Goal: Communication & Community: Answer question/provide support

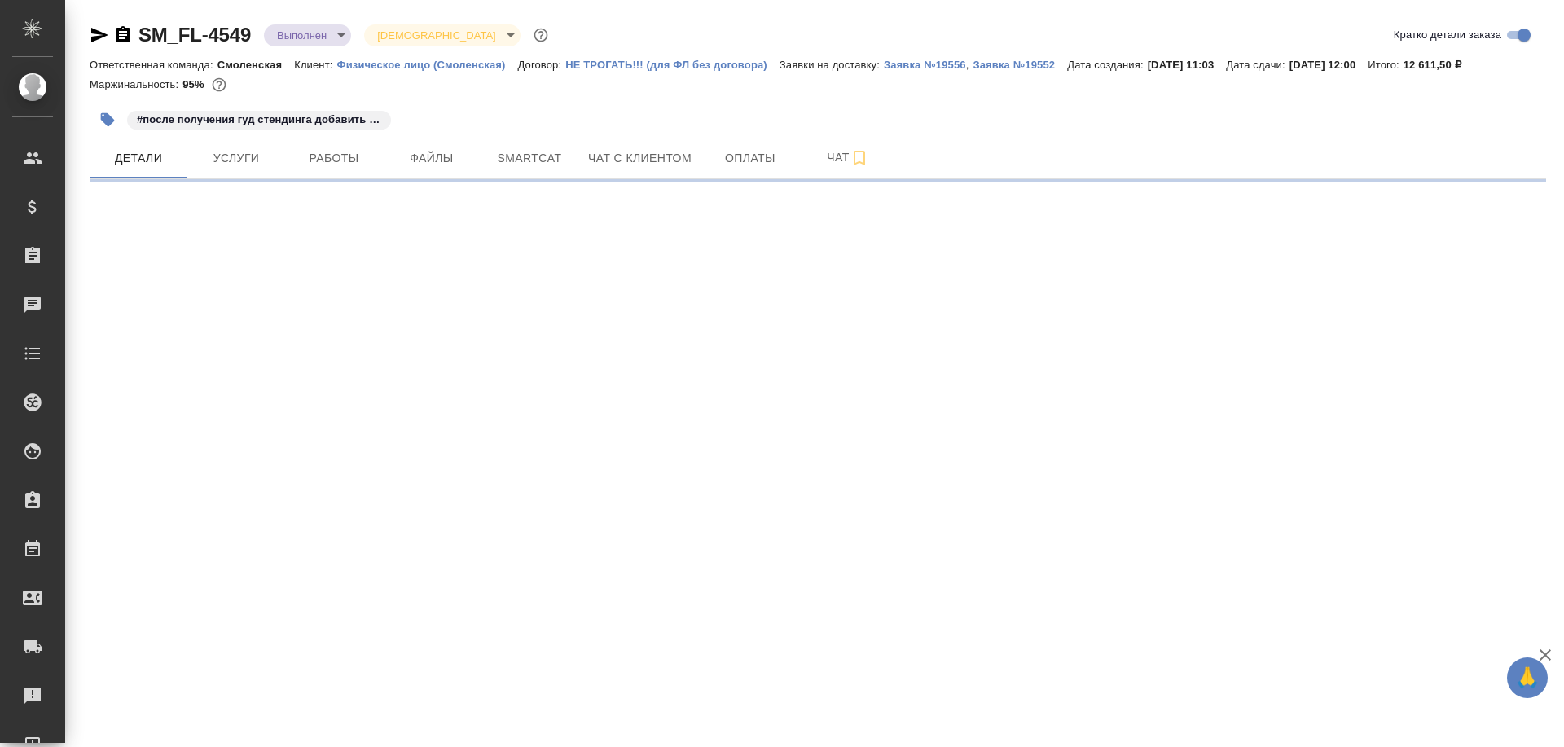
select select "RU"
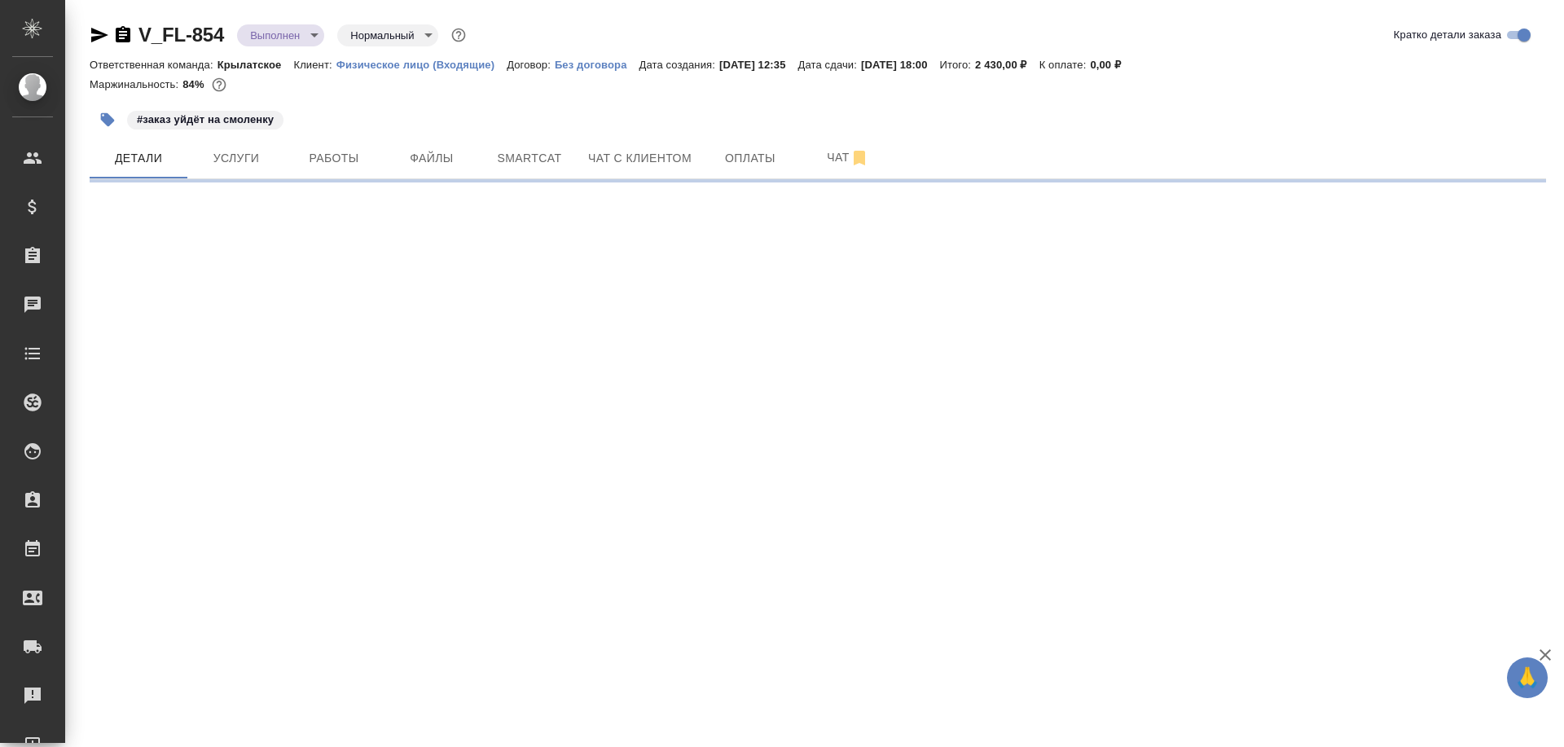
select select "RU"
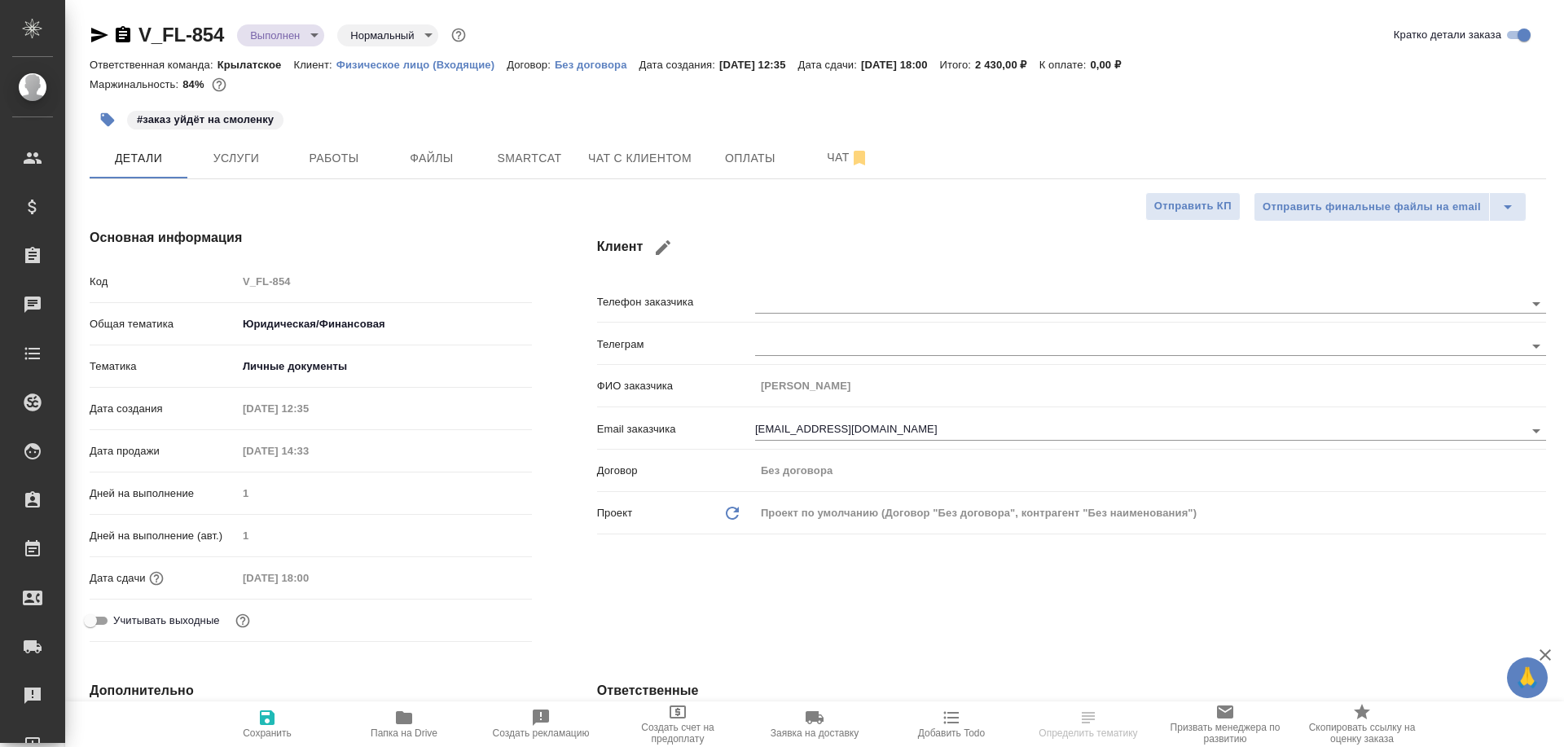
type textarea "x"
select select "RU"
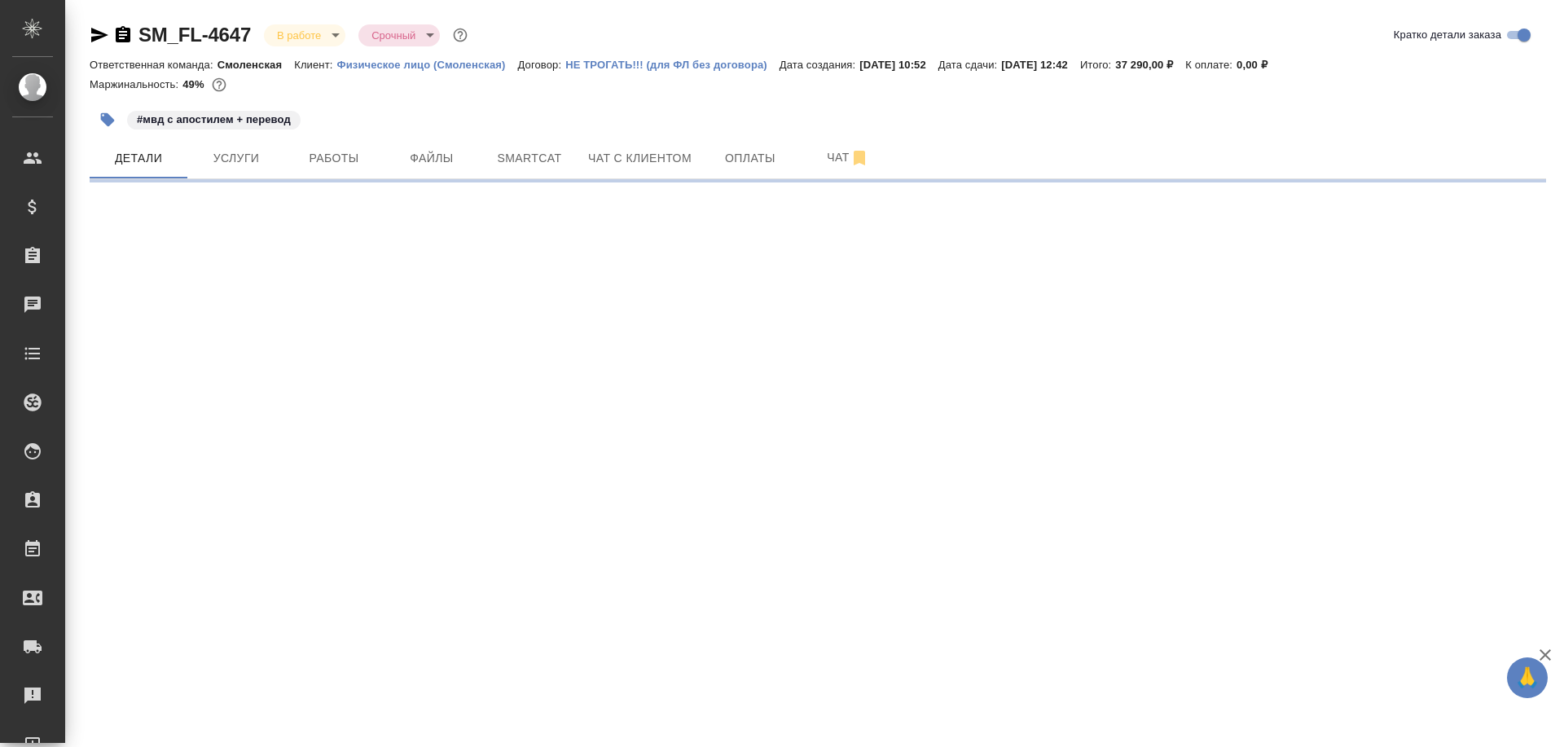
select select "RU"
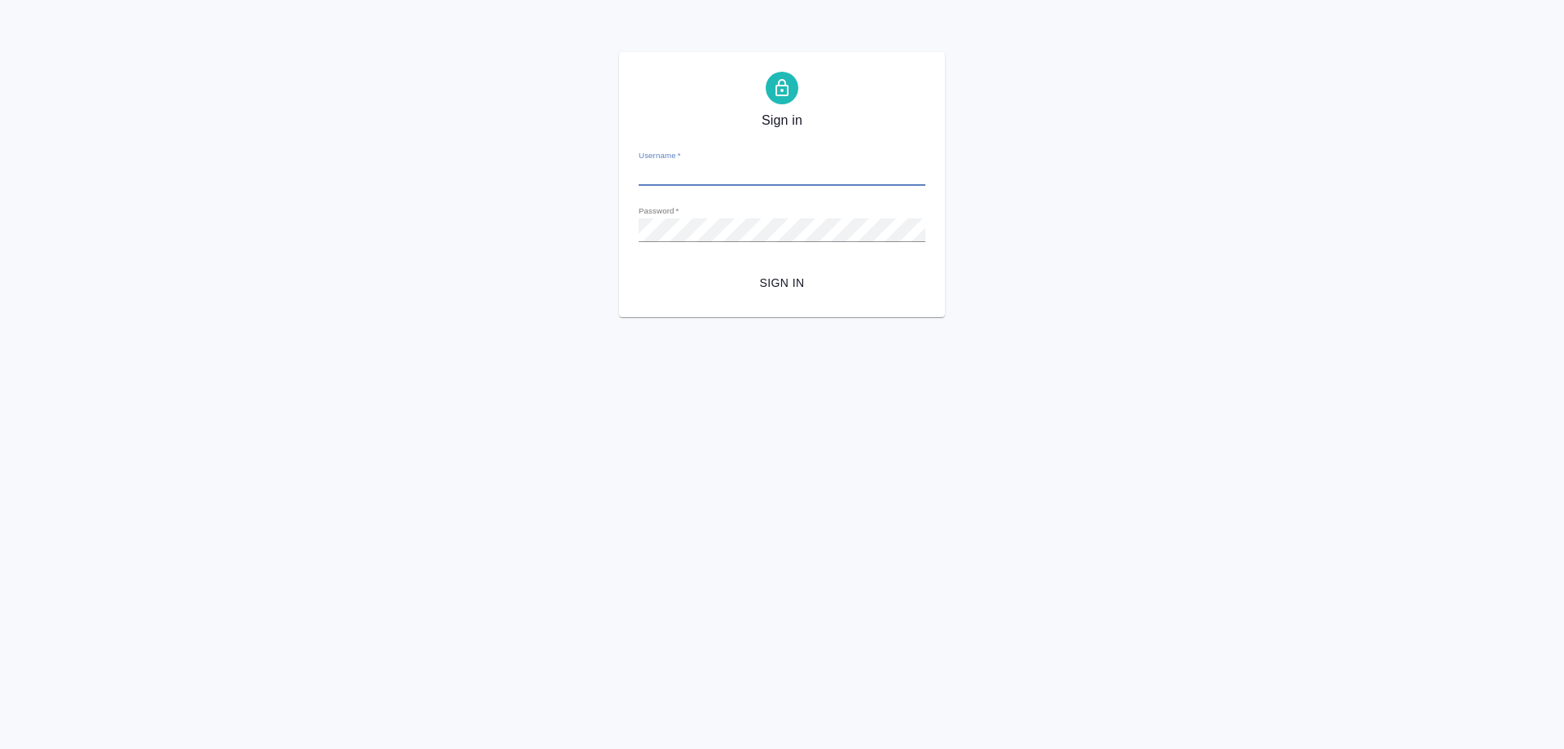
type input "[EMAIL_ADDRESS][DOMAIN_NAME]"
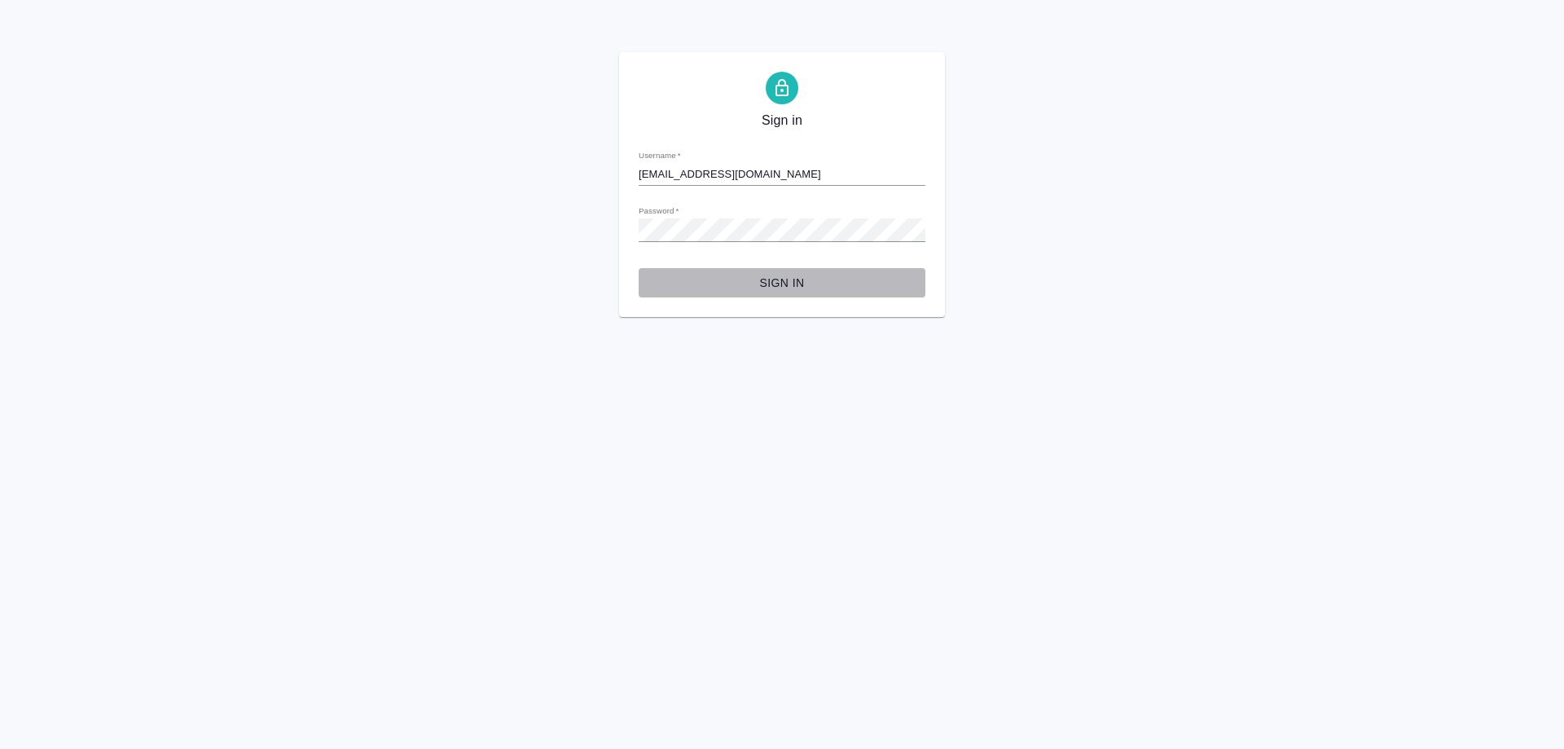
click at [790, 296] on button "Sign in" at bounding box center [782, 283] width 287 height 30
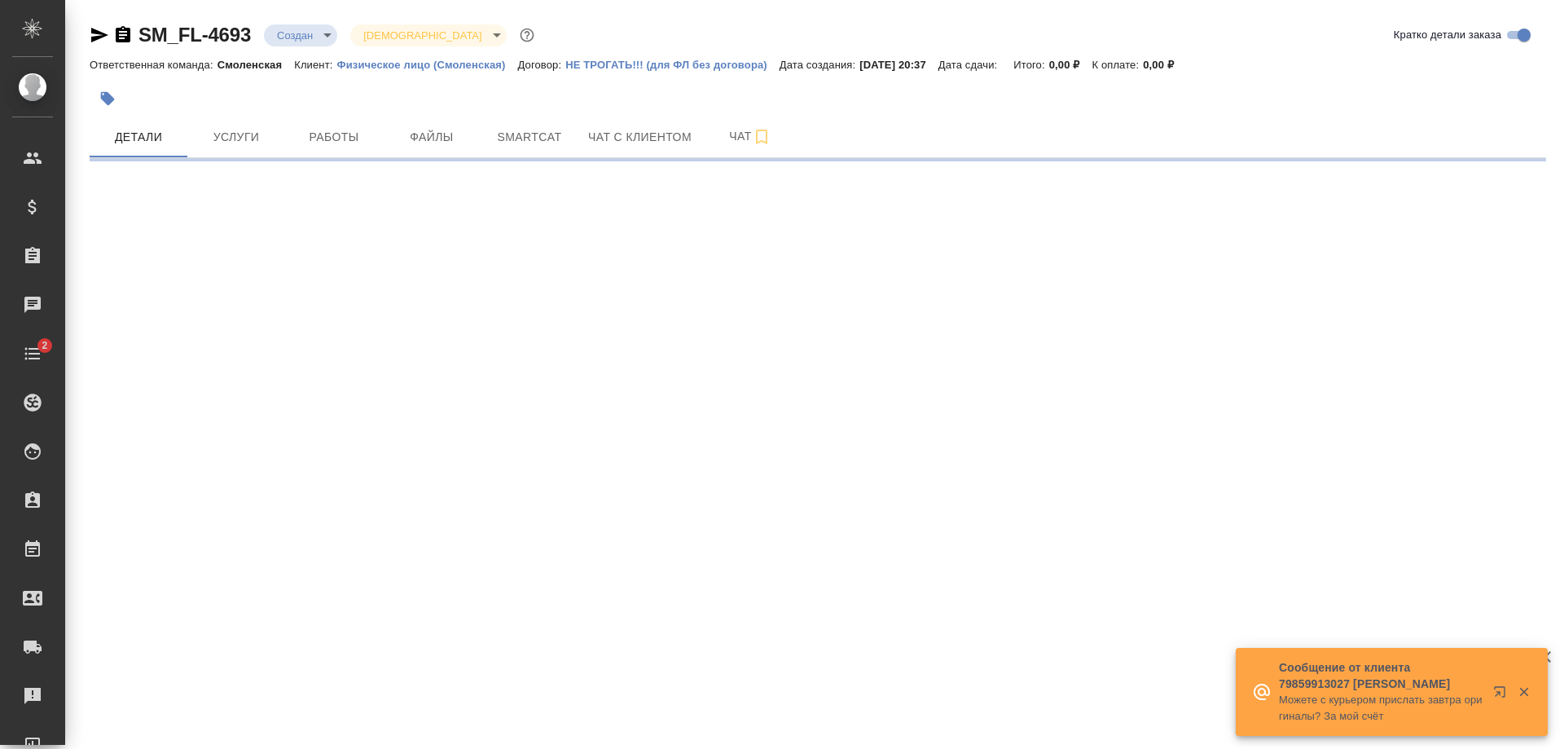
select select "RU"
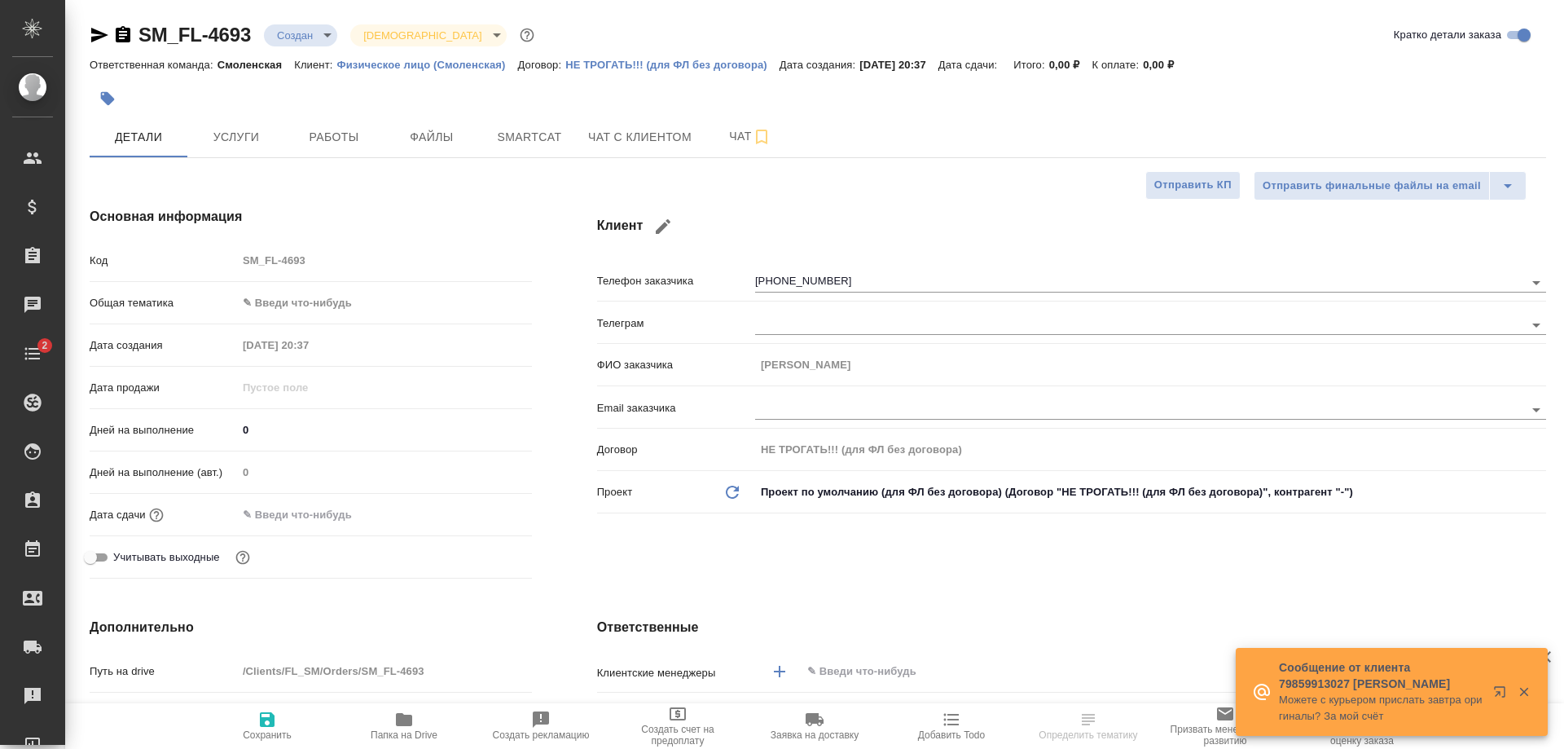
type textarea "x"
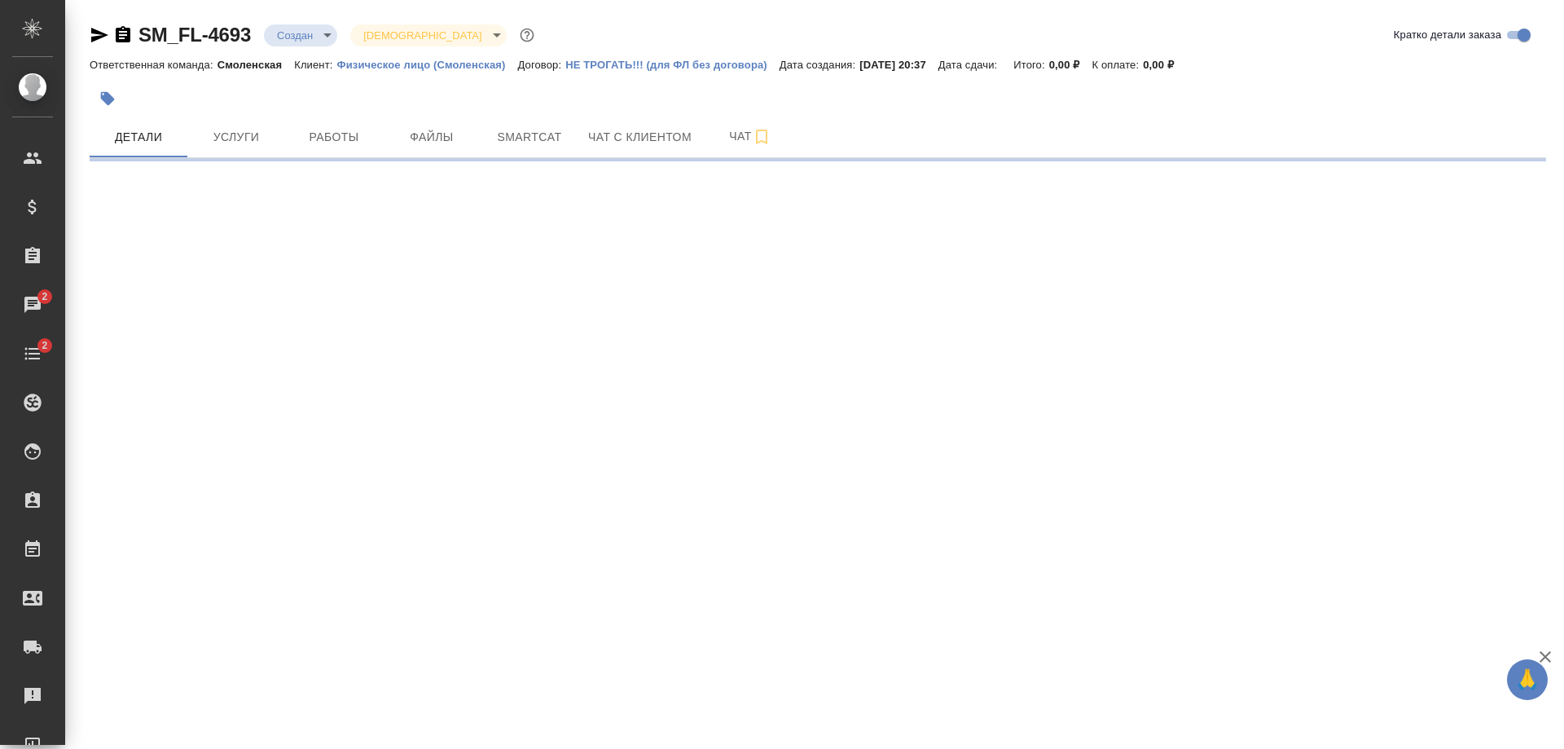
select select "RU"
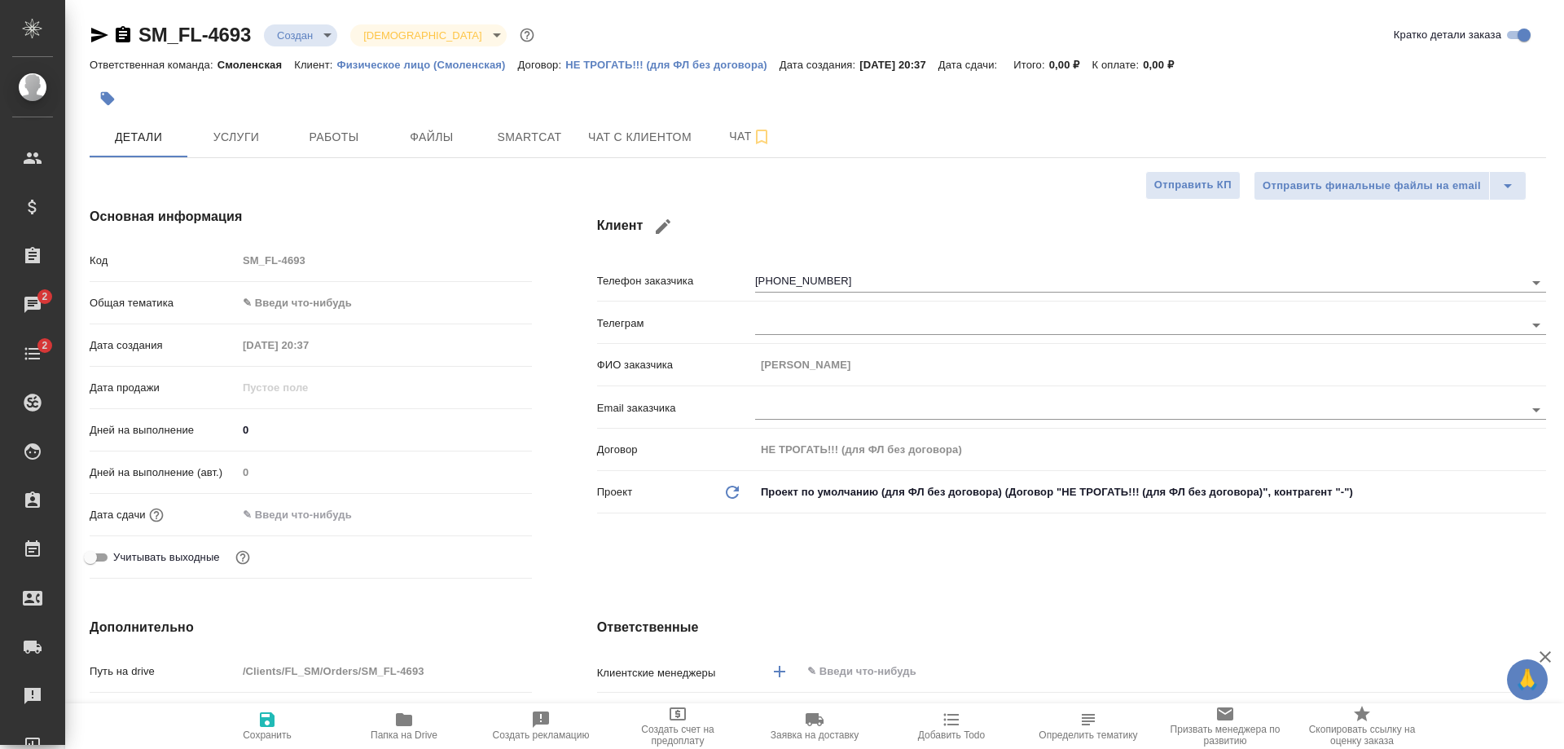
type textarea "x"
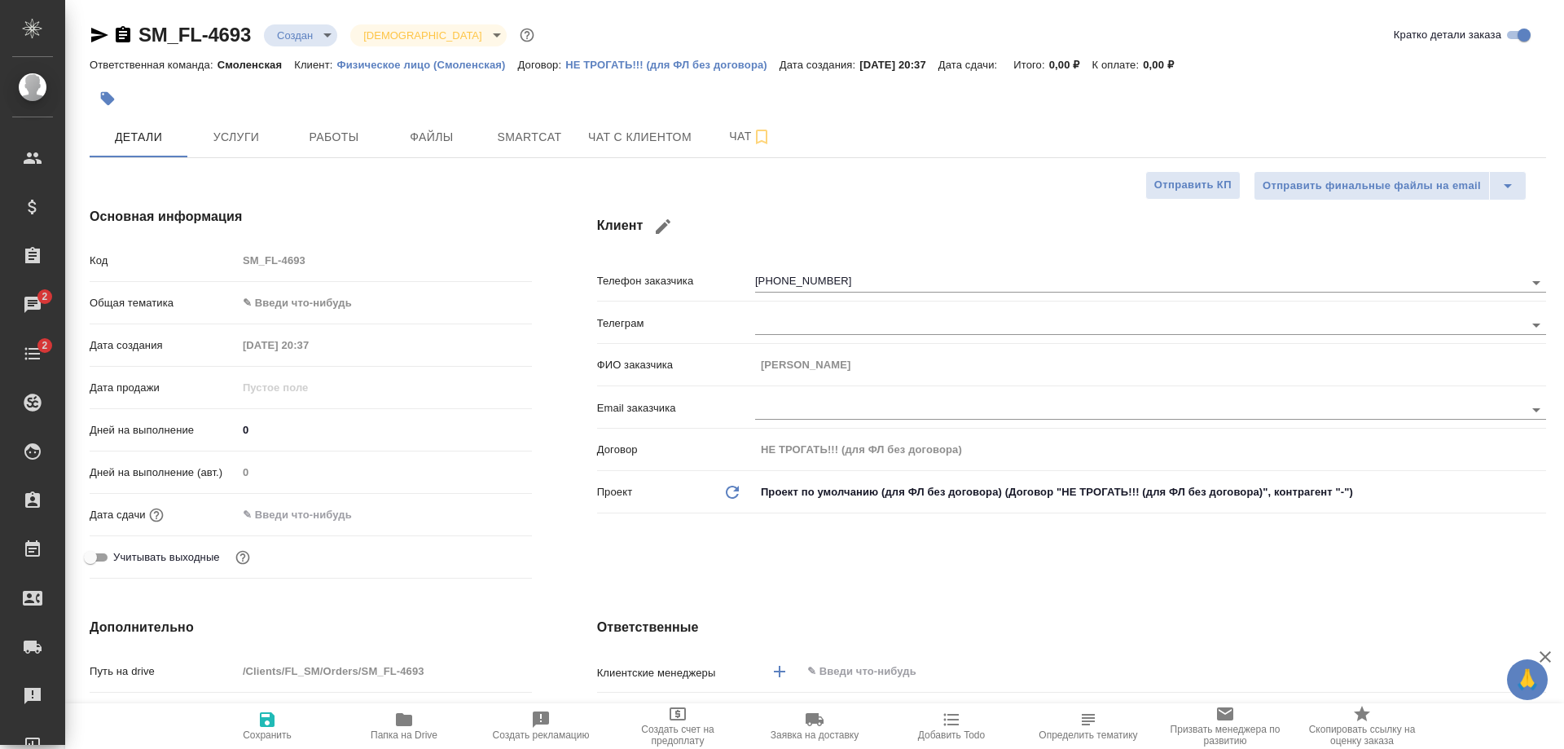
type textarea "x"
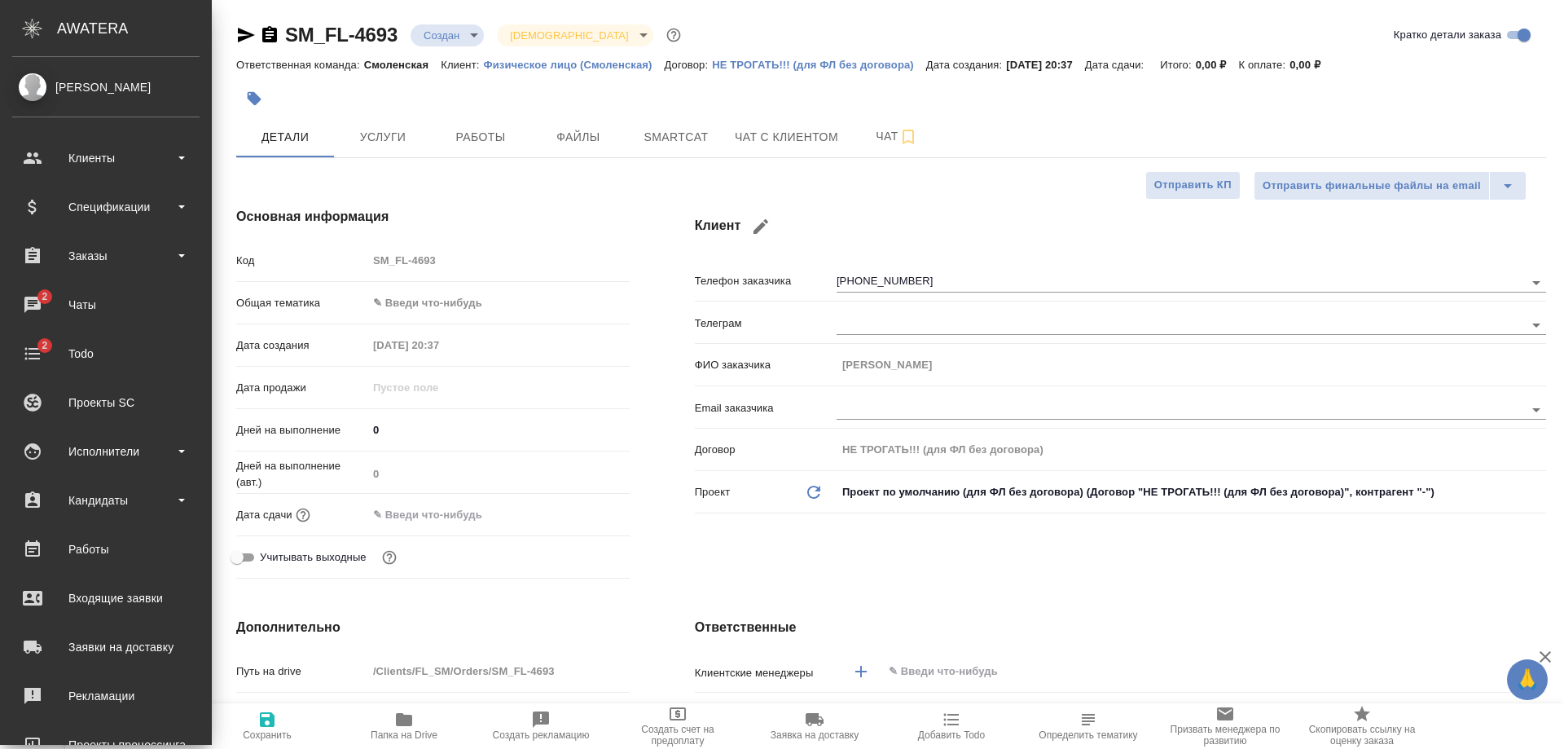
type textarea "x"
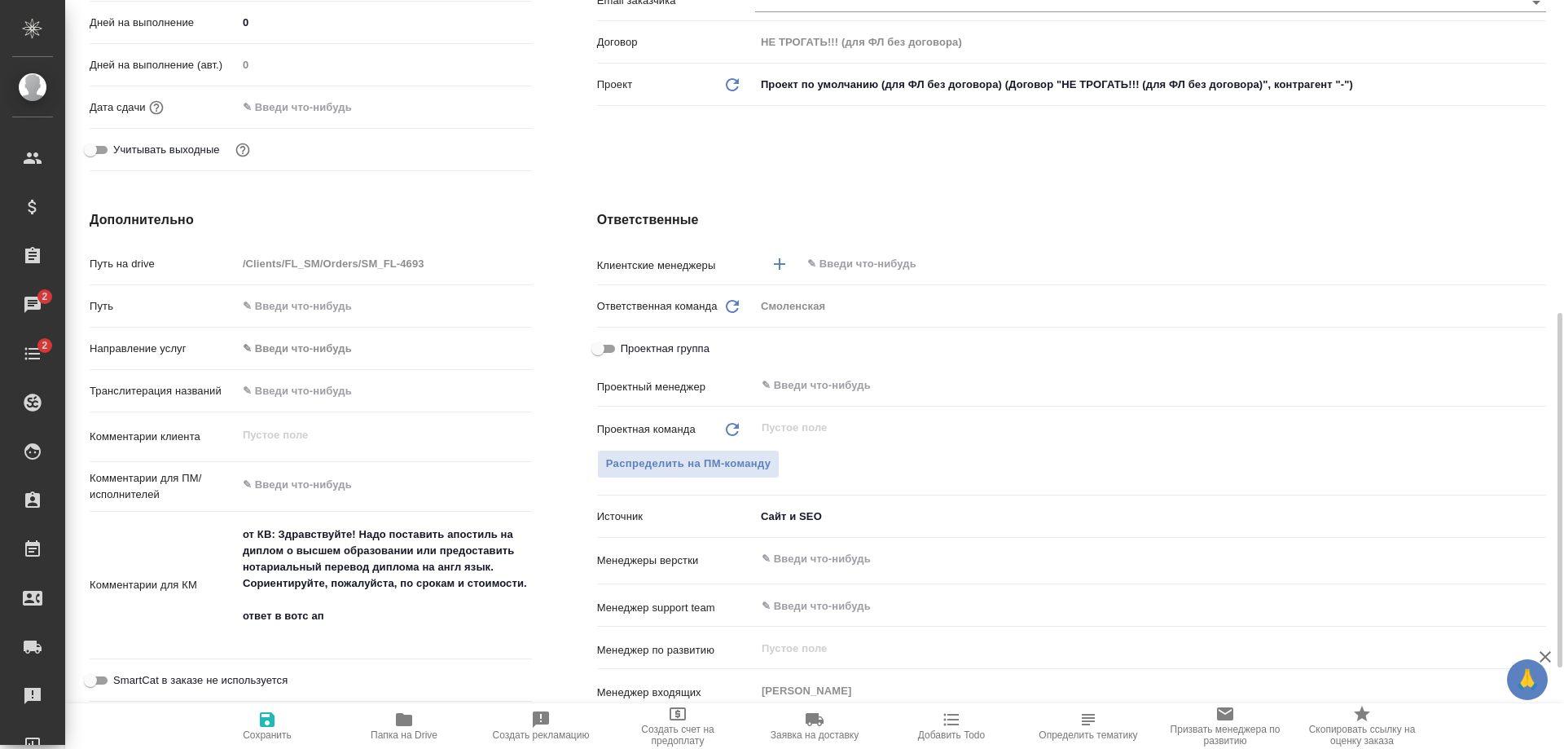
scroll to position [489, 0]
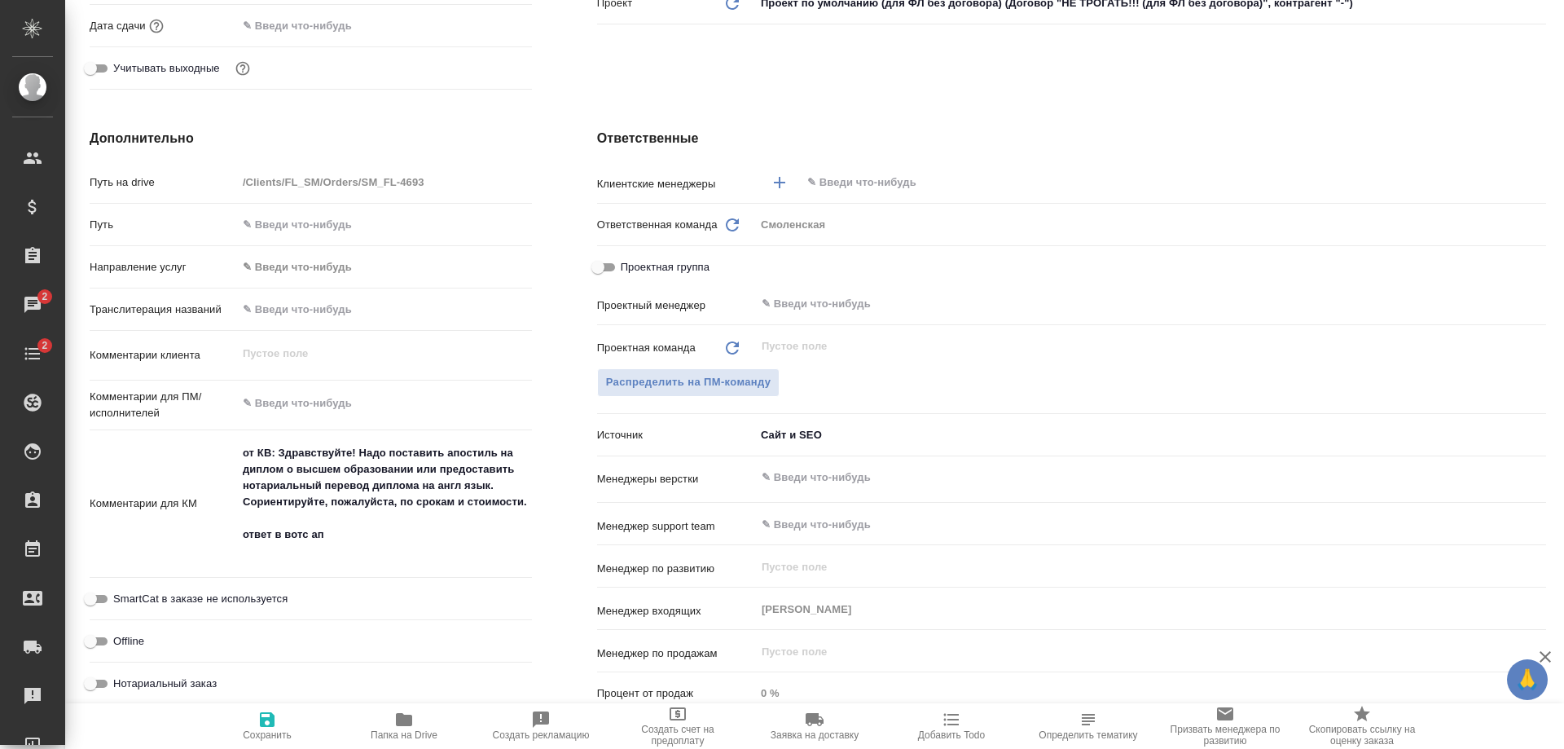
type textarea "x"
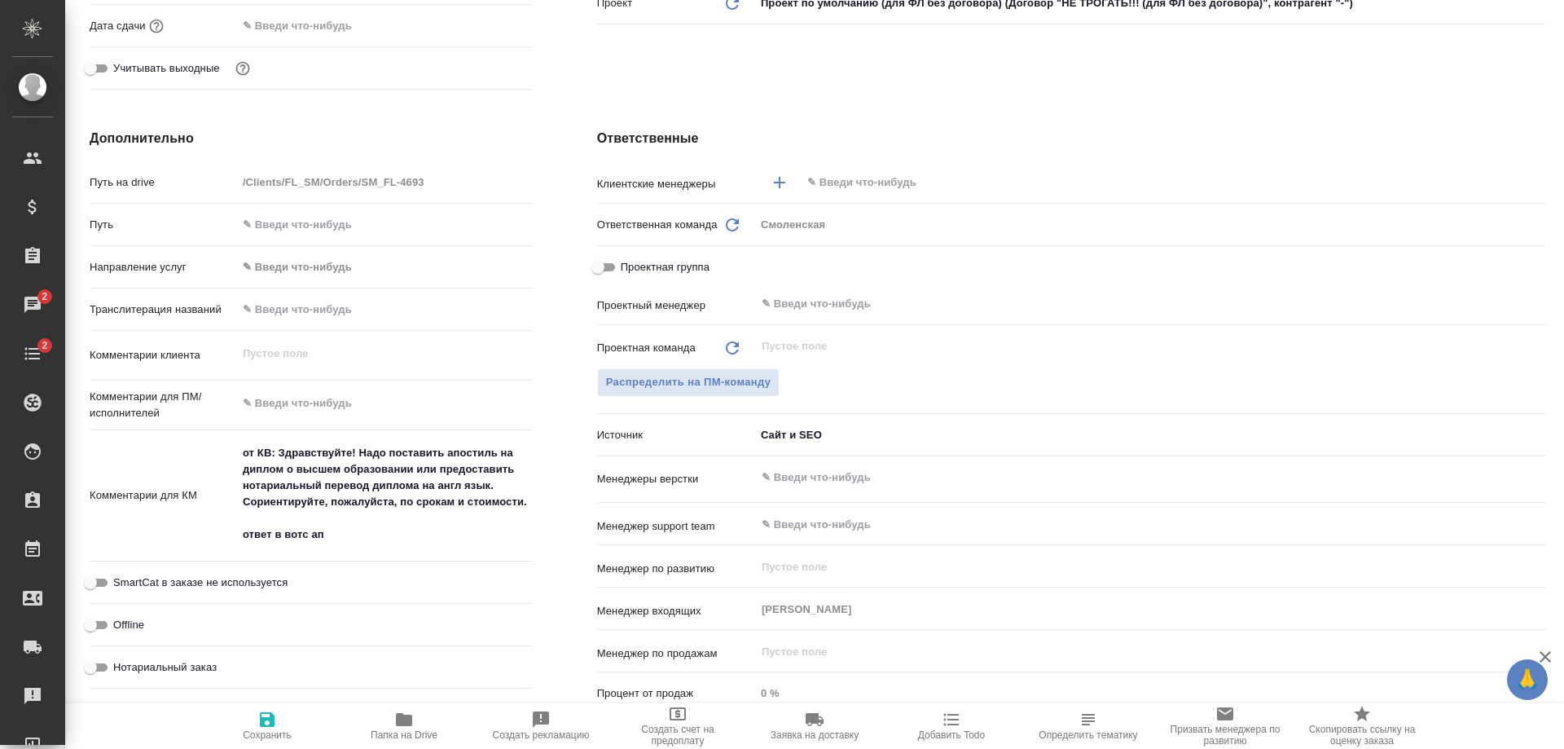
type textarea "x"
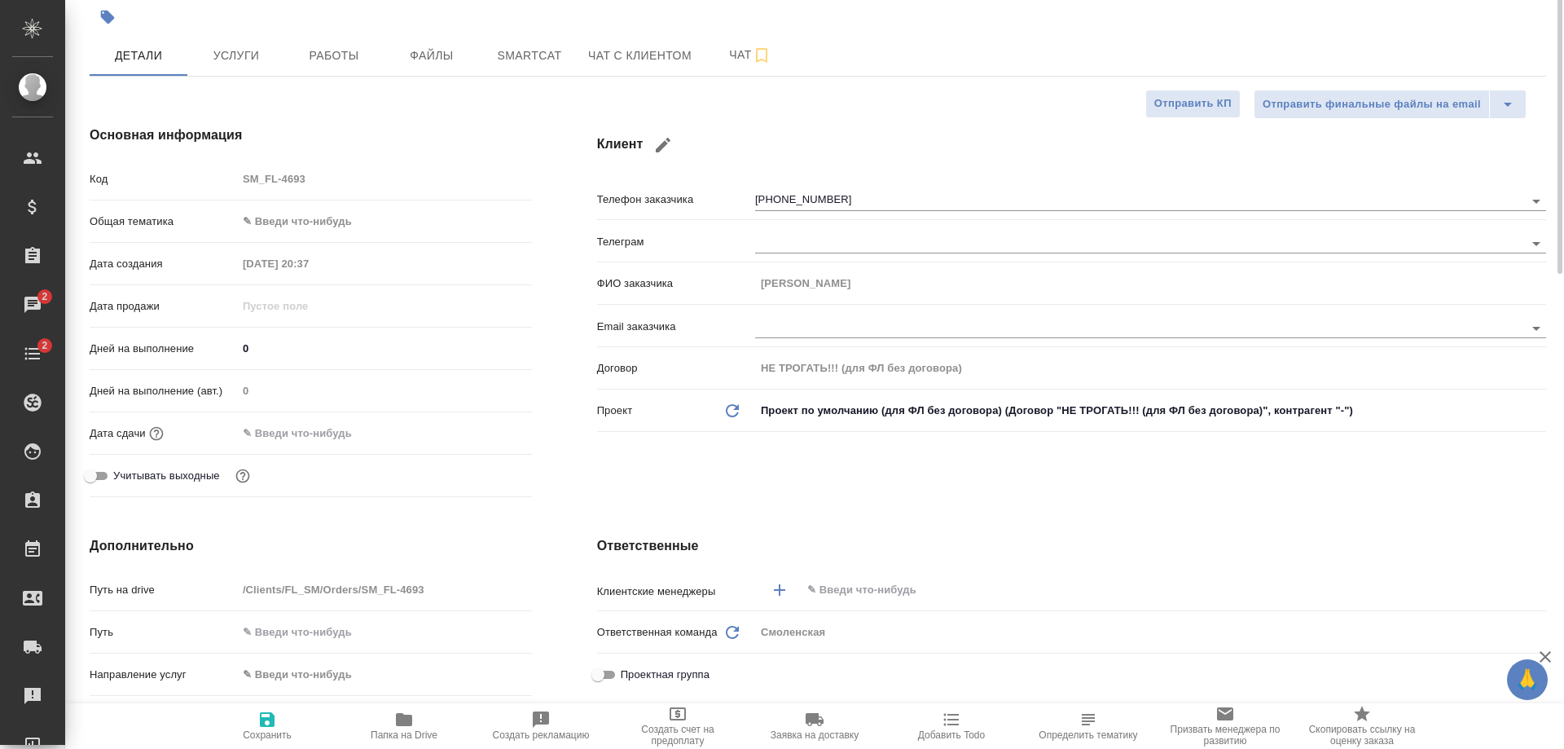
scroll to position [0, 0]
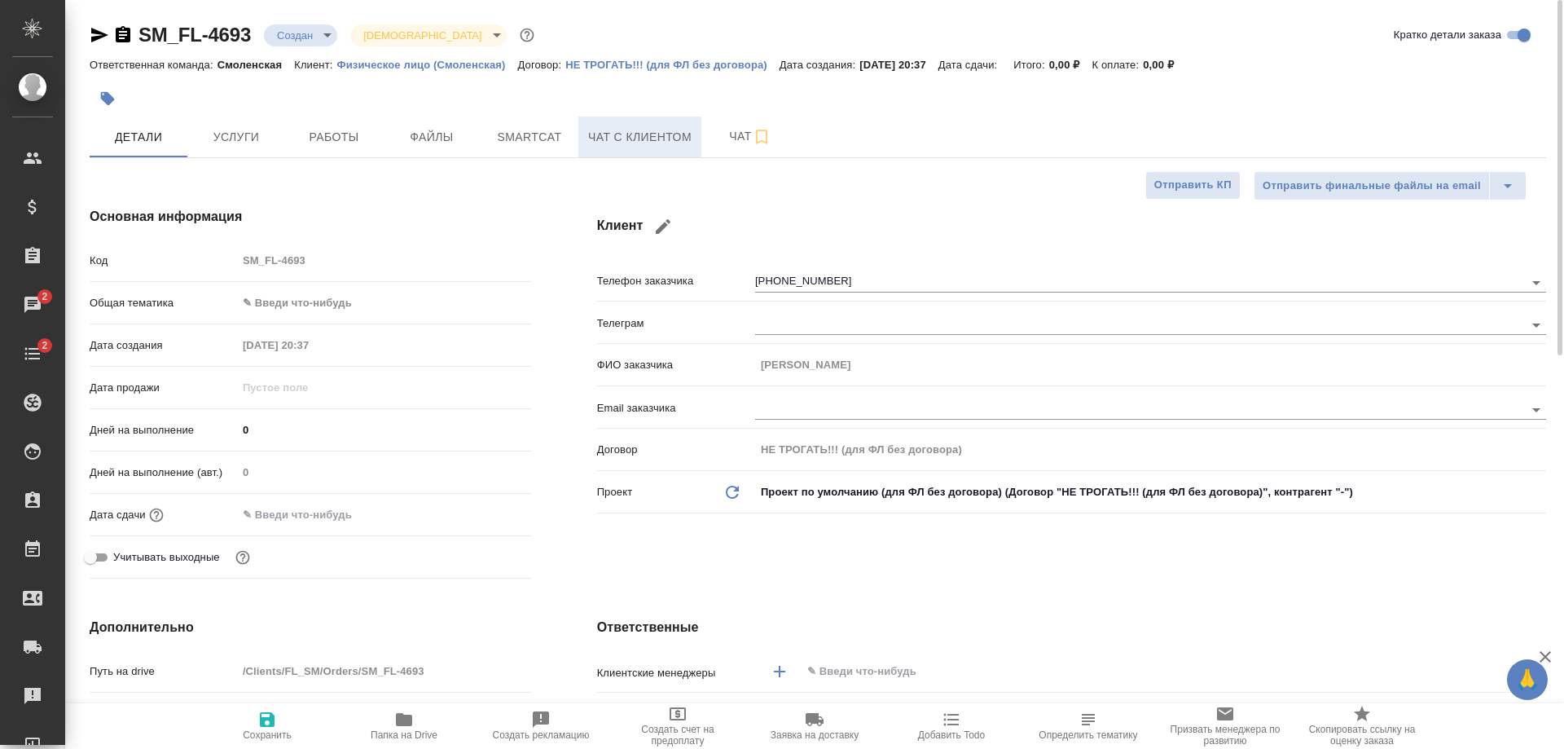
click at [621, 123] on button "Чат с клиентом" at bounding box center [639, 136] width 123 height 41
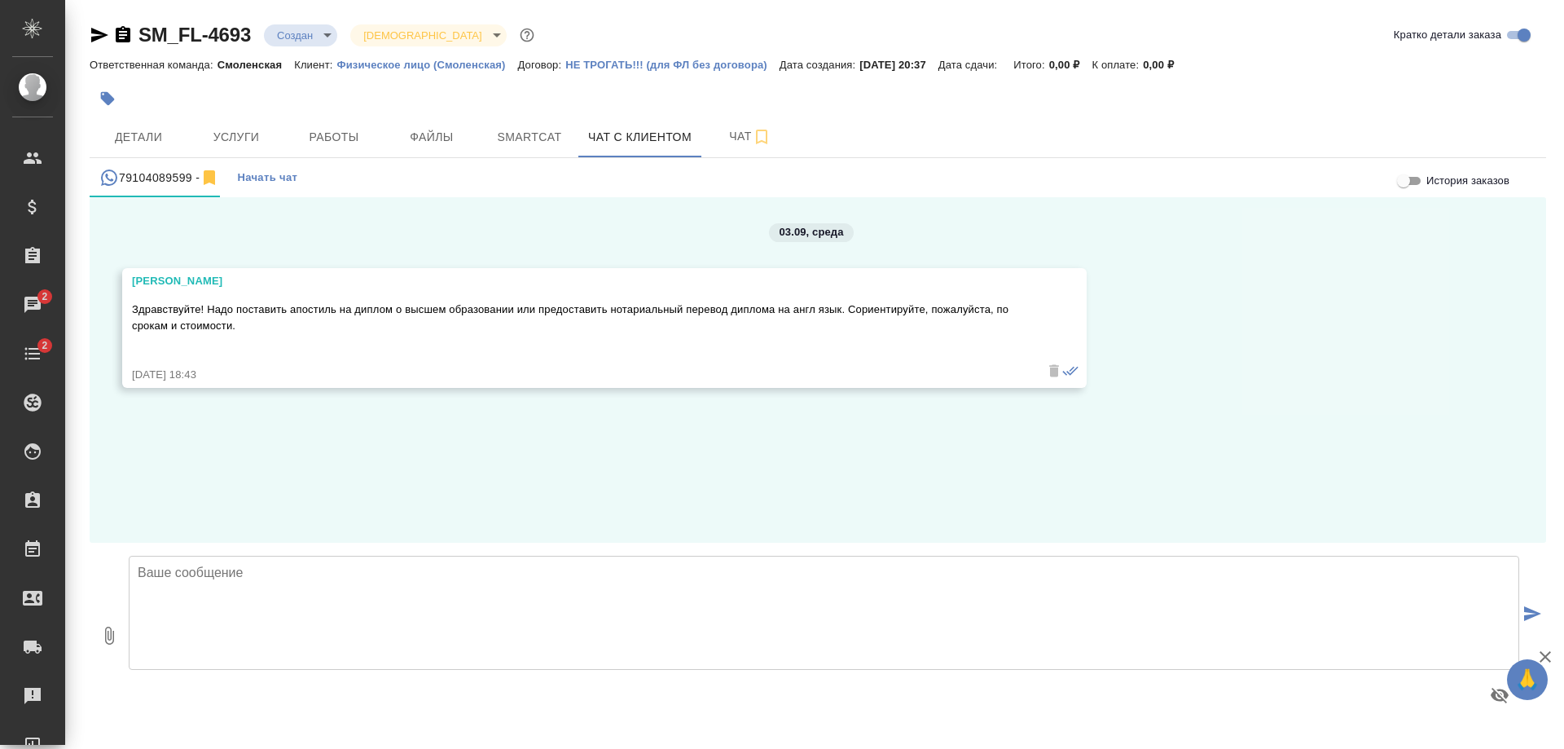
click at [404, 586] on textarea at bounding box center [824, 613] width 1390 height 114
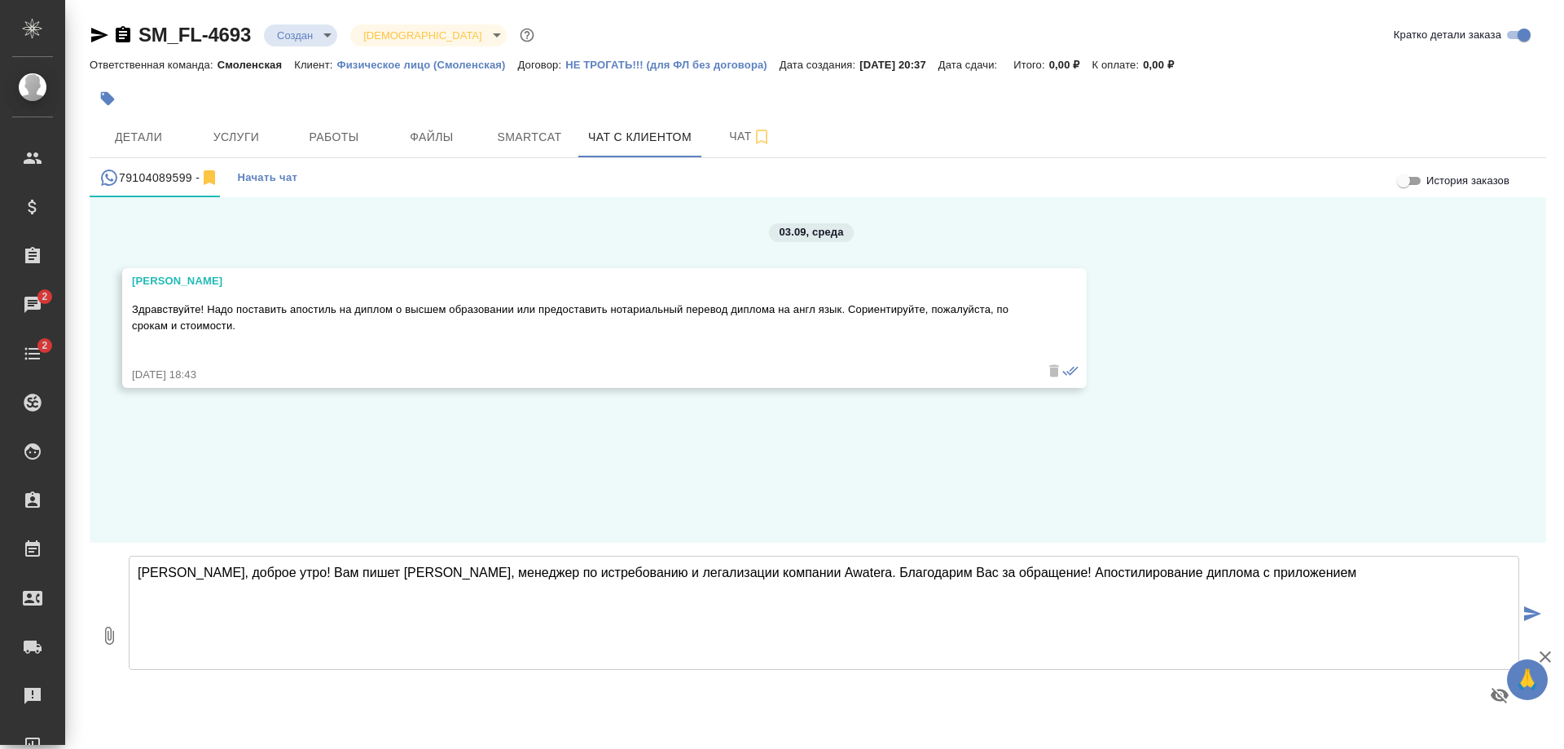
click at [977, 567] on textarea "Димитрий, доброе утро! Вам пишет Анна, менеджер по истребованию и легализации к…" at bounding box center [824, 613] width 1390 height 114
click at [1140, 567] on textarea "Димитрий, доброе утро! Вам пишет Анна, менеджер по истребованию и легализации к…" at bounding box center [824, 613] width 1390 height 114
click at [1144, 567] on textarea "Димитрий, доброе утро! Вам пишет Анна, менеджер по истребованию и легализации к…" at bounding box center [824, 613] width 1390 height 114
click at [1319, 569] on textarea "Димитрий, доброе утро! Вам пишет Анна, менеджер по истребованию и легализации к…" at bounding box center [824, 613] width 1390 height 114
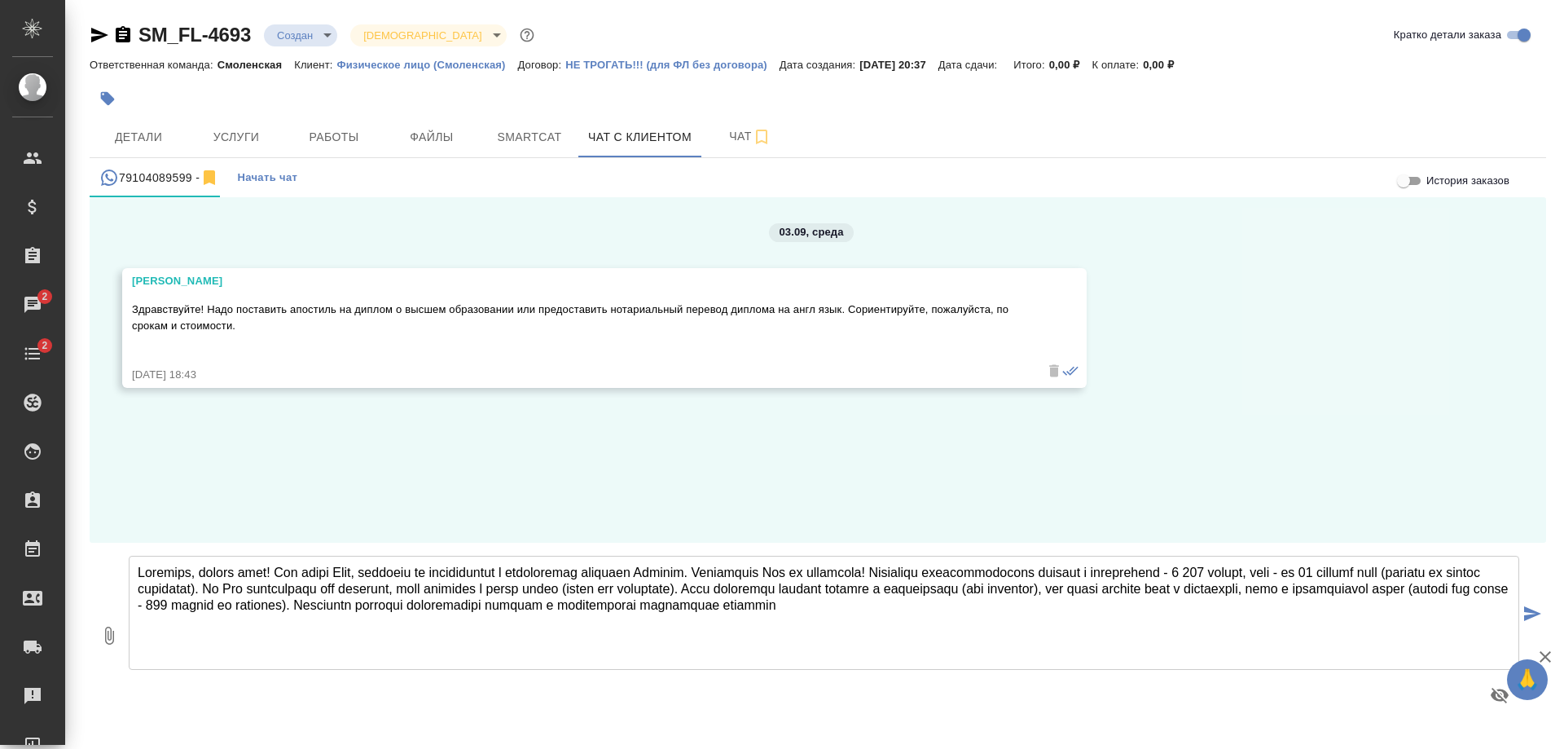
click at [972, 601] on textarea at bounding box center [824, 613] width 1390 height 114
click at [1296, 568] on textarea at bounding box center [824, 613] width 1390 height 114
click at [1487, 602] on textarea at bounding box center [824, 613] width 1390 height 114
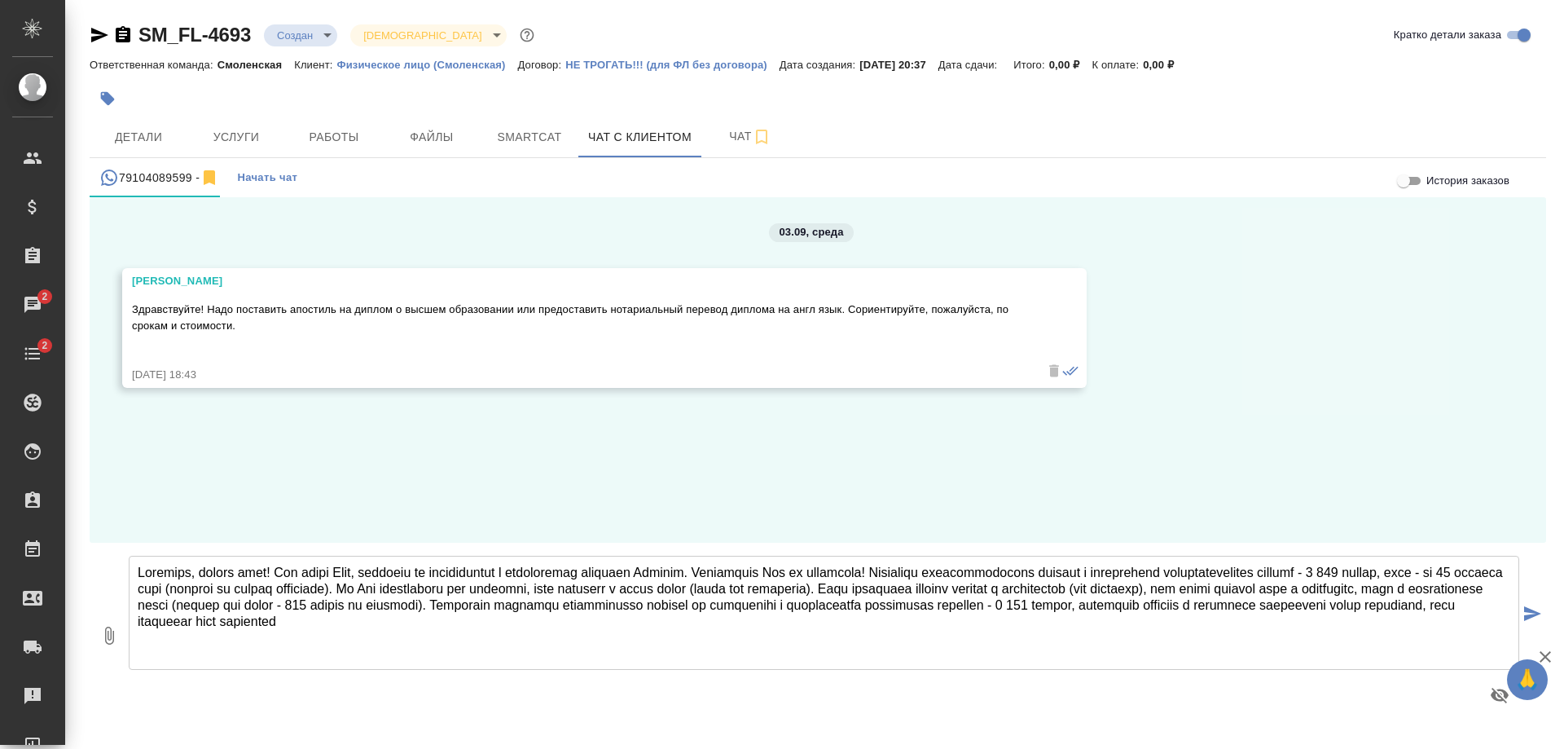
type textarea "Димитрий, доброе утро! Вам пишет Анна, менеджер по истребованию и легализации к…"
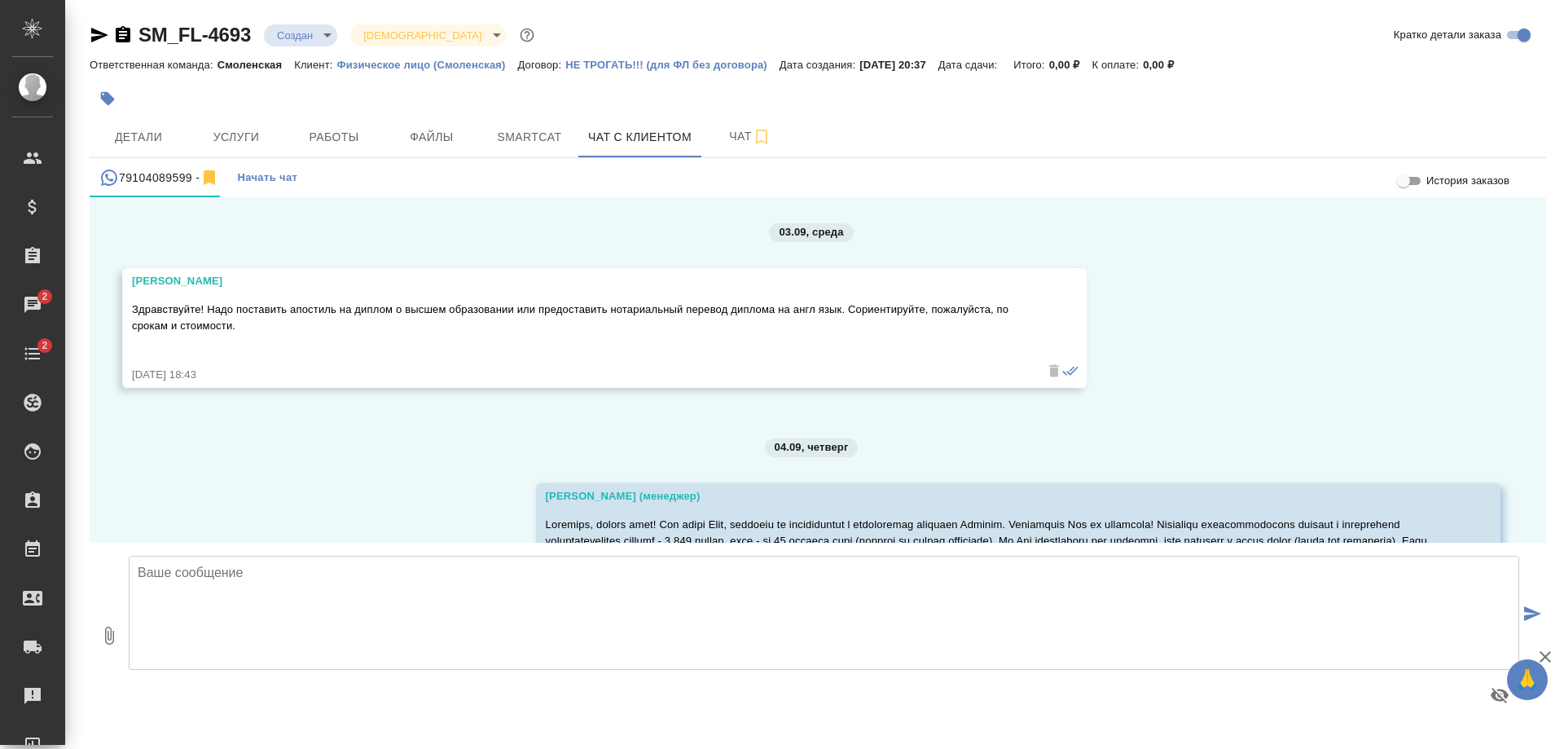
scroll to position [134, 0]
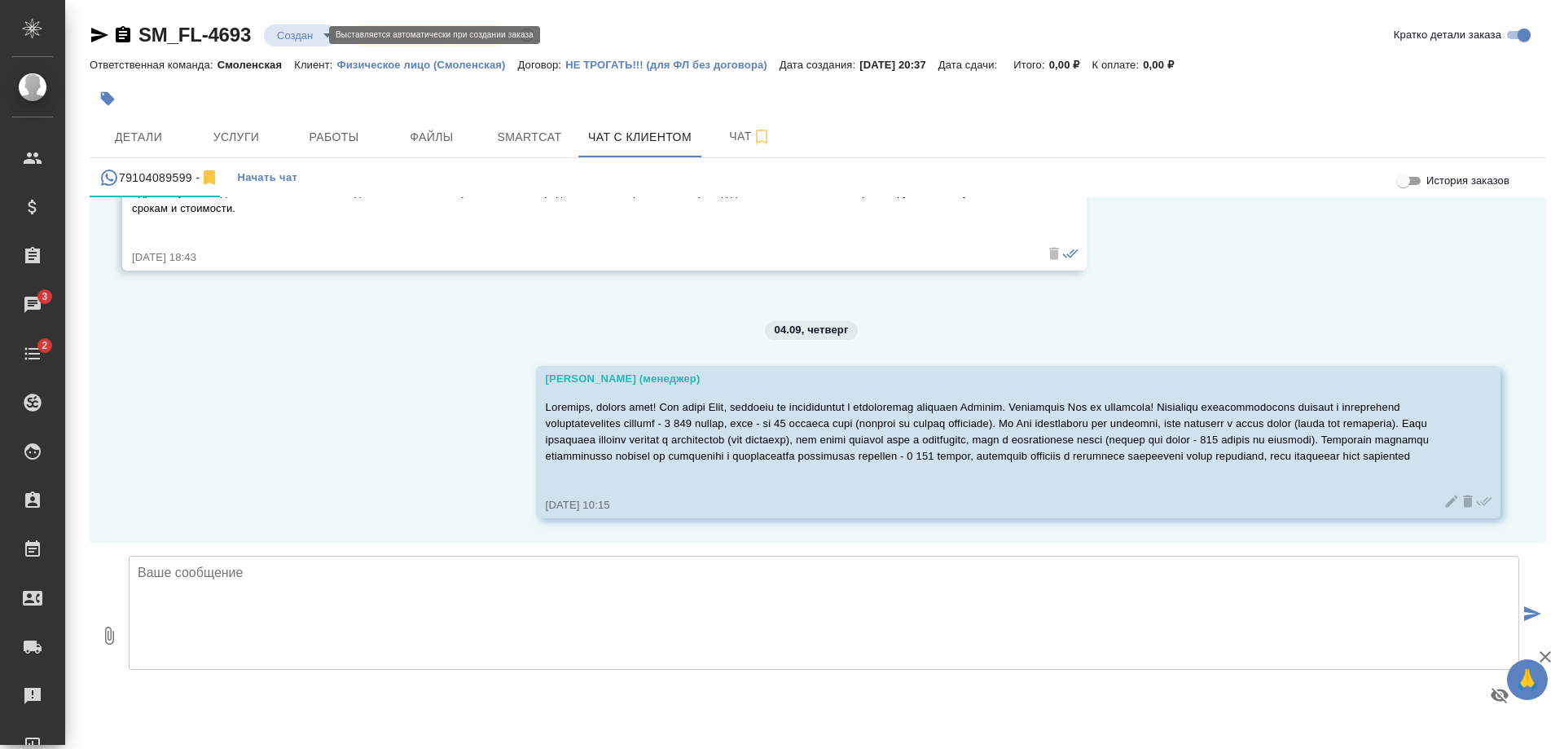
click at [314, 34] on body "🙏 .cls-1 fill:#fff; AWATERA Shulgina Anna Клиенты Спецификации Заказы 3 Чаты 2 …" at bounding box center [782, 374] width 1564 height 749
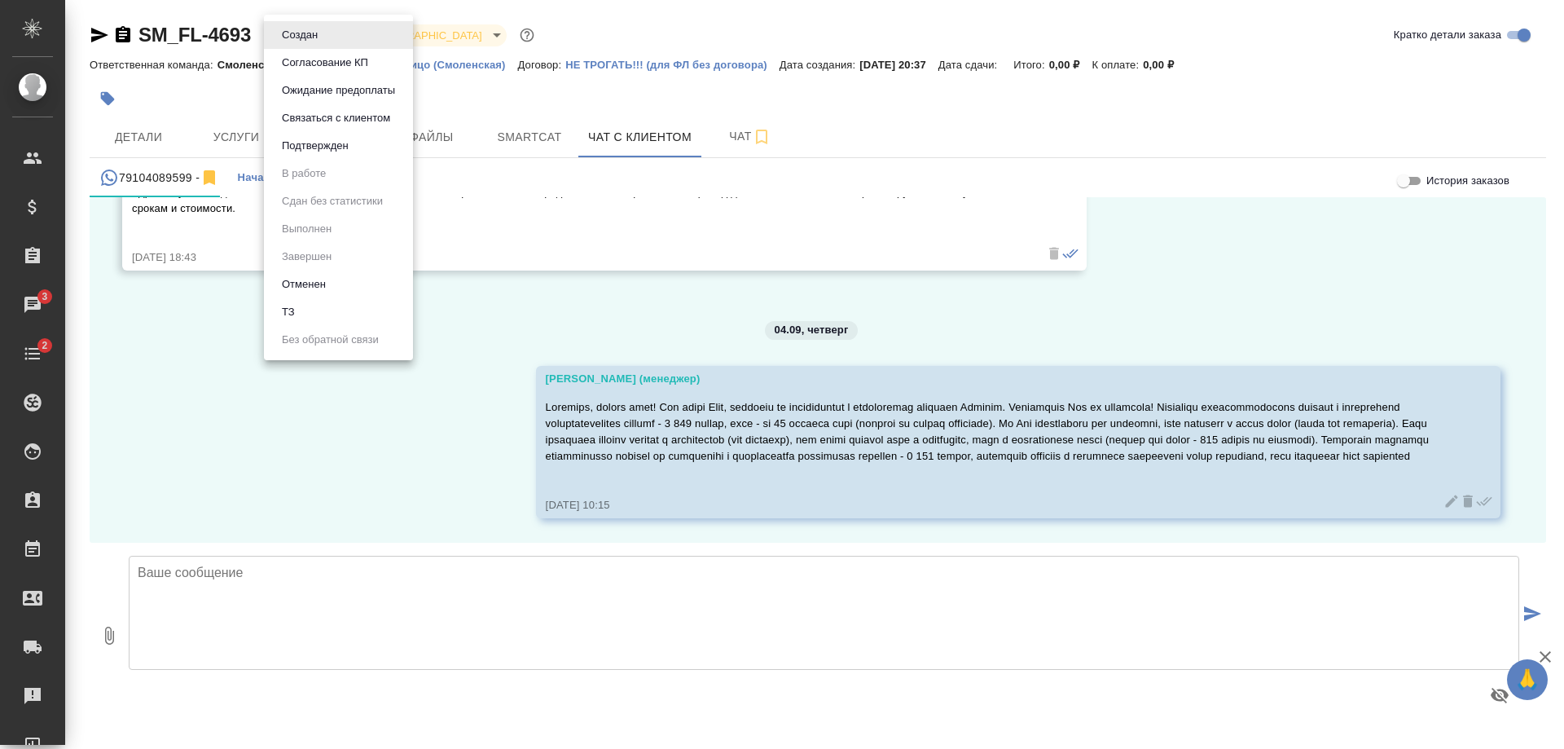
click at [318, 55] on button "Согласование КП" at bounding box center [325, 63] width 96 height 18
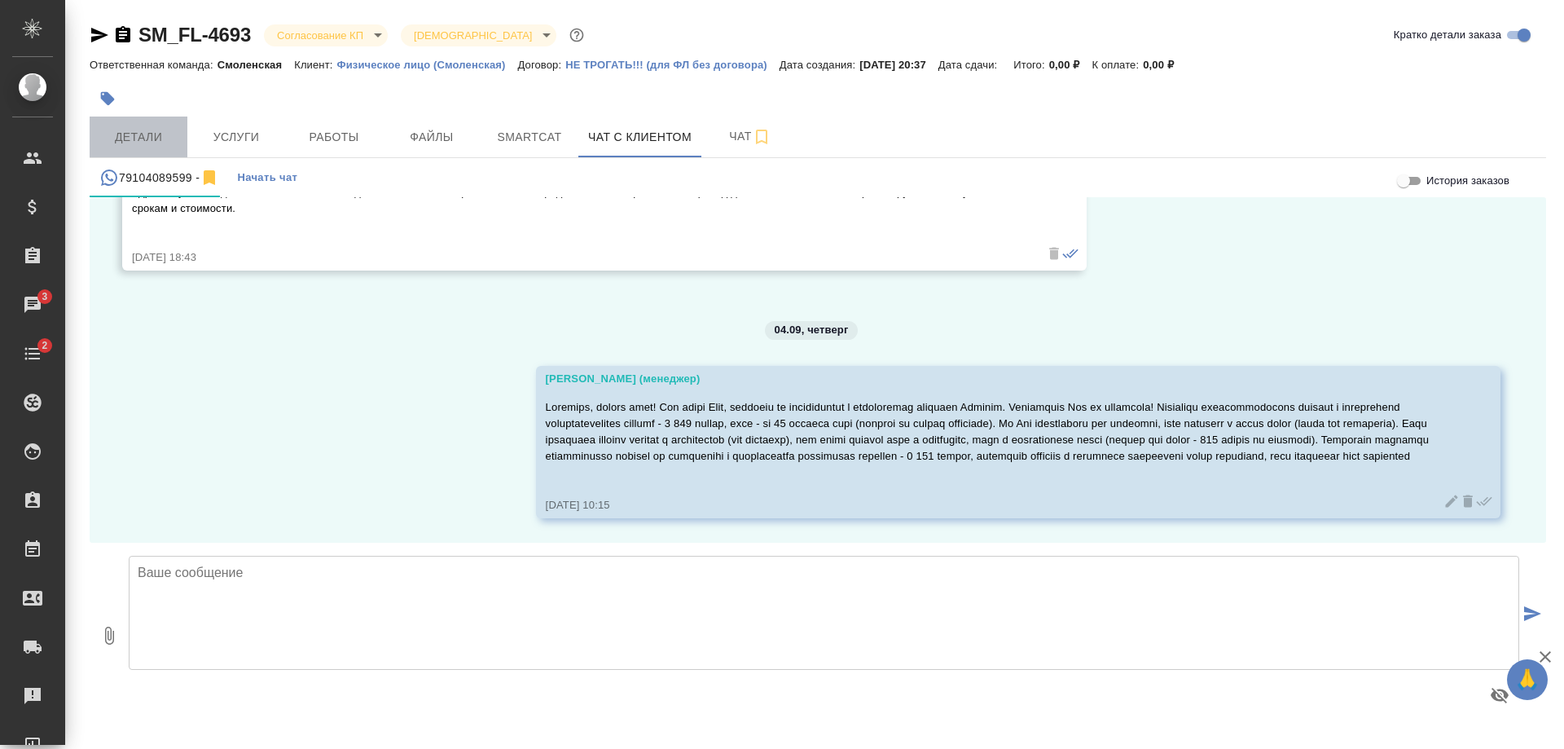
click at [152, 149] on button "Детали" at bounding box center [139, 136] width 98 height 41
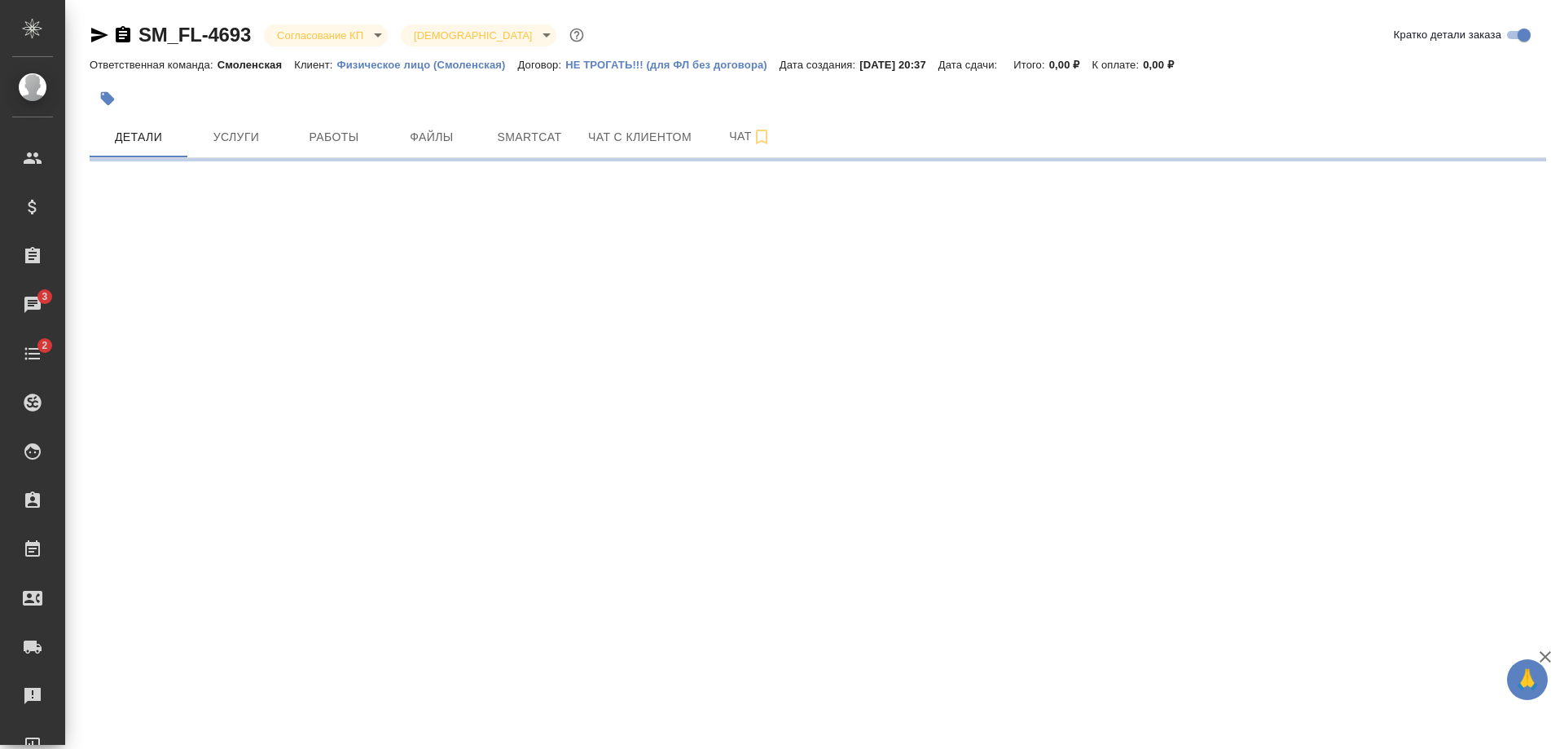
select select "RU"
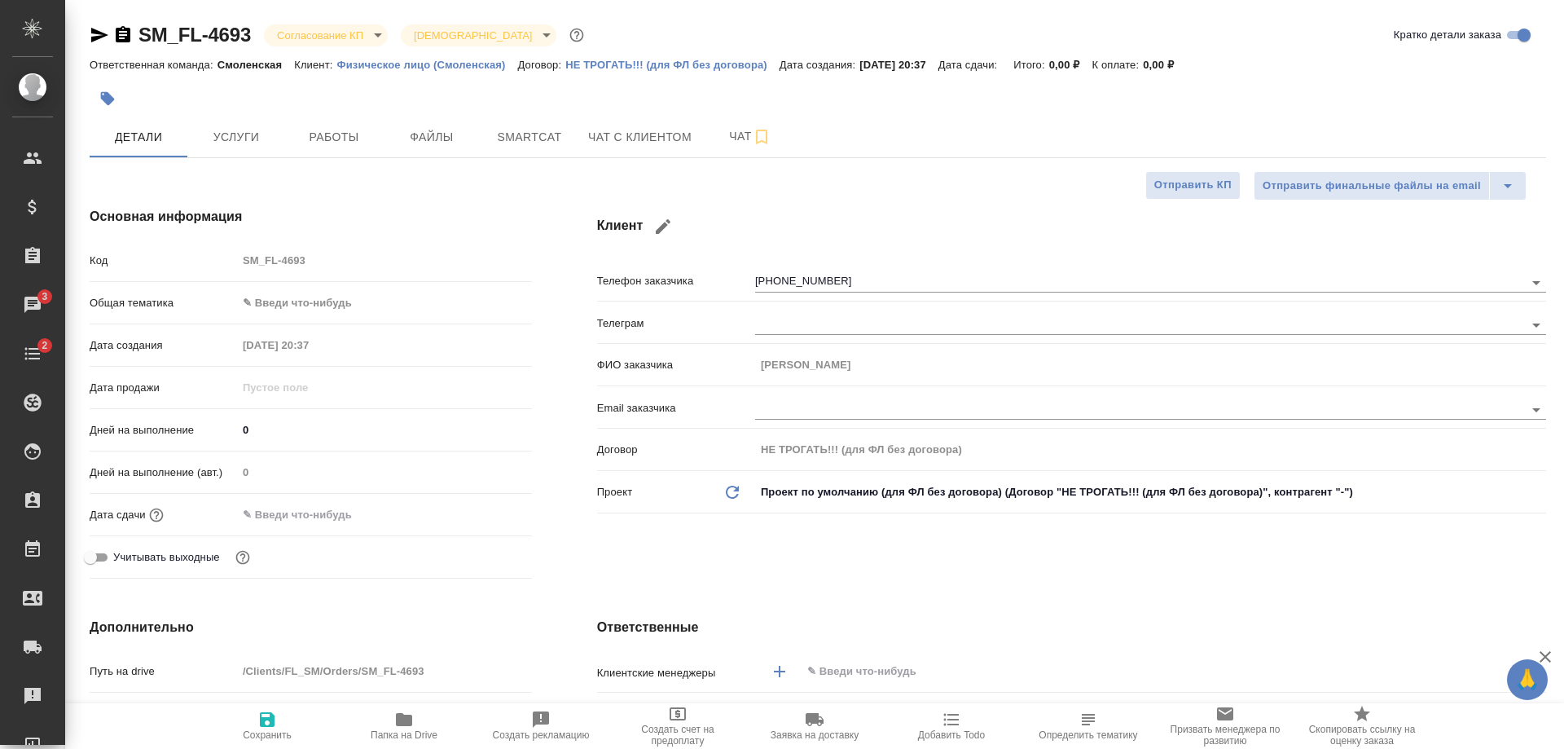
type textarea "x"
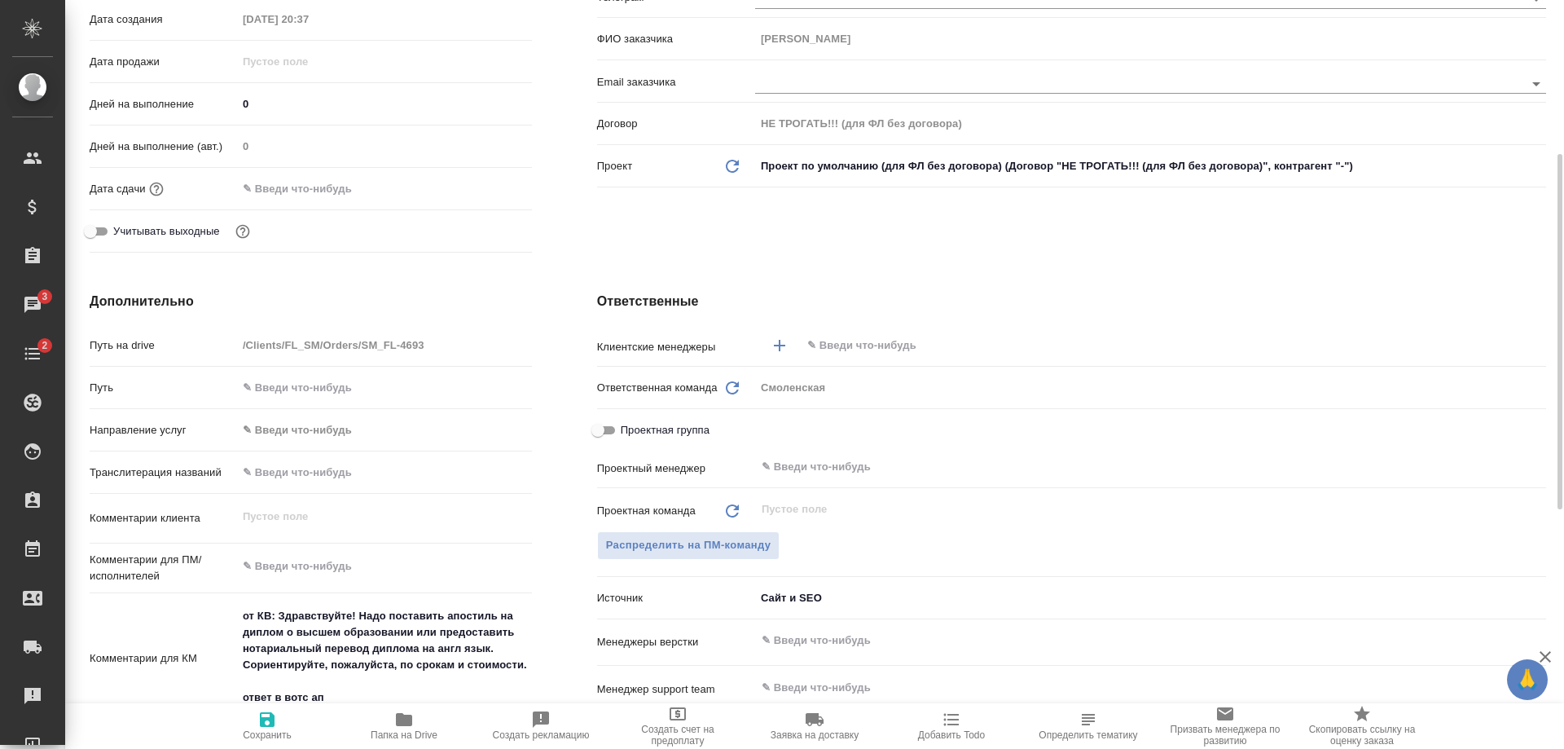
click at [897, 337] on input "text" at bounding box center [1146, 346] width 681 height 20
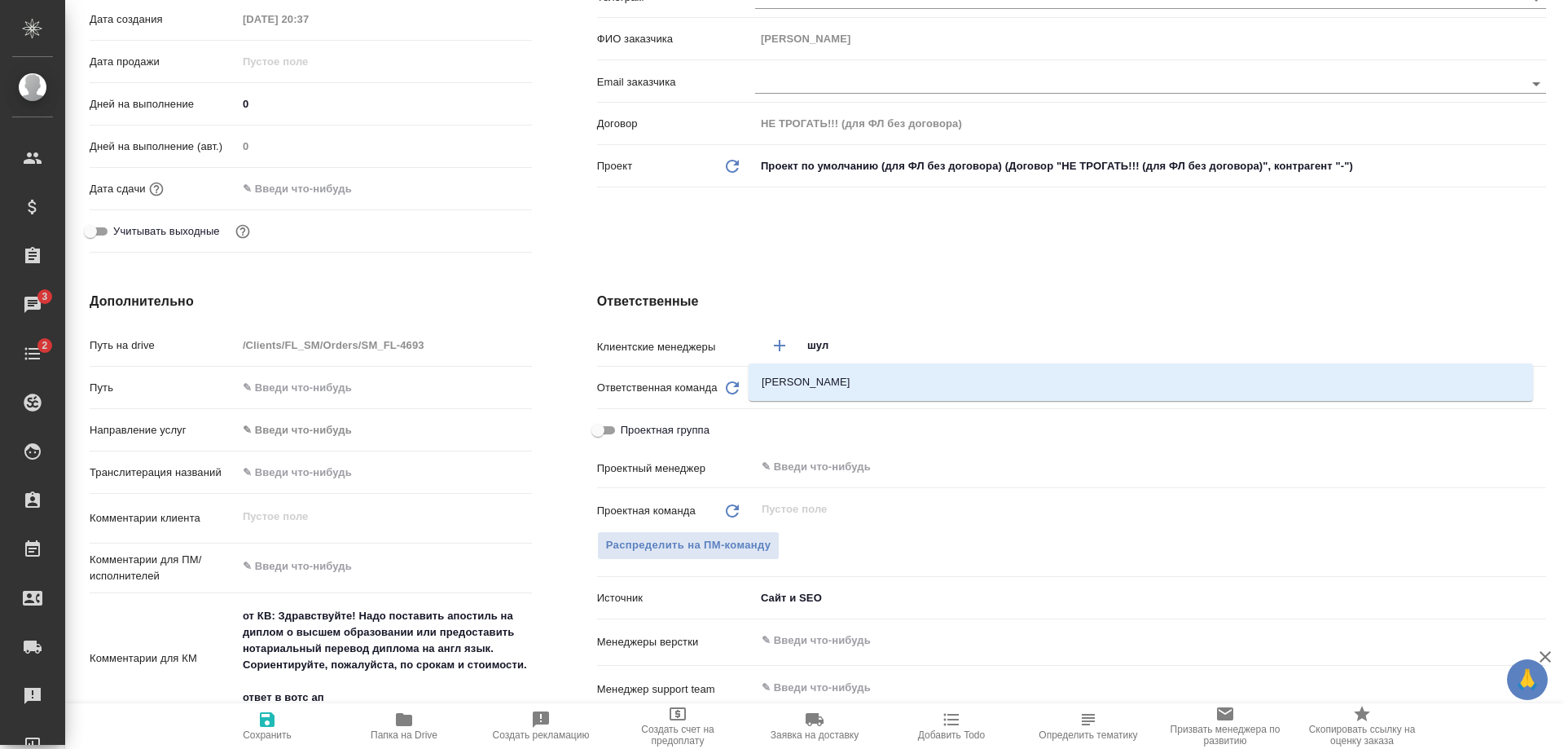
type input "шуль"
click at [903, 375] on li "Шульгина Анна" at bounding box center [1141, 381] width 784 height 29
type textarea "x"
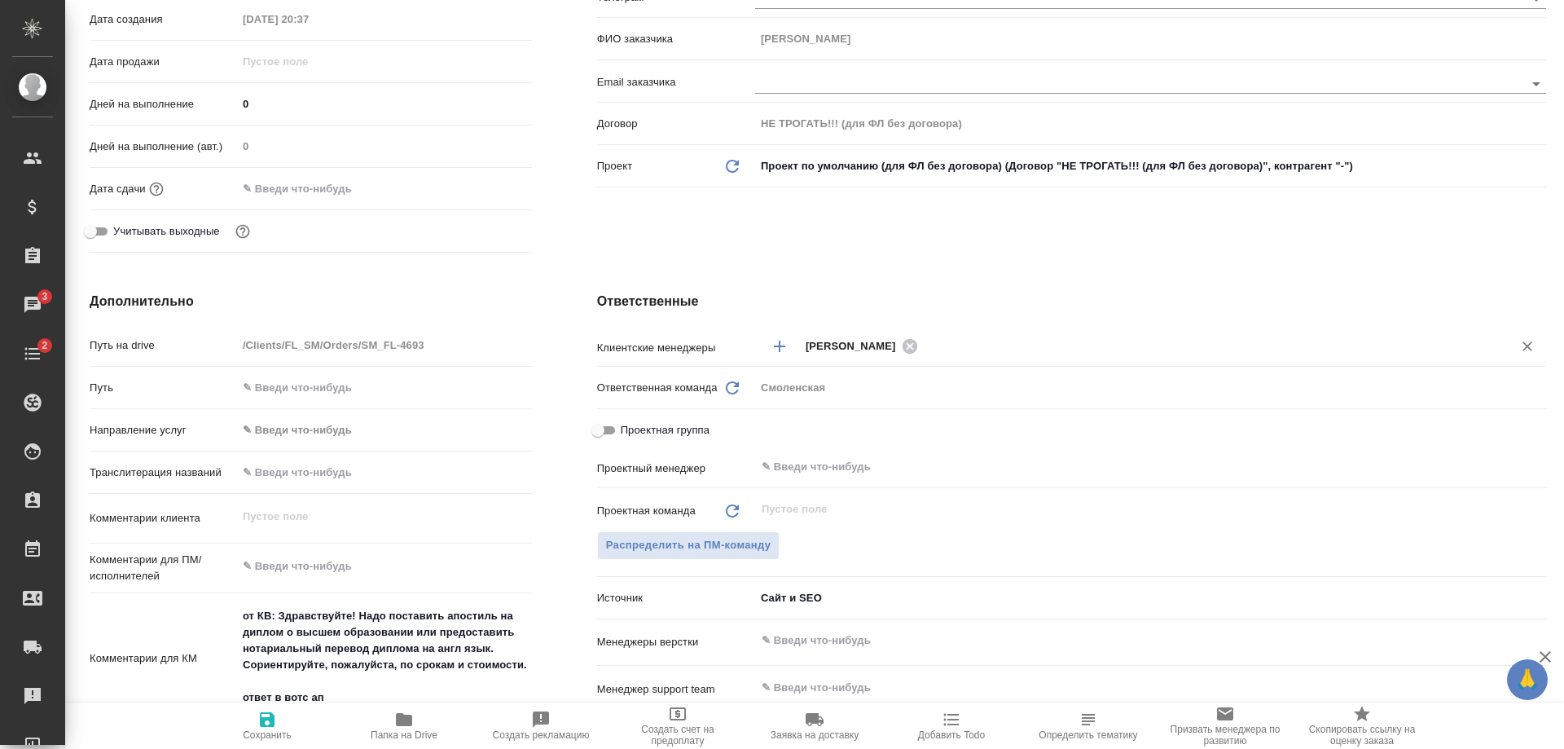
click at [268, 727] on icon "button" at bounding box center [267, 719] width 15 height 15
type textarea "x"
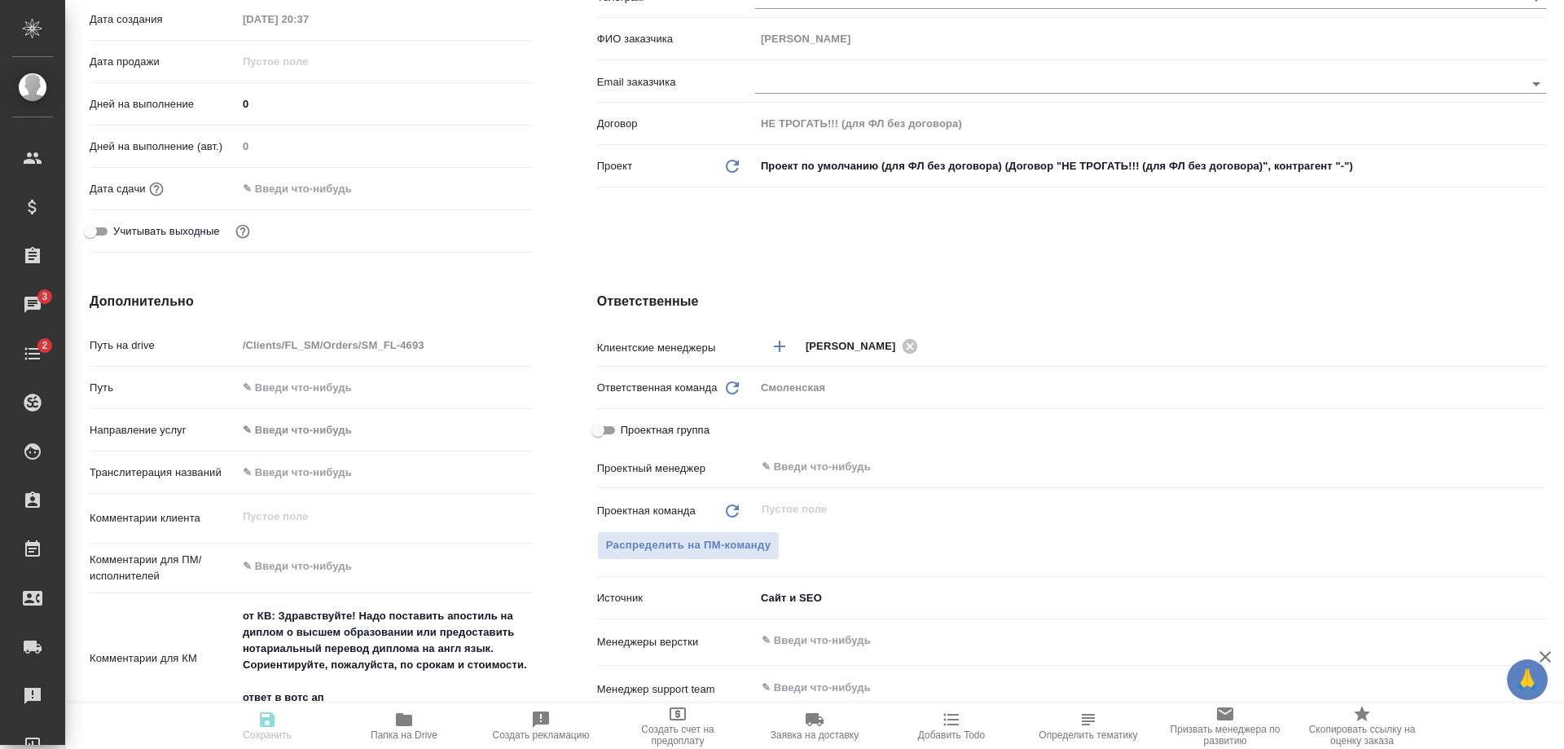
type textarea "x"
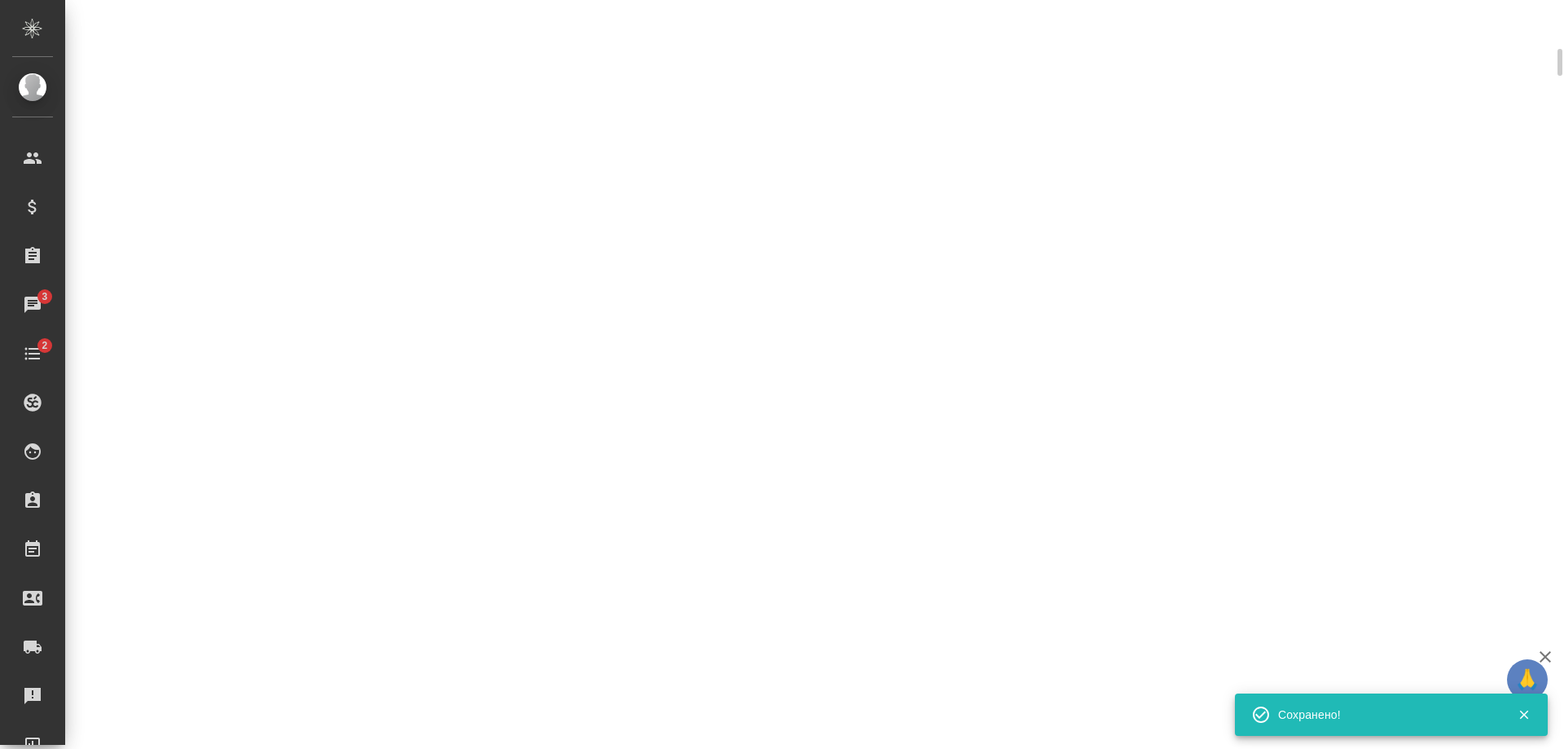
scroll to position [313, 0]
select select "RU"
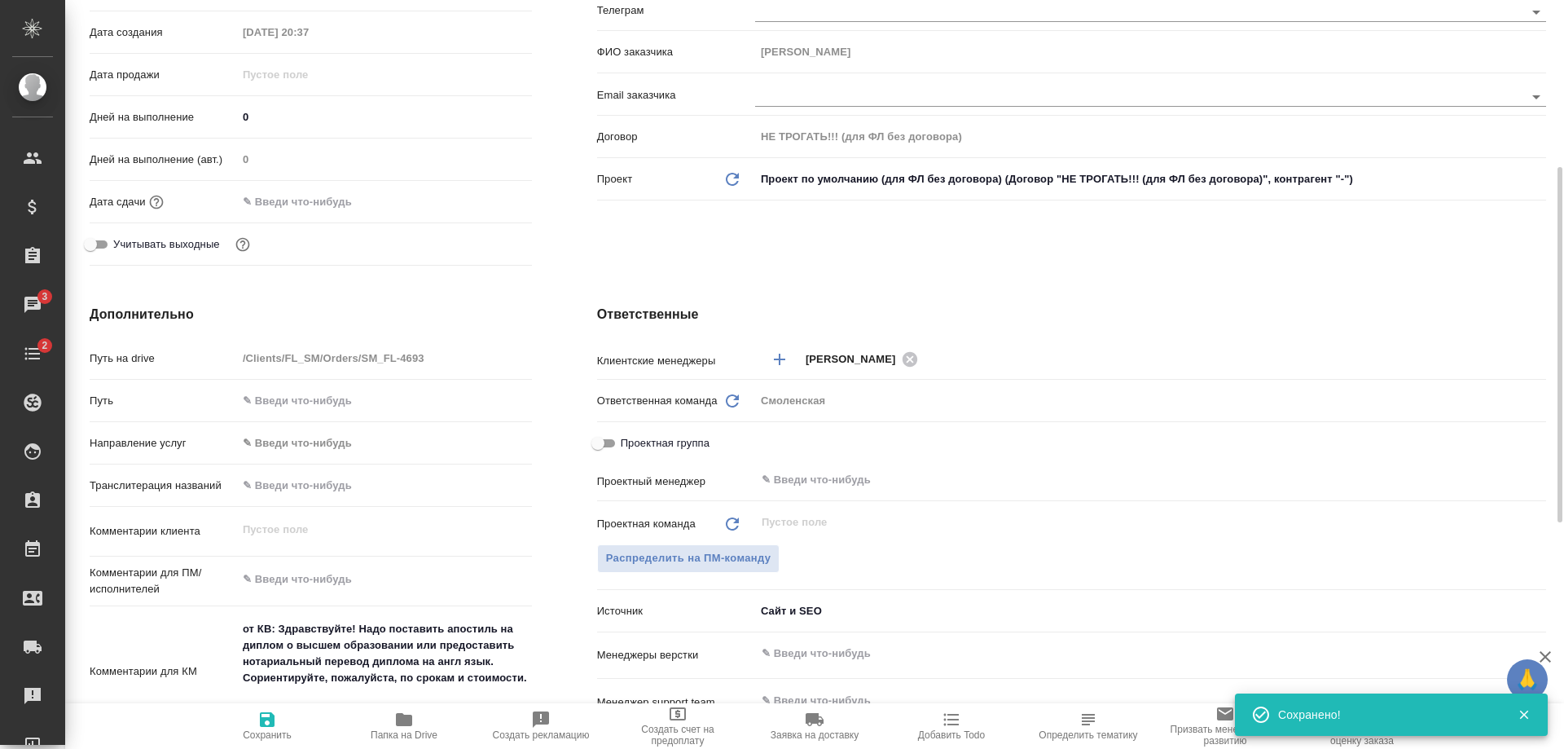
scroll to position [326, 0]
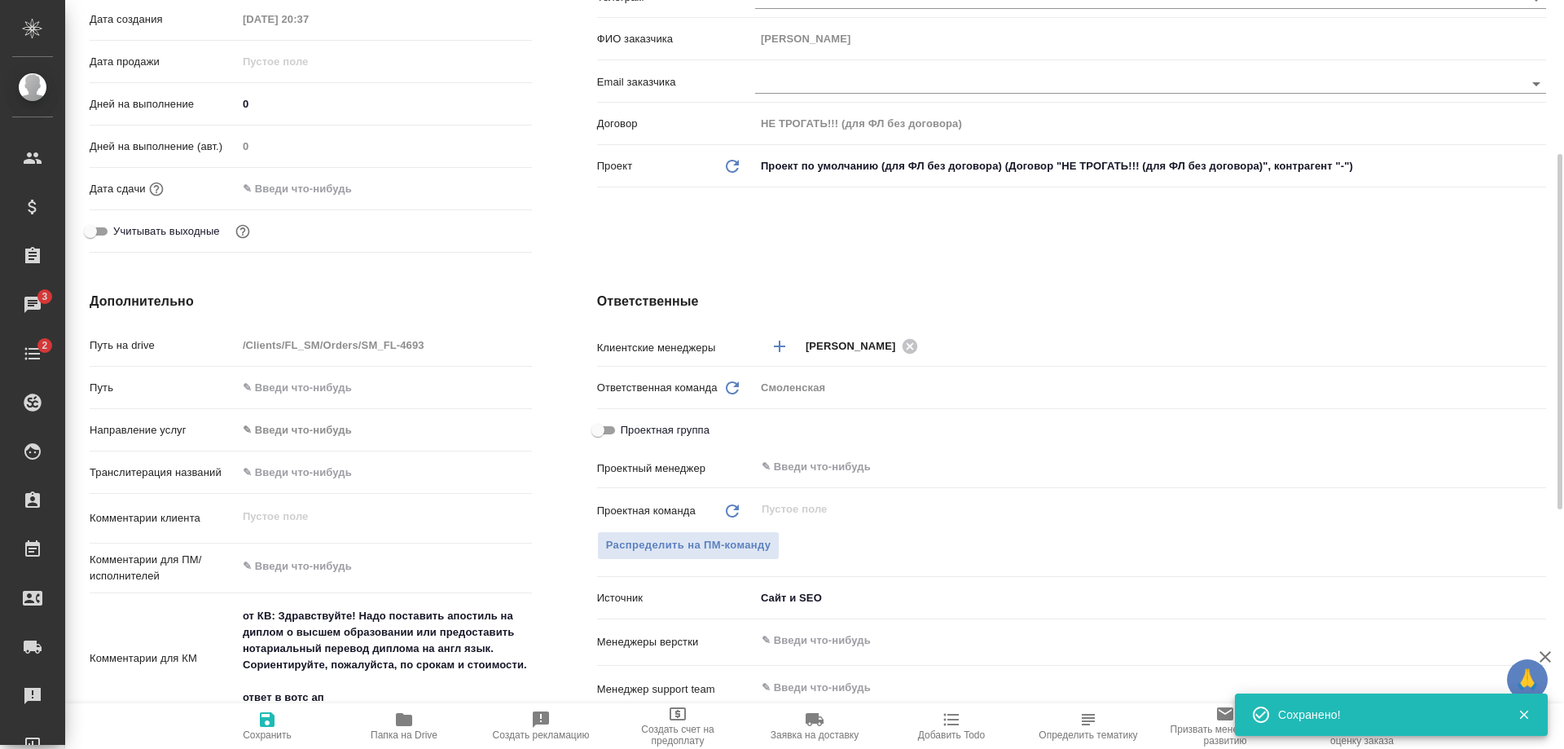
type textarea "x"
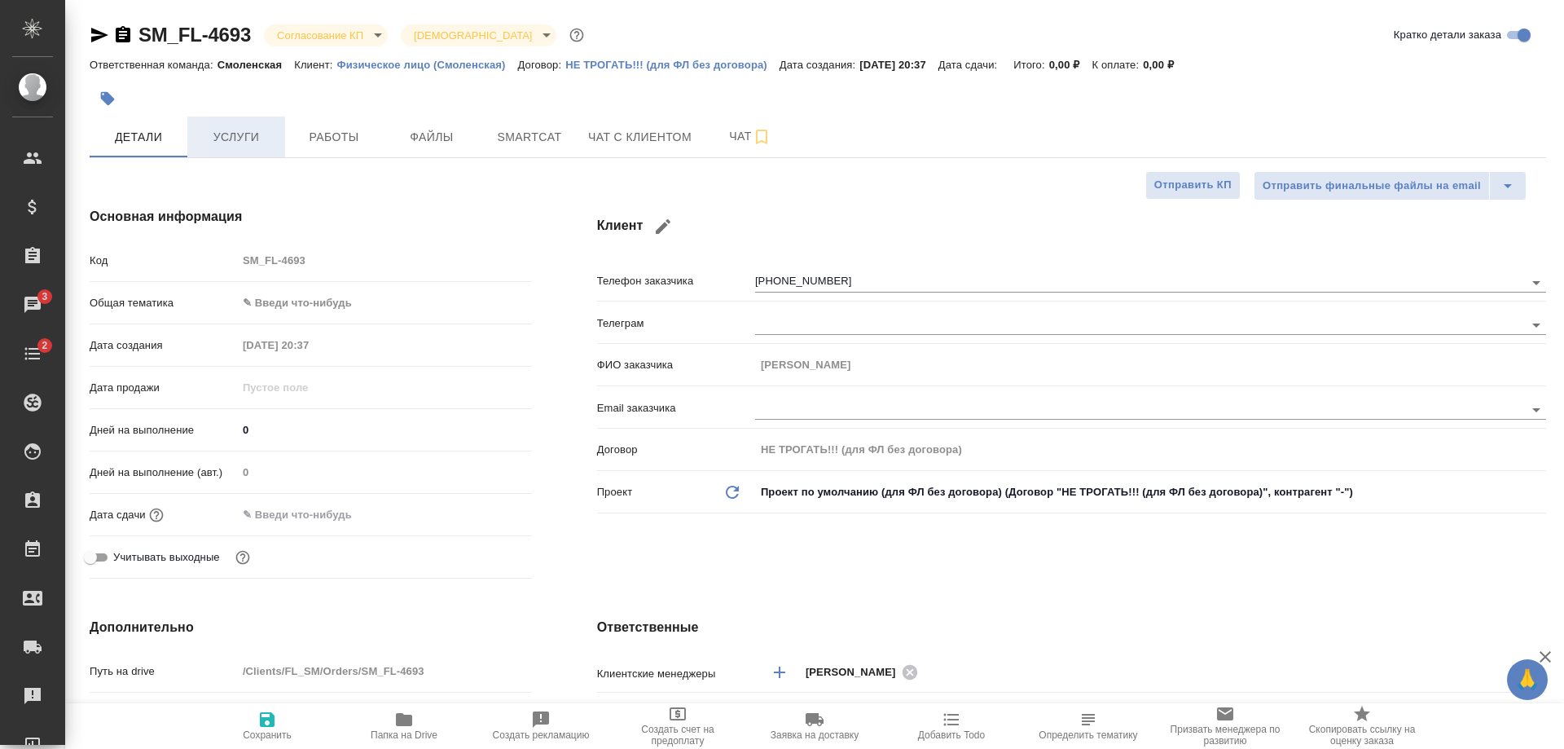
click at [208, 137] on span "Услуги" at bounding box center [236, 137] width 78 height 20
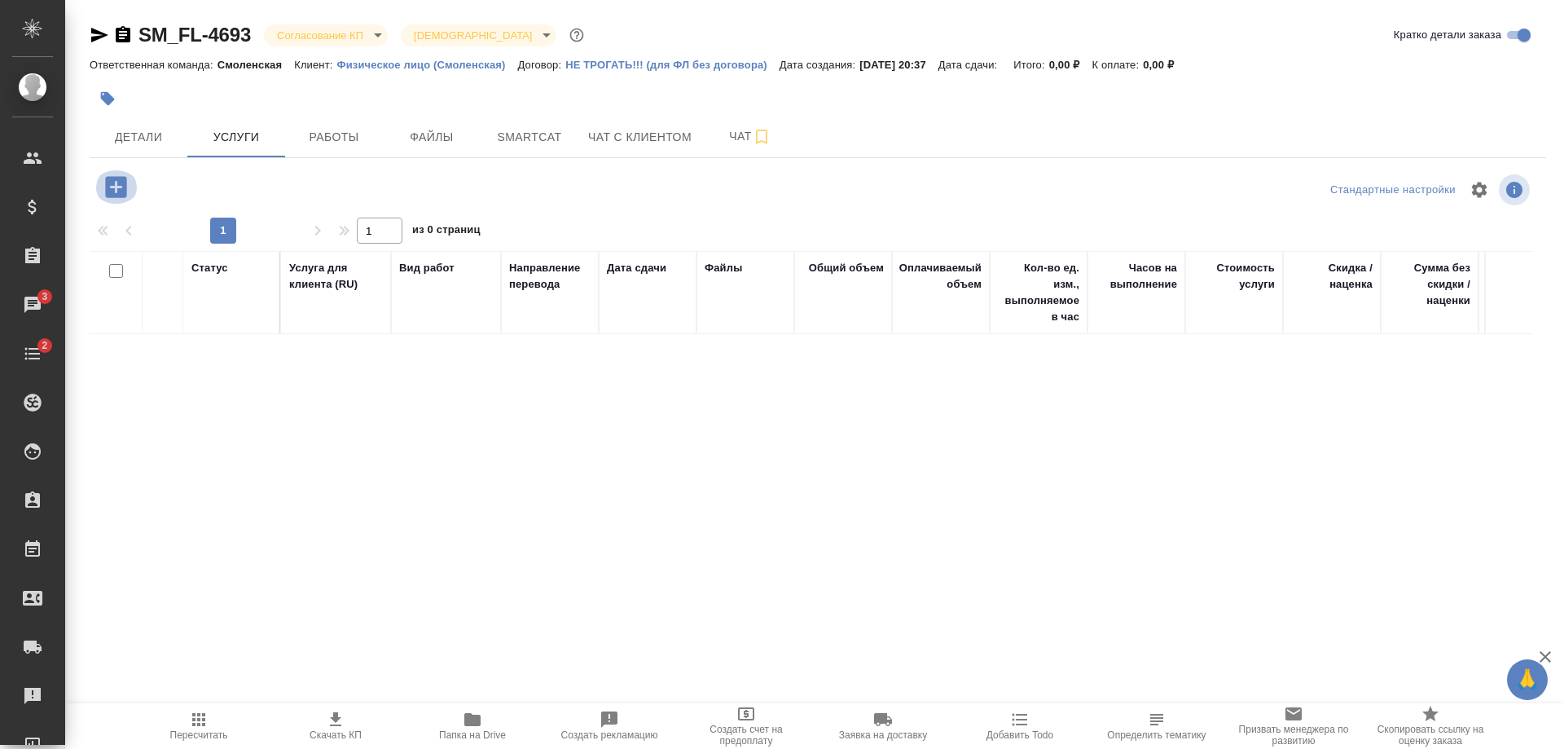
click at [107, 182] on icon "button" at bounding box center [115, 186] width 21 height 21
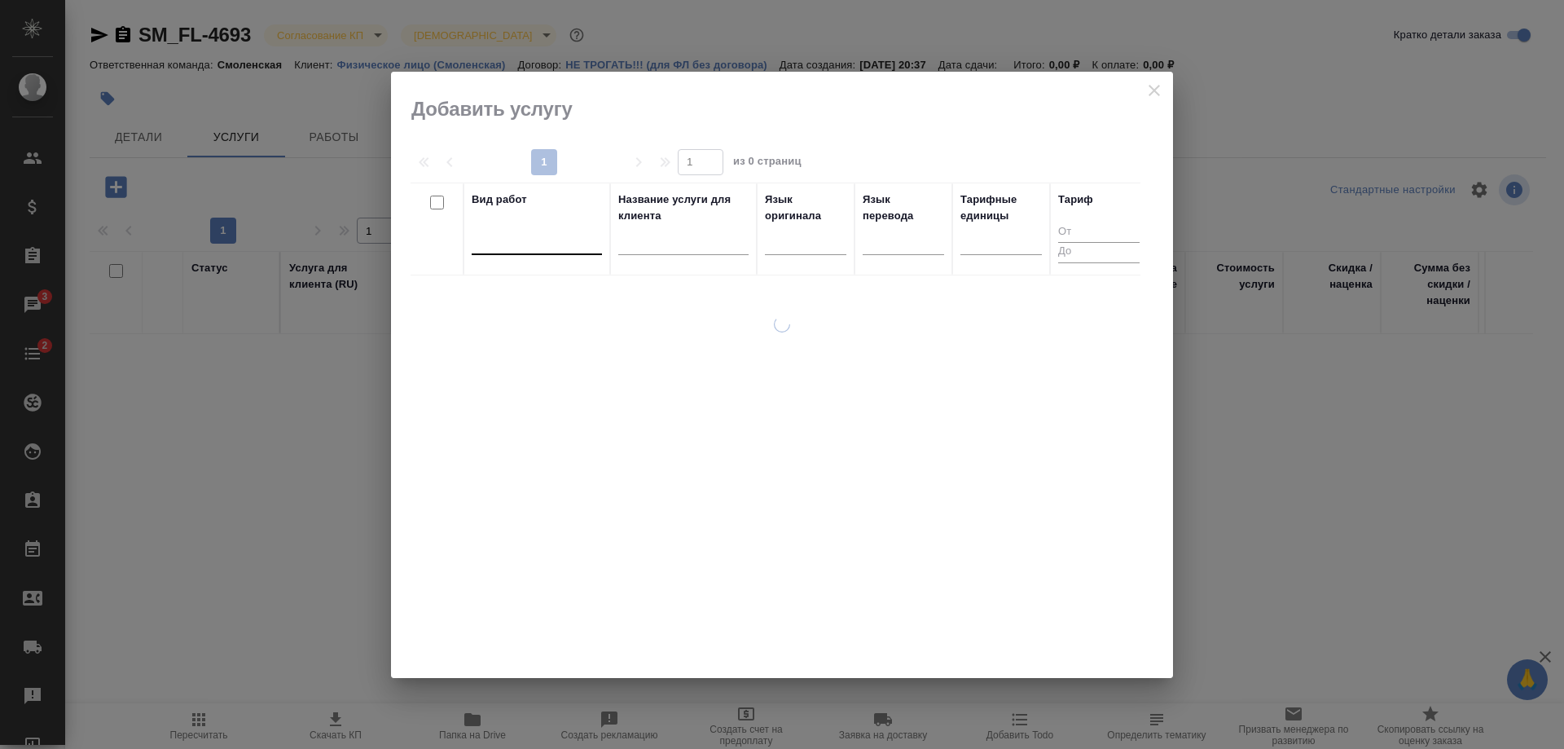
click at [576, 247] on div at bounding box center [537, 238] width 130 height 24
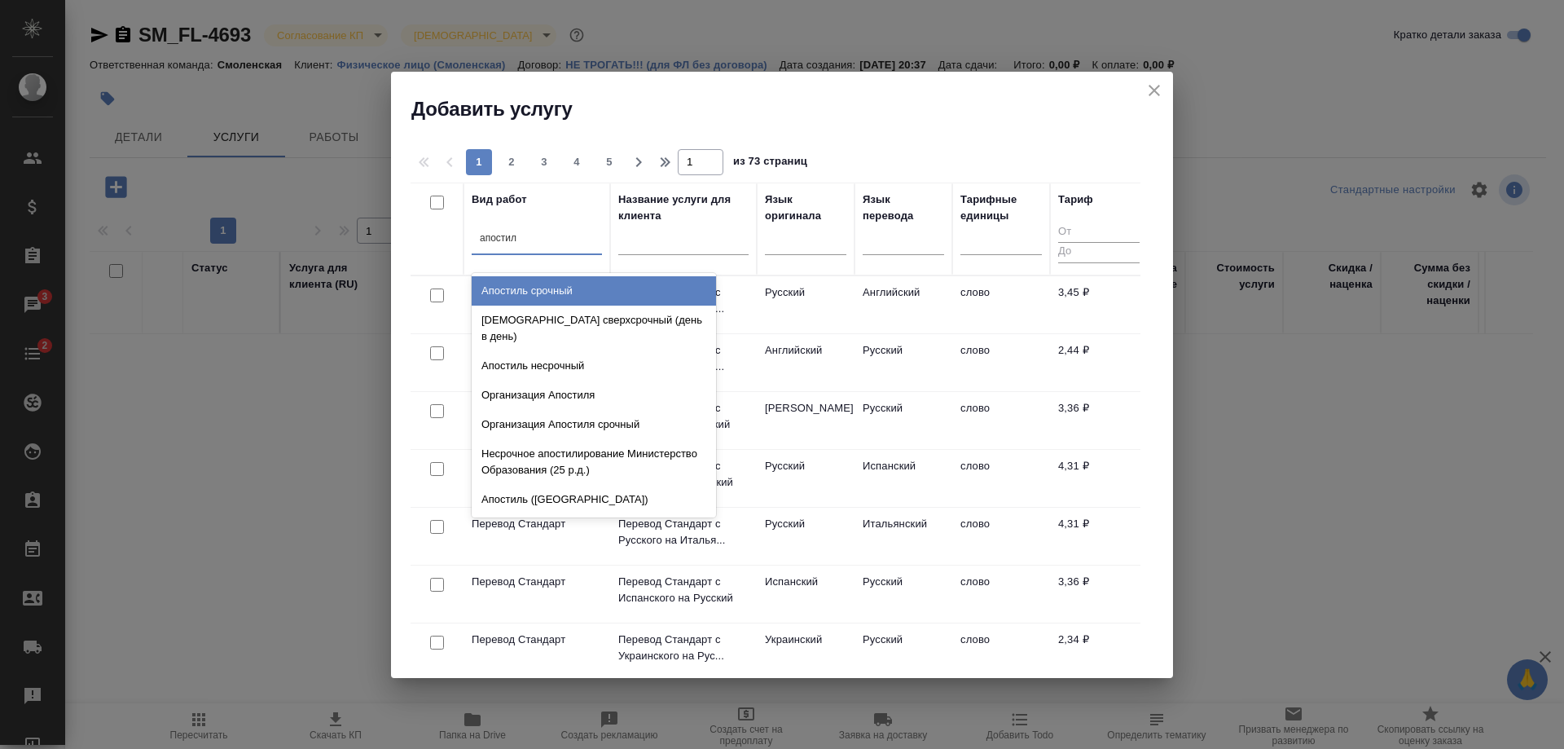
type input "апостиль"
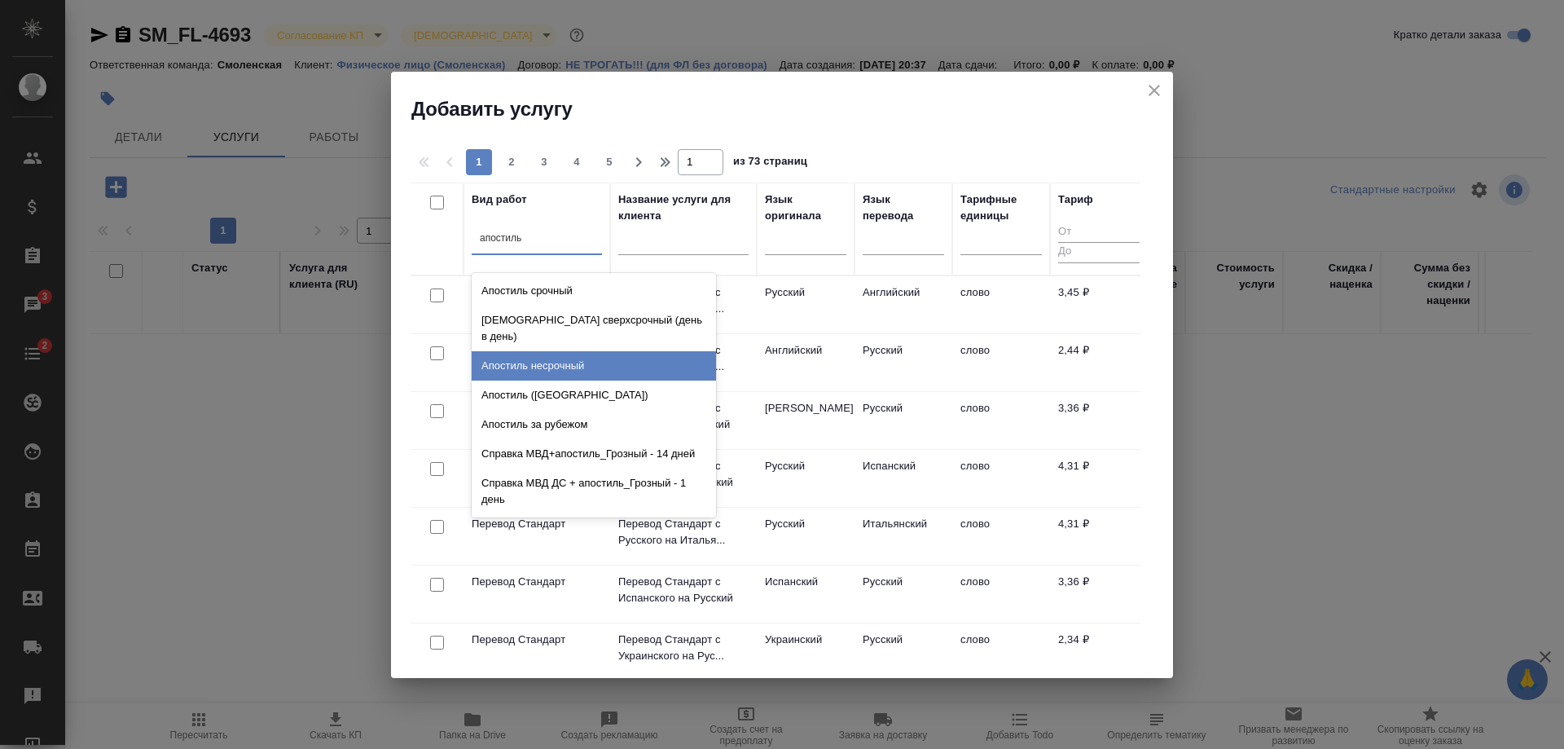
click at [591, 351] on div "Апостиль несрочный" at bounding box center [594, 365] width 244 height 29
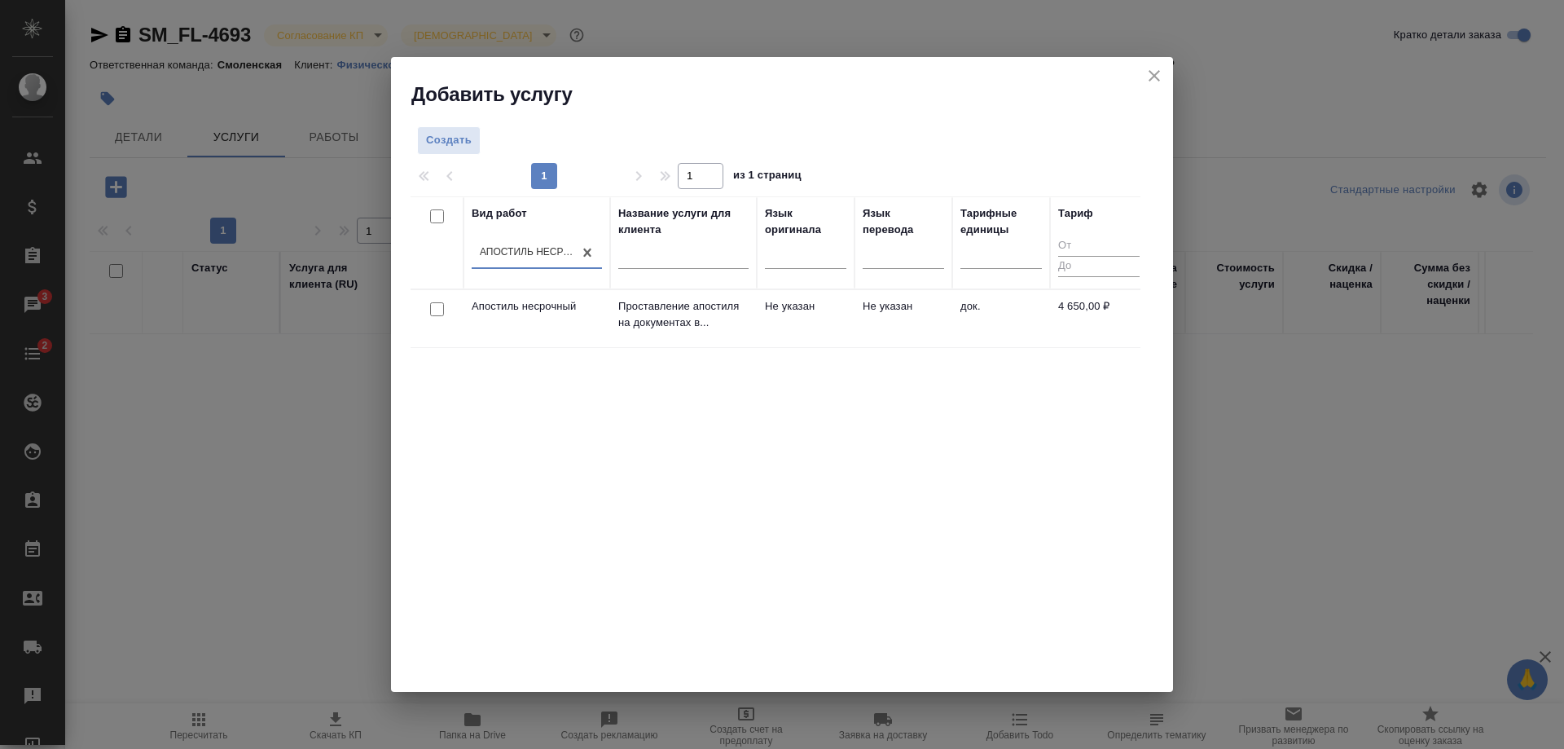
click at [608, 325] on td "Апостиль несрочный" at bounding box center [536, 318] width 147 height 57
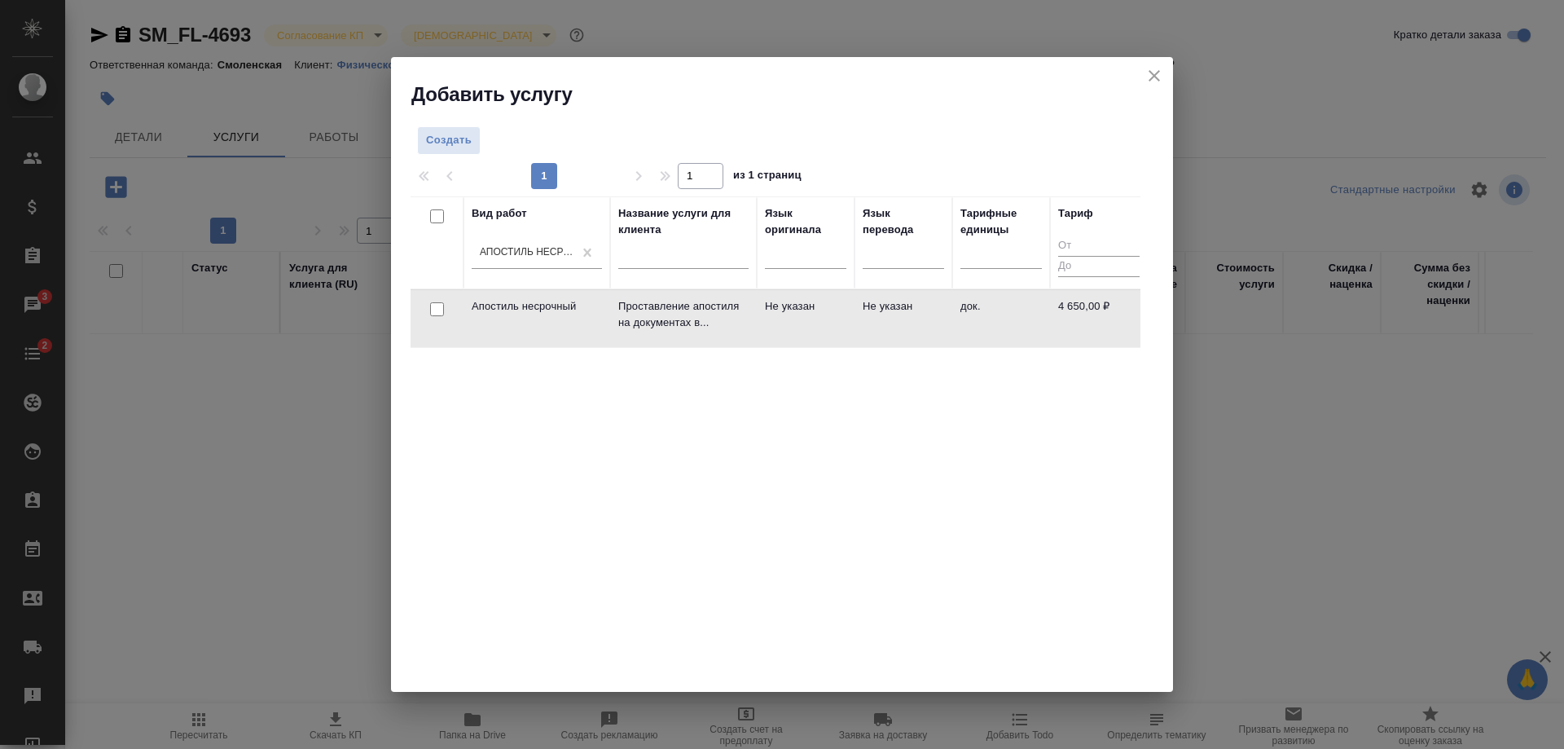
click at [608, 325] on td "Апостиль несрочный" at bounding box center [536, 318] width 147 height 57
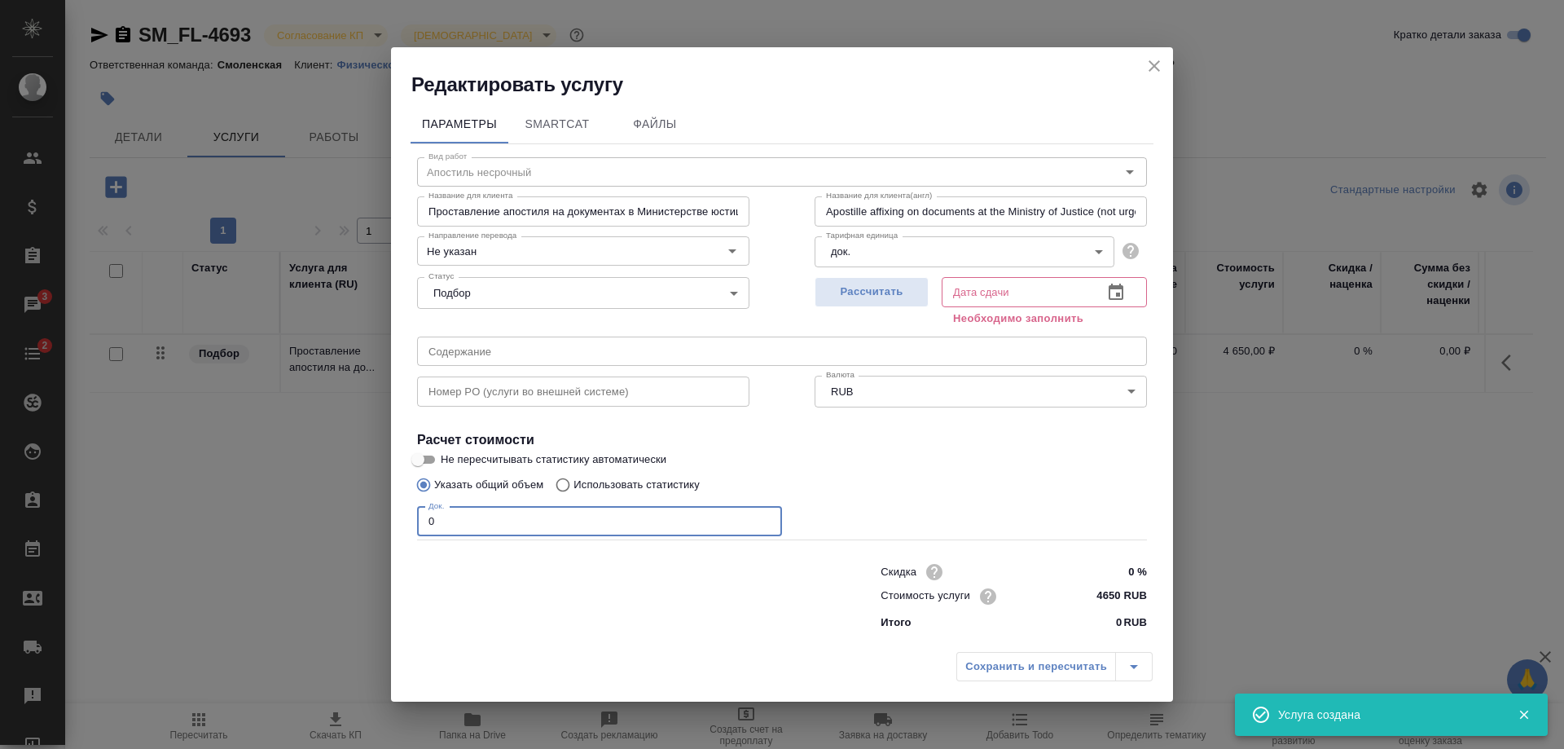
drag, startPoint x: 474, startPoint y: 512, endPoint x: 358, endPoint y: 526, distance: 117.4
click at [358, 526] on div "Редактировать услугу Параметры SmartCat Файлы Вид работ Апостиль несрочный Вид …" at bounding box center [782, 374] width 1564 height 749
type input "1"
click at [859, 298] on span "Рассчитать" at bounding box center [872, 292] width 96 height 19
type input "25.09.2025 15:16"
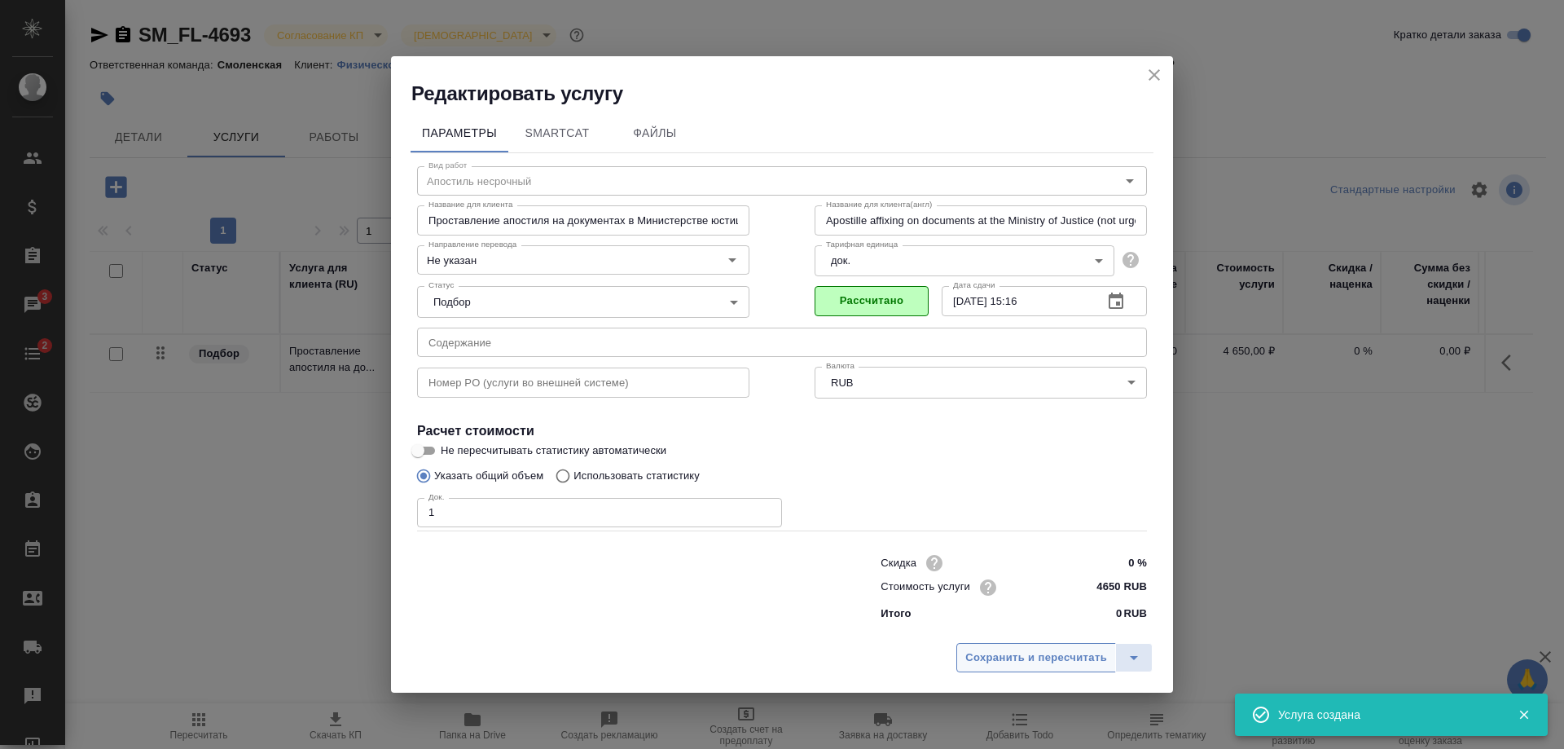
click at [1026, 665] on span "Сохранить и пересчитать" at bounding box center [1036, 657] width 142 height 19
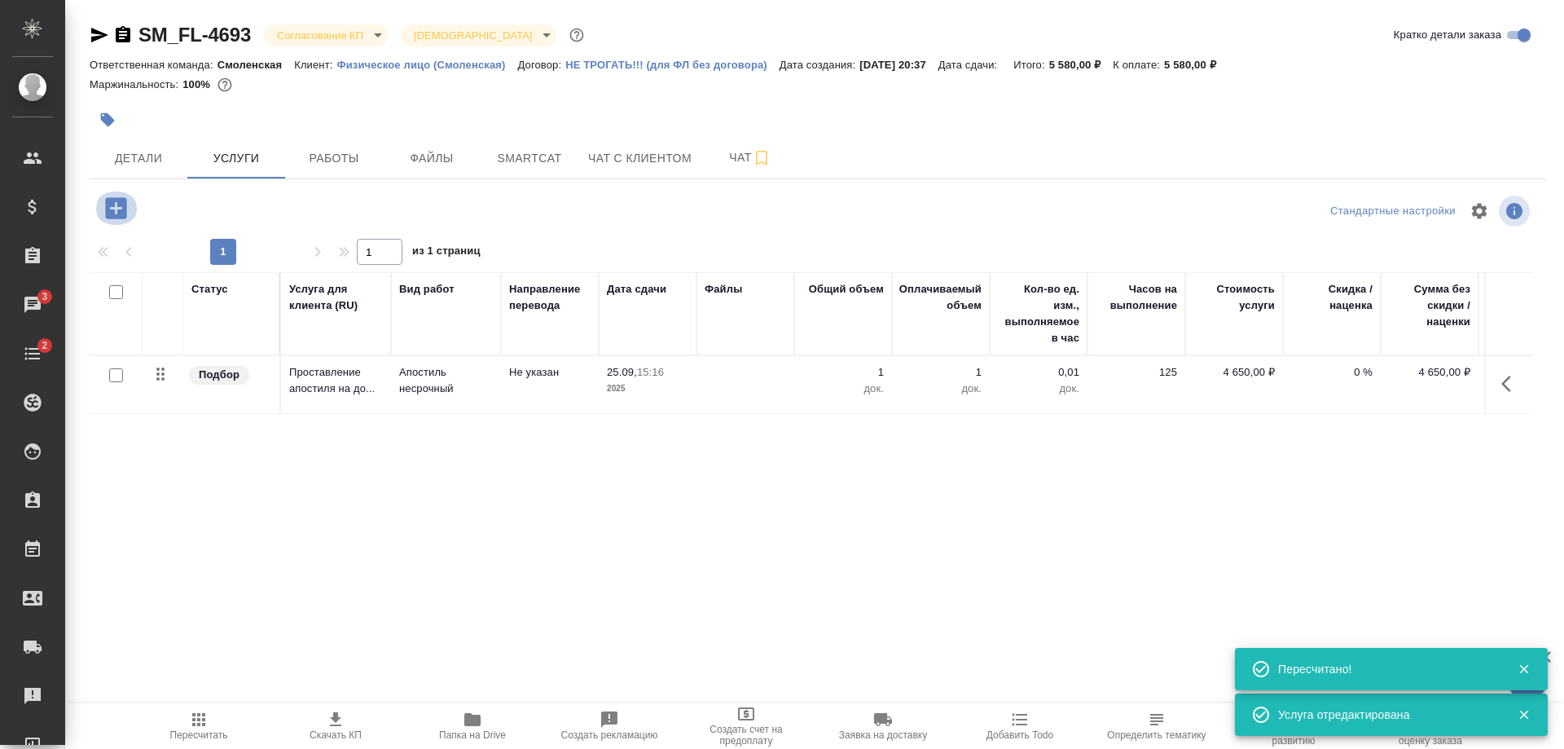
click at [117, 219] on icon "button" at bounding box center [116, 208] width 29 height 29
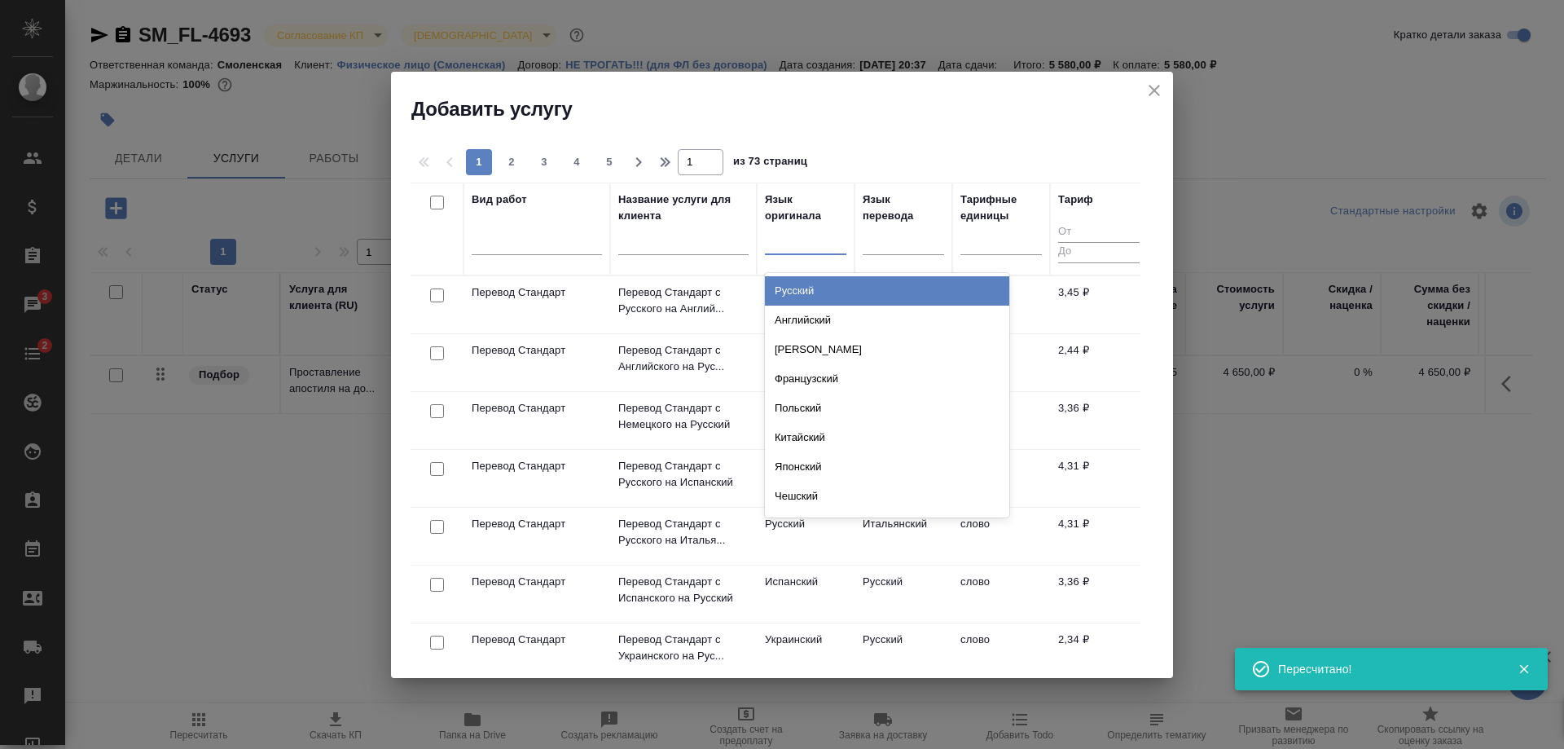
click at [782, 246] on div at bounding box center [805, 238] width 81 height 24
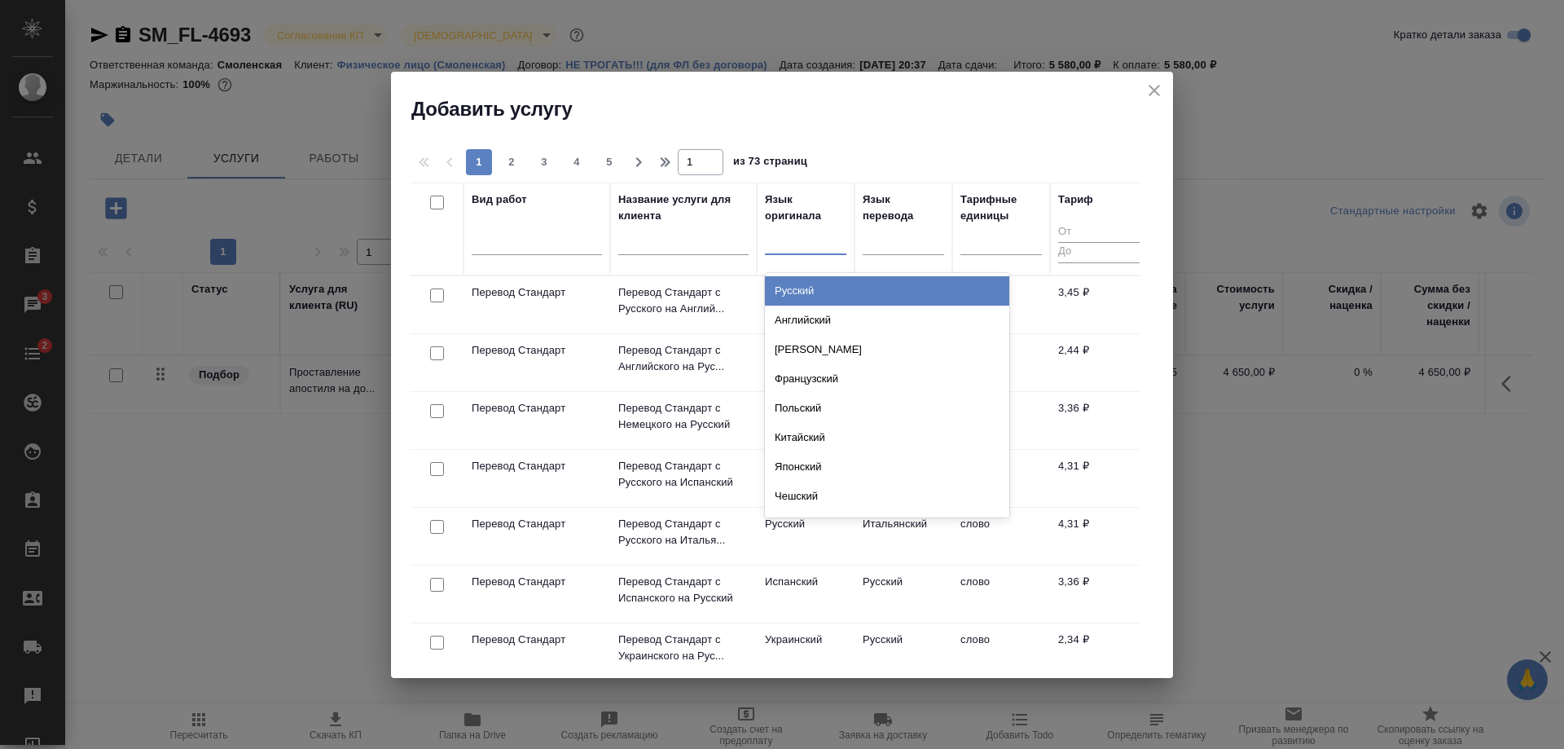
click at [784, 293] on div "Русский" at bounding box center [887, 290] width 244 height 29
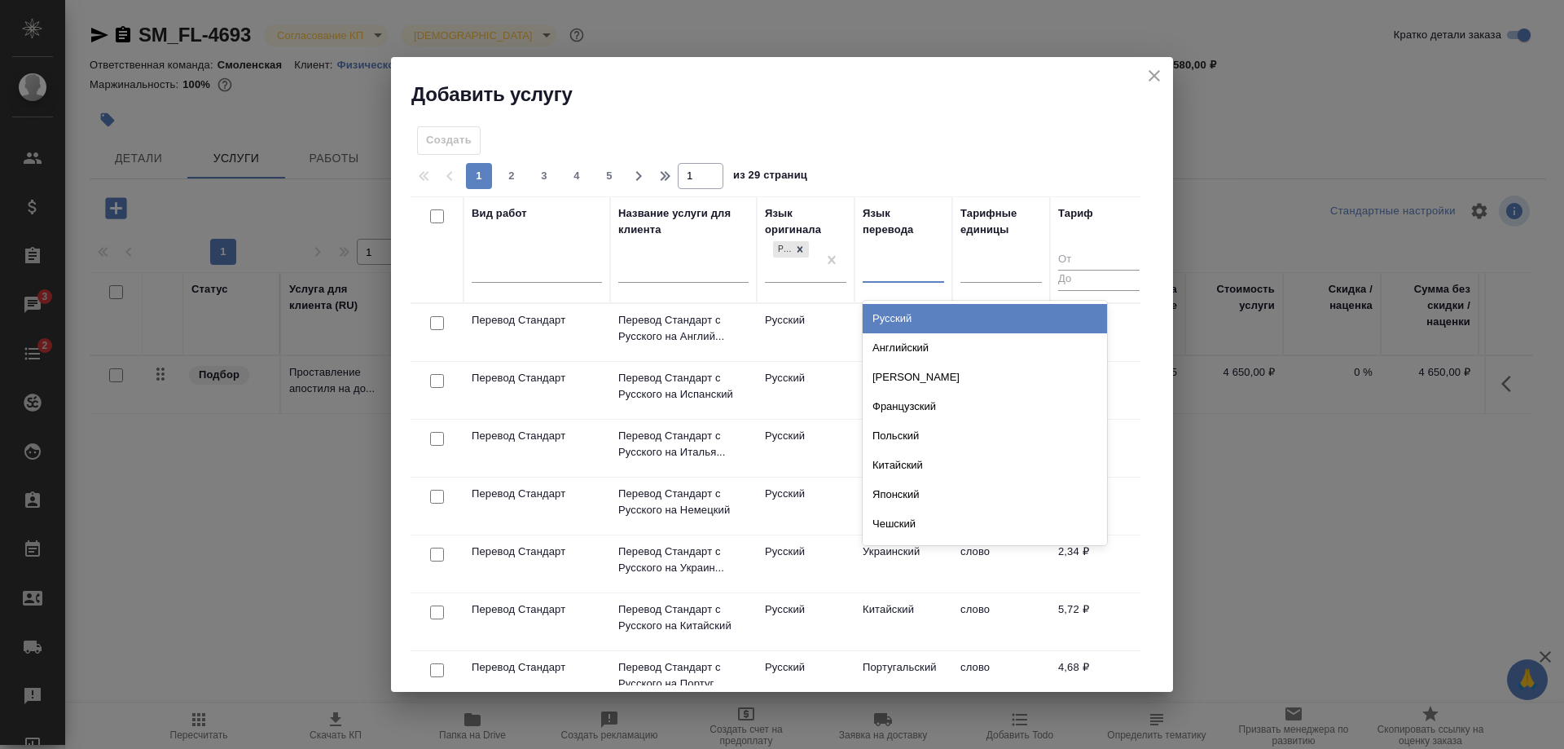
click at [886, 270] on div at bounding box center [903, 266] width 81 height 24
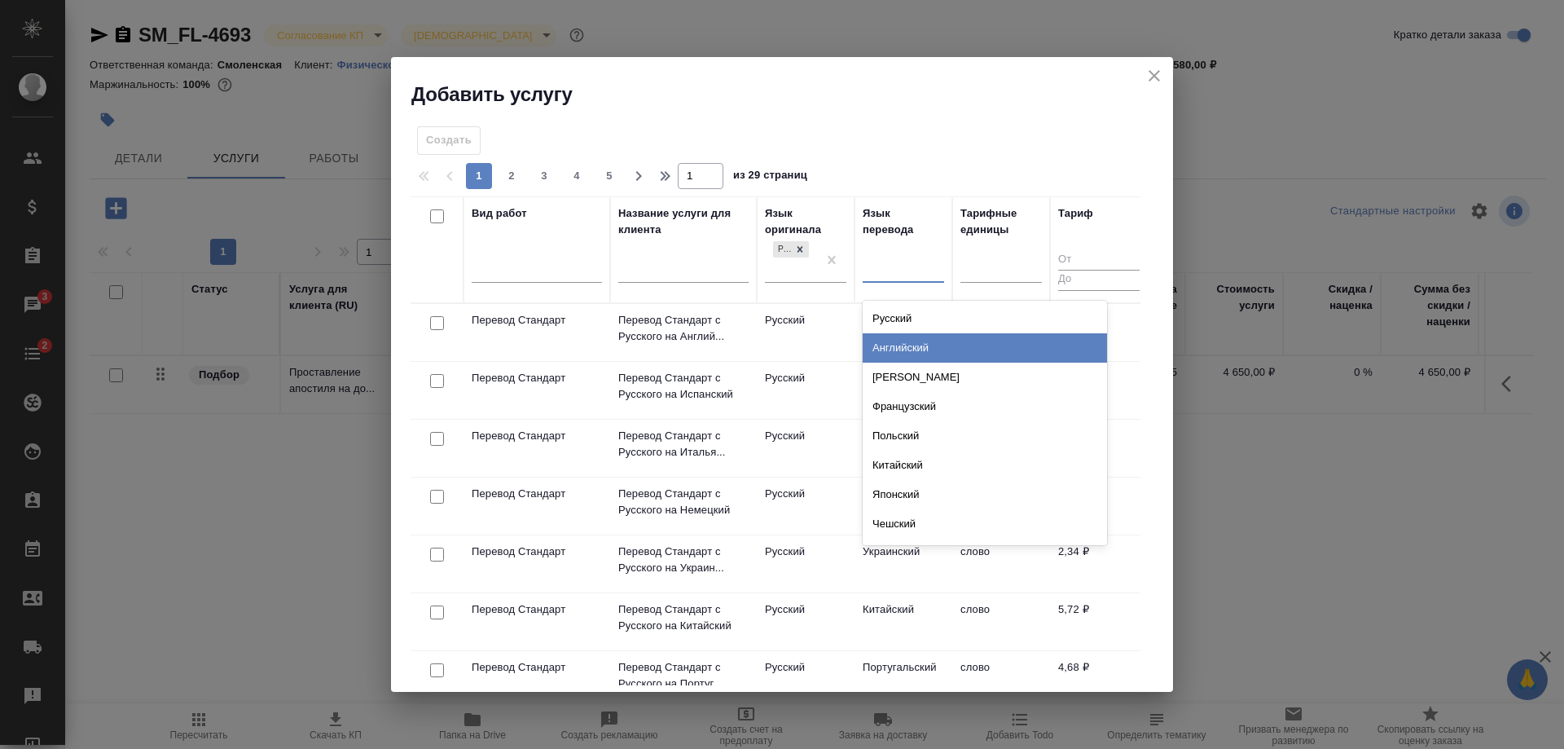
click at [893, 339] on div "Английский" at bounding box center [985, 347] width 244 height 29
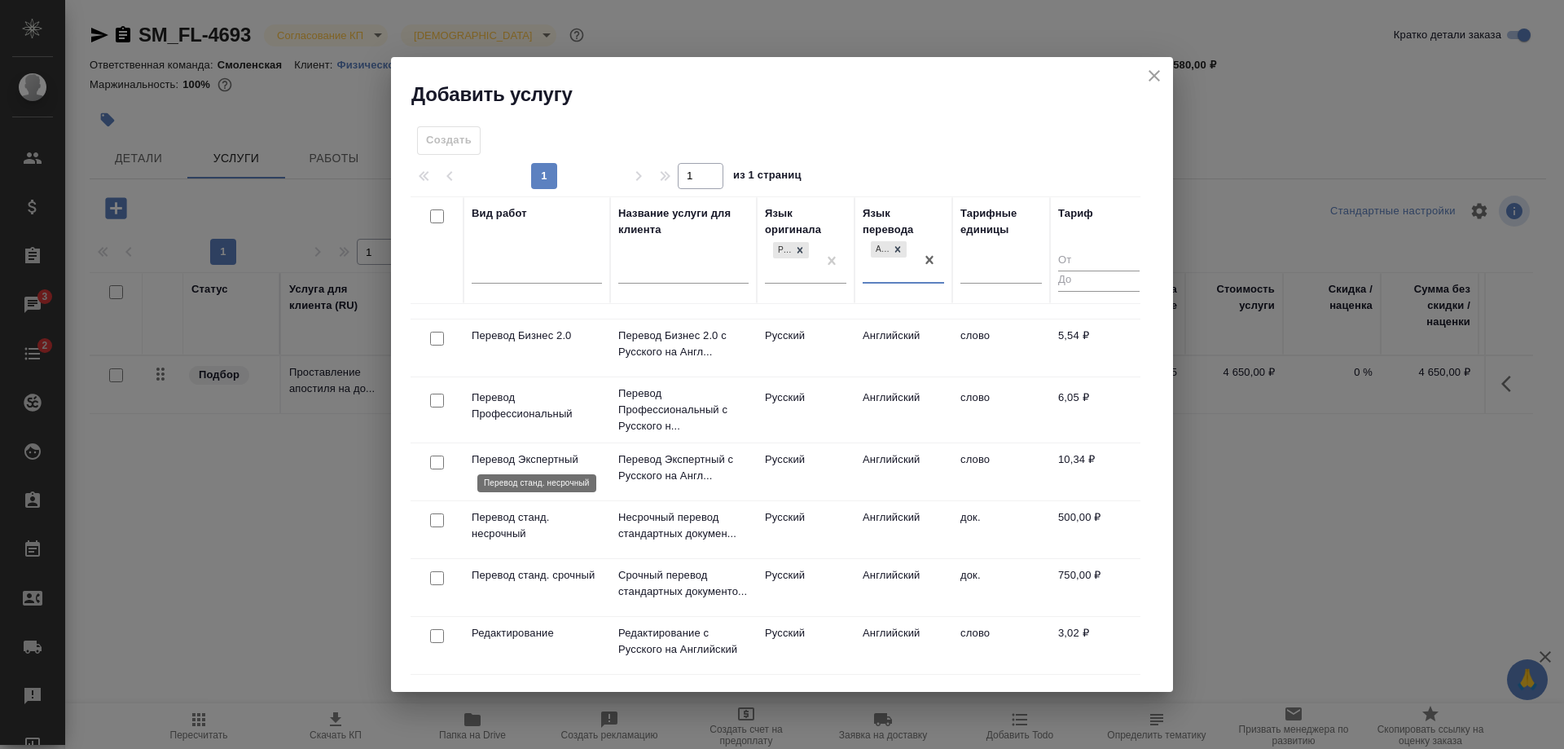
scroll to position [244, 0]
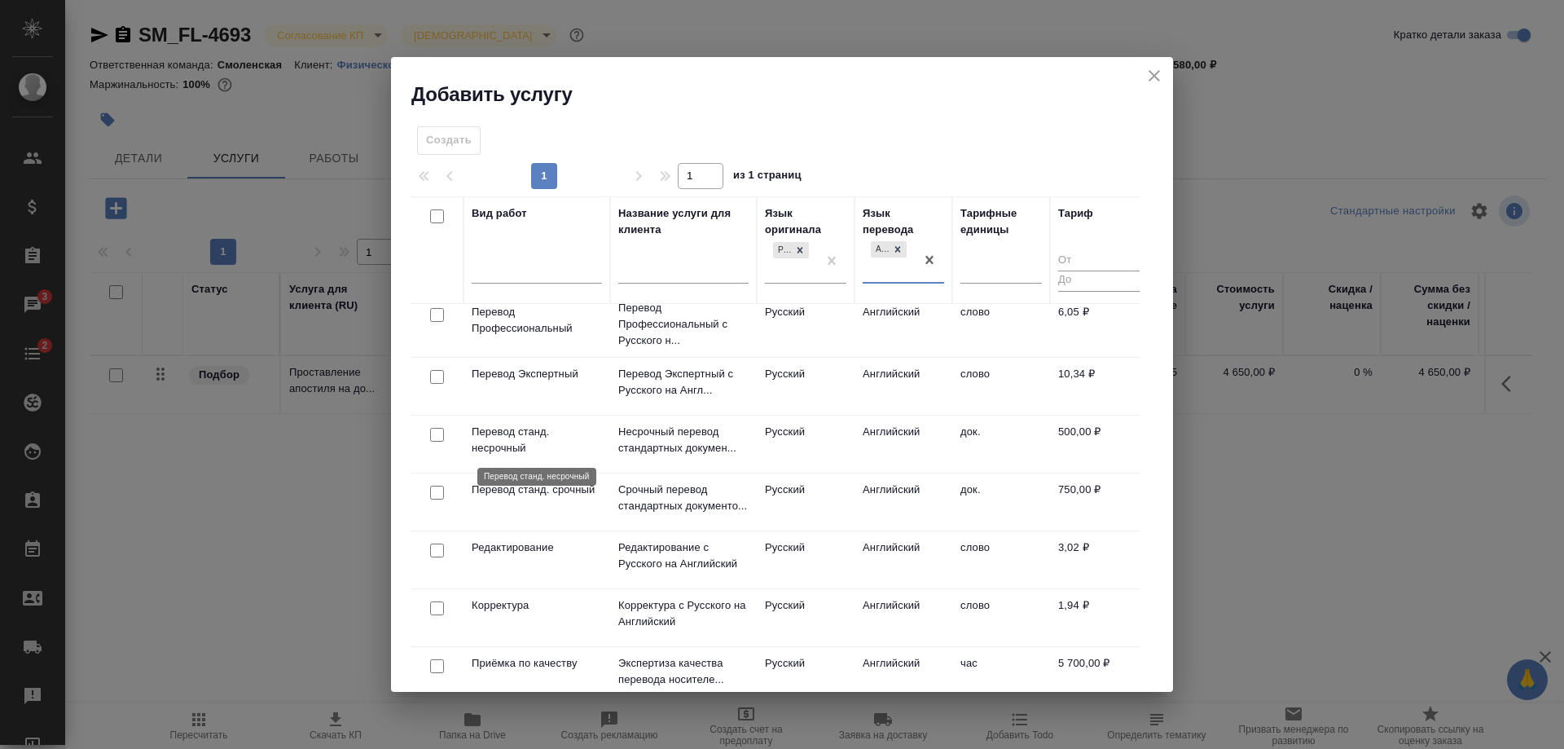
click at [526, 433] on p "Перевод станд. несрочный" at bounding box center [537, 440] width 130 height 33
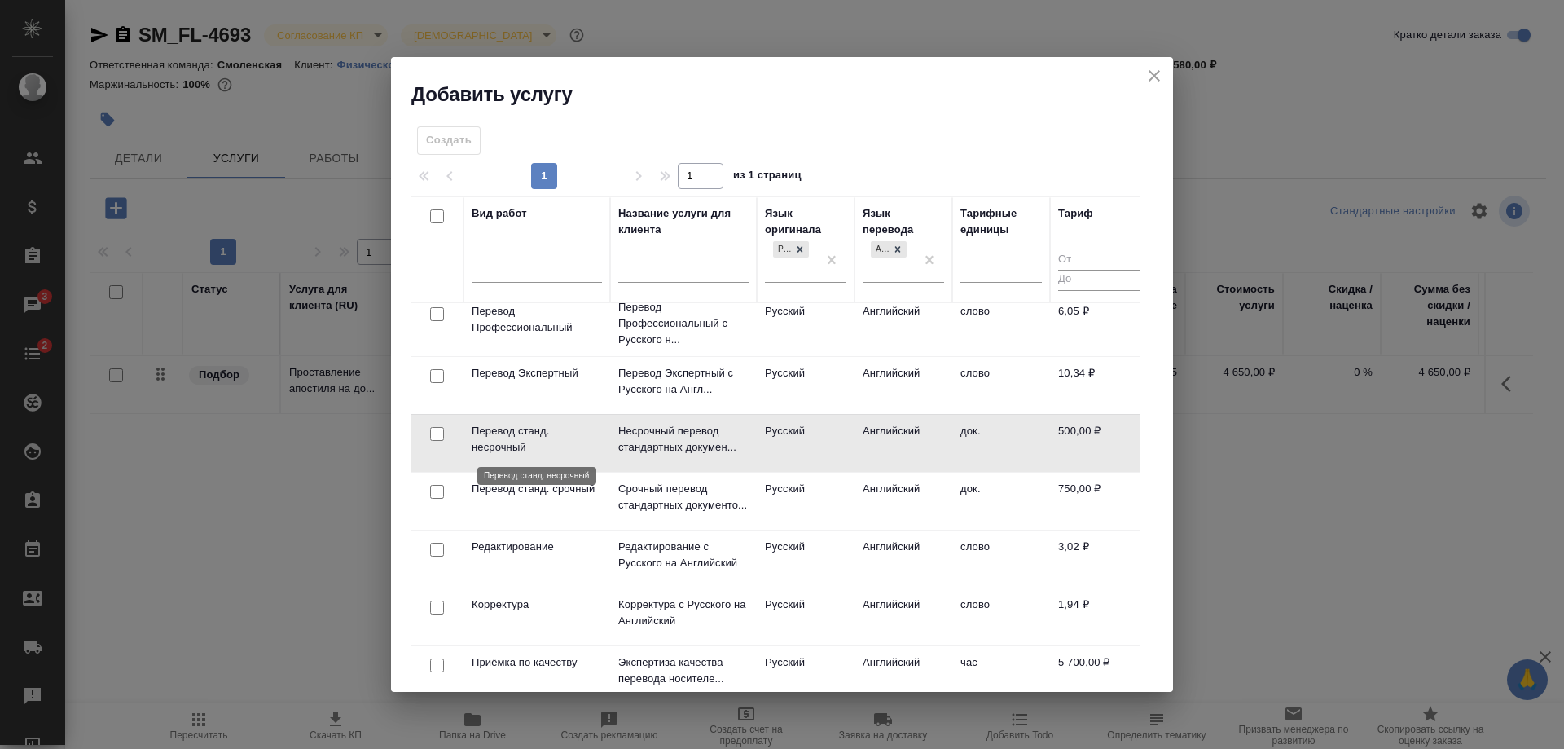
click at [526, 433] on p "Перевод станд. несрочный" at bounding box center [537, 439] width 130 height 33
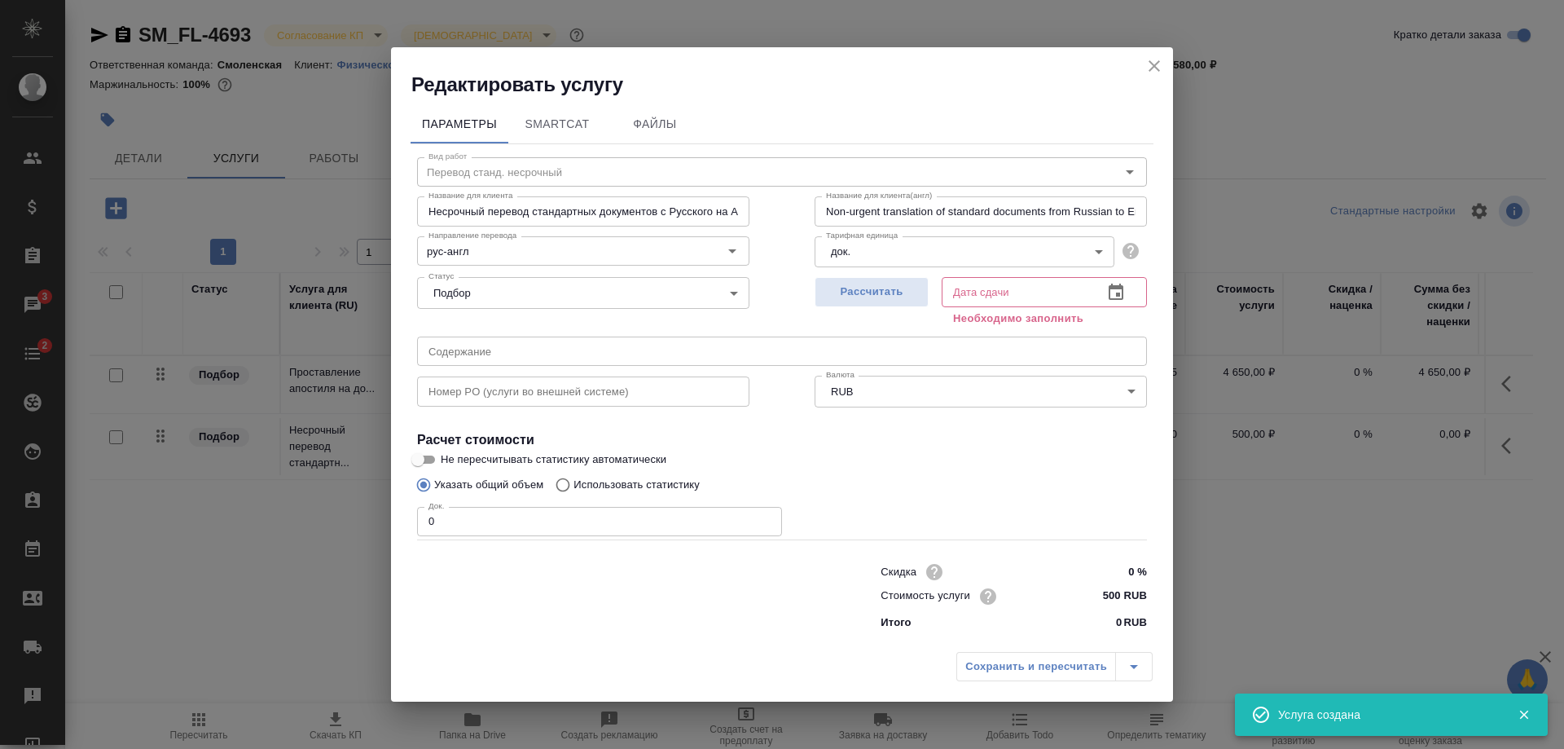
drag, startPoint x: 400, startPoint y: 529, endPoint x: 352, endPoint y: 529, distance: 48.1
click at [352, 529] on div "Редактировать услугу Параметры SmartCat Файлы Вид работ Перевод станд. несрочны…" at bounding box center [782, 374] width 1564 height 749
type input "1"
click at [847, 280] on button "Рассчитать" at bounding box center [872, 292] width 114 height 30
type input "04.09.2025 10:16"
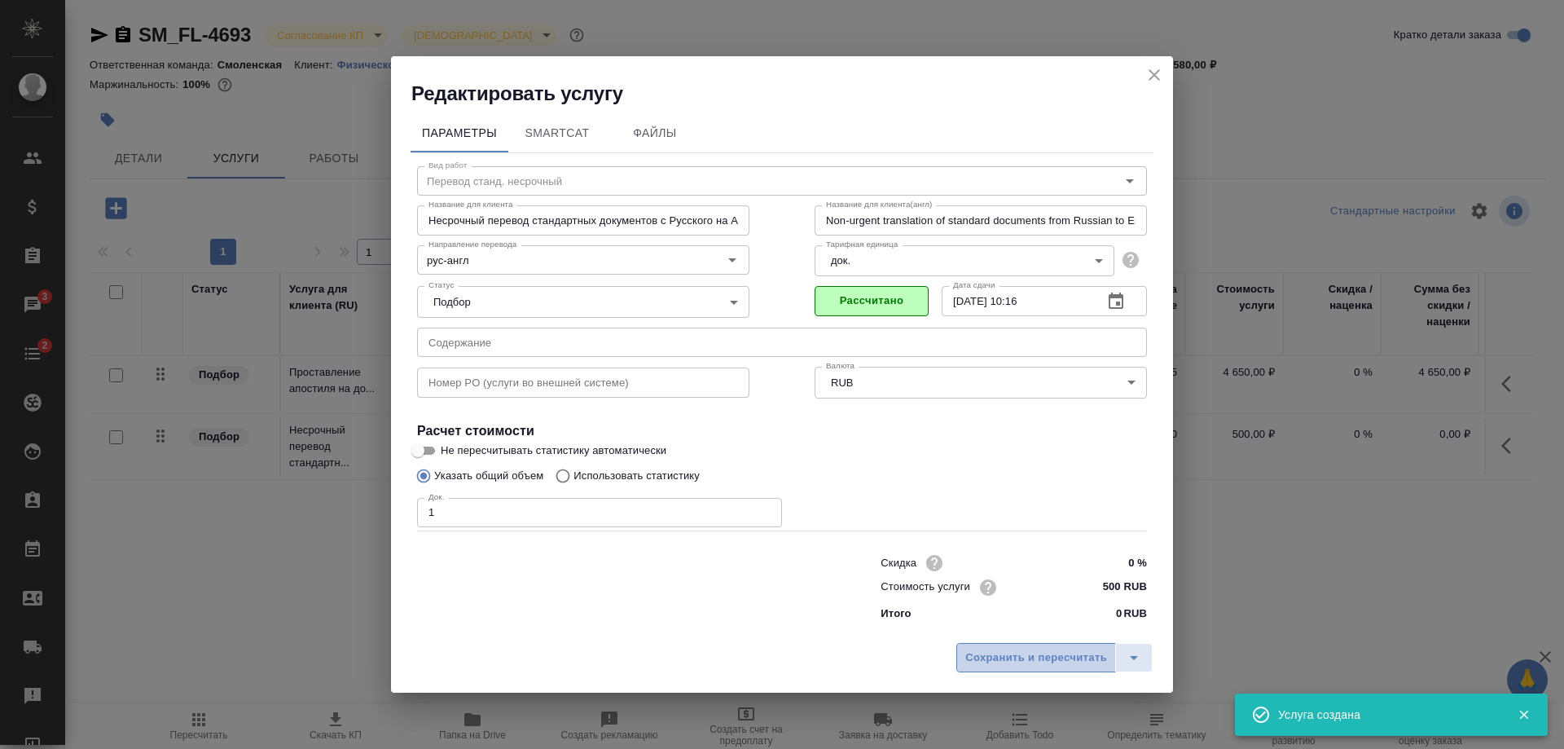
click at [1058, 655] on span "Сохранить и пересчитать" at bounding box center [1036, 657] width 142 height 19
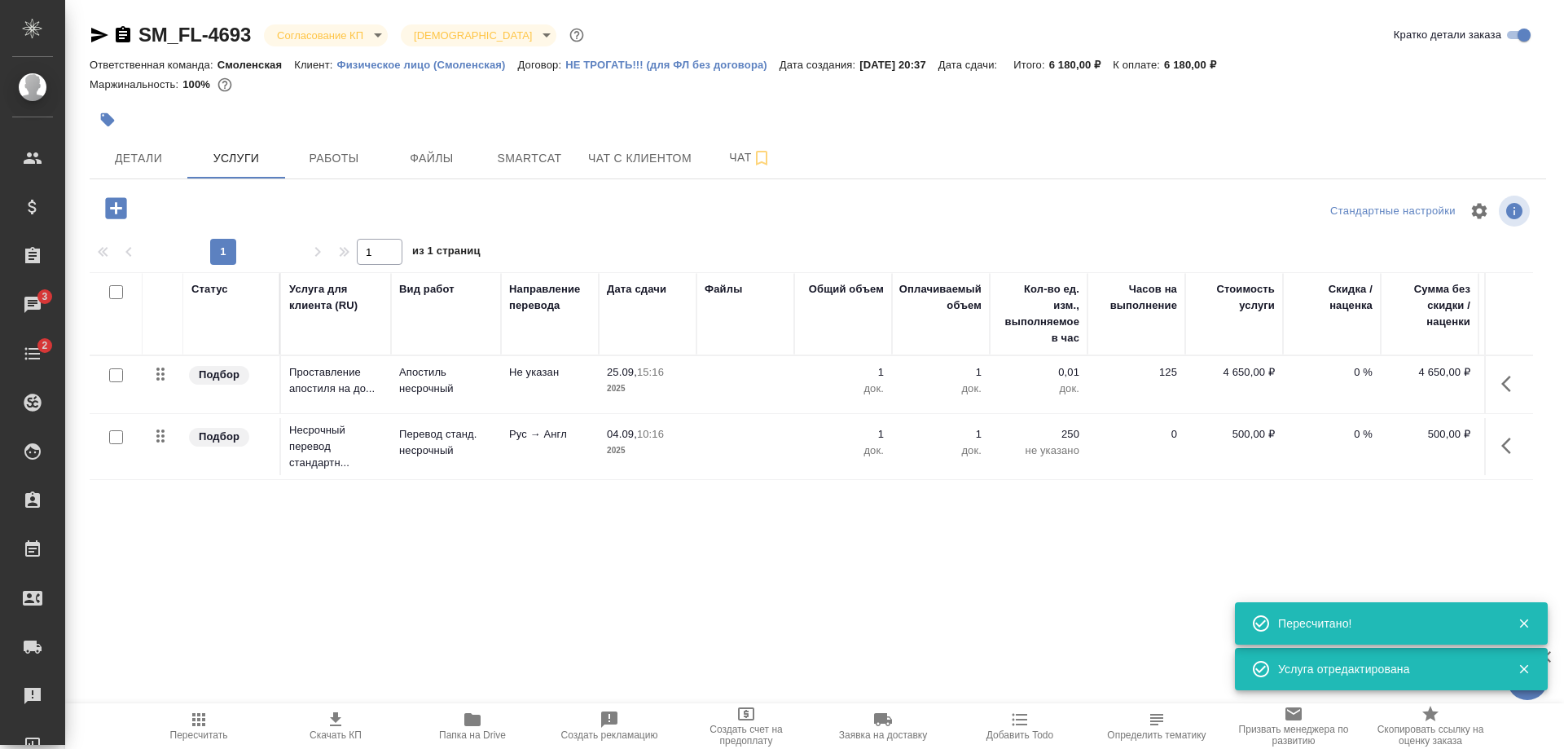
click at [119, 214] on icon "button" at bounding box center [115, 207] width 21 height 21
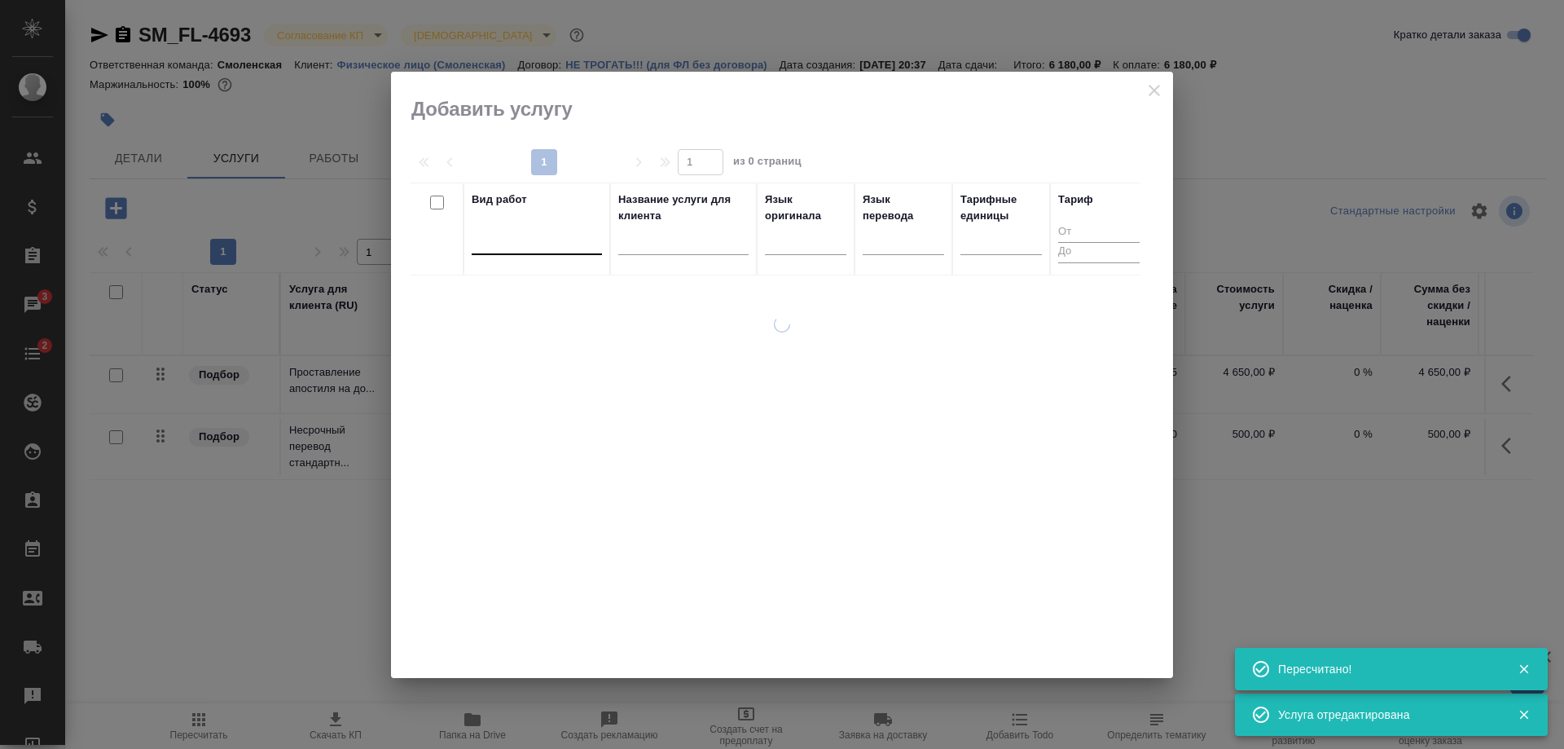
click at [525, 250] on div at bounding box center [537, 238] width 130 height 24
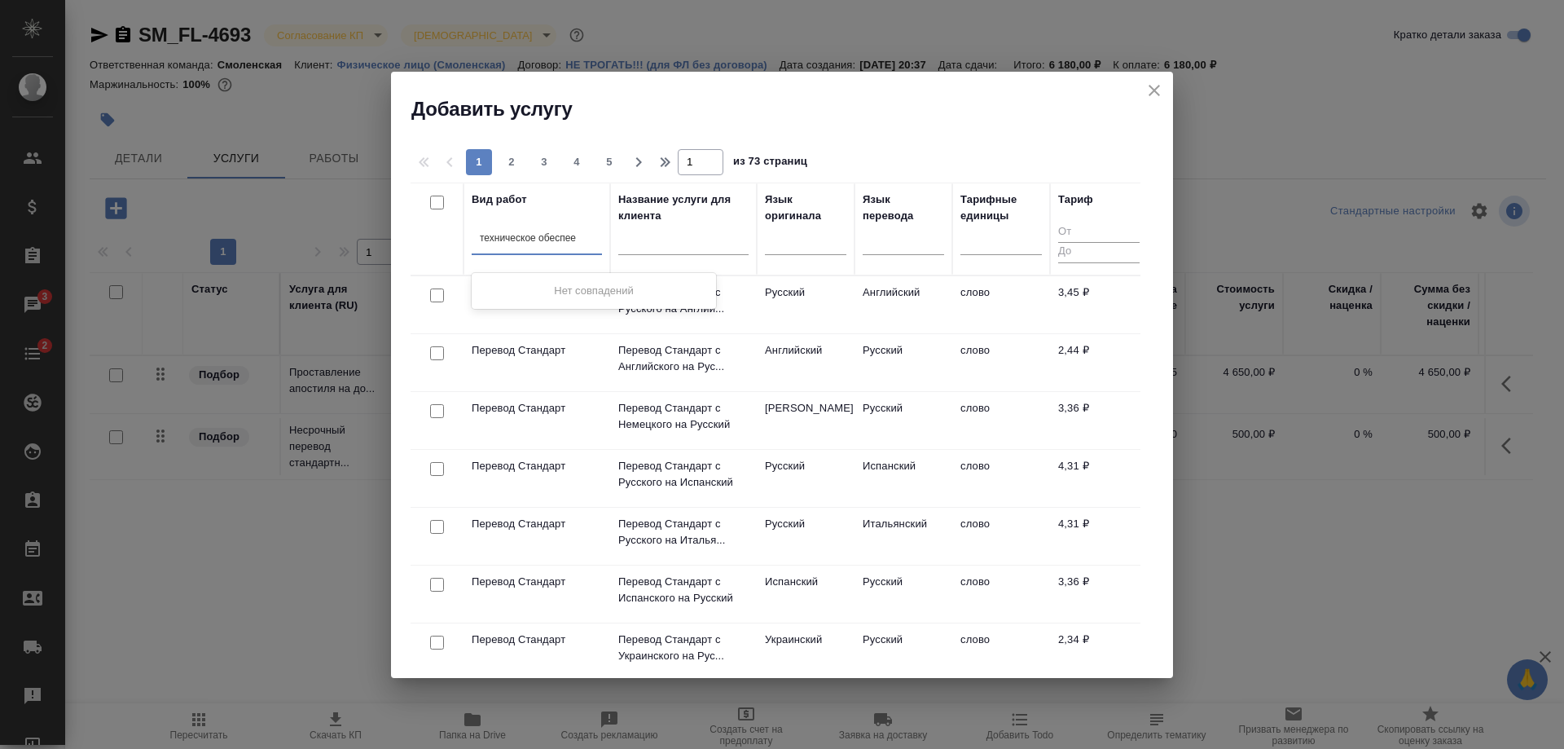
type input "техническое обеспе"
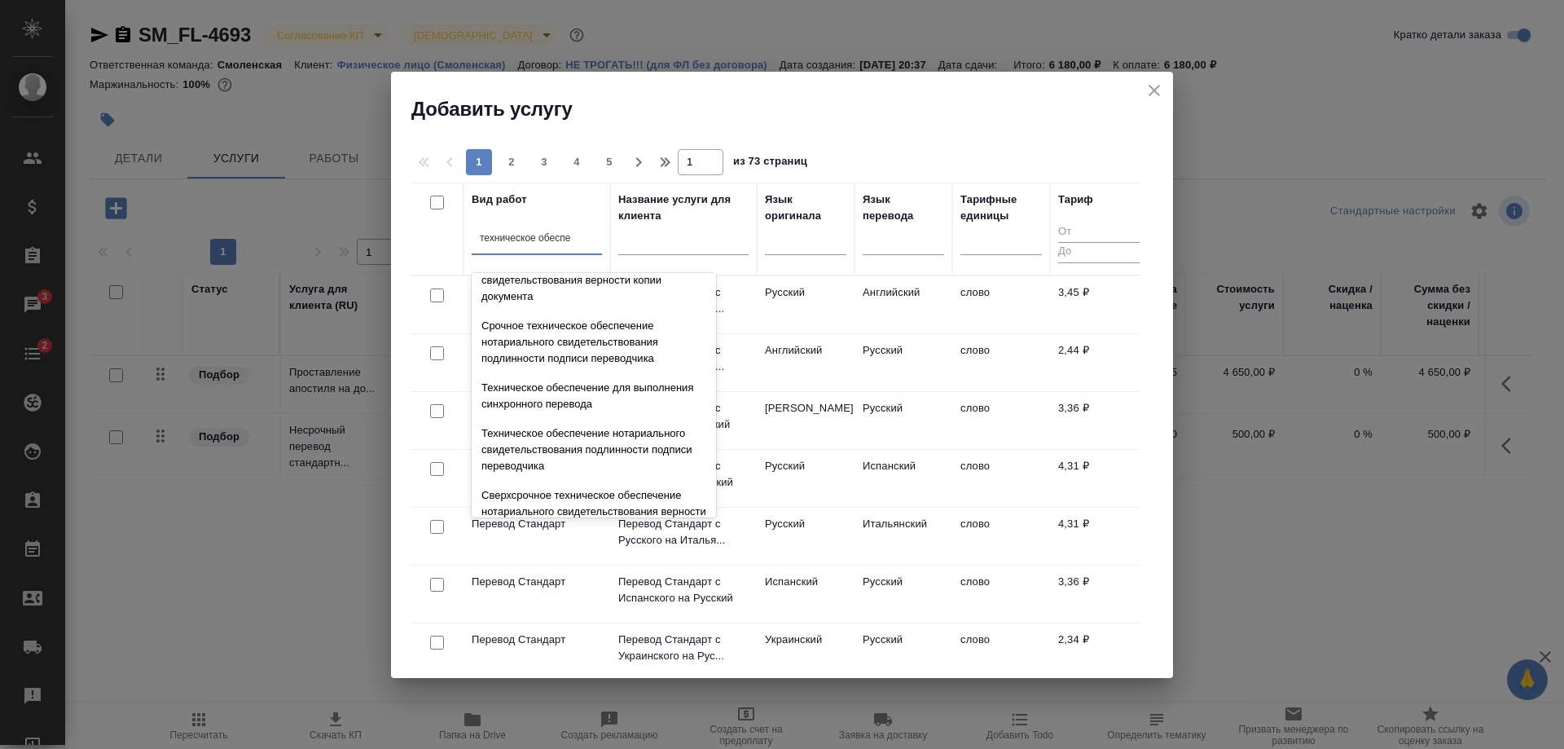
scroll to position [163, 0]
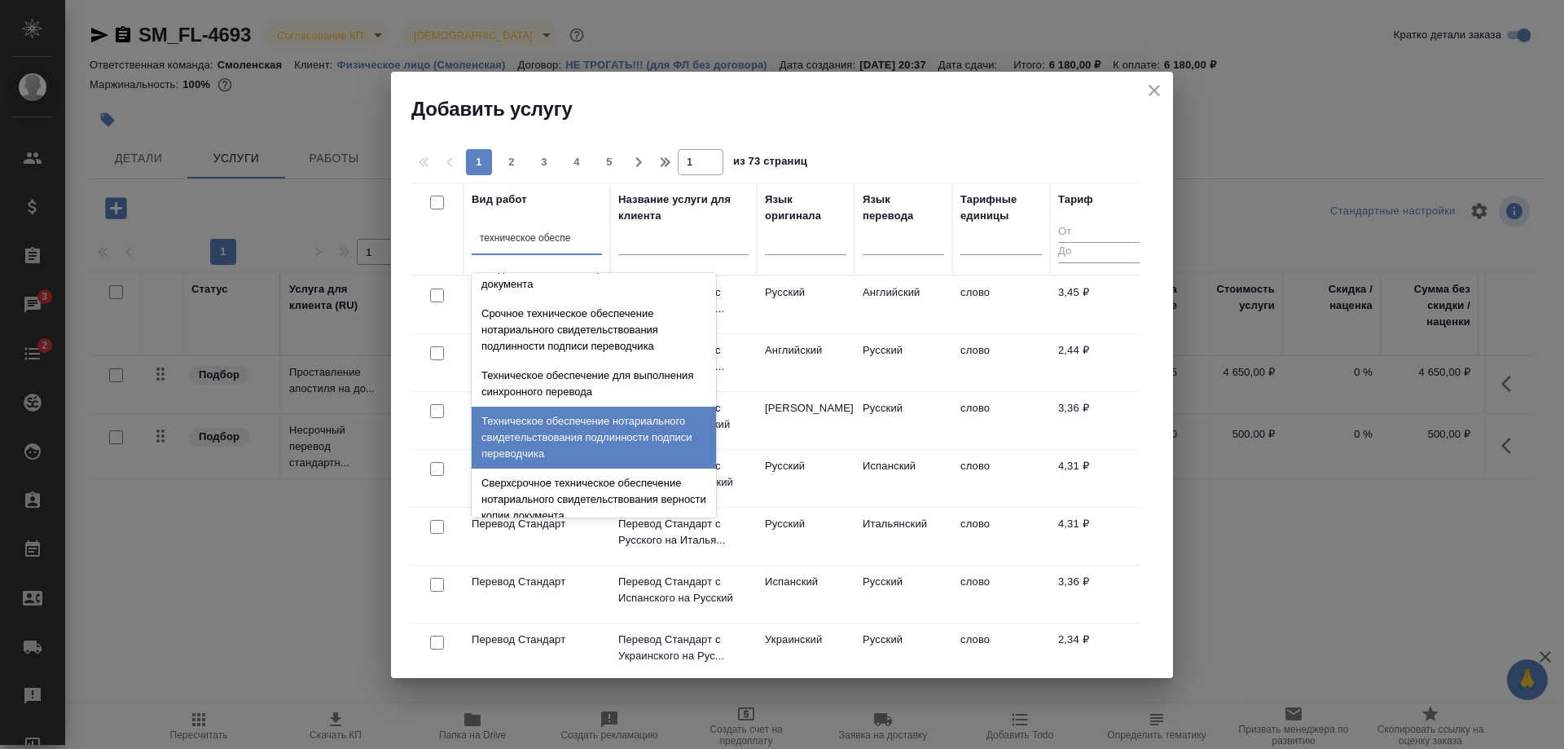
click at [582, 418] on div "Техническое обеспечение нотариального свидетельствования подлинности подписи пе…" at bounding box center [594, 437] width 244 height 62
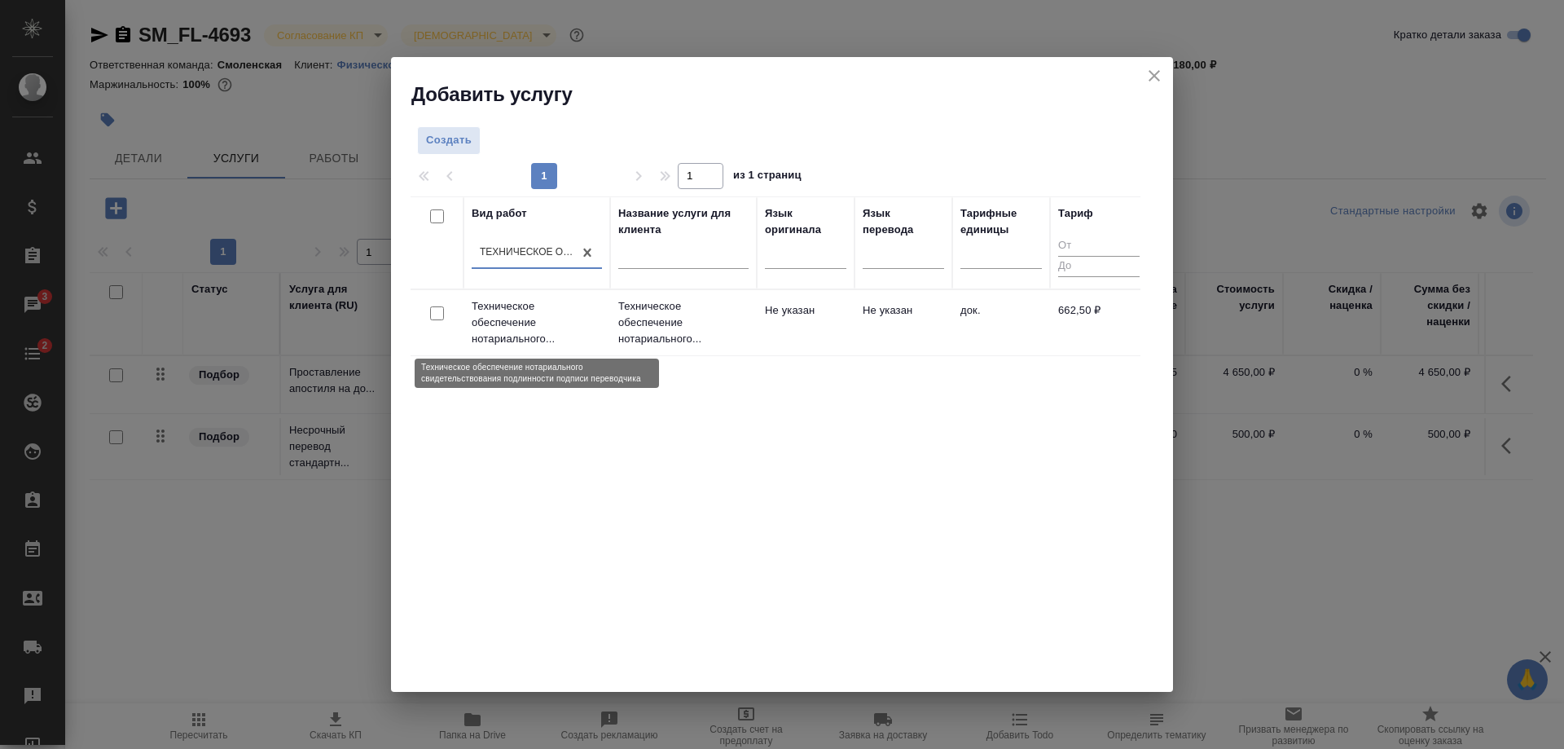
click at [589, 336] on p "Техническое обеспечение нотариального..." at bounding box center [537, 322] width 130 height 49
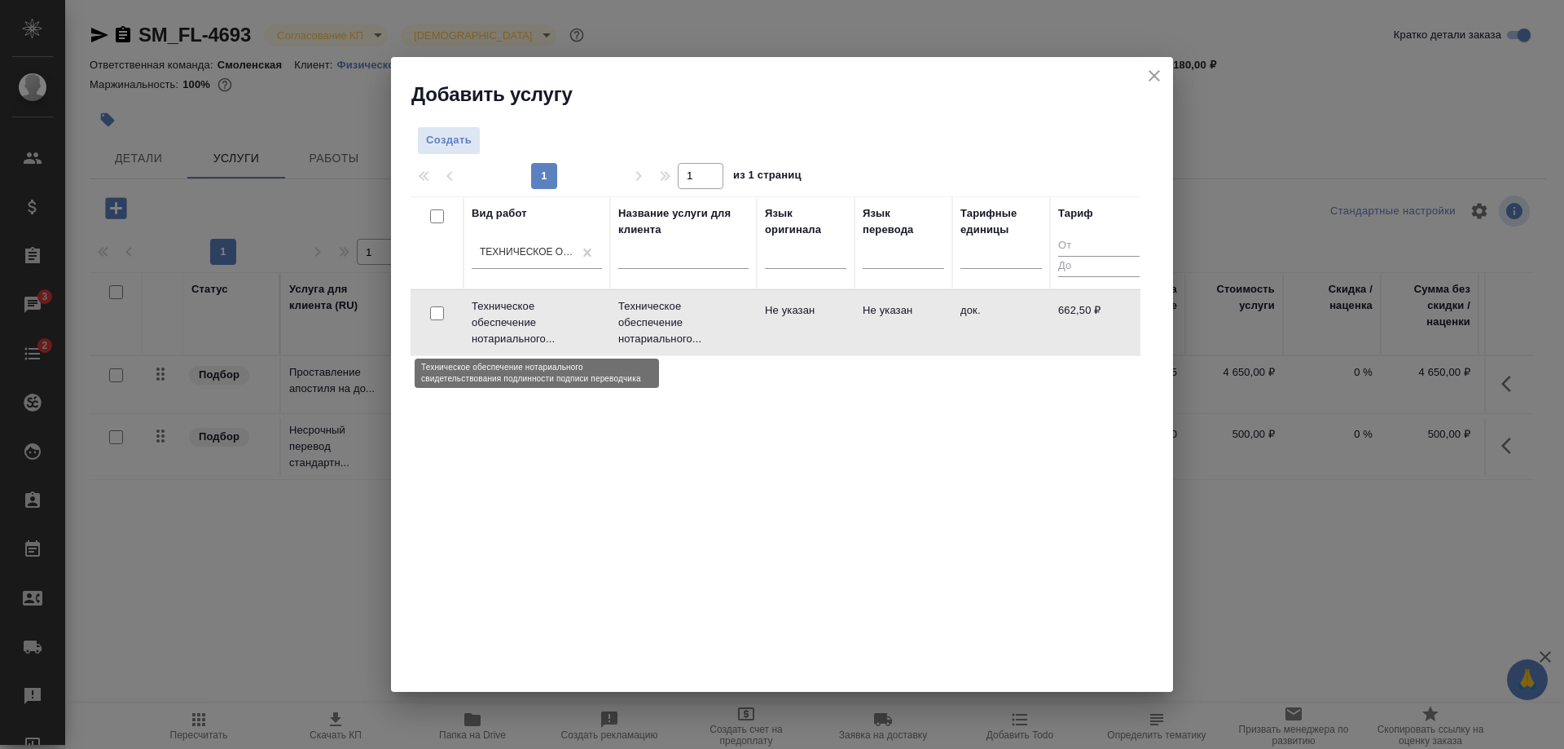
click at [589, 336] on p "Техническое обеспечение нотариального..." at bounding box center [537, 322] width 130 height 49
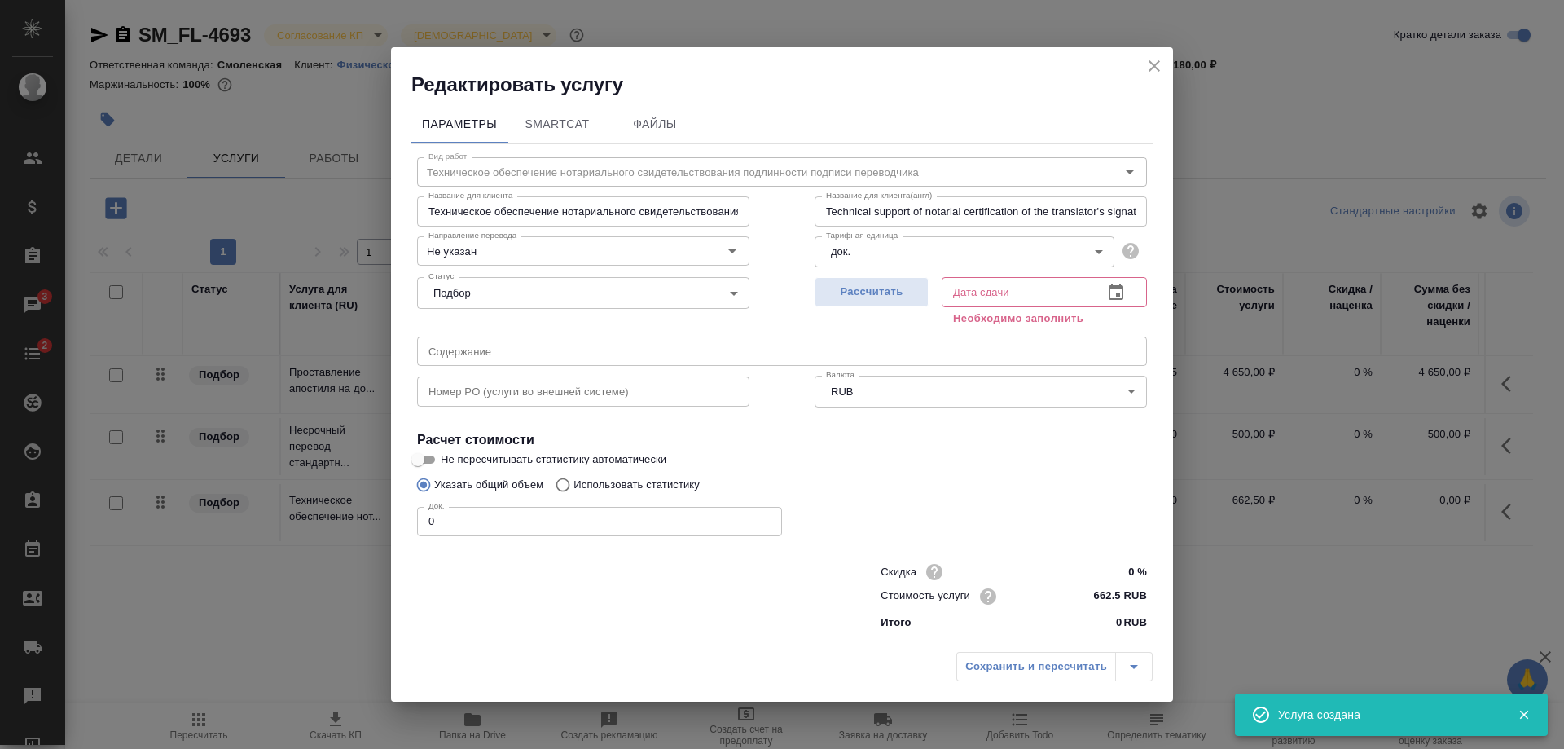
drag, startPoint x: 482, startPoint y: 526, endPoint x: 356, endPoint y: 535, distance: 126.6
click at [356, 535] on div "Редактировать услугу Параметры SmartCat Файлы Вид работ Техническое обеспечение…" at bounding box center [782, 374] width 1564 height 749
type input "1"
click at [871, 296] on span "Рассчитать" at bounding box center [872, 292] width 96 height 19
type input "04.09.2025 10:28"
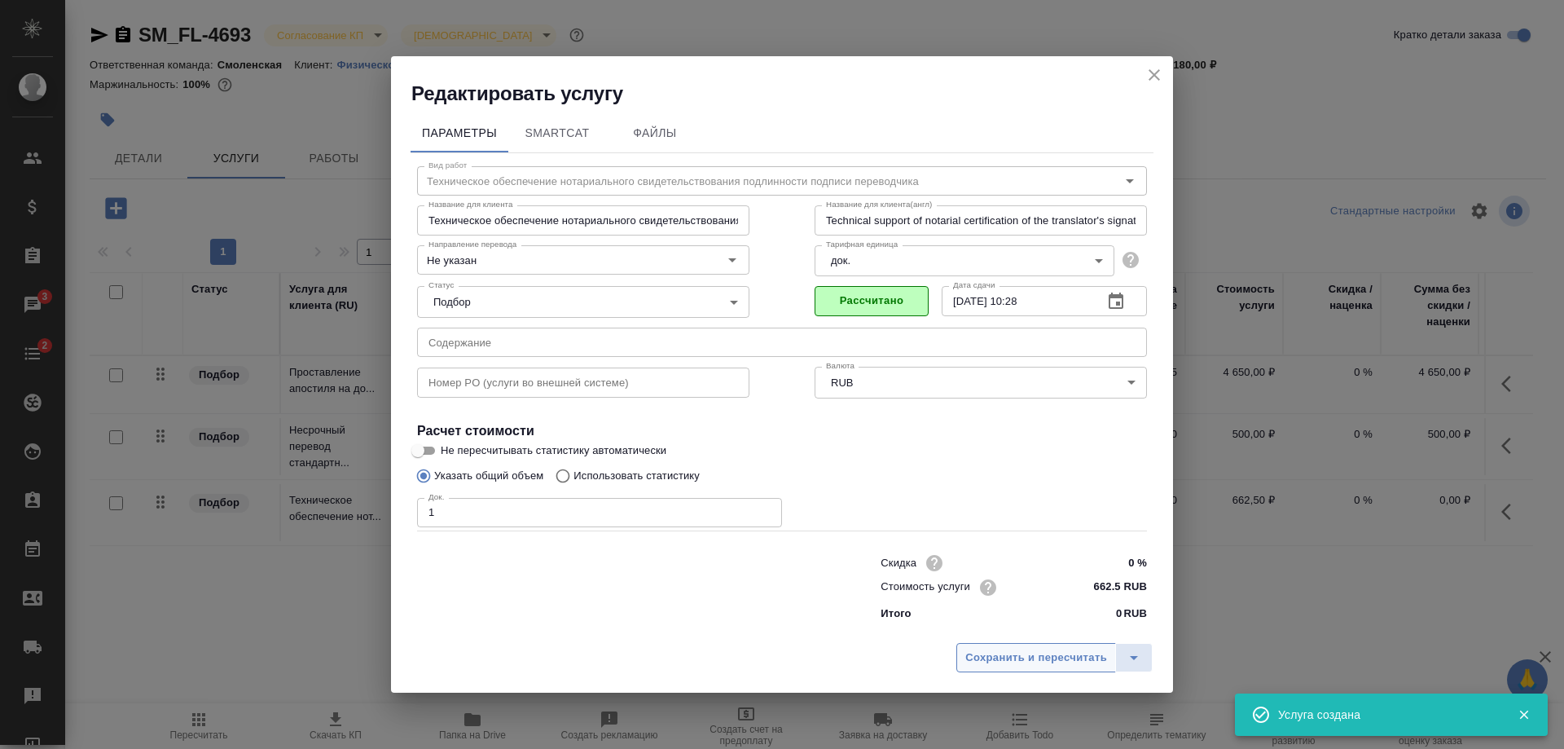
click at [1032, 661] on span "Сохранить и пересчитать" at bounding box center [1036, 657] width 142 height 19
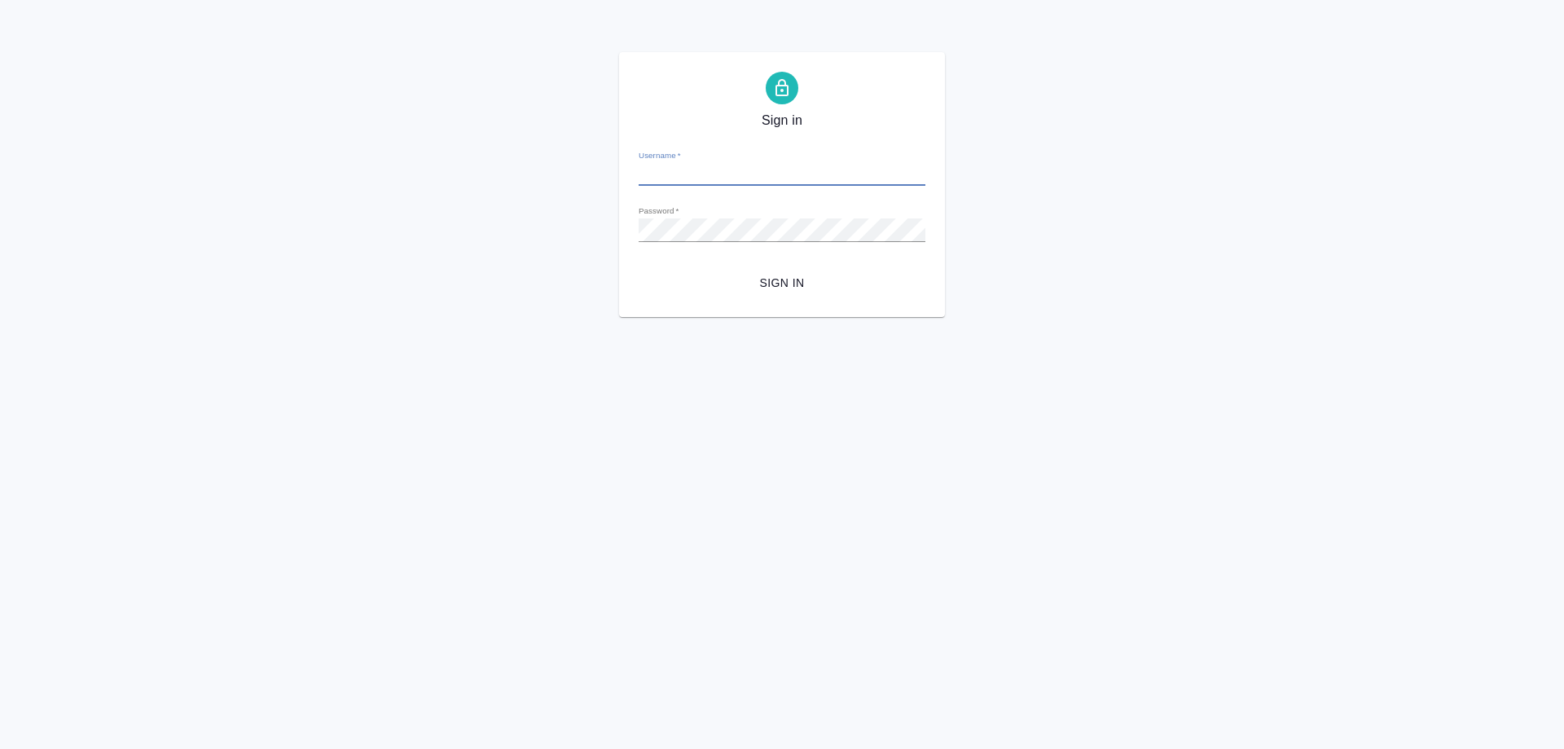
type input "[EMAIL_ADDRESS][DOMAIN_NAME]"
click at [796, 269] on button "Sign in" at bounding box center [782, 283] width 287 height 30
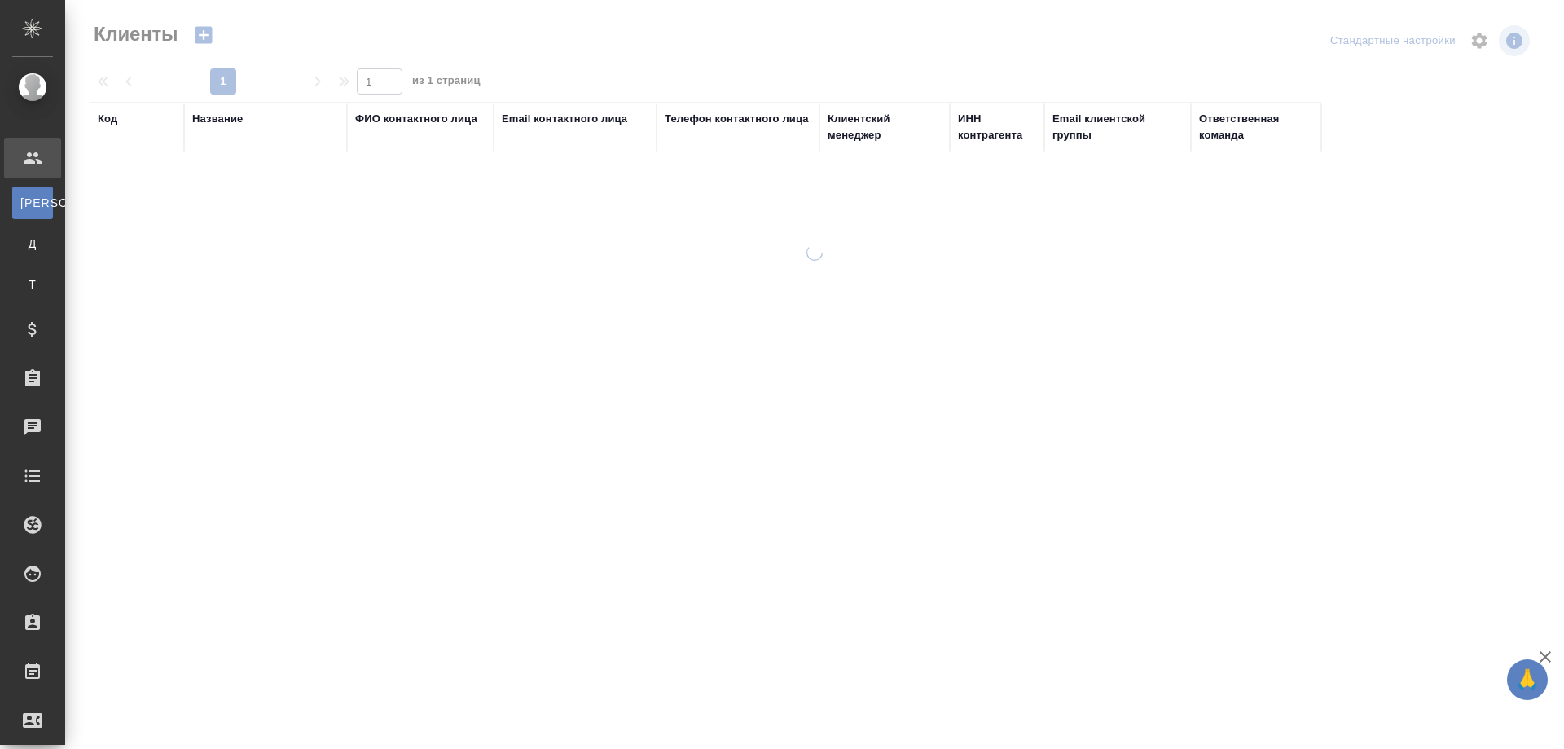
select select "RU"
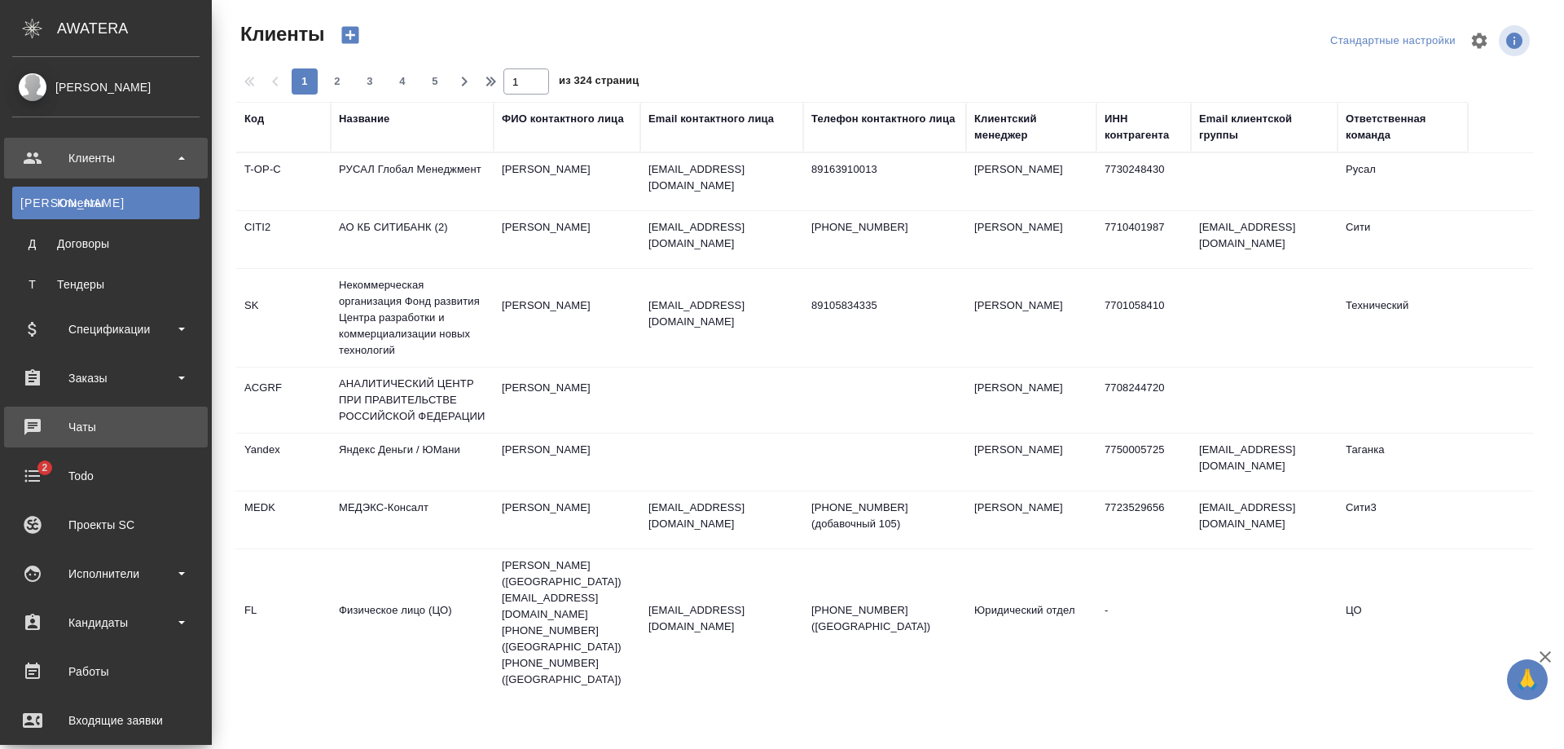
click at [33, 415] on div "Чаты" at bounding box center [105, 427] width 187 height 24
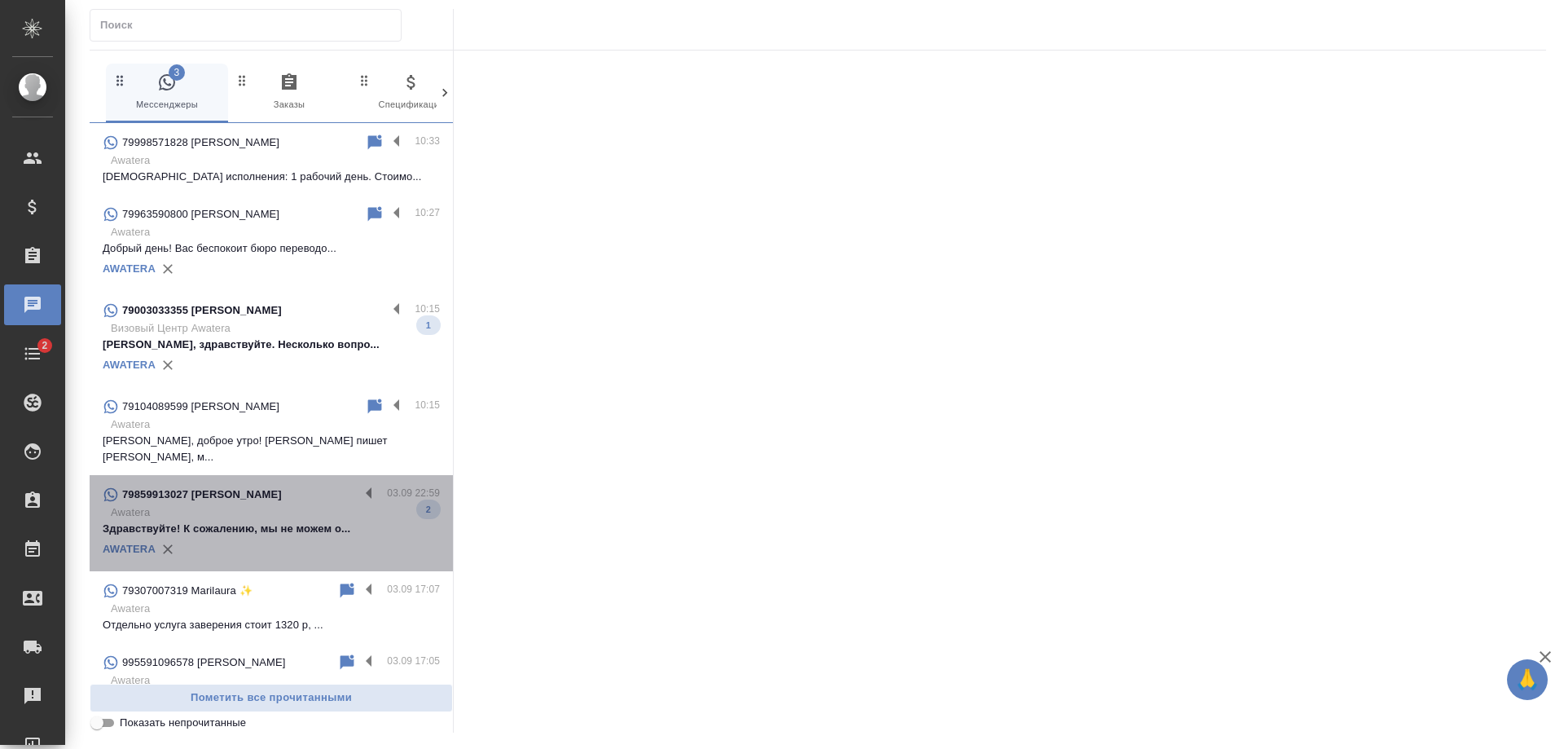
click at [273, 499] on div "79859913027 [PERSON_NAME]" at bounding box center [231, 495] width 257 height 20
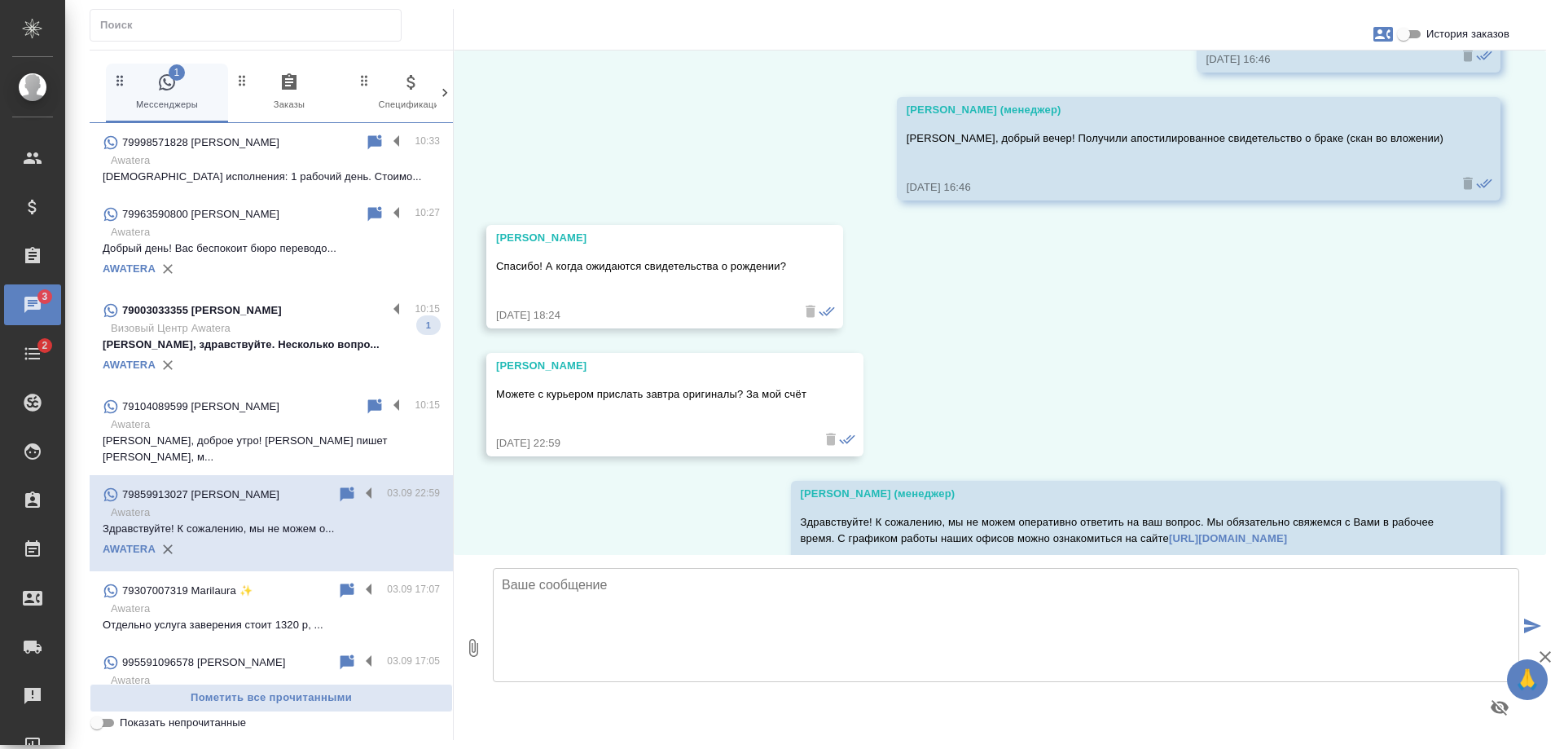
scroll to position [4922, 0]
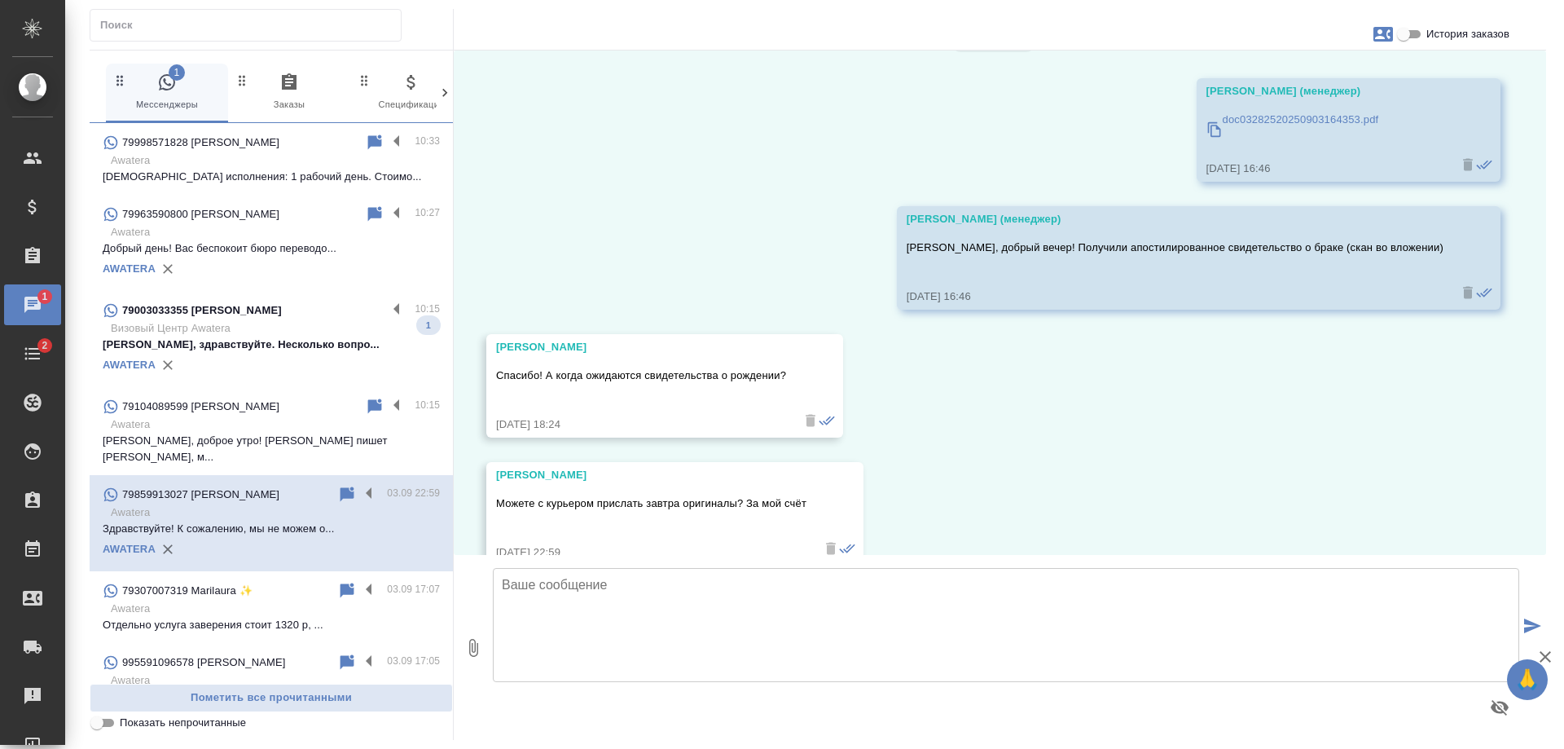
click at [1461, 31] on span "История заказов" at bounding box center [1467, 34] width 83 height 16
click at [1433, 31] on input "История заказов" at bounding box center [1403, 34] width 59 height 20
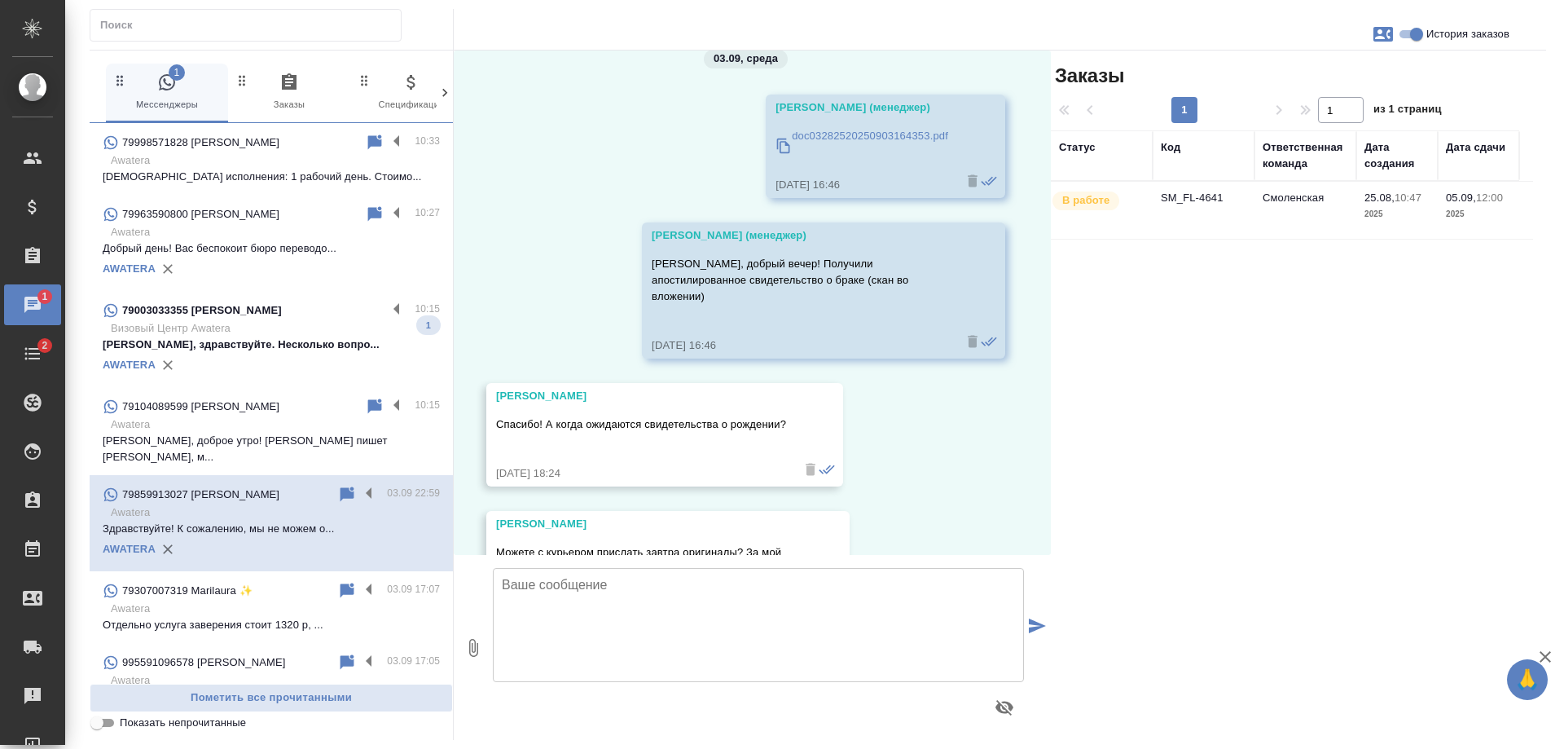
click at [1320, 223] on td "Смоленская" at bounding box center [1305, 210] width 102 height 57
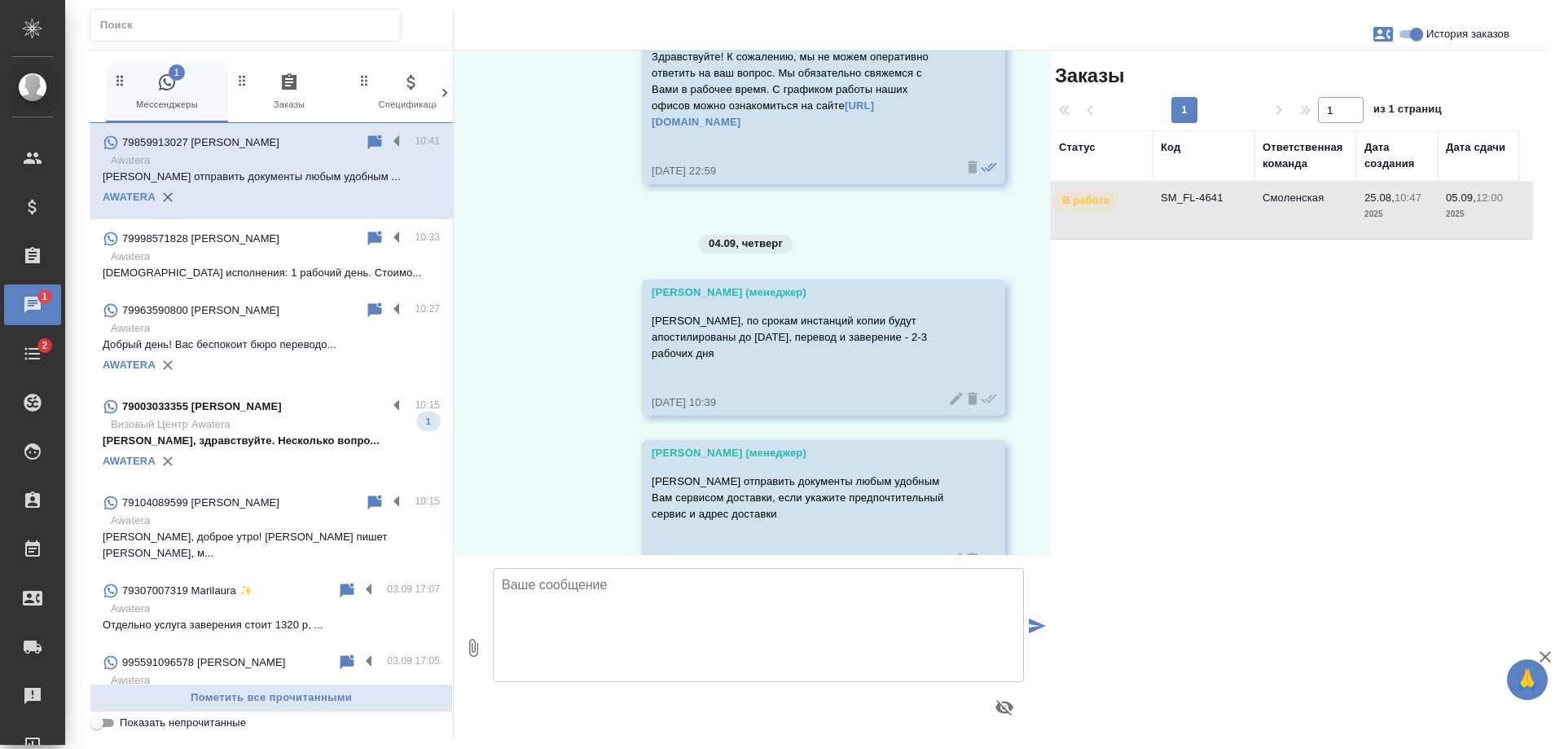
scroll to position [5965, 0]
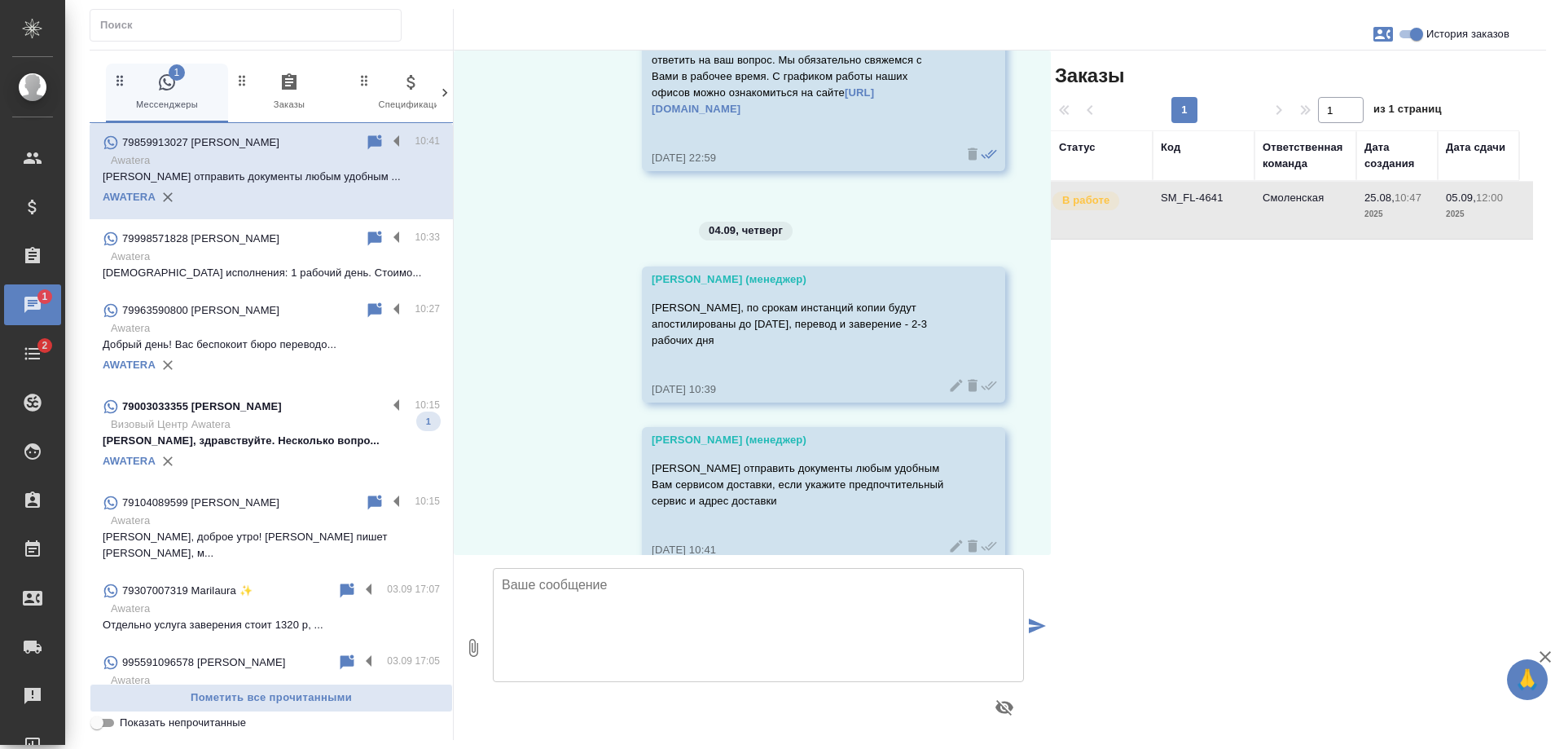
click at [293, 449] on p "Екатерина, здравствуйте. Несколько вопро..." at bounding box center [271, 441] width 337 height 16
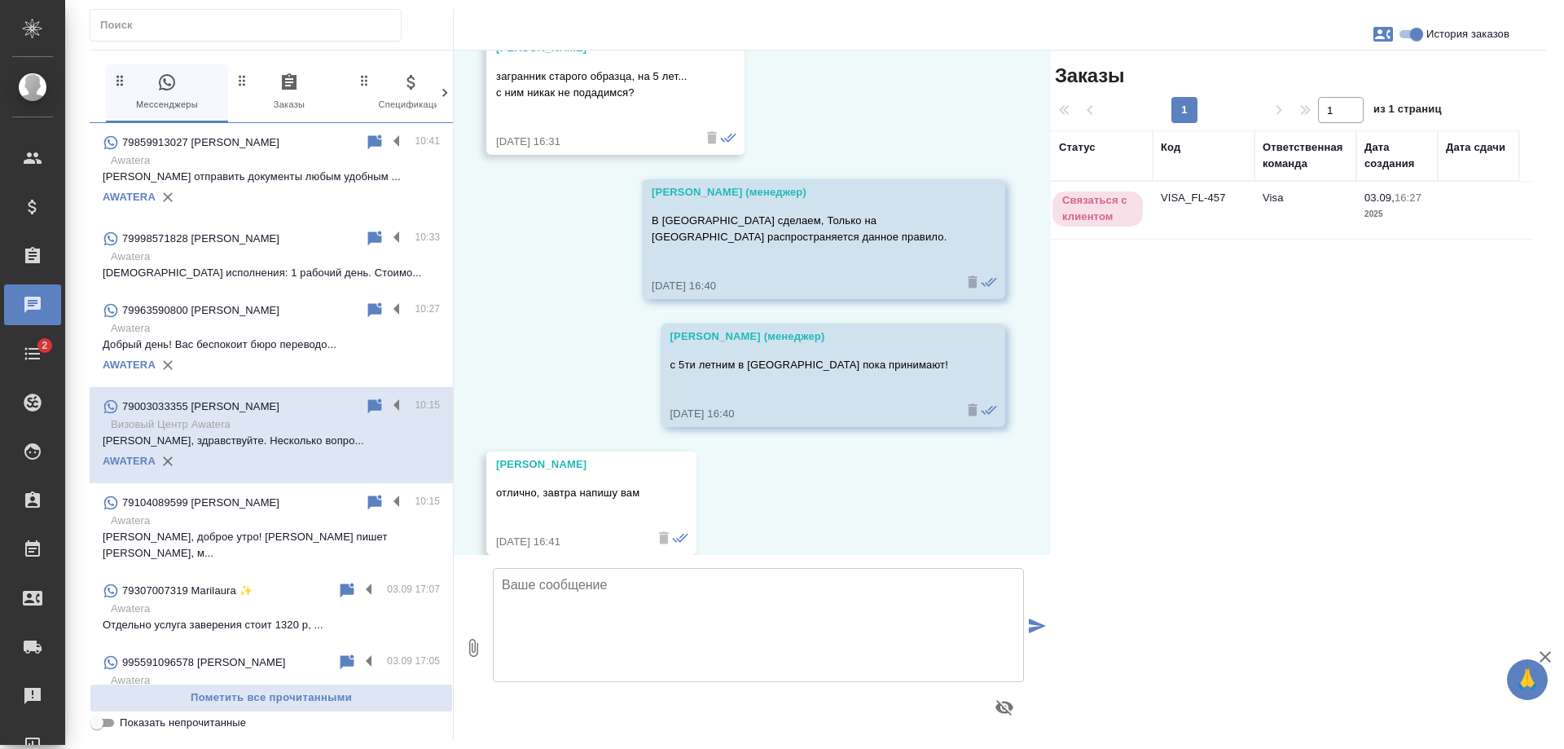
scroll to position [2217, 0]
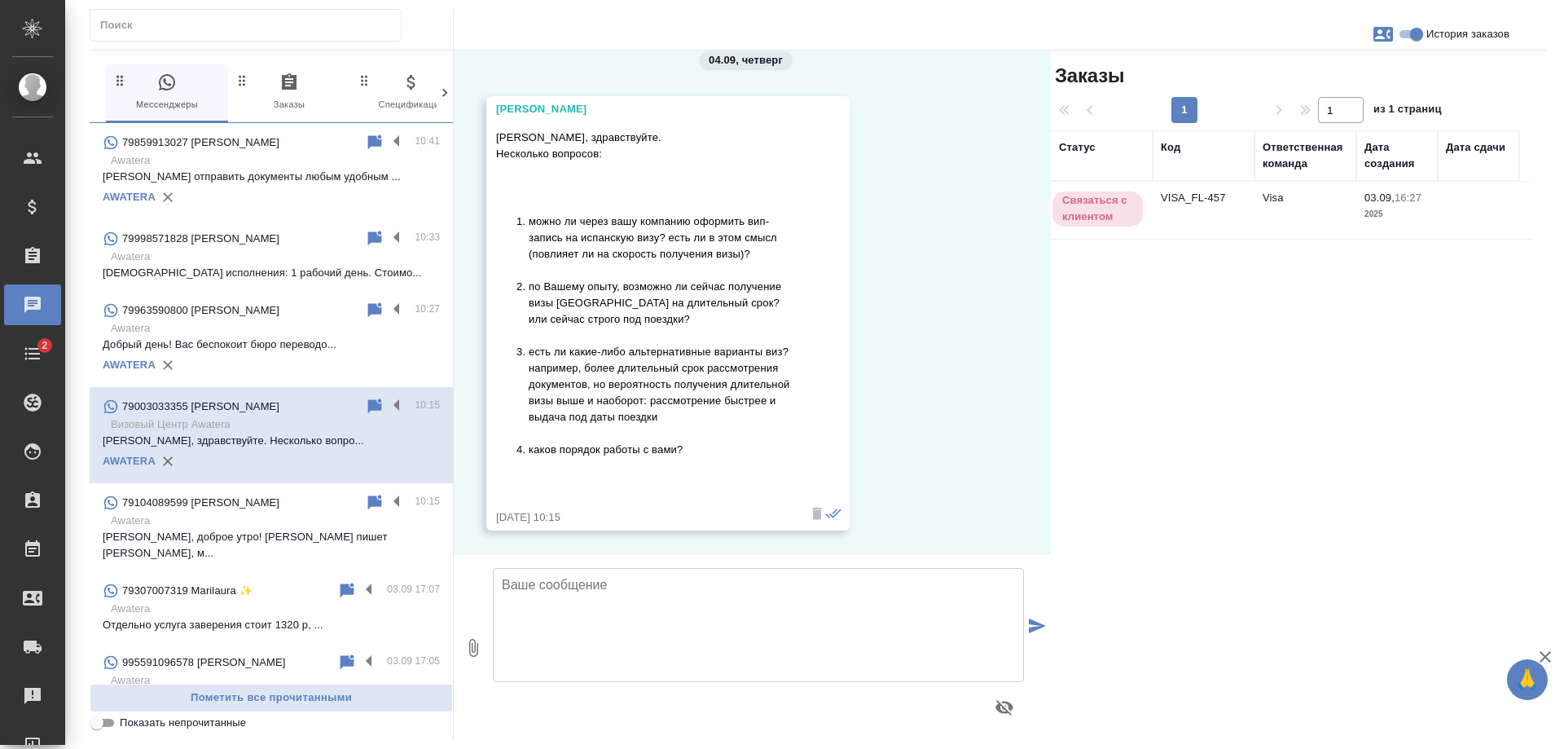
click at [1426, 24] on div at bounding box center [818, 29] width 1456 height 41
click at [1408, 29] on input "История заказов" at bounding box center [1416, 34] width 59 height 20
checkbox input "false"
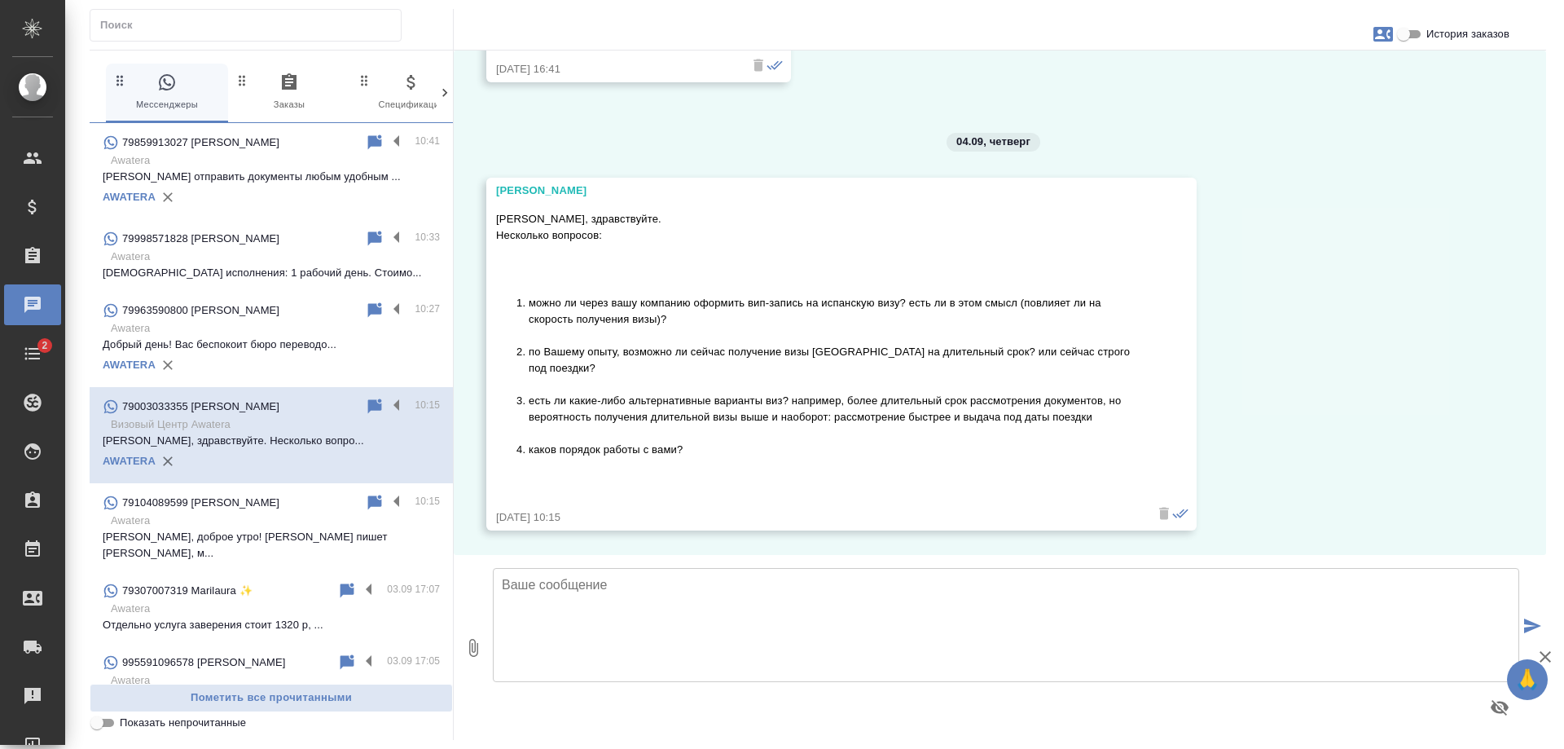
scroll to position [1908, 0]
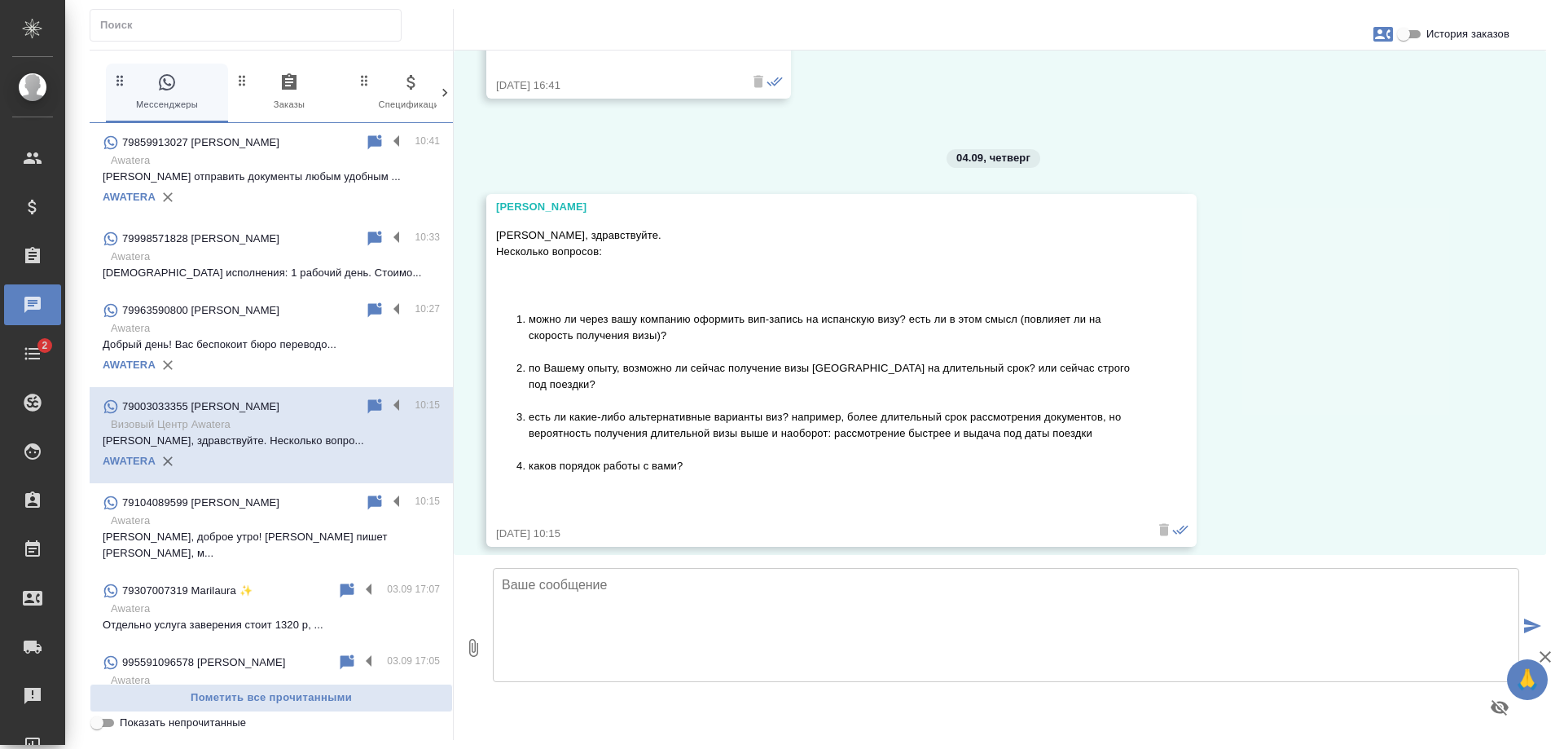
click at [238, 180] on p "[PERSON_NAME] отправить документы любым удобным ..." at bounding box center [271, 177] width 337 height 16
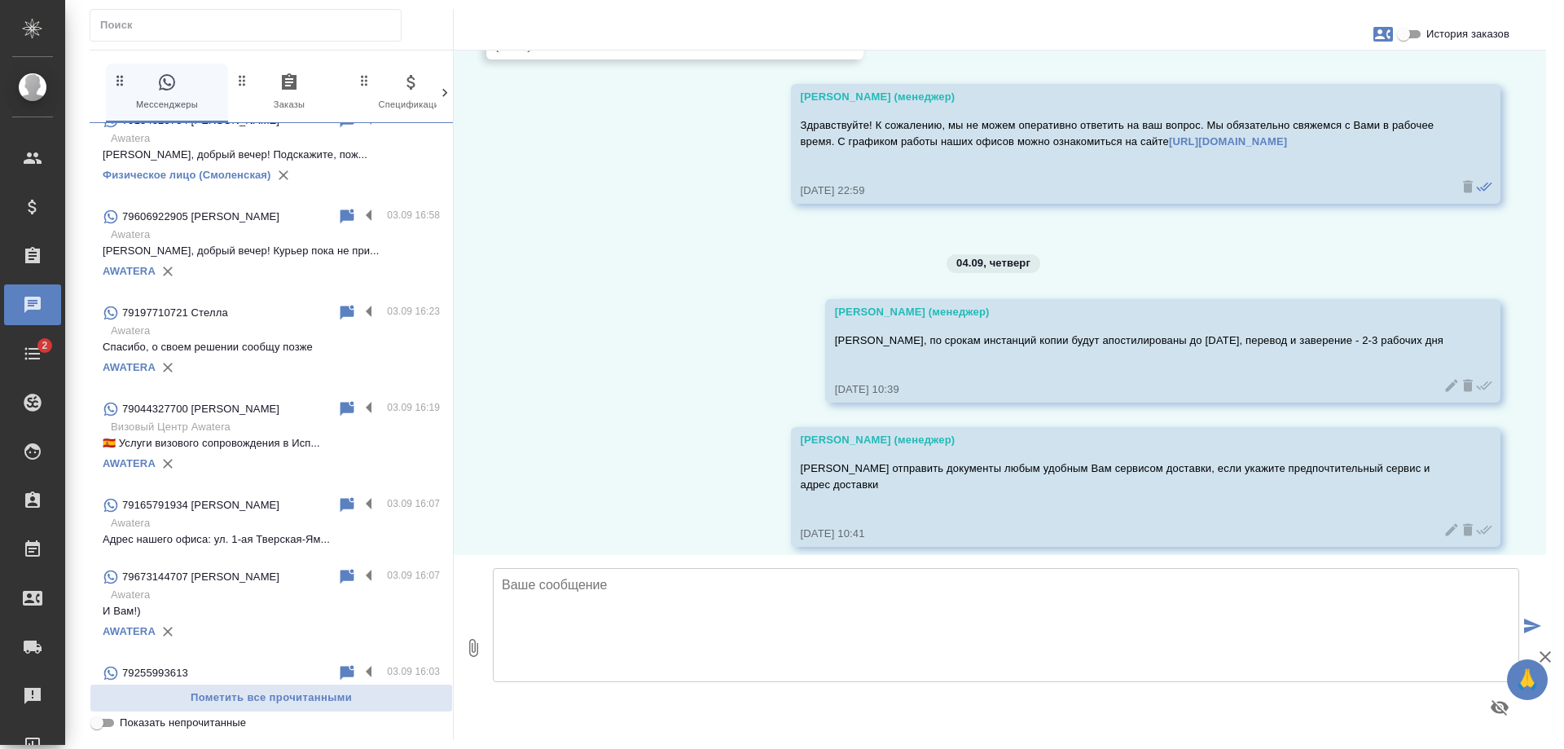
scroll to position [652, 0]
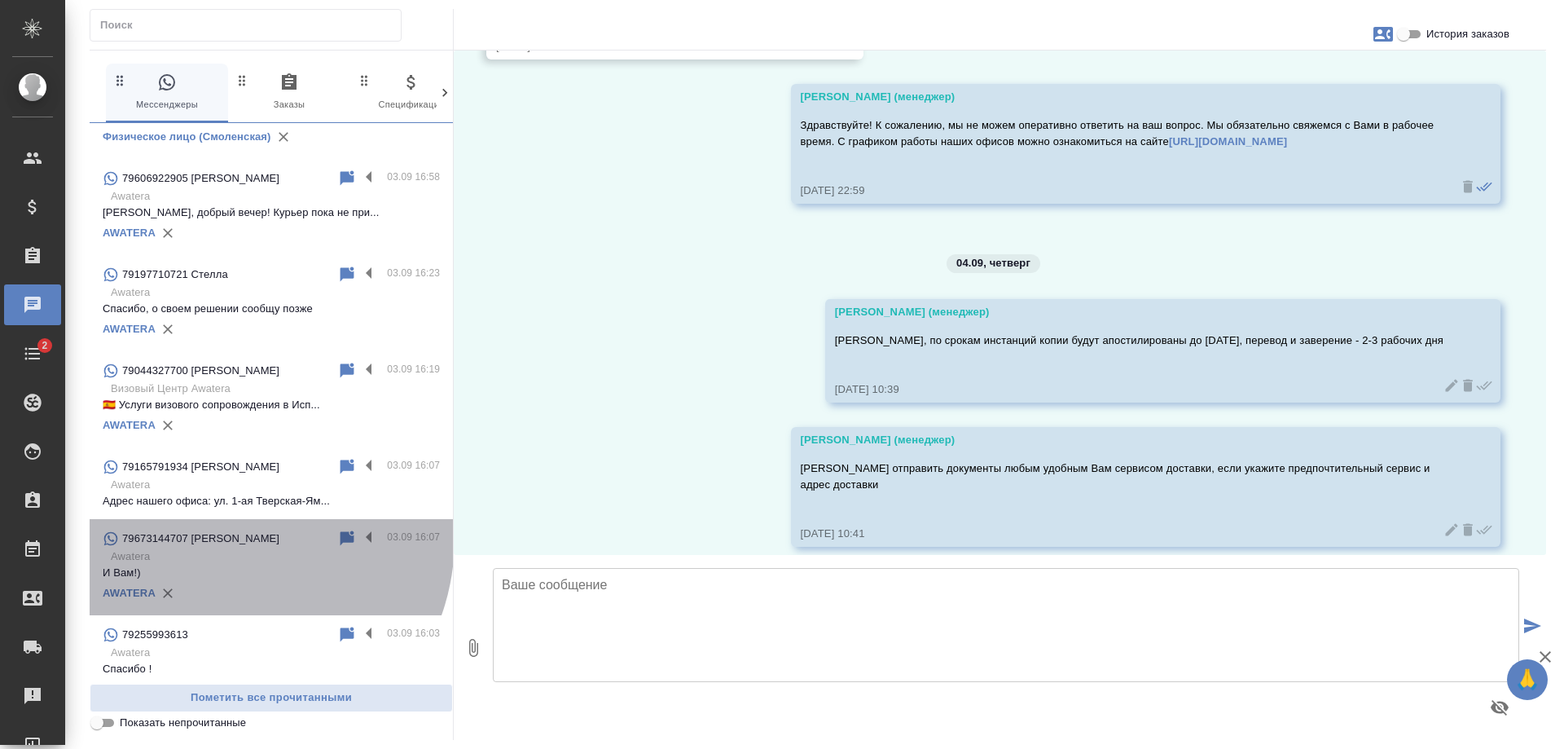
click at [228, 548] on div "79673144707 Алина" at bounding box center [220, 539] width 235 height 20
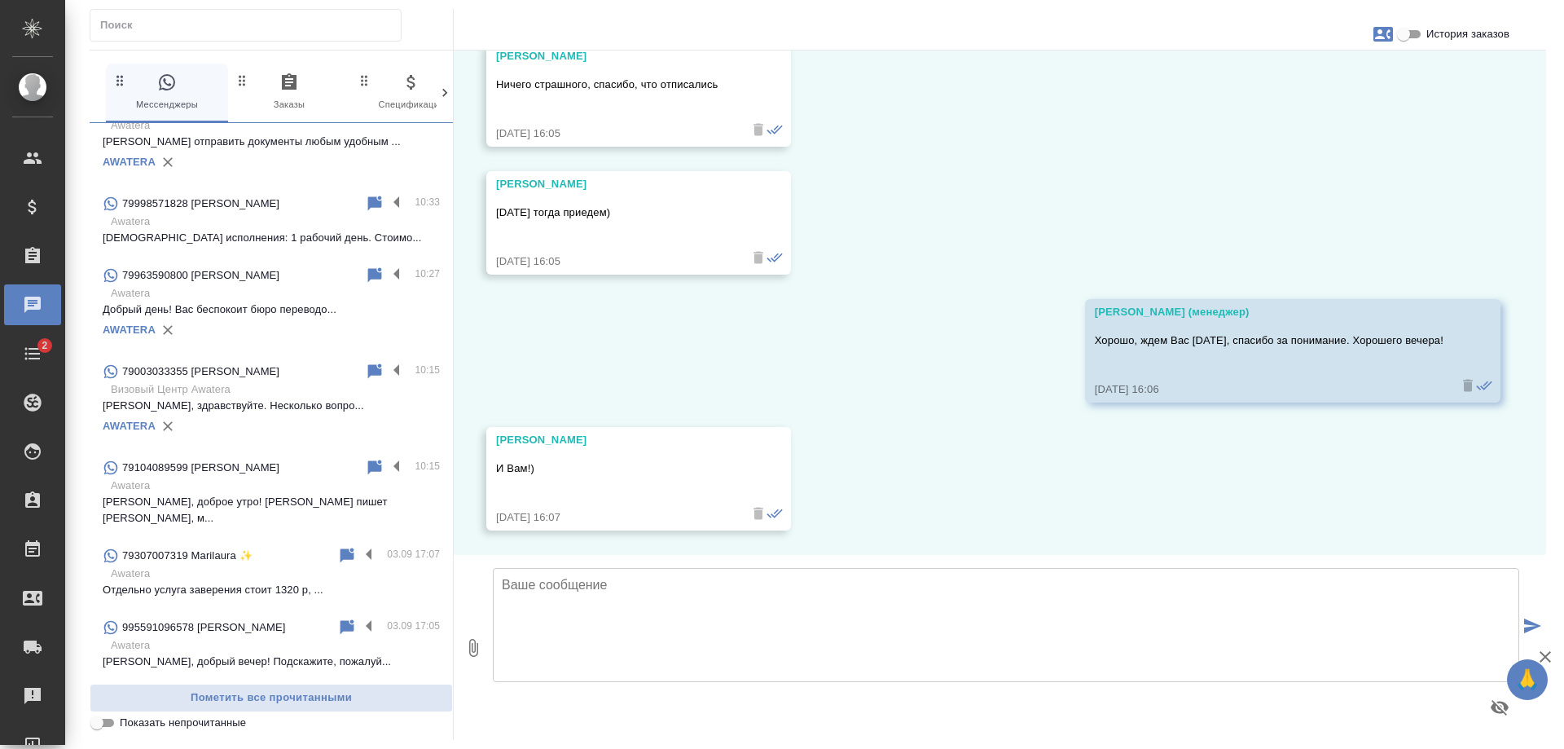
scroll to position [0, 0]
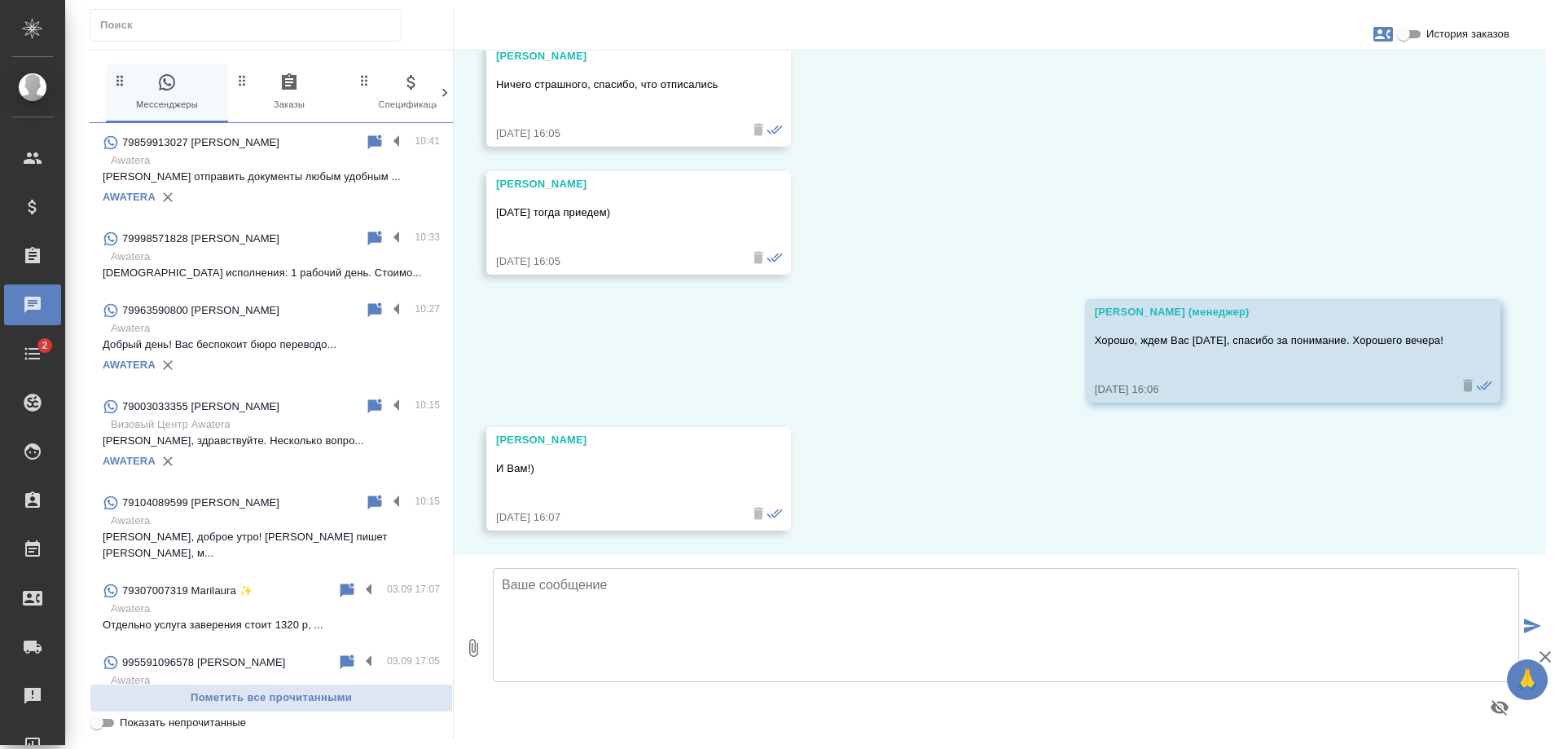
click at [233, 150] on div "79859913027 Антон" at bounding box center [234, 143] width 262 height 20
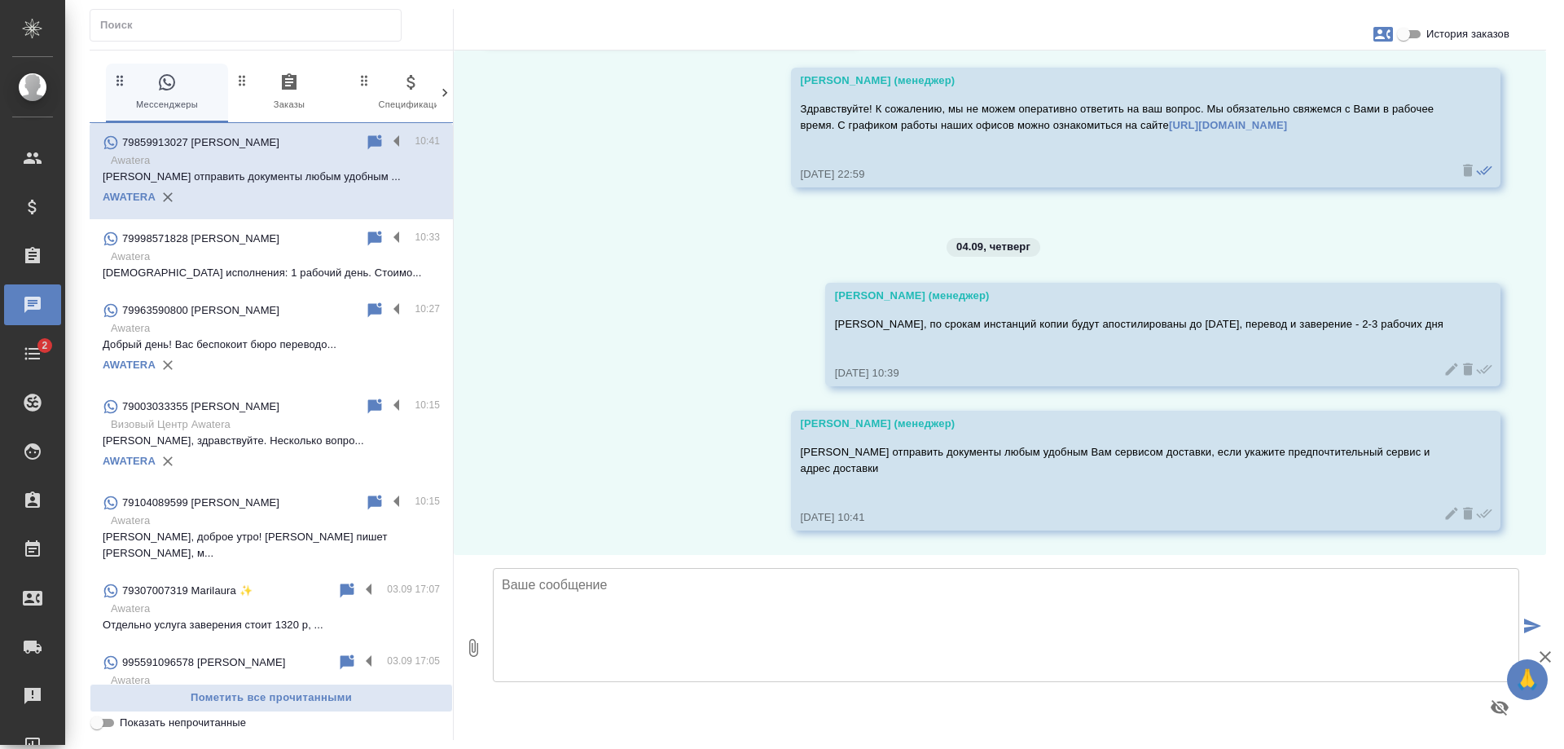
scroll to position [5428, 0]
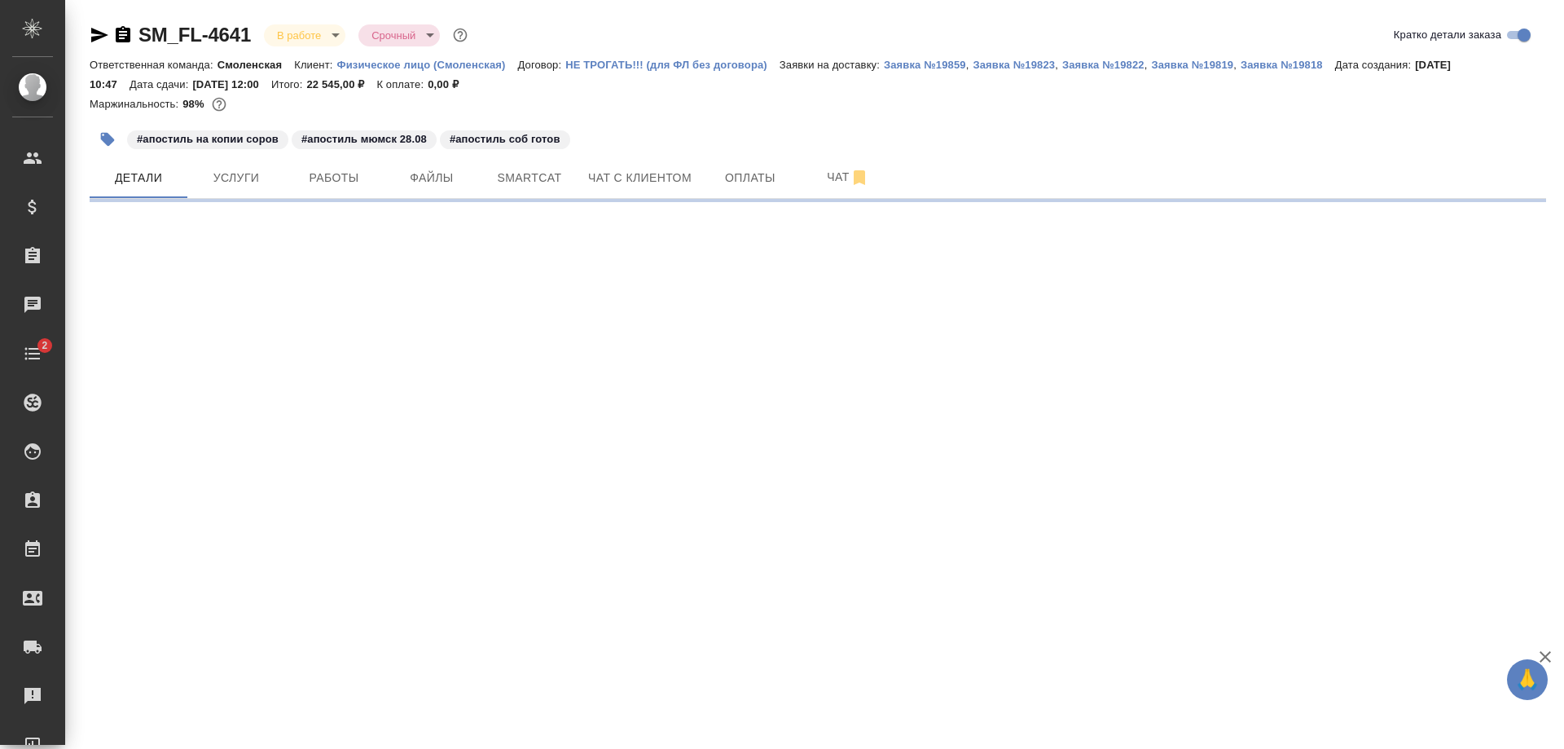
select select "RU"
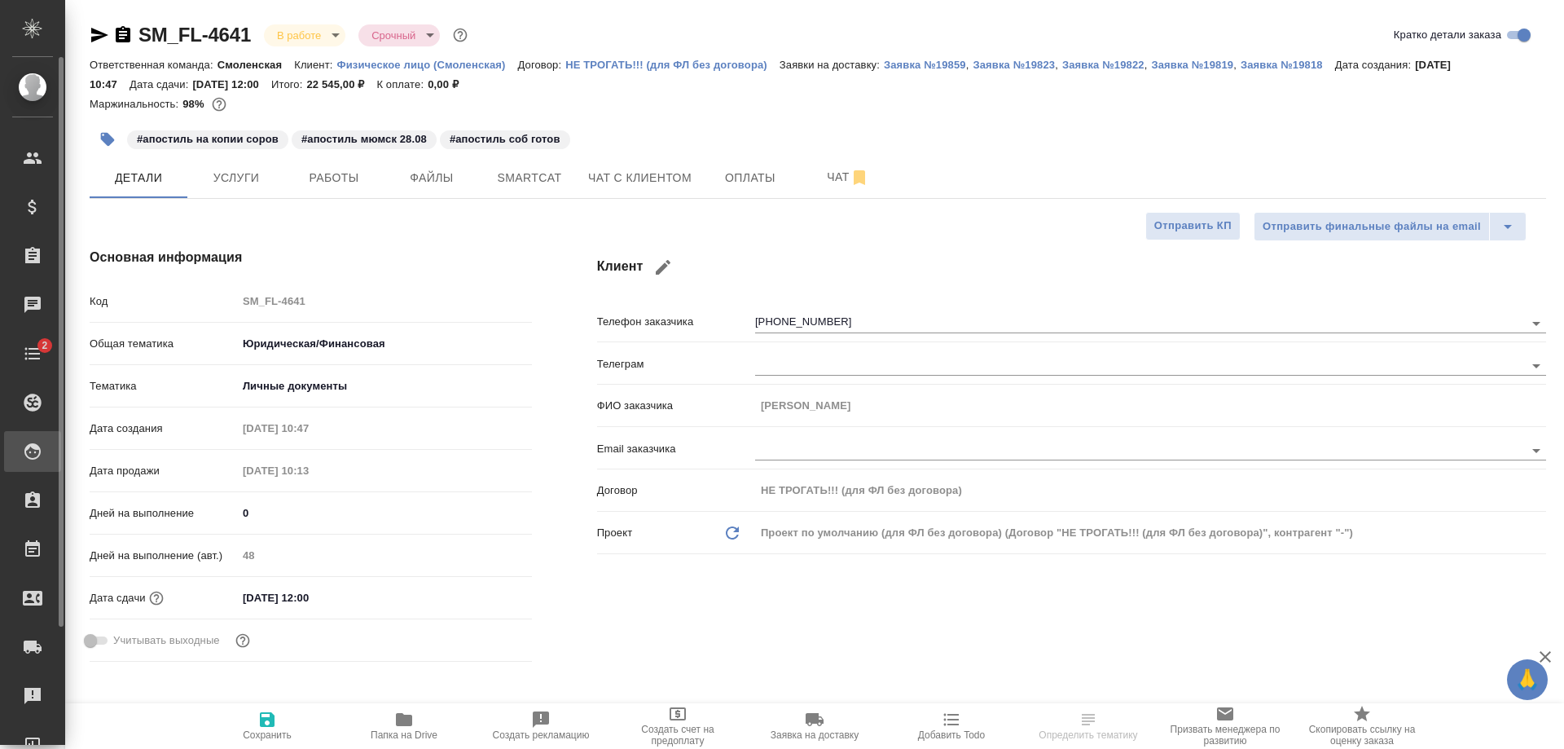
type textarea "x"
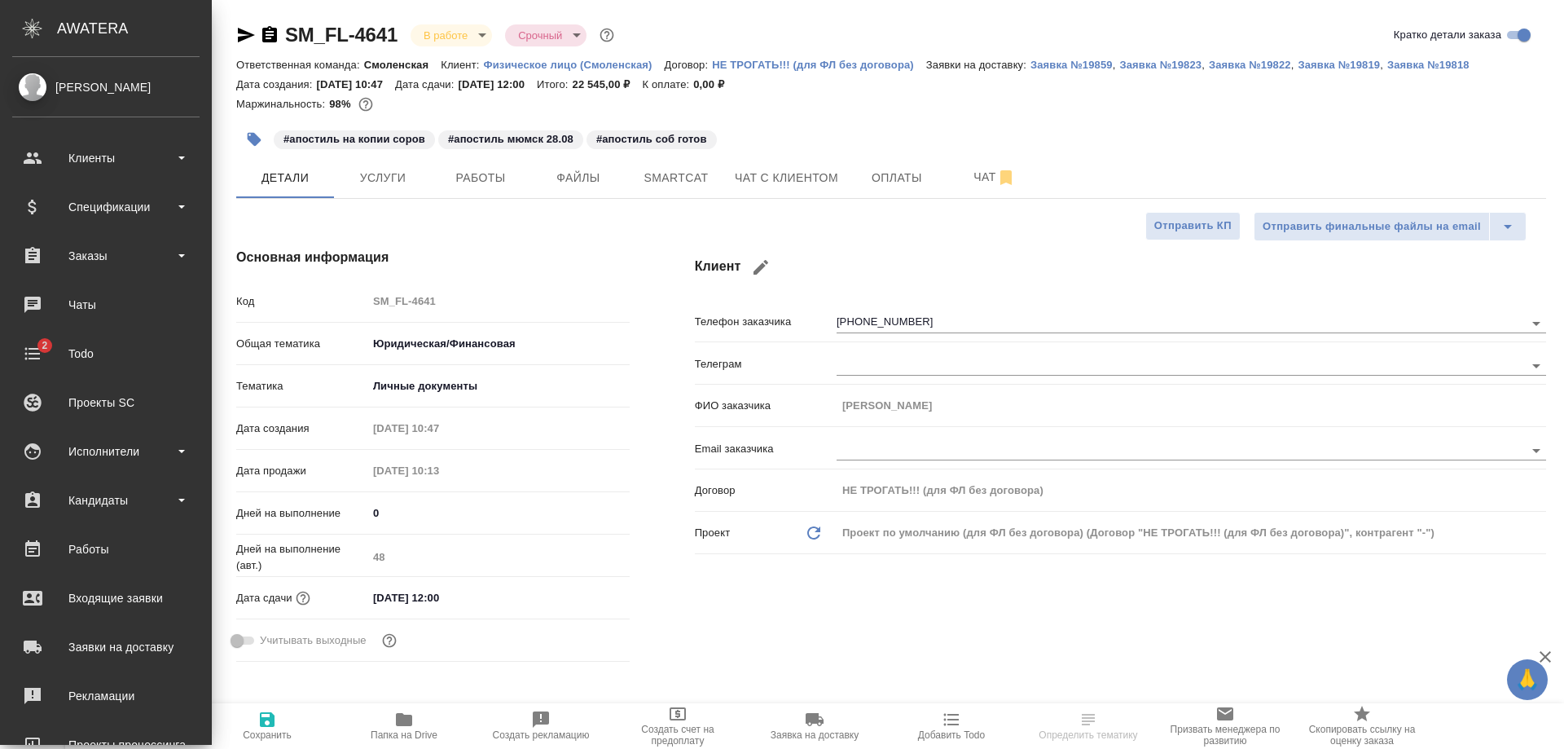
type textarea "x"
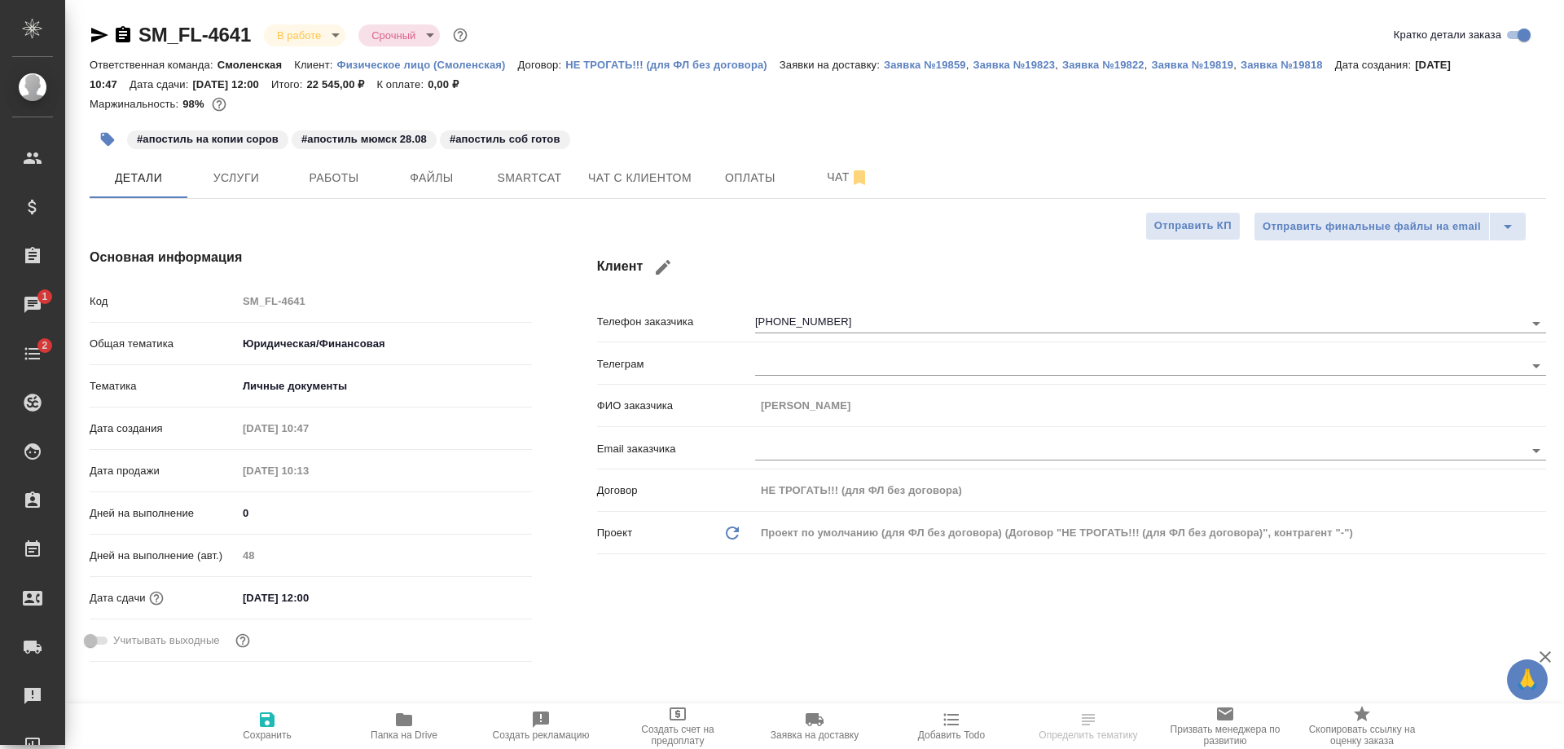
type textarea "x"
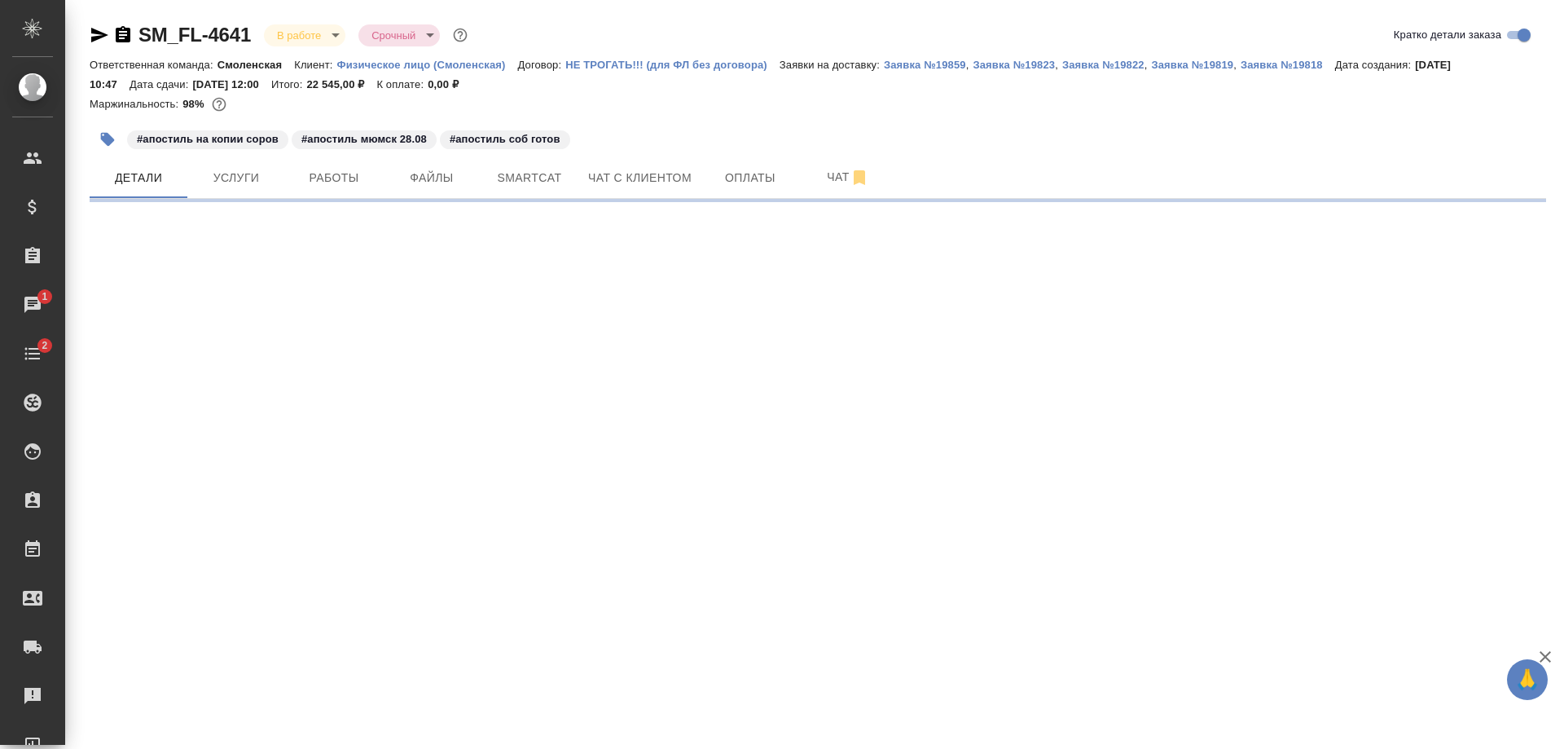
select select "RU"
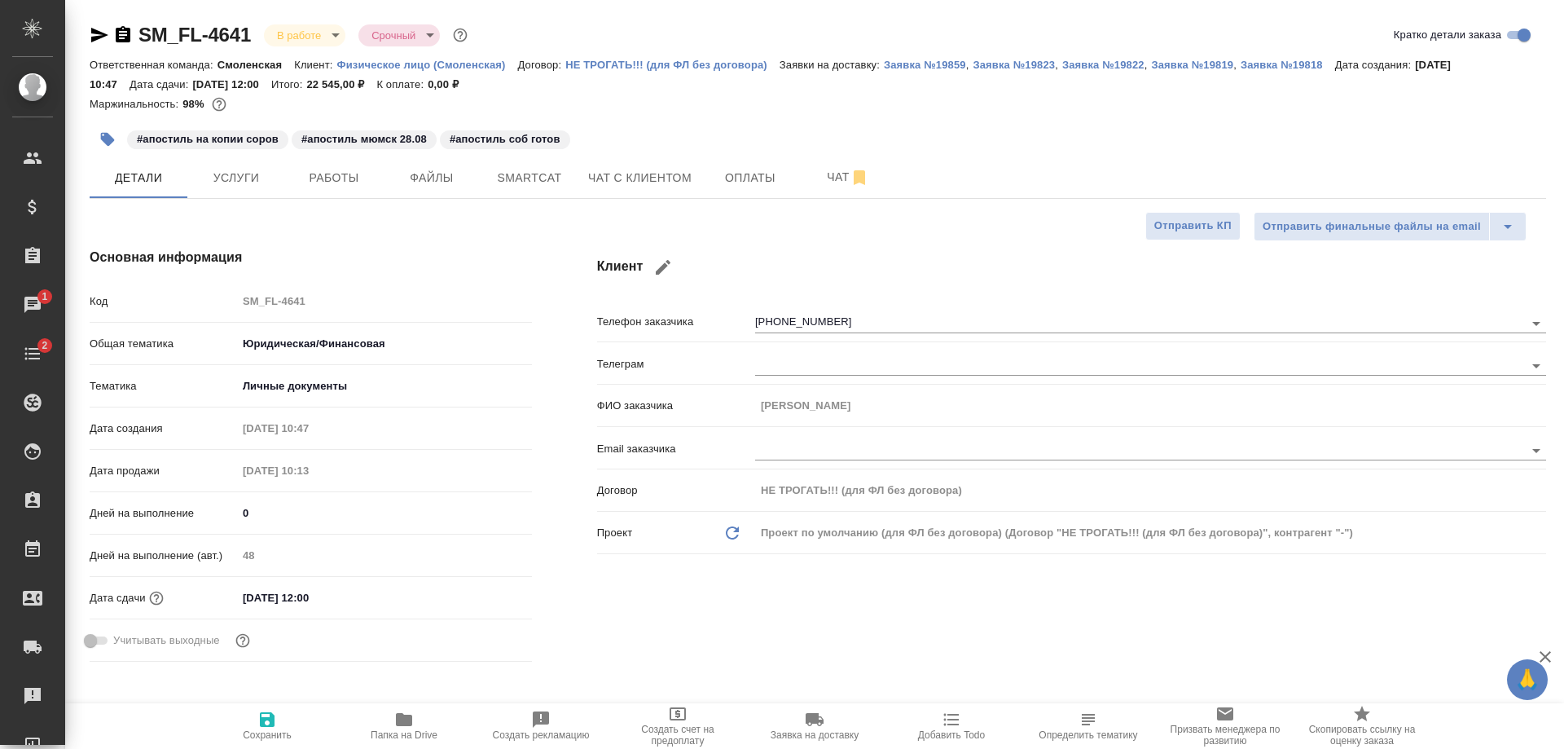
type textarea "x"
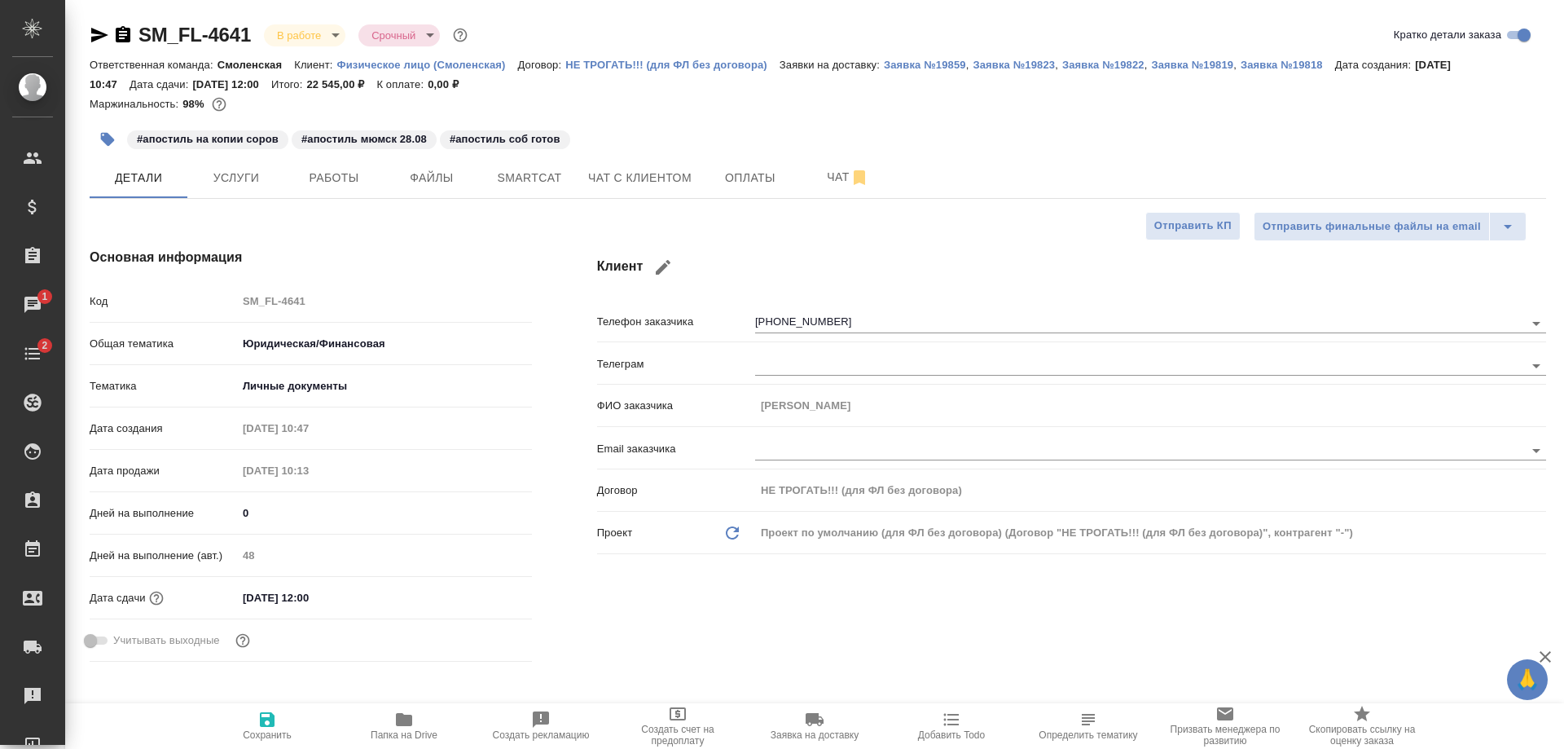
type textarea "x"
click at [678, 169] on span "Чат с клиентом" at bounding box center [639, 178] width 103 height 20
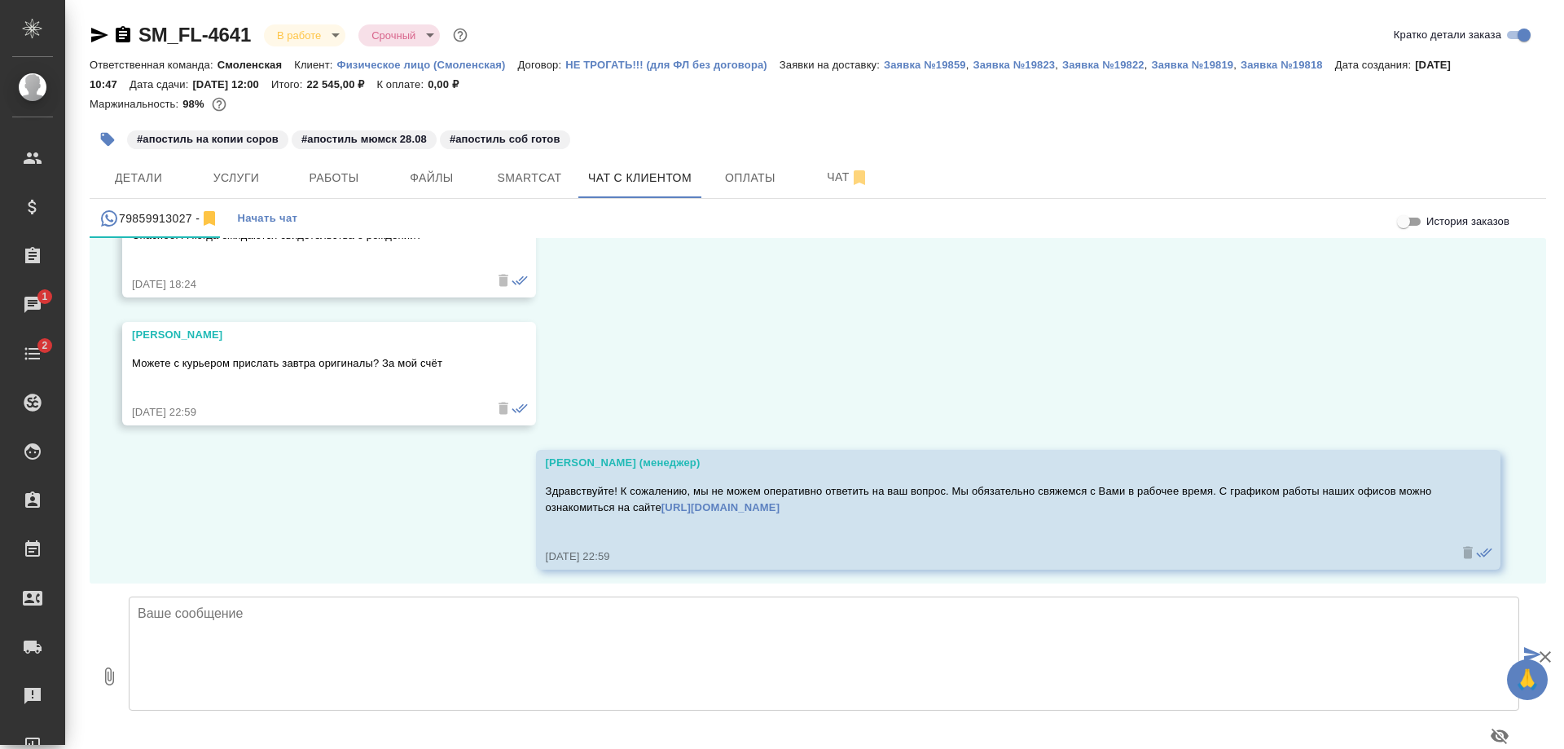
click at [272, 595] on div at bounding box center [824, 676] width 1404 height 172
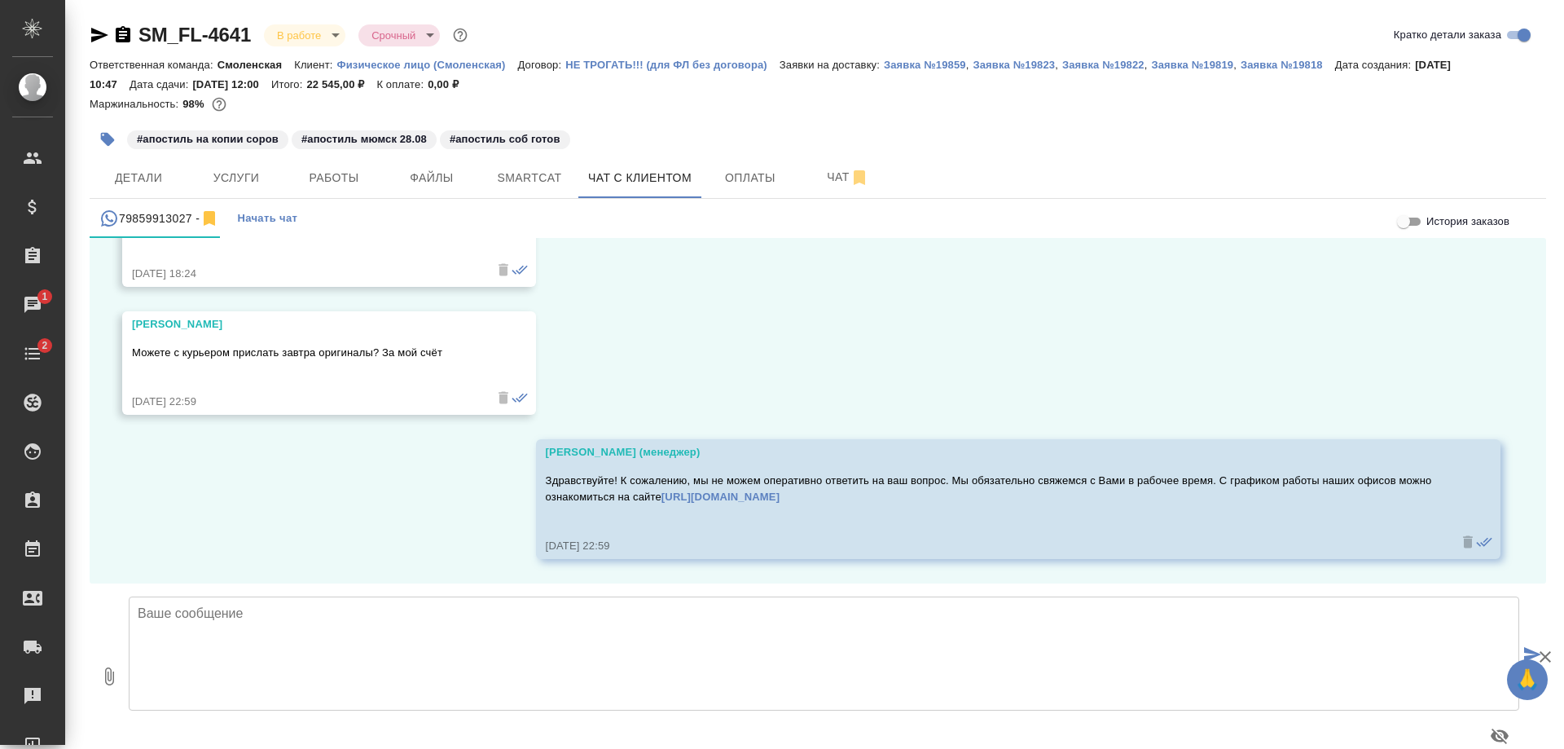
click at [271, 614] on textarea at bounding box center [824, 653] width 1390 height 114
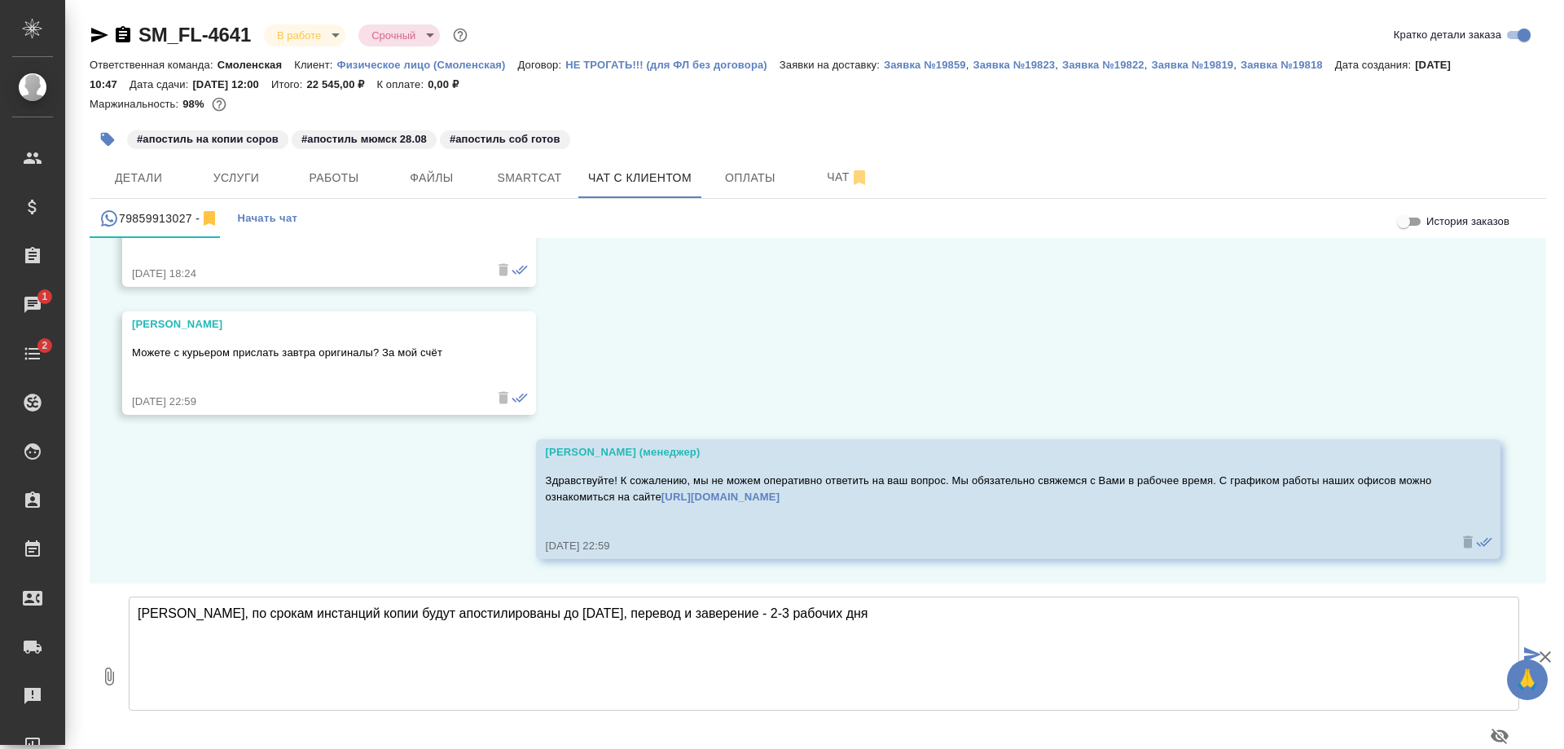
type textarea "[PERSON_NAME], по срокам инстанций копии будут апостилированы до [DATE], перево…"
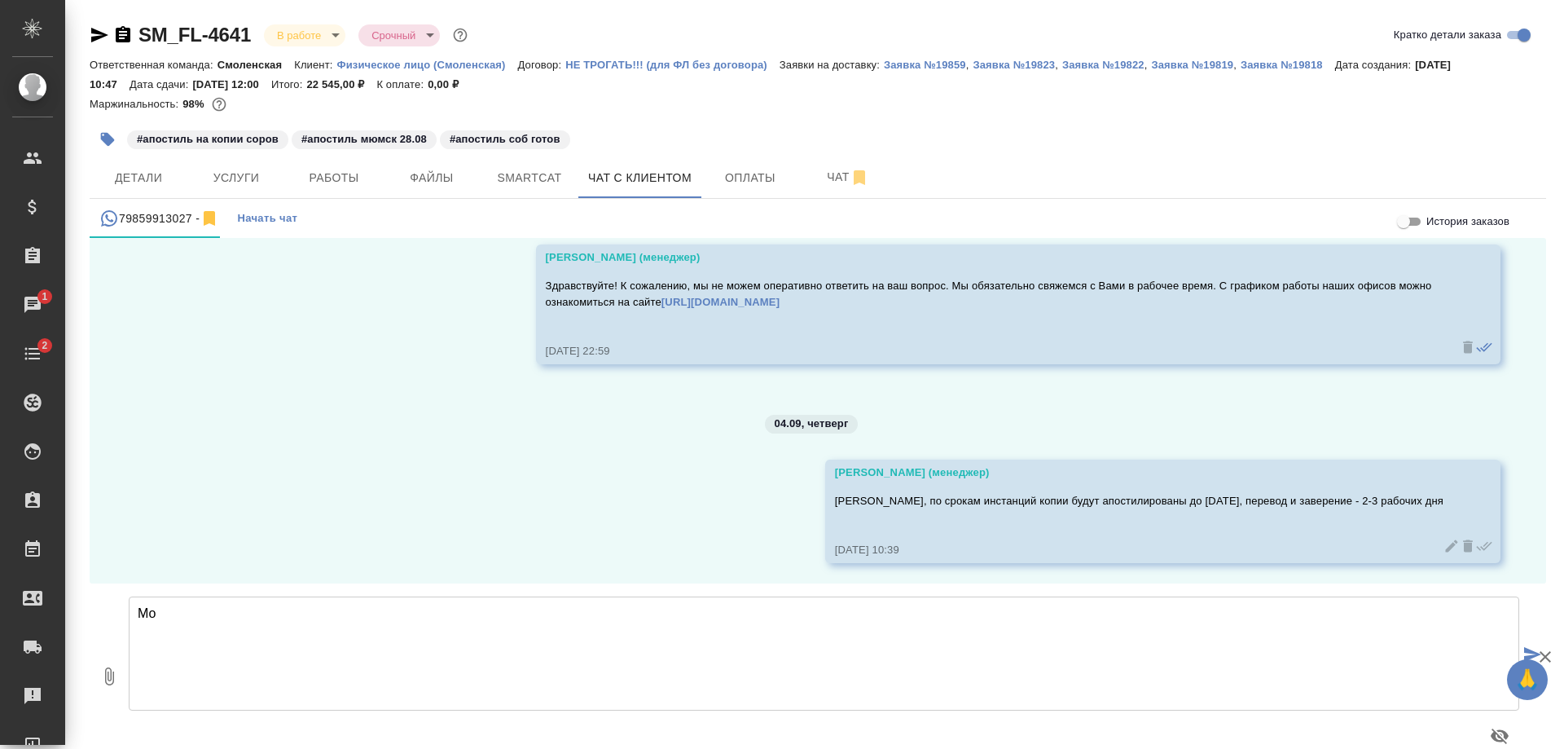
scroll to position [5393, 0]
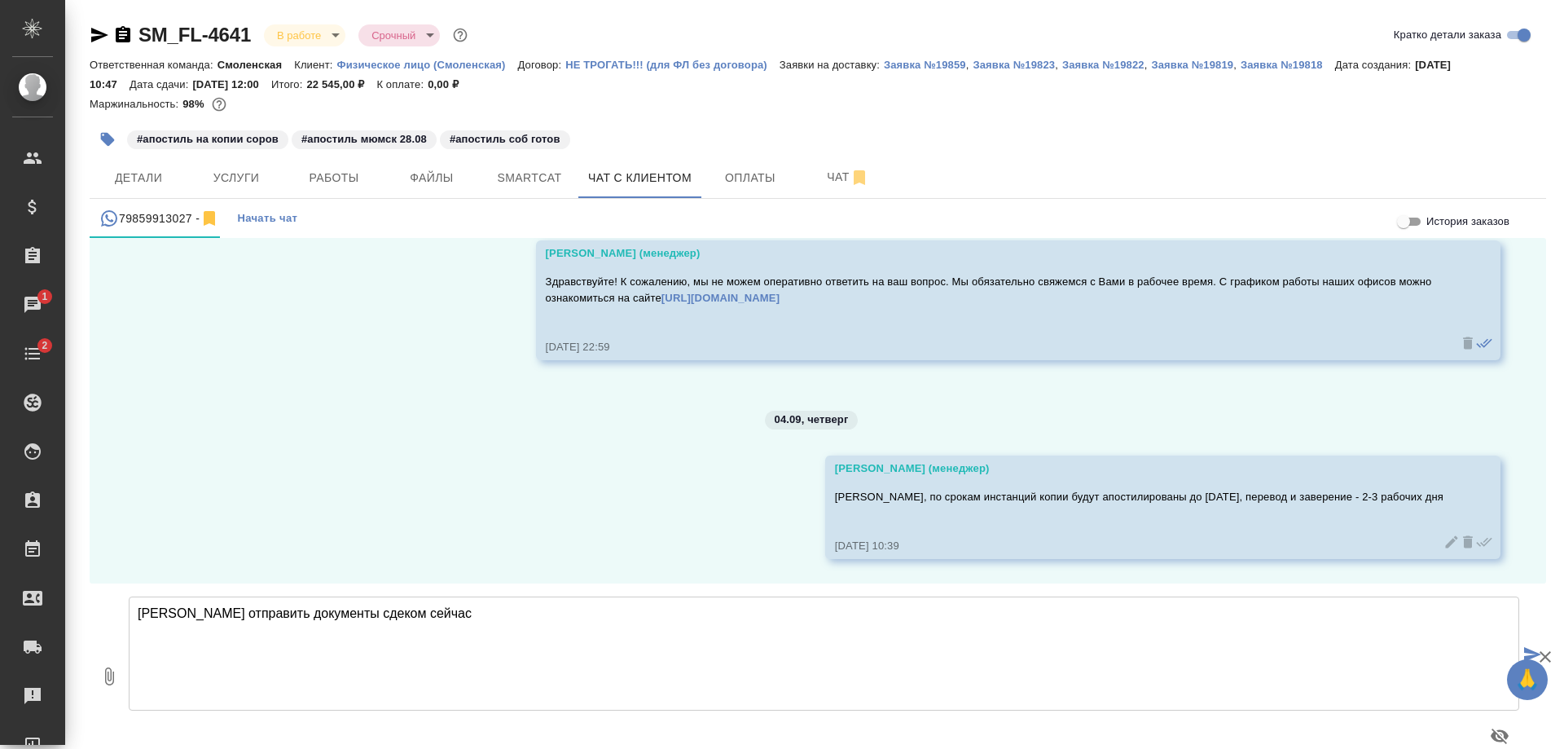
click at [348, 614] on textarea "Можем отправить документы сдеком сейчас" at bounding box center [824, 653] width 1390 height 114
drag, startPoint x: 411, startPoint y: 617, endPoint x: 320, endPoint y: 627, distance: 90.9
click at [320, 627] on textarea "Можем отправить документы сдеком сейчас" at bounding box center [824, 653] width 1390 height 114
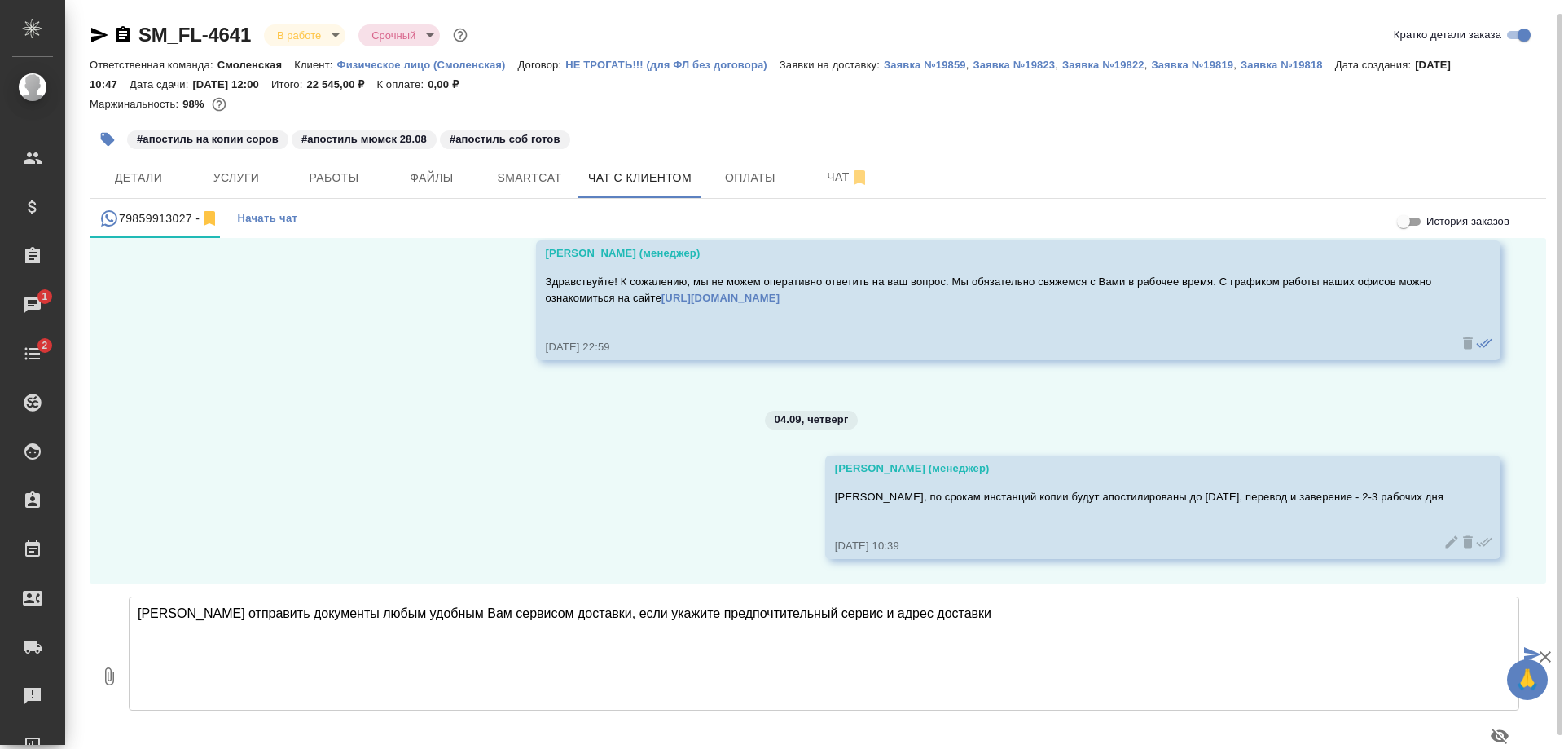
scroll to position [29, 0]
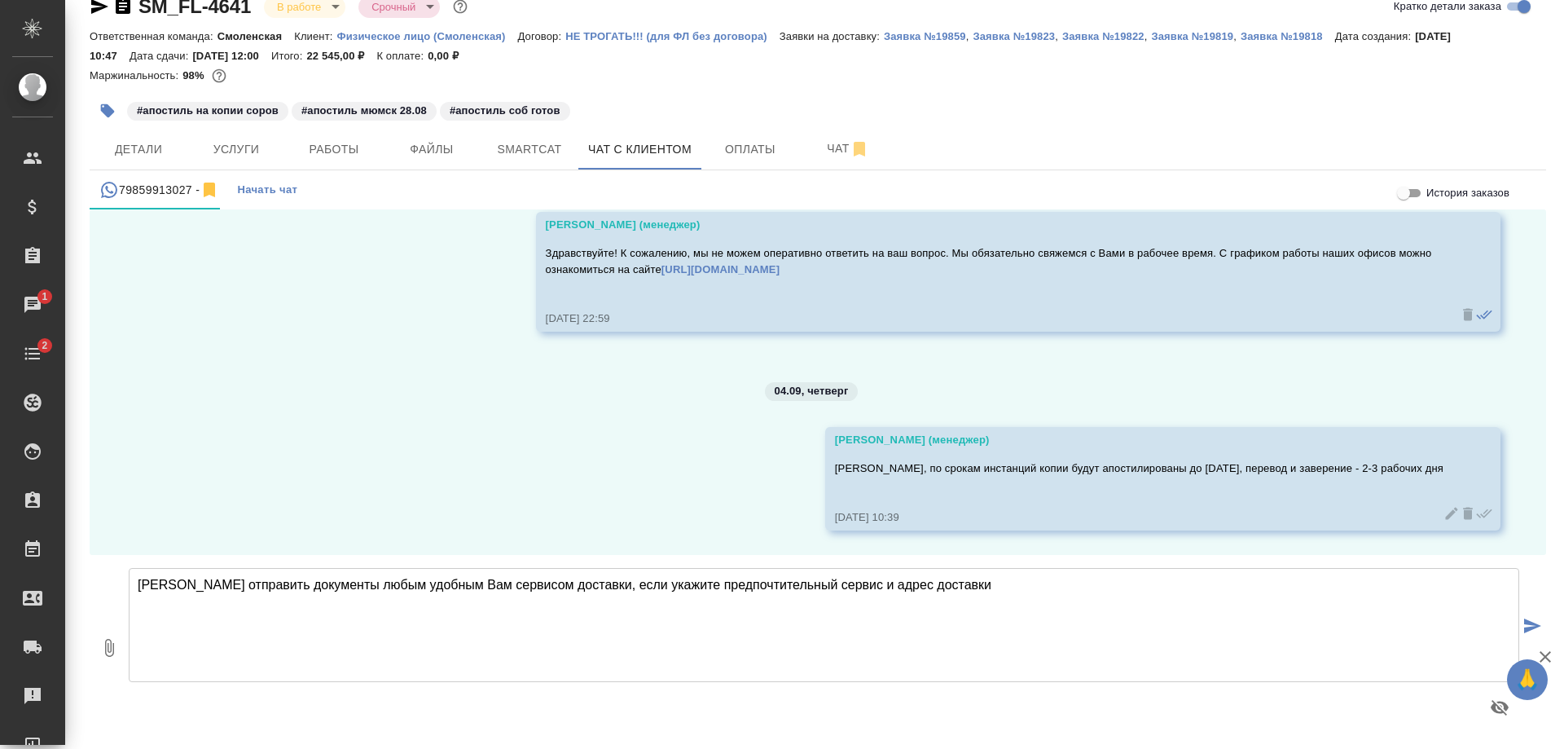
click at [986, 588] on textarea "[PERSON_NAME] отправить документы любым удобным Вам сервисом доставки, если ука…" at bounding box center [824, 625] width 1390 height 114
type textarea "[PERSON_NAME] отправить документы любым удобным Вам сервисом доставки, если ука…"
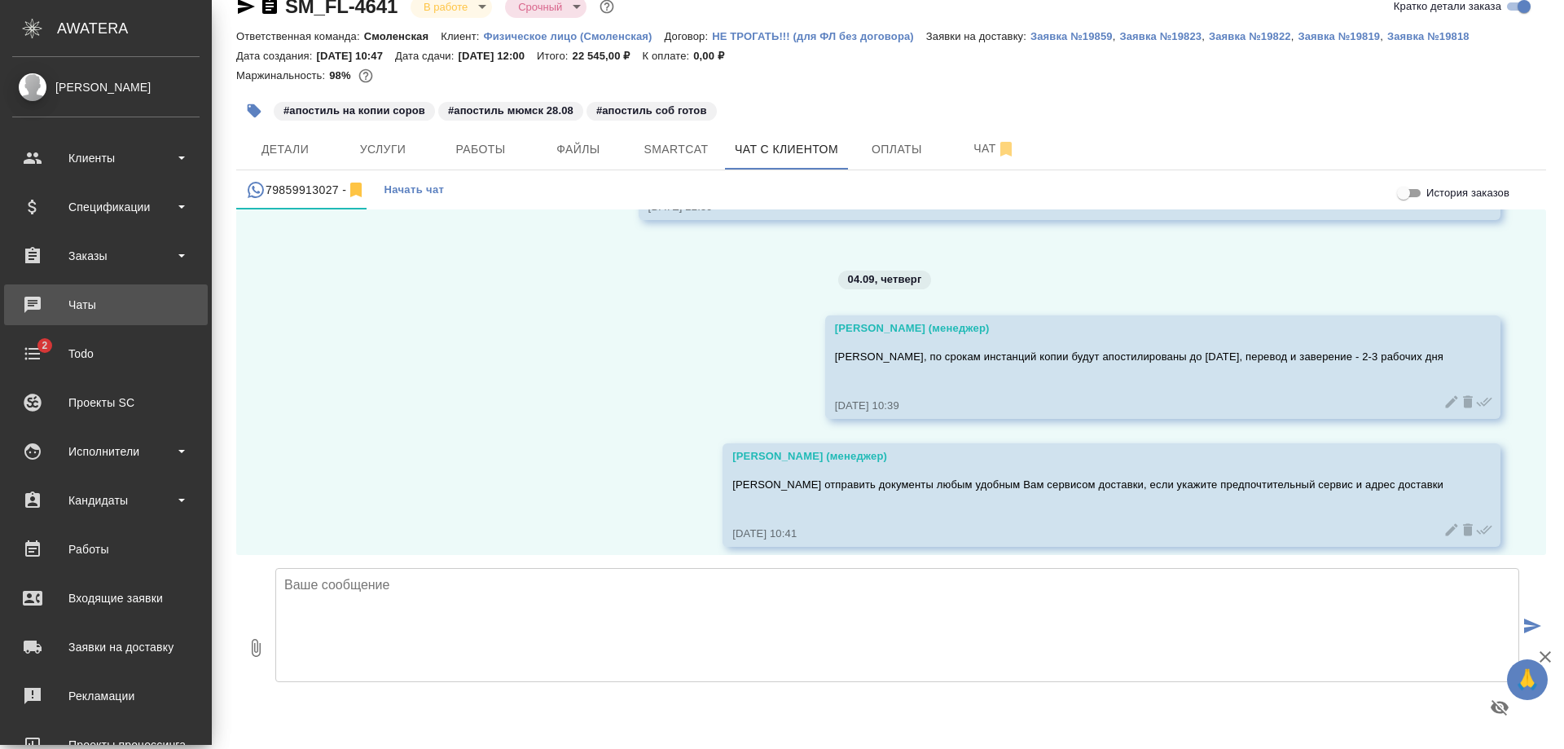
scroll to position [5554, 0]
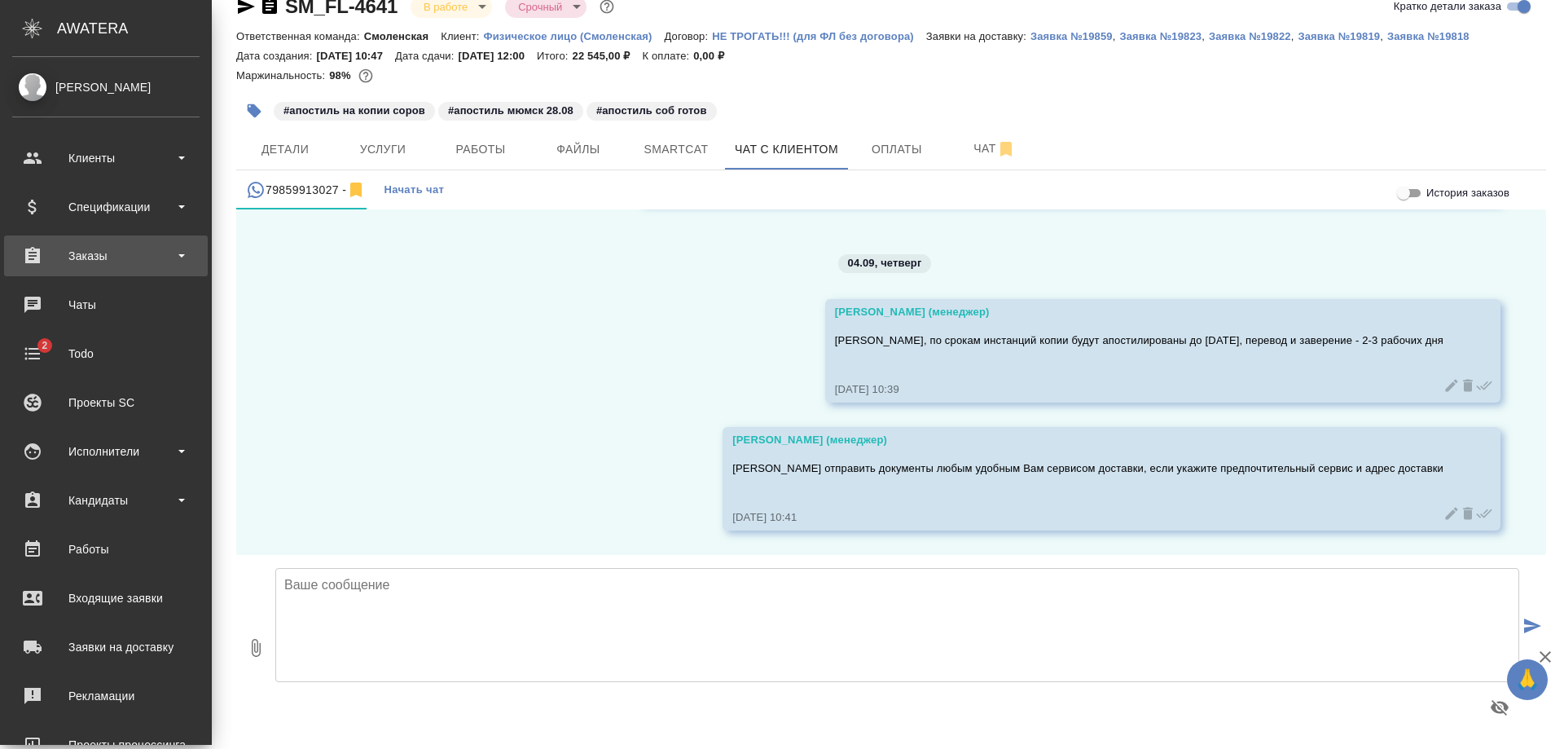
click at [99, 261] on div "Заказы" at bounding box center [105, 256] width 187 height 24
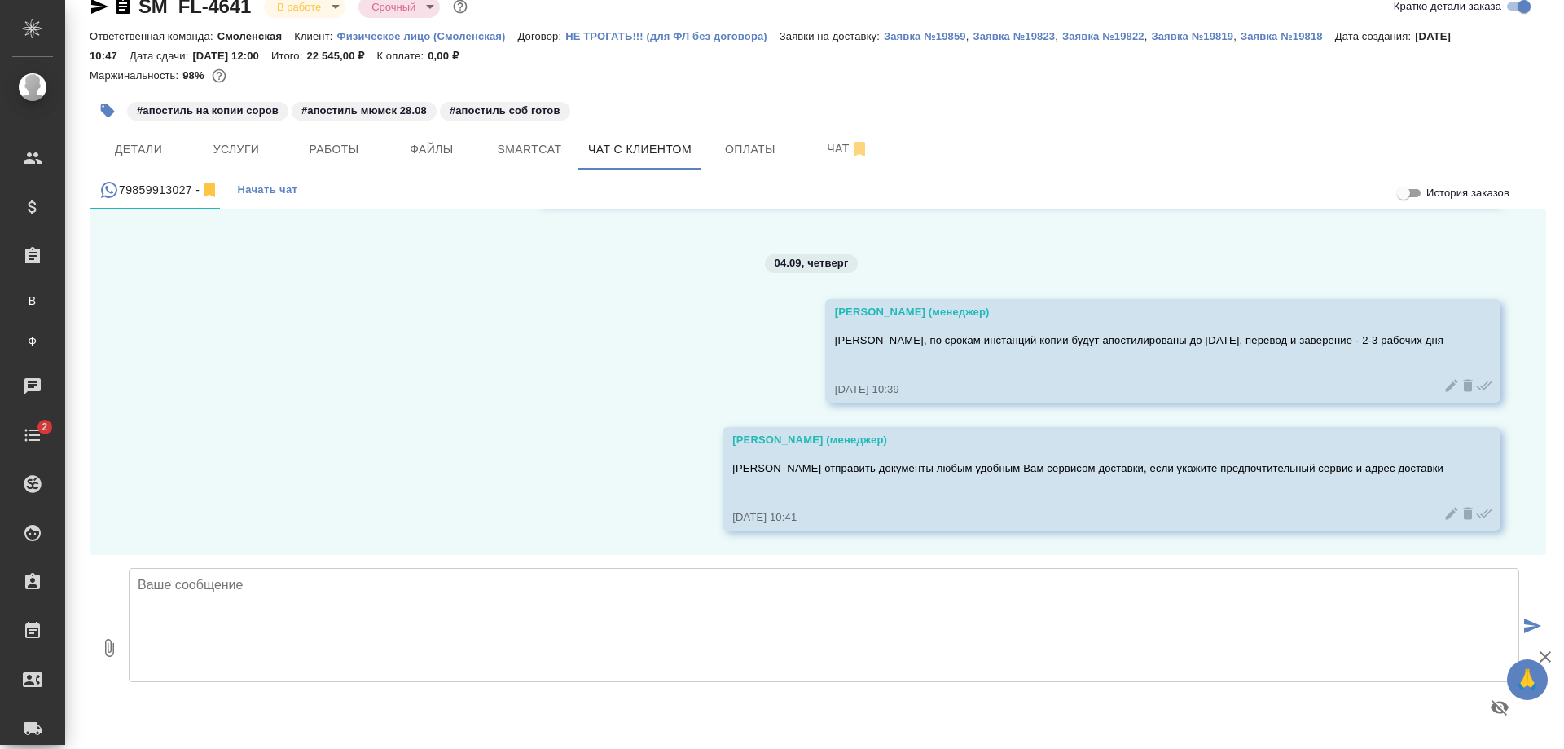
scroll to position [5521, 0]
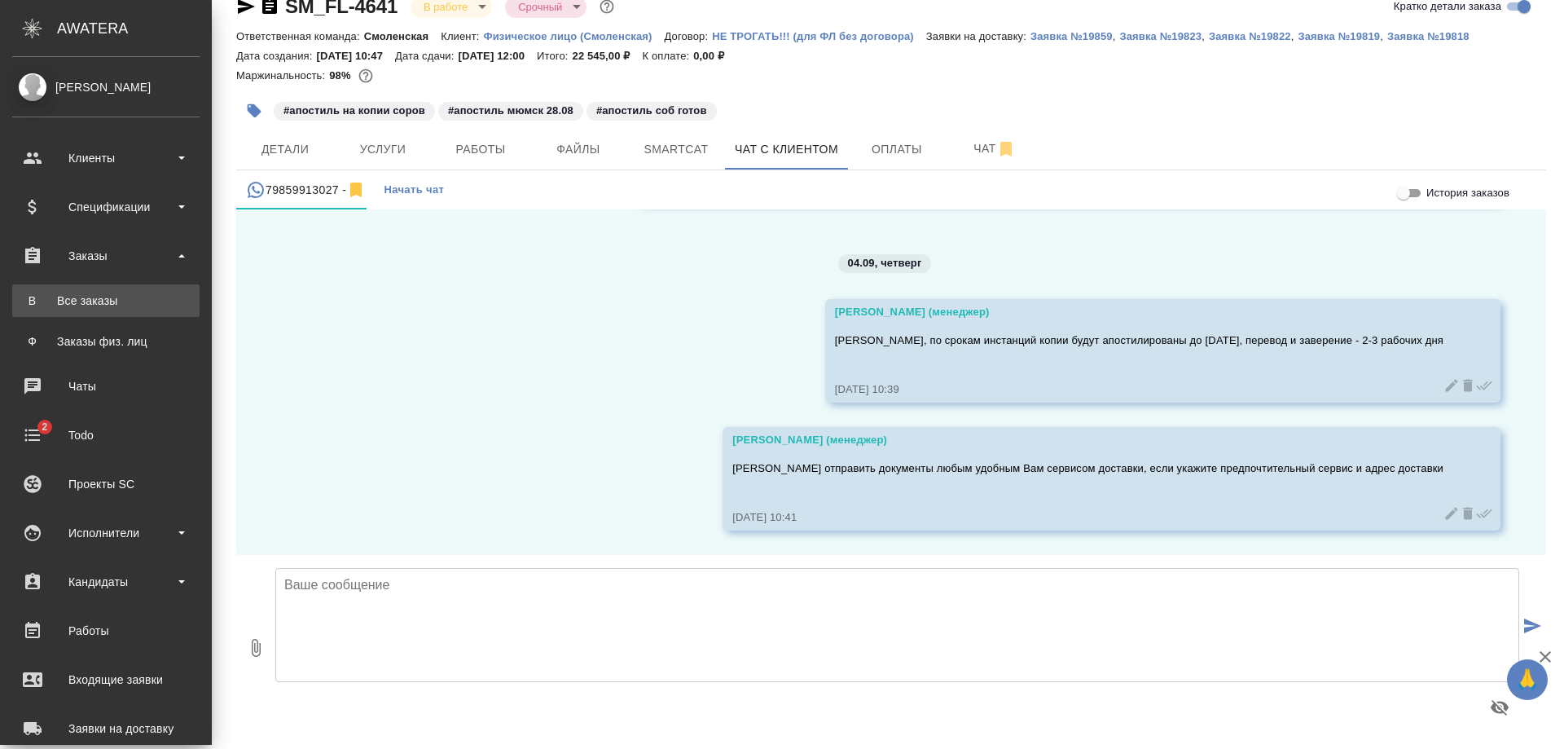
click at [89, 300] on div "Все заказы" at bounding box center [105, 300] width 171 height 16
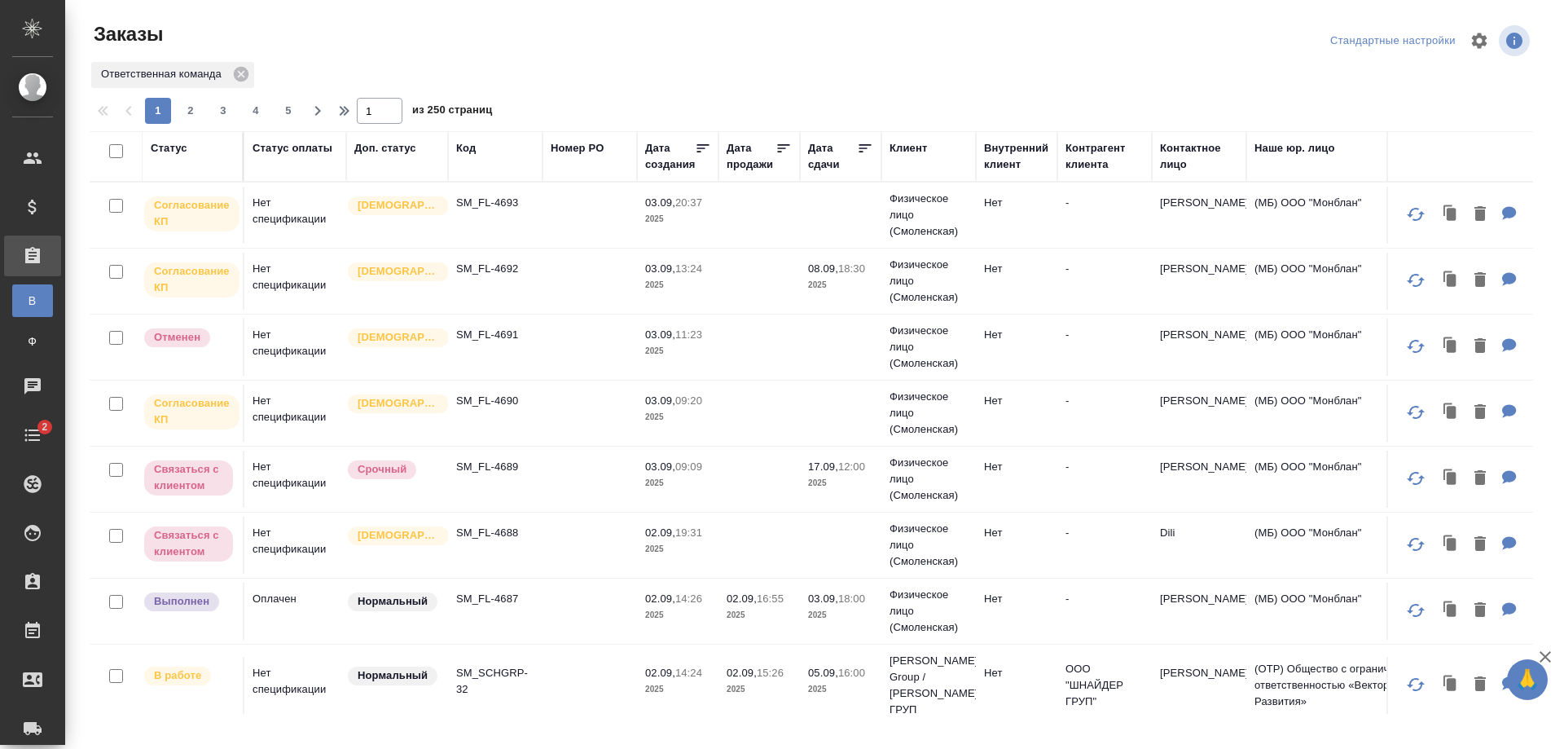
click at [472, 30] on div "Заказы" at bounding box center [332, 34] width 485 height 26
click at [464, 148] on div "Код" at bounding box center [466, 148] width 20 height 16
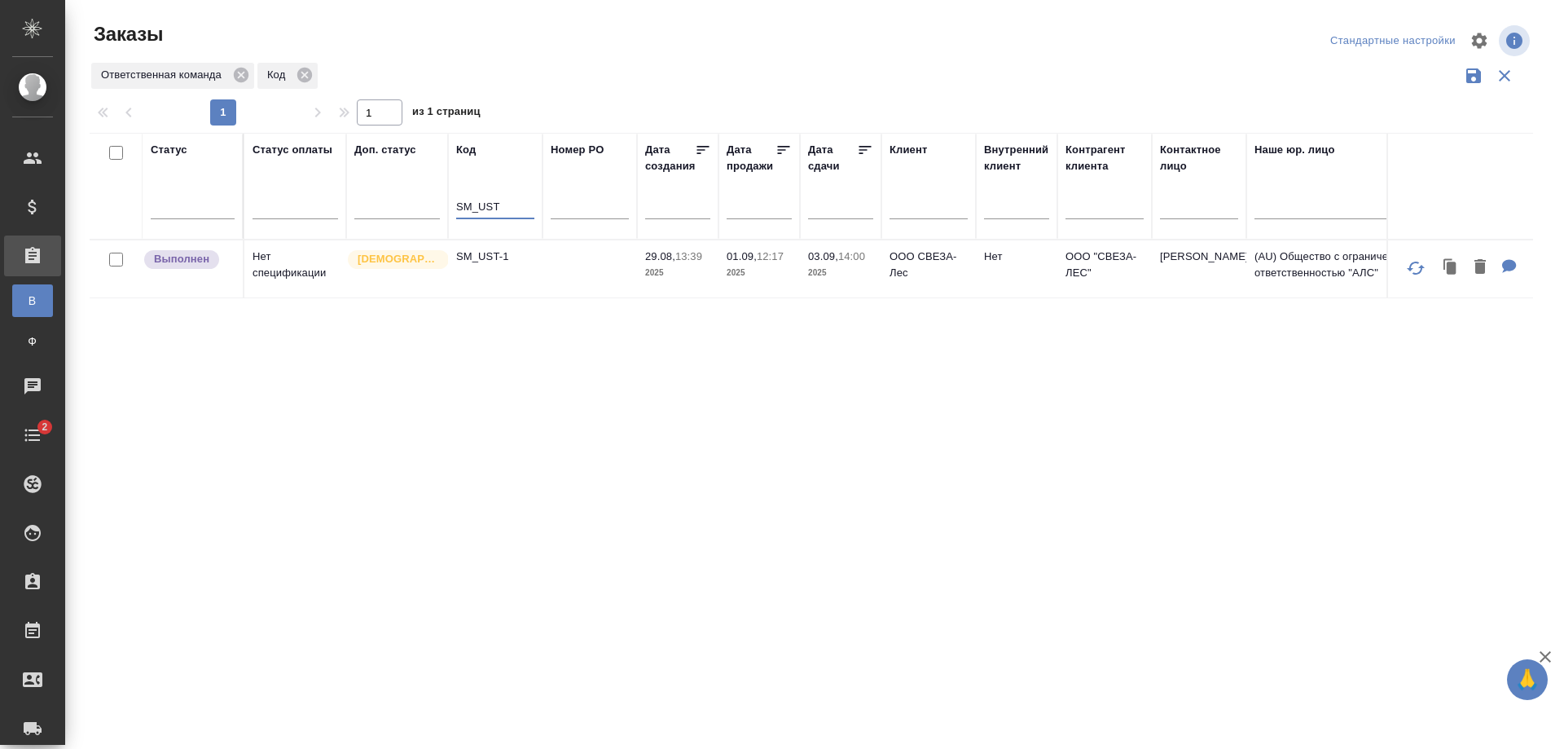
type input "SM_UST"
click at [512, 276] on td "SM_UST-1" at bounding box center [495, 268] width 94 height 57
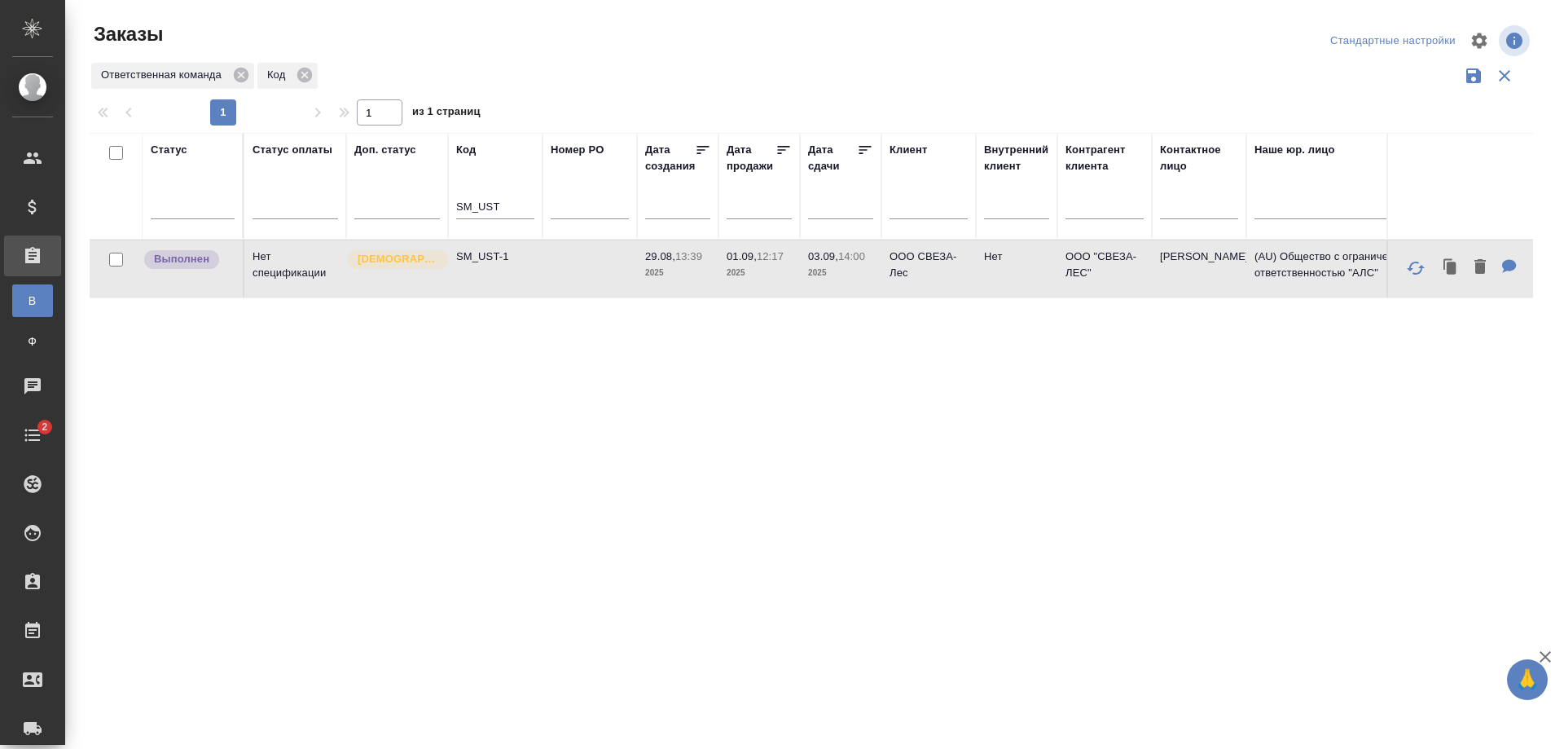
click at [512, 276] on td "SM_UST-1" at bounding box center [495, 268] width 94 height 57
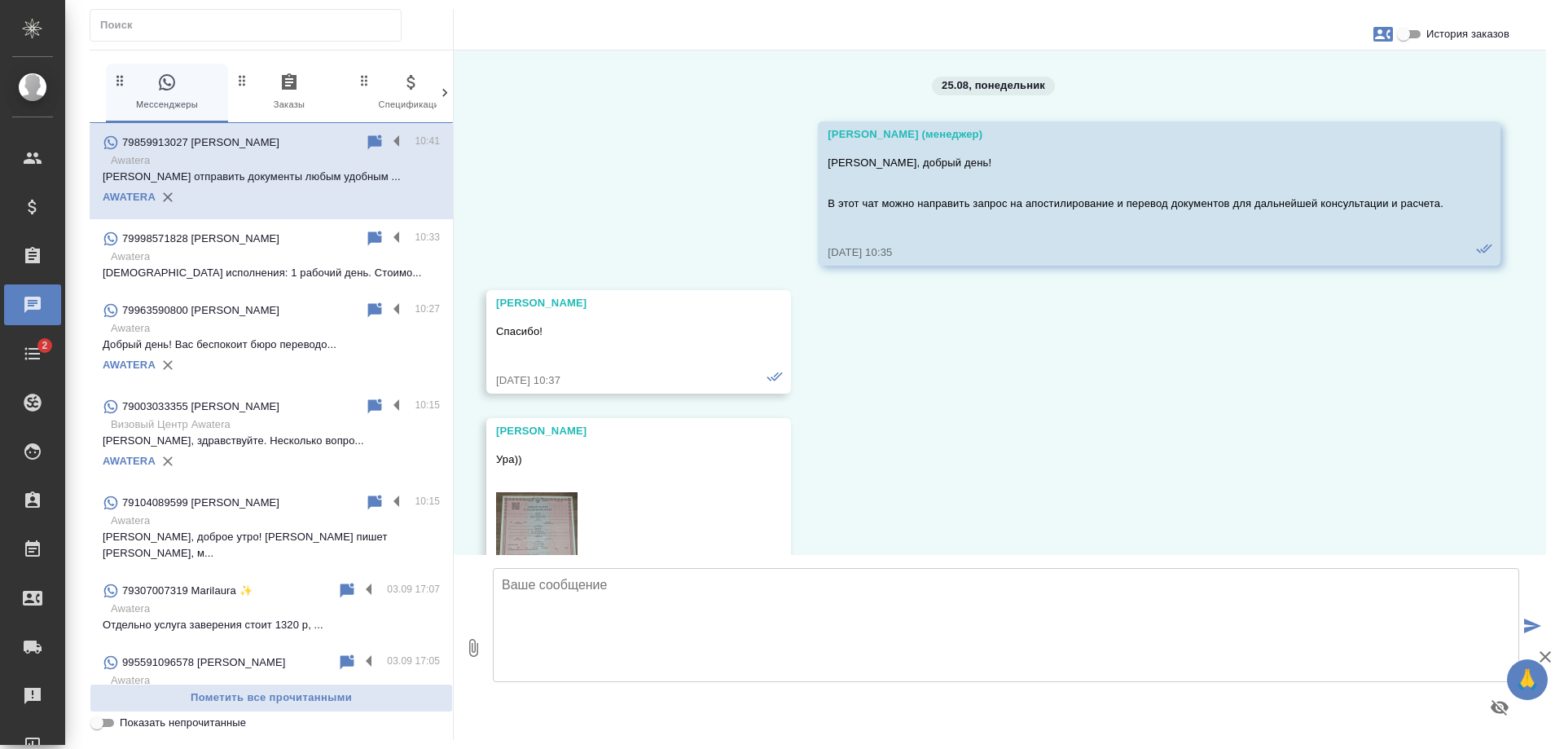
scroll to position [5428, 0]
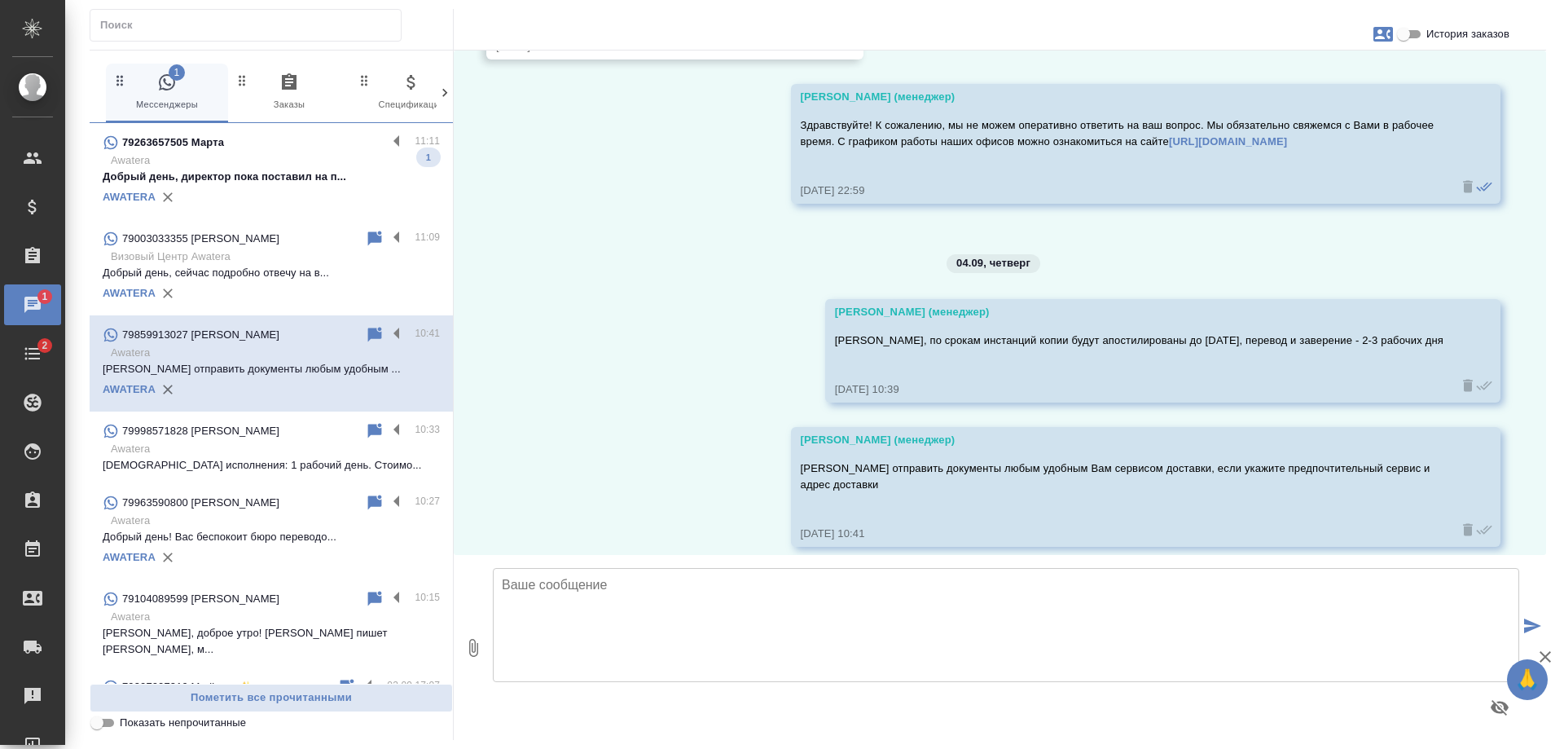
click at [247, 134] on div "79263657505 Марта" at bounding box center [245, 143] width 284 height 20
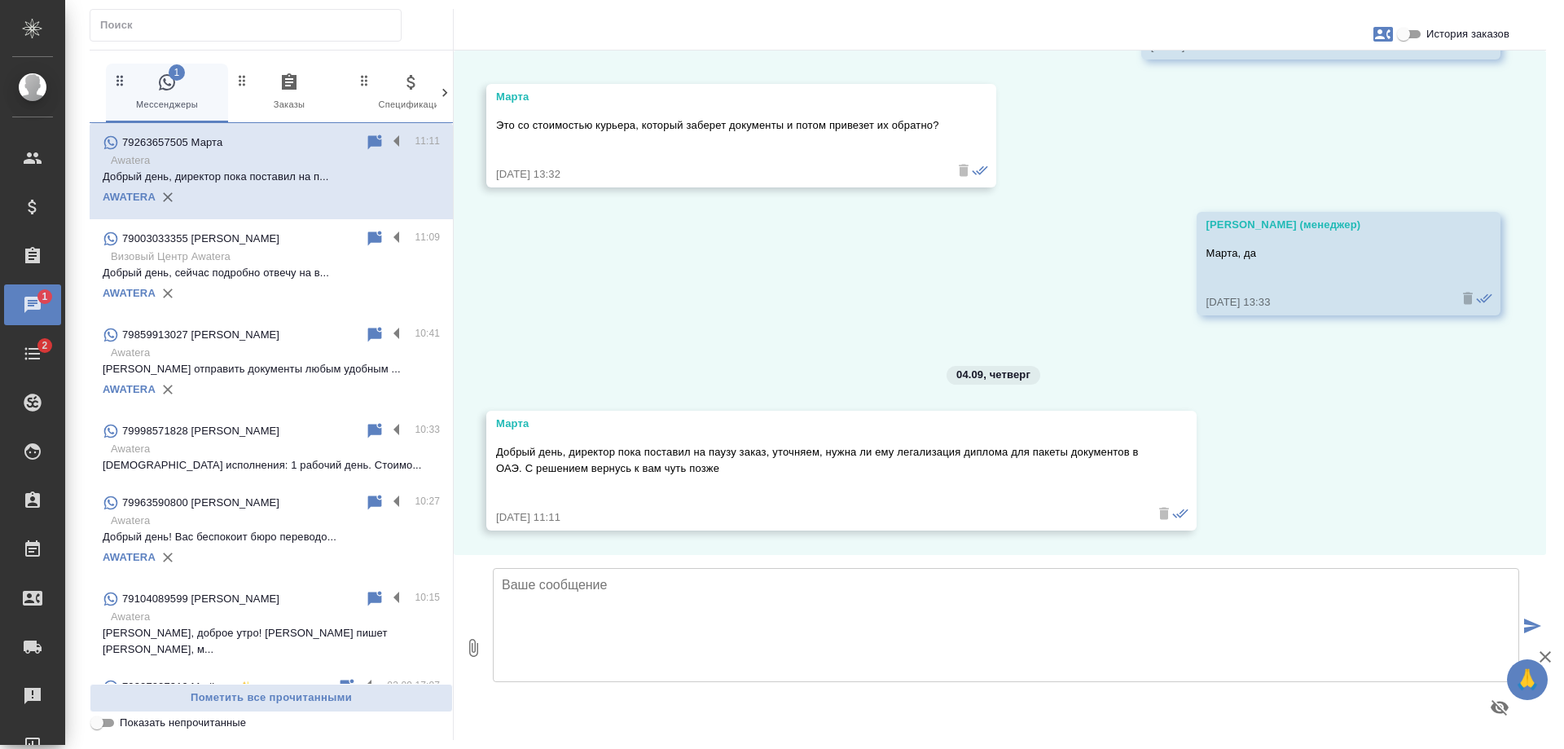
scroll to position [6557, 0]
click at [560, 599] on textarea at bounding box center [1006, 625] width 1026 height 114
click at [1446, 32] on span "История заказов" at bounding box center [1467, 34] width 83 height 16
click at [1433, 32] on input "История заказов" at bounding box center [1403, 34] width 59 height 20
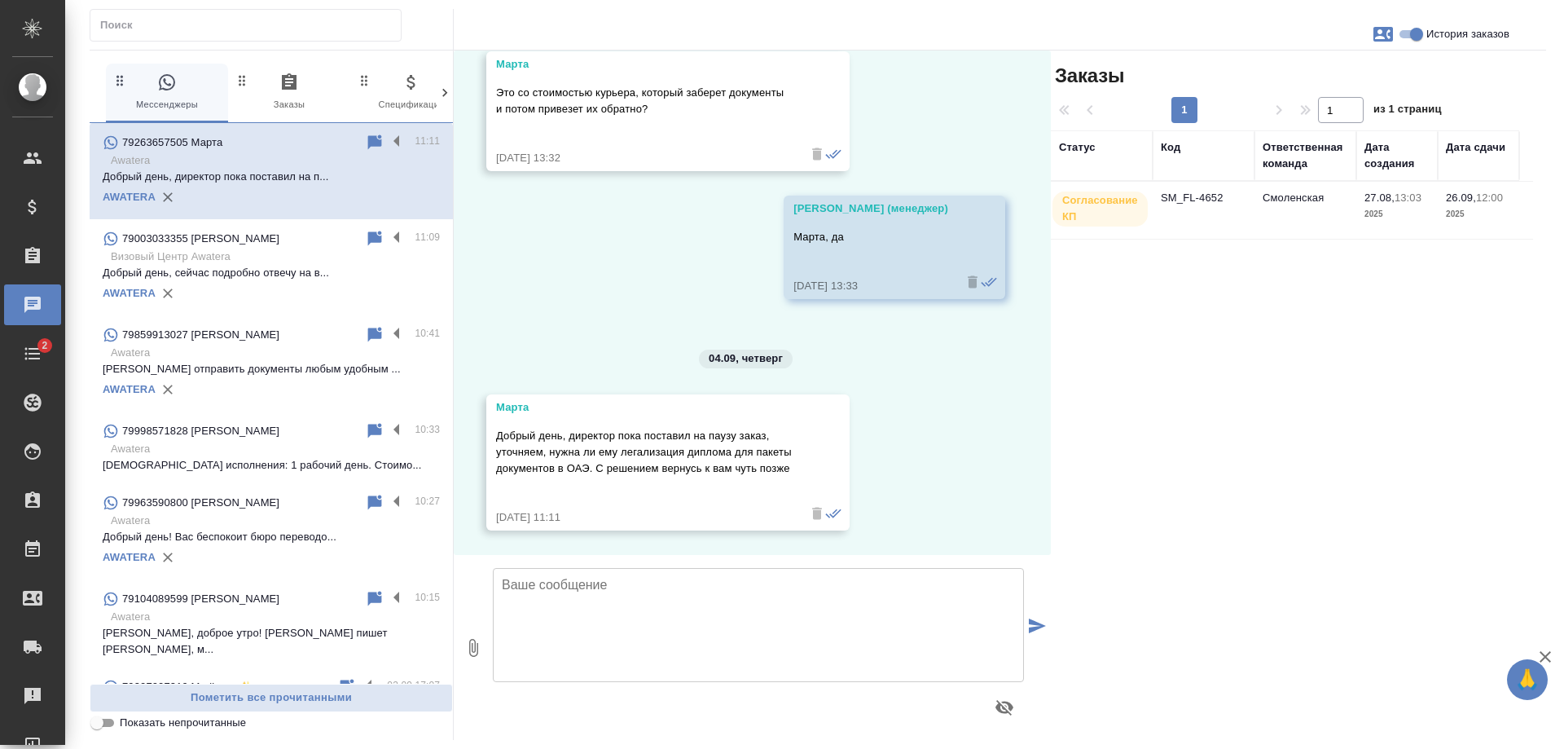
click at [1446, 32] on span "История заказов" at bounding box center [1467, 34] width 83 height 16
click at [1446, 32] on input "История заказов" at bounding box center [1416, 34] width 59 height 20
checkbox input "false"
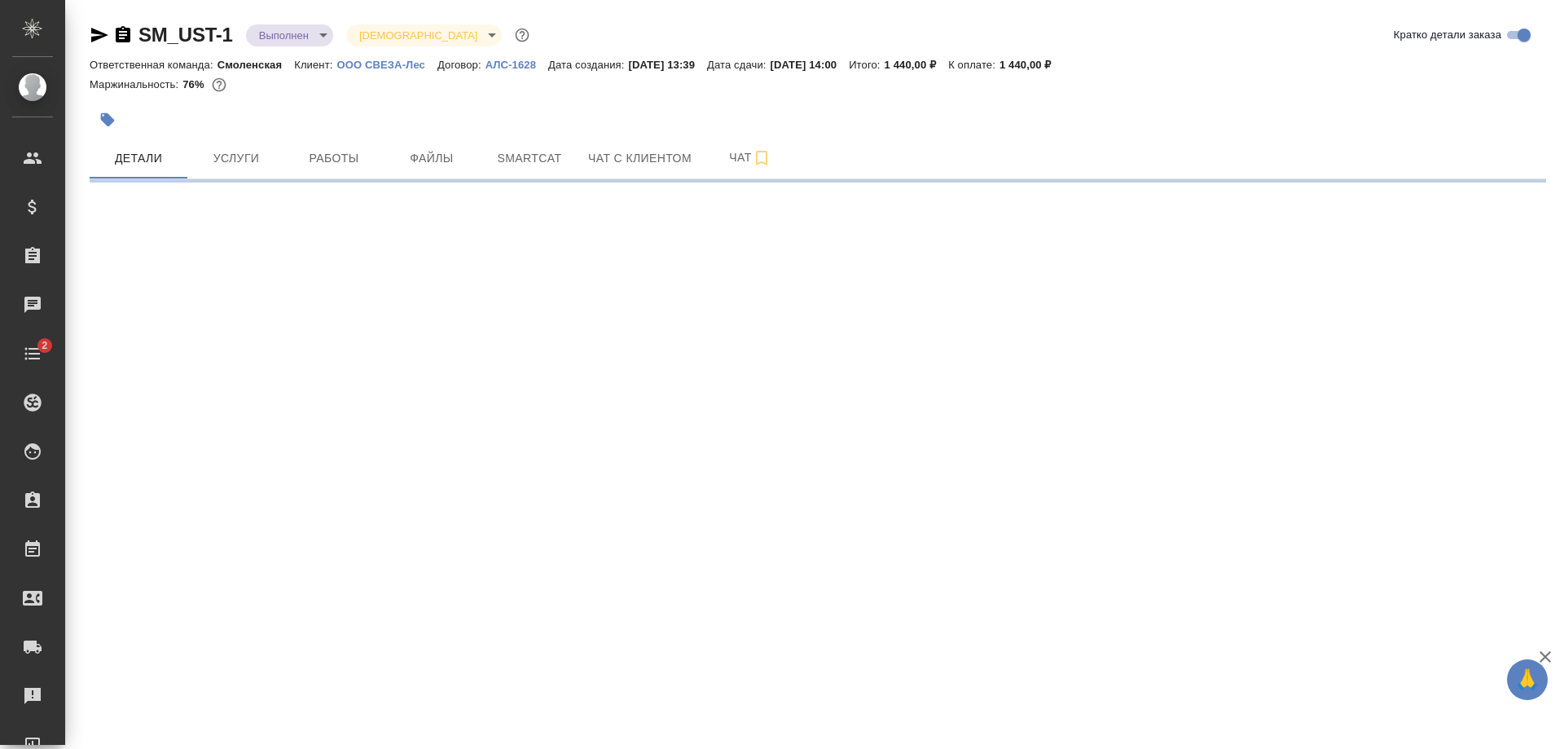
select select "RU"
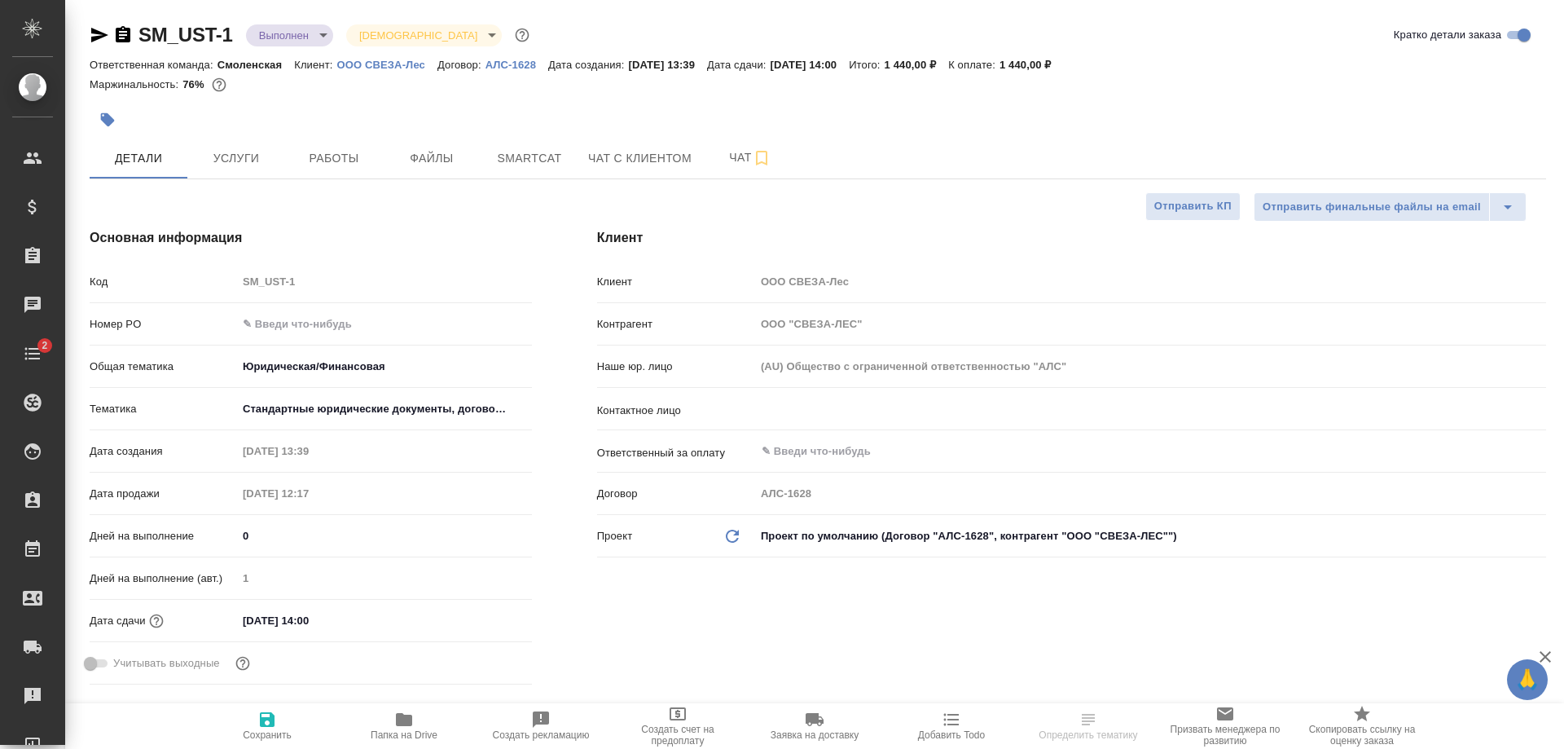
type textarea "x"
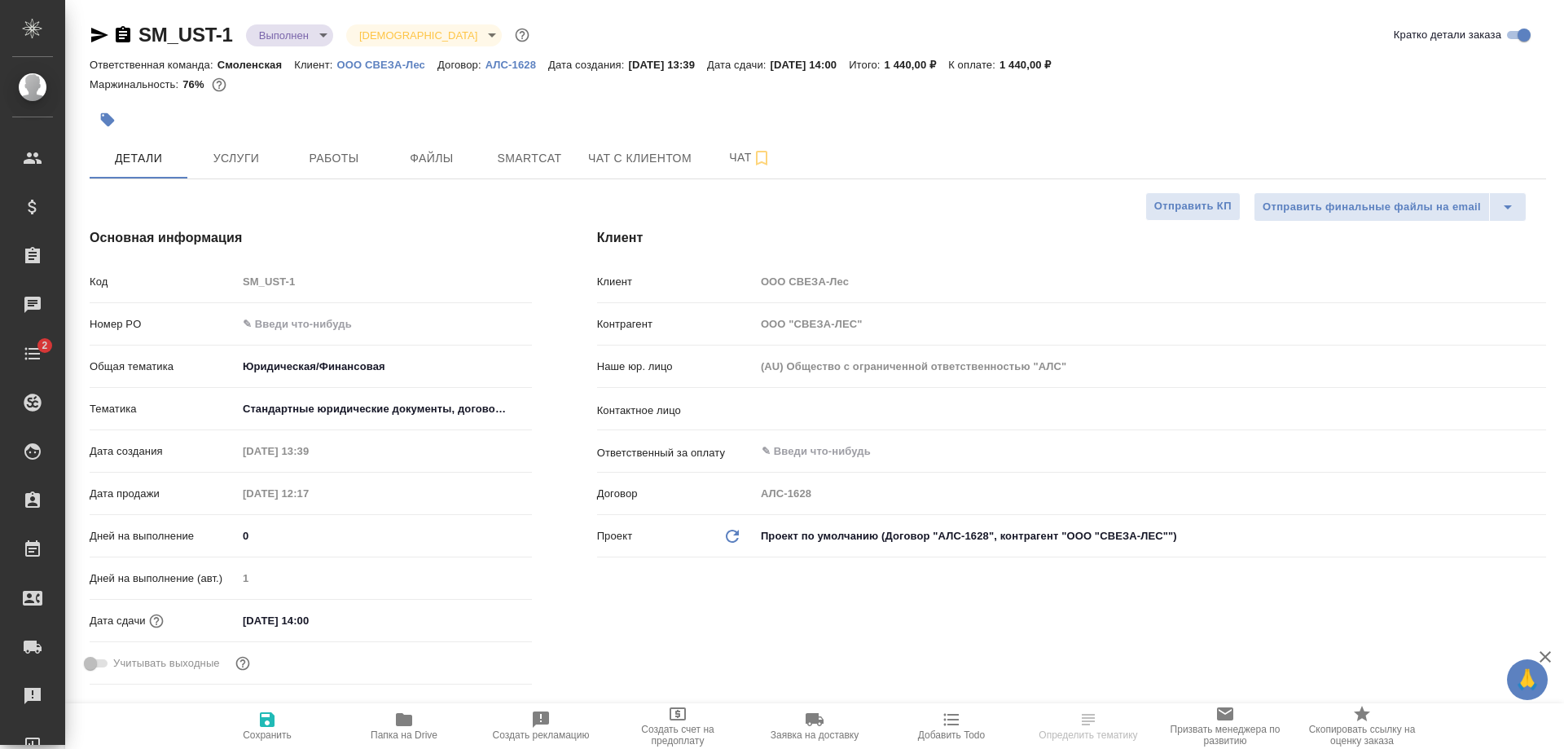
type textarea "x"
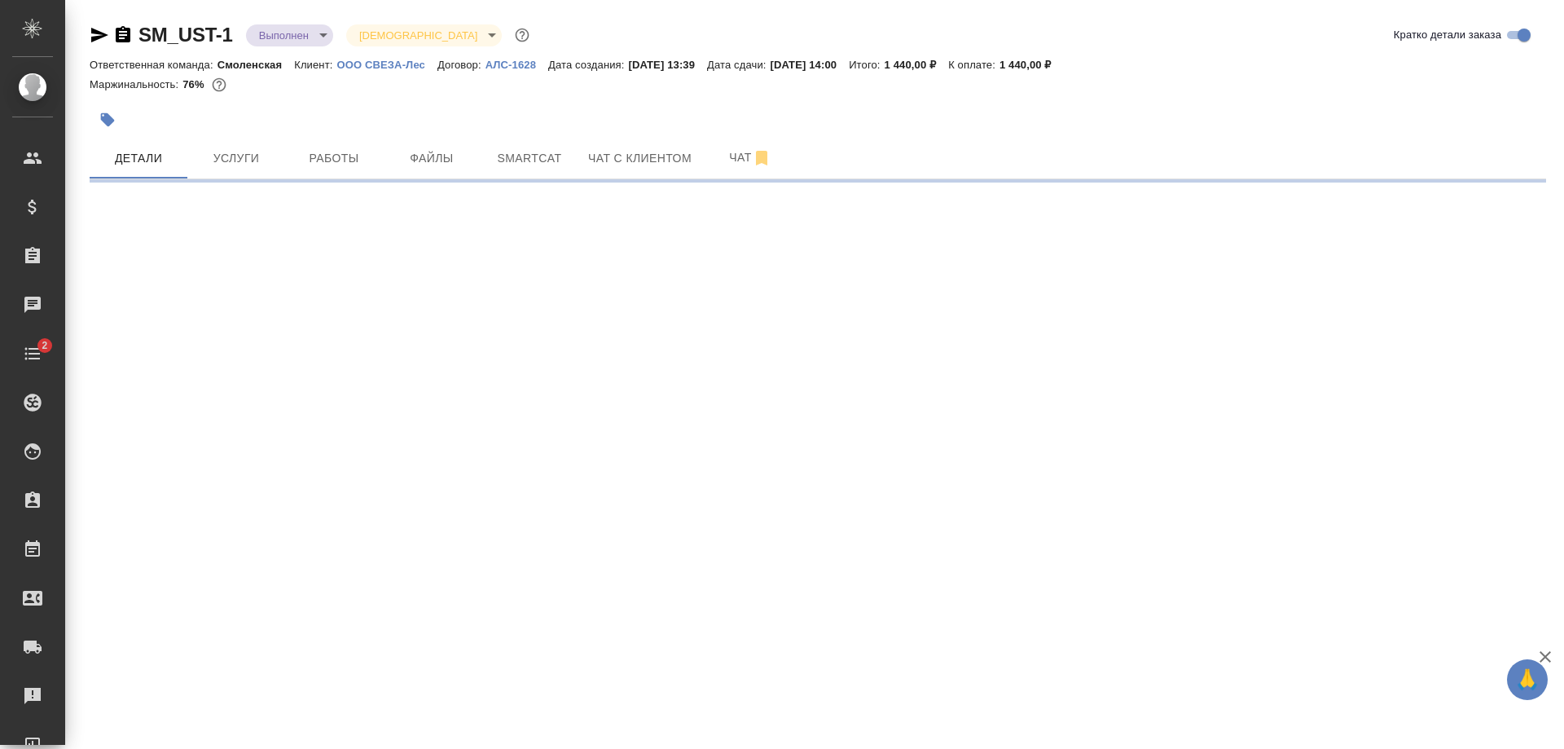
select select "RU"
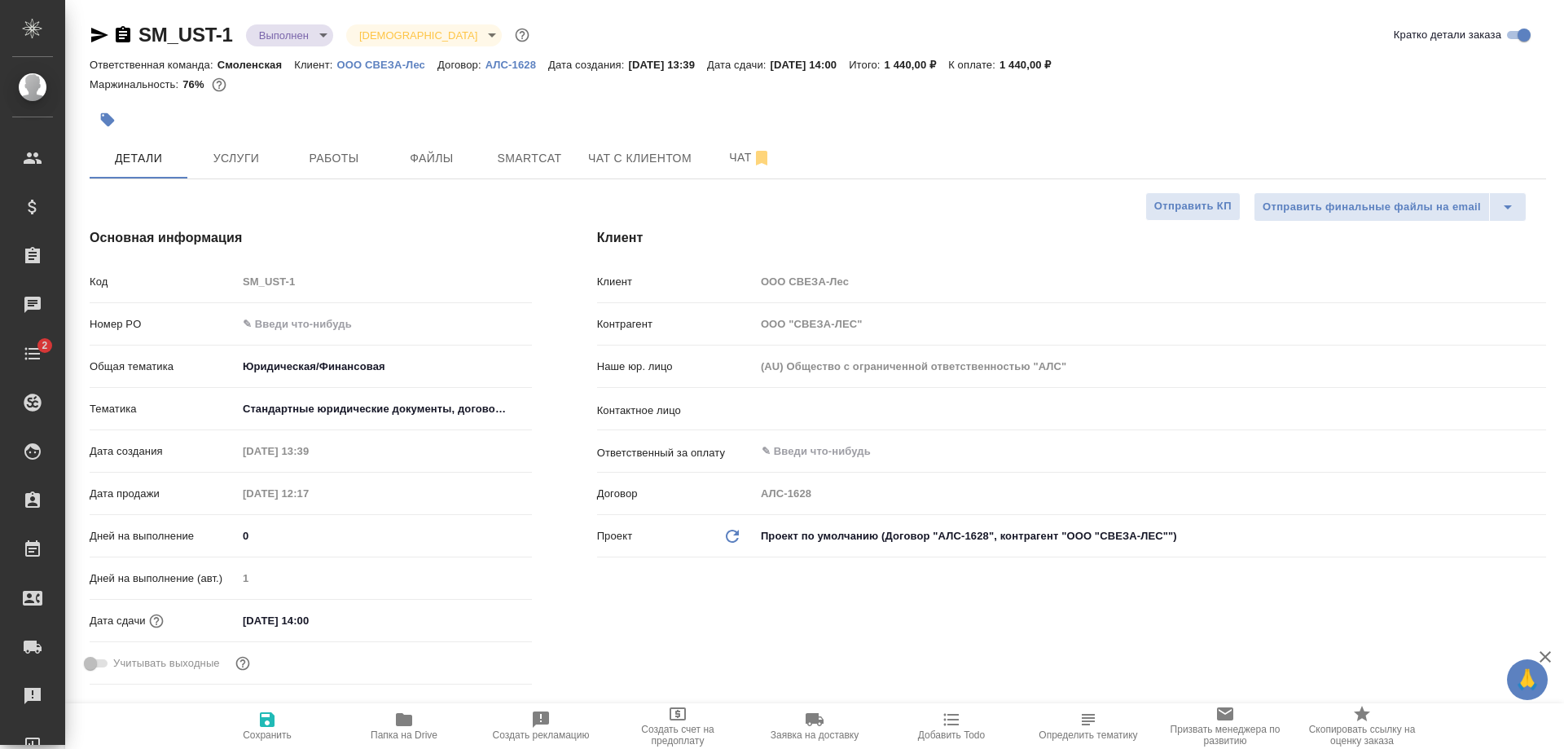
type textarea "x"
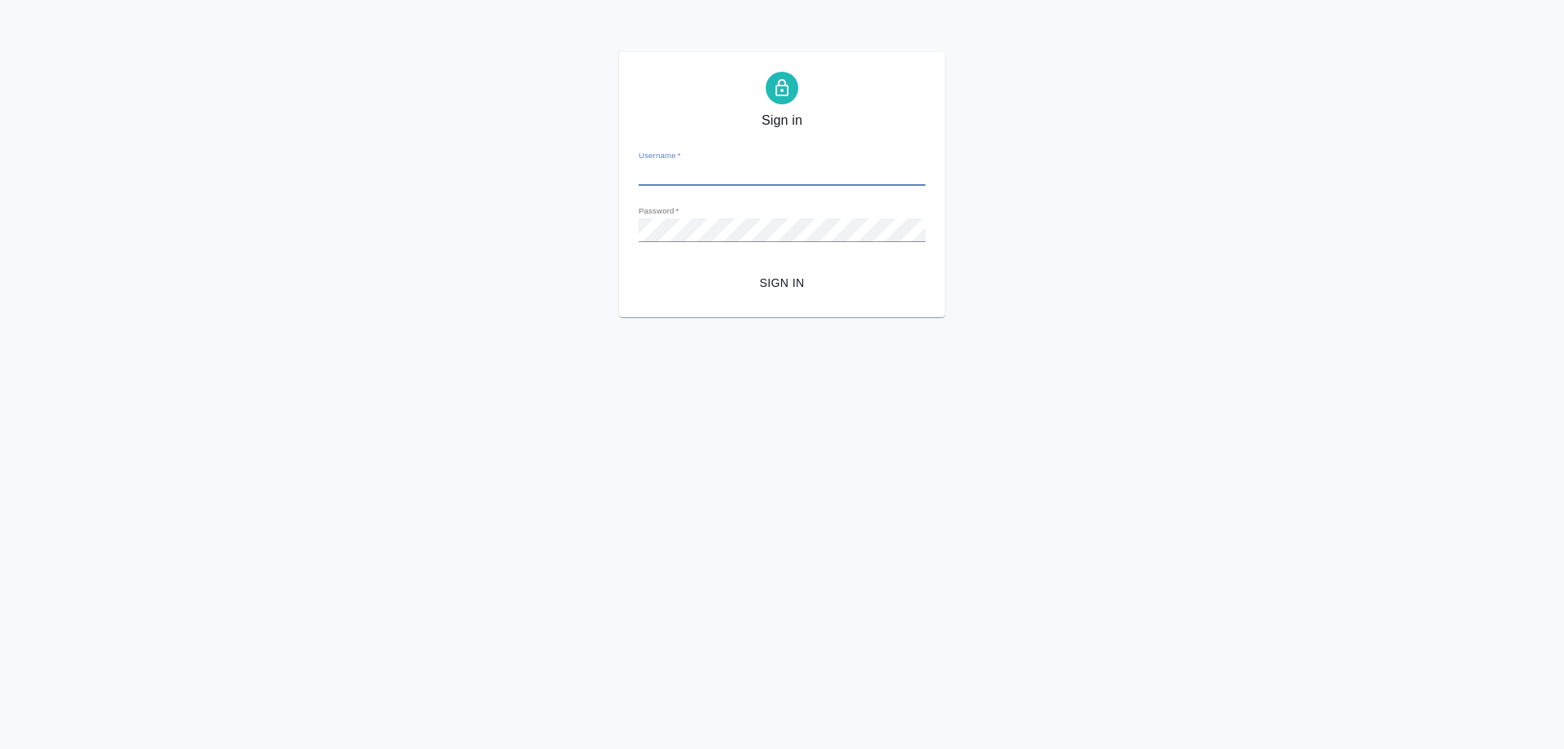
type input "[EMAIL_ADDRESS][DOMAIN_NAME]"
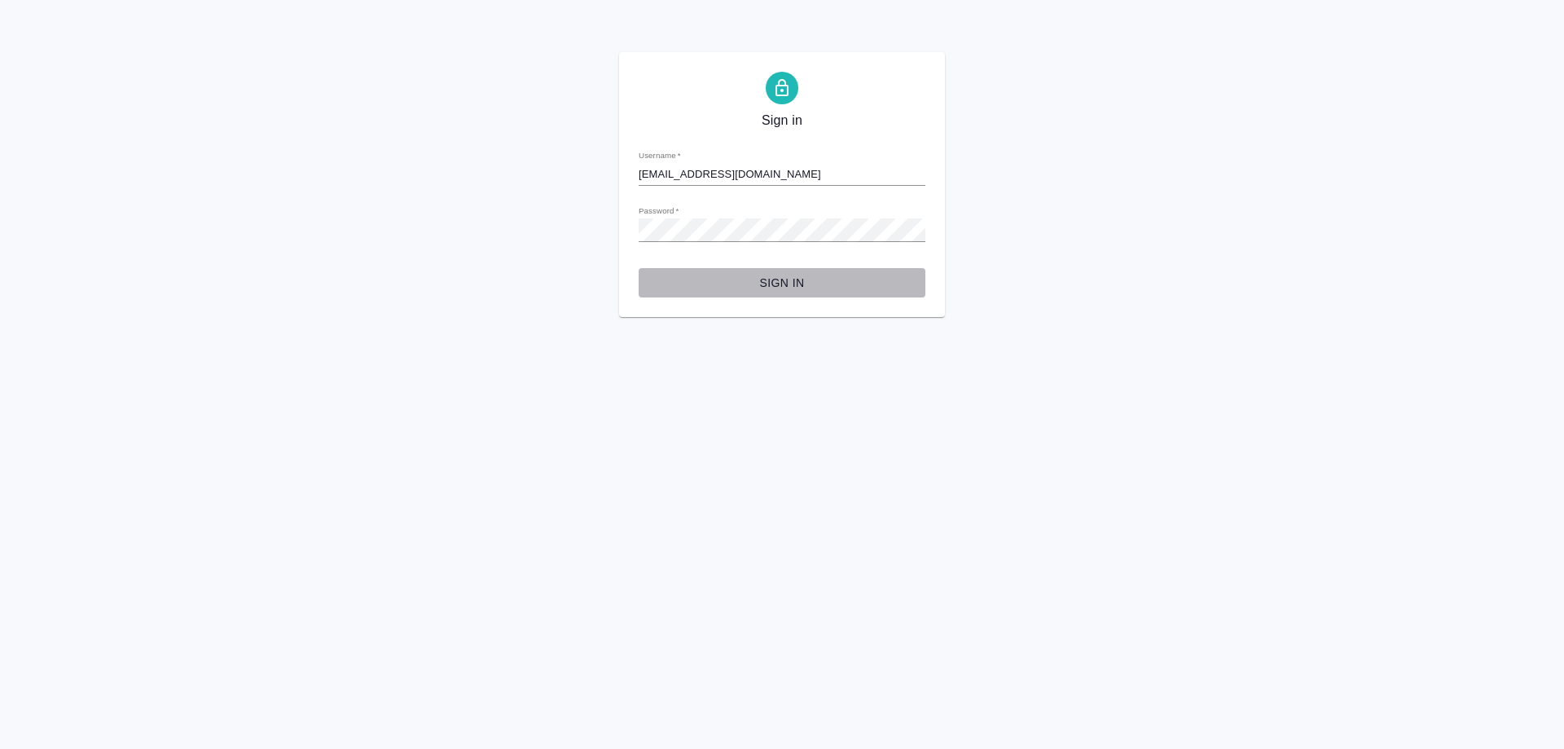
click at [799, 286] on span "Sign in" at bounding box center [782, 283] width 261 height 20
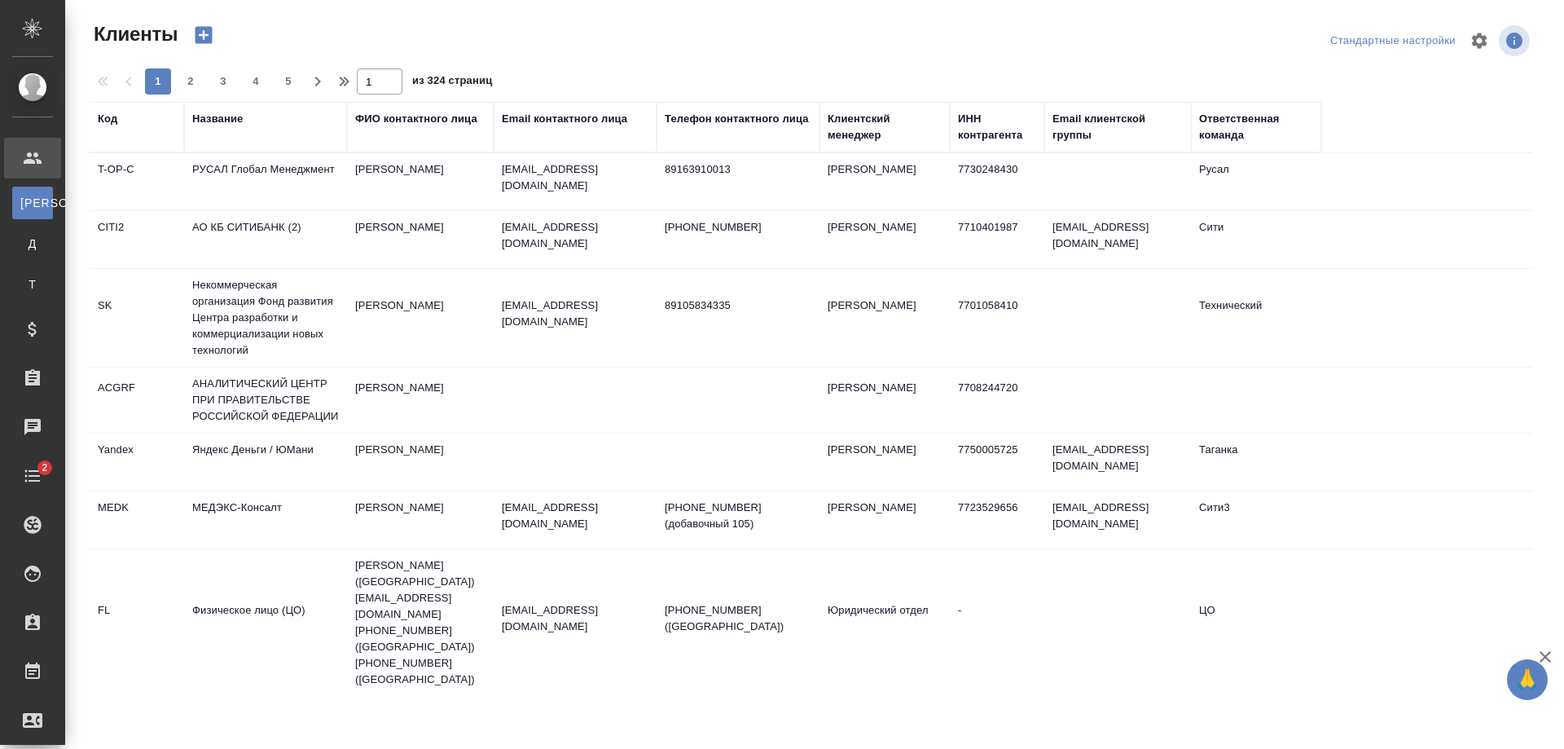
select select "RU"
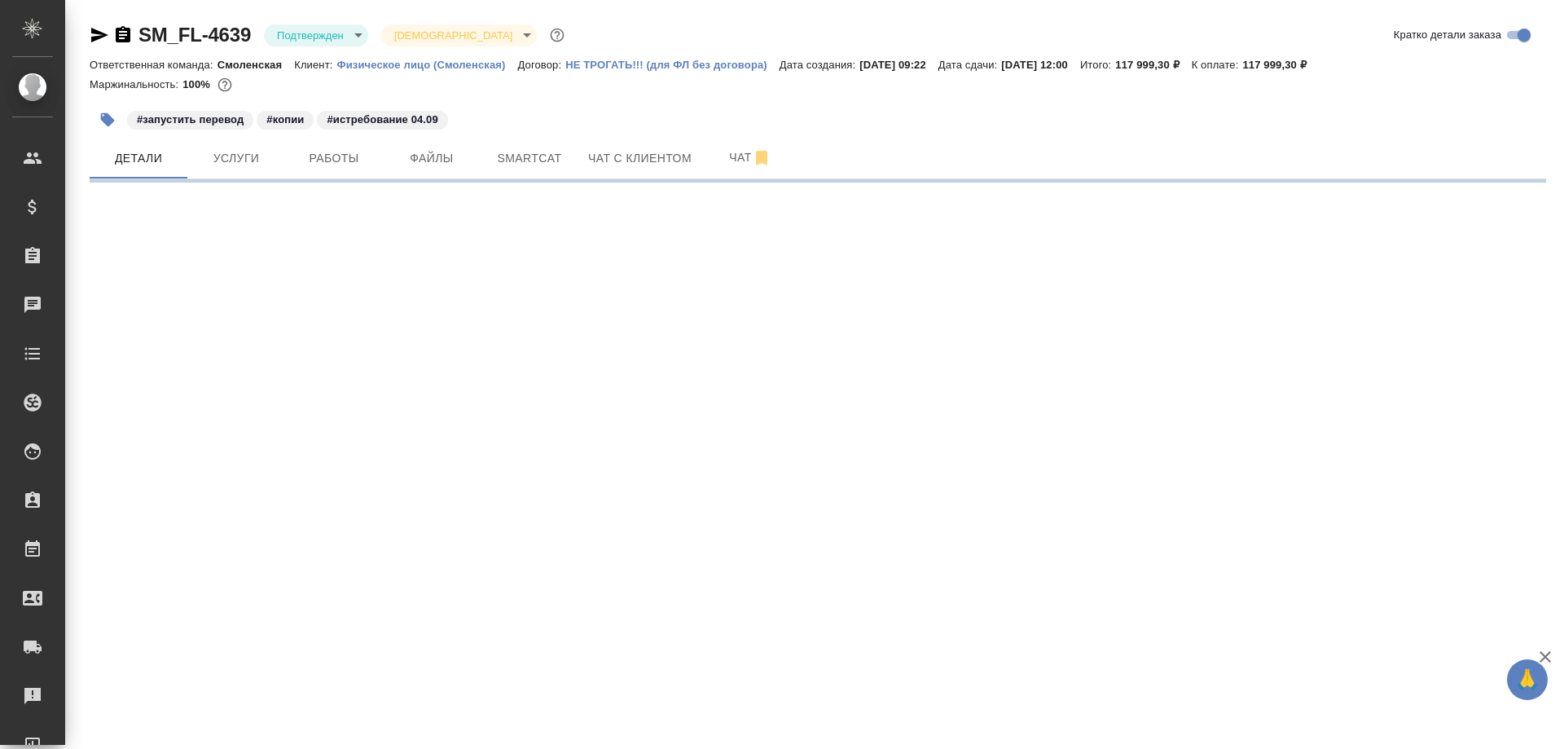
select select "RU"
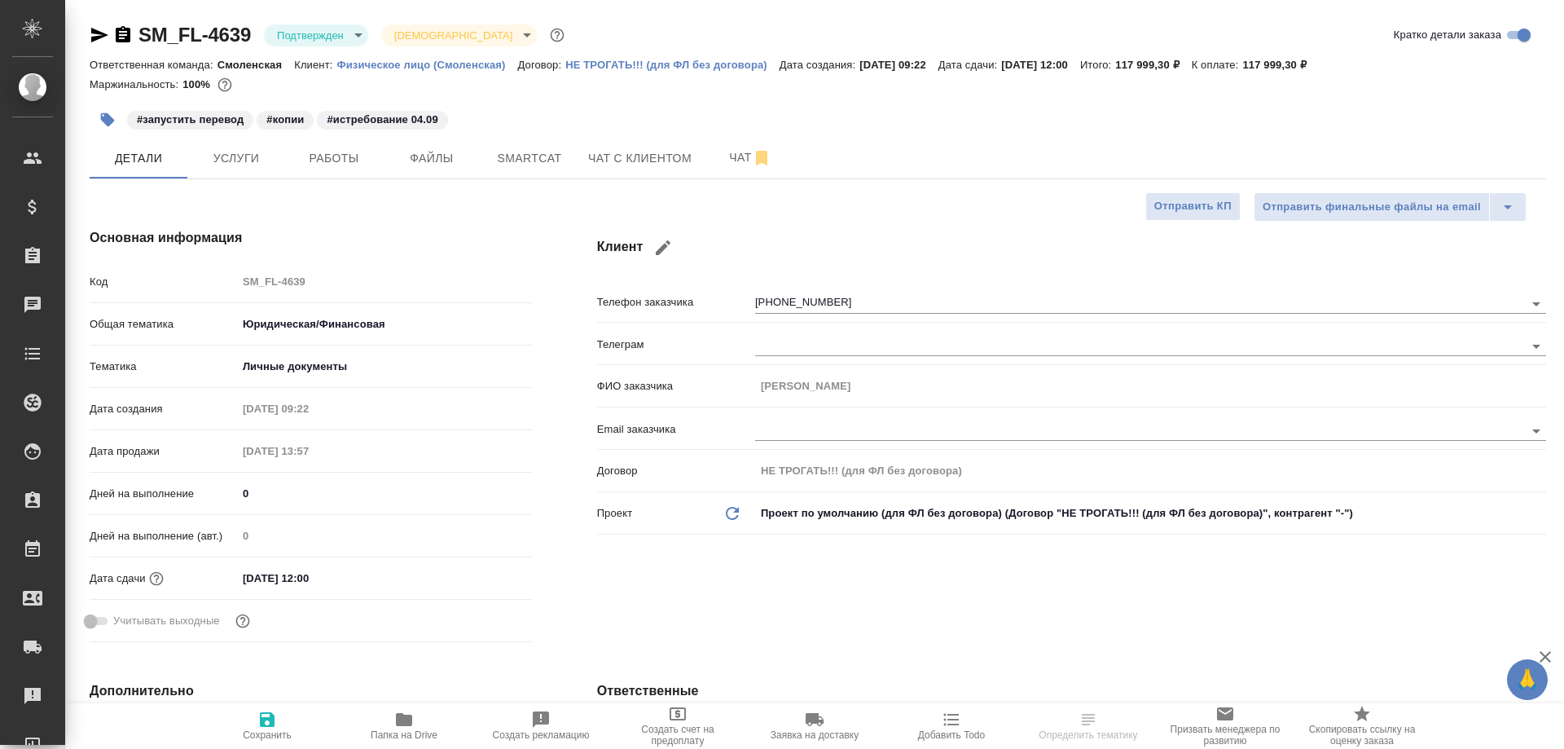
type textarea "x"
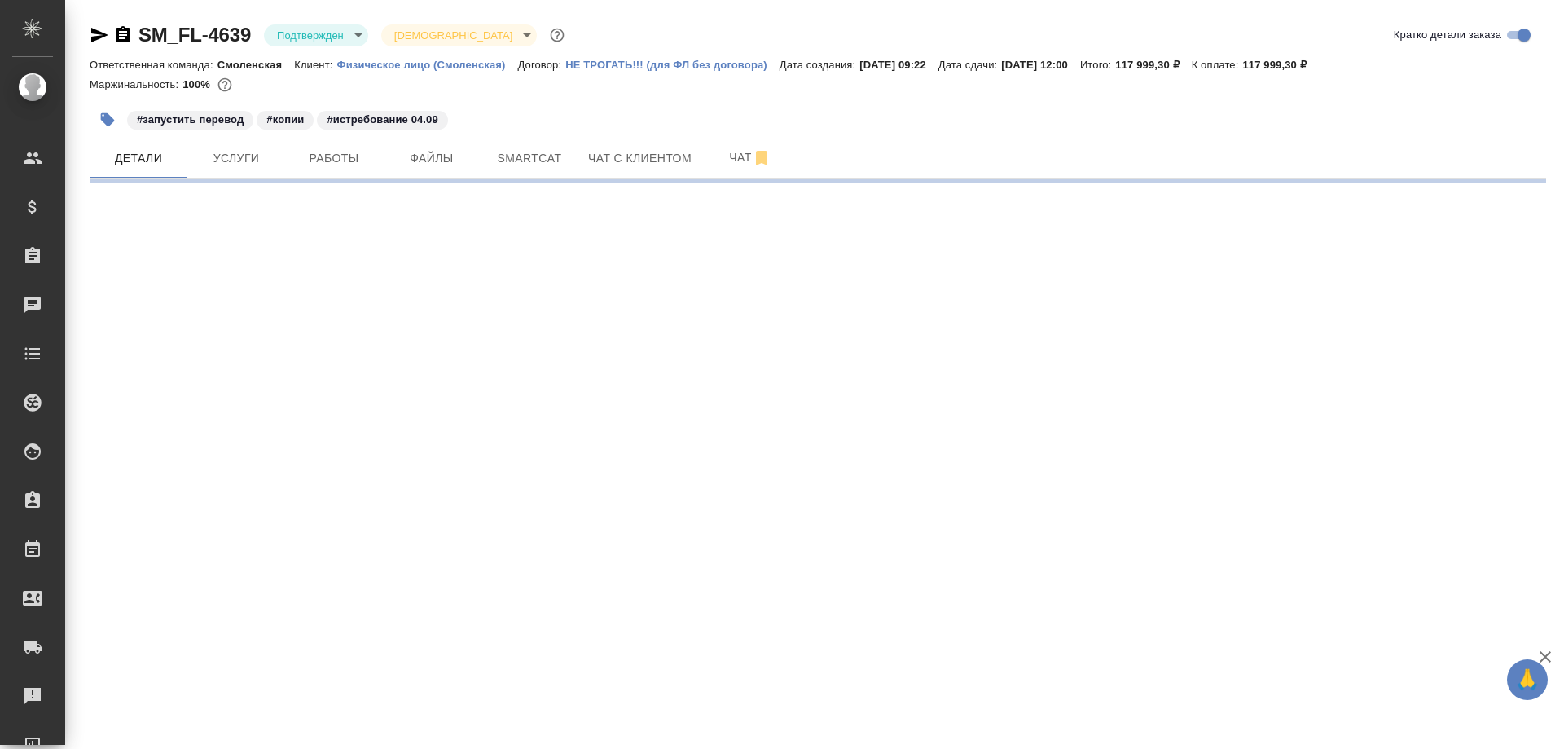
select select "RU"
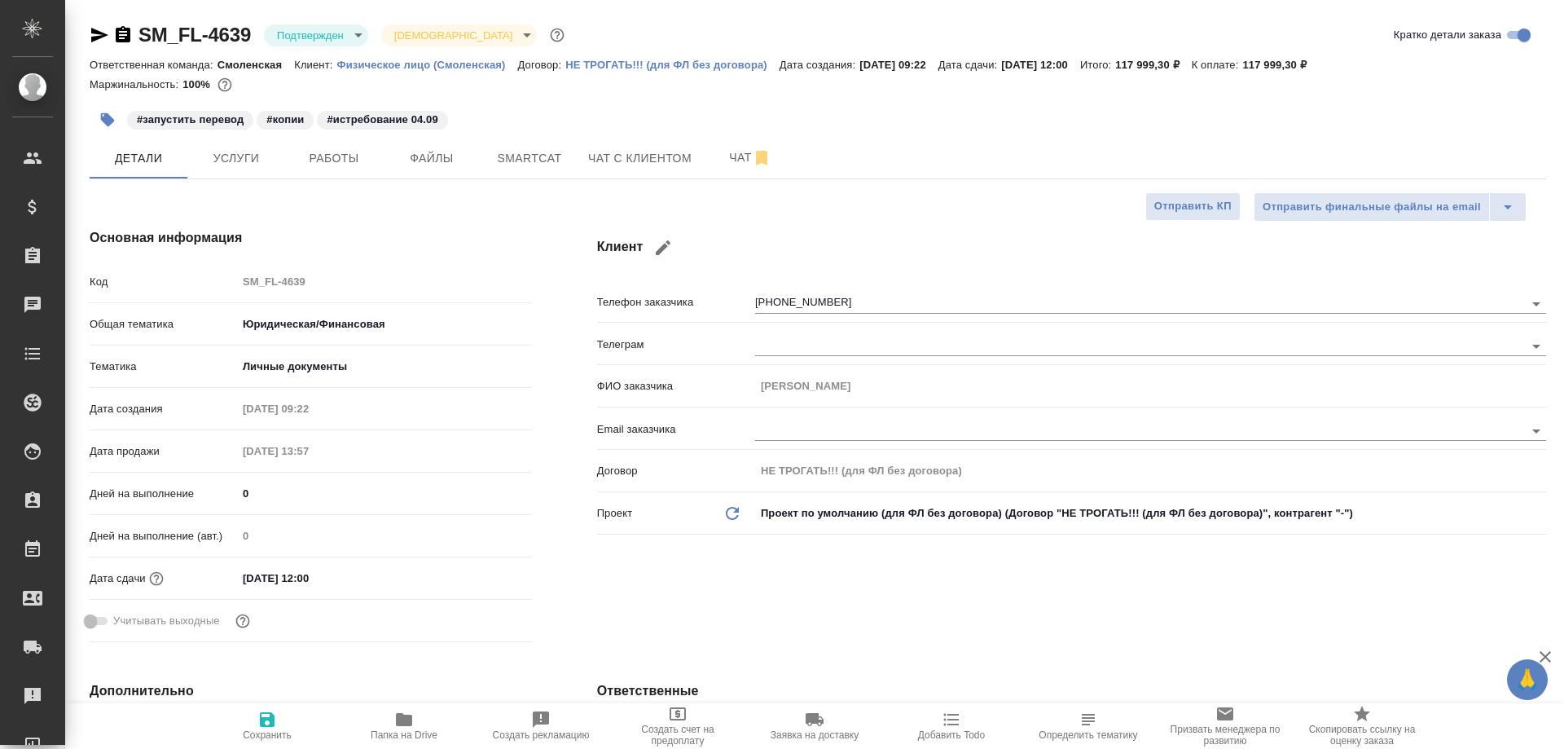
type textarea "x"
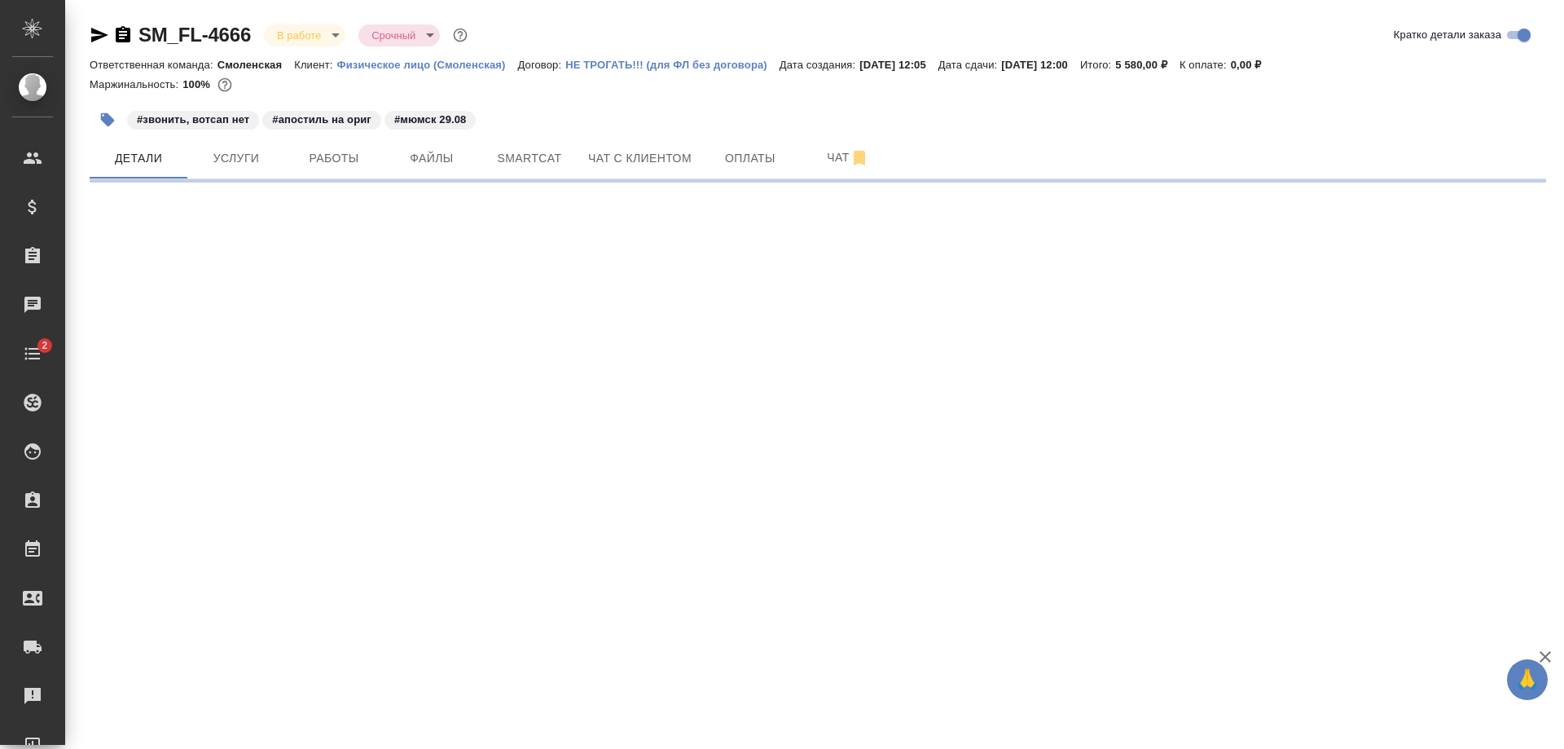
select select "RU"
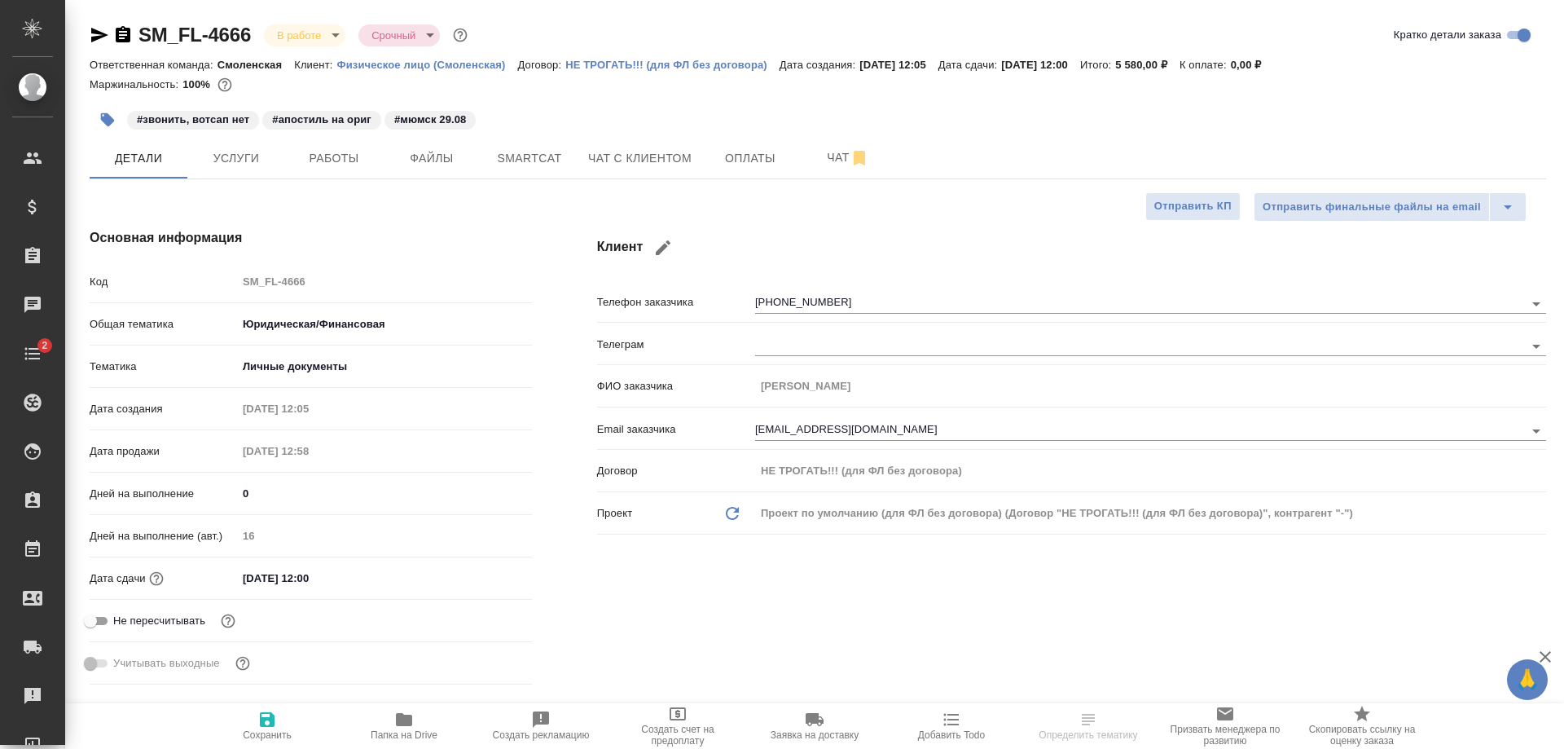
type textarea "x"
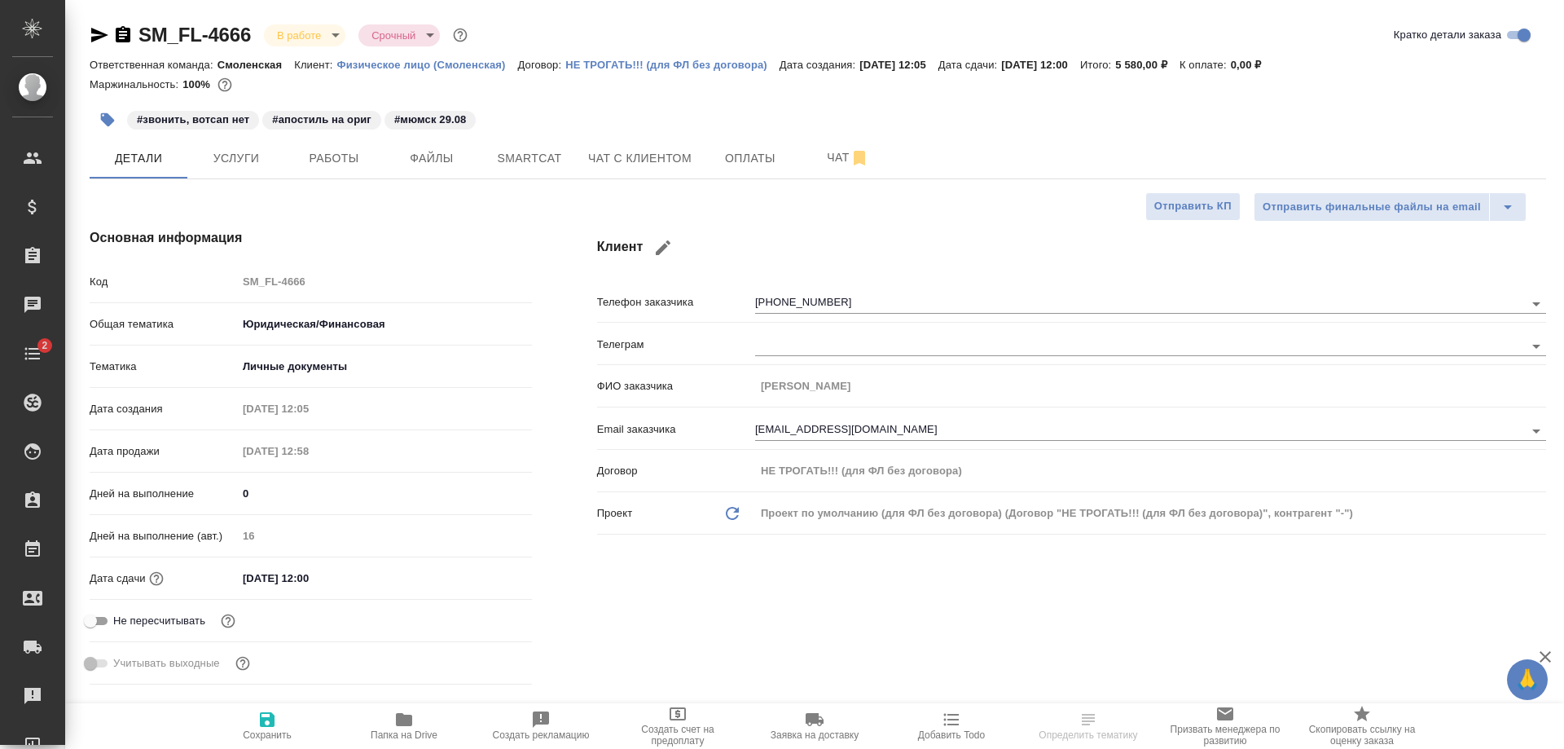
type textarea "x"
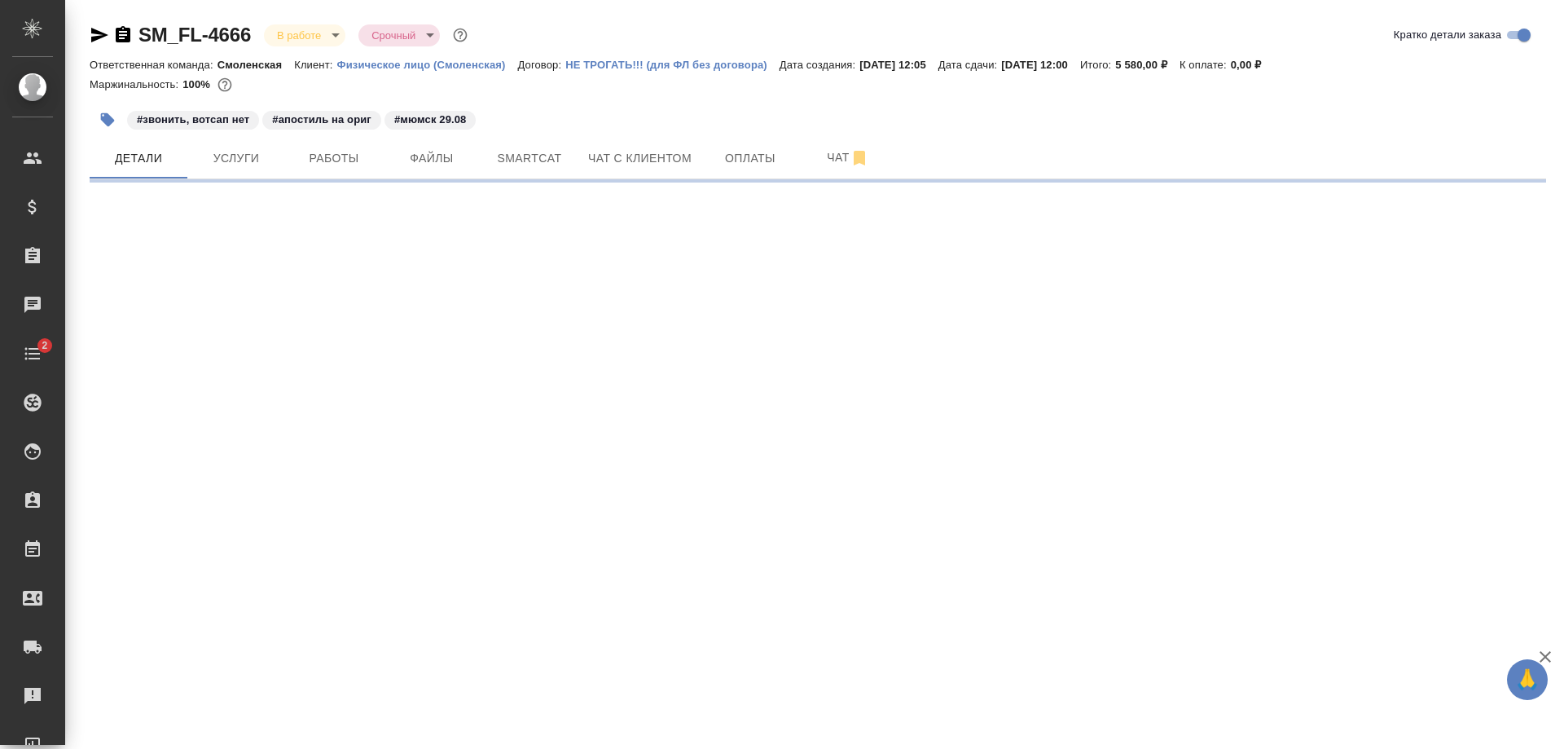
select select "RU"
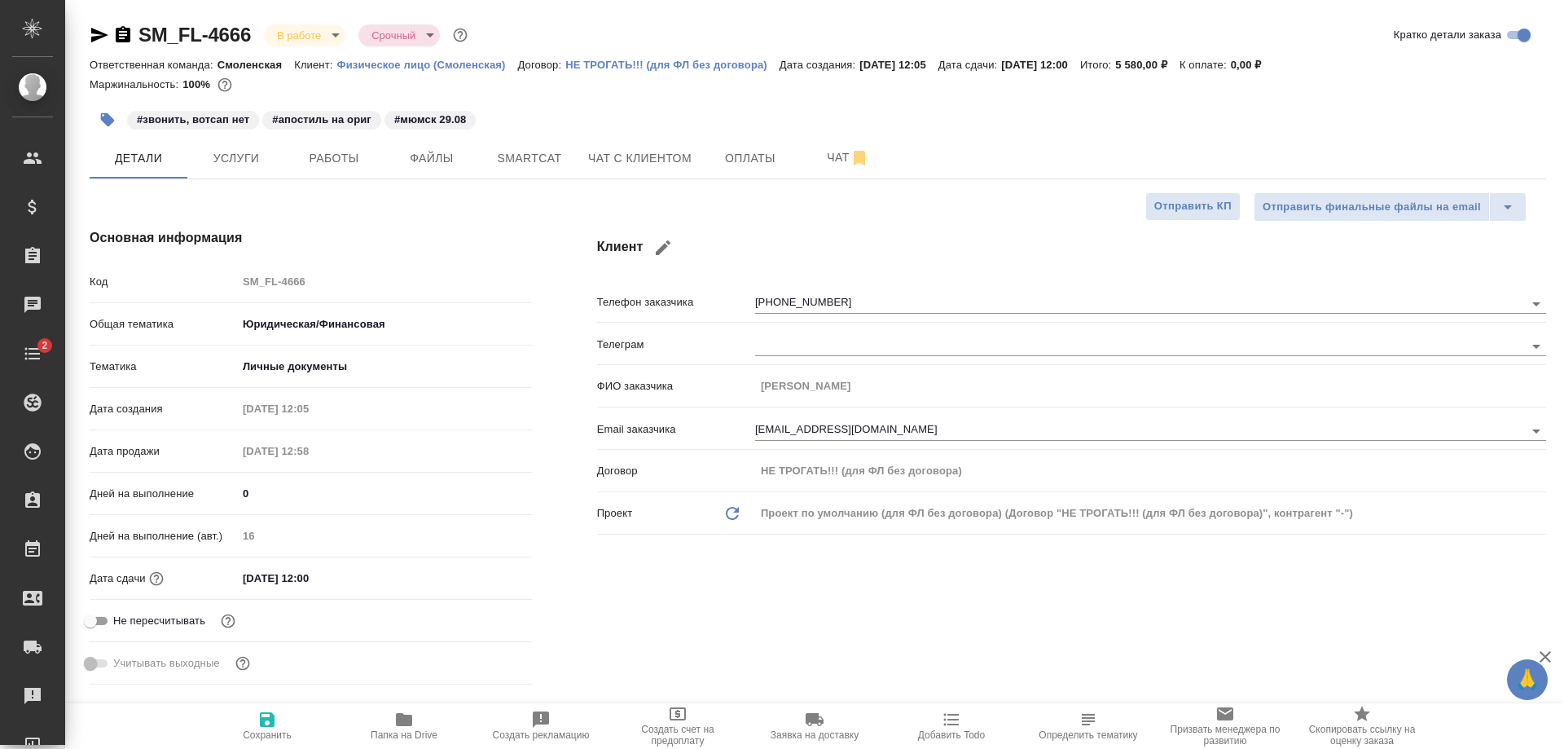
type textarea "x"
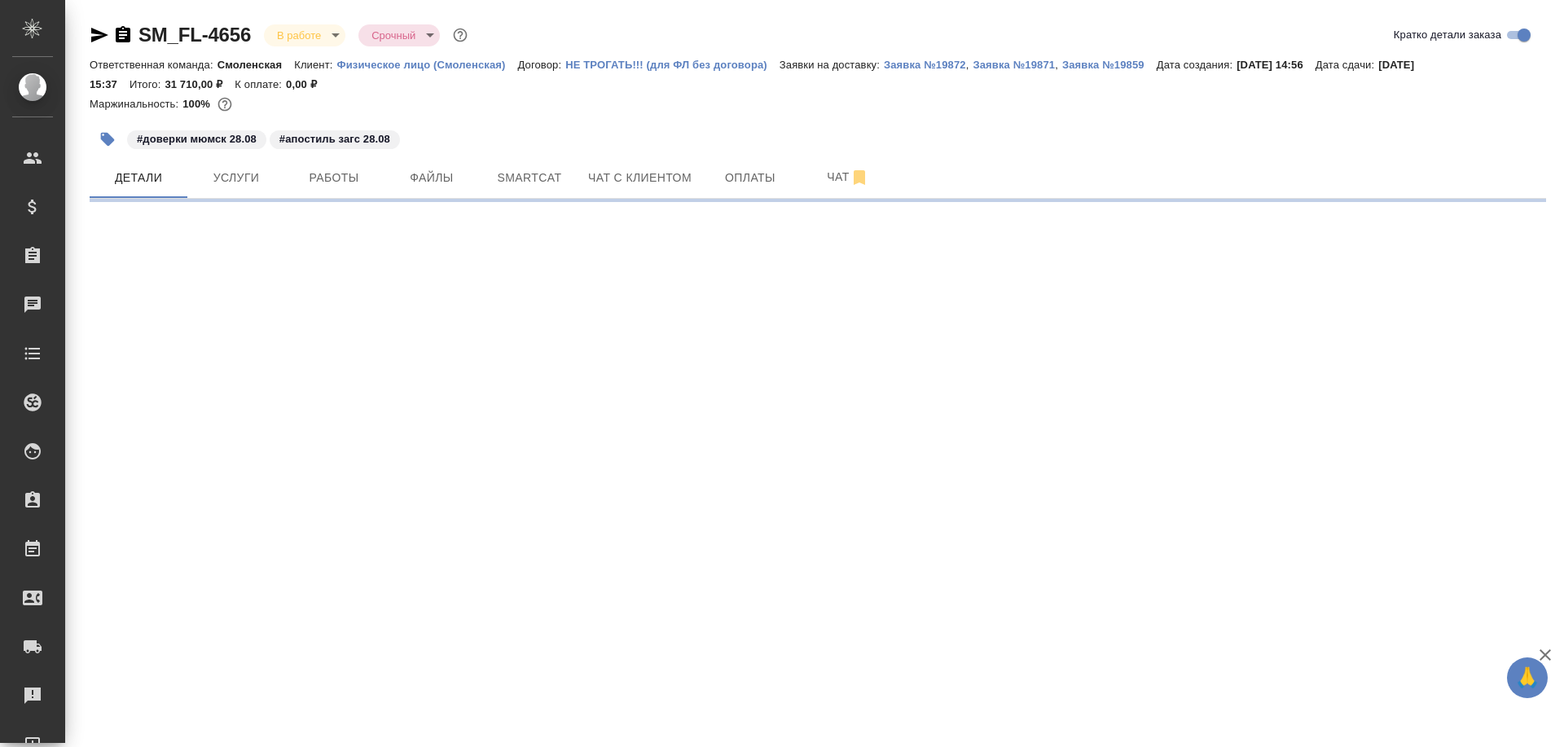
select select "RU"
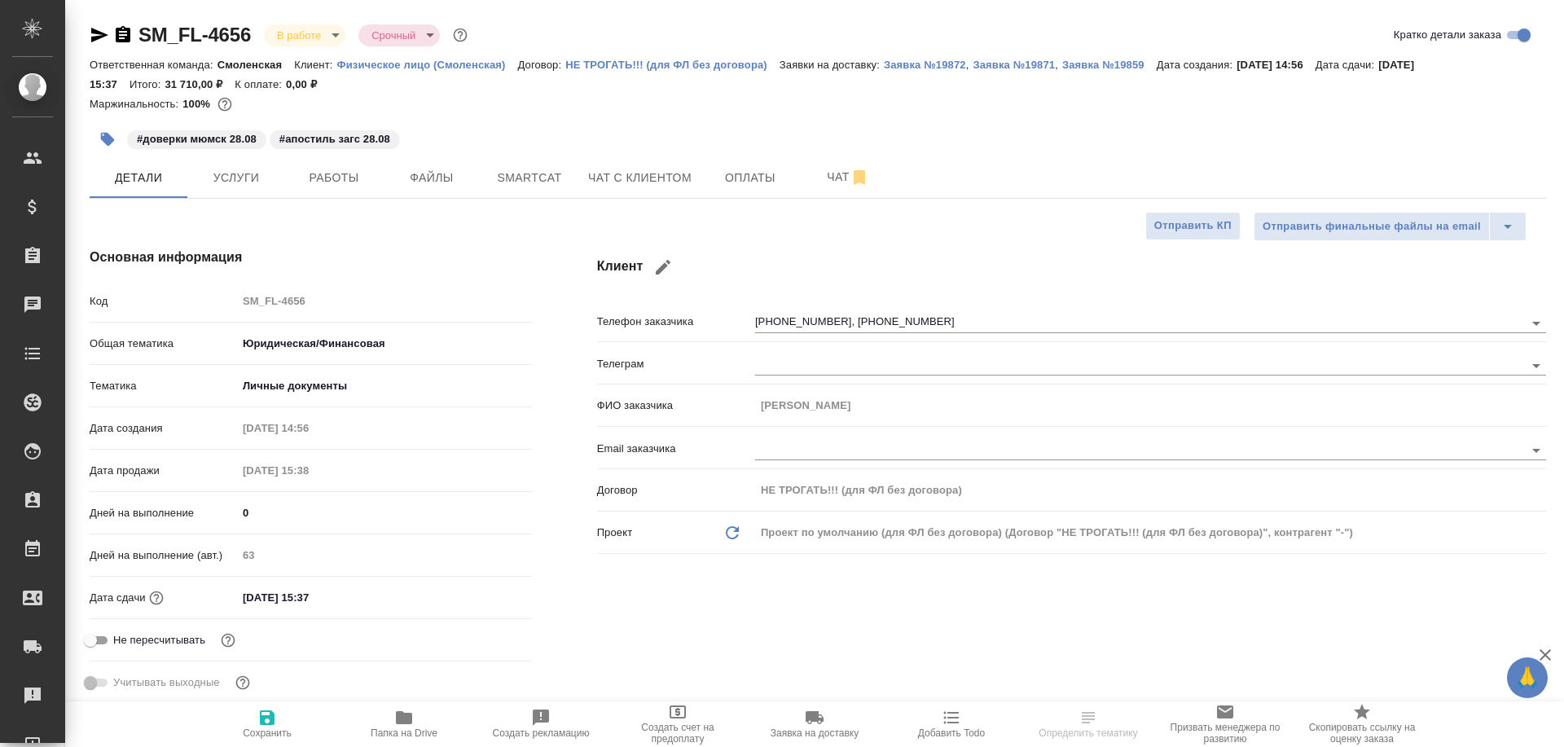
type textarea "x"
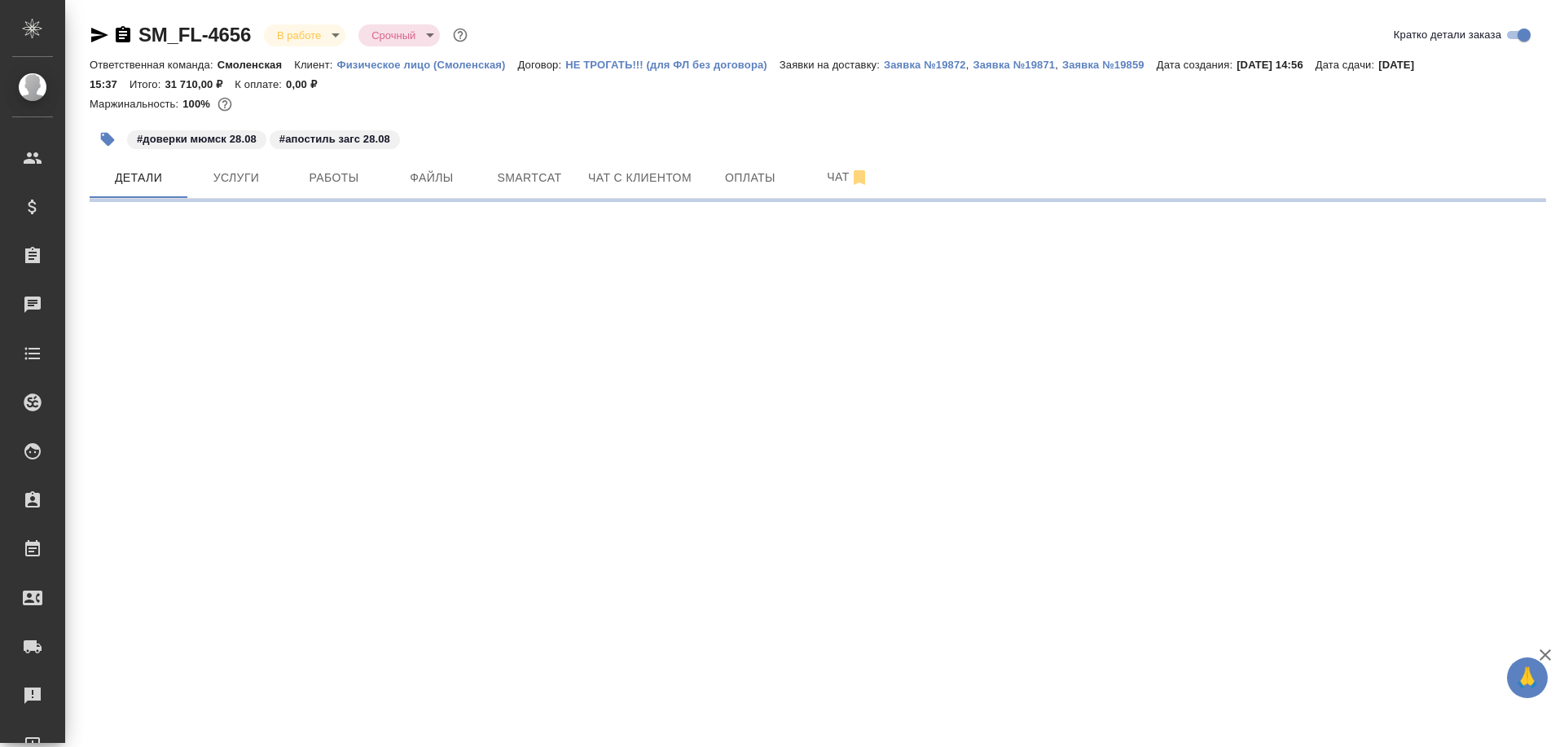
select select "RU"
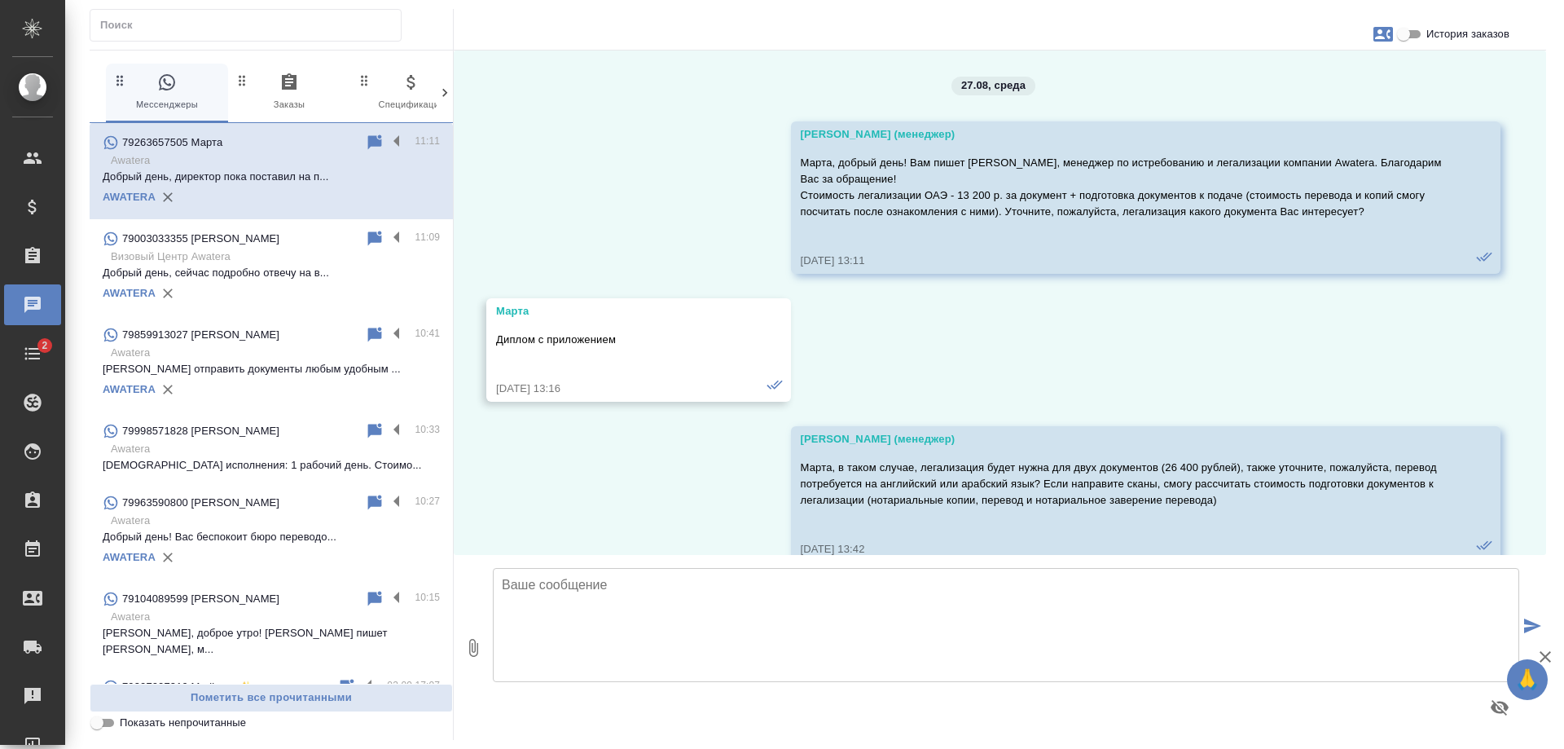
scroll to position [6684, 0]
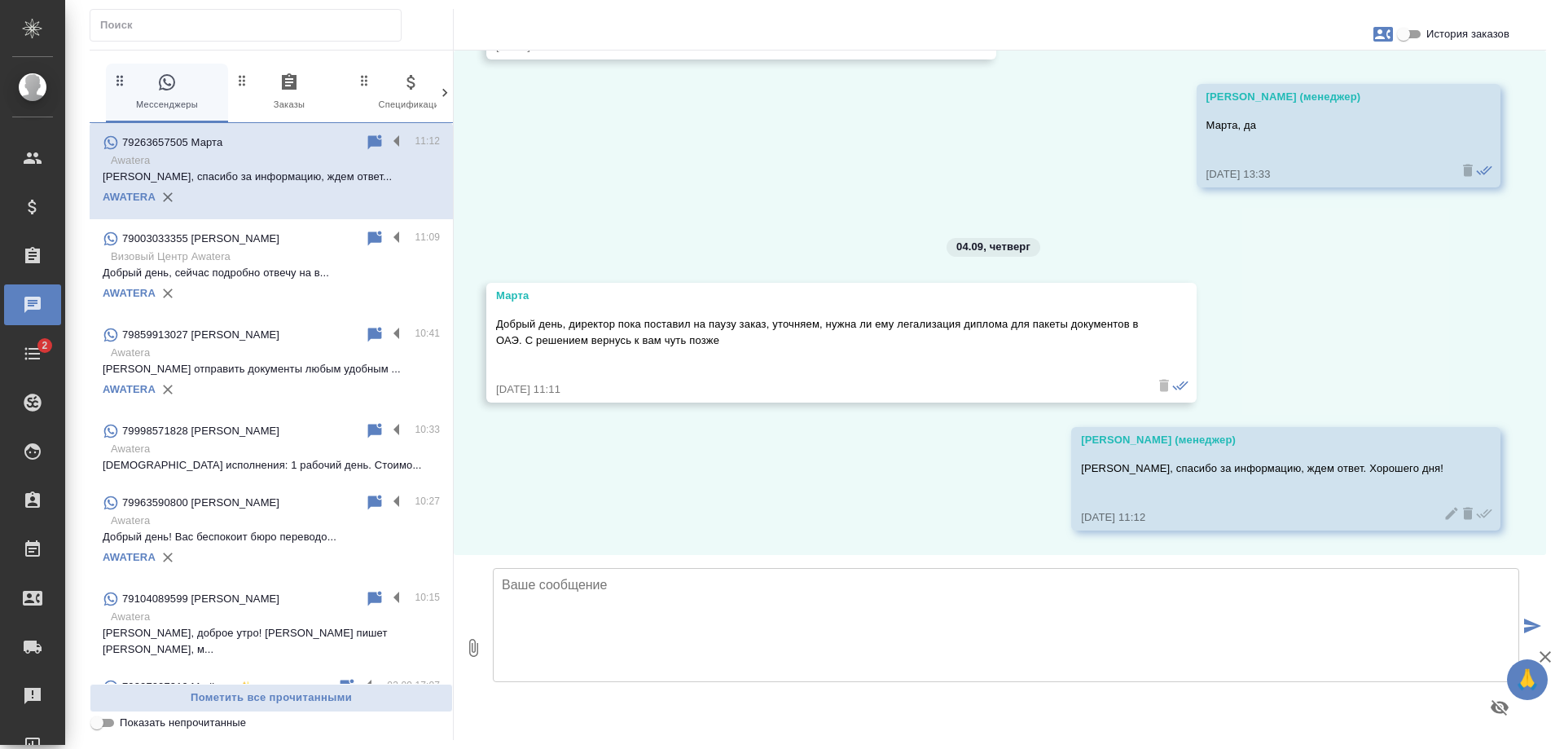
click at [224, 267] on p "Добрый день, сейчас подробно отвечу на в..." at bounding box center [271, 273] width 337 height 16
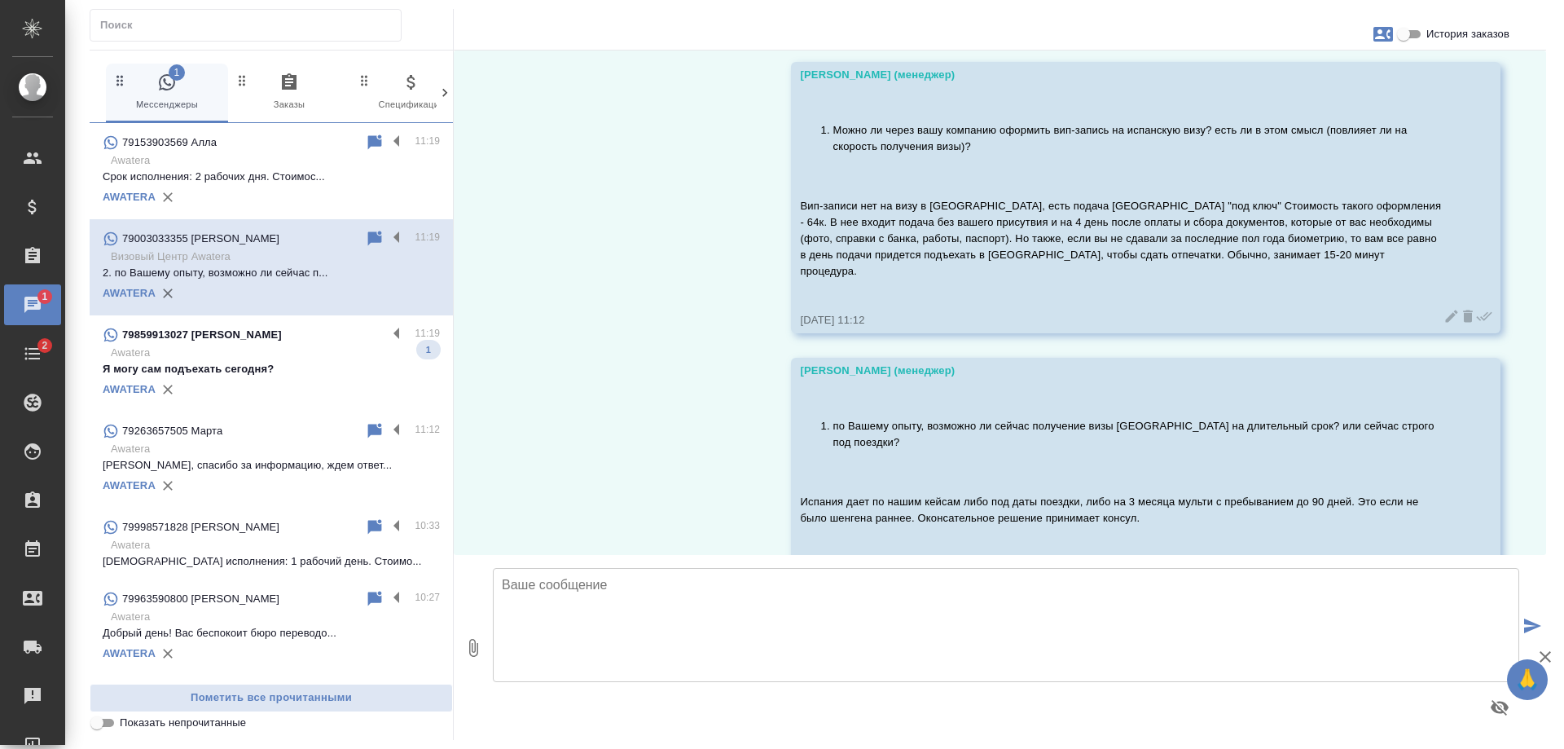
scroll to position [2546, 0]
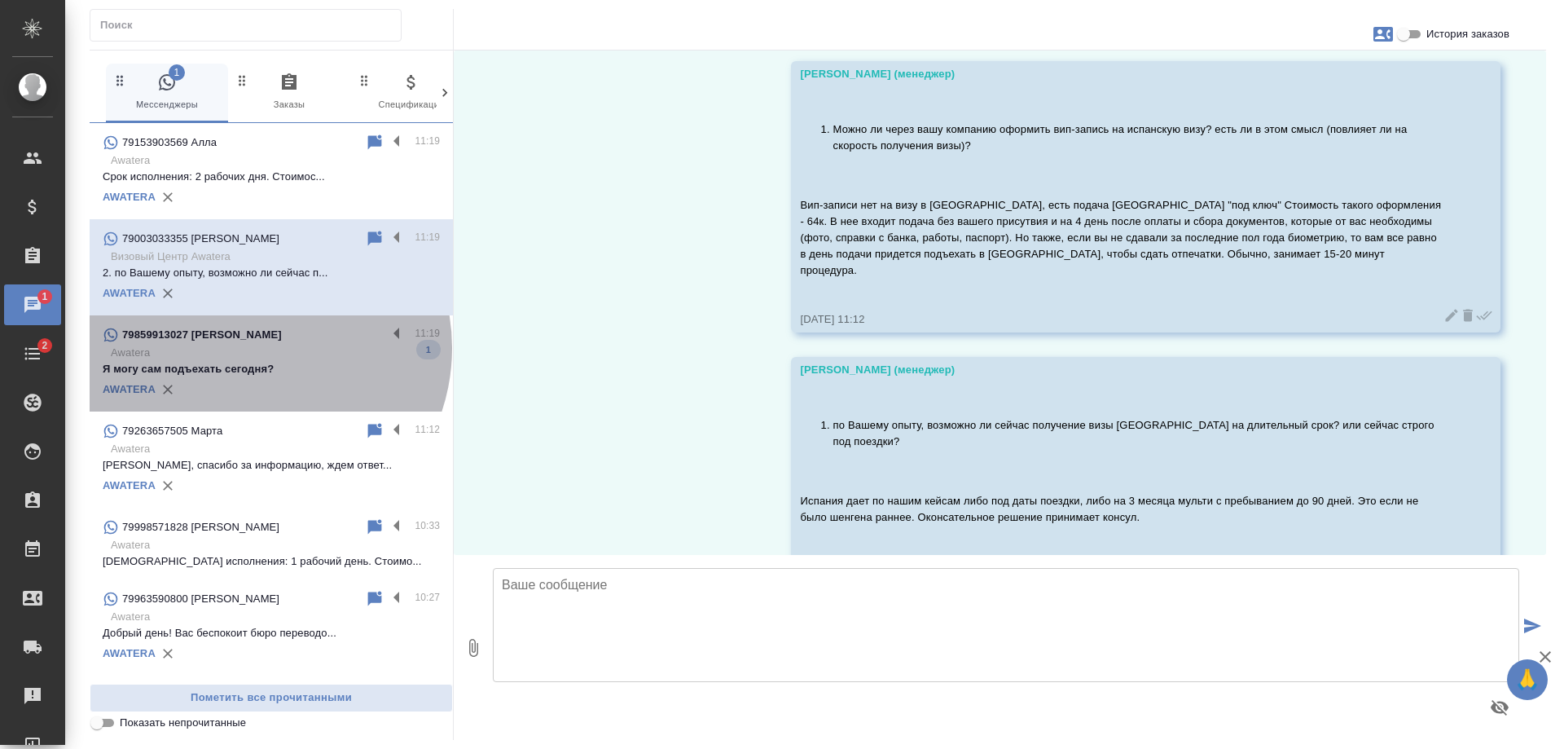
click at [251, 348] on p "Awatera" at bounding box center [275, 353] width 329 height 16
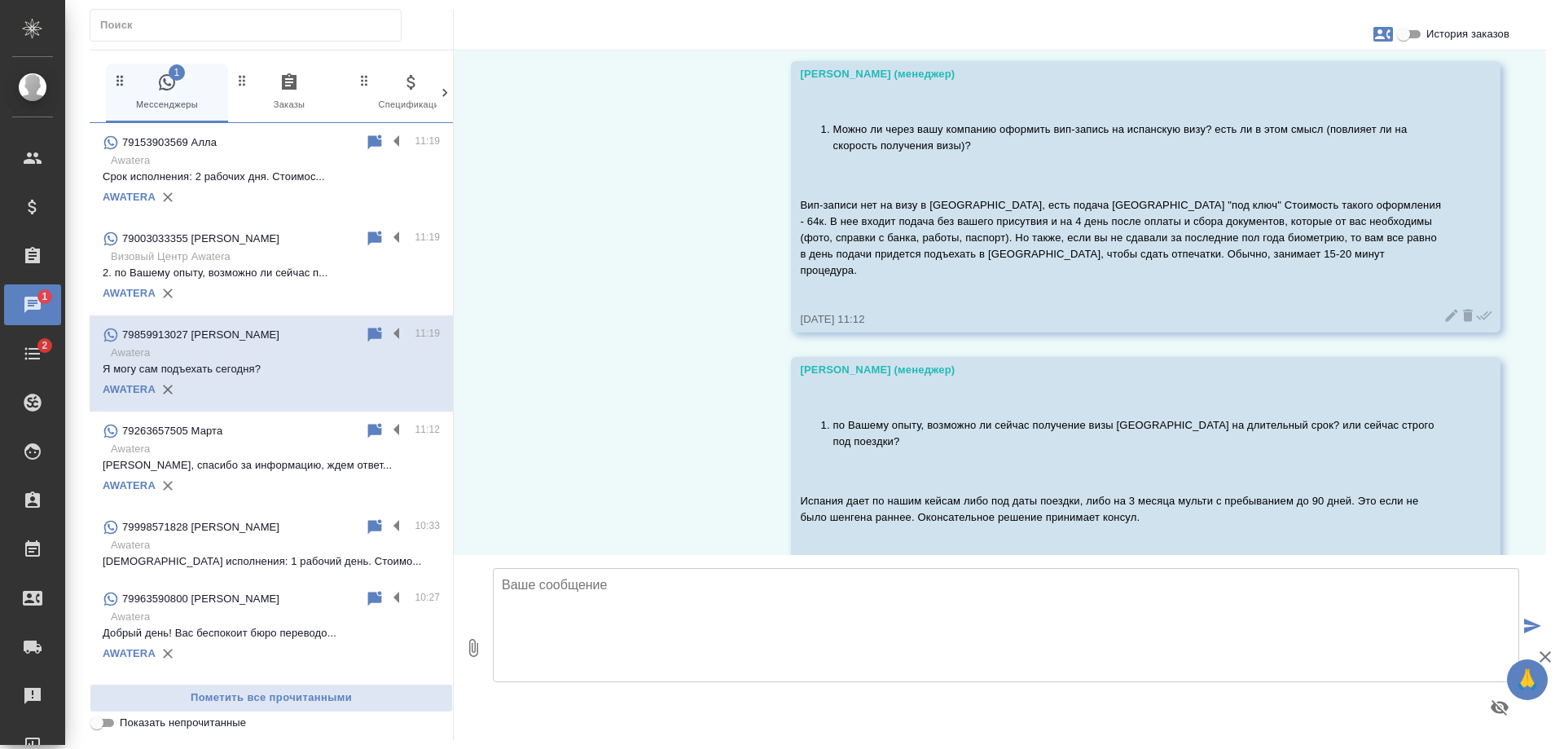
scroll to position [5555, 0]
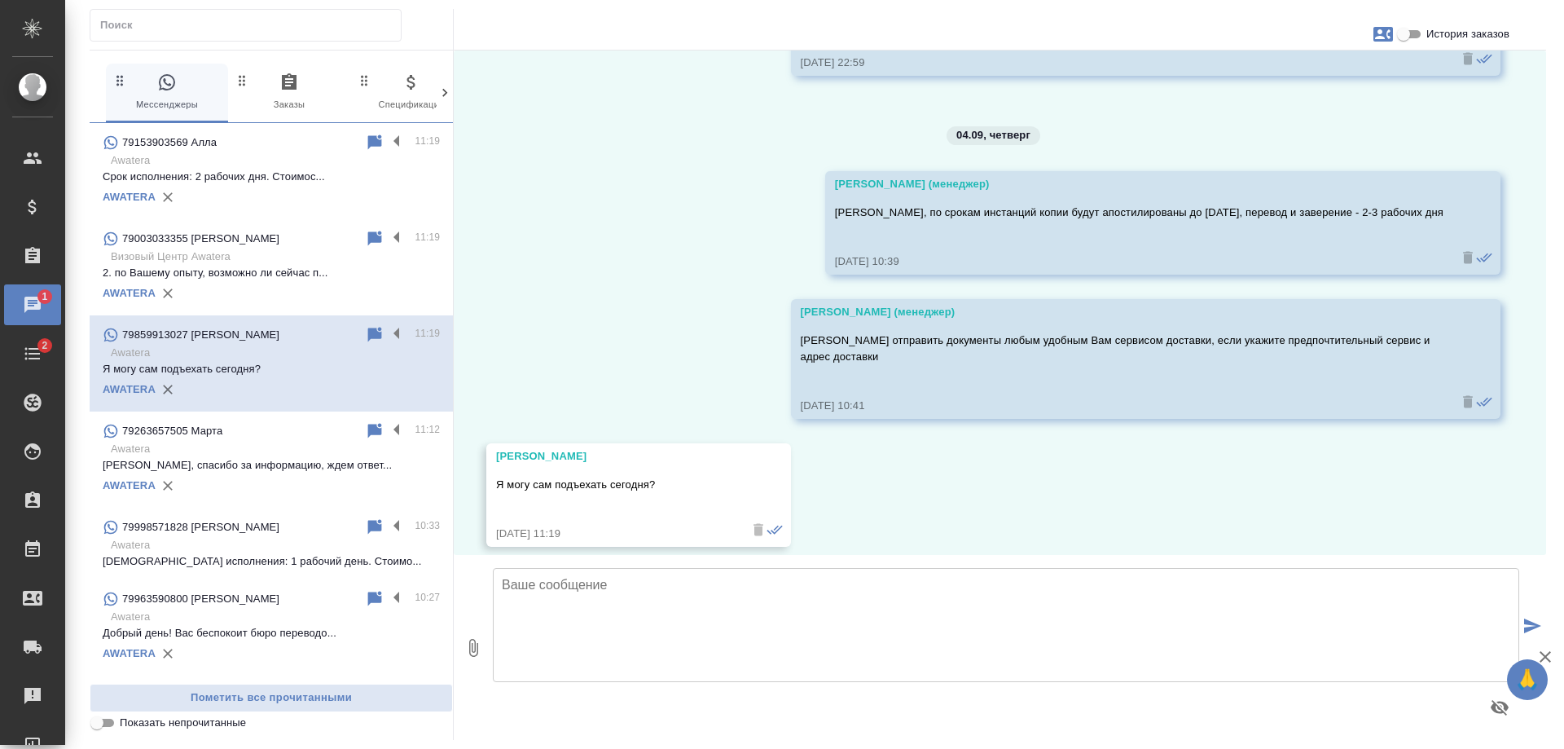
click at [542, 599] on textarea at bounding box center [1006, 625] width 1026 height 114
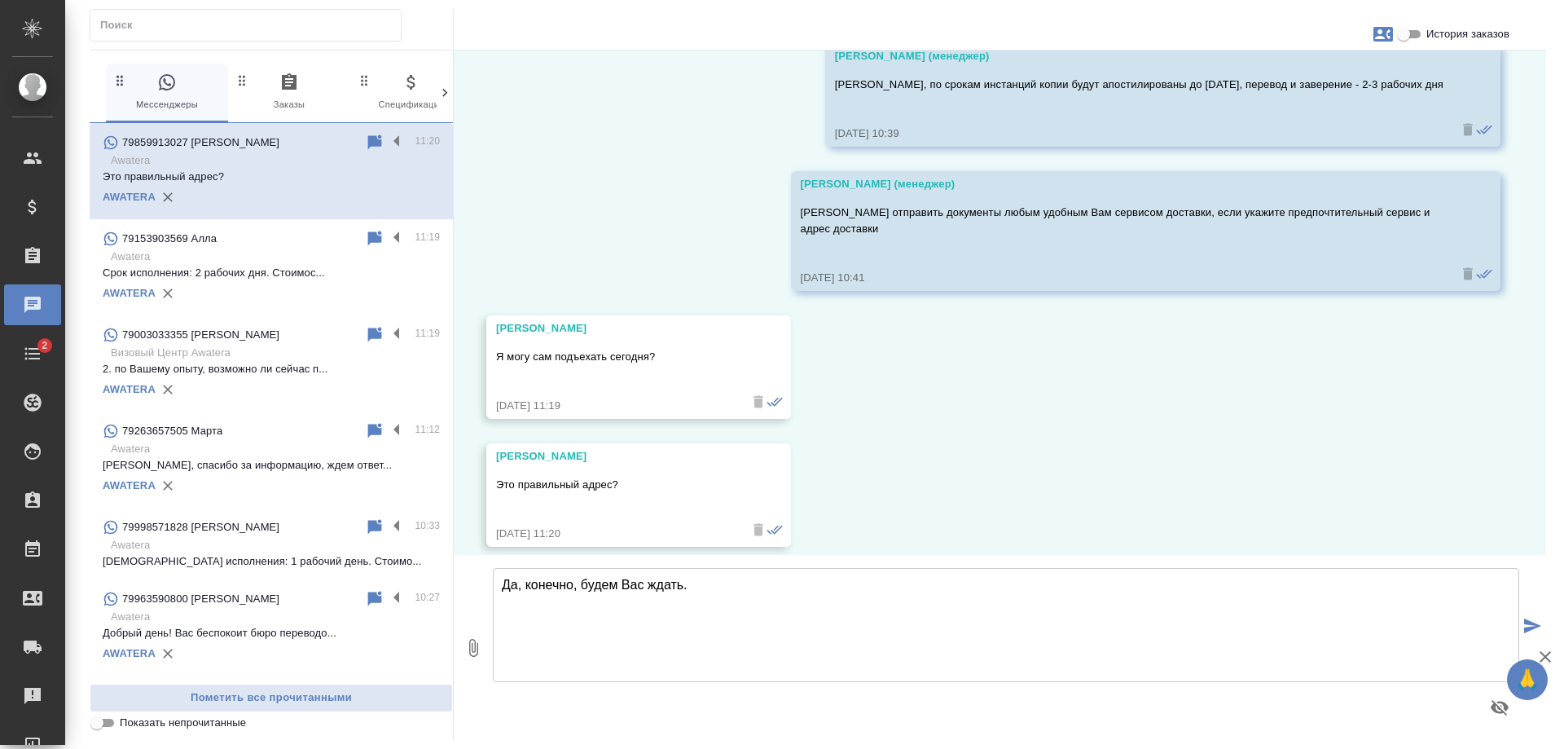
click at [724, 585] on textarea "Да, конечно, будем Вас ждать." at bounding box center [1006, 625] width 1026 height 114
paste textarea "Мы работаем по будням с 10:00 до 18:00 и находимся по адресу: [STREET_ADDRESS] …"
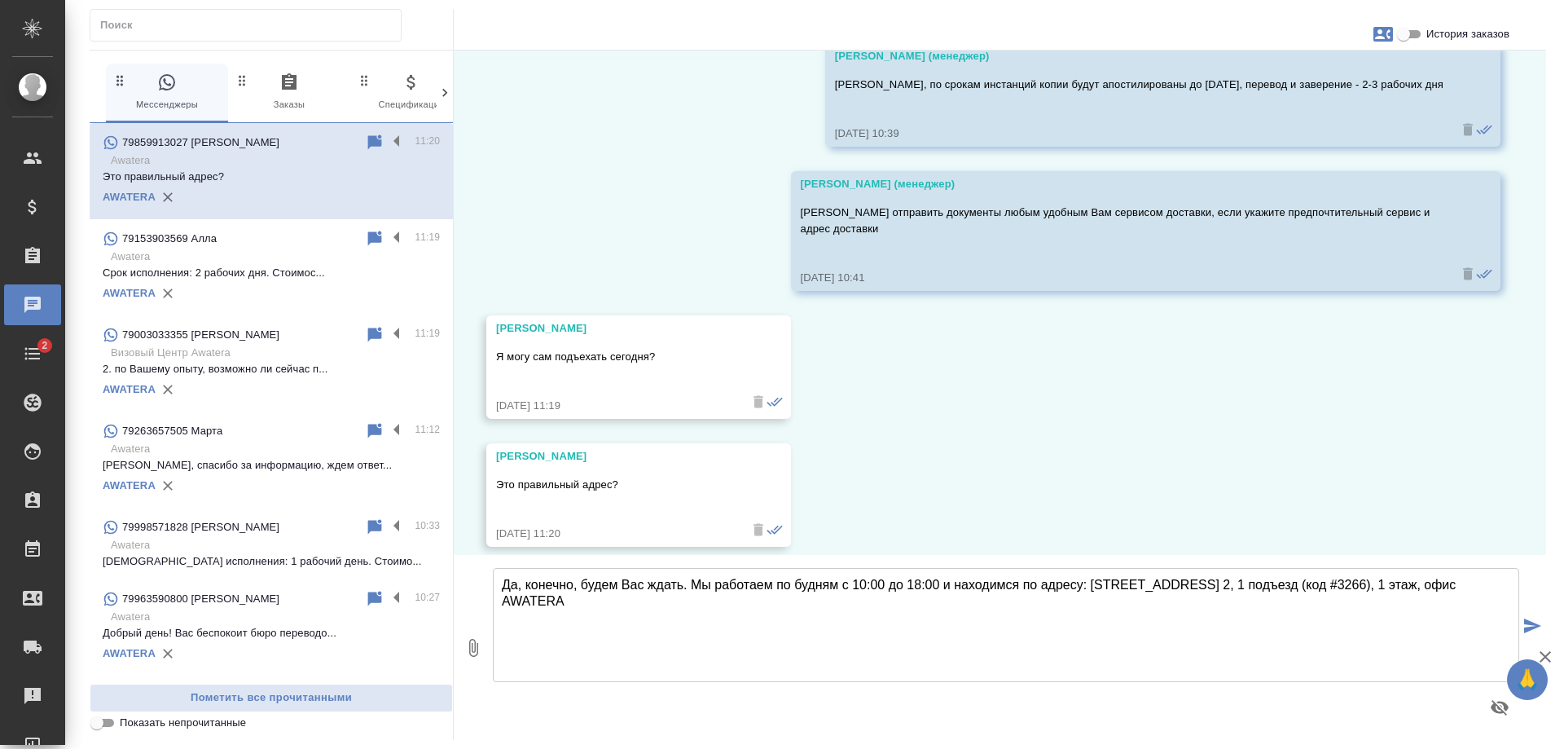
type textarea "Да, конечно, будем Вас ждать. Мы работаем по будням с 10:00 до 18:00 и находимс…"
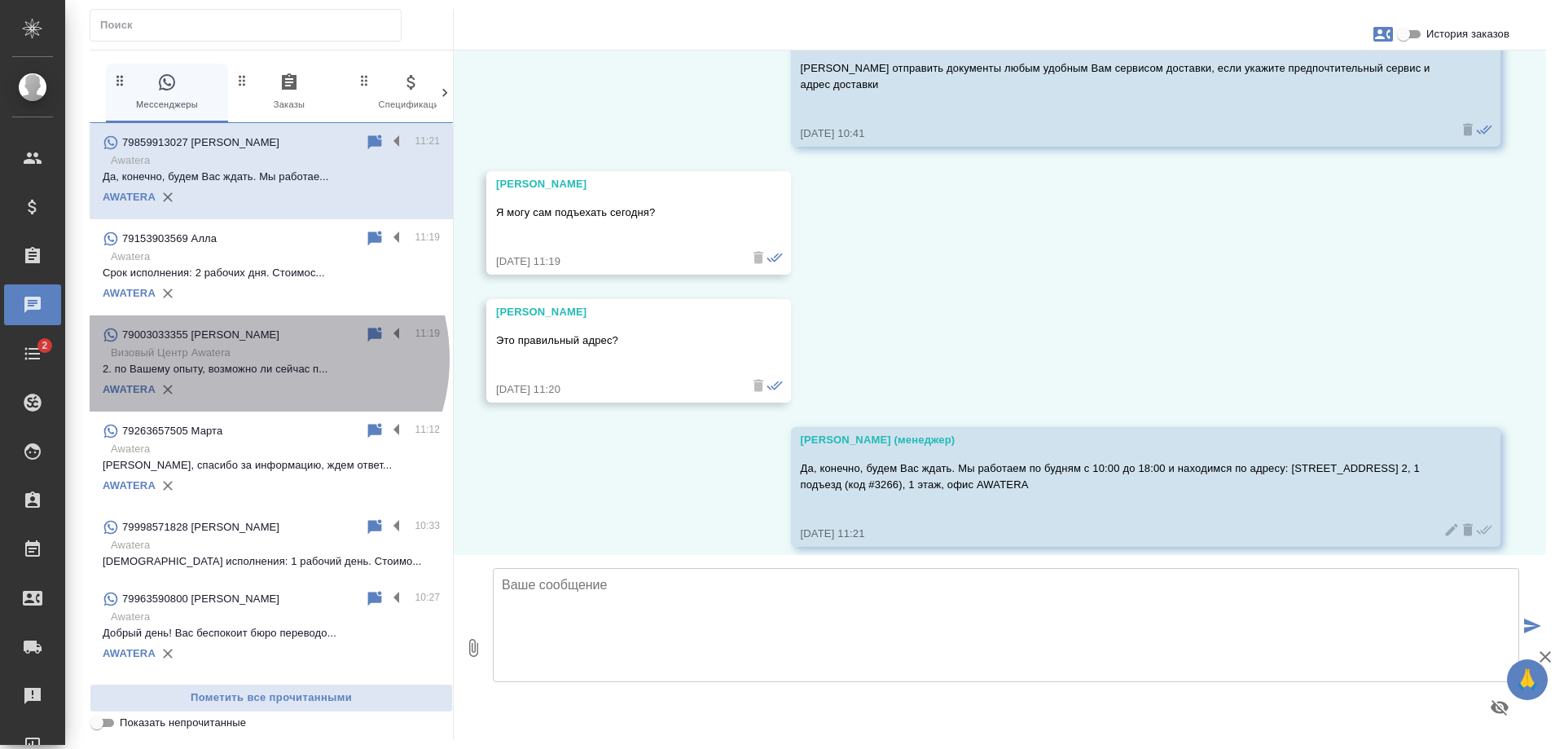
click at [259, 358] on p "Визовый Центр Awatera" at bounding box center [275, 353] width 329 height 16
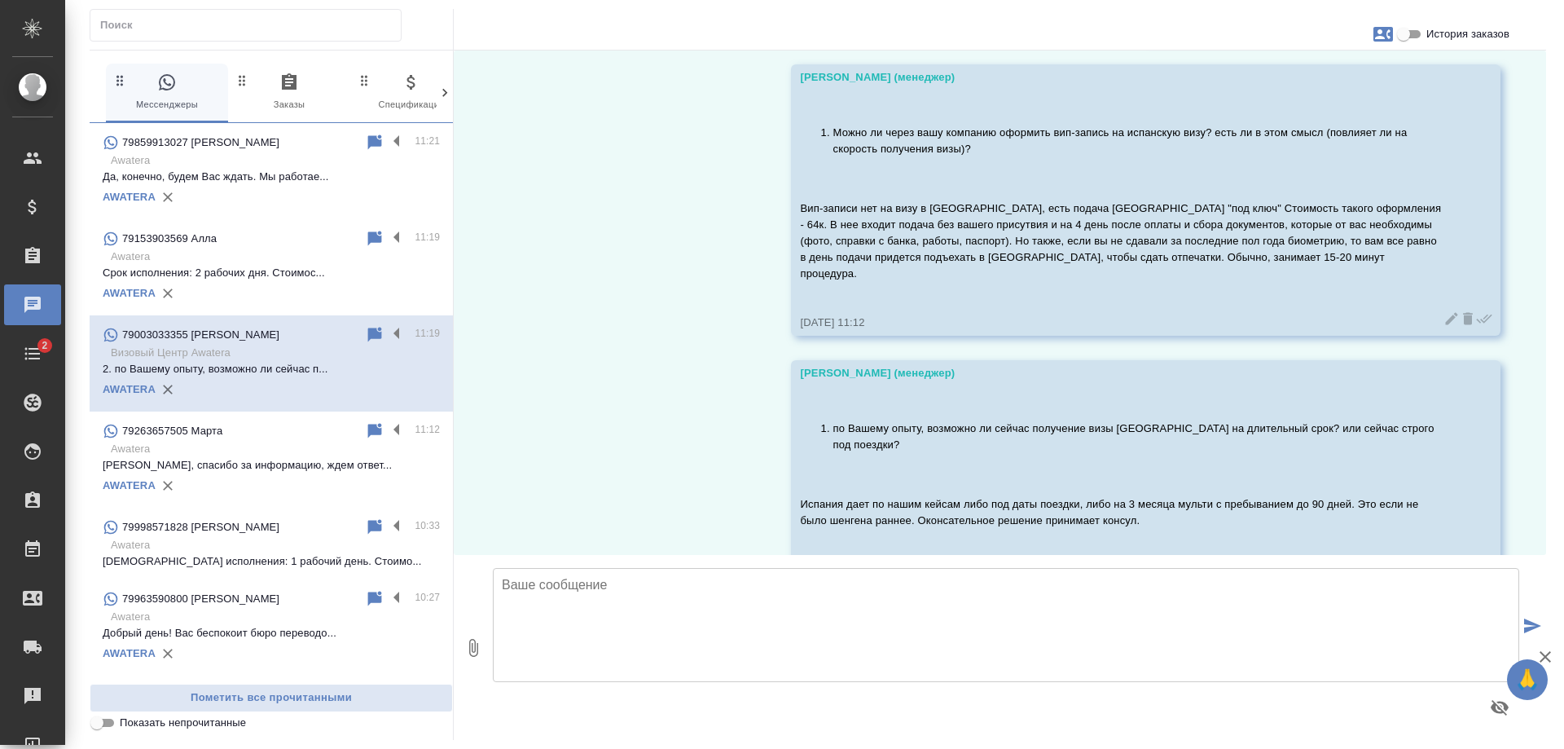
scroll to position [2546, 0]
click at [224, 261] on p "Awatera" at bounding box center [275, 256] width 329 height 16
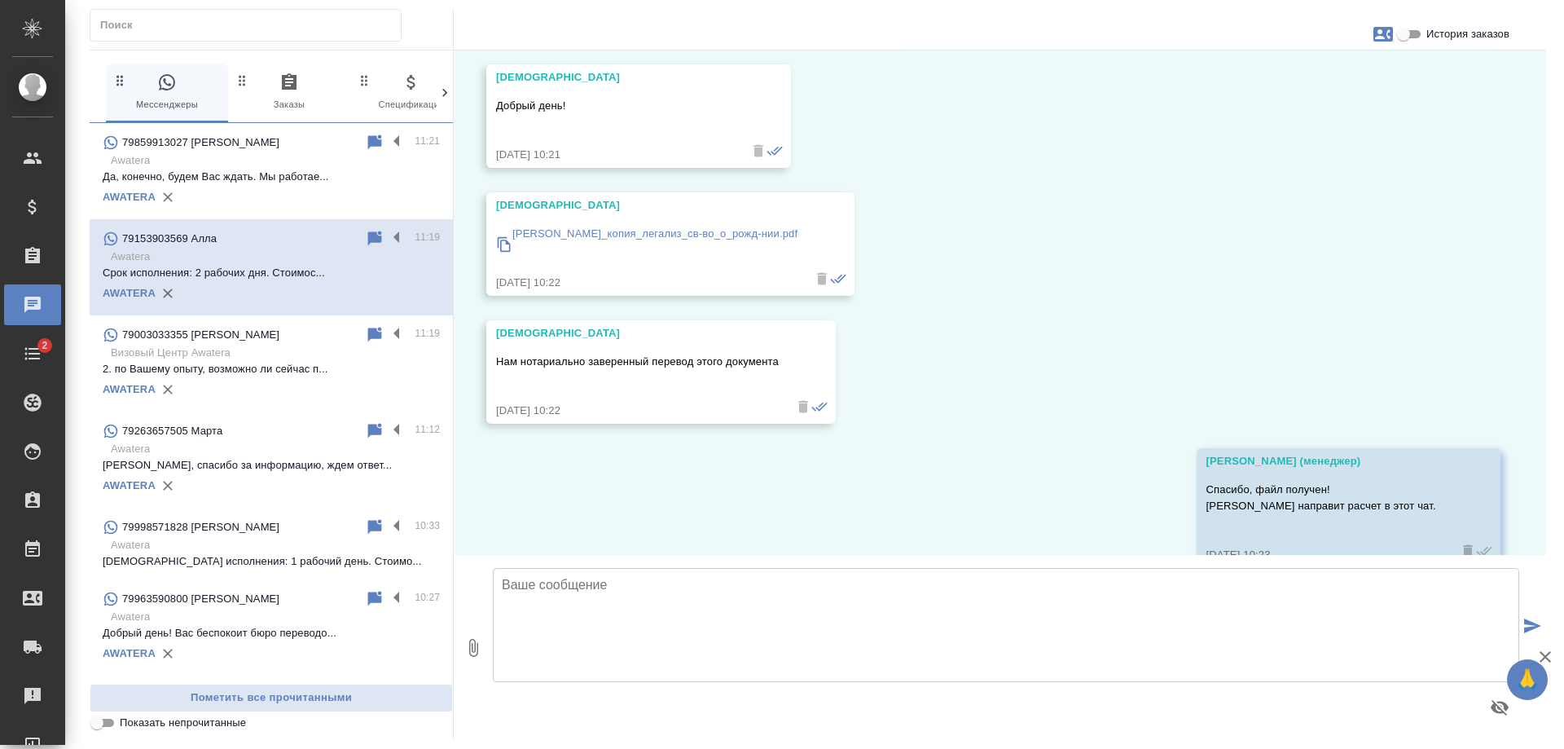
scroll to position [578, 0]
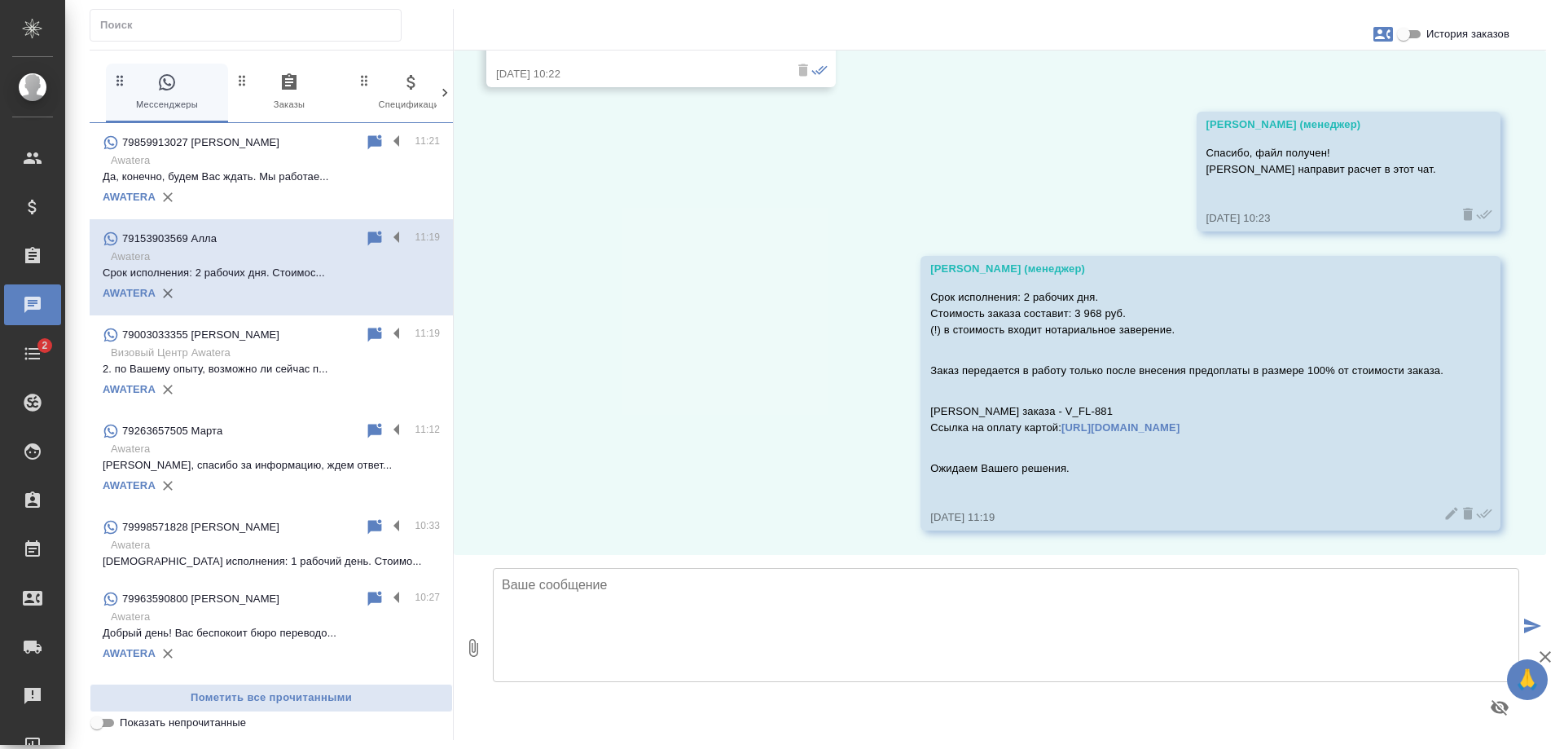
click at [261, 189] on div "AWATERA" at bounding box center [271, 197] width 337 height 24
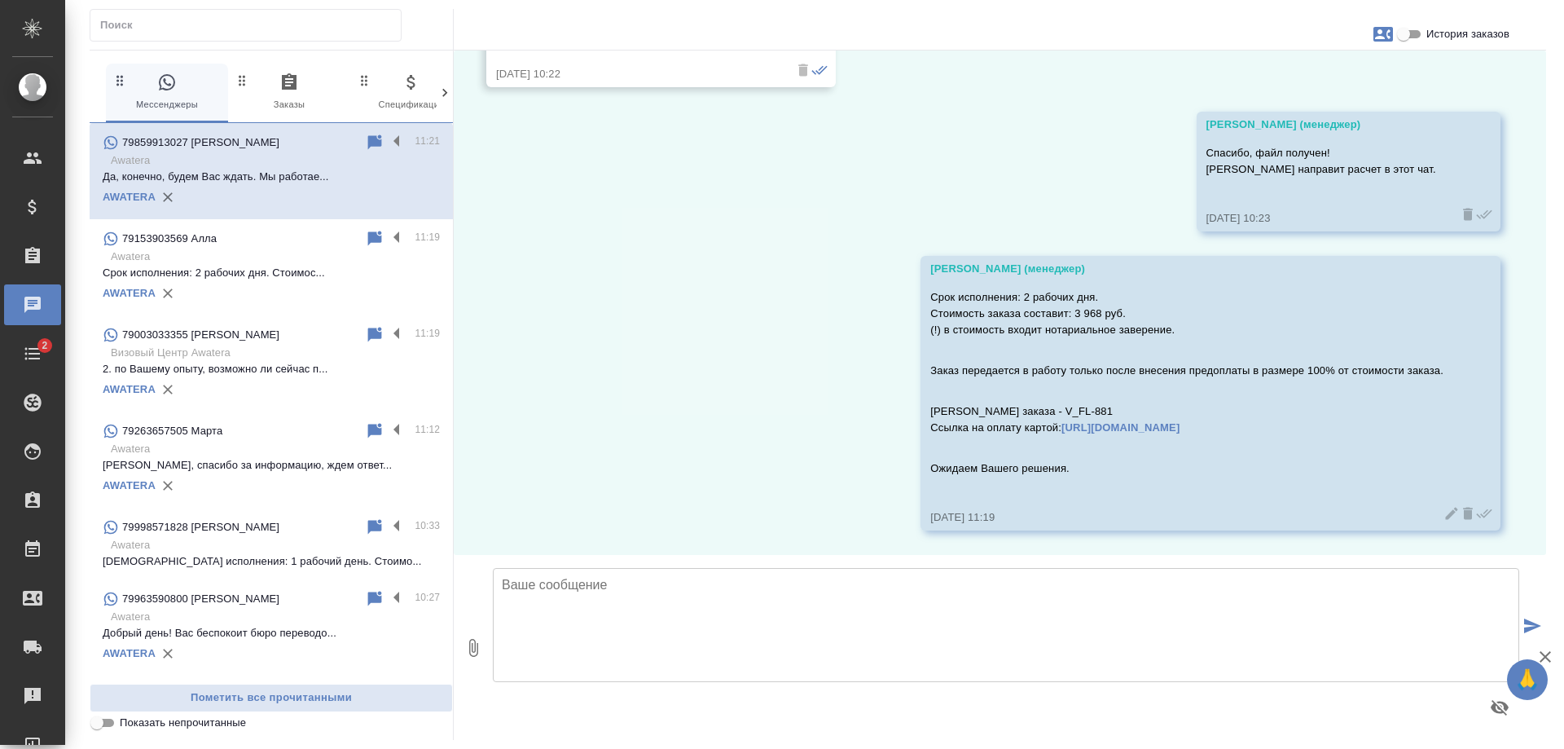
scroll to position [5827, 0]
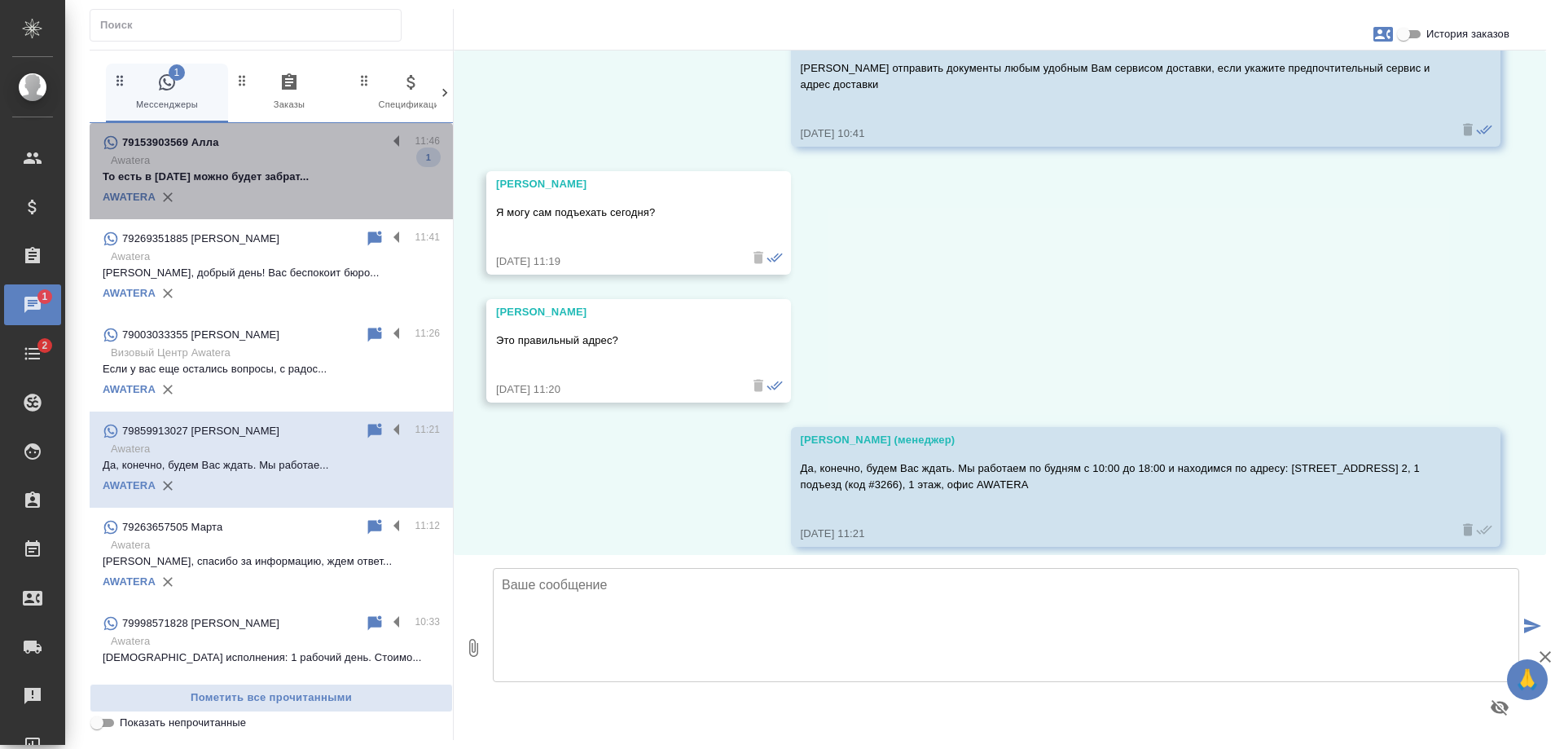
click at [281, 152] on p "Awatera" at bounding box center [275, 160] width 329 height 16
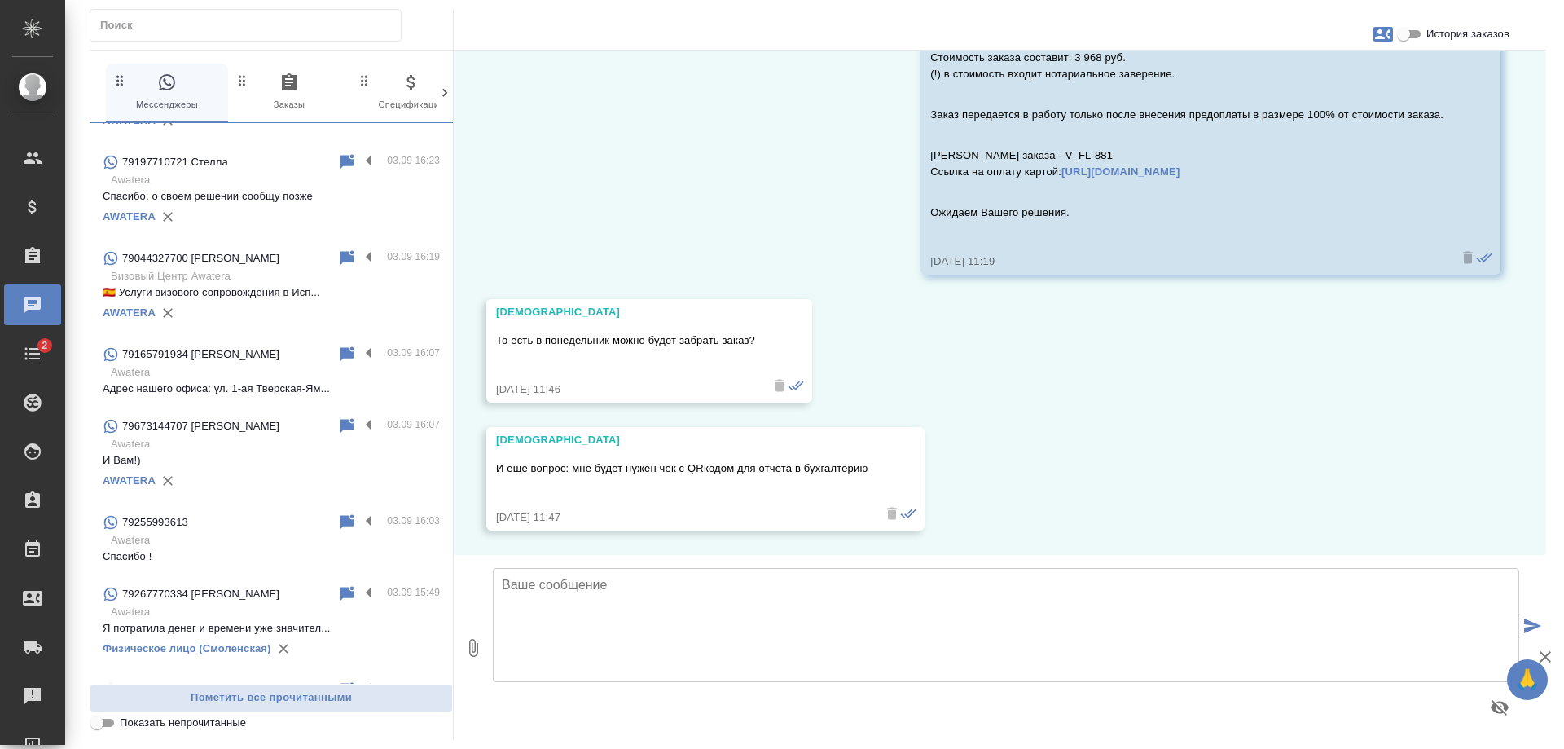
scroll to position [1059, 0]
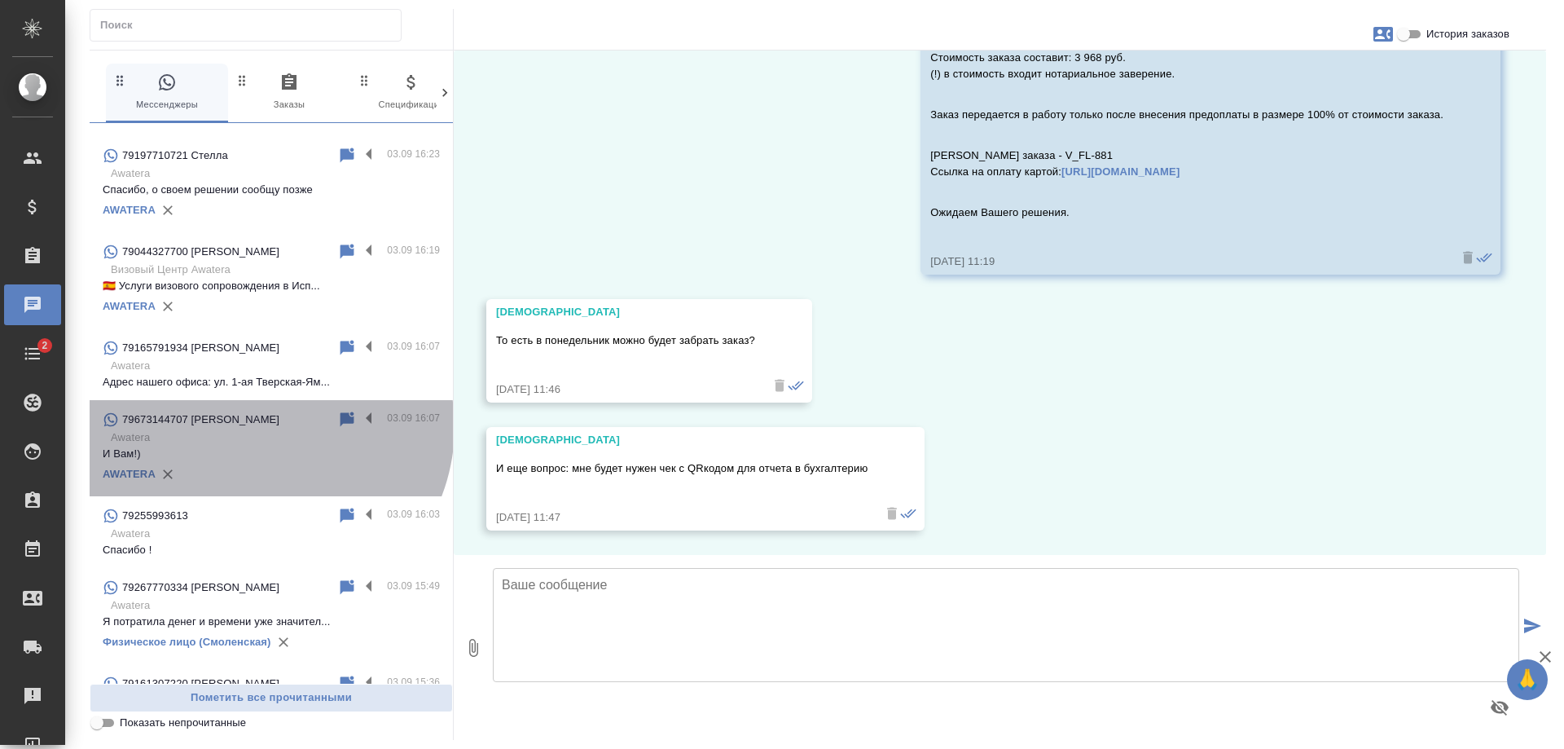
click at [262, 429] on div "79673144707 Алина" at bounding box center [220, 420] width 235 height 20
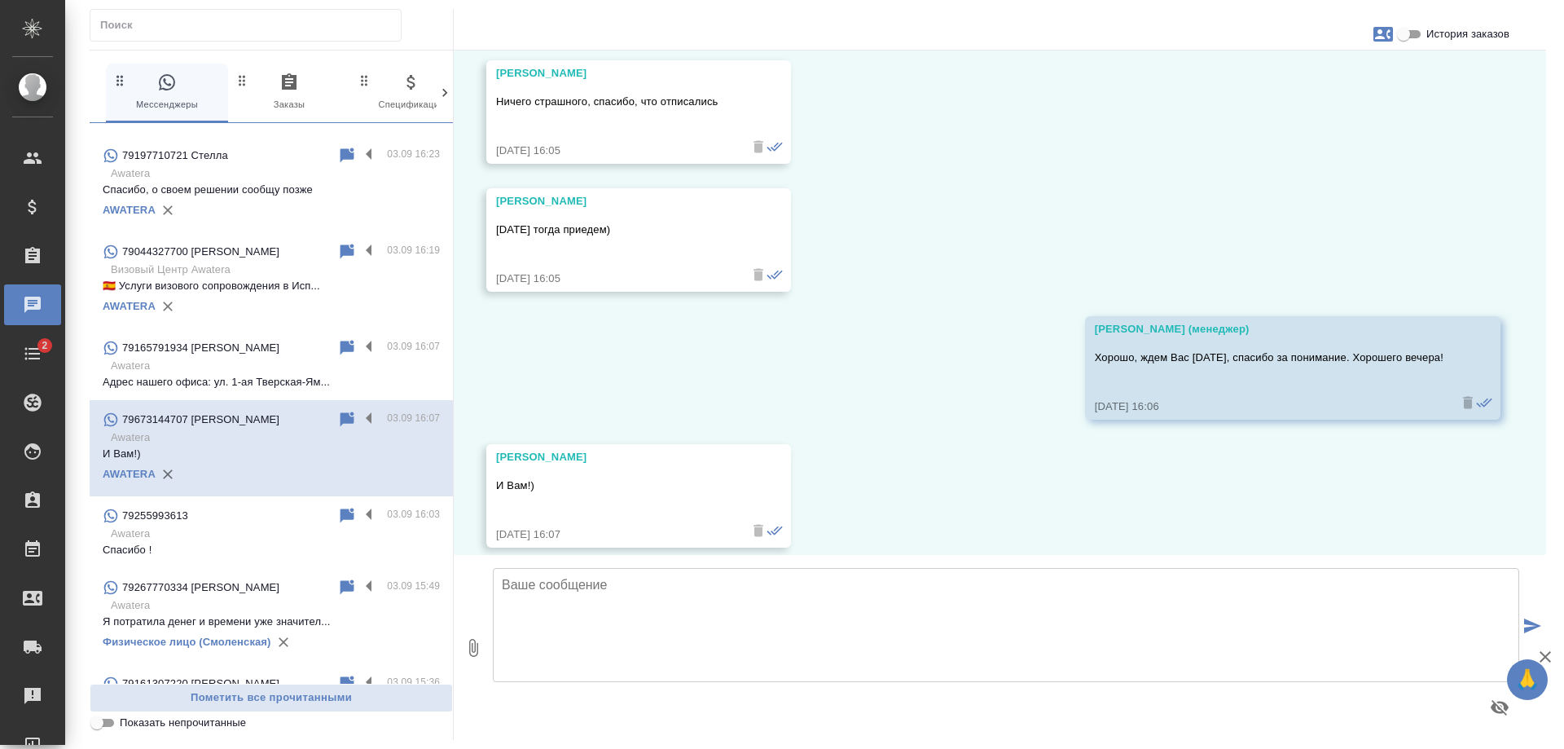
scroll to position [1909, 0]
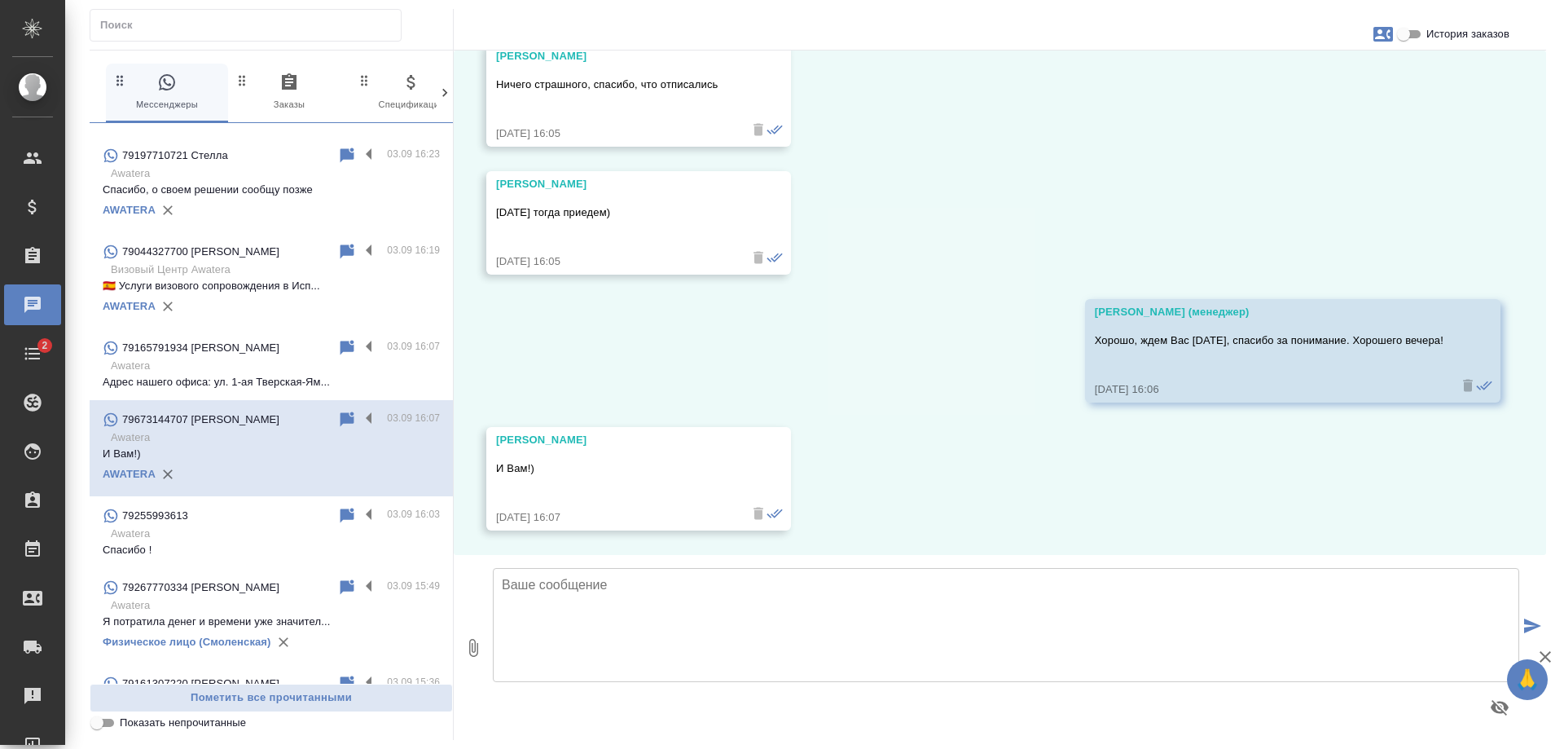
click at [702, 644] on textarea at bounding box center [1006, 625] width 1026 height 114
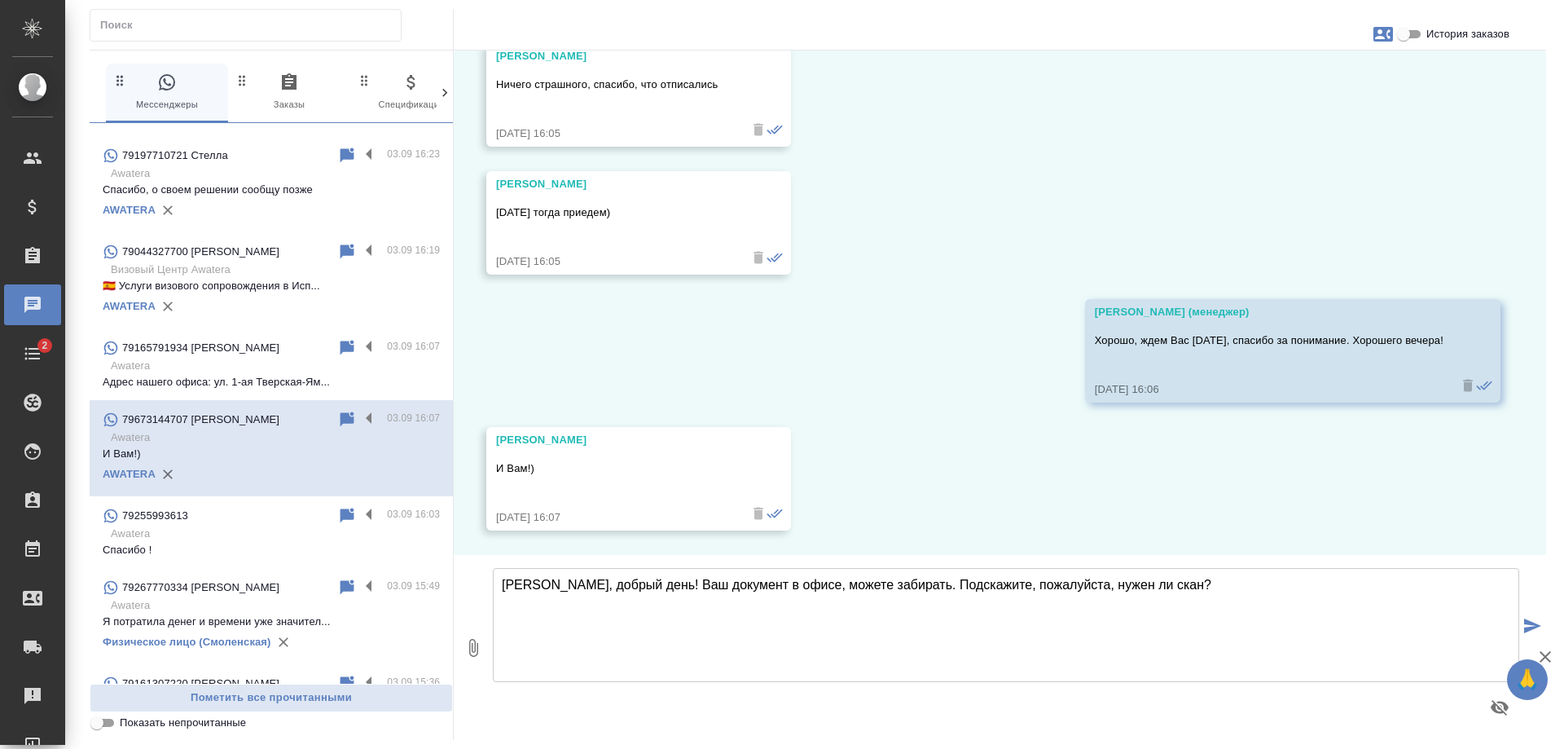
type textarea "Алина, добрый день! Ваш документ в офисе, можете забирать. Подскажите, пожалуйс…"
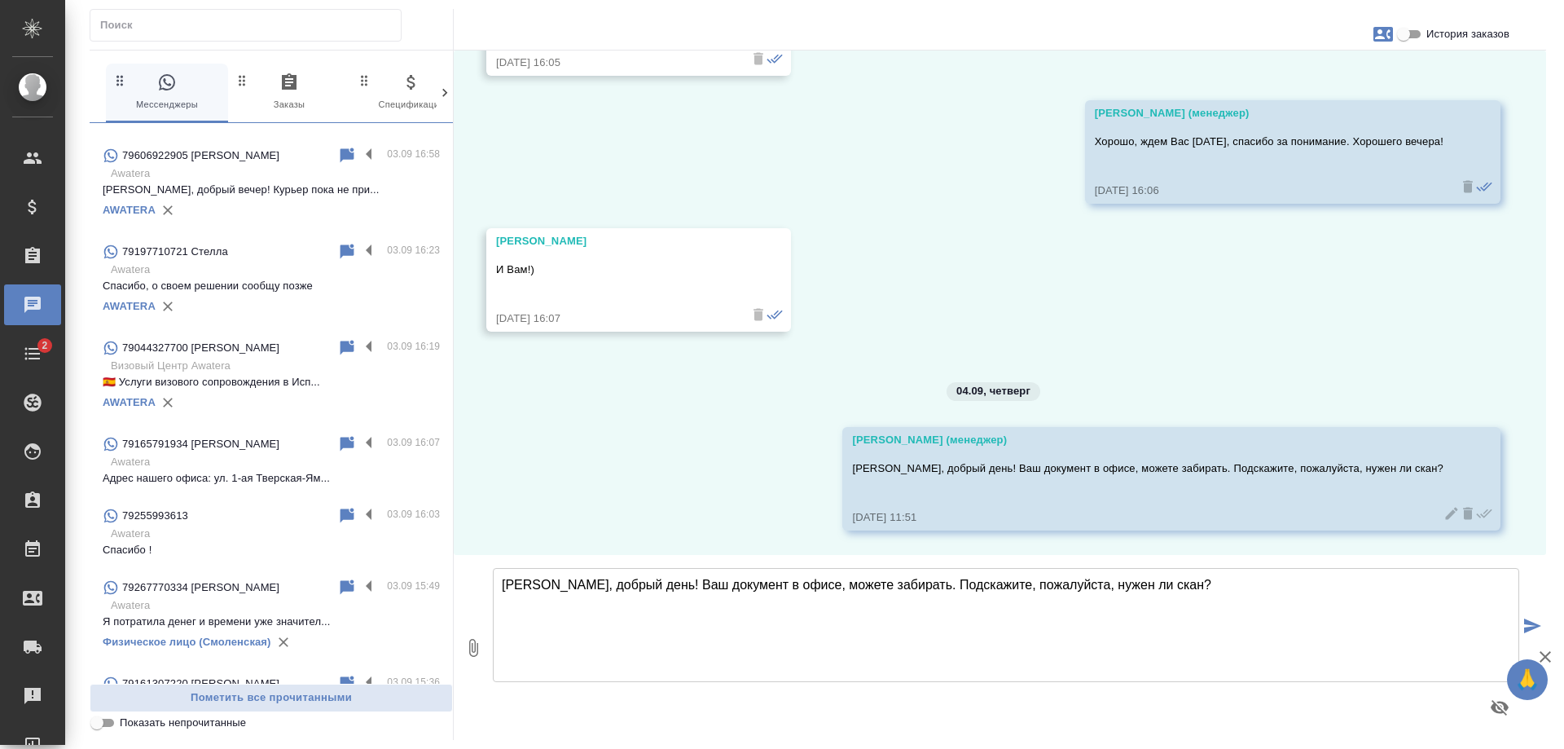
scroll to position [0, 0]
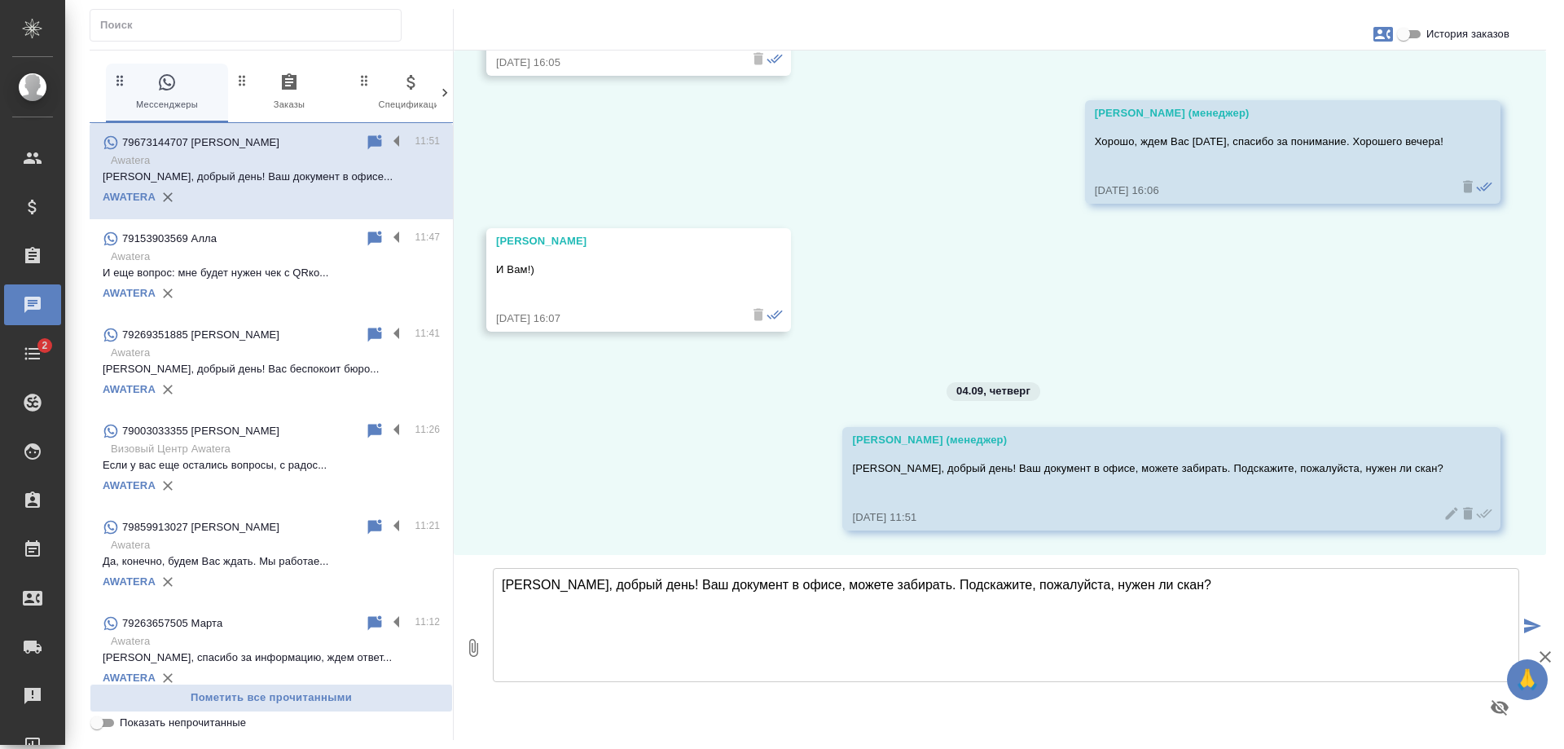
click at [227, 270] on p "И еще вопрос: мне будет нужен чек с QRко..." at bounding box center [271, 273] width 337 height 16
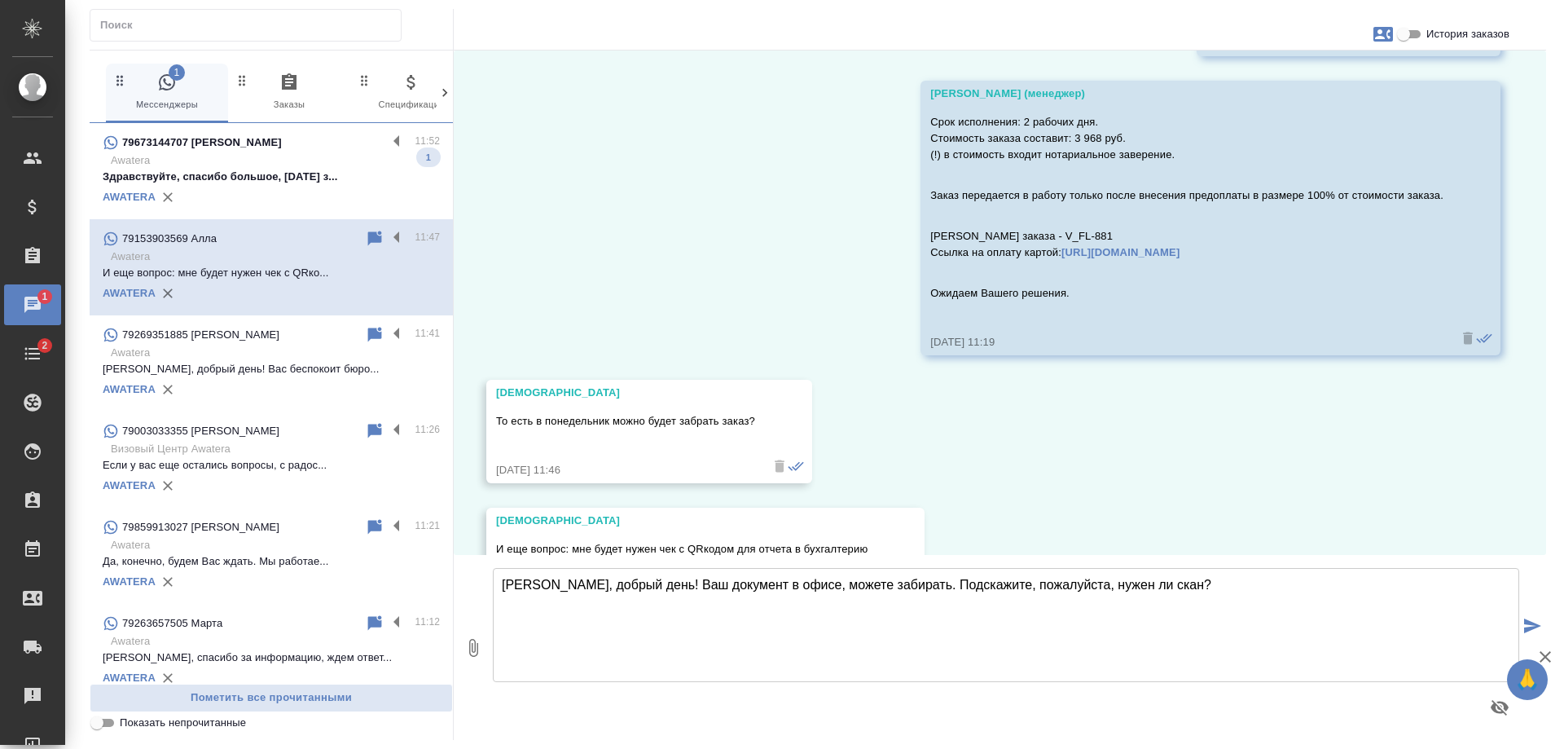
scroll to position [834, 0]
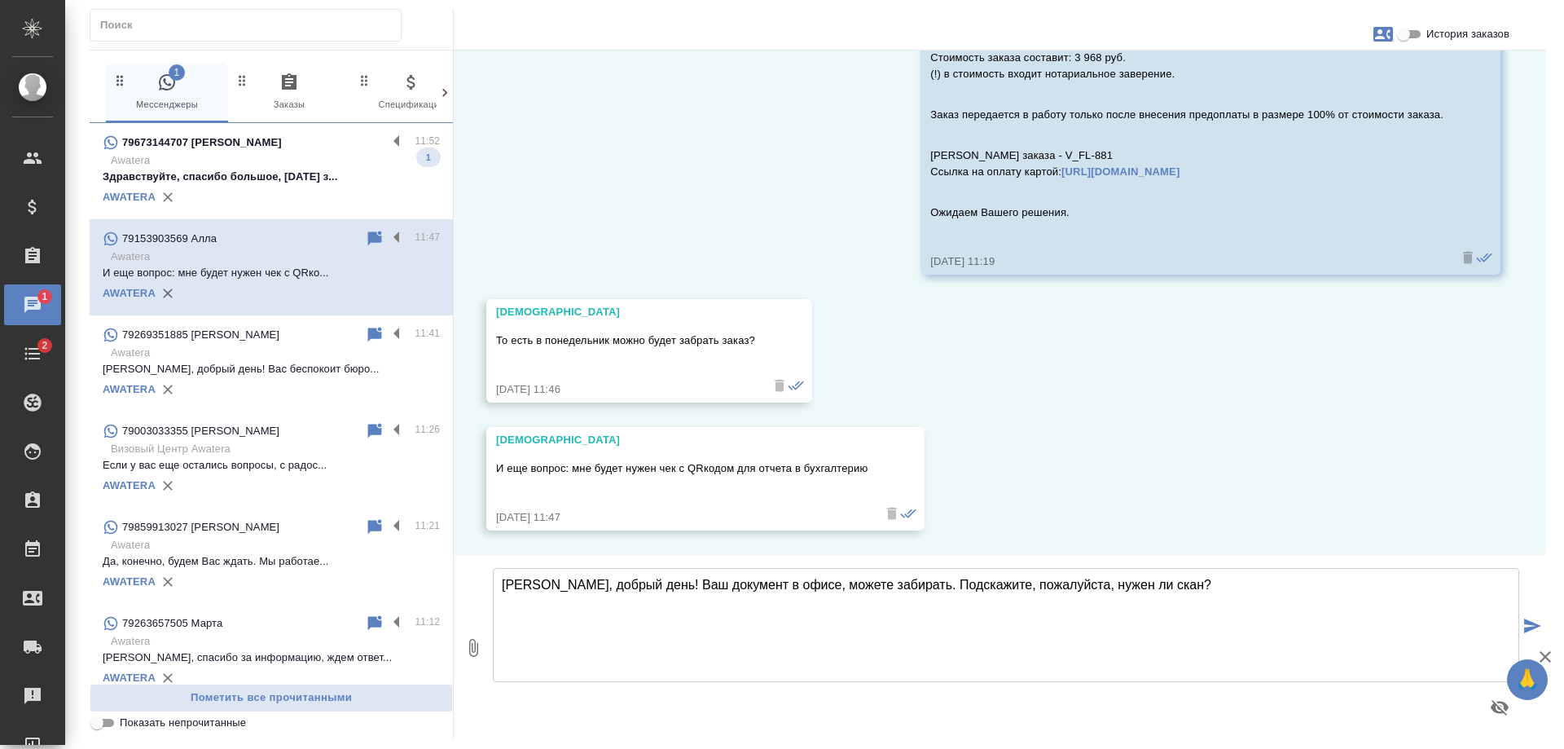
click at [268, 141] on div "79673144707 Алина" at bounding box center [245, 143] width 284 height 20
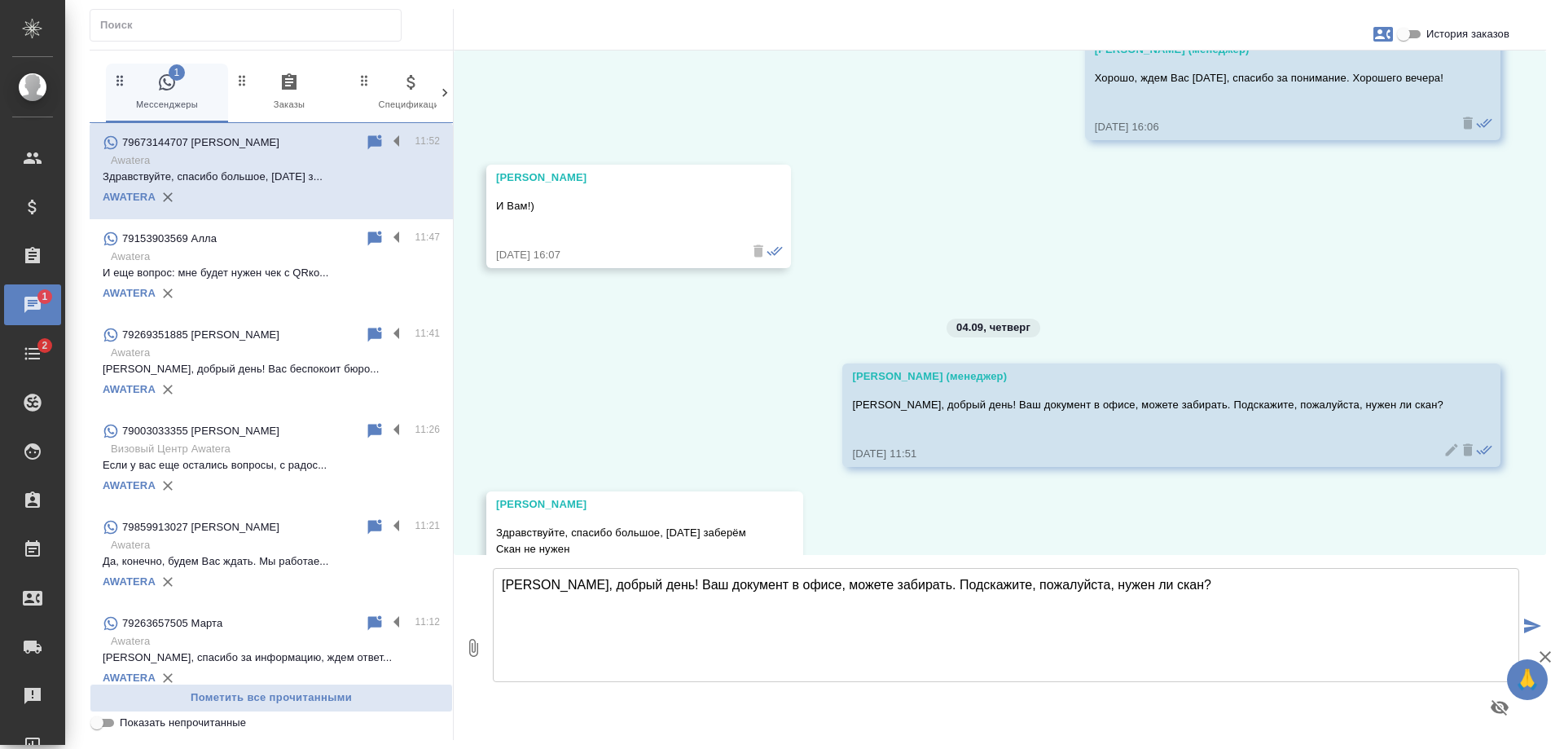
scroll to position [2252, 0]
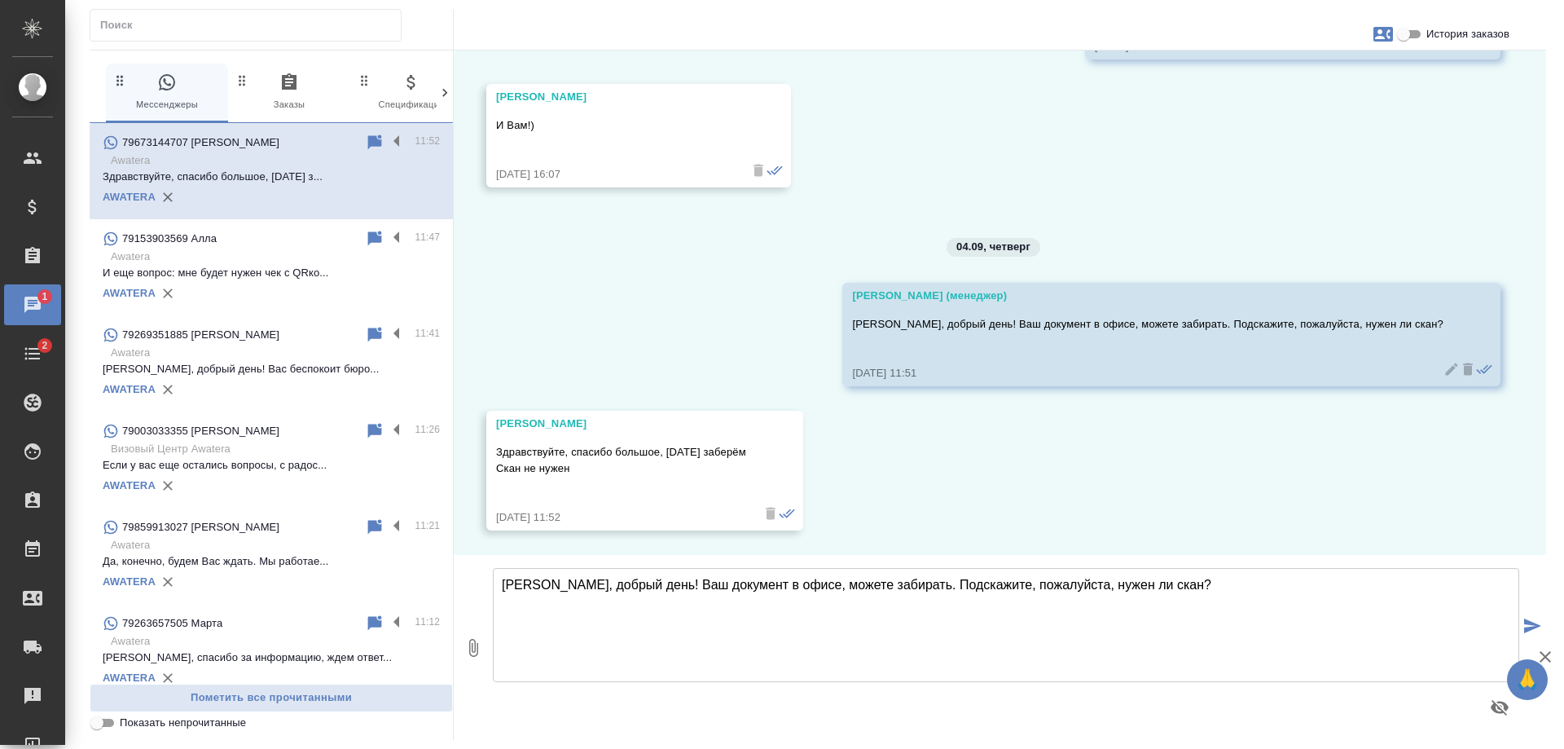
click at [741, 616] on textarea "Алина, добрый день! Ваш документ в офисе, можете забирать. Подскажите, пожалуйс…" at bounding box center [1006, 625] width 1026 height 114
type textarea "Отлично, ждем Вас. Хорошего дня!"
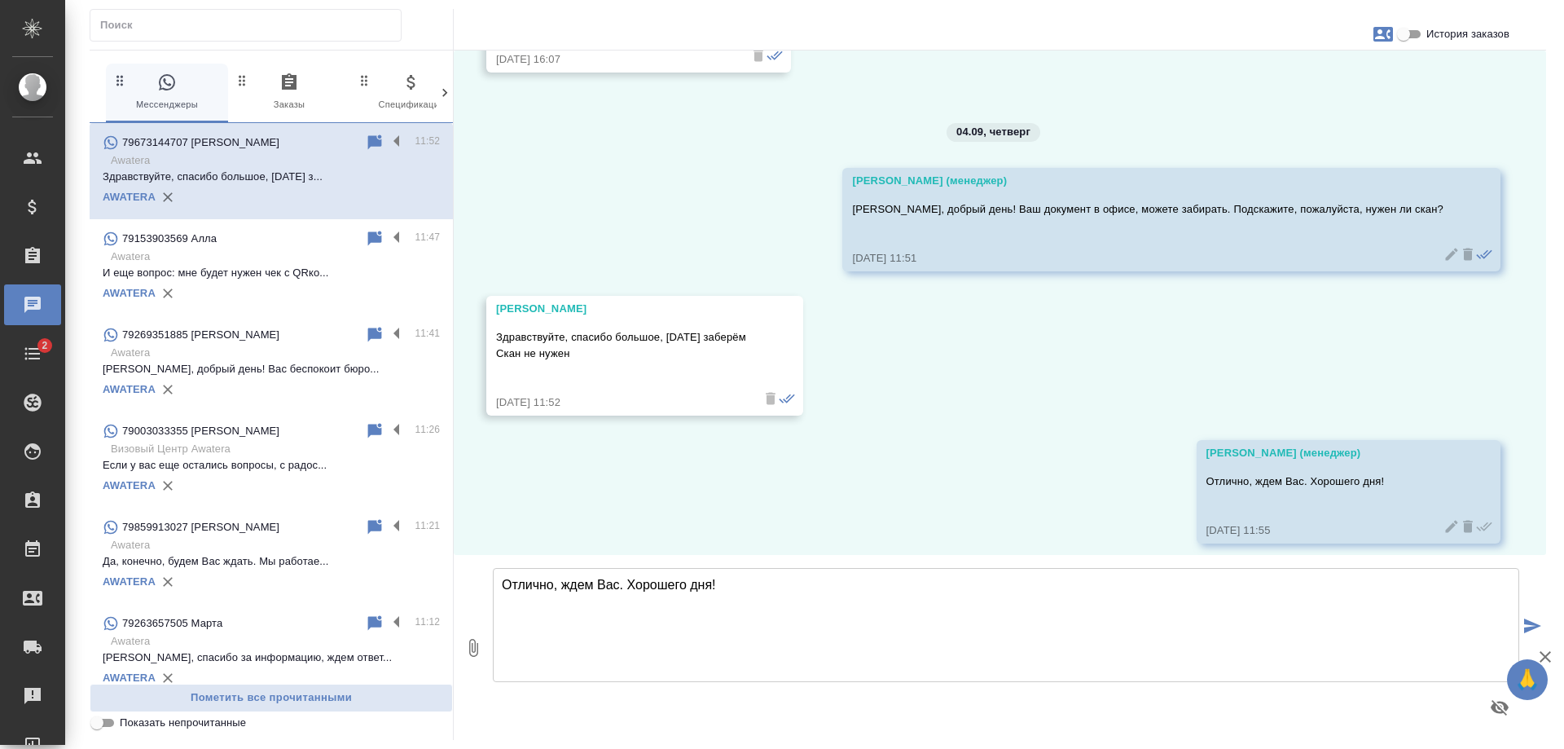
scroll to position [2380, 0]
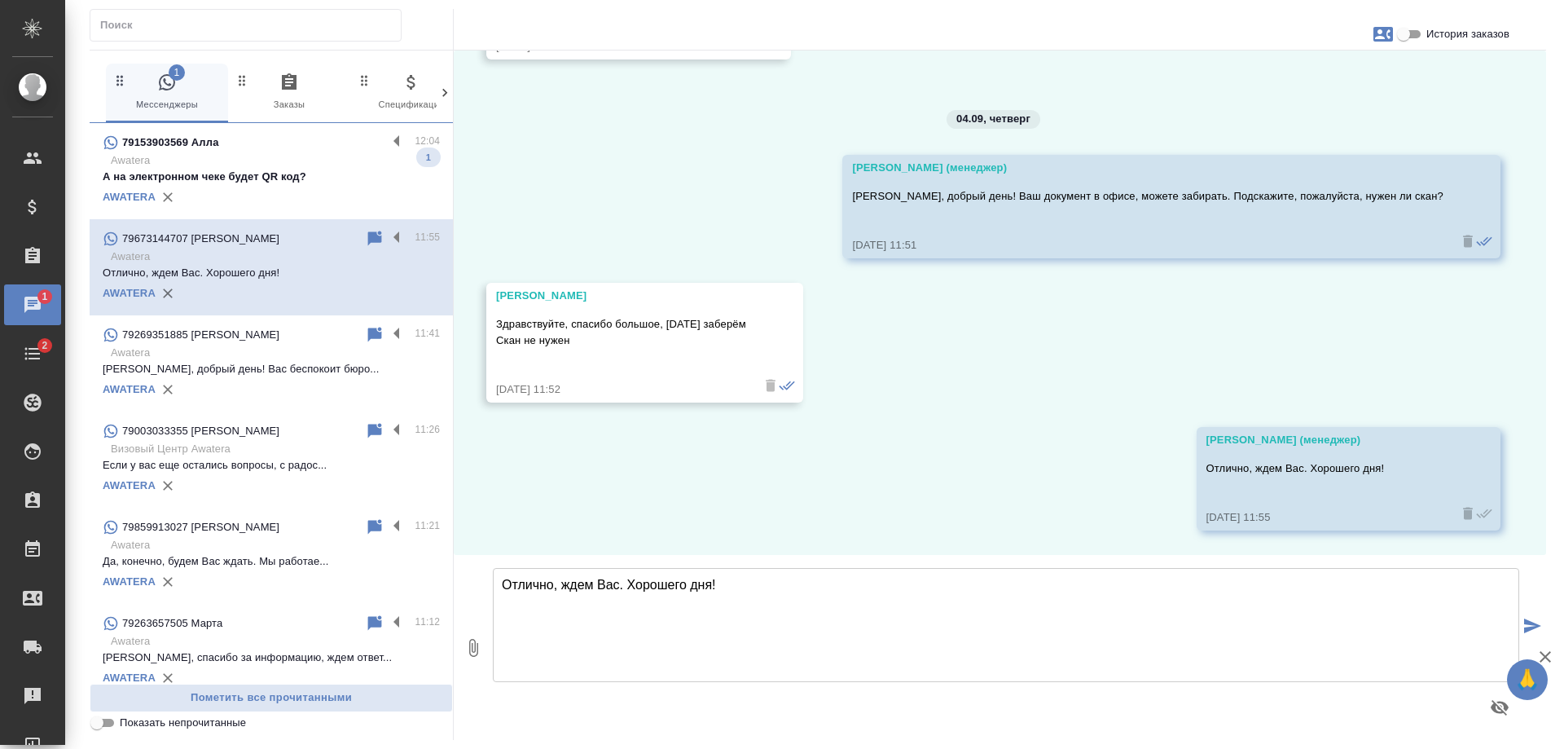
click at [326, 162] on p "Awatera" at bounding box center [275, 160] width 329 height 16
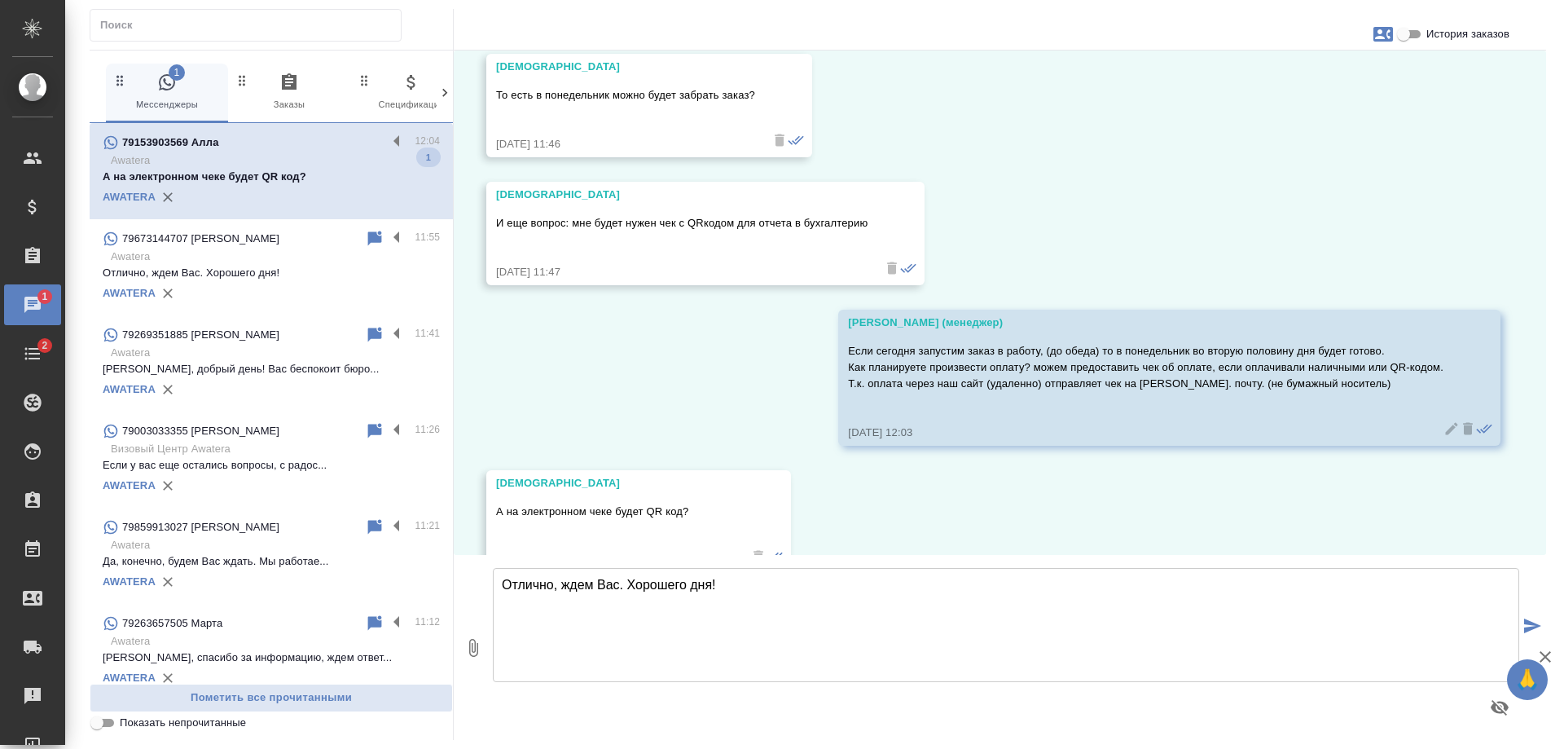
scroll to position [1122, 0]
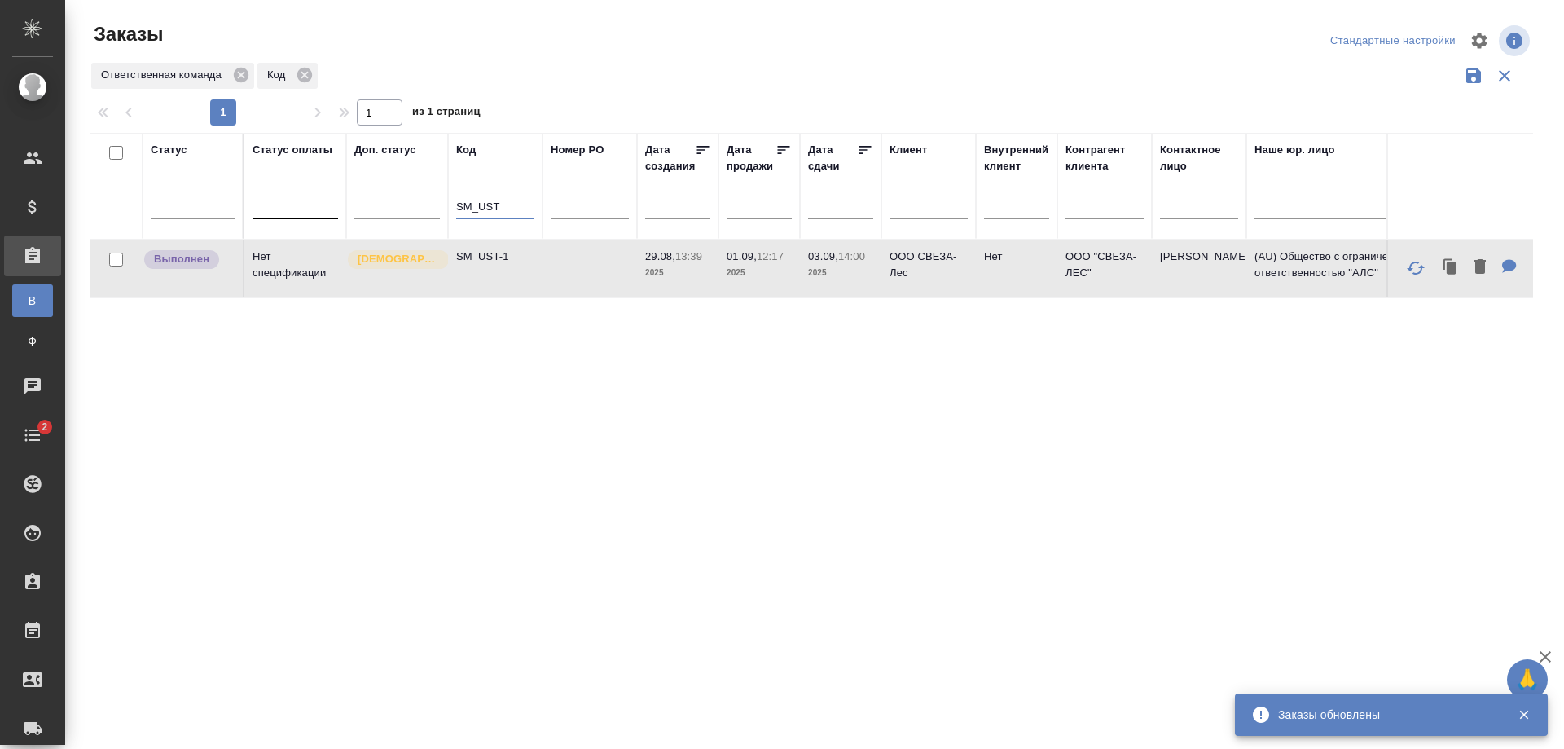
drag, startPoint x: 516, startPoint y: 203, endPoint x: 320, endPoint y: 201, distance: 195.5
click at [320, 201] on tr "Статус Статус оплаты Доп. статус Код SM_UST Номер PO Дата создания Дата продажи…" at bounding box center [1453, 186] width 2727 height 107
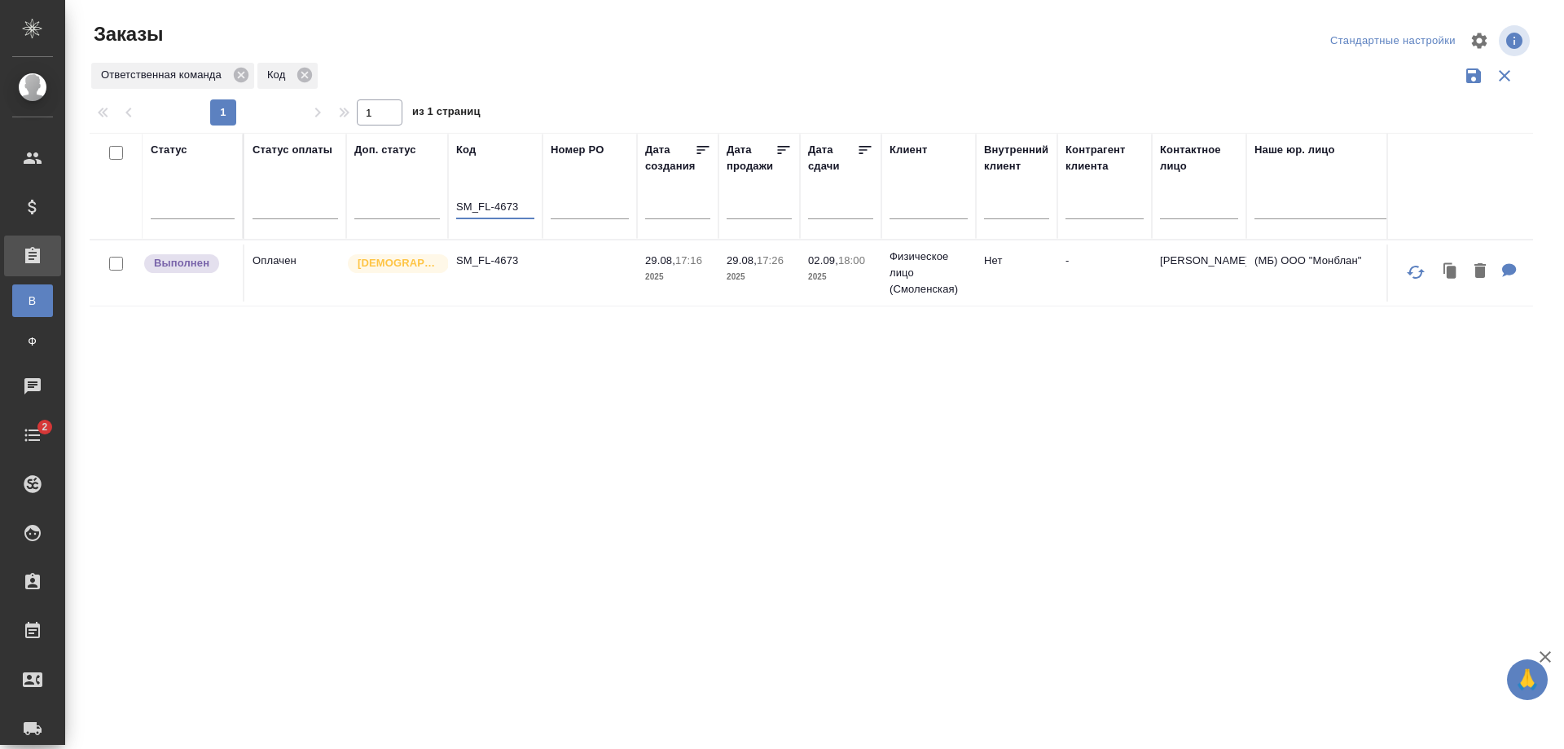
click at [527, 289] on td "SM_FL-4673" at bounding box center [495, 272] width 94 height 57
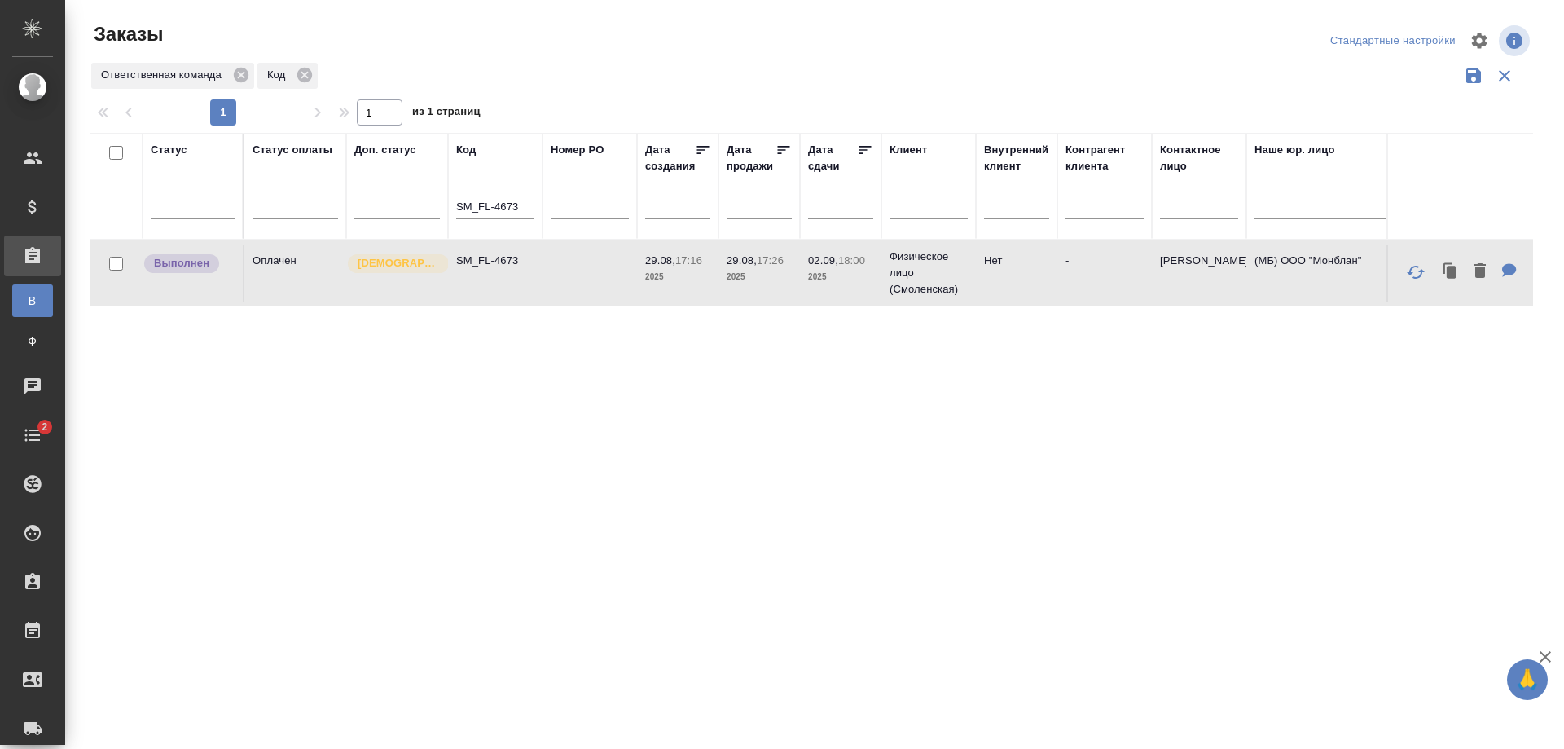
click at [527, 289] on td "SM_FL-4673" at bounding box center [495, 272] width 94 height 57
click at [516, 200] on input "SM_FL-4673" at bounding box center [495, 208] width 78 height 20
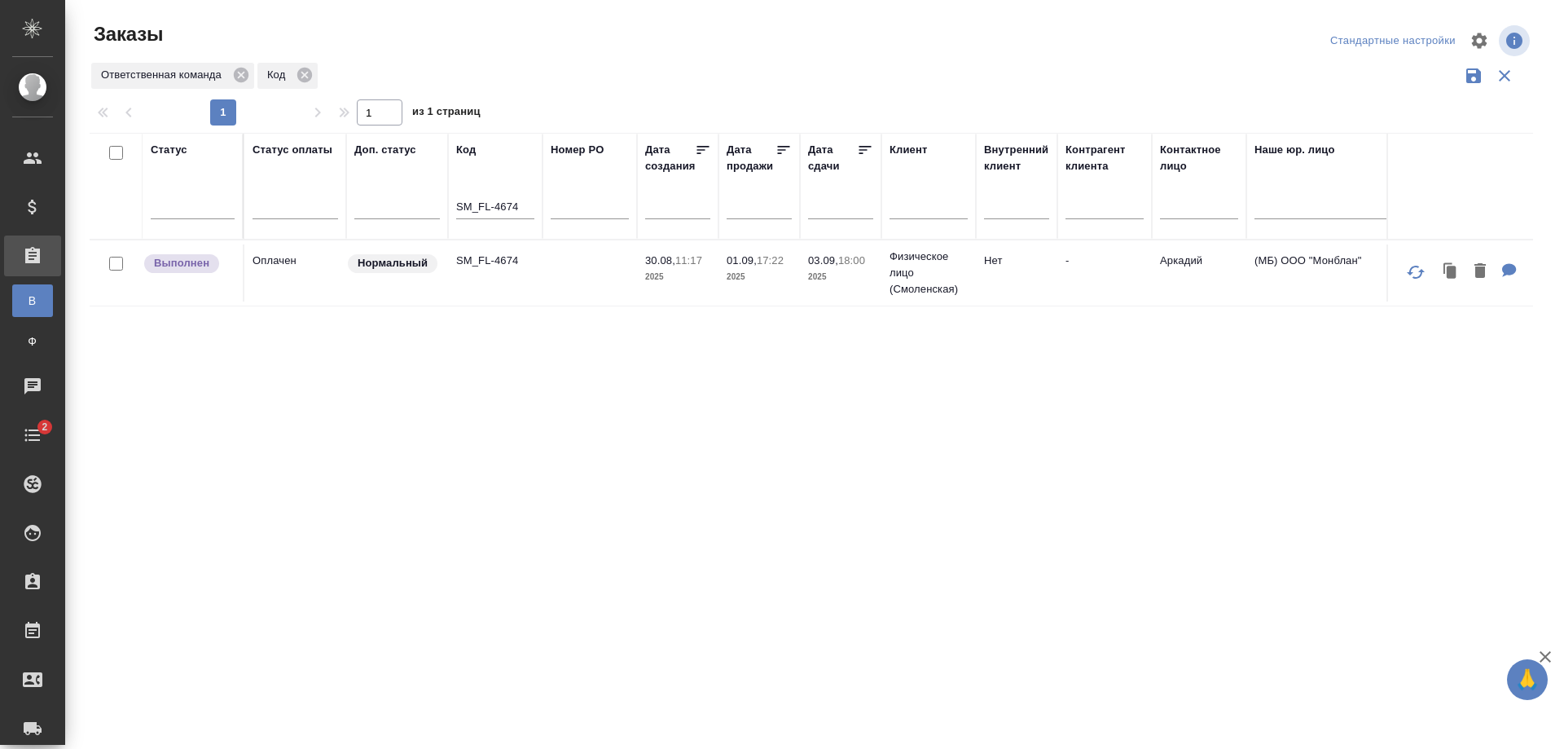
click at [522, 274] on td "SM_FL-4674" at bounding box center [495, 272] width 94 height 57
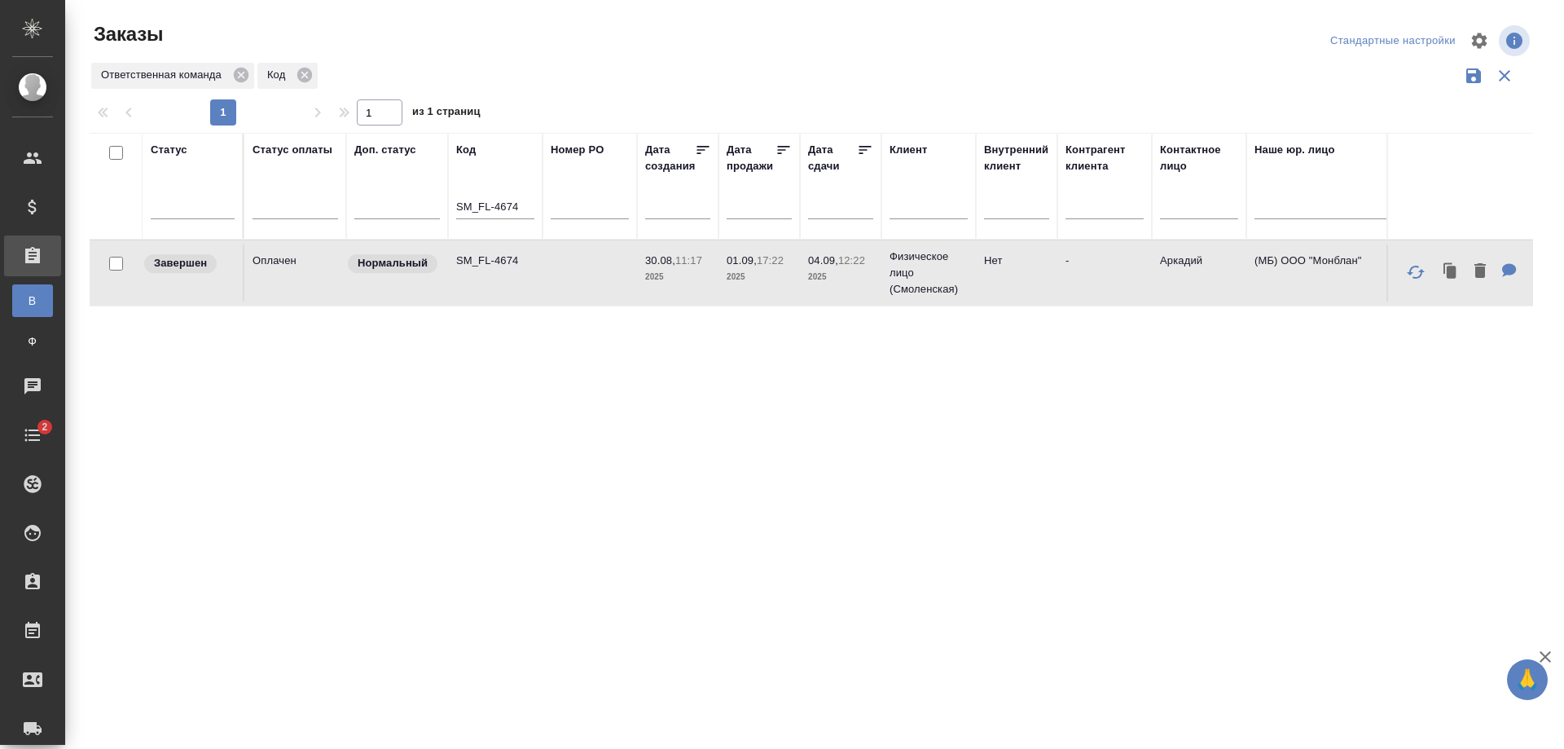
click at [535, 199] on th "Код SM_FL-4674" at bounding box center [495, 186] width 94 height 107
click at [525, 202] on input "SM_FL-4674" at bounding box center [495, 208] width 78 height 20
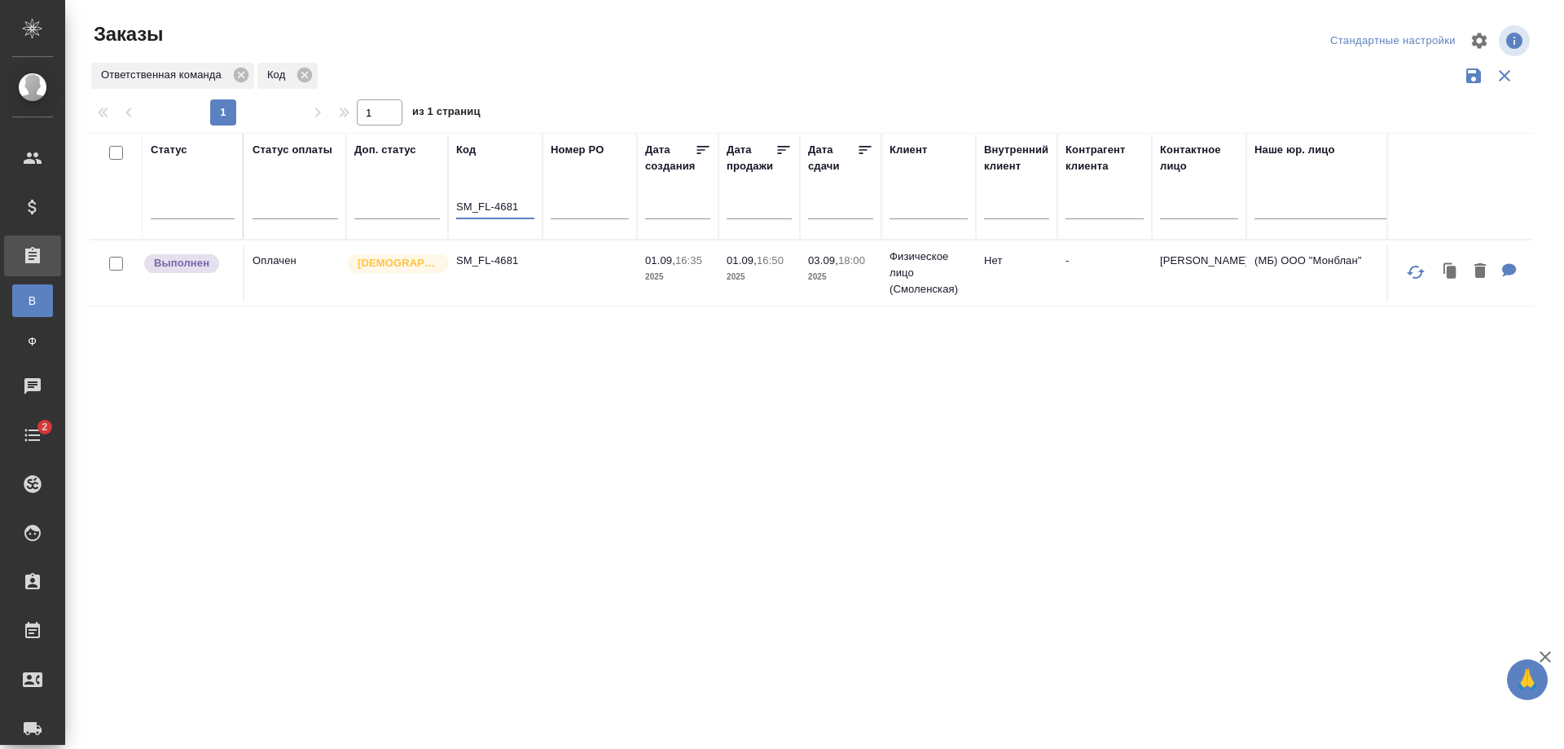
click at [503, 276] on td "SM_FL-4681" at bounding box center [495, 272] width 94 height 57
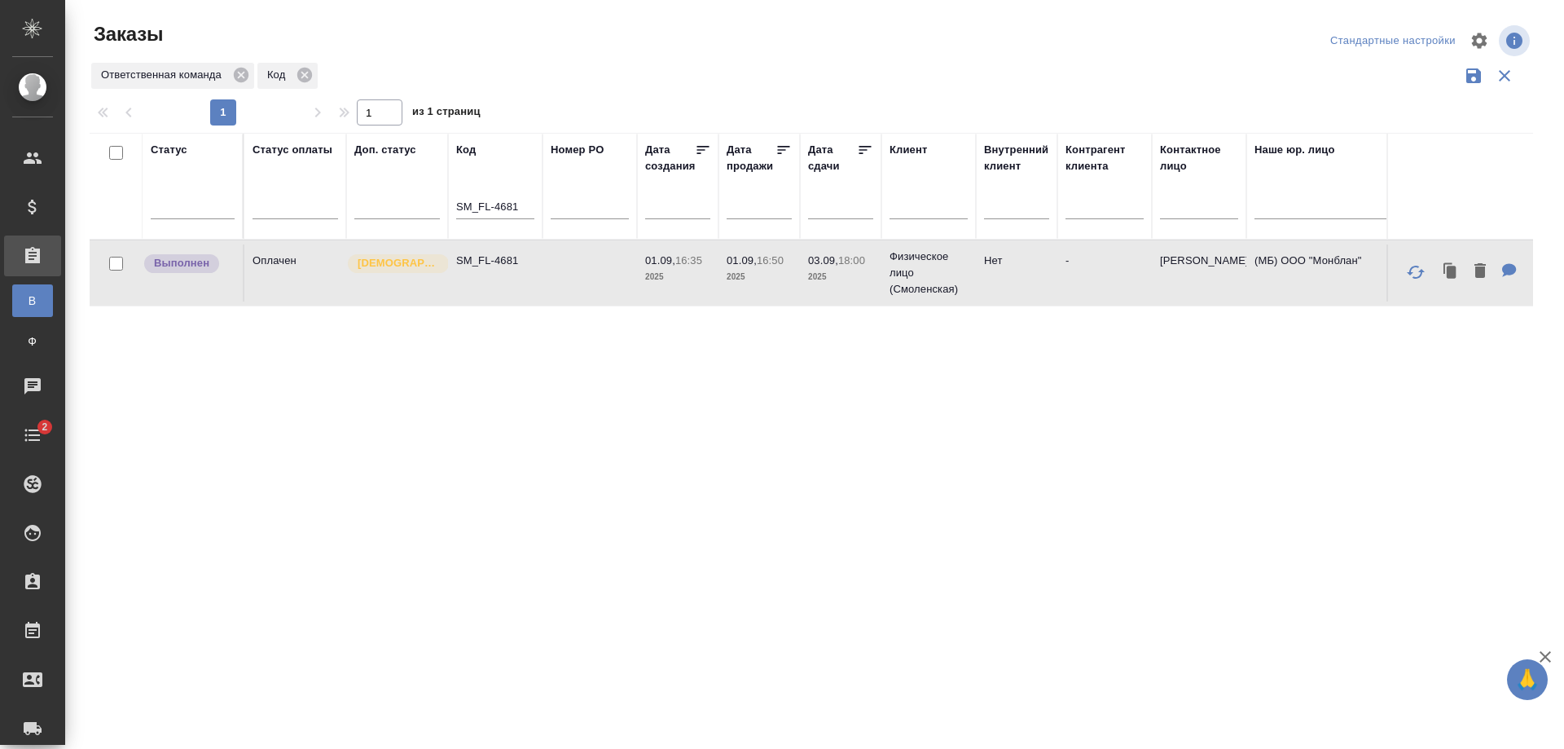
click at [503, 276] on td "SM_FL-4681" at bounding box center [495, 272] width 94 height 57
click at [533, 199] on input "SM_FL-4681" at bounding box center [495, 208] width 78 height 20
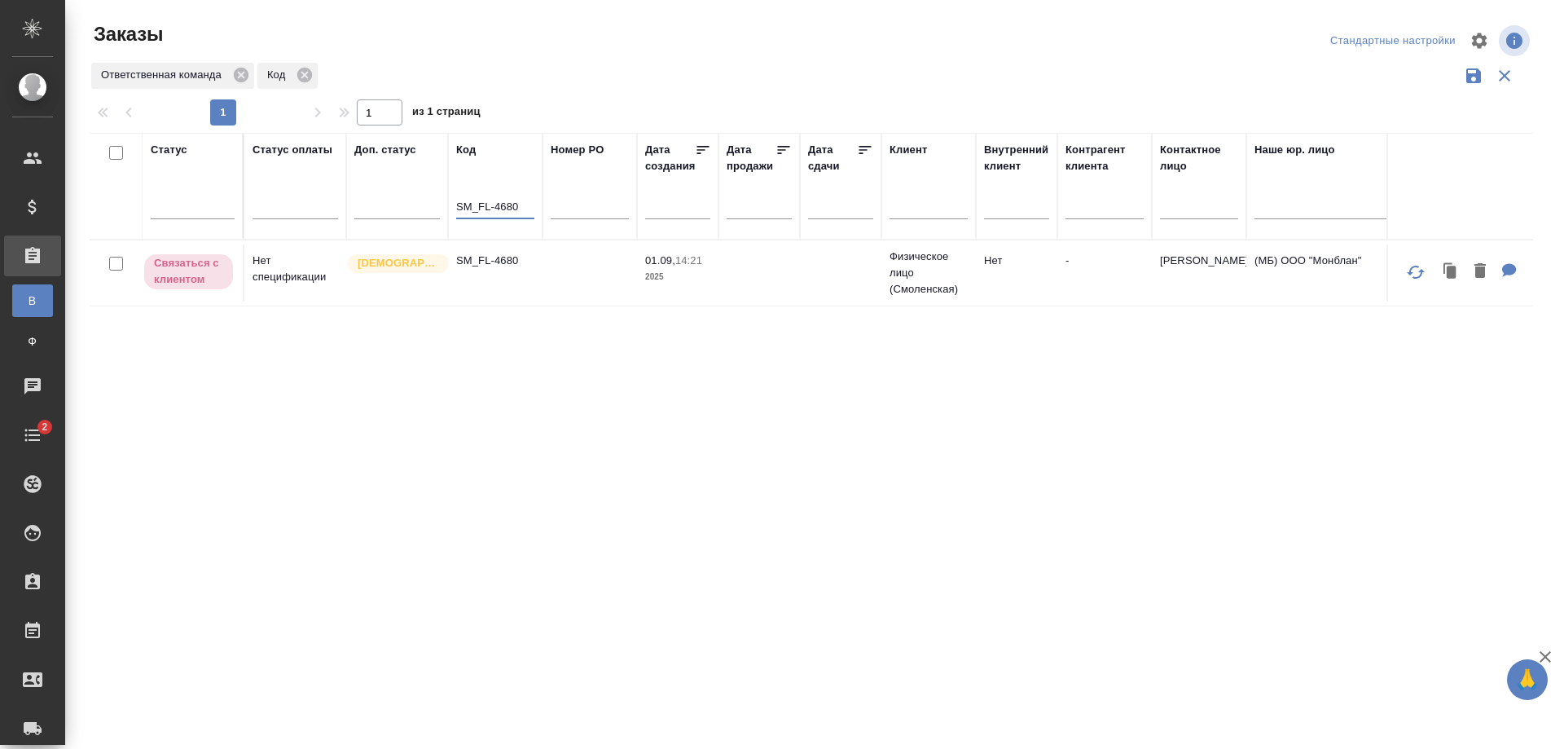
click at [514, 257] on p "SM_FL-4680" at bounding box center [495, 261] width 78 height 16
click at [529, 192] on div "SM_FL-4680" at bounding box center [495, 210] width 78 height 40
click at [529, 206] on input "SM_FL-4680" at bounding box center [495, 208] width 78 height 20
type input "SM_FL-4687"
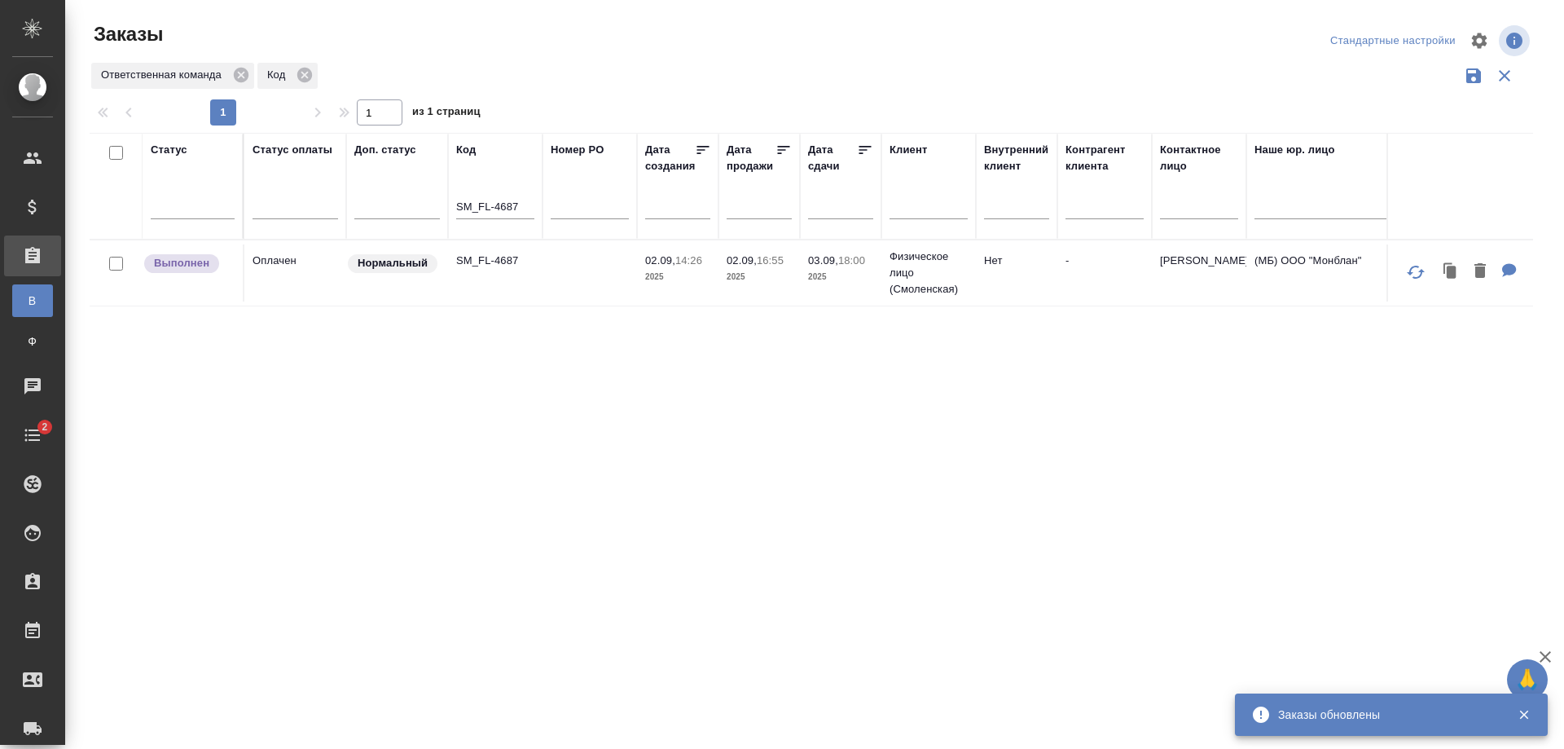
click at [522, 285] on td "SM_FL-4687" at bounding box center [495, 272] width 94 height 57
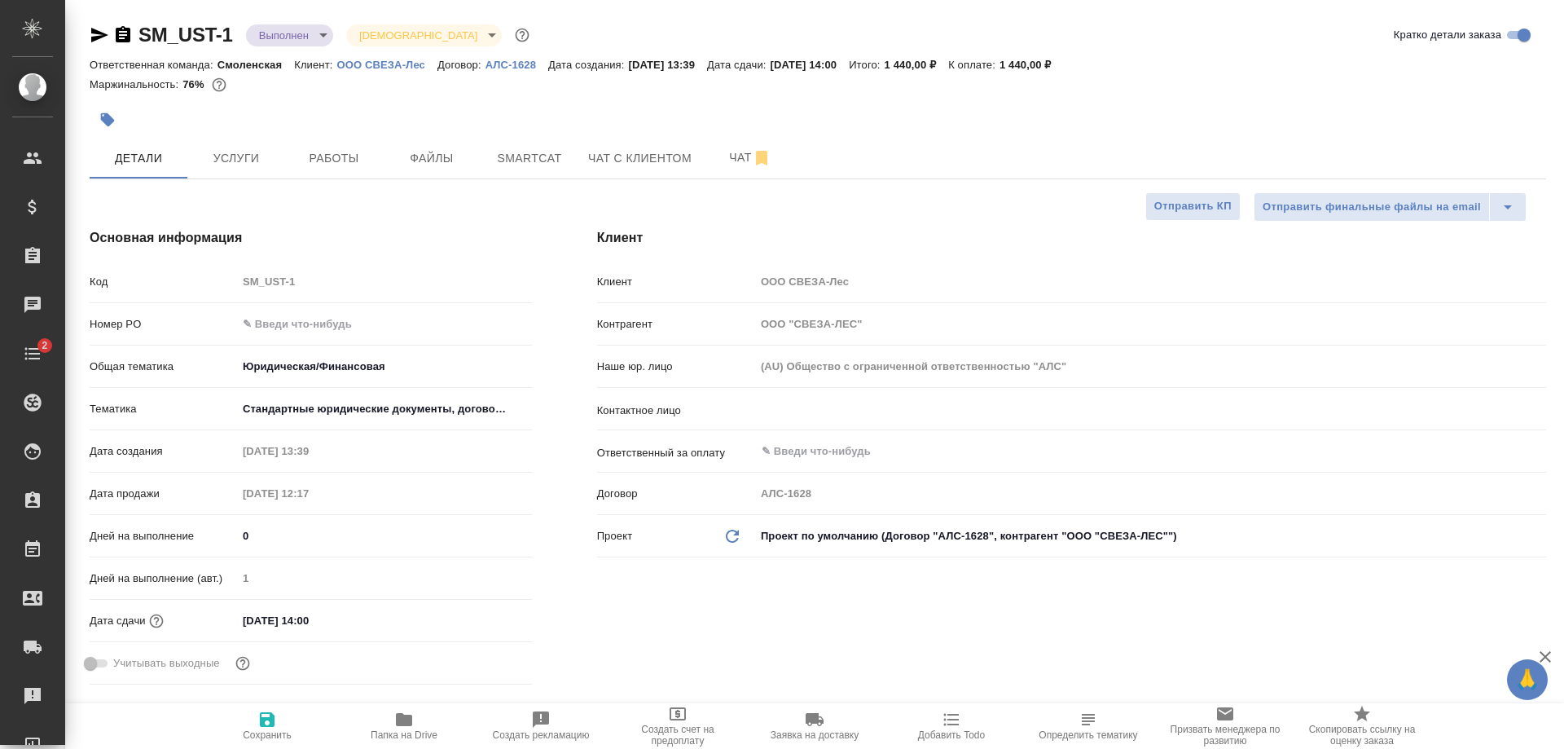
select select "RU"
click at [221, 155] on span "Услуги" at bounding box center [236, 158] width 78 height 20
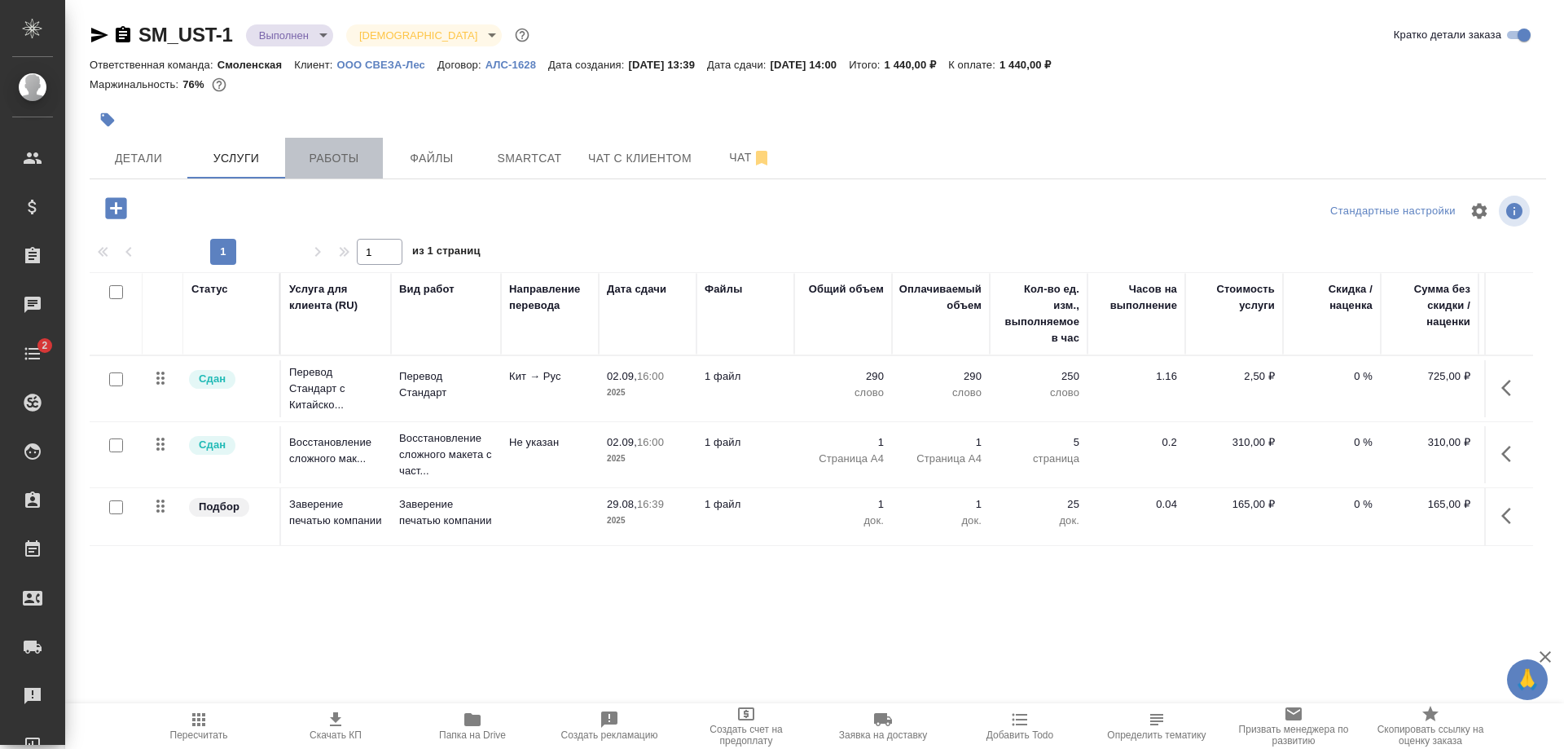
click at [336, 150] on span "Работы" at bounding box center [334, 158] width 78 height 20
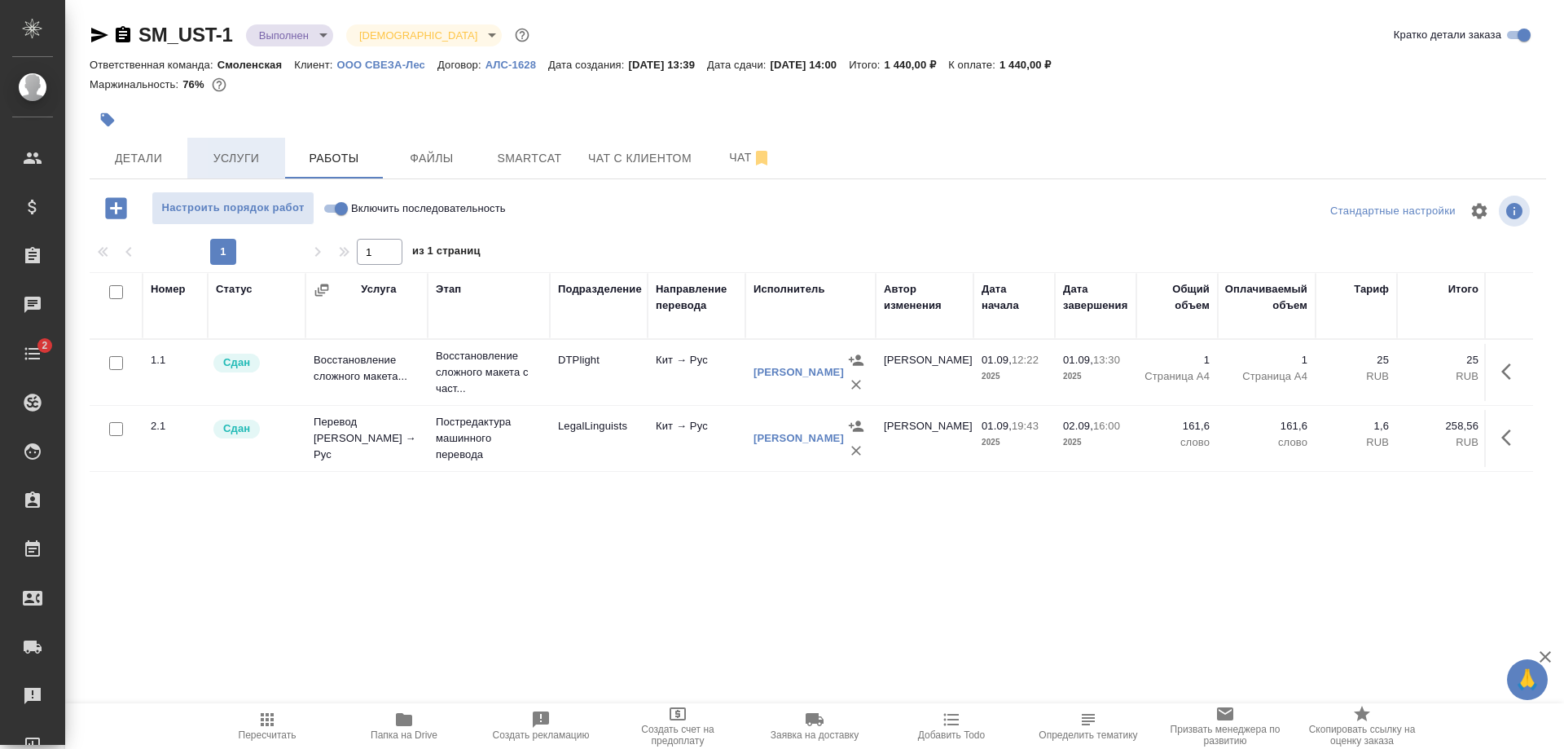
click at [250, 149] on span "Услуги" at bounding box center [236, 158] width 78 height 20
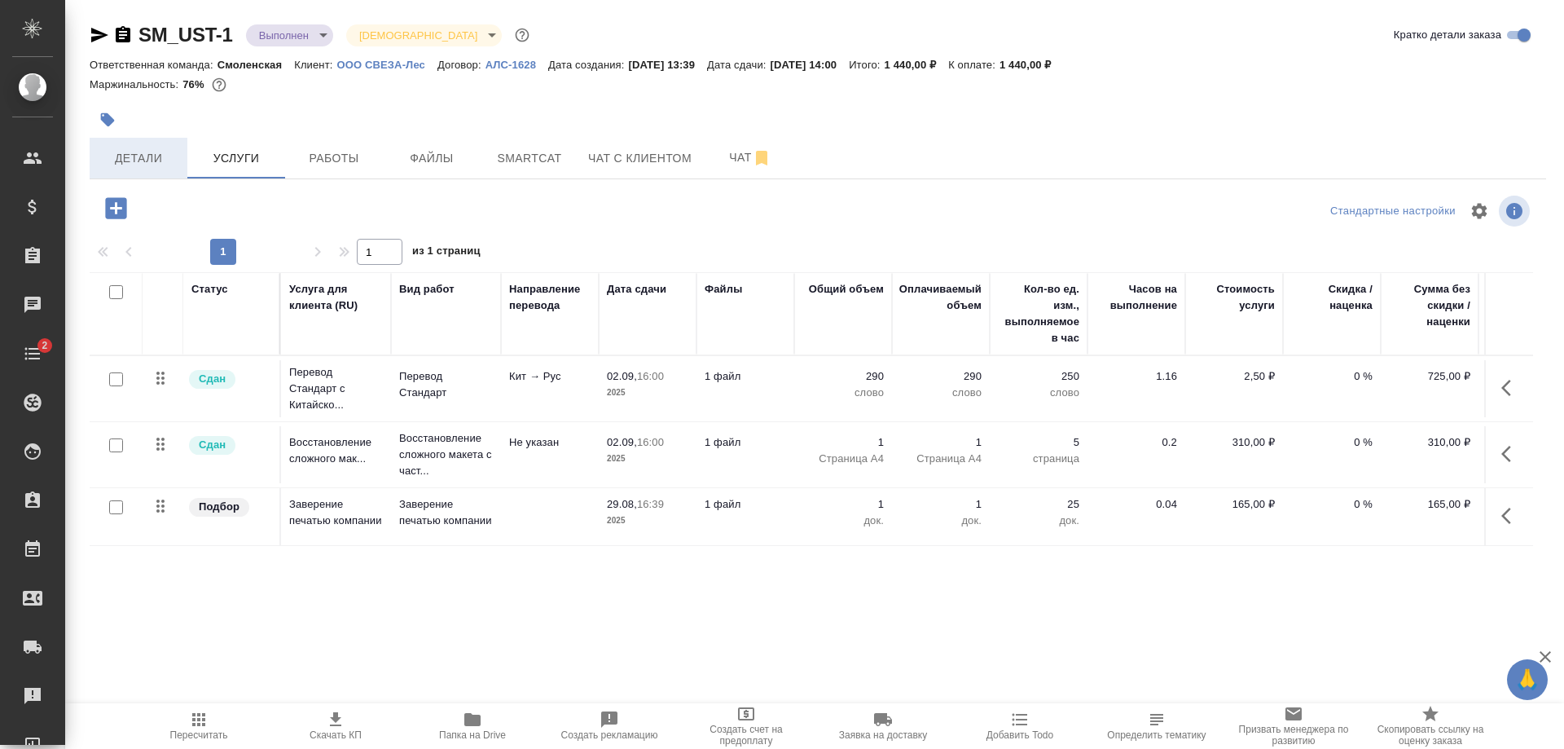
click at [161, 158] on span "Детали" at bounding box center [138, 158] width 78 height 20
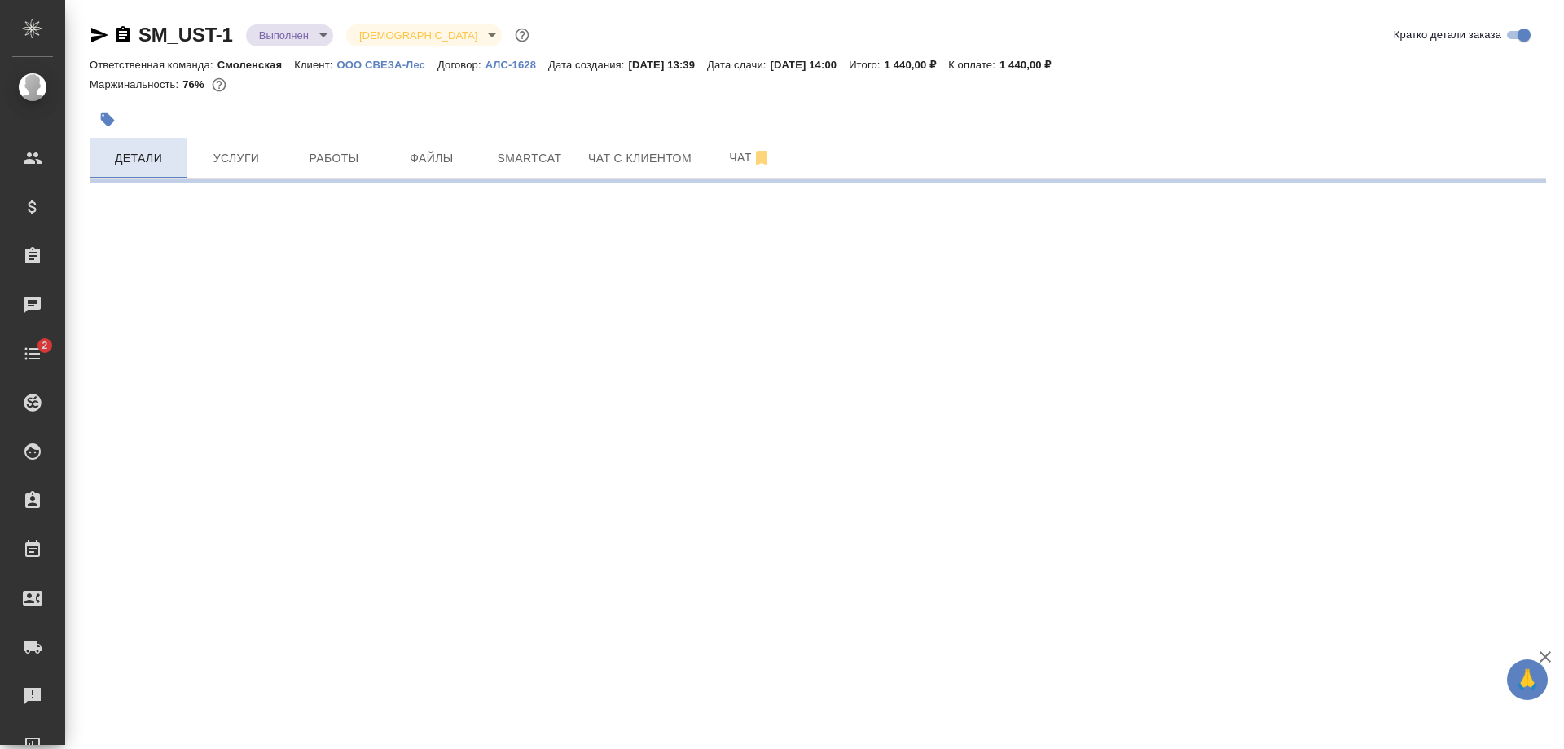
select select "RU"
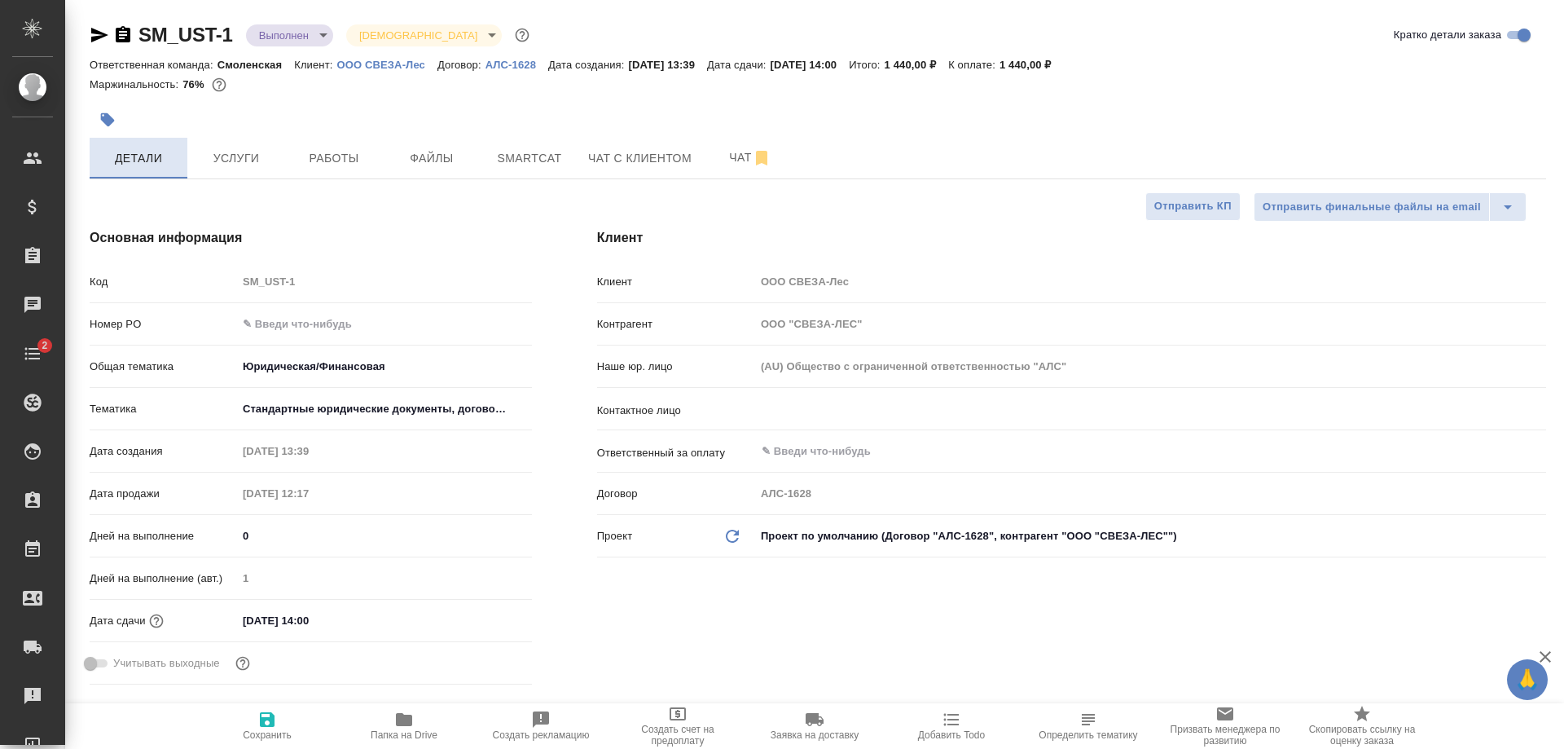
type textarea "x"
type input "[PERSON_NAME]"
click at [305, 627] on input "[DATE] 14:00" at bounding box center [309, 620] width 143 height 24
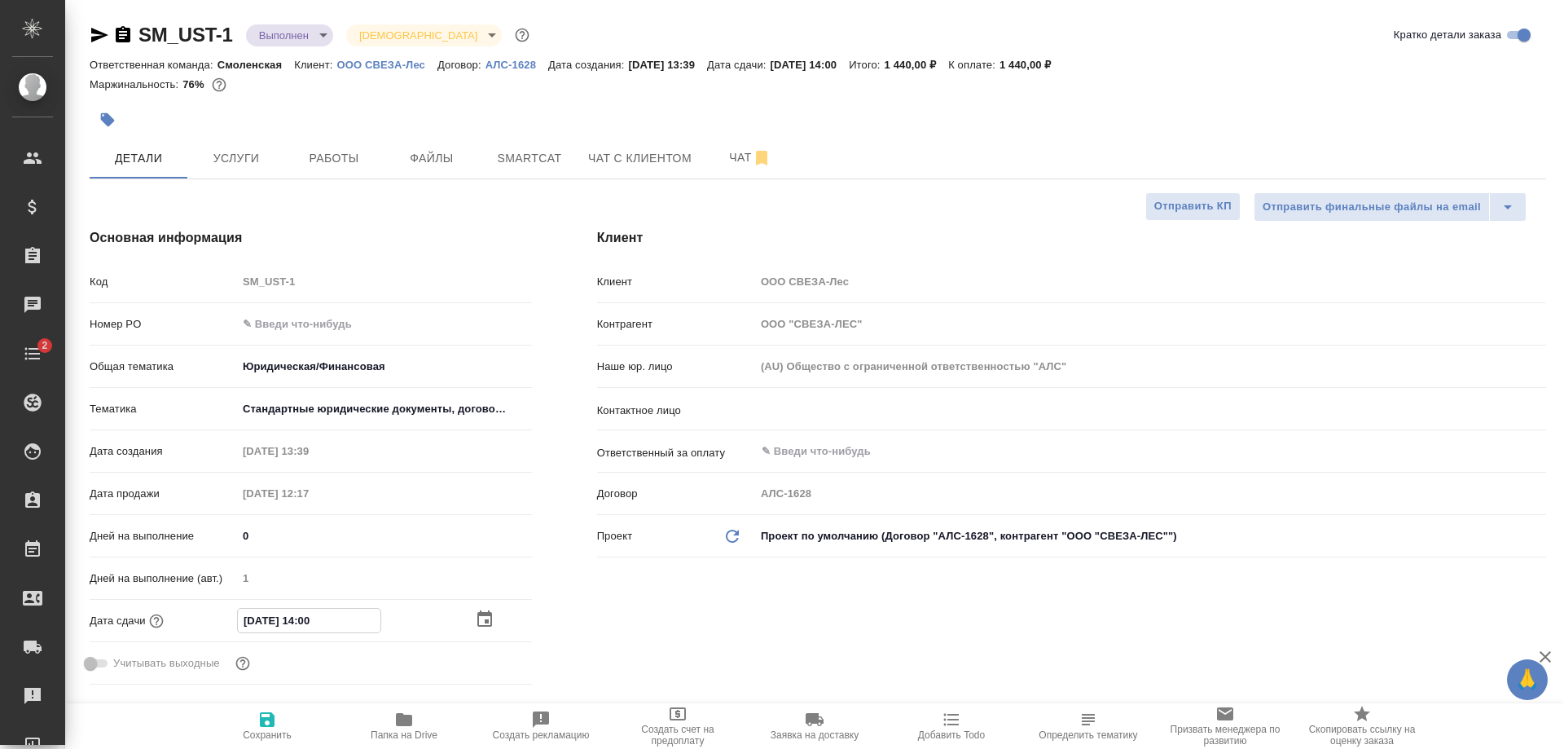
click at [246, 622] on input "[DATE] 14:00" at bounding box center [309, 620] width 143 height 24
click at [248, 614] on input "[DATE] 14:00" at bounding box center [309, 620] width 143 height 24
click at [252, 613] on input "[DATE] 14:00" at bounding box center [309, 620] width 143 height 24
type input "00.92.0251 40:0_"
type textarea "x"
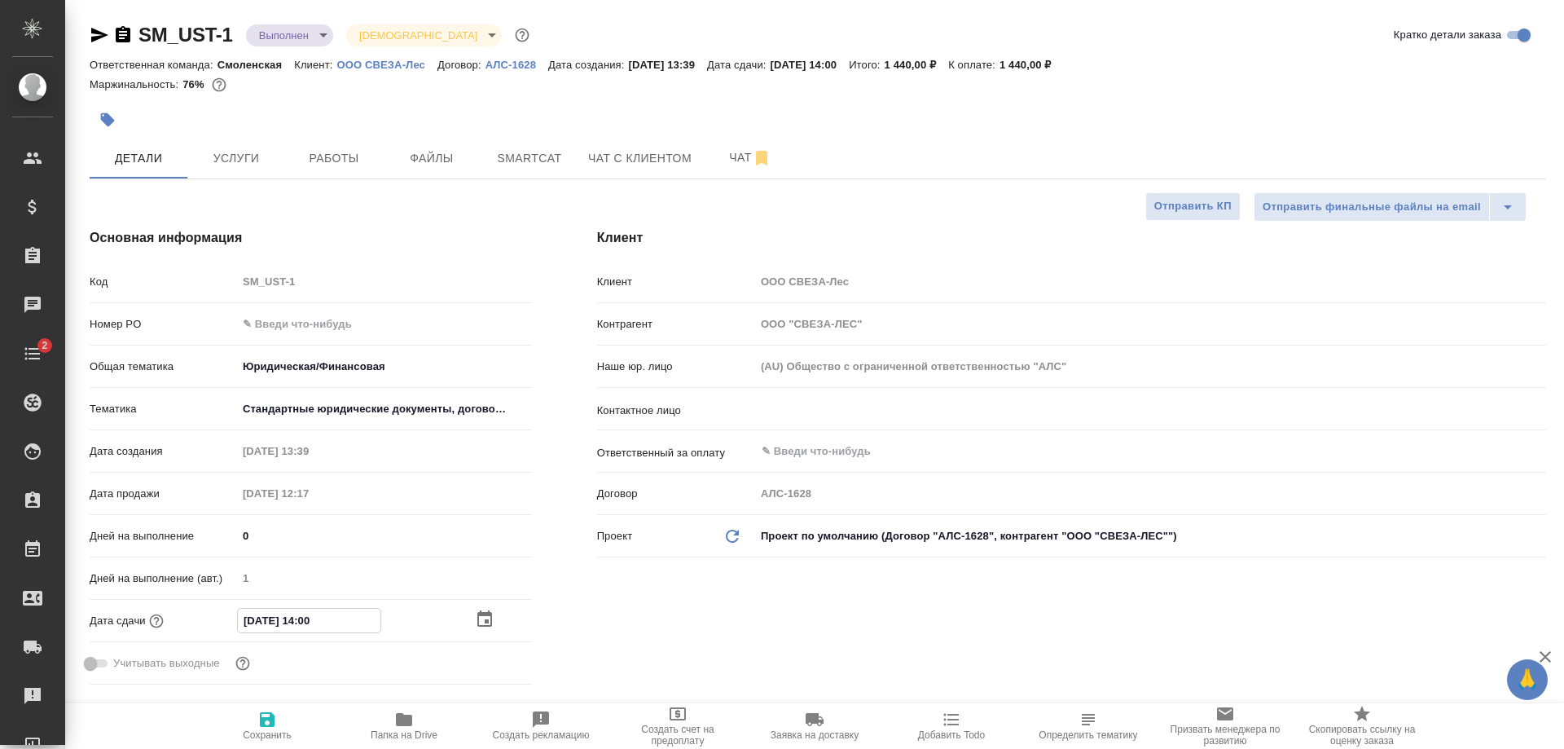
type textarea "x"
type input "[DATE] 14:00"
type textarea "x"
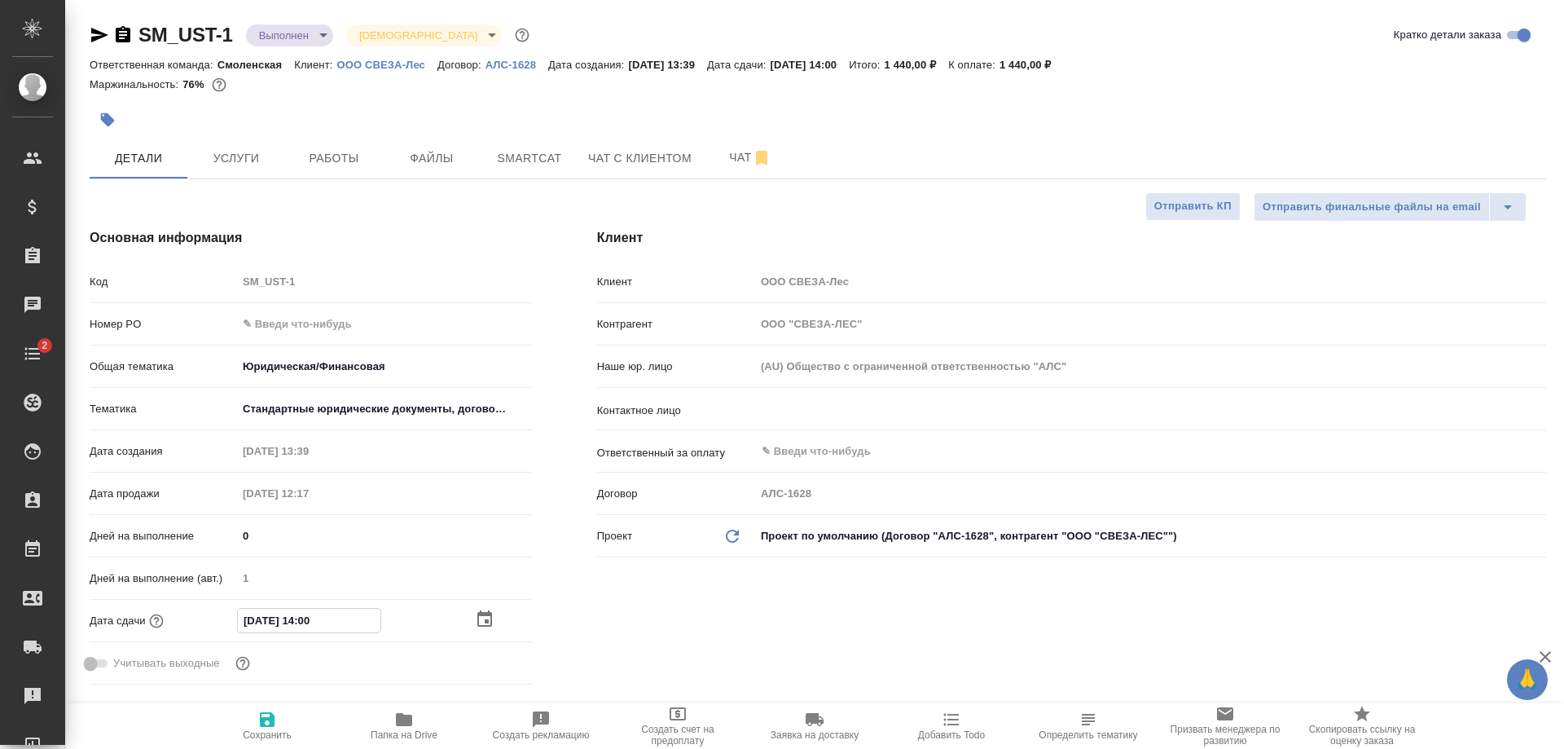
type textarea "x"
click at [308, 613] on input "[DATE] 14:00" at bounding box center [309, 620] width 143 height 24
click at [312, 614] on input "[DATE] 14:00" at bounding box center [309, 620] width 143 height 24
type input "[DATE] 10:0_"
type textarea "x"
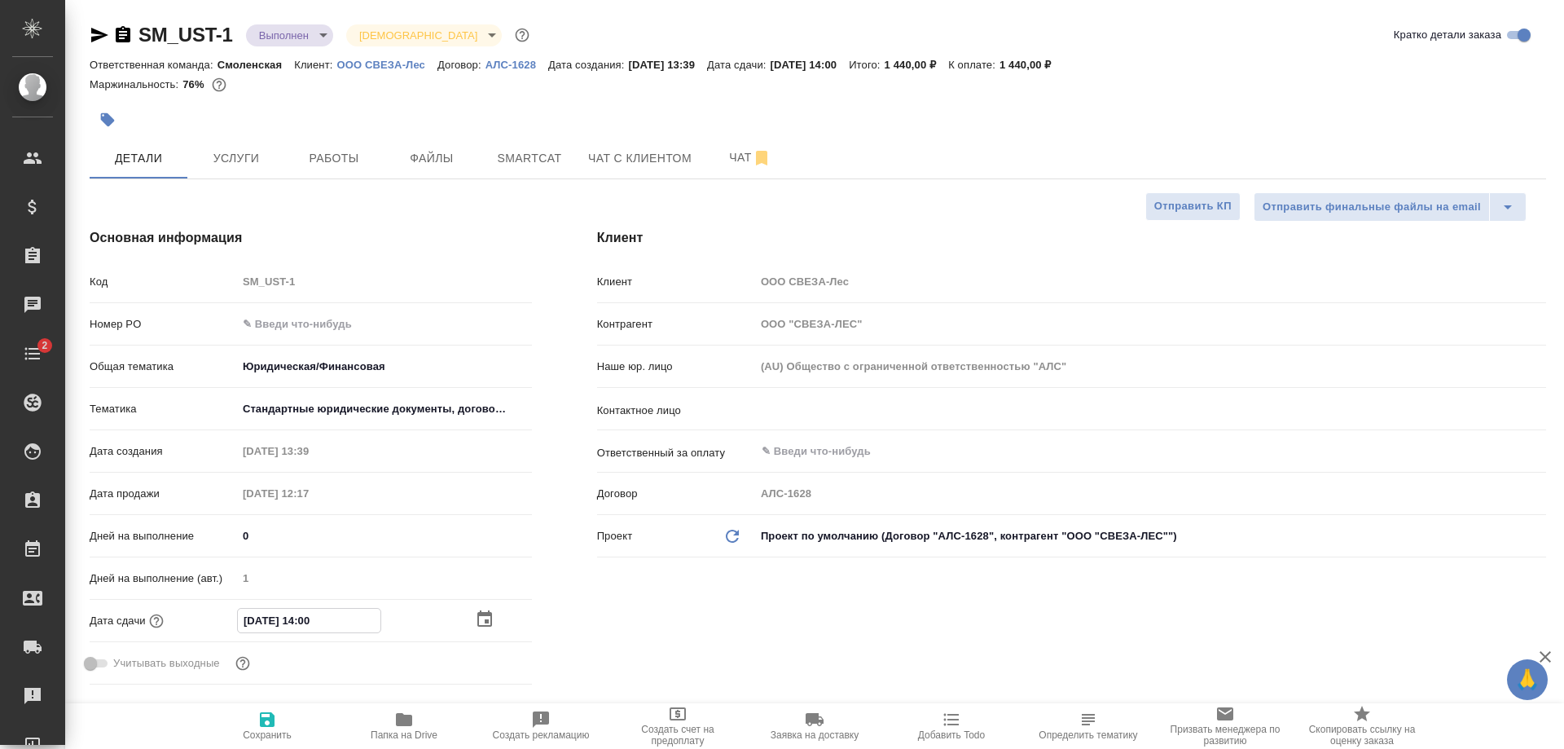
type textarea "x"
type input "[DATE] 00:__"
type textarea "x"
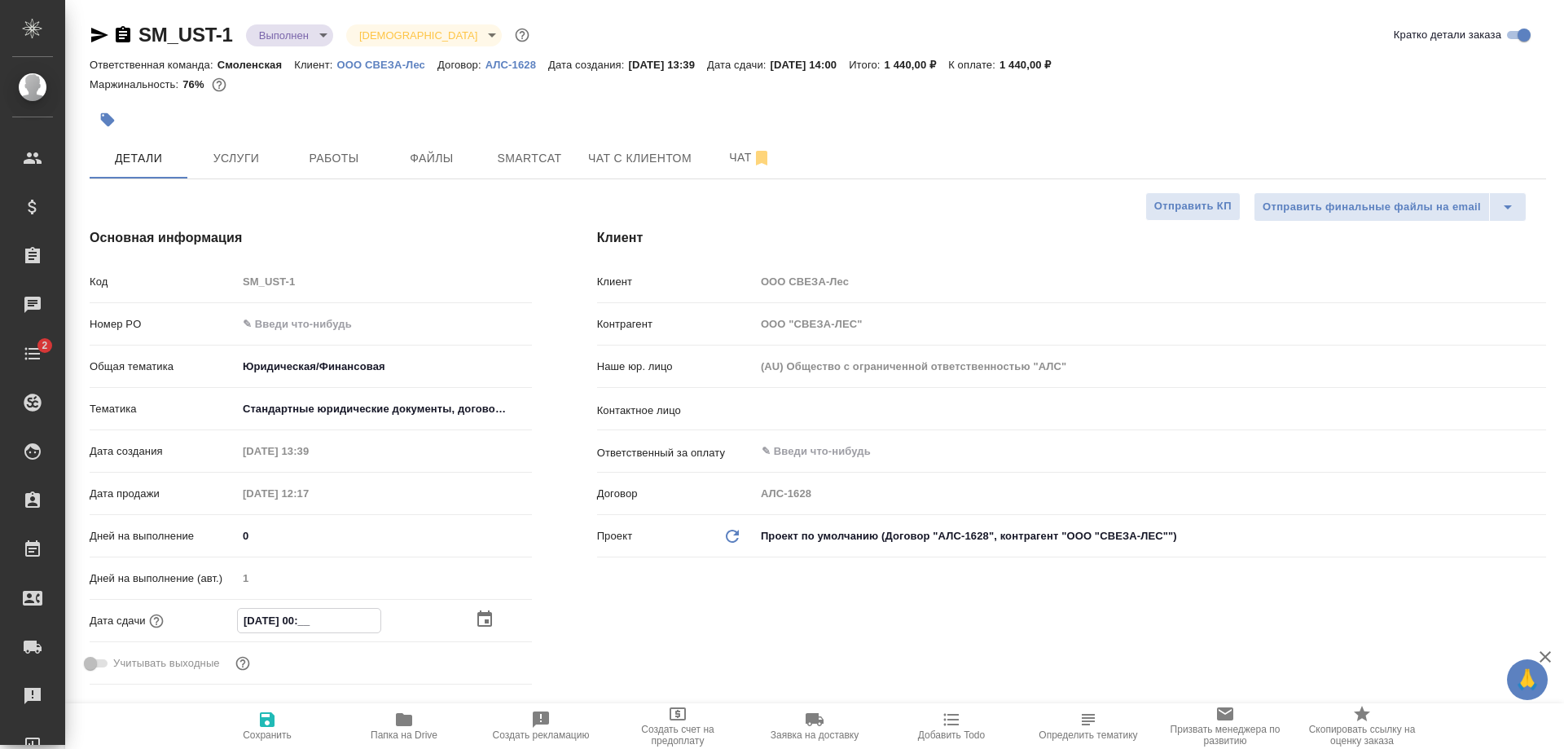
type textarea "x"
type input "[DATE] 10:0_"
type textarea "x"
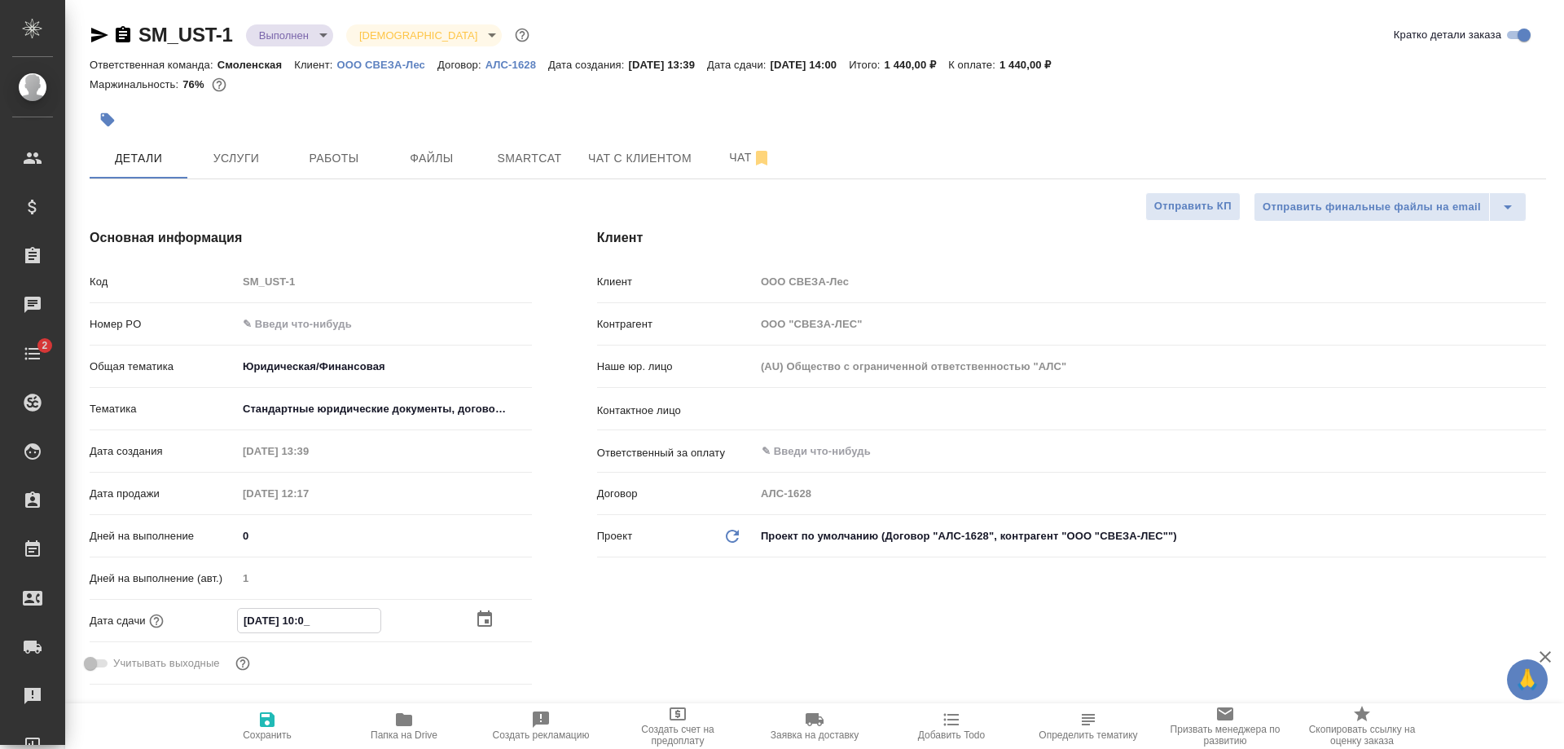
type input "[DATE] 12:00"
type textarea "x"
click at [335, 614] on input "[DATE] 12:00" at bounding box center [309, 620] width 143 height 24
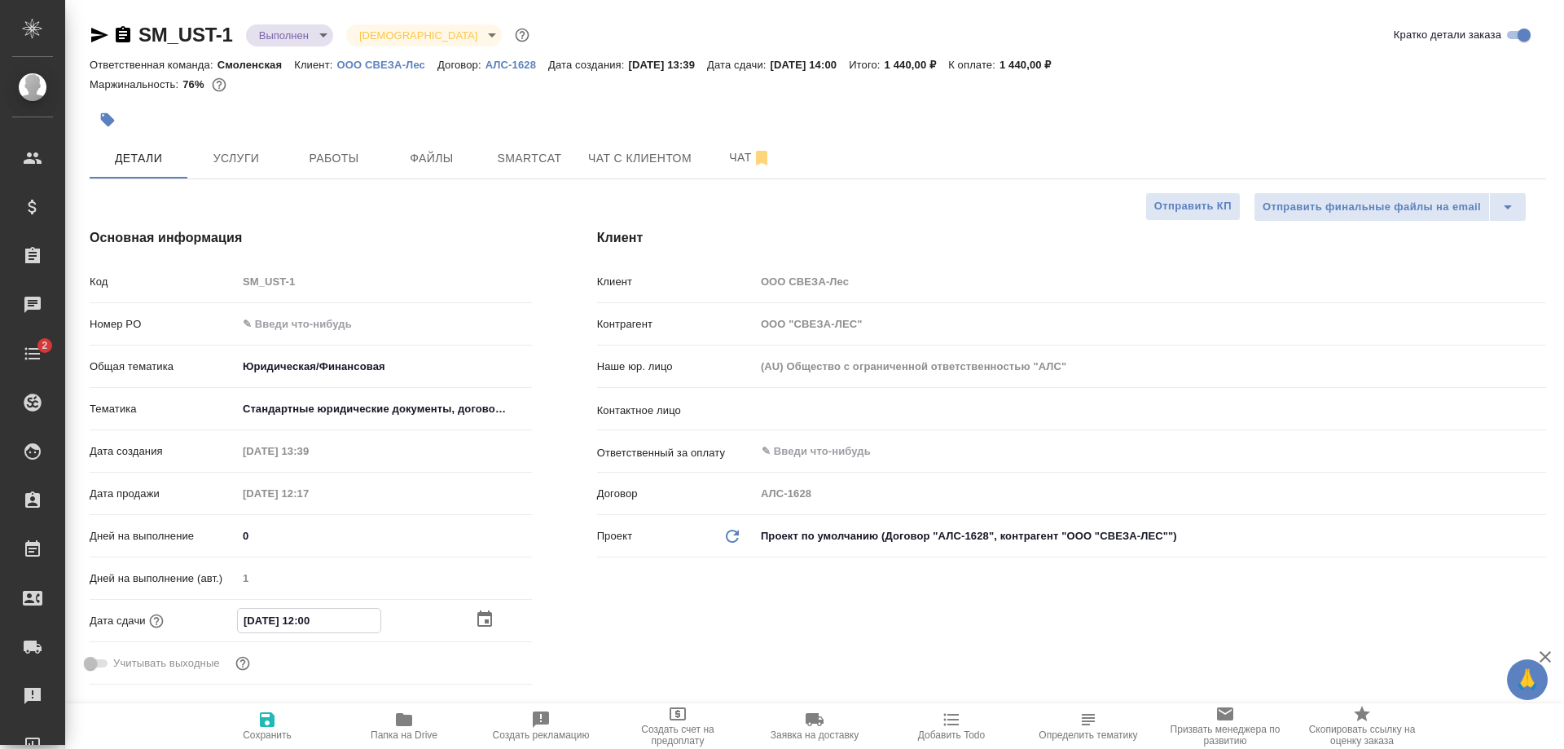
type input "[DATE] 12:0_"
type textarea "x"
type input "[DATE] 12:03"
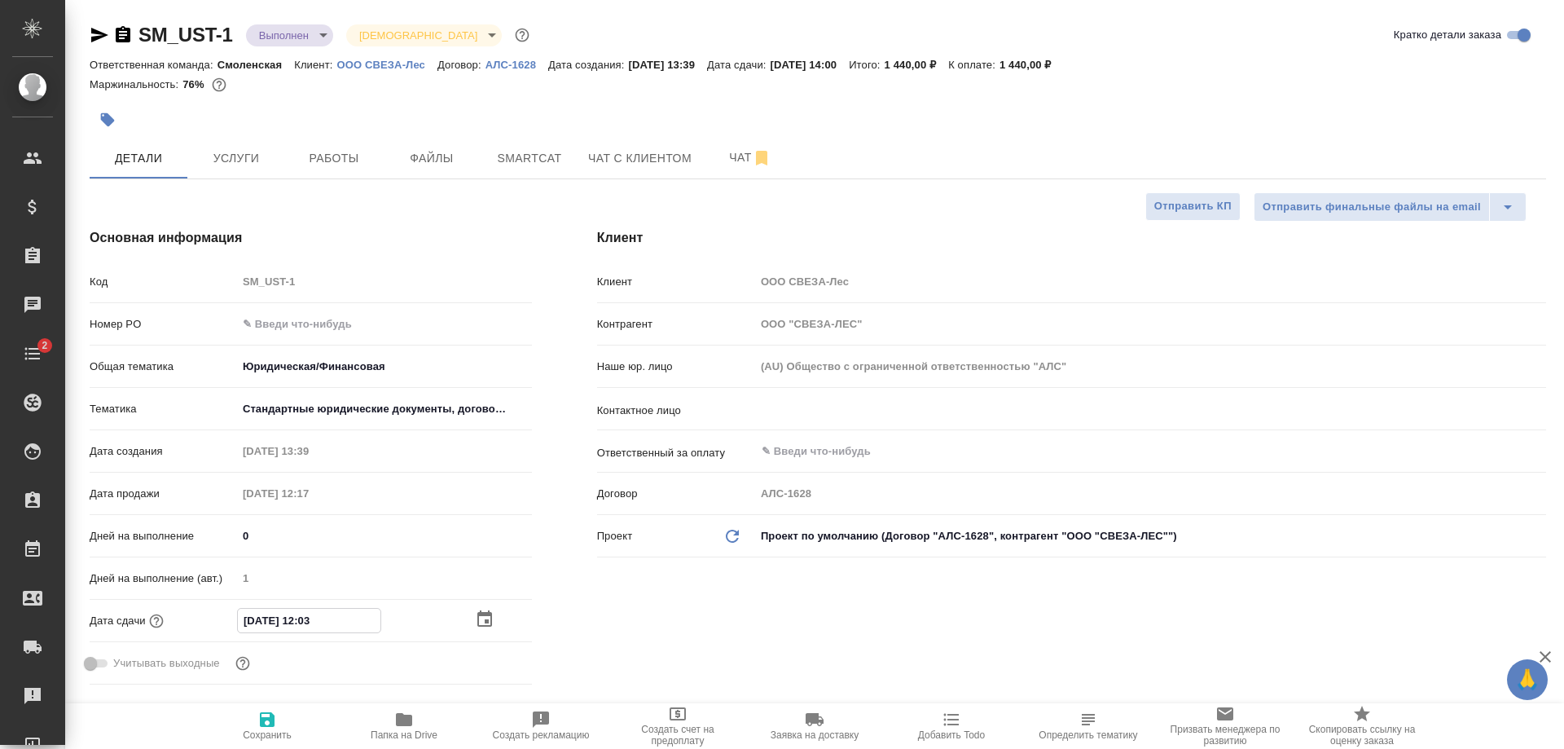
type textarea "x"
type input "[DATE] 12:03"
click at [265, 718] on icon "button" at bounding box center [267, 719] width 15 height 15
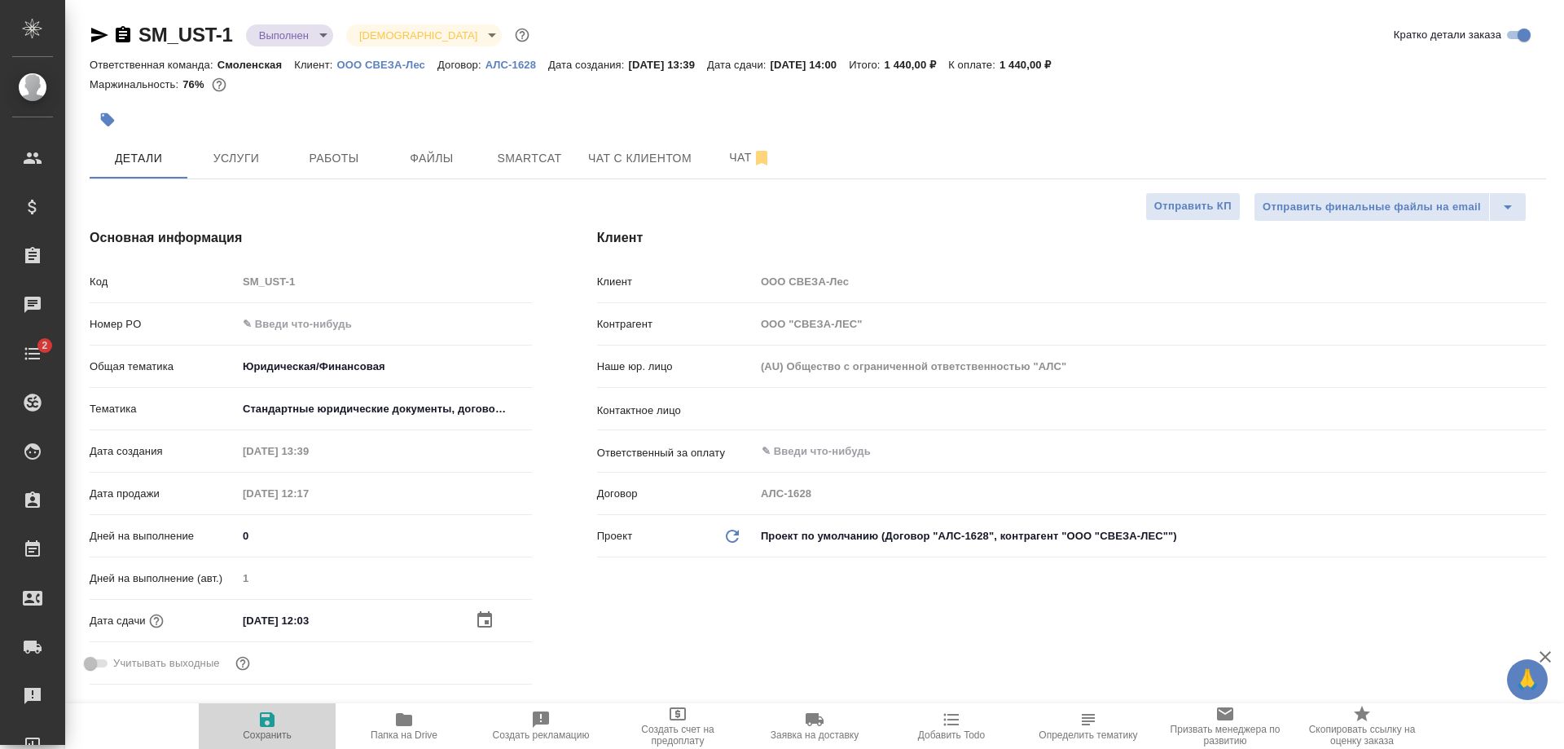
type textarea "x"
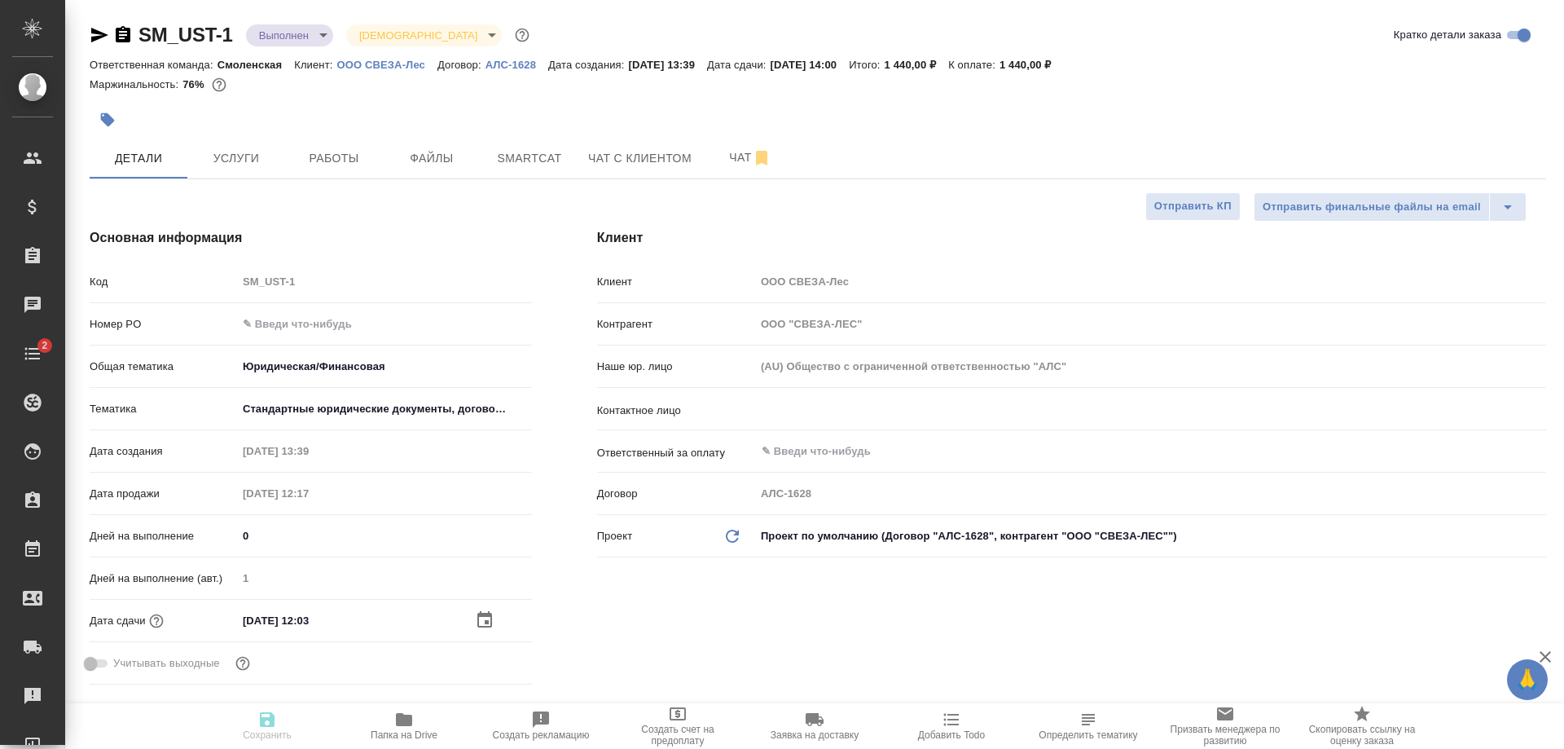
type textarea "x"
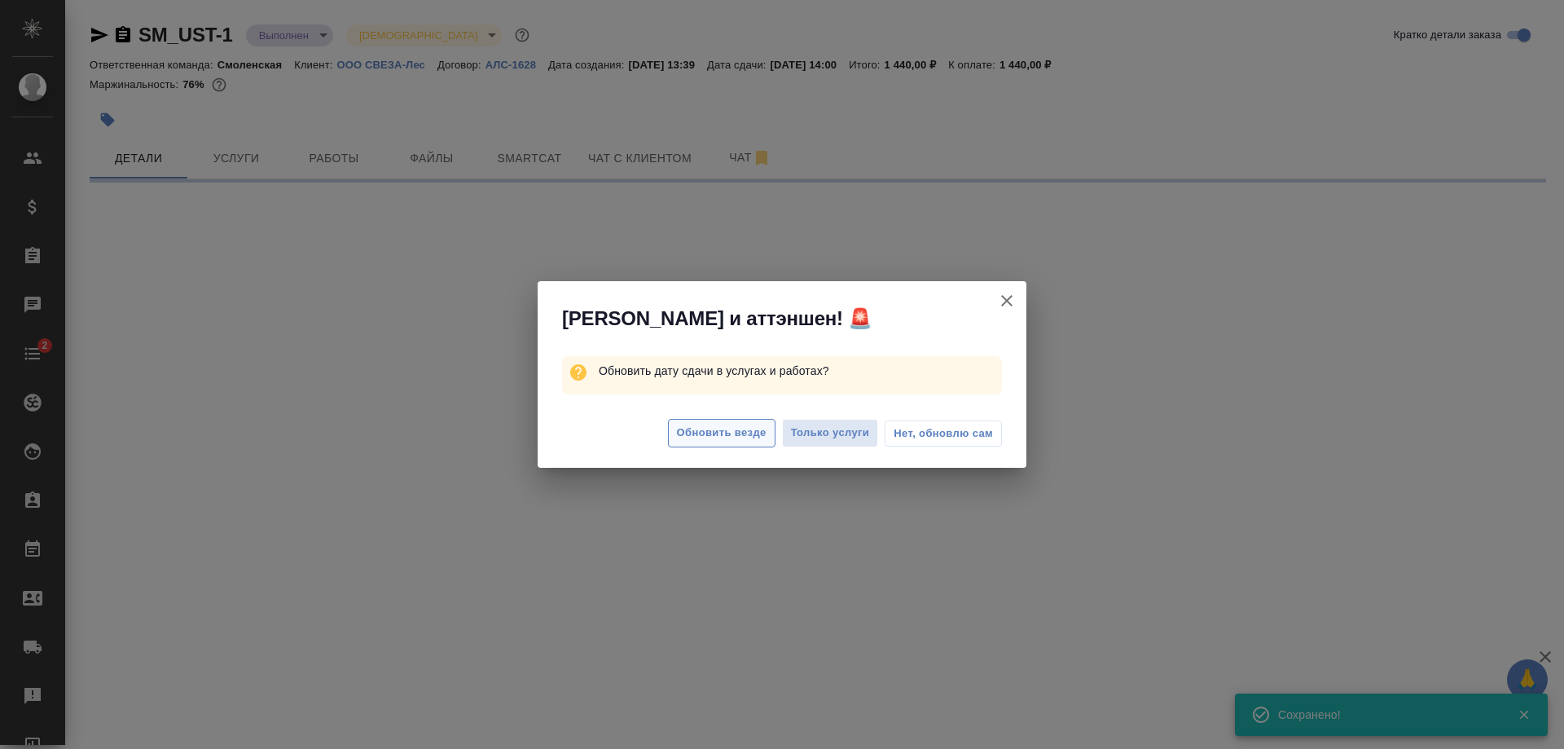
select select "RU"
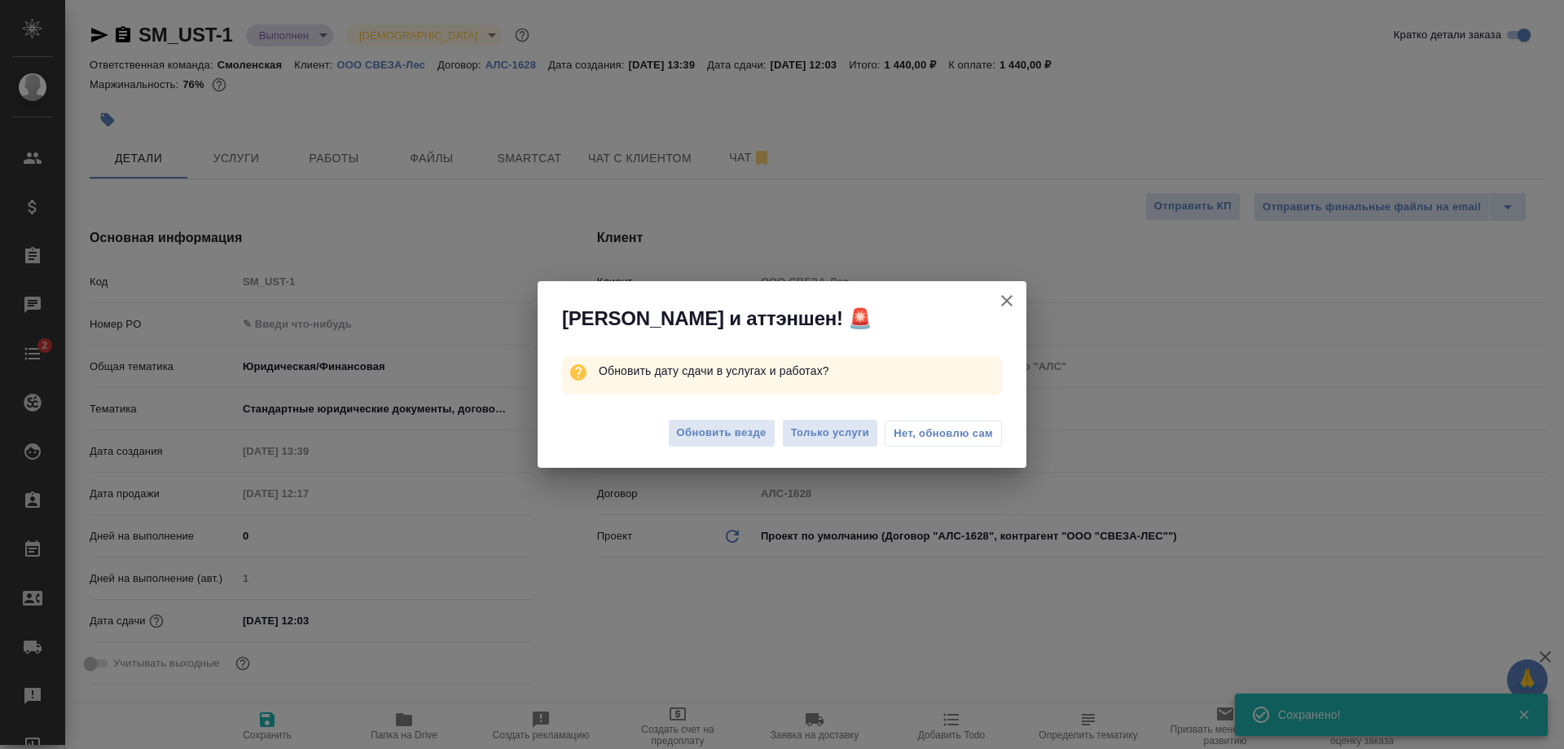
type textarea "x"
click at [937, 428] on span "Нет, обновлю сам" at bounding box center [943, 433] width 99 height 16
type textarea "x"
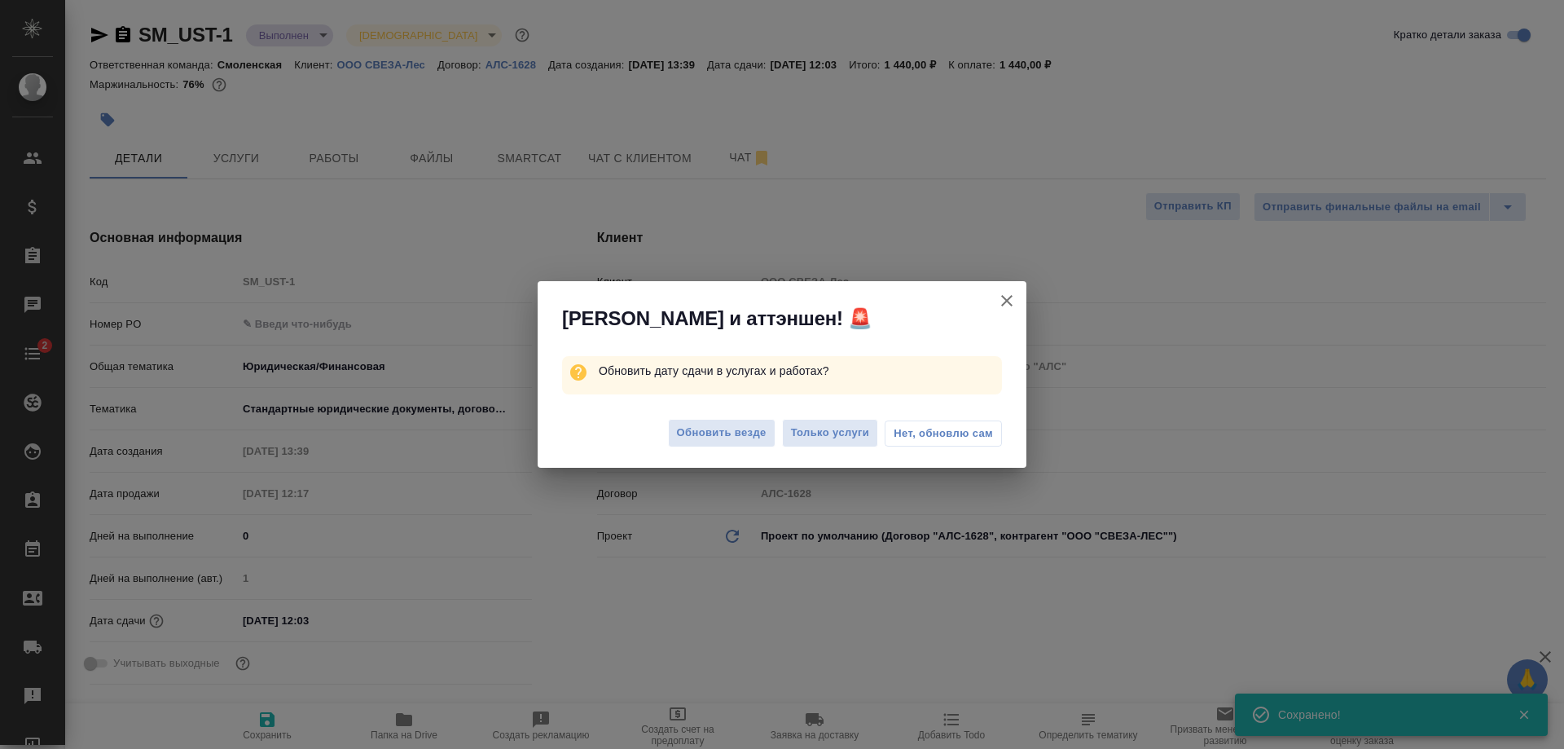
type textarea "x"
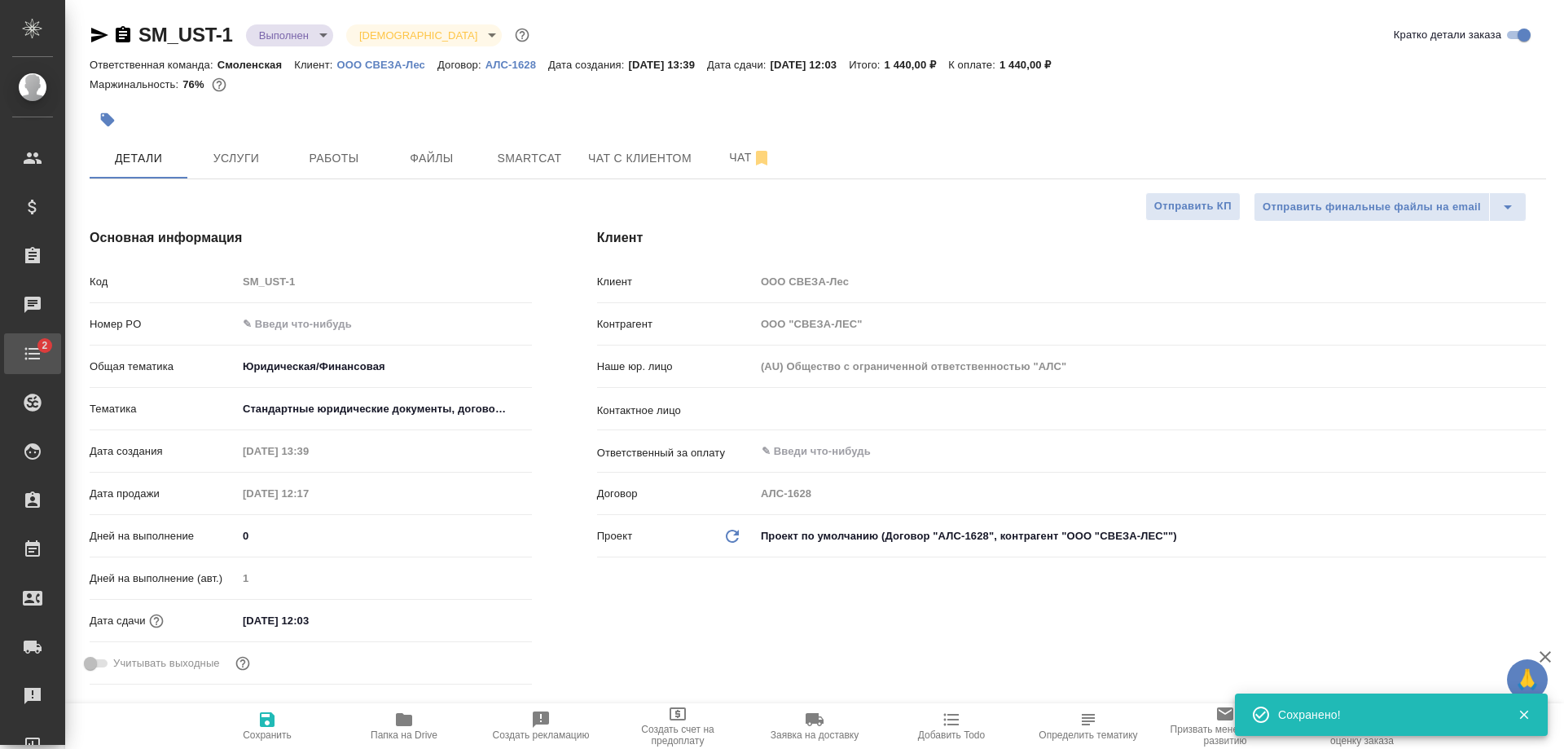
type textarea "x"
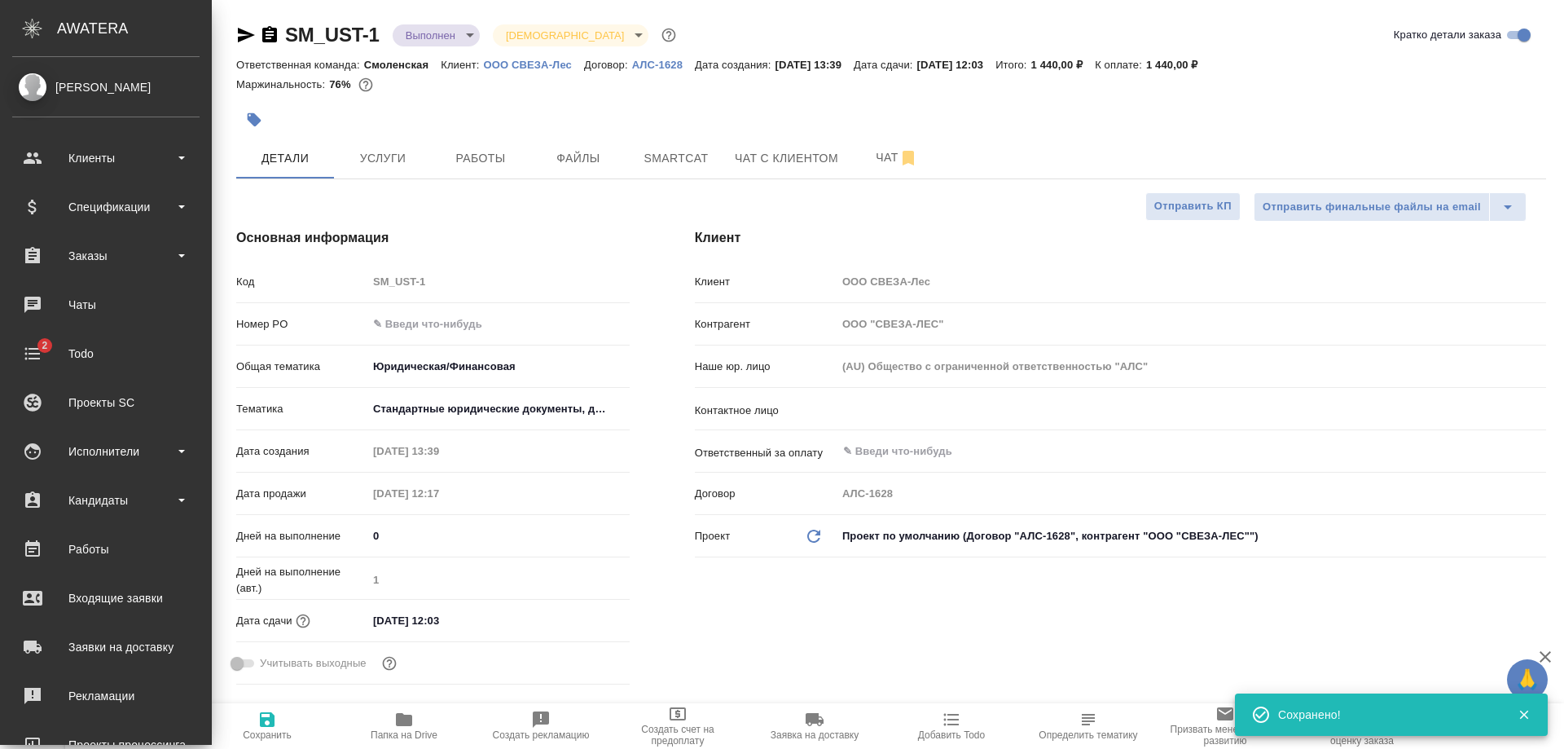
type textarea "x"
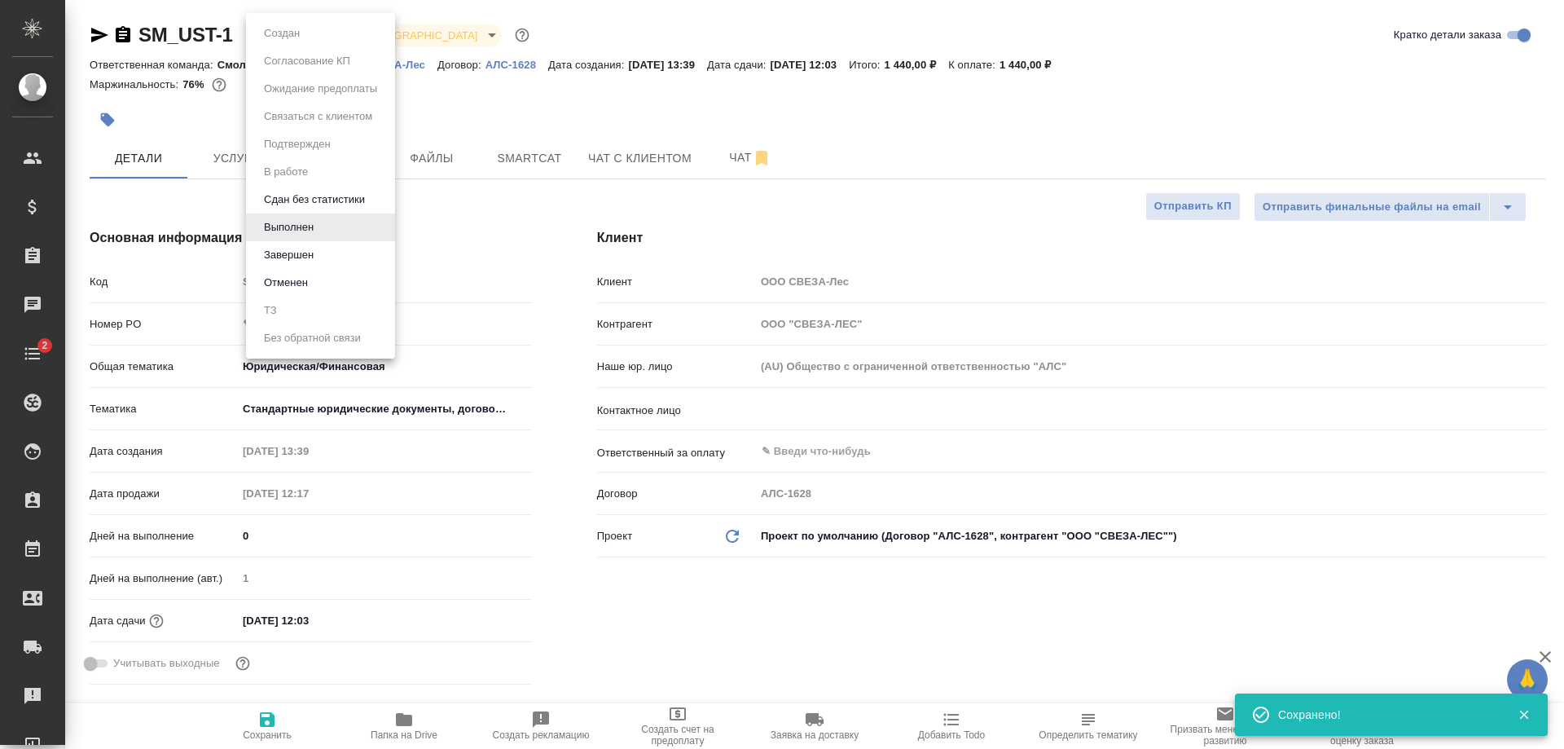
click at [319, 34] on body "🙏 .cls-1 fill:#fff; AWATERA Shulgina Anna Клиенты Спецификации Заказы 0 Чаты 2 …" at bounding box center [782, 374] width 1564 height 749
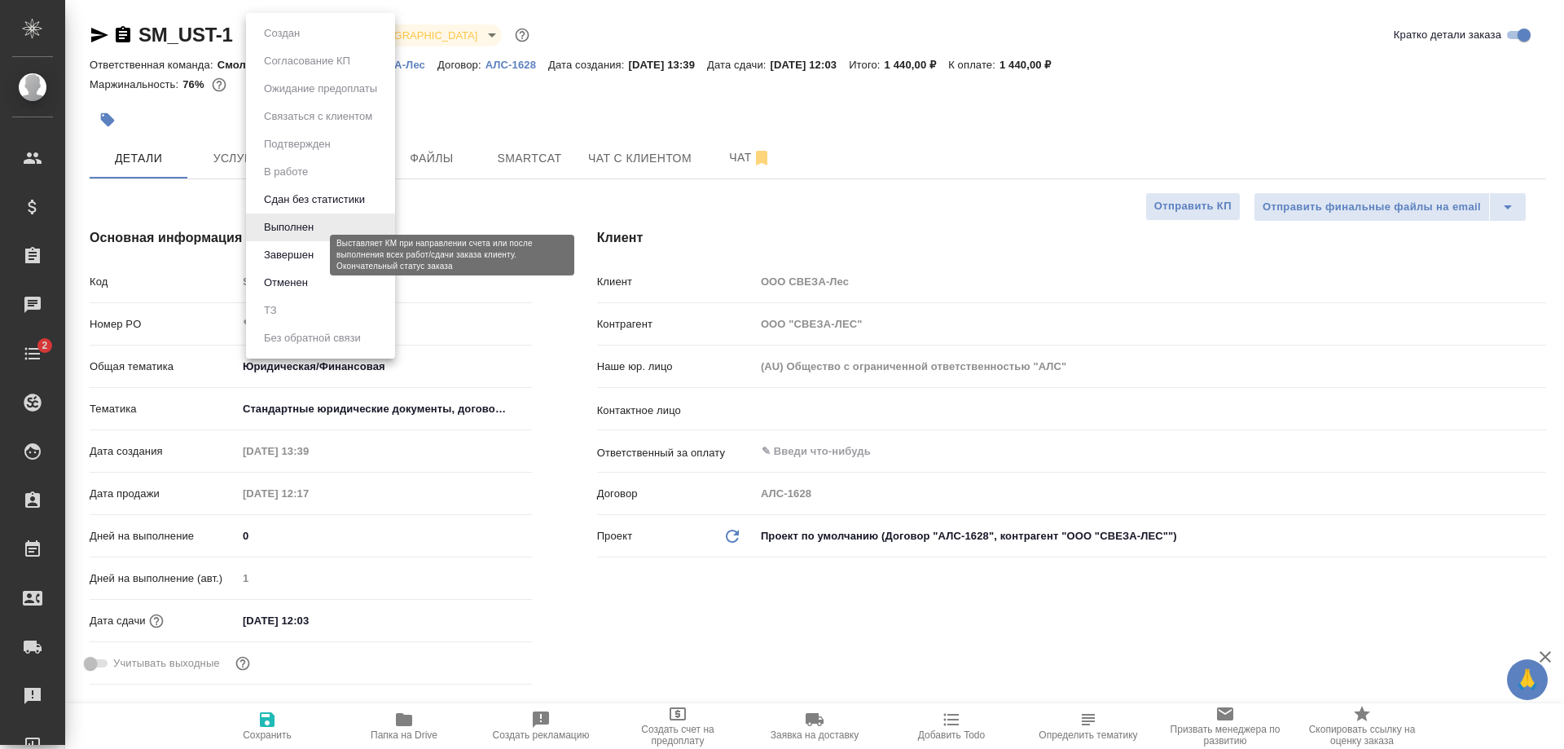
click at [298, 250] on button "Завершен" at bounding box center [288, 255] width 59 height 18
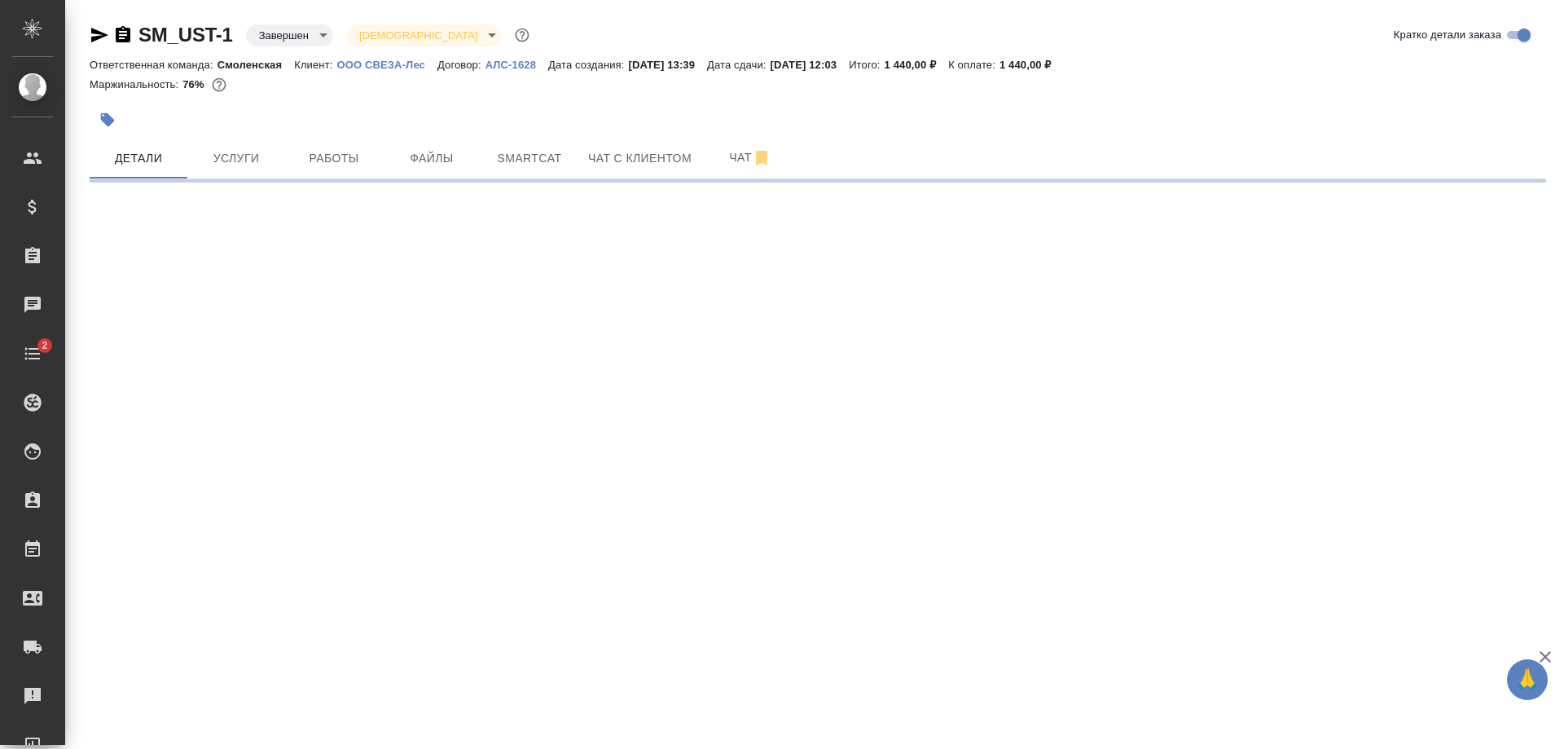
select select "RU"
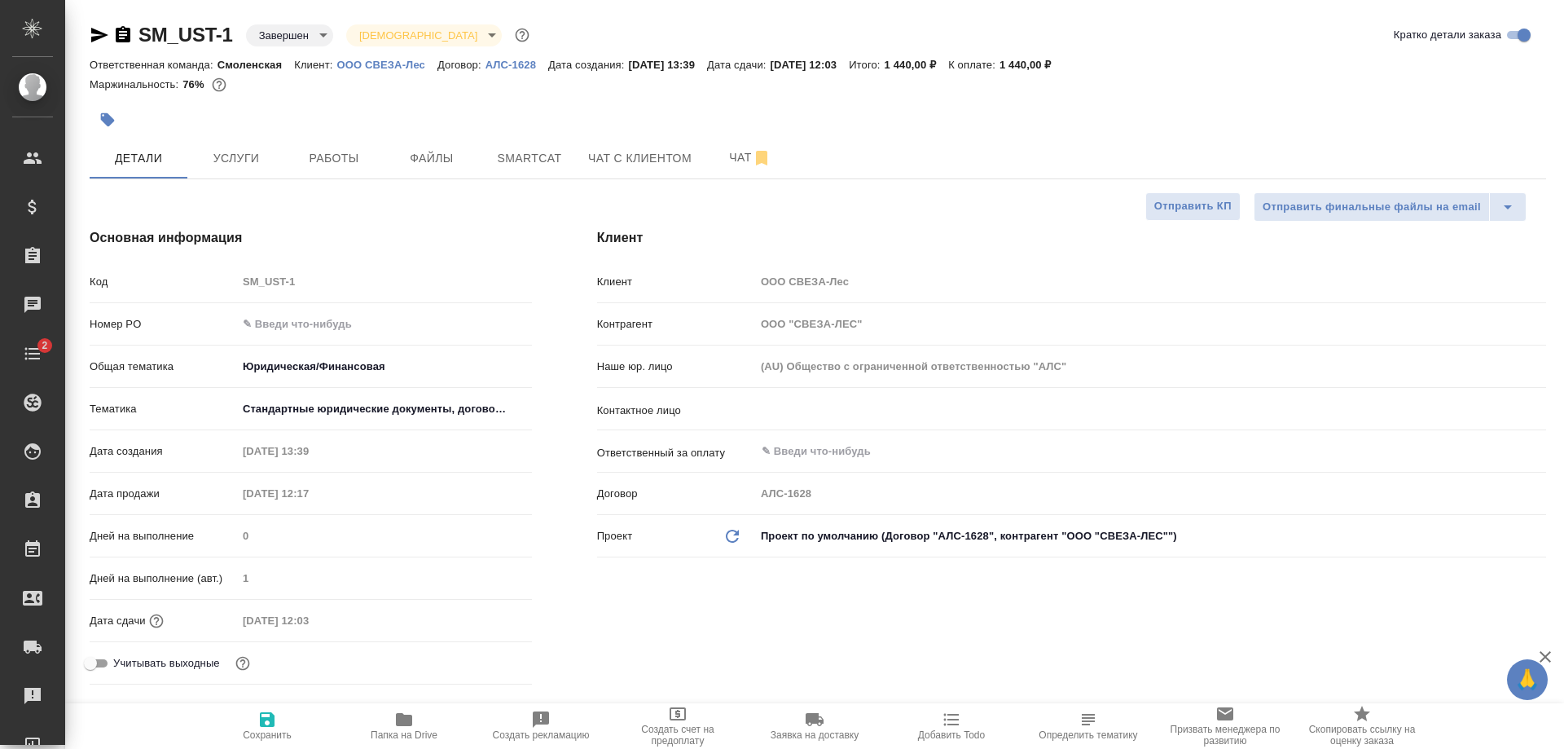
type textarea "x"
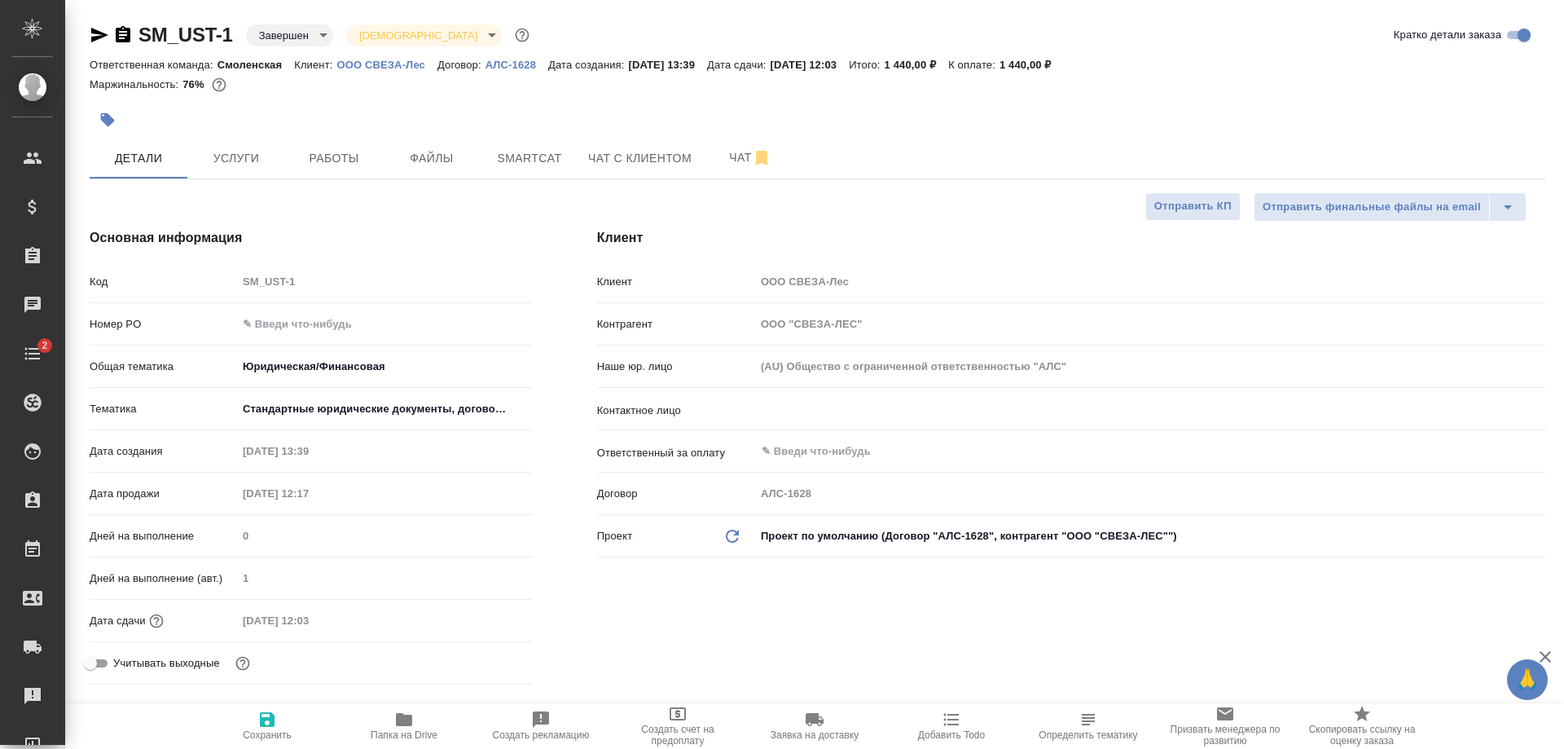
type textarea "x"
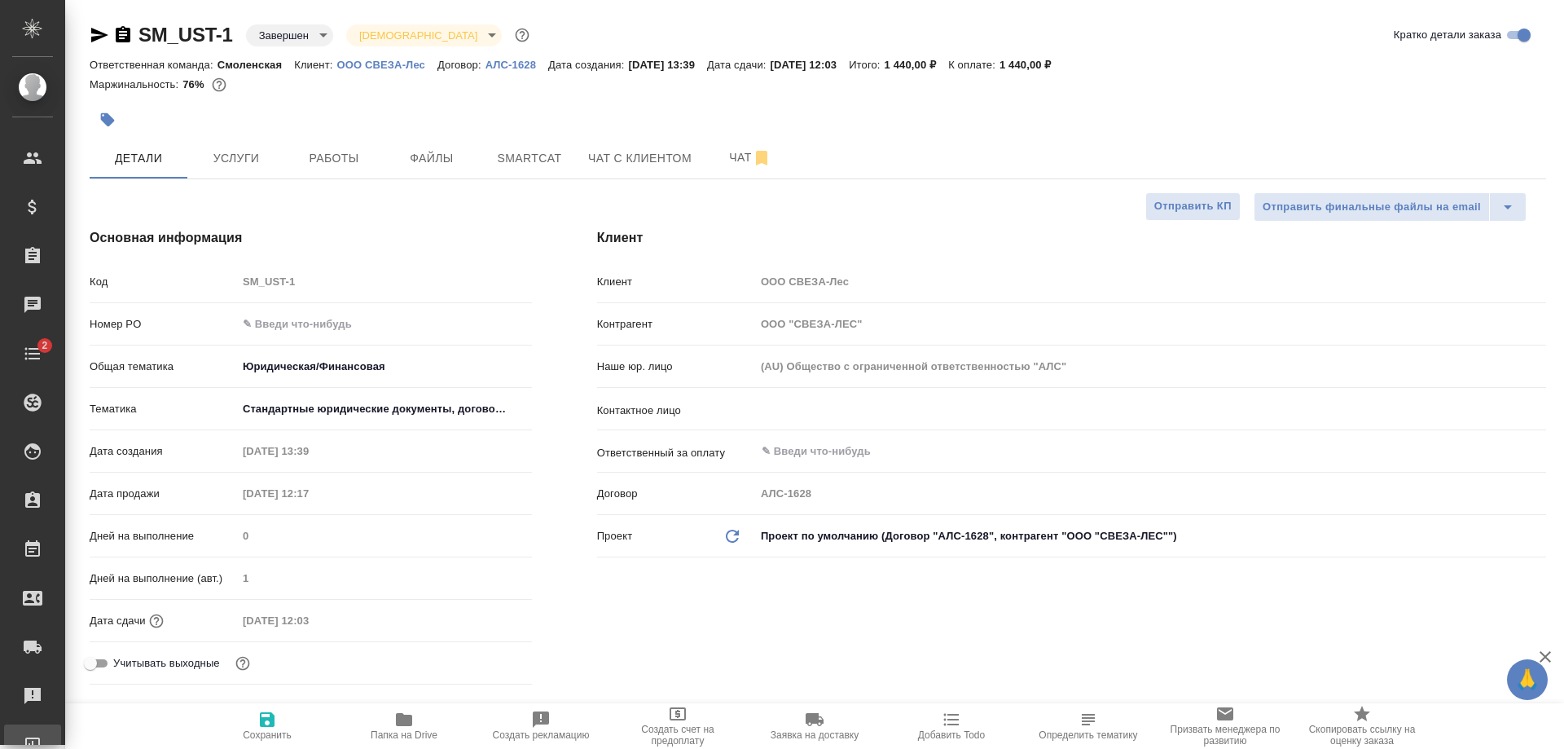
type textarea "x"
click at [507, 64] on p "АЛС-1628" at bounding box center [516, 65] width 63 height 12
type textarea "x"
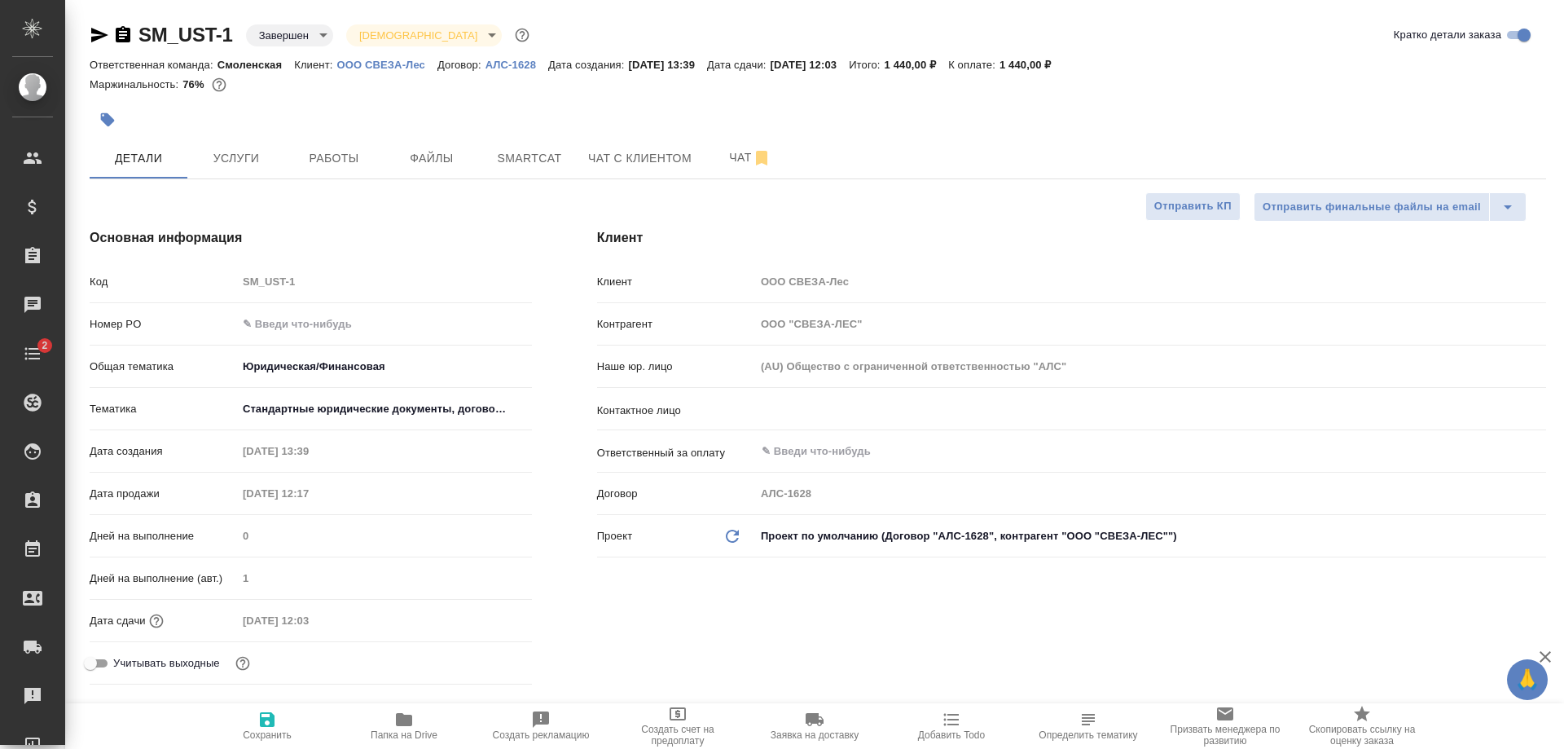
type textarea "x"
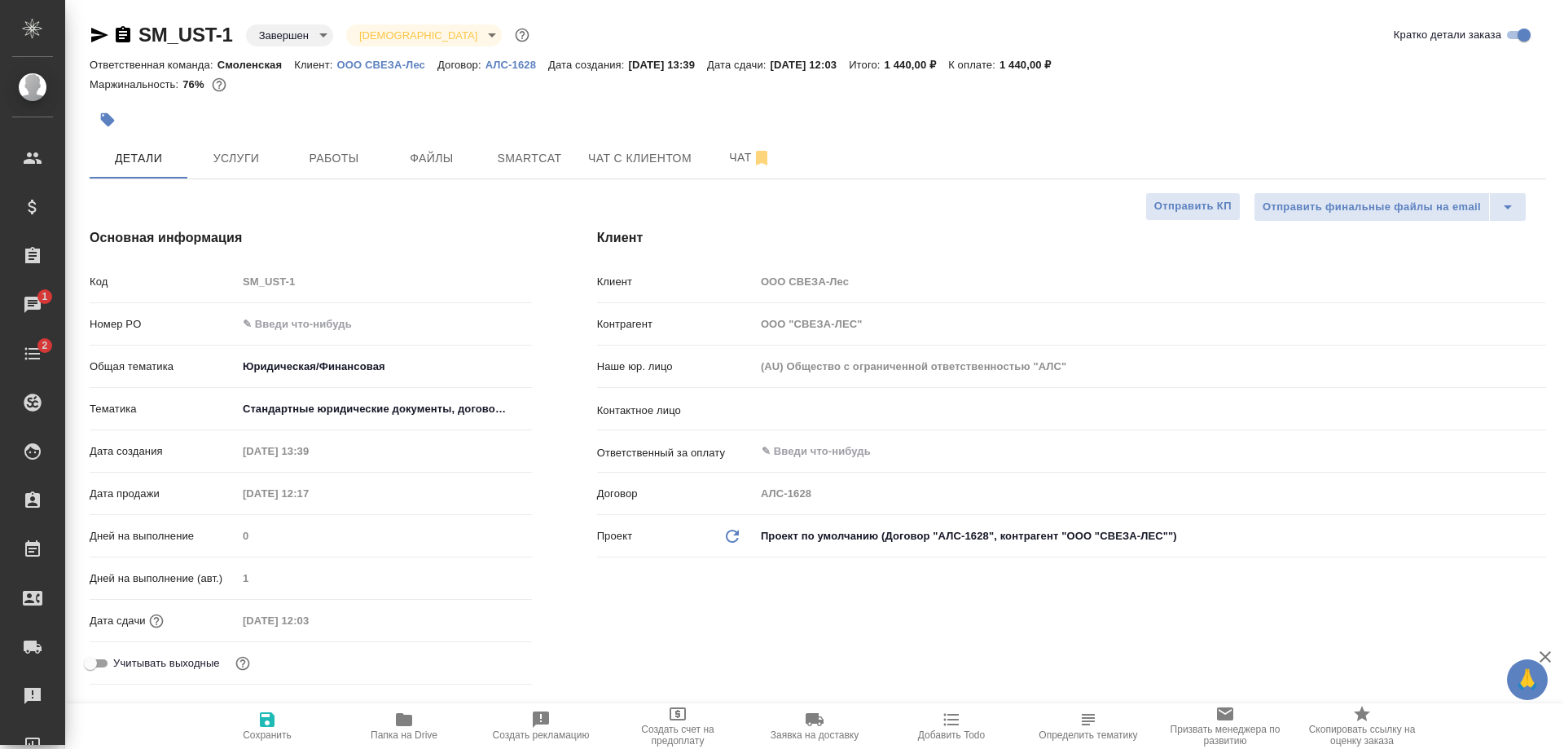
type textarea "x"
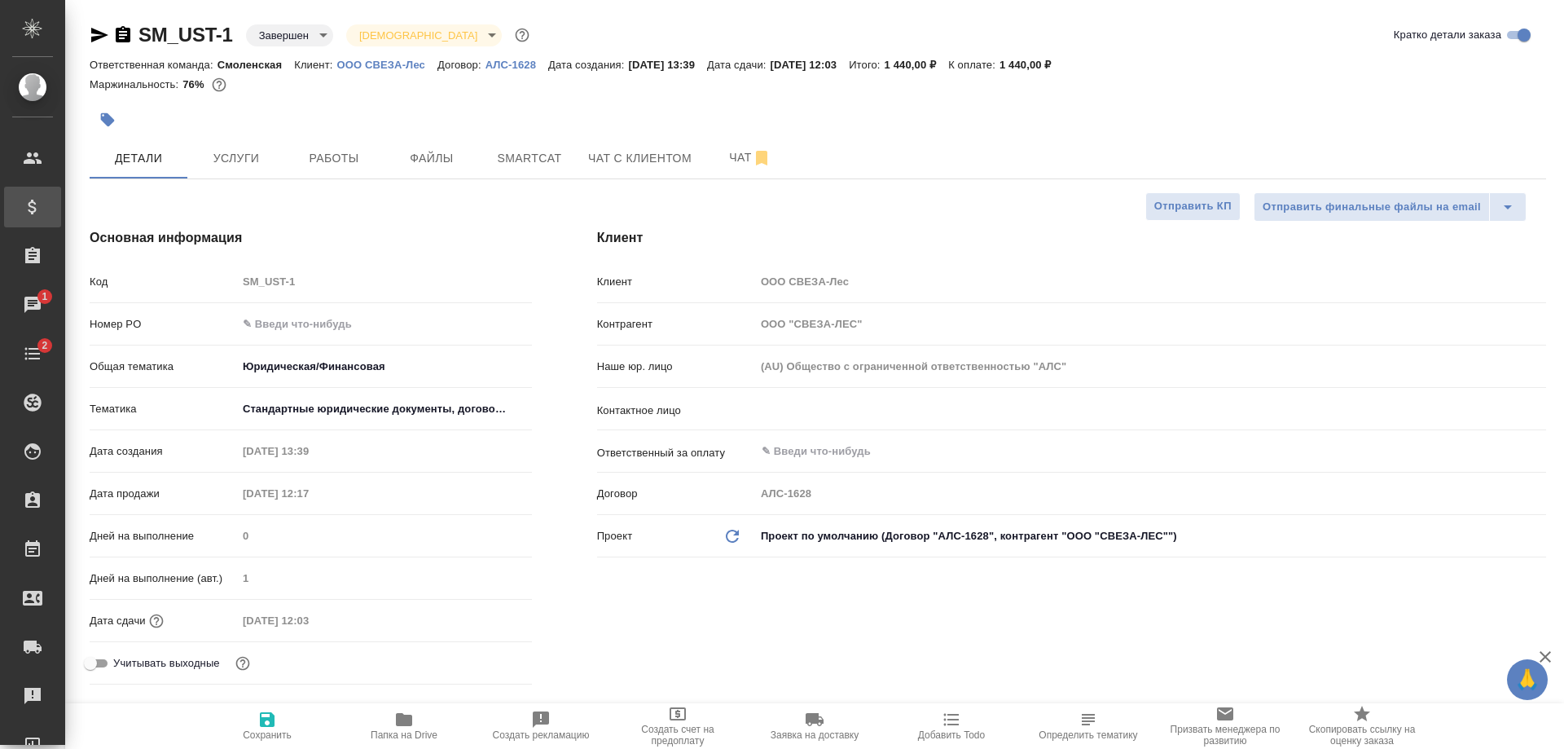
type textarea "x"
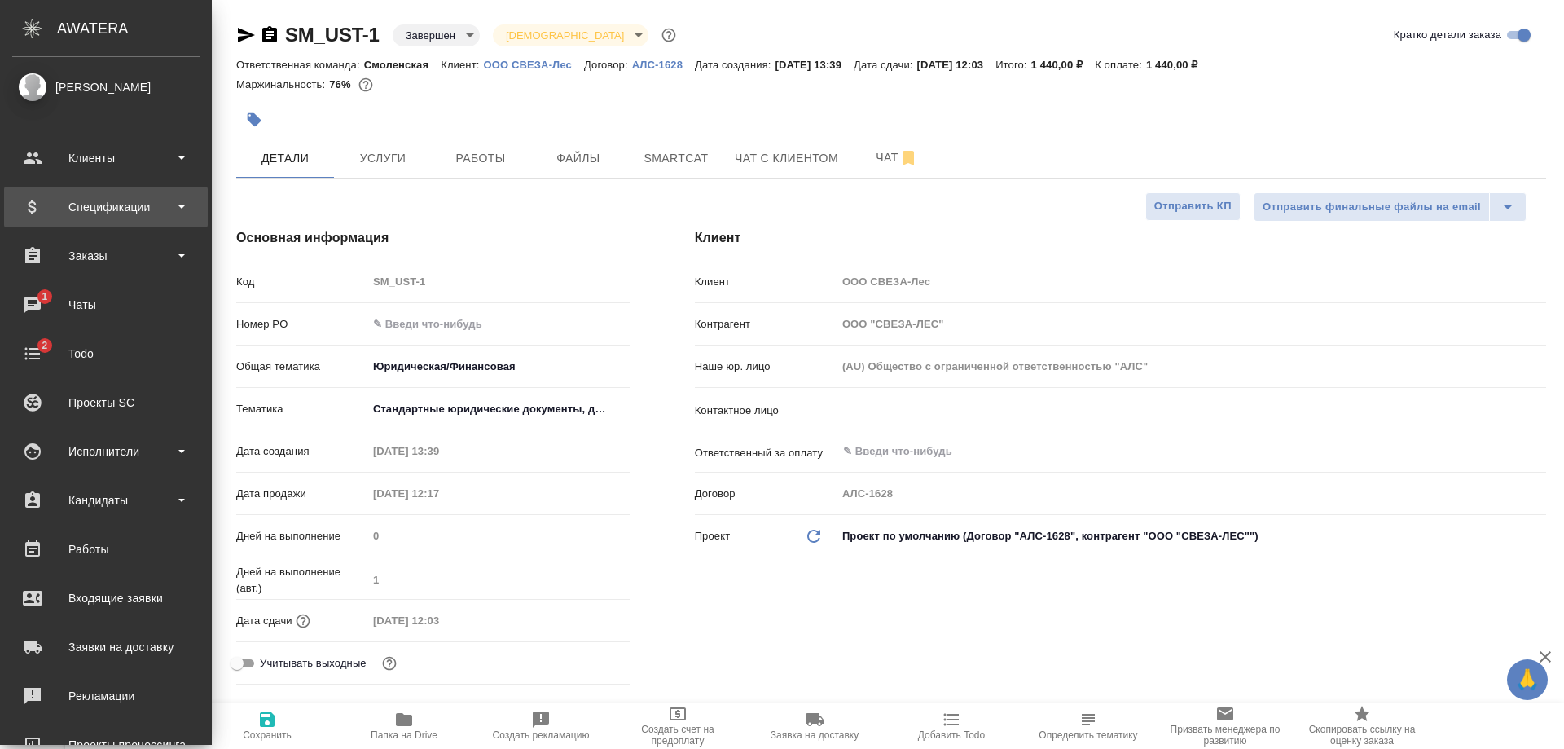
click at [64, 200] on div "Спецификации" at bounding box center [105, 207] width 187 height 24
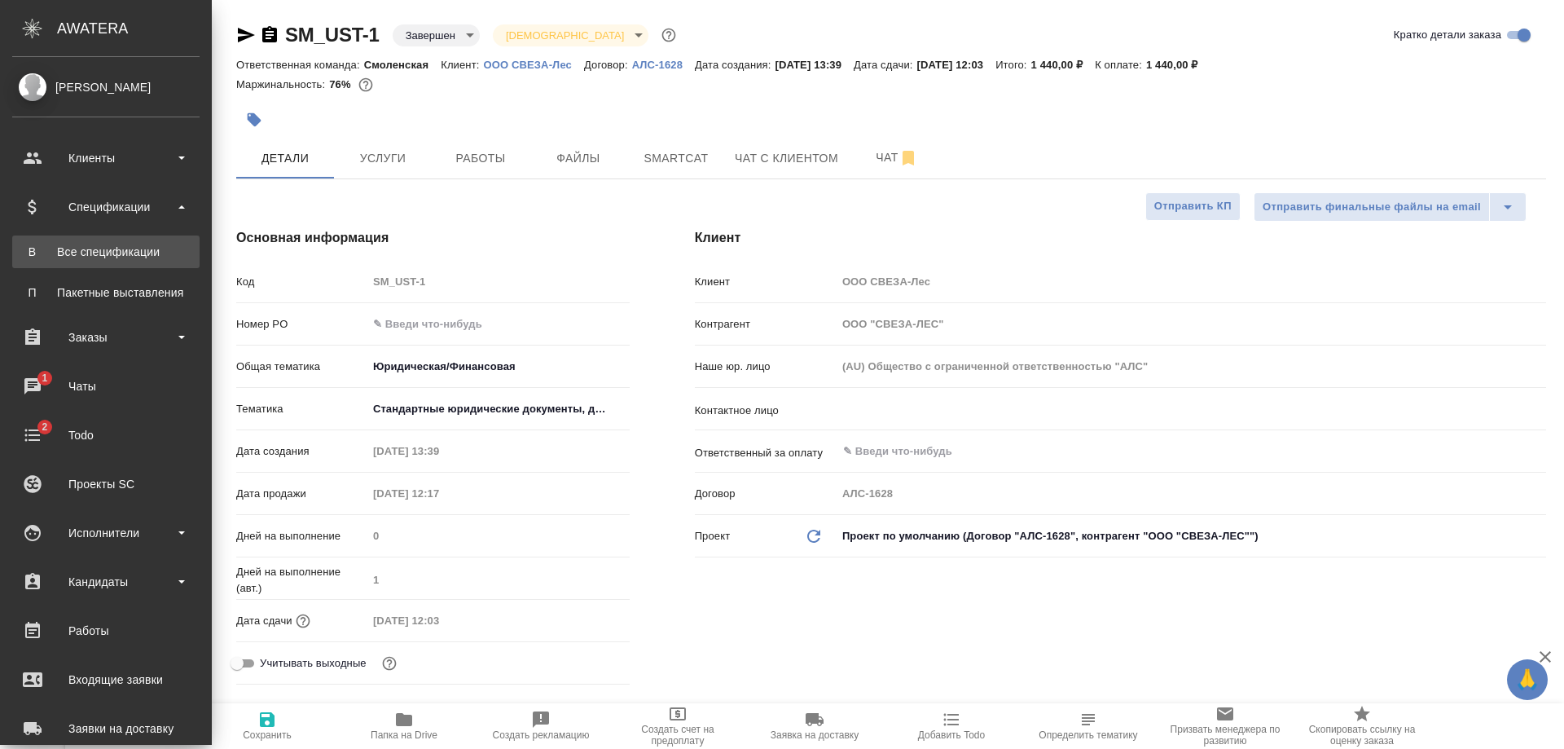
type textarea "x"
click at [71, 256] on div "Все спецификации" at bounding box center [105, 252] width 171 height 16
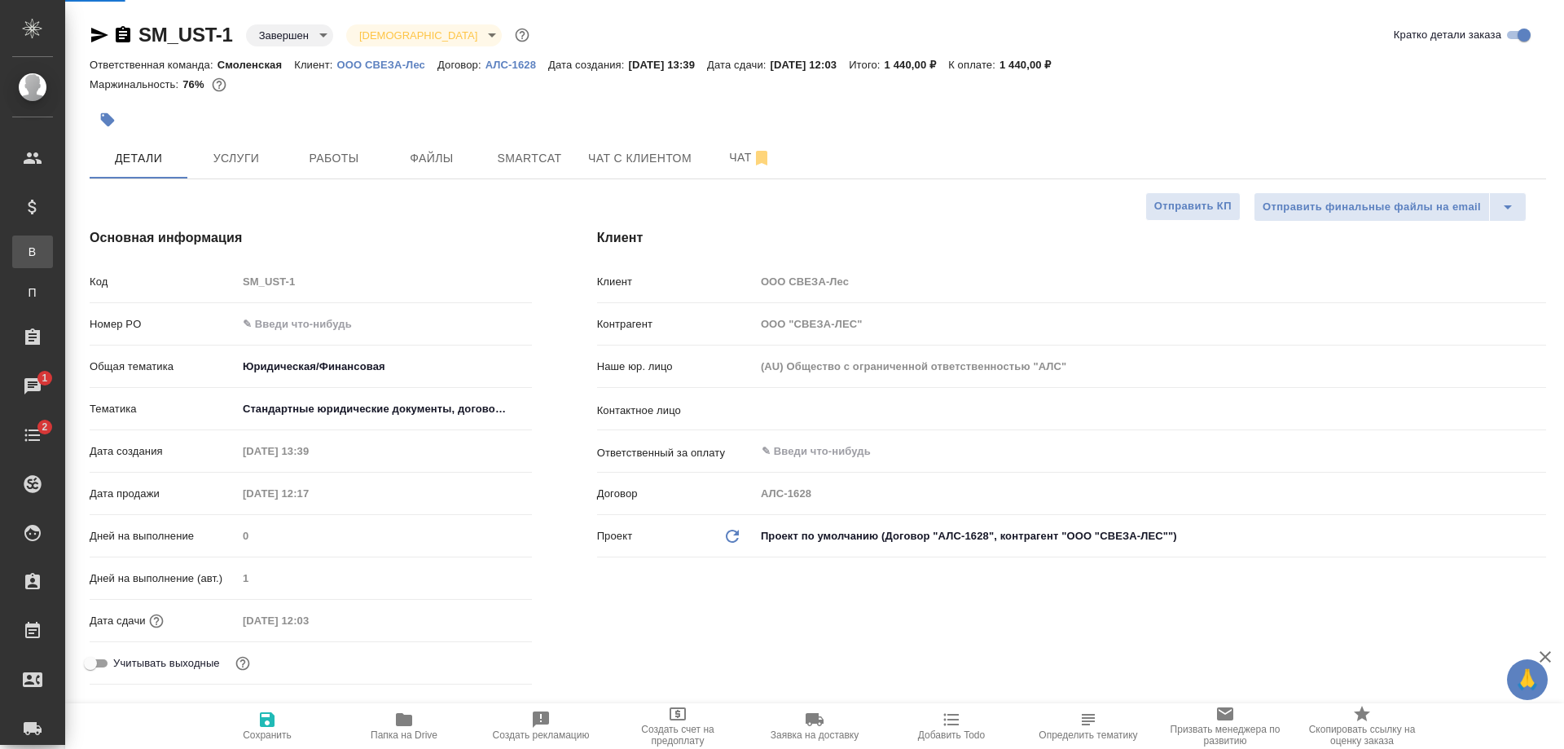
type textarea "x"
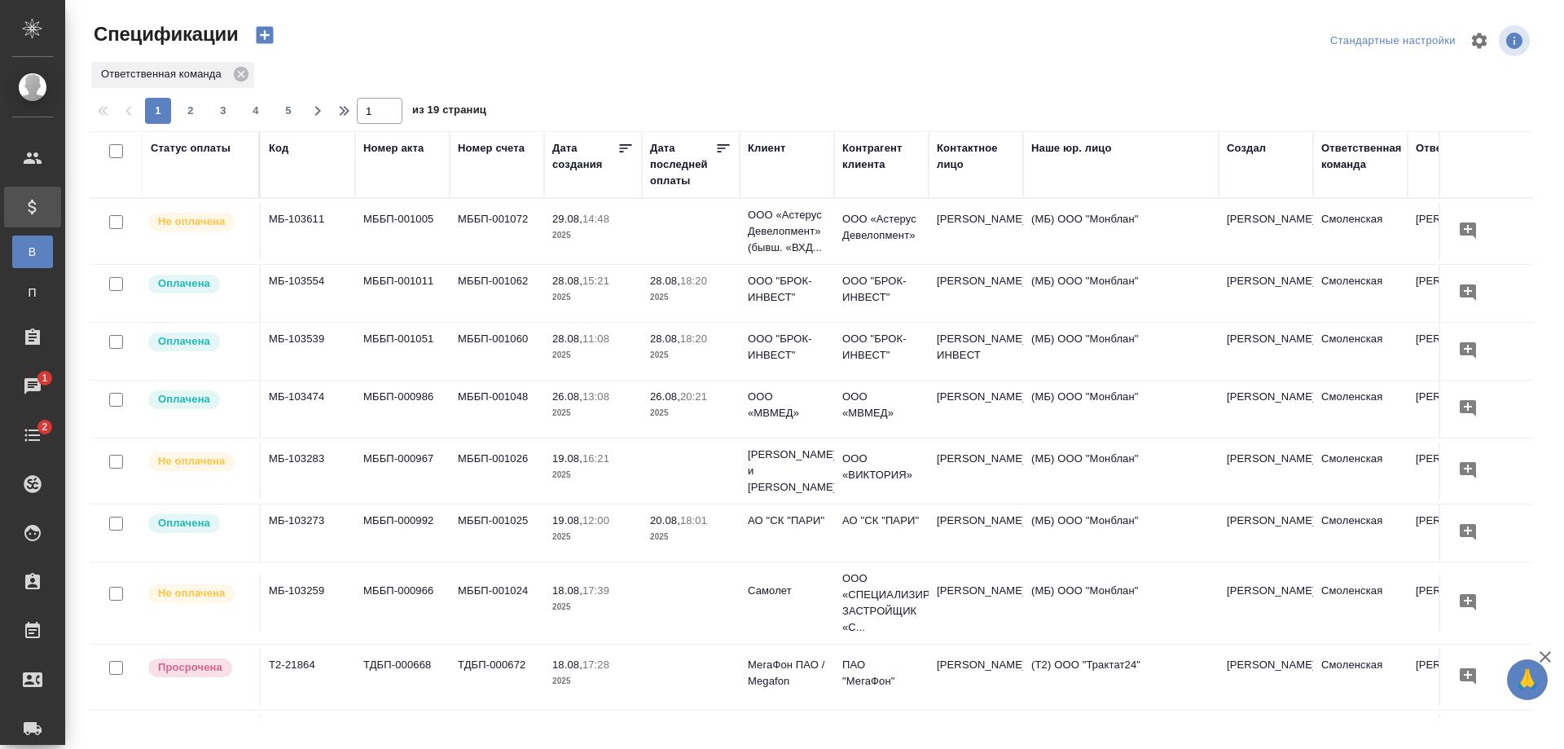
click at [763, 147] on div "Клиент" at bounding box center [766, 148] width 37 height 16
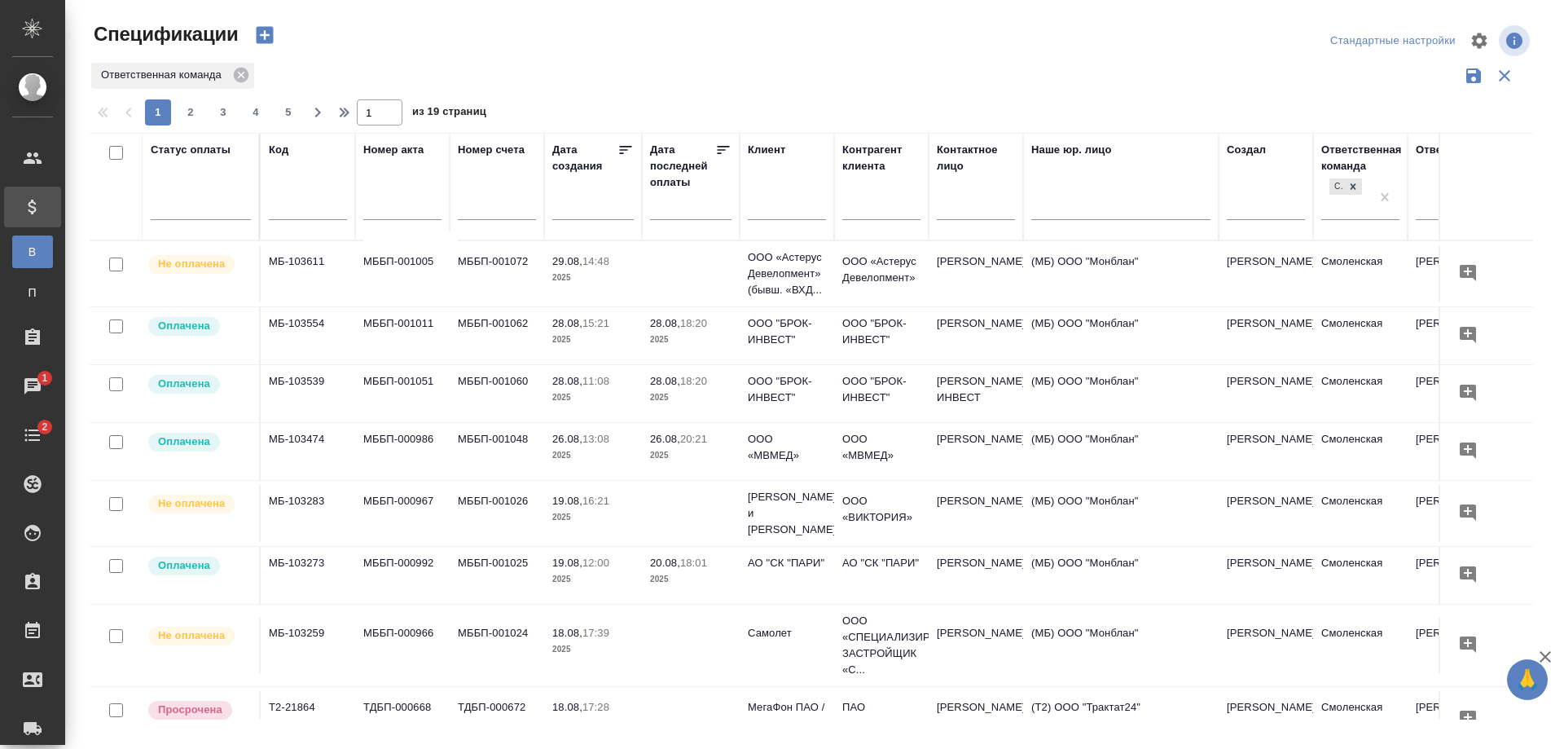
click at [768, 206] on input "text" at bounding box center [787, 209] width 78 height 20
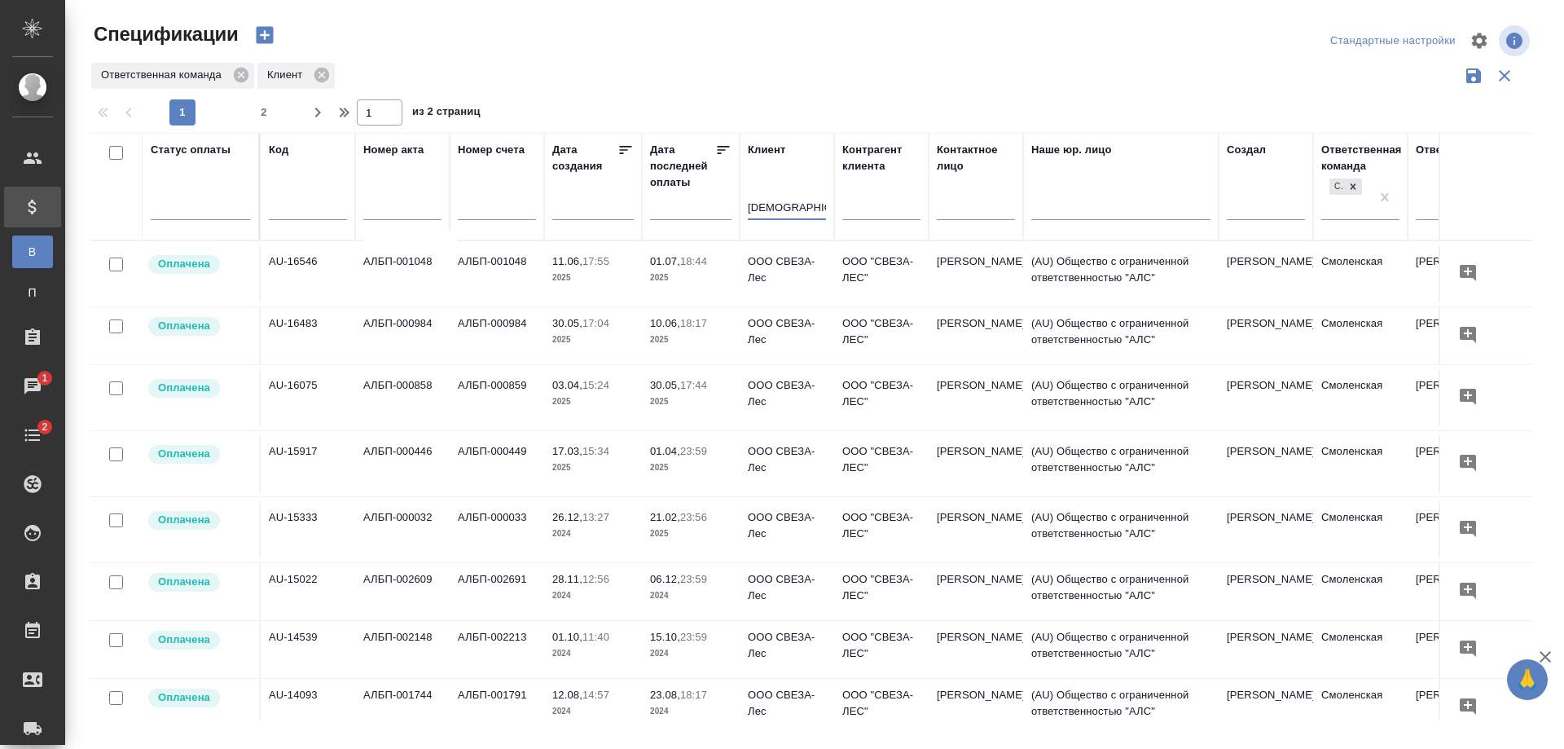
type input "свеза"
click at [612, 334] on p "2025" at bounding box center [592, 340] width 81 height 16
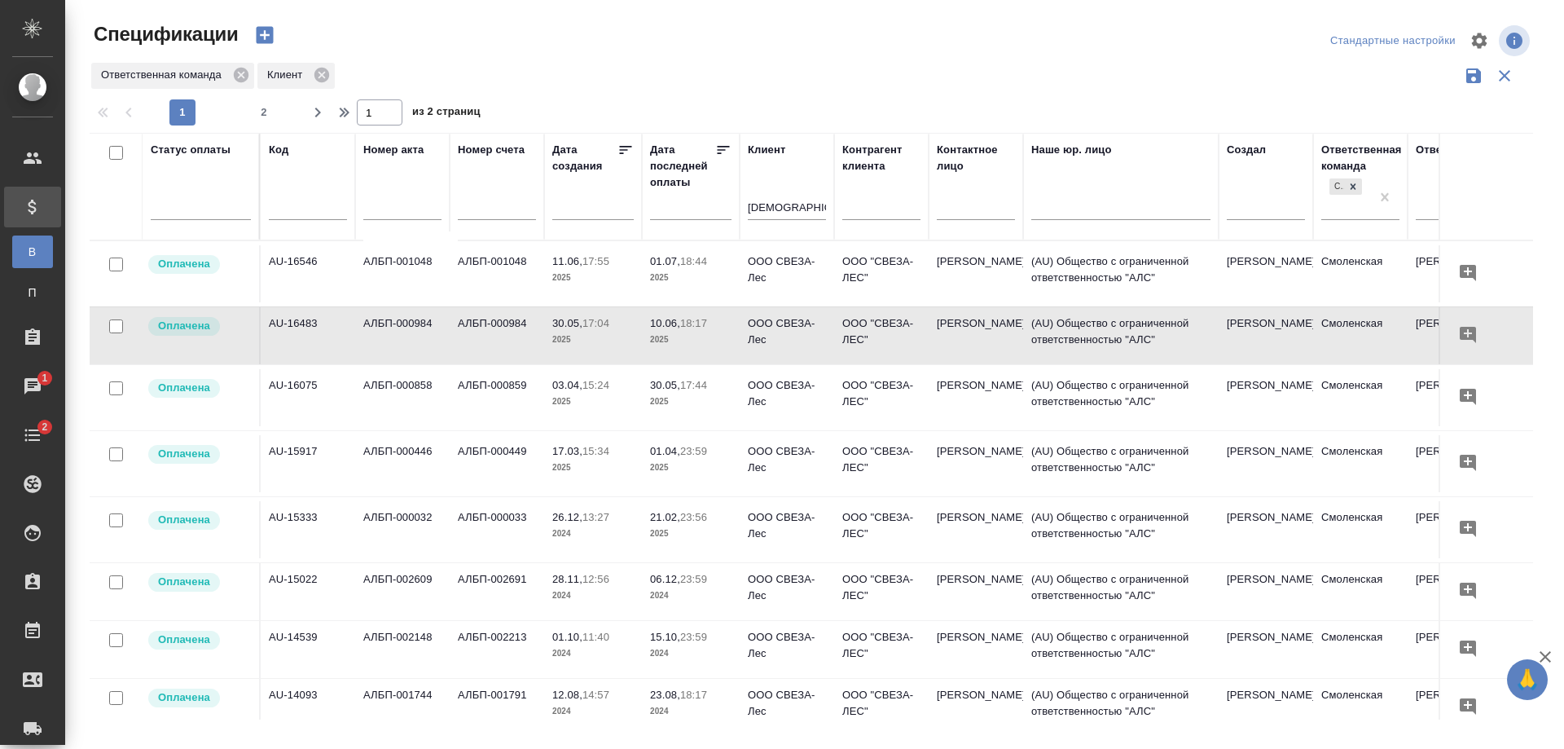
click at [482, 280] on td "АЛБП-001048" at bounding box center [497, 273] width 94 height 57
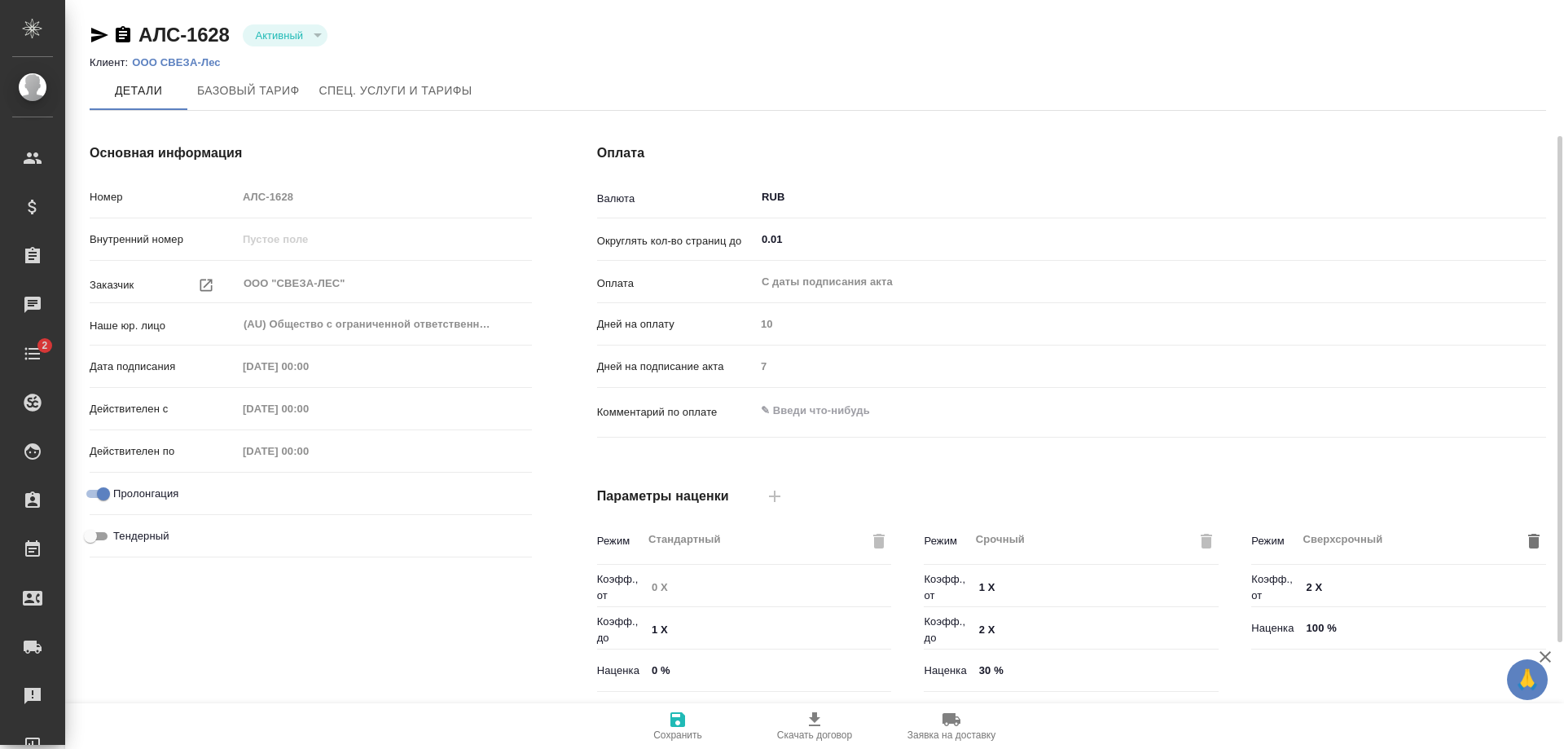
type input "без ТП"
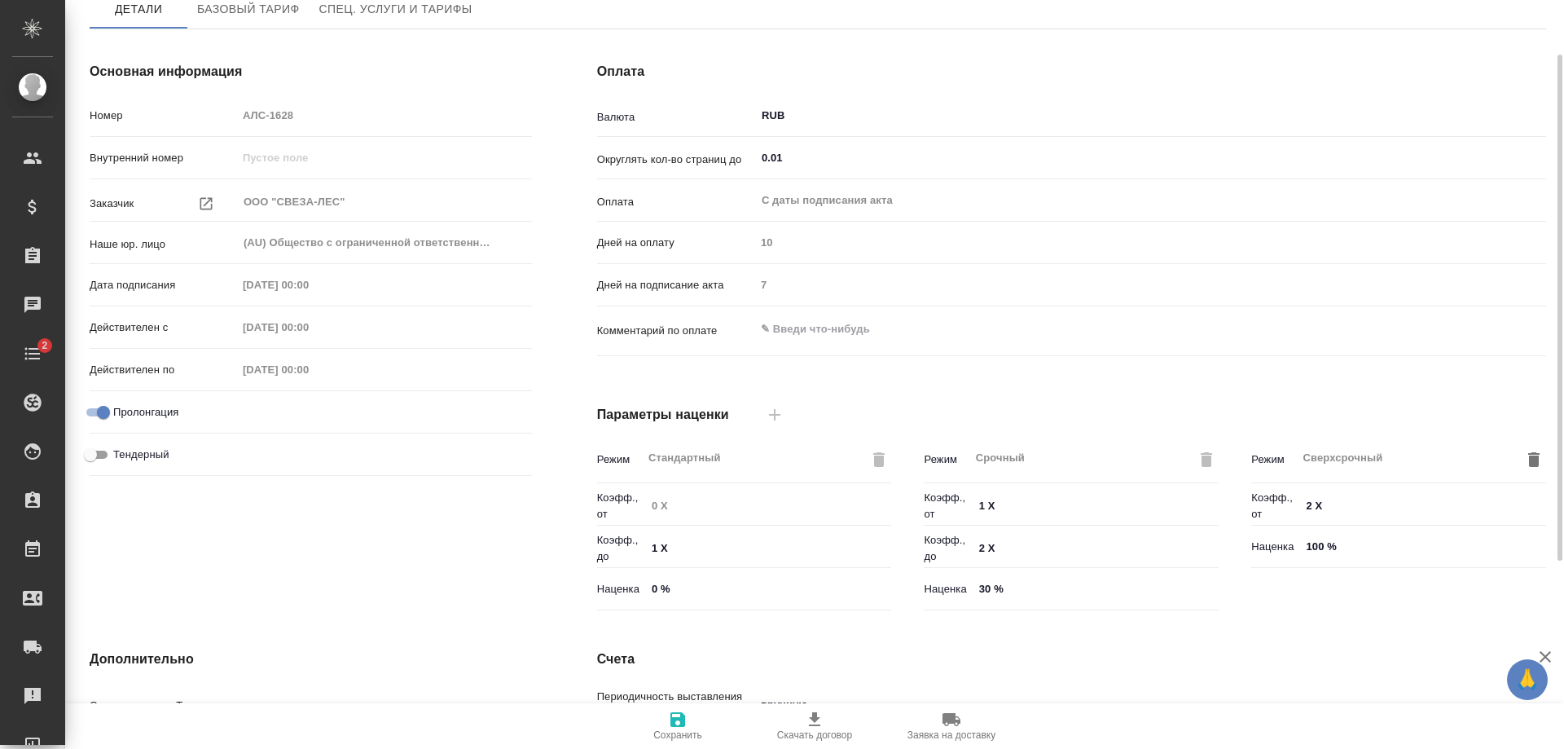
type input "Стандартный шаблон - 30-70-100 - ВЫБЕРИ МЕНЯ!"
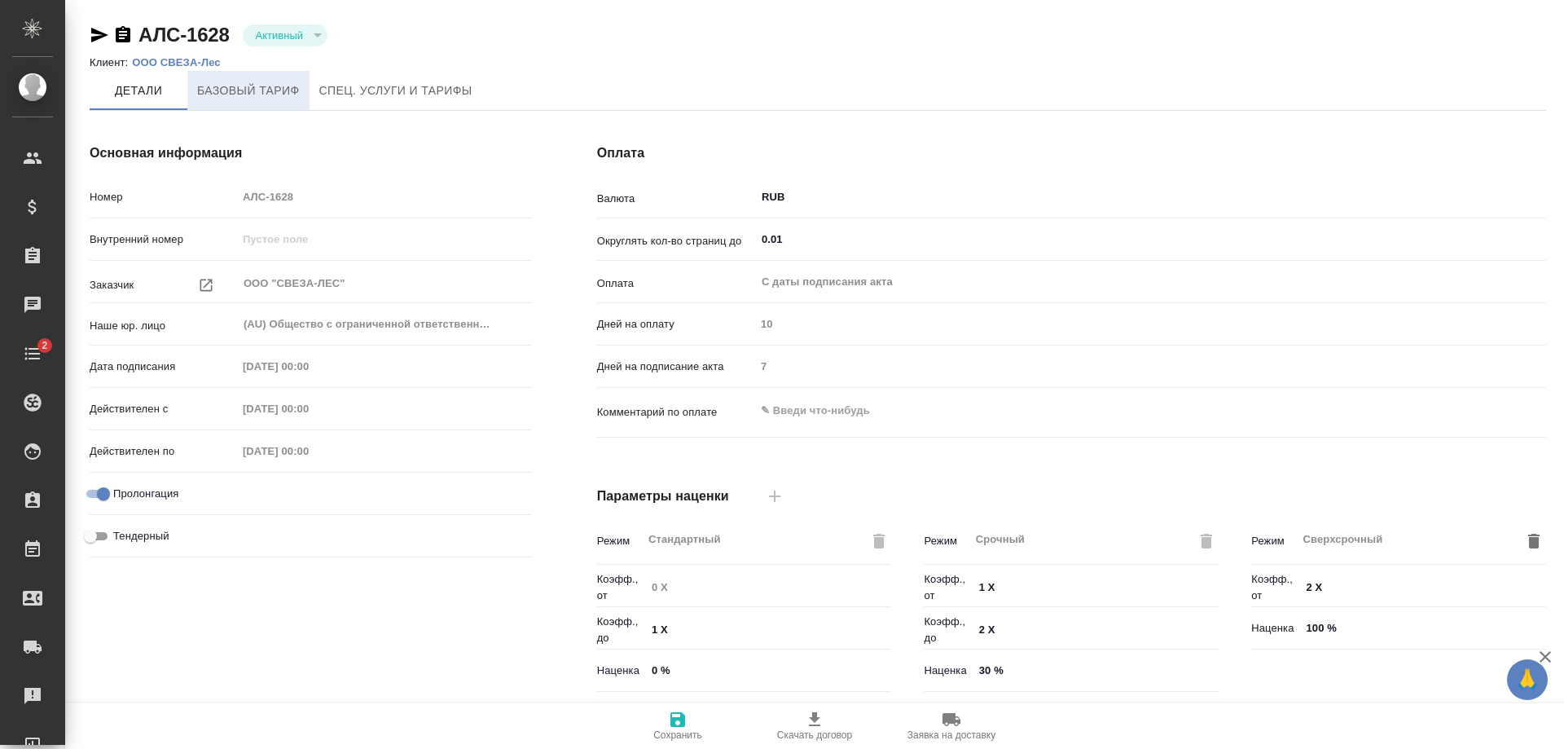
click at [222, 86] on span "Базовый тариф" at bounding box center [248, 91] width 103 height 20
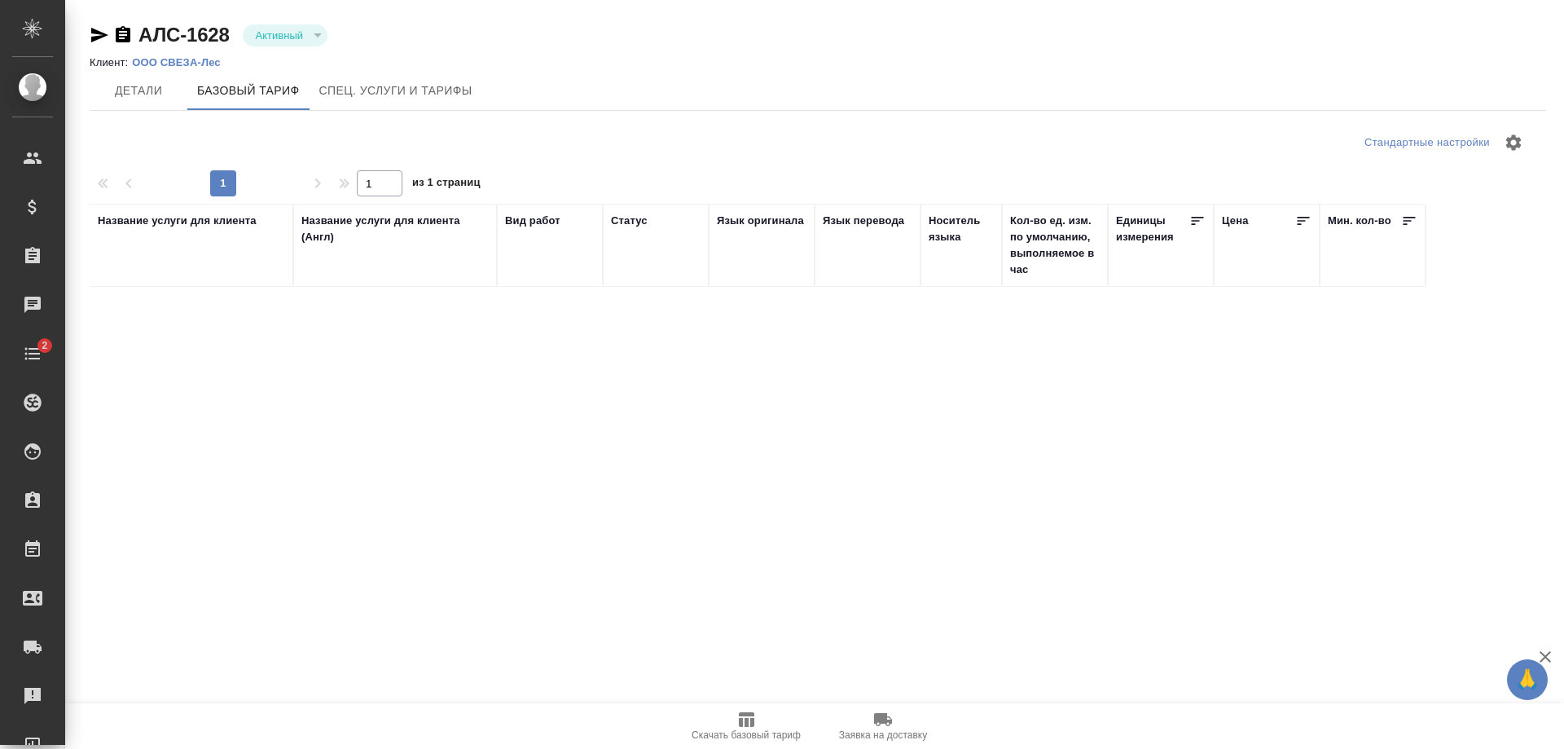
click at [158, 58] on p "ООО СВЕЗА-Лес" at bounding box center [182, 62] width 100 height 12
click at [198, 58] on p "ООО СВЕЗА-Лес" at bounding box center [182, 62] width 100 height 12
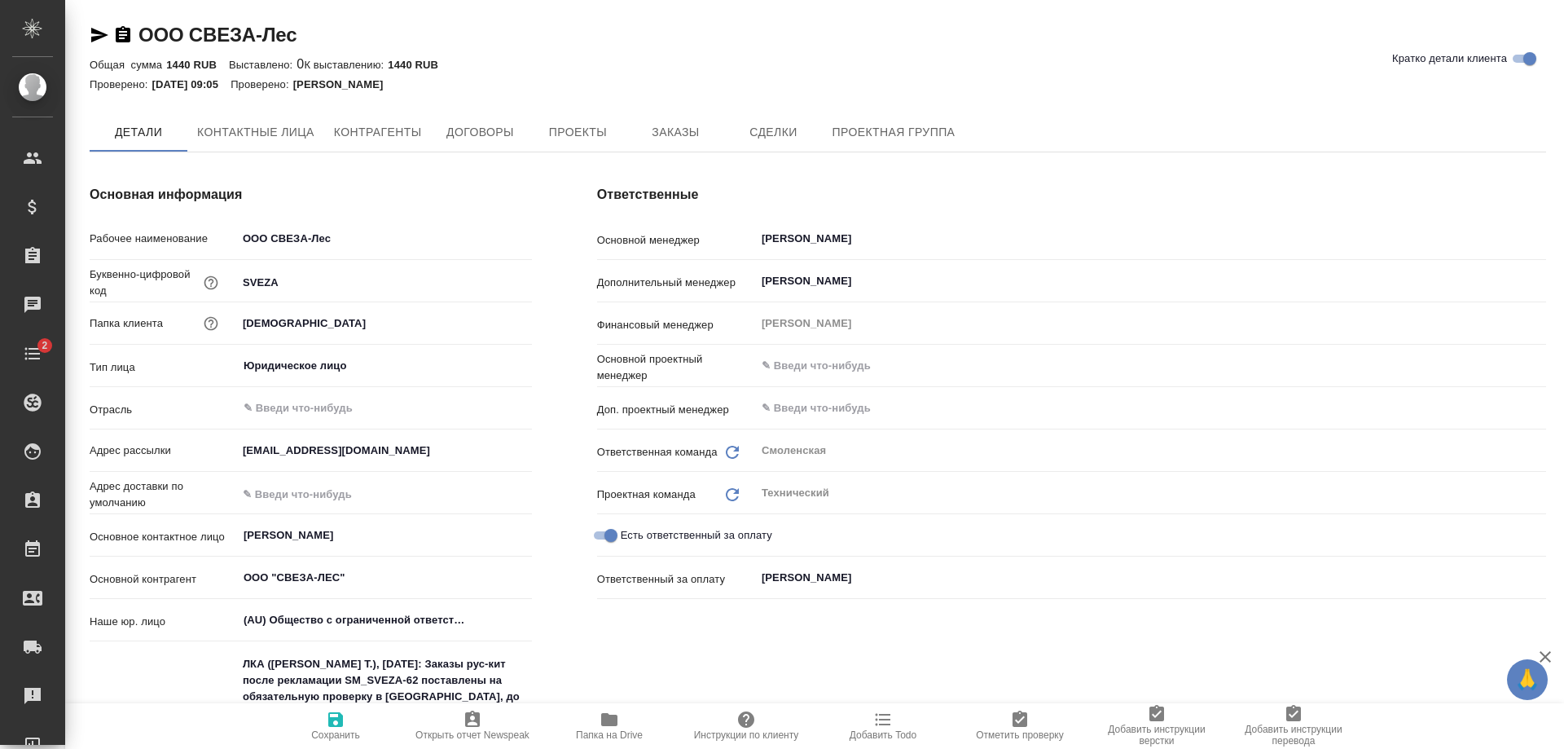
type textarea "x"
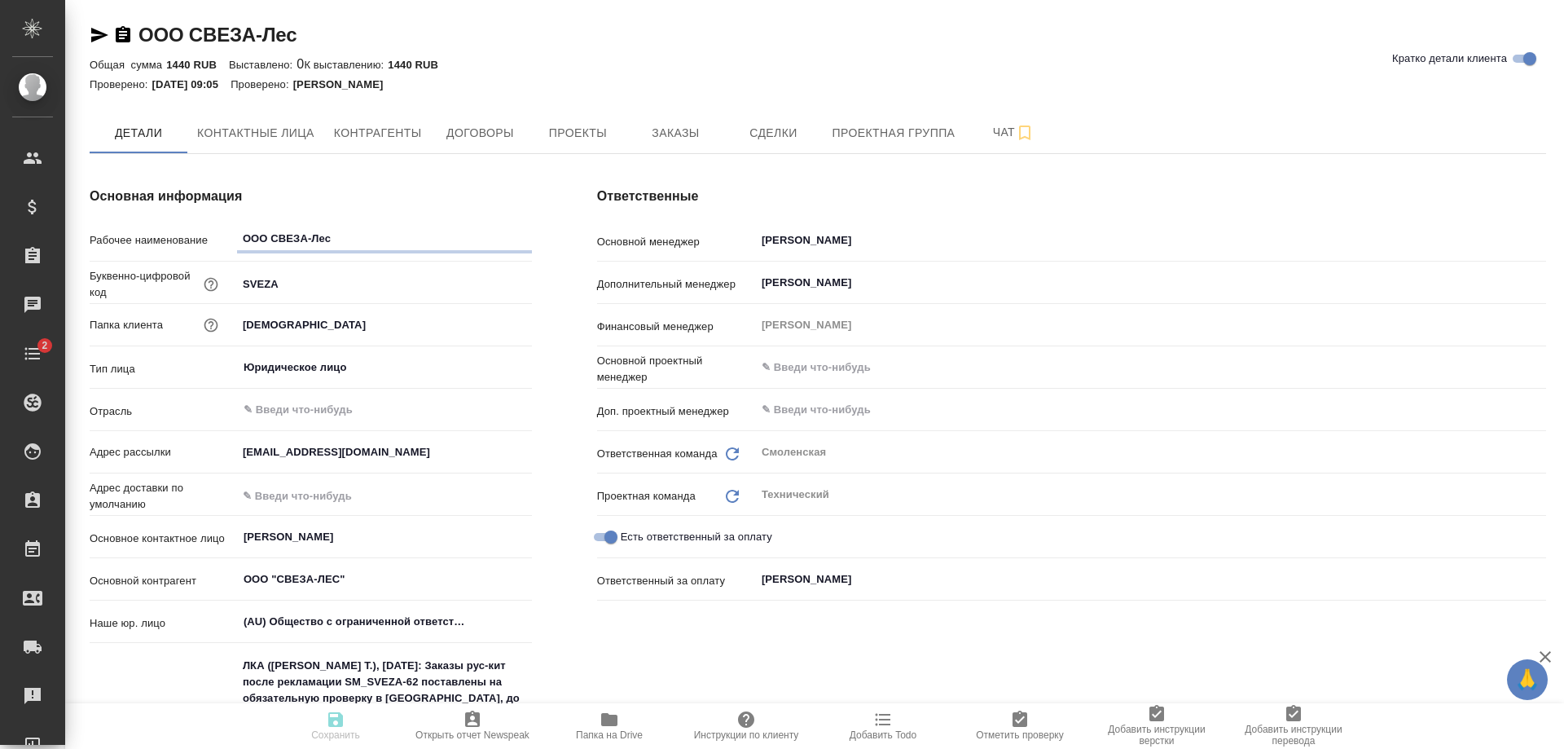
type textarea "x"
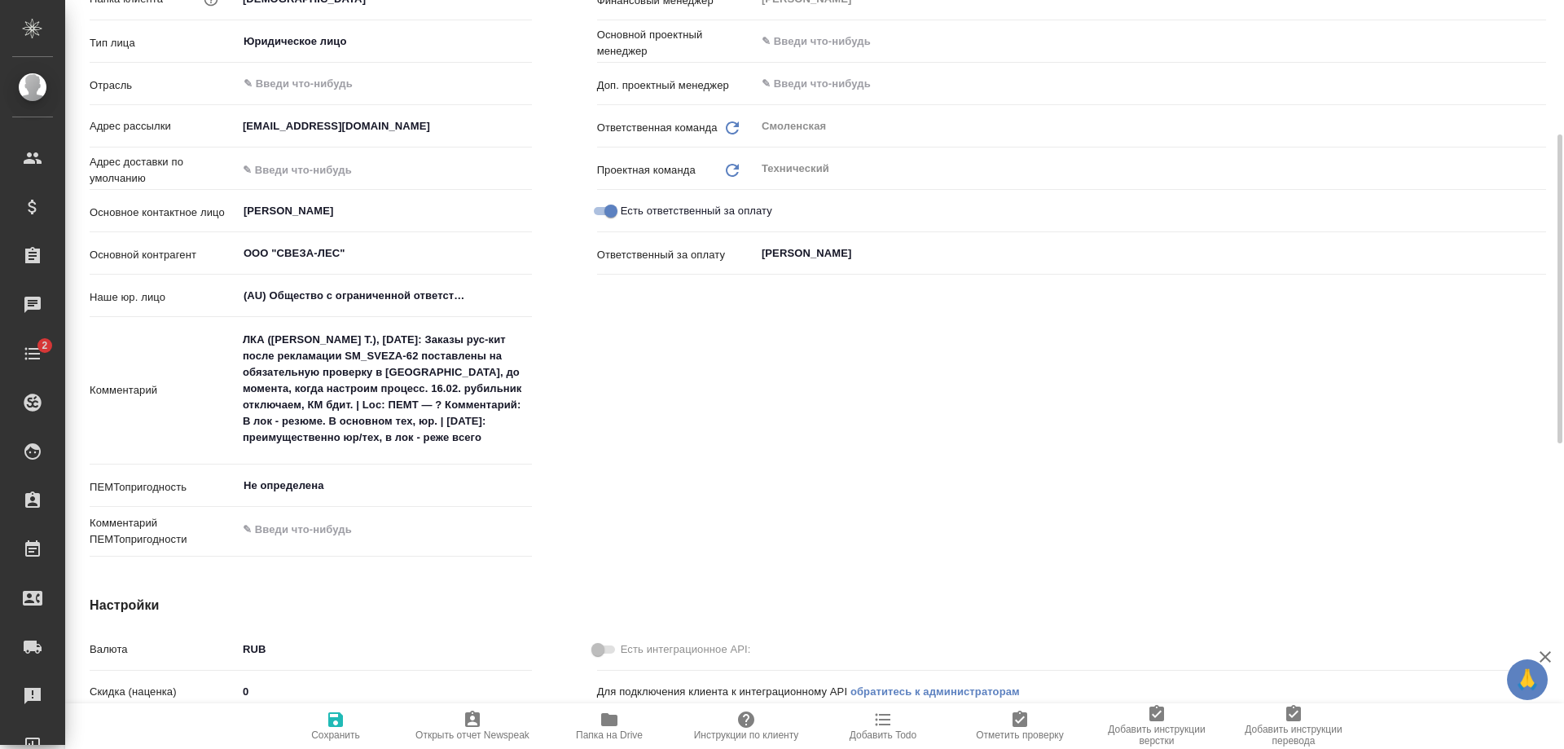
scroll to position [489, 0]
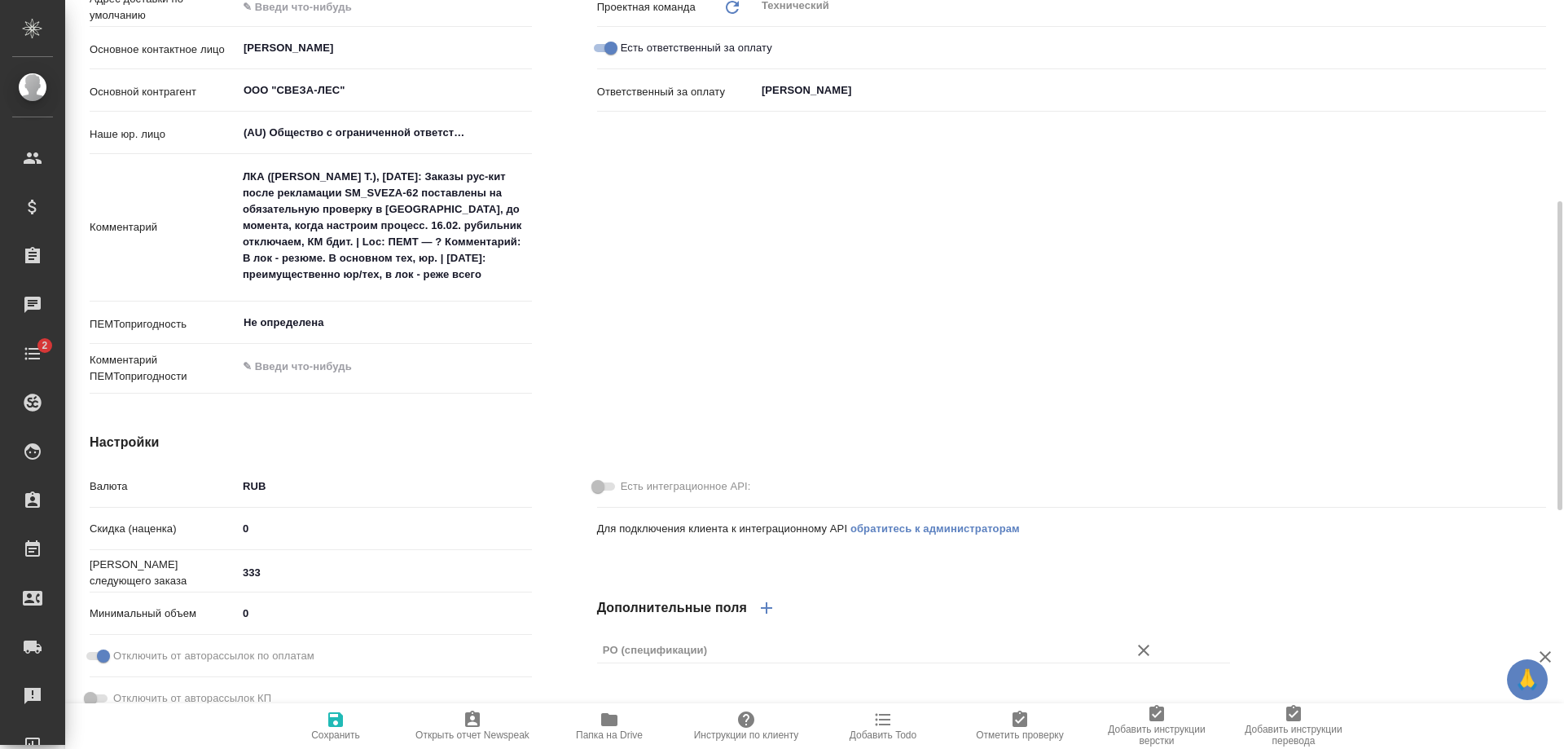
type textarea "x"
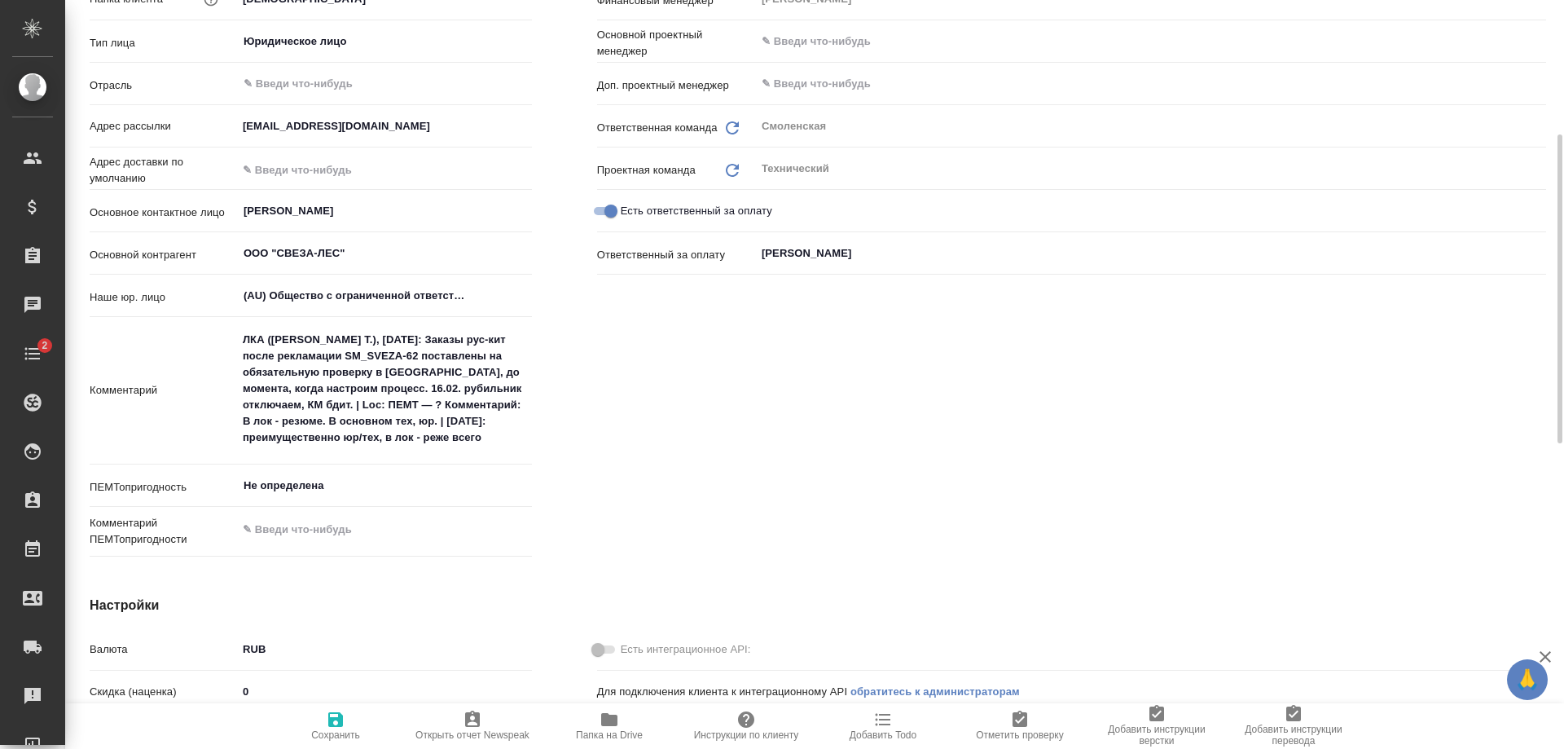
scroll to position [0, 0]
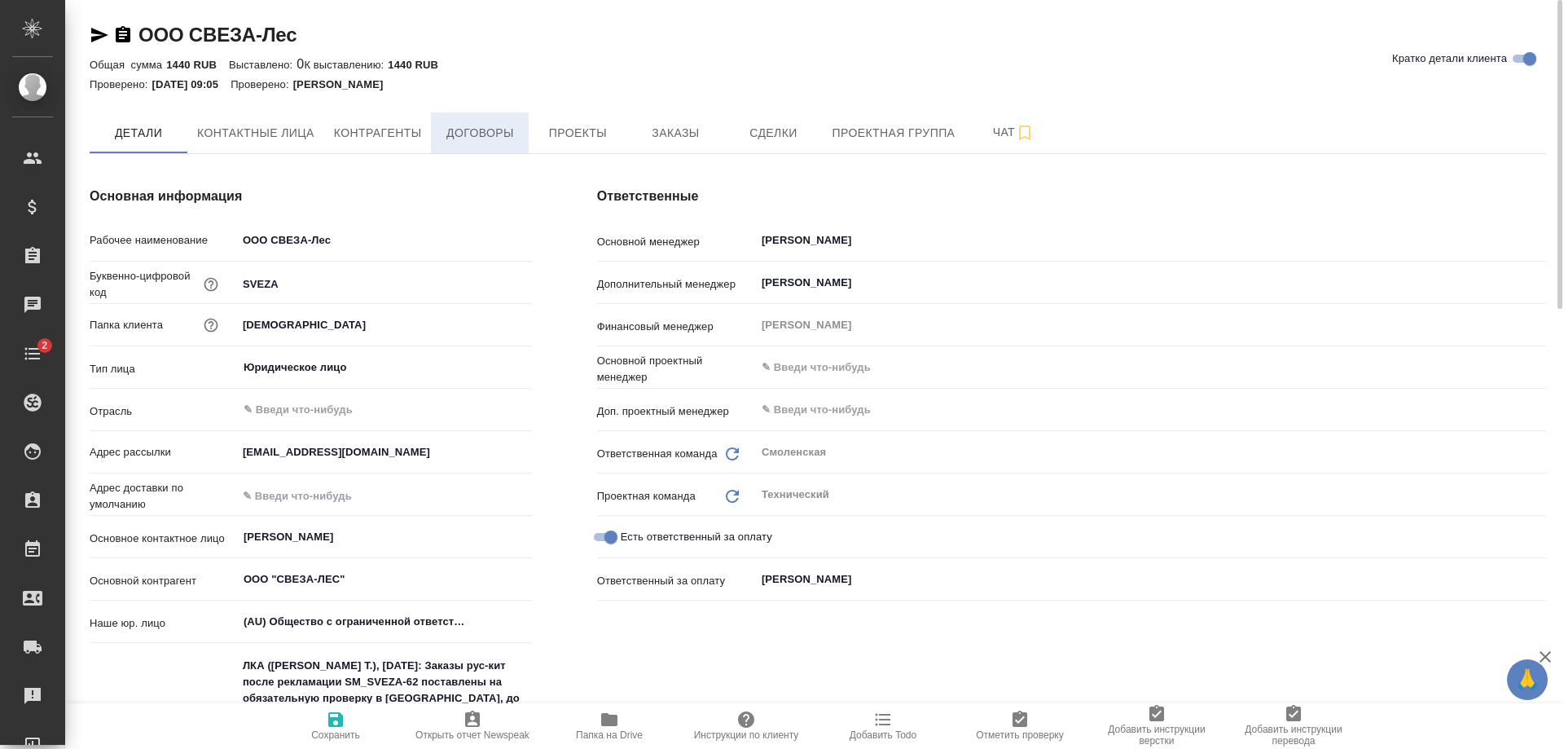
click at [518, 140] on span "Договоры" at bounding box center [480, 133] width 78 height 20
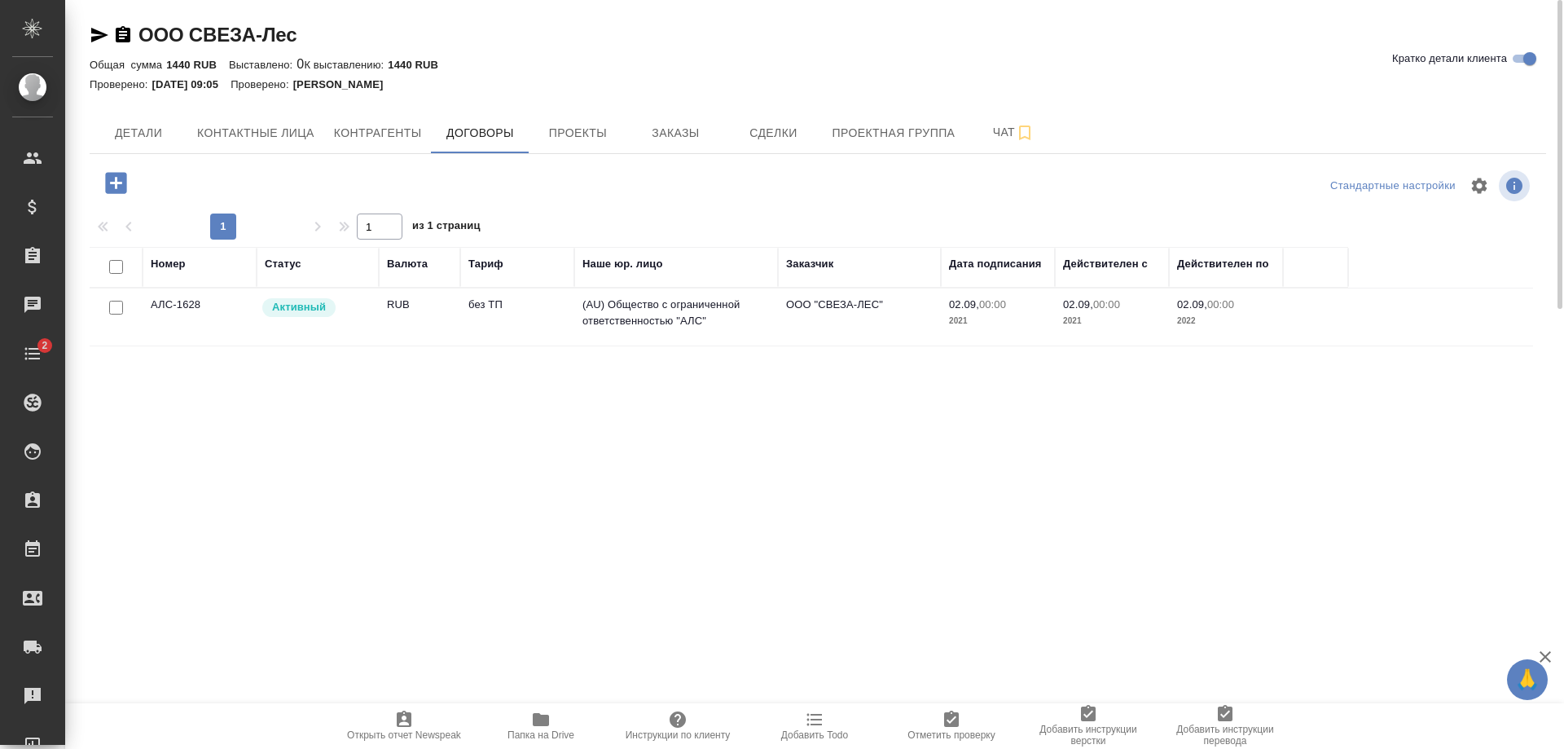
click at [457, 317] on td "RUB" at bounding box center [419, 316] width 81 height 57
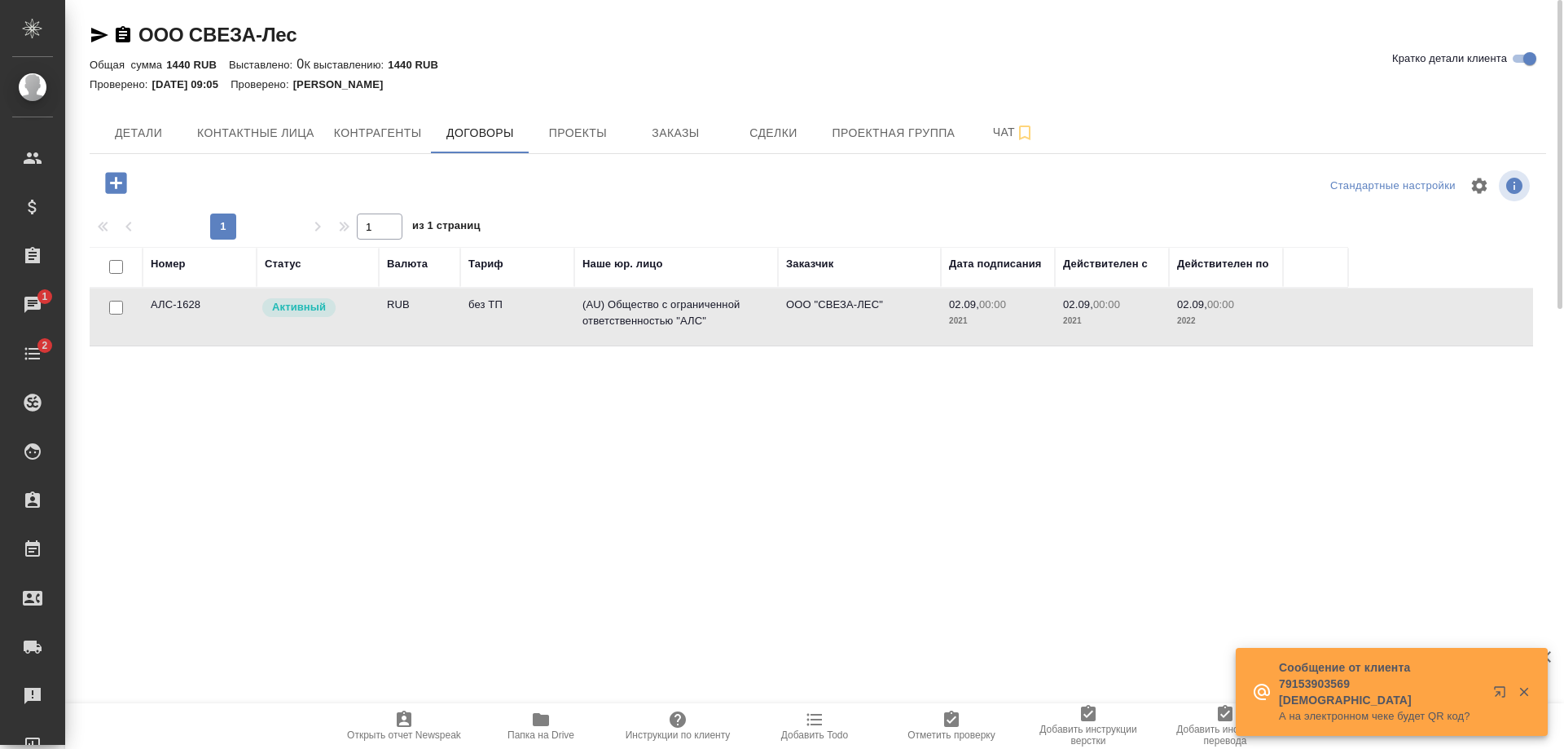
click at [457, 317] on td "RUB" at bounding box center [419, 316] width 81 height 57
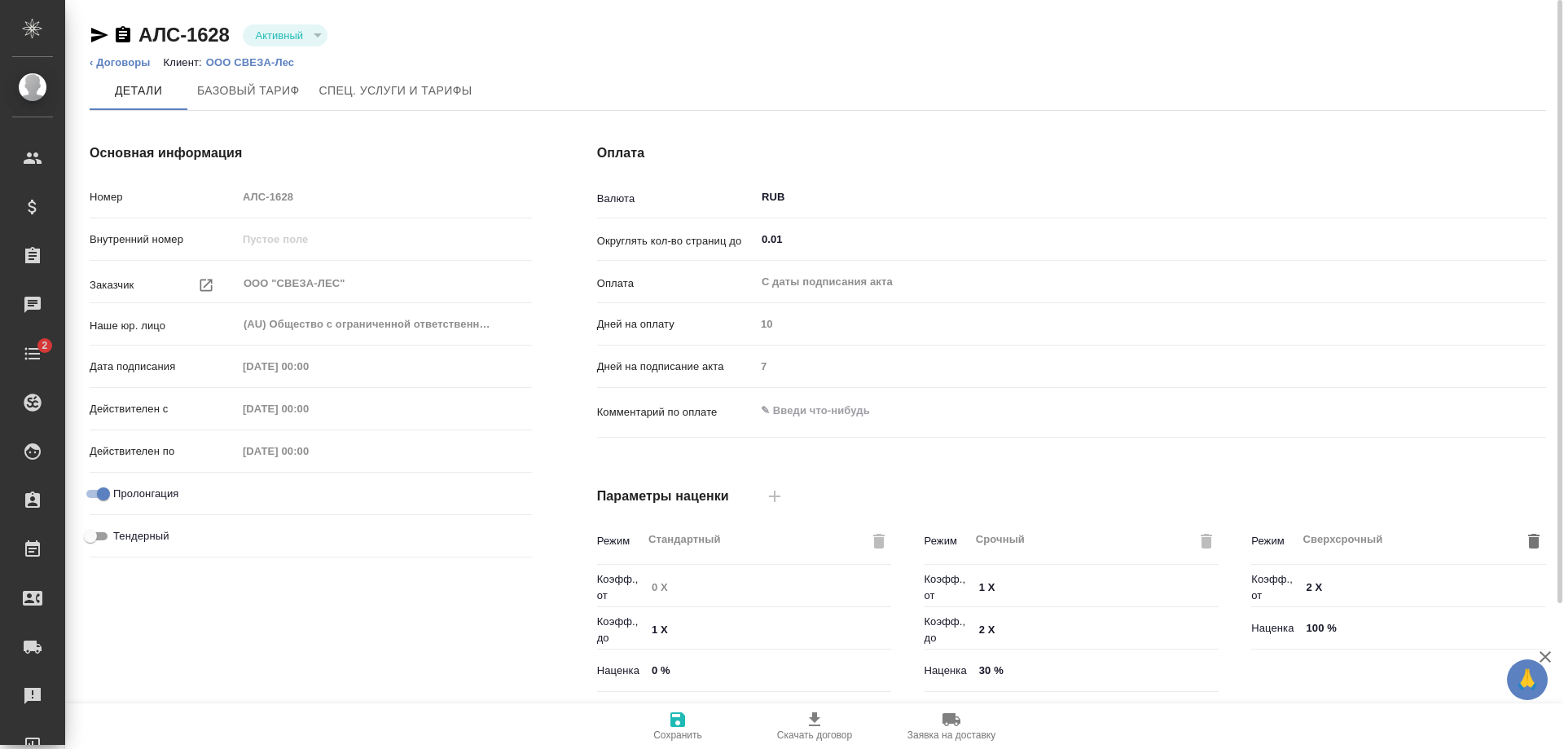
type input "без ТП"
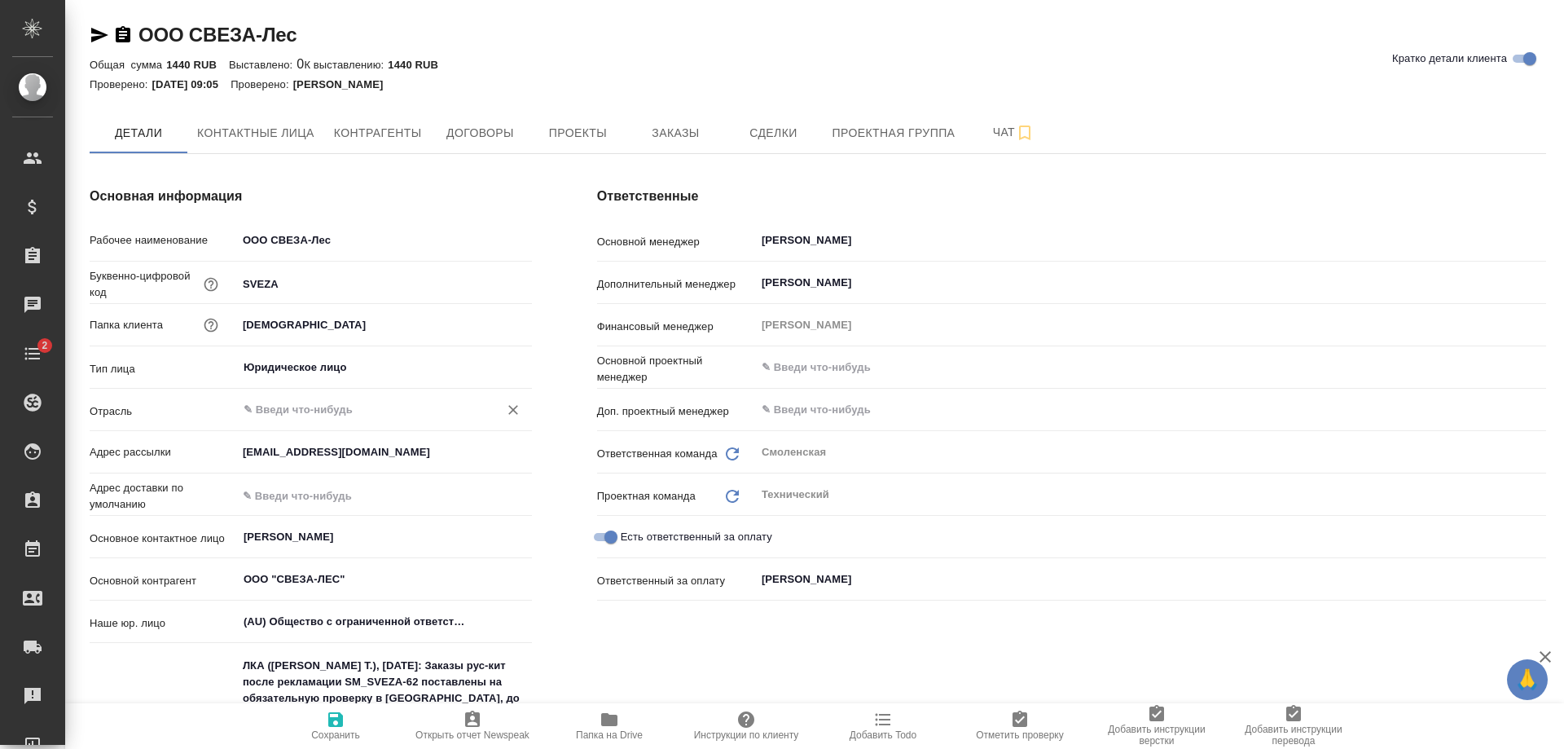
type textarea "x"
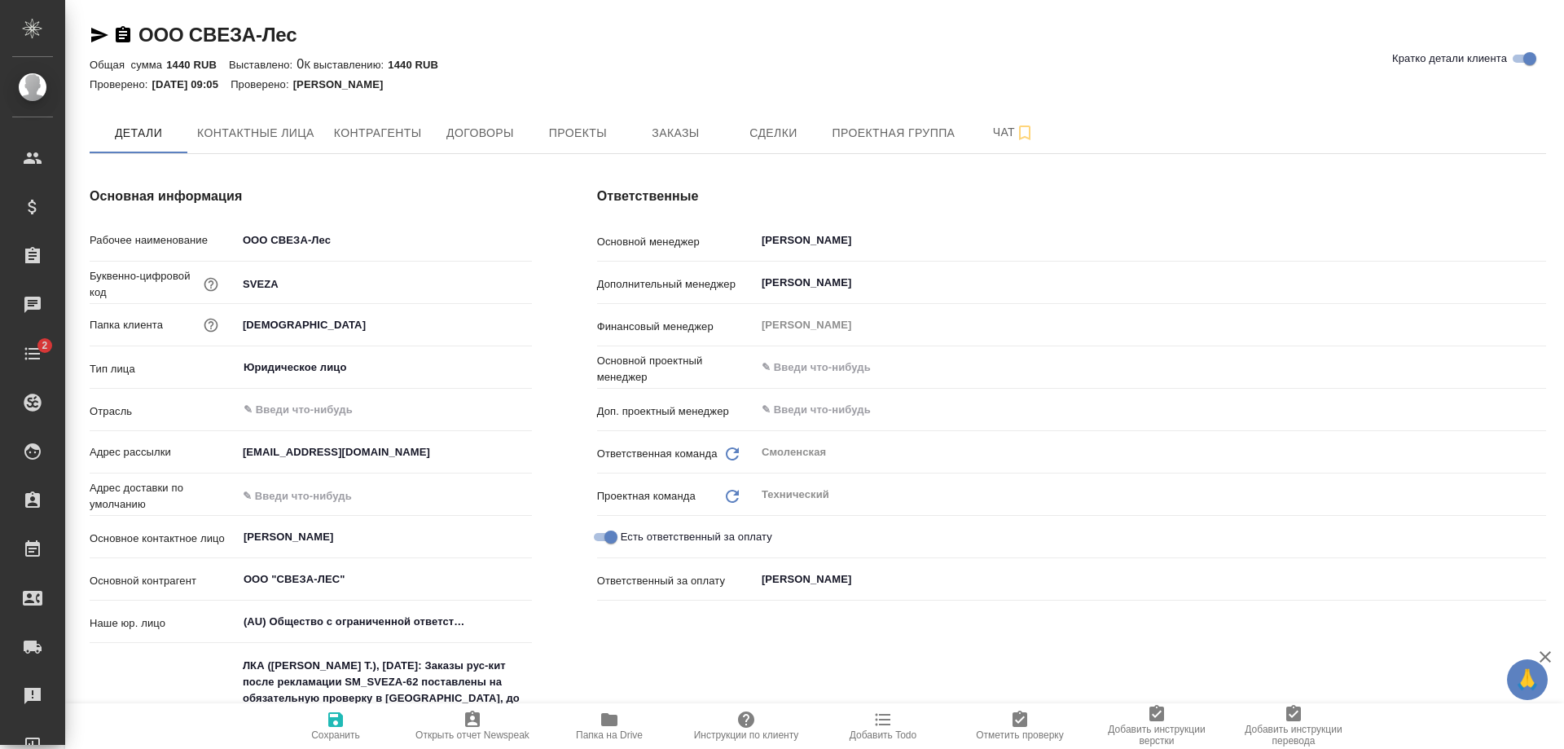
type textarea "x"
click at [595, 709] on button "Папка на Drive" at bounding box center [609, 726] width 137 height 46
click at [455, 127] on span "Договоры" at bounding box center [480, 133] width 78 height 20
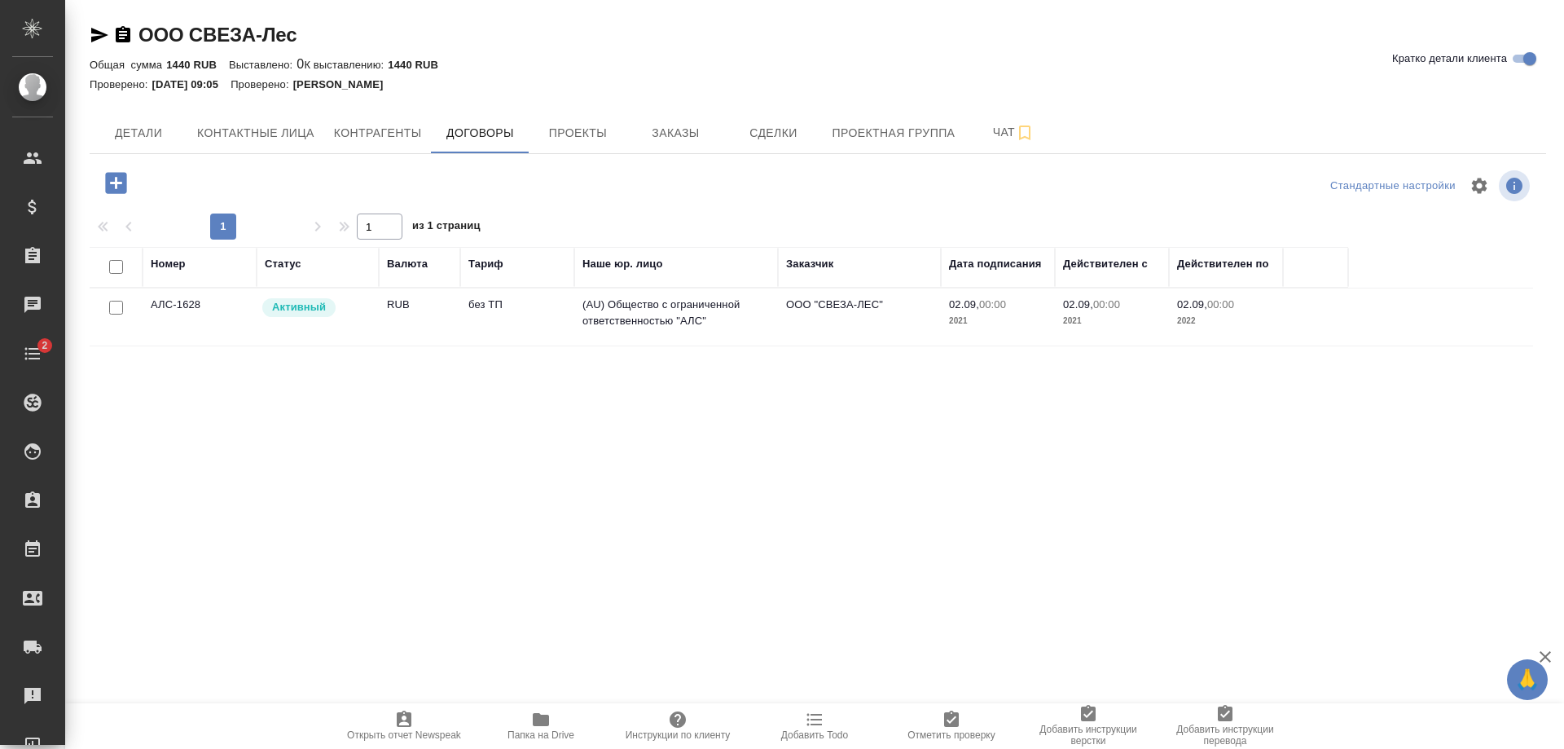
click at [461, 330] on td "без ТП" at bounding box center [517, 316] width 114 height 57
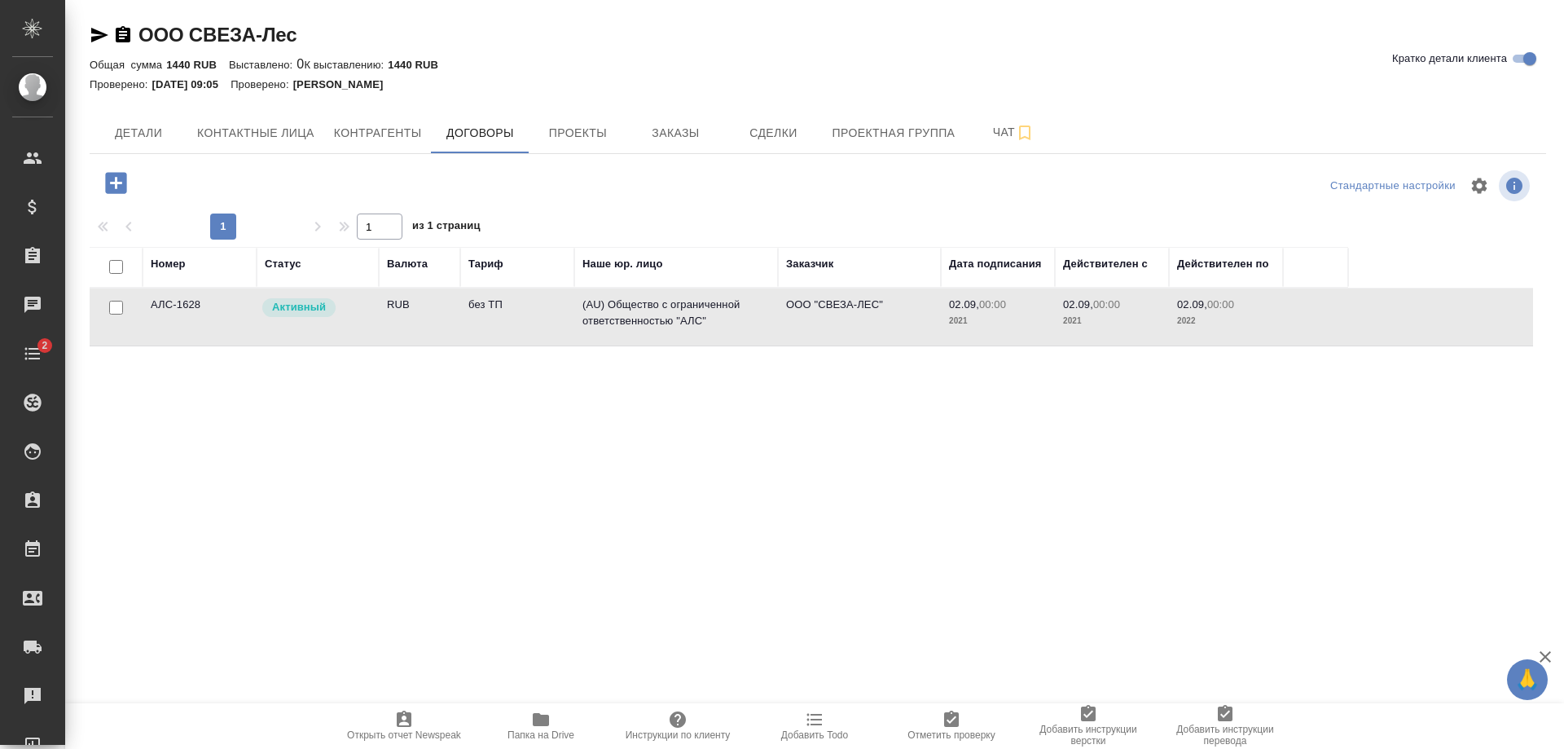
click at [461, 330] on td "без ТП" at bounding box center [517, 316] width 114 height 57
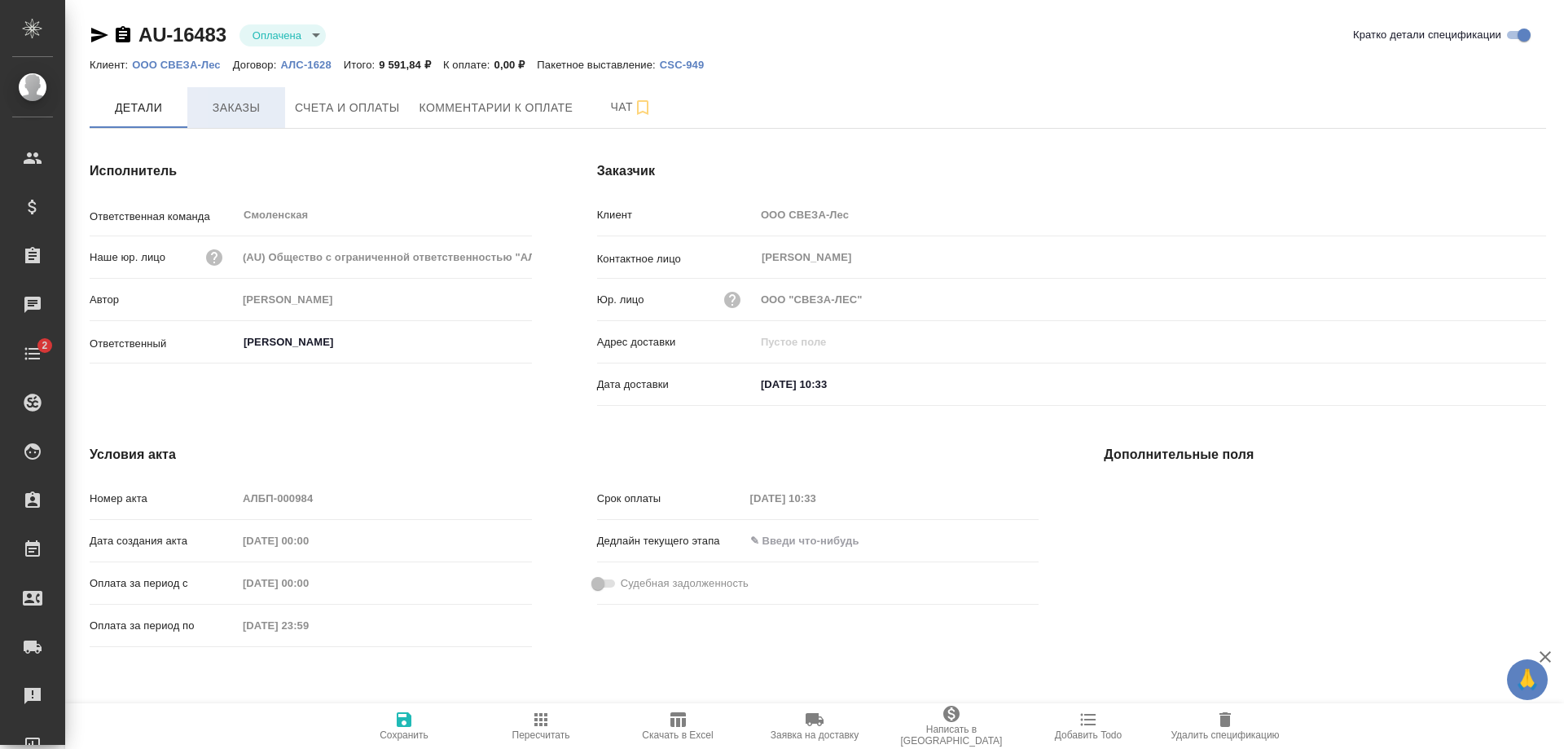
click at [191, 108] on button "Заказы" at bounding box center [236, 107] width 98 height 41
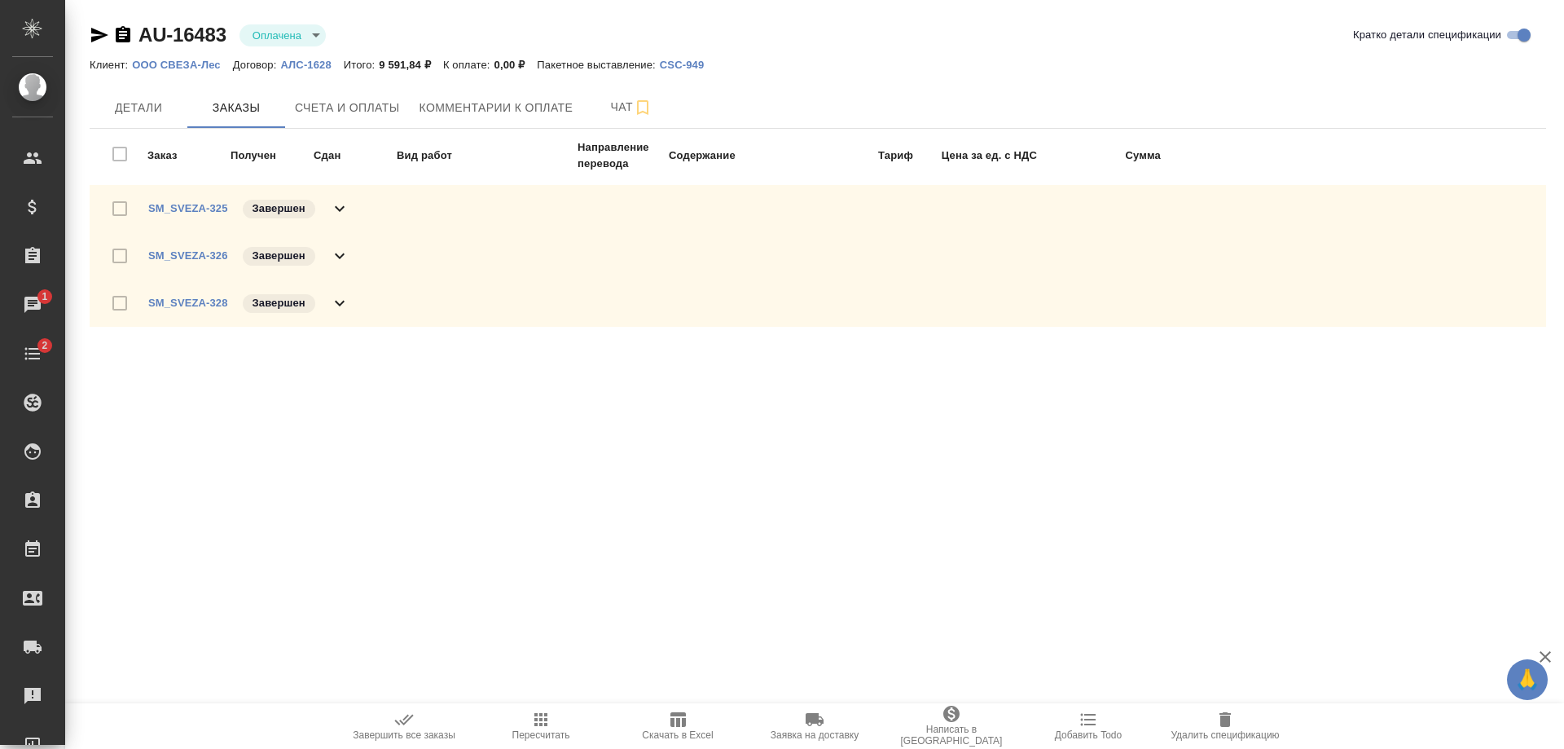
click at [337, 303] on icon at bounding box center [340, 304] width 10 height 6
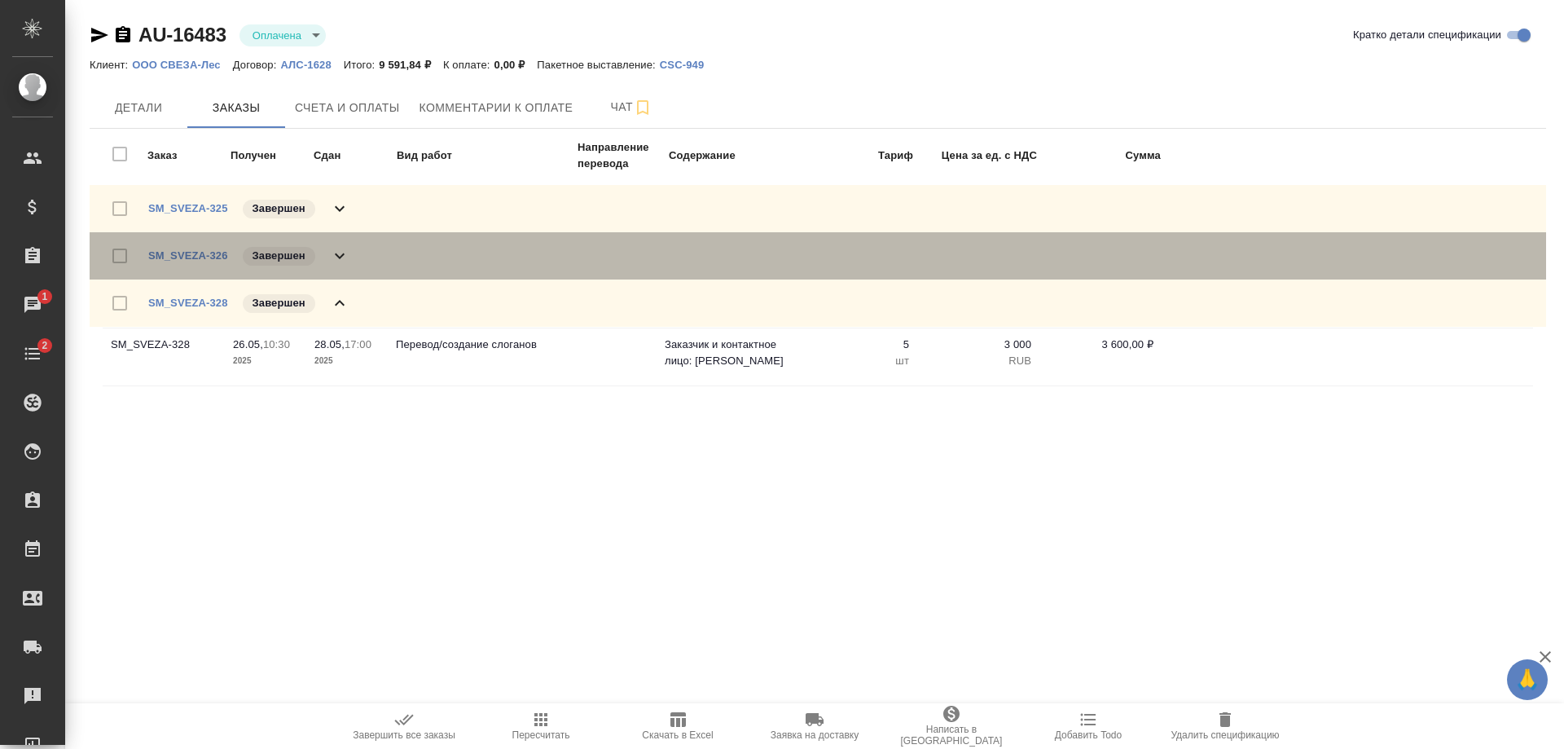
click at [328, 252] on div "SM_SVEZA-326 Завершен" at bounding box center [248, 255] width 201 height 23
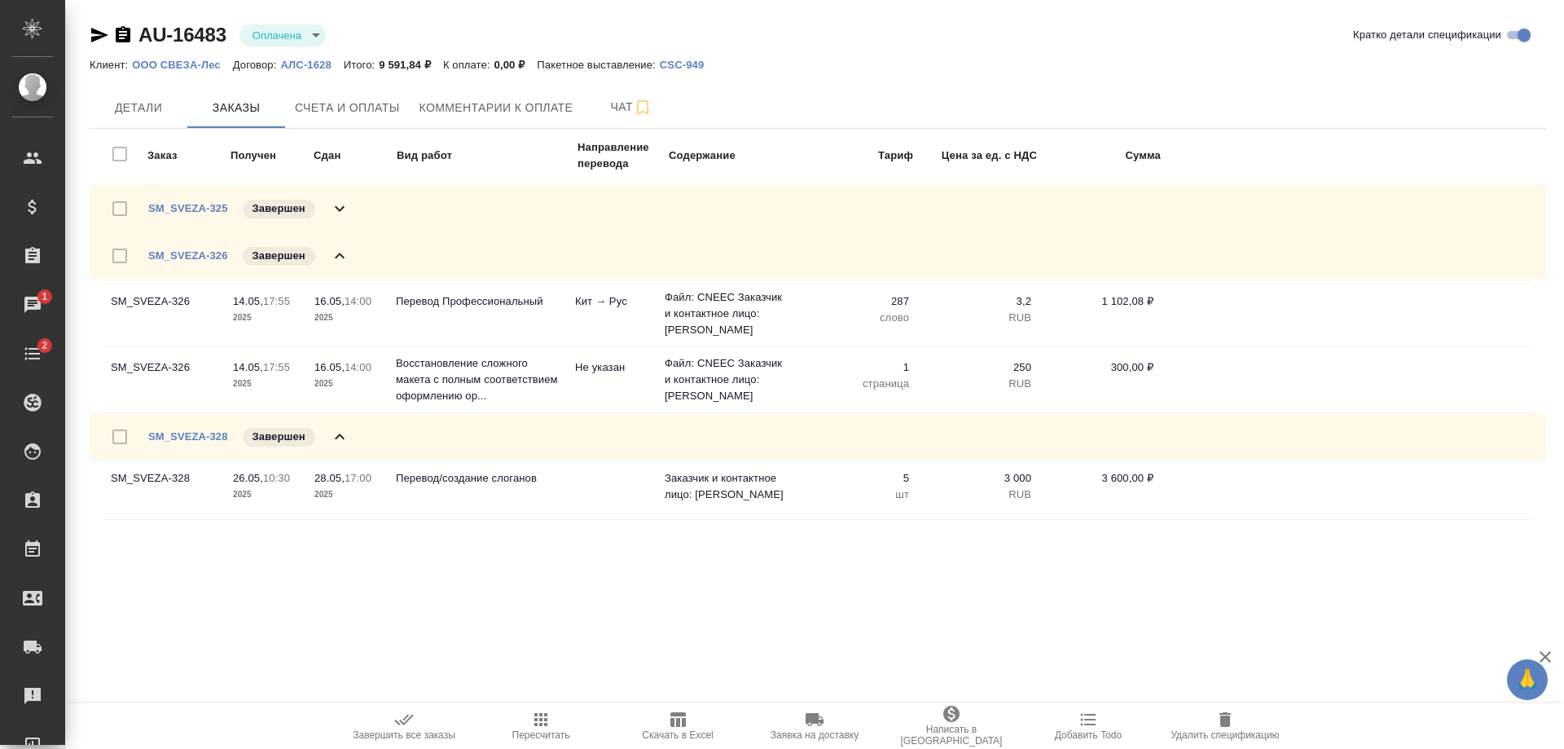
click at [328, 198] on div "SM_SVEZA-325 Завершен" at bounding box center [248, 208] width 201 height 23
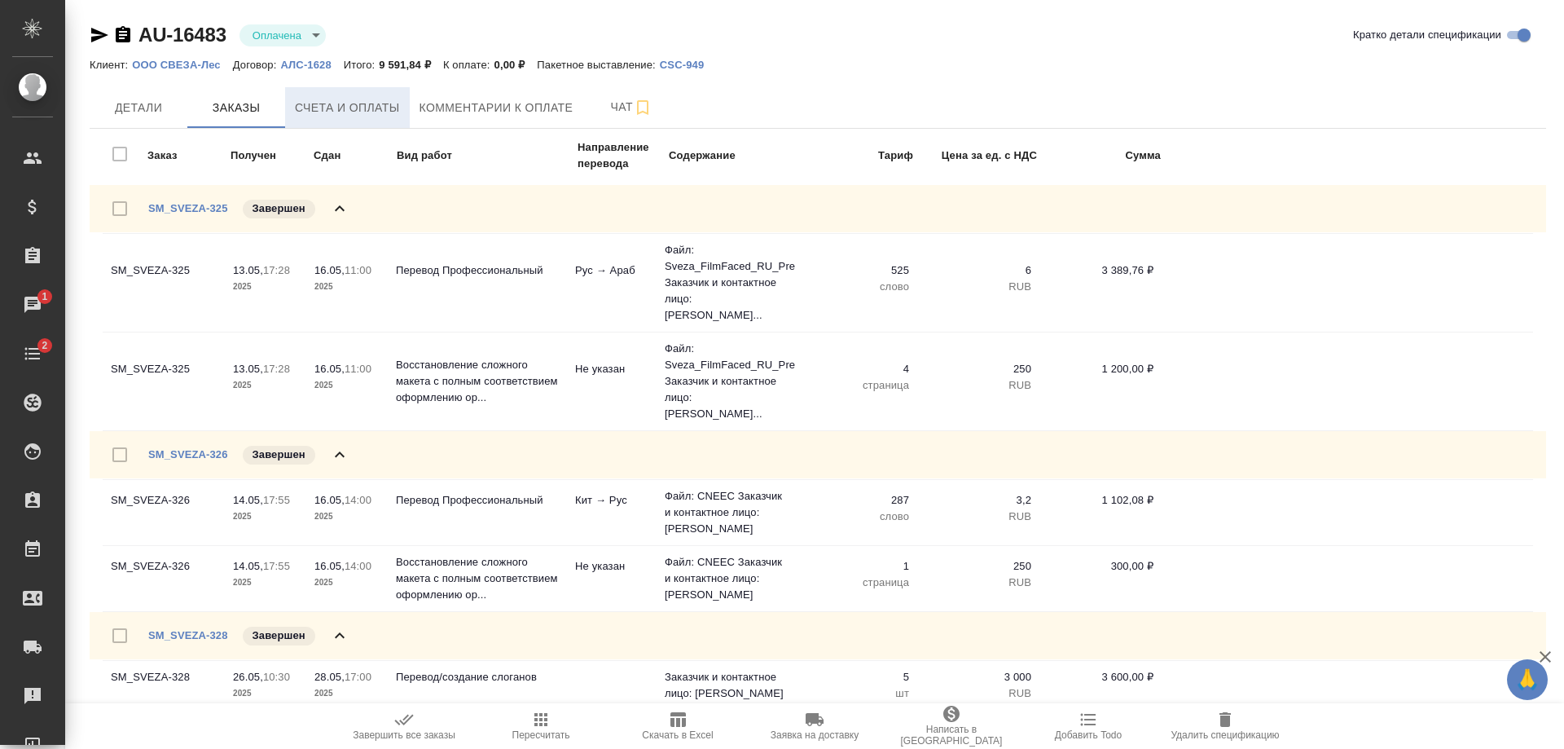
click at [354, 108] on span "Счета и оплаты" at bounding box center [347, 108] width 105 height 20
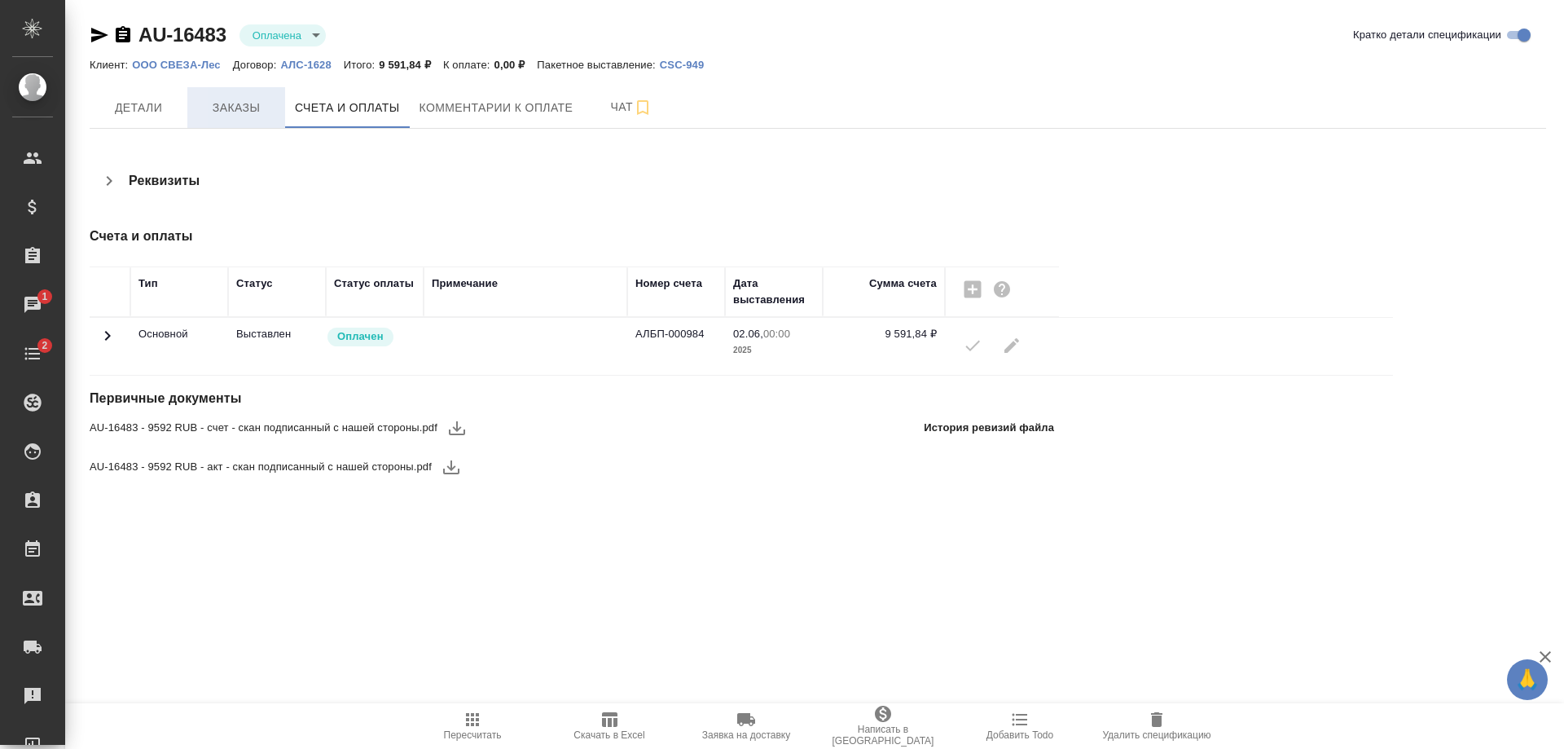
click at [243, 103] on span "Заказы" at bounding box center [236, 108] width 78 height 20
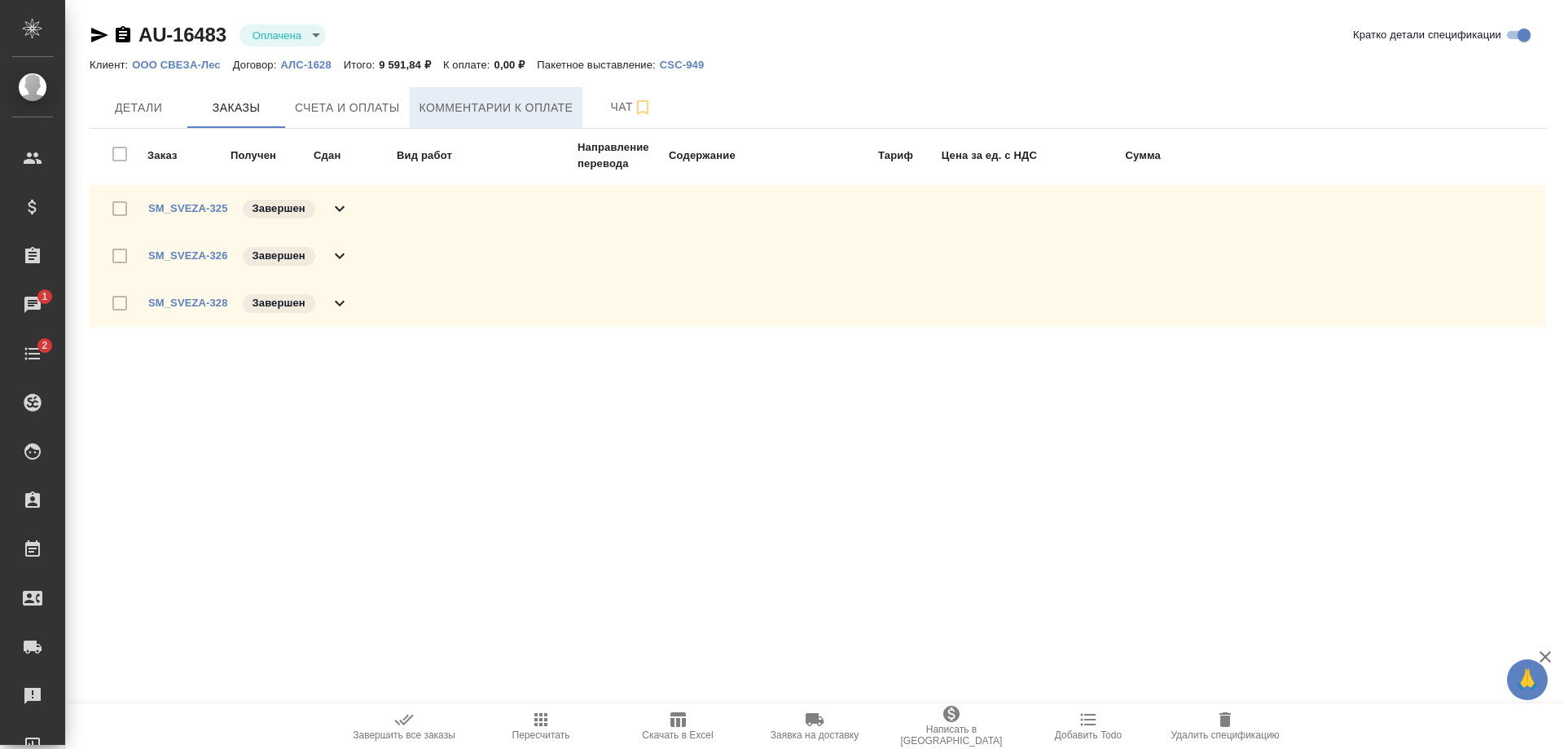
click at [472, 94] on button "Комментарии к оплате" at bounding box center [497, 107] width 174 height 41
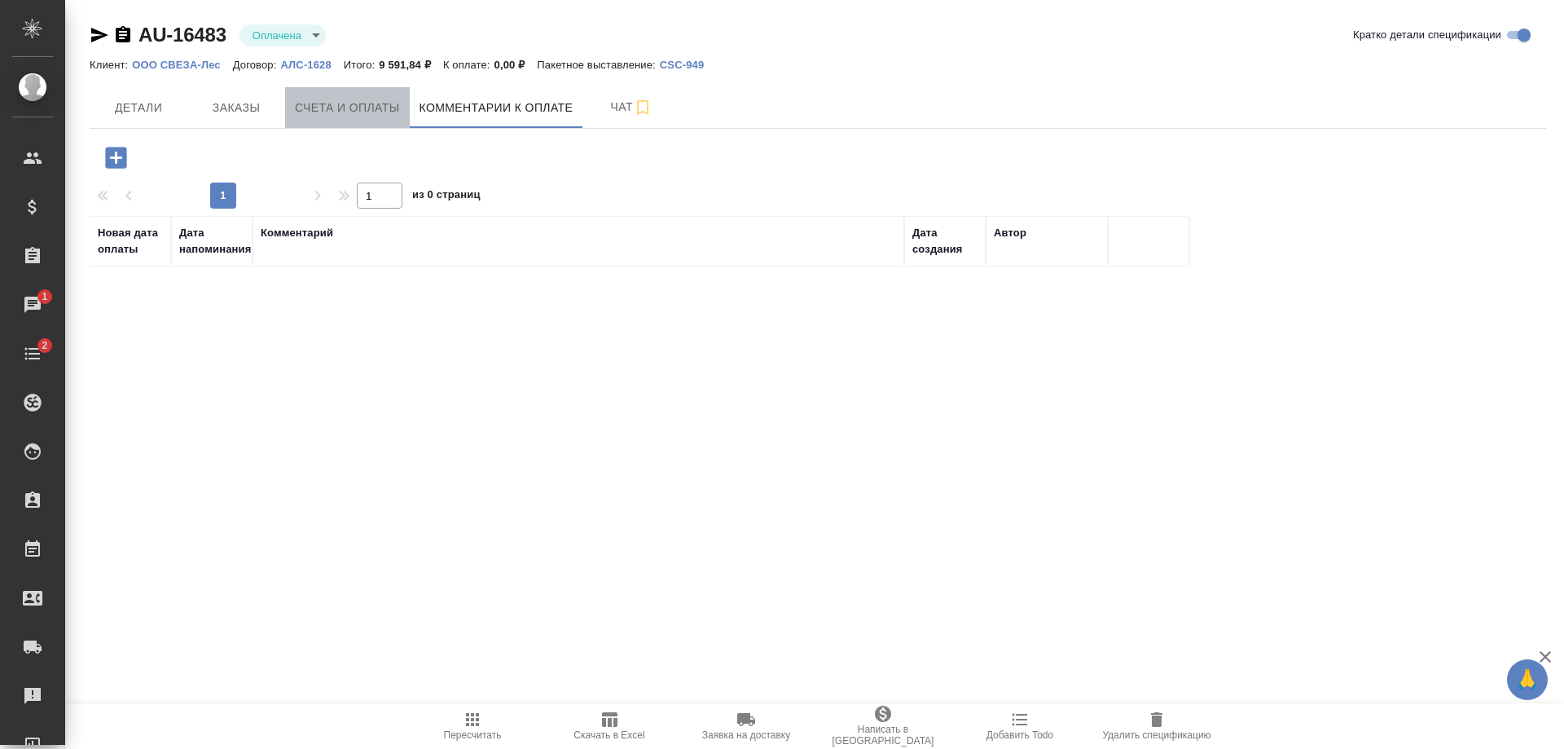
click at [389, 116] on span "Счета и оплаты" at bounding box center [347, 108] width 105 height 20
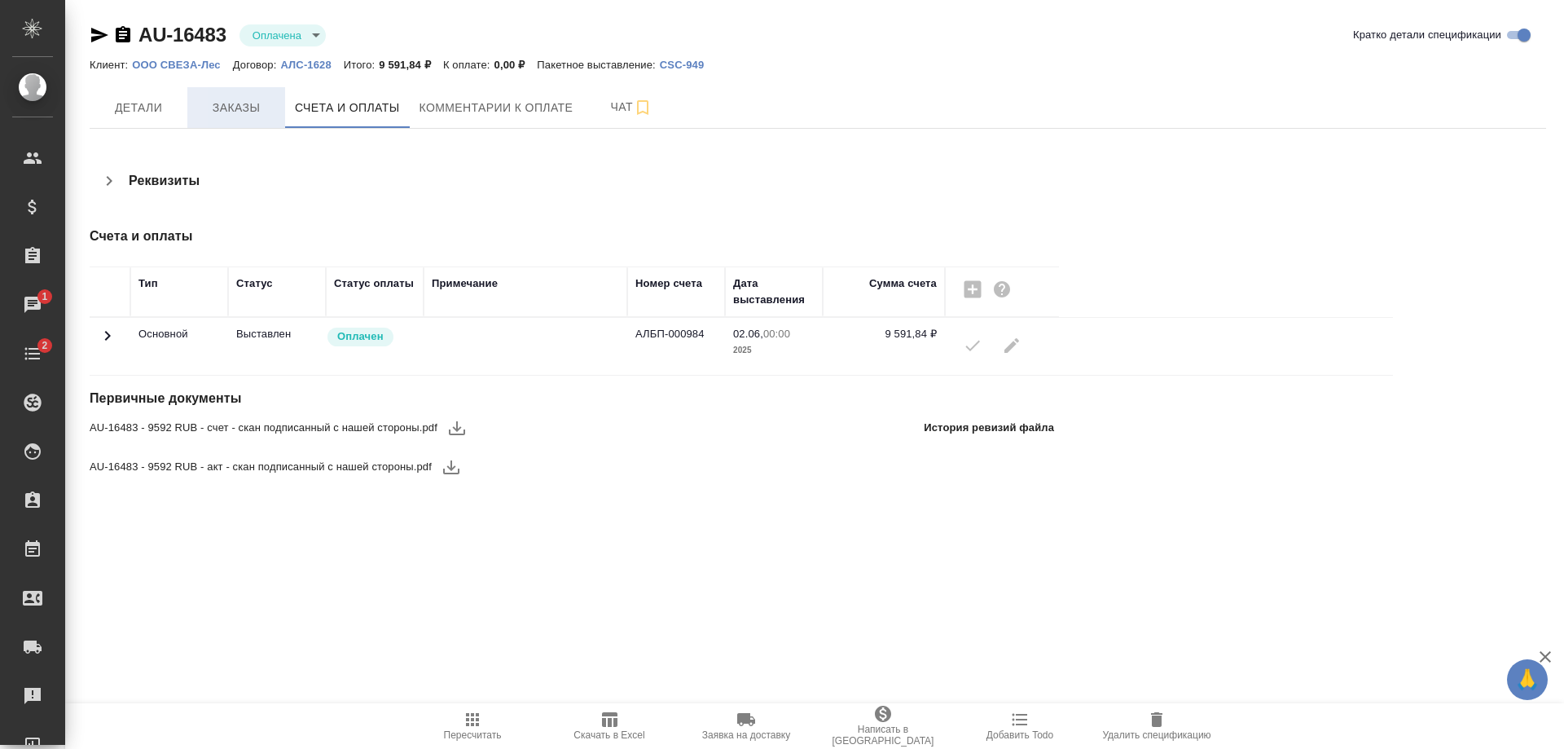
click at [249, 110] on span "Заказы" at bounding box center [236, 108] width 78 height 20
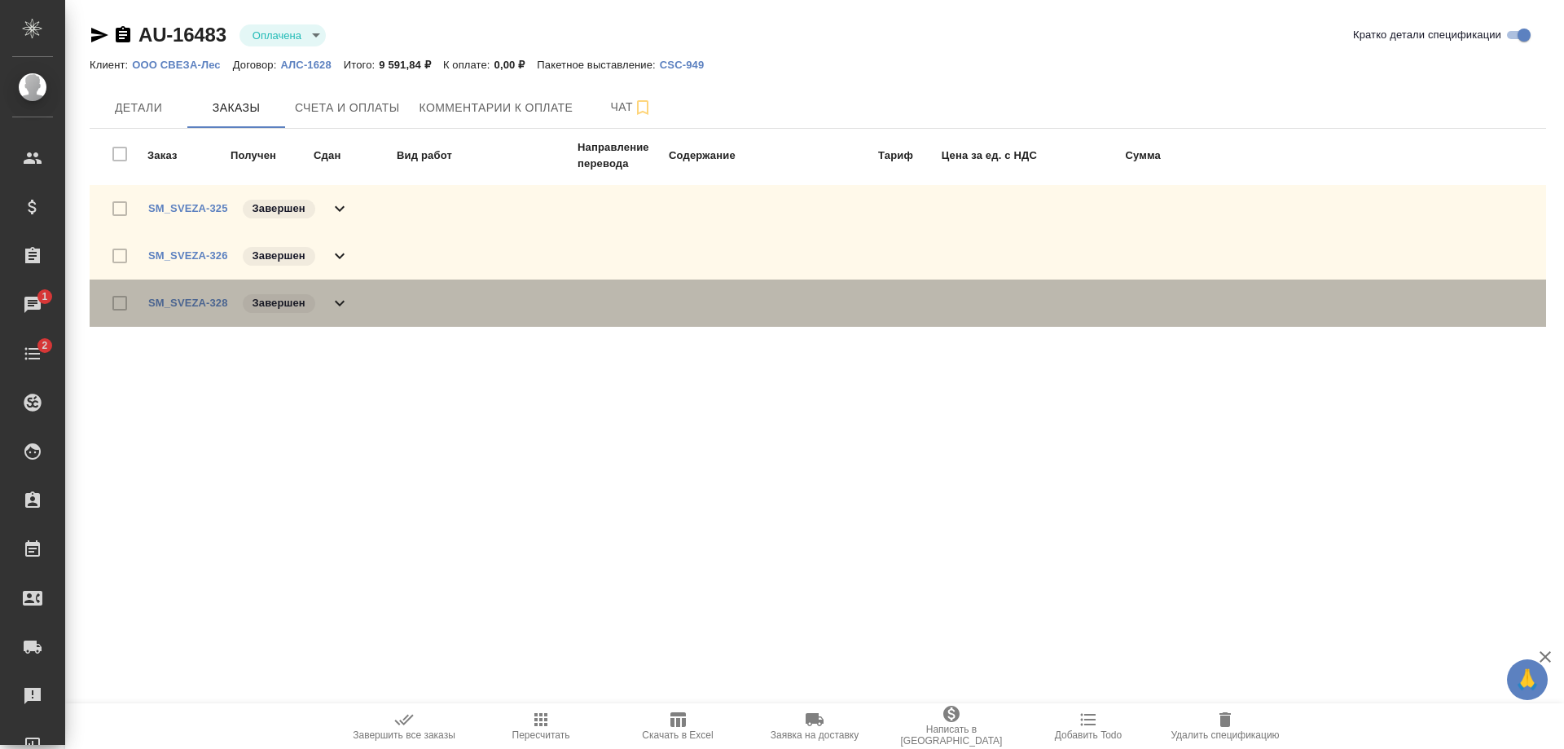
click at [331, 300] on icon at bounding box center [340, 303] width 20 height 20
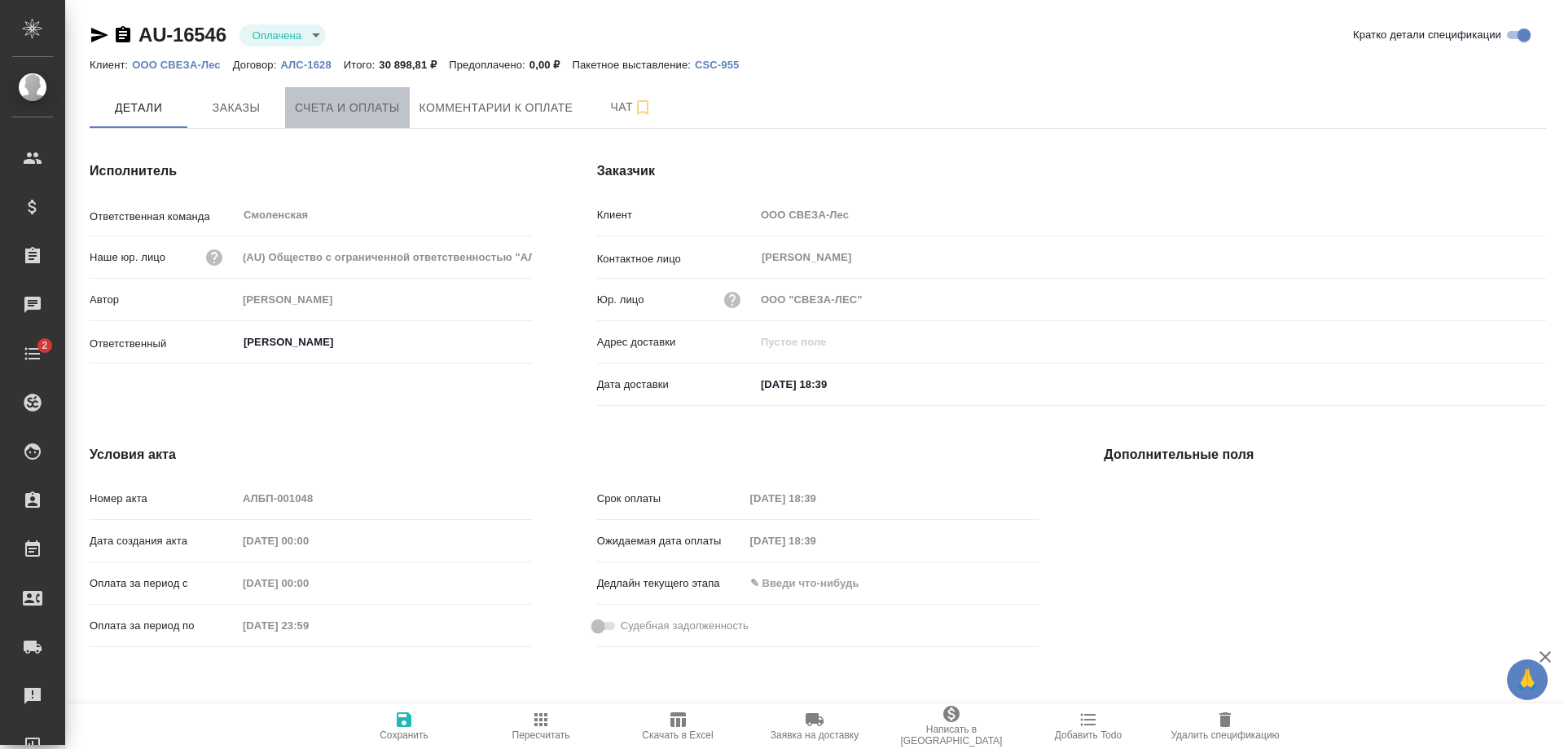
click at [346, 93] on button "Счета и оплаты" at bounding box center [347, 107] width 125 height 41
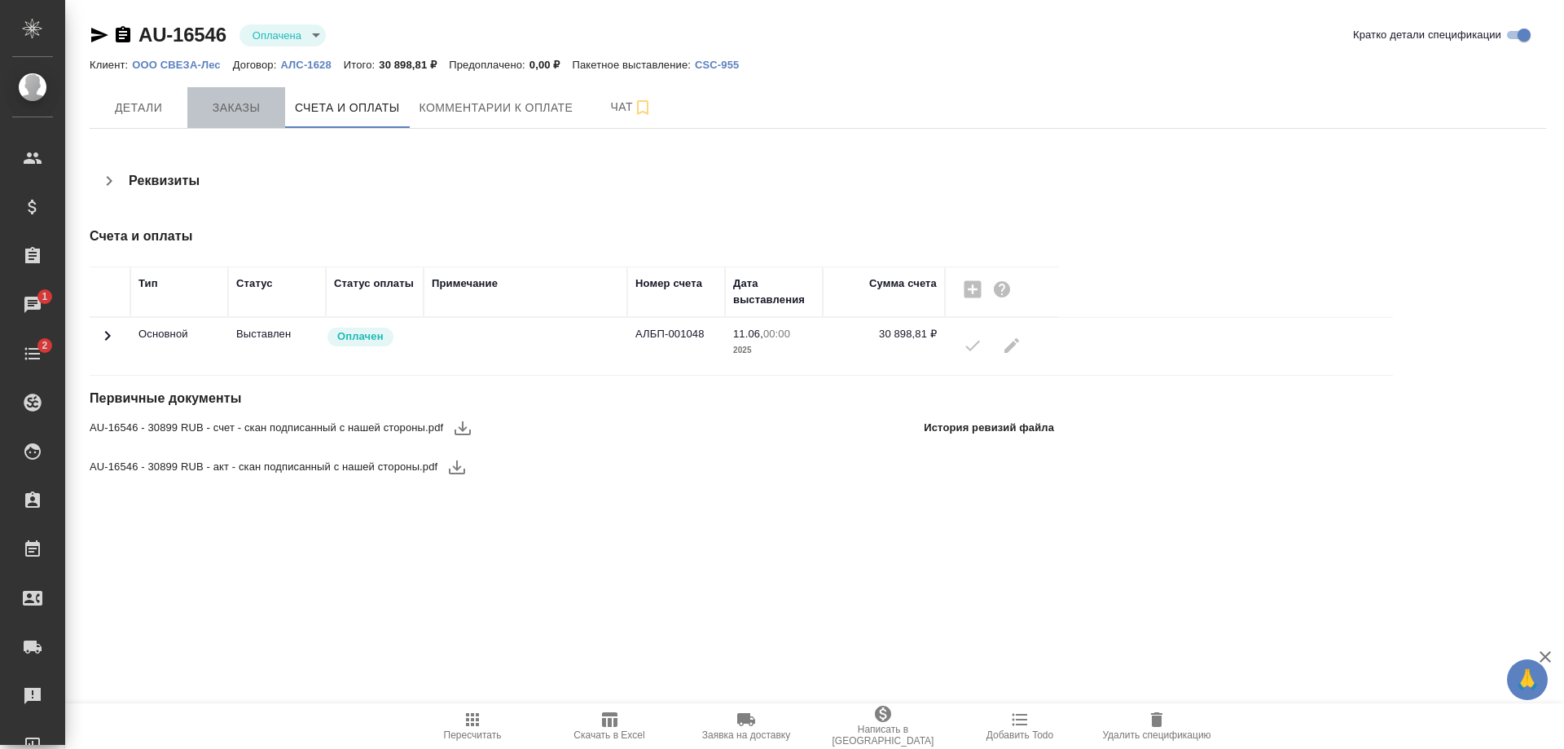
click at [240, 102] on span "Заказы" at bounding box center [236, 108] width 78 height 20
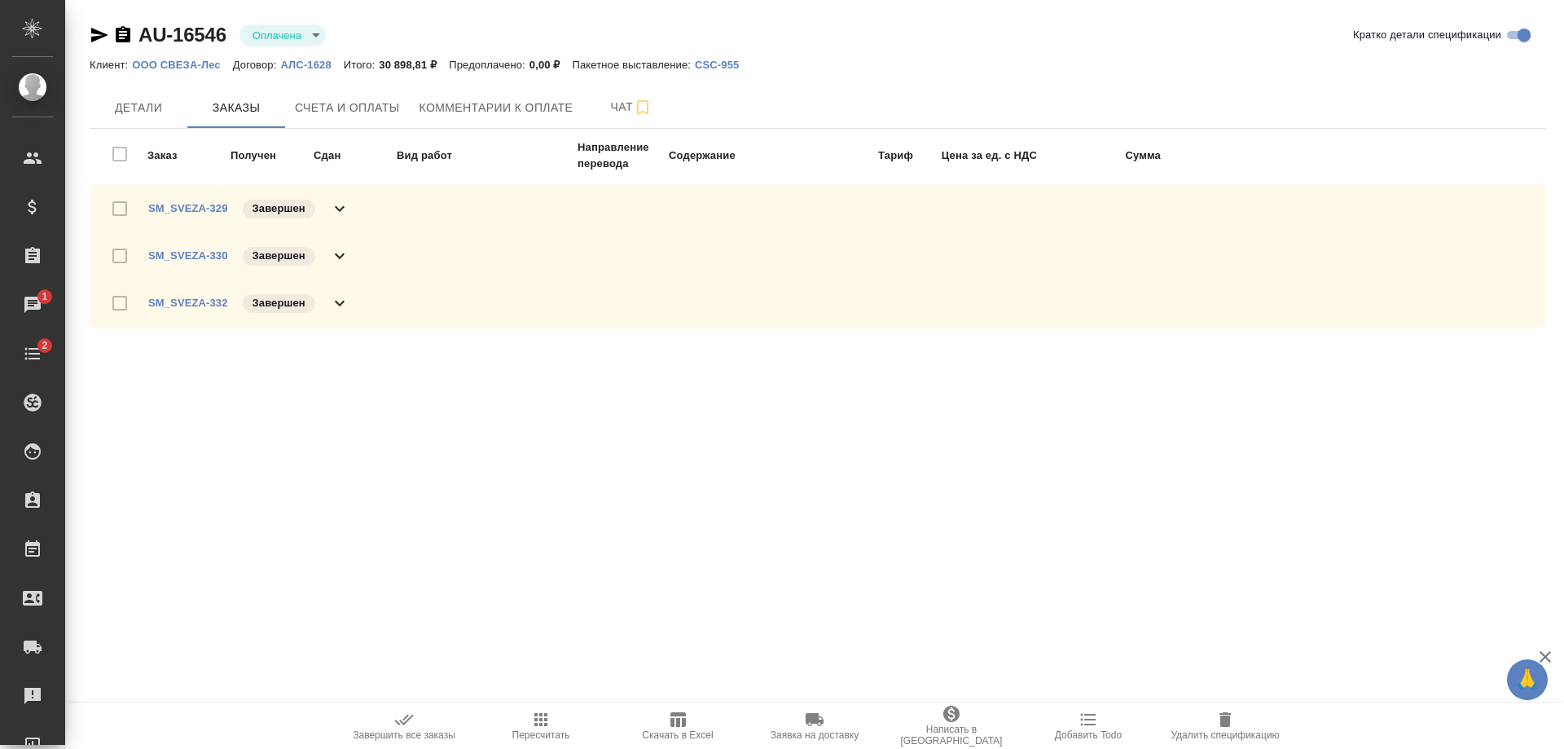
click at [330, 306] on icon at bounding box center [340, 303] width 20 height 20
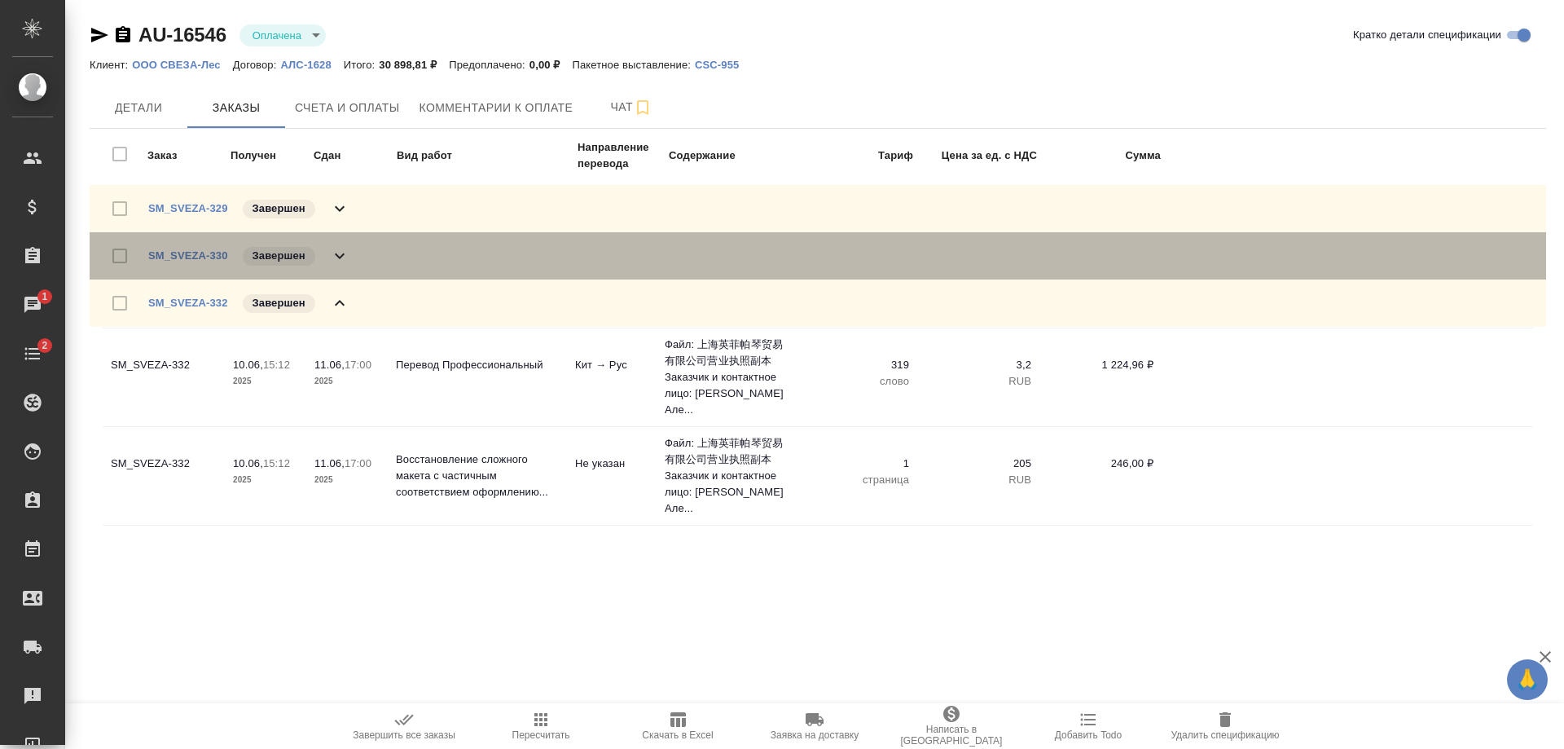
click at [330, 252] on icon at bounding box center [340, 256] width 20 height 20
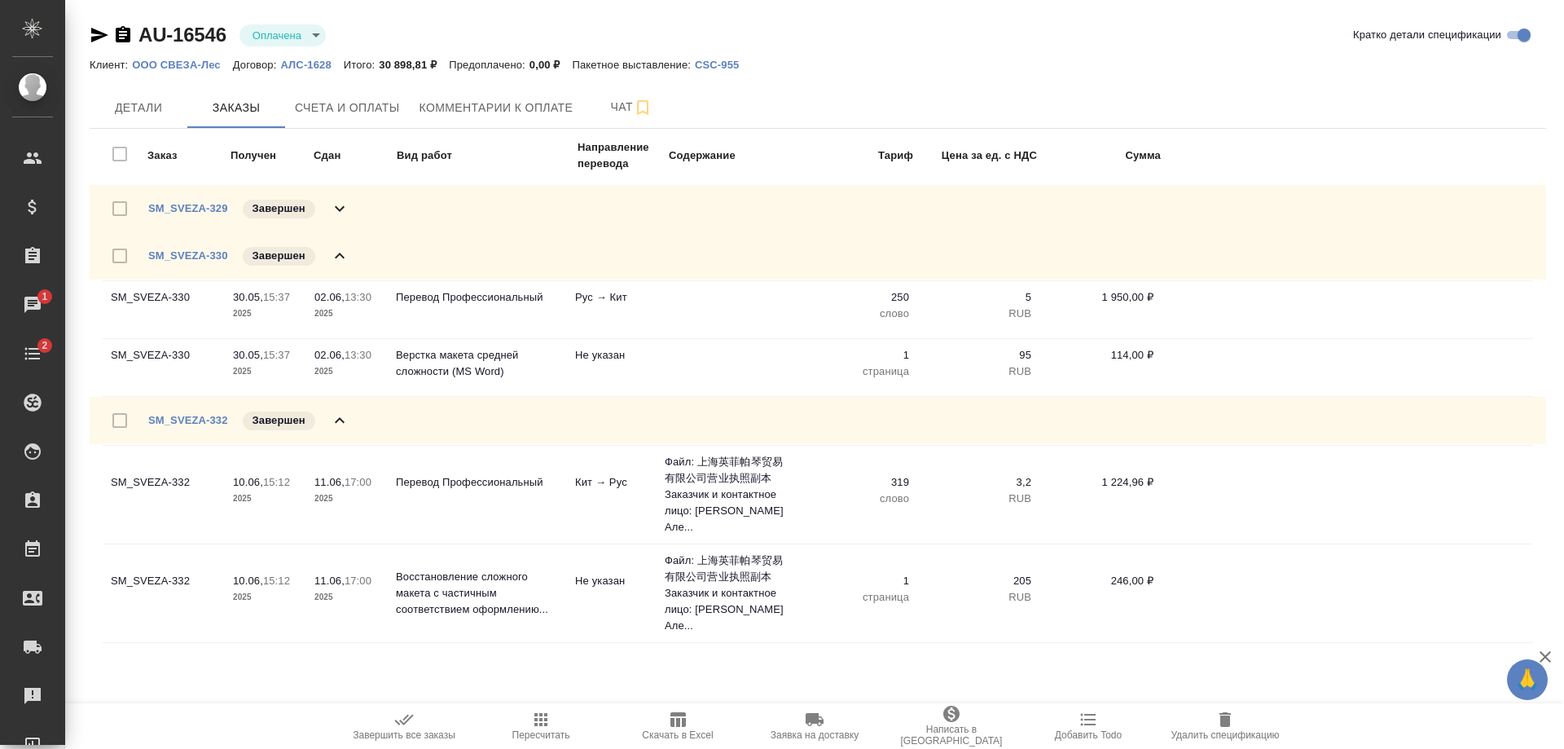
click at [333, 203] on icon at bounding box center [340, 209] width 20 height 20
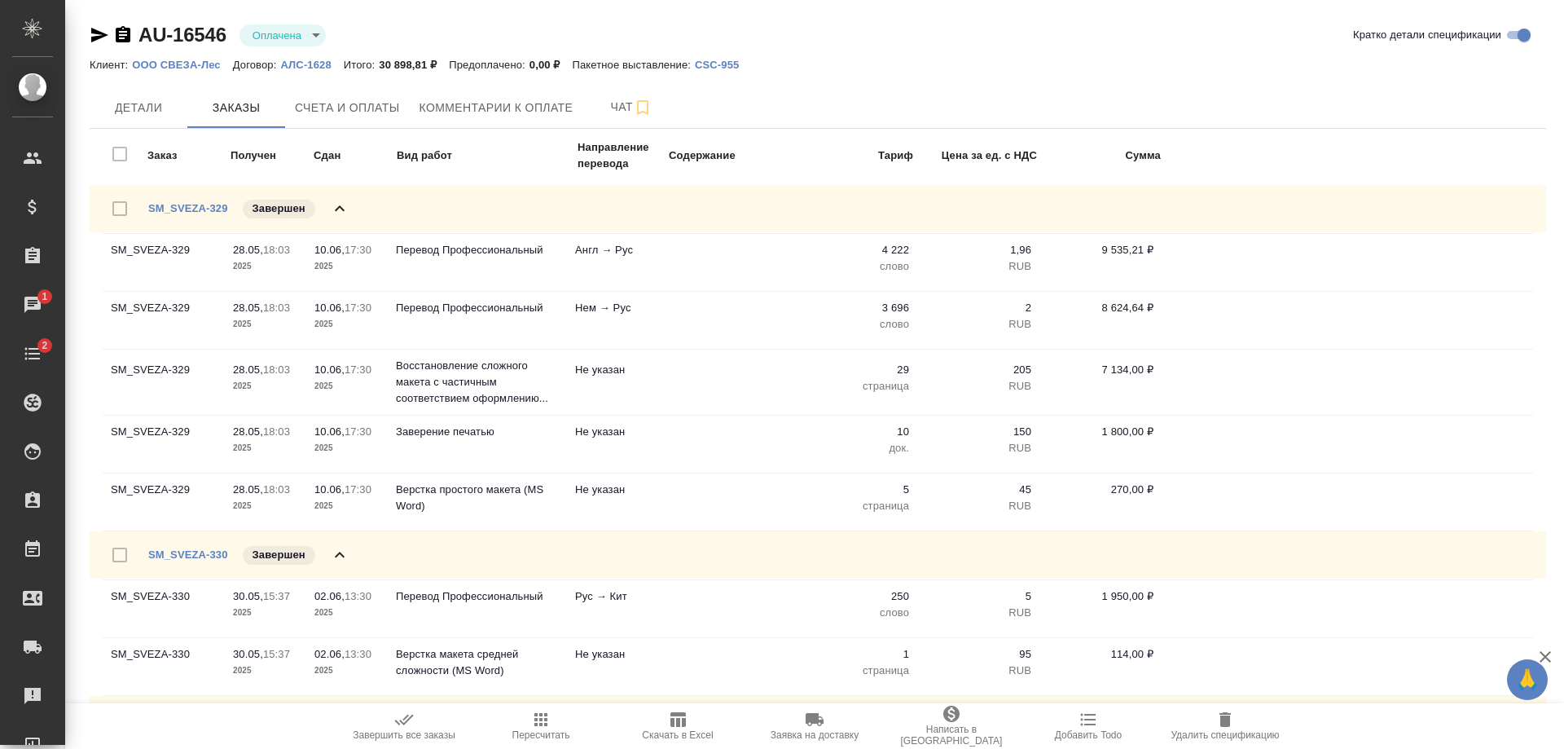
click at [333, 203] on icon at bounding box center [340, 209] width 20 height 20
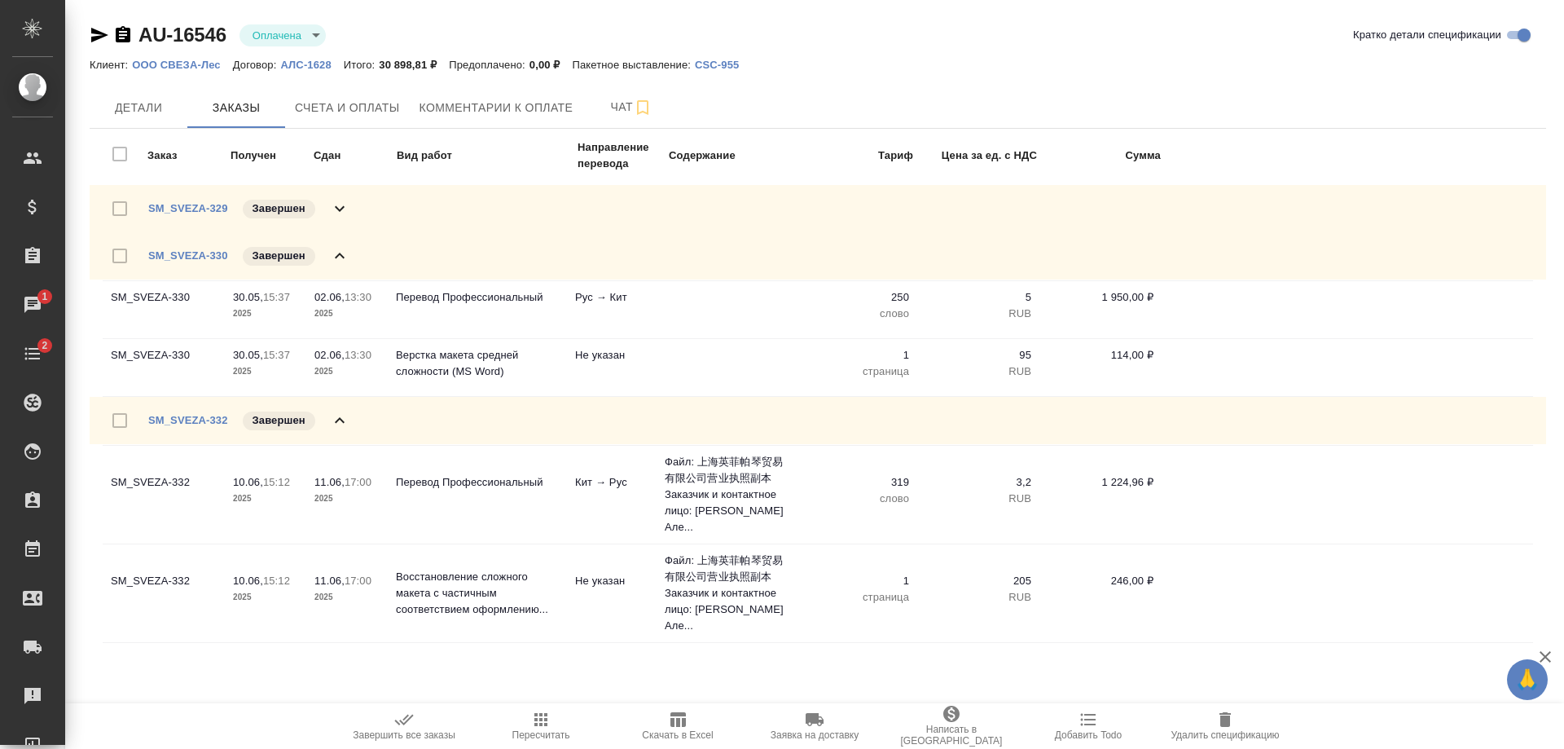
click at [179, 61] on p "ООО СВЕЗА-Лес" at bounding box center [182, 65] width 100 height 12
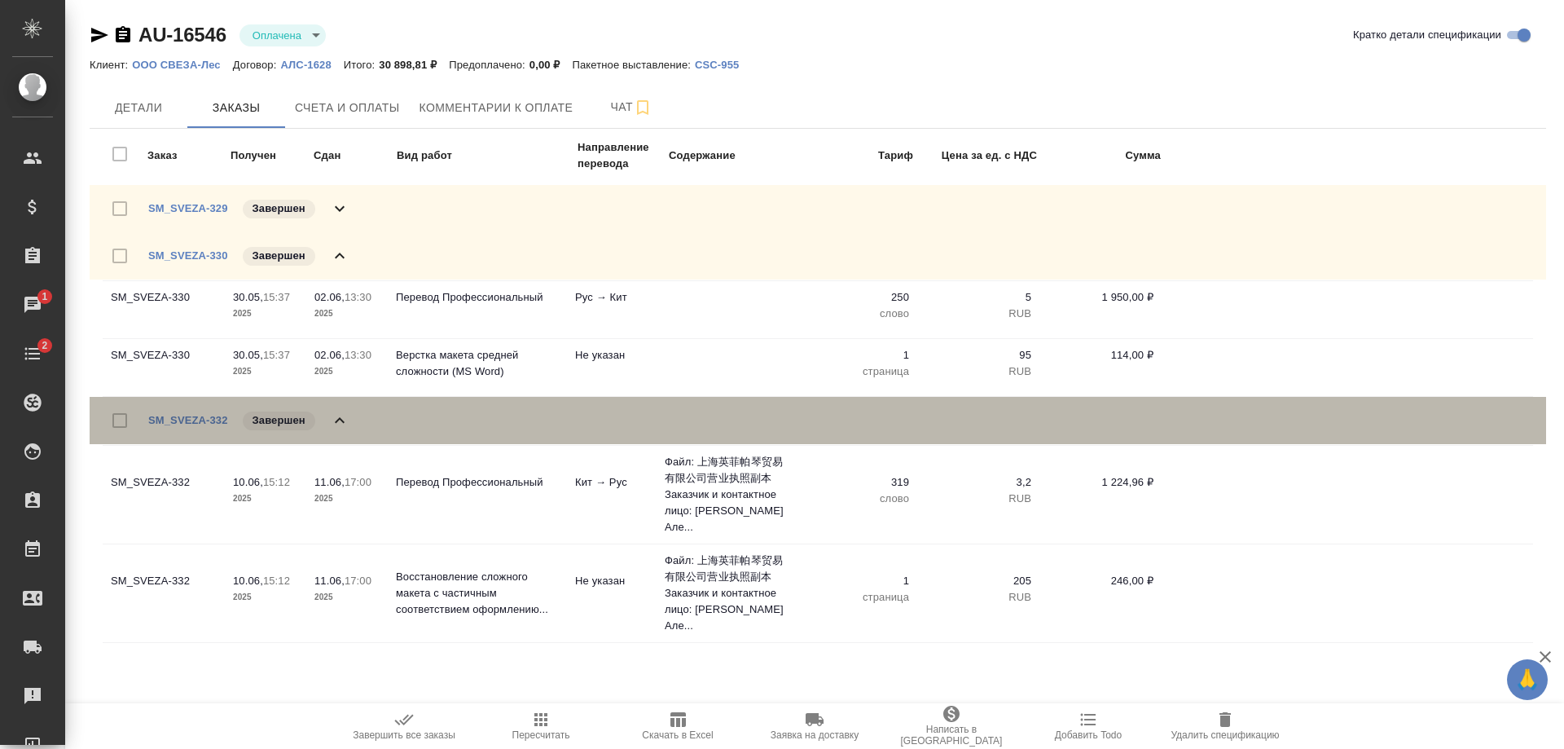
click at [333, 419] on icon at bounding box center [340, 421] width 20 height 20
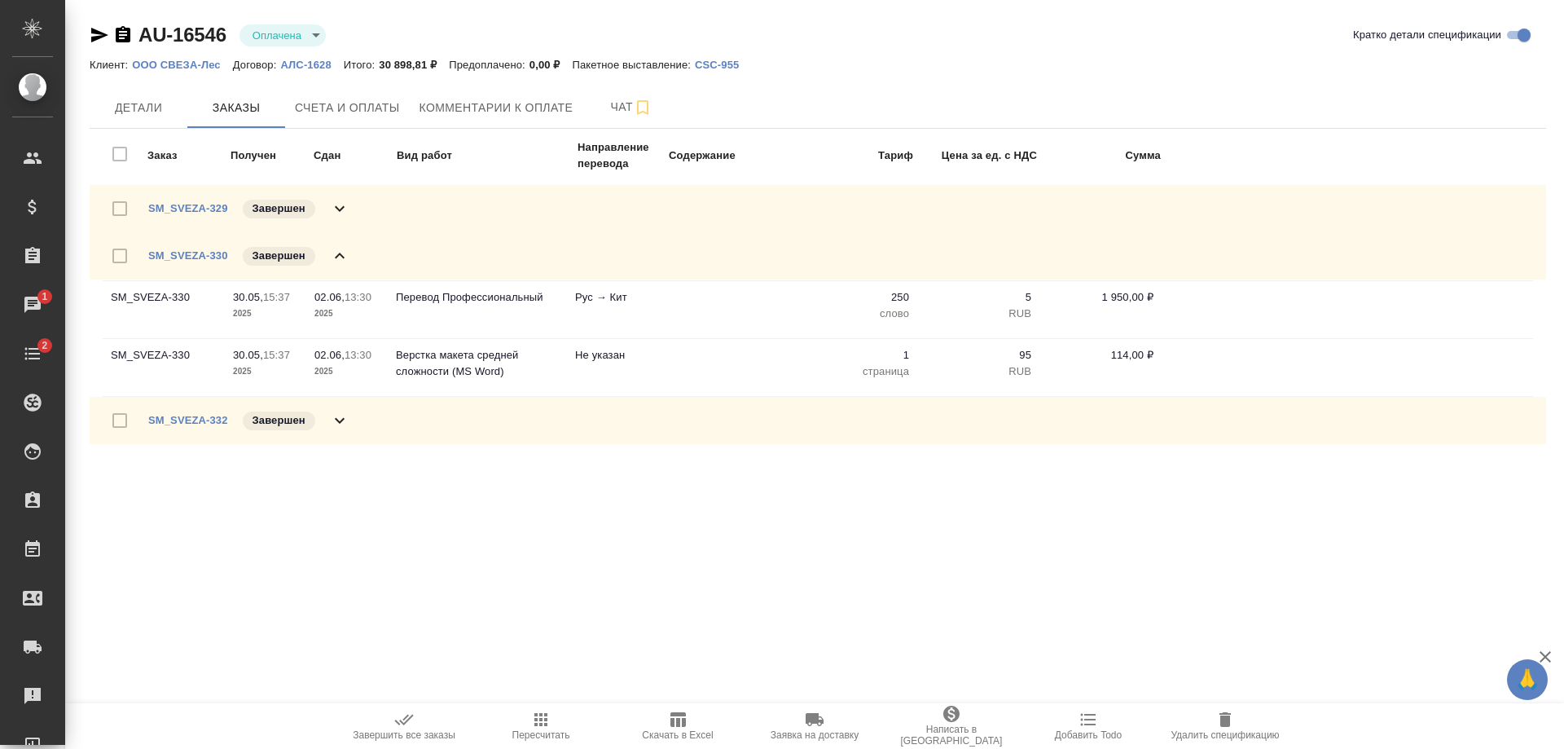
click at [334, 257] on icon at bounding box center [340, 256] width 20 height 20
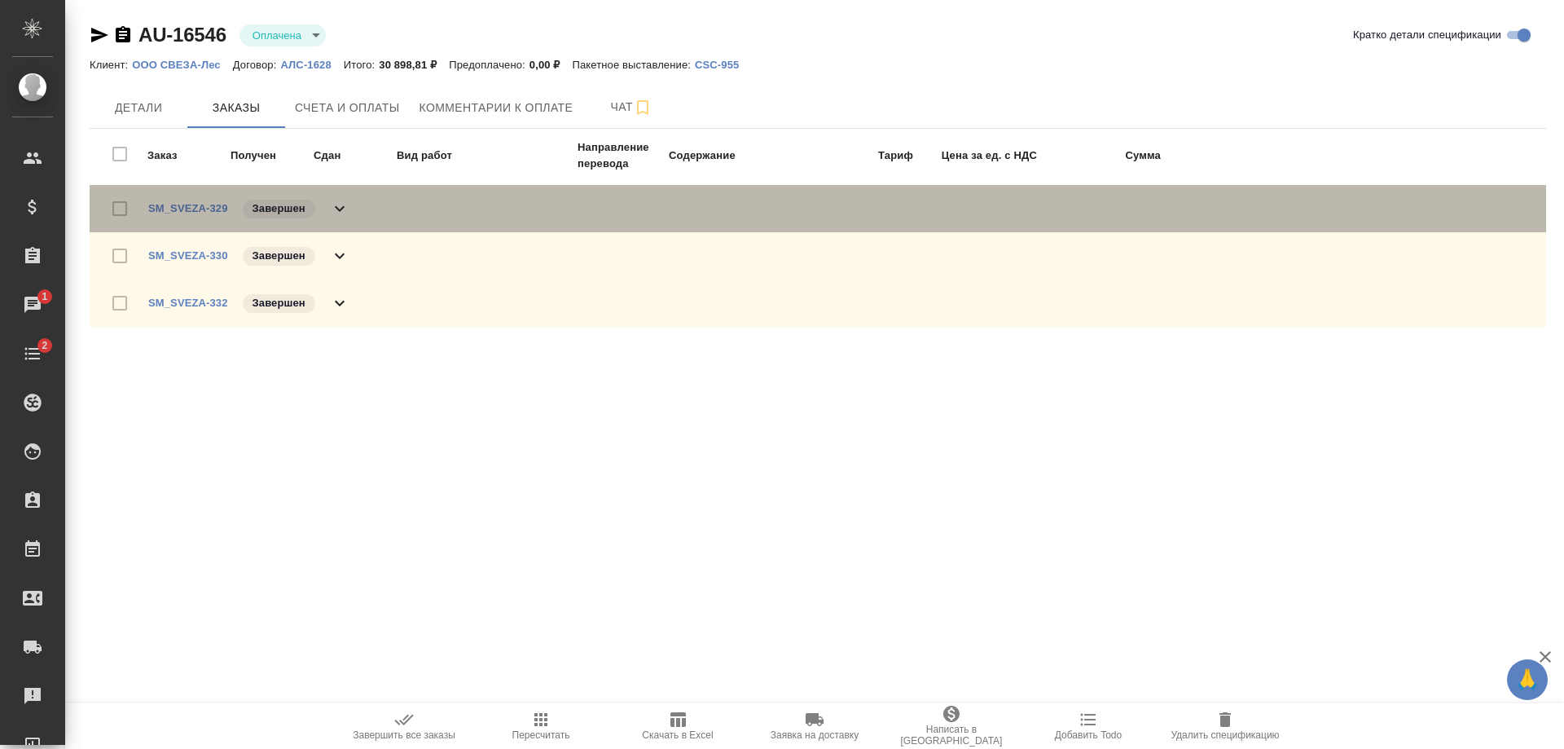
click at [325, 192] on div "SM_SVEZA-329 Завершен" at bounding box center [818, 208] width 1456 height 47
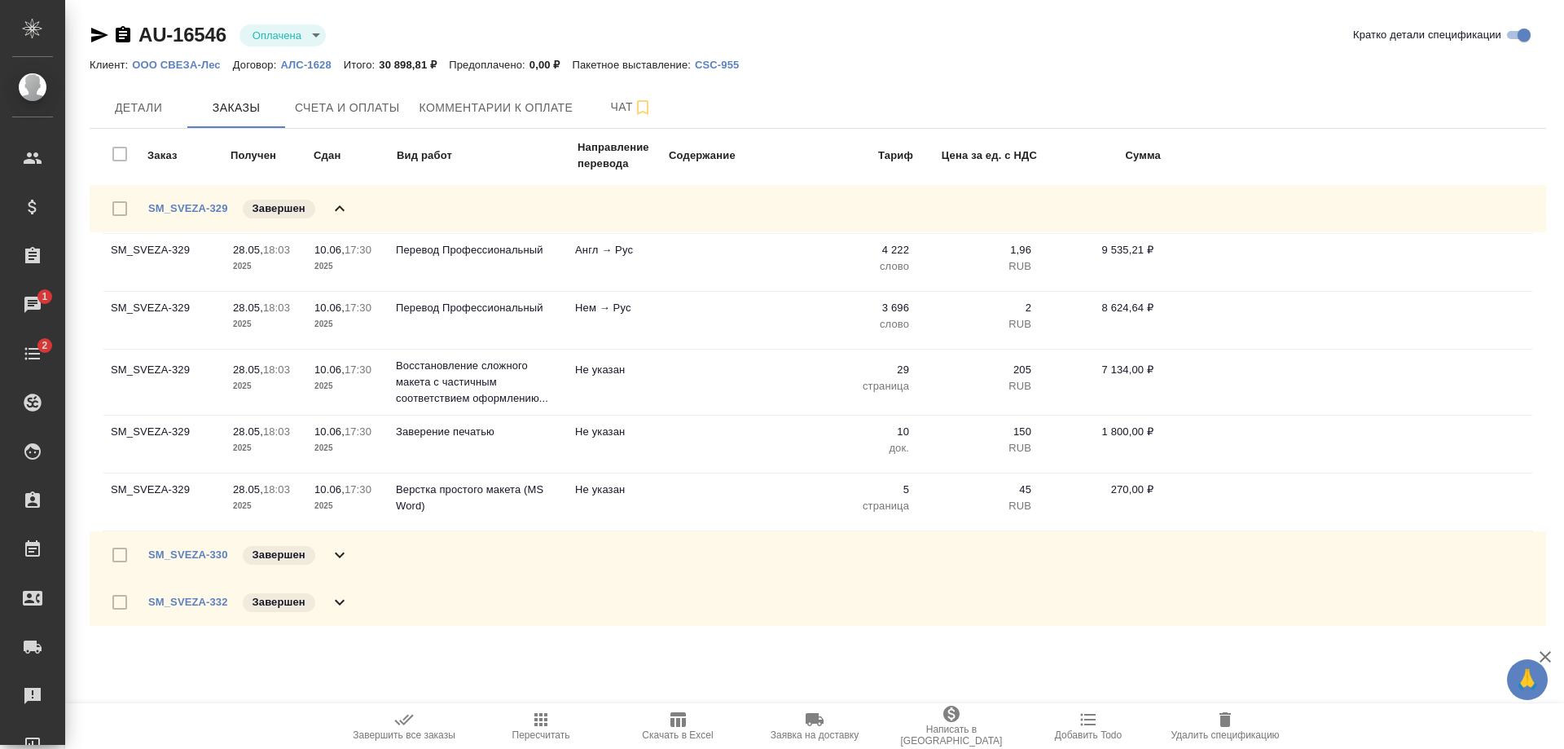
click at [332, 204] on icon at bounding box center [340, 209] width 20 height 20
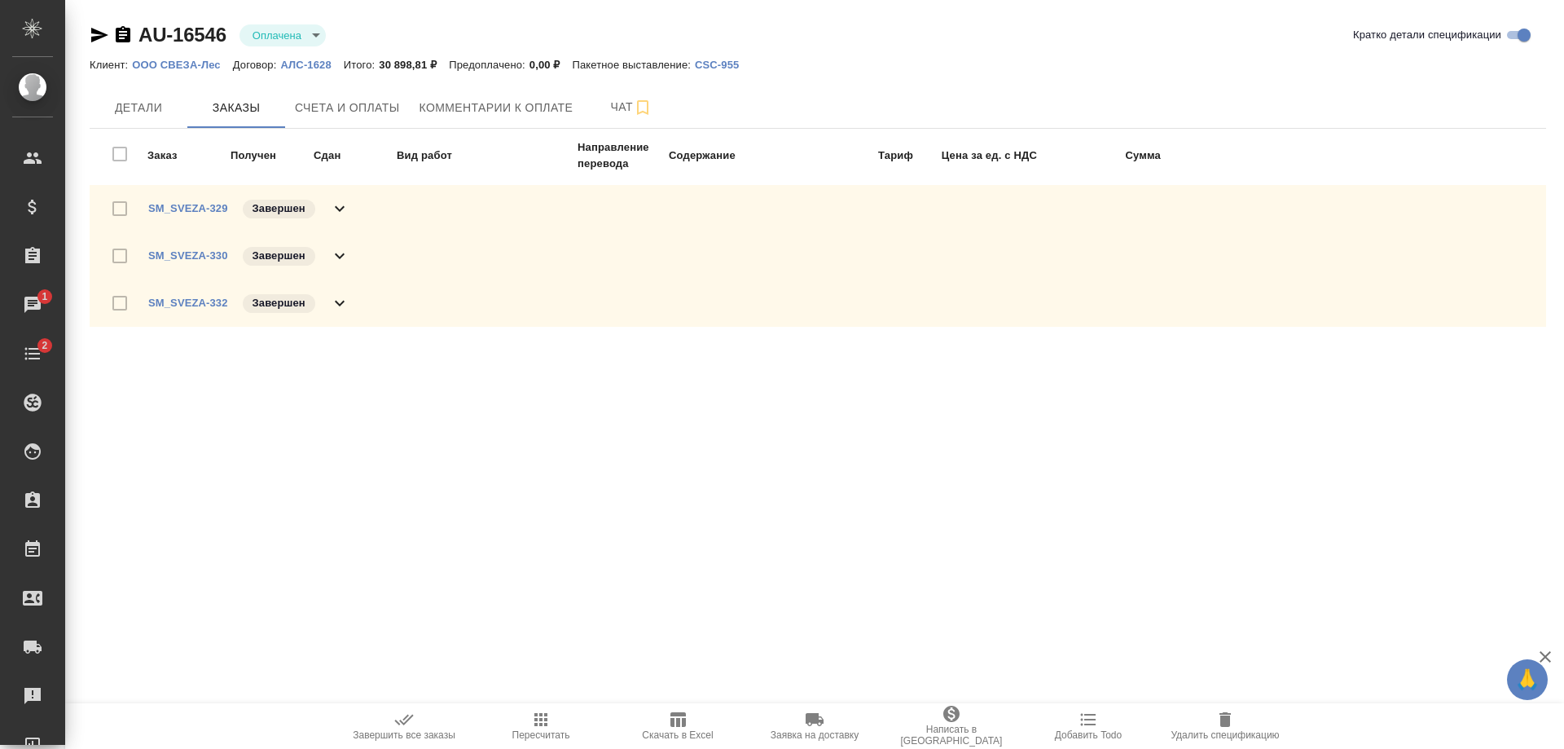
click at [337, 263] on icon at bounding box center [340, 256] width 20 height 20
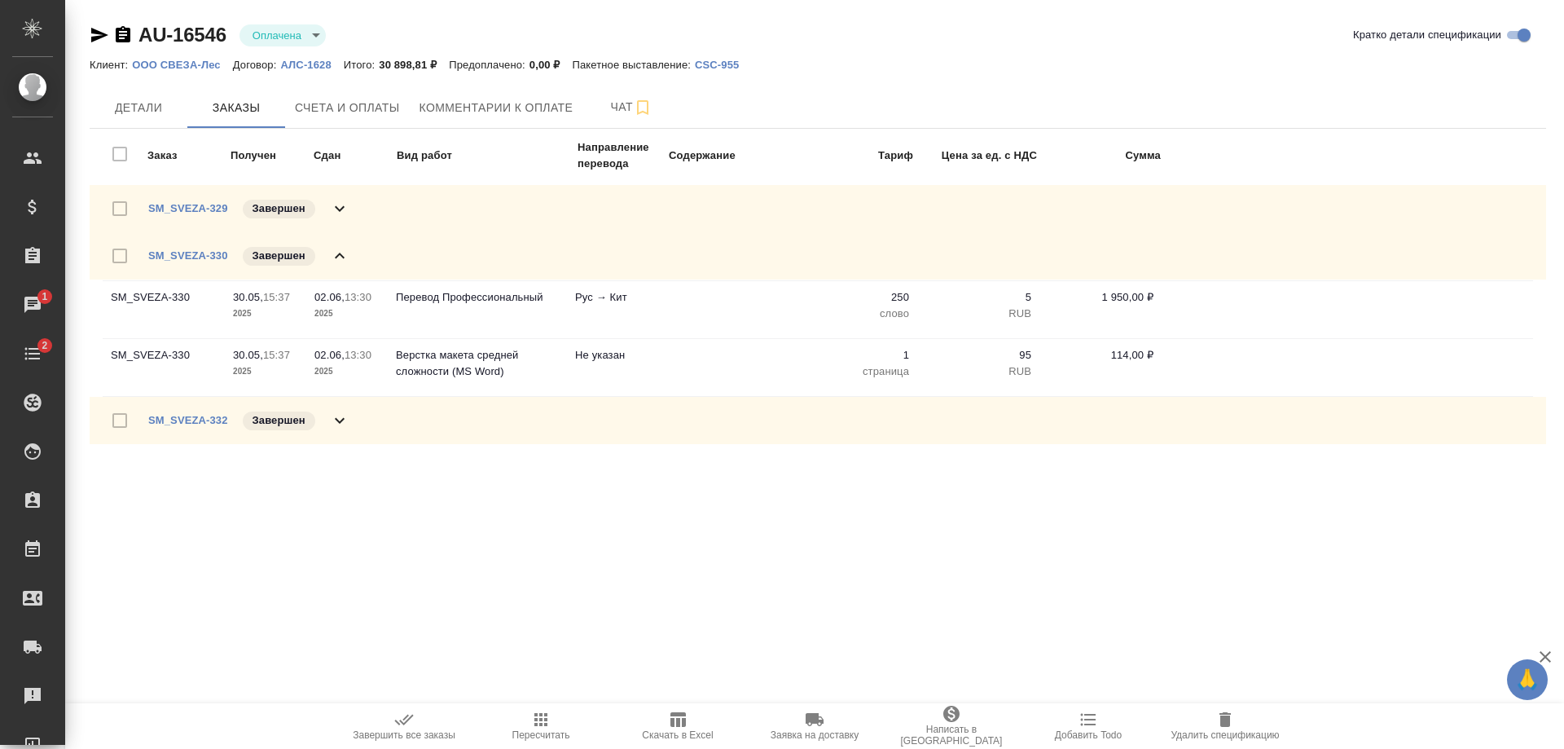
click at [332, 249] on icon at bounding box center [340, 256] width 20 height 20
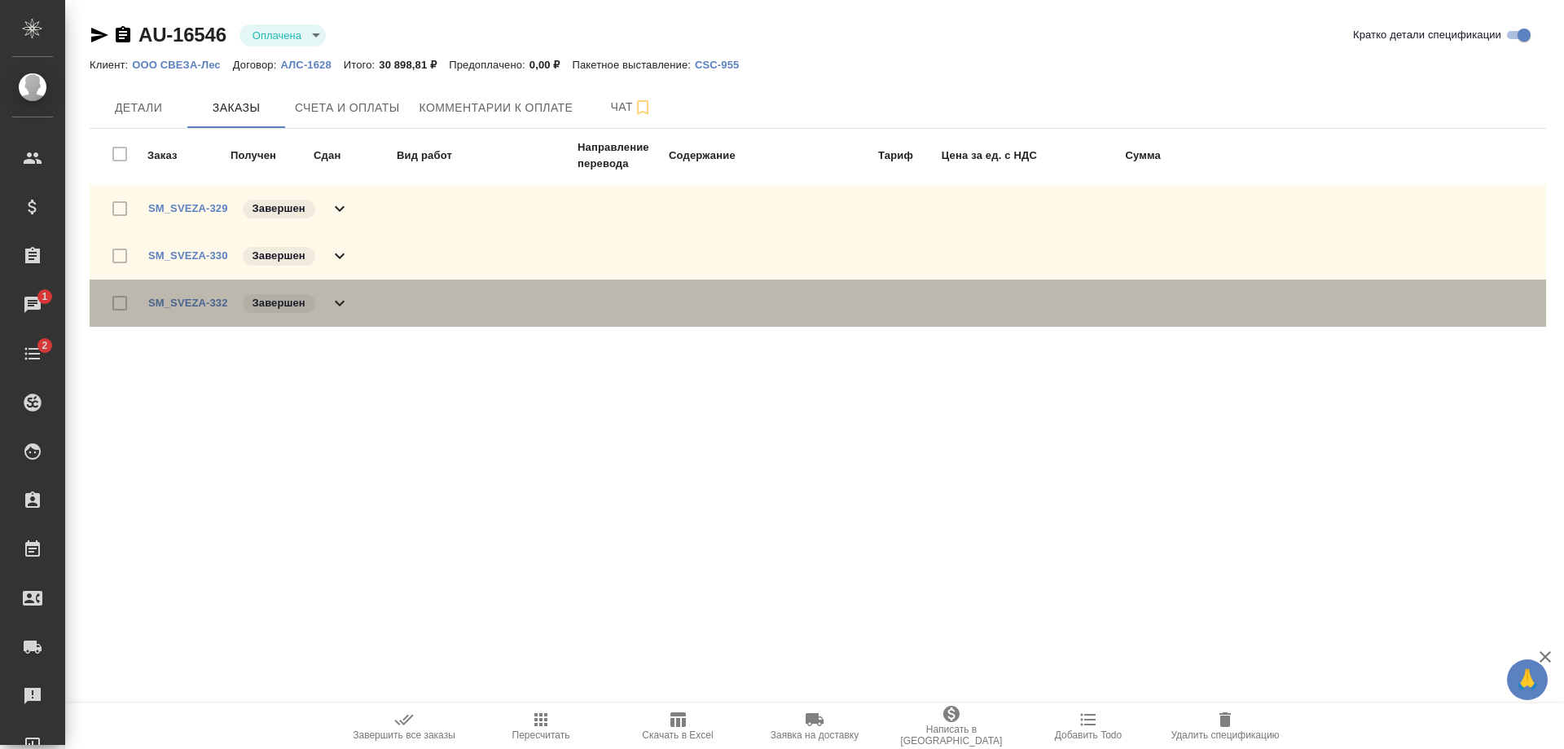
click at [330, 297] on icon at bounding box center [340, 303] width 20 height 20
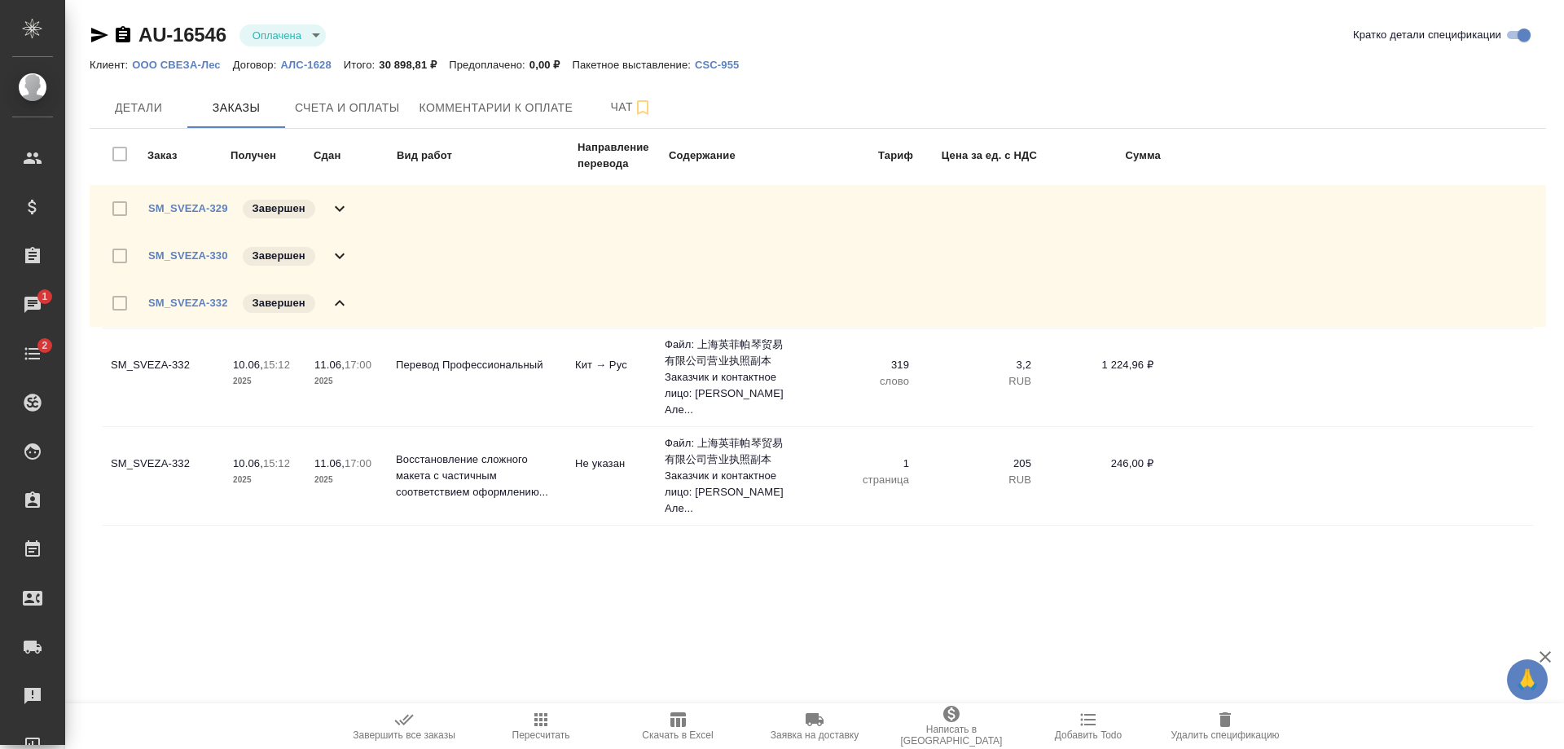
click at [330, 297] on icon at bounding box center [340, 303] width 20 height 20
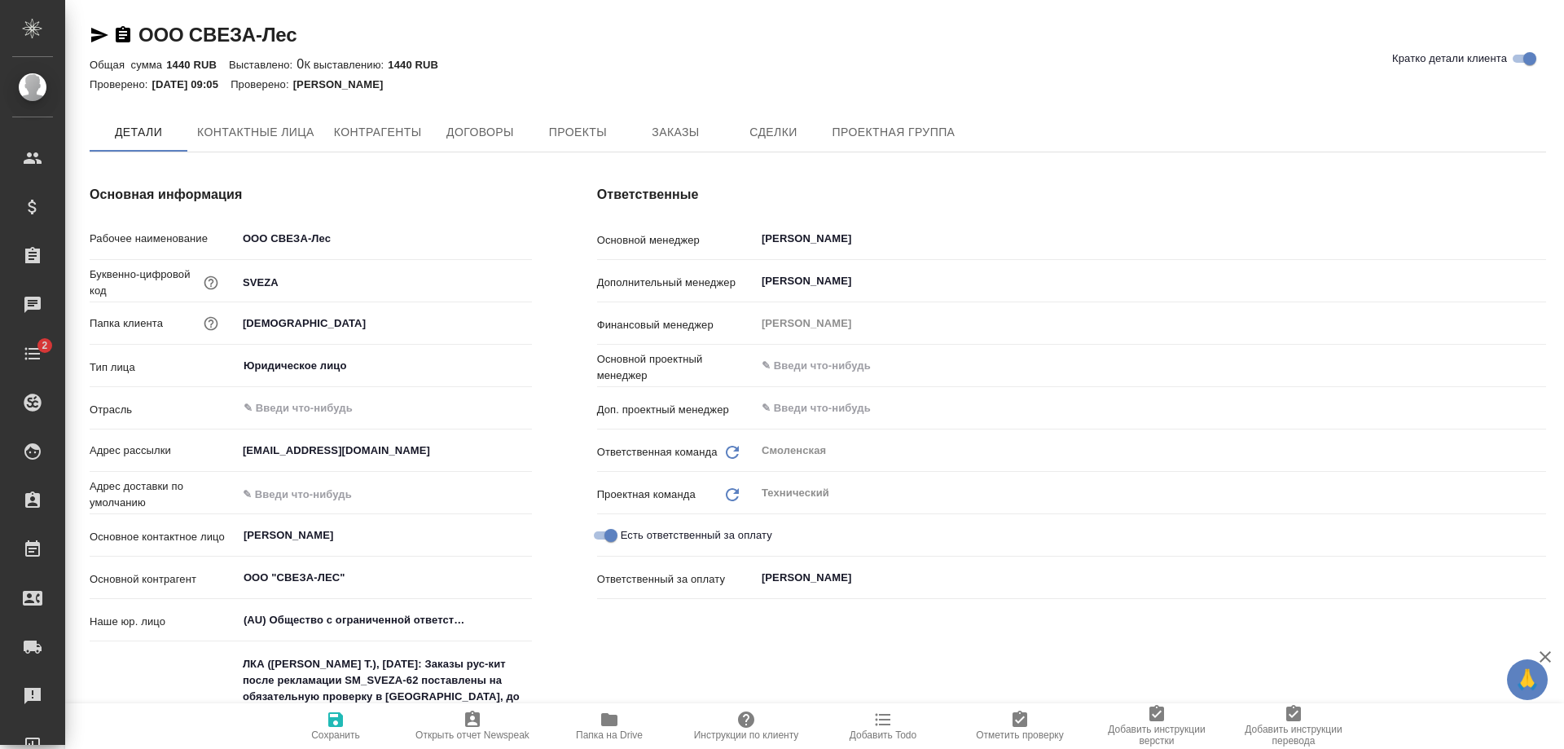
type textarea "x"
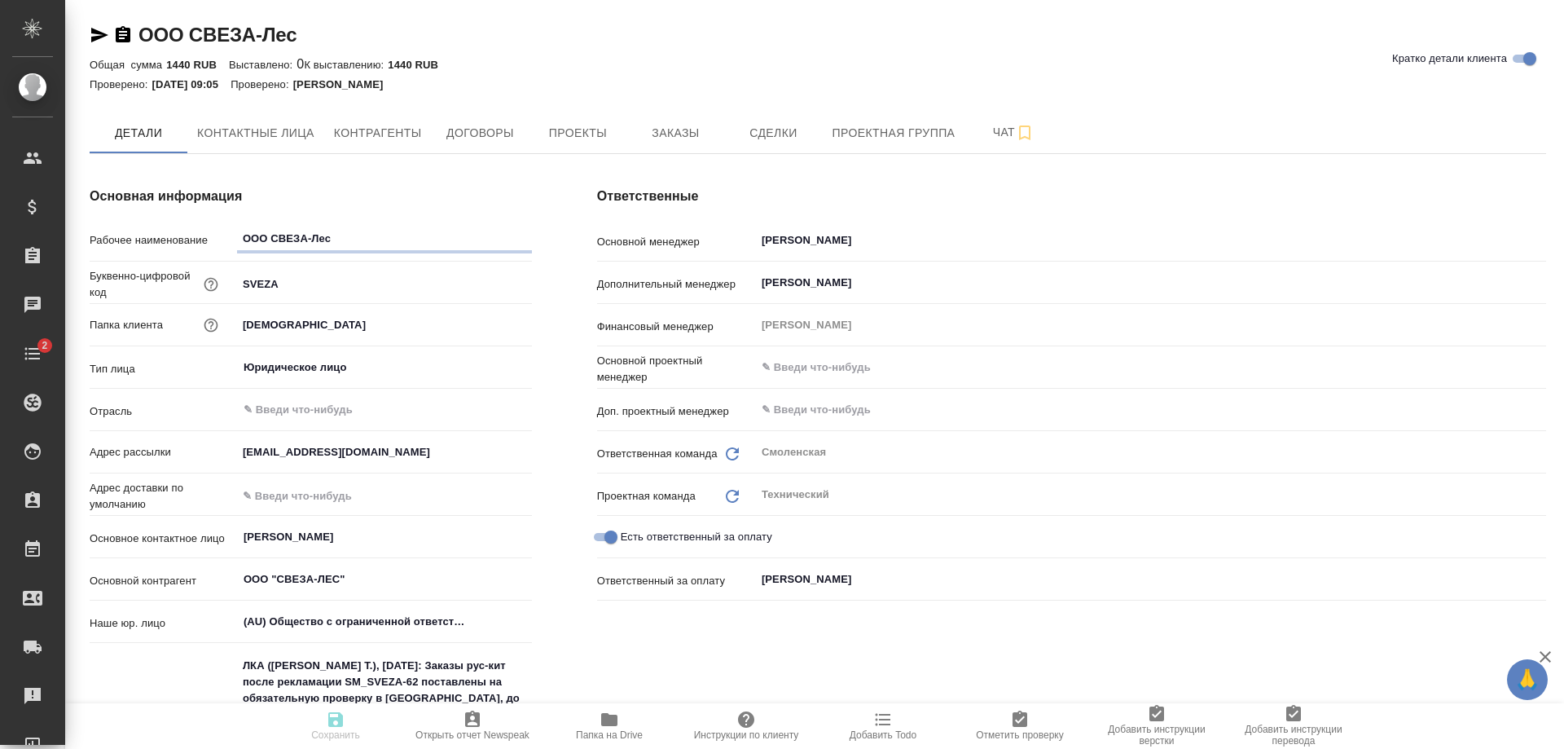
type textarea "x"
click at [94, 29] on icon "button" at bounding box center [99, 35] width 17 height 15
click at [463, 123] on span "Договоры" at bounding box center [480, 133] width 78 height 20
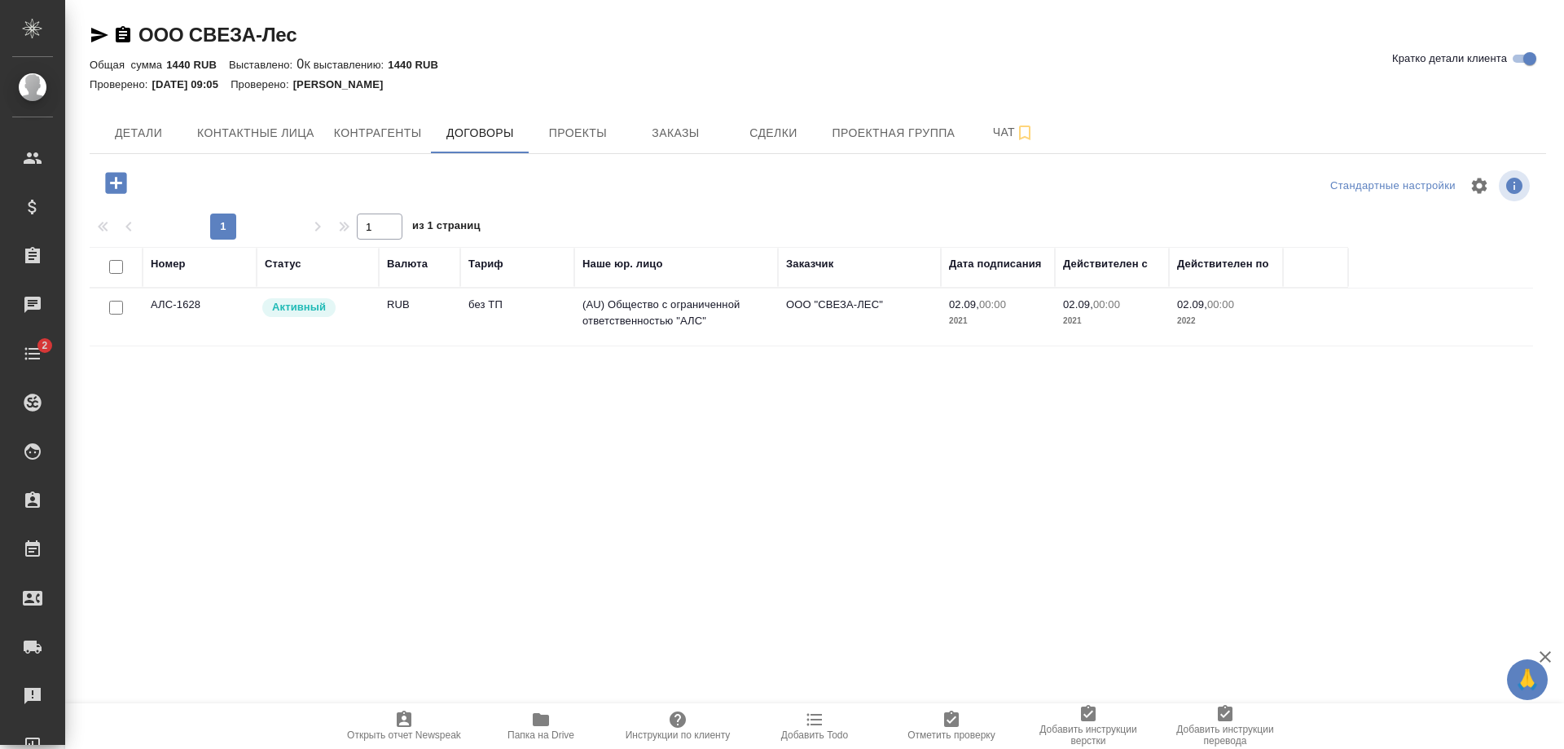
click at [485, 325] on td "без ТП" at bounding box center [517, 316] width 114 height 57
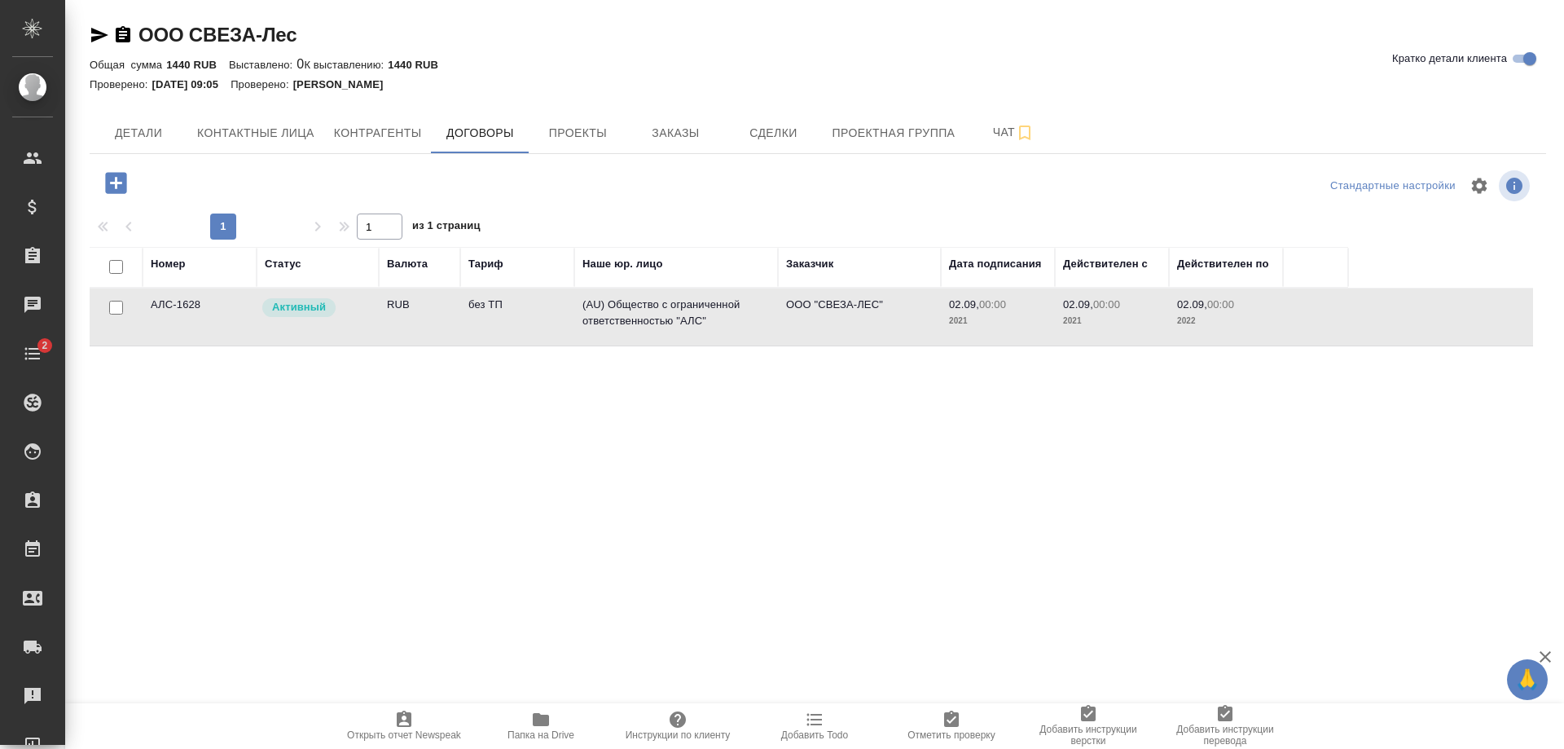
click at [485, 325] on td "без ТП" at bounding box center [517, 316] width 114 height 57
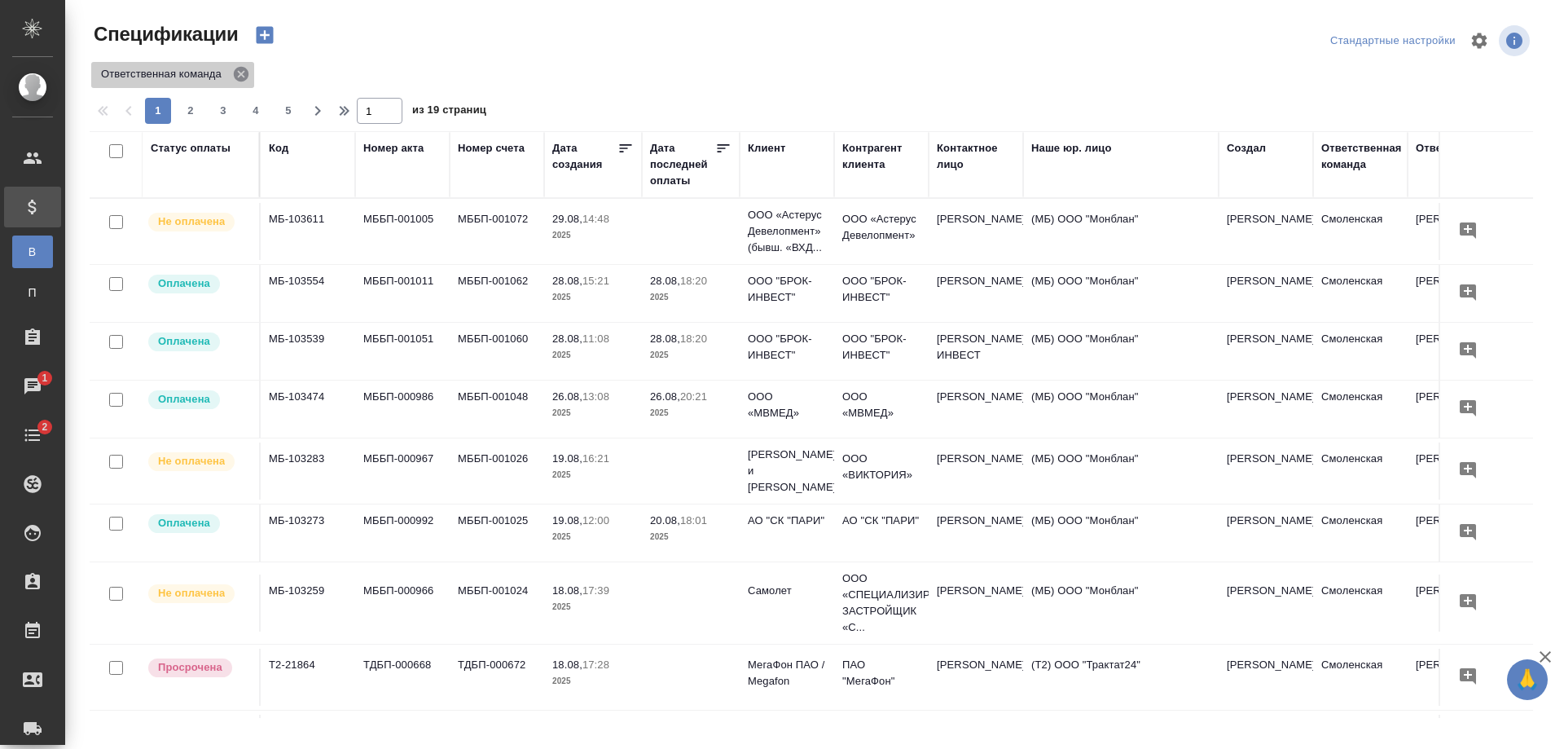
click at [233, 68] on icon at bounding box center [241, 74] width 18 height 18
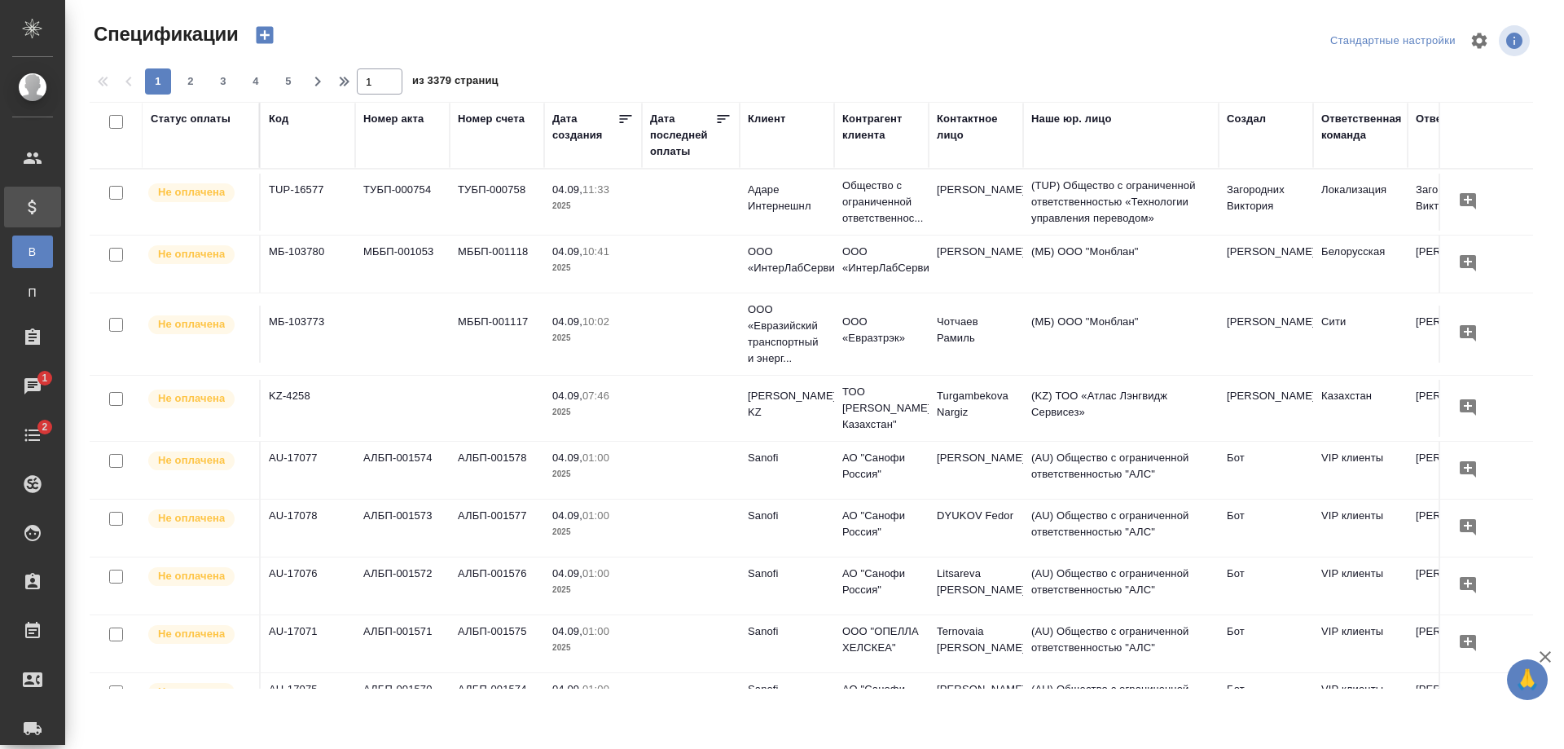
click at [766, 125] on div "Клиент" at bounding box center [766, 119] width 37 height 16
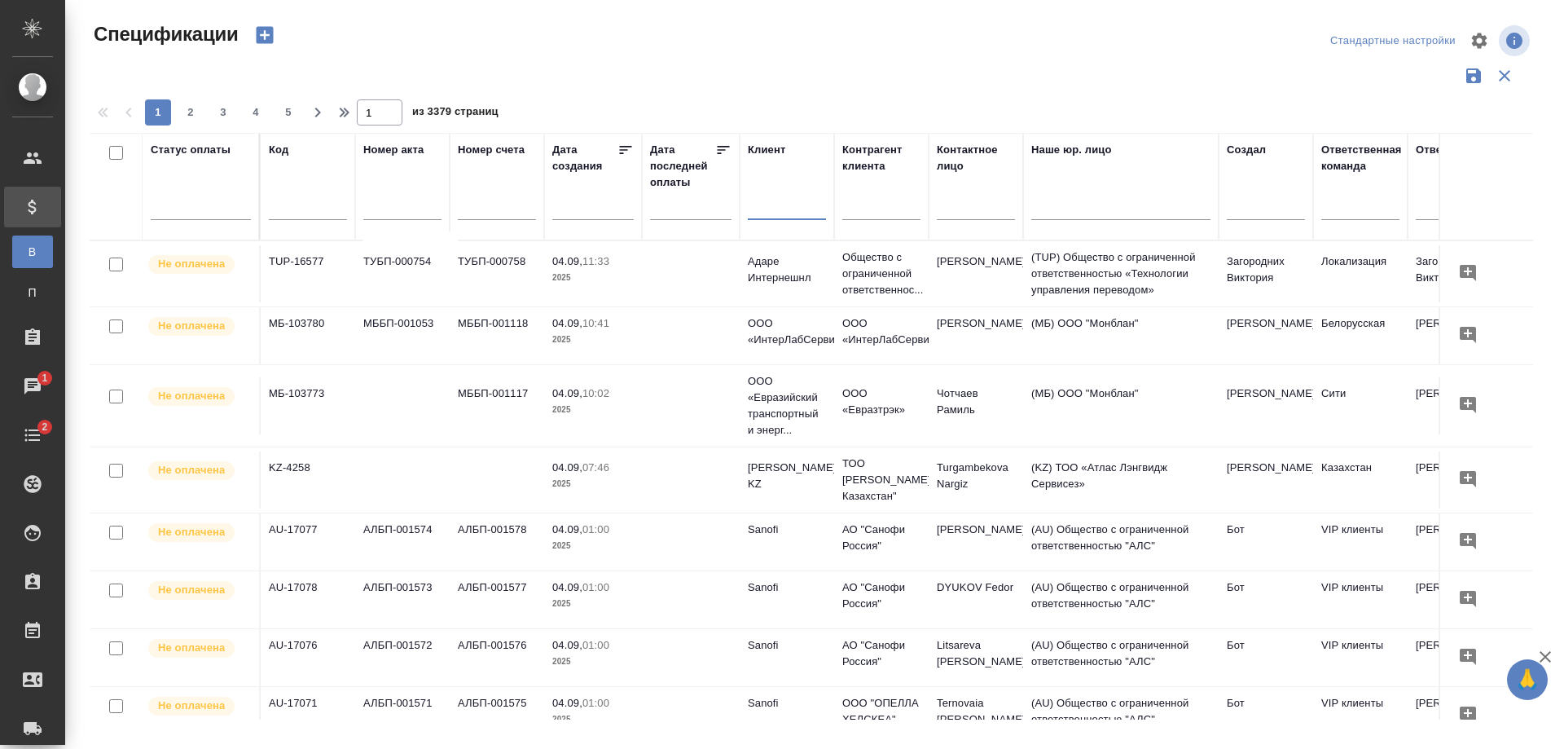
click at [762, 199] on input "text" at bounding box center [787, 209] width 78 height 20
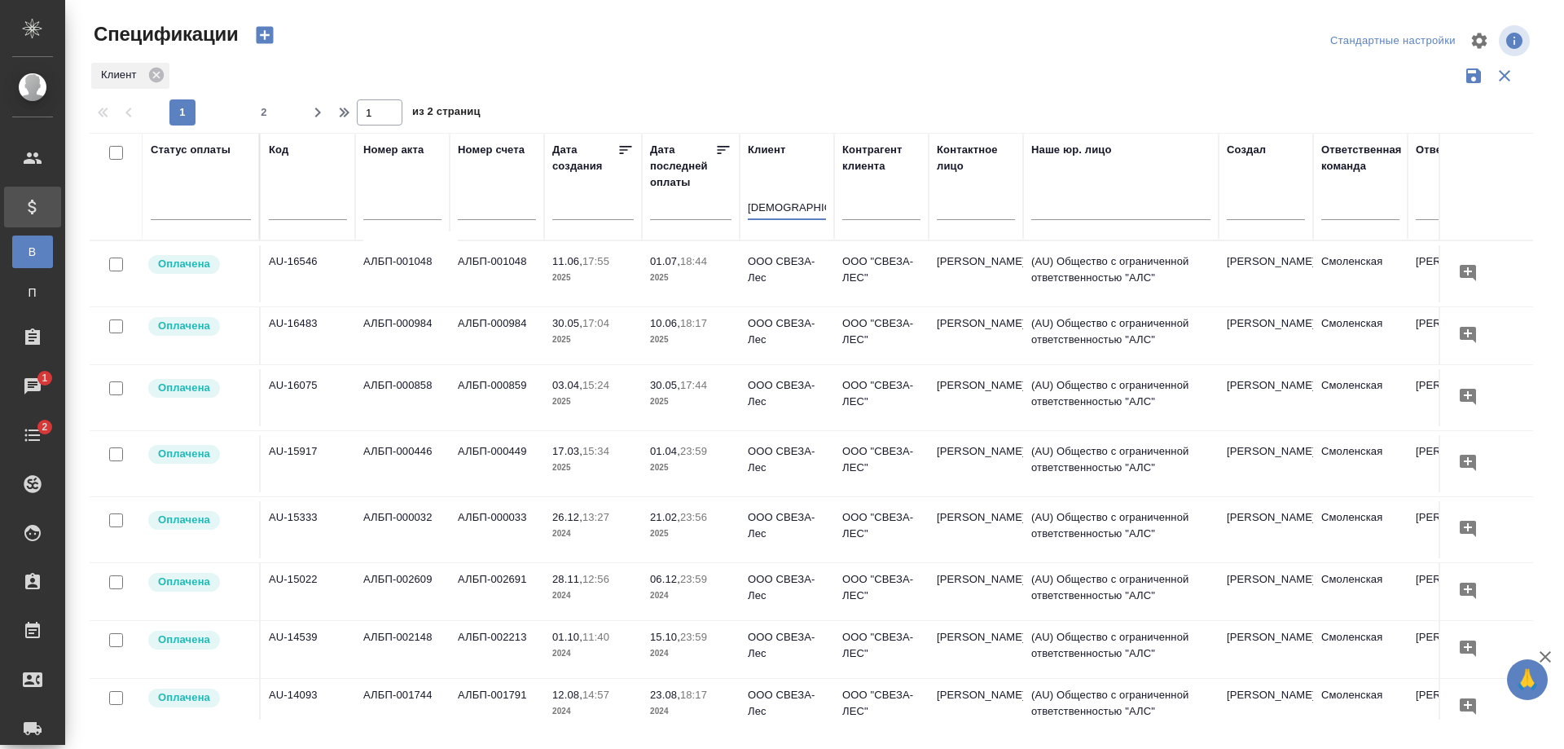
type input "свеза"
click at [707, 399] on p "2025" at bounding box center [690, 401] width 81 height 16
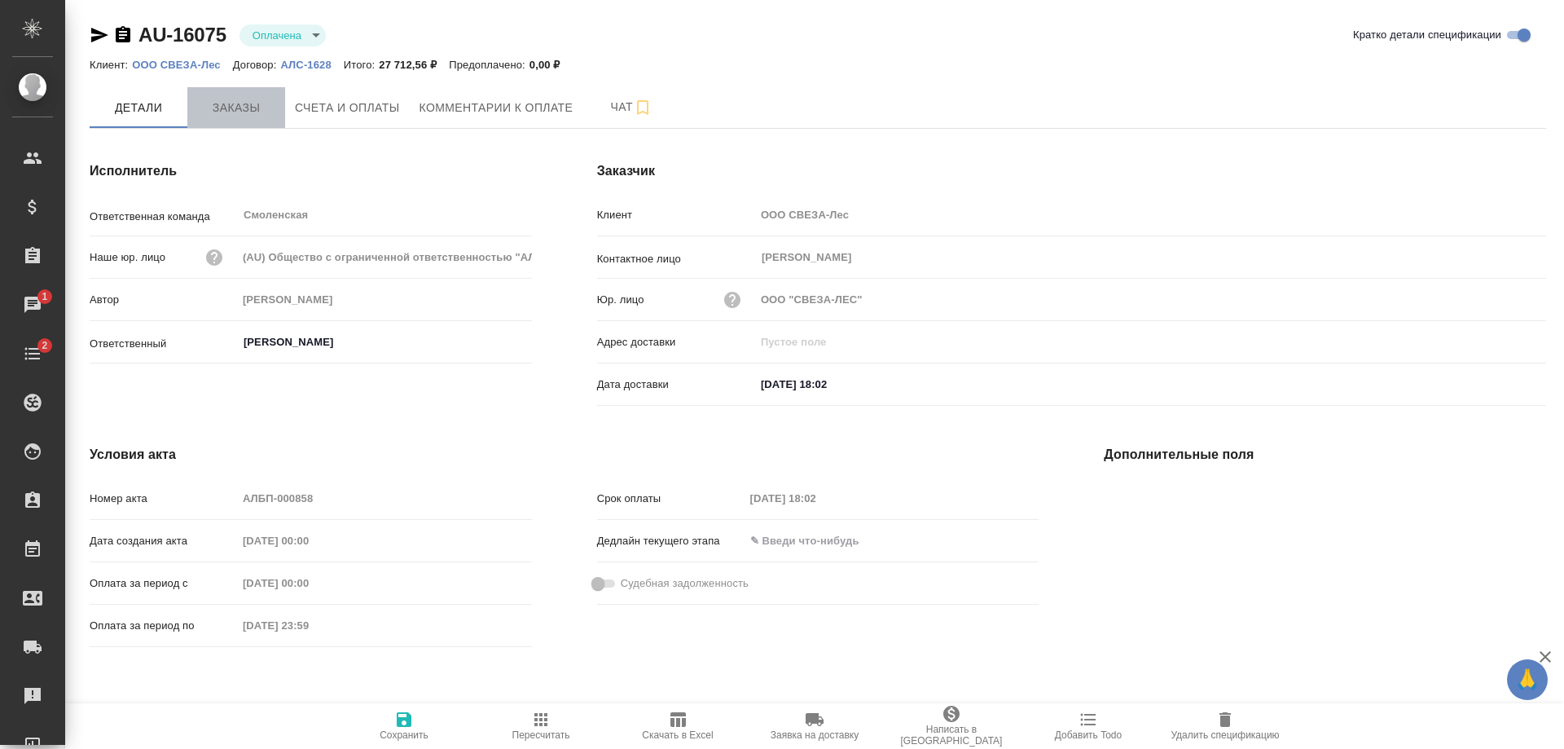
click at [248, 112] on span "Заказы" at bounding box center [236, 108] width 78 height 20
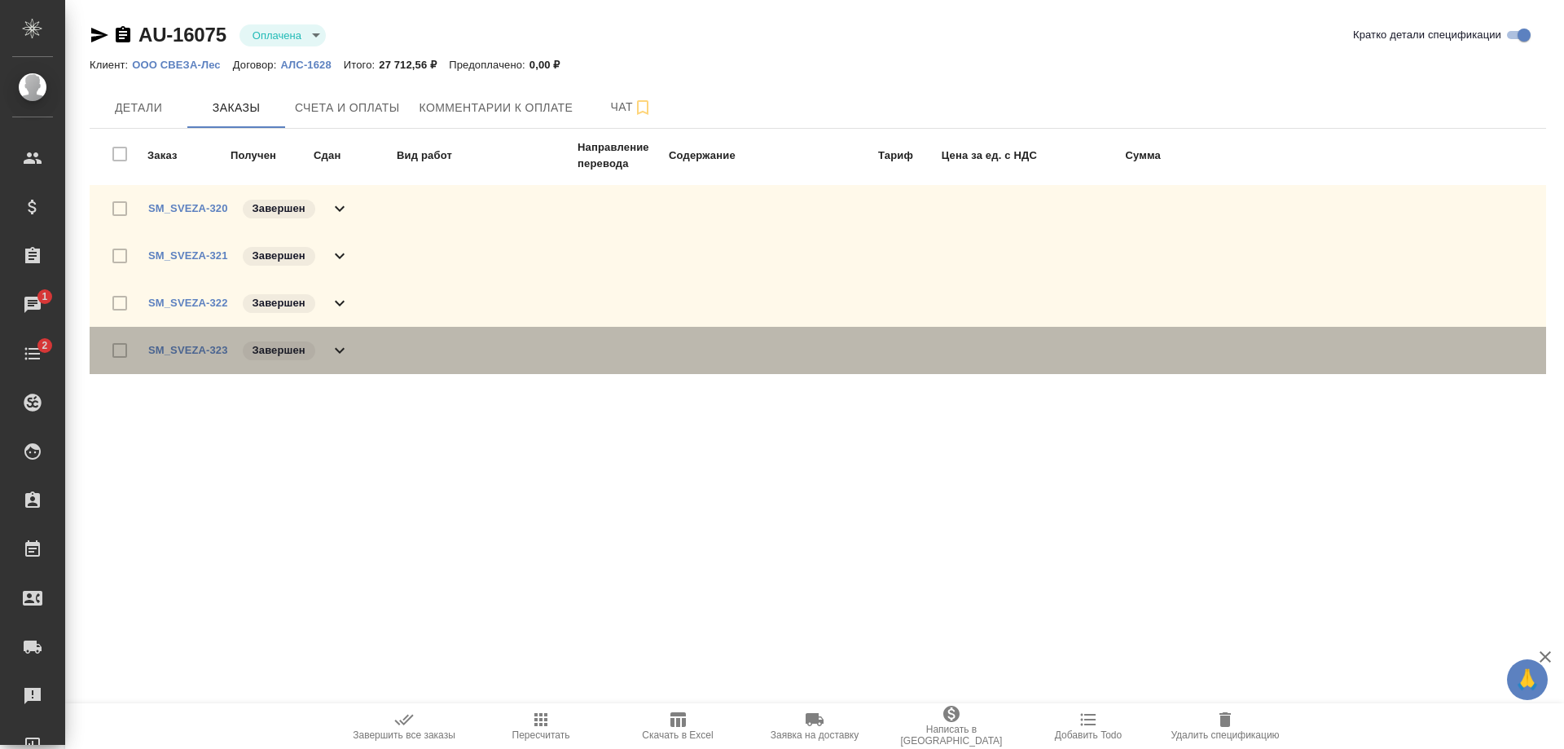
click at [330, 344] on icon at bounding box center [340, 350] width 20 height 20
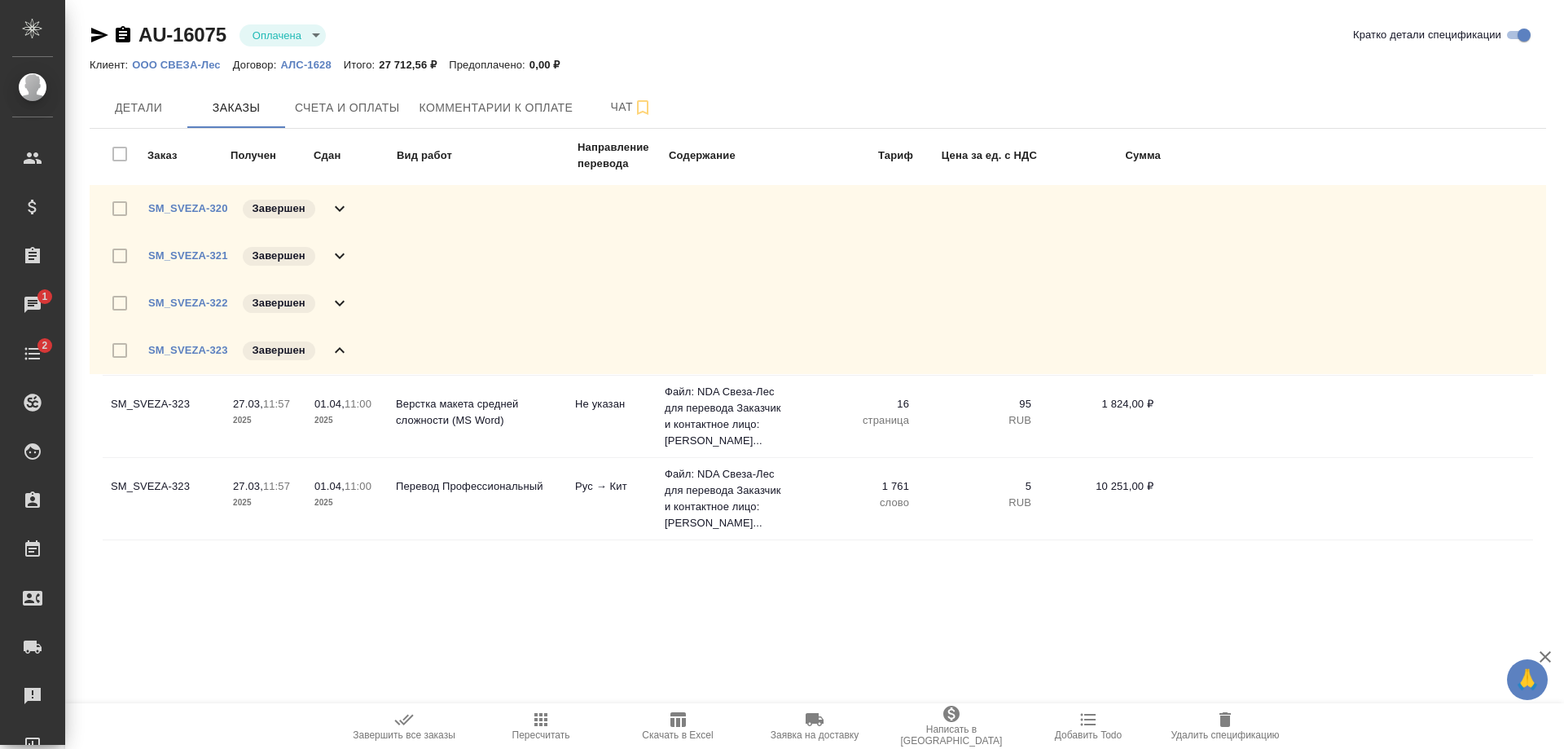
click at [330, 344] on icon at bounding box center [340, 350] width 20 height 20
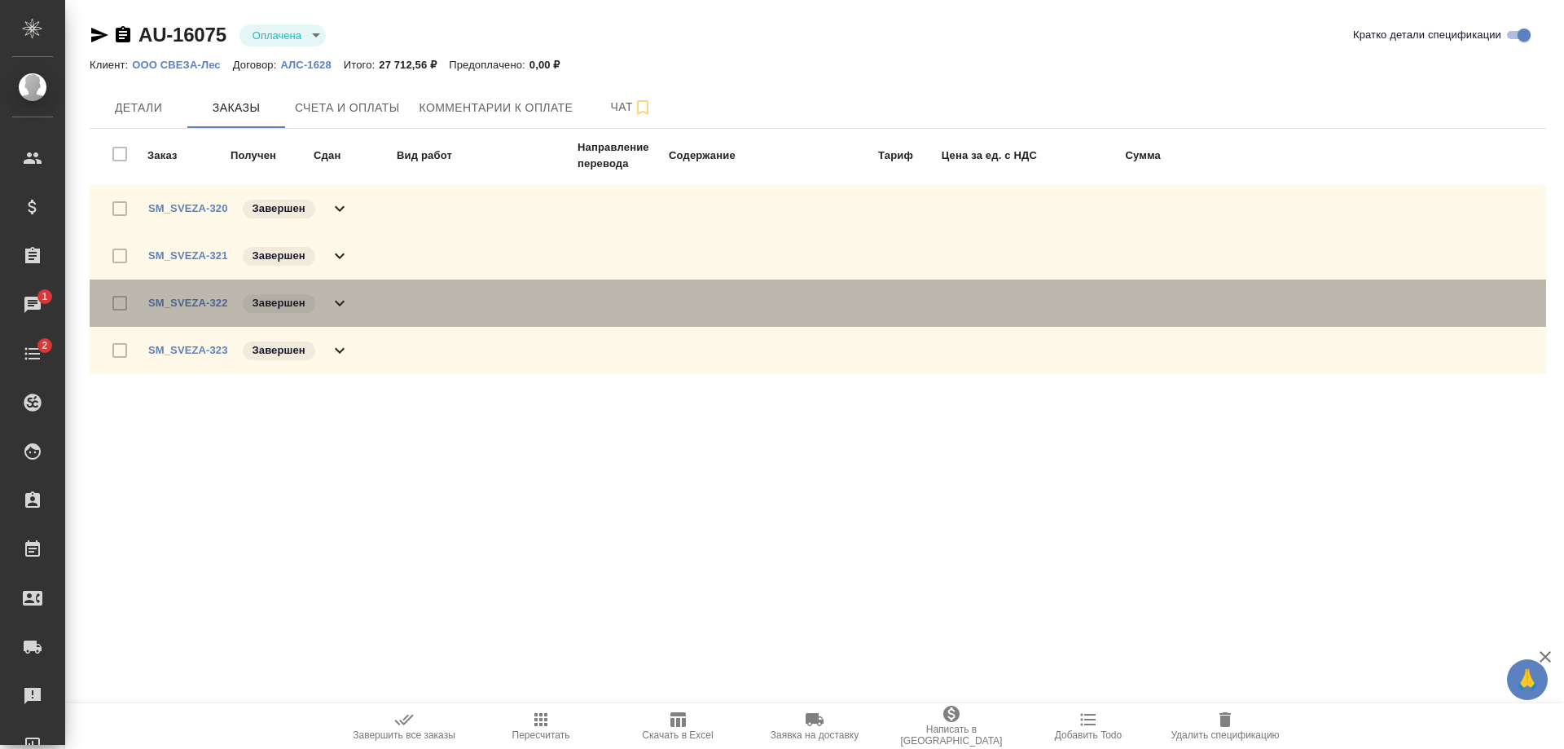
click at [327, 300] on div "SM_SVEZA-322 Завершен" at bounding box center [248, 303] width 201 height 23
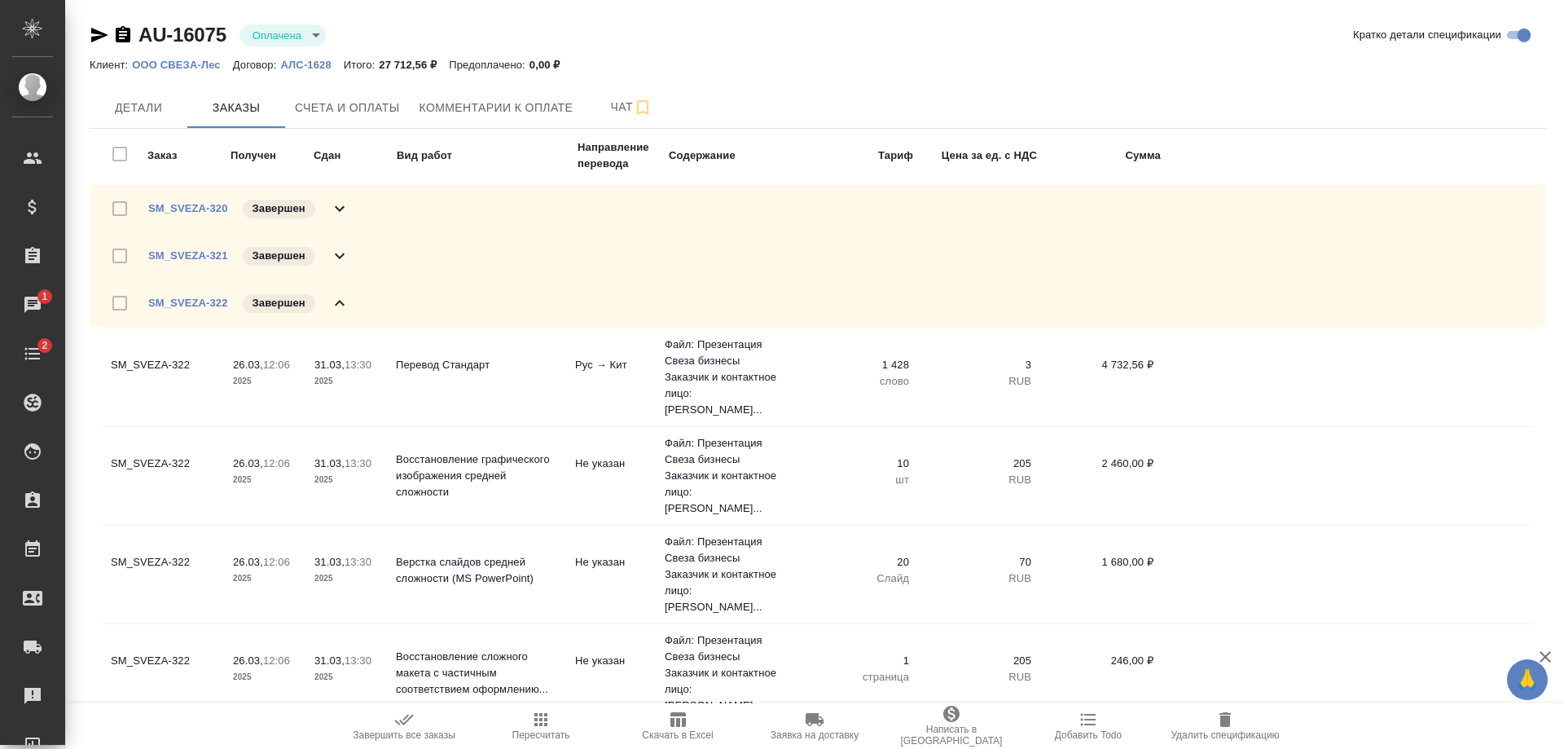
click at [336, 298] on icon at bounding box center [340, 303] width 20 height 20
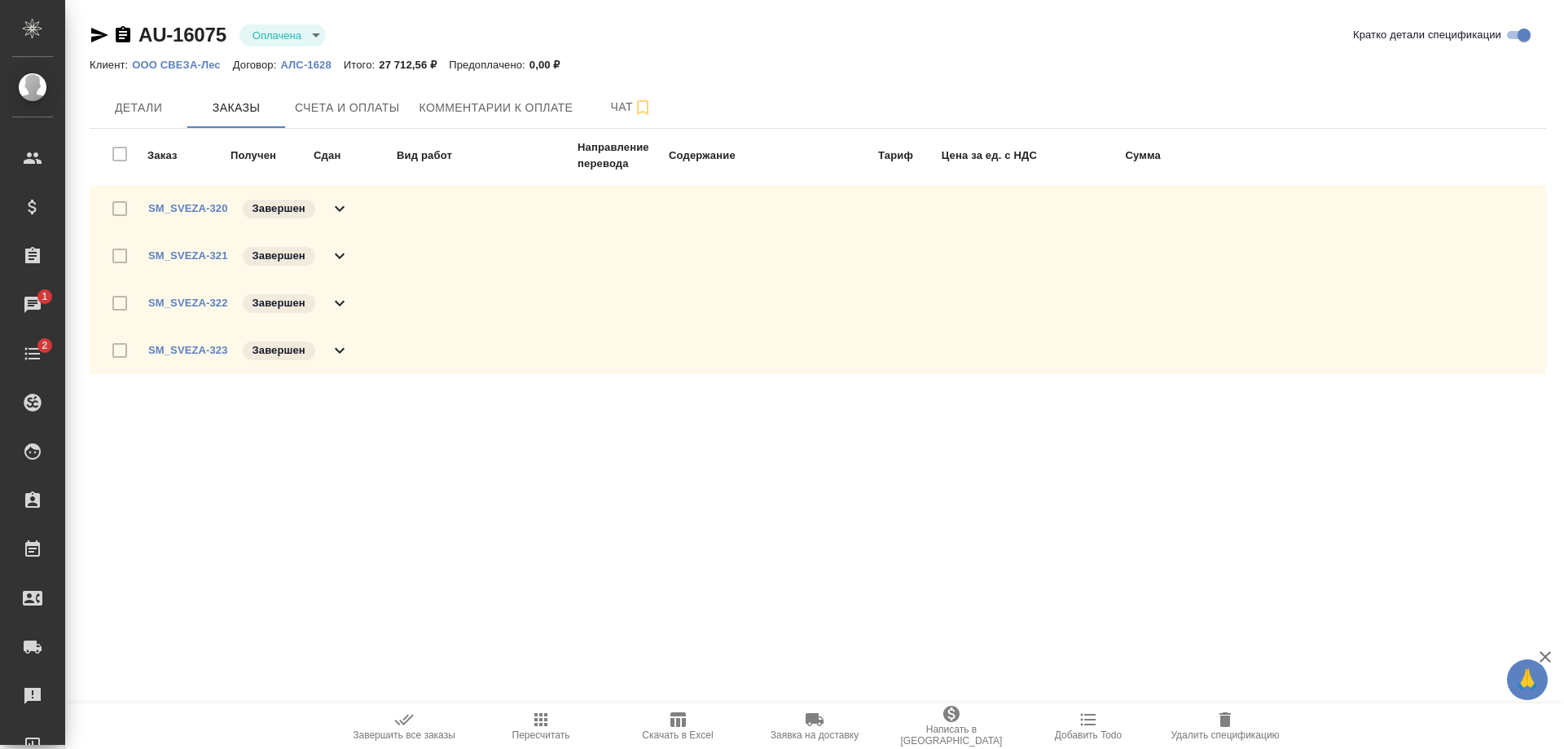
click at [336, 253] on icon at bounding box center [340, 256] width 20 height 20
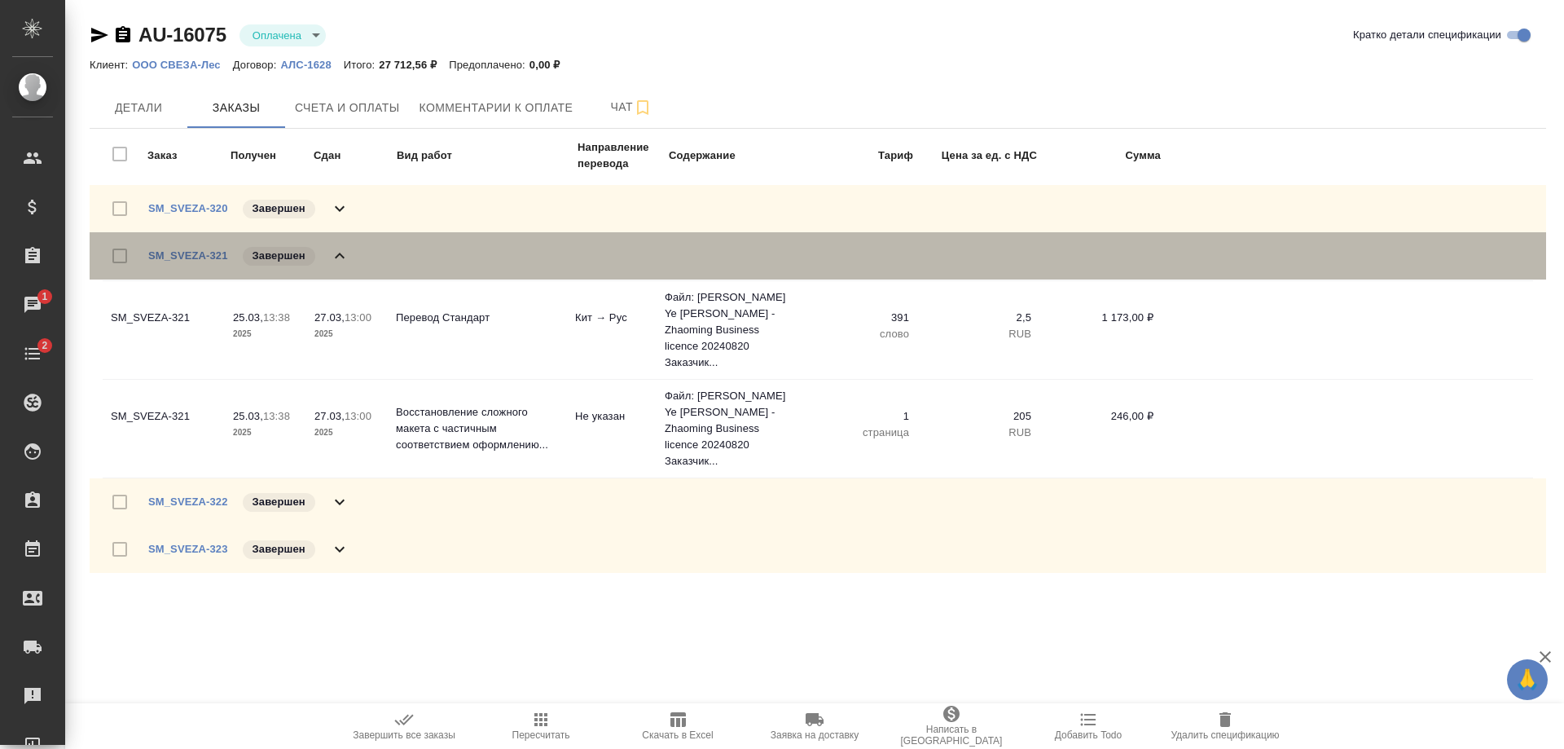
click at [336, 253] on icon at bounding box center [340, 256] width 20 height 20
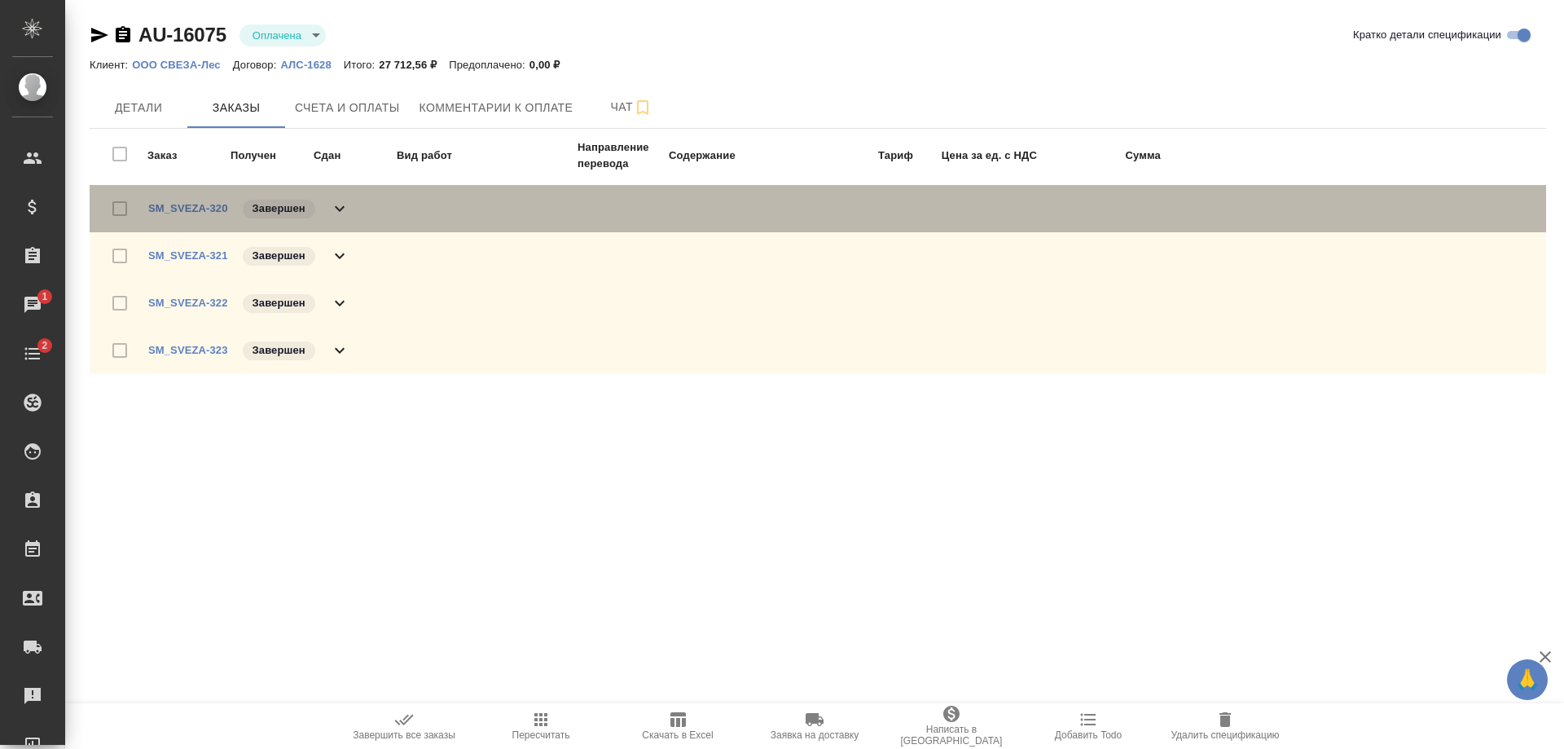
click at [333, 202] on icon at bounding box center [340, 209] width 20 height 20
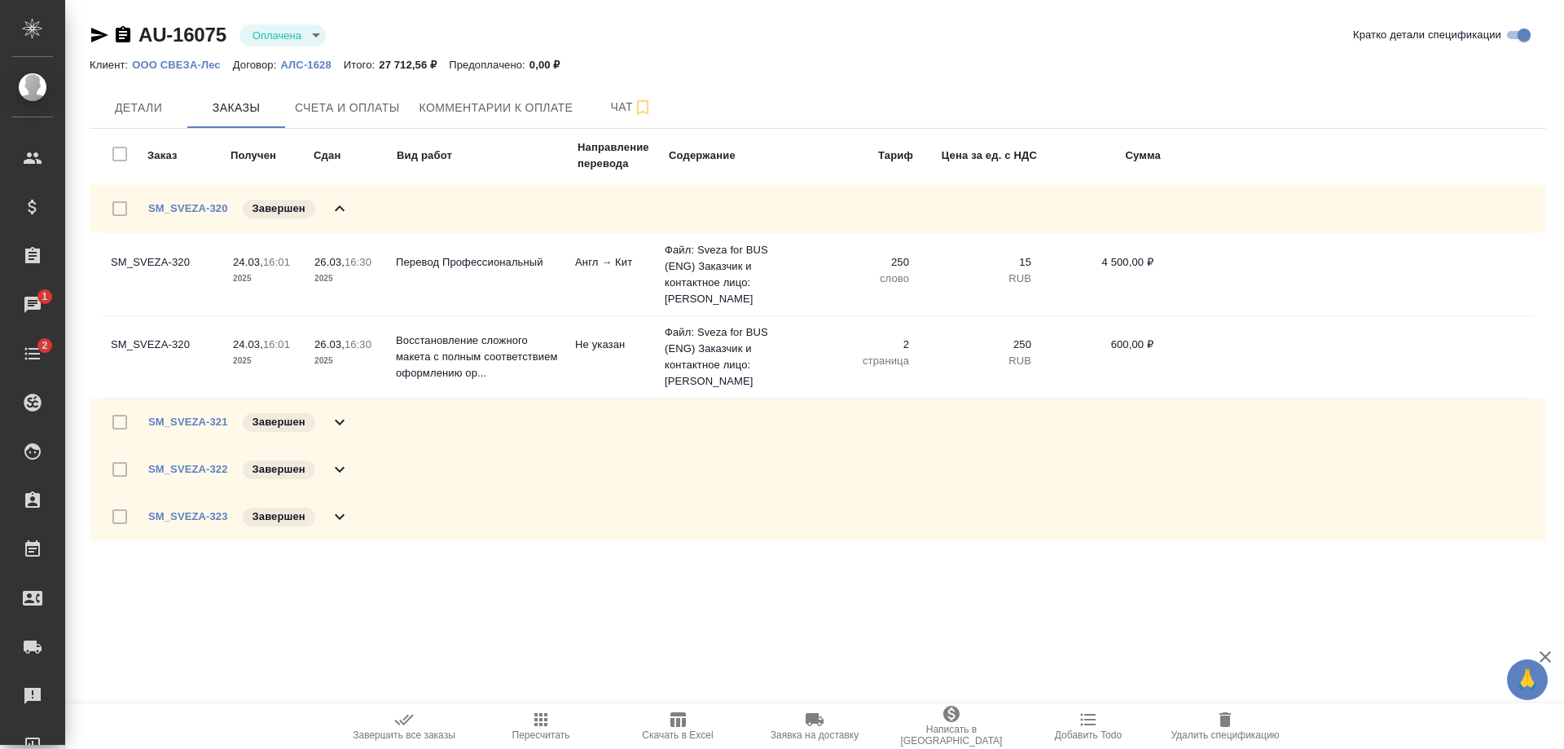
click at [333, 202] on icon at bounding box center [340, 209] width 20 height 20
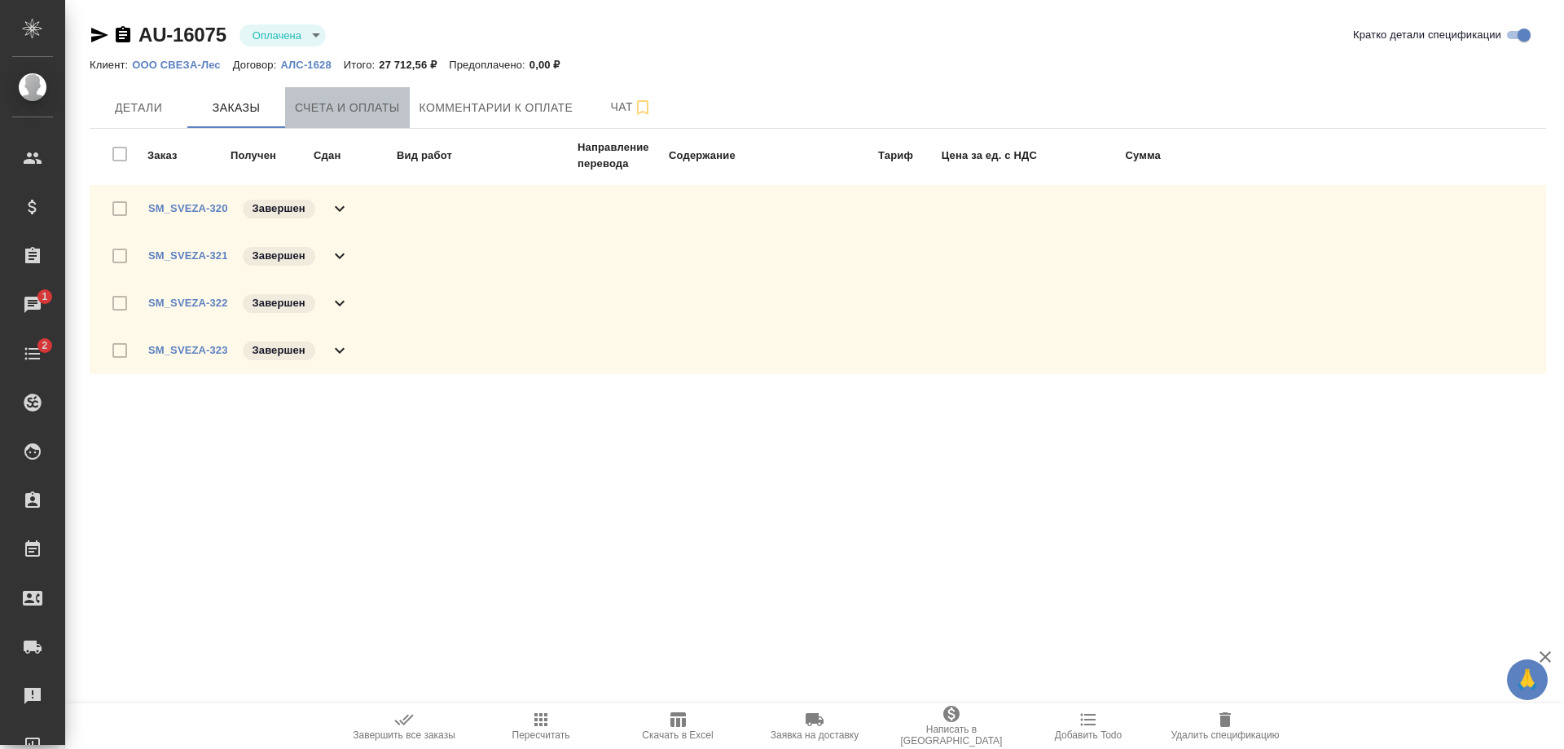
click at [354, 92] on button "Счета и оплаты" at bounding box center [347, 107] width 125 height 41
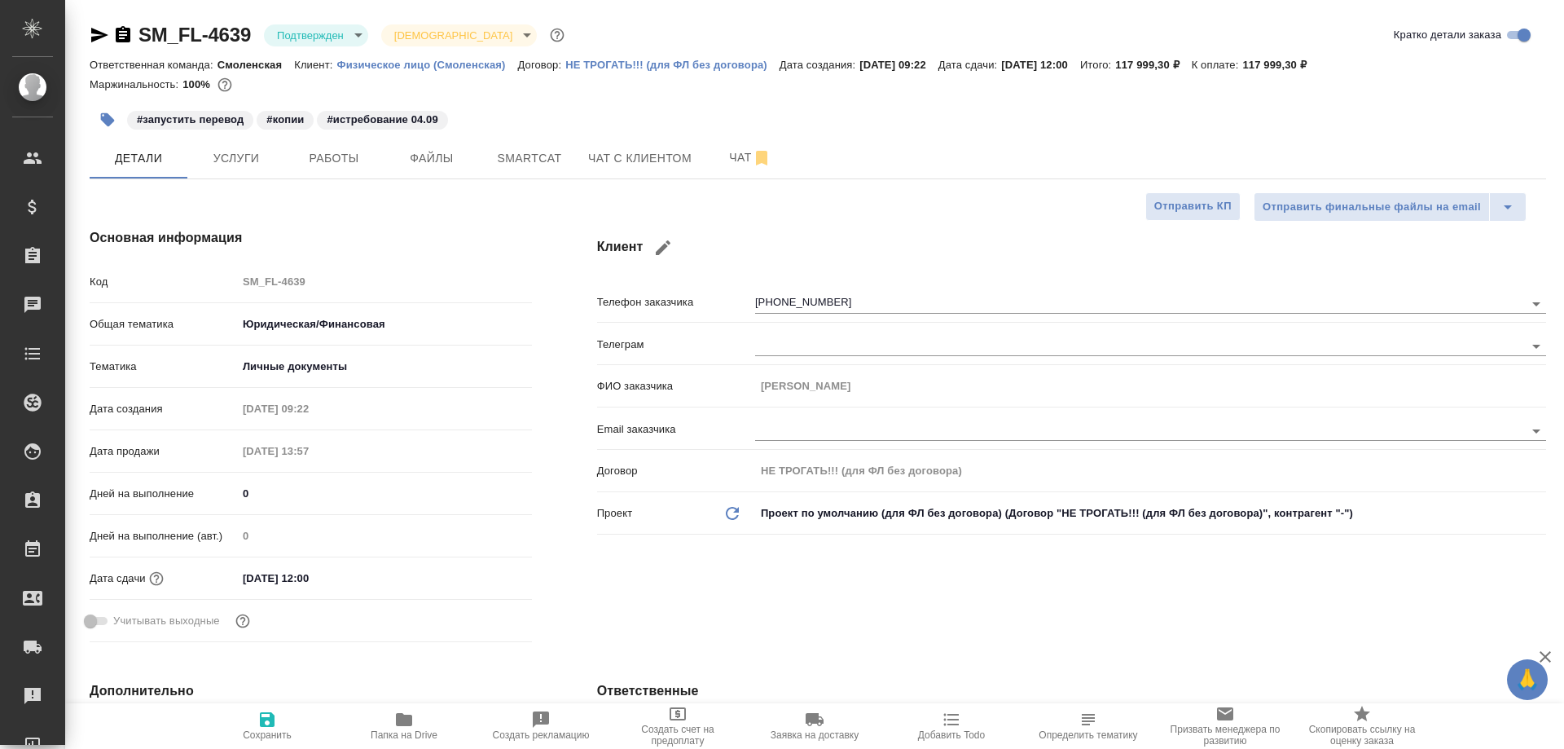
select select "RU"
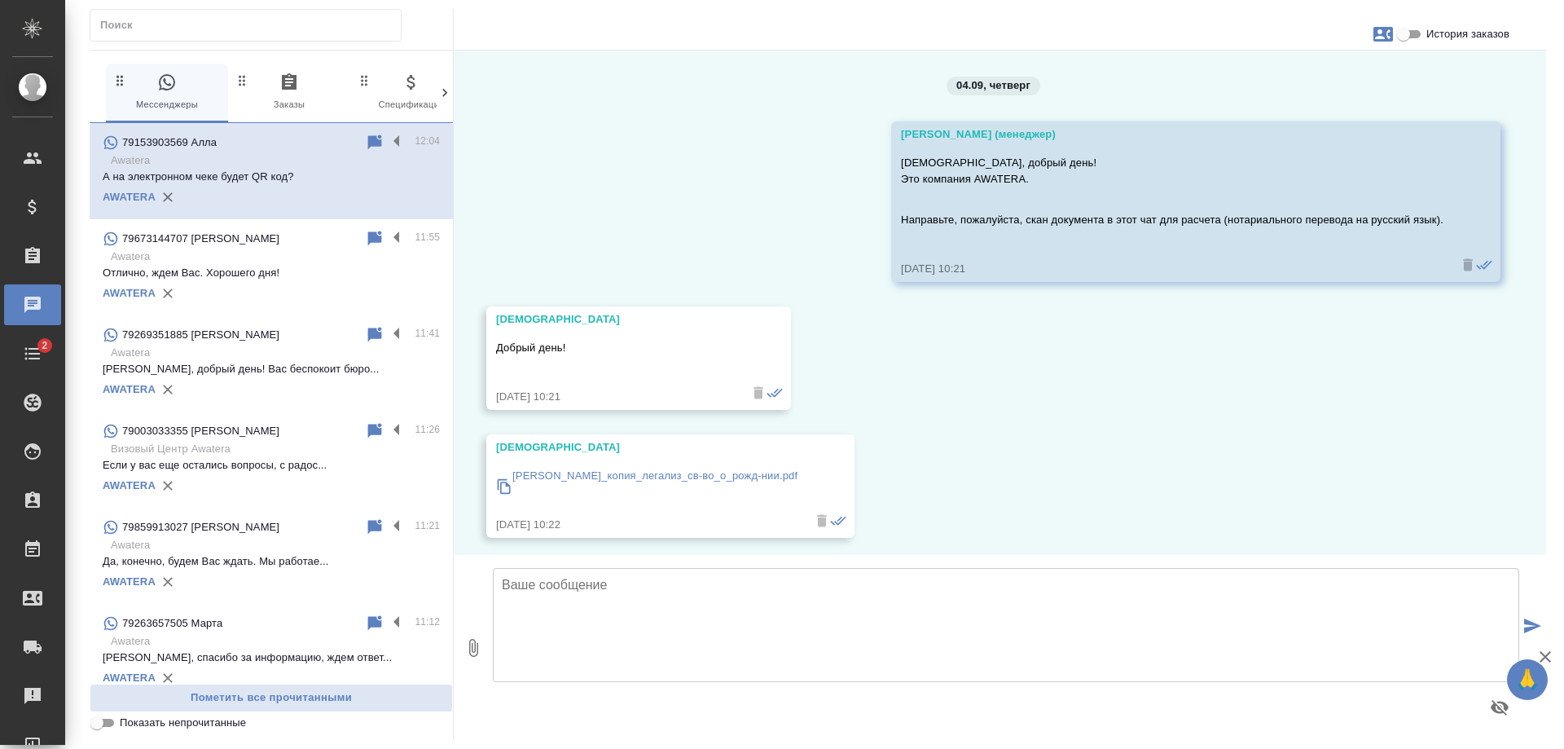
scroll to position [1122, 0]
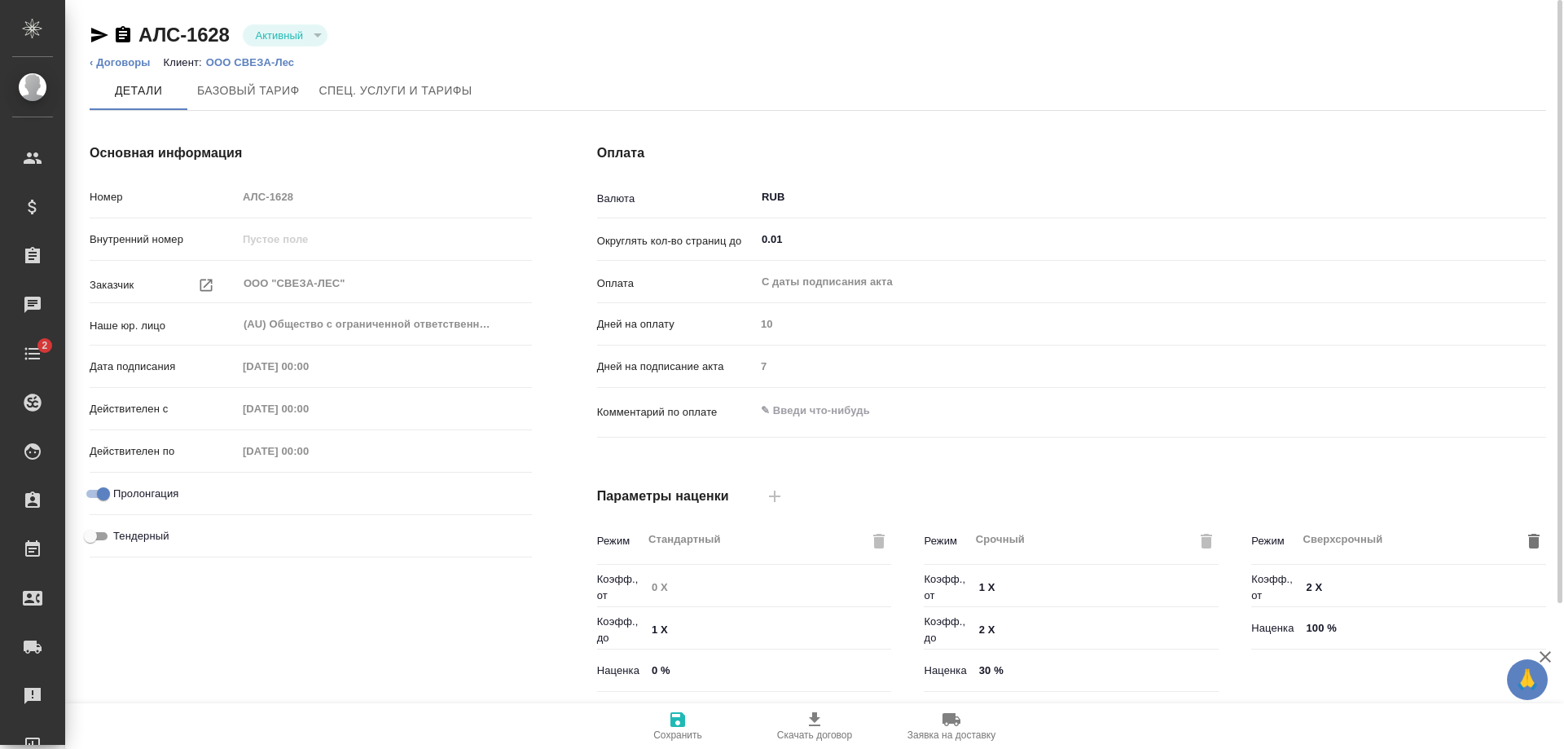
type input "без ТП"
click at [269, 55] on li "Клиент: ООО СВЕЗА-Лес" at bounding box center [235, 63] width 143 height 16
click at [266, 58] on p "ООО СВЕЗА-Лес" at bounding box center [256, 62] width 100 height 12
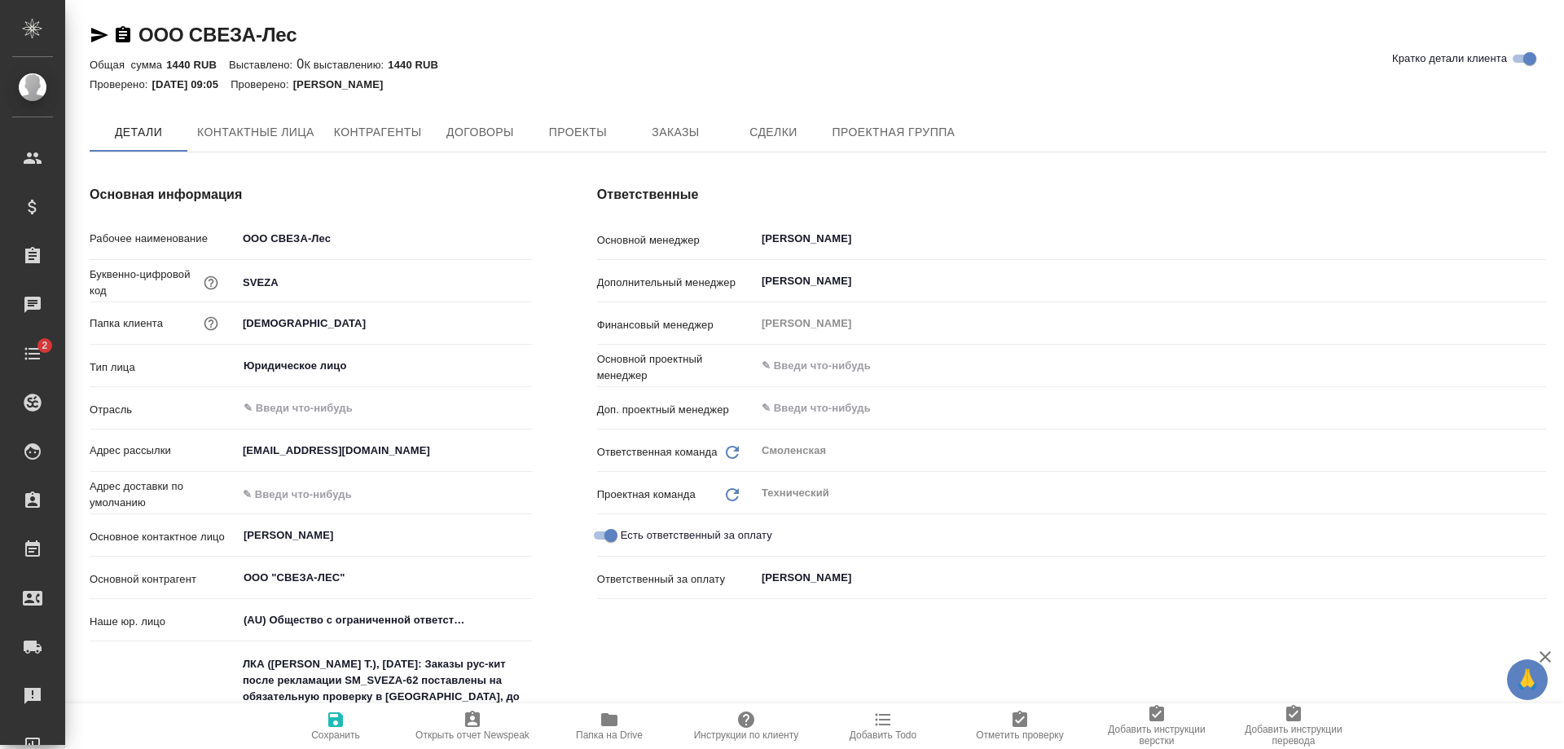
type textarea "x"
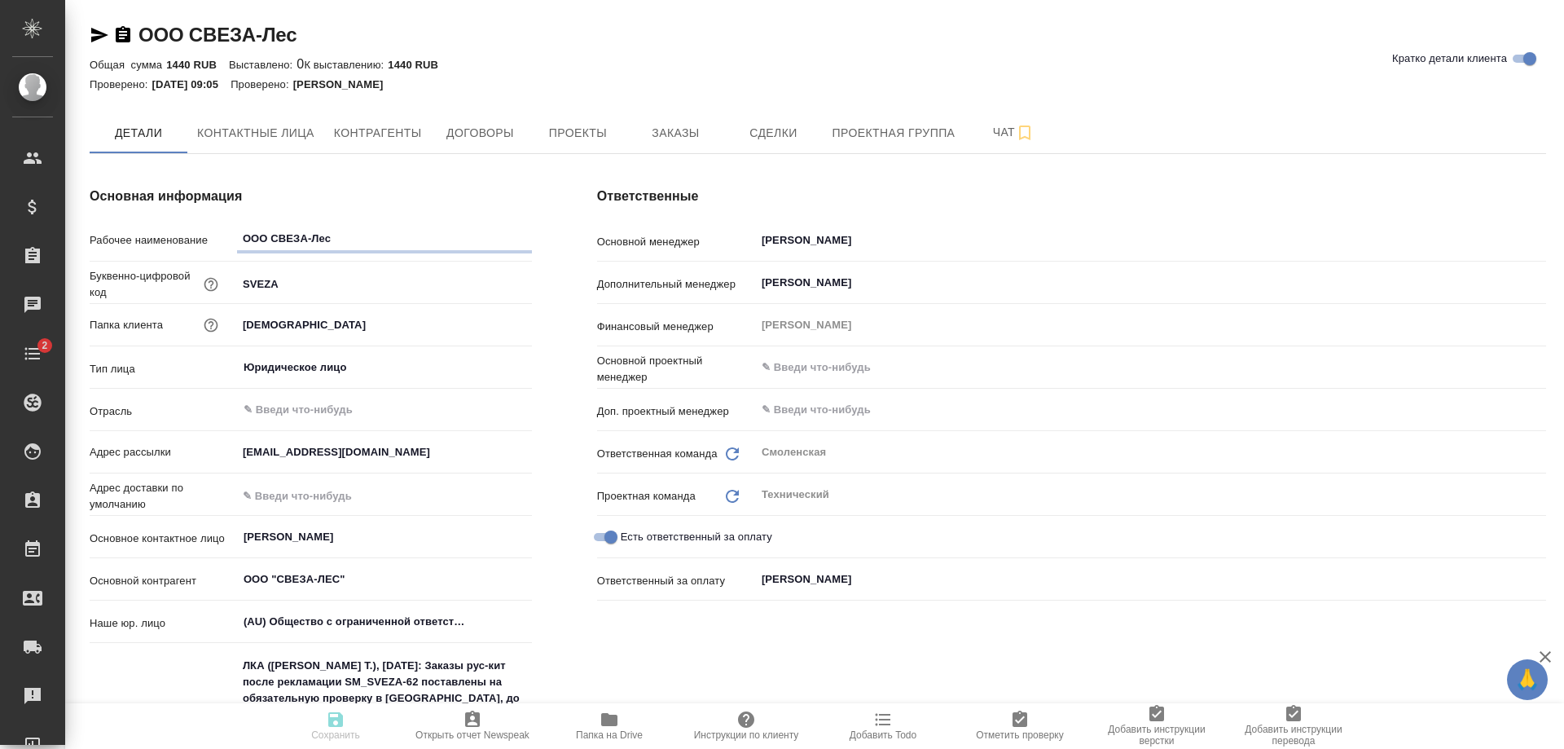
type textarea "x"
click at [596, 727] on span "Папка на Drive" at bounding box center [609, 724] width 117 height 31
type textarea "x"
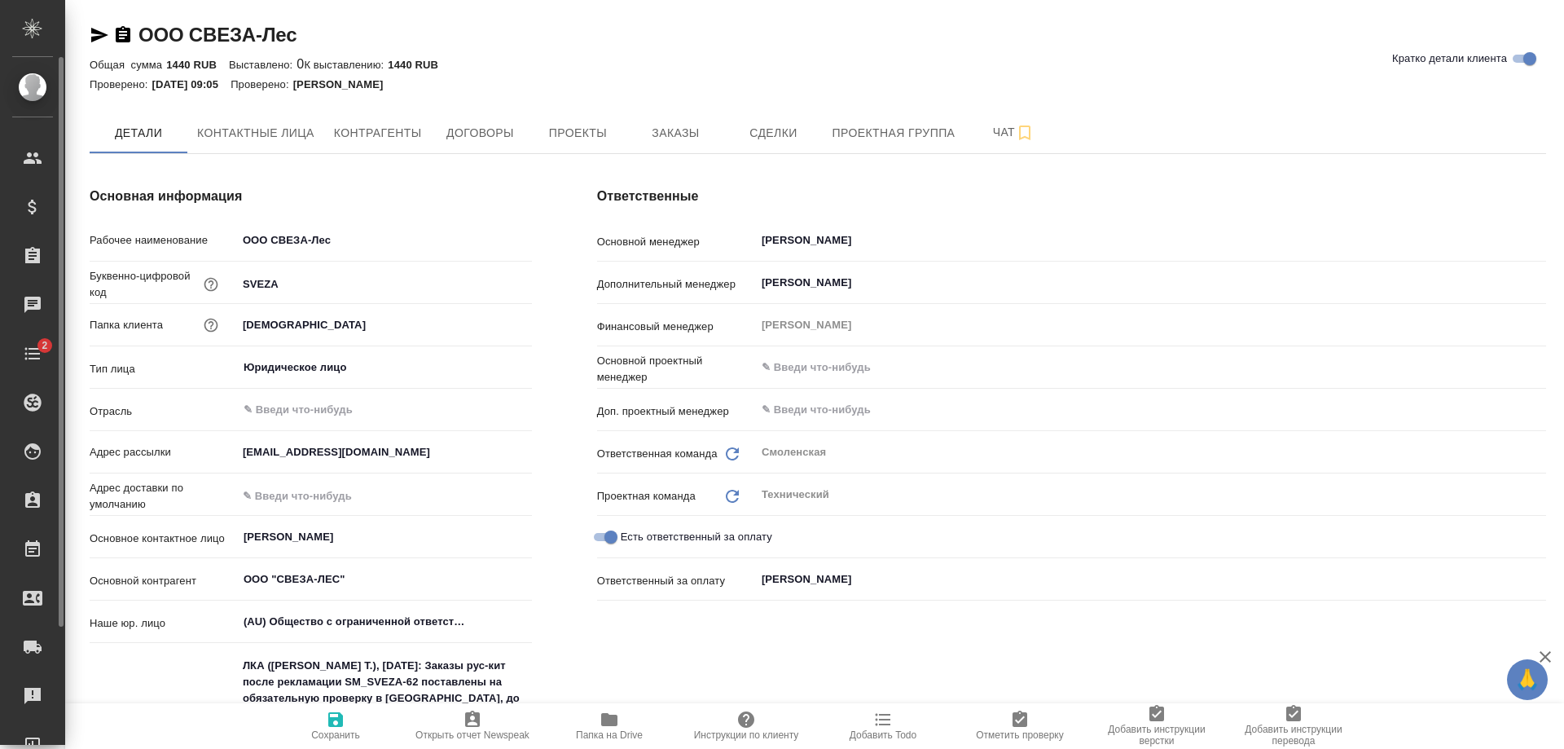
type textarea "x"
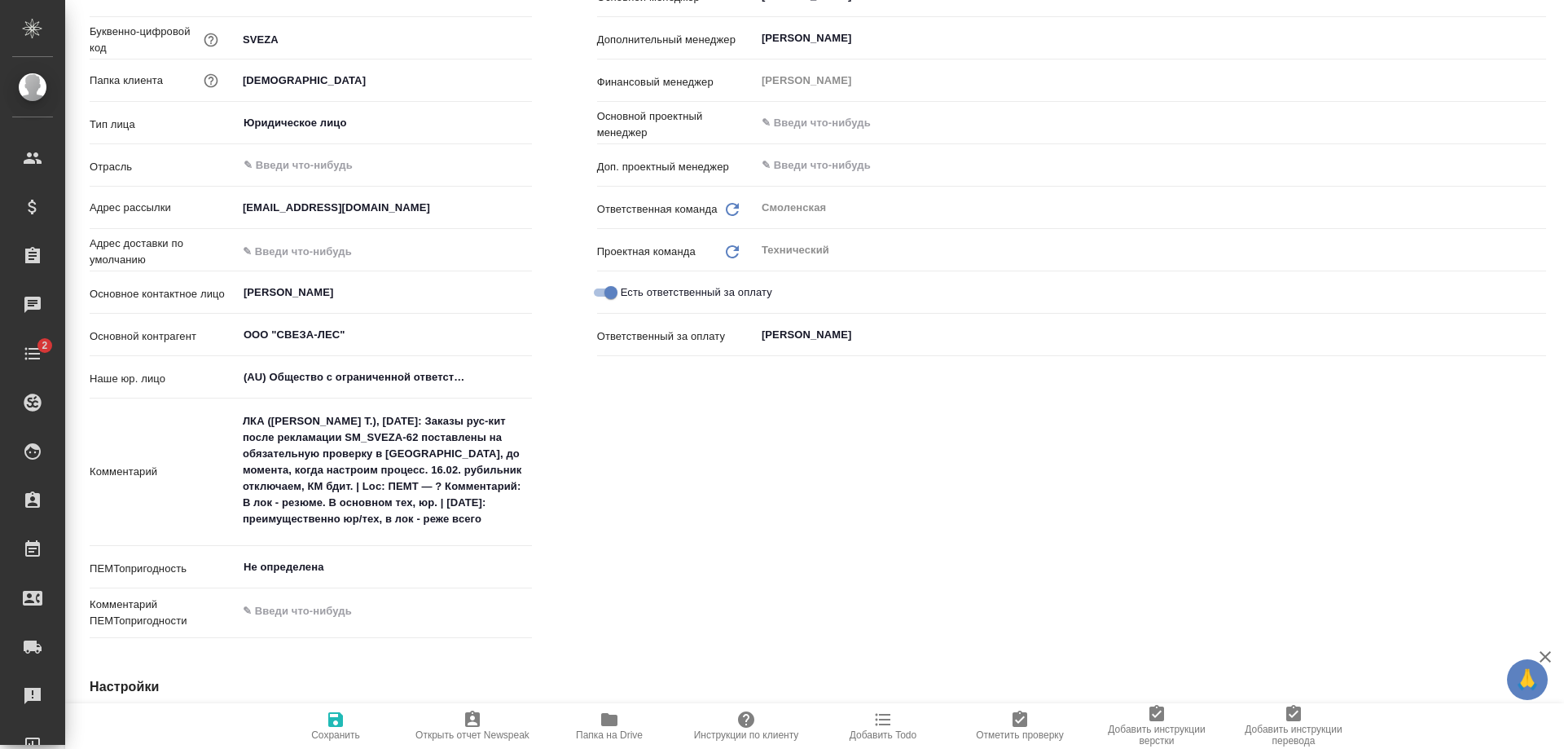
scroll to position [326, 0]
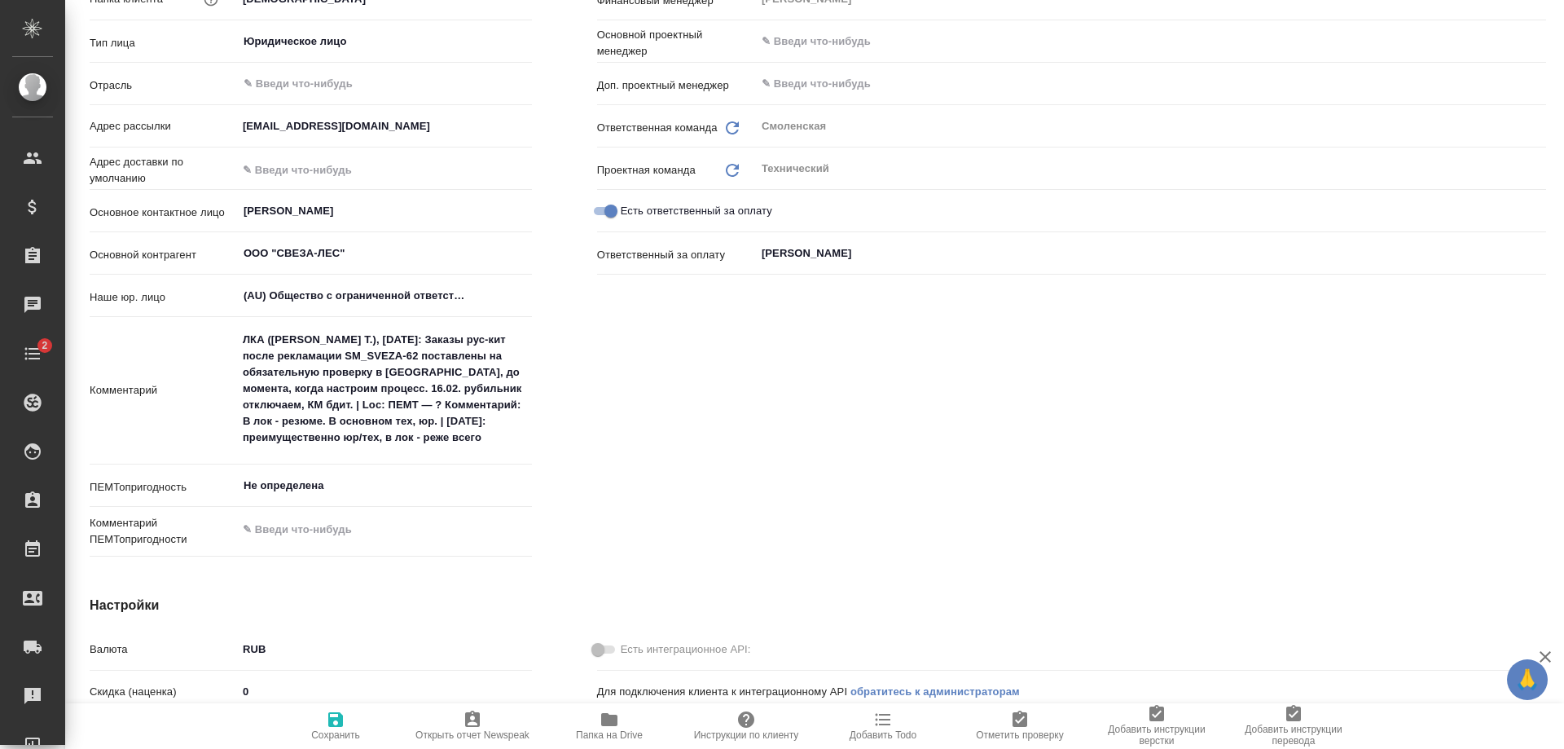
type textarea "x"
click at [411, 433] on textarea "ЛКА ([PERSON_NAME] Т.), [DATE]: Заказы рус-кит после рекламации SM_SVEZA-62 пос…" at bounding box center [384, 388] width 295 height 125
type textarea "ЛКА ([PERSON_NAME] Т.), [DATE]: Заказы рус-кит после рекламации SM_SVEZA-62 пос…"
type textarea "x"
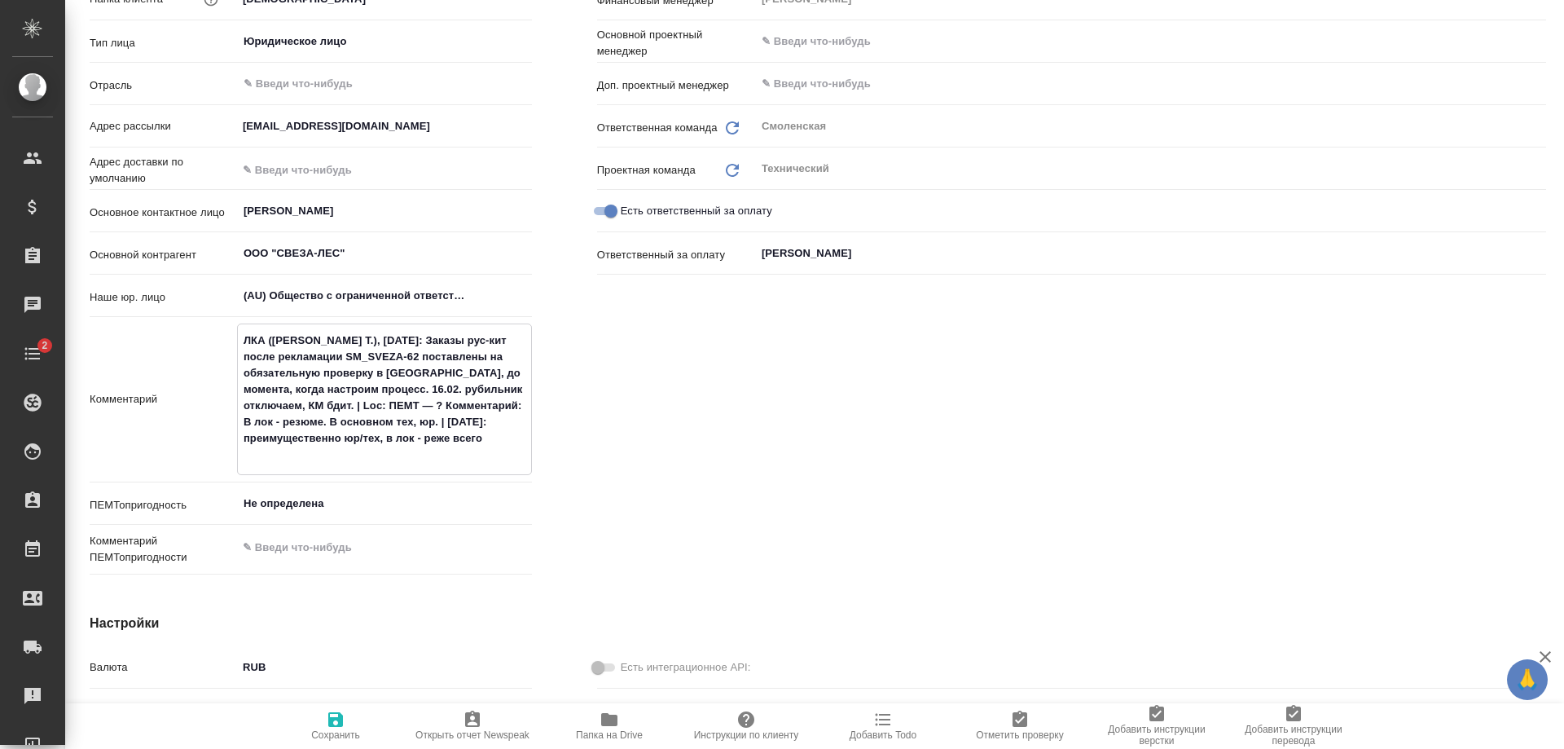
type textarea "ЛКА ([PERSON_NAME] Т.), [DATE]: Заказы рус-кит после рекламации SM_SVEZA-62 пос…"
type textarea "x"
type textarea "ЛКА ([PERSON_NAME] Т.), [DATE]: Заказы рус-кит после рекламации SM_SVEZA-62 пос…"
type textarea "x"
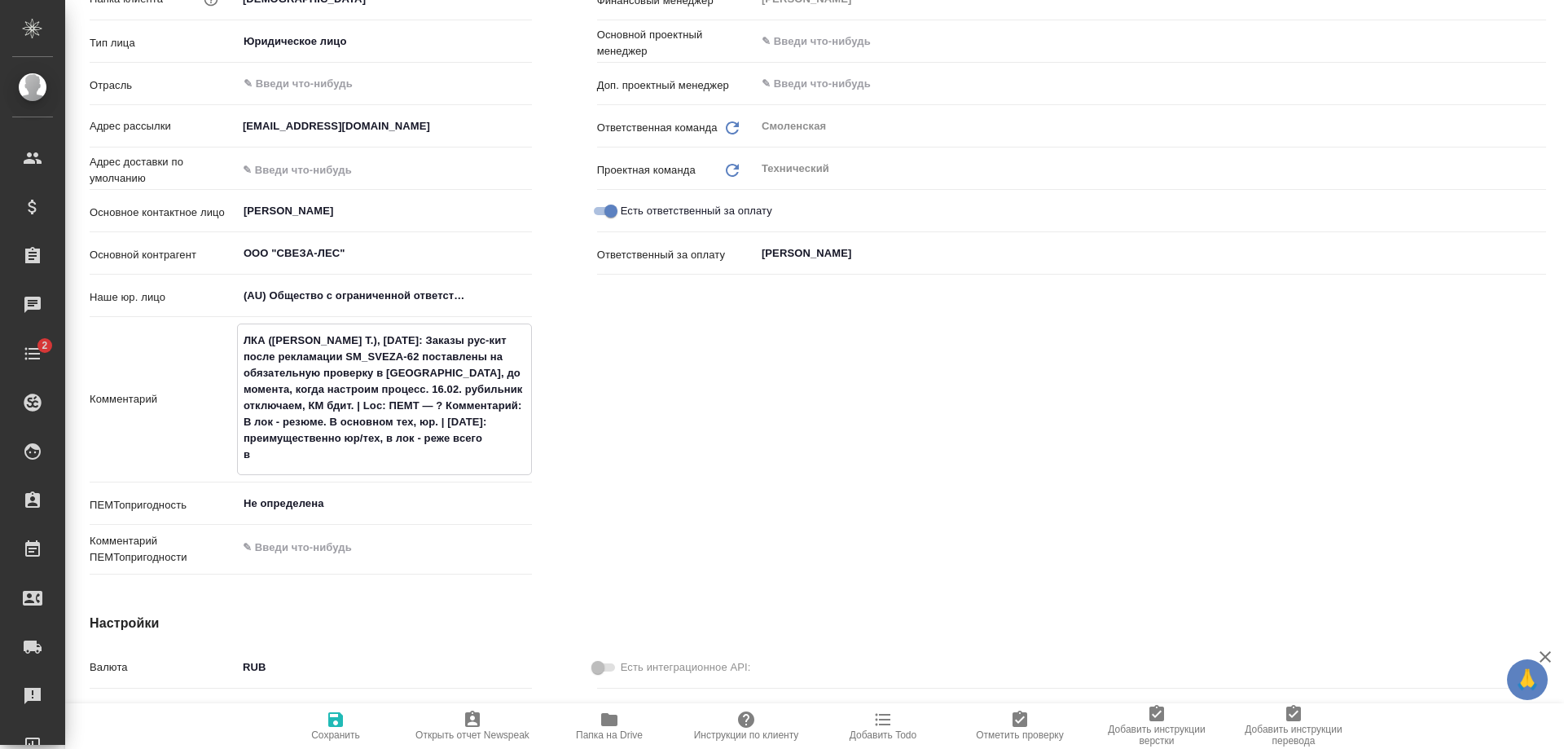
type textarea "x"
type textarea "ЛКА (Науменко Т.), 09.02.2022: Заказы рус-кит после рекламации SM_SVEZA-62 пост…"
type textarea "x"
type textarea "ЛКА (Науменко Т.), 09.02.2022: Заказы рус-кит после рекламации SM_SVEZA-62 пост…"
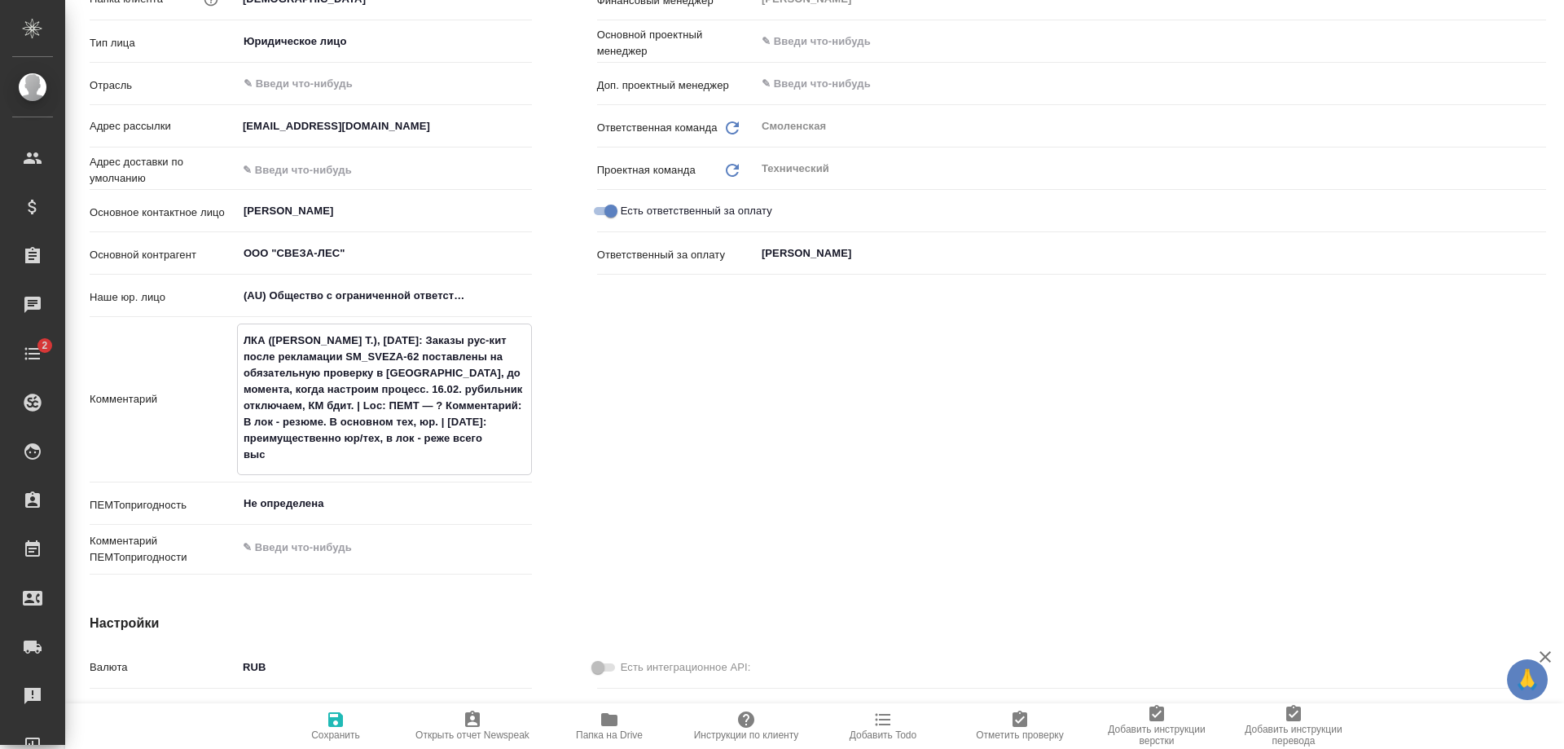
type textarea "x"
type textarea "ЛКА (Науменко Т.), 09.02.2022: Заказы рус-кит после рекламации SM_SVEZA-62 пост…"
type textarea "x"
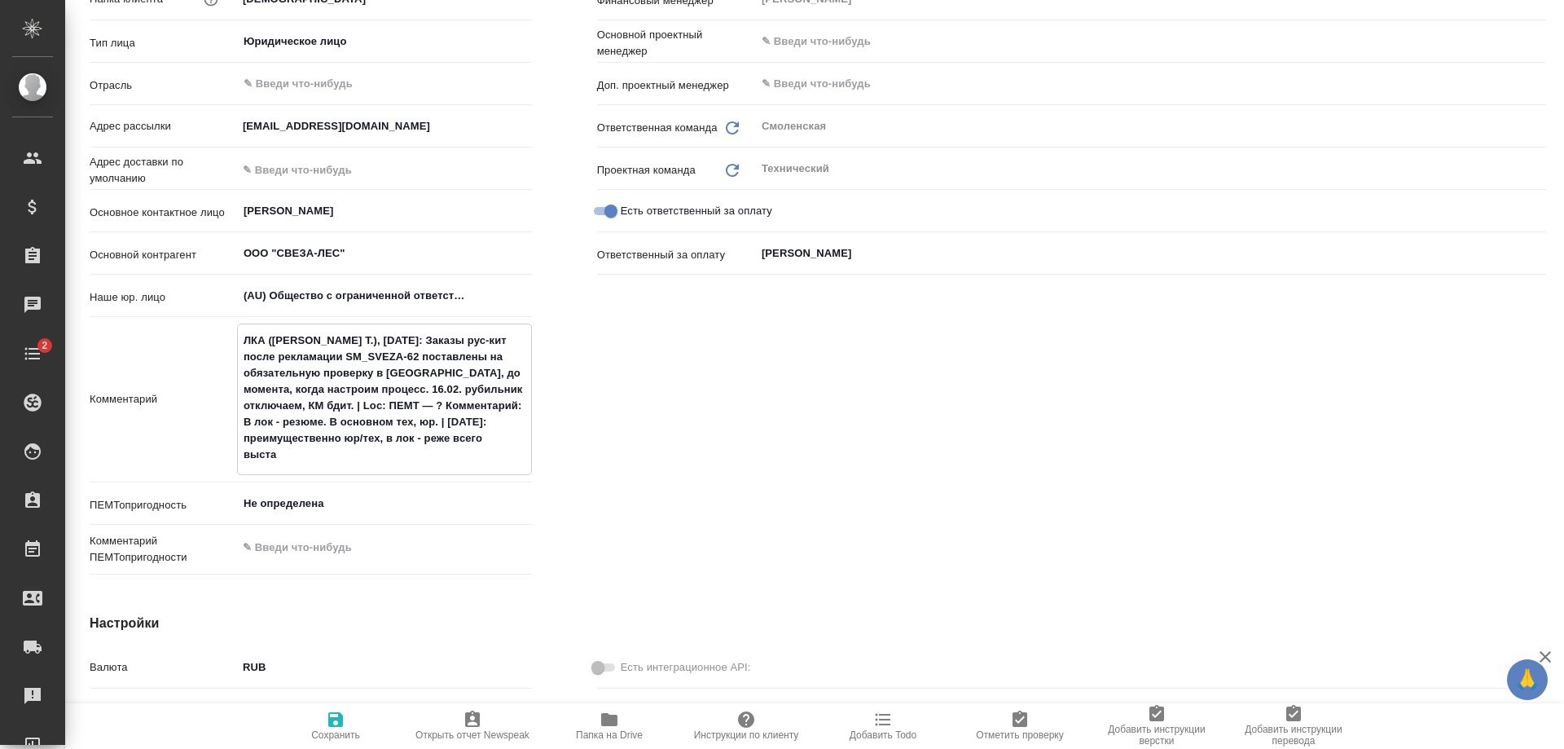
type textarea "ЛКА (Науменко Т.), 09.02.2022: Заказы рус-кит после рекламации SM_SVEZA-62 пост…"
type textarea "x"
type textarea "ЛКА (Науменко Т.), 09.02.2022: Заказы рус-кит после рекламации SM_SVEZA-62 пост…"
type textarea "x"
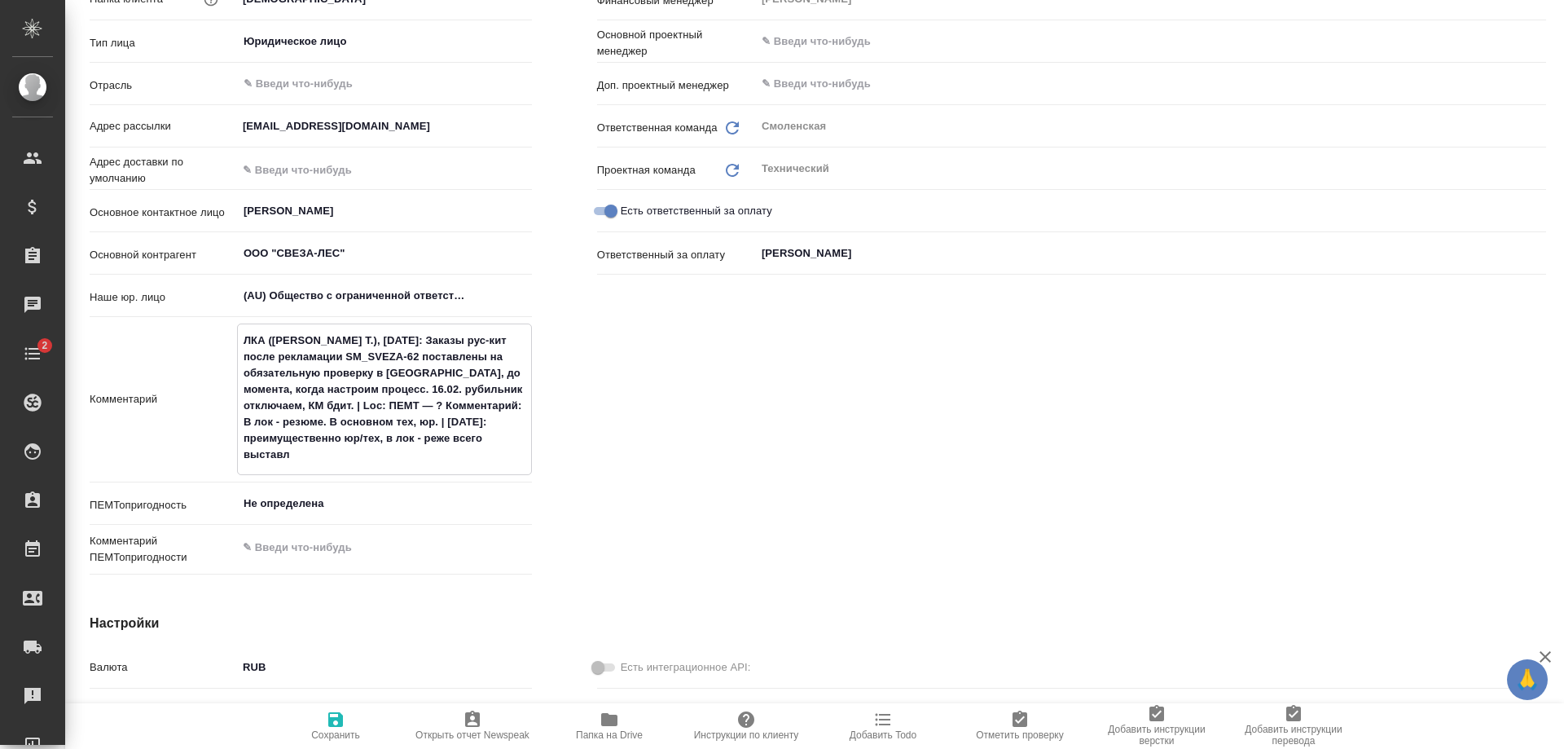
type textarea "x"
type textarea "ЛКА (Науменко Т.), 09.02.2022: Заказы рус-кит после рекламации SM_SVEZA-62 пост…"
type textarea "x"
type textarea "ЛКА (Науменко Т.), 09.02.2022: Заказы рус-кит после рекламации SM_SVEZA-62 пост…"
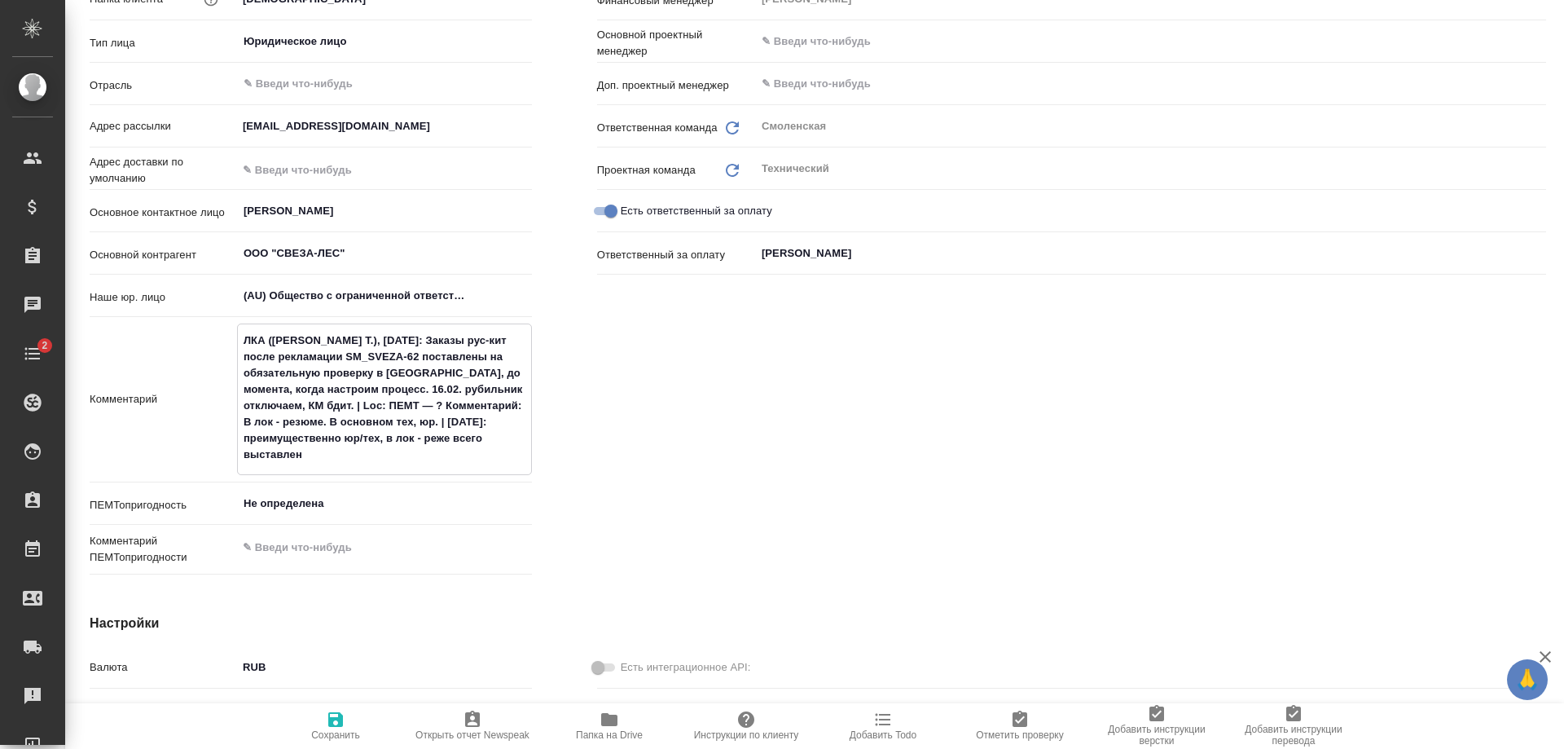
type textarea "x"
type textarea "ЛКА (Науменко Т.), 09.02.2022: Заказы рус-кит после рекламации SM_SVEZA-62 пост…"
type textarea "x"
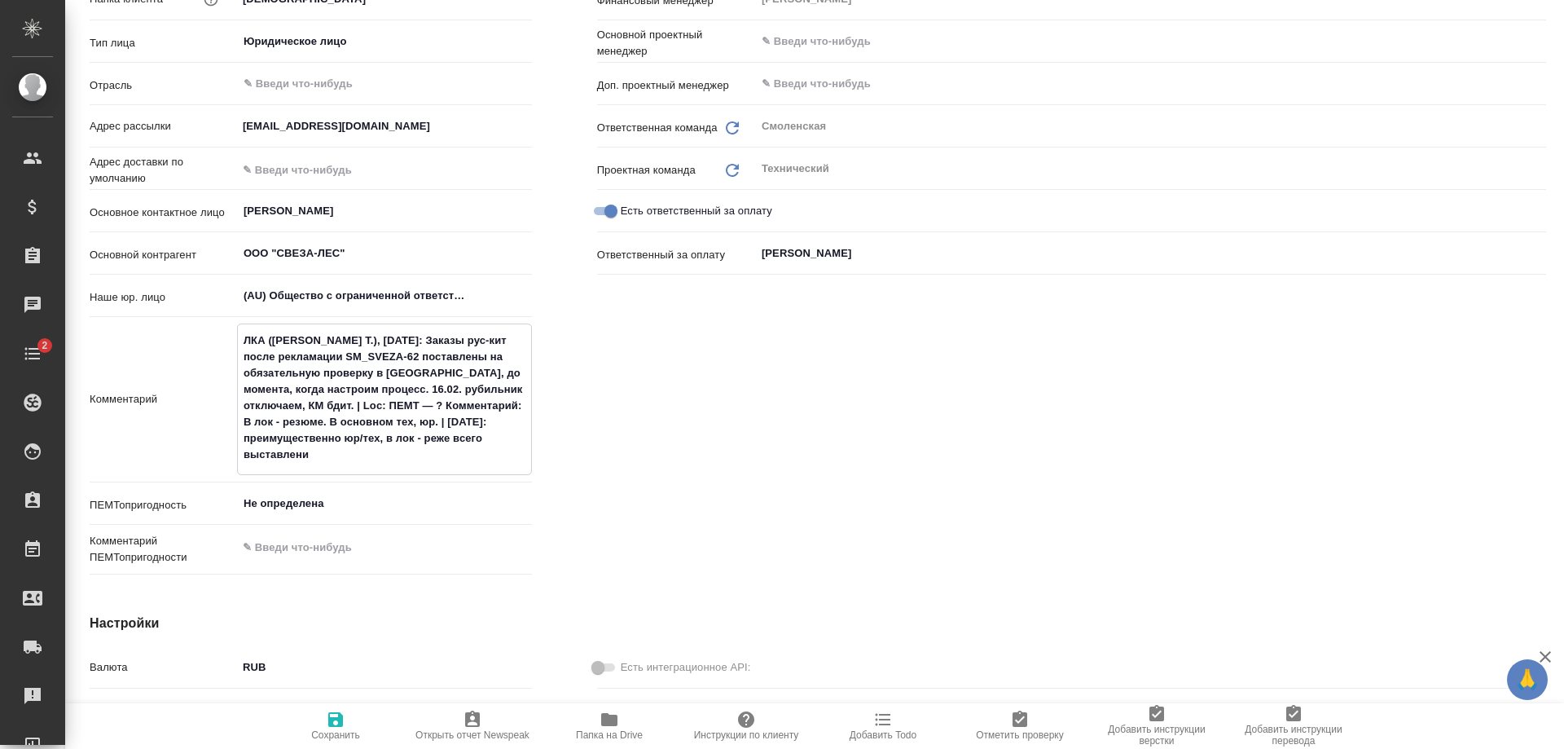
type textarea "ЛКА (Науменко Т.), 09.02.2022: Заказы рус-кит после рекламации SM_SVEZA-62 пост…"
type textarea "x"
type textarea "ЛКА (Науменко Т.), 09.02.2022: Заказы рус-кит после рекламации SM_SVEZA-62 пост…"
type textarea "x"
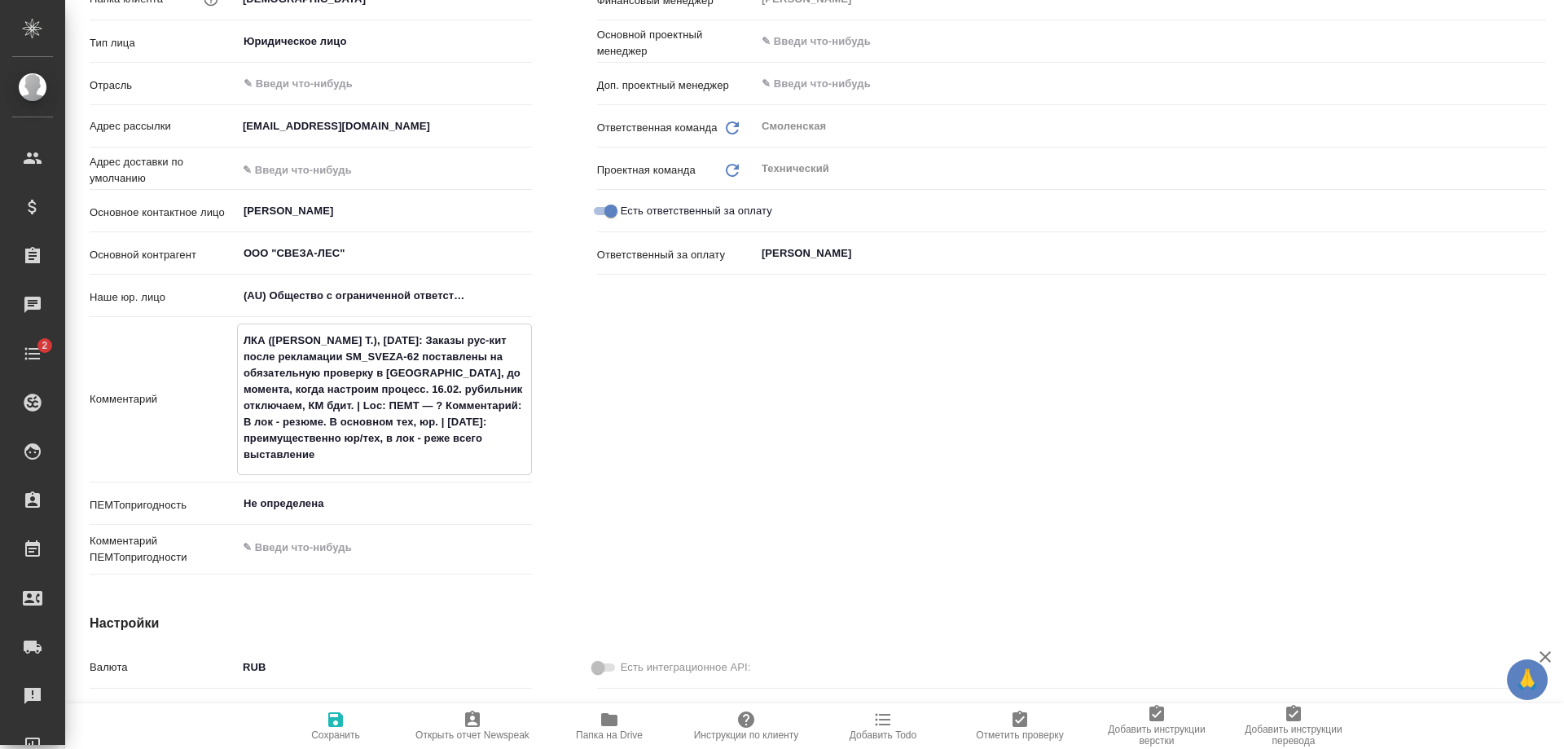
type textarea "x"
type textarea "ЛКА (Науменко Т.), 09.02.2022: Заказы рус-кит после рекламации SM_SVEZA-62 пост…"
type textarea "x"
type textarea "ЛКА (Науменко Т.), 09.02.2022: Заказы рус-кит после рекламации SM_SVEZA-62 пост…"
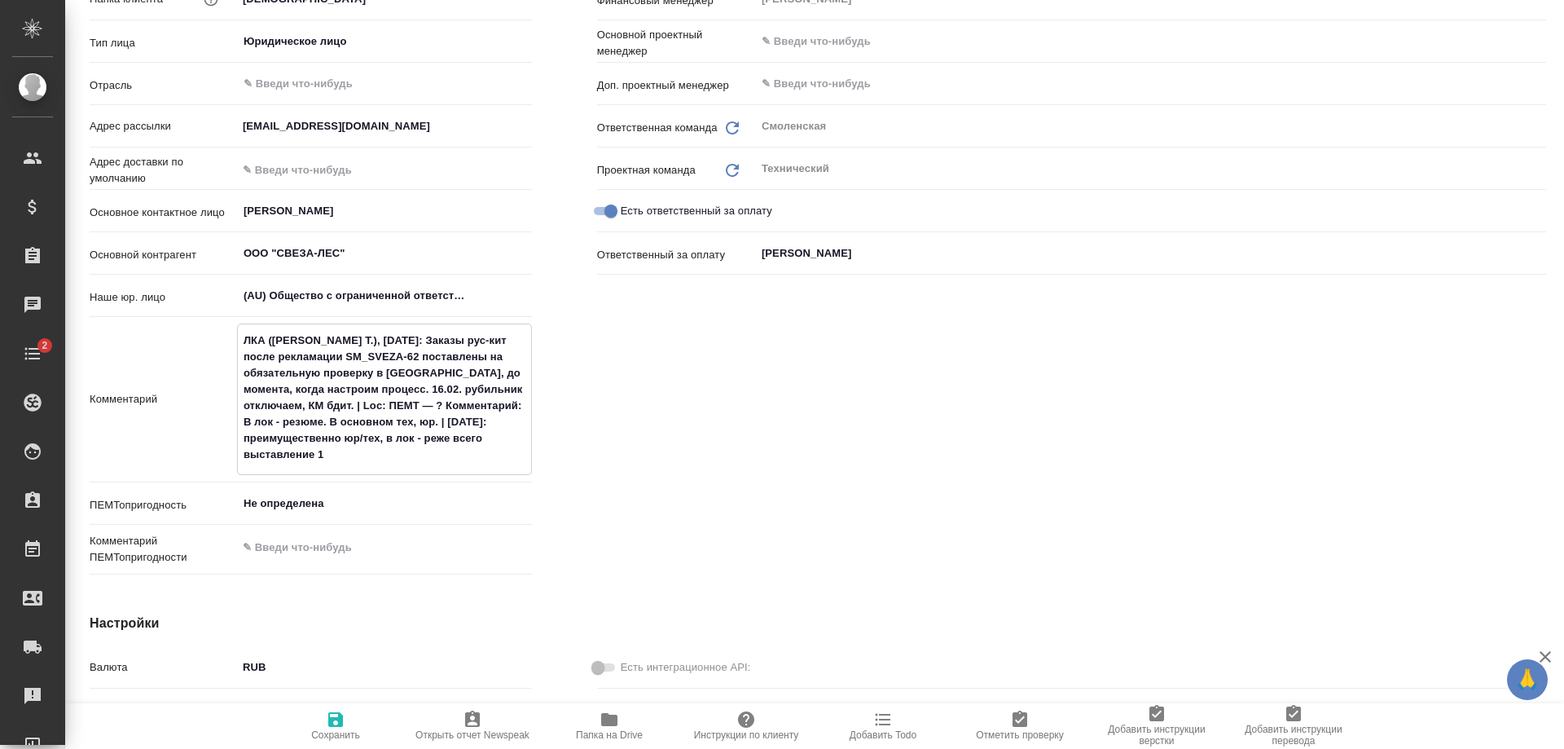
type textarea "x"
type textarea "ЛКА (Науменко Т.), 09.02.2022: Заказы рус-кит после рекламации SM_SVEZA-62 пост…"
type textarea "x"
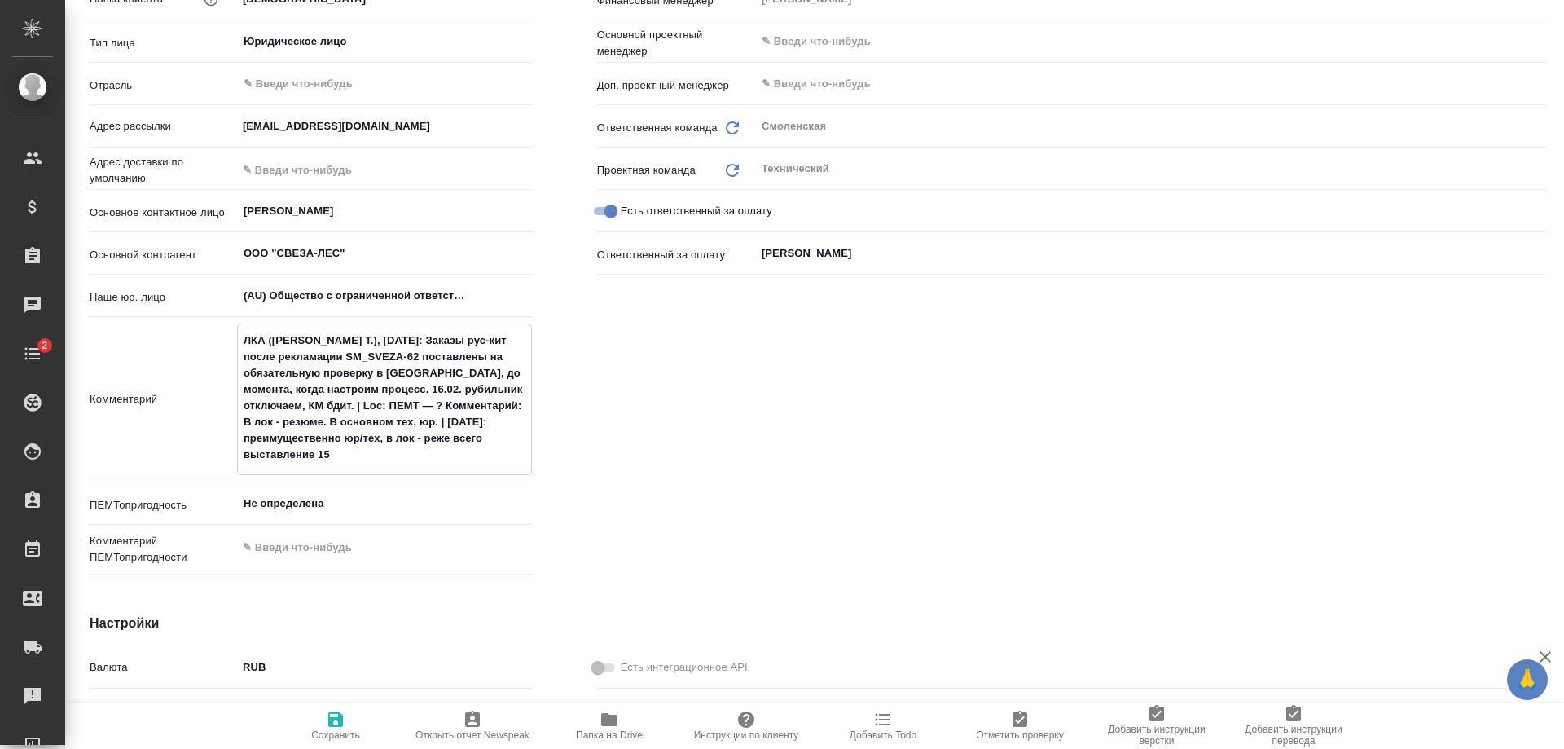
type textarea "ЛКА (Науменко Т.), 09.02.2022: Заказы рус-кит после рекламации SM_SVEZA-62 пост…"
type textarea "x"
type textarea "ЛКА (Науменко Т.), 09.02.2022: Заказы рус-кит после рекламации SM_SVEZA-62 пост…"
type textarea "x"
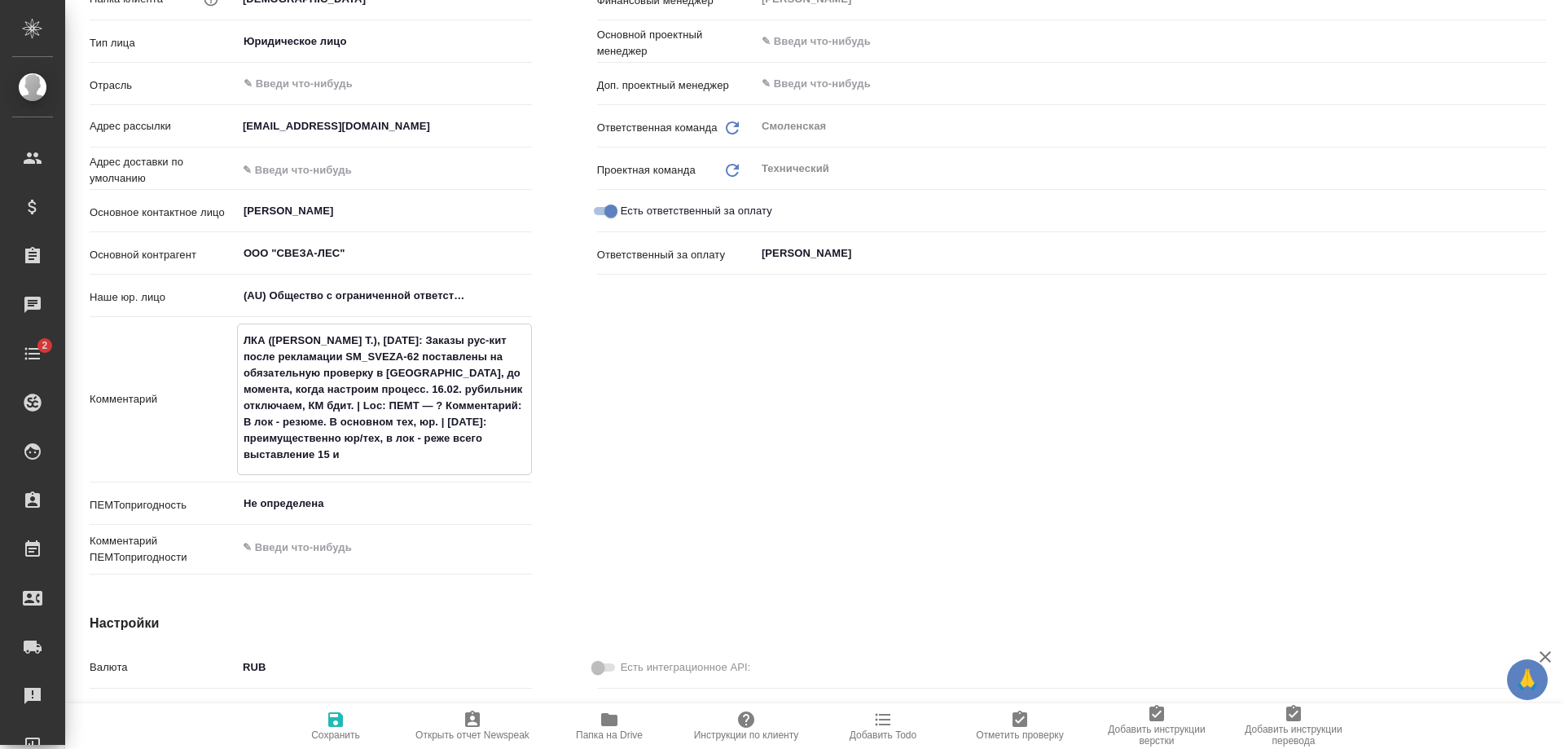
type textarea "x"
type textarea "ЛКА (Науменко Т.), 09.02.2022: Заказы рус-кит после рекламации SM_SVEZA-62 пост…"
type textarea "x"
type textarea "ЛКА (Науменко Т.), 09.02.2022: Заказы рус-кит после рекламации SM_SVEZA-62 пост…"
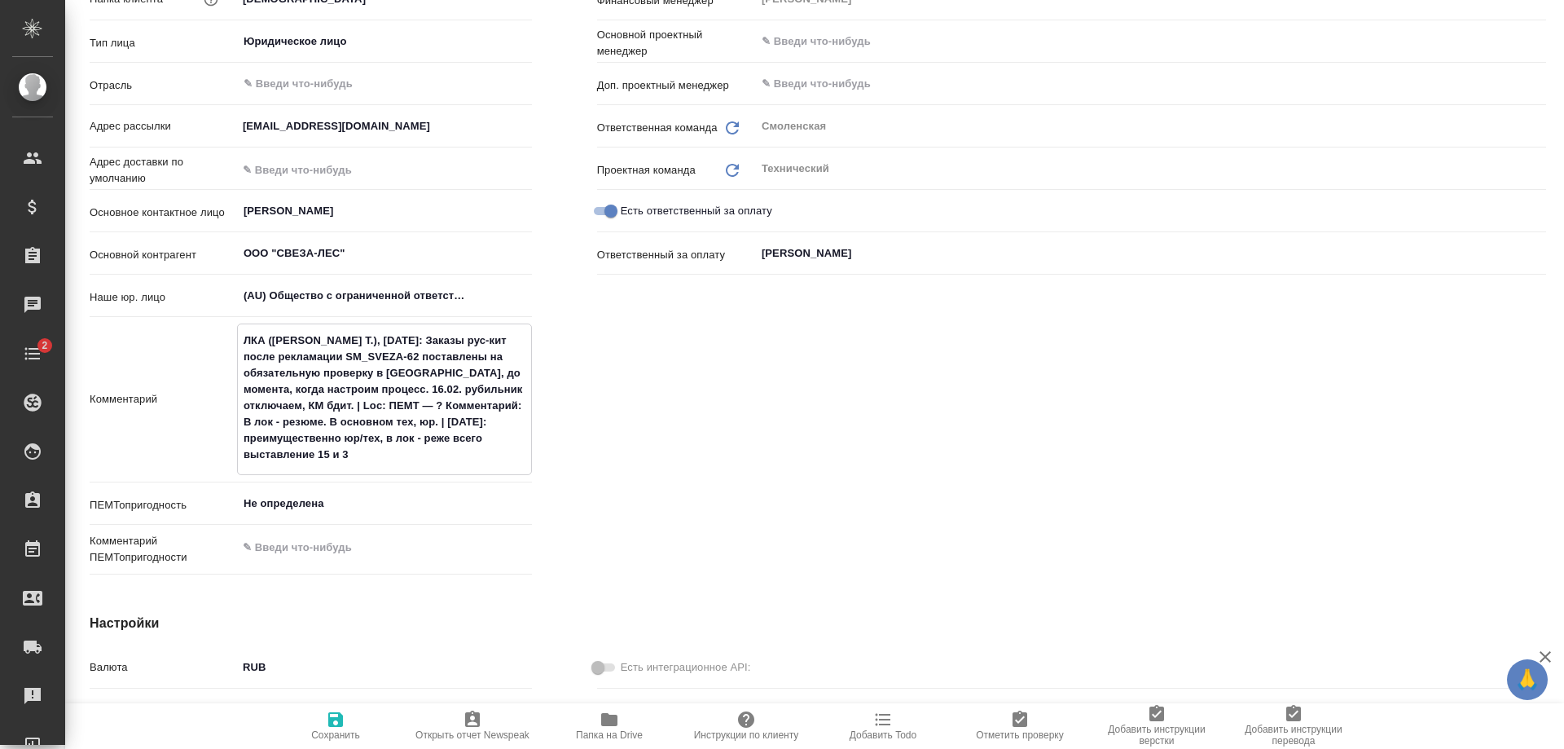
type textarea "x"
type textarea "ЛКА (Науменко Т.), 09.02.2022: Заказы рус-кит после рекламации SM_SVEZA-62 пост…"
click at [344, 718] on icon "button" at bounding box center [336, 719] width 20 height 20
type textarea "x"
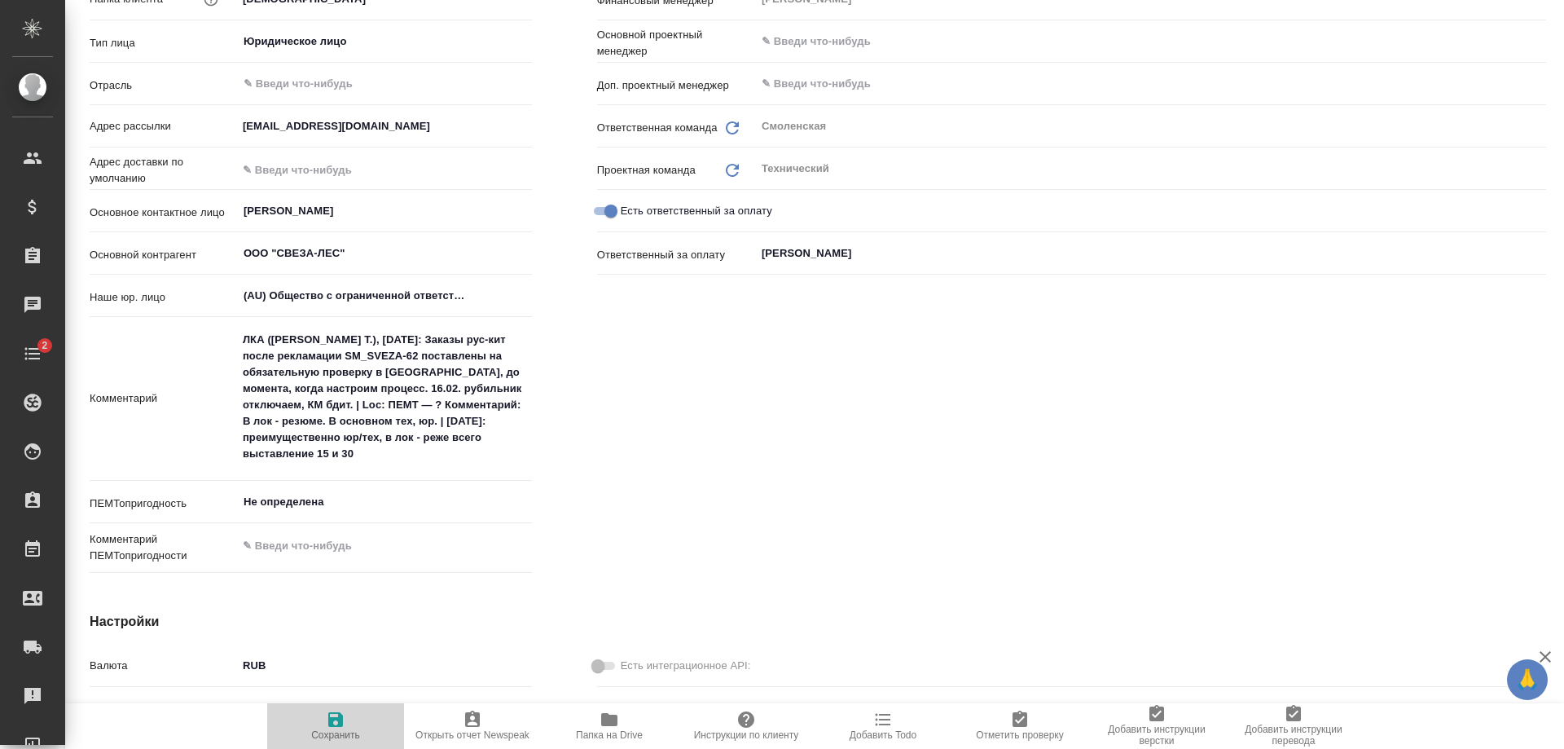
type textarea "x"
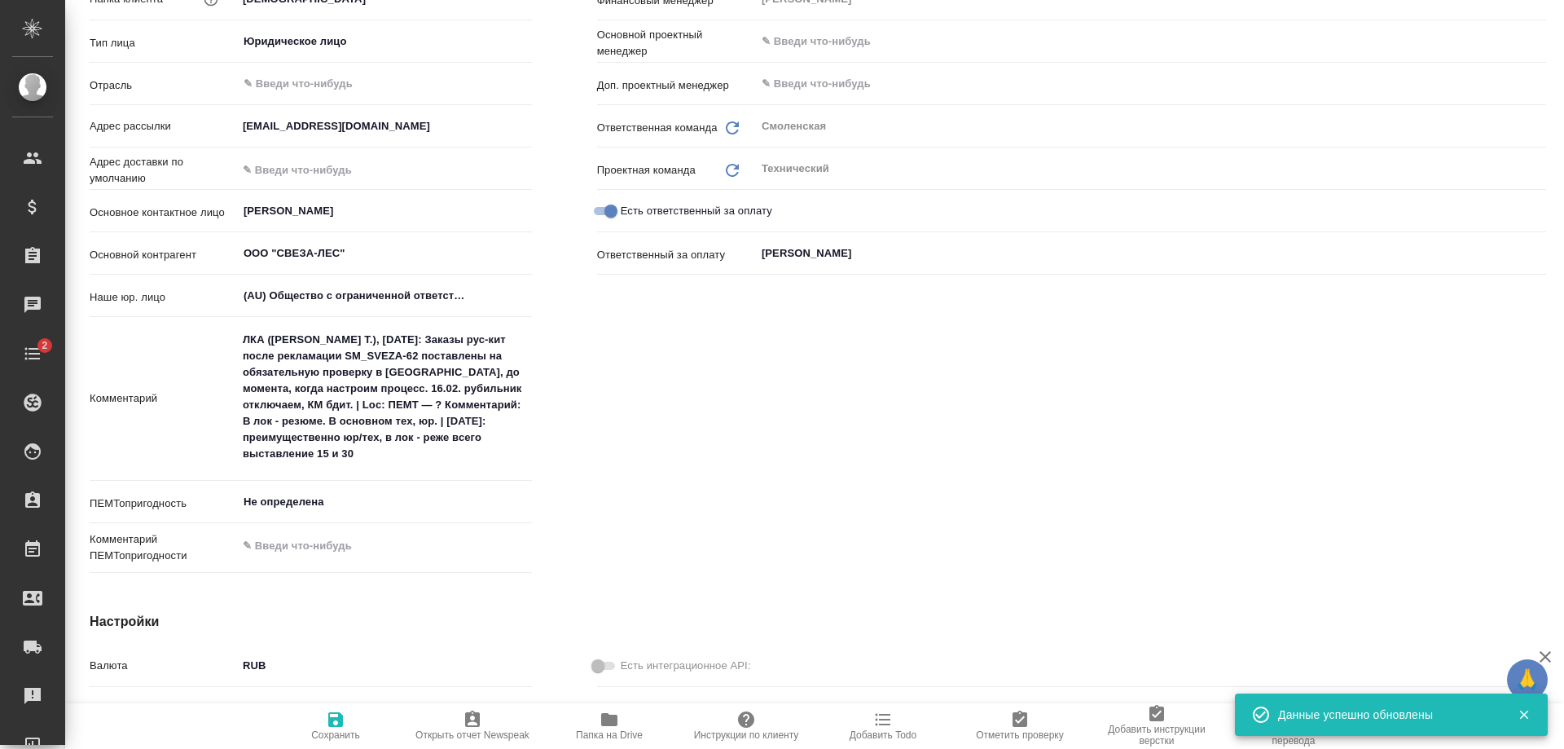
type textarea "x"
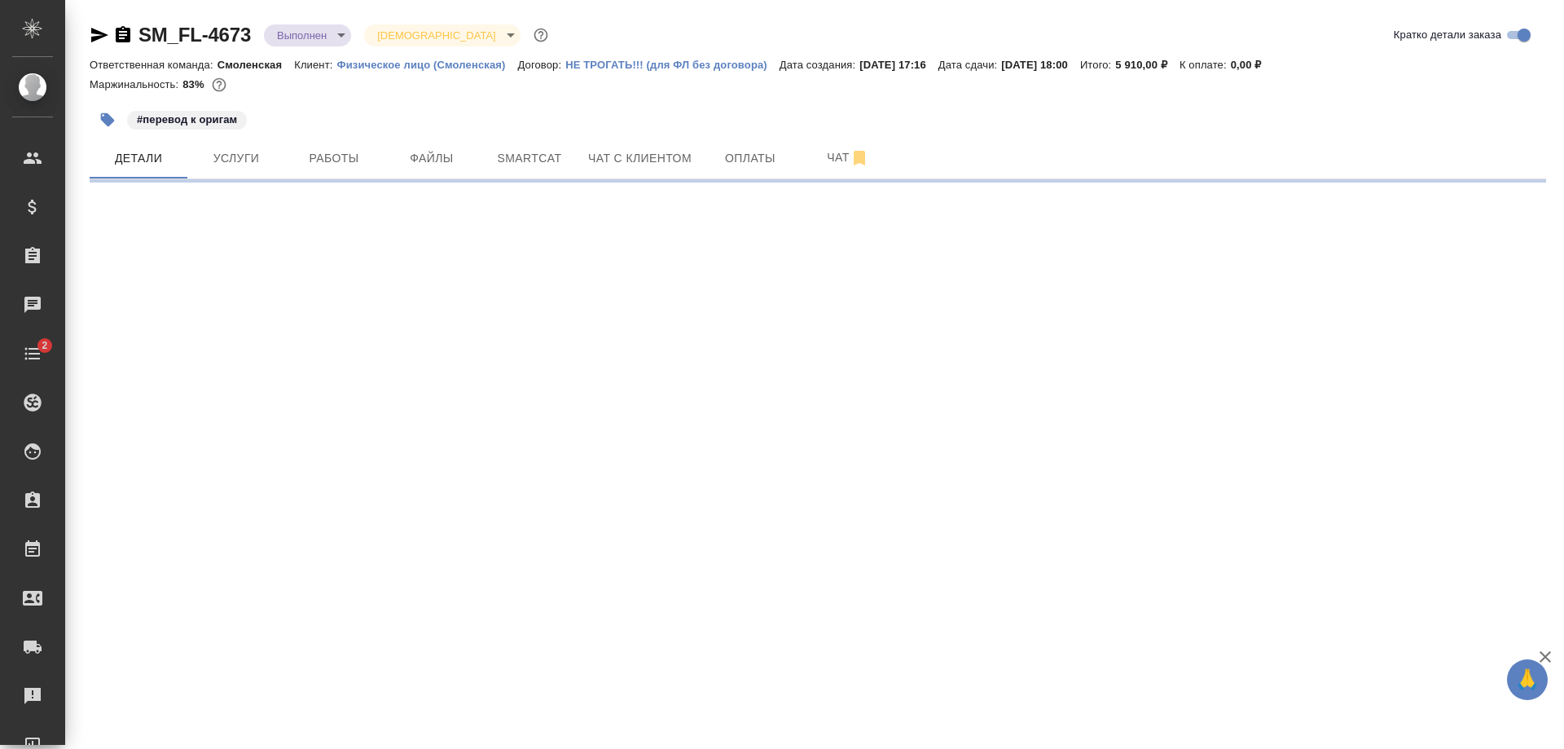
select select "RU"
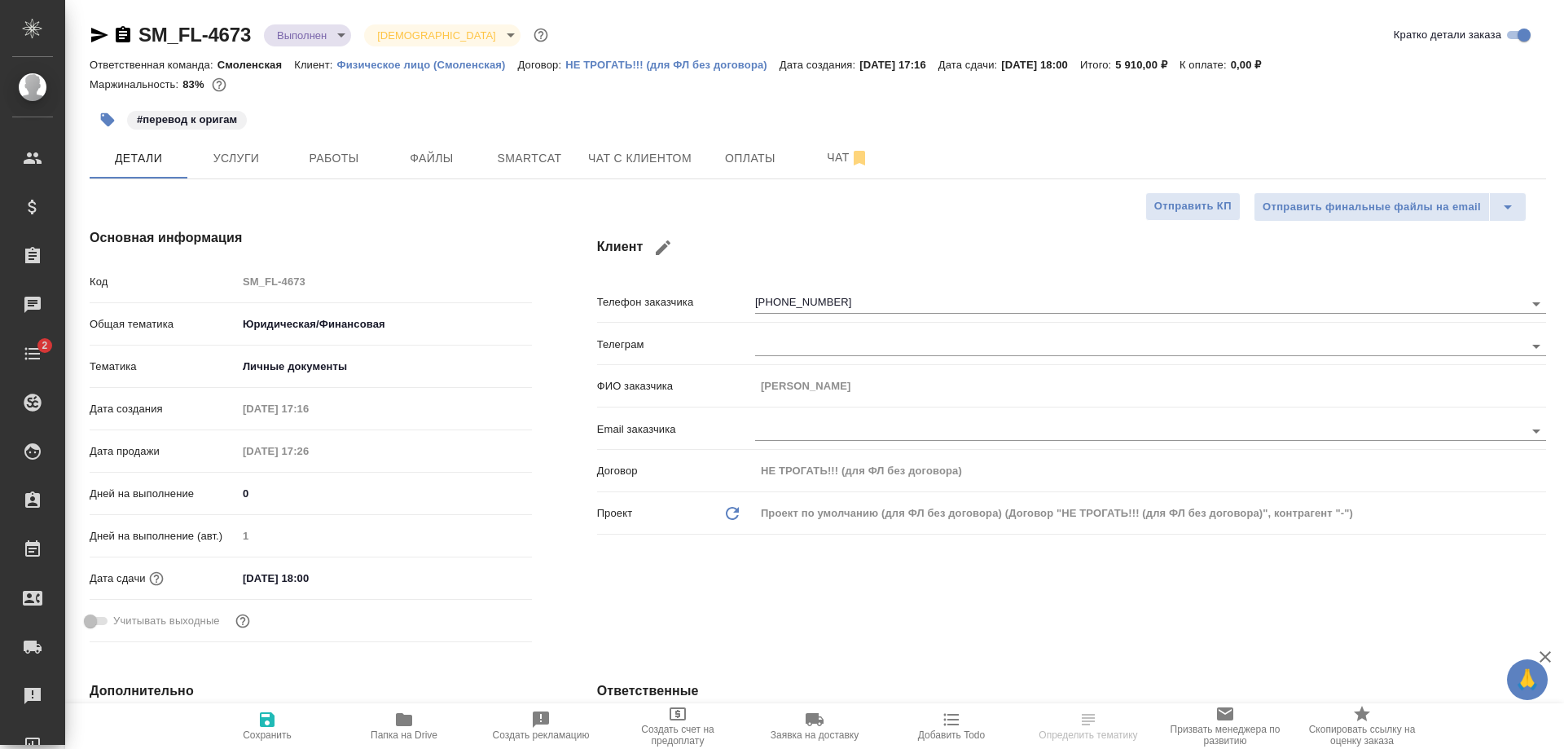
type textarea "x"
click at [244, 164] on span "Услуги" at bounding box center [236, 158] width 78 height 20
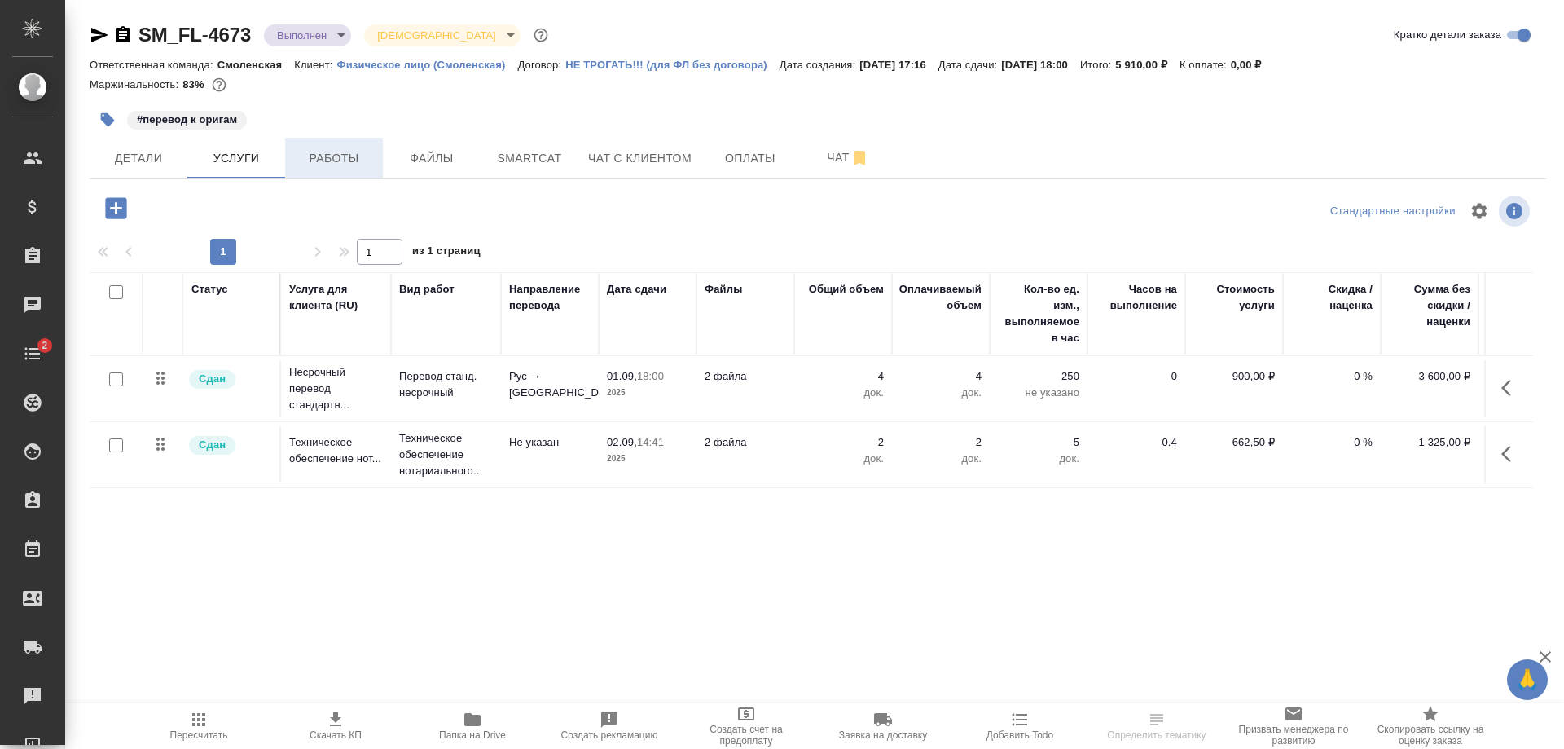
click at [319, 152] on span "Работы" at bounding box center [334, 158] width 78 height 20
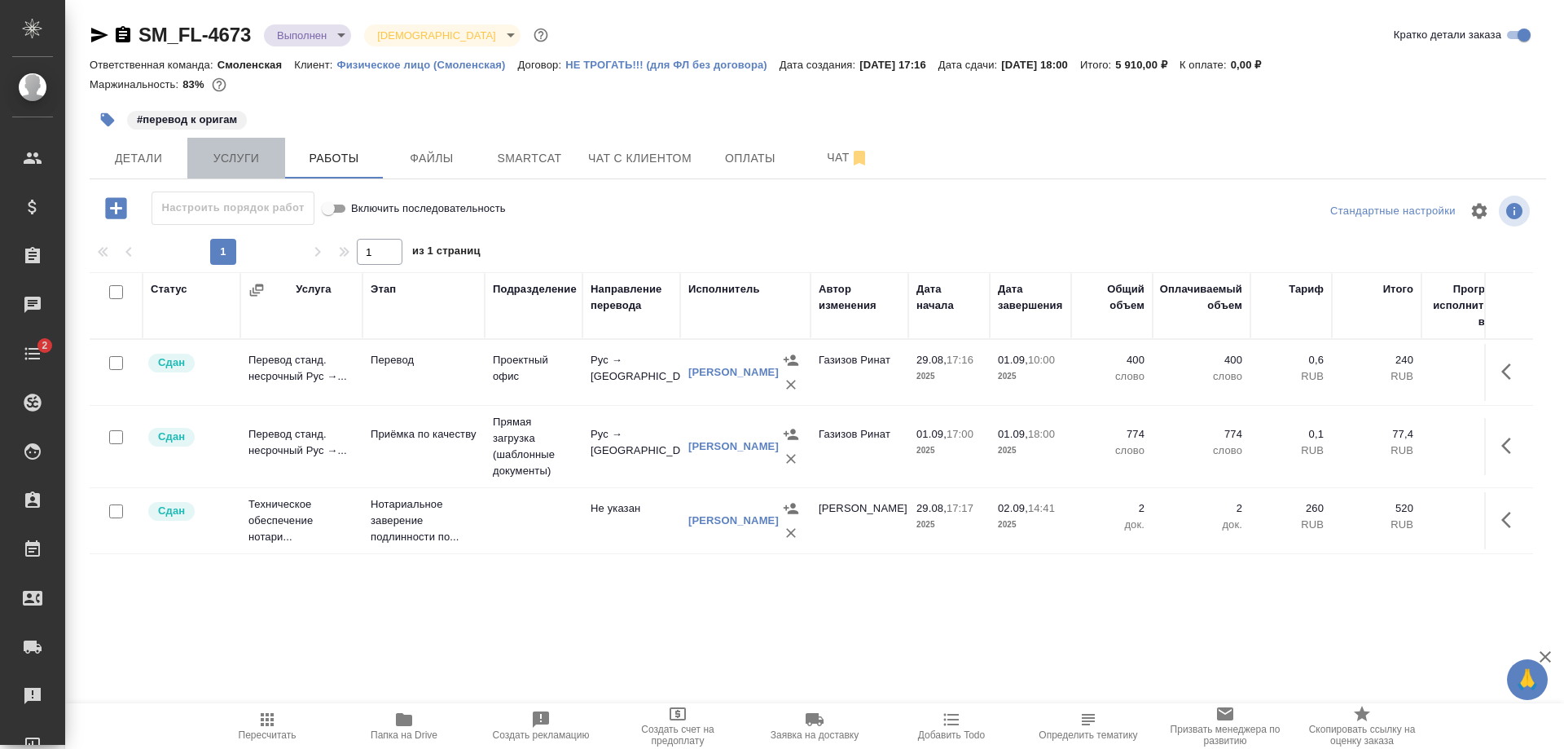
click at [238, 152] on span "Услуги" at bounding box center [236, 158] width 78 height 20
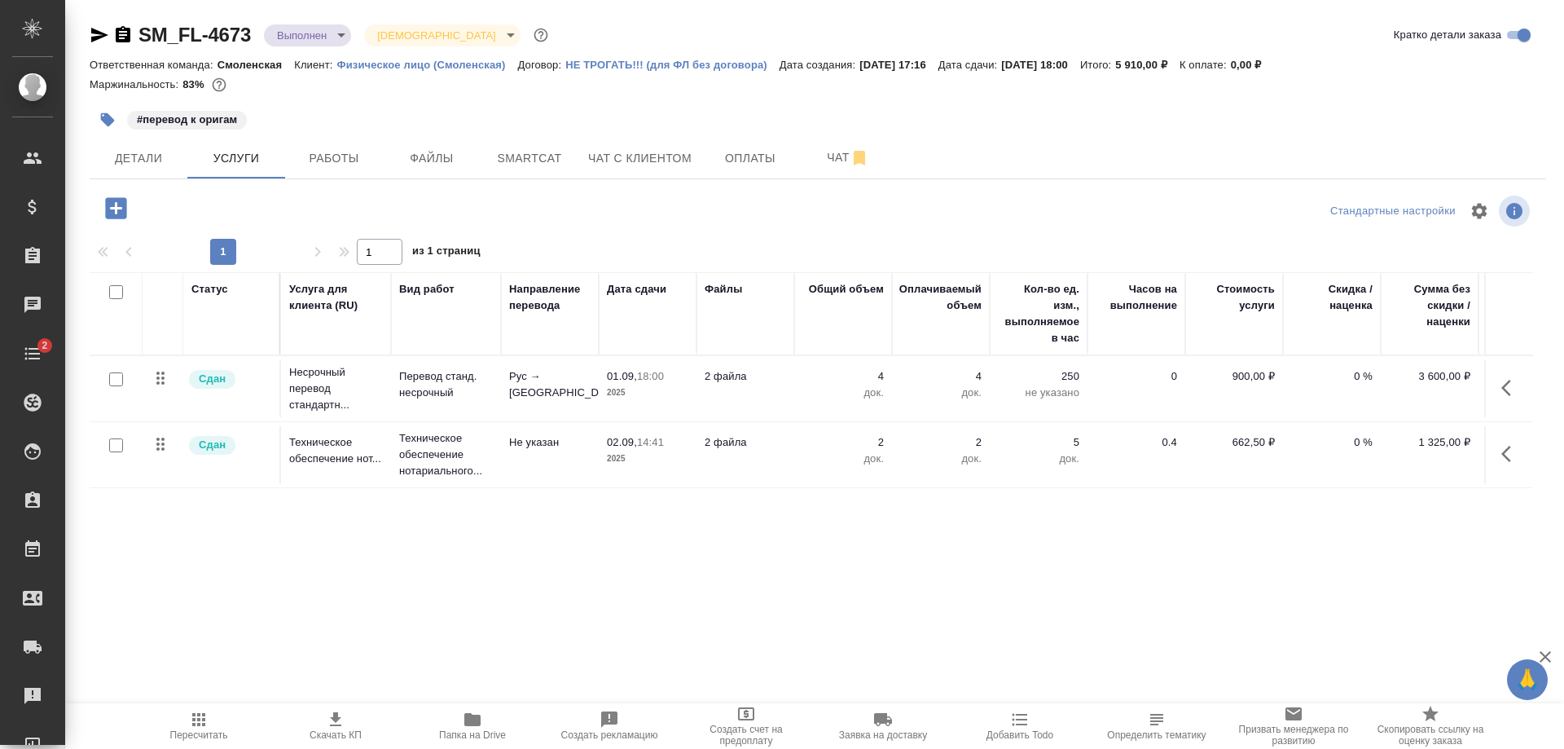
scroll to position [0, 92]
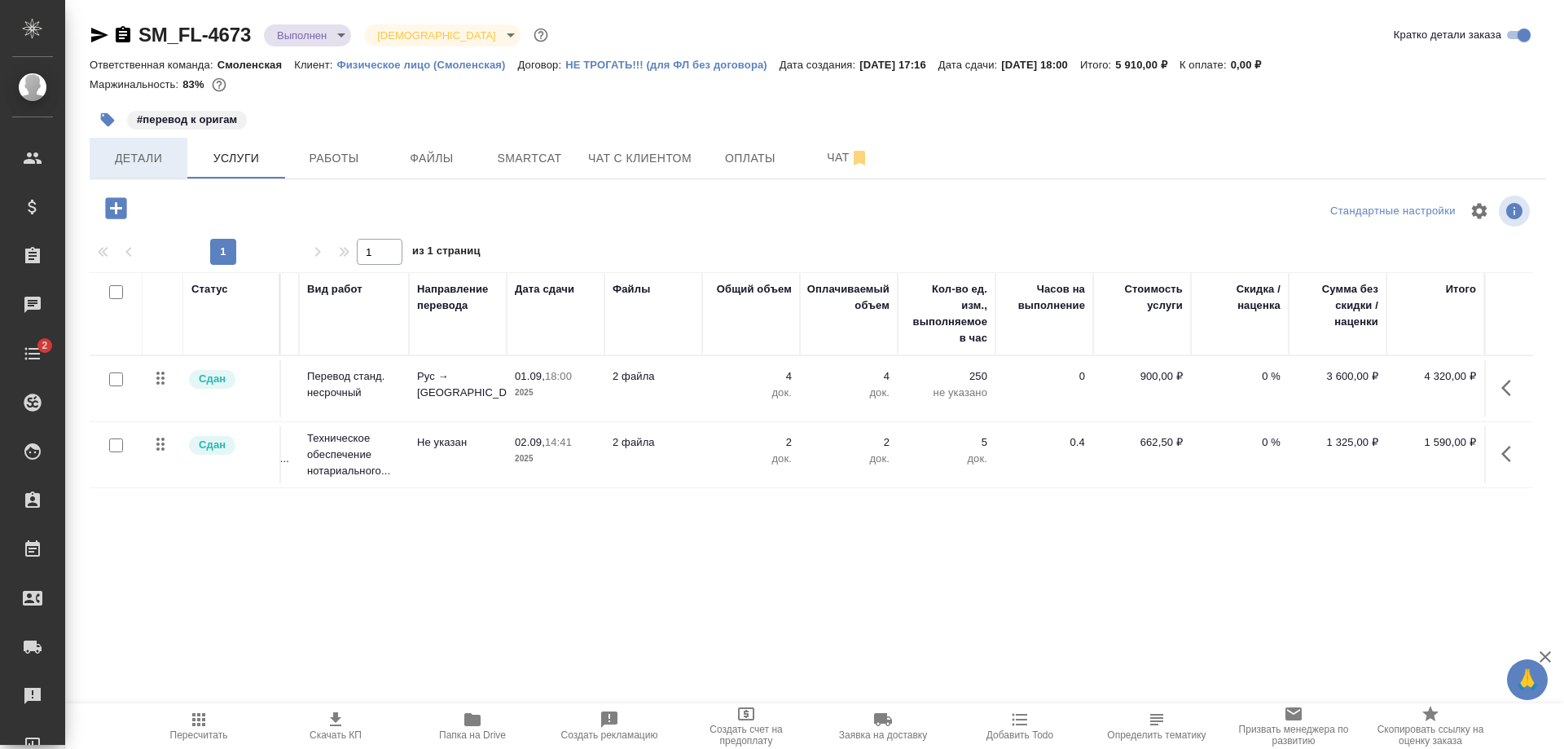
click at [139, 151] on span "Детали" at bounding box center [138, 158] width 78 height 20
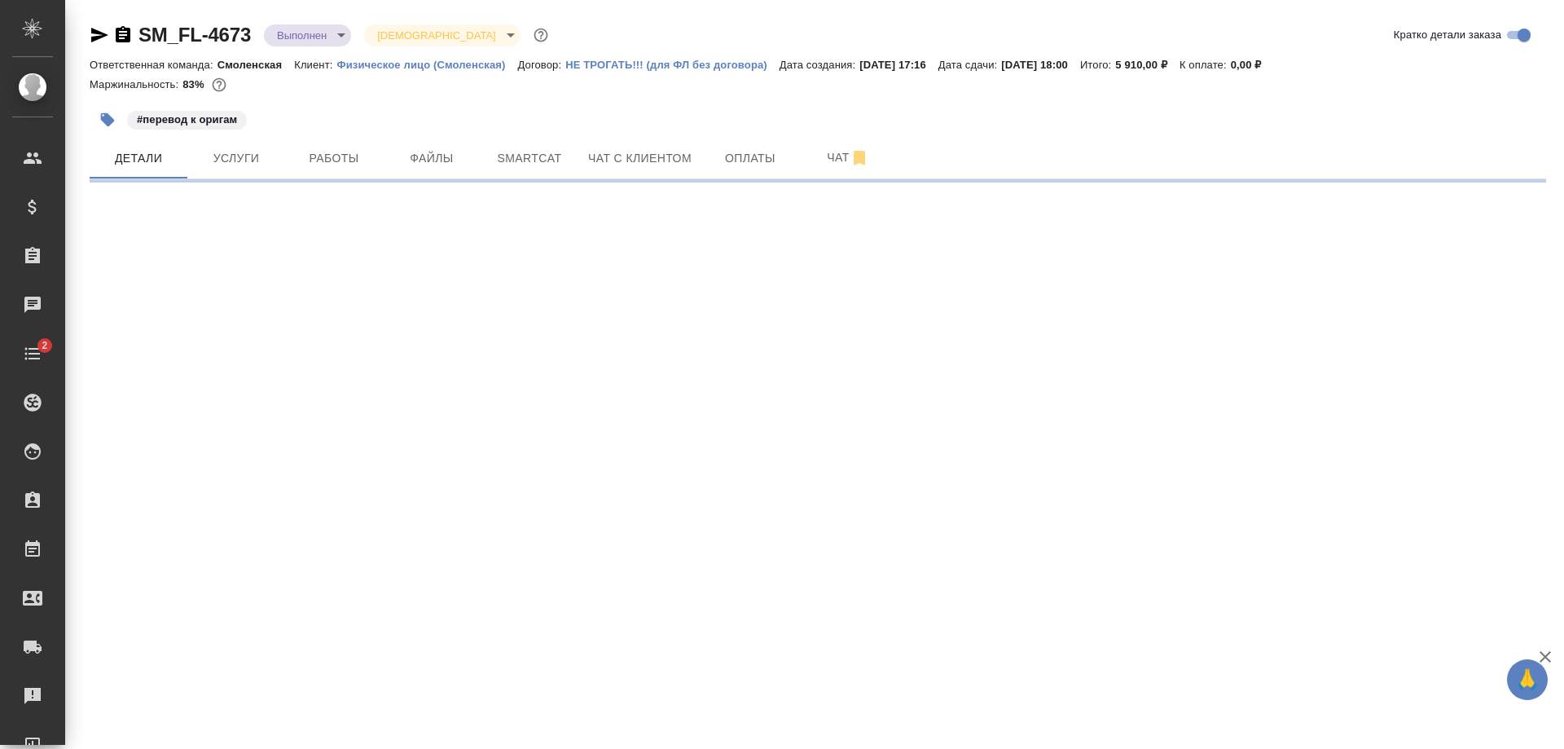
select select "RU"
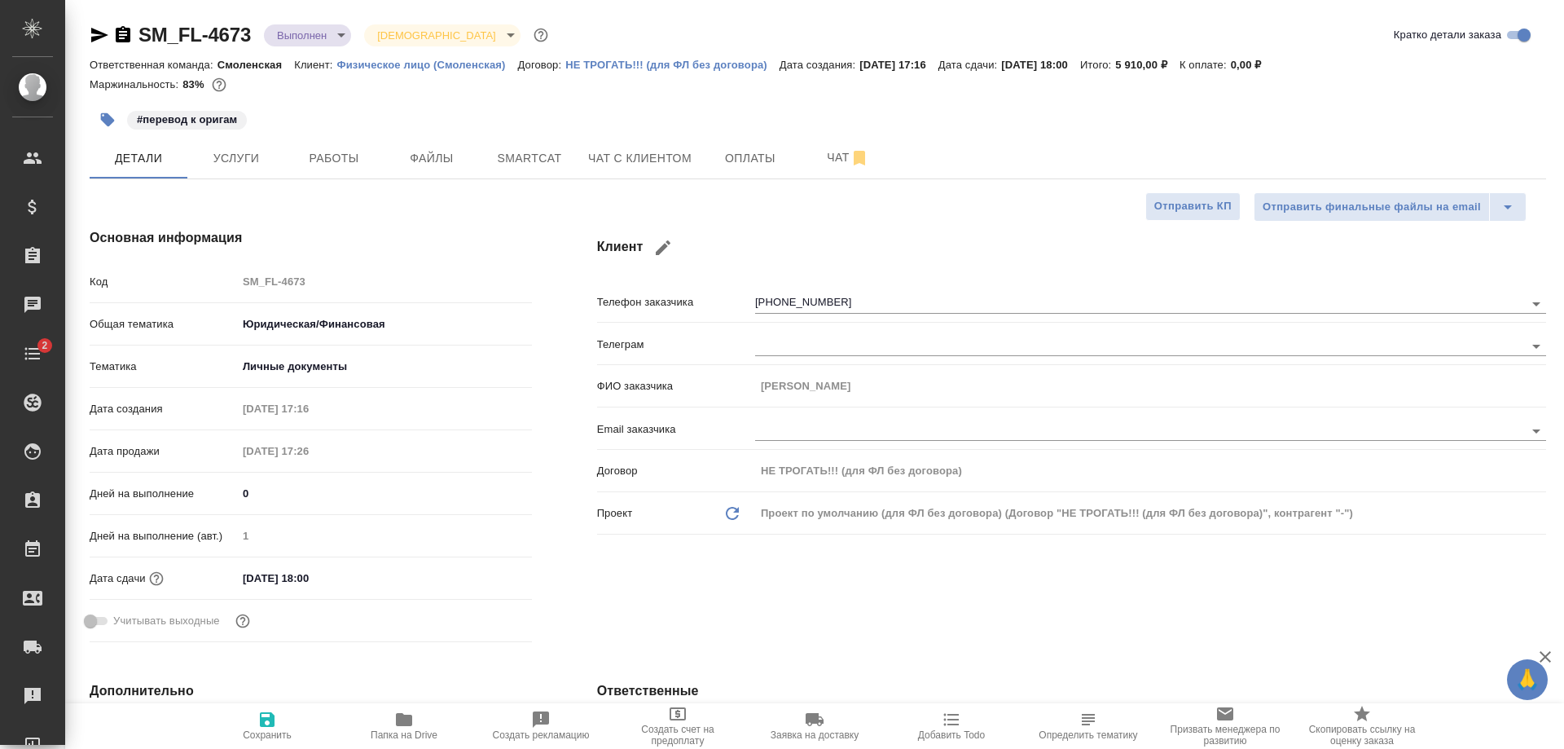
type textarea "x"
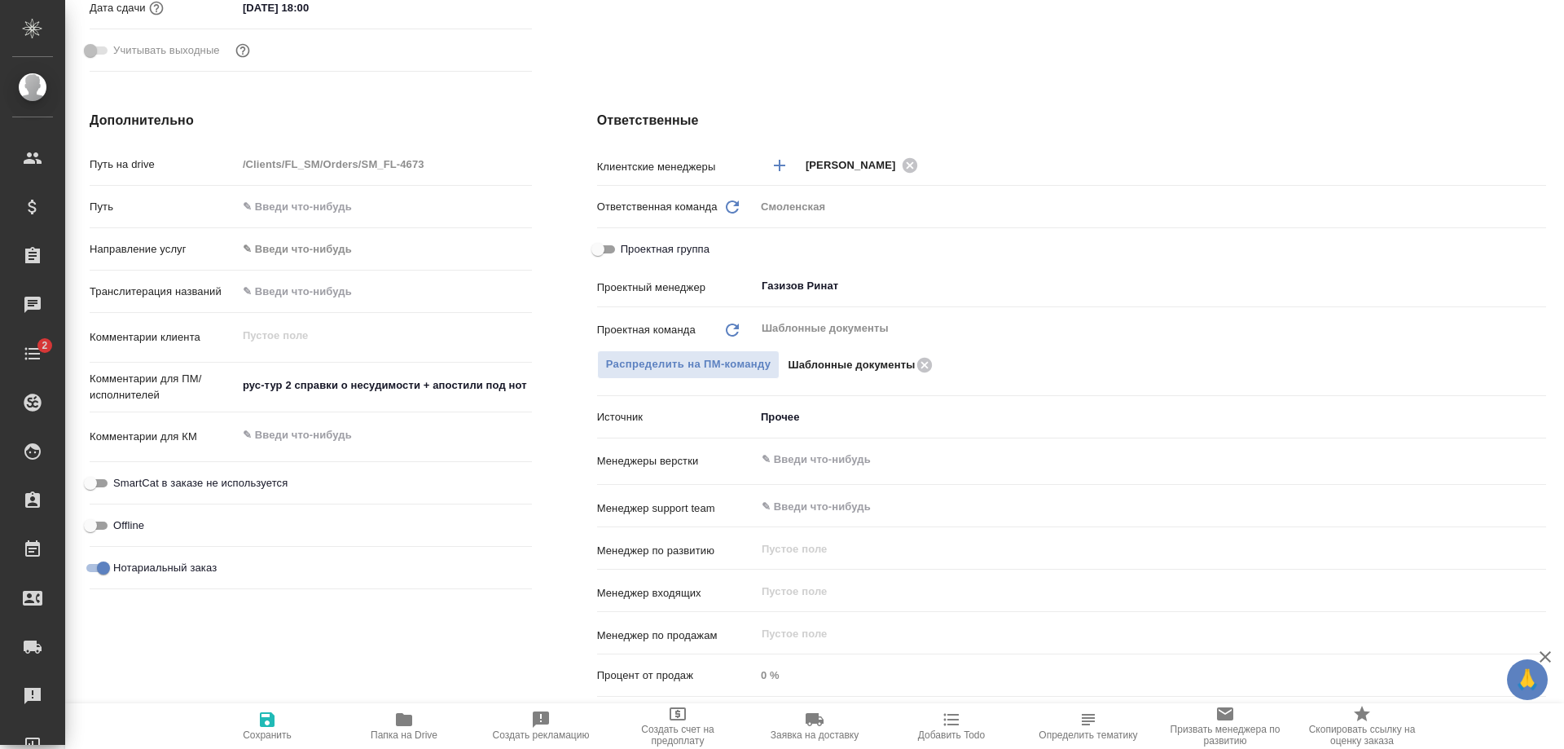
click at [606, 246] on input "Проектная группа" at bounding box center [598, 249] width 59 height 20
checkbox input "true"
type textarea "x"
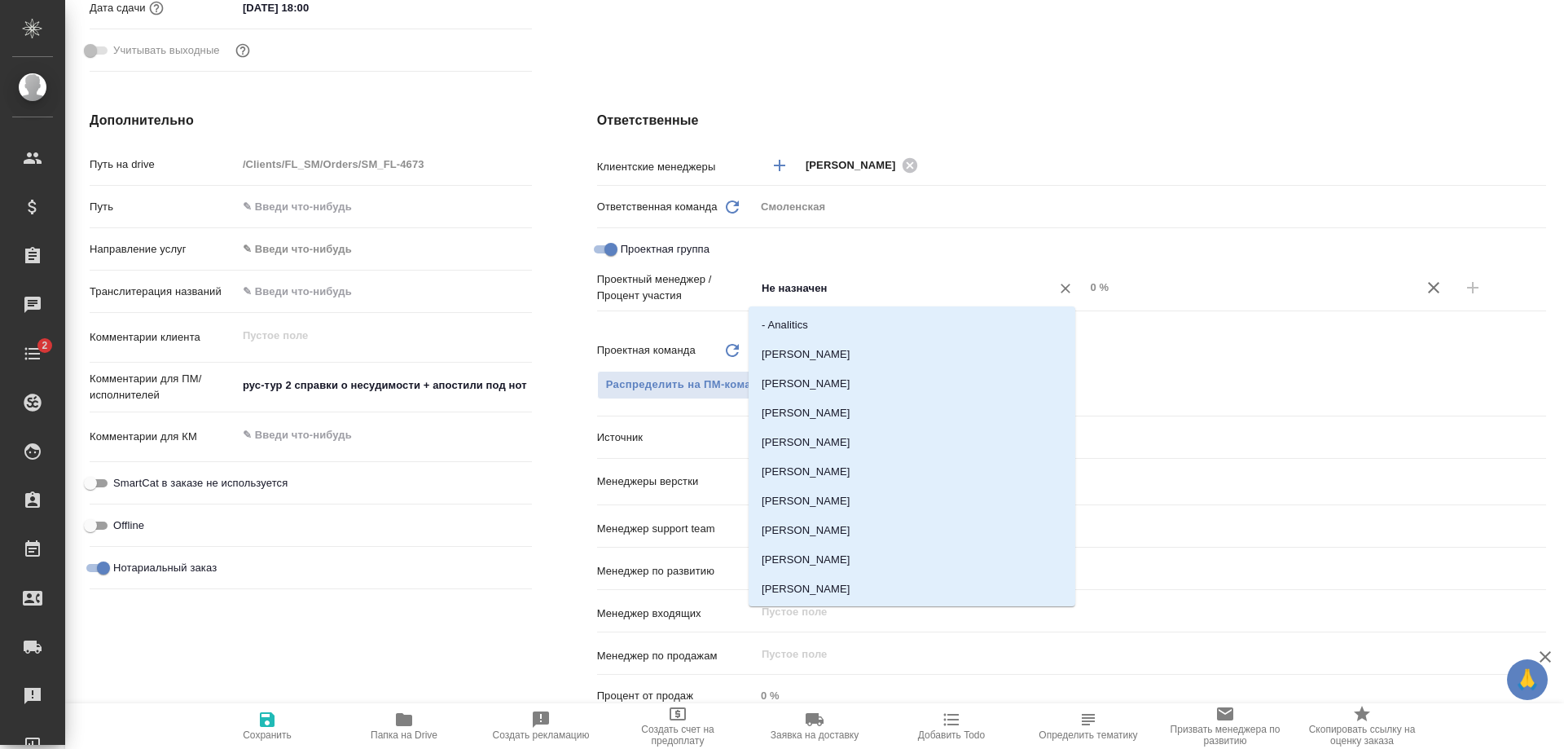
click at [775, 279] on input "Не назначен" at bounding box center [893, 288] width 266 height 20
type input "ринат"
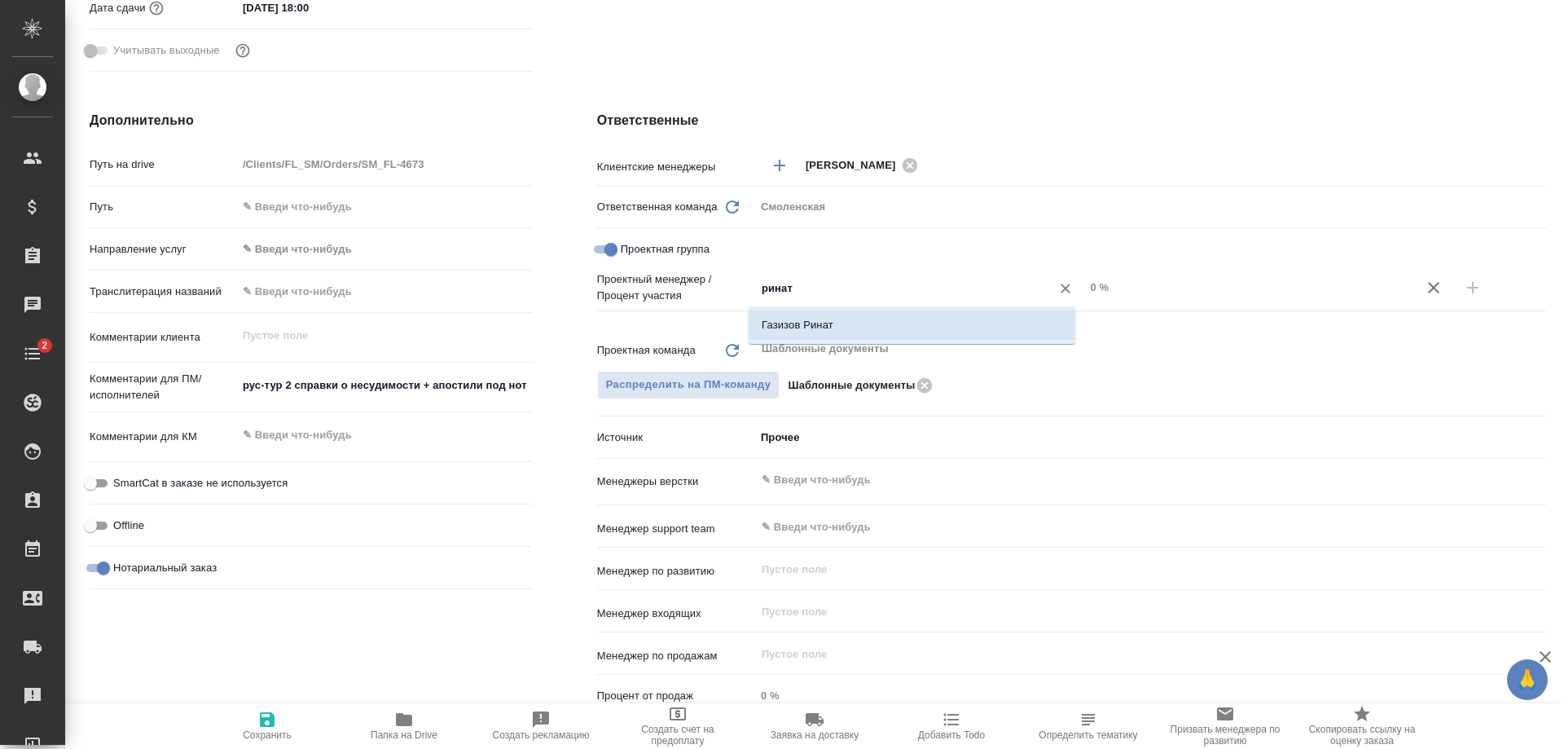
click at [795, 325] on li "Газизов Ринат" at bounding box center [912, 324] width 327 height 29
type textarea "x"
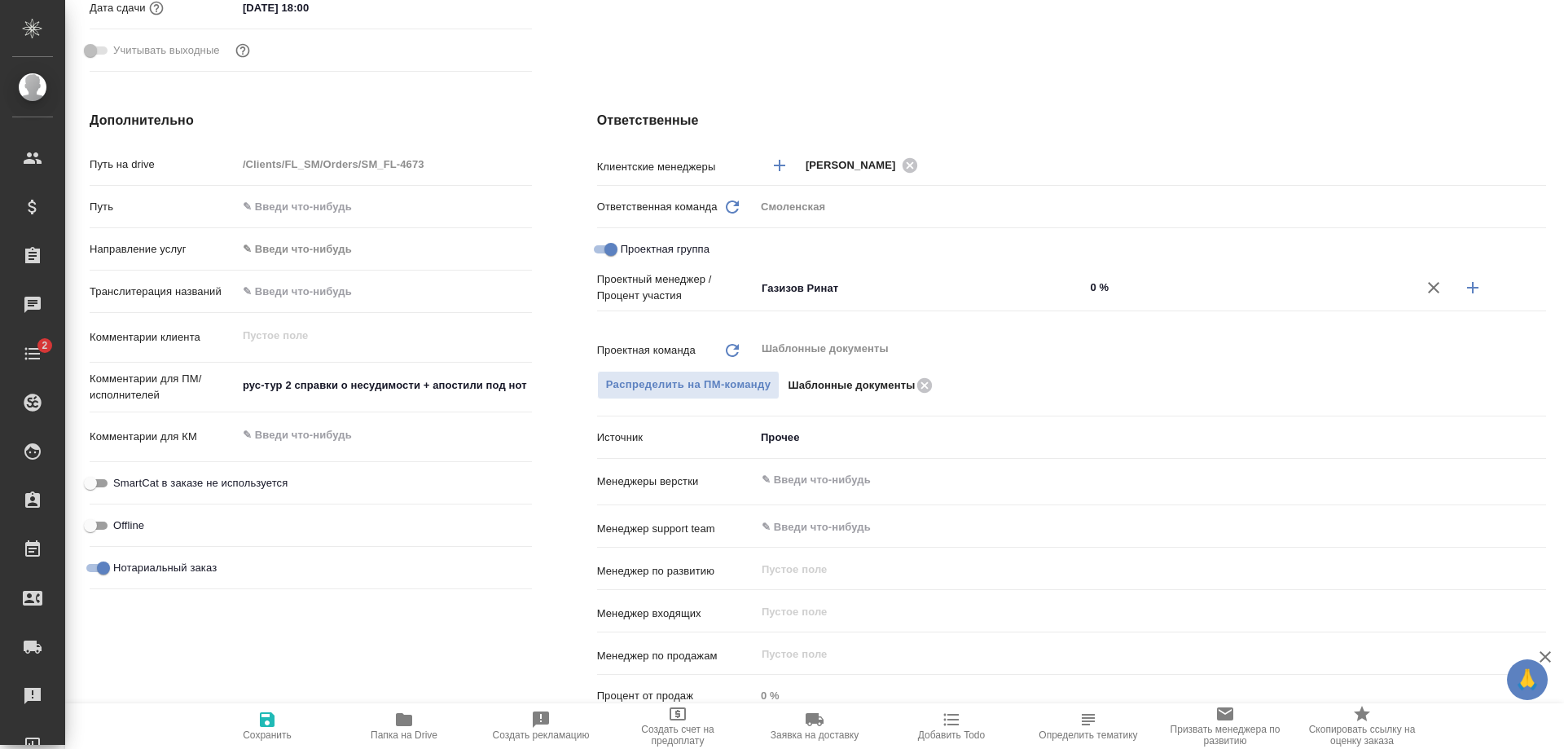
click at [1087, 283] on input "0 %" at bounding box center [1249, 287] width 330 height 24
type textarea "x"
type input "7 %"
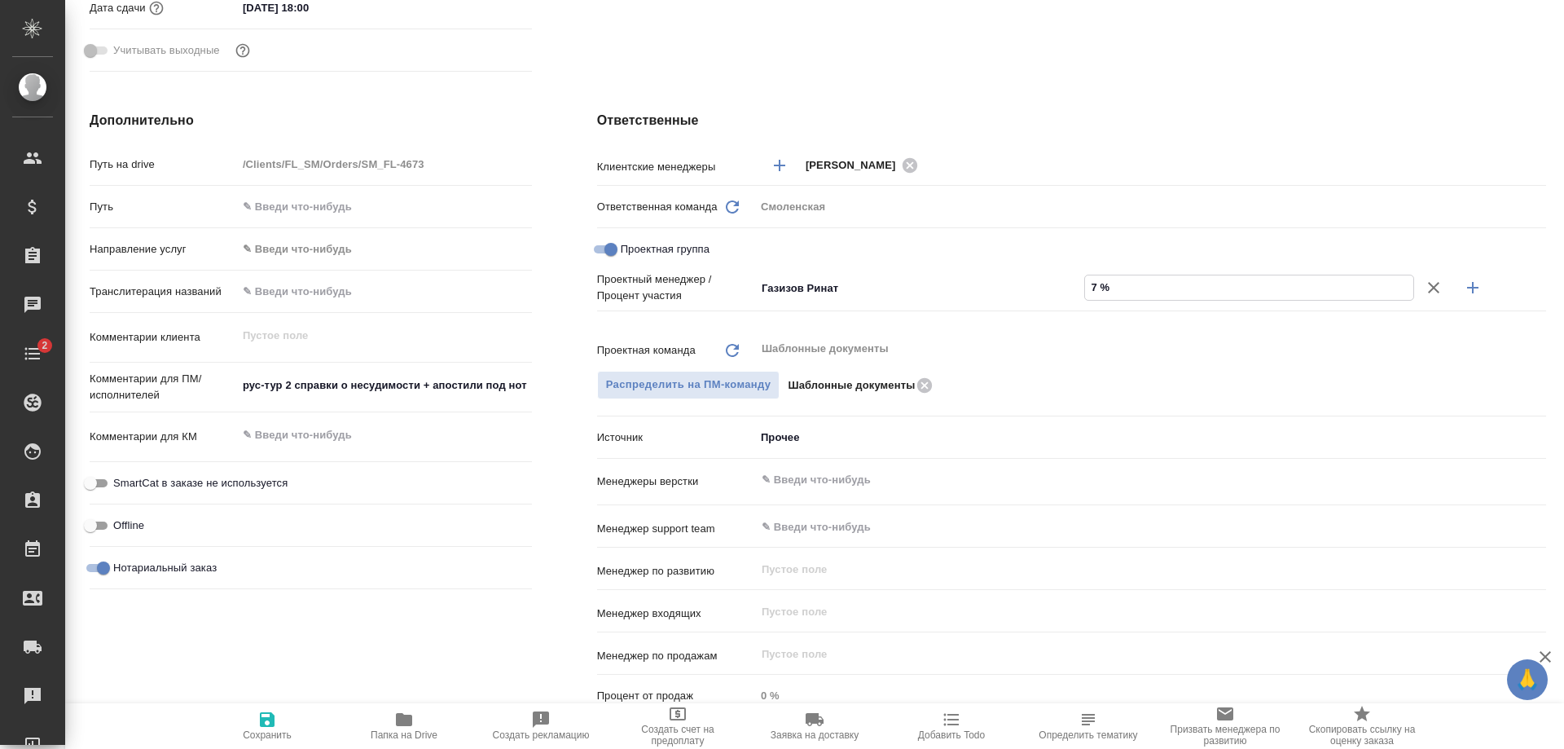
type textarea "x"
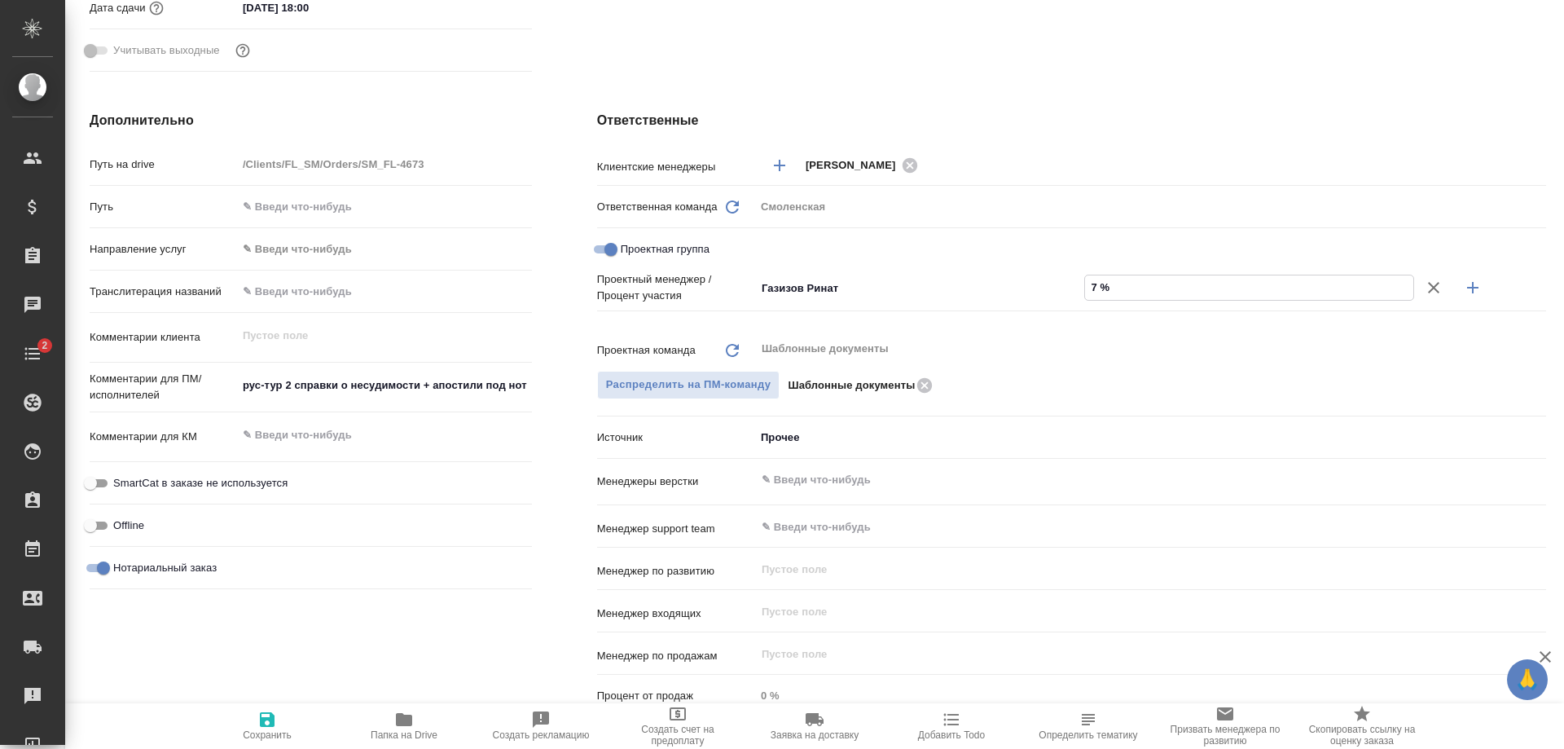
type textarea "x"
type input "73 %"
click at [1463, 291] on icon "button" at bounding box center [1473, 288] width 20 height 20
type textarea "x"
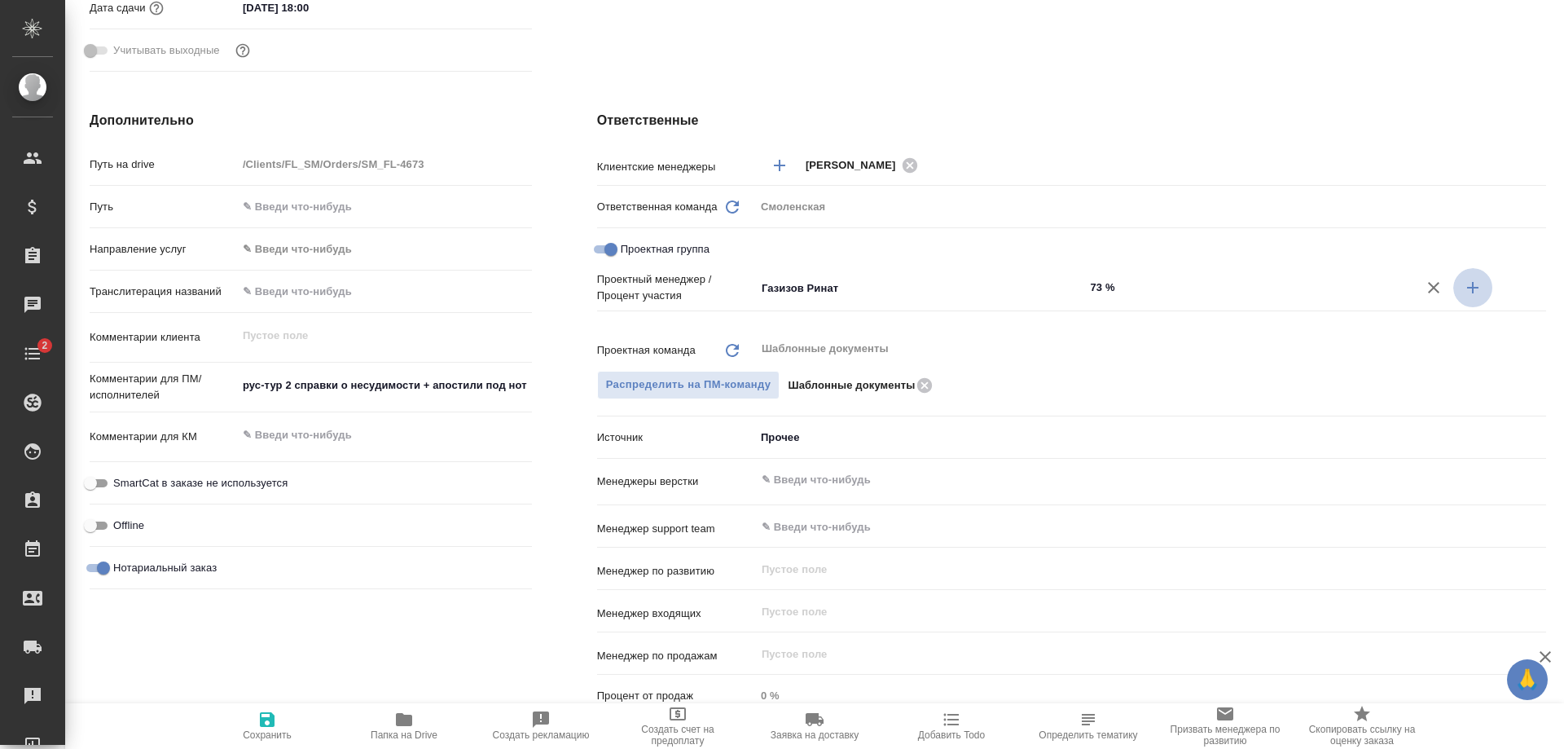
type textarea "x"
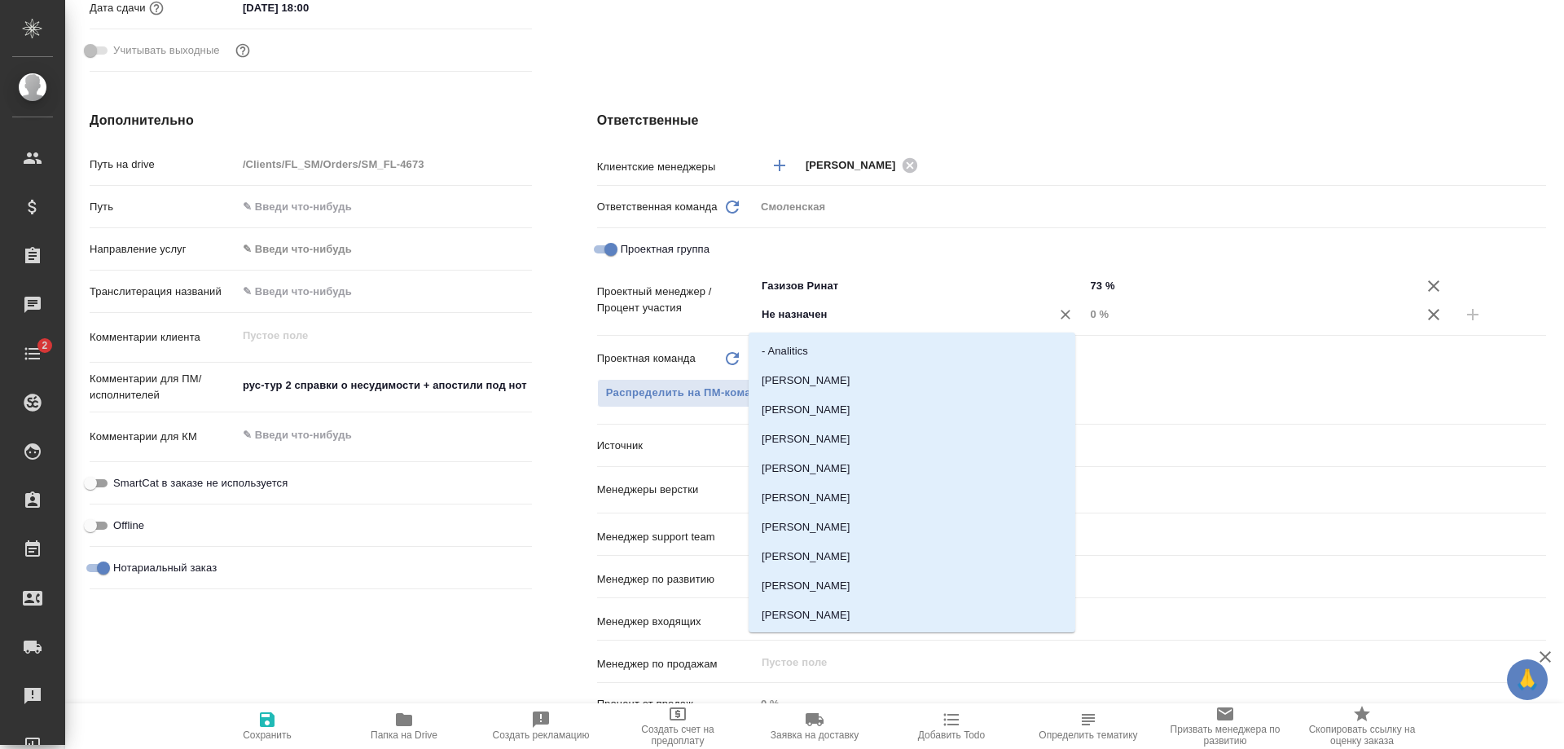
click at [802, 307] on input "Не назначен" at bounding box center [893, 315] width 266 height 20
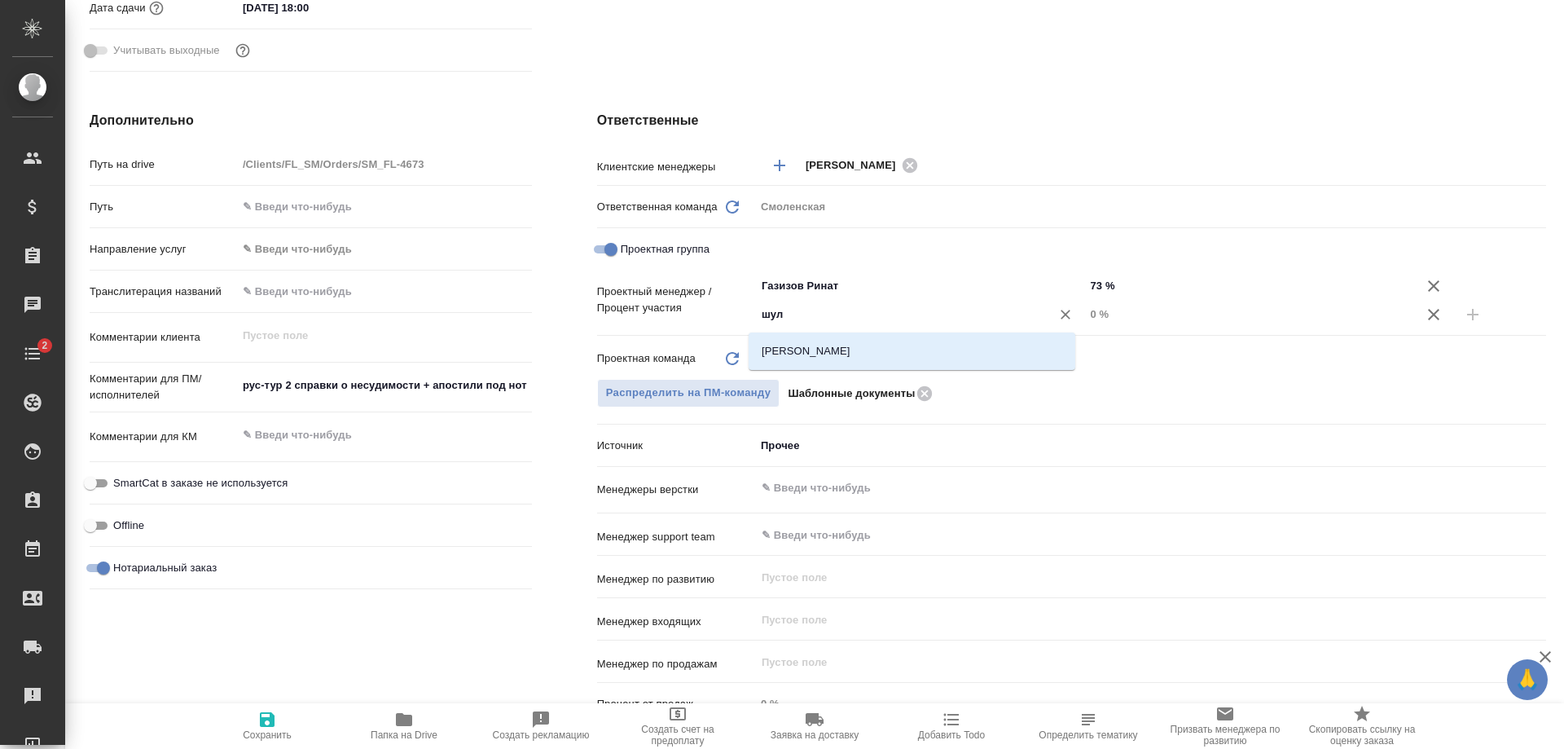
type input "шуль"
click at [802, 351] on li "[PERSON_NAME]" at bounding box center [912, 350] width 327 height 29
type textarea "x"
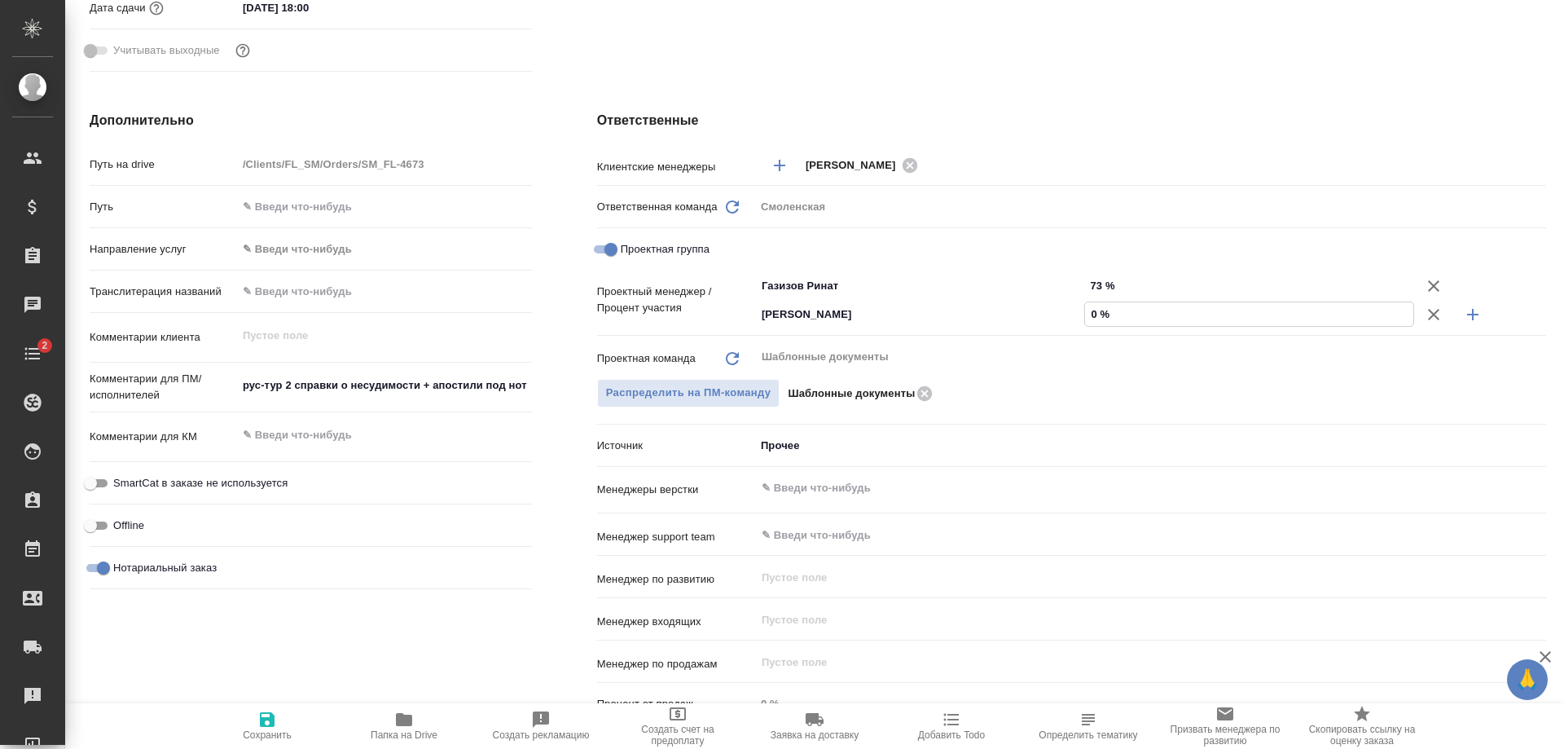
click at [1085, 312] on input "0 %" at bounding box center [1249, 314] width 328 height 24
click at [1094, 310] on input "0 %" at bounding box center [1249, 314] width 328 height 24
type textarea "x"
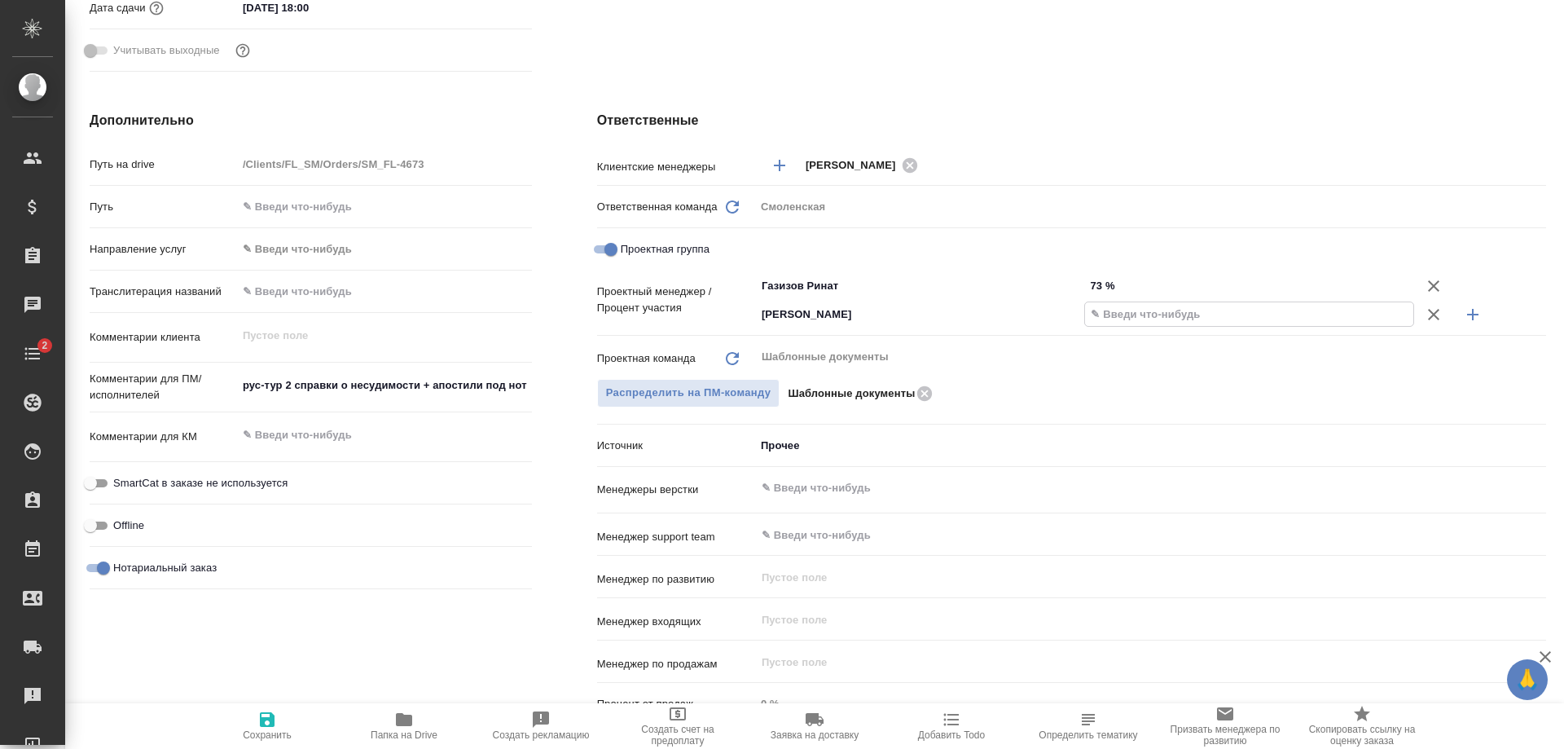
type input "2 %"
type textarea "x"
type input "27 %"
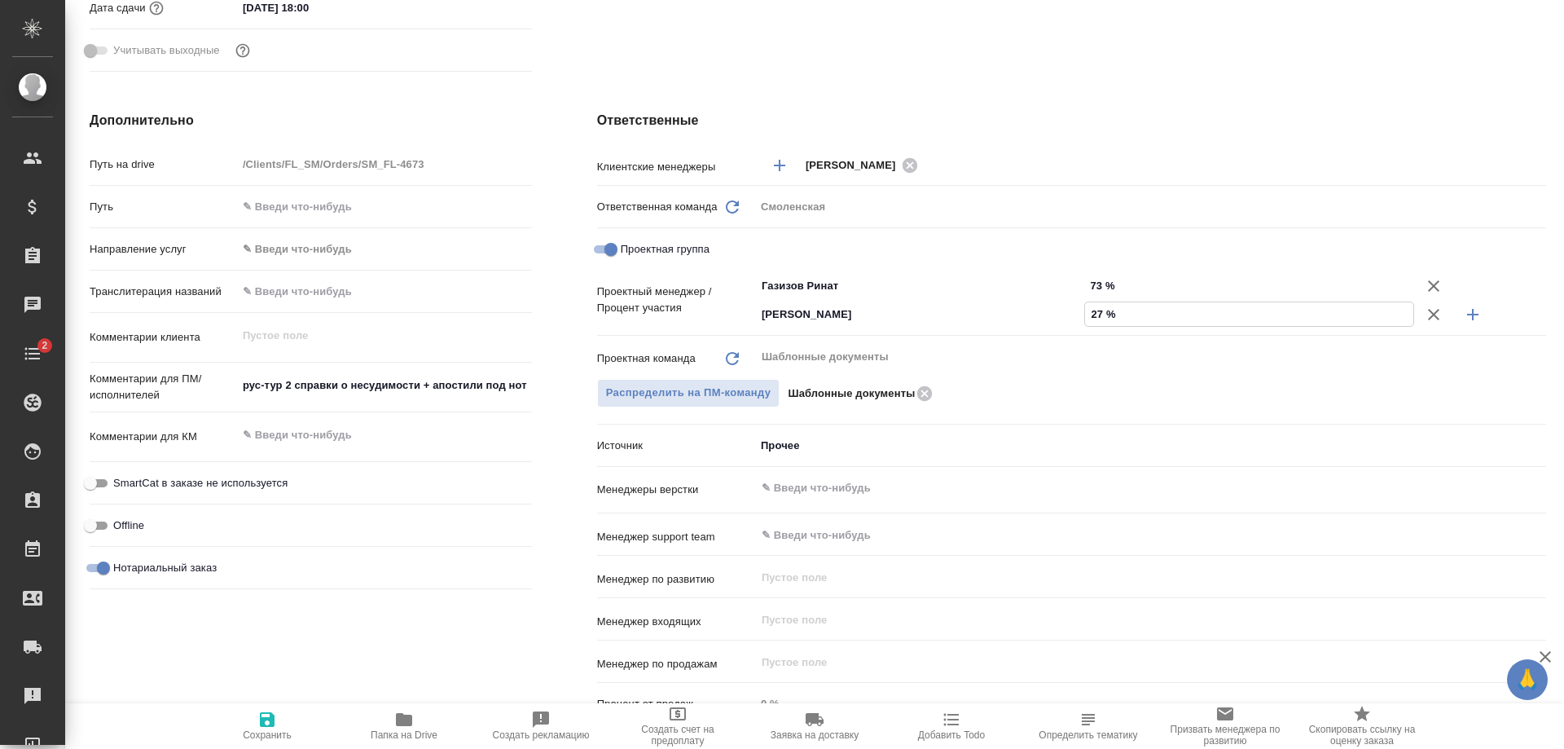
type textarea "x"
type input "27 %"
click at [259, 731] on span "Сохранить" at bounding box center [267, 734] width 49 height 11
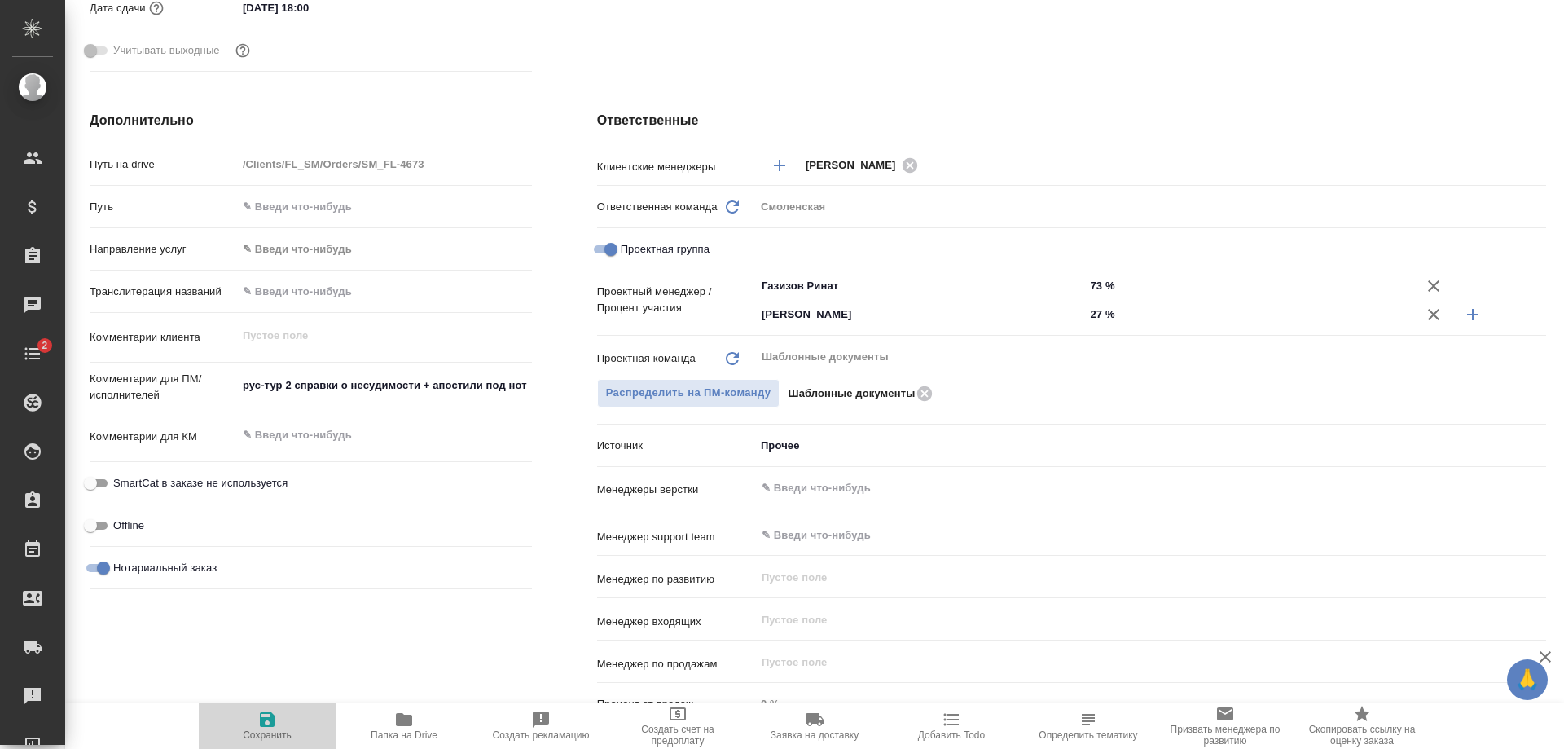
type textarea "x"
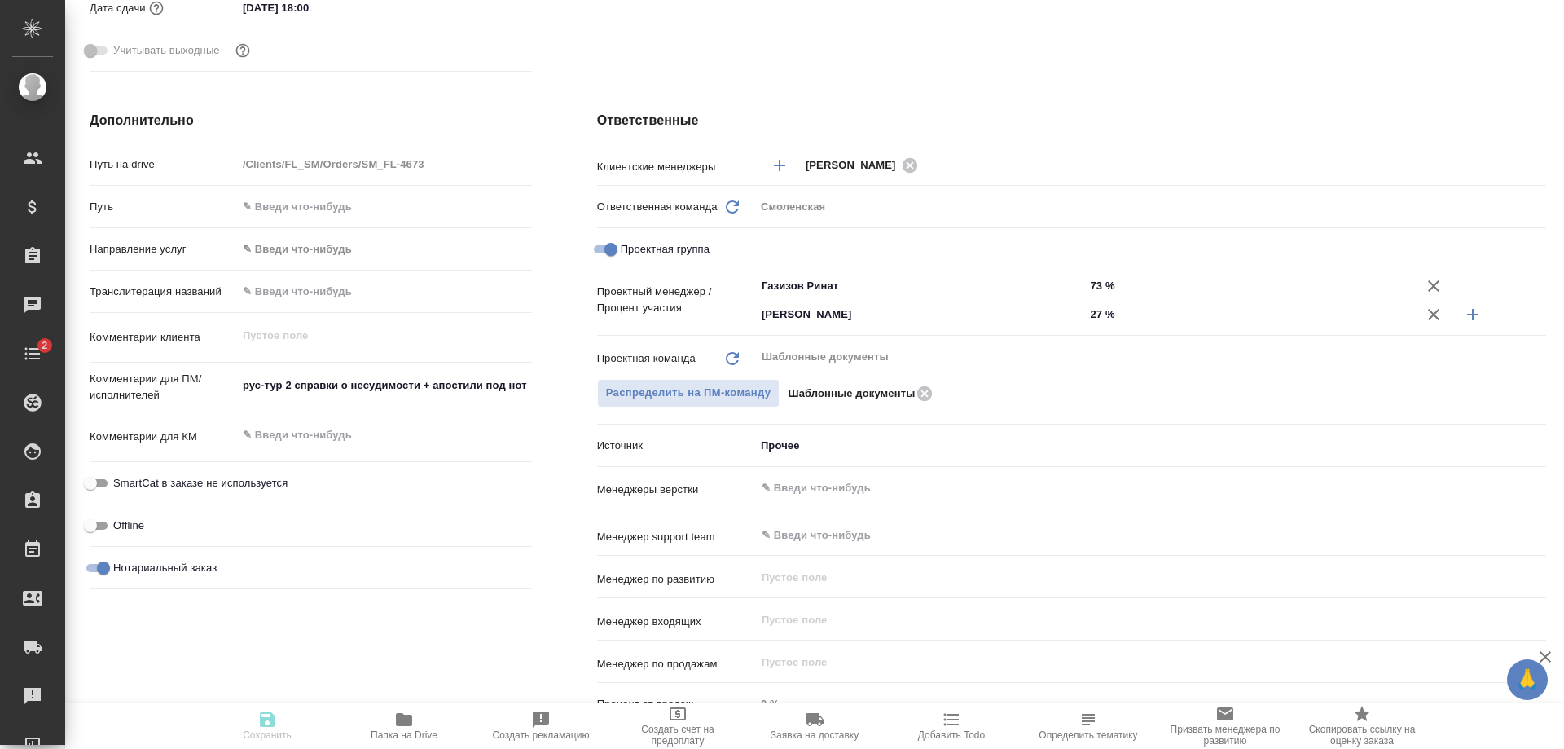
type textarea "x"
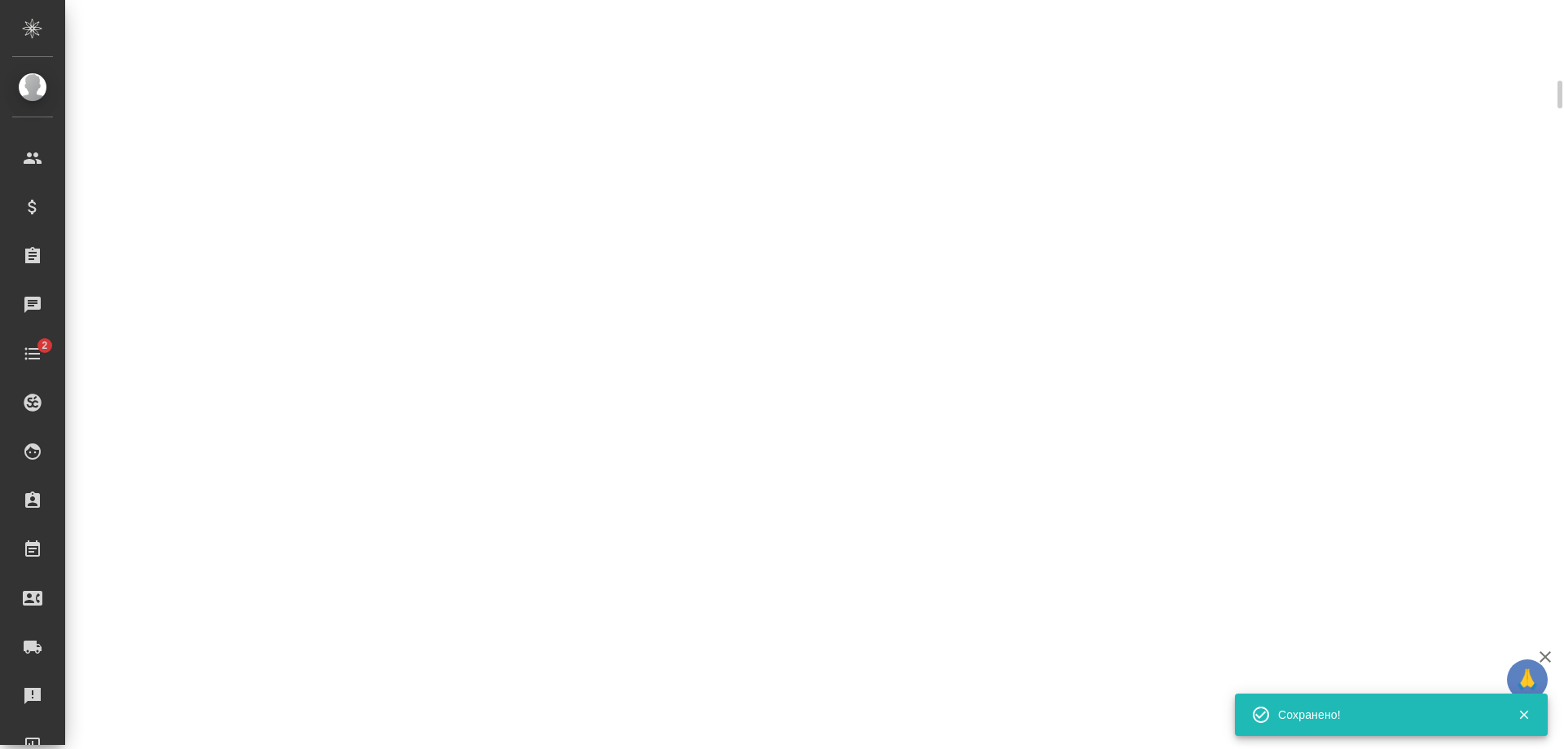
scroll to position [557, 0]
select select "RU"
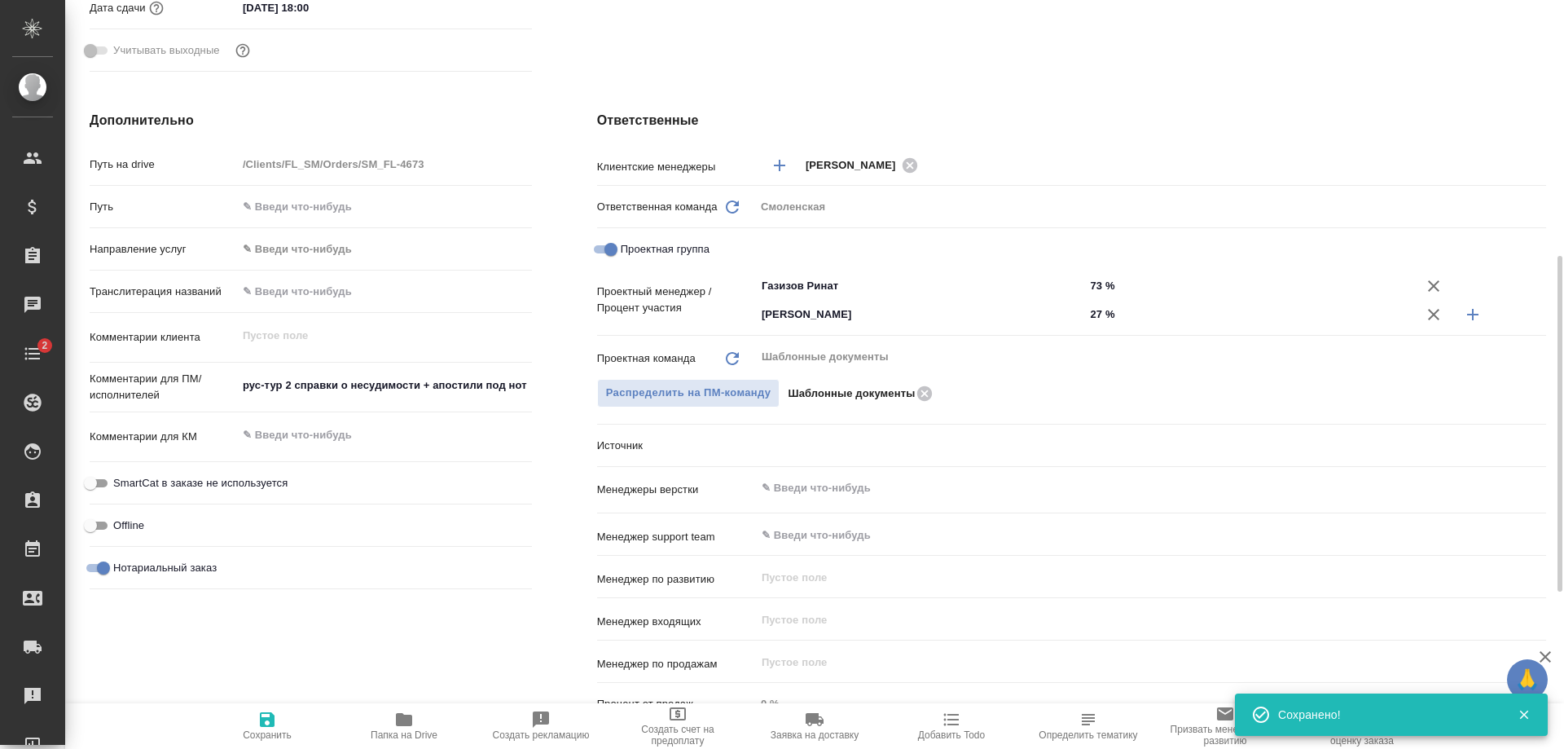
type textarea "x"
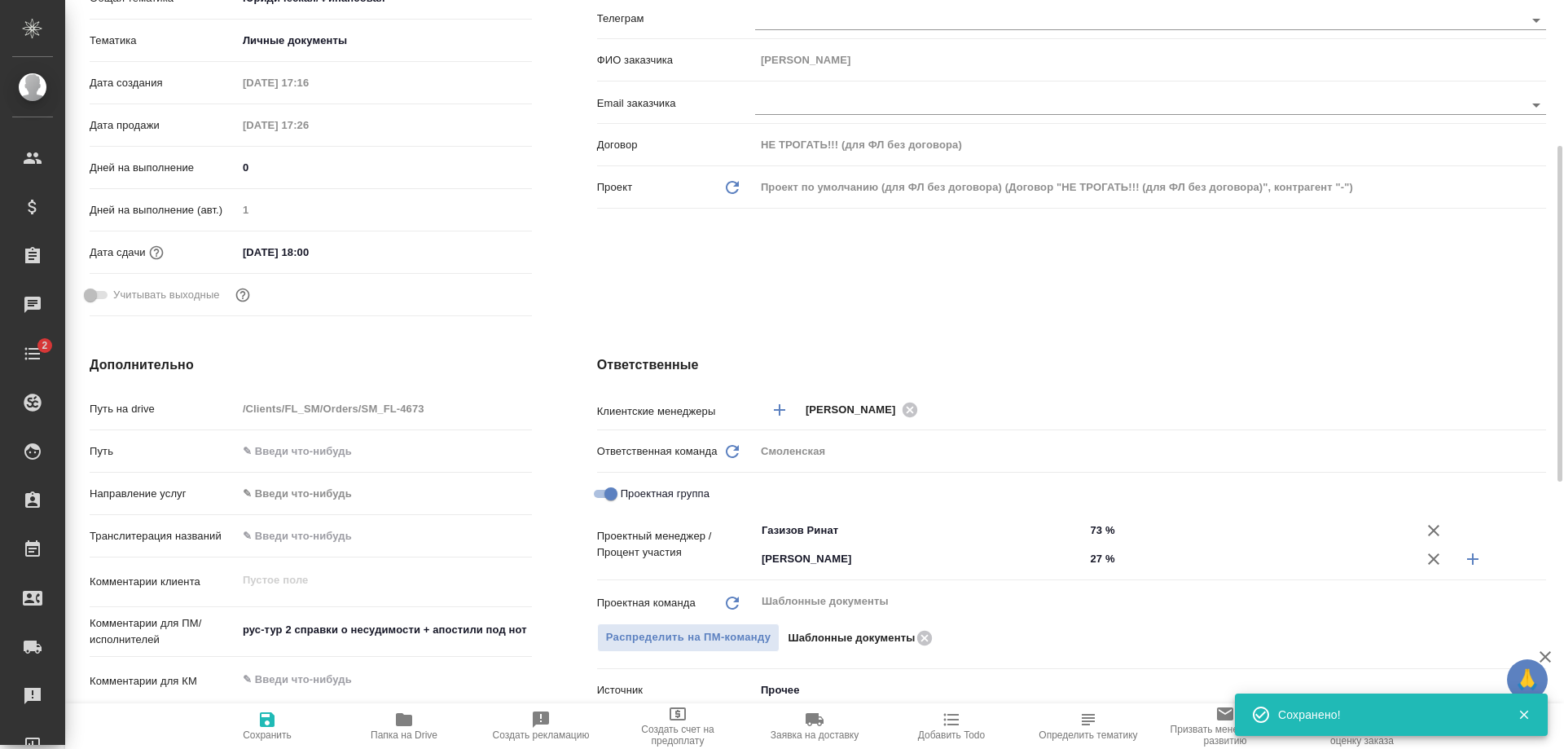
scroll to position [163, 0]
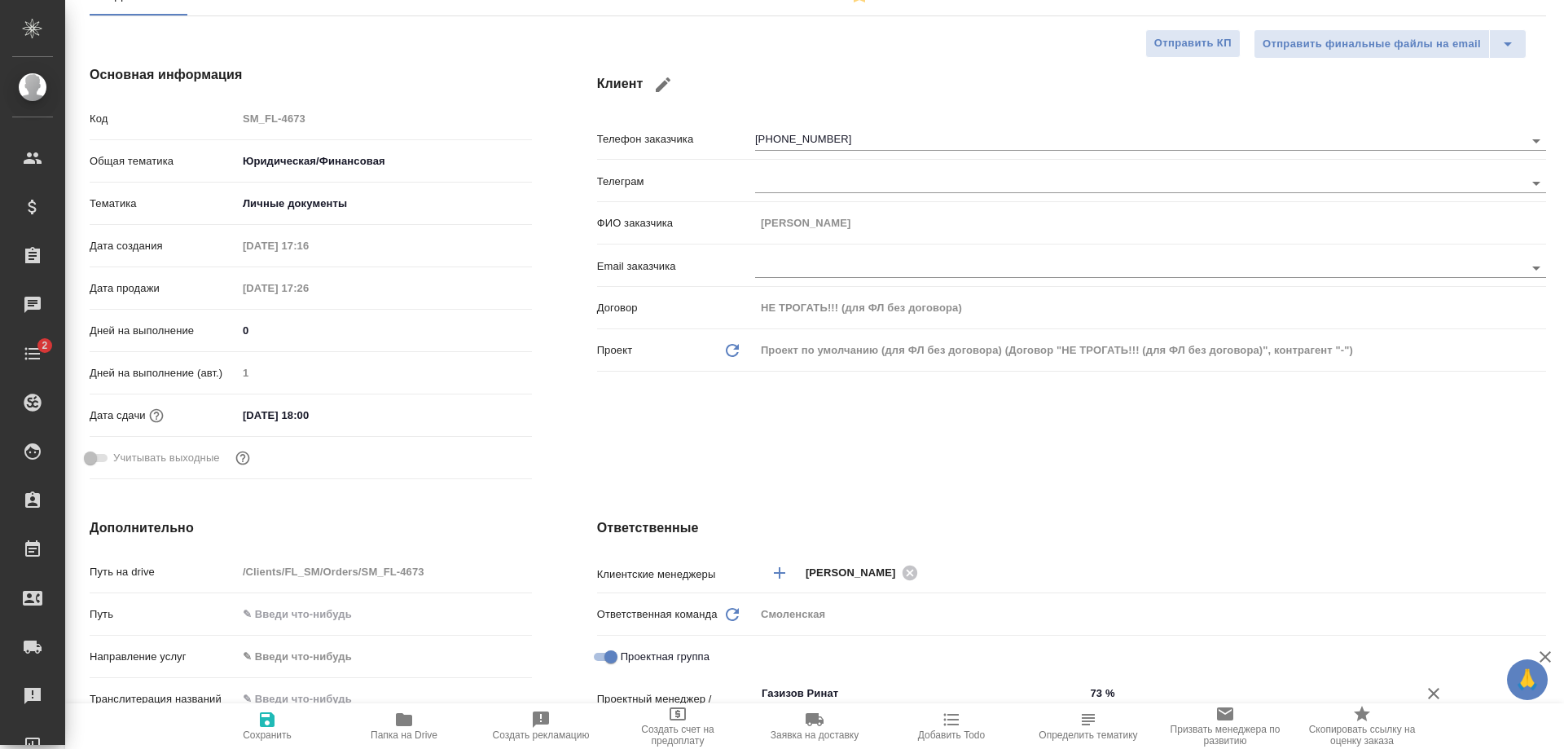
click at [288, 420] on input "02.09.2025 18:00" at bounding box center [308, 415] width 143 height 24
click at [477, 407] on icon "button" at bounding box center [484, 414] width 15 height 16
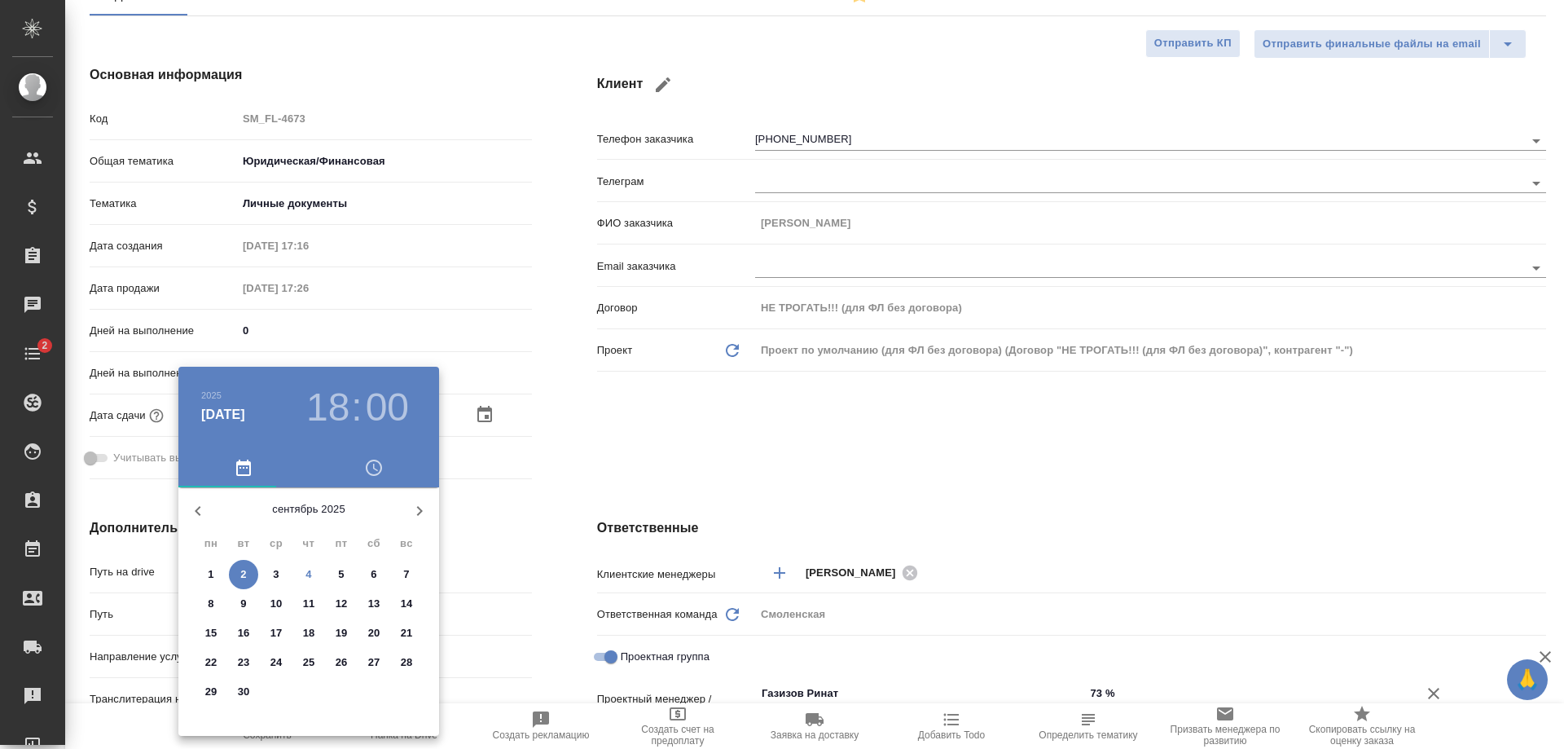
click at [305, 568] on p "4" at bounding box center [308, 574] width 6 height 16
type input "04.09.2025 18:00"
type textarea "x"
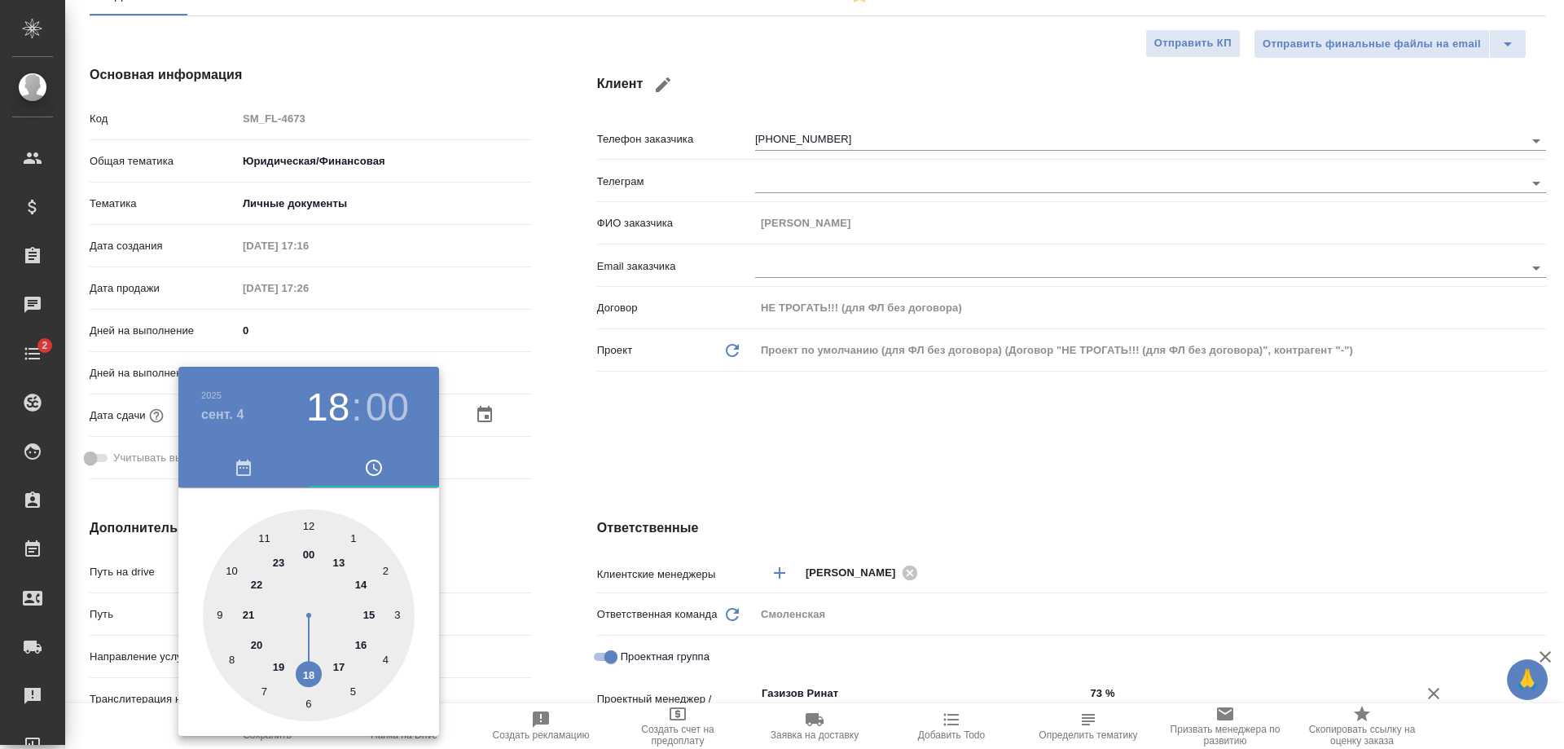
type textarea "x"
type input "04.09.2025 16:00"
type textarea "x"
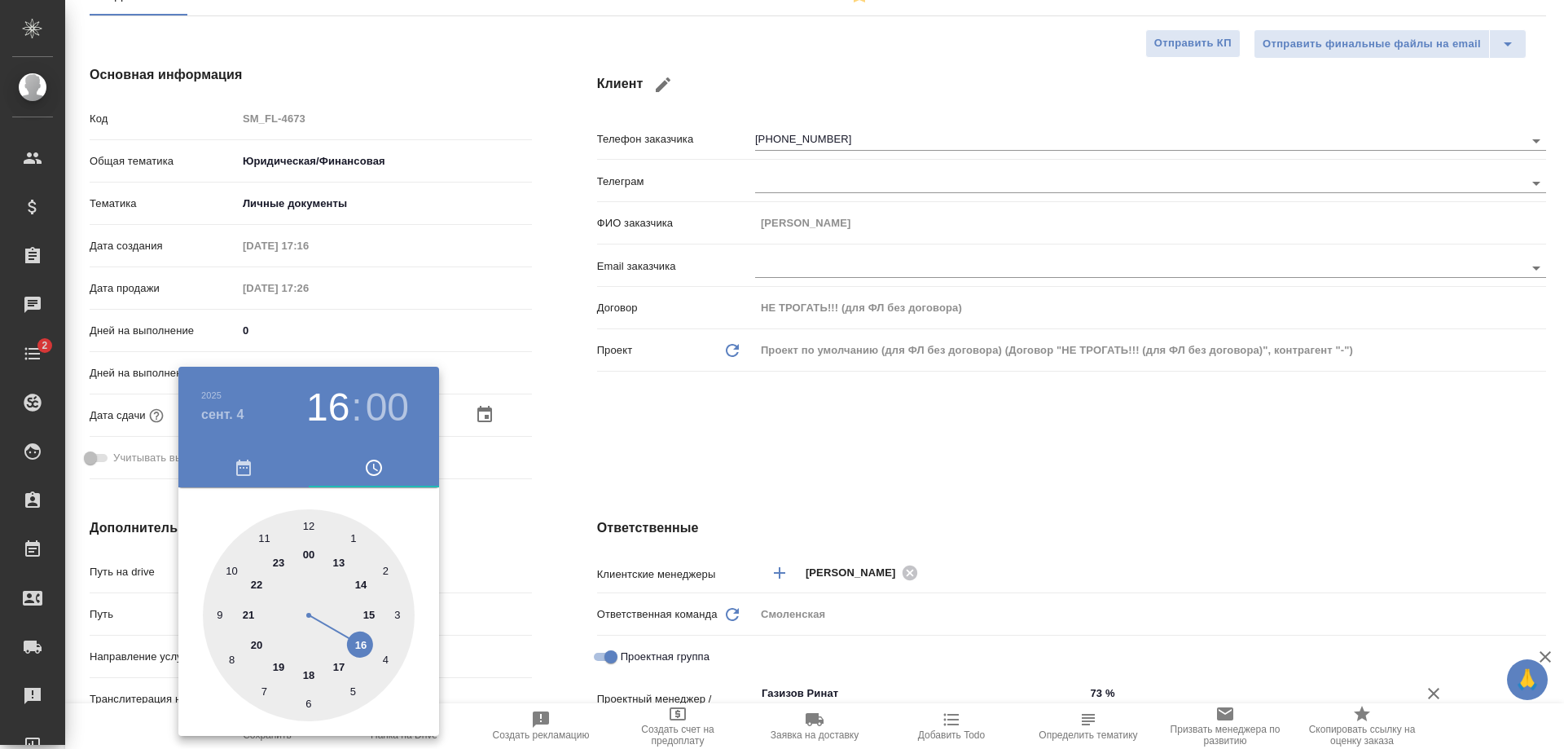
type textarea "x"
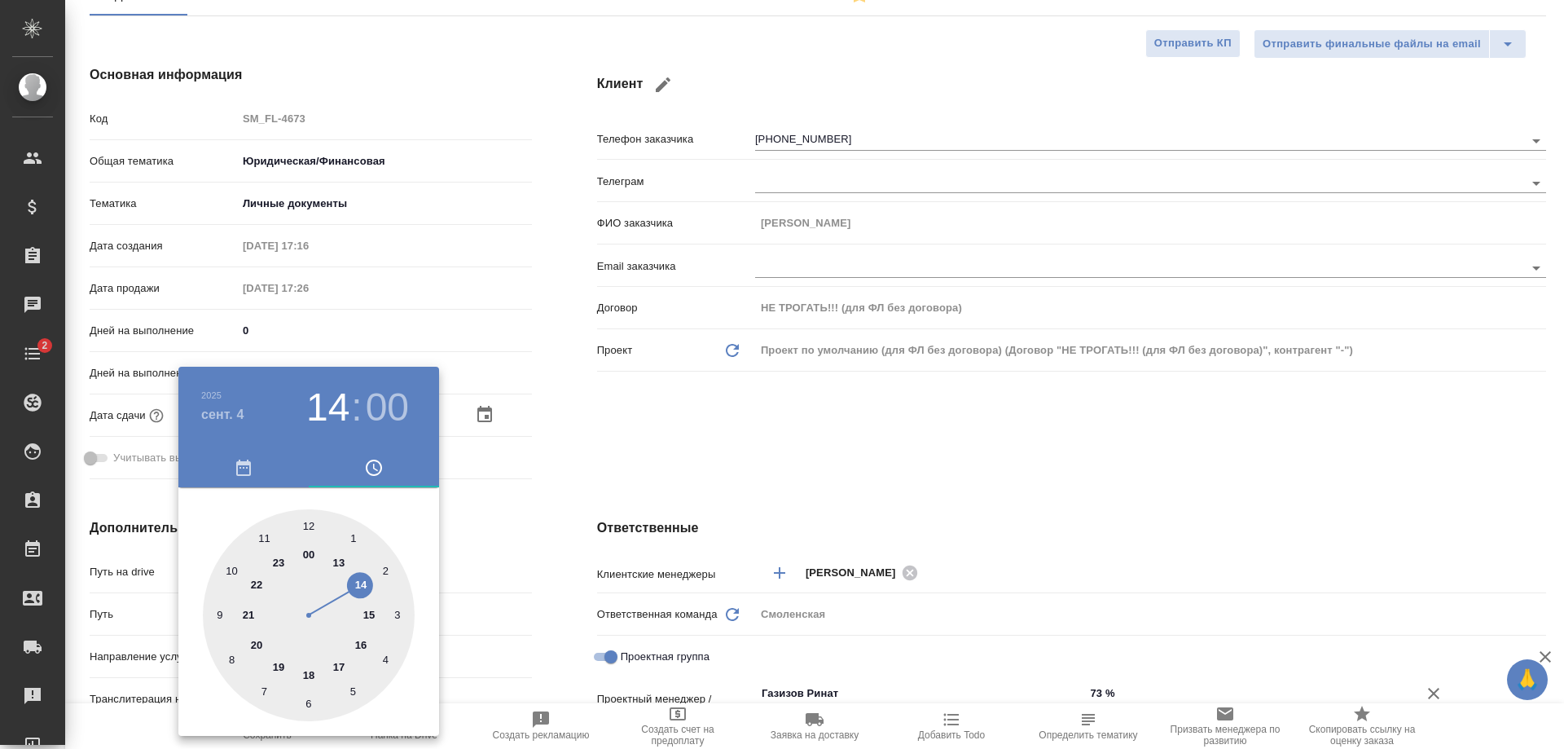
type input "04.09.2025 14:00"
type textarea "x"
type input "04.09.2025 13:00"
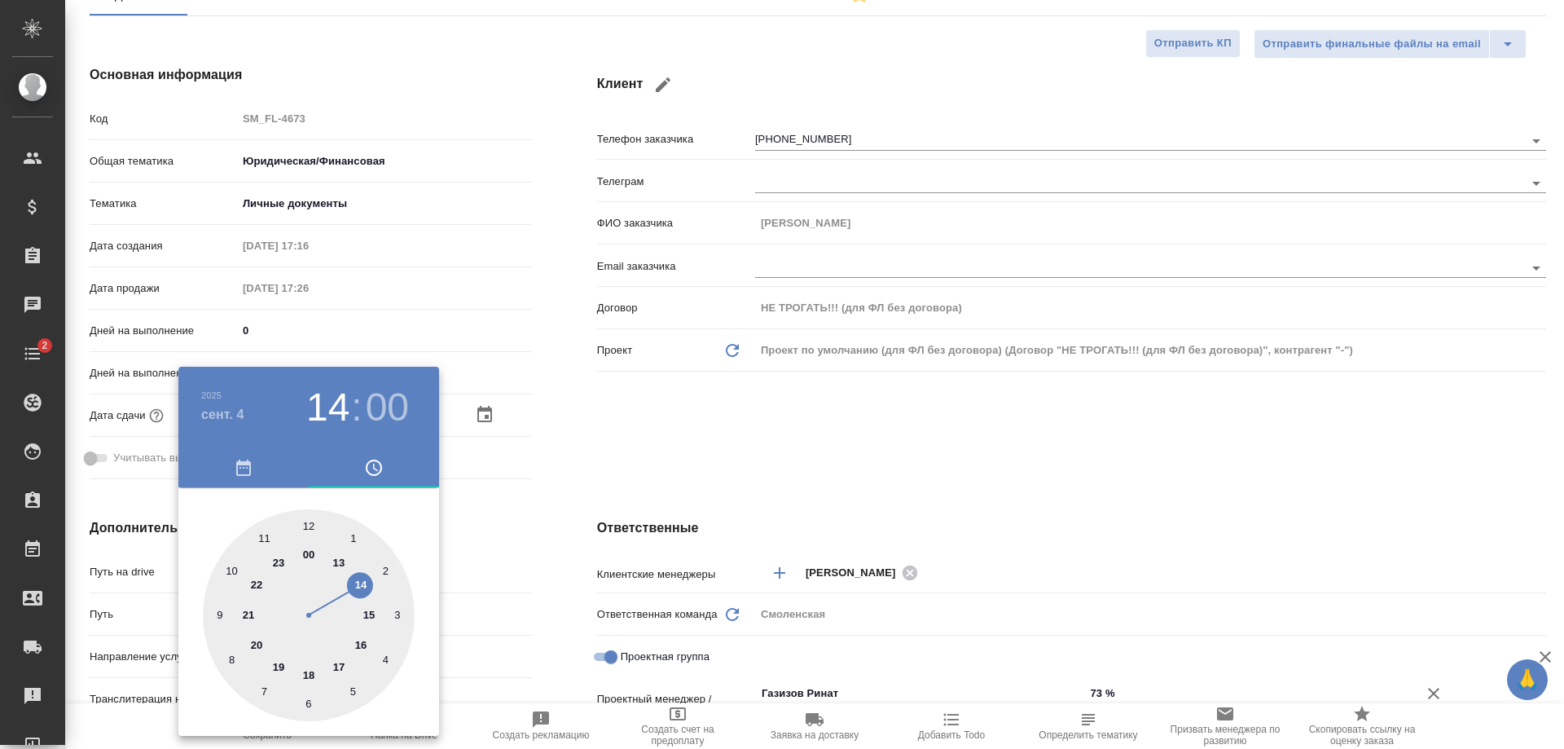
type textarea "x"
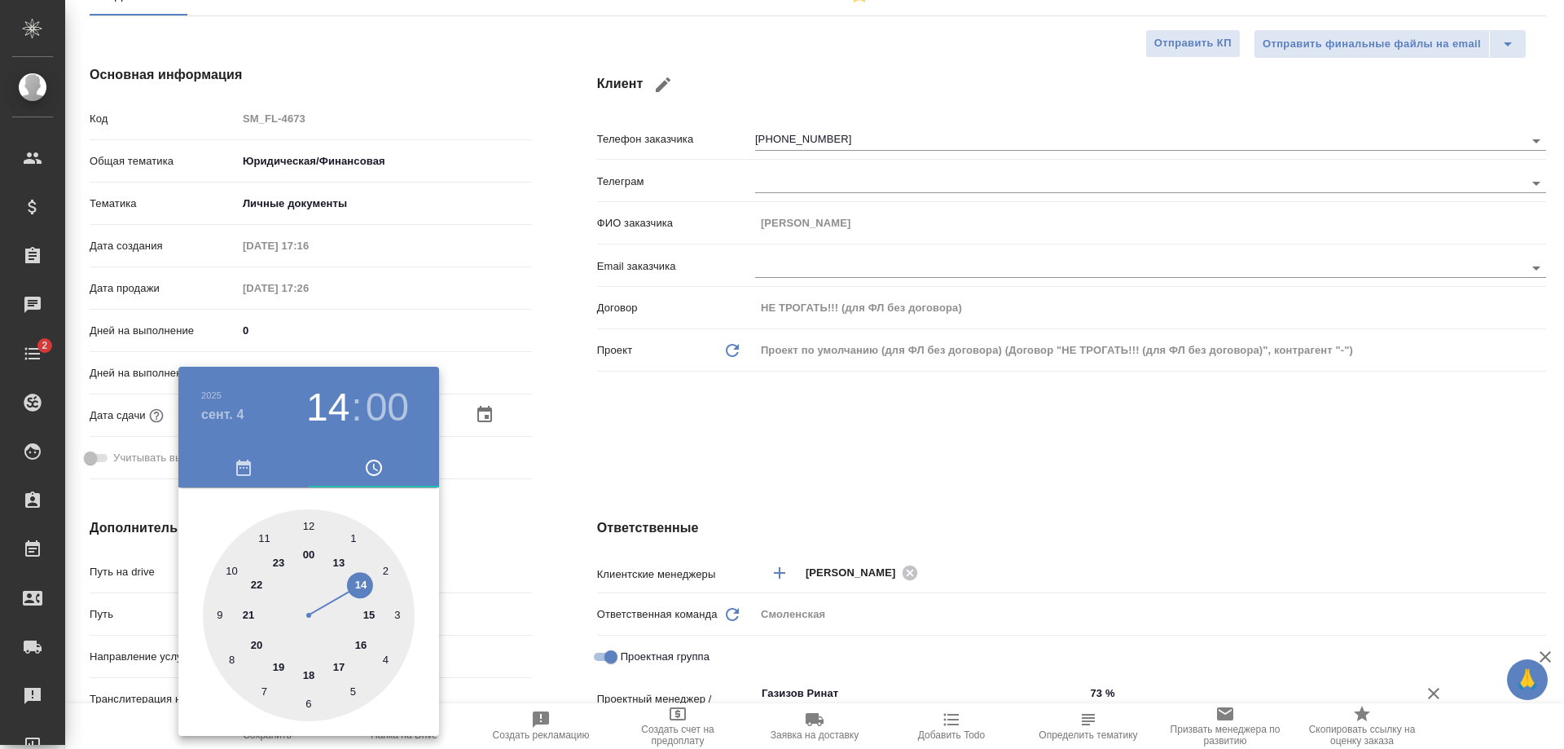
type textarea "x"
type input "04.09.2025 01:00"
type textarea "x"
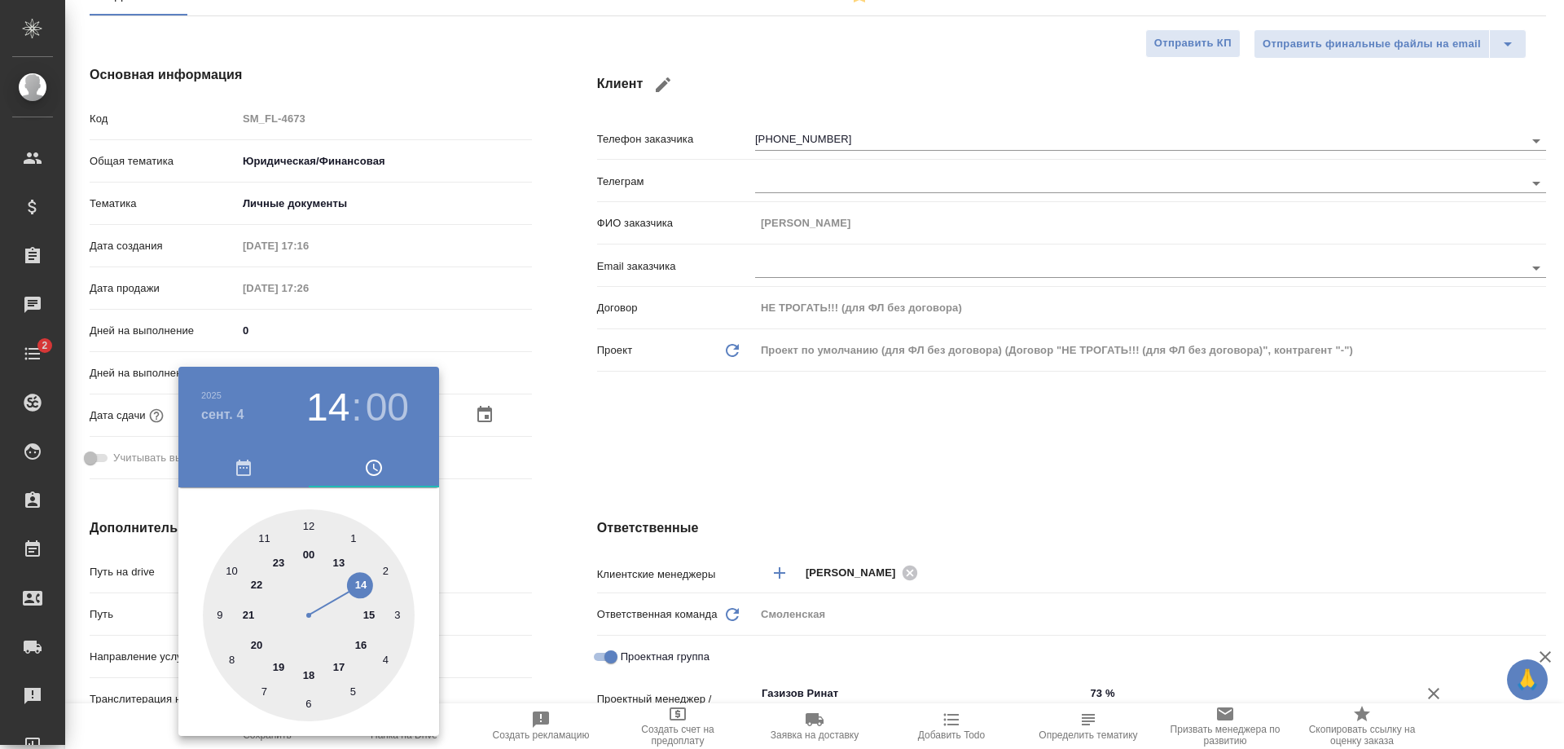
type input "04.09.2025 12:00"
type textarea "x"
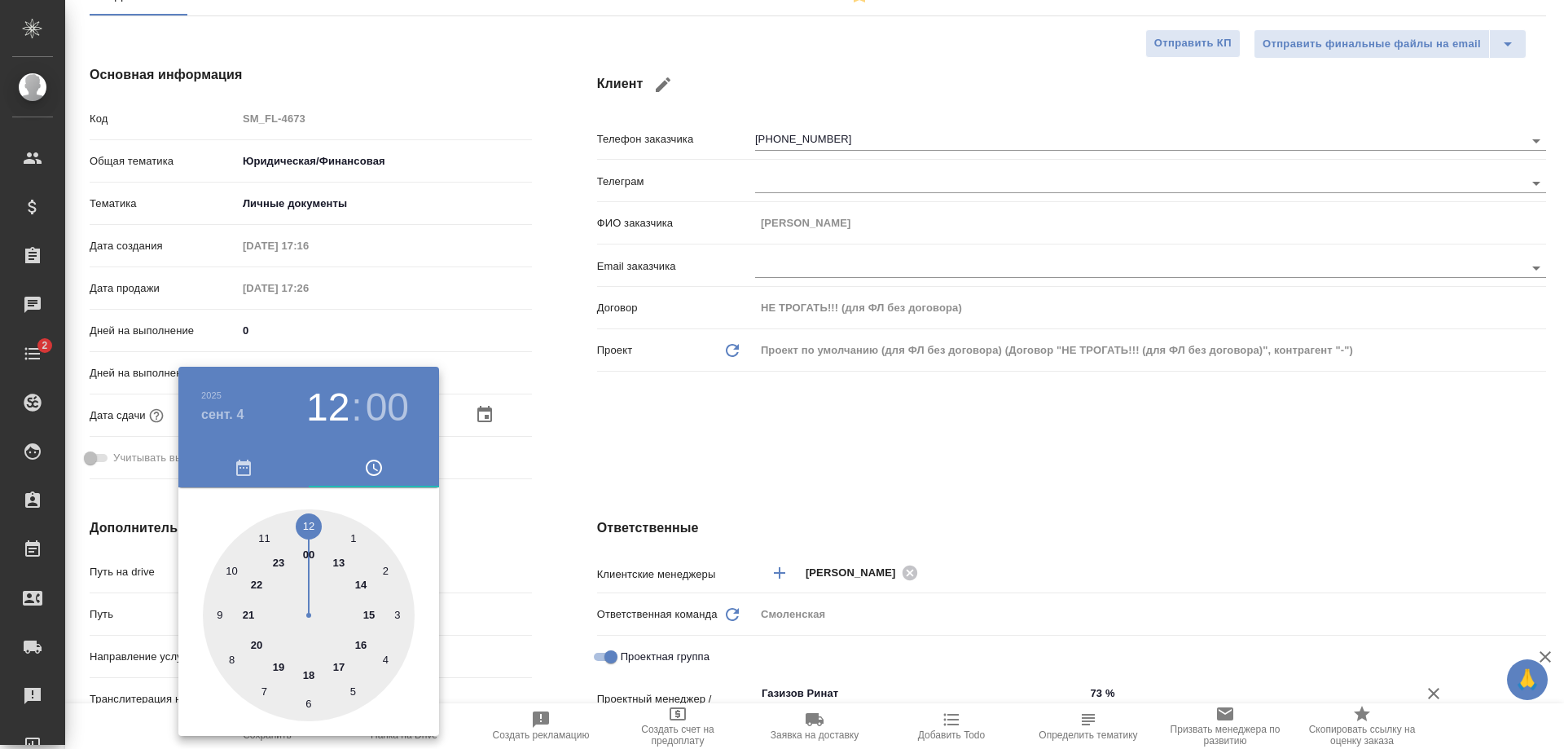
type textarea "x"
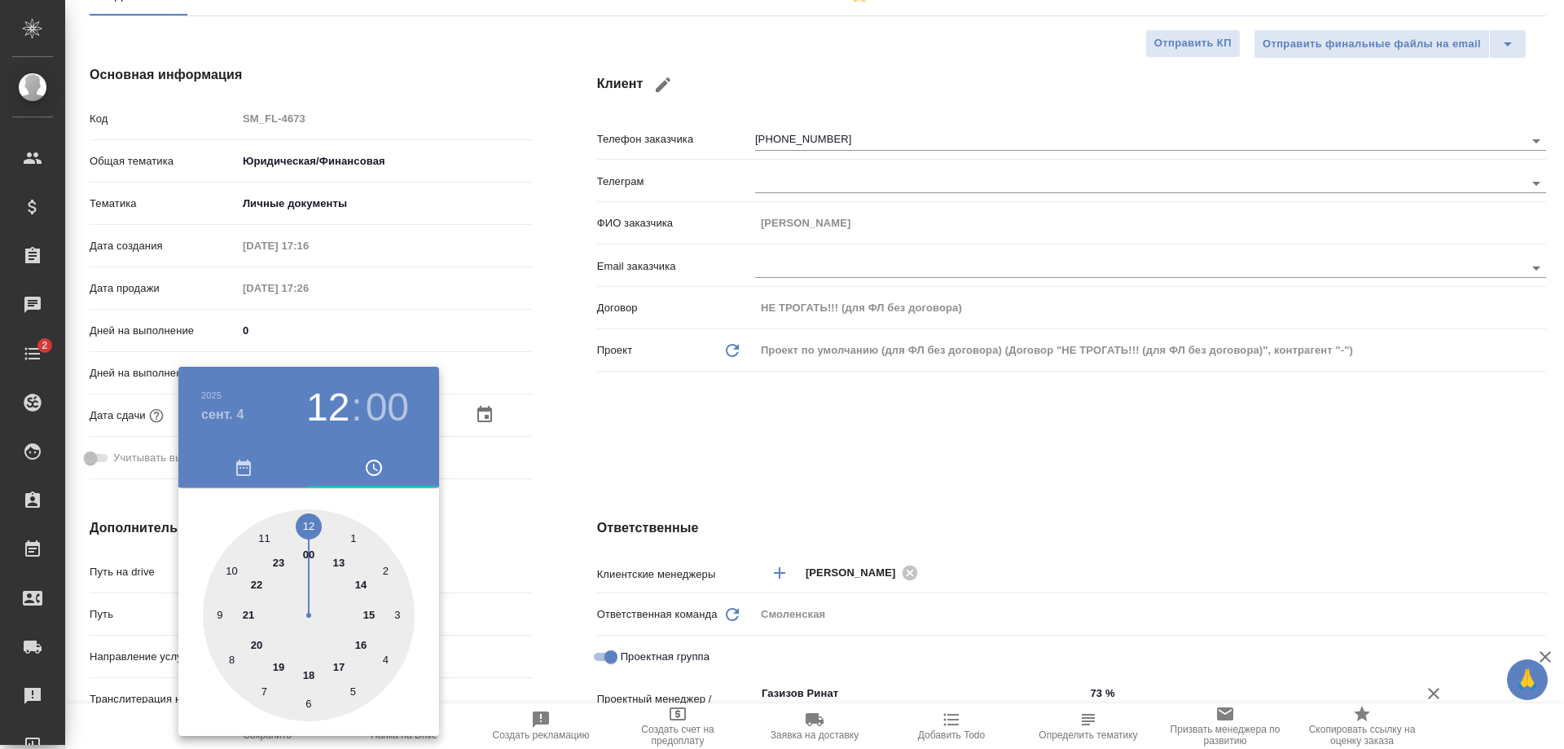
type textarea "x"
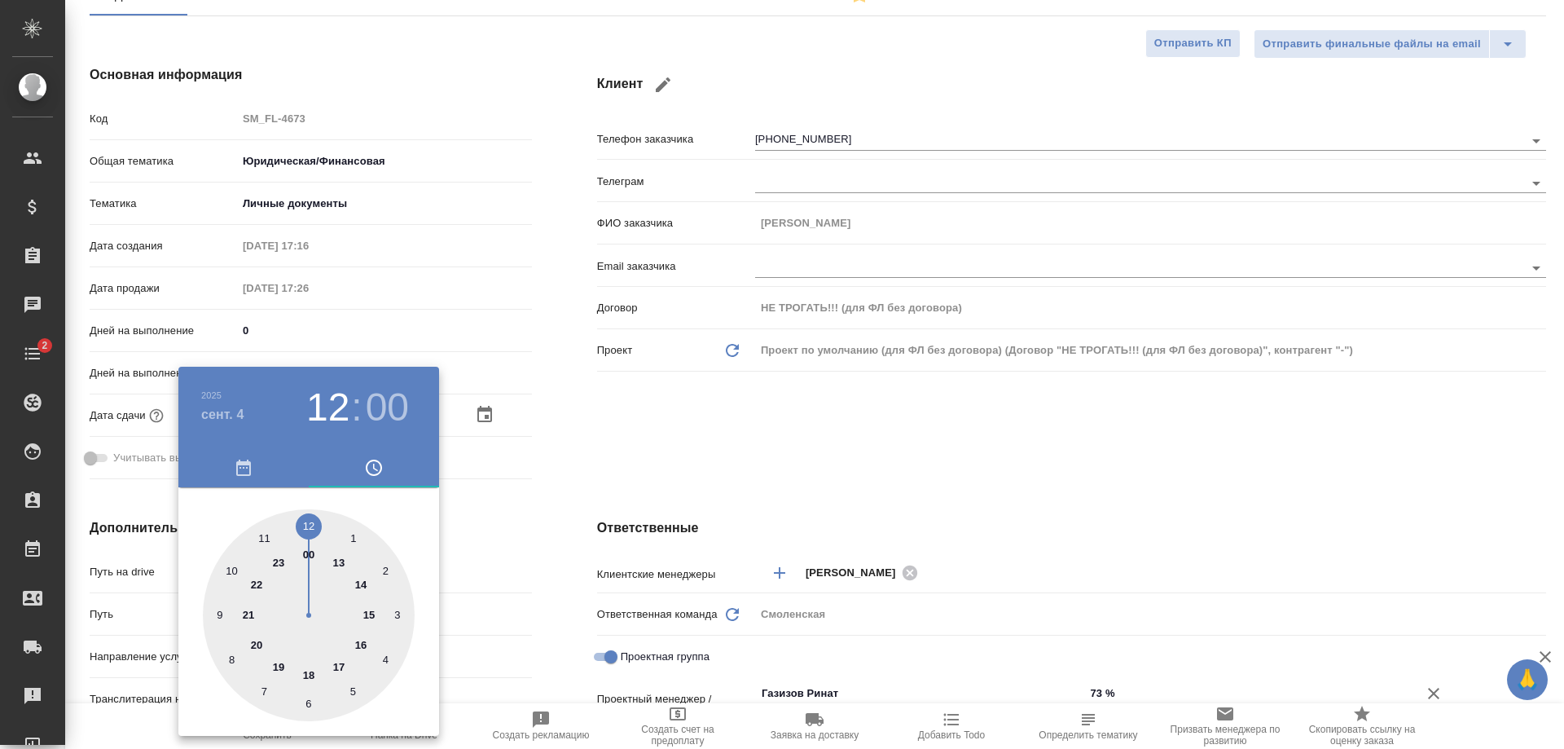
type textarea "x"
drag, startPoint x: 301, startPoint y: 666, endPoint x: 313, endPoint y: 509, distance: 157.6
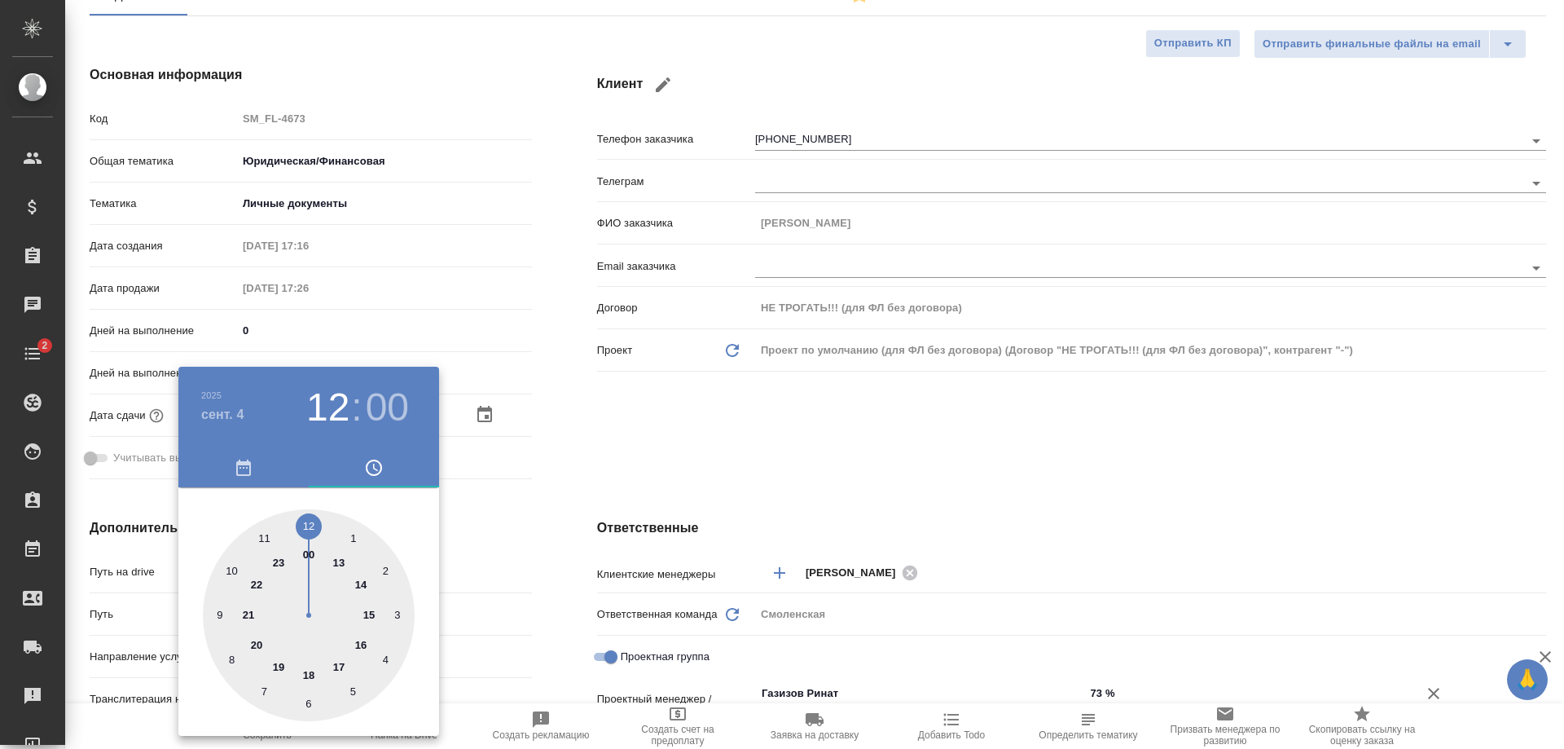
click at [313, 509] on div at bounding box center [309, 615] width 212 height 212
type textarea "x"
type input "04.09.2025 12:04"
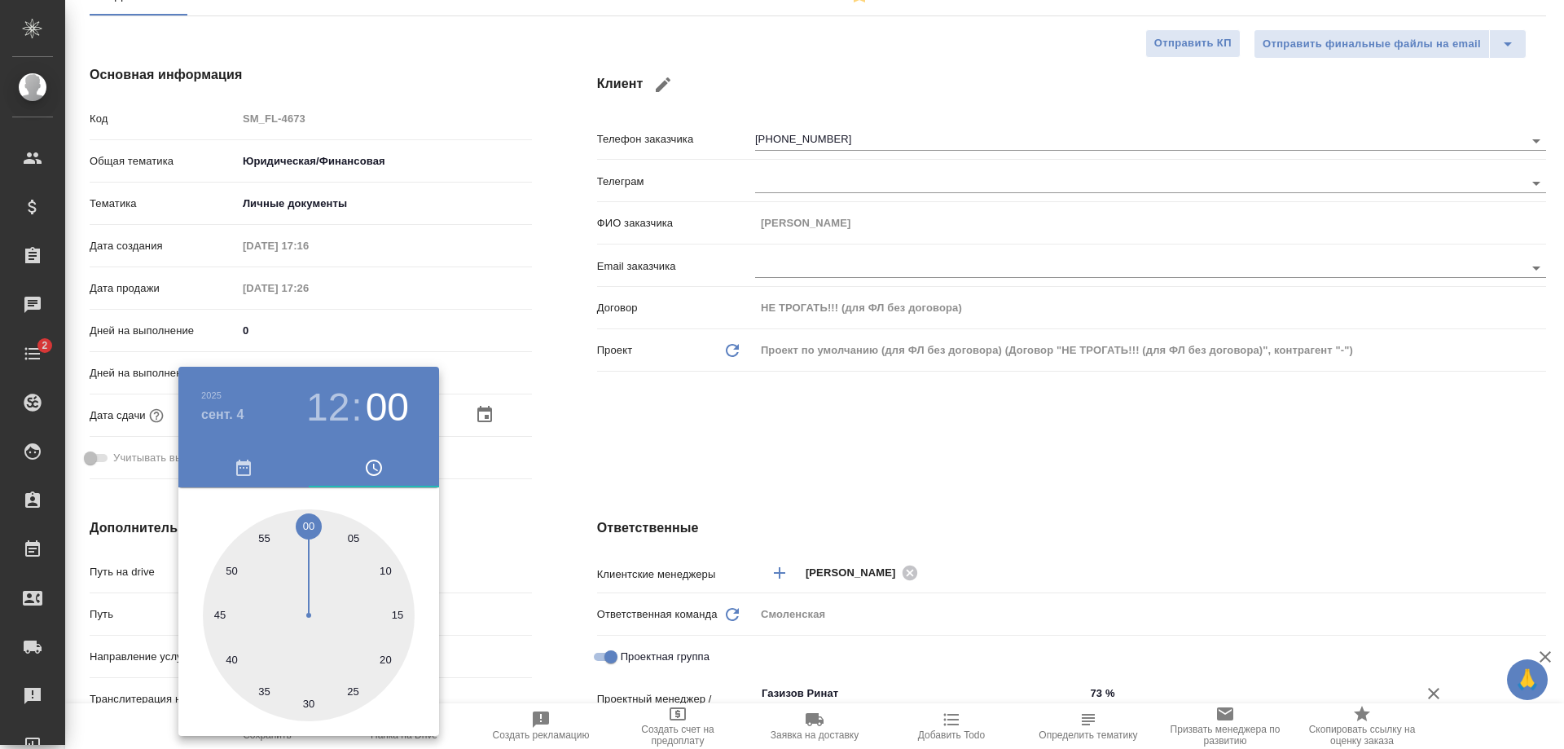
type textarea "x"
type input "04.09.2025 12:08"
type textarea "x"
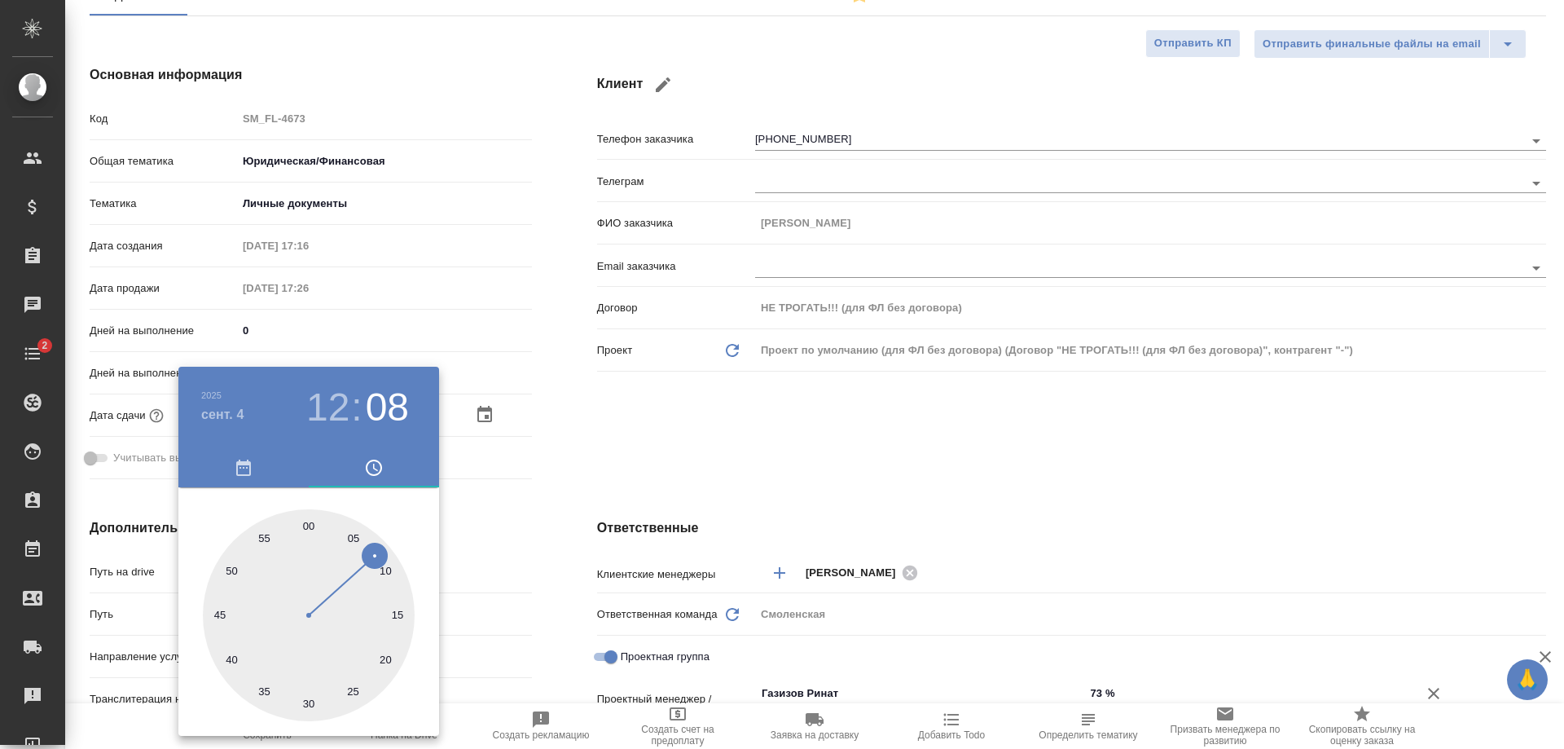
type textarea "x"
type input "04.09.2025 12:09"
type textarea "x"
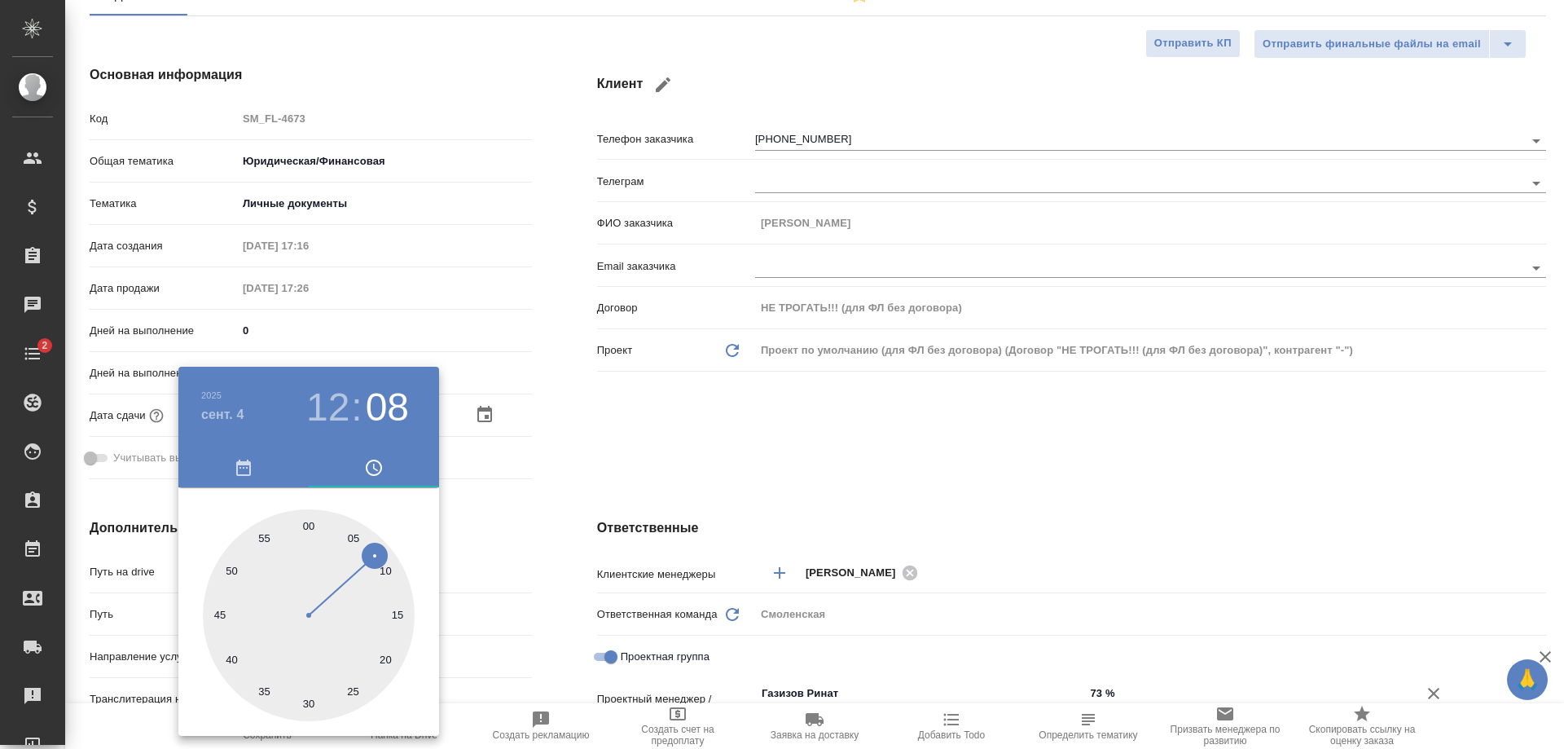
type textarea "x"
type input "04.09.2025 12:12"
type textarea "x"
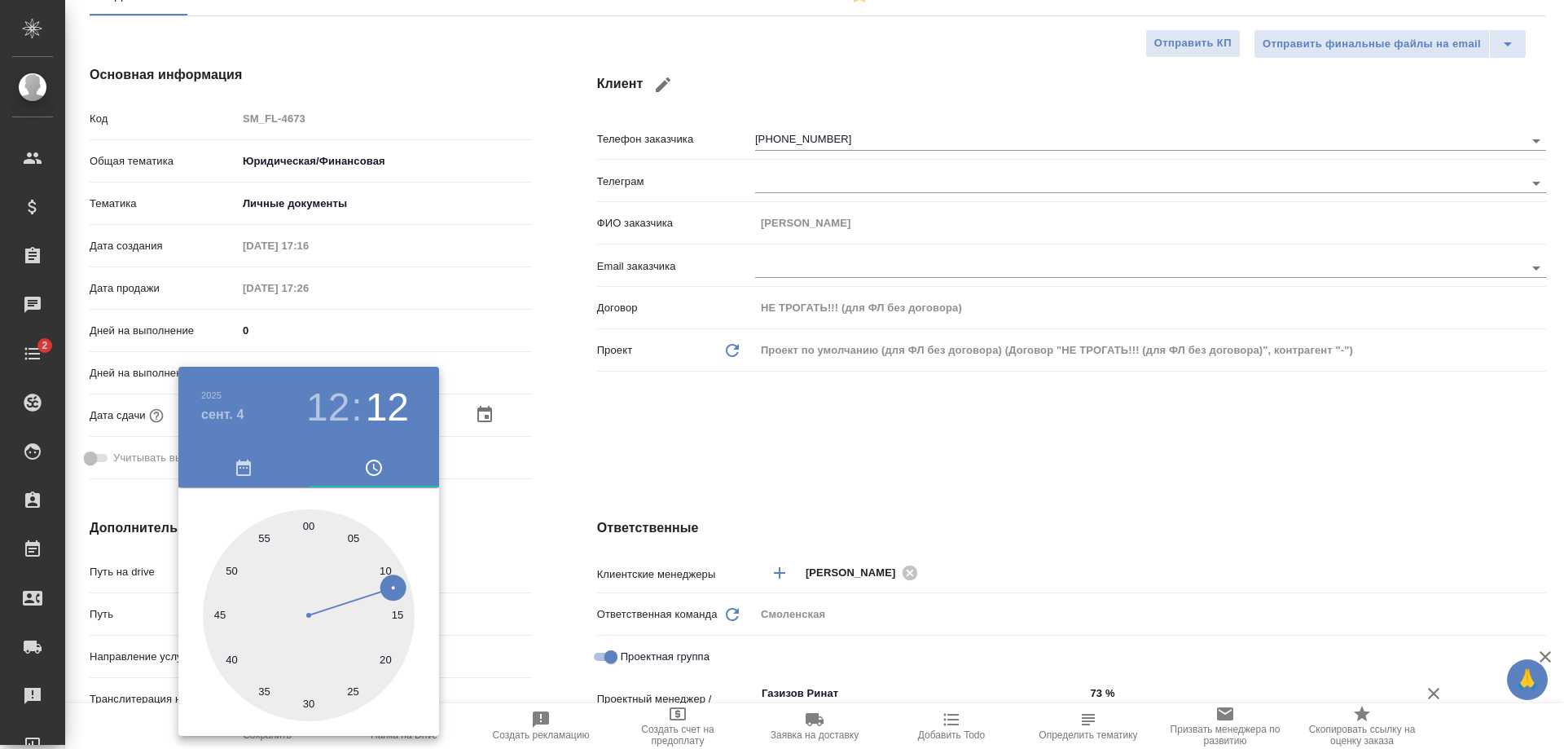
type input "04.09.2025 12:16"
type textarea "x"
type input "04.09.2025 12:18"
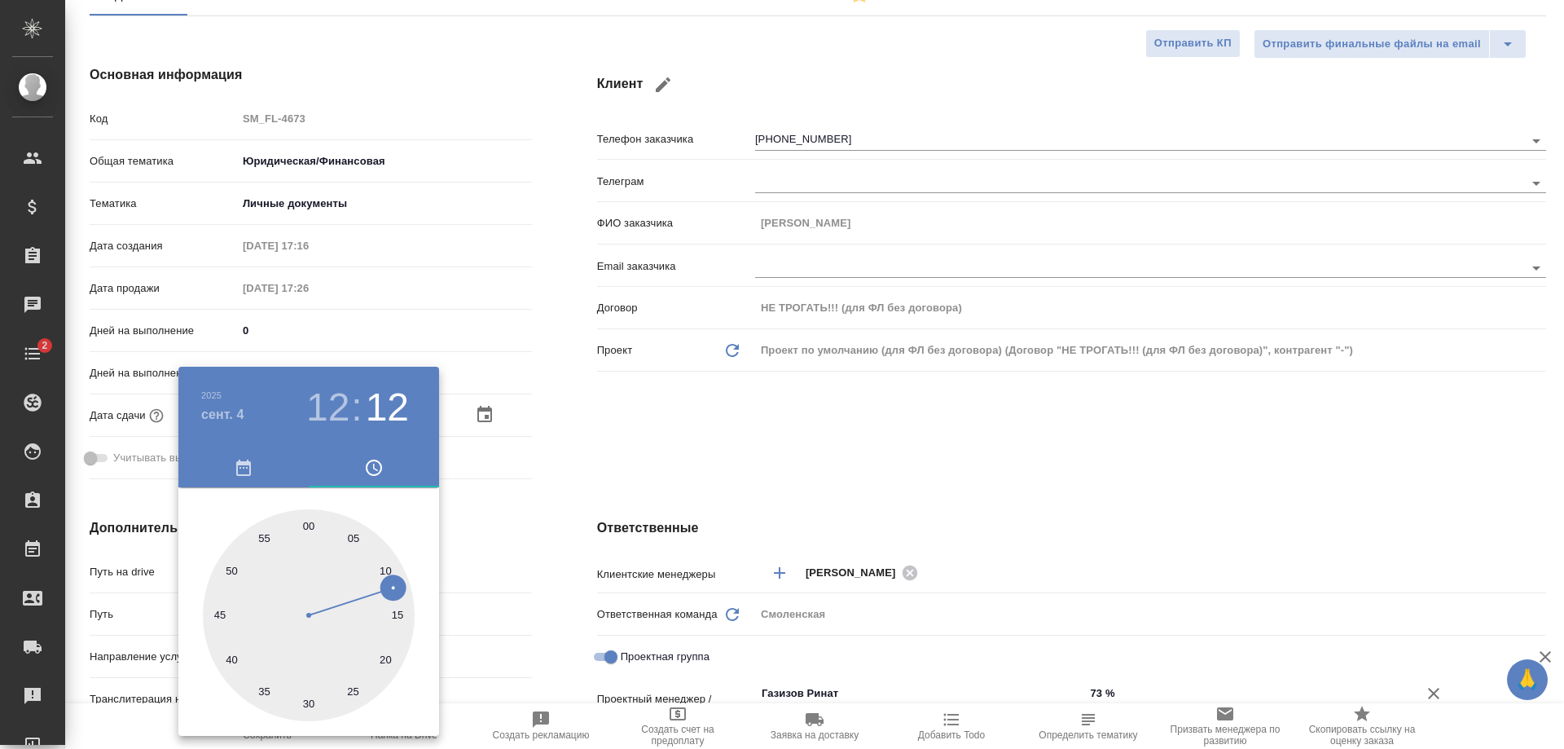
type textarea "x"
type input "04.09.2025 12:19"
type textarea "x"
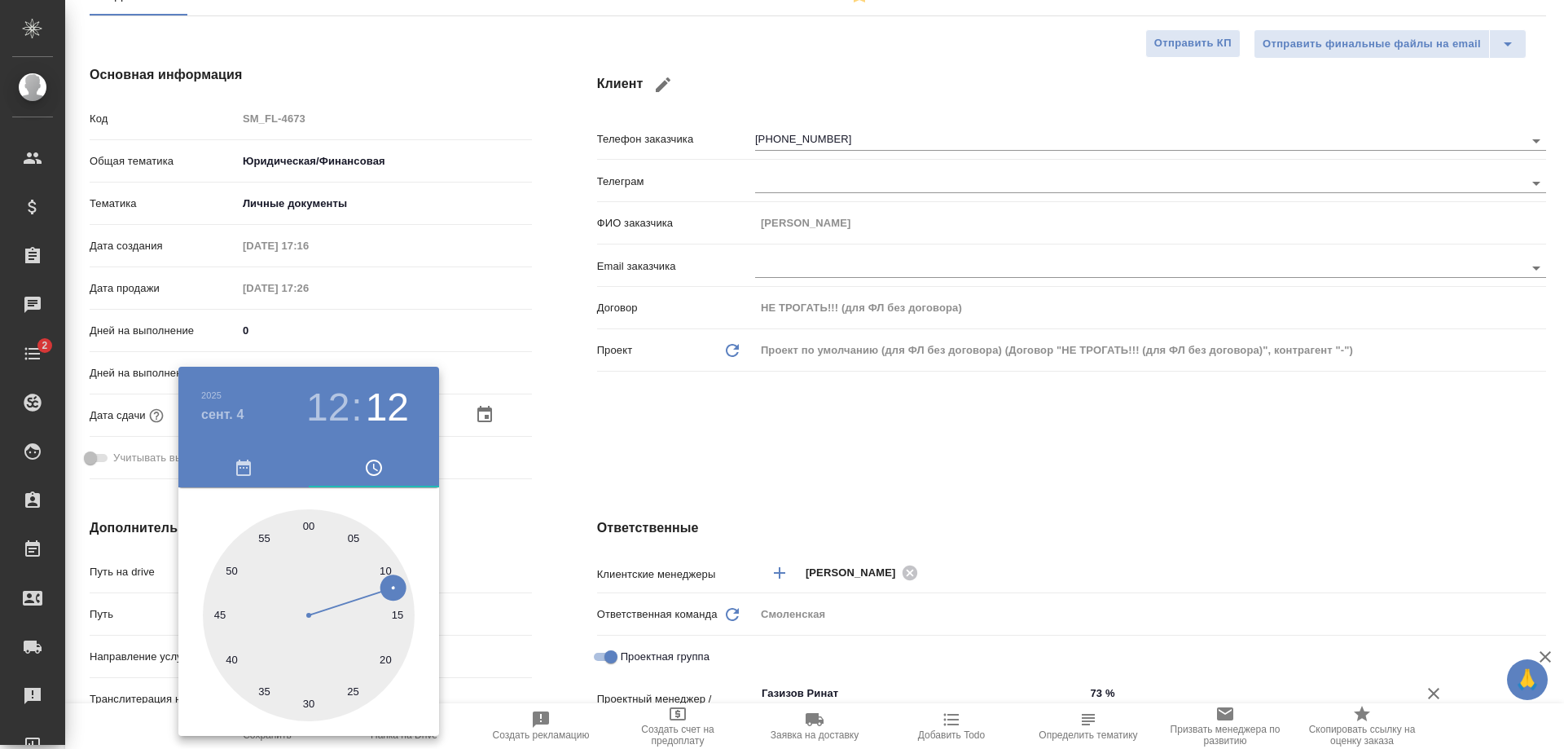
type textarea "x"
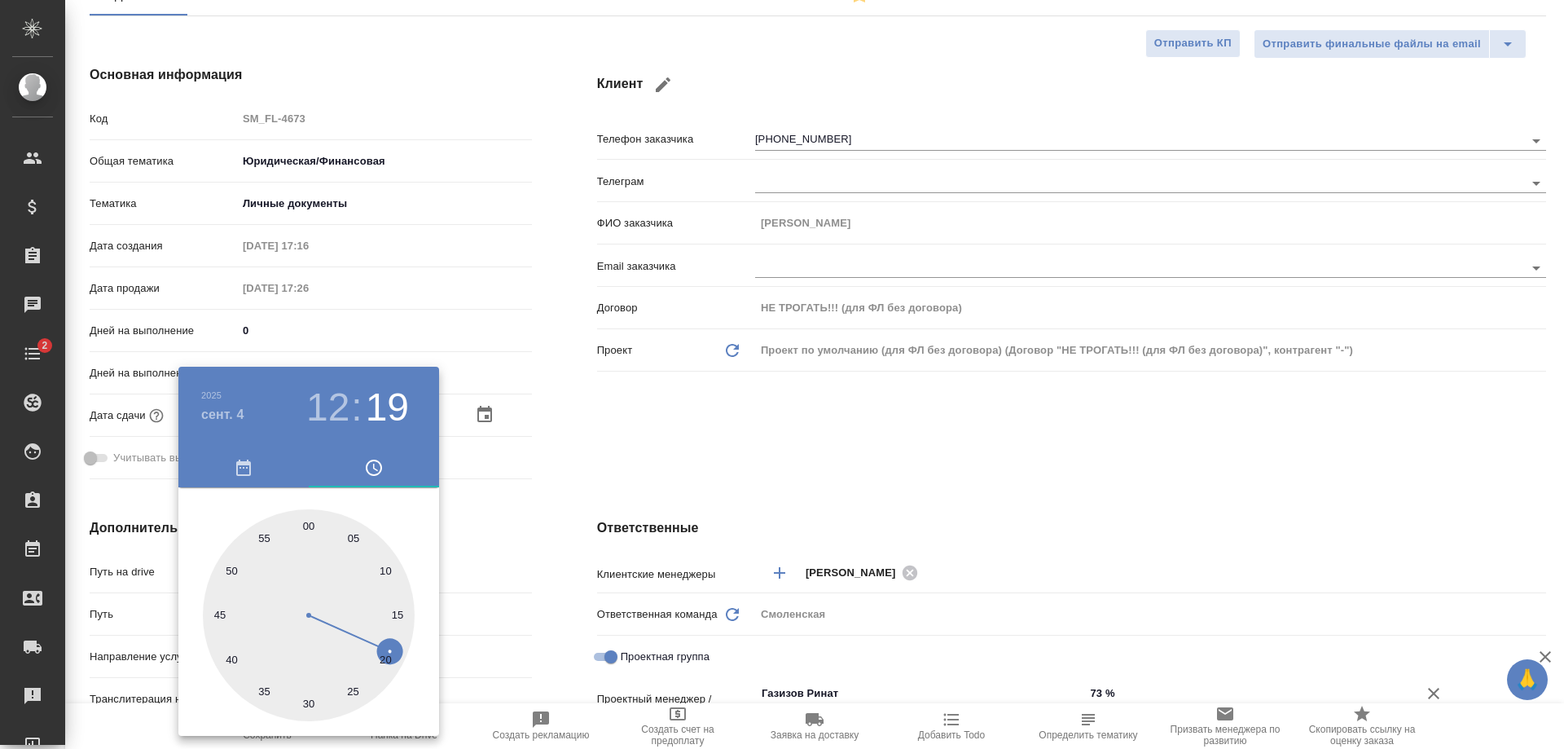
type textarea "x"
type input "04.09.2025 12:21"
type textarea "x"
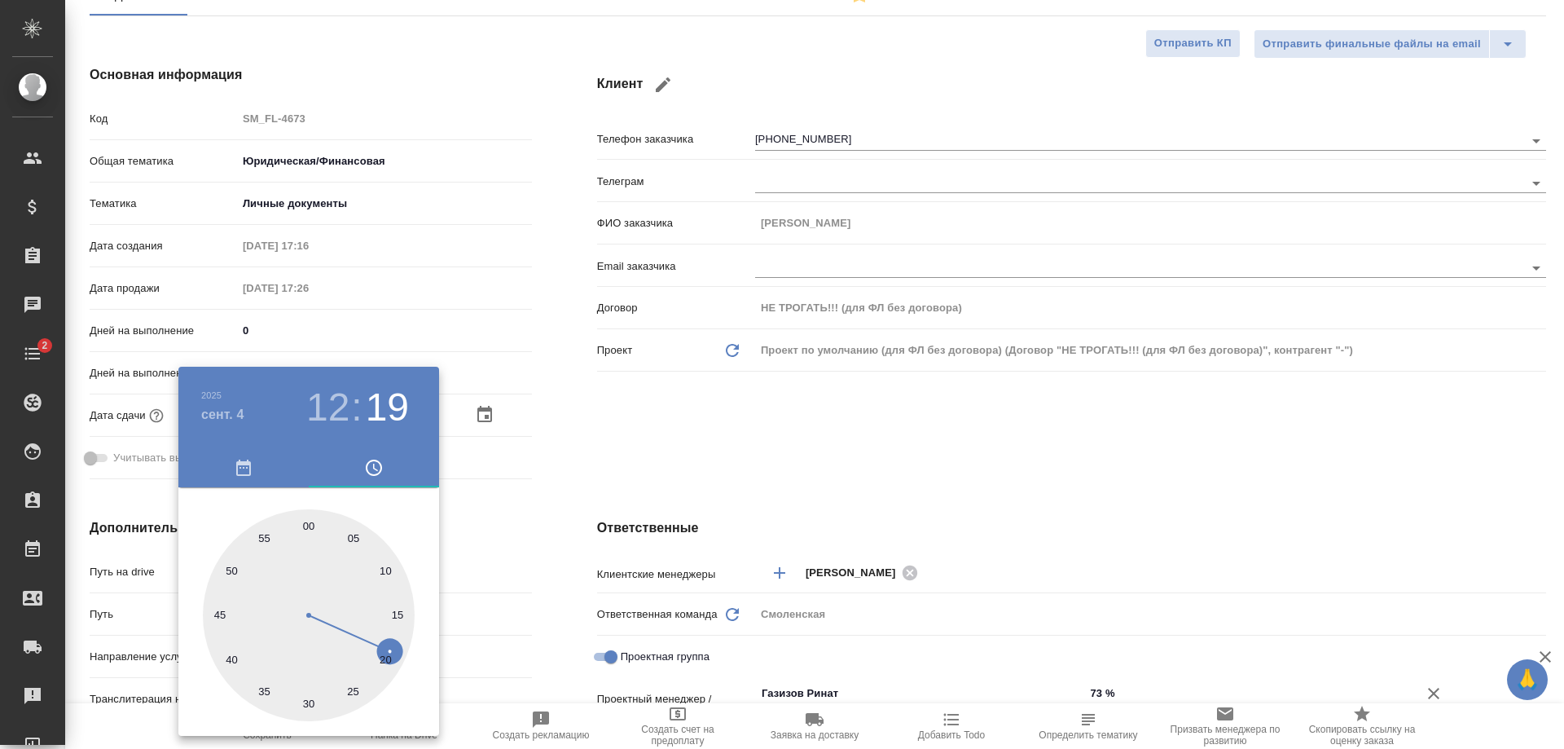
type textarea "x"
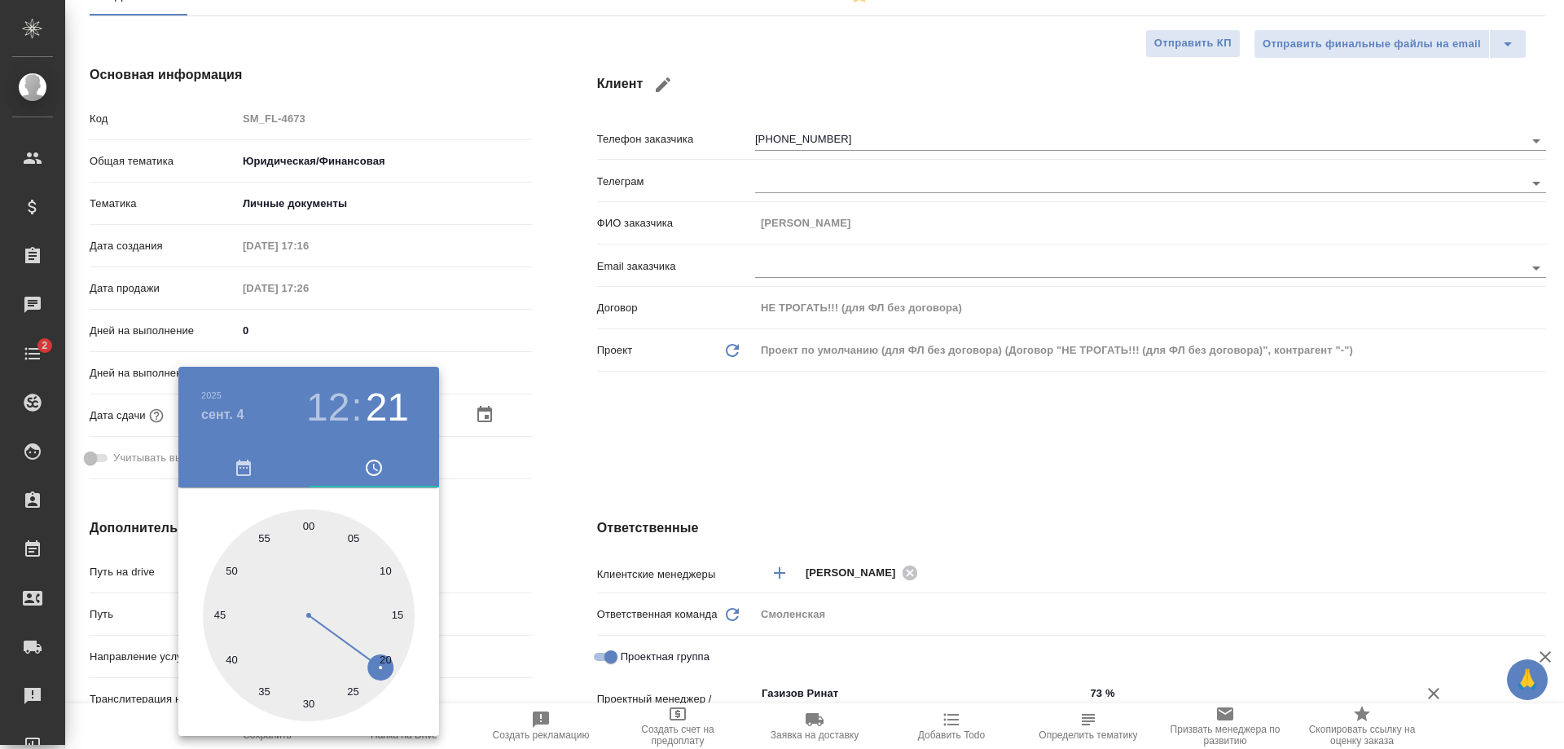
type input "04.09.2025 12:20"
type textarea "x"
drag, startPoint x: 301, startPoint y: 520, endPoint x: 390, endPoint y: 664, distance: 169.3
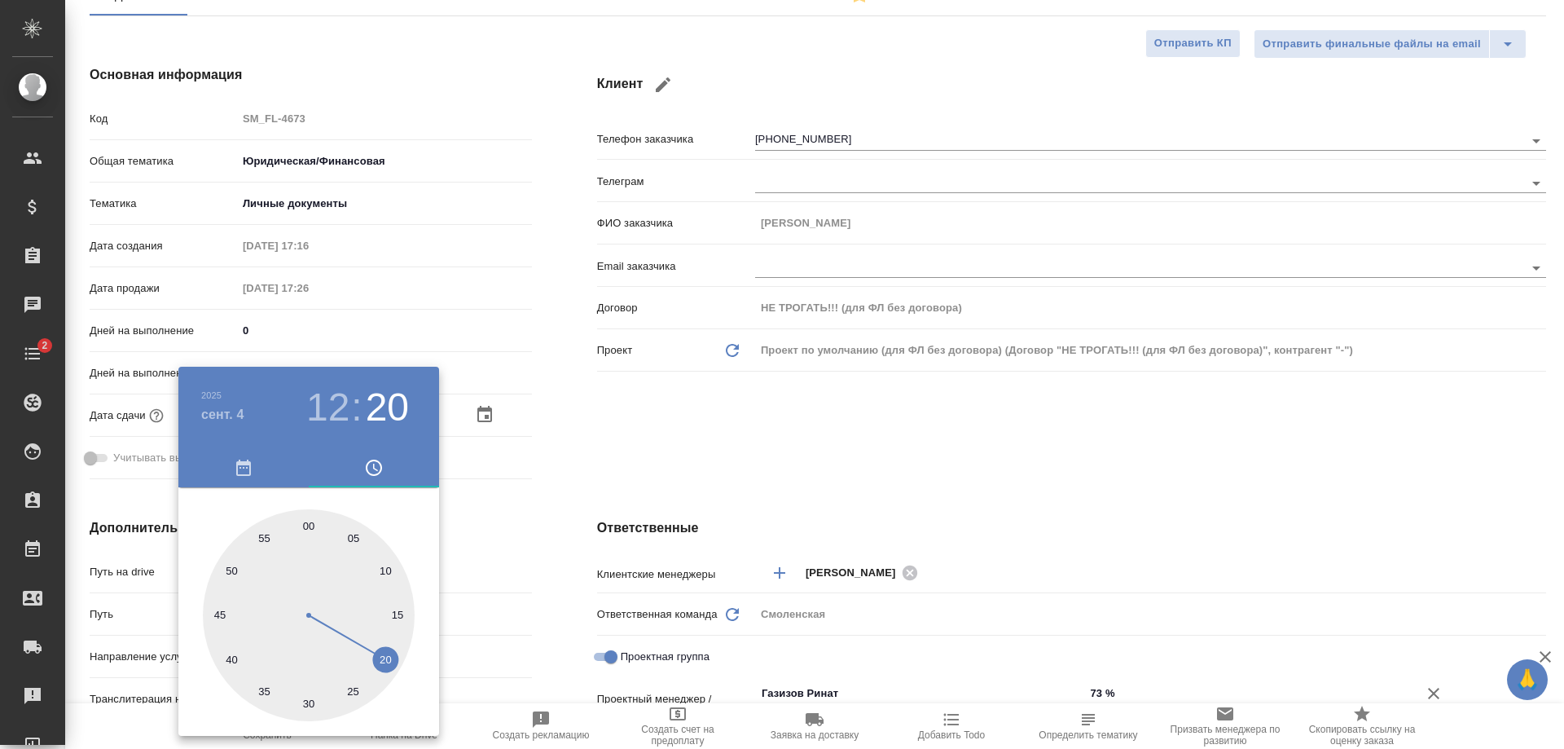
click at [390, 664] on div at bounding box center [309, 615] width 212 height 212
type textarea "x"
click at [572, 566] on div at bounding box center [782, 374] width 1564 height 749
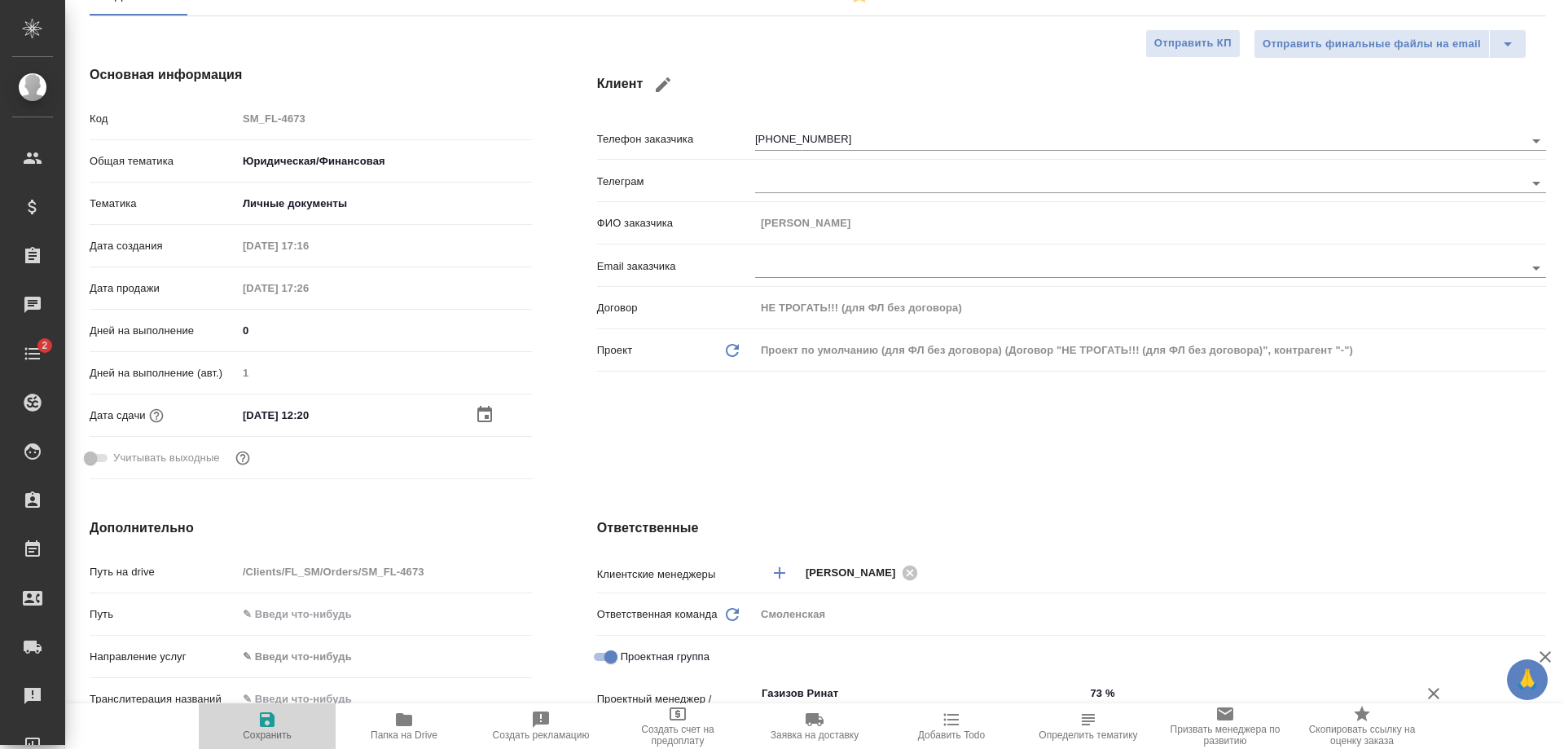
click at [261, 723] on icon "button" at bounding box center [267, 719] width 15 height 15
type textarea "x"
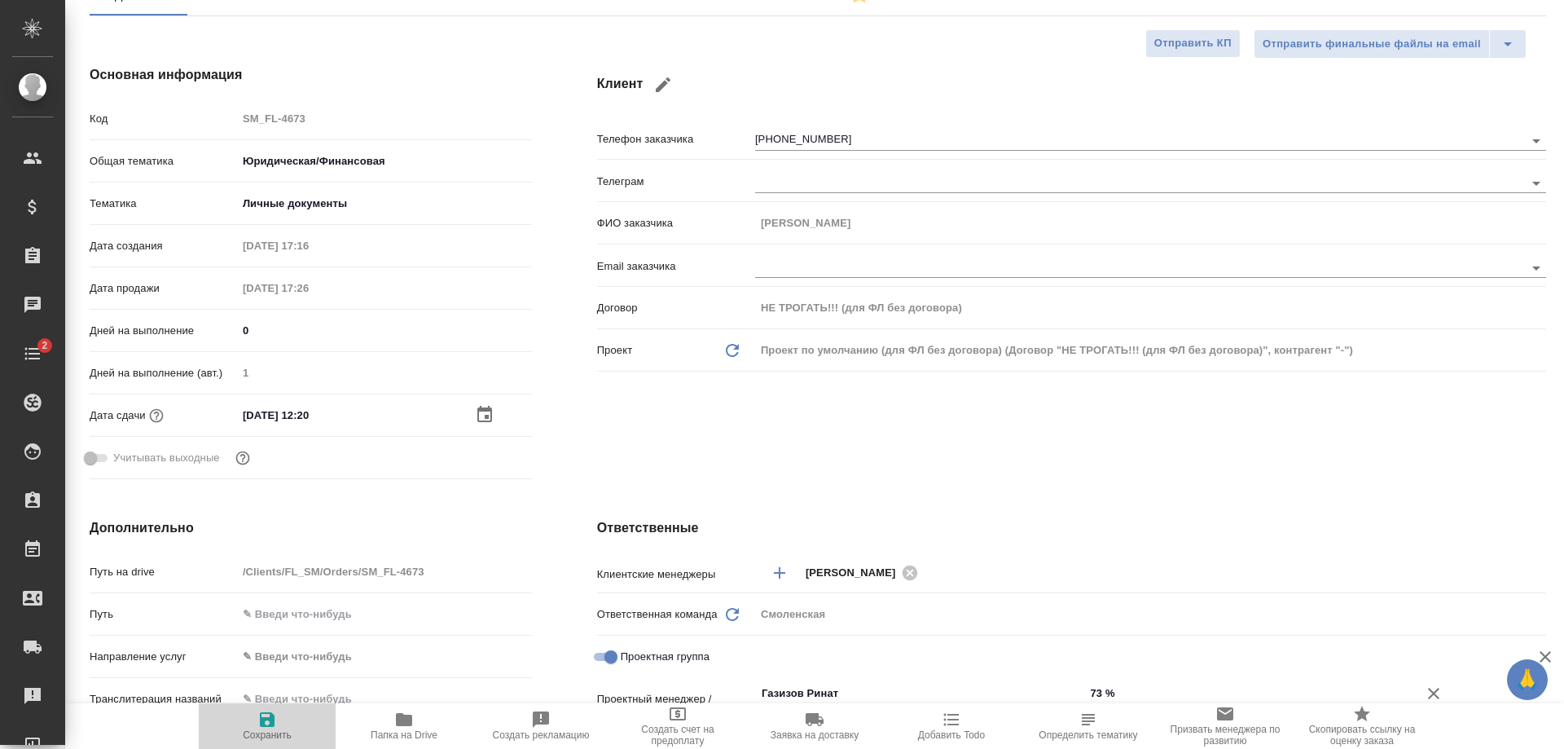
type textarea "x"
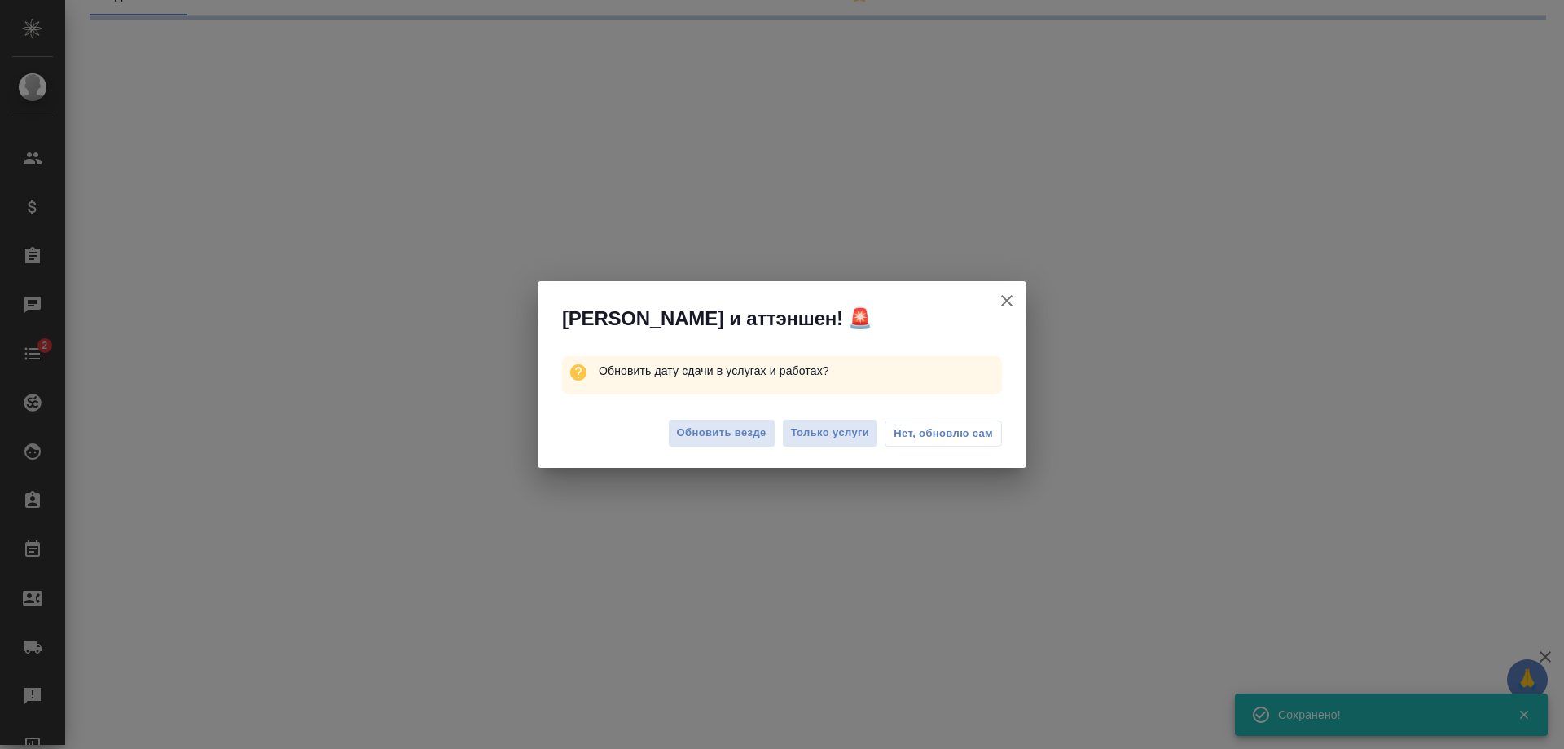
click at [926, 430] on span "Нет, обновлю сам" at bounding box center [943, 433] width 99 height 16
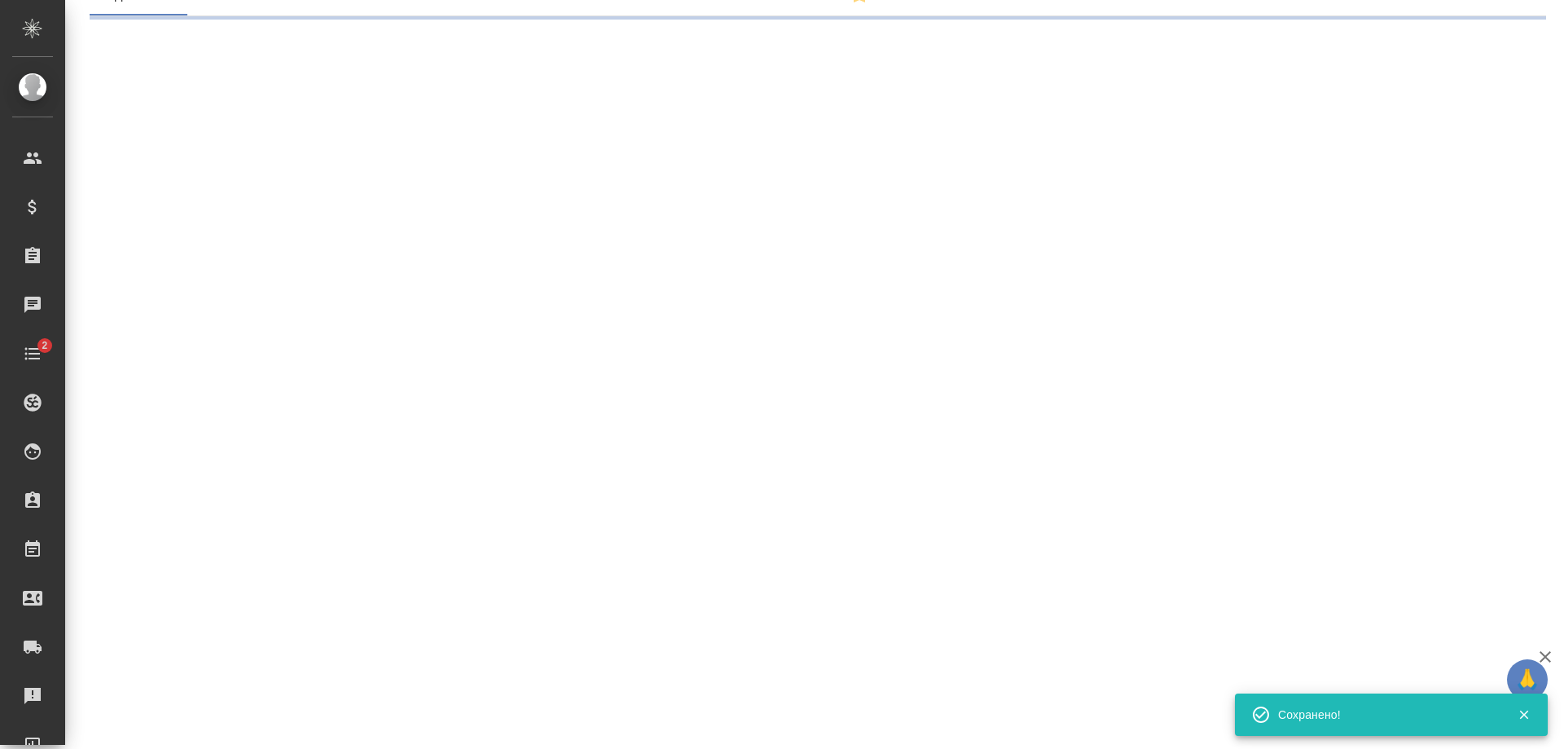
select select "RU"
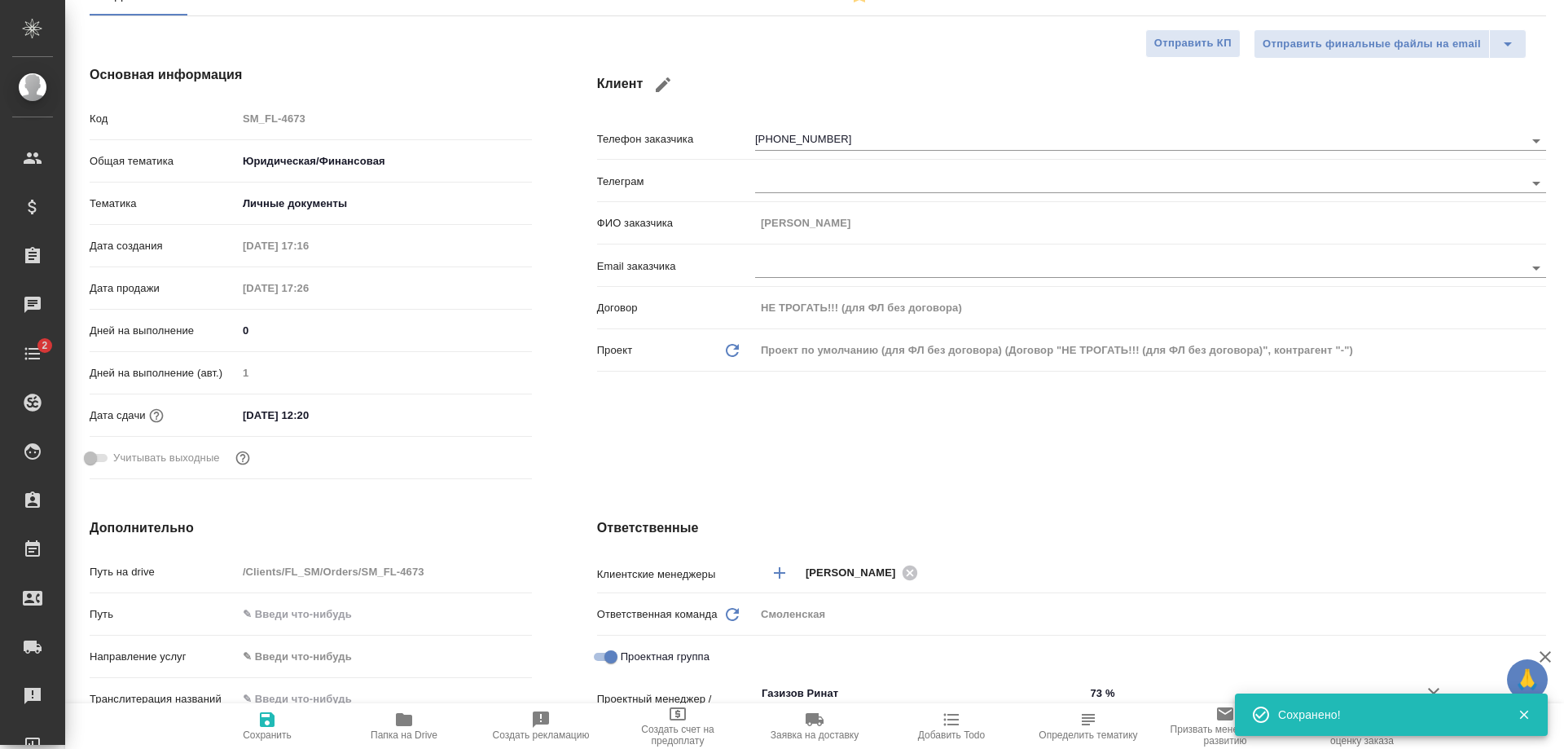
type textarea "x"
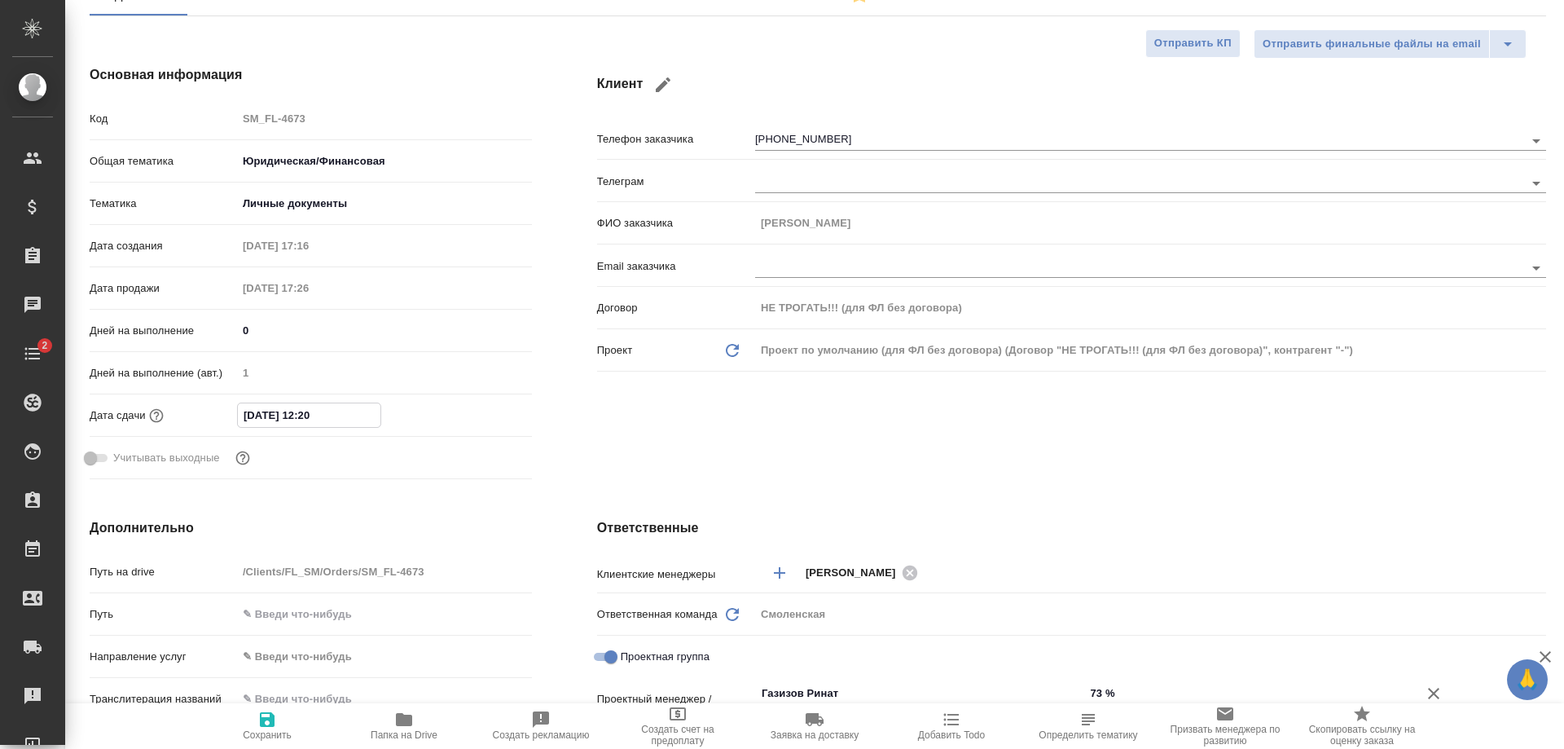
click at [376, 419] on input "04.09.2025 12:20" at bounding box center [309, 415] width 143 height 24
type input "04.09.2025 12:2_"
type textarea "x"
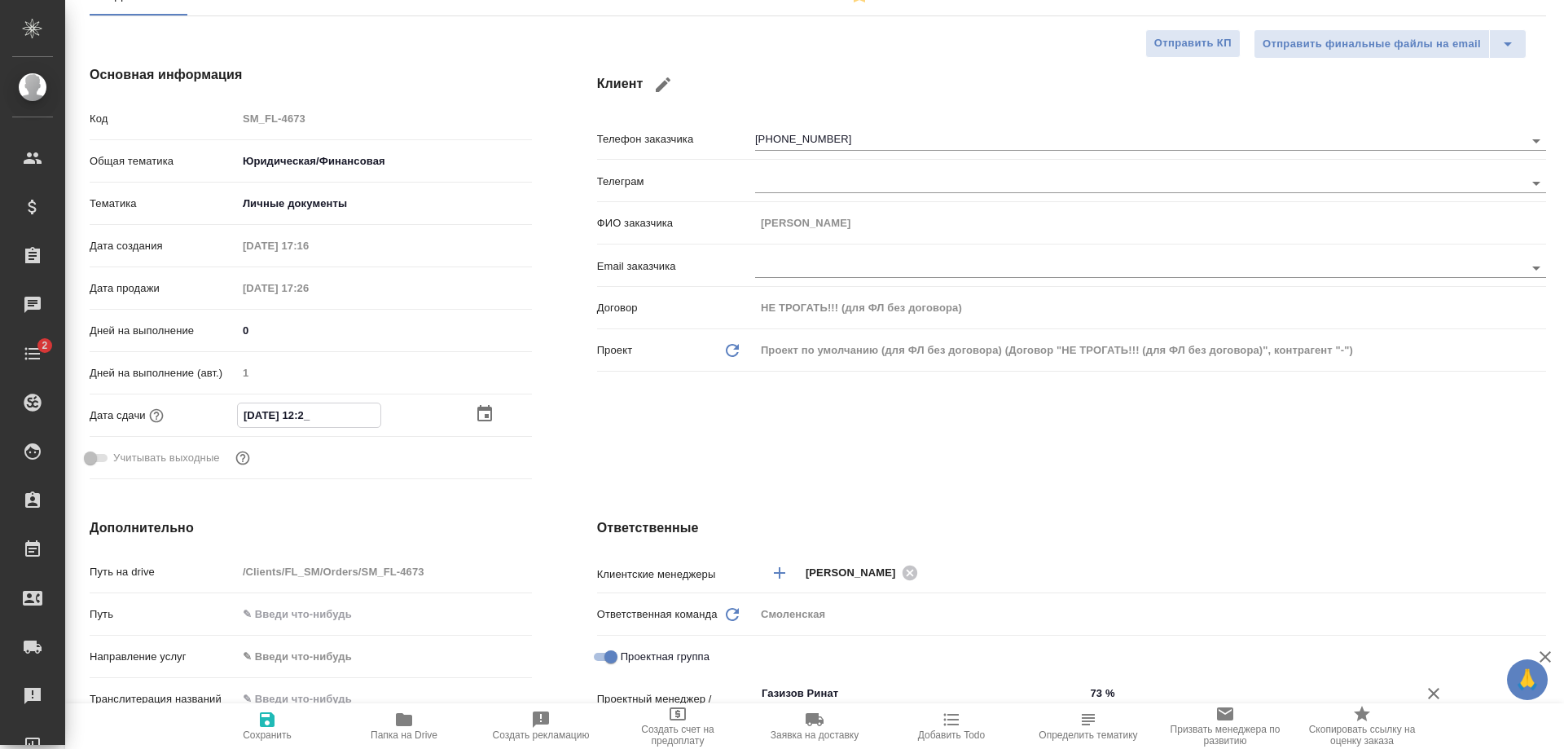
type input "04.09.2025 12:21"
type textarea "x"
type input "04.09.2025 12:21"
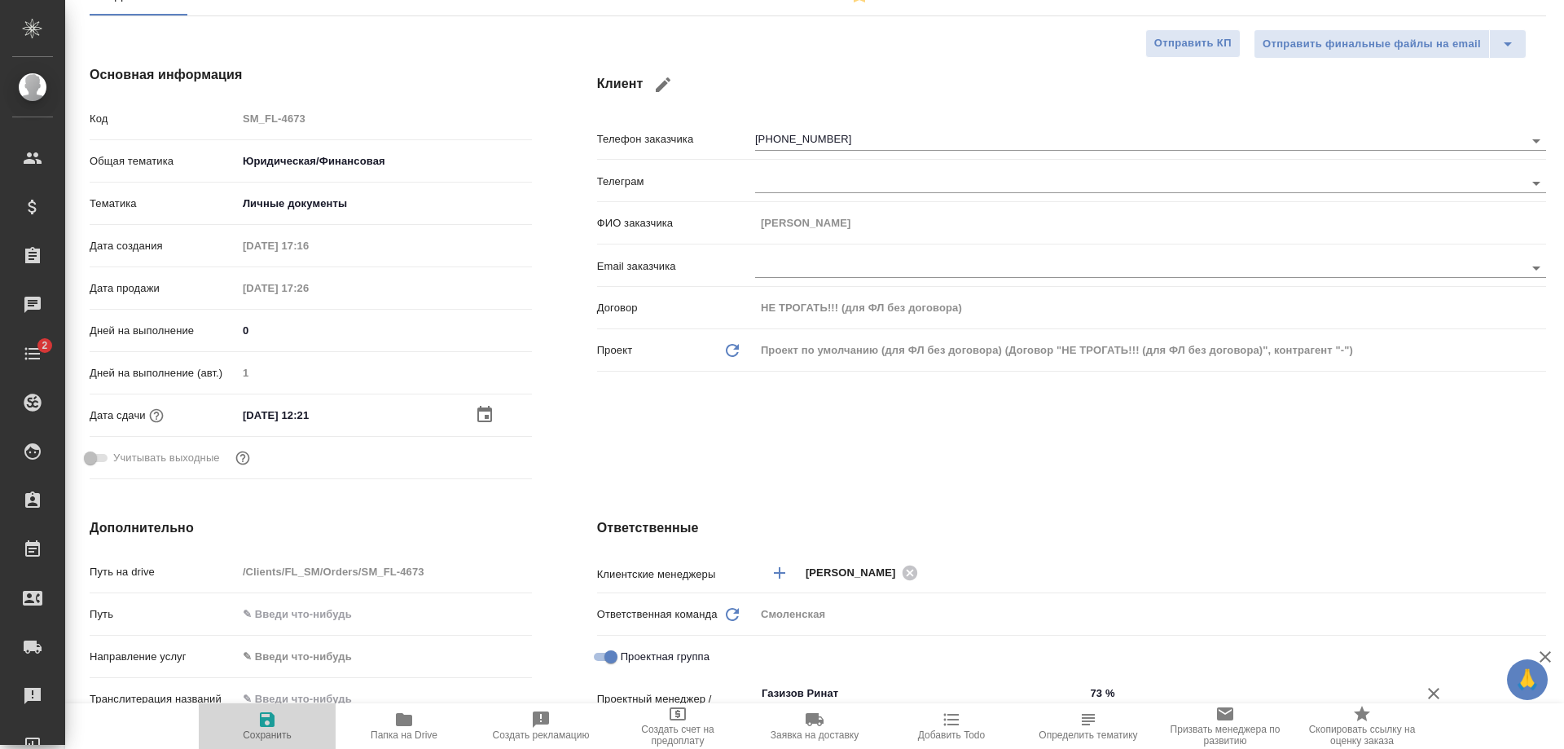
click at [265, 741] on button "Сохранить" at bounding box center [267, 726] width 137 height 46
type textarea "x"
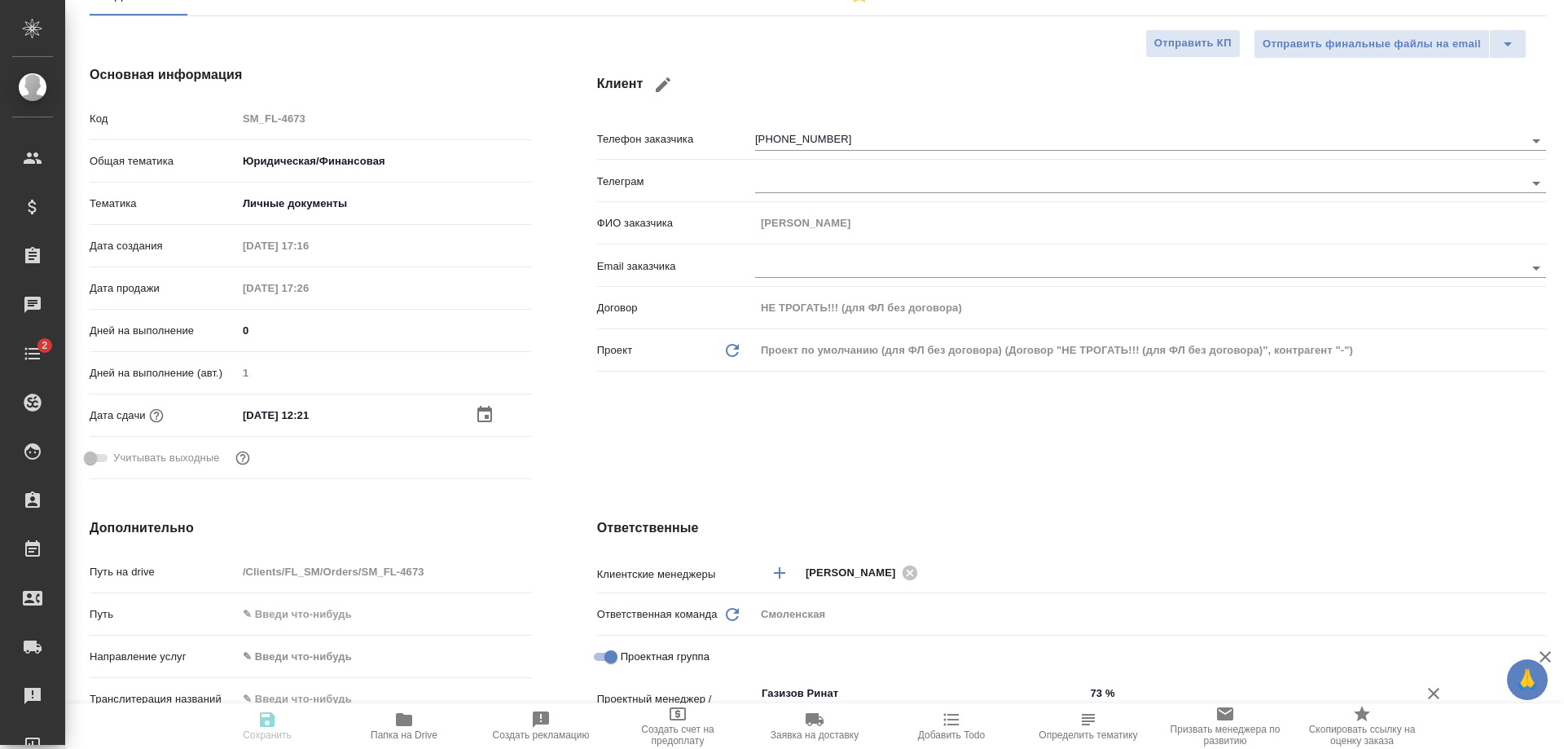
type textarea "x"
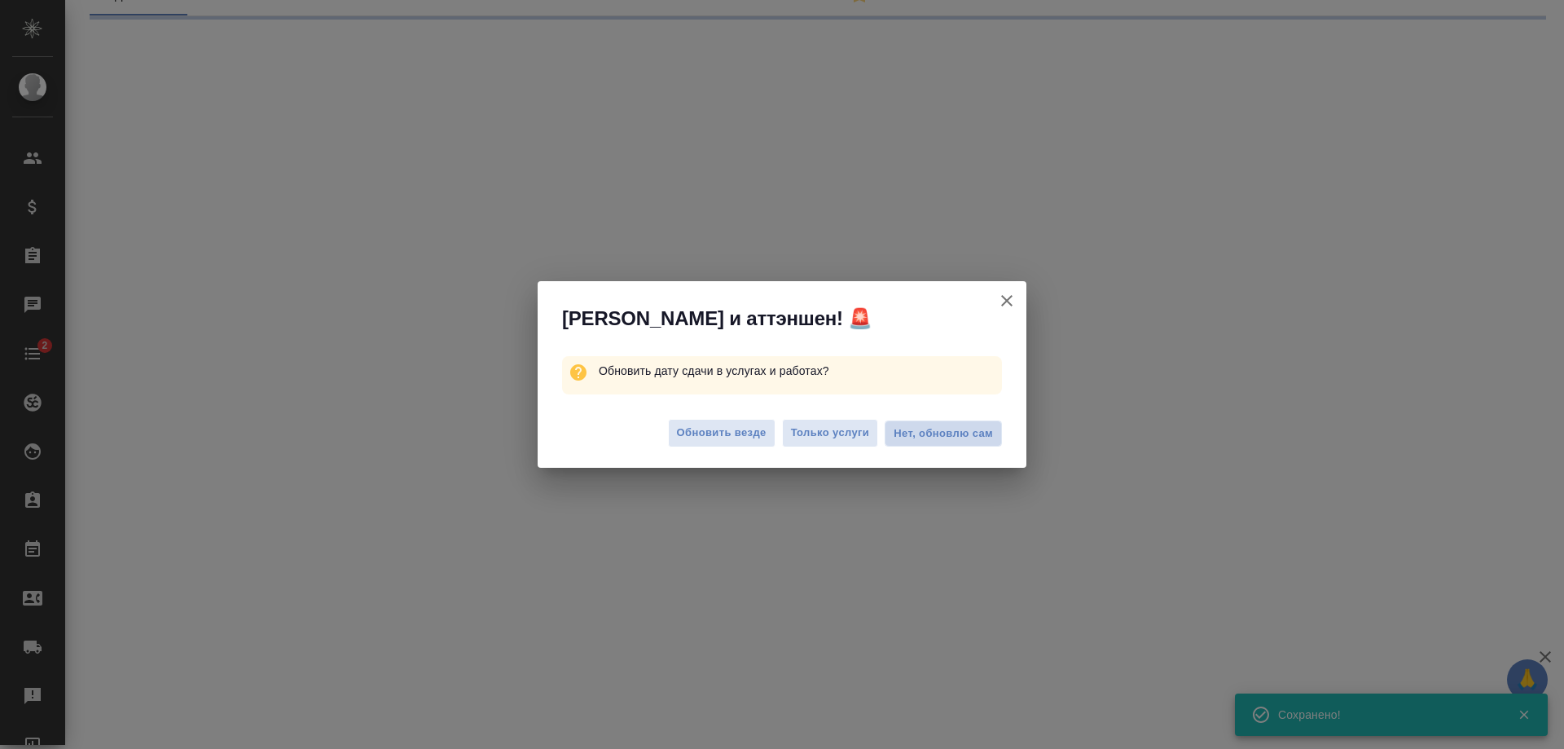
click at [935, 431] on span "Нет, обновлю сам" at bounding box center [943, 433] width 99 height 16
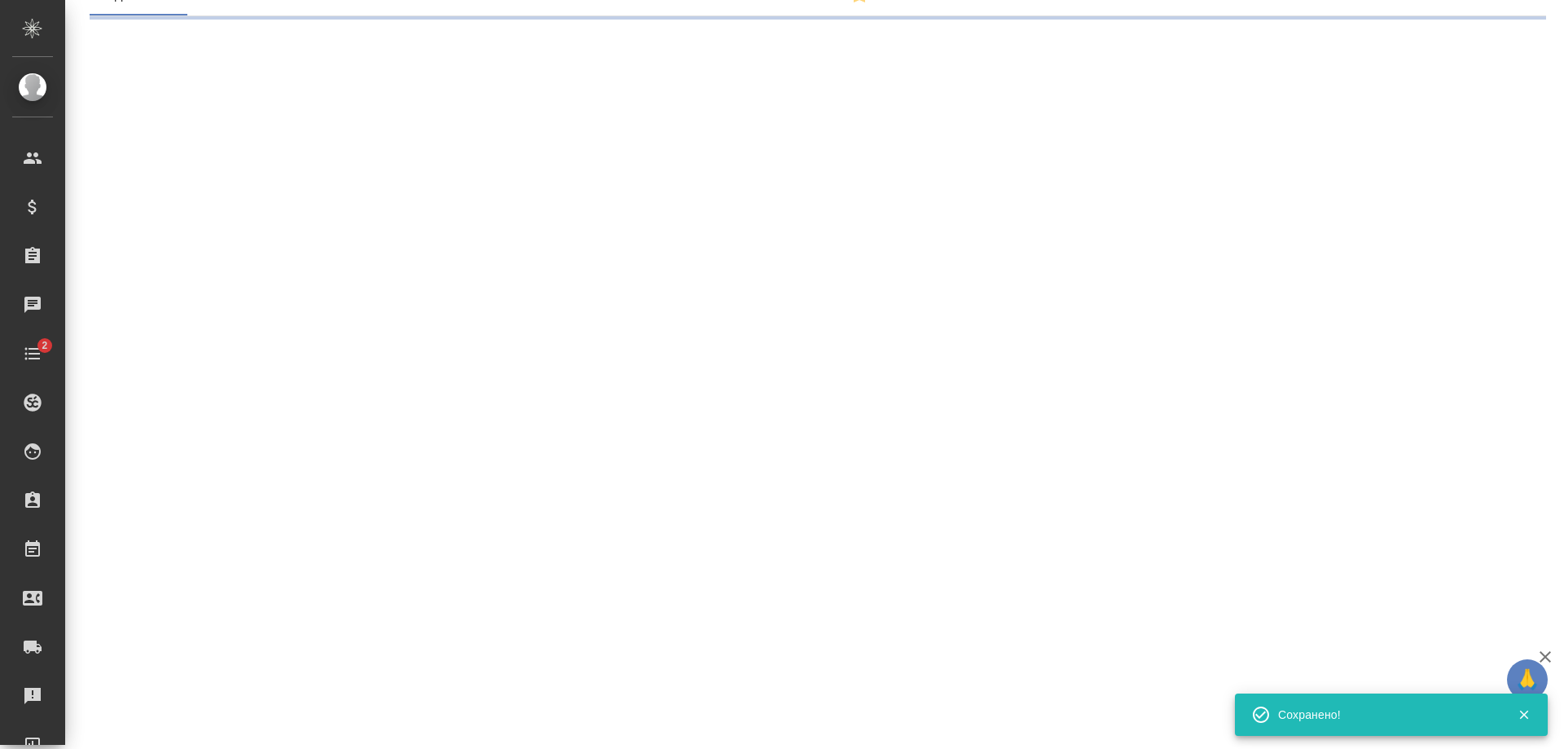
select select "RU"
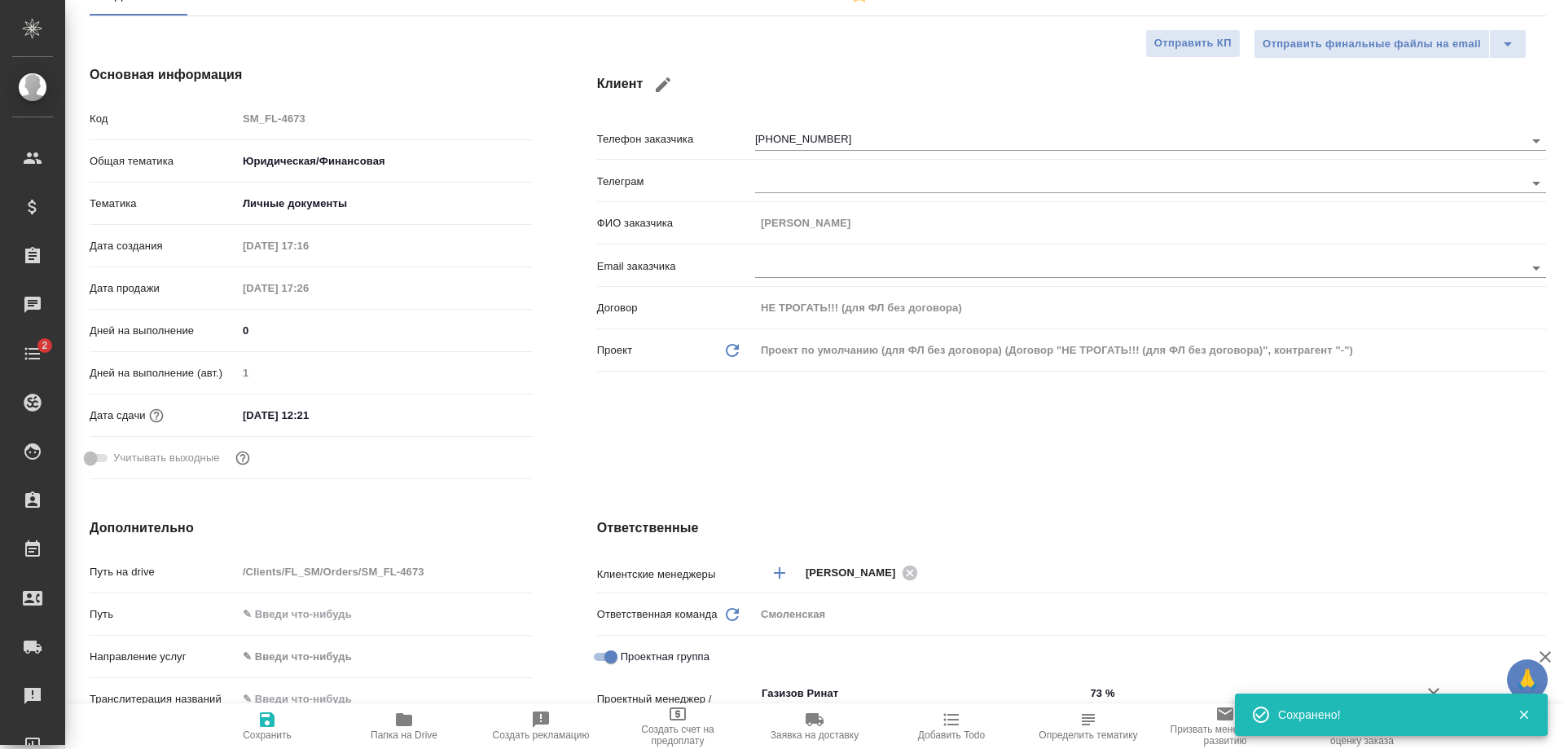
type textarea "x"
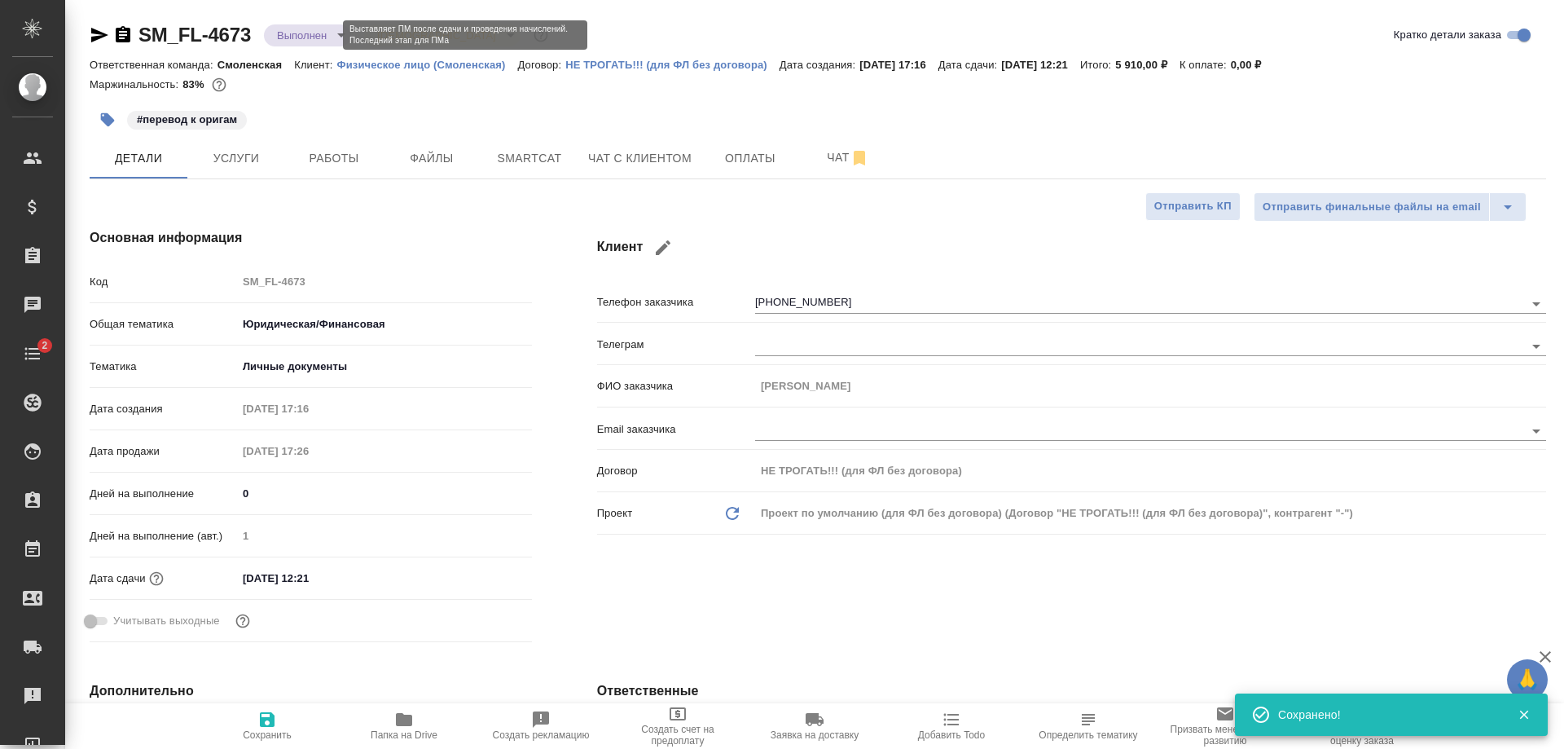
click at [311, 38] on body "🙏 .cls-1 fill:#fff; AWATERA Shulgina Anna Клиенты Спецификации Заказы 0 Чаты 2 …" at bounding box center [782, 374] width 1564 height 749
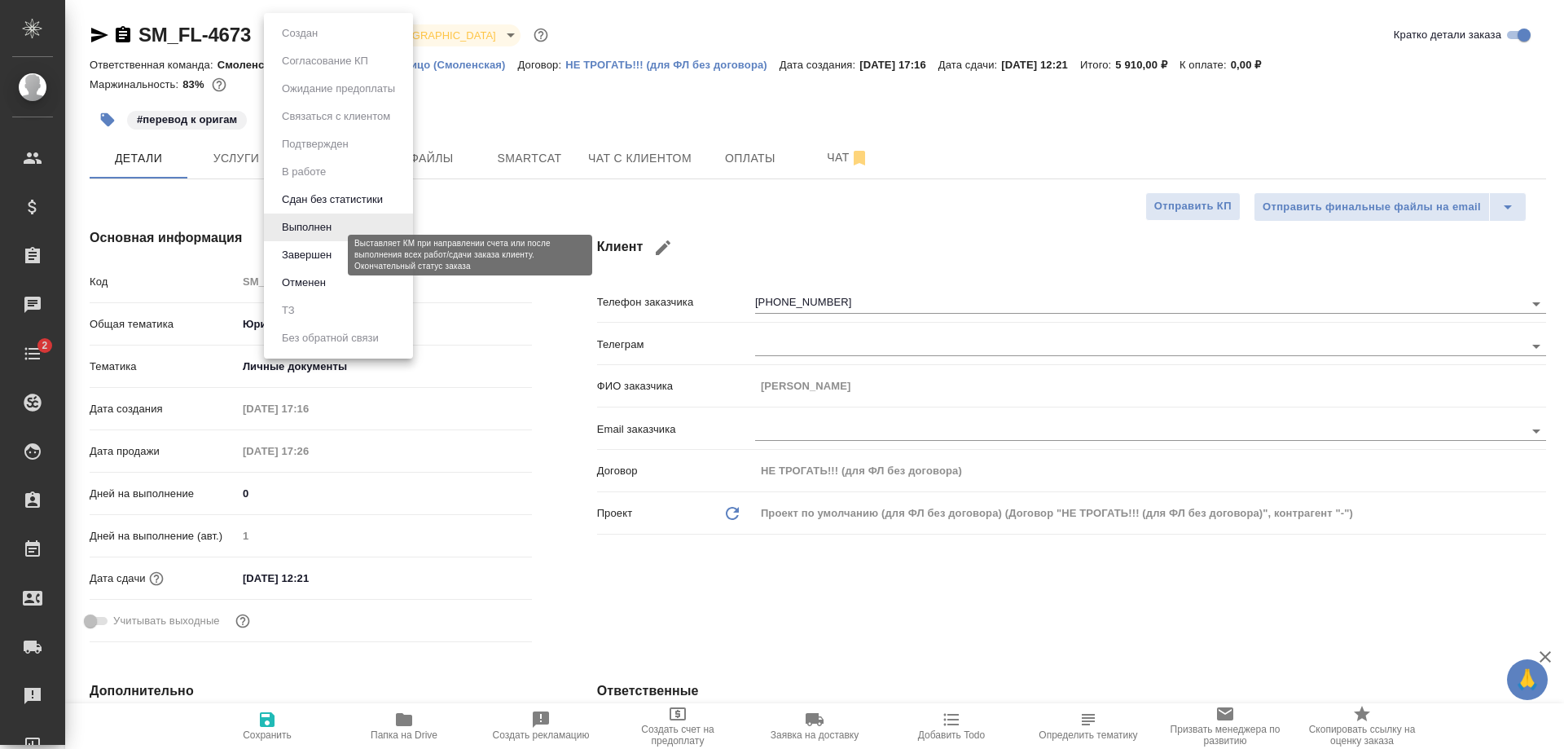
click at [326, 257] on button "Завершен" at bounding box center [306, 255] width 59 height 18
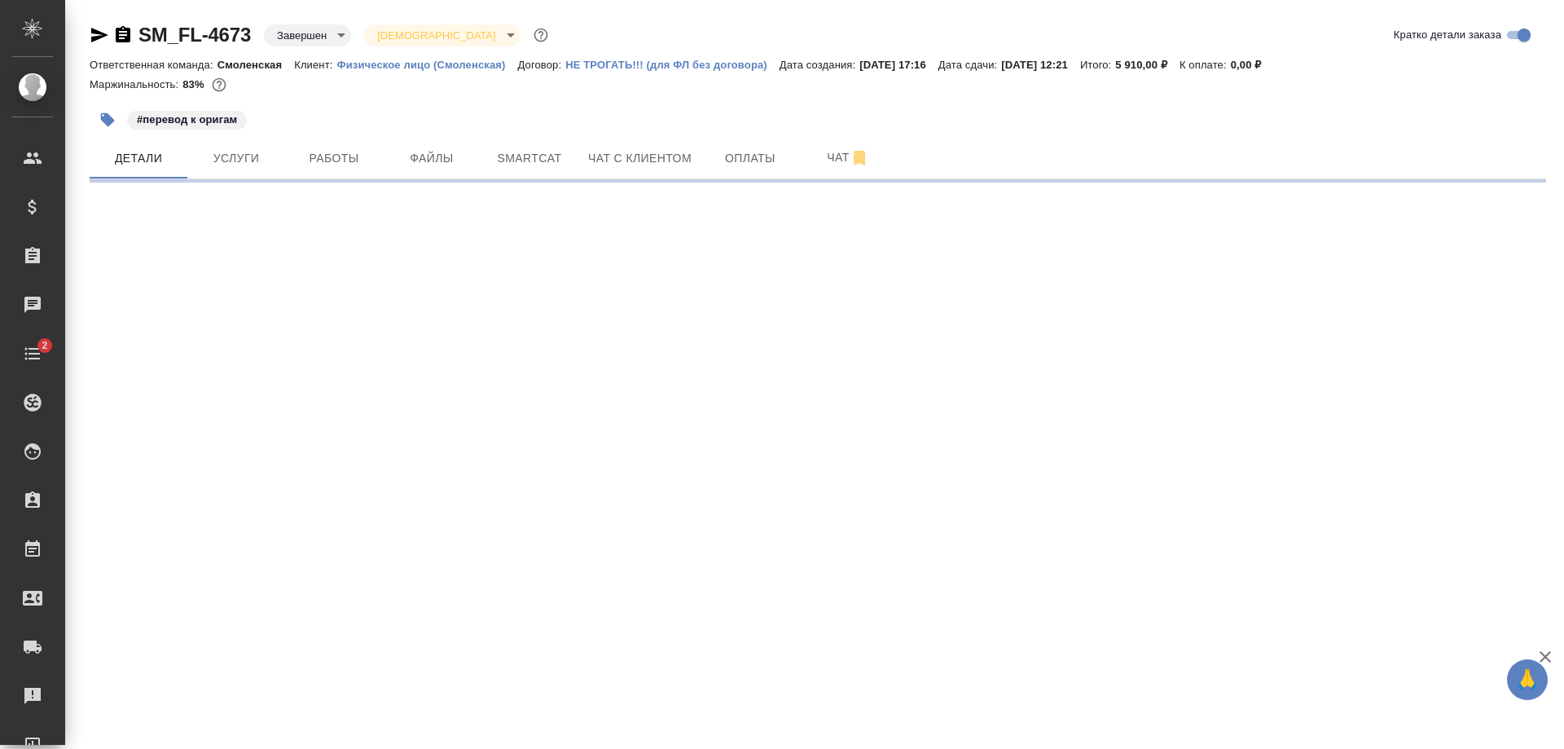
select select "RU"
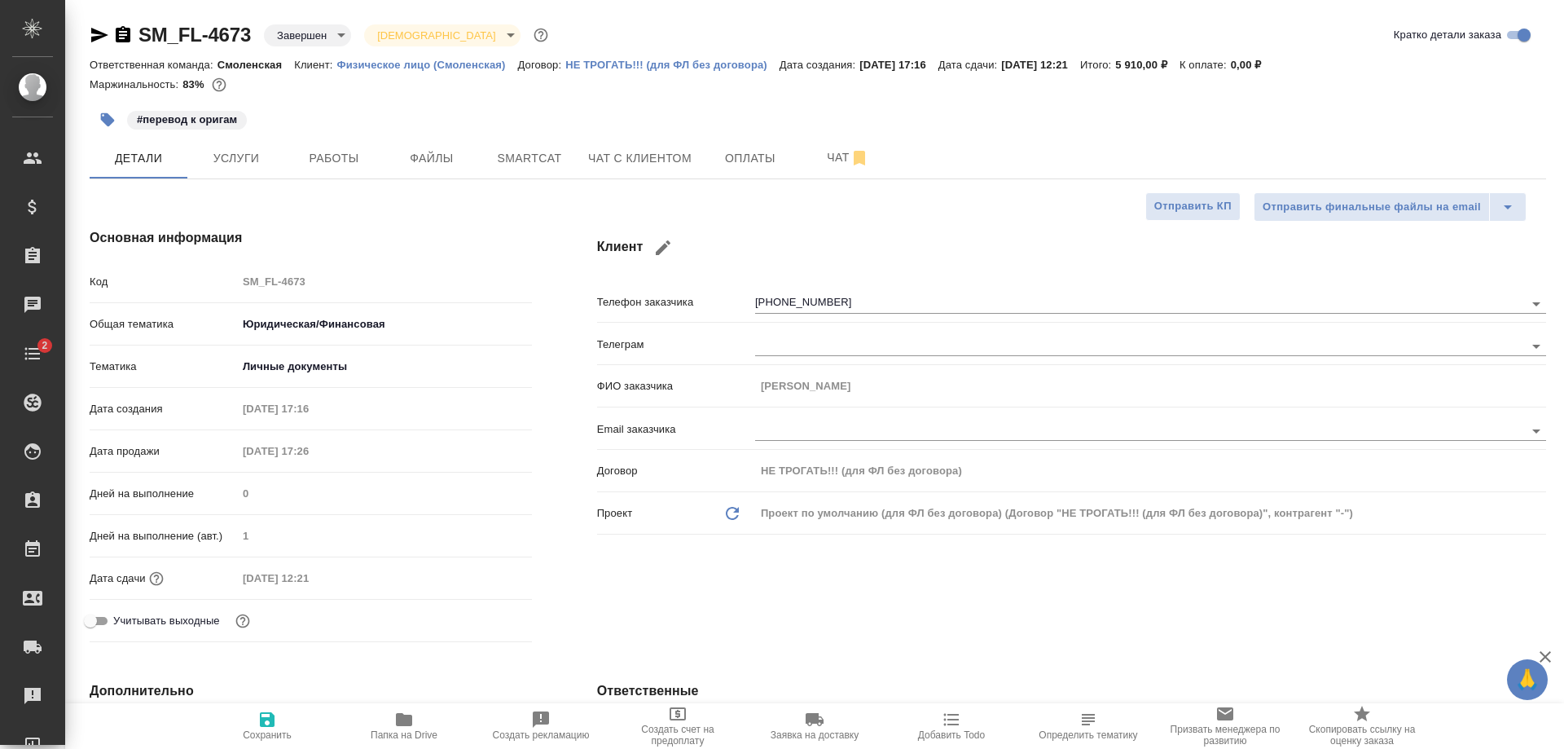
type textarea "x"
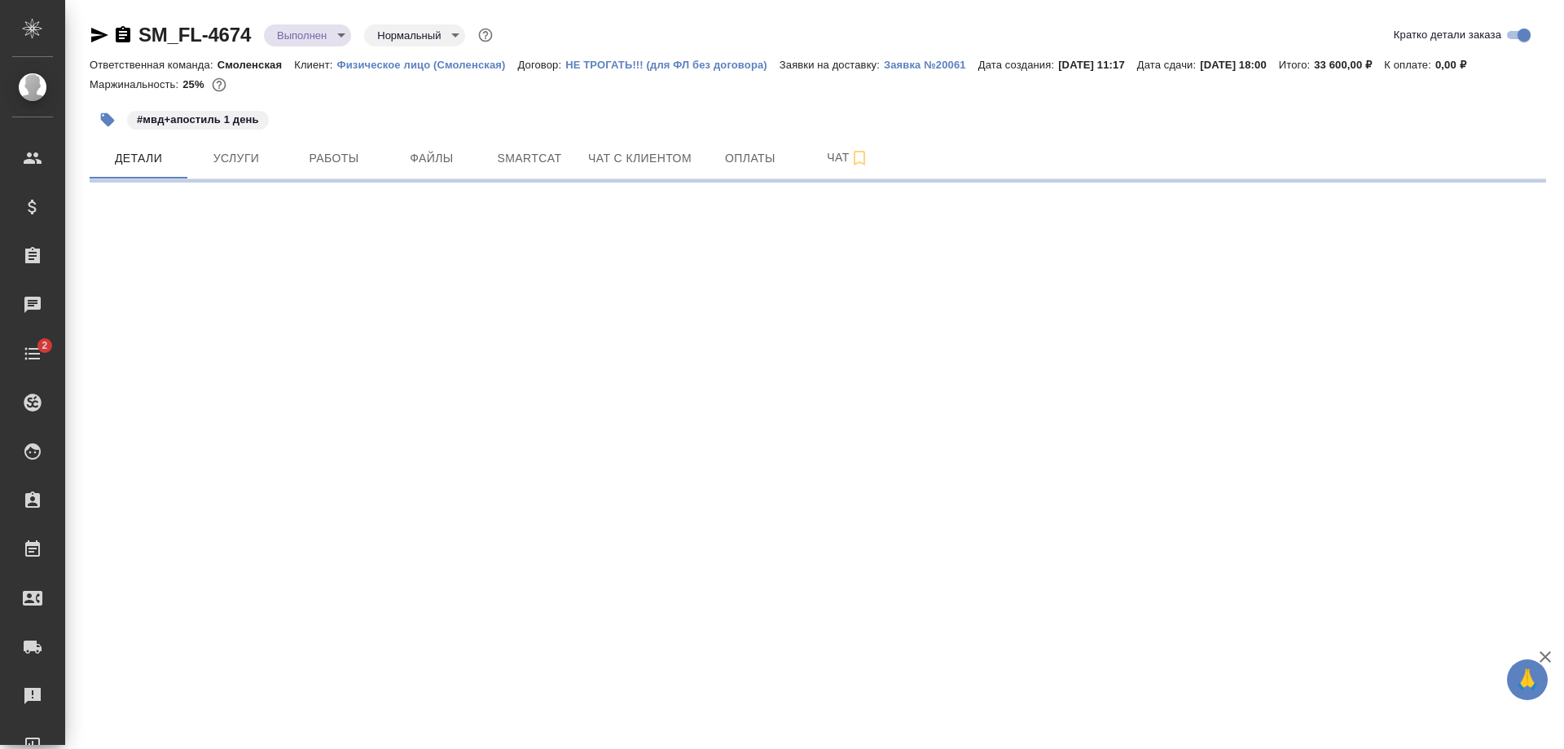
select select "RU"
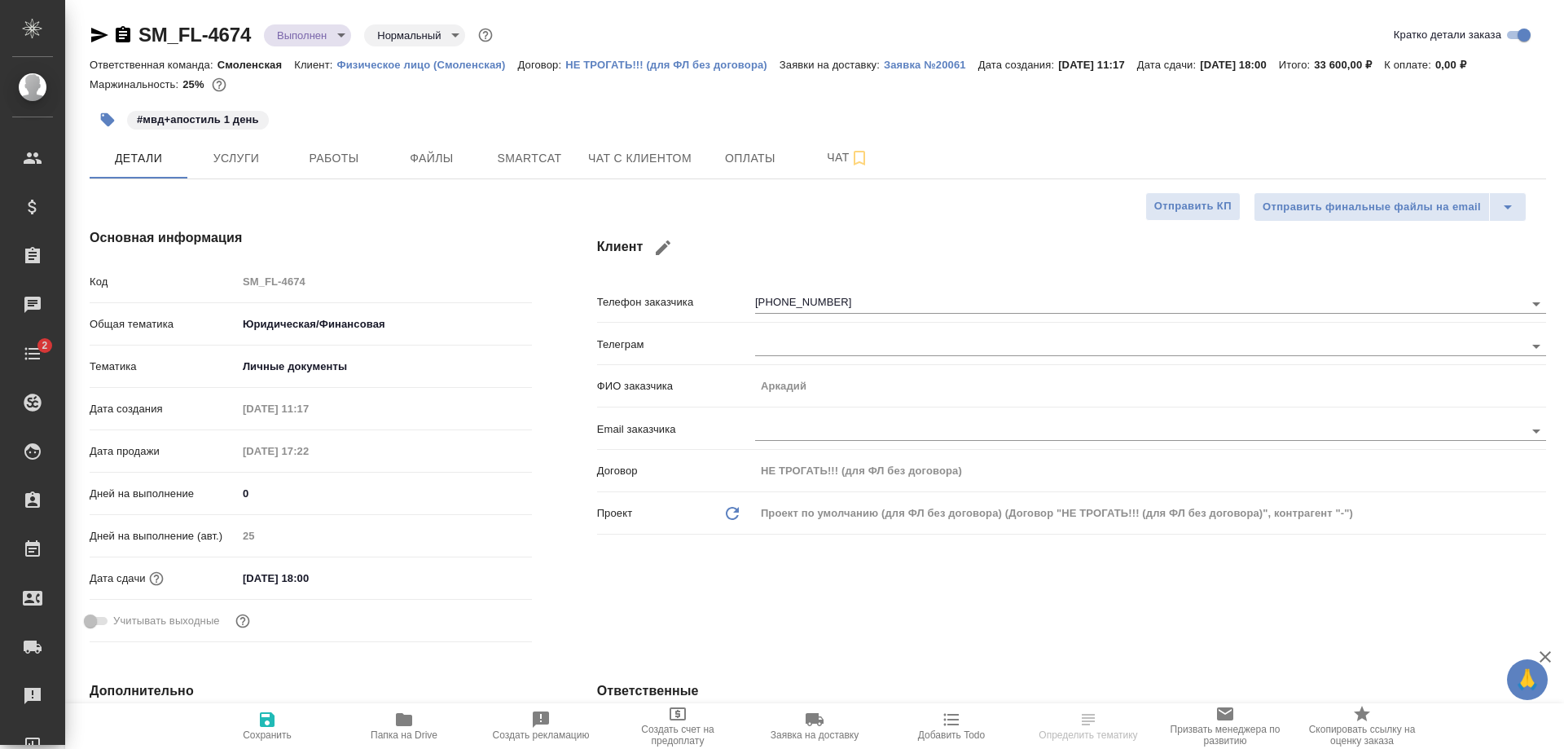
type textarea "x"
click at [250, 164] on span "Услуги" at bounding box center [236, 158] width 78 height 20
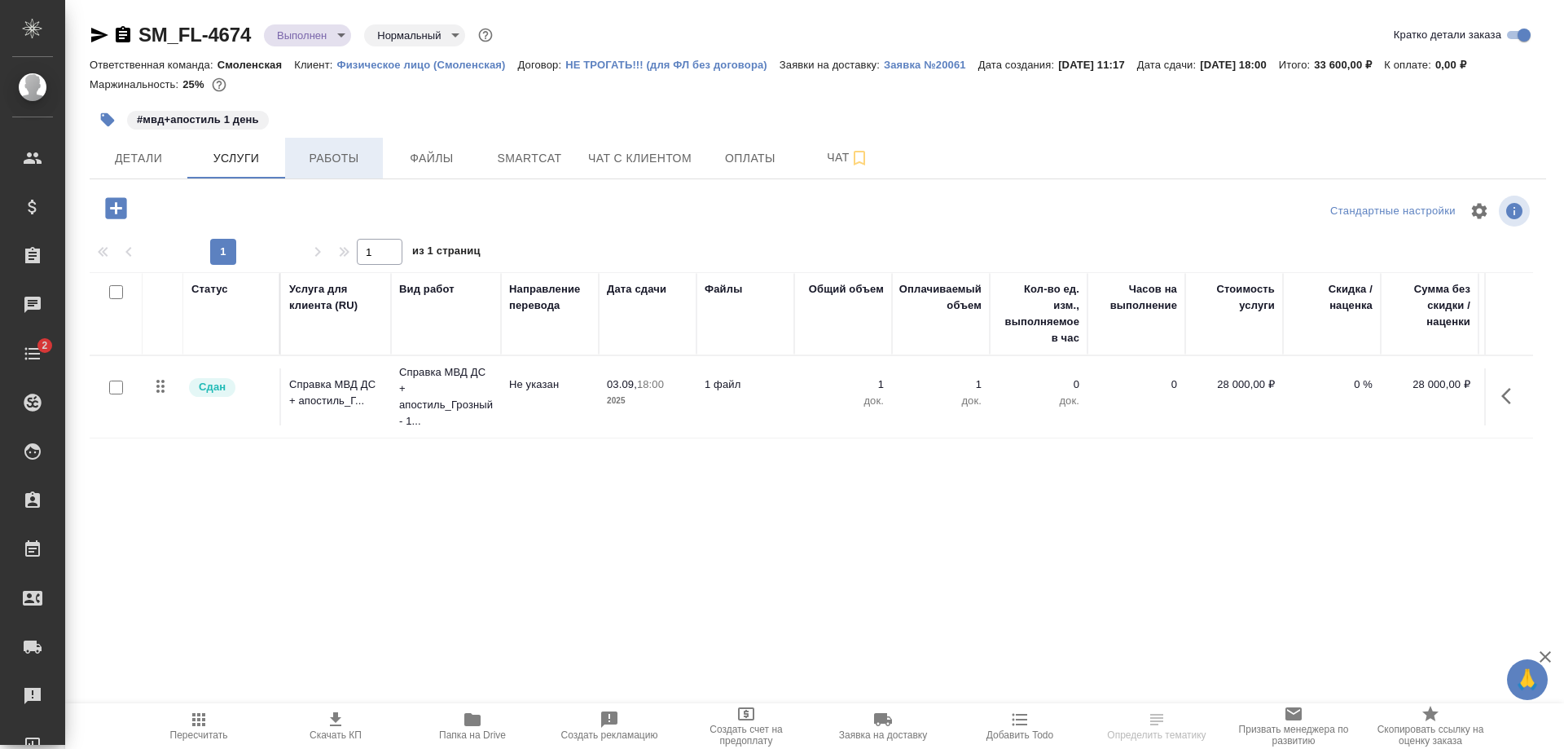
click at [342, 156] on span "Работы" at bounding box center [334, 158] width 78 height 20
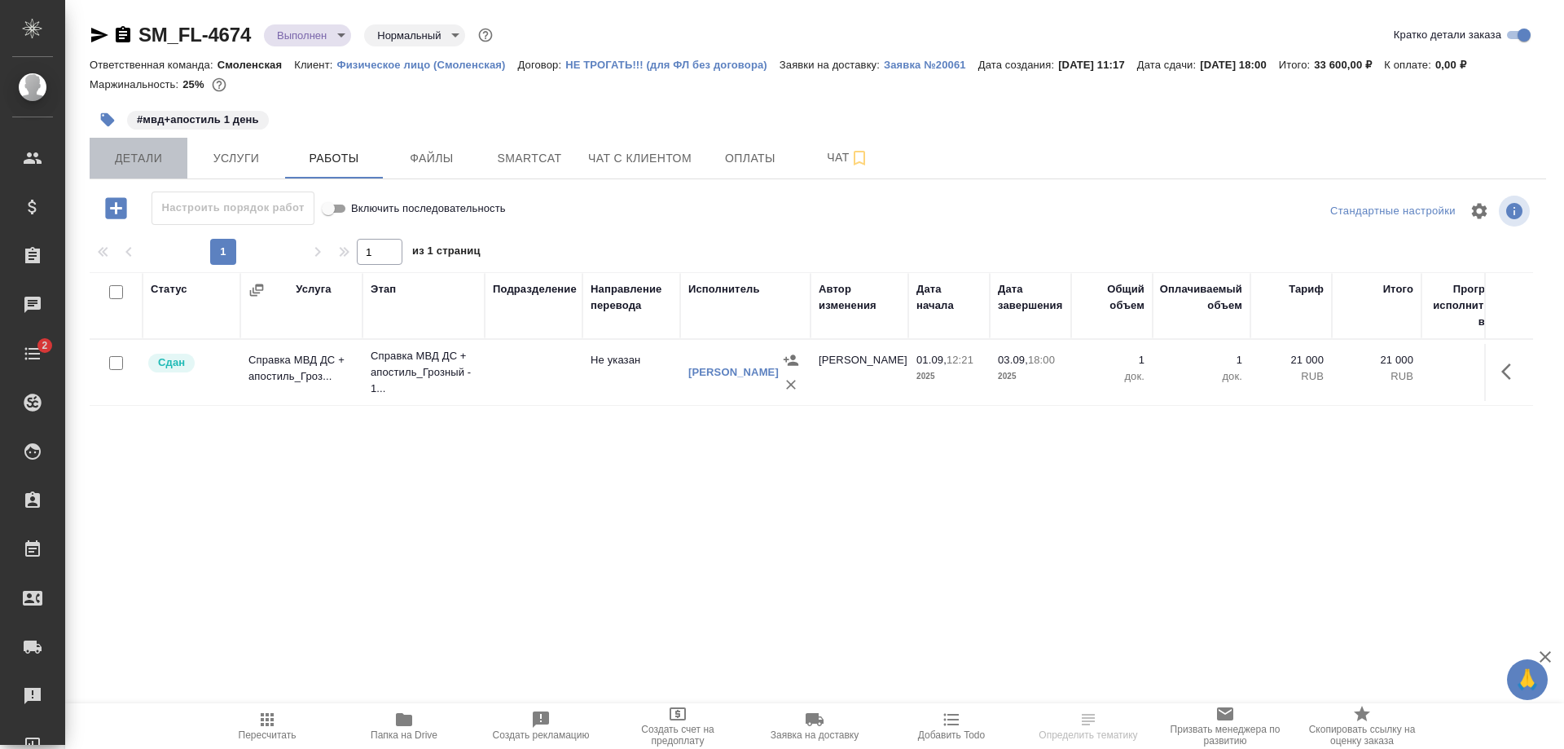
click at [129, 152] on span "Детали" at bounding box center [138, 158] width 78 height 20
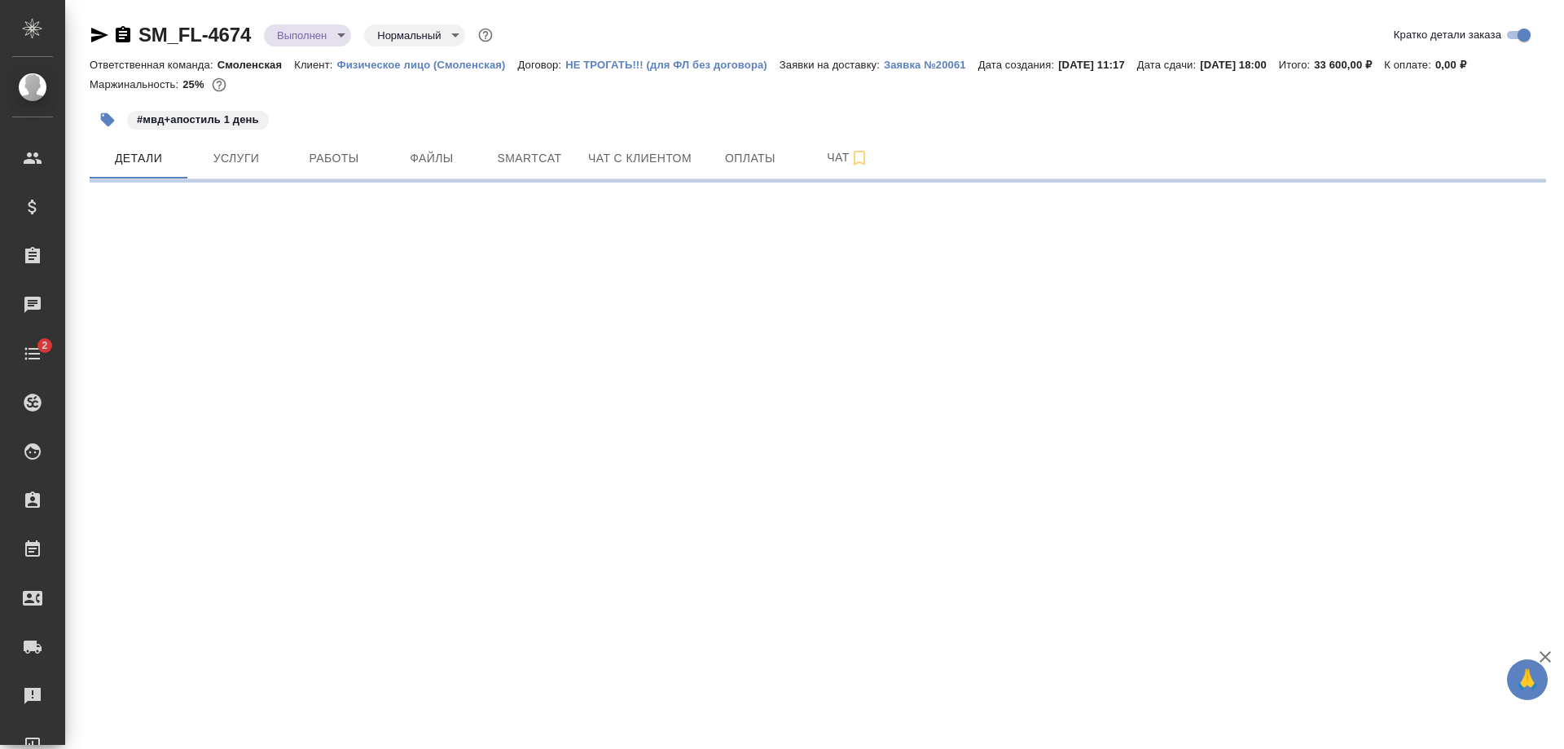
select select "RU"
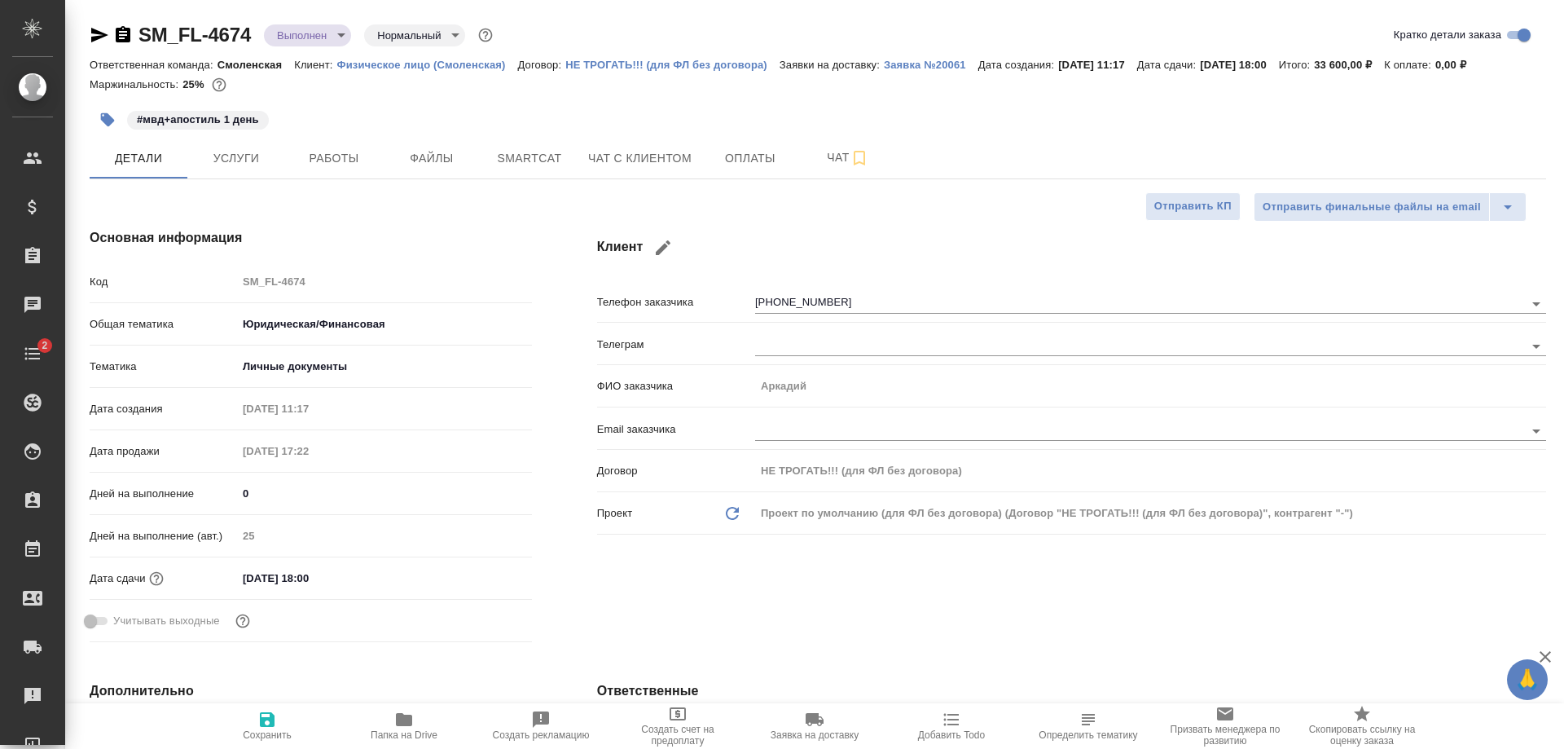
type textarea "x"
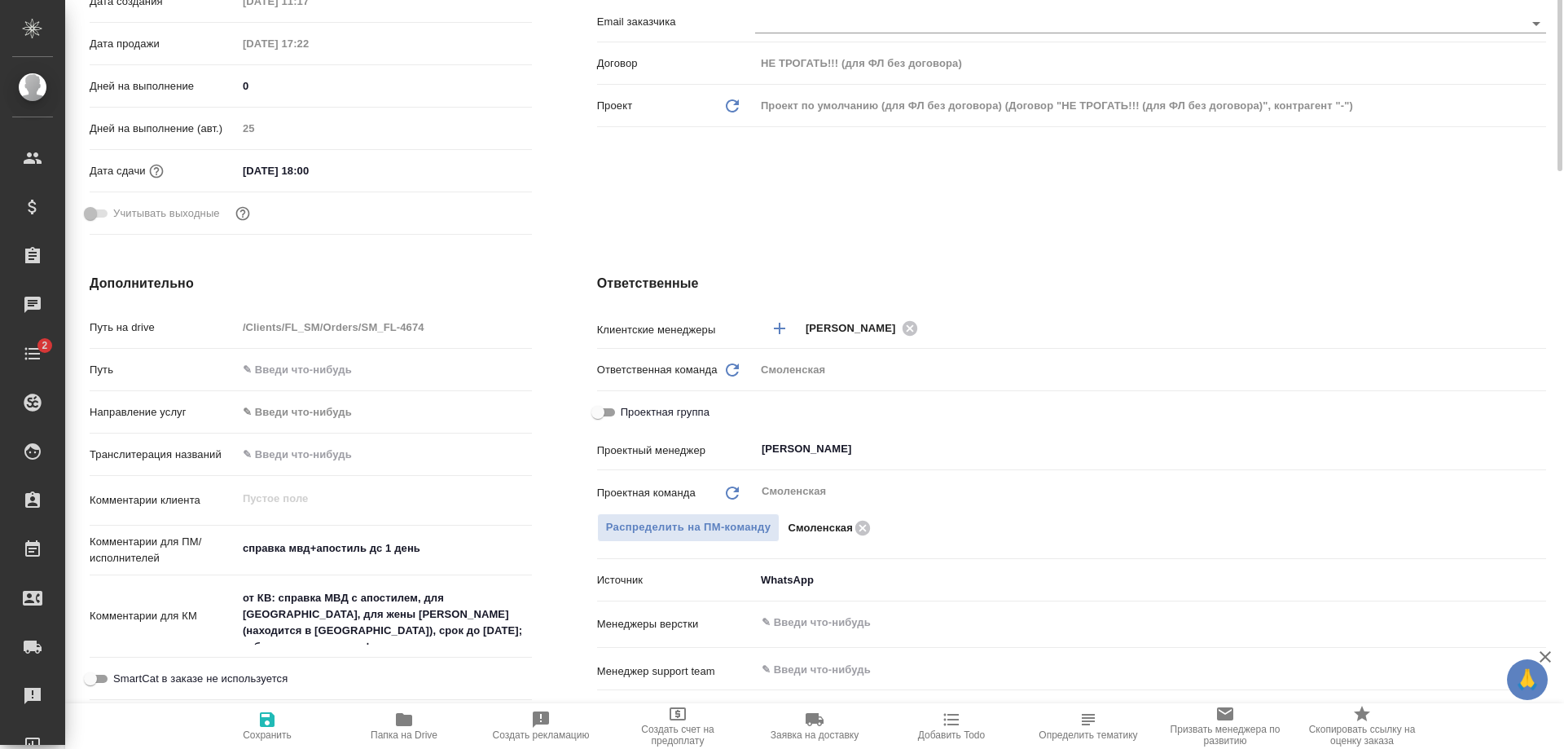
type textarea "x"
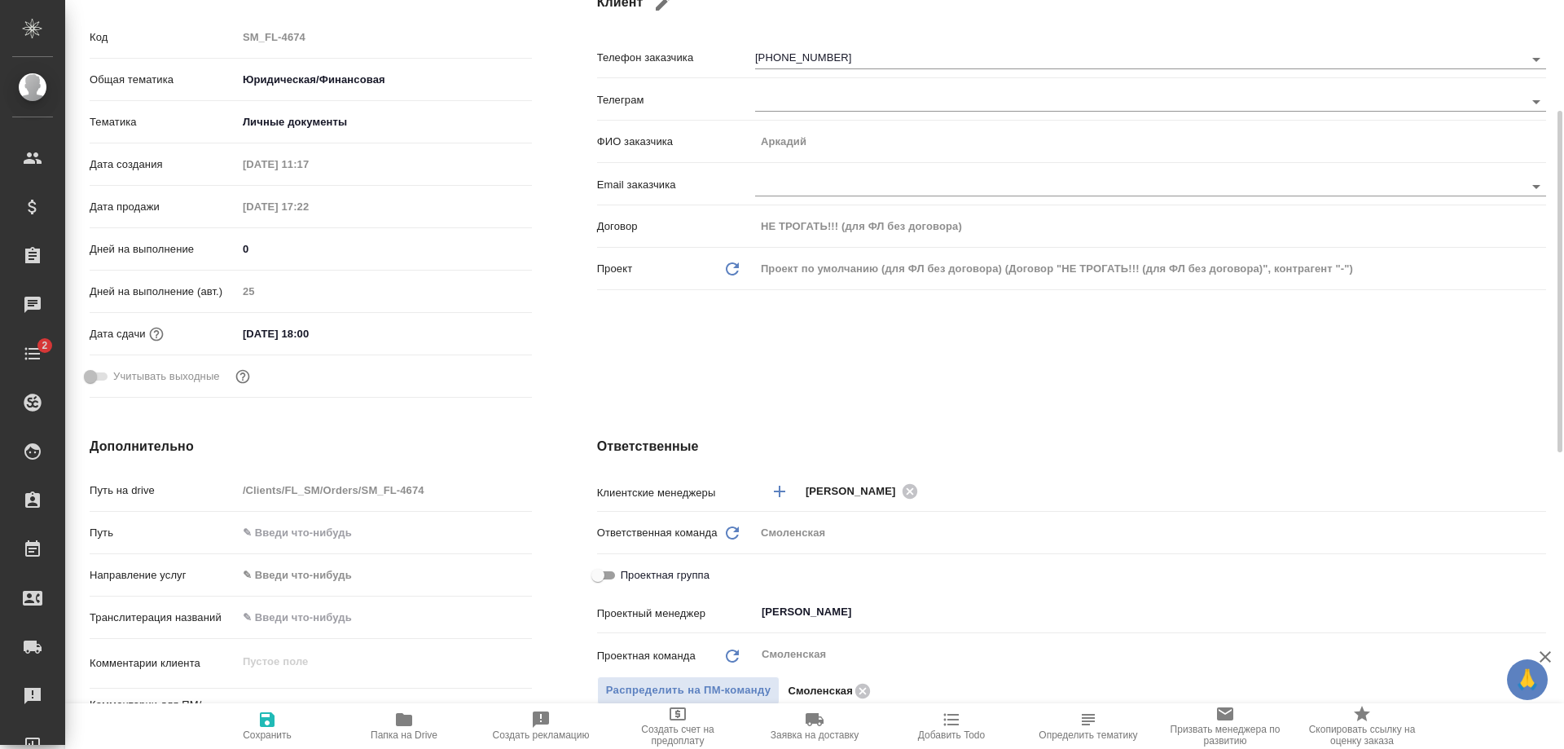
scroll to position [0, 0]
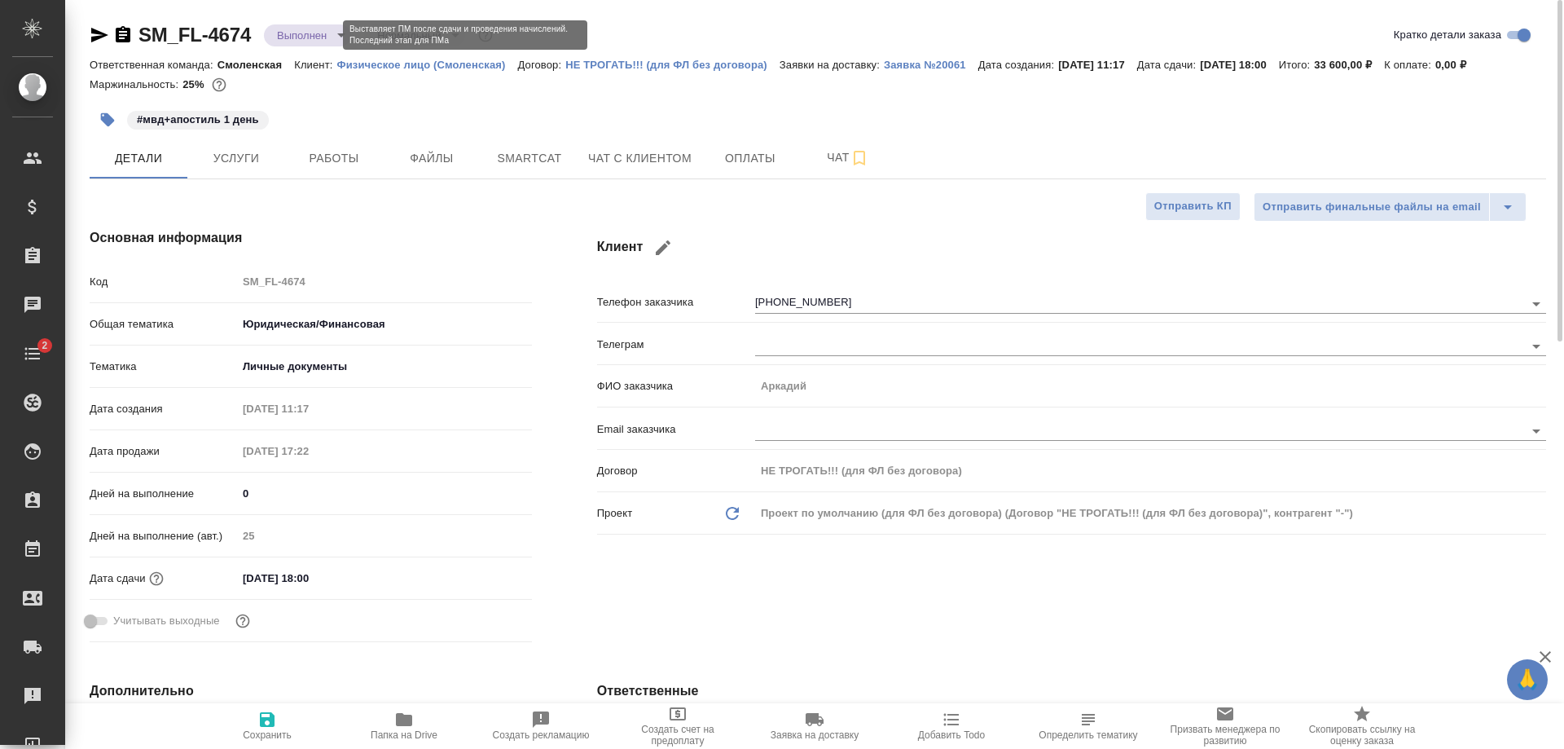
click at [322, 39] on body "🙏 .cls-1 fill:#fff; AWATERA Shulgina Anna Клиенты Спецификации Заказы 0 Чаты 2 …" at bounding box center [782, 374] width 1564 height 749
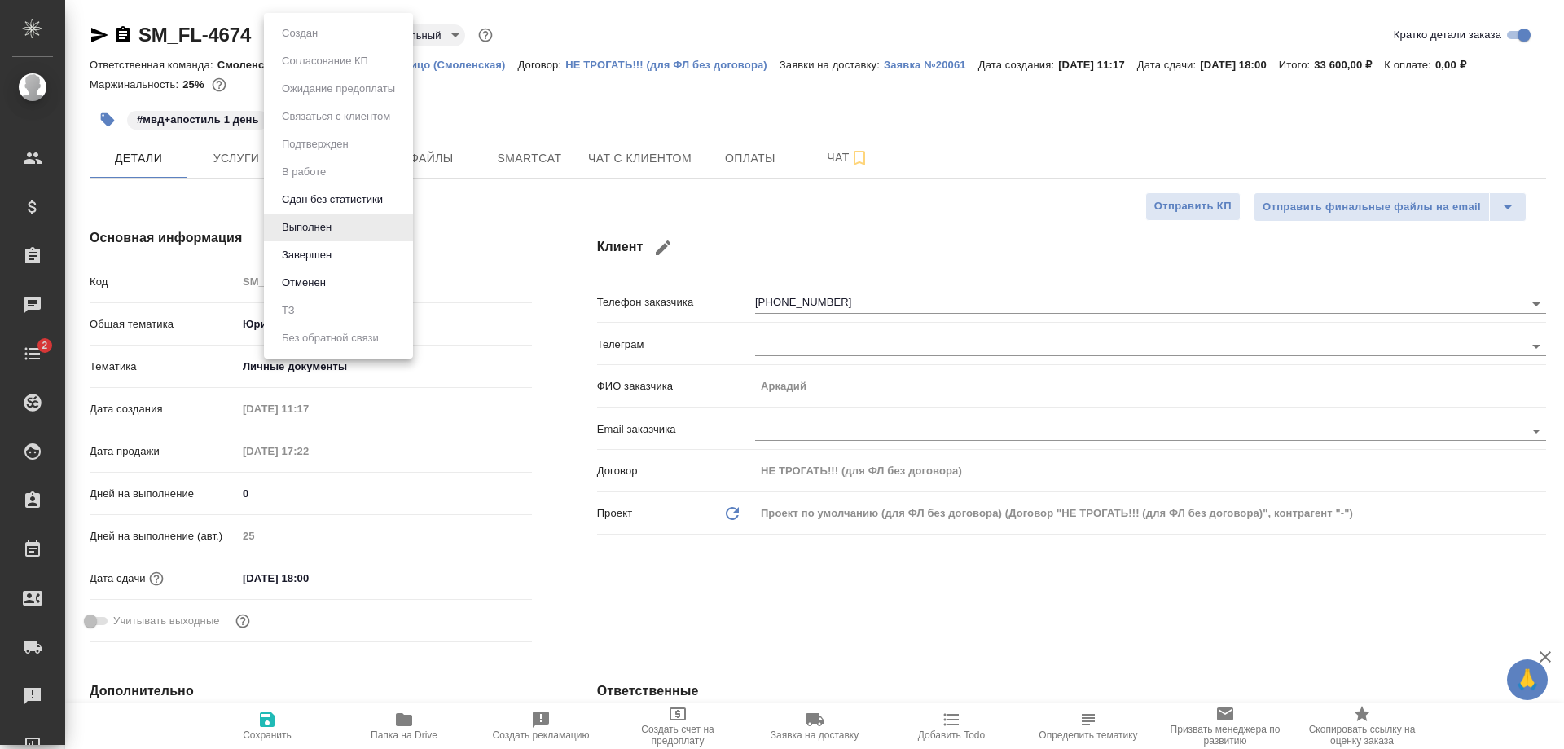
drag, startPoint x: 577, startPoint y: 326, endPoint x: 494, endPoint y: 457, distance: 155.3
click at [576, 326] on div at bounding box center [782, 374] width 1564 height 749
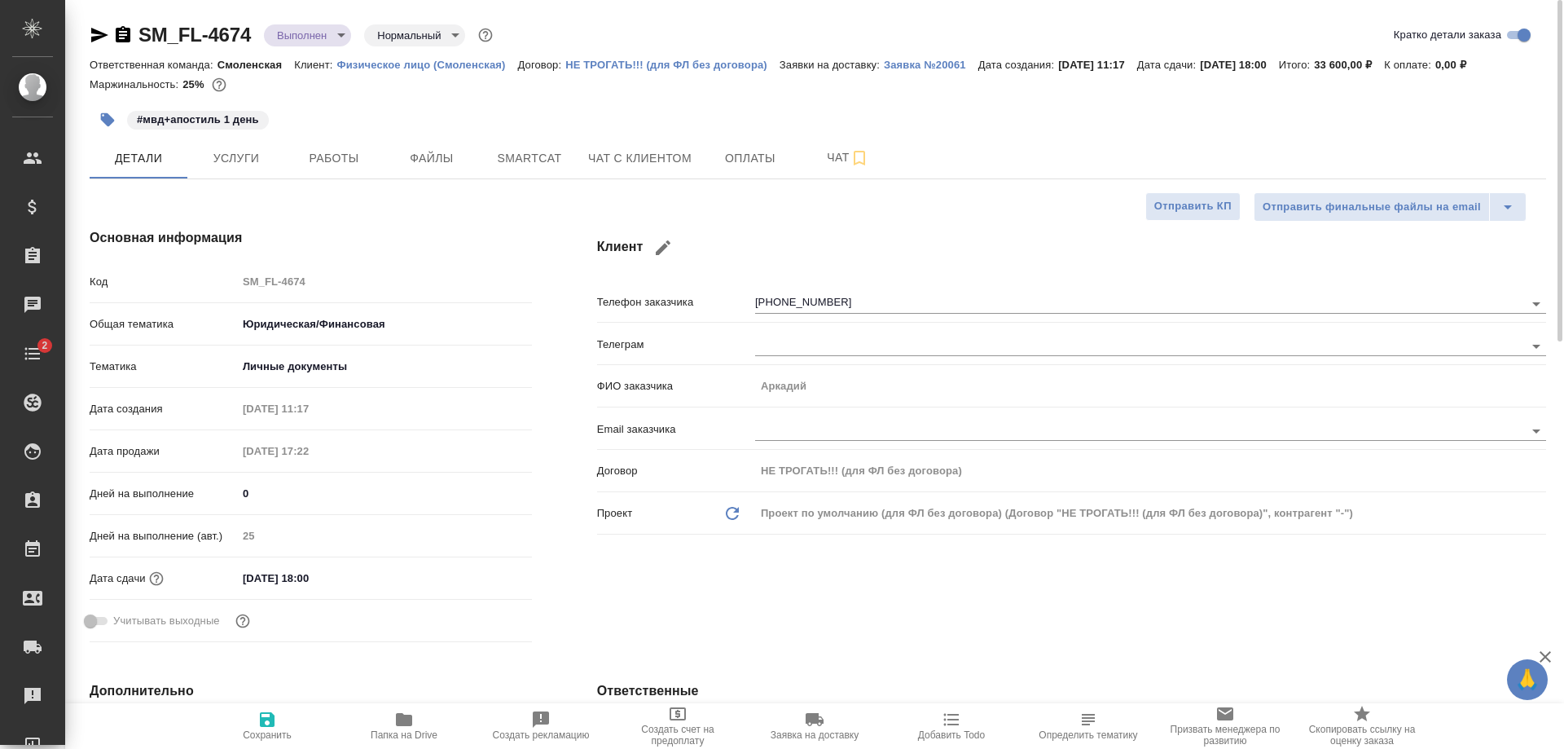
click at [252, 575] on input "[DATE] 18:00" at bounding box center [308, 578] width 143 height 24
type input "00.92.0251 80:0_"
type textarea "x"
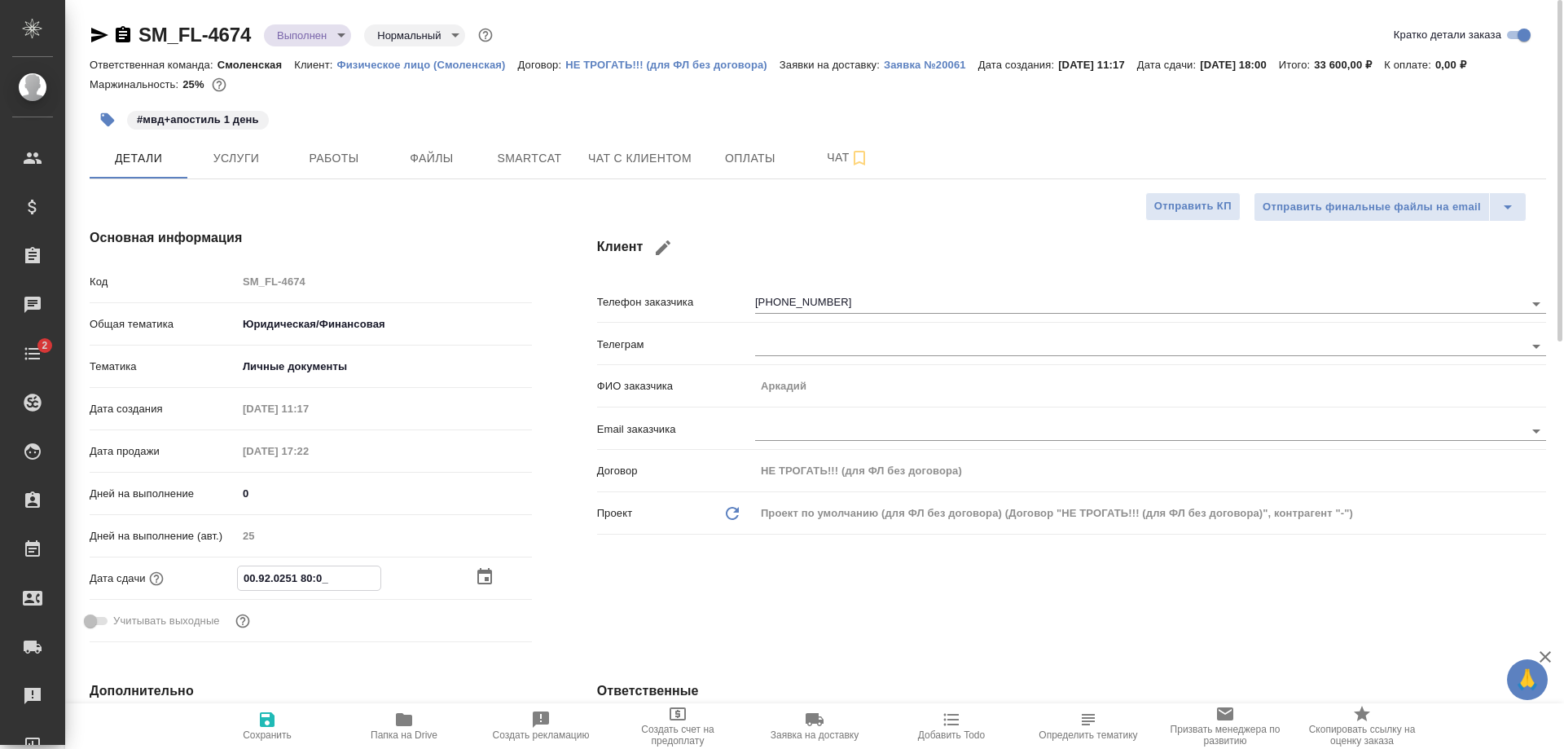
type input "[DATE] 18:00"
type textarea "x"
click at [308, 573] on input "04.09.2025 18:00" at bounding box center [309, 578] width 143 height 24
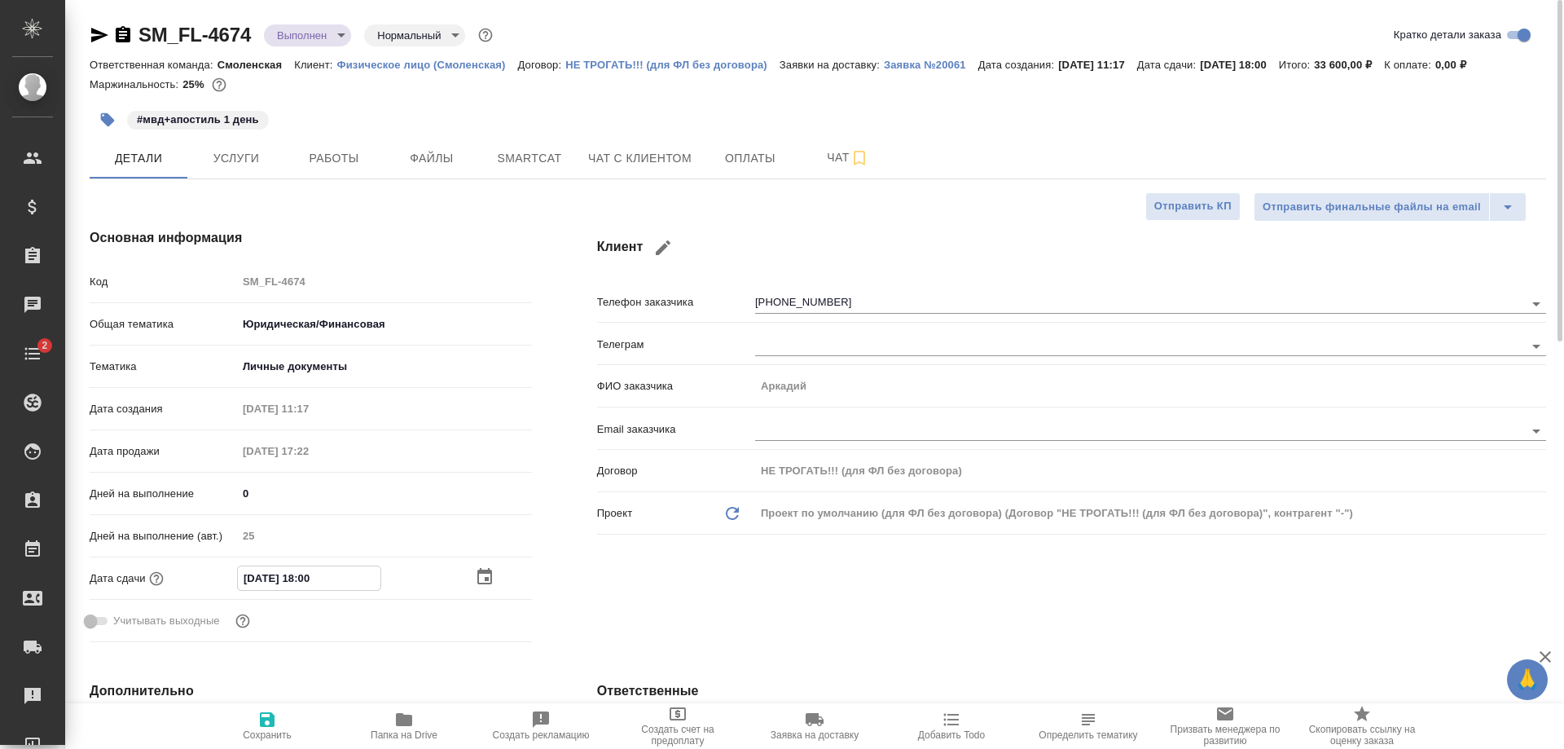
click at [310, 573] on input "04.09.2025 18:00" at bounding box center [309, 578] width 143 height 24
type input "04.09.2025 10:0_"
type textarea "x"
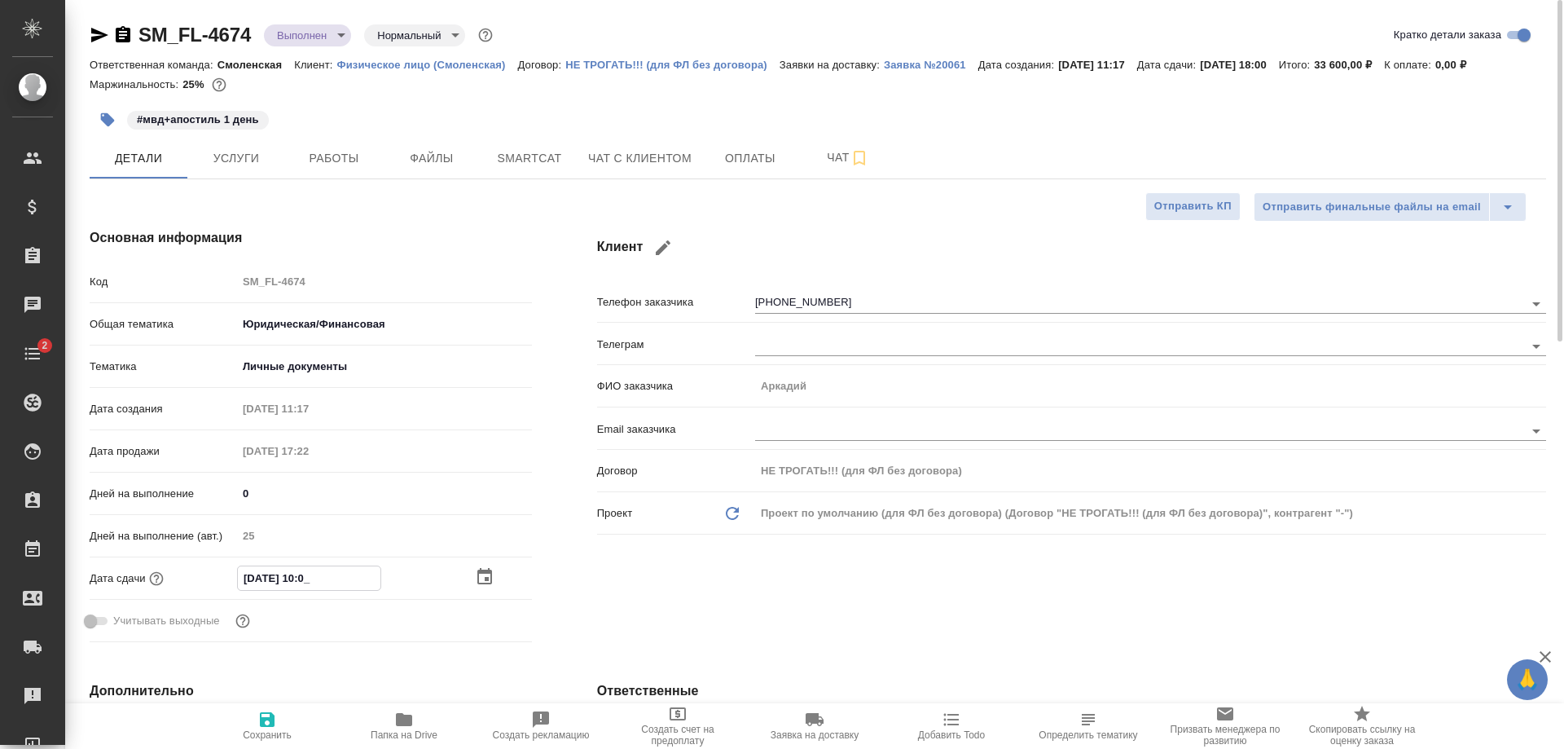
type textarea "x"
type input "04.09.2025 12:00"
type textarea "x"
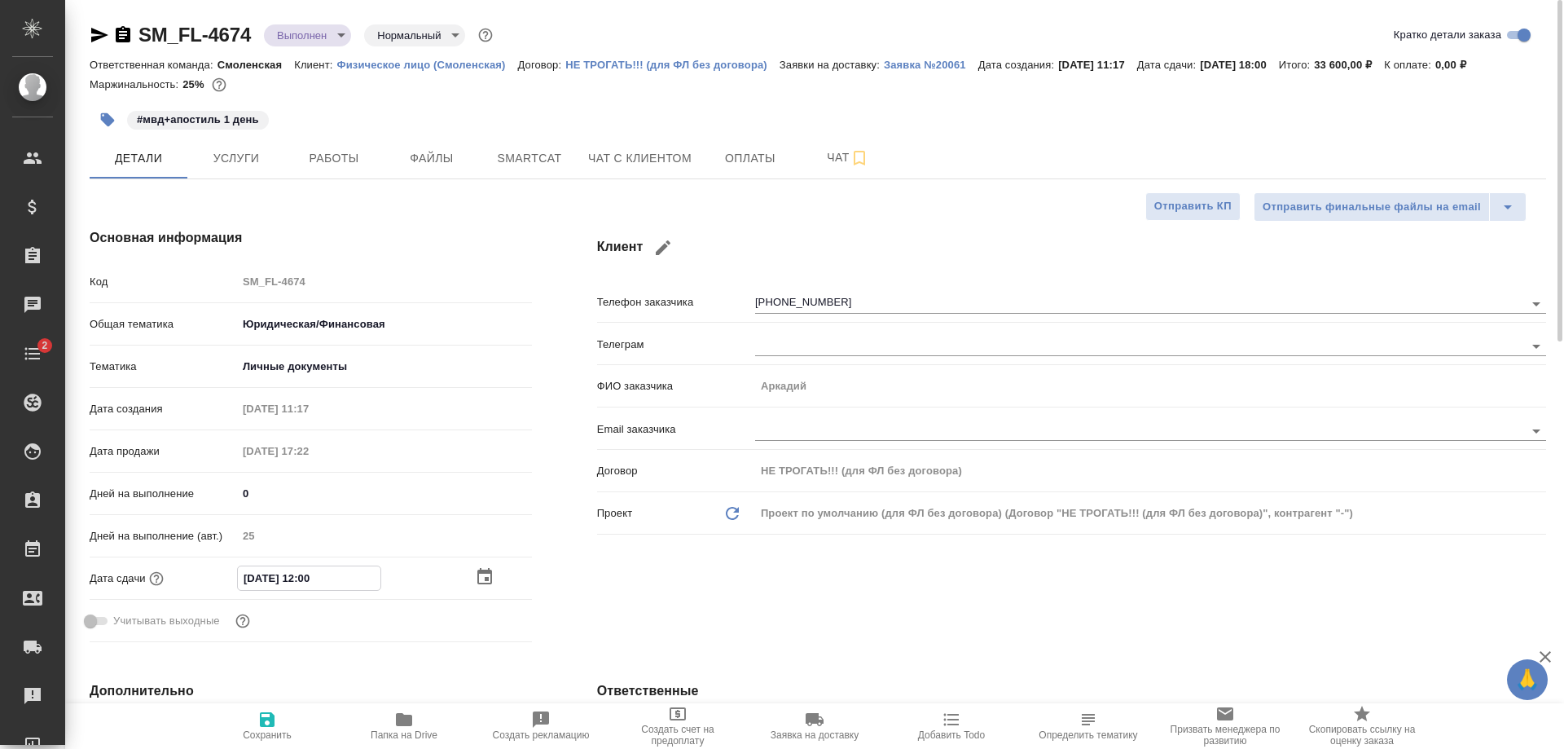
click at [327, 573] on input "04.09.2025 12:00" at bounding box center [309, 578] width 143 height 24
type input "[DATE] 12:0_"
type textarea "x"
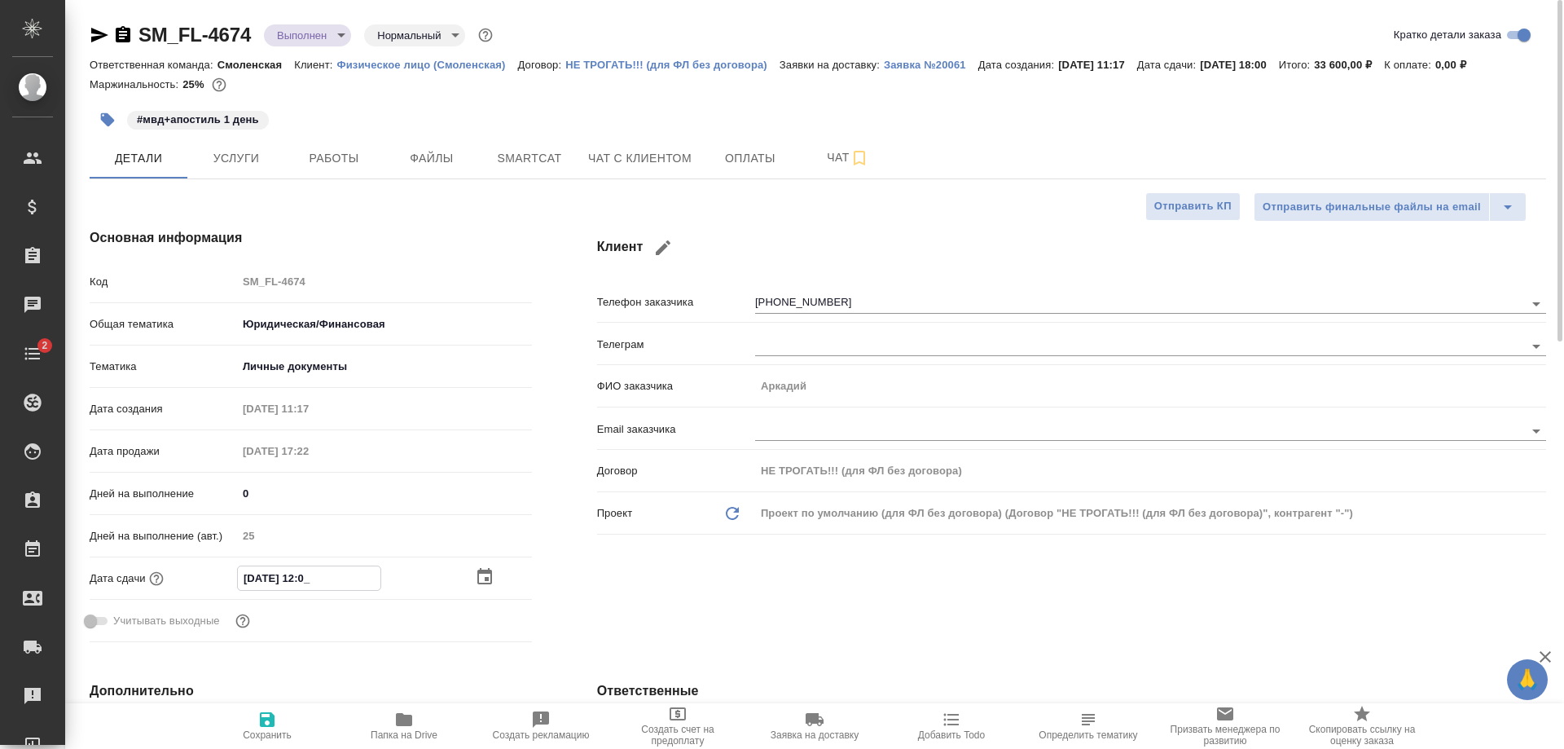
type input "04.09.2025 12:__"
type textarea "x"
type input "[DATE] 12:2_"
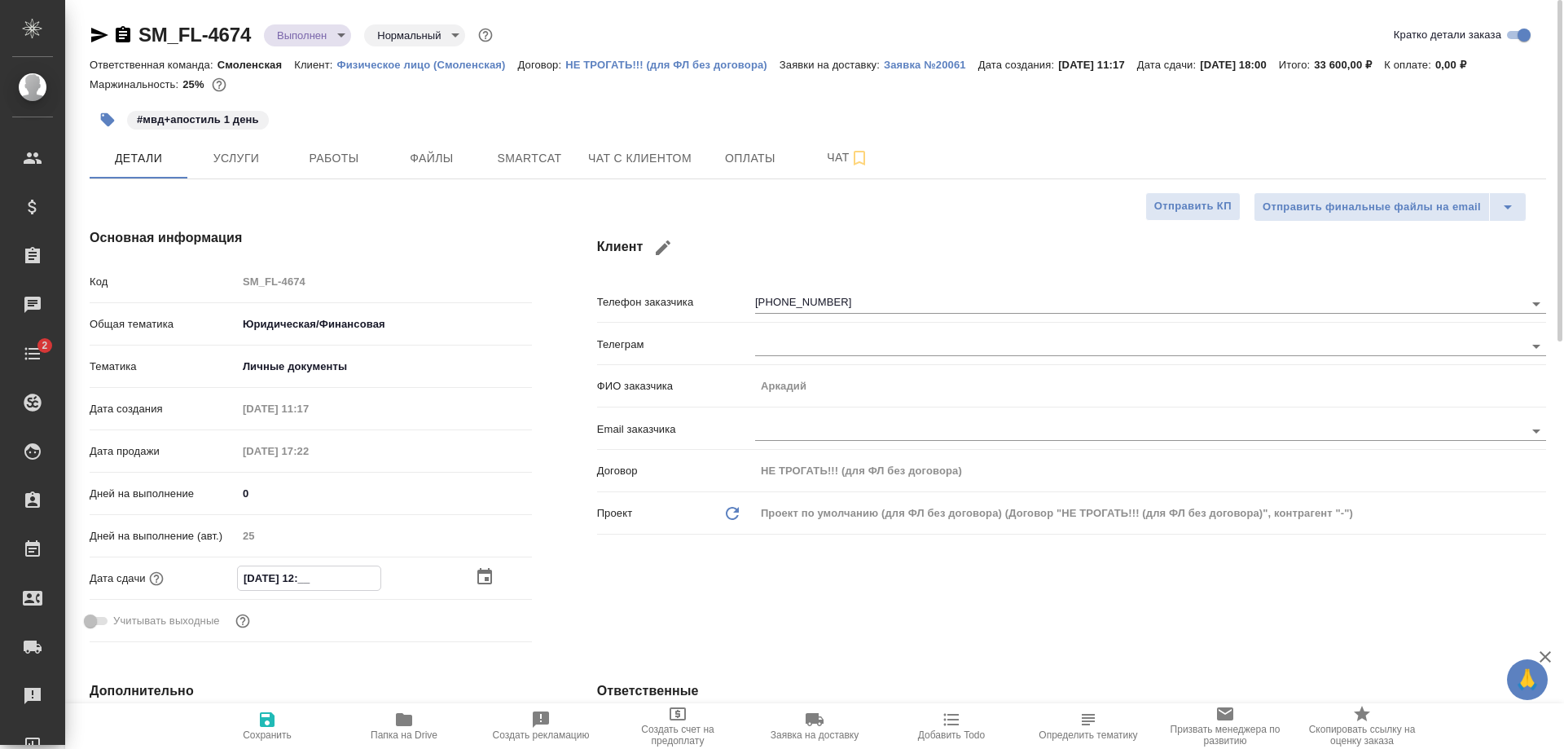
type textarea "x"
type input "04.09.2025 12:22"
type textarea "x"
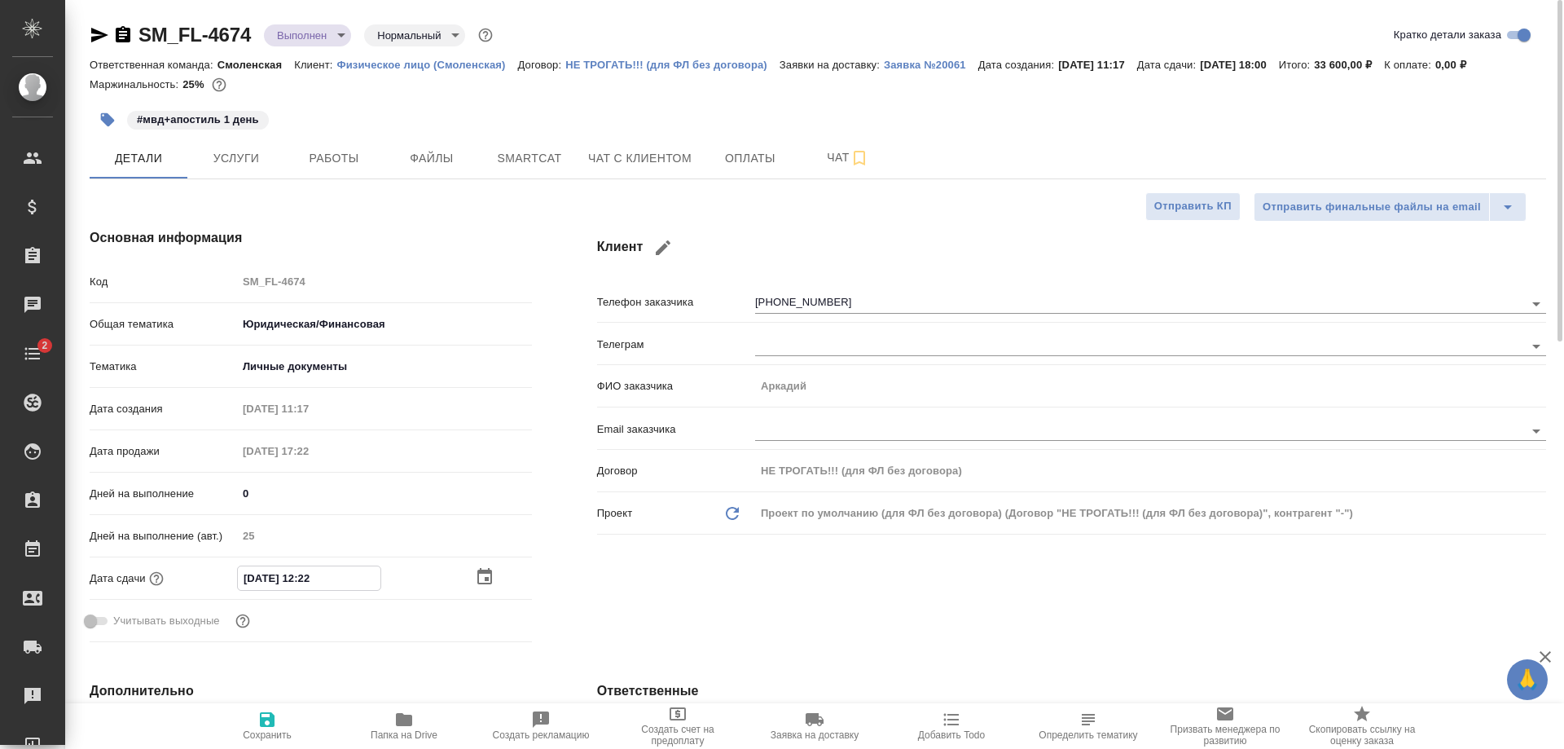
type textarea "x"
type input "04.09.2025 12:22"
click at [272, 732] on span "Сохранить" at bounding box center [267, 734] width 49 height 11
type textarea "x"
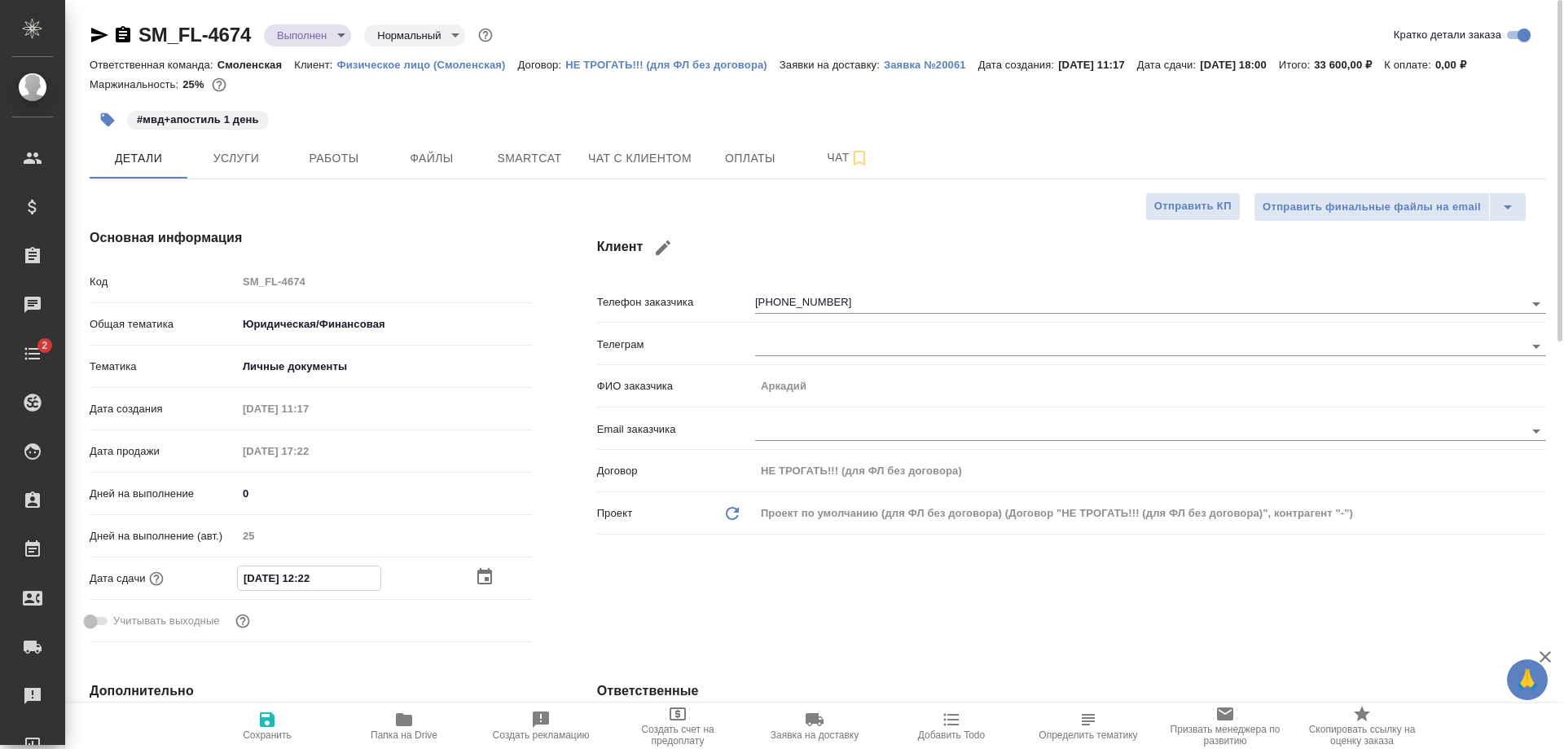
type textarea "x"
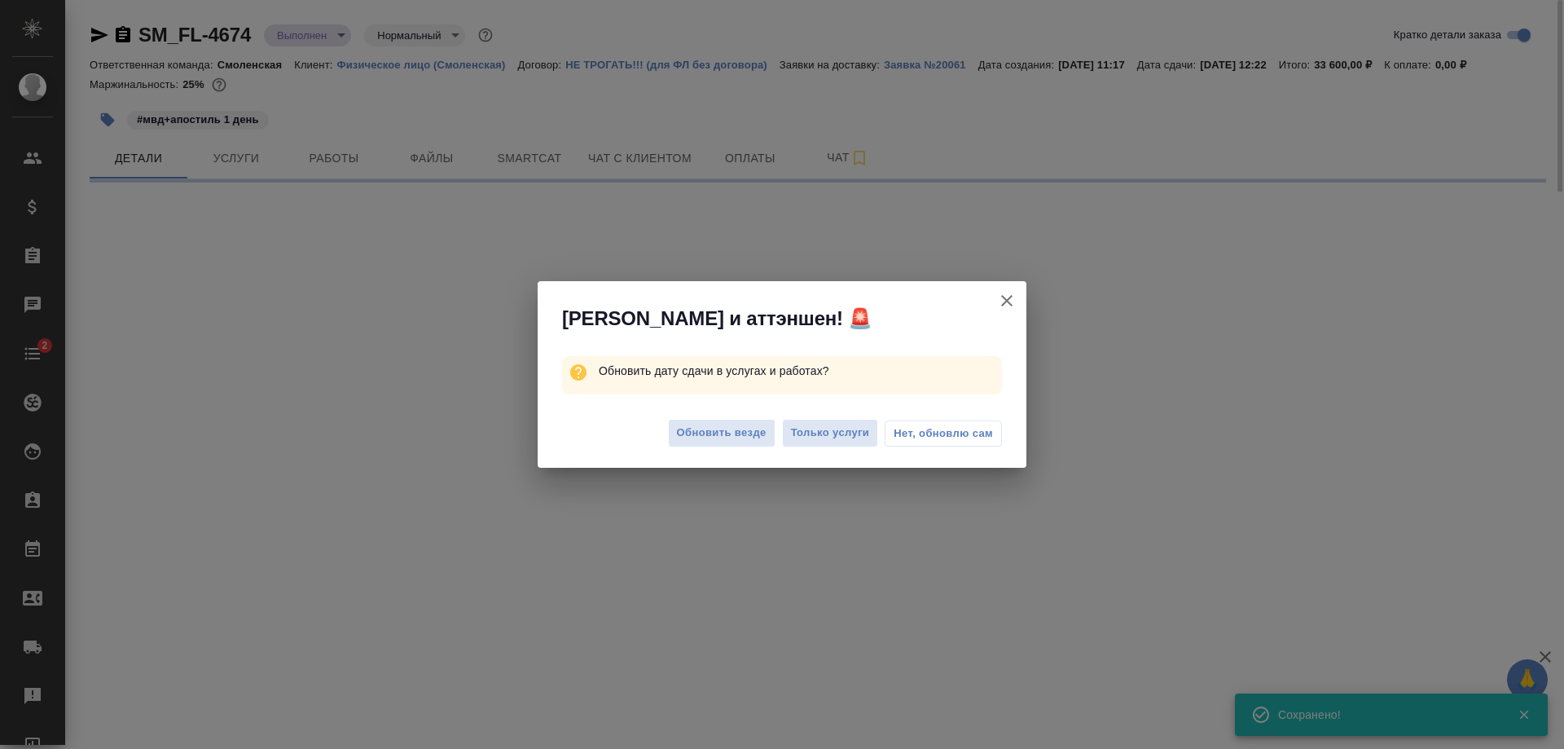
click at [971, 435] on span "Нет, обновлю сам" at bounding box center [943, 433] width 99 height 16
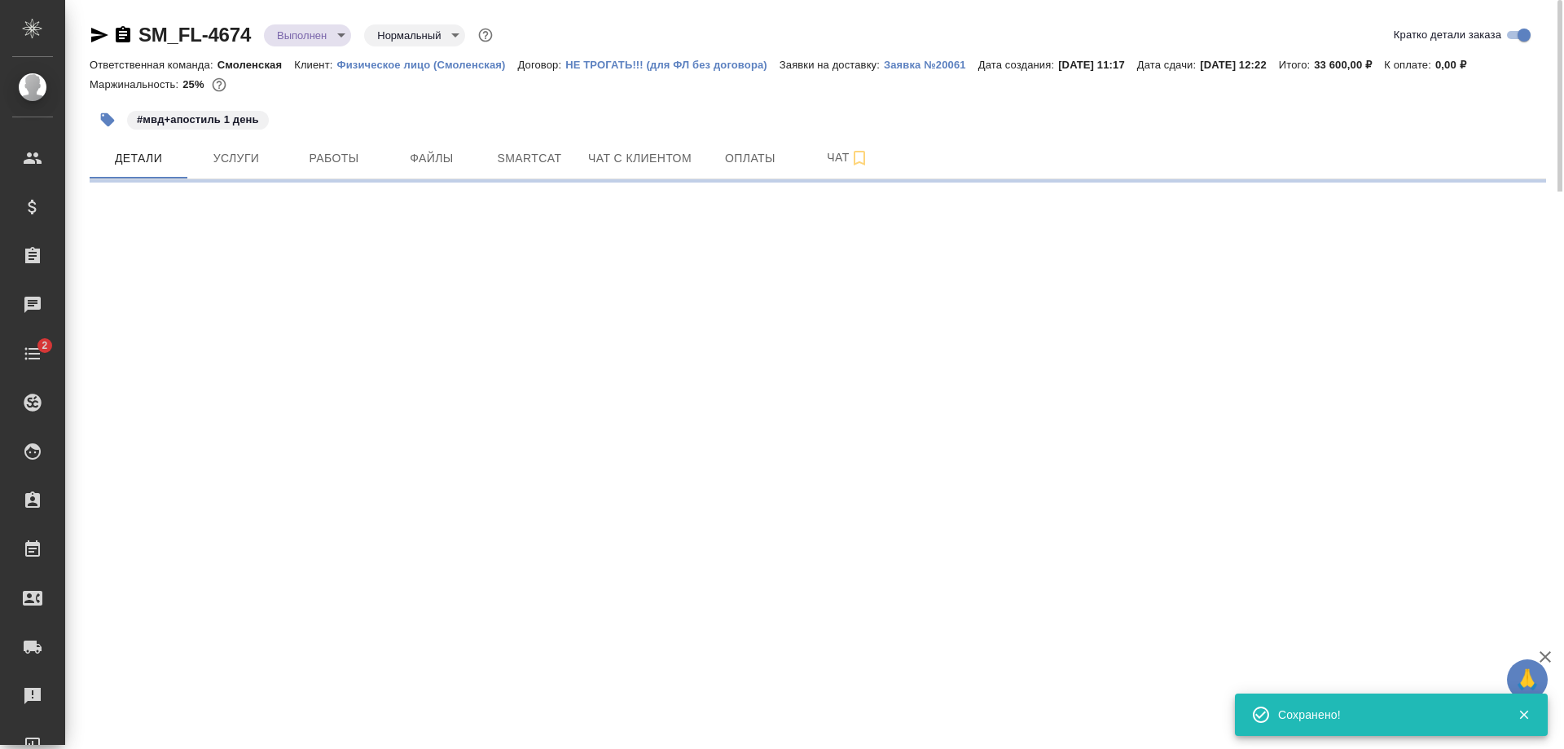
select select "RU"
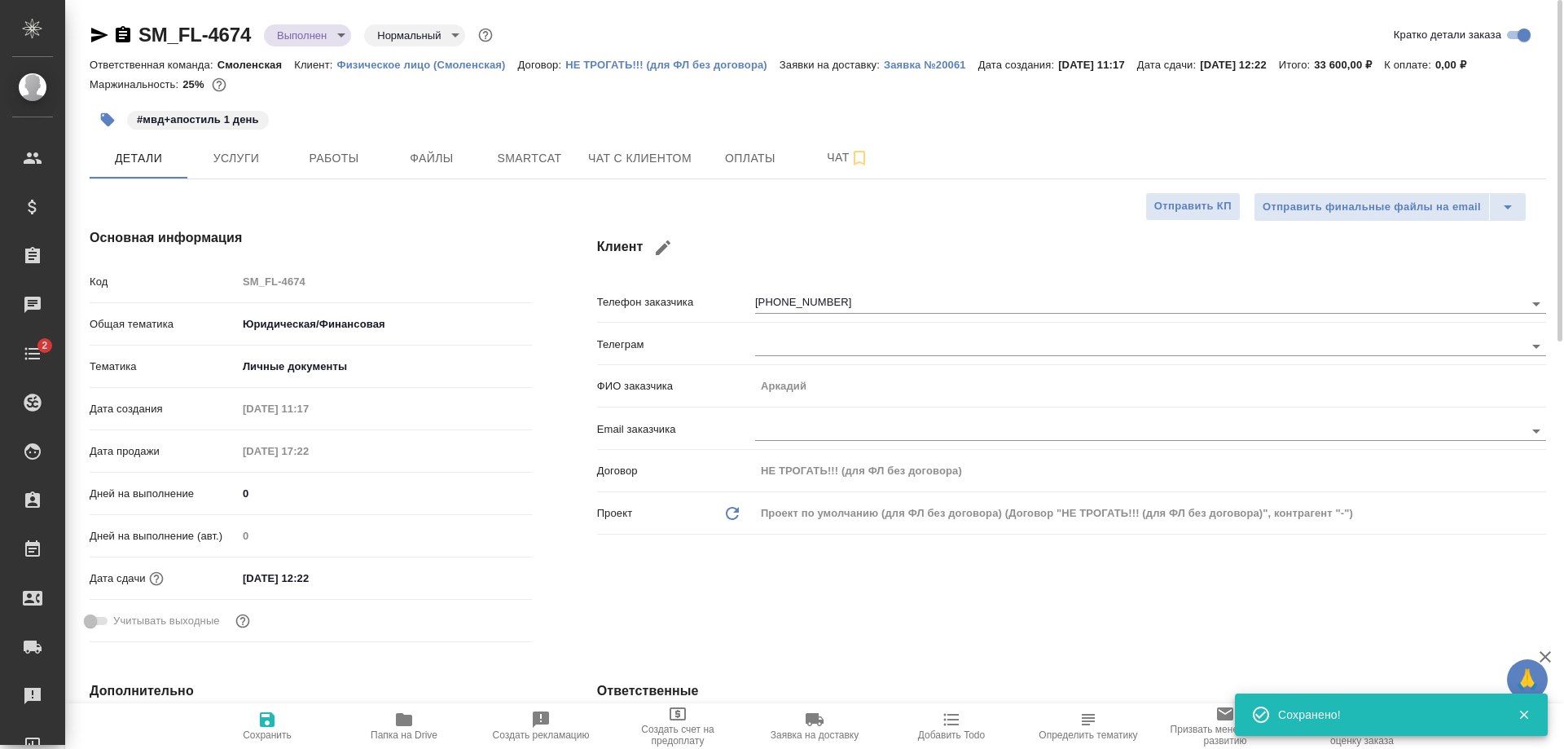
type textarea "x"
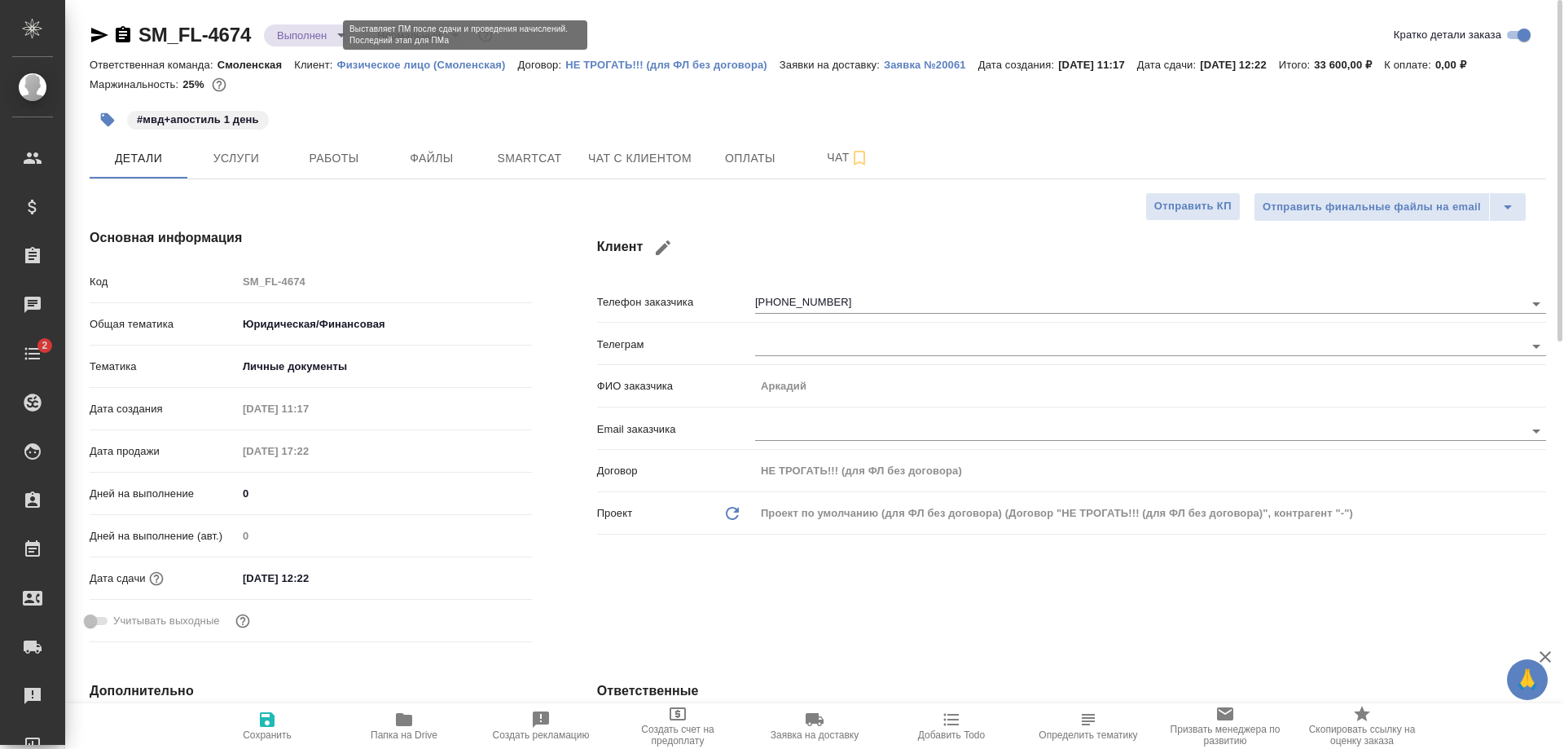
click at [310, 37] on body "🙏 .cls-1 fill:#fff; AWATERA Shulgina Anna Клиенты Спецификации Заказы 0 Чаты 2 …" at bounding box center [782, 374] width 1564 height 749
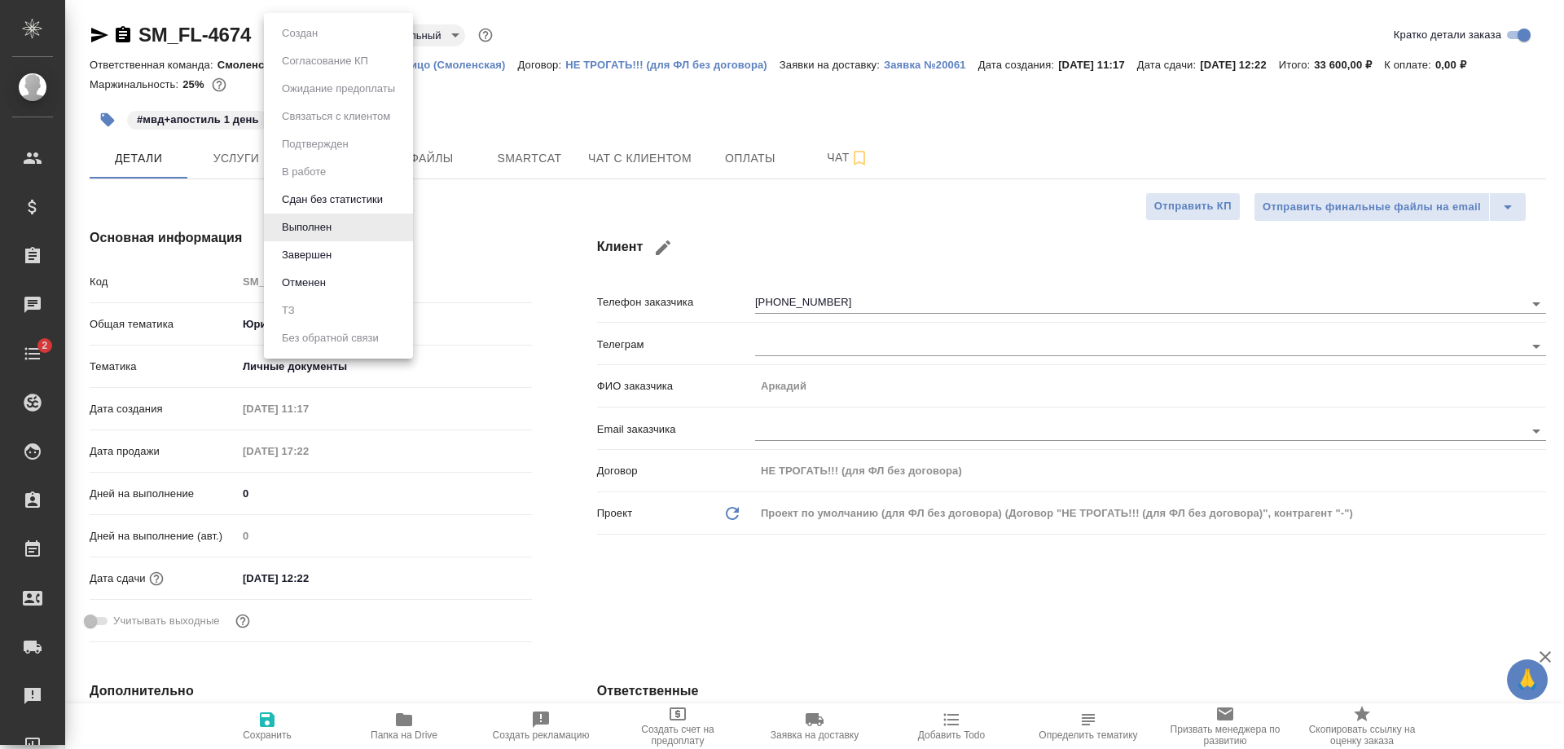
click at [339, 253] on li "Завершен" at bounding box center [338, 255] width 149 height 28
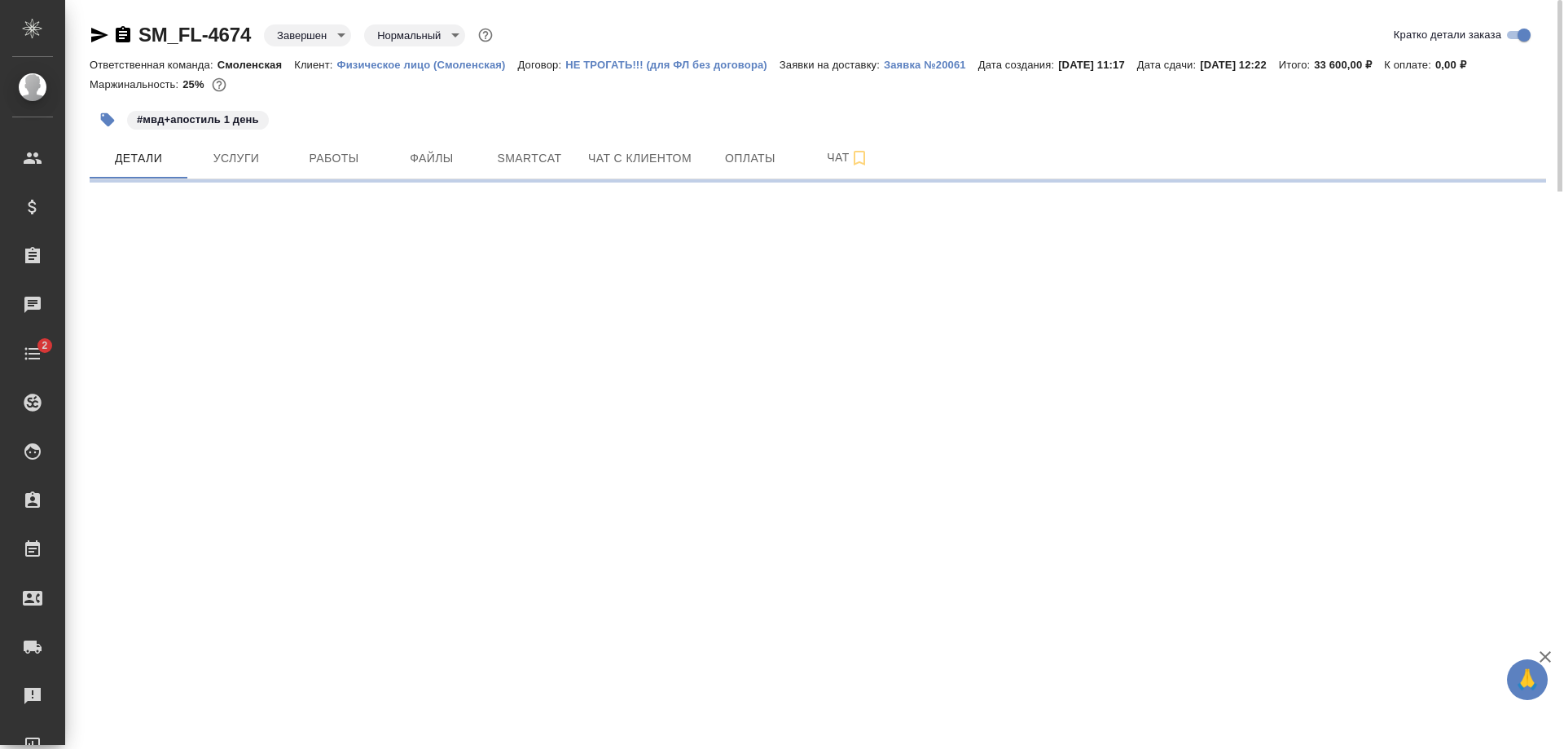
select select "RU"
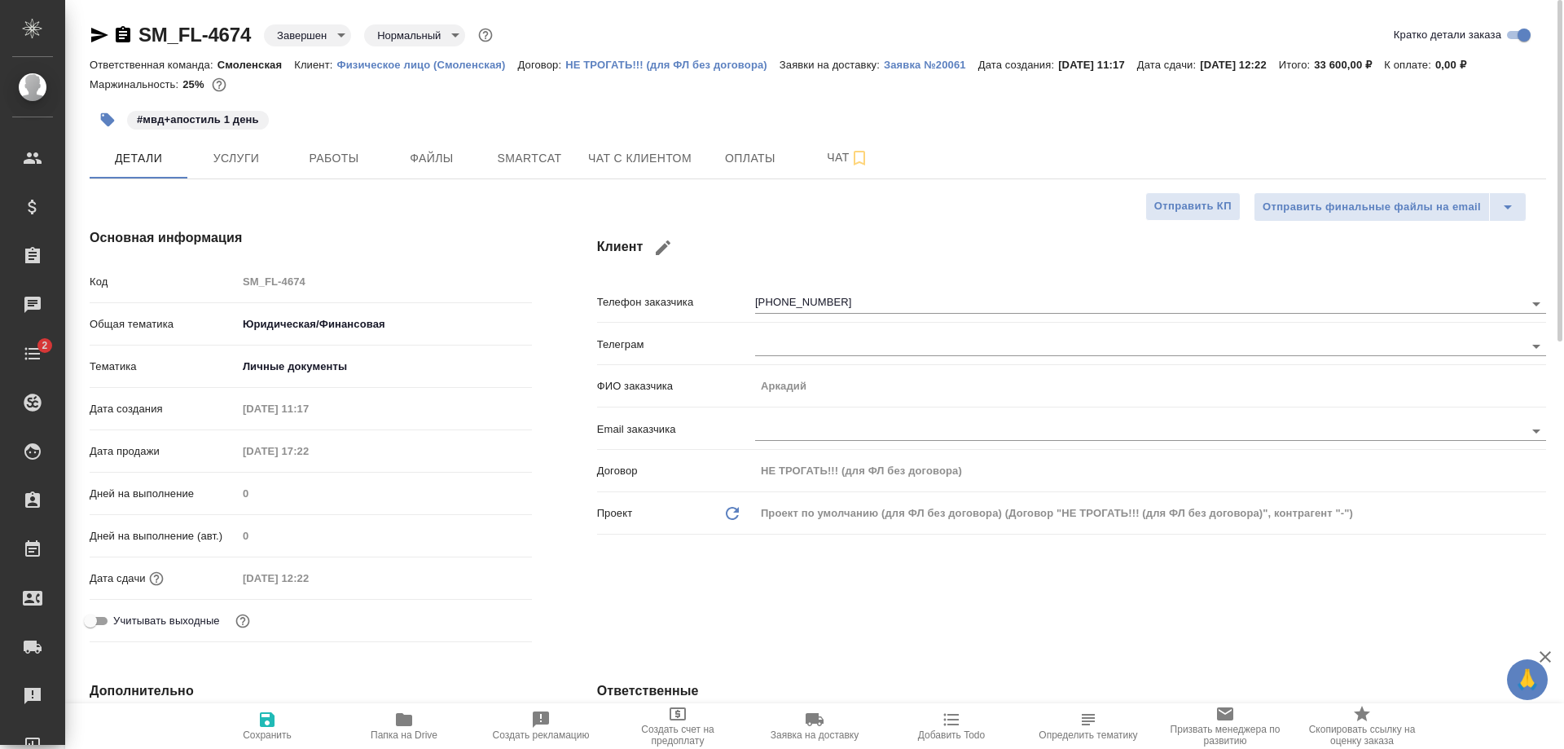
type textarea "x"
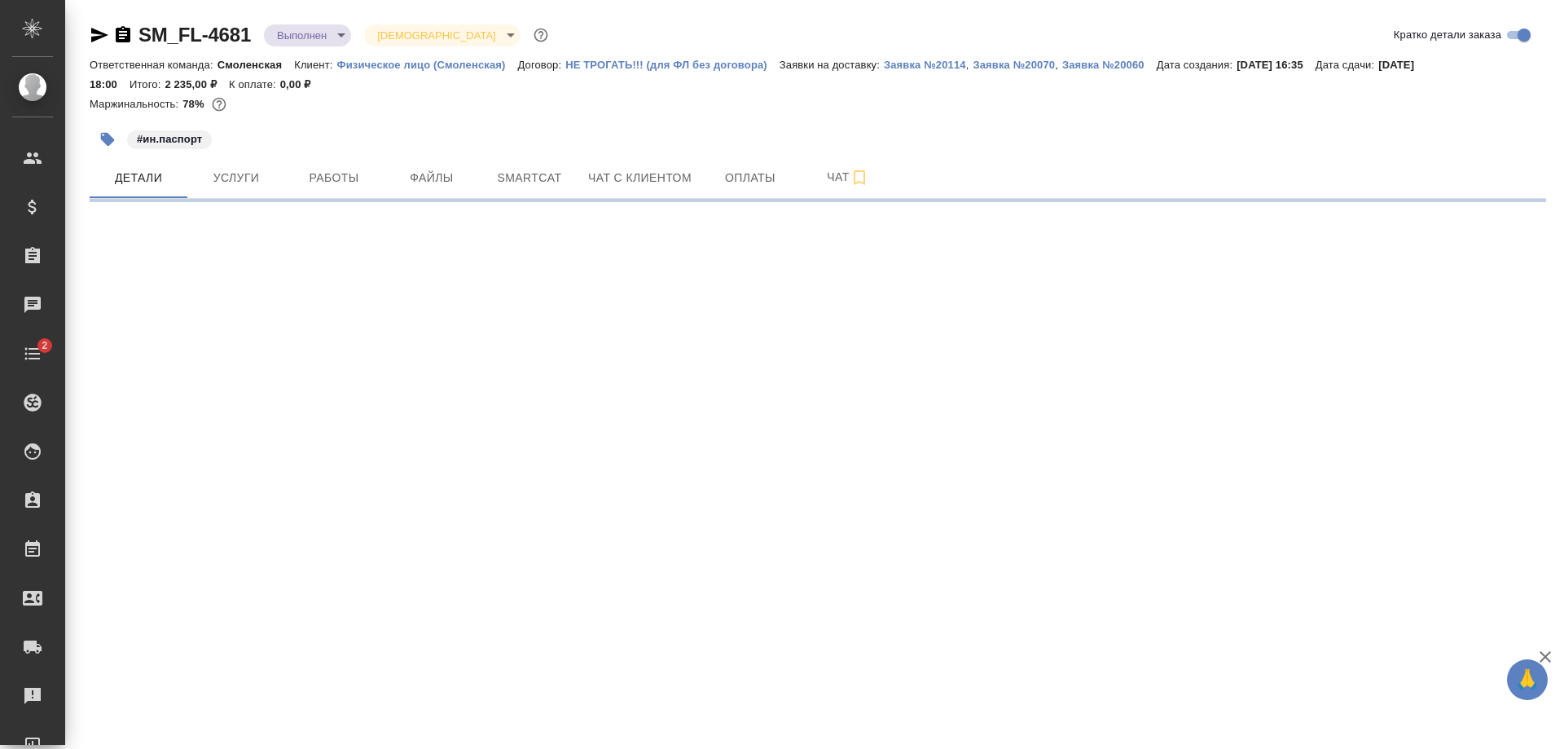
select select "RU"
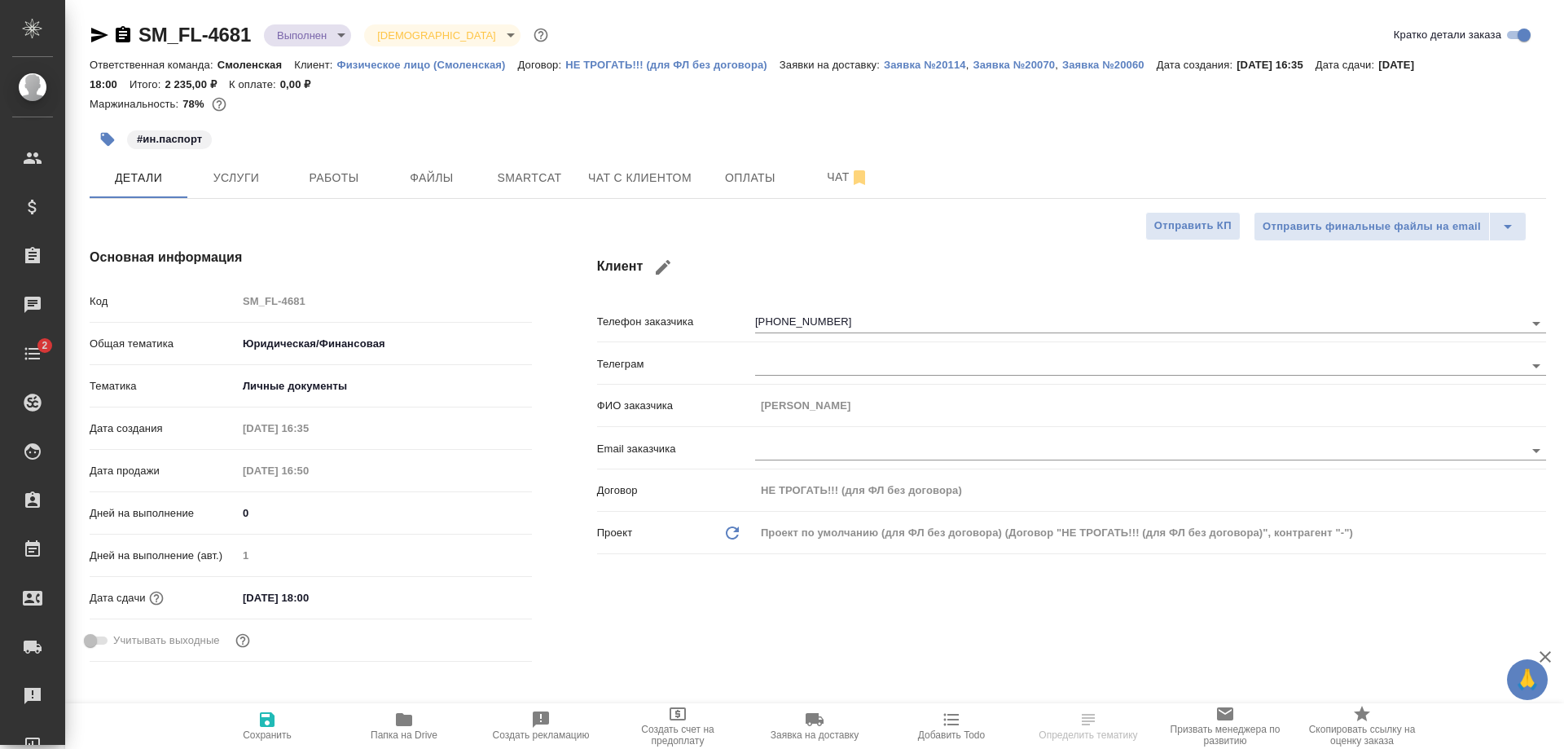
type textarea "x"
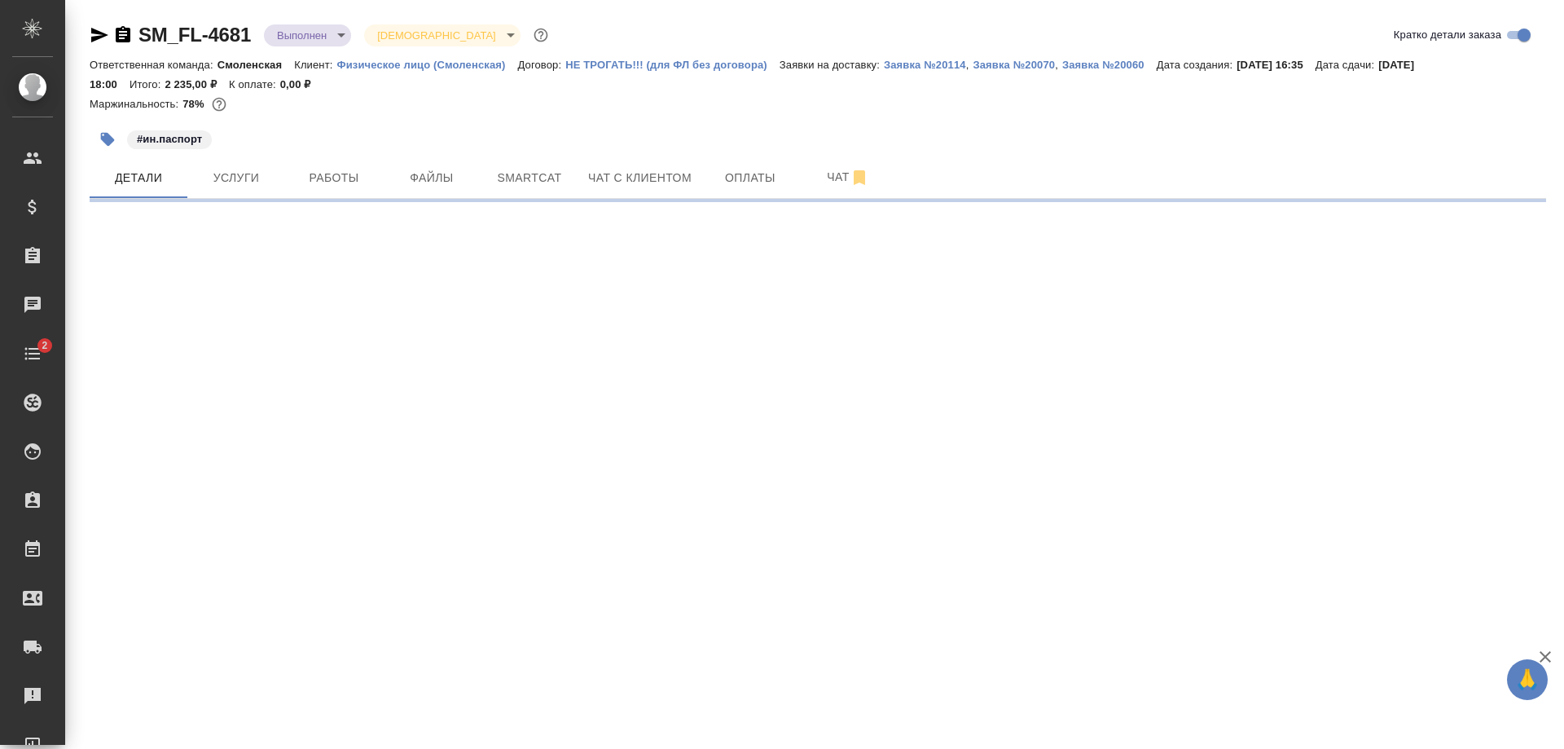
select select "RU"
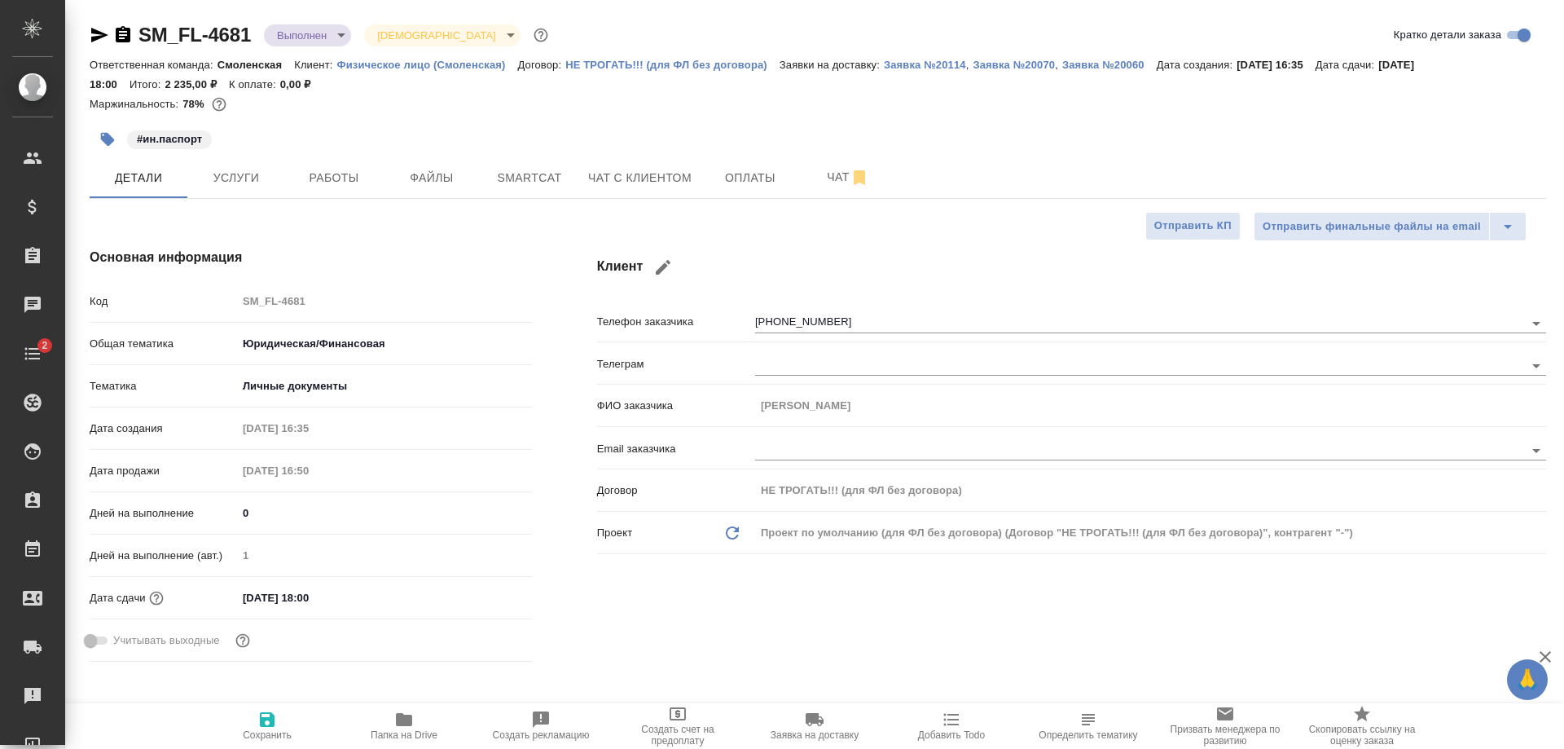
type textarea "x"
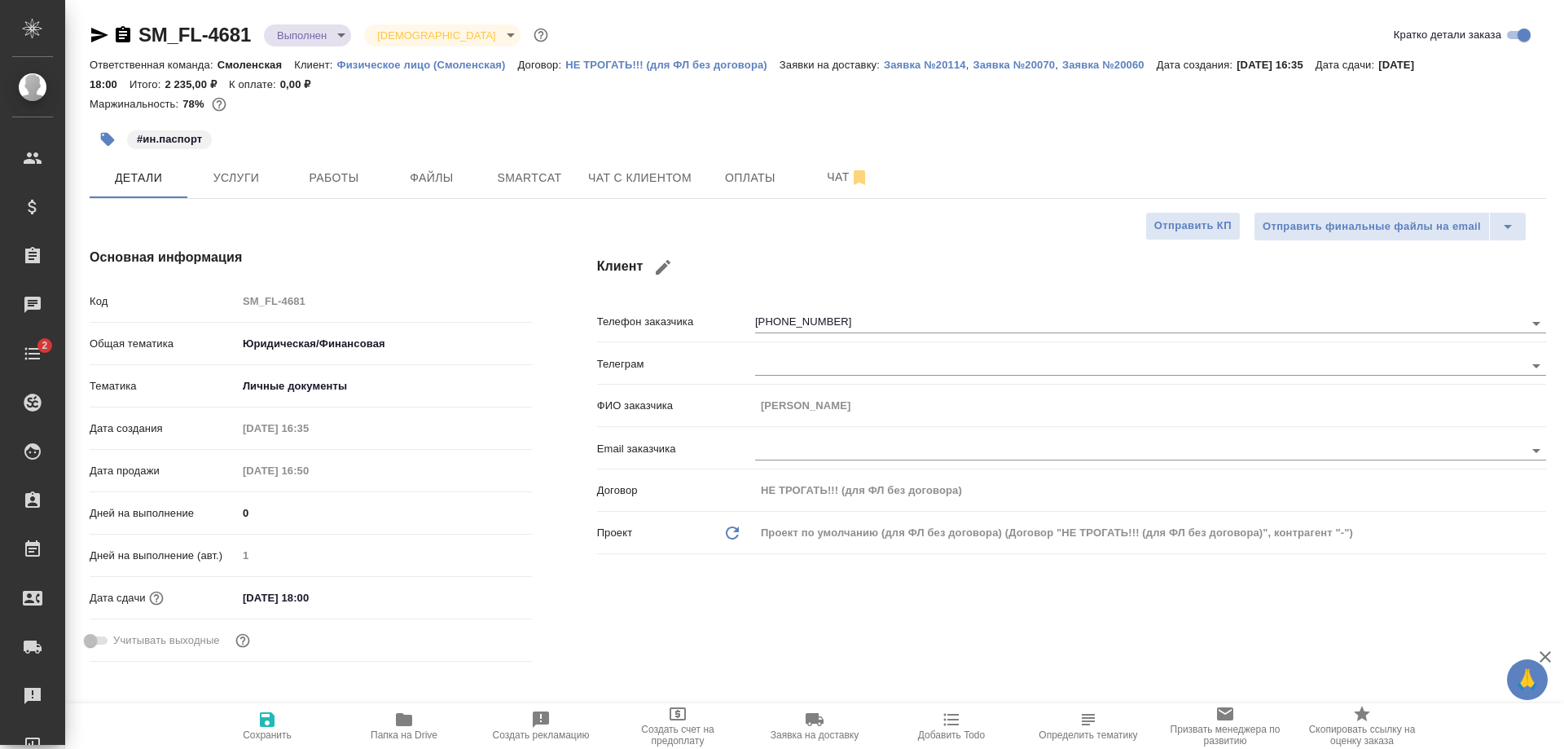
type textarea "x"
click at [248, 165] on button "Услуги" at bounding box center [236, 177] width 98 height 41
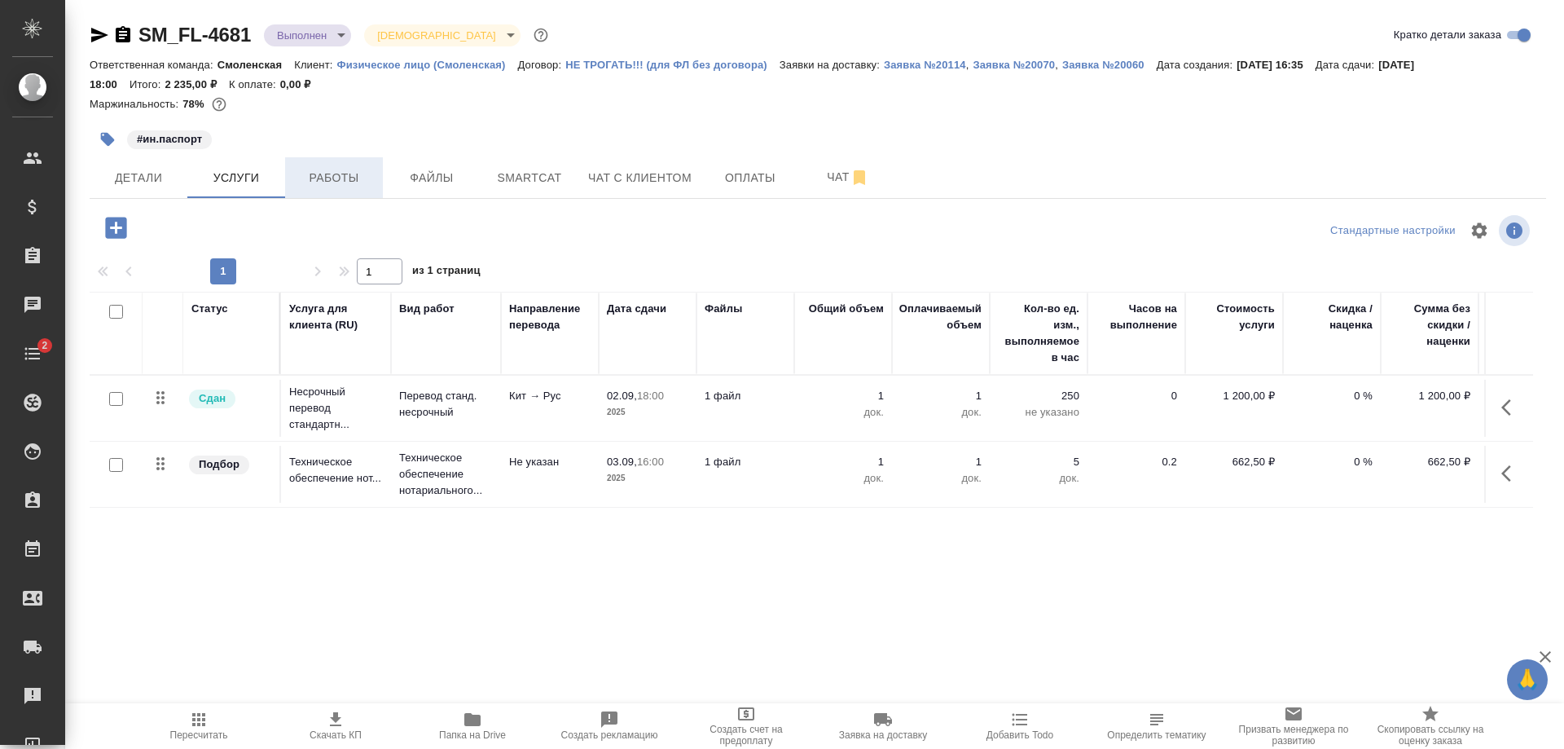
click at [349, 170] on span "Работы" at bounding box center [334, 178] width 78 height 20
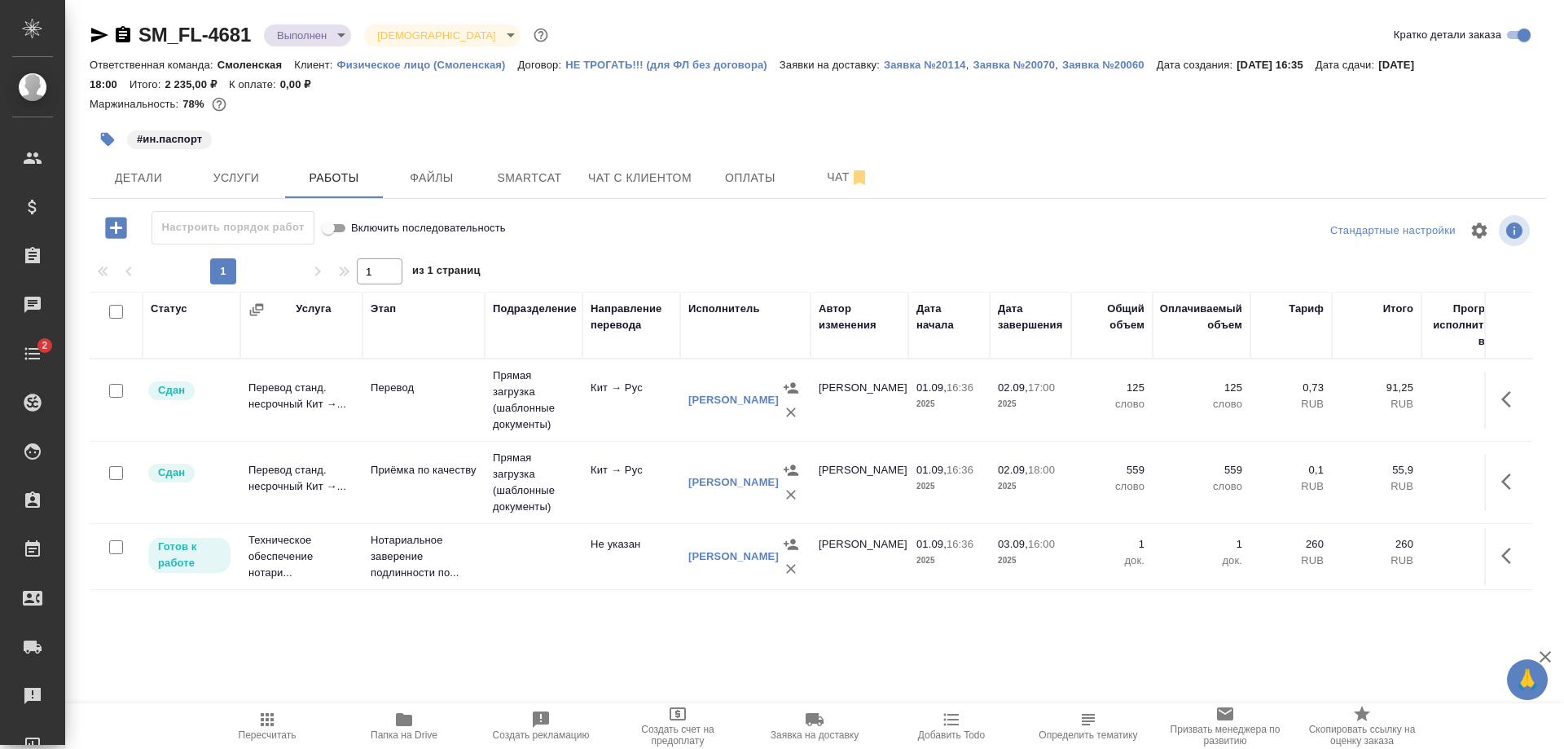
click at [477, 556] on td "Нотариальное заверение подлинности по..." at bounding box center [423, 556] width 122 height 65
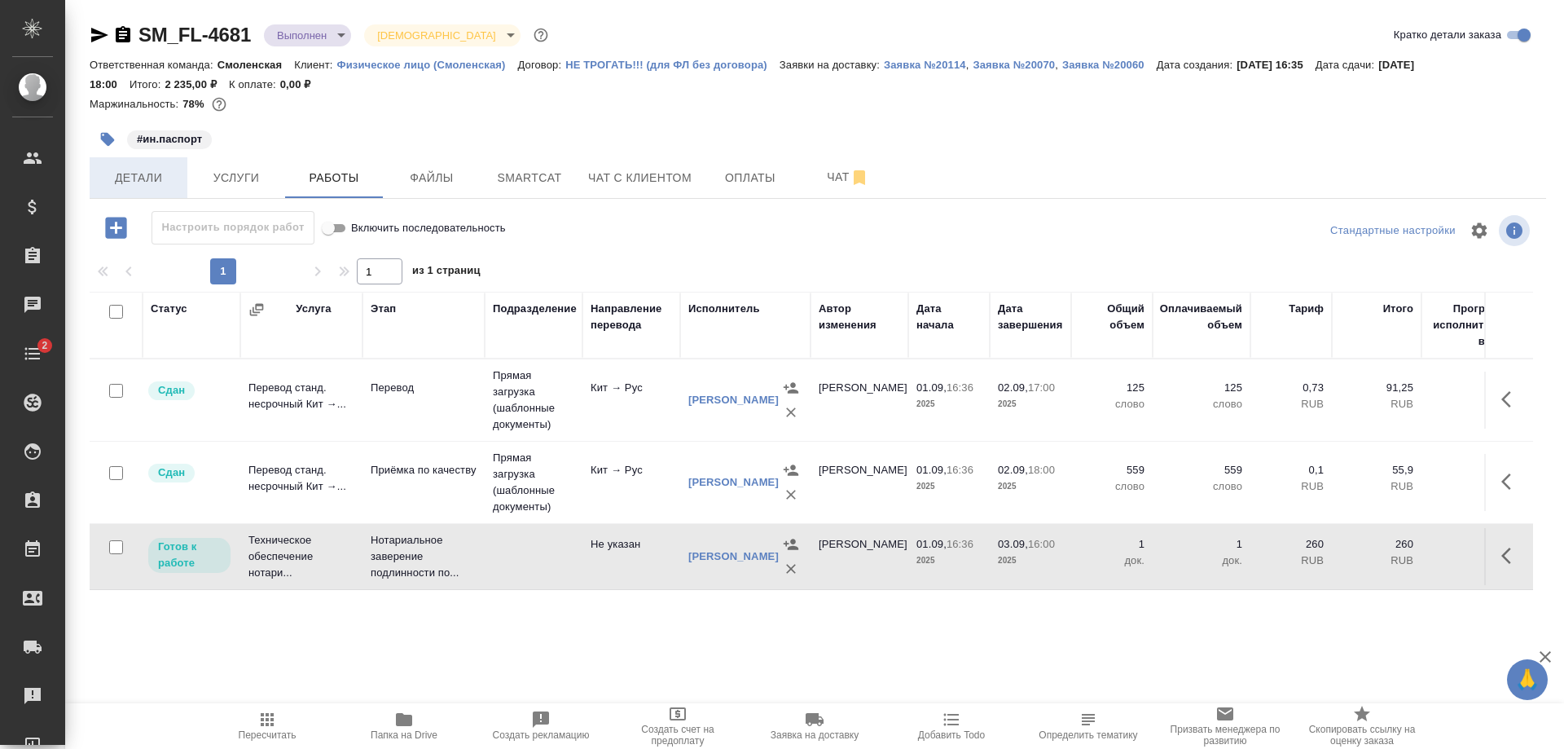
click at [141, 174] on span "Детали" at bounding box center [138, 178] width 78 height 20
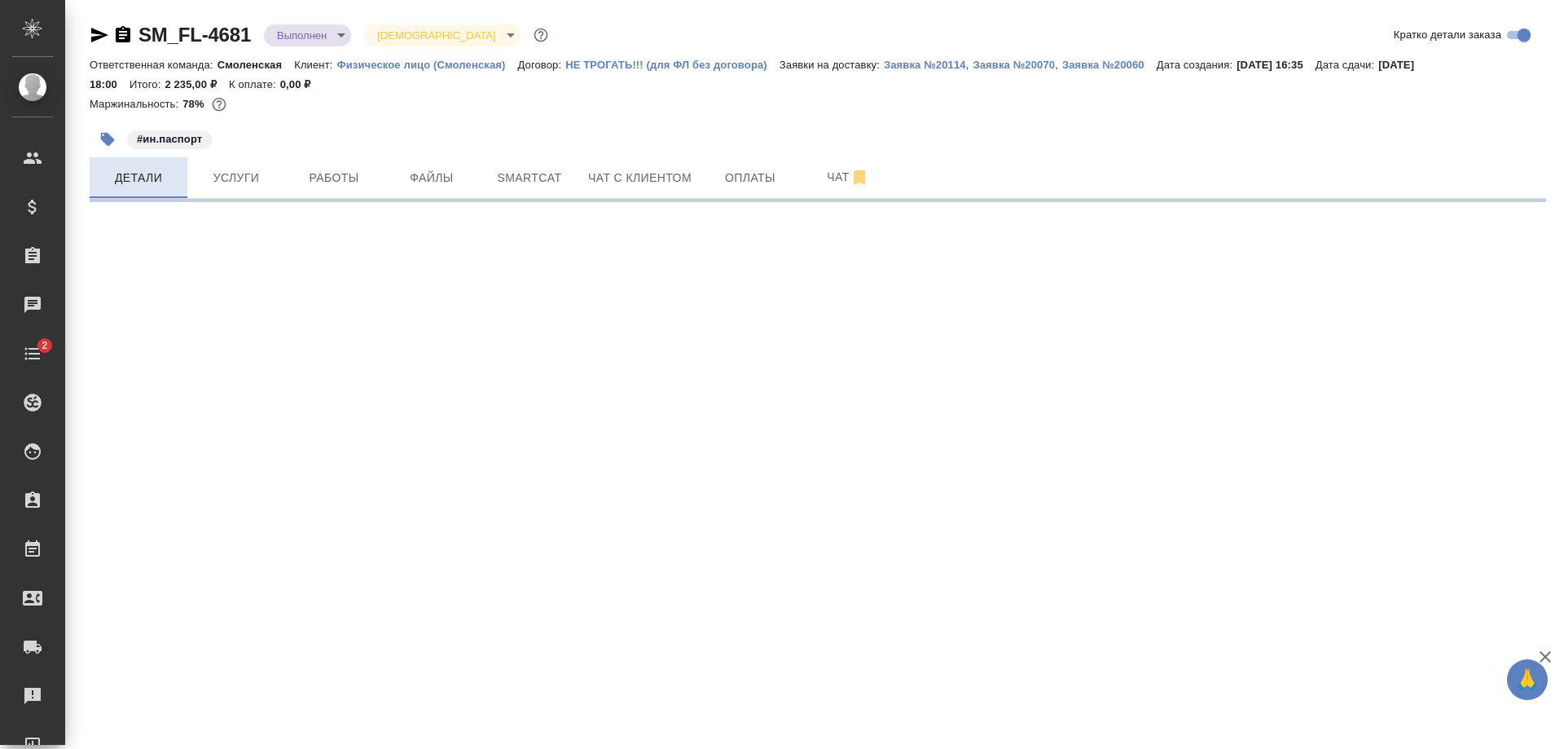
select select "RU"
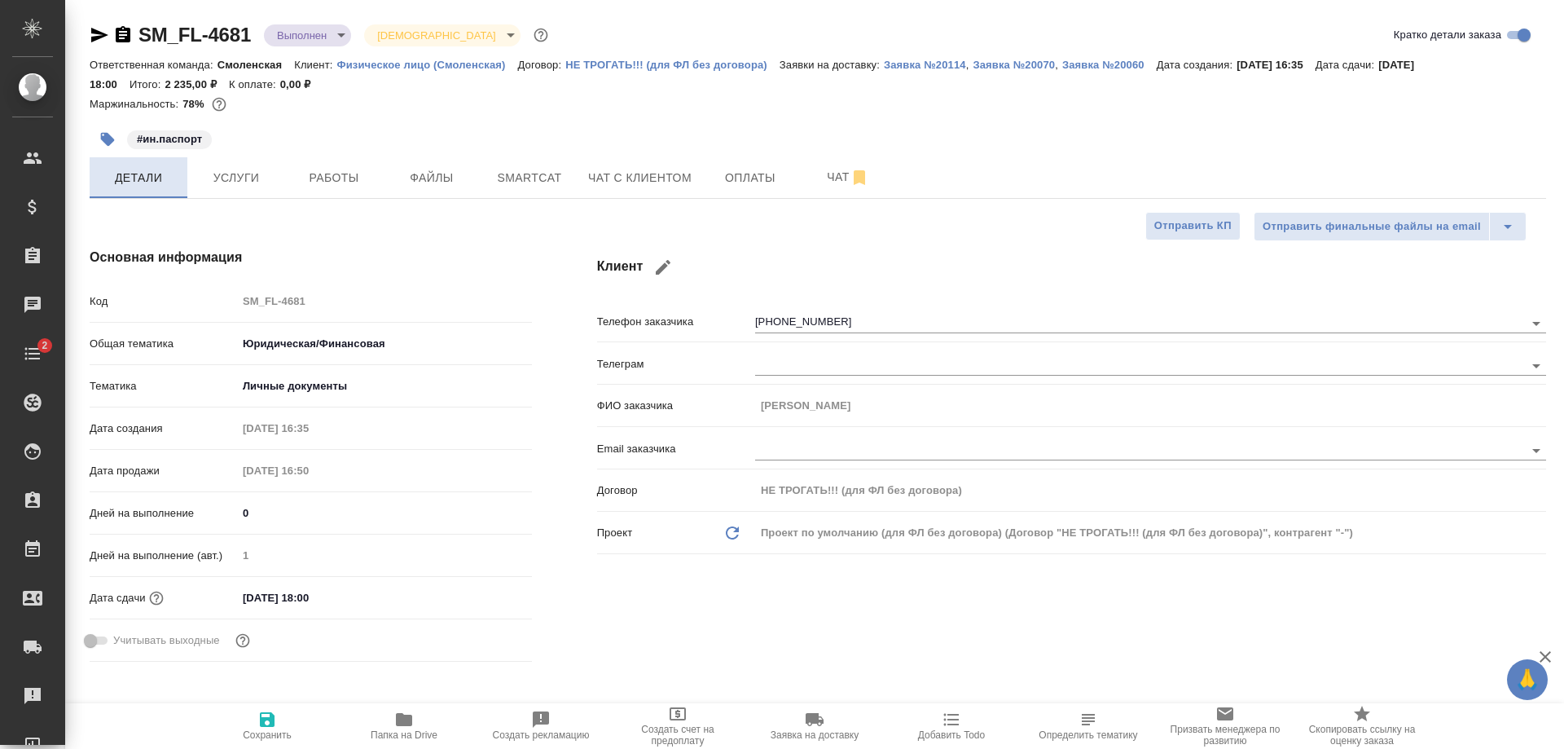
type textarea "x"
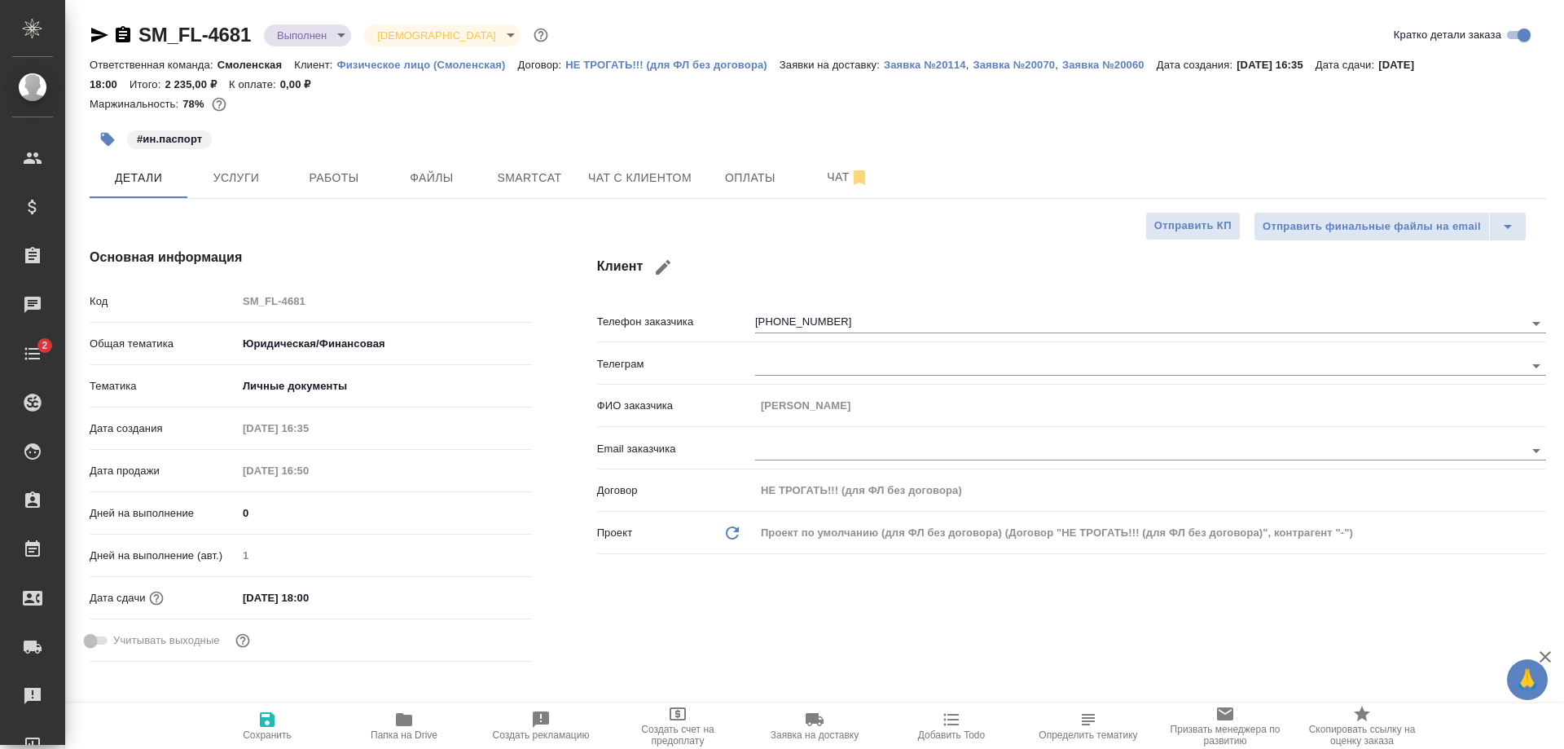
type textarea "x"
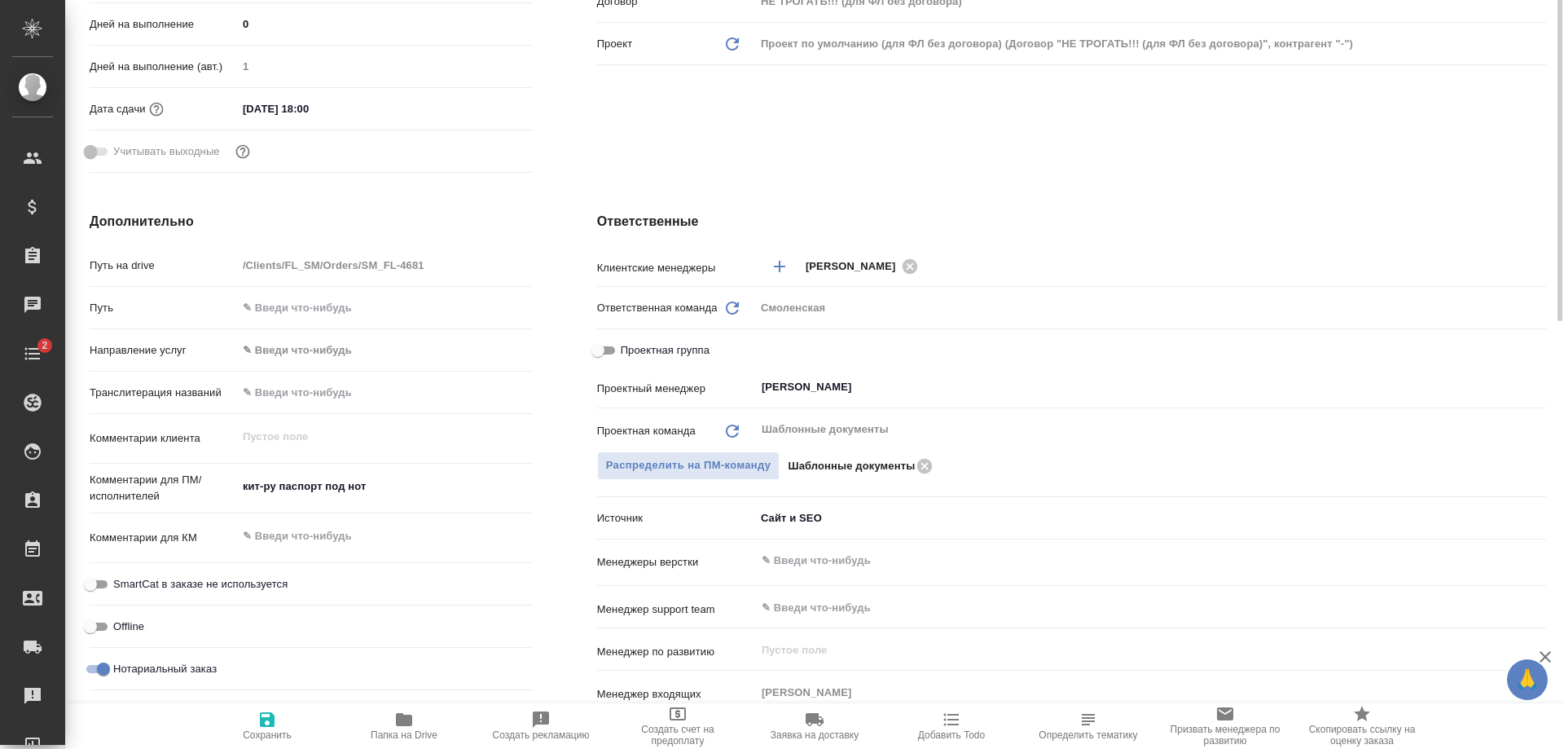
scroll to position [81, 0]
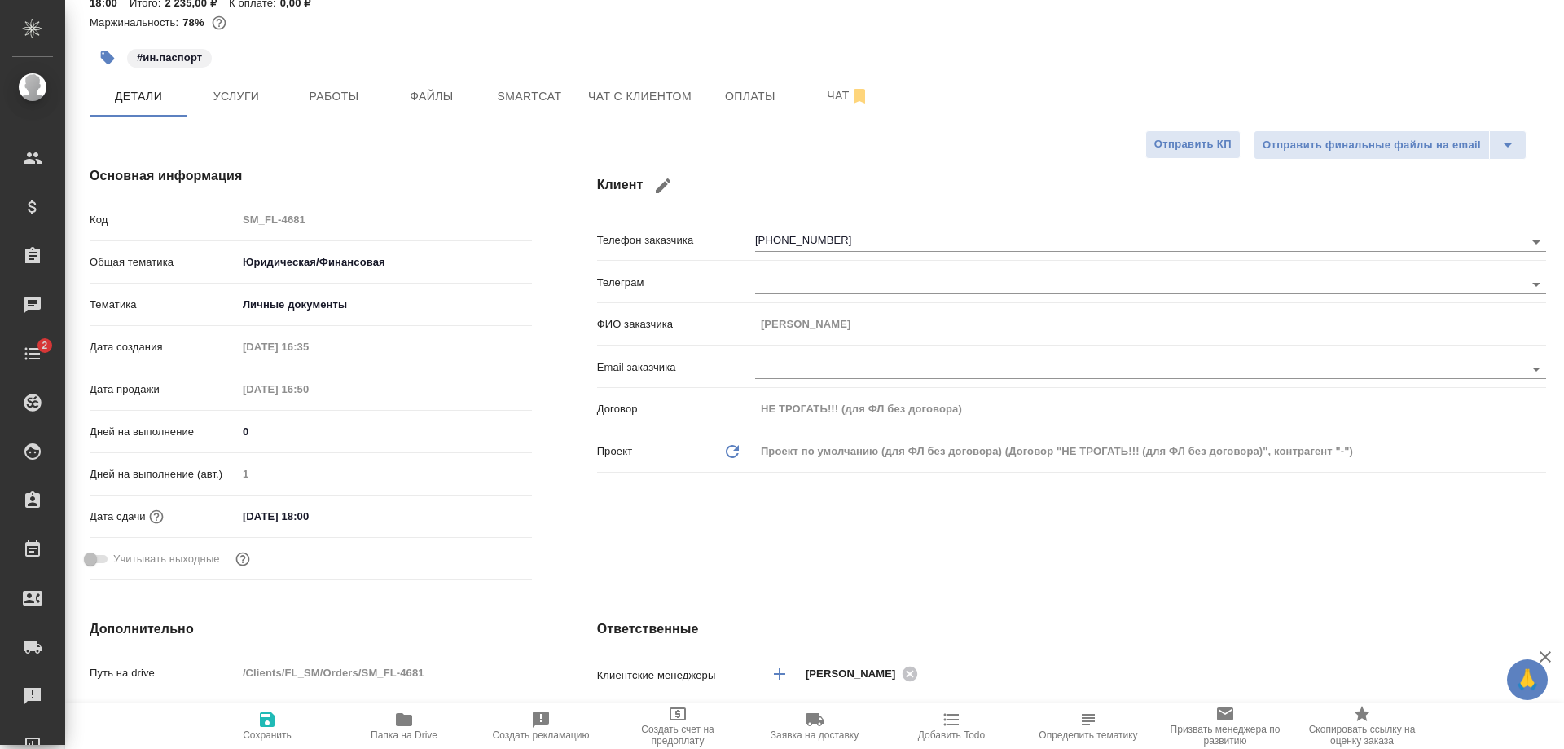
click at [345, 506] on input "03.09.2025 18:00" at bounding box center [308, 516] width 143 height 24
click at [477, 510] on icon "button" at bounding box center [484, 514] width 15 height 16
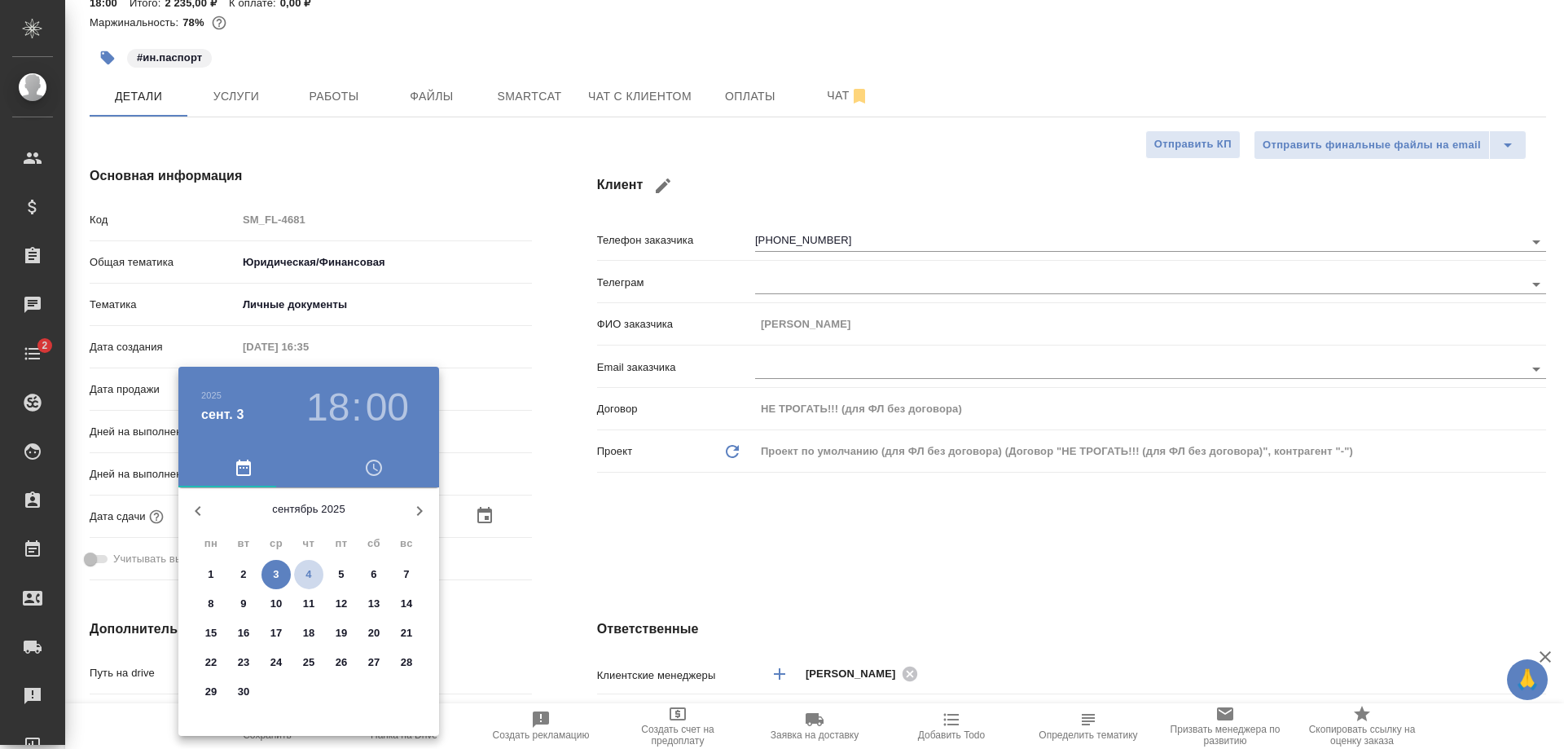
click at [304, 567] on span "4" at bounding box center [308, 574] width 29 height 16
type input "04.09.2025 18:00"
type textarea "x"
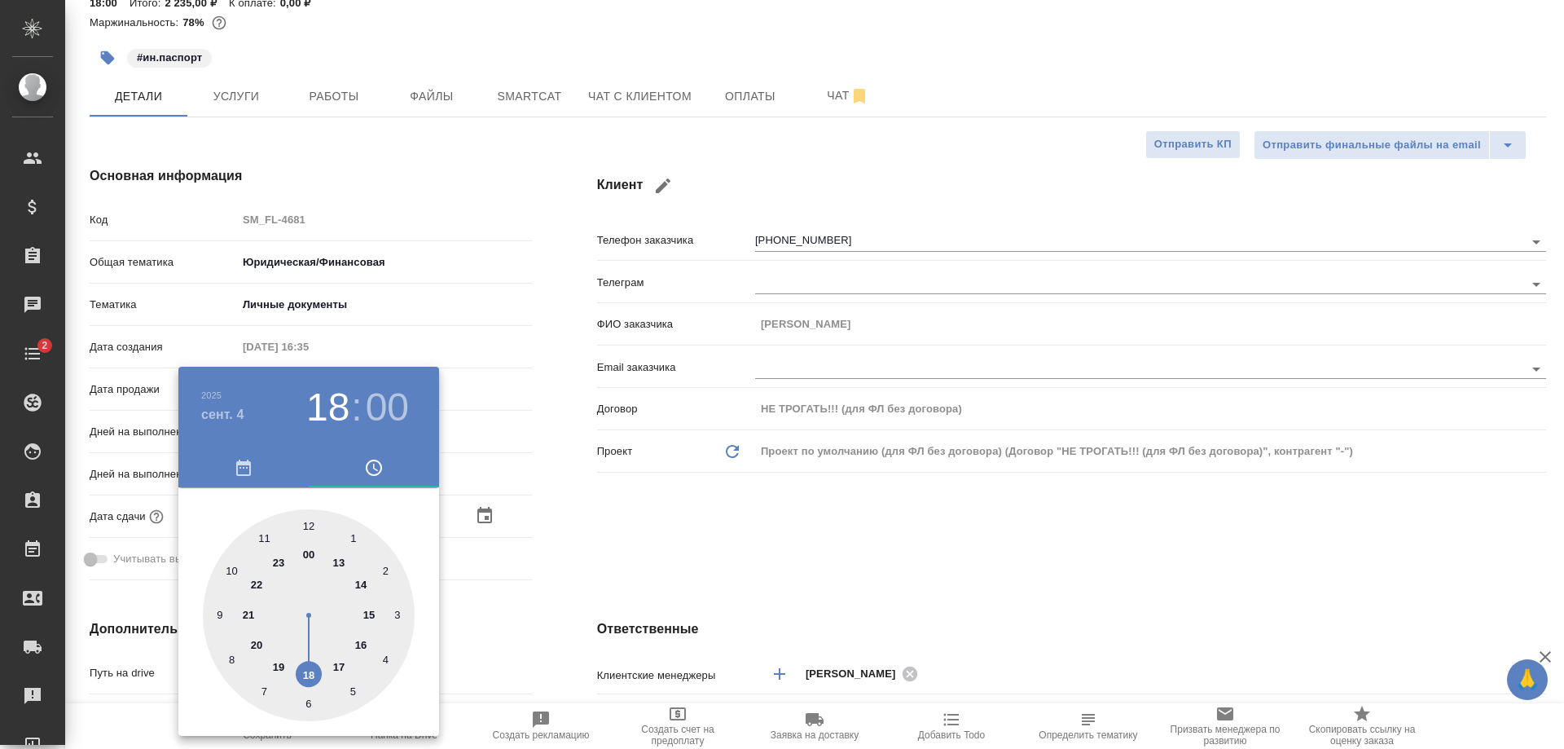
type input "04.09.2025 12:00"
type textarea "x"
drag, startPoint x: 304, startPoint y: 671, endPoint x: 307, endPoint y: 504, distance: 167.0
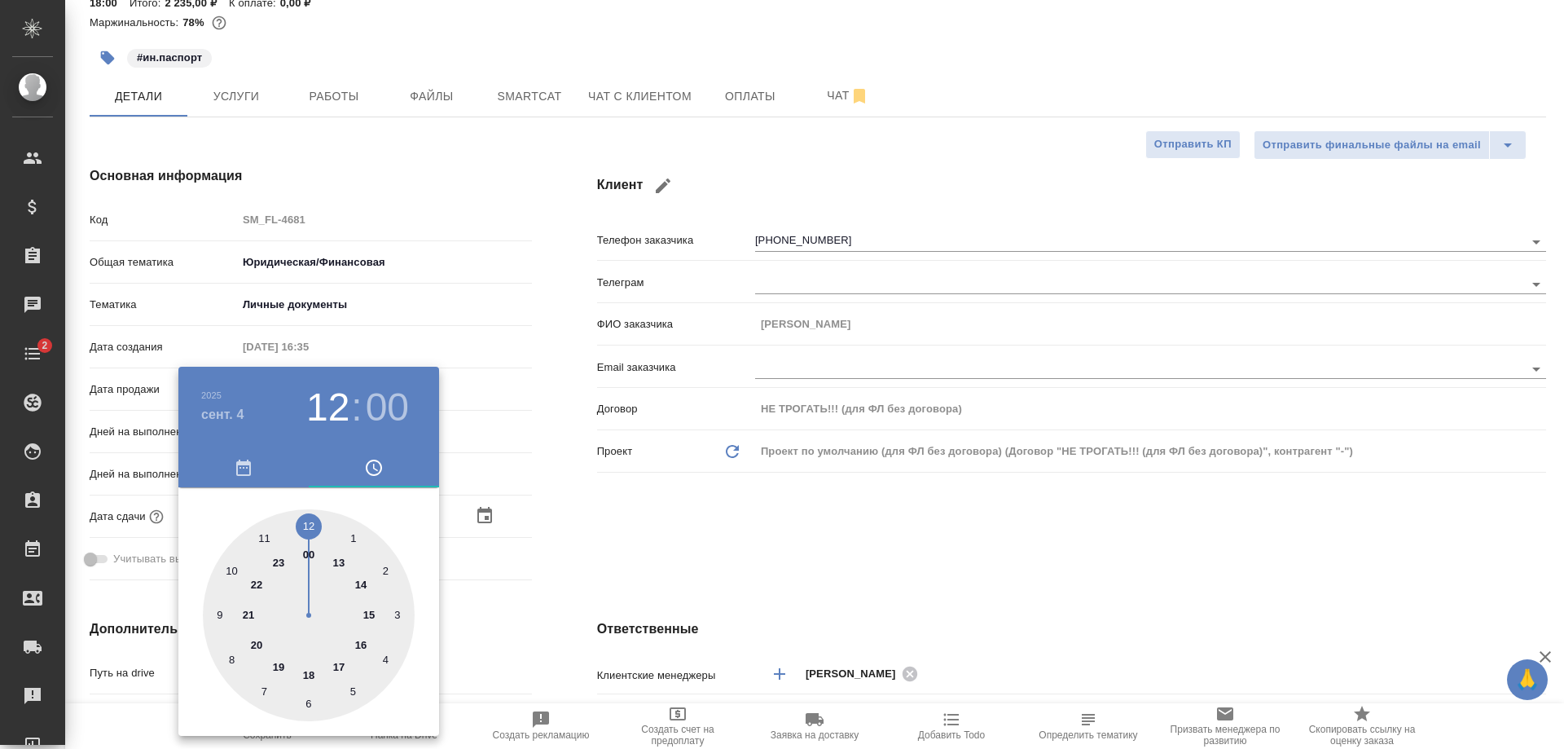
click at [307, 504] on div "00 1 2 3 4 5 6 7 8 9 10 11 12 13 14 15 16 17 18 19 20 21 22 23" at bounding box center [308, 611] width 261 height 248
click at [384, 409] on h3 "00" at bounding box center [387, 407] width 43 height 46
type input "04.09.2025 12:06"
type textarea "x"
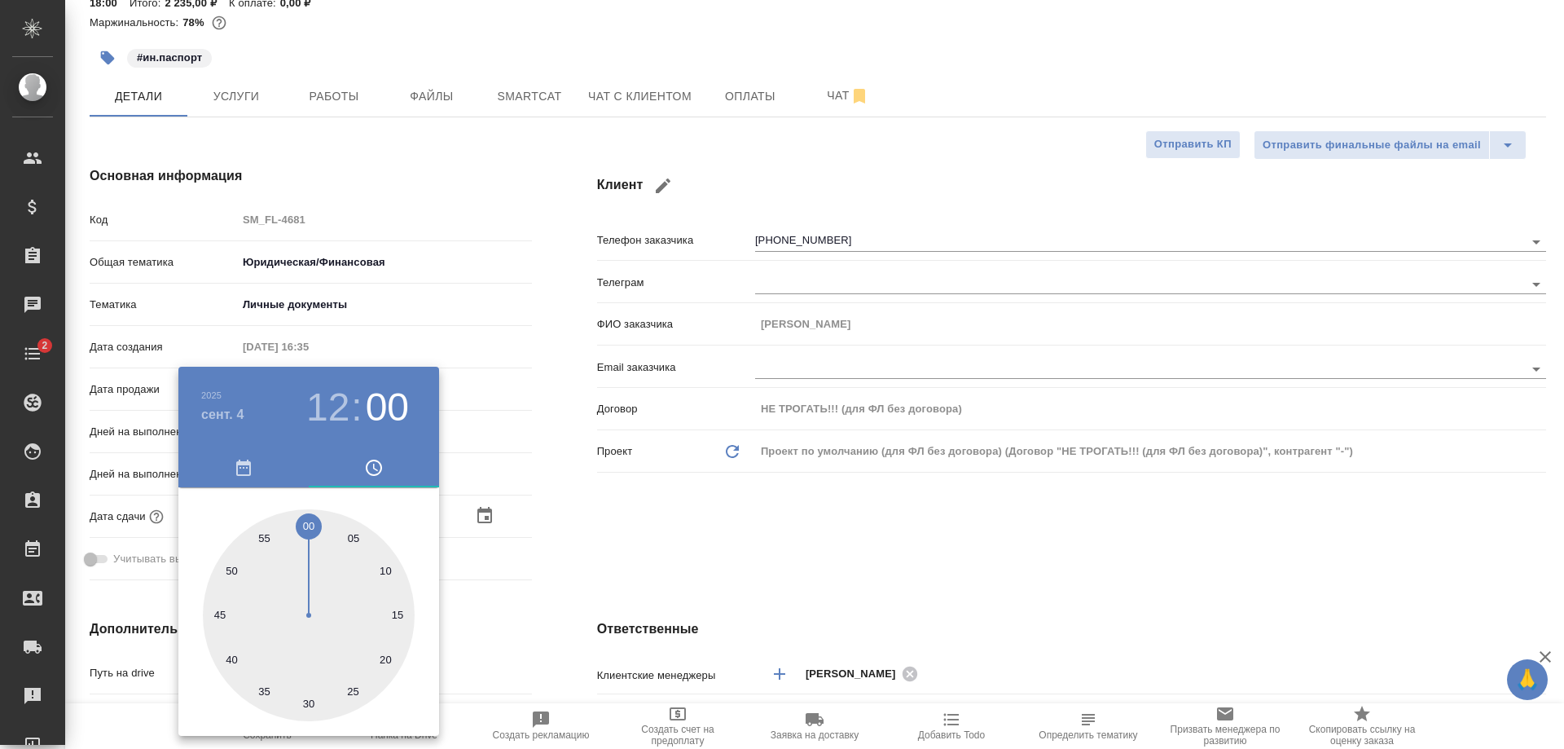
type textarea "x"
type input "04.09.2025 12:18"
type textarea "x"
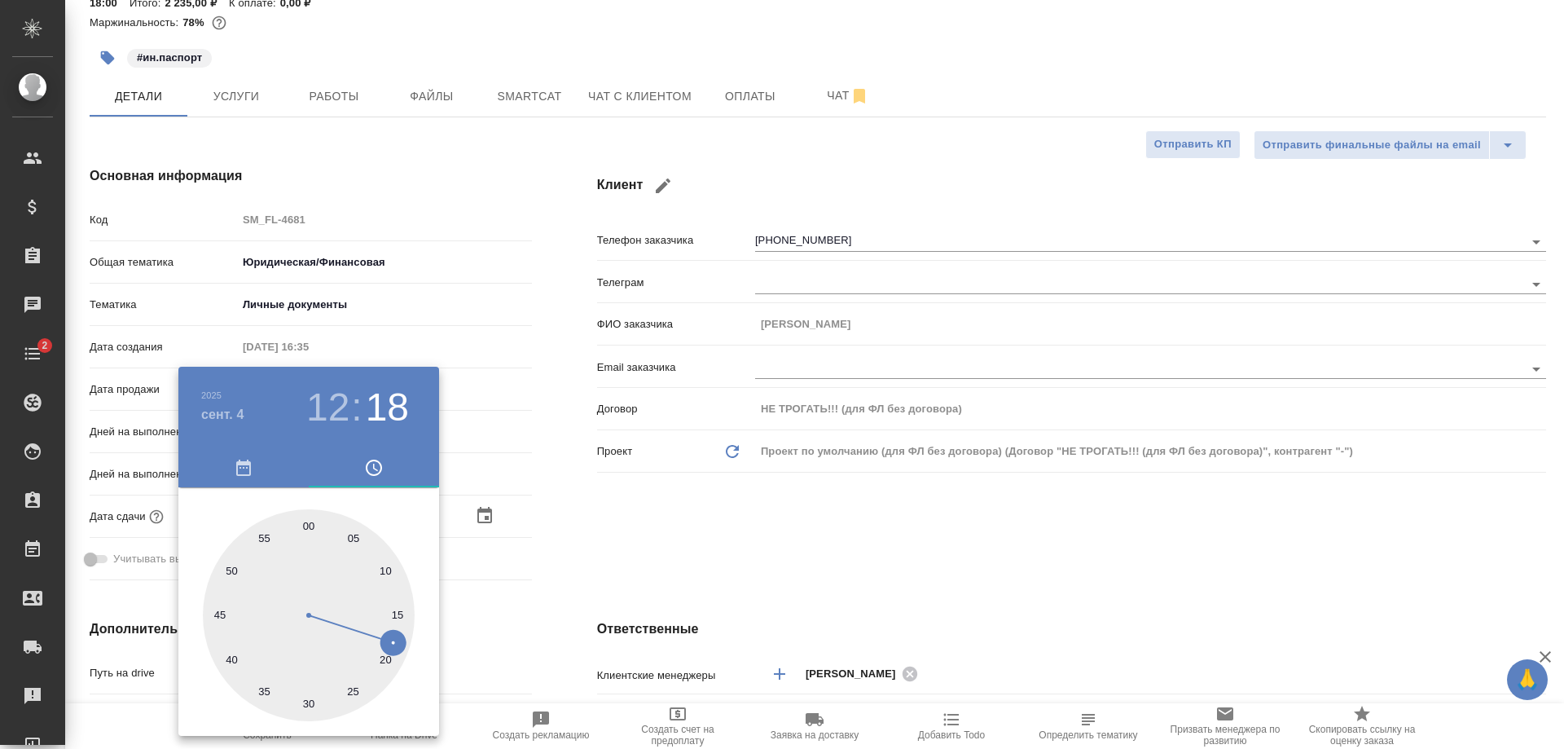
type input "04.09.2025 12:22"
type textarea "x"
type input "04.09.2025 12:28"
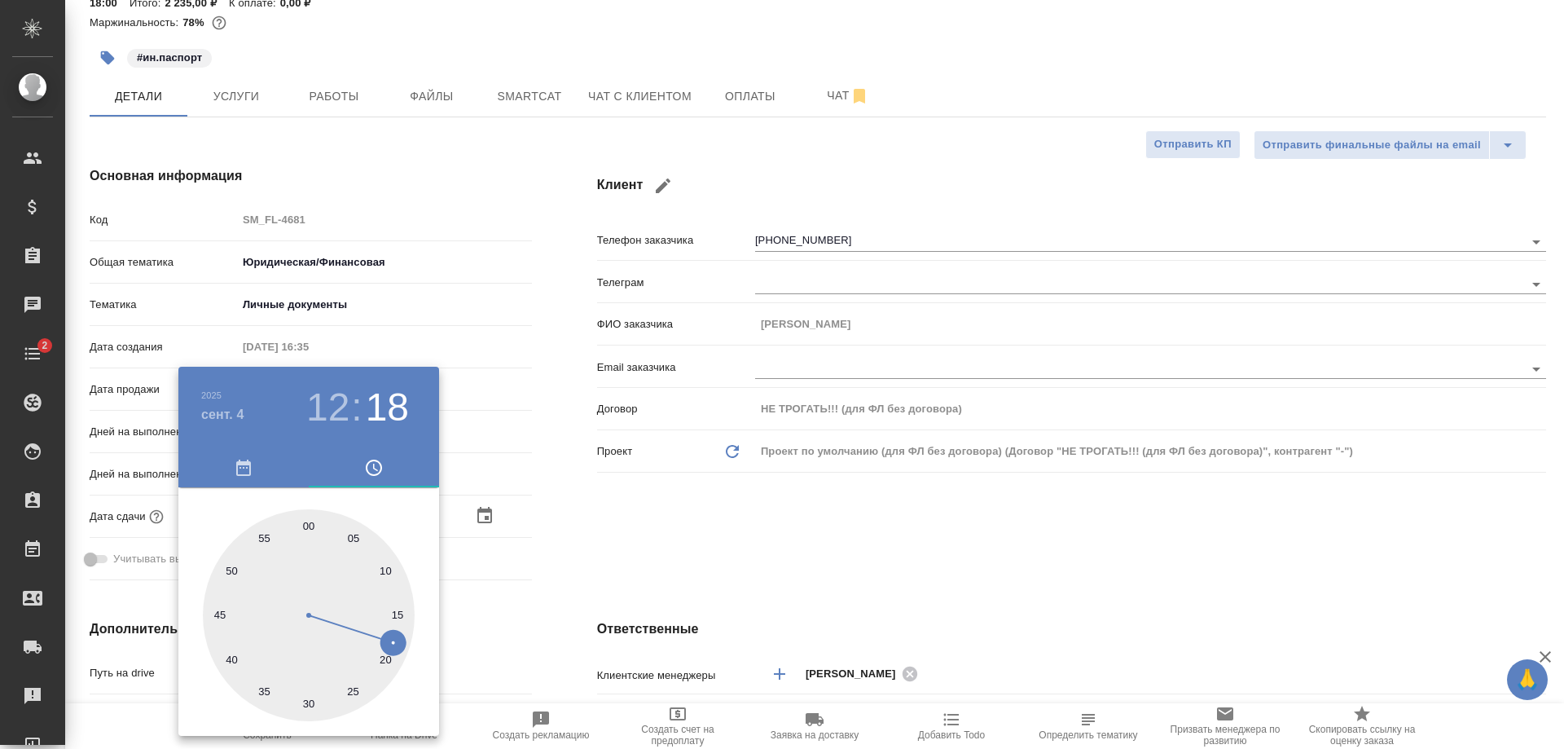
type textarea "x"
type input "04.09.2025 12:30"
type textarea "x"
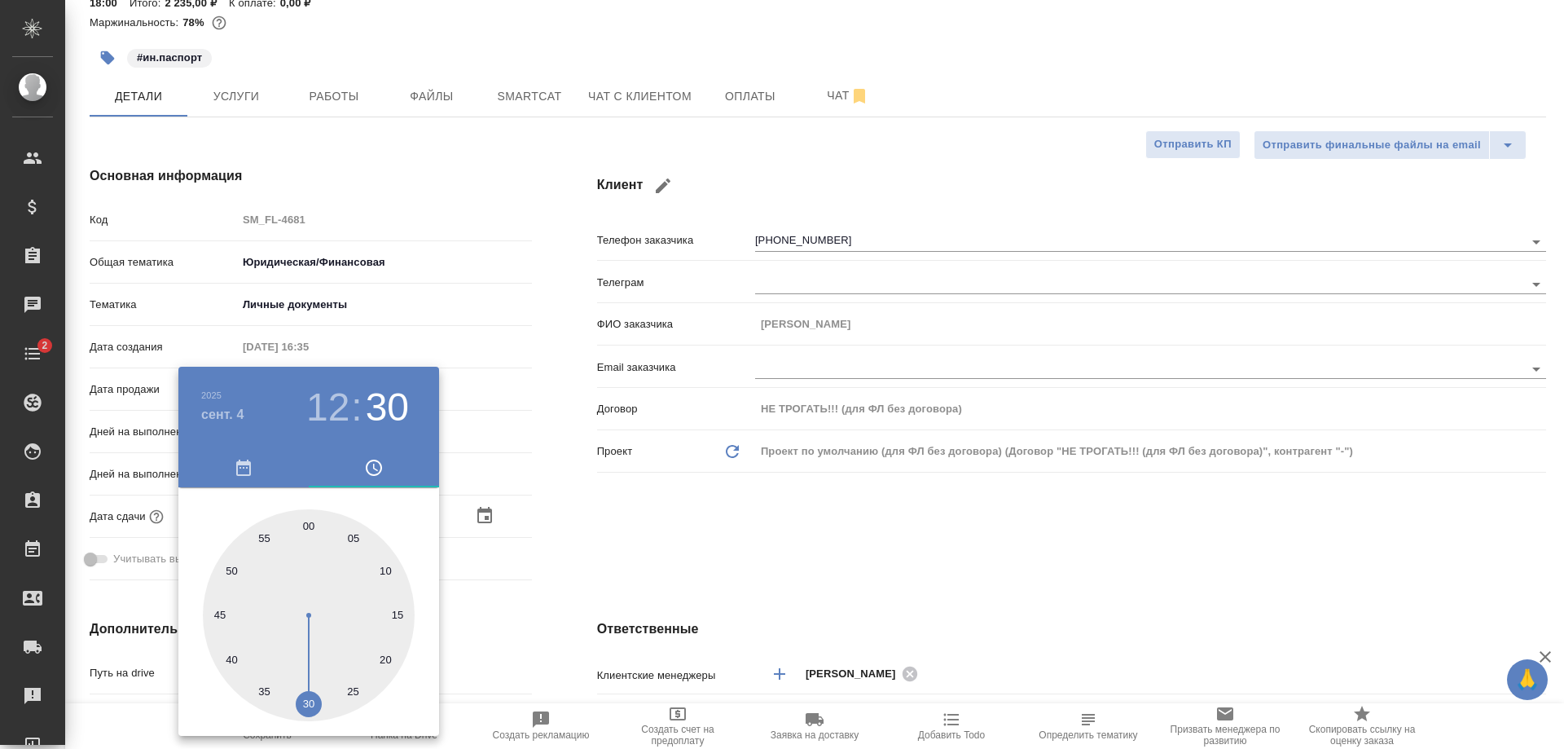
type textarea "x"
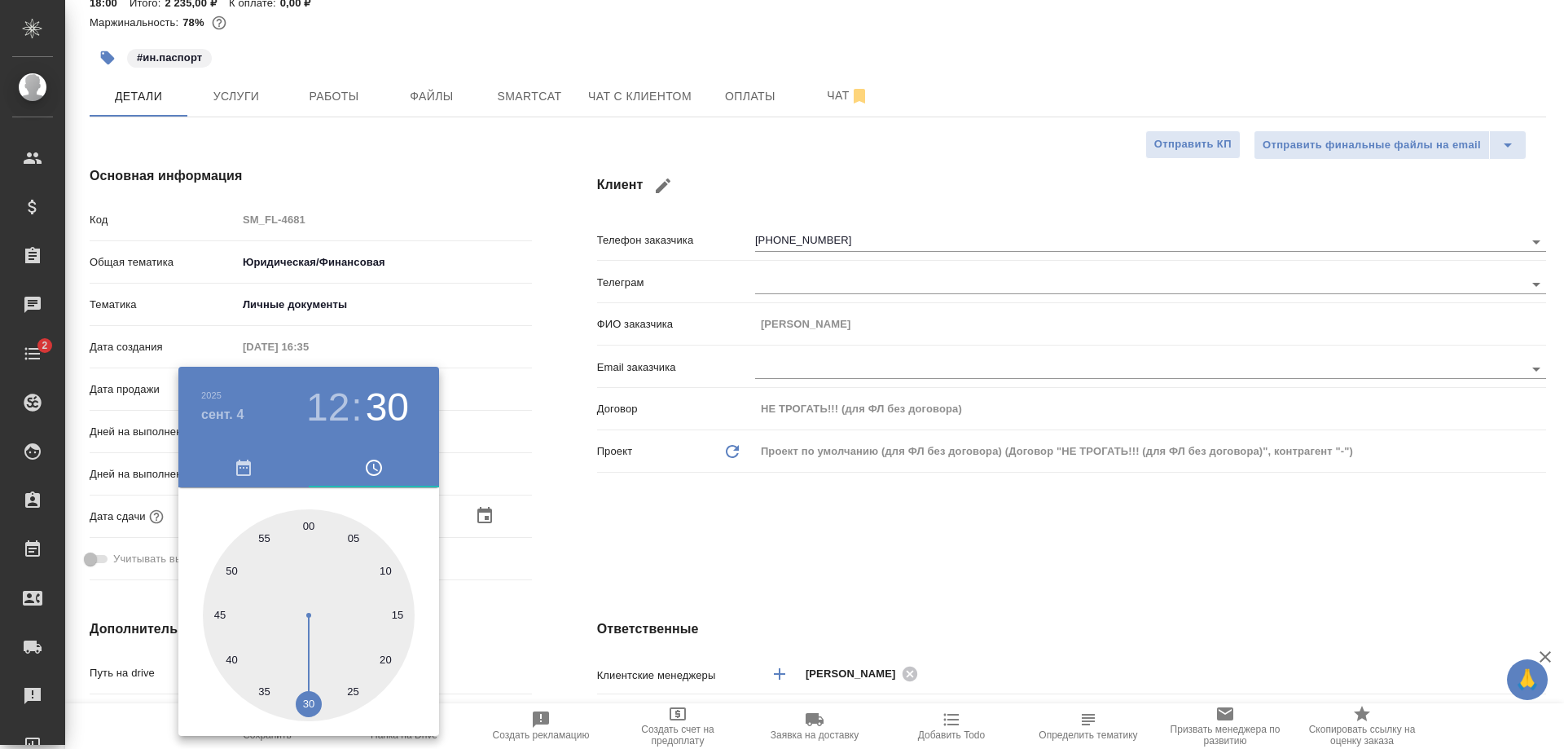
drag, startPoint x: 294, startPoint y: 518, endPoint x: 306, endPoint y: 688, distance: 169.9
click at [306, 688] on div at bounding box center [309, 615] width 212 height 212
type textarea "x"
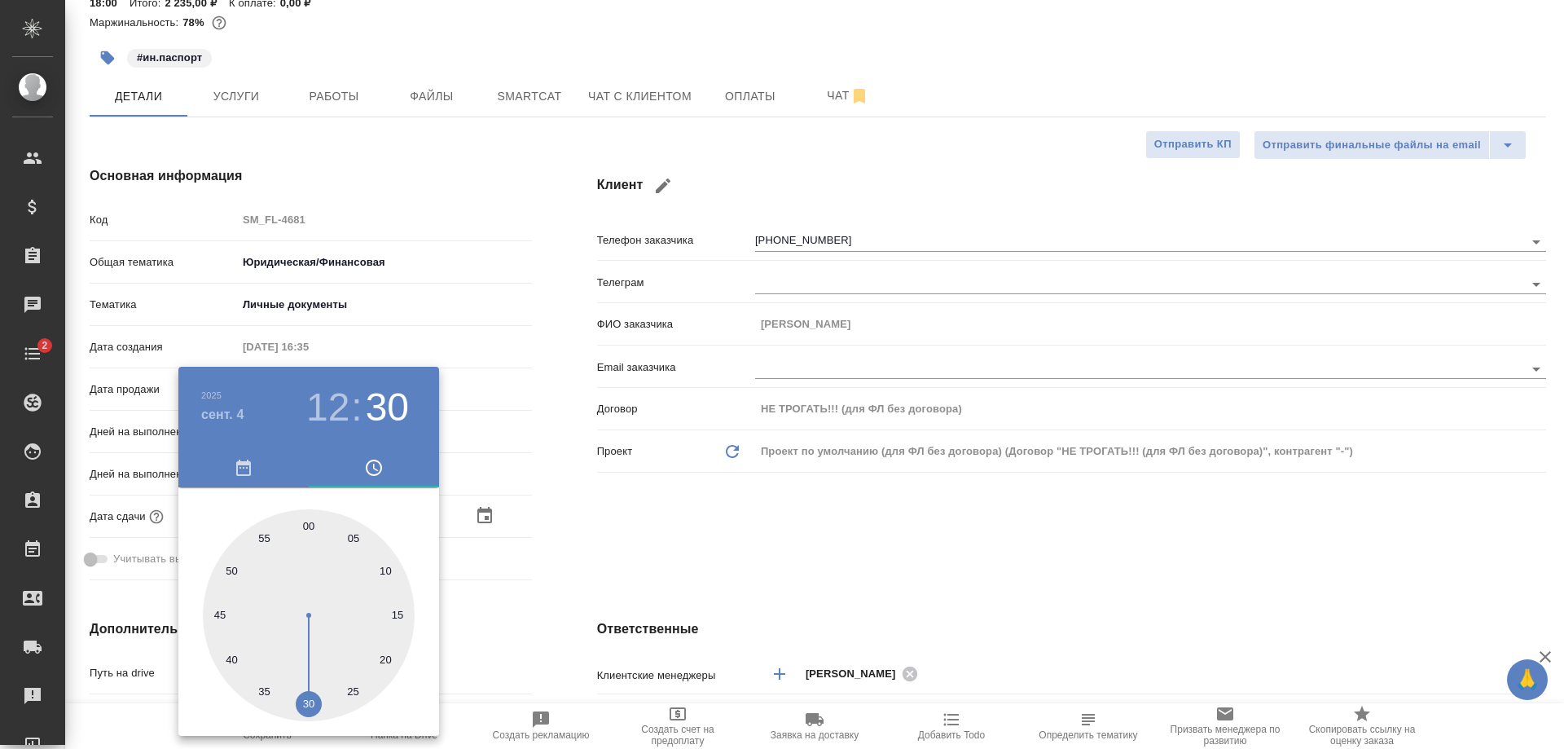
click at [490, 569] on div at bounding box center [782, 374] width 1564 height 749
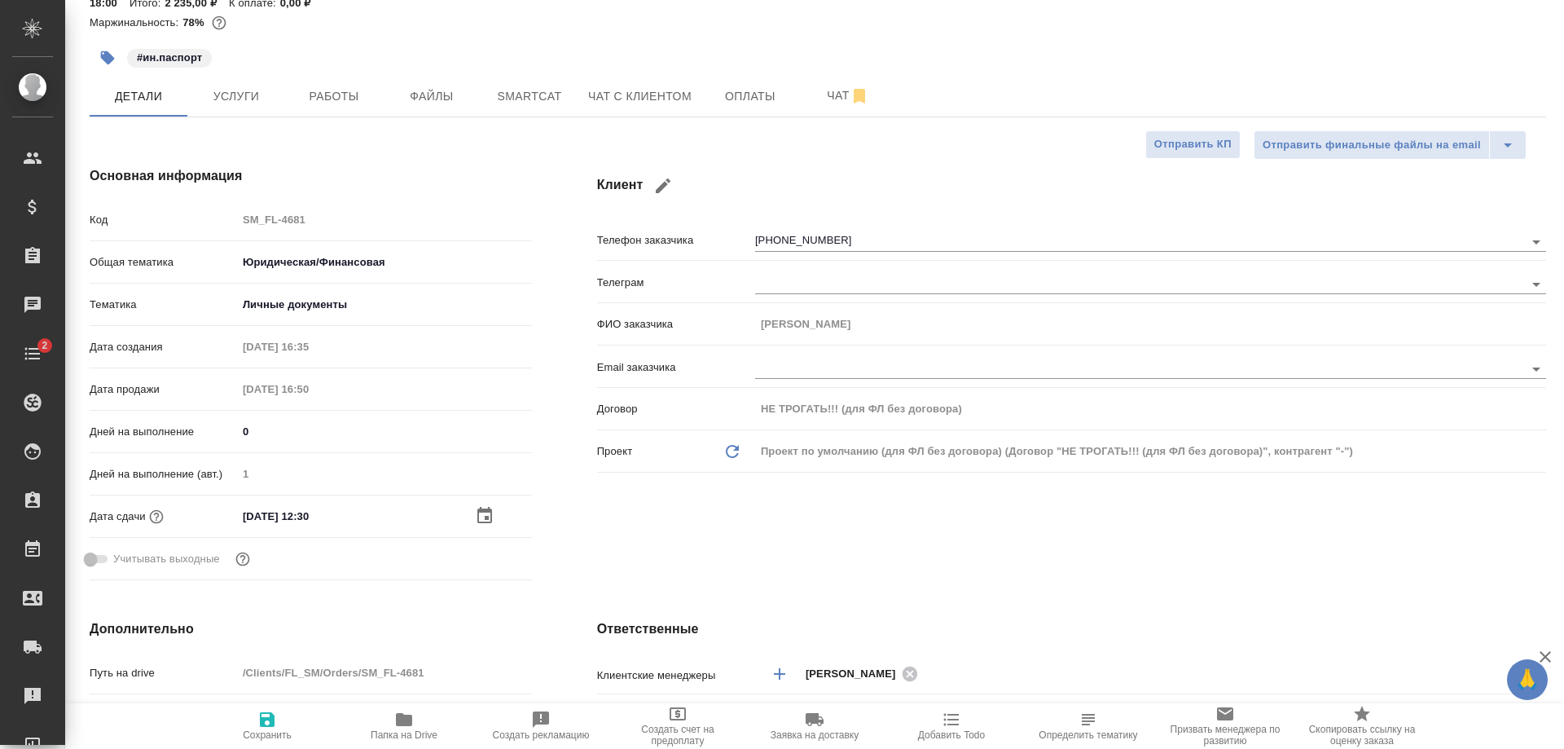
click at [275, 734] on span "Сохранить" at bounding box center [267, 734] width 49 height 11
type textarea "x"
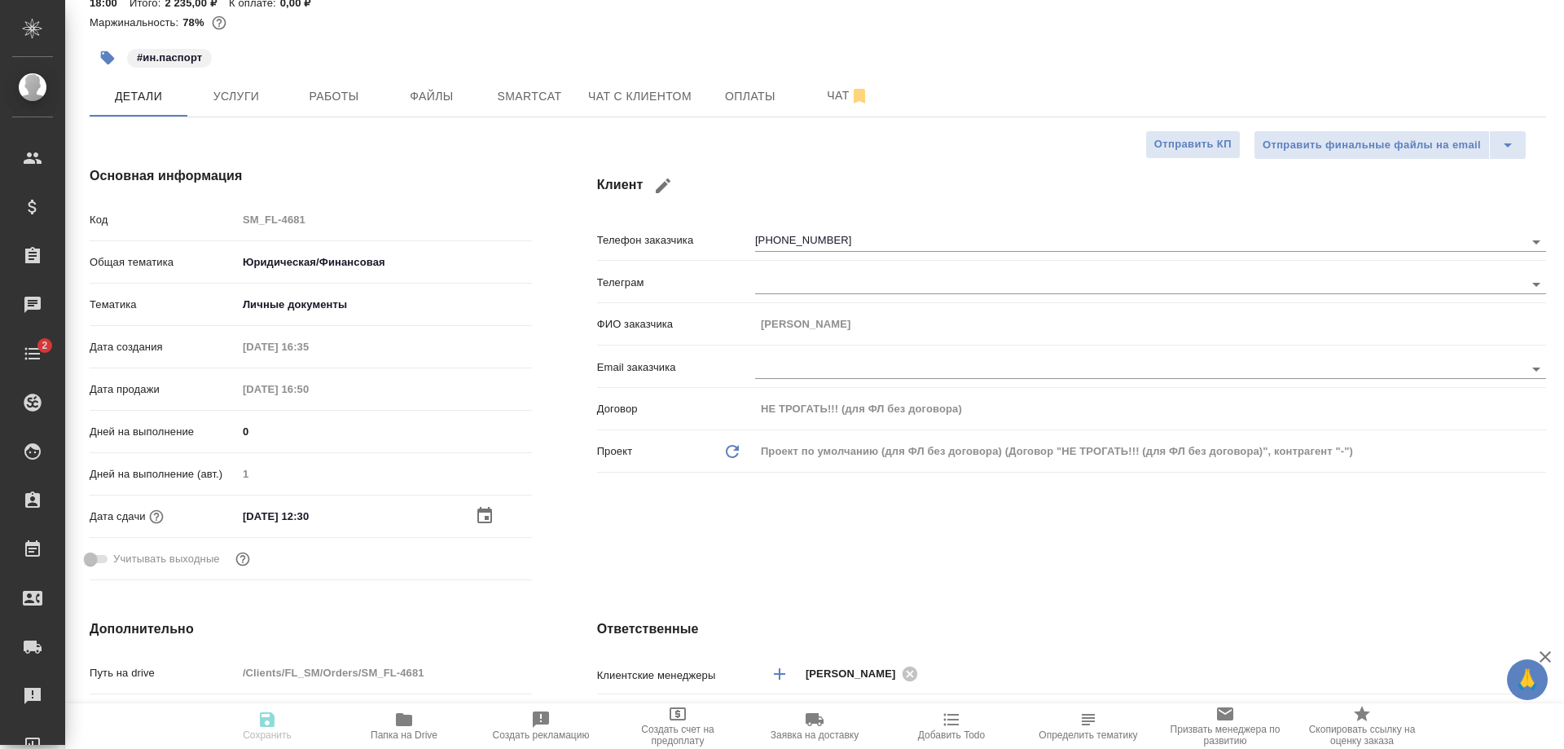
type textarea "x"
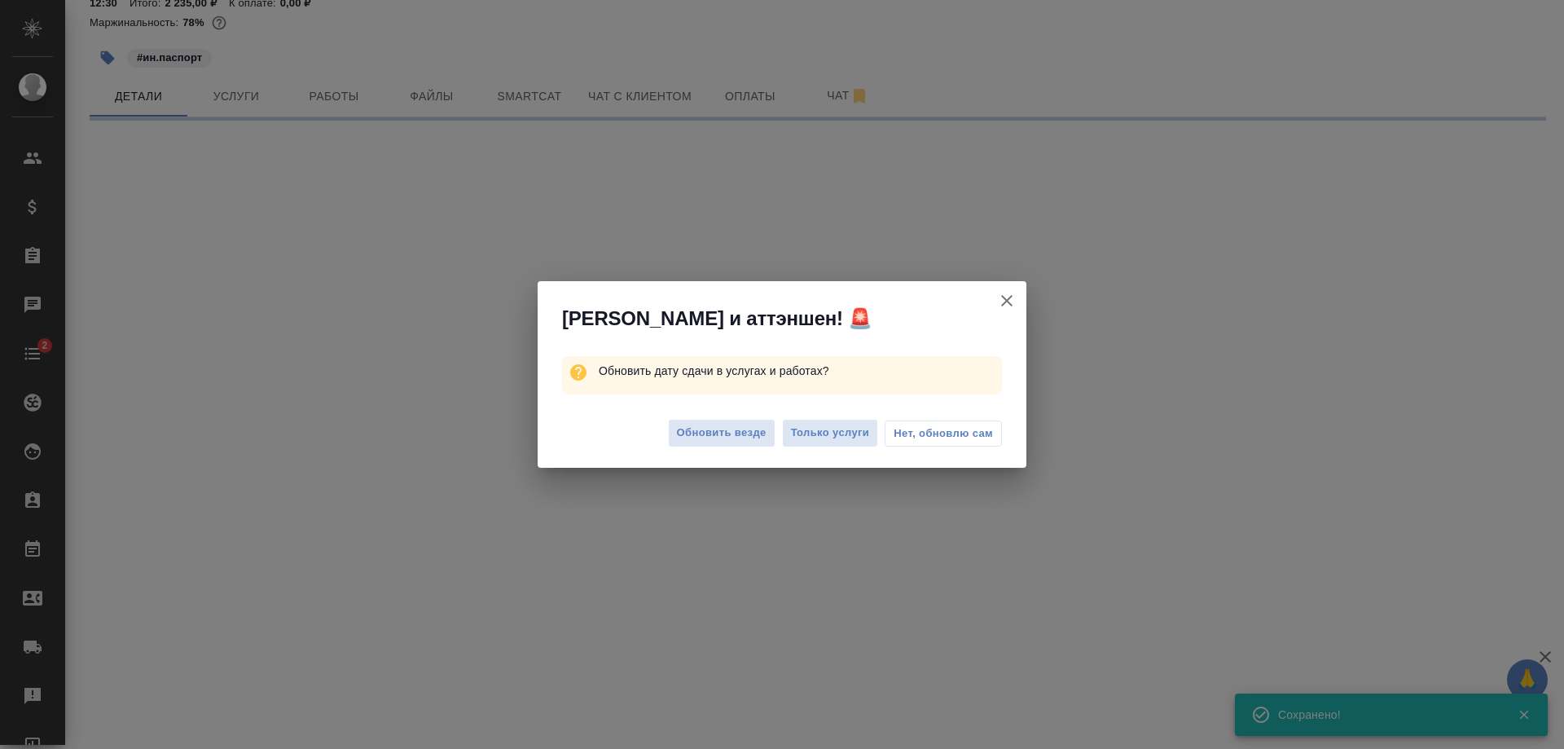
select select "RU"
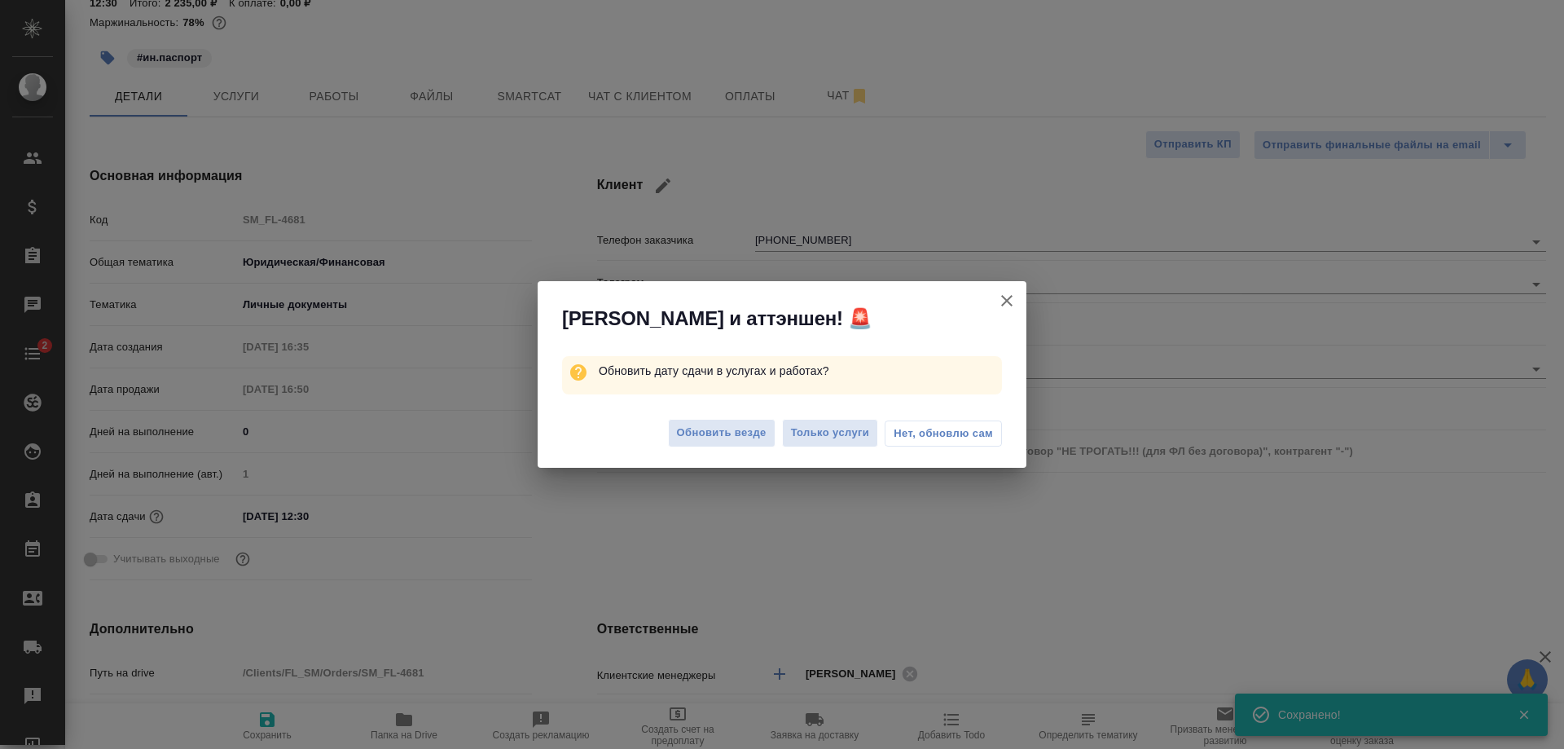
type textarea "x"
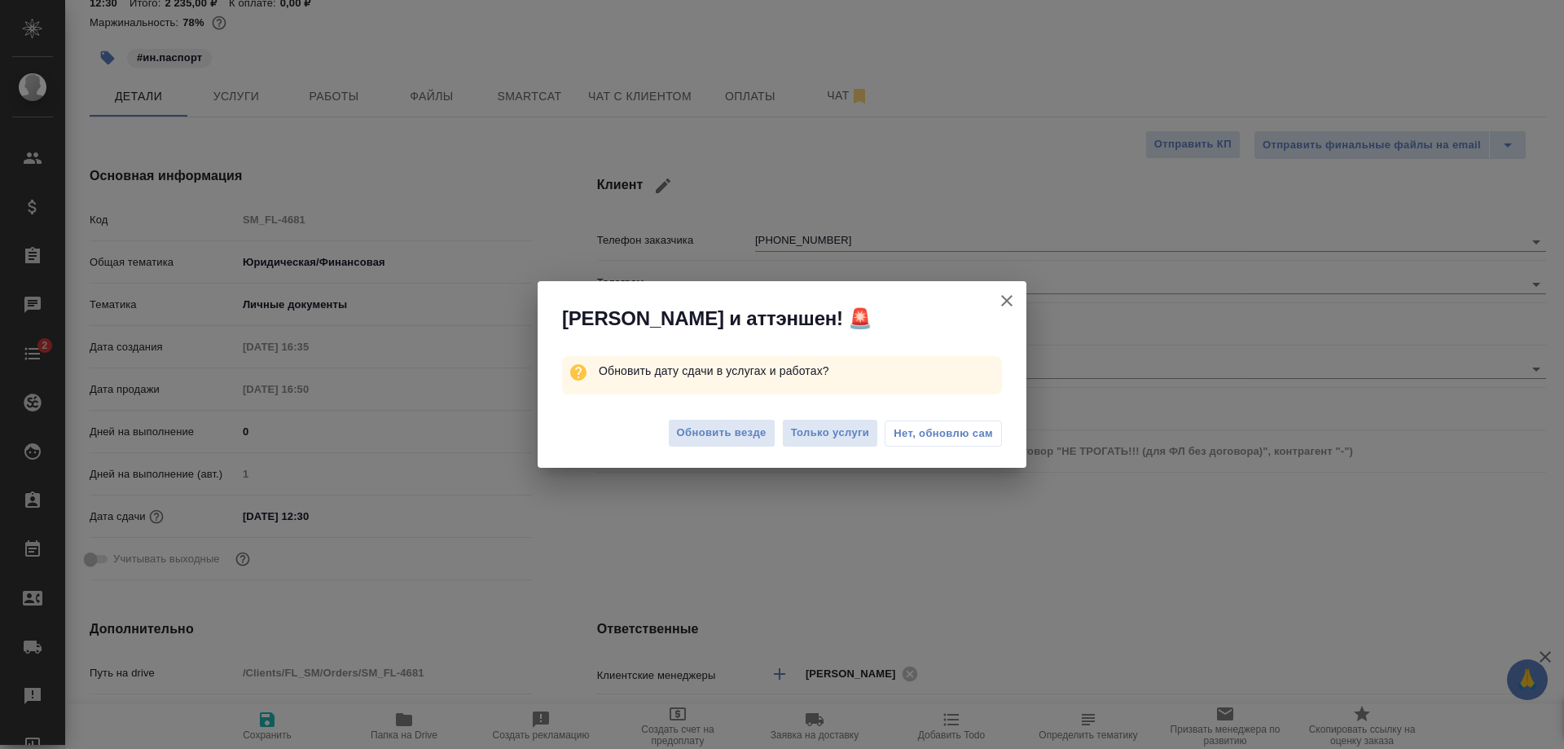
click at [957, 432] on span "Нет, обновлю сам" at bounding box center [943, 433] width 99 height 16
type textarea "x"
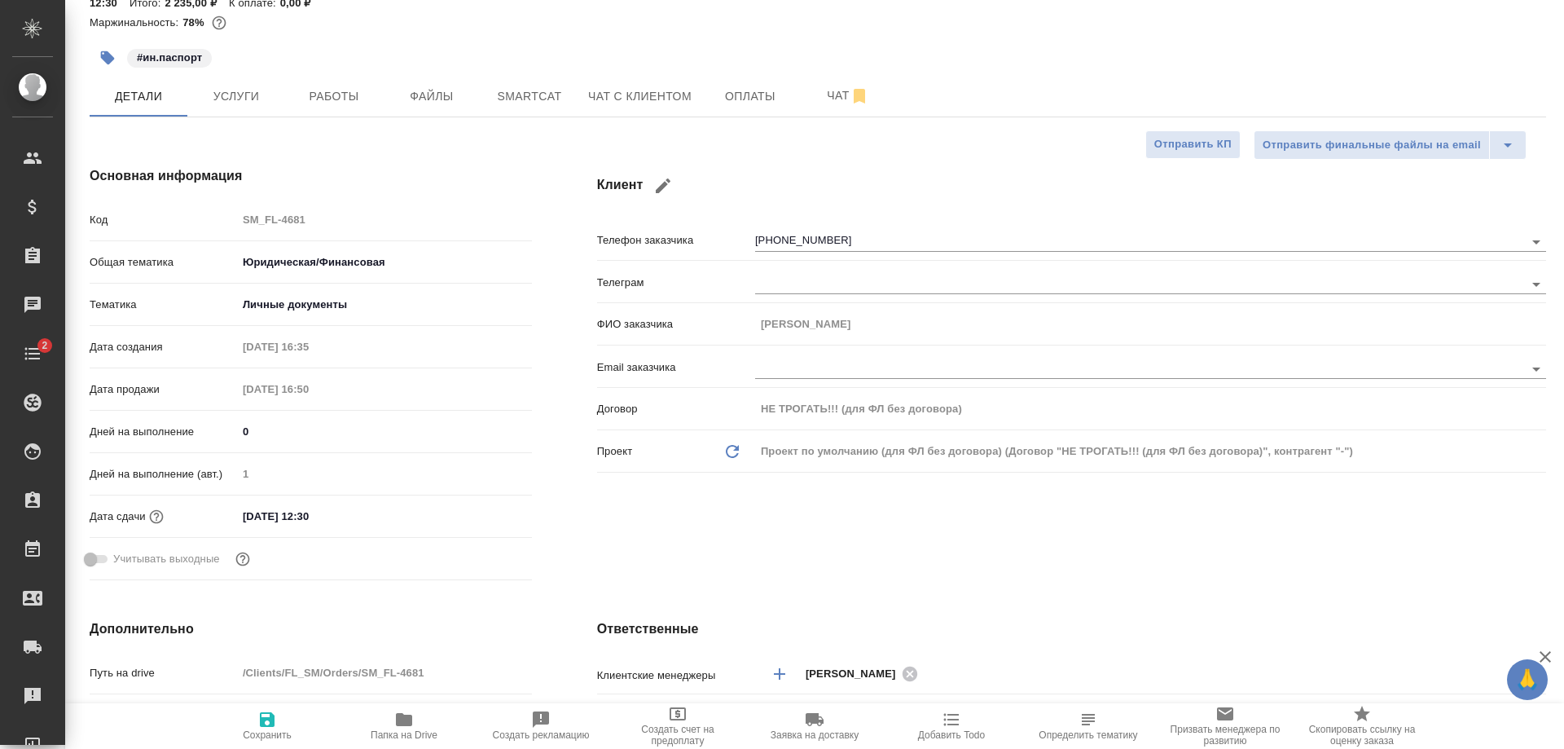
type textarea "x"
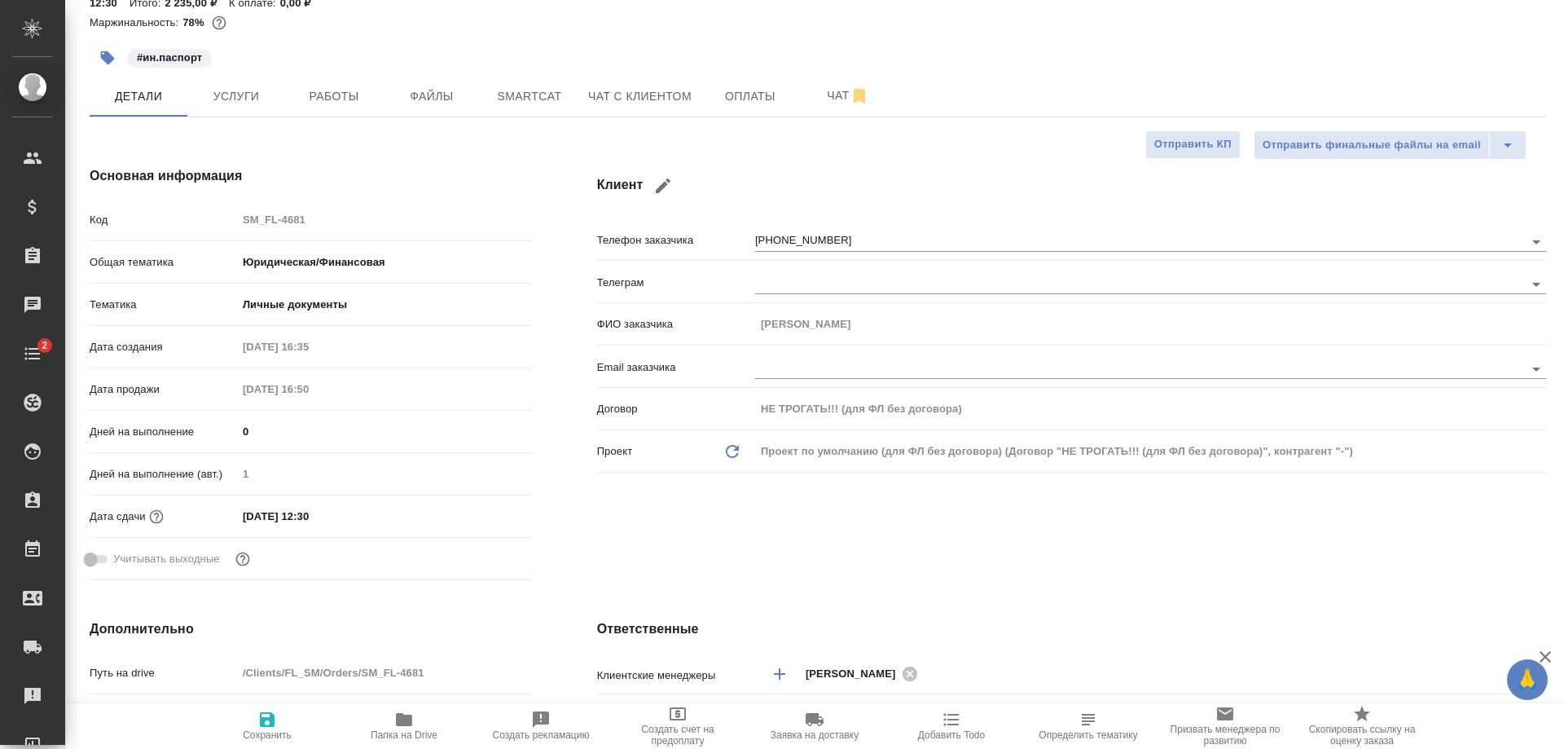
type textarea "x"
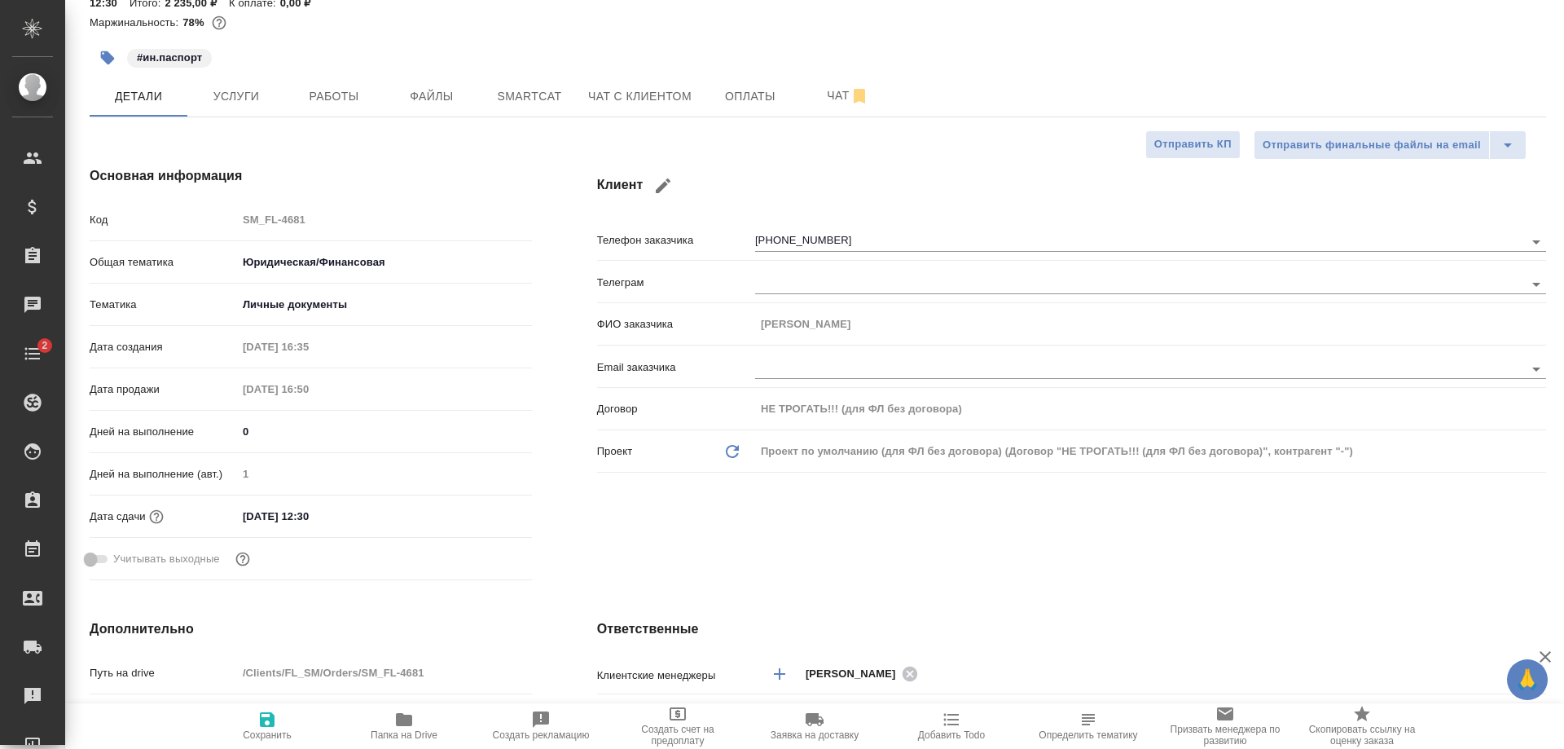
type textarea "x"
click at [340, 95] on span "Работы" at bounding box center [334, 96] width 78 height 20
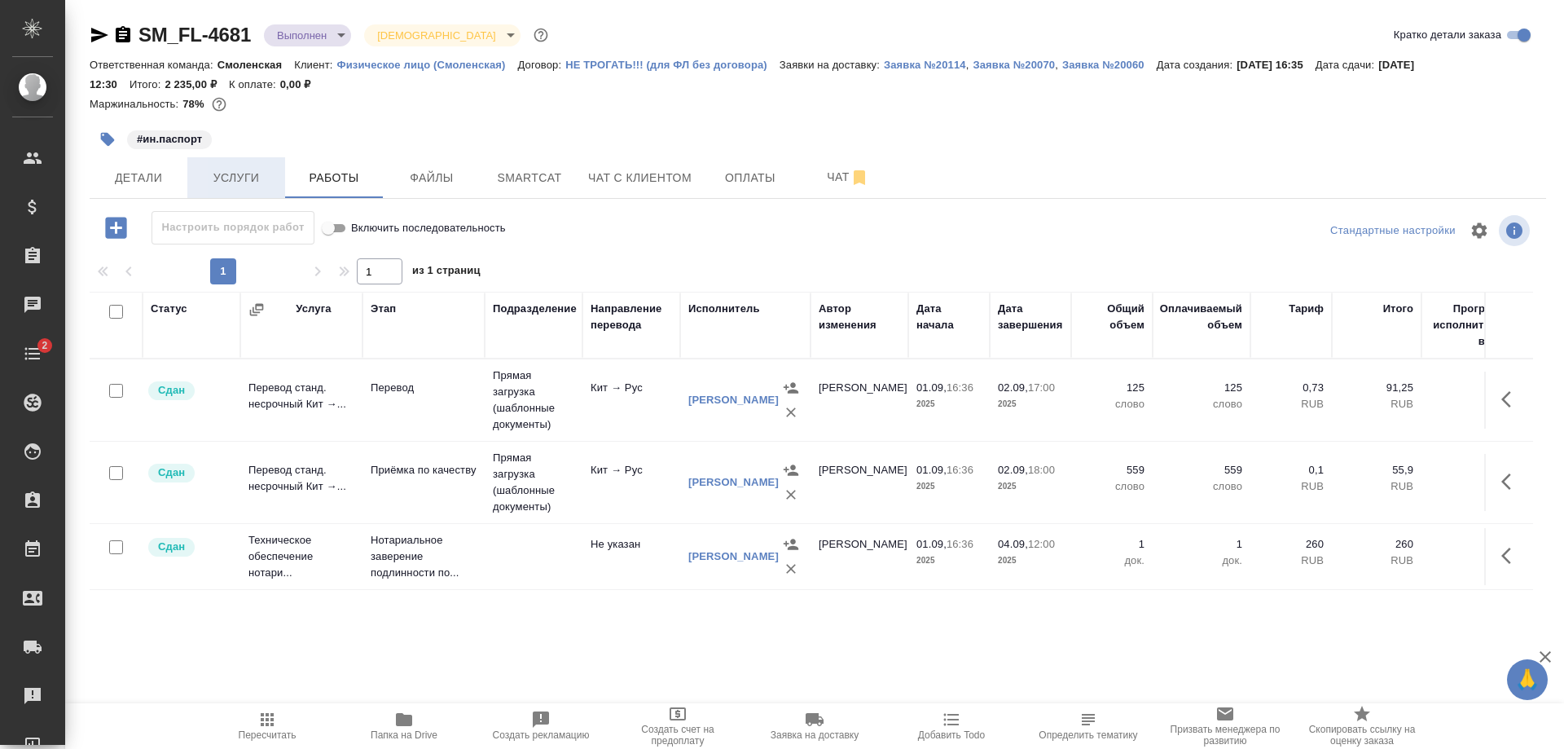
click at [243, 169] on span "Услуги" at bounding box center [236, 178] width 78 height 20
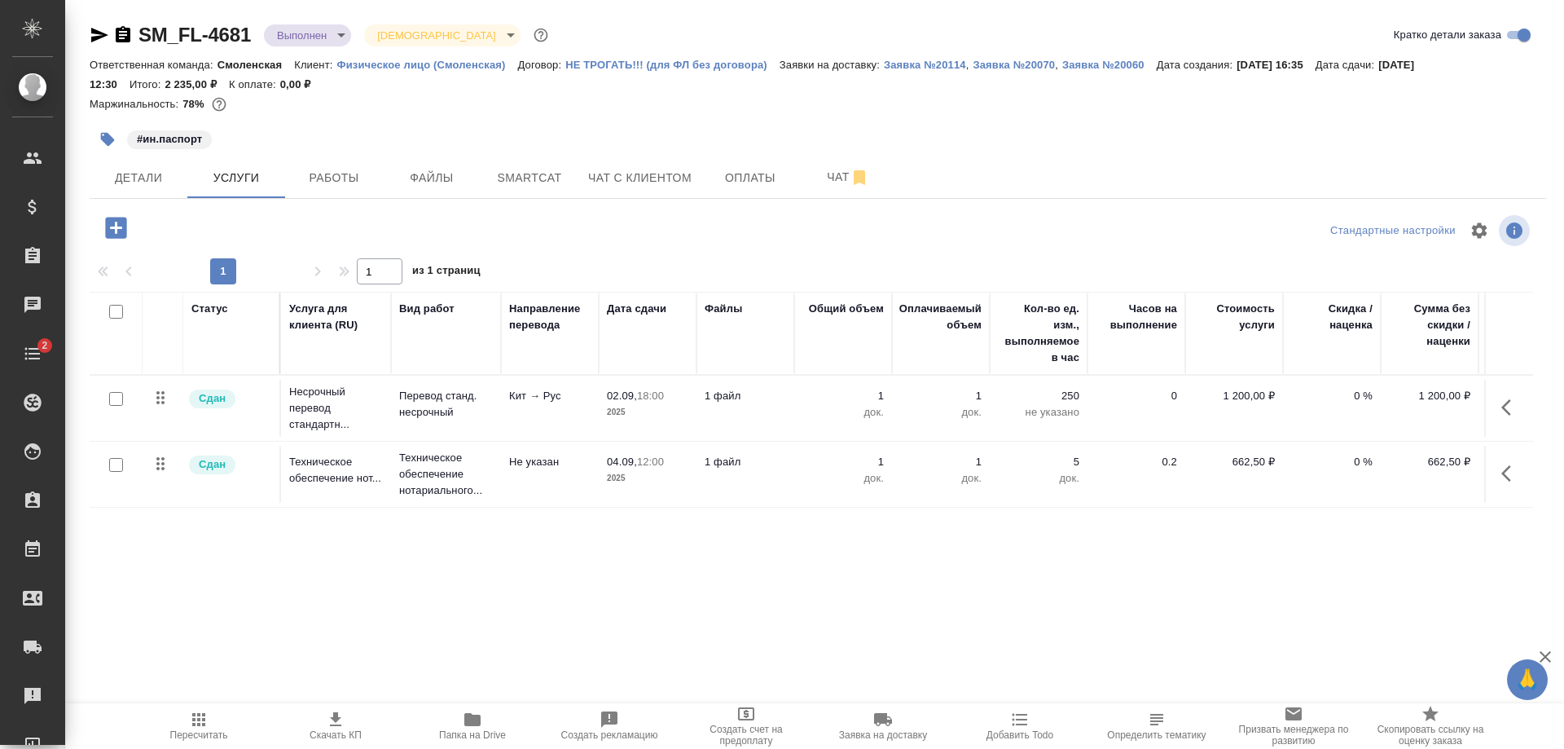
scroll to position [0, 92]
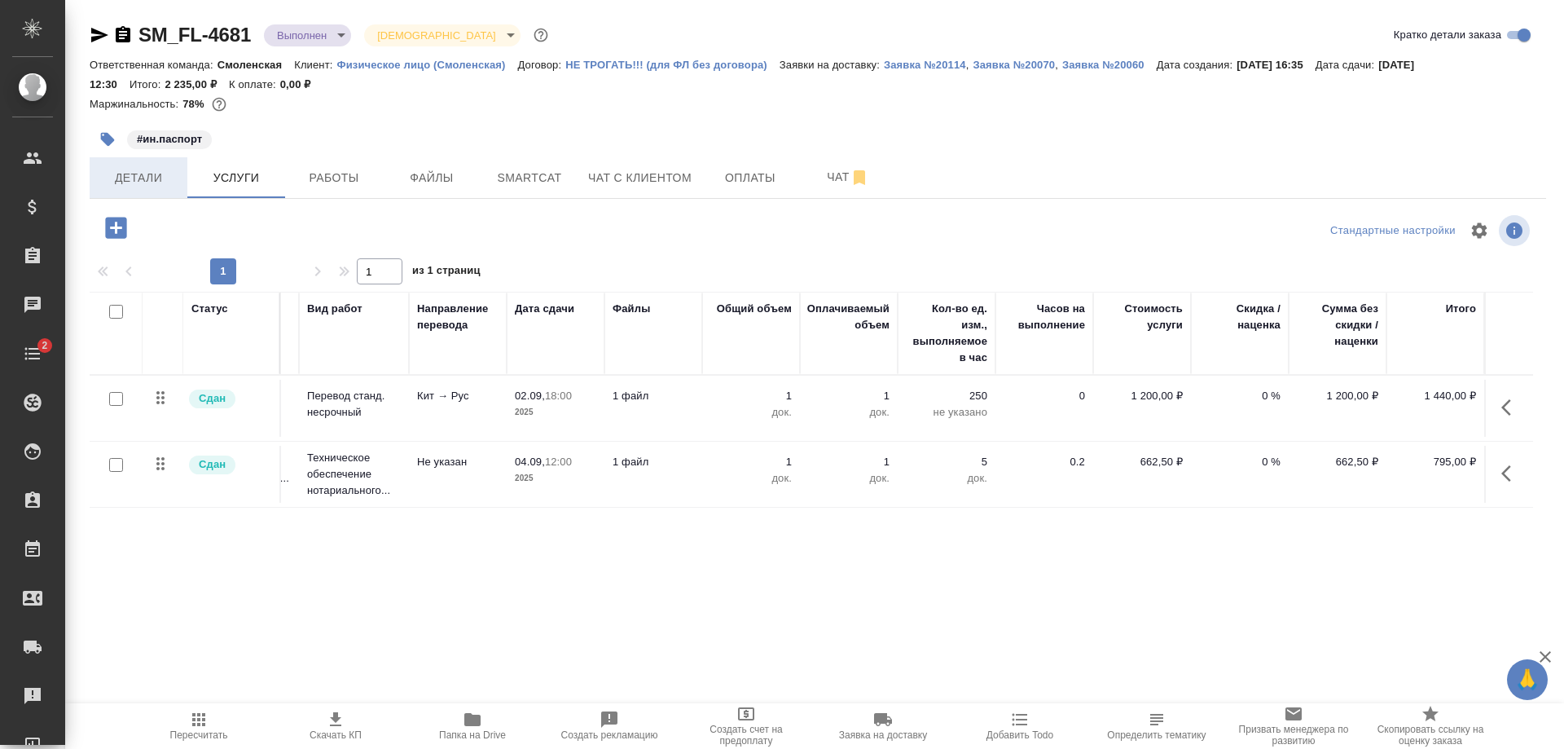
click at [157, 175] on span "Детали" at bounding box center [138, 178] width 78 height 20
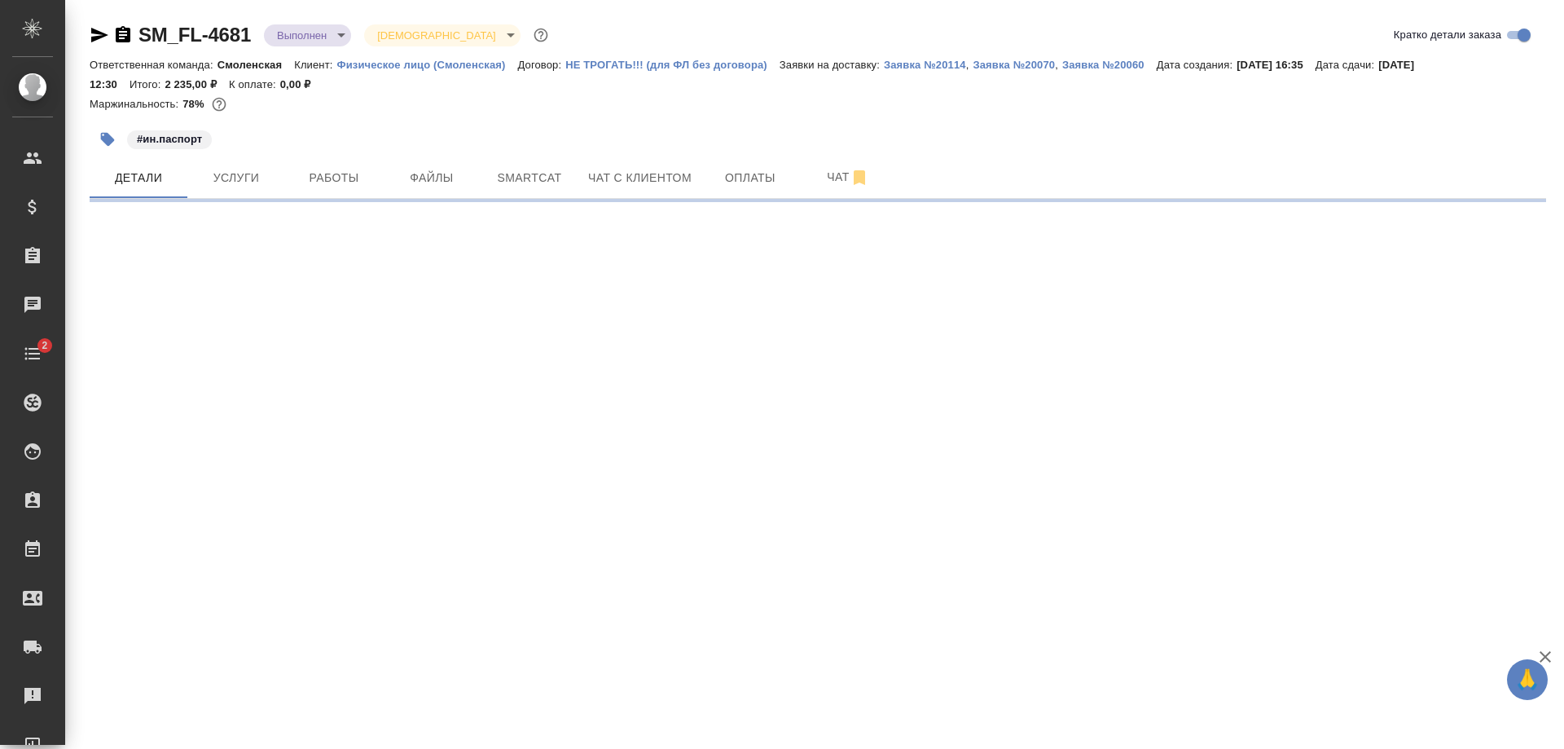
select select "RU"
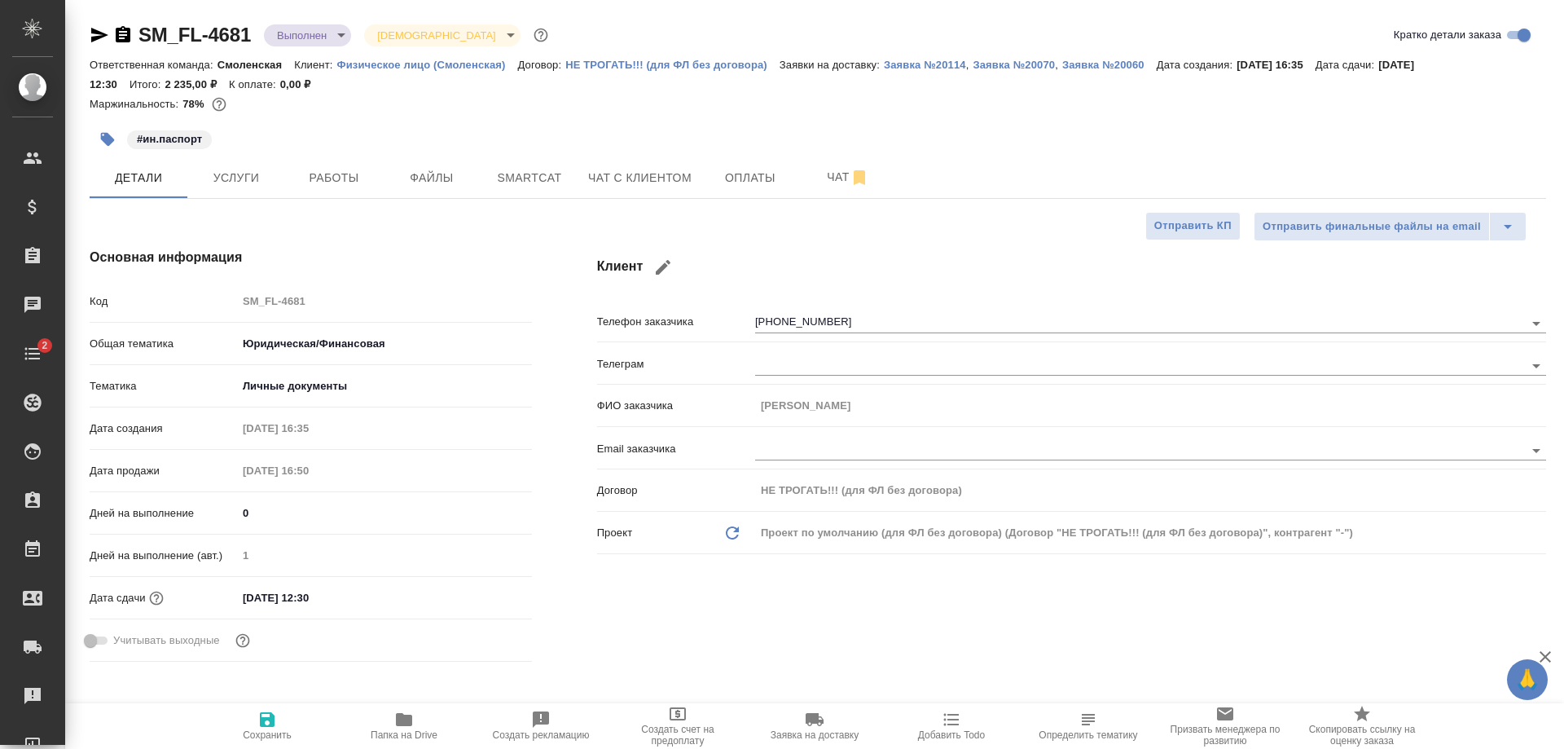
type textarea "x"
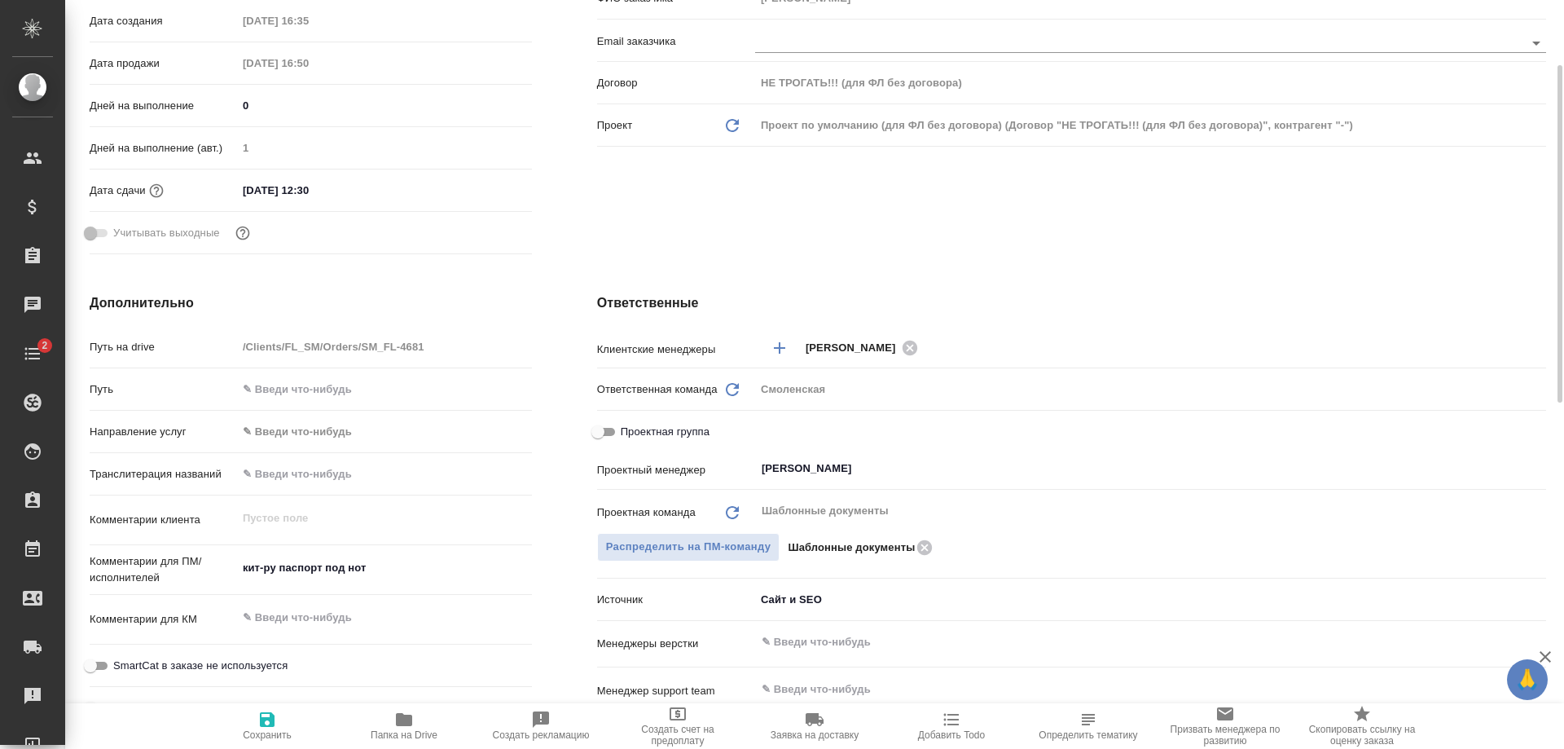
scroll to position [489, 0]
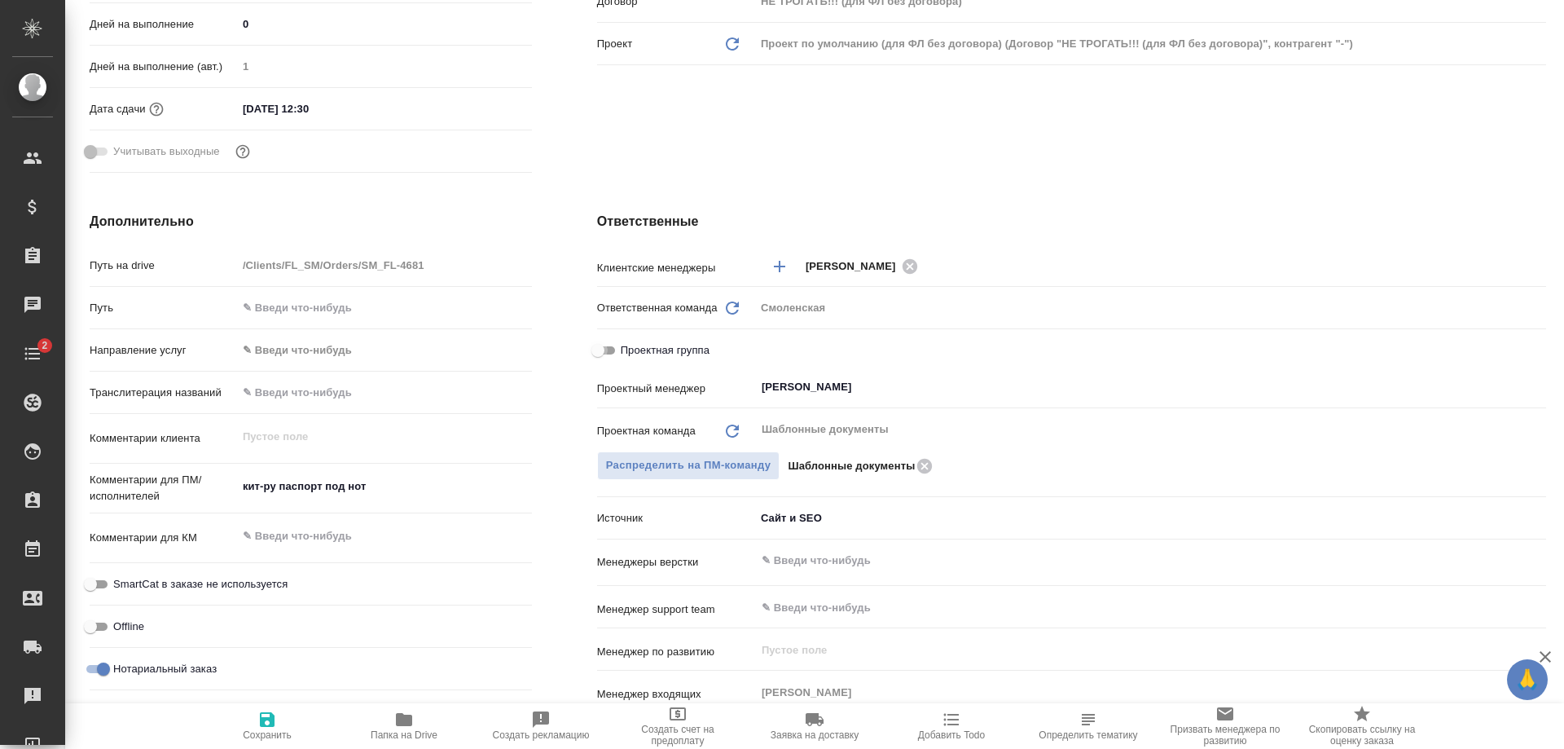
click at [603, 345] on input "Проектная группа" at bounding box center [598, 350] width 59 height 20
checkbox input "true"
type textarea "x"
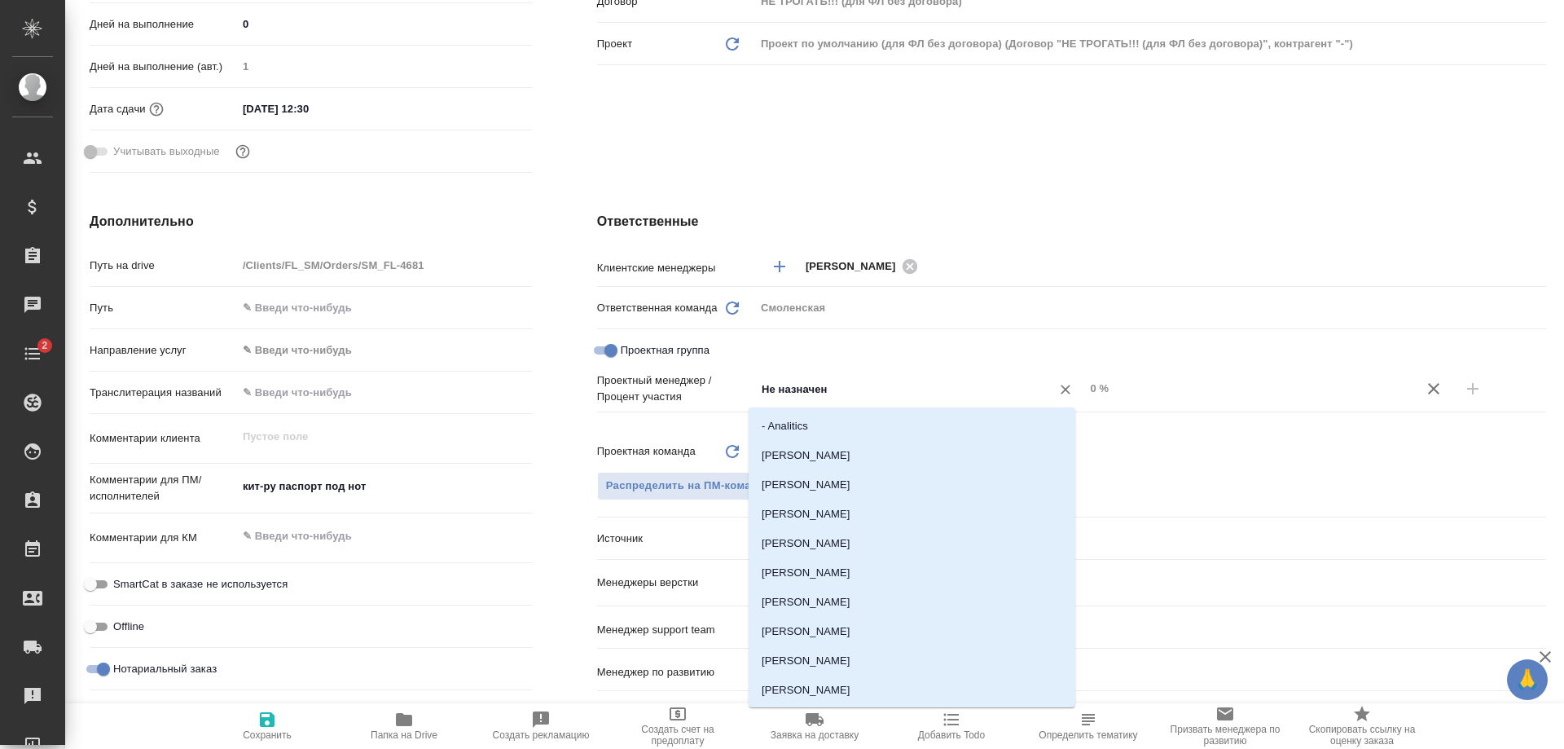
click at [806, 381] on input "Не назначен" at bounding box center [893, 389] width 266 height 20
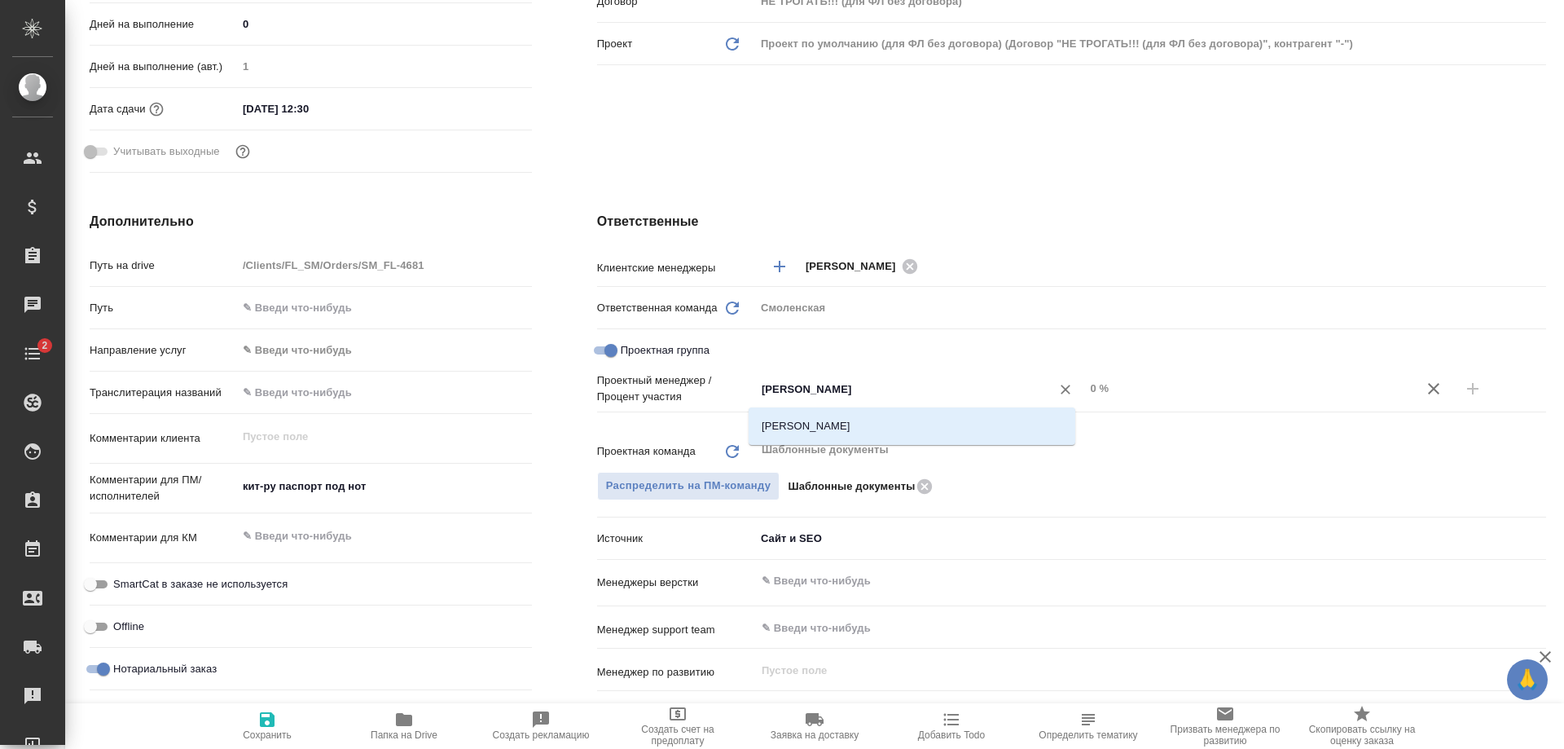
type input "тарабан"
click at [834, 424] on li "[PERSON_NAME]" at bounding box center [912, 425] width 327 height 29
type textarea "x"
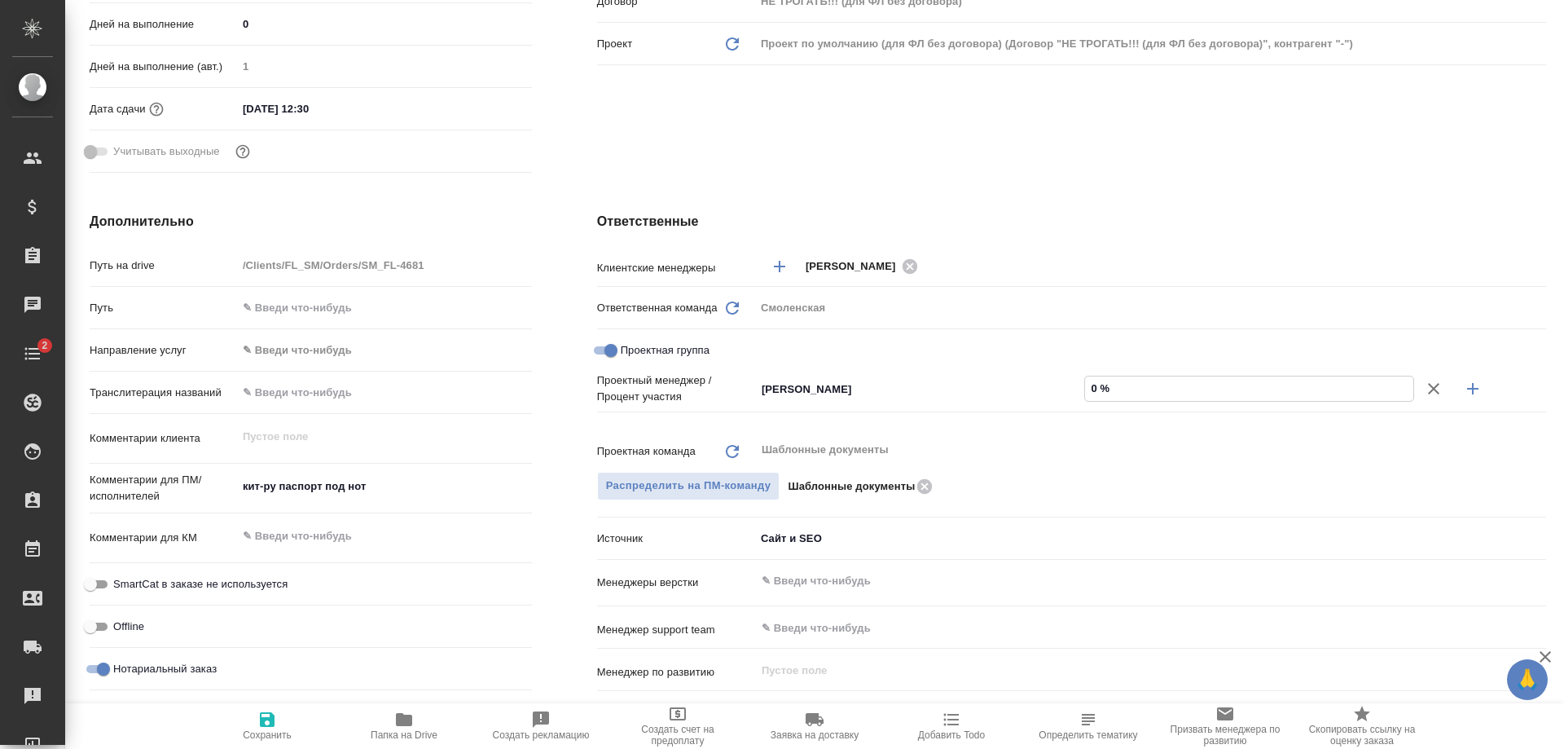
click at [1085, 382] on input "0 %" at bounding box center [1249, 388] width 328 height 24
click at [1091, 381] on input "0 %" at bounding box center [1249, 388] width 328 height 24
type textarea "x"
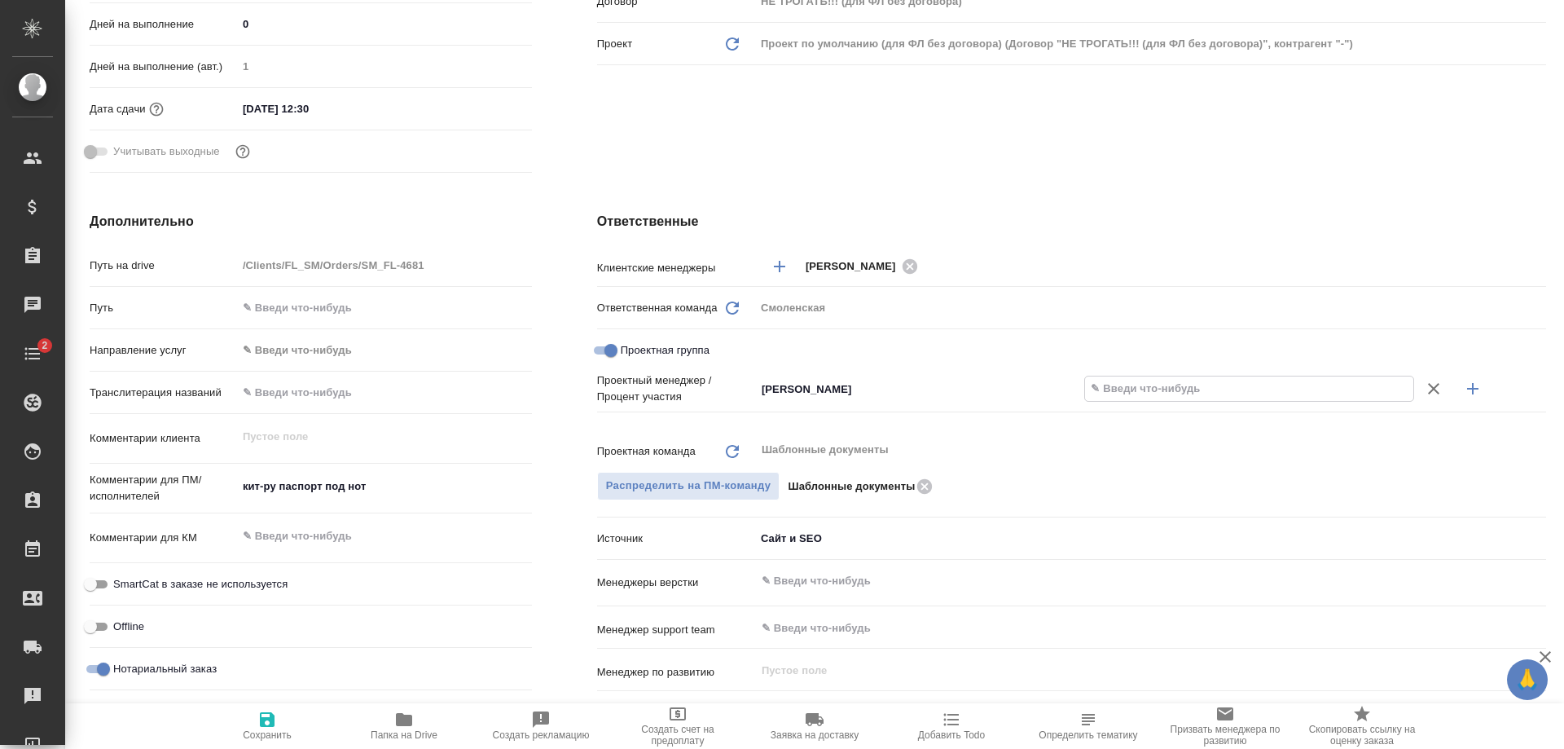
type input "6 %"
type textarea "x"
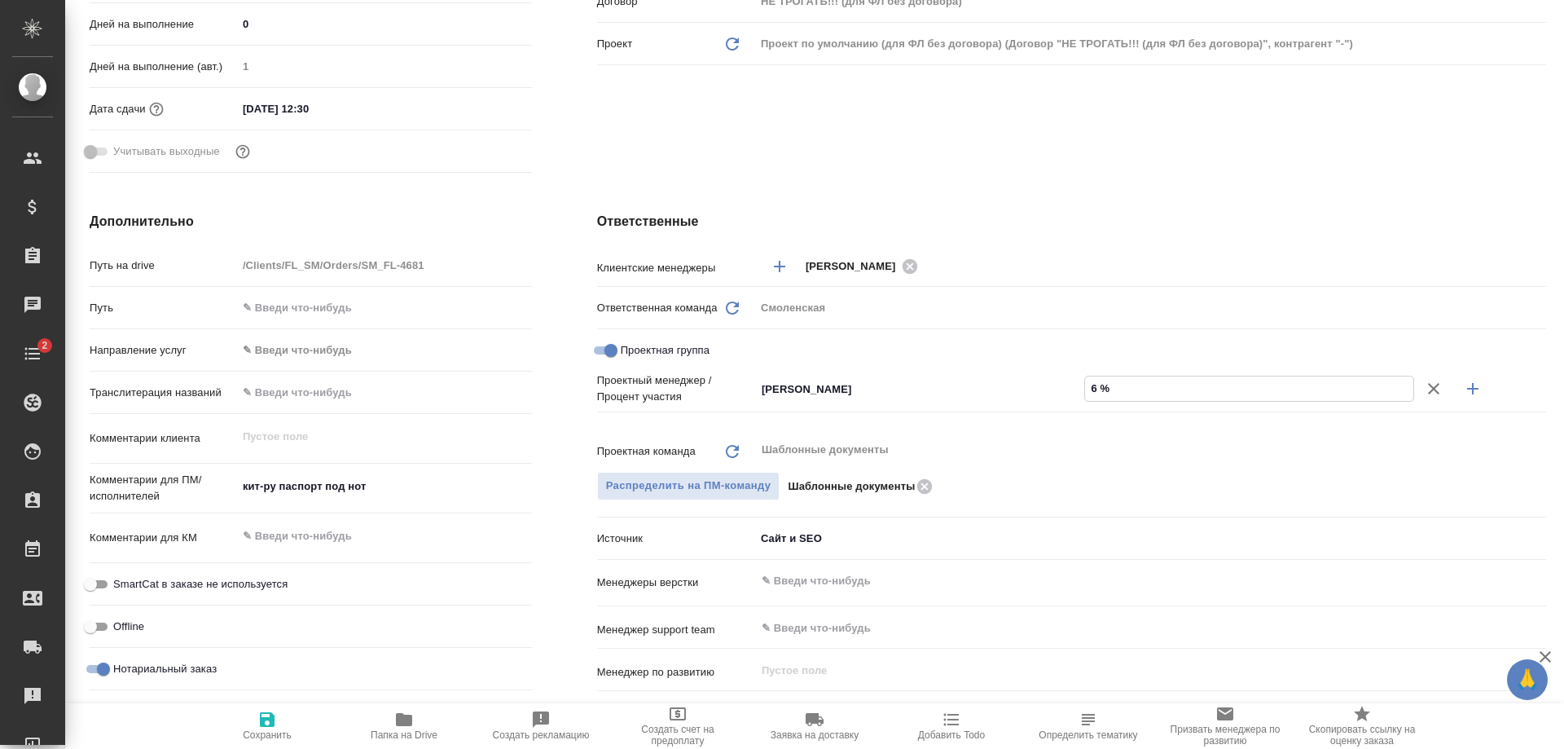
type textarea "x"
type input "65 %"
click at [1467, 389] on icon "button" at bounding box center [1472, 388] width 11 height 11
type textarea "x"
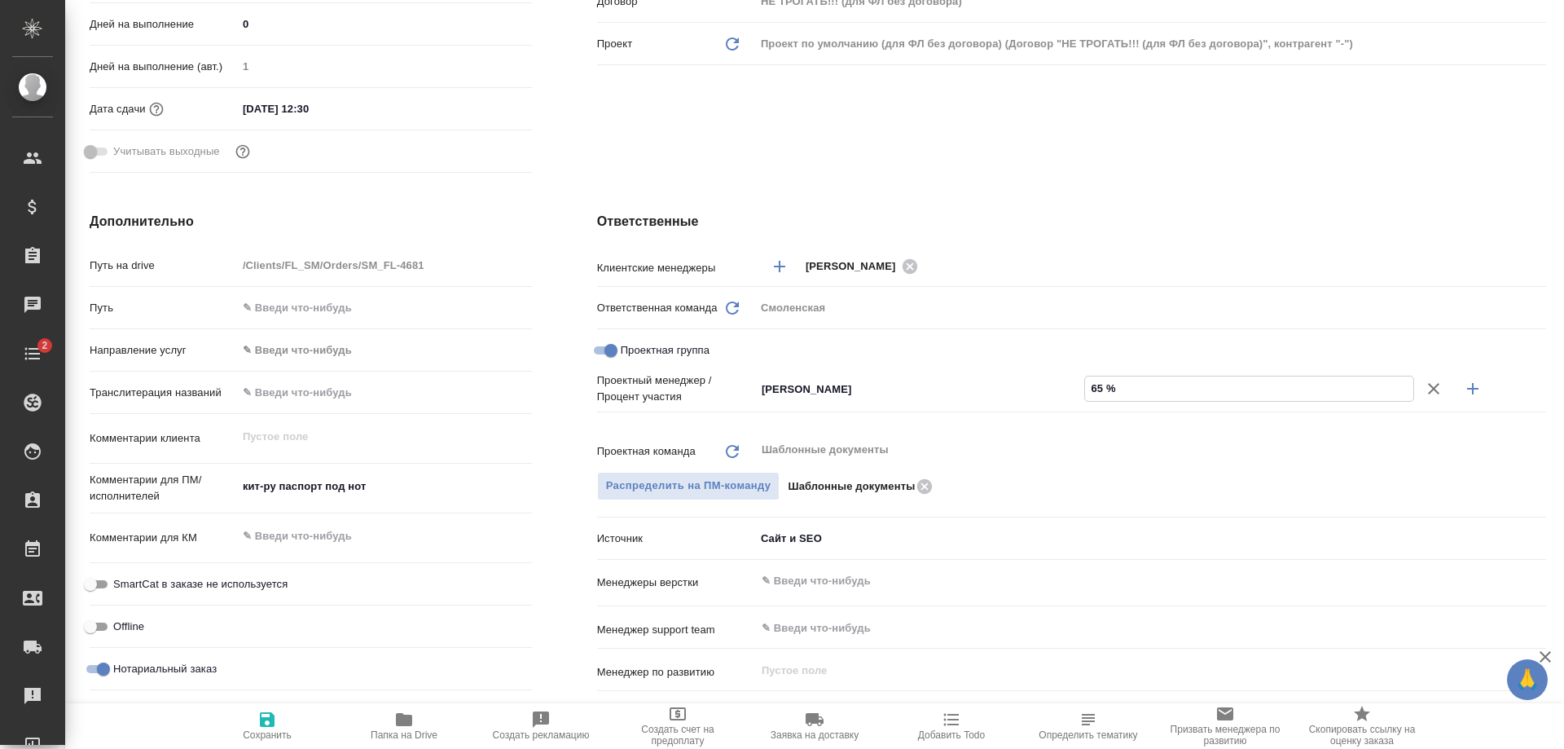
type textarea "x"
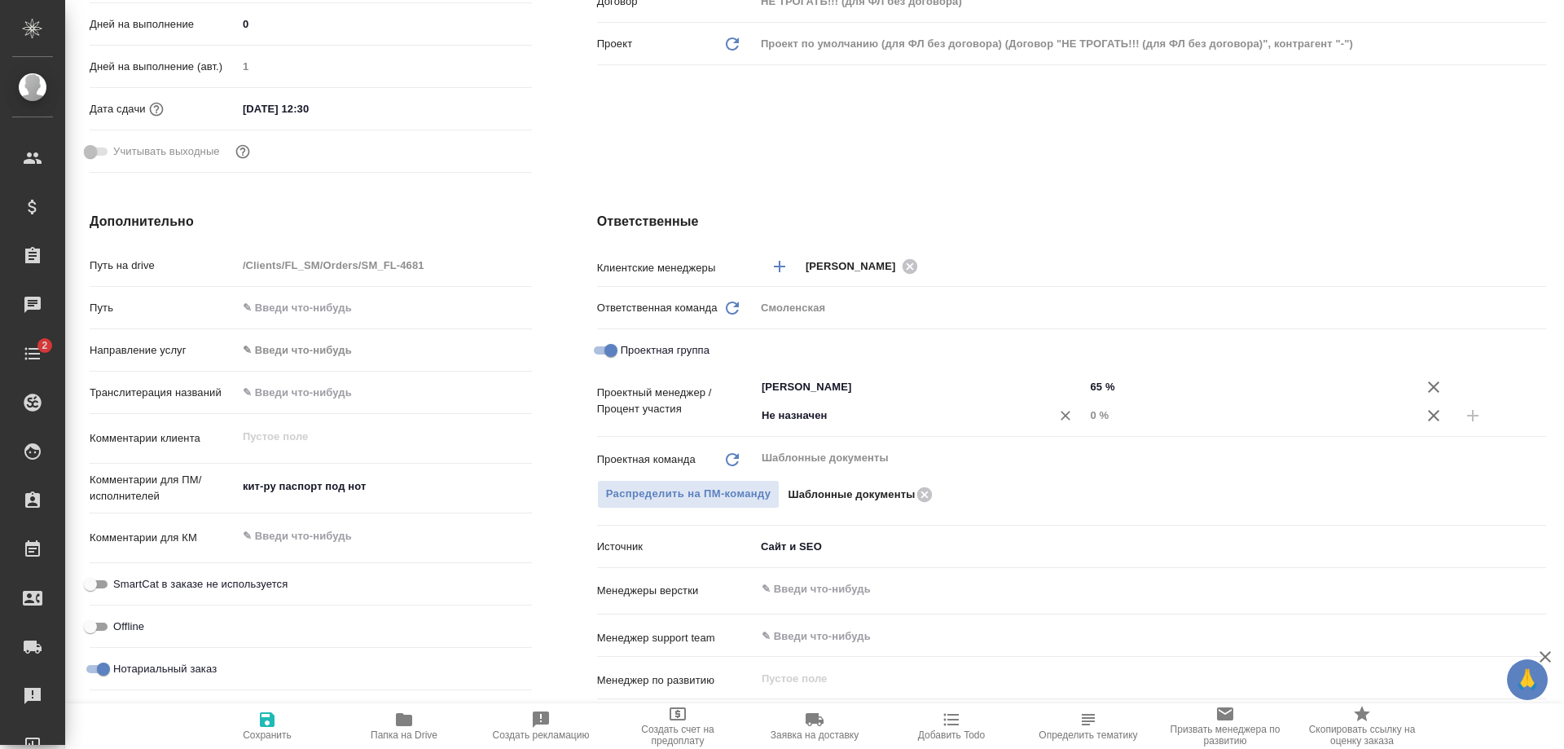
click at [899, 415] on input "Не назначен" at bounding box center [893, 416] width 266 height 20
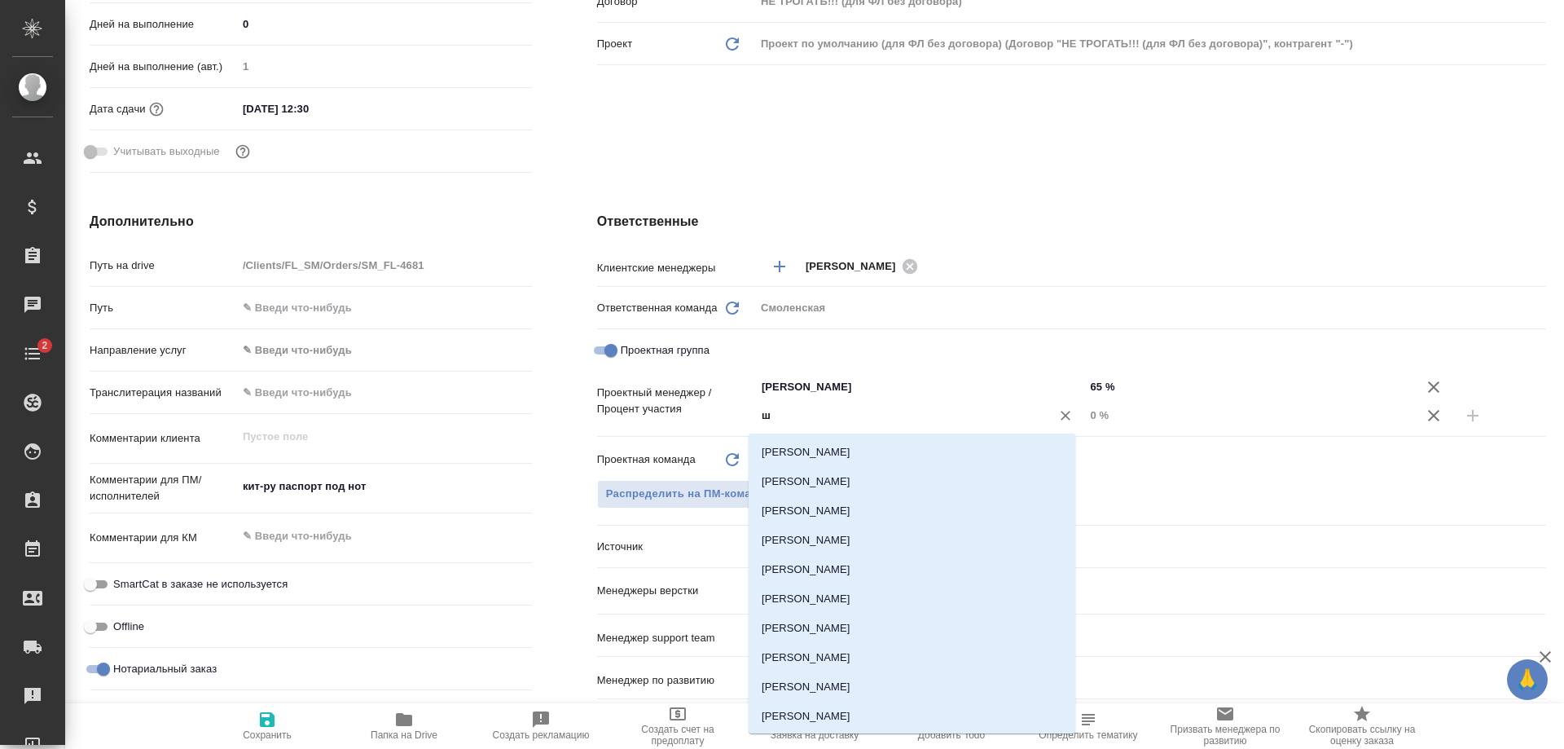
type input "шу"
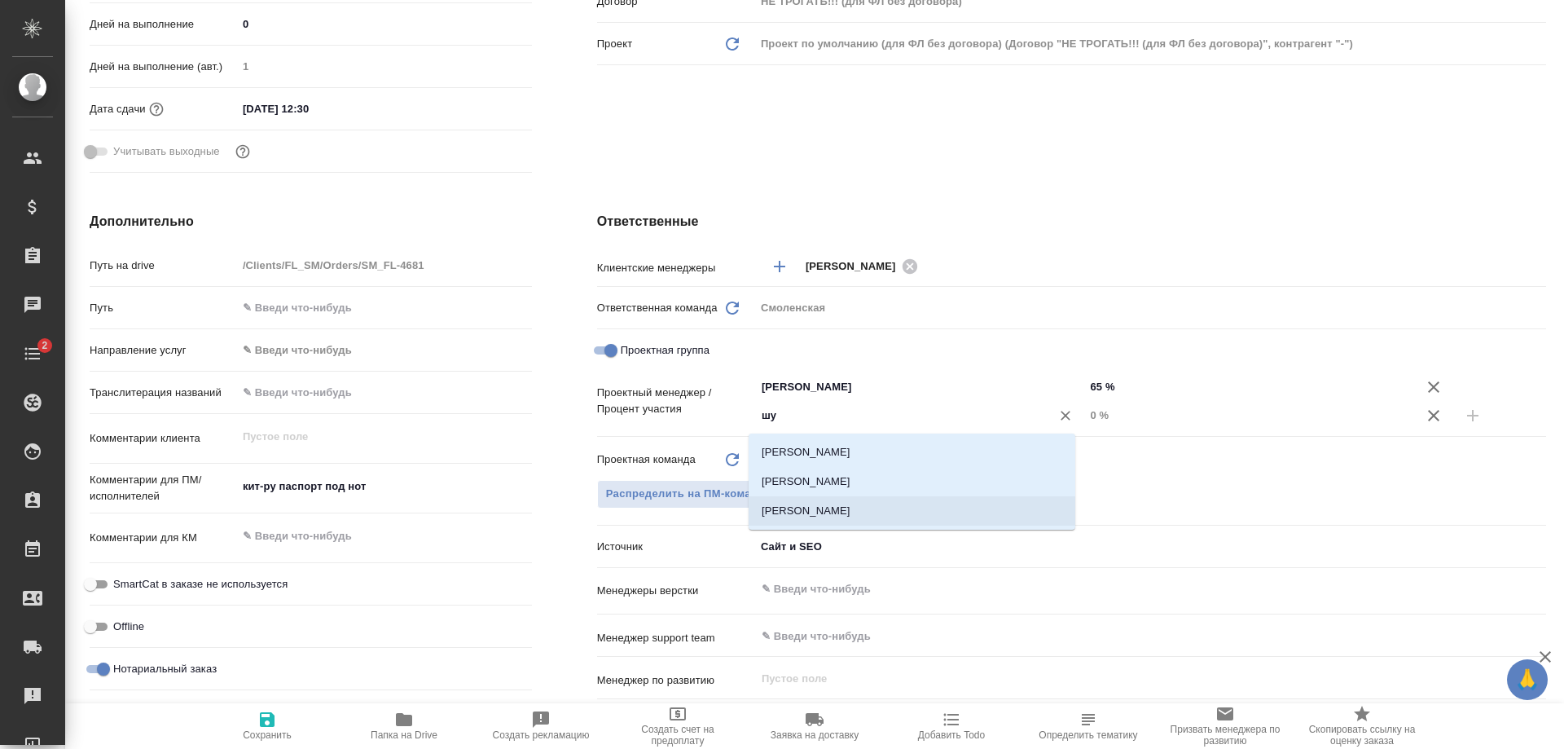
click at [890, 507] on li "[PERSON_NAME]" at bounding box center [912, 510] width 327 height 29
type textarea "x"
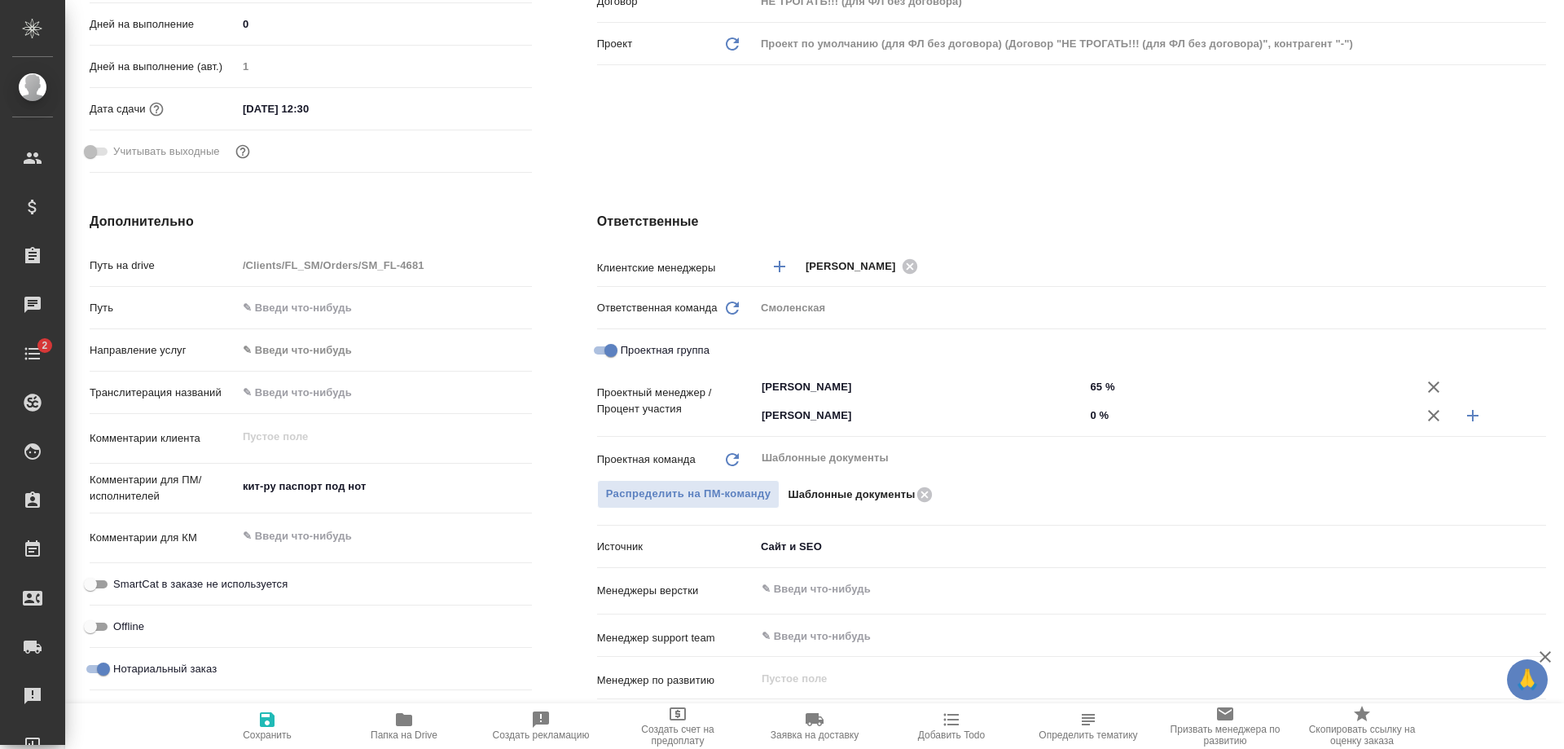
click at [1084, 410] on input "0 %" at bounding box center [1249, 415] width 330 height 24
click at [1087, 411] on input "0 %" at bounding box center [1249, 415] width 328 height 24
type textarea "x"
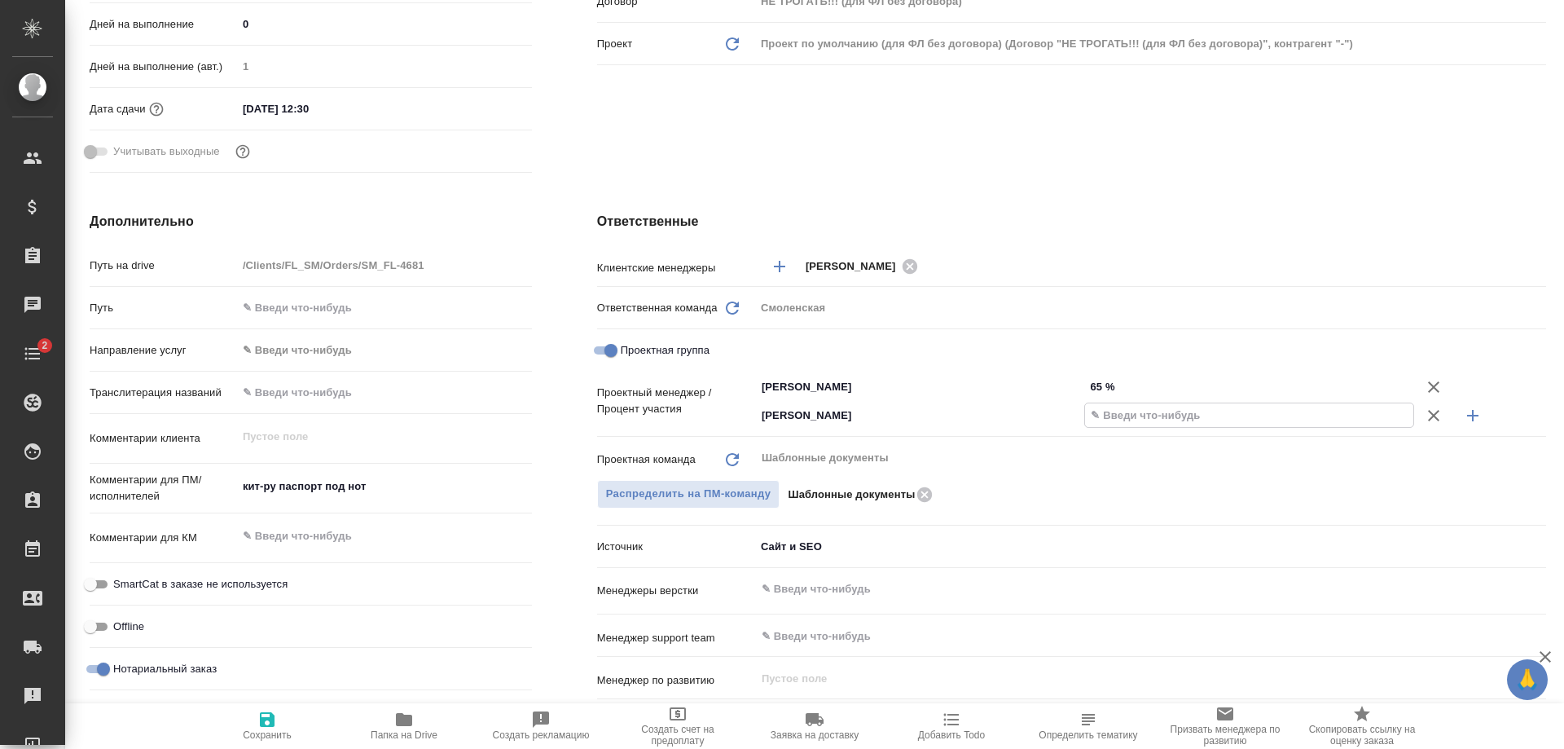
type input "3 %"
type textarea "x"
type input "35 %"
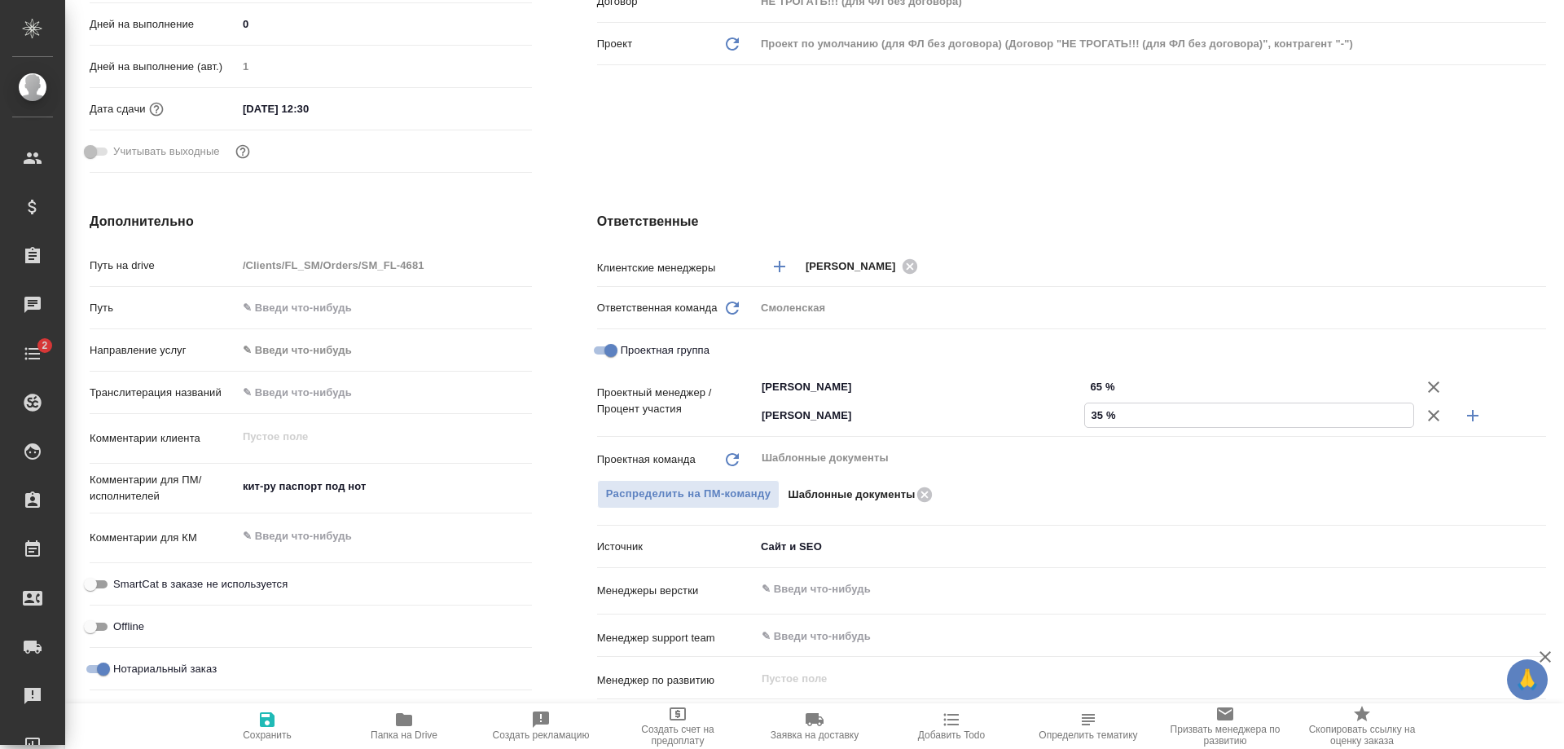
type textarea "x"
type input "35 %"
click at [264, 727] on icon "button" at bounding box center [267, 719] width 15 height 15
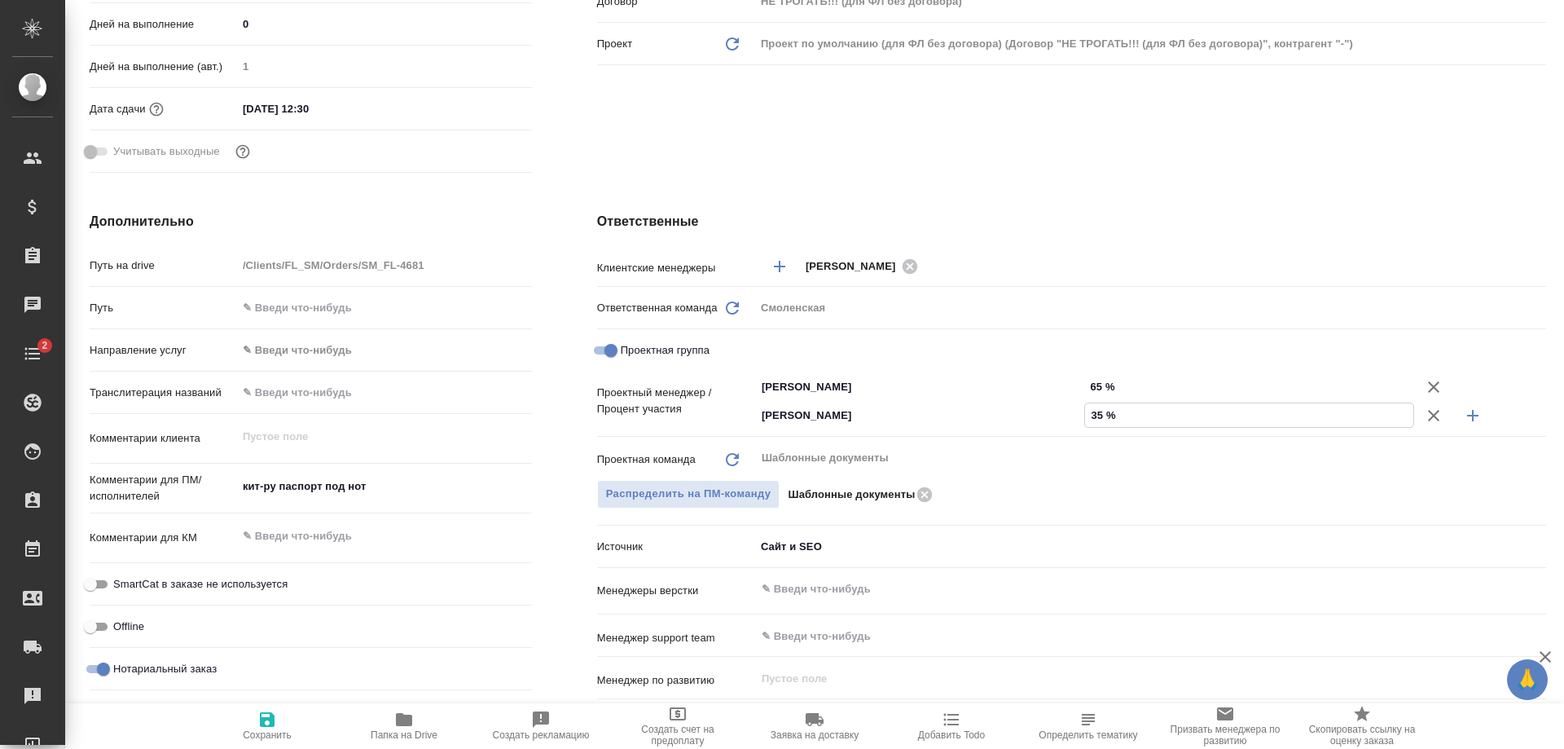
type textarea "x"
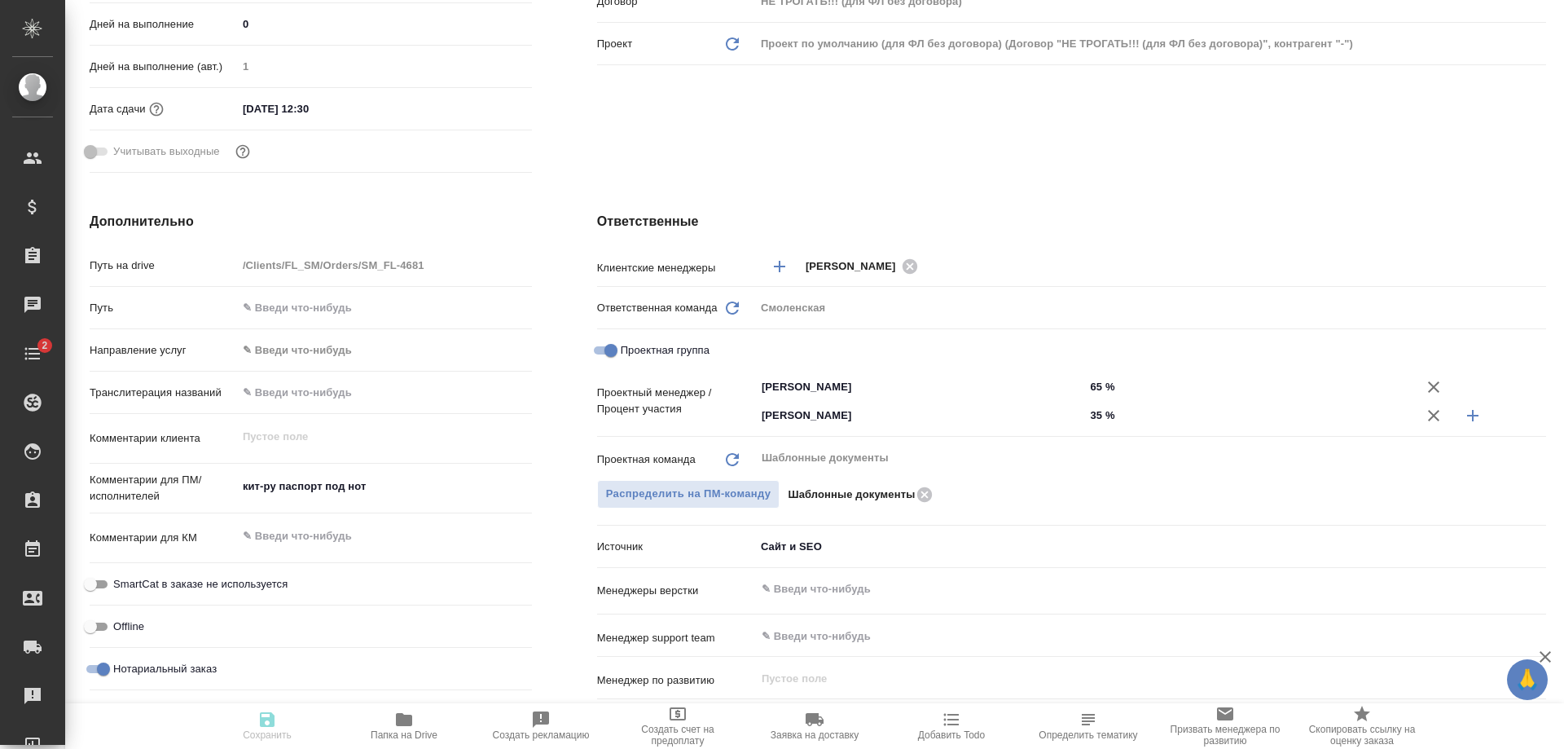
type textarea "x"
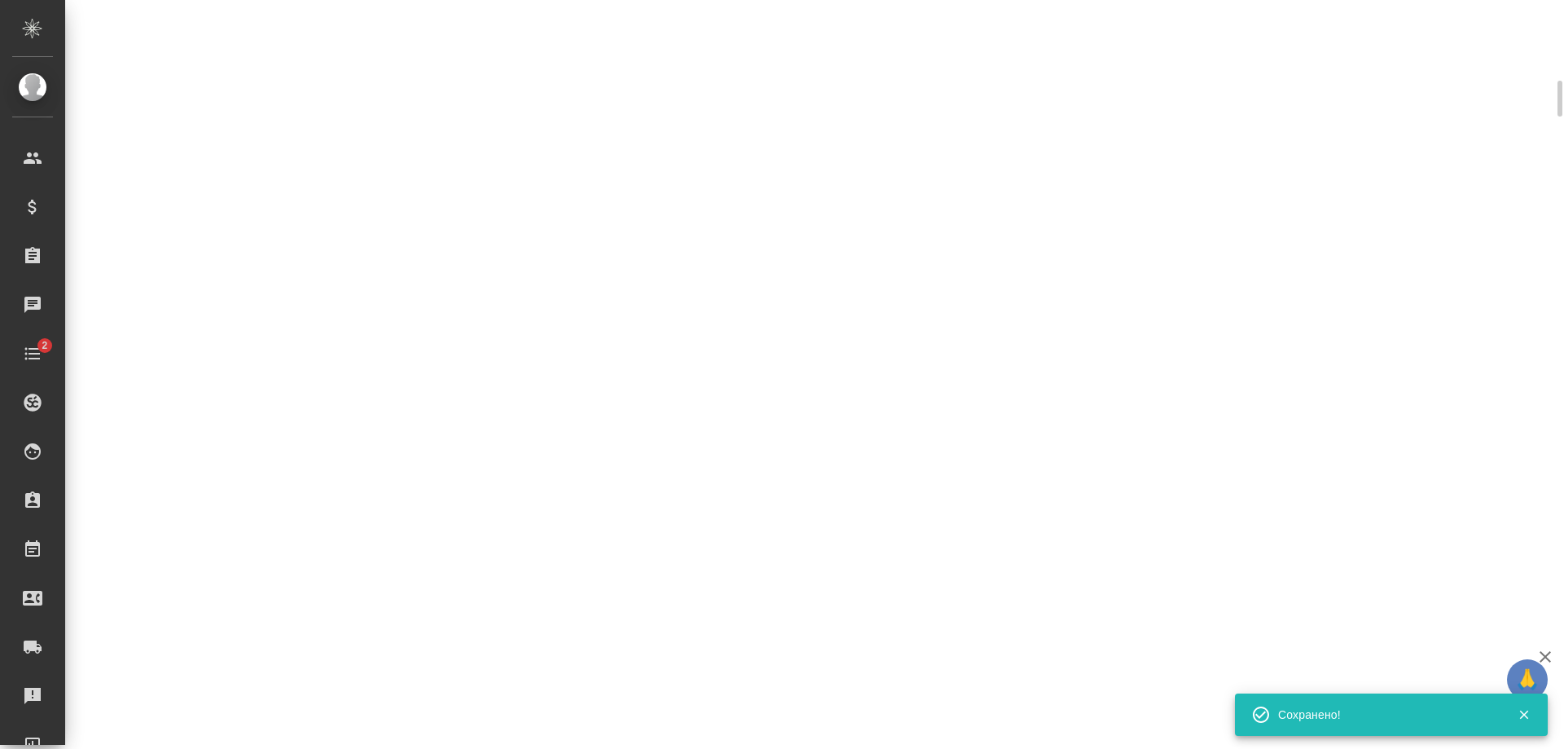
scroll to position [0, 0]
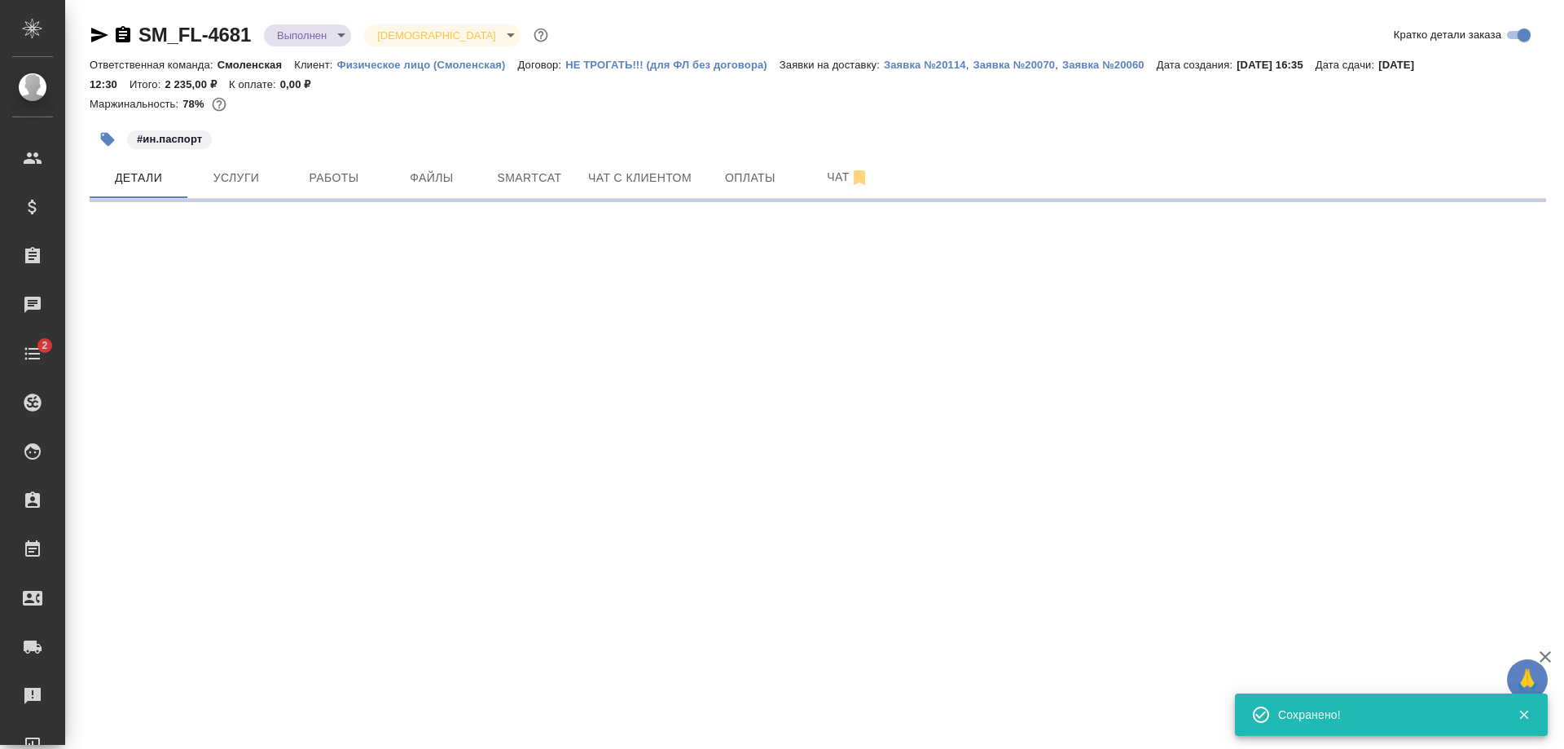
select select "RU"
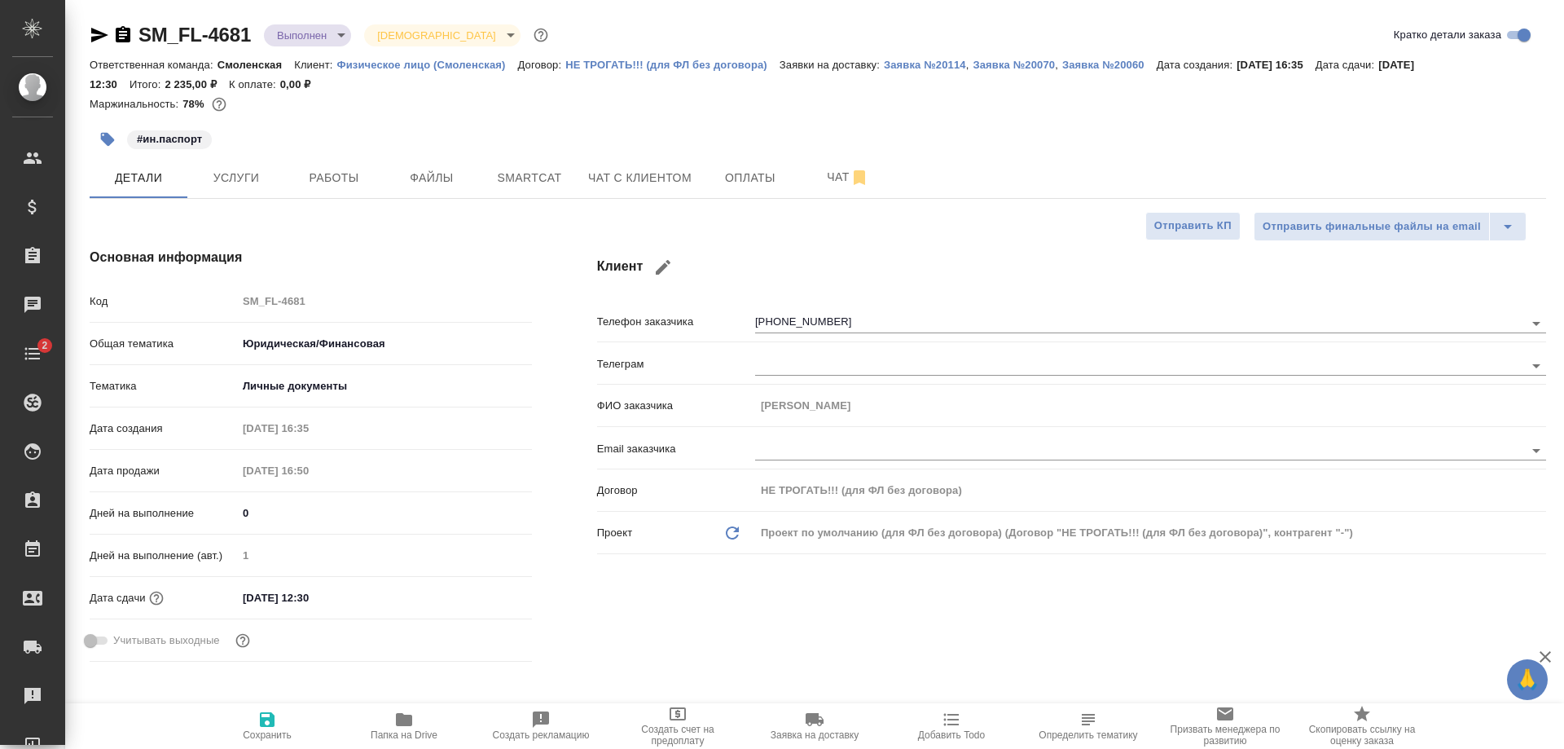
type textarea "x"
click at [307, 596] on input "04.09.2025 12:30" at bounding box center [309, 598] width 143 height 24
click at [479, 595] on icon "button" at bounding box center [485, 597] width 20 height 20
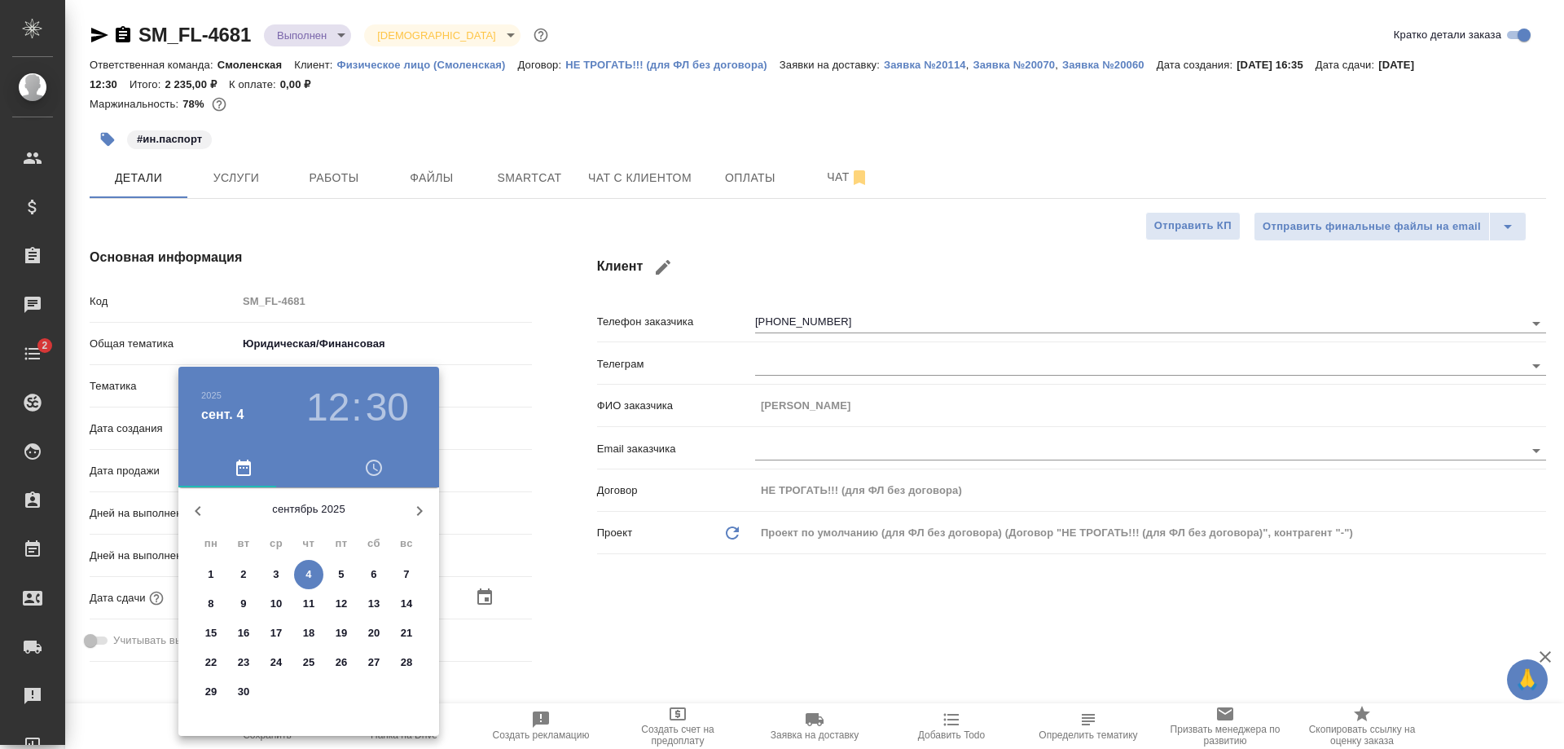
click at [379, 398] on h3 "30" at bounding box center [387, 407] width 43 height 46
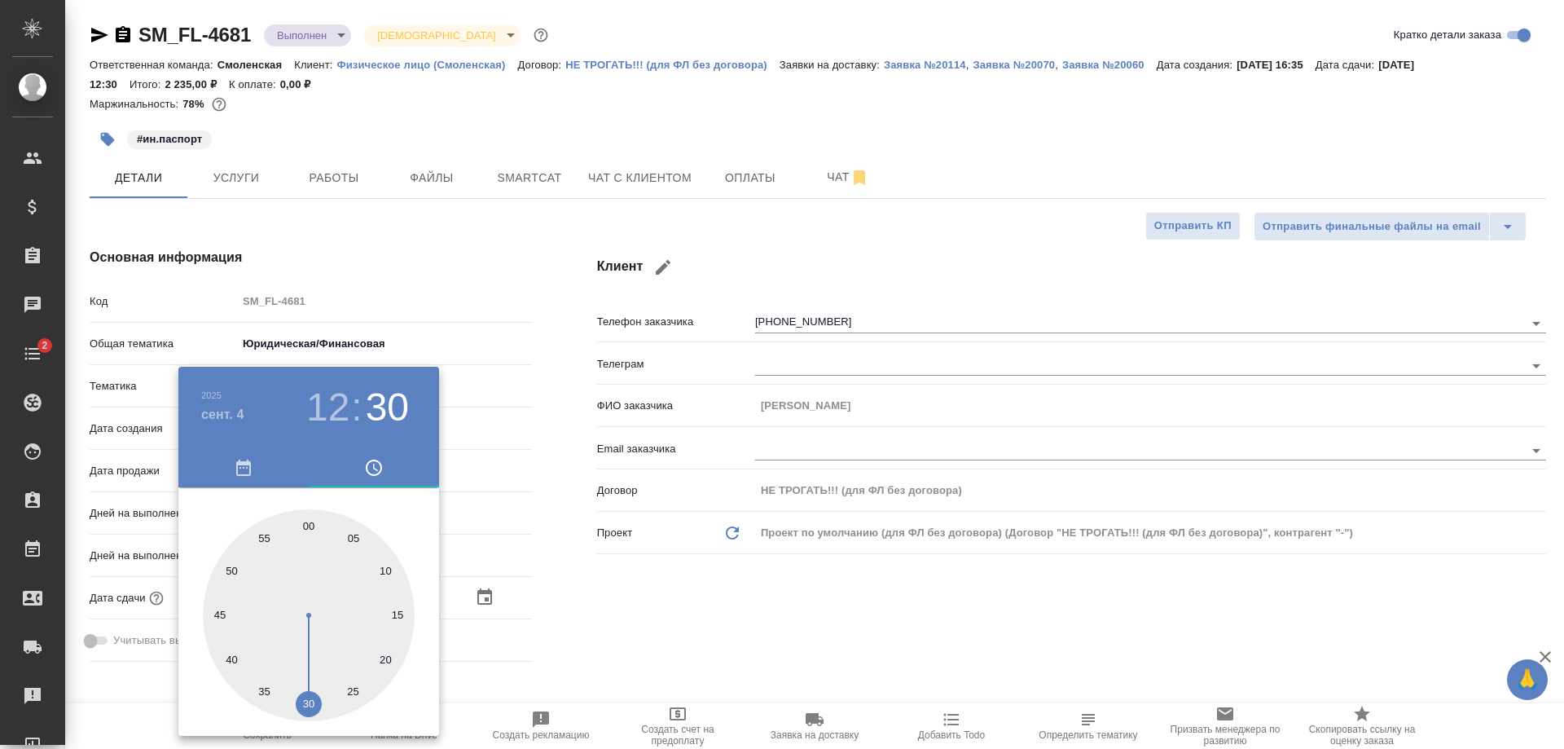
type input "04.09.2025 12:30"
type textarea "x"
type input "04.09.2025 12:29"
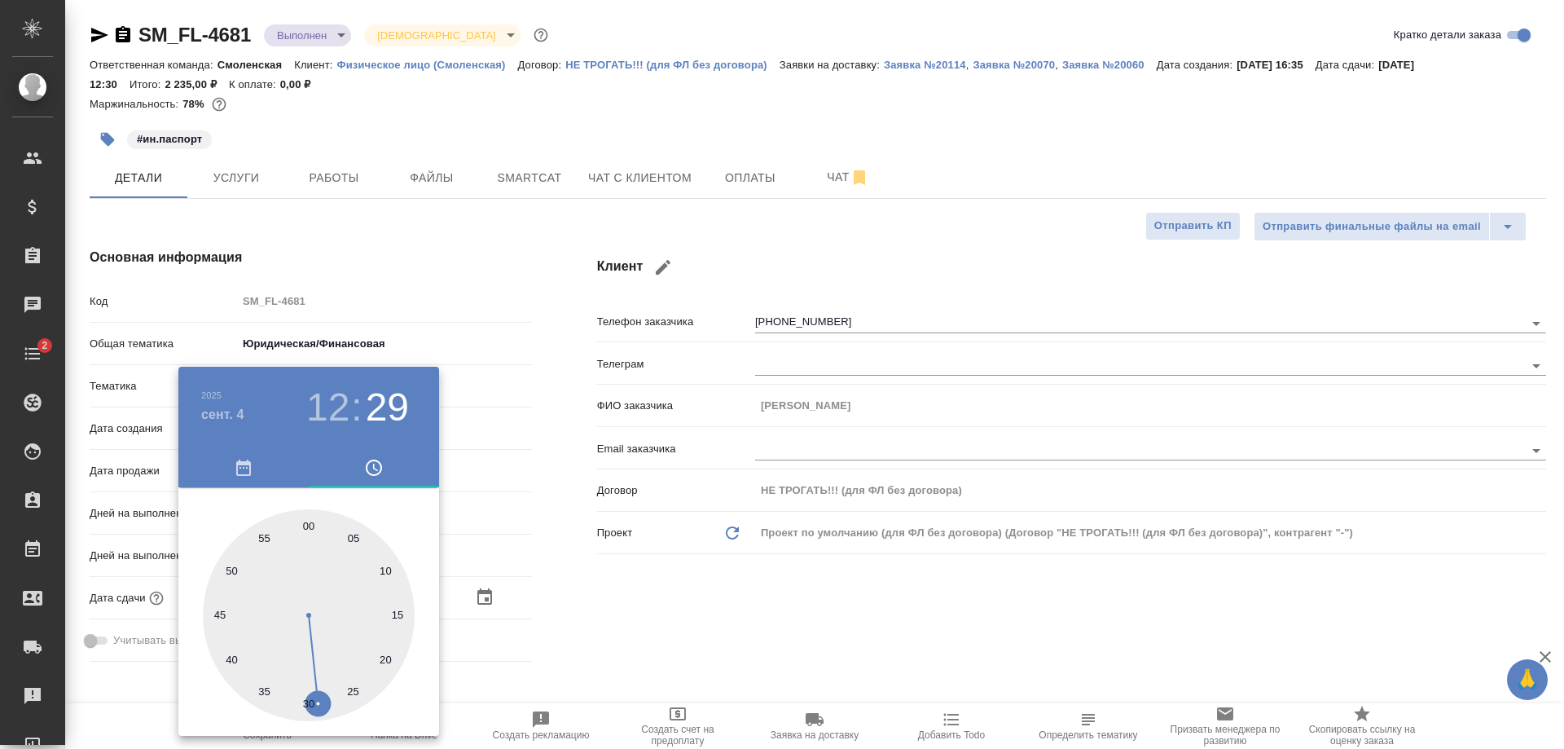
type textarea "x"
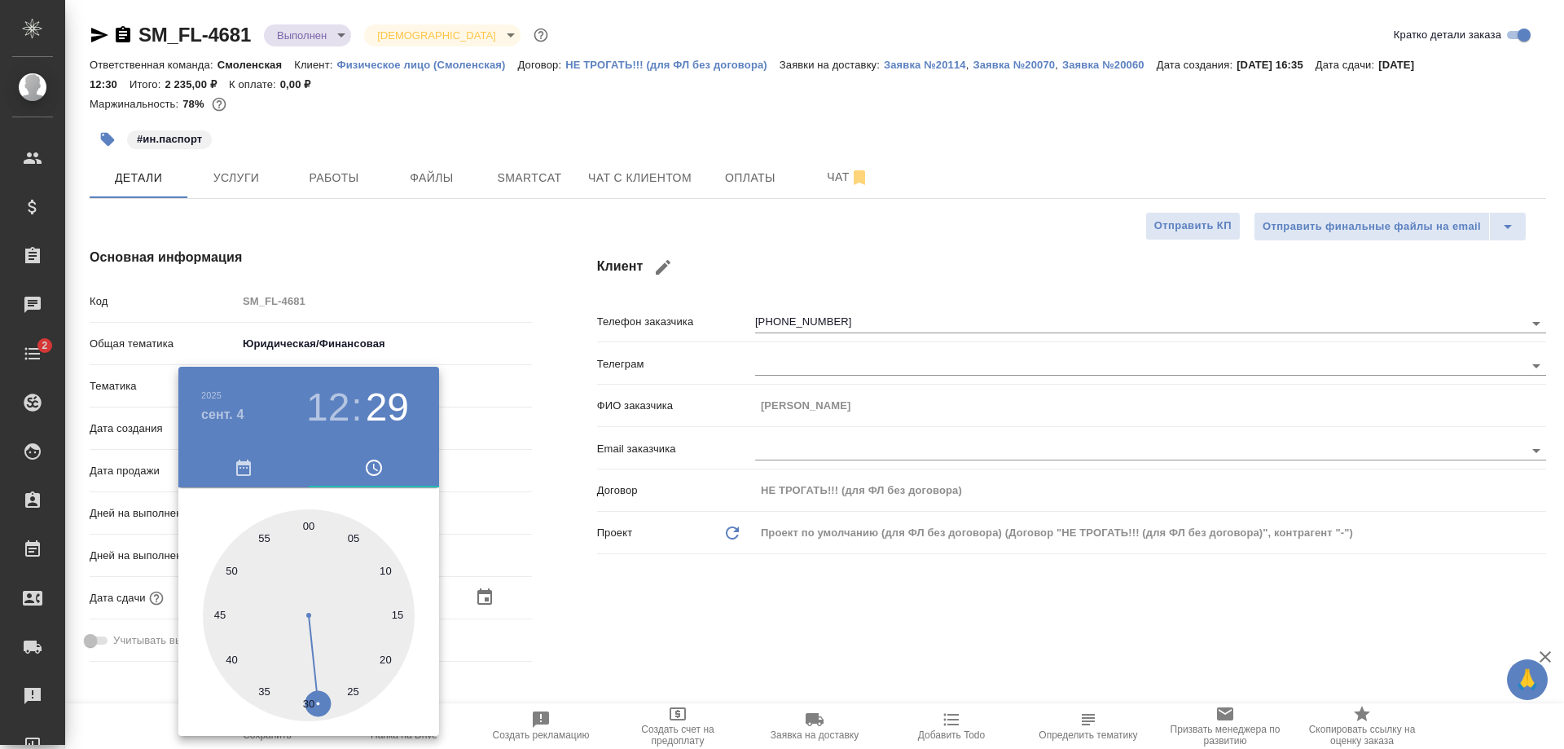
type textarea "x"
type input "04.09.2025 12:28"
type textarea "x"
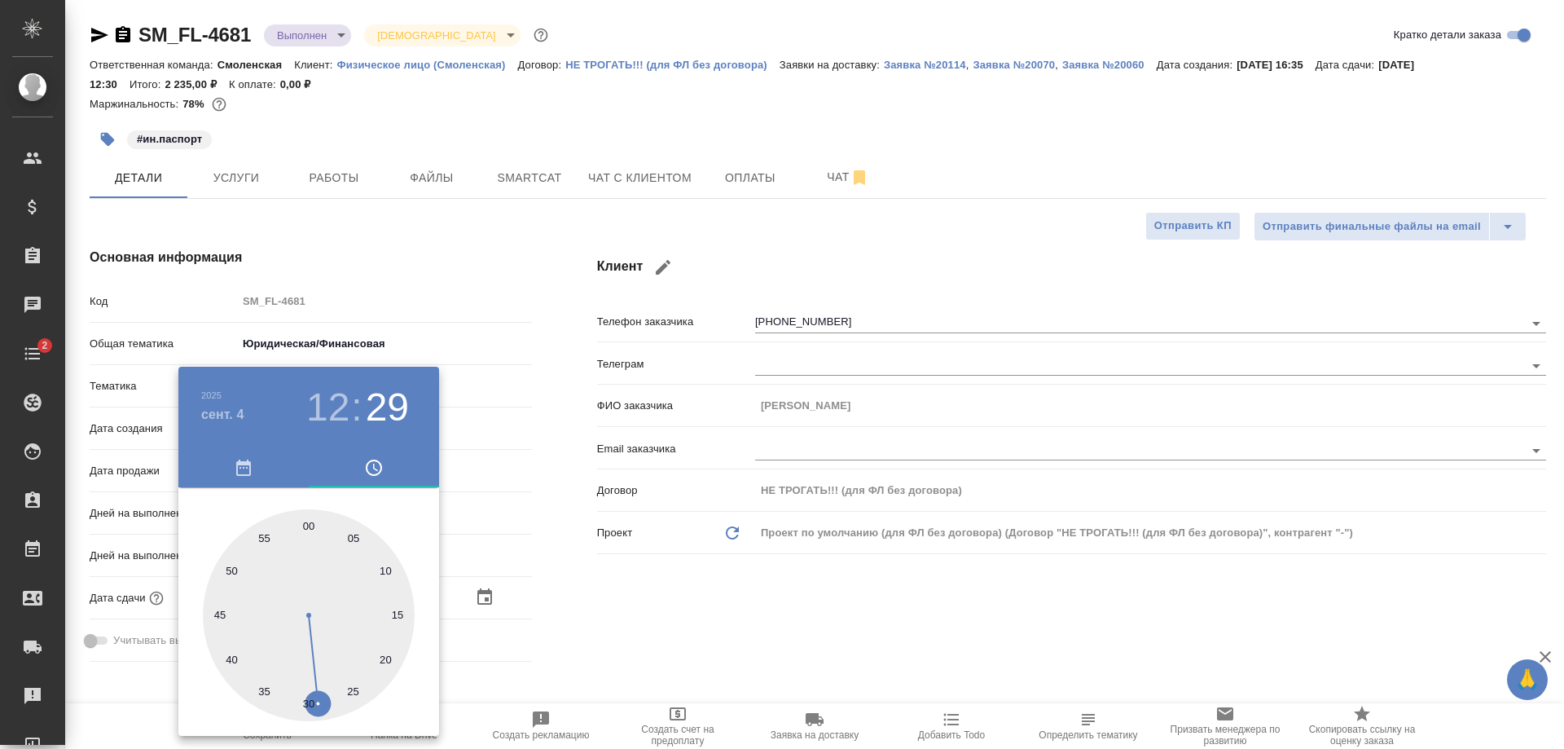
type textarea "x"
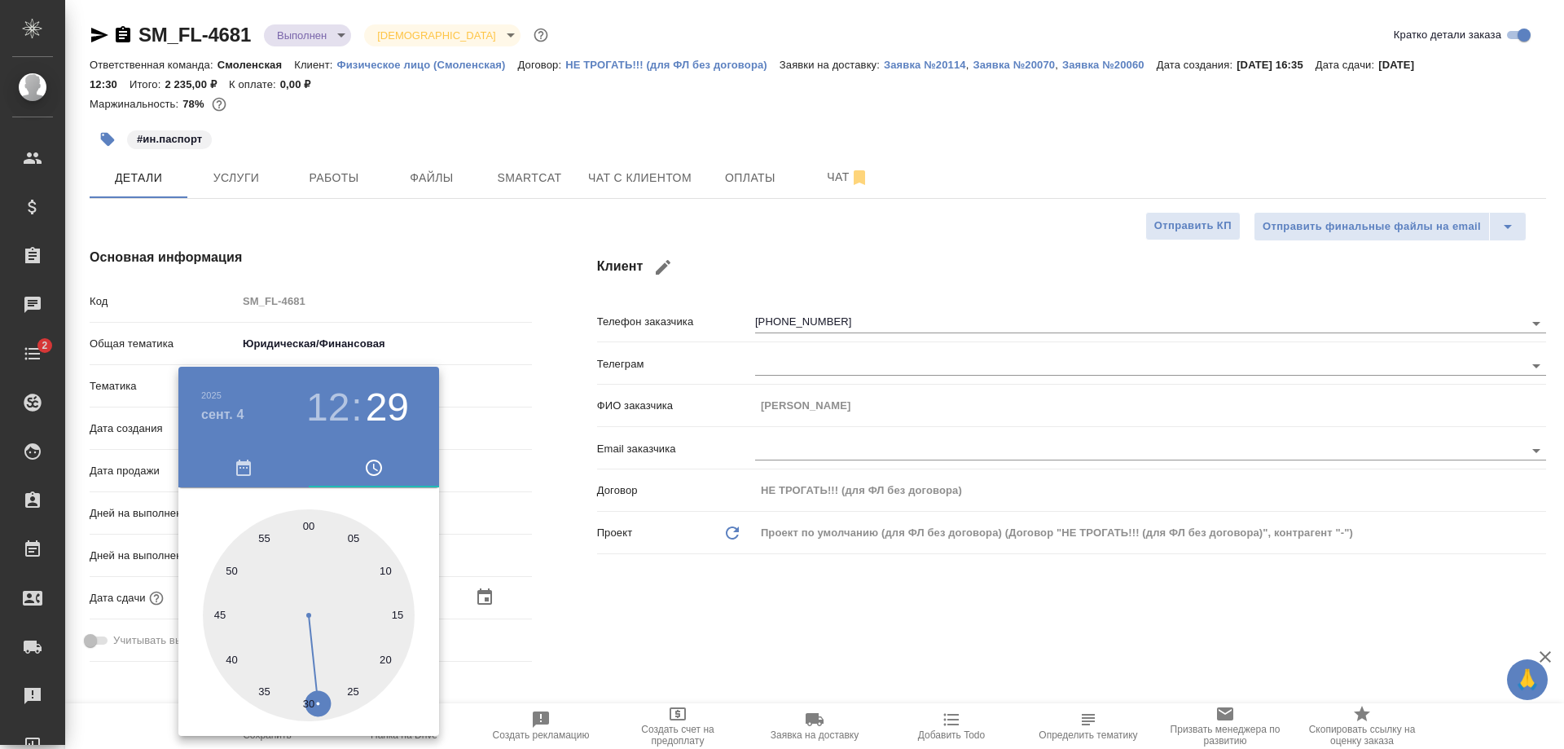
type textarea "x"
type input "04.09.2025 12:27"
type textarea "x"
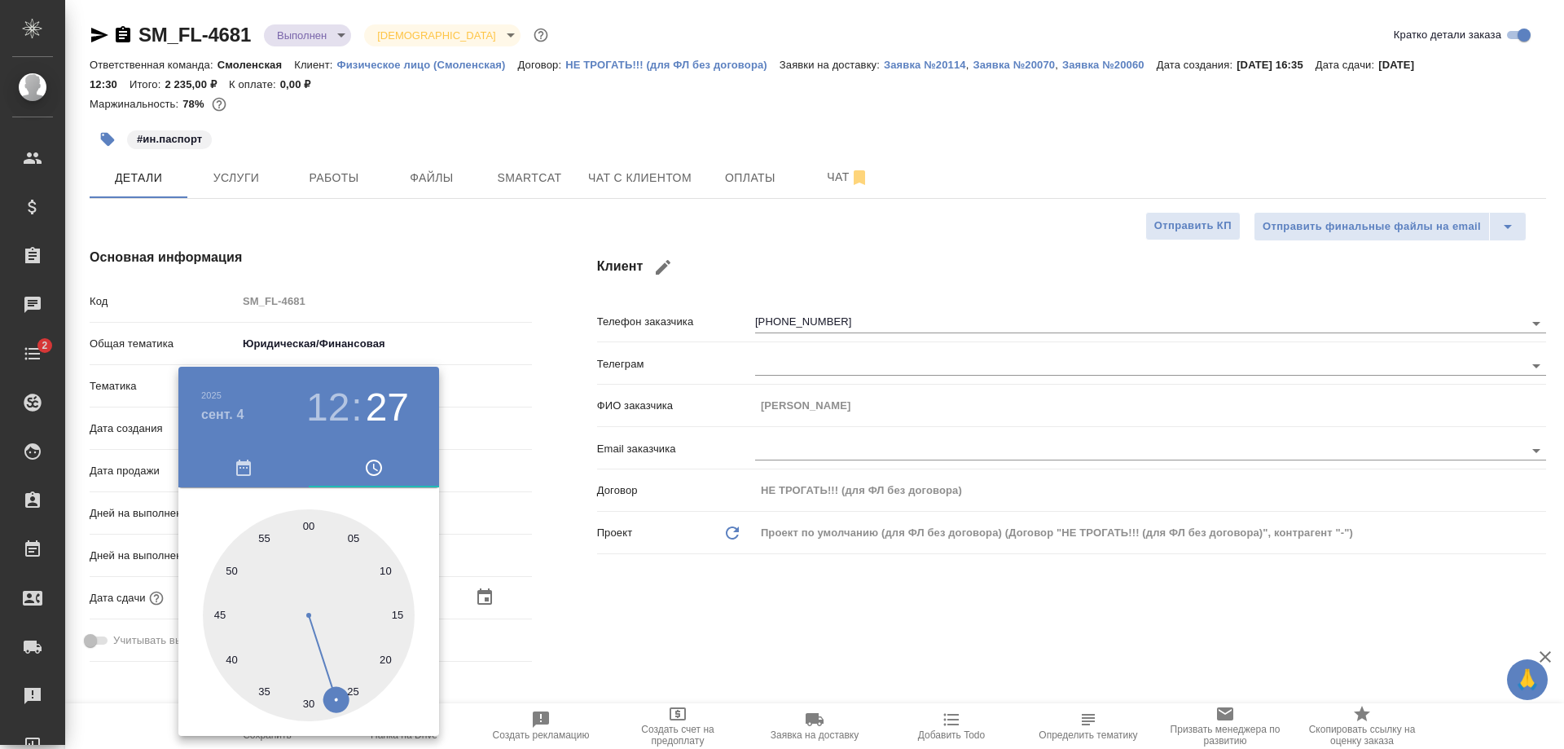
type textarea "x"
drag, startPoint x: 297, startPoint y: 693, endPoint x: 333, endPoint y: 696, distance: 36.7
click at [333, 696] on div at bounding box center [309, 615] width 212 height 212
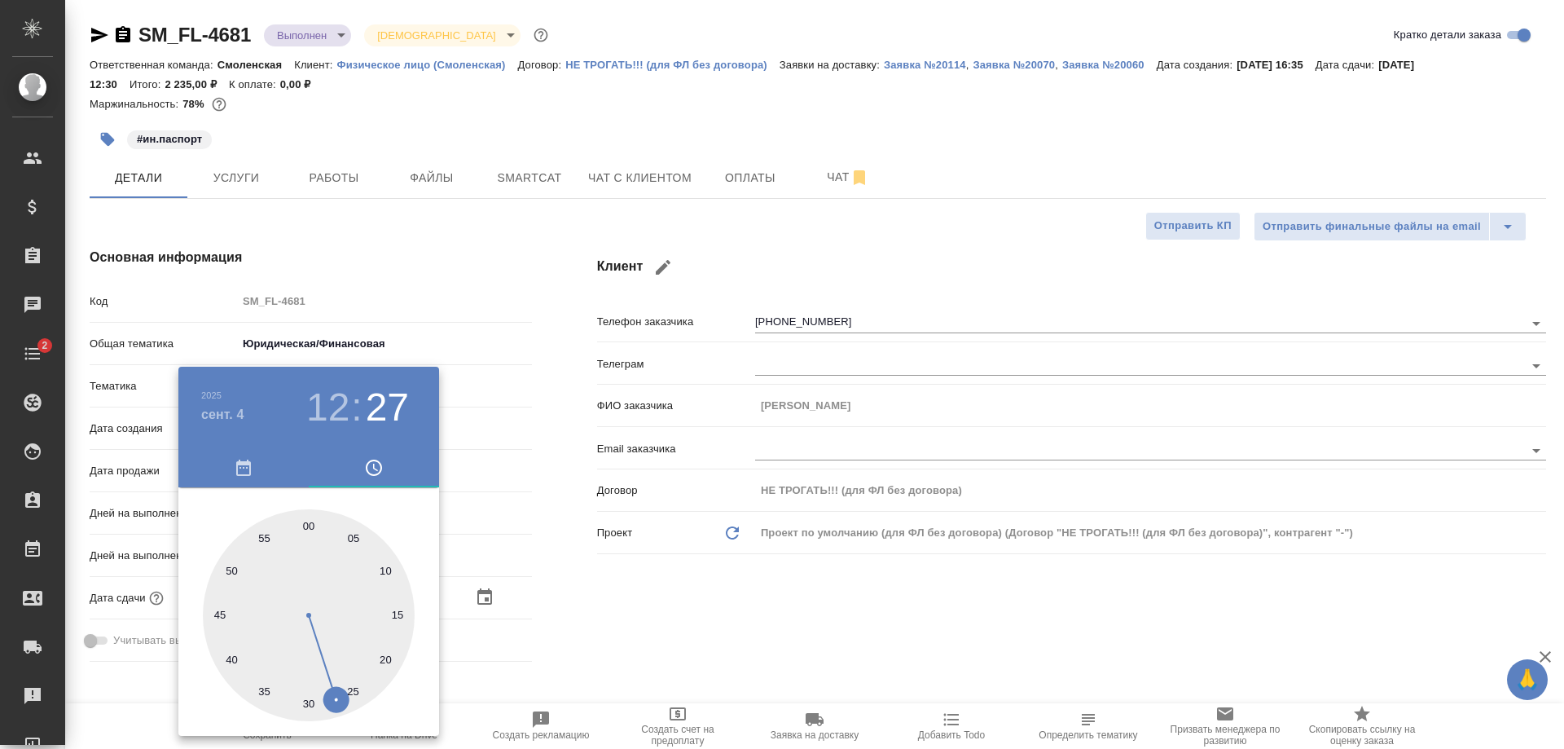
type textarea "x"
click at [578, 595] on div at bounding box center [782, 374] width 1564 height 749
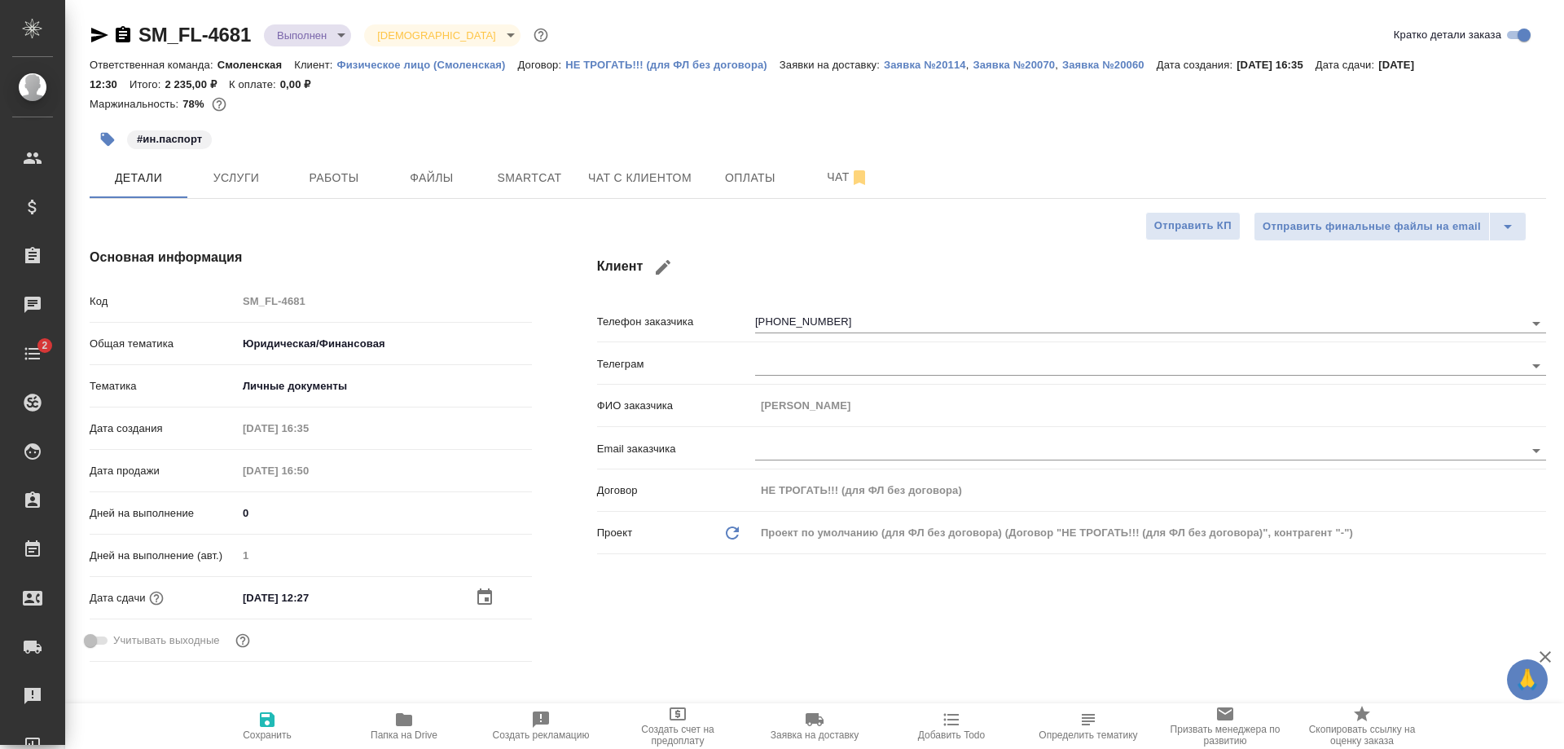
click at [270, 724] on icon "button" at bounding box center [267, 719] width 15 height 15
type textarea "x"
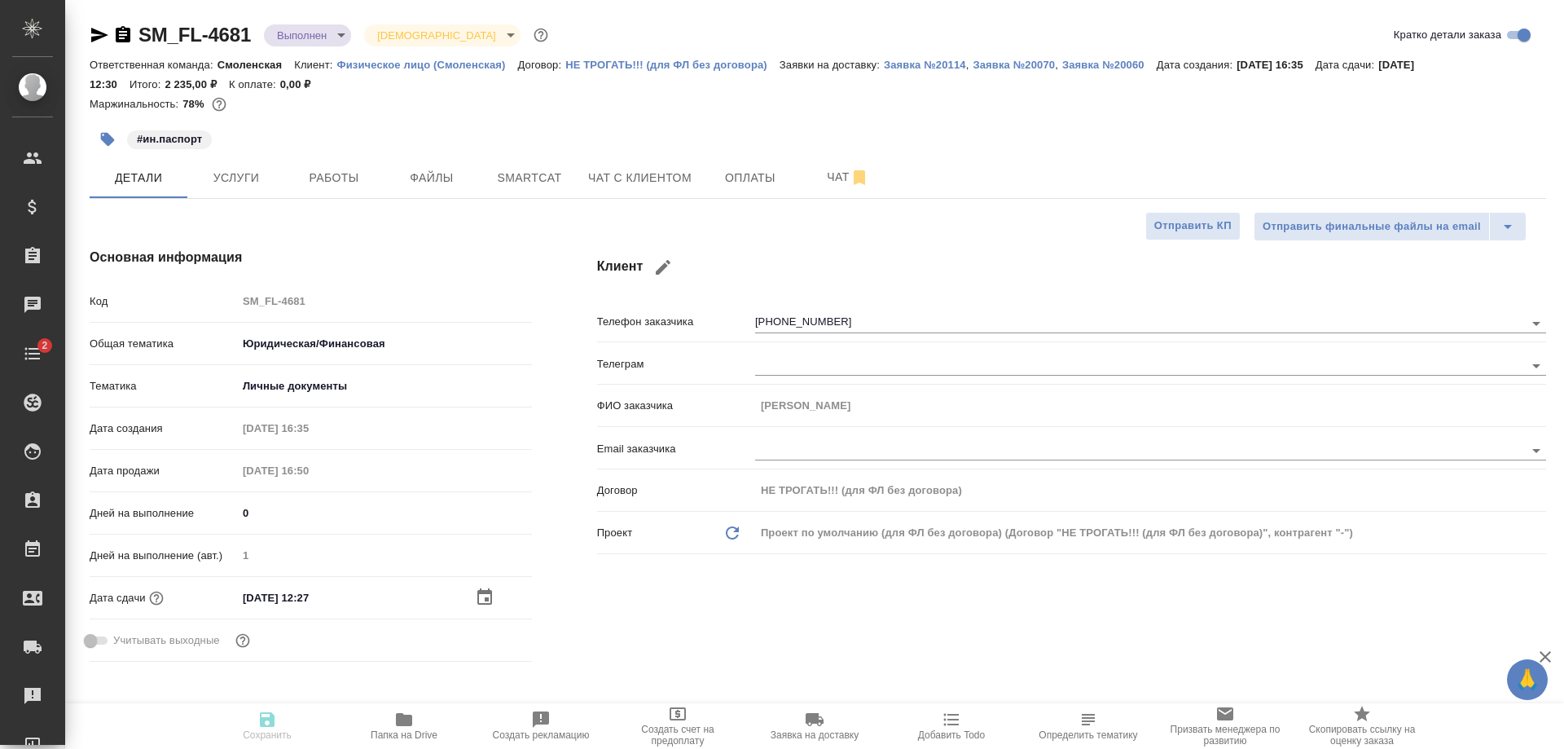
type textarea "x"
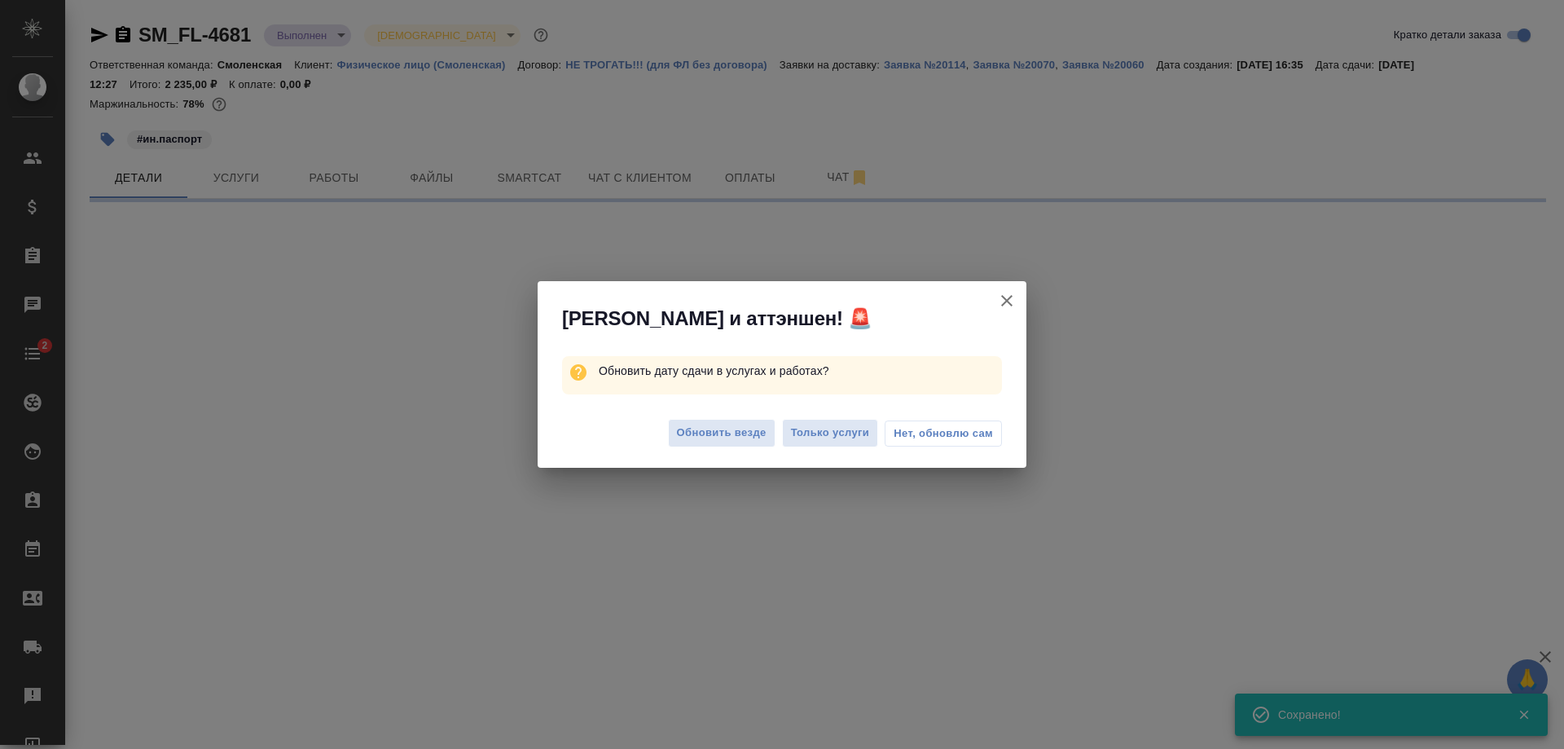
click at [914, 433] on span "Нет, обновлю сам" at bounding box center [943, 433] width 99 height 16
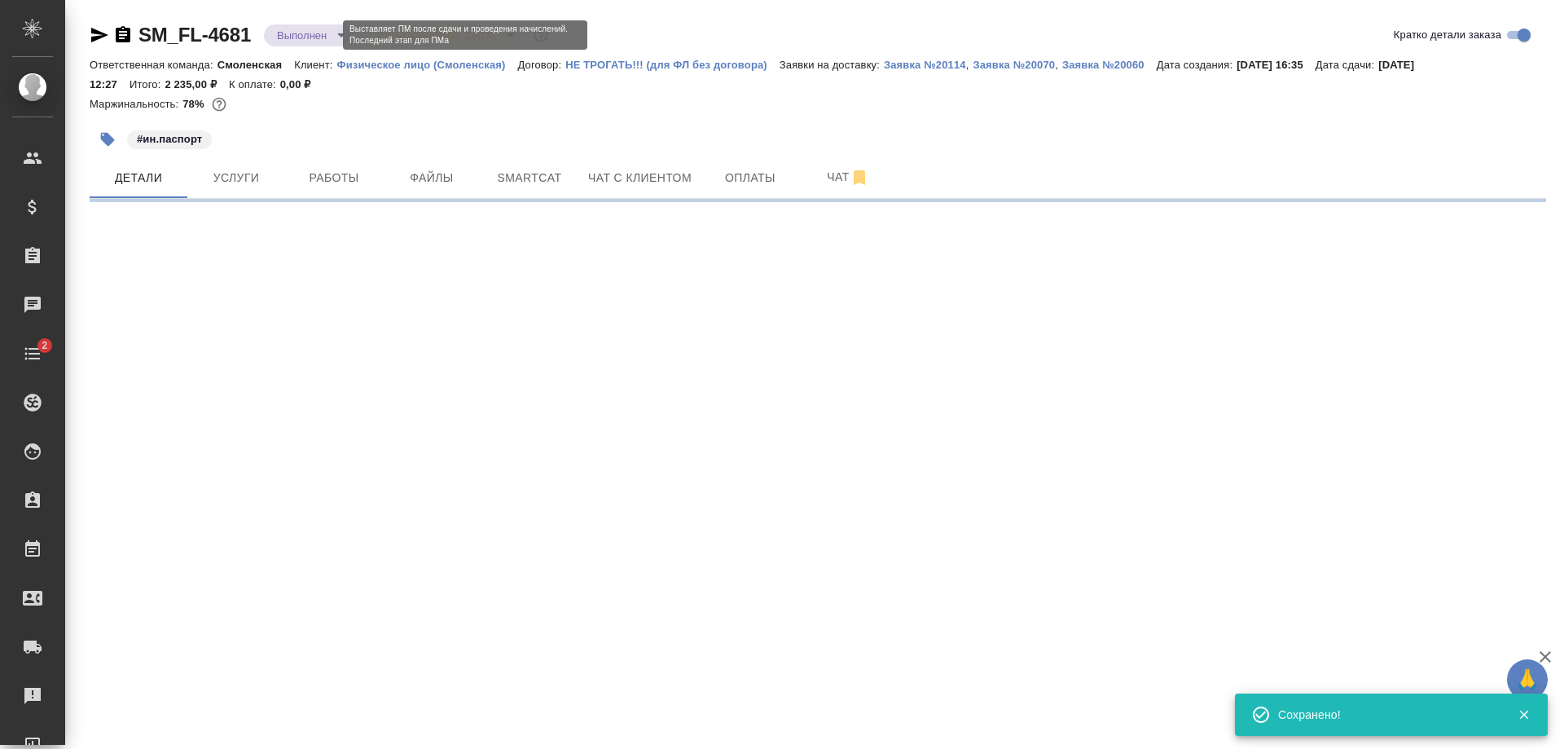
click at [304, 33] on body "🙏 .cls-1 fill:#fff; AWATERA Shulgina Anna Клиенты Спецификации Заказы 0 Чаты 2 …" at bounding box center [782, 374] width 1564 height 749
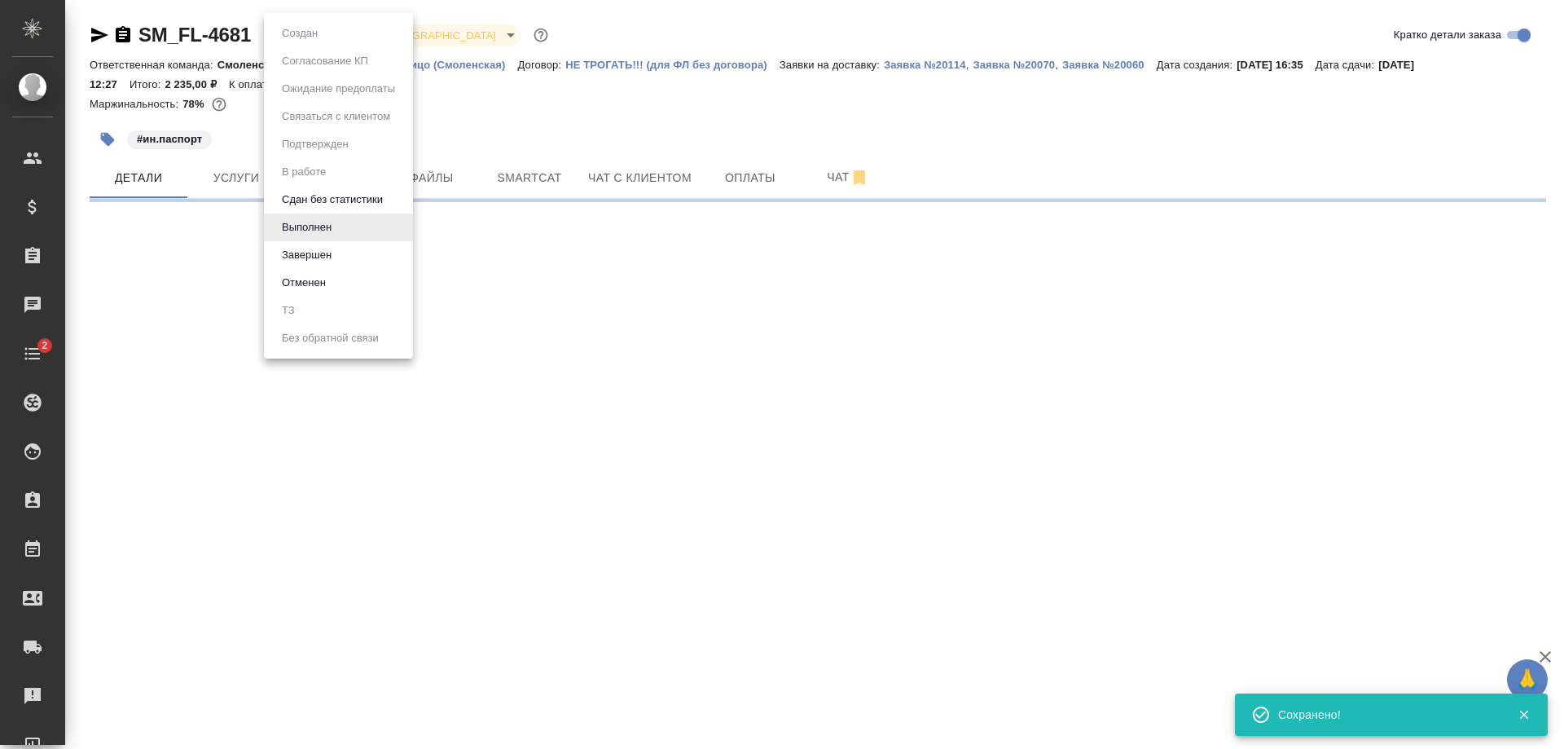
select select "RU"
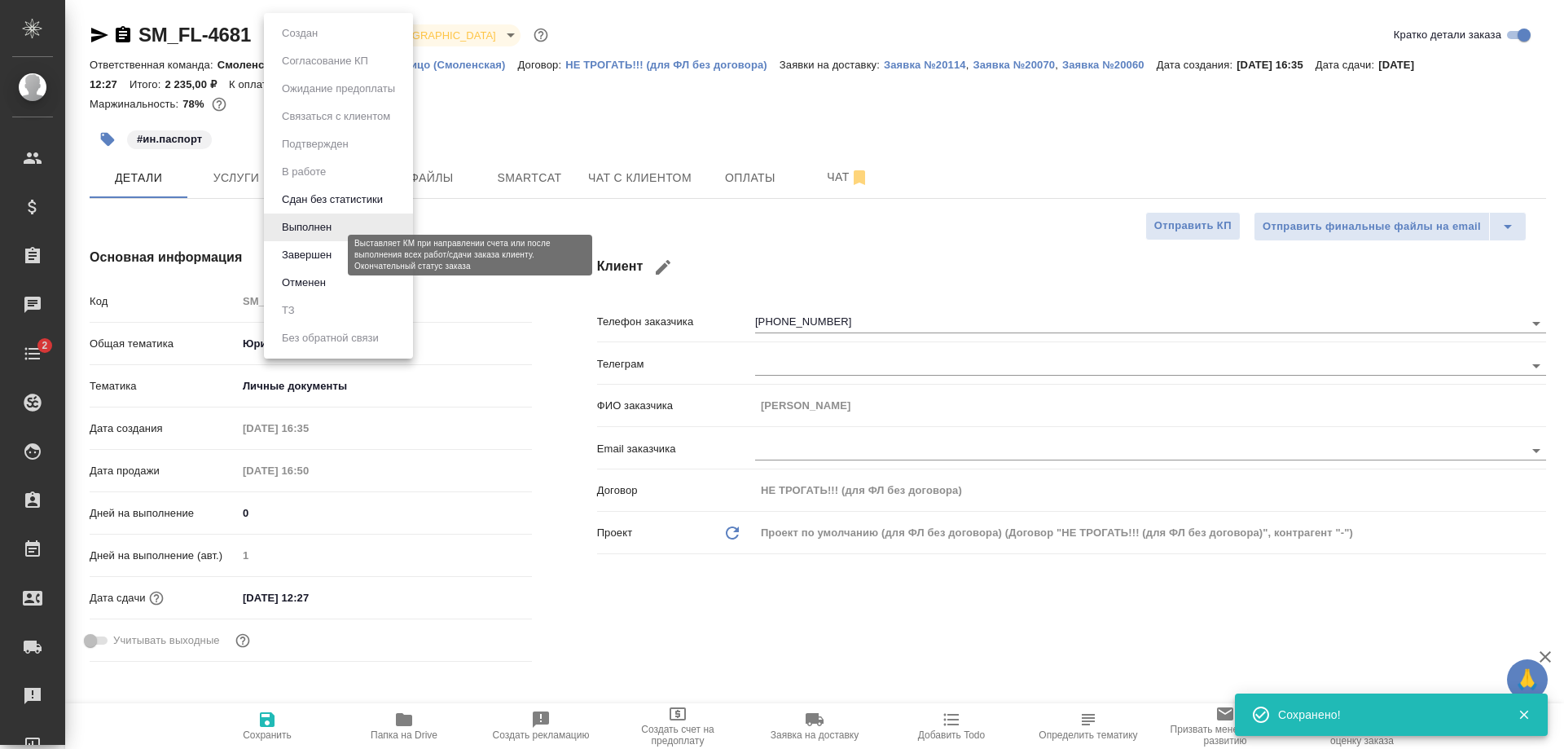
type textarea "x"
click at [322, 253] on button "Завершен" at bounding box center [306, 255] width 59 height 18
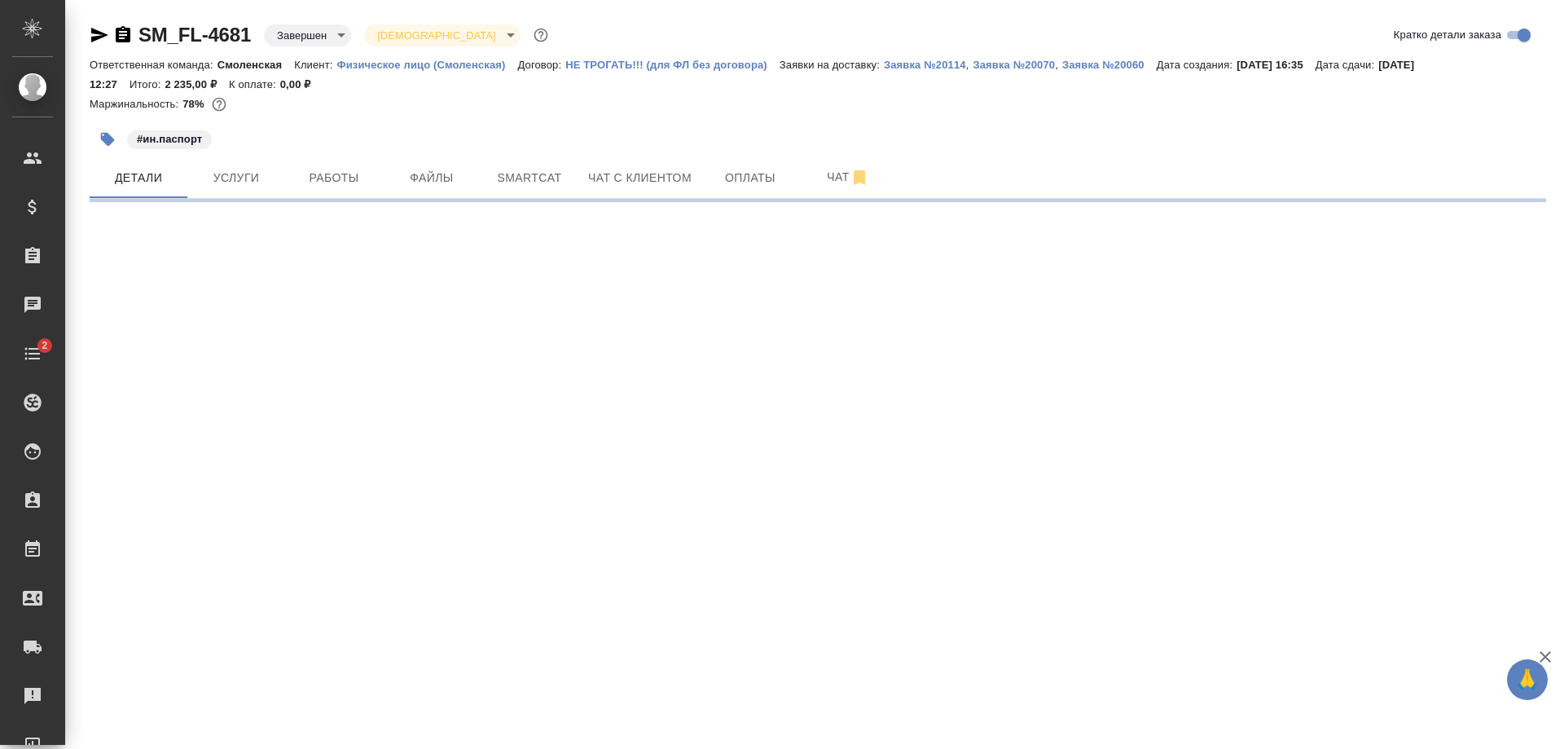
select select "RU"
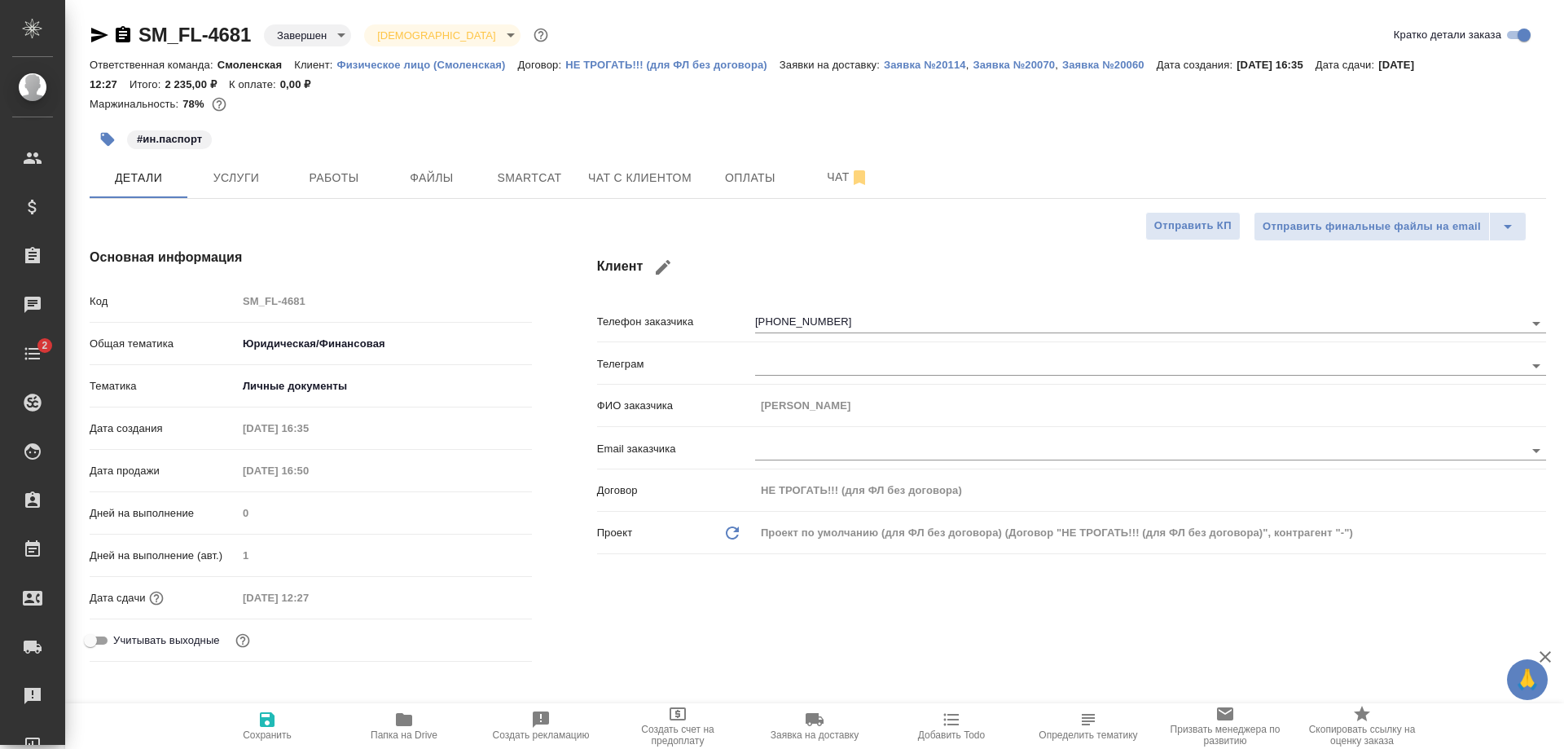
type textarea "x"
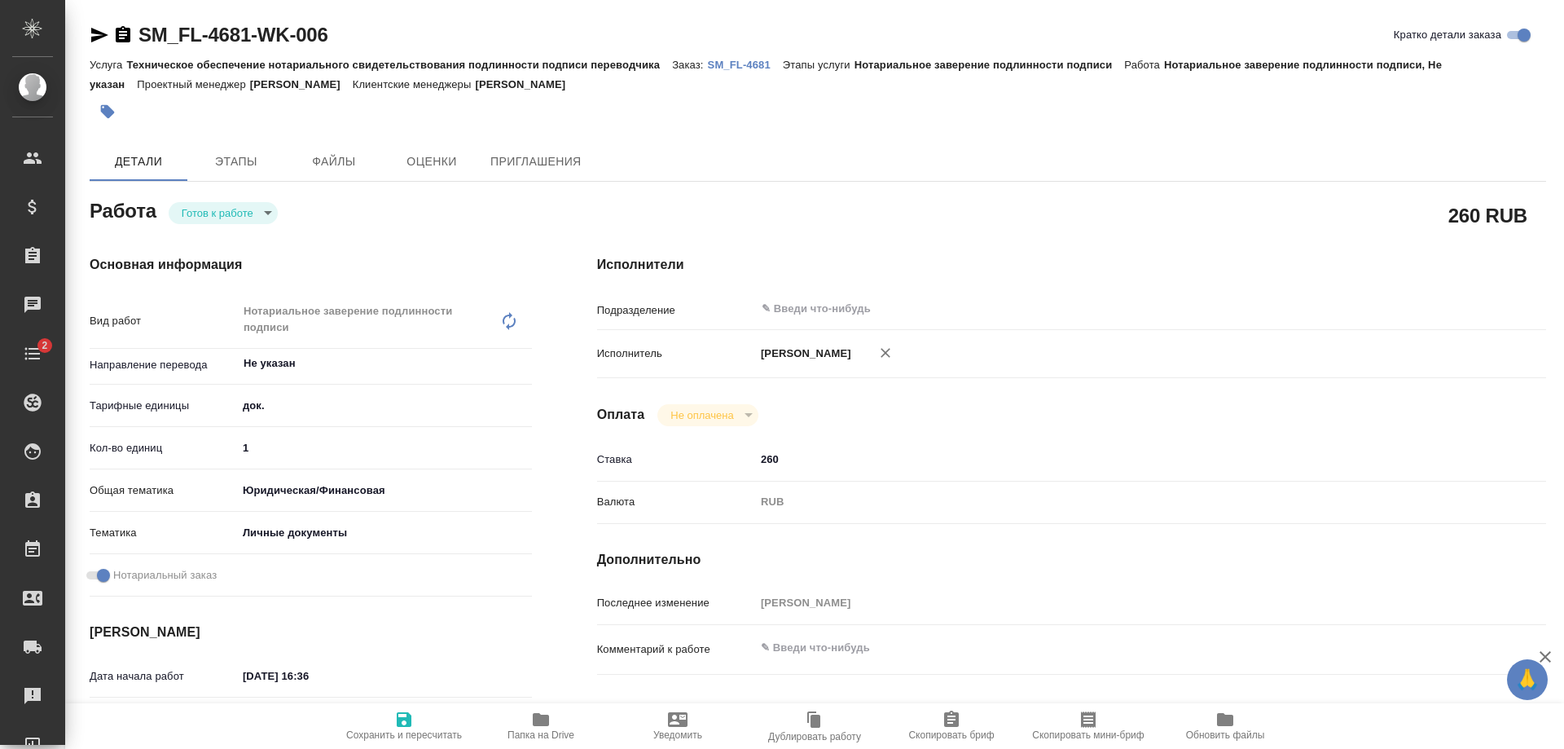
type textarea "x"
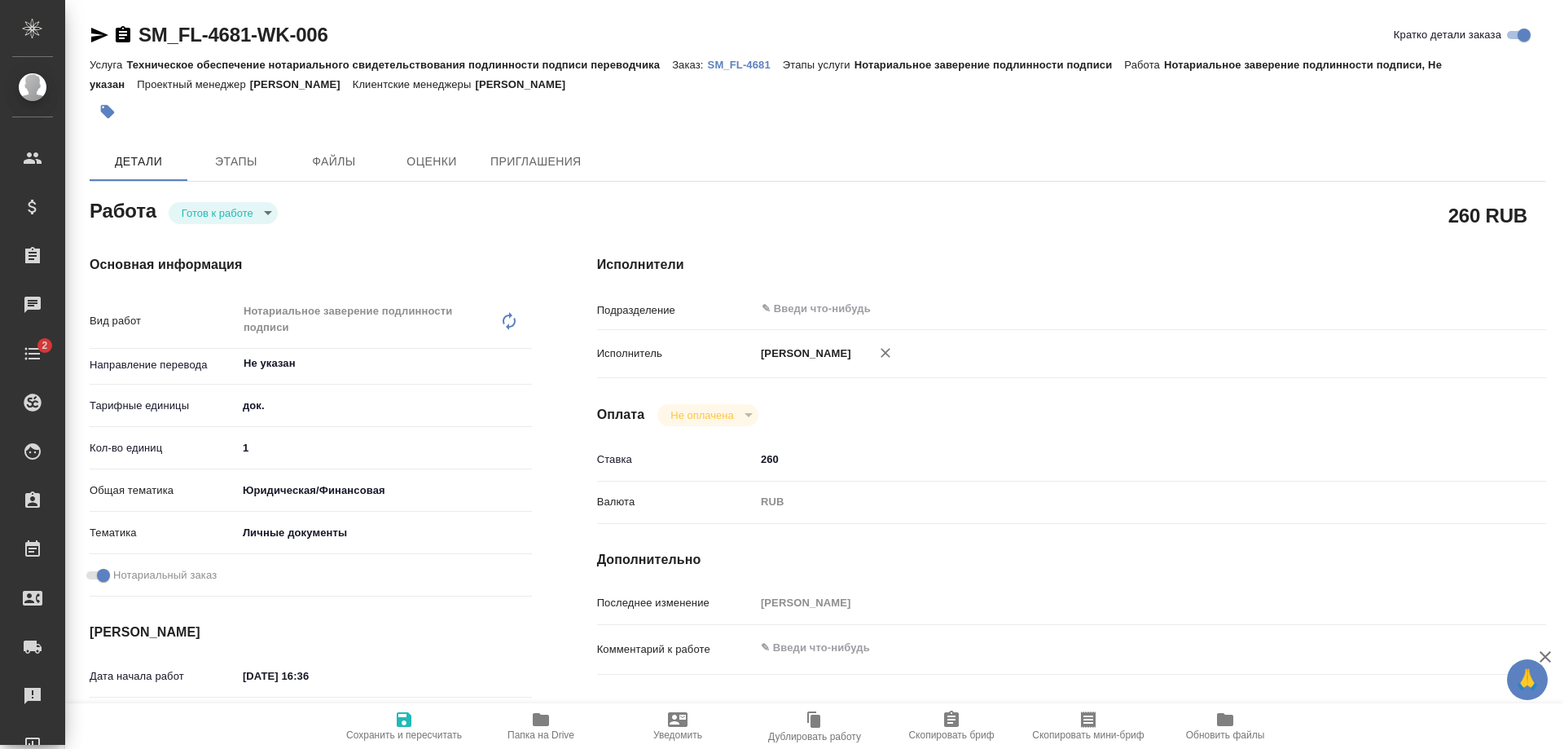
type textarea "x"
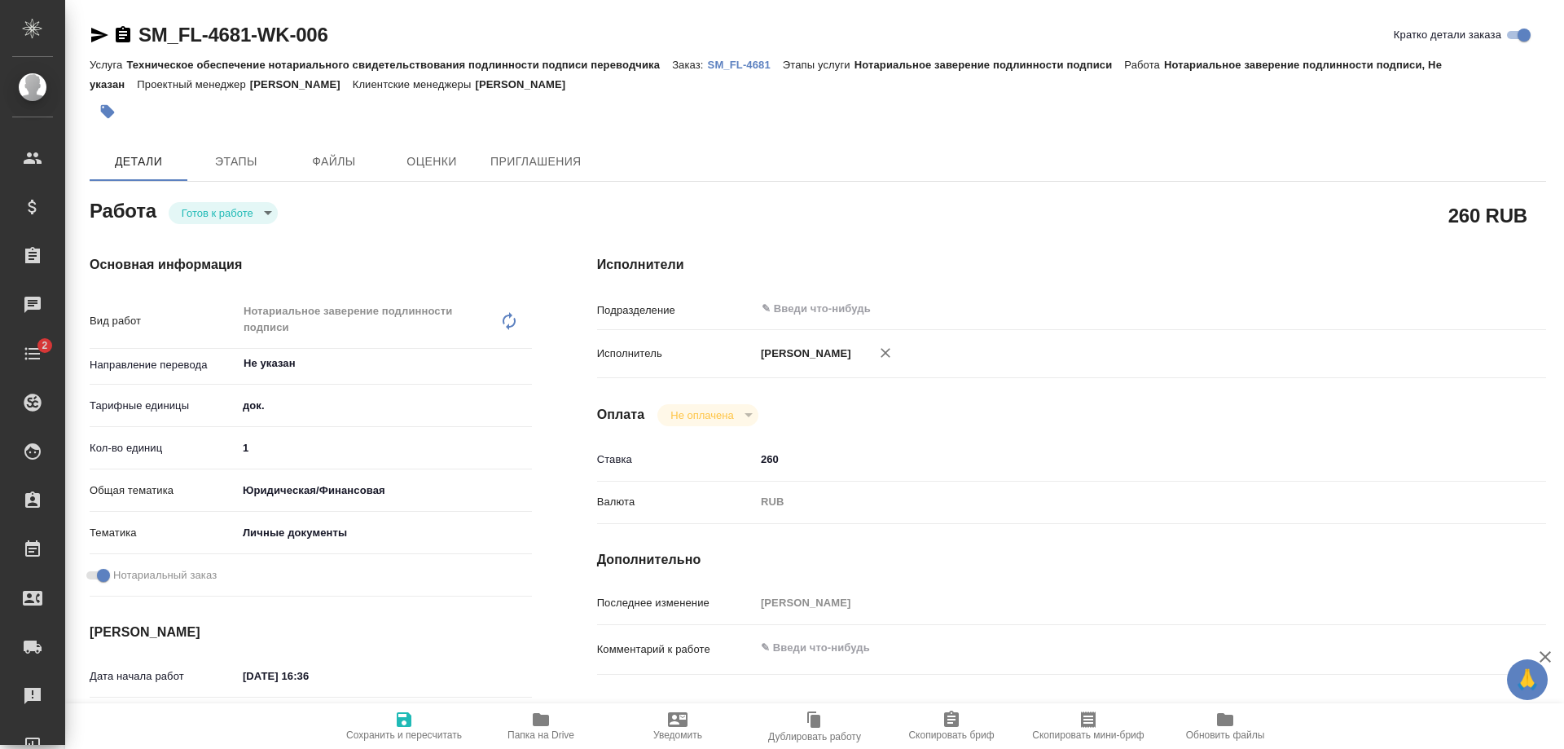
type textarea "x"
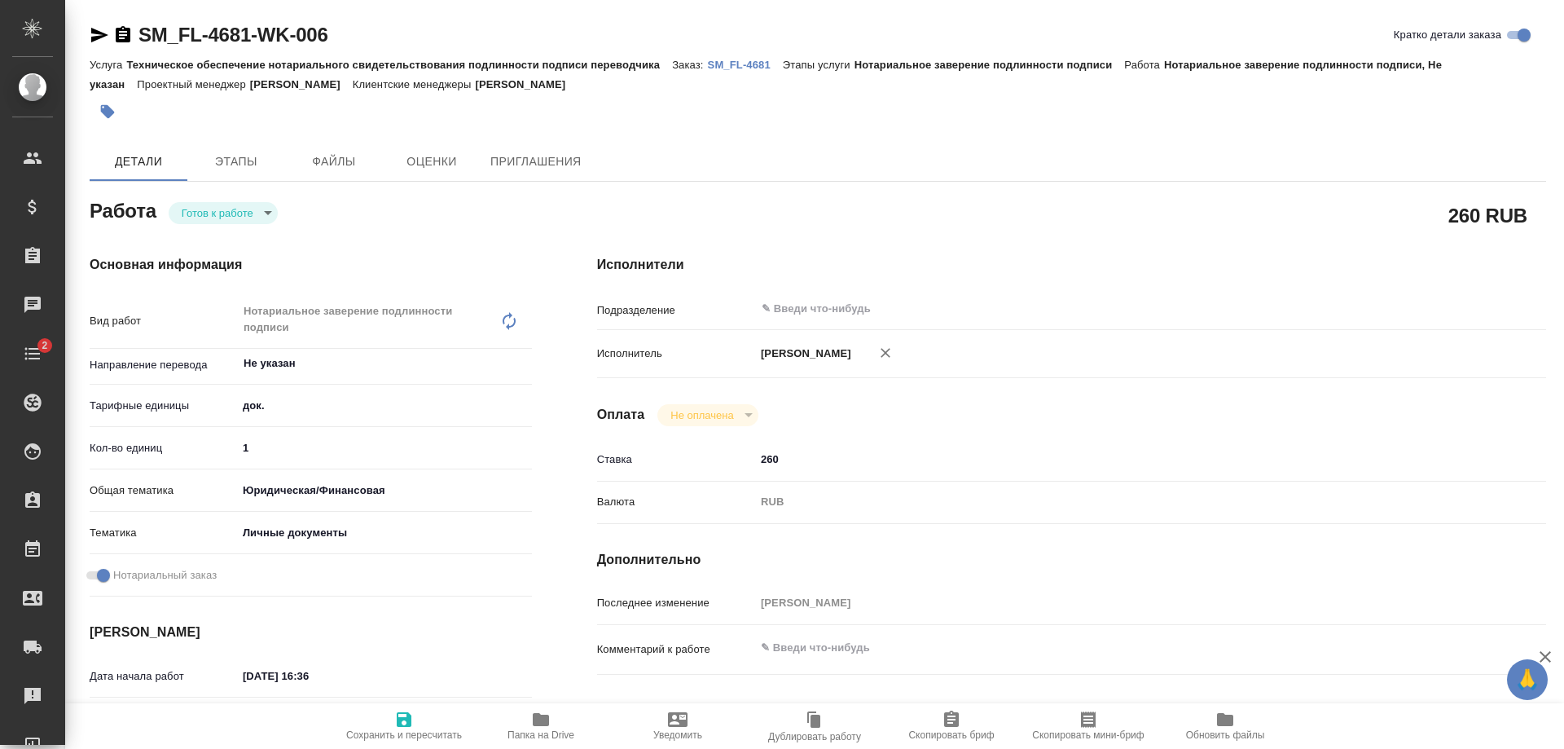
type textarea "x"
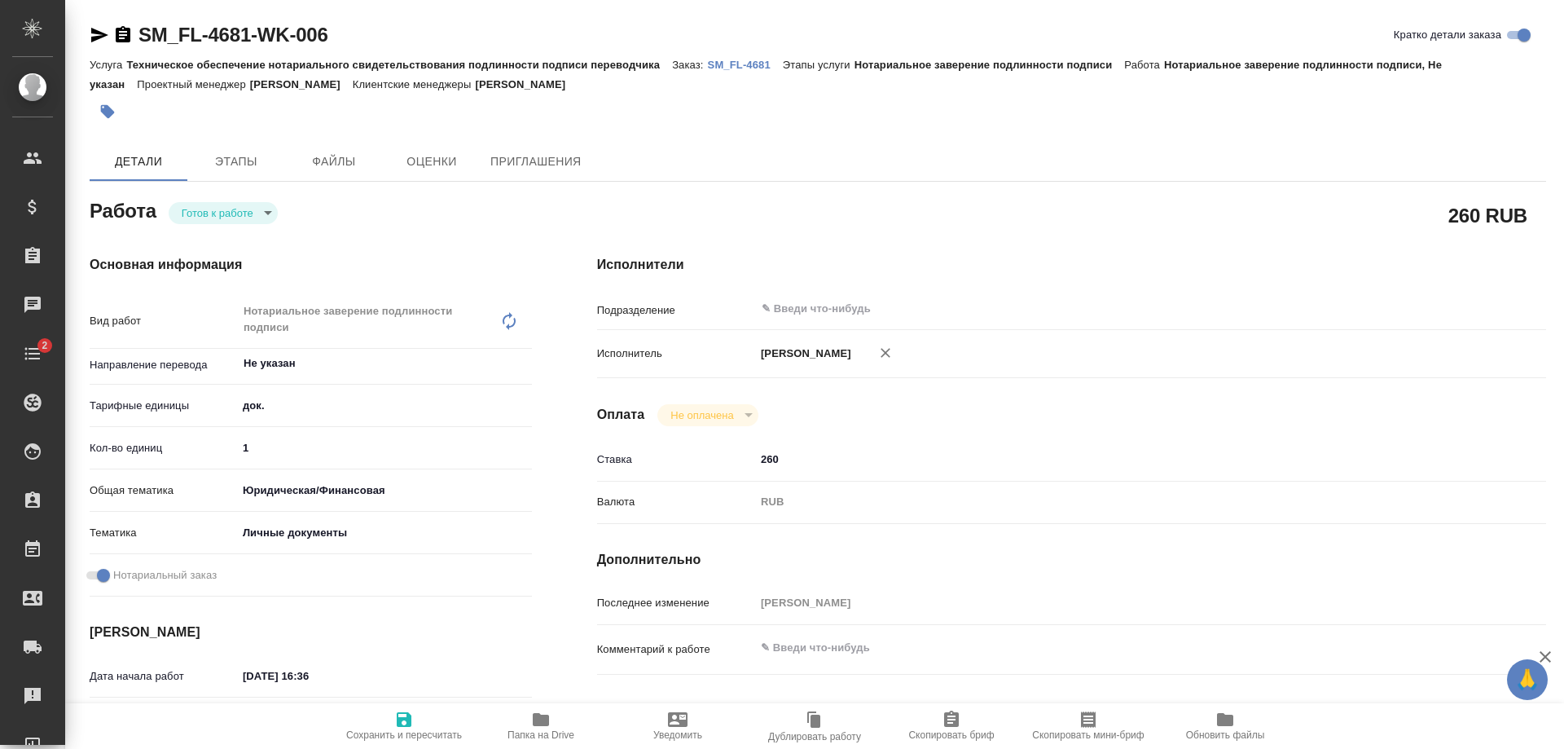
type textarea "x"
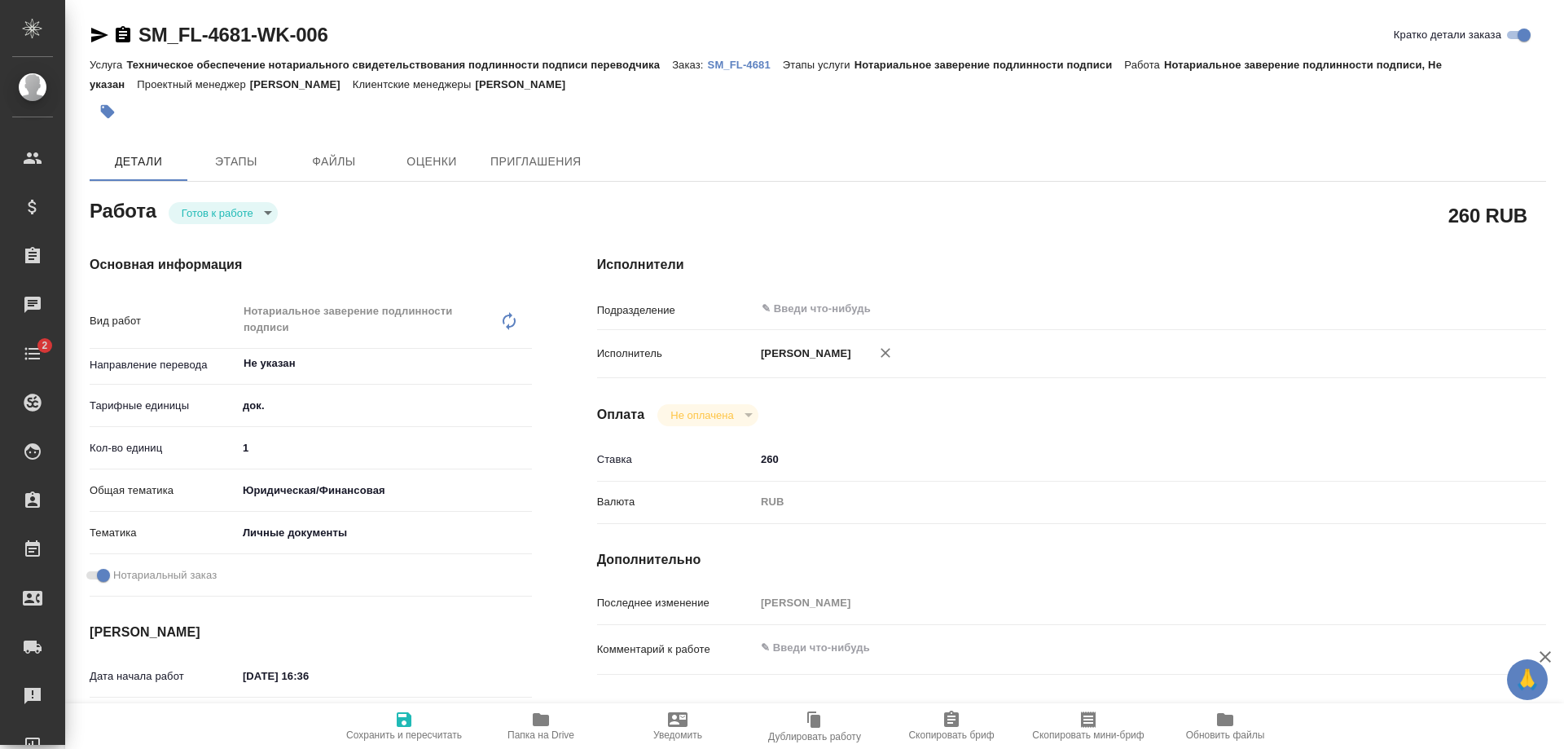
type textarea "x"
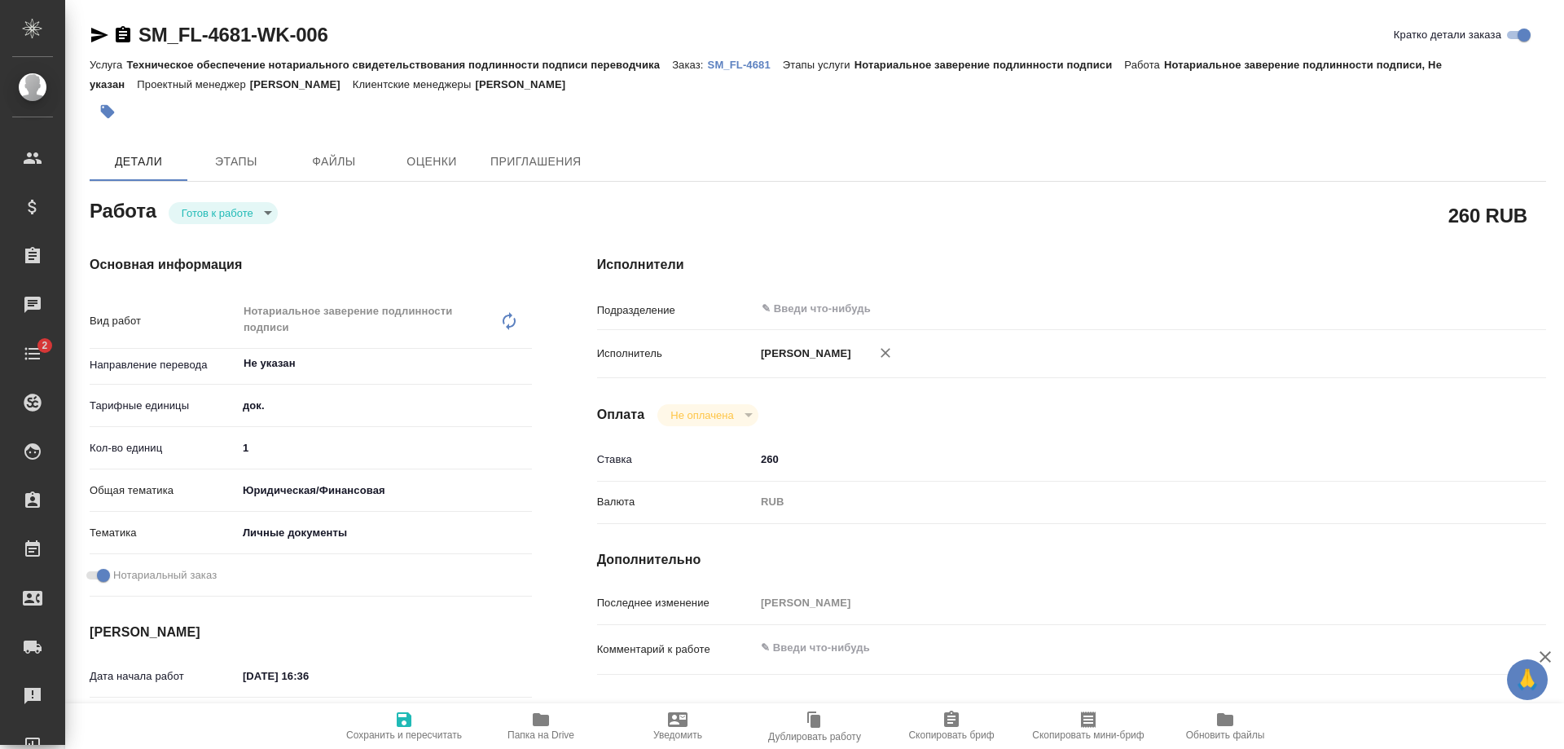
type textarea "x"
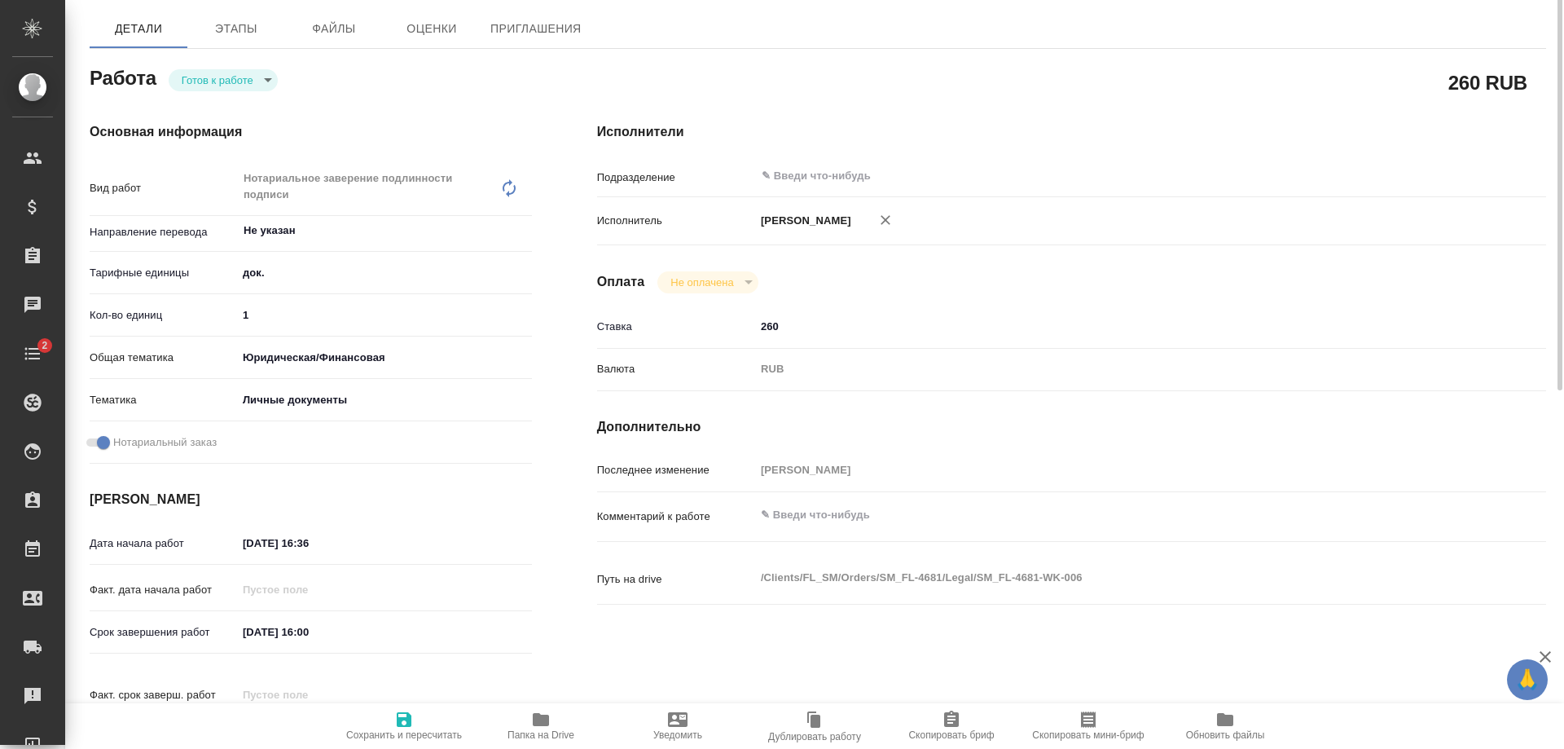
type textarea "x"
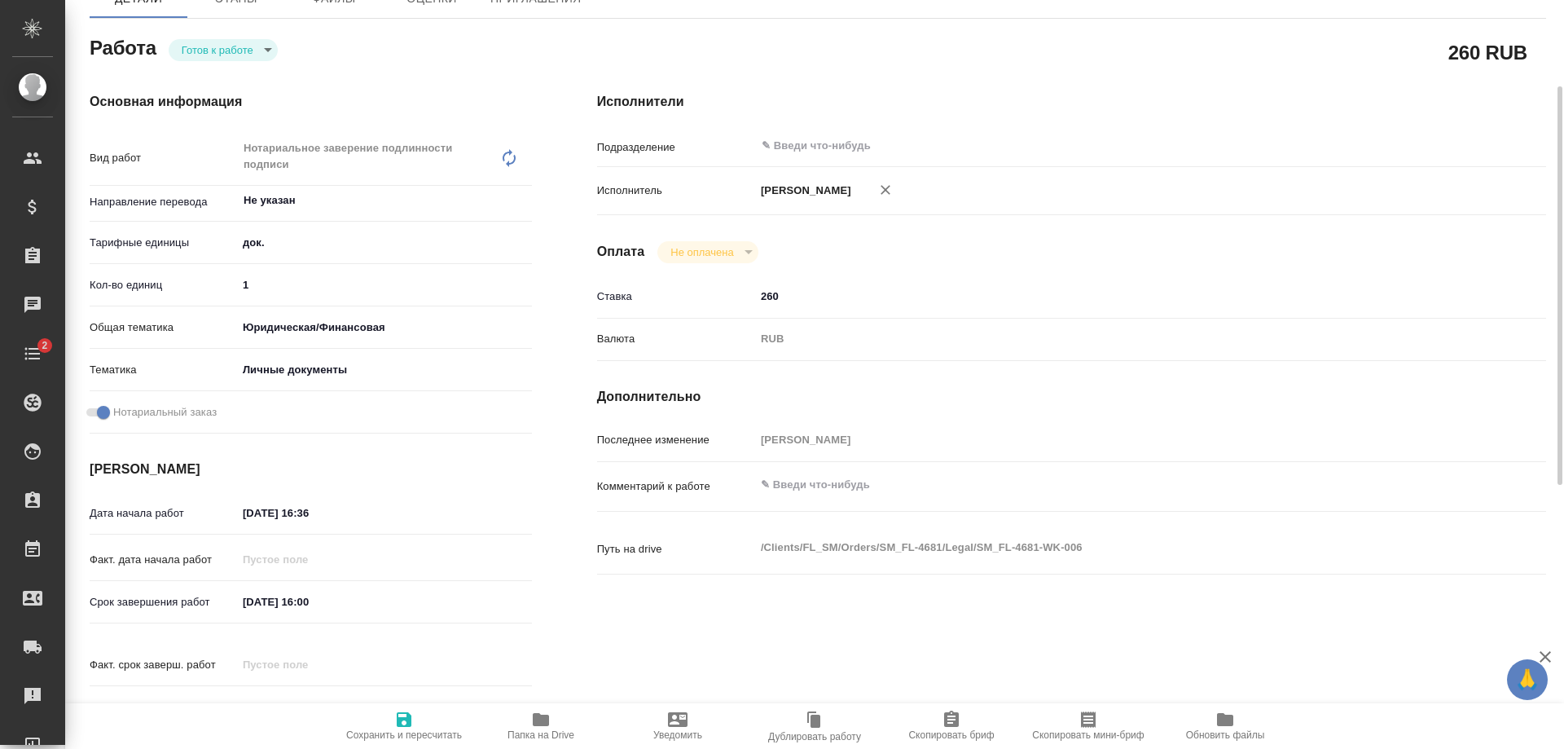
scroll to position [244, 0]
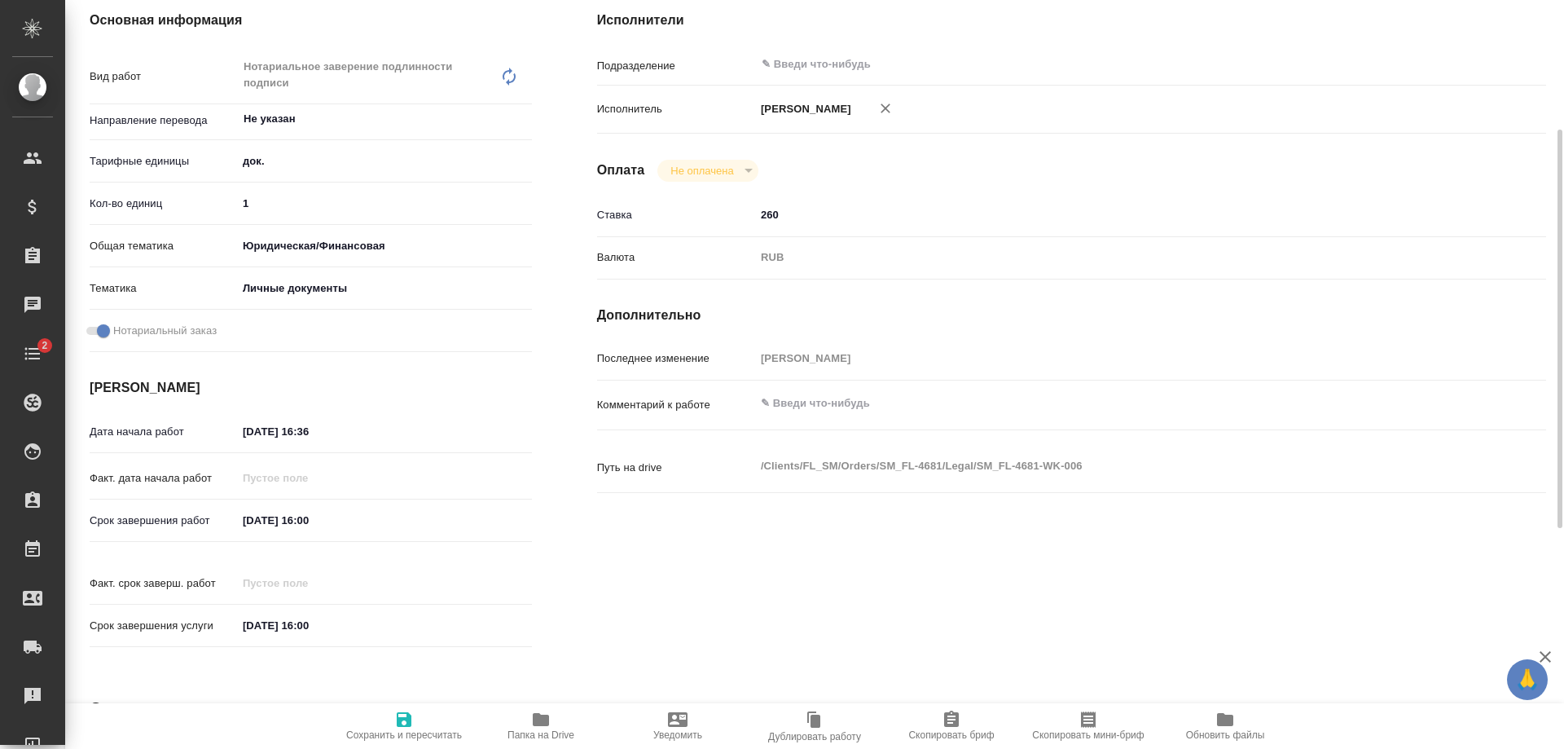
type textarea "x"
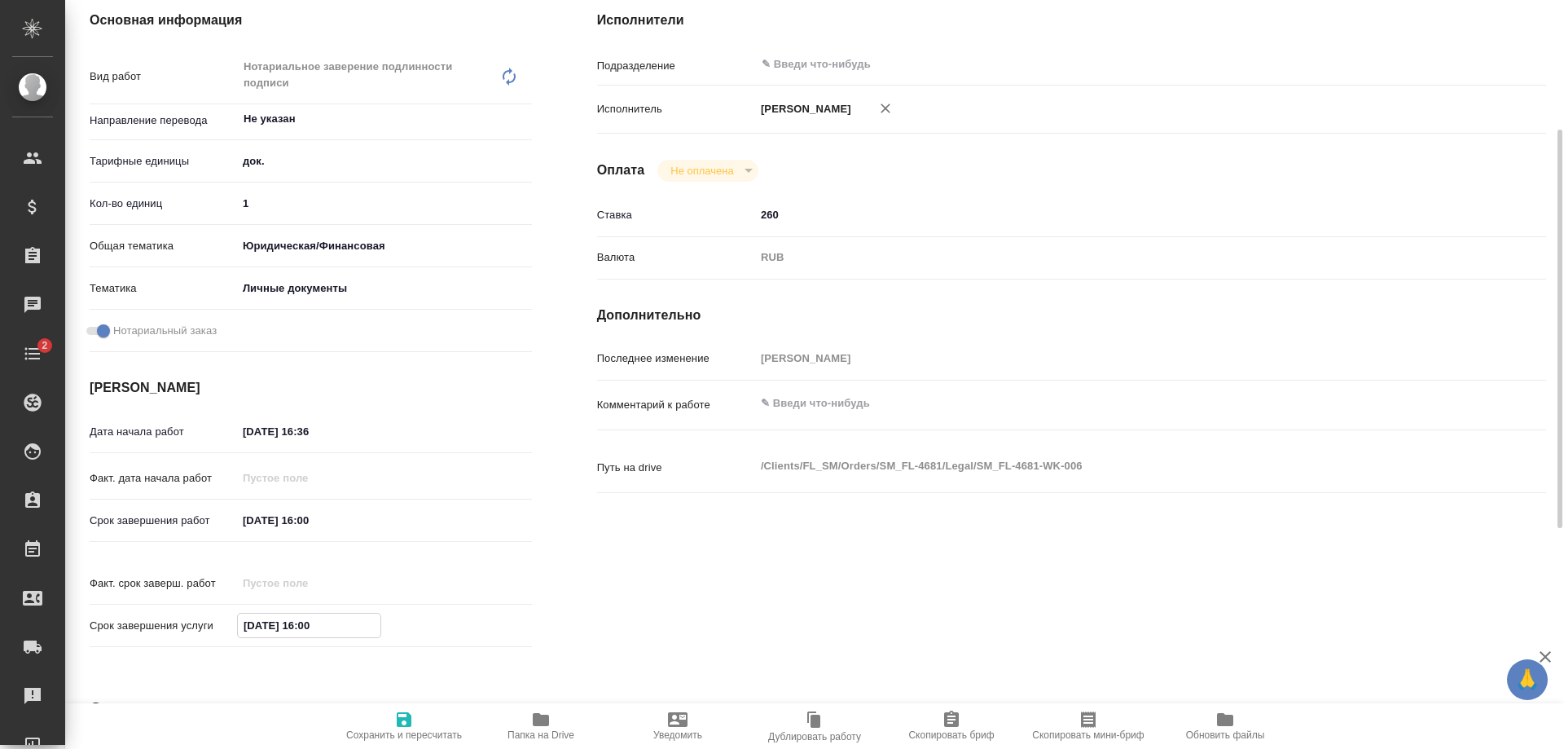
click at [244, 613] on input "[DATE] 16:00" at bounding box center [309, 625] width 143 height 24
click at [253, 613] on input "[DATE] 16:00" at bounding box center [309, 625] width 143 height 24
type textarea "x"
type input "00.92.0251 60:0_"
type textarea "x"
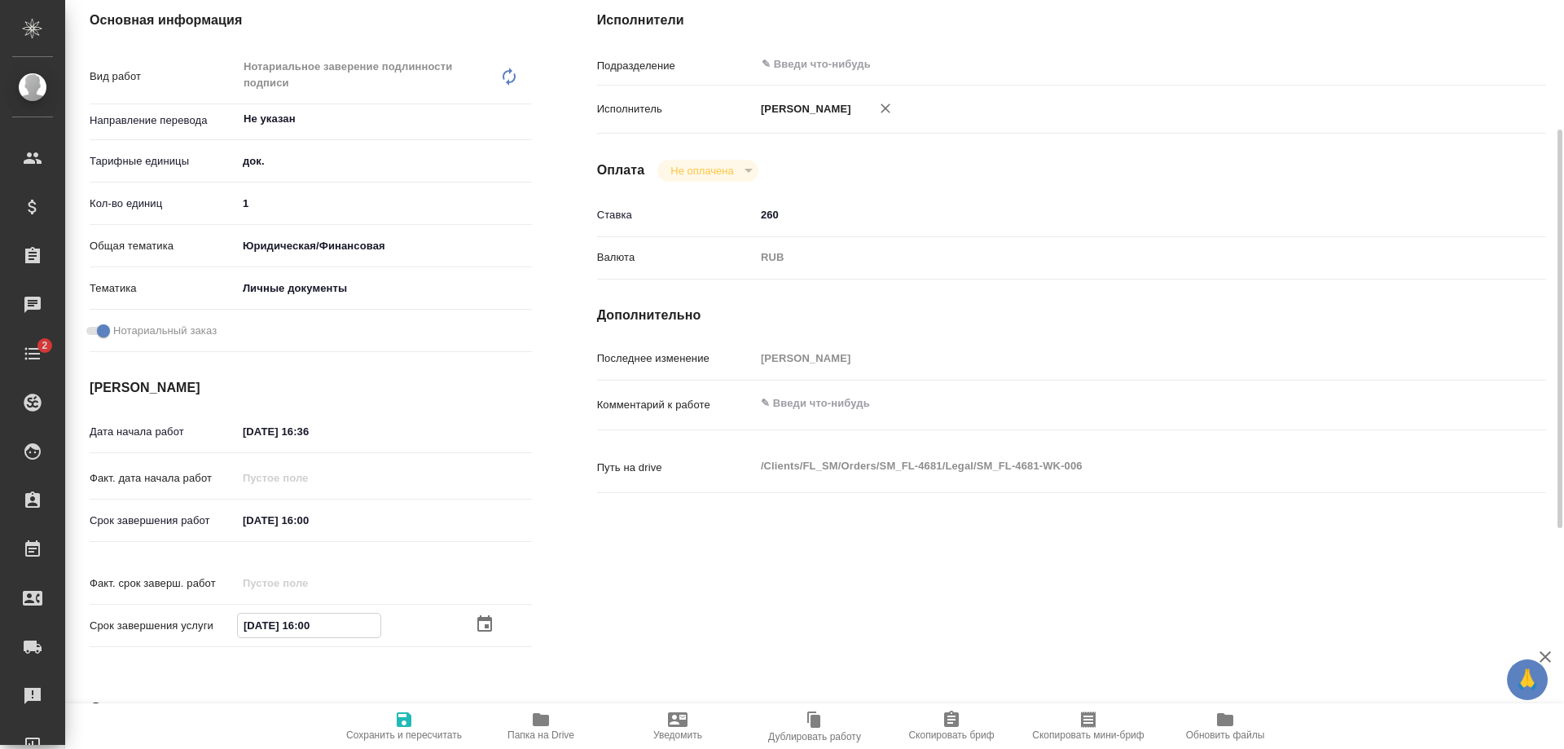
type textarea "x"
type input "04.09.2025 16:00"
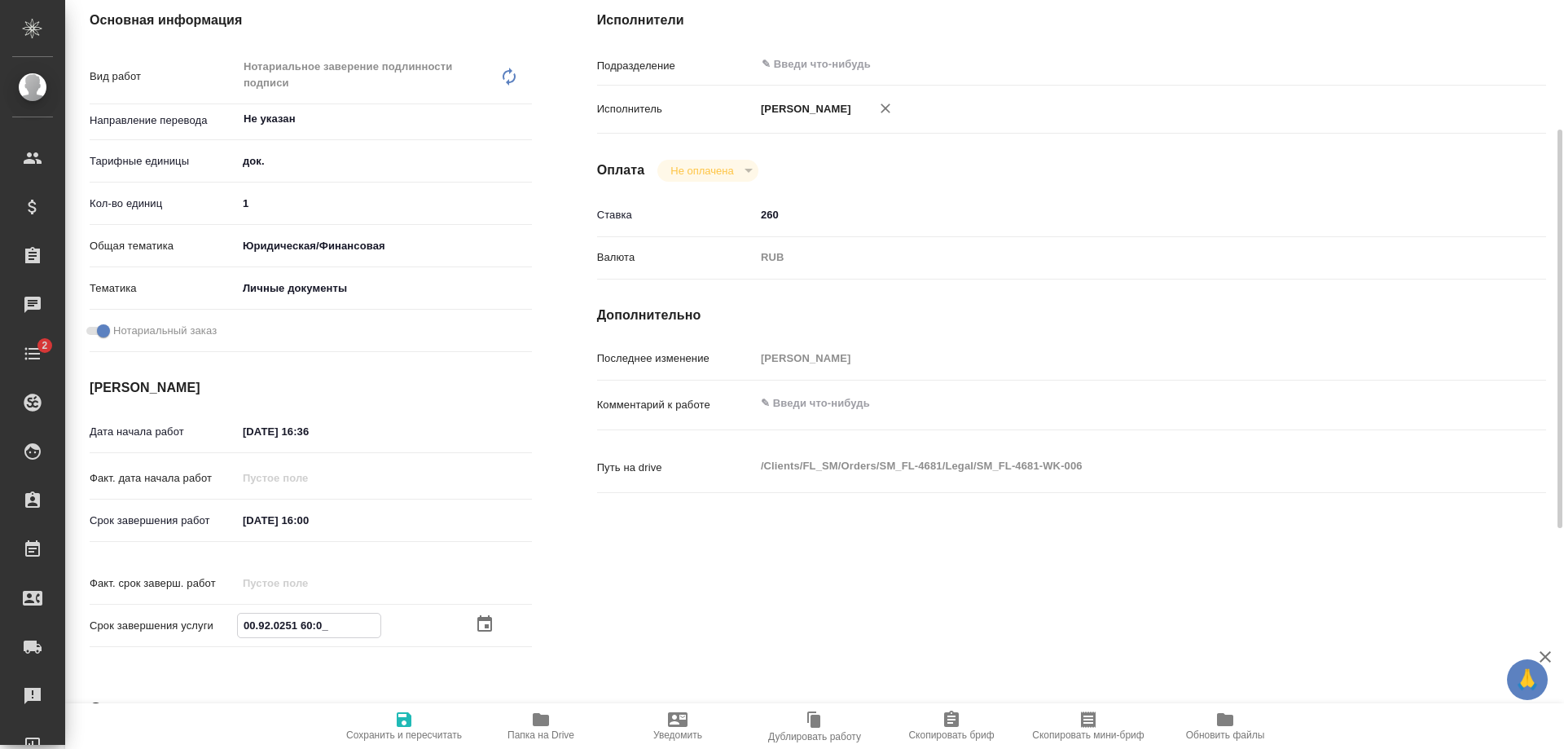
type textarea "x"
click at [334, 612] on input "04.09.2025 16:00" at bounding box center [309, 624] width 143 height 24
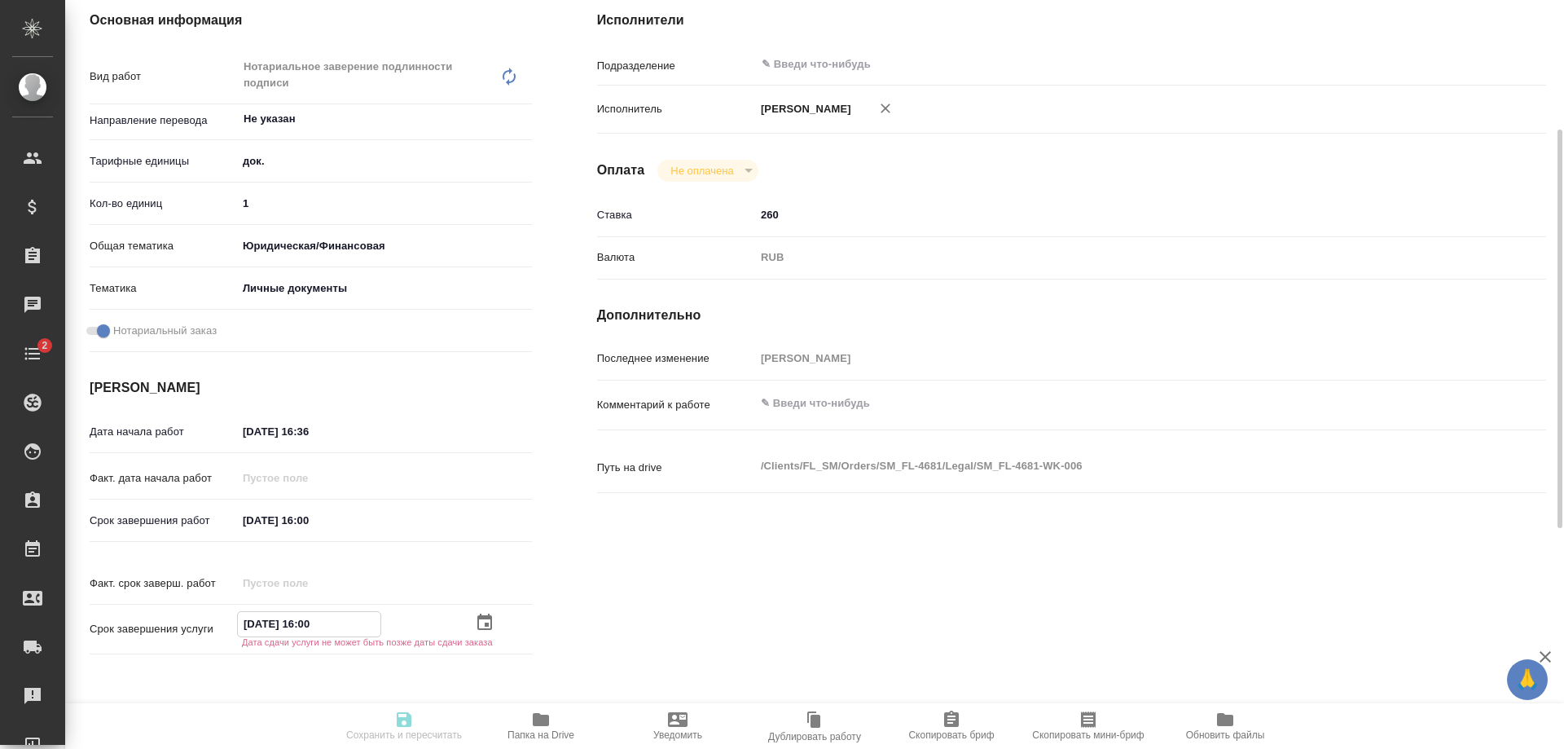
click at [310, 612] on input "04.09.2025 16:00" at bounding box center [309, 624] width 143 height 24
type input "04.09.2025 16:00"
type textarea "x"
type input "04.09.2025 16:20"
type textarea "x"
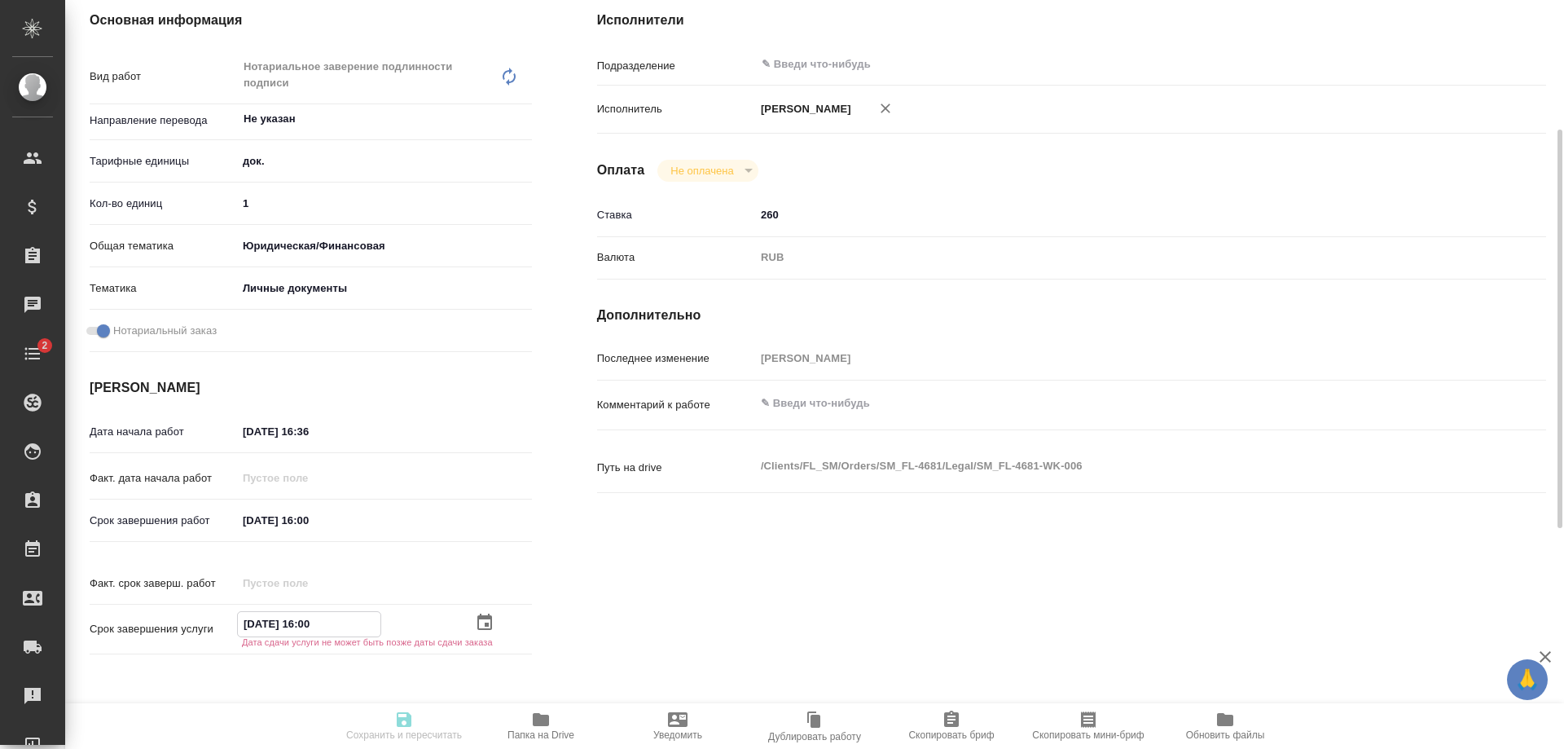
type textarea "x"
click at [305, 612] on input "04.09.2025 16:20" at bounding box center [309, 624] width 143 height 24
click at [306, 612] on input "04.09.2025 16:20" at bounding box center [309, 624] width 143 height 24
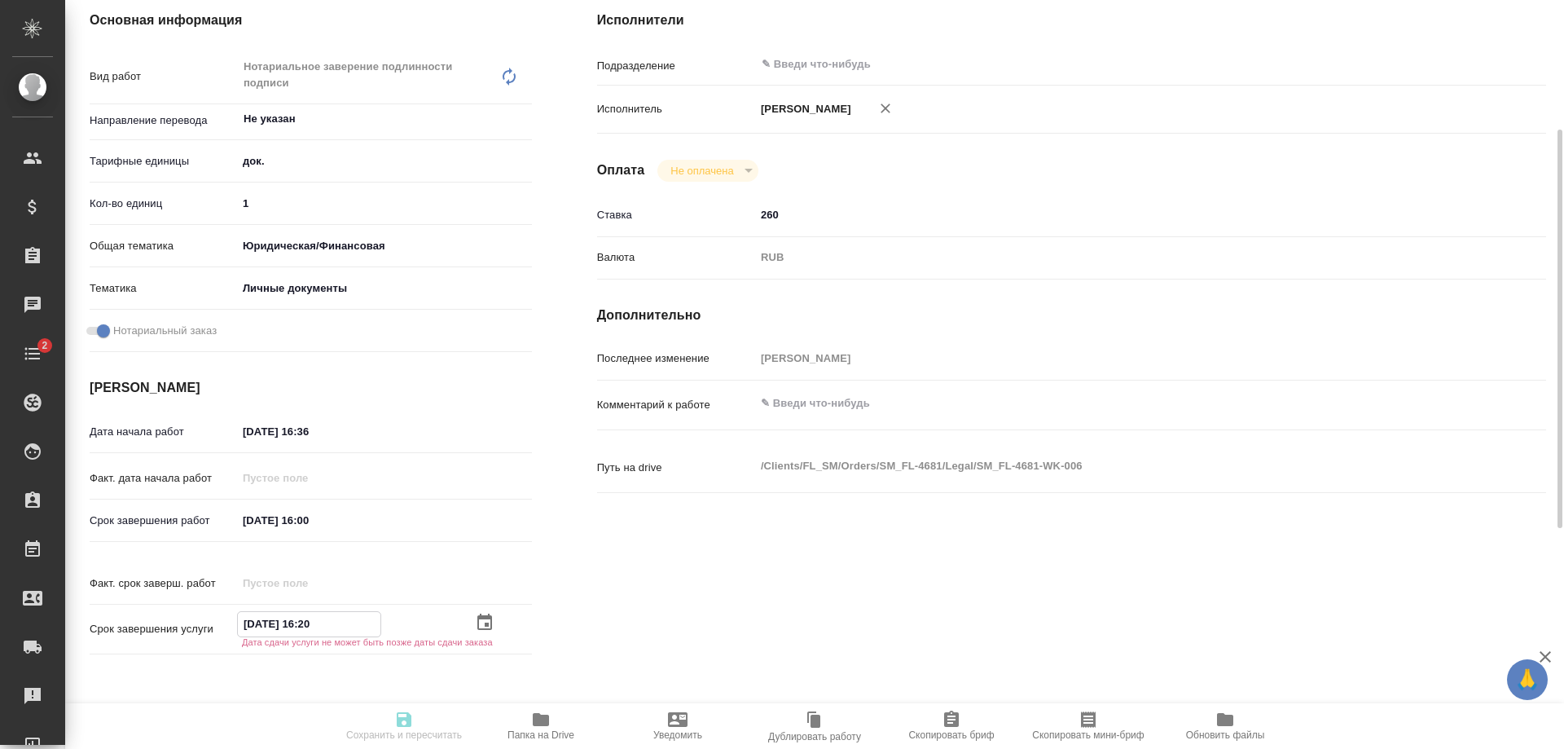
click at [311, 612] on input "04.09.2025 16:20" at bounding box center [309, 624] width 143 height 24
type input "04.09.2025 12:0_"
type textarea "x"
type input "04.09.2025 12:20"
type textarea "x"
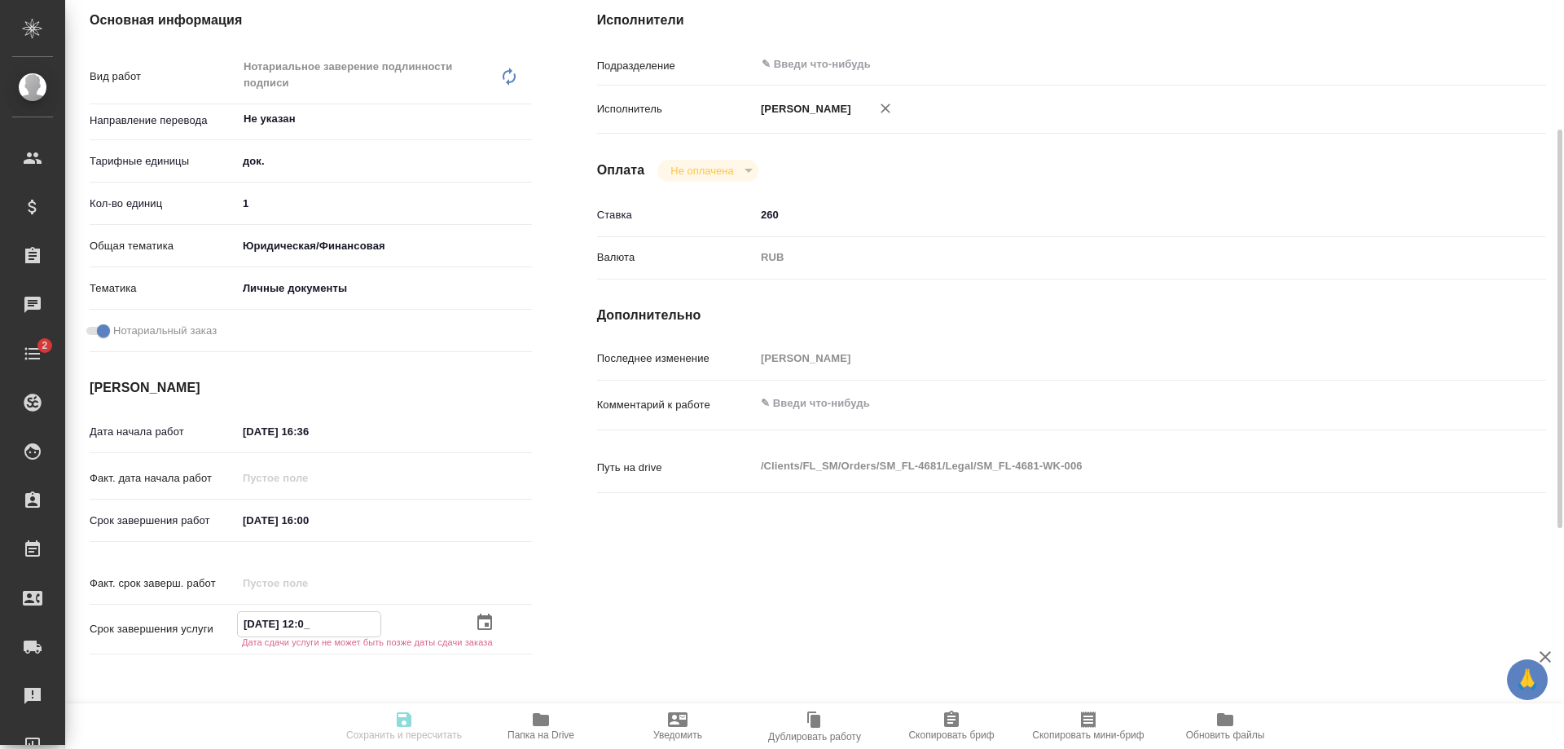
type textarea "x"
click at [351, 612] on input "04.09.2025 12:20" at bounding box center [309, 624] width 143 height 24
type input "04.09.2025 12:2_"
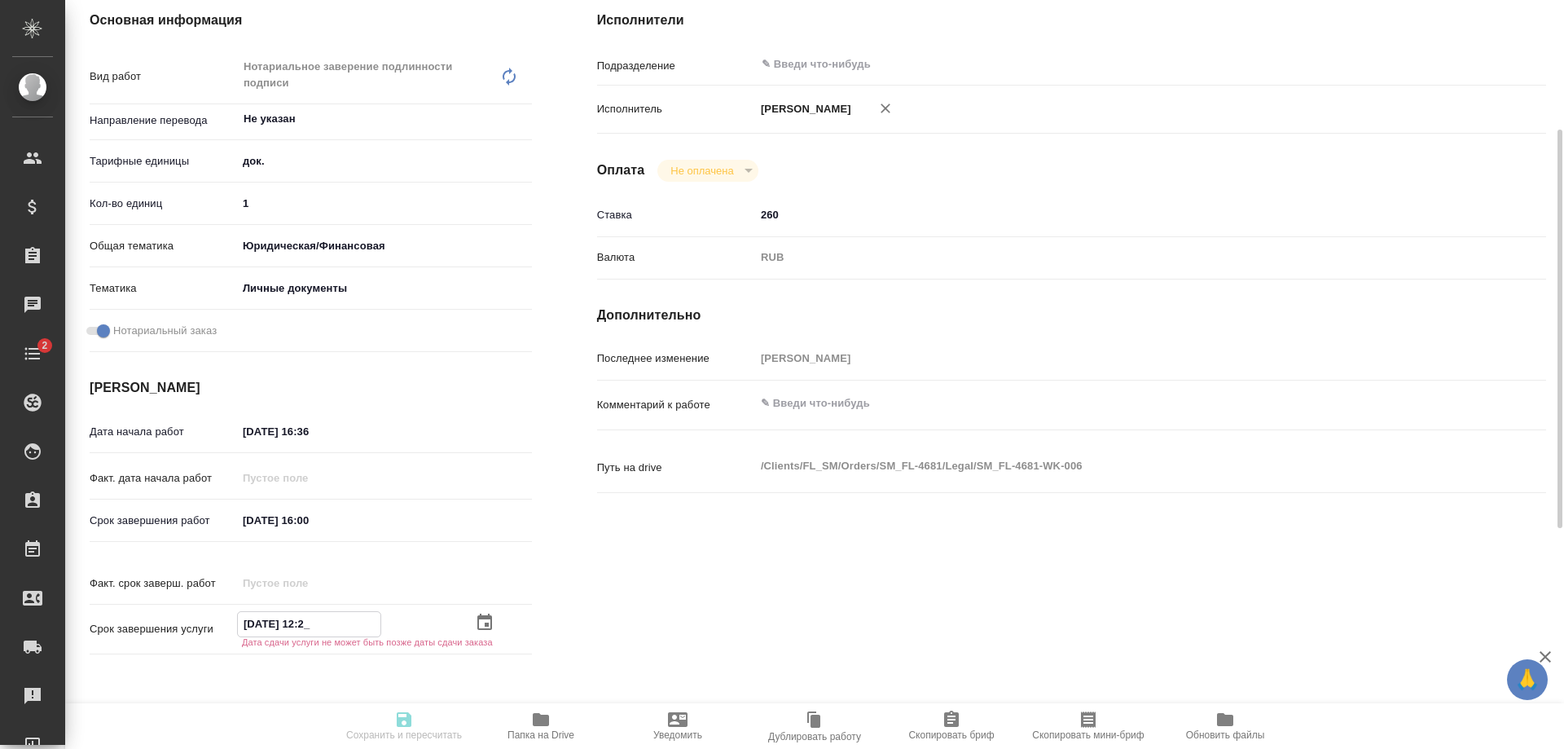
type textarea "x"
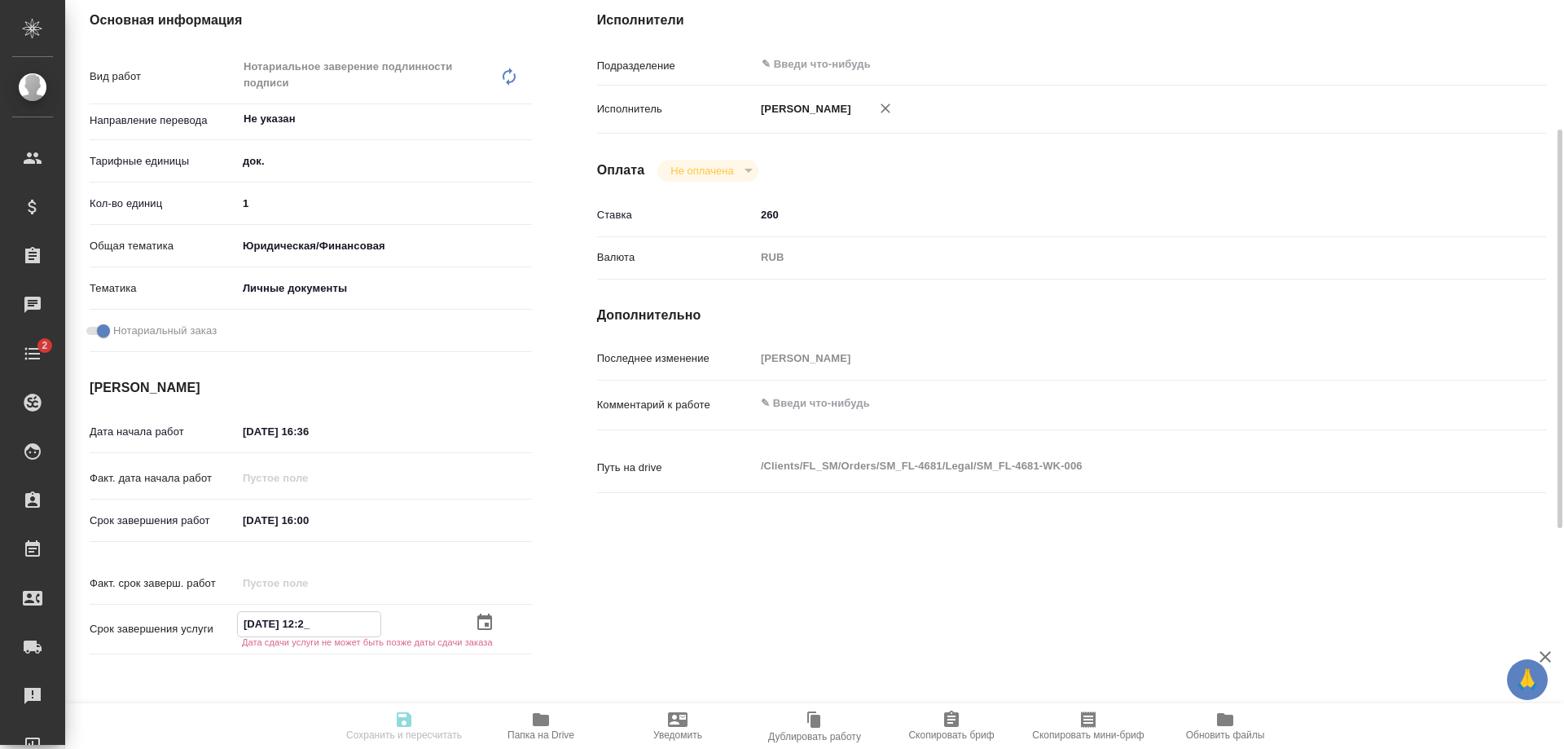
type textarea "x"
type input "04.09.2025 12:24"
type textarea "x"
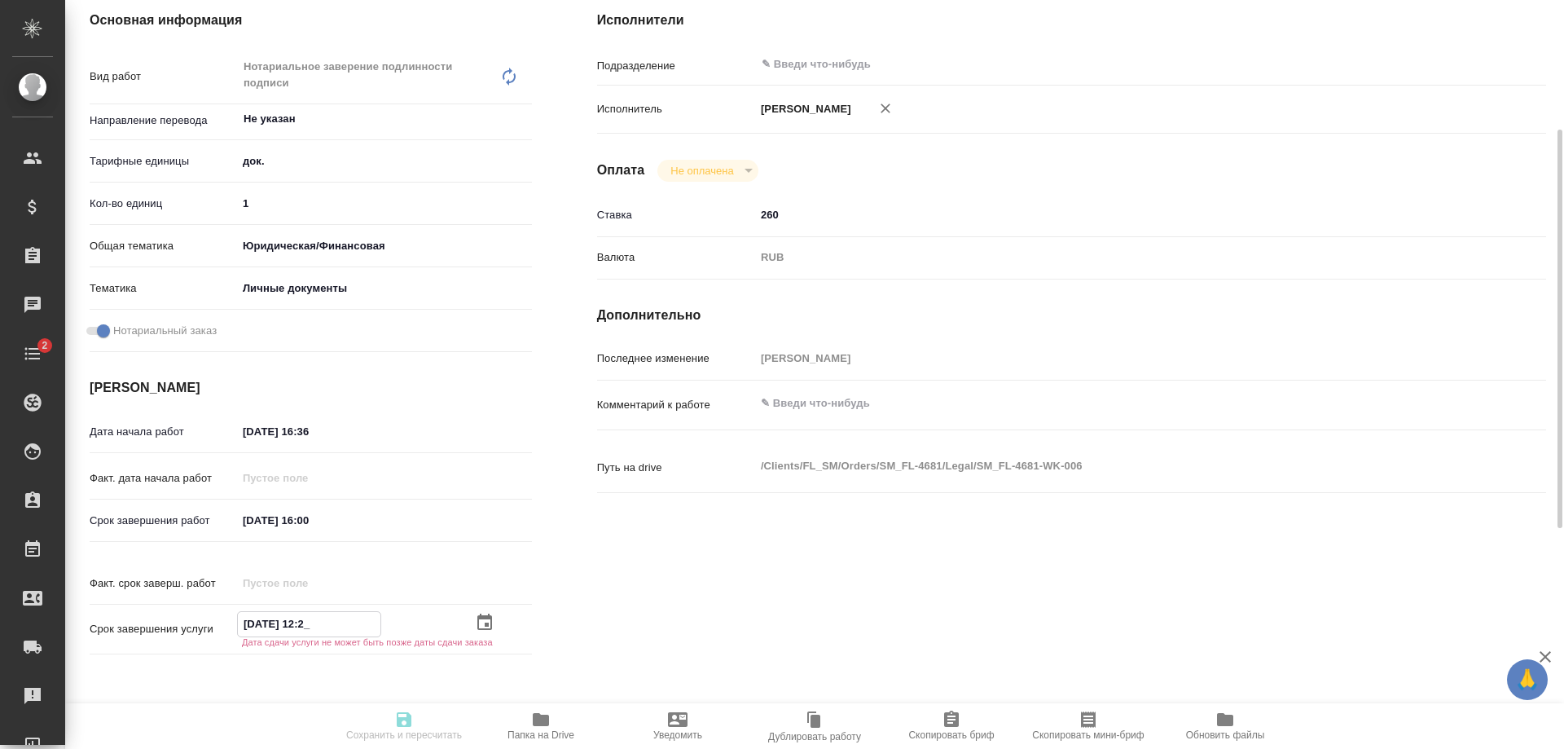
type textarea "x"
type input "04.09.2025 12:24"
click at [251, 517] on input "03.09.2025 16:00" at bounding box center [308, 520] width 143 height 24
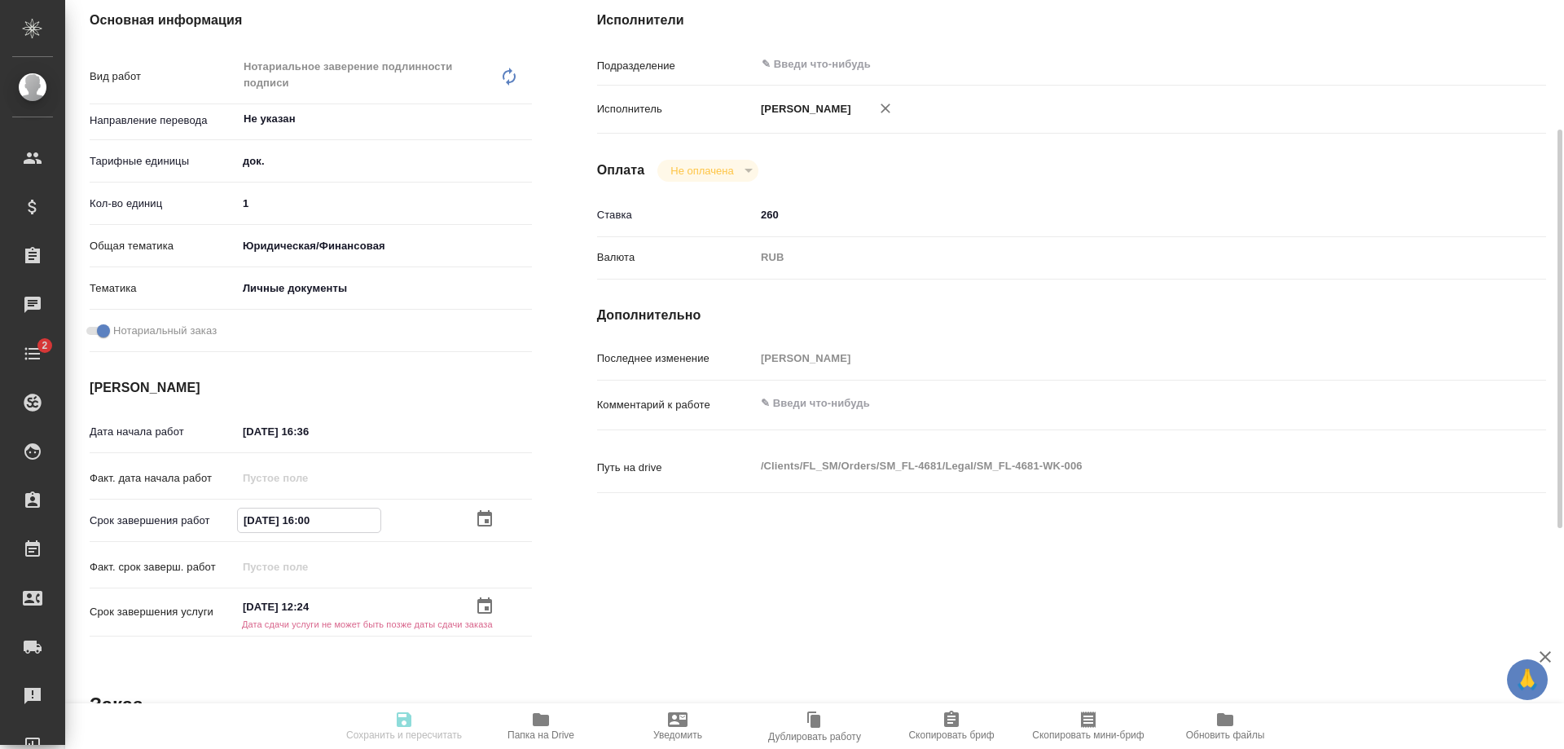
click at [256, 517] on input "03.09.2025 16:00" at bounding box center [309, 520] width 143 height 24
type textarea "x"
type input "00.92.0251 60:0_"
type textarea "x"
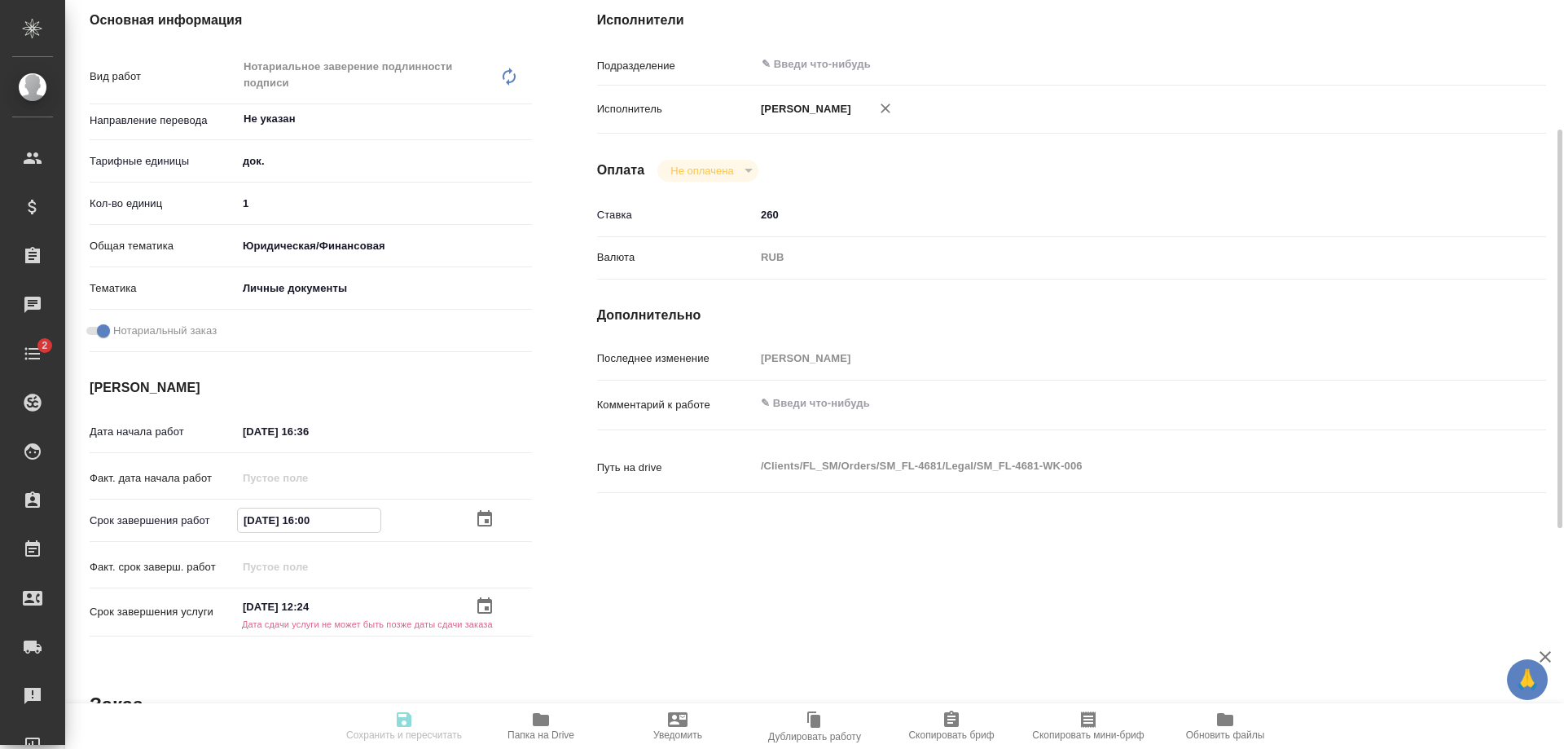
type textarea "x"
type input "04.09.2025 16:00"
type textarea "x"
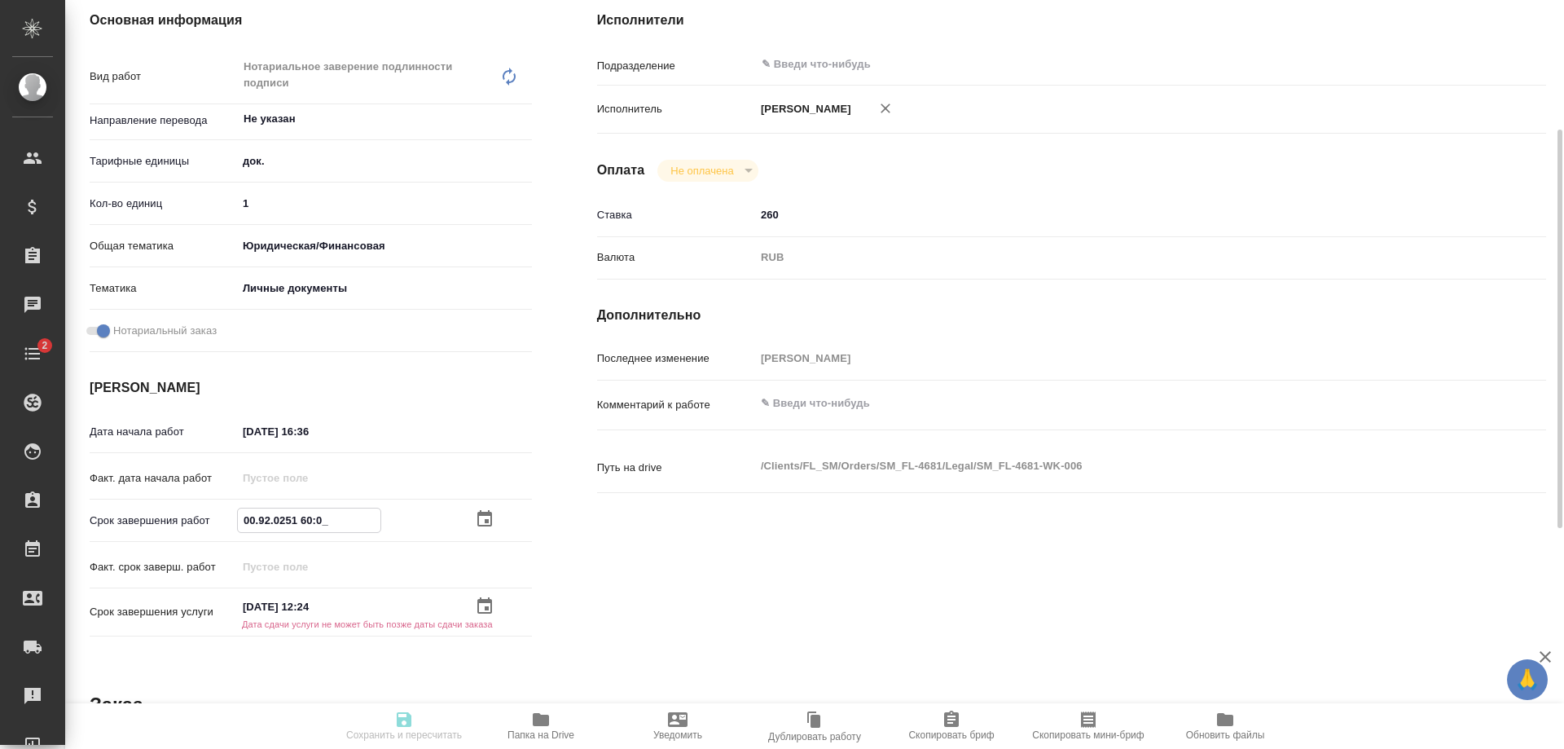
type textarea "x"
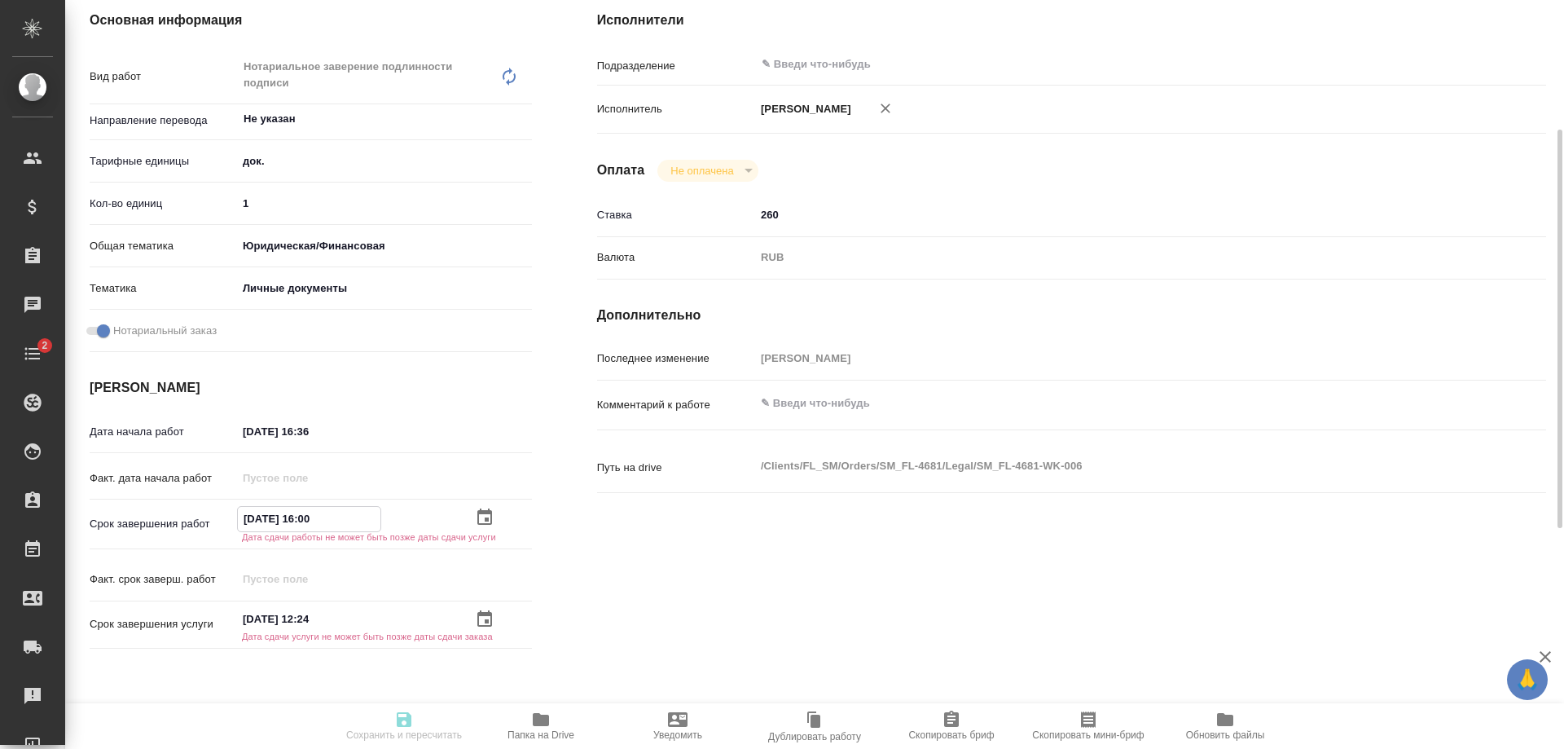
type input "04.09.2025 16:00"
click at [478, 521] on icon "button" at bounding box center [484, 516] width 15 height 16
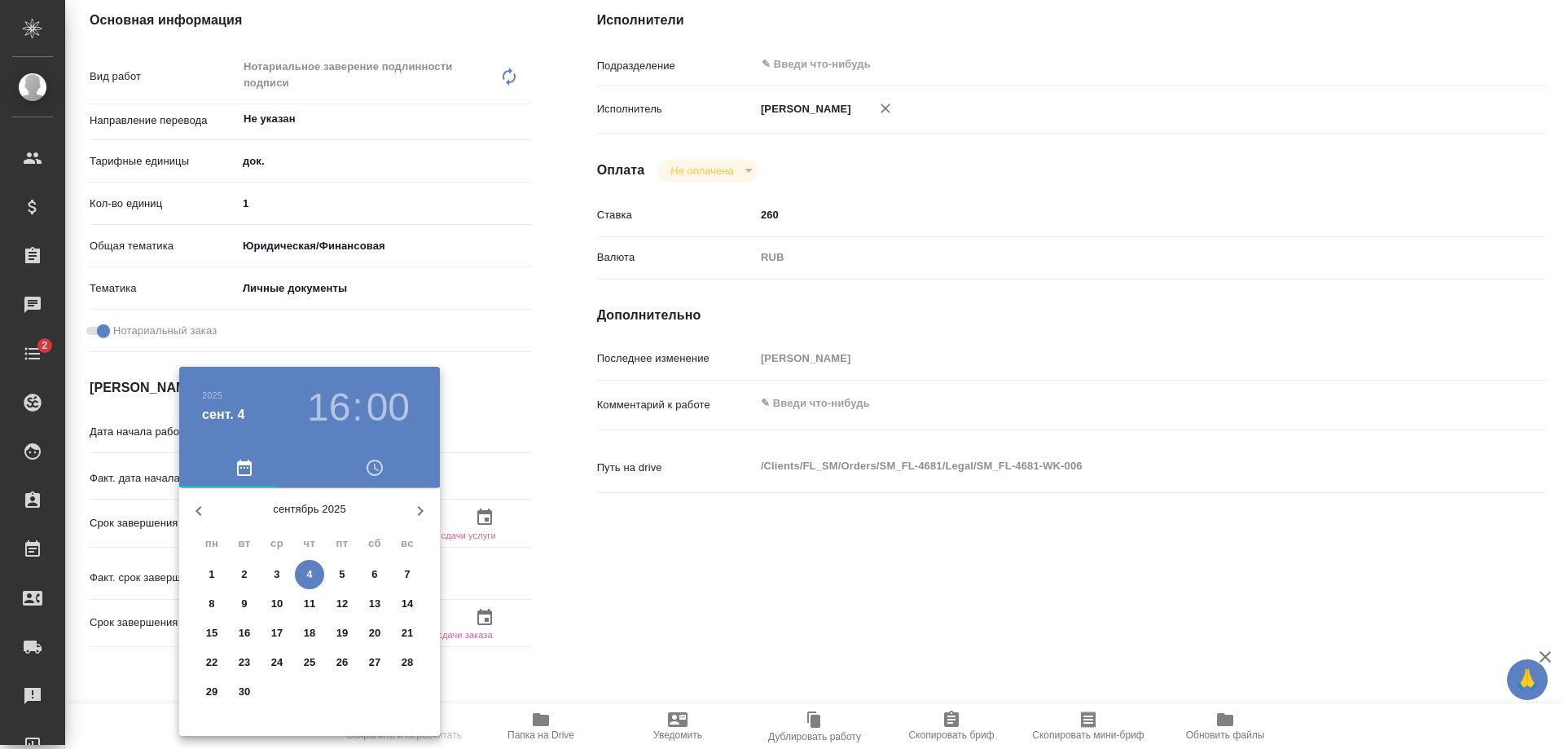
click at [530, 538] on div at bounding box center [782, 374] width 1564 height 749
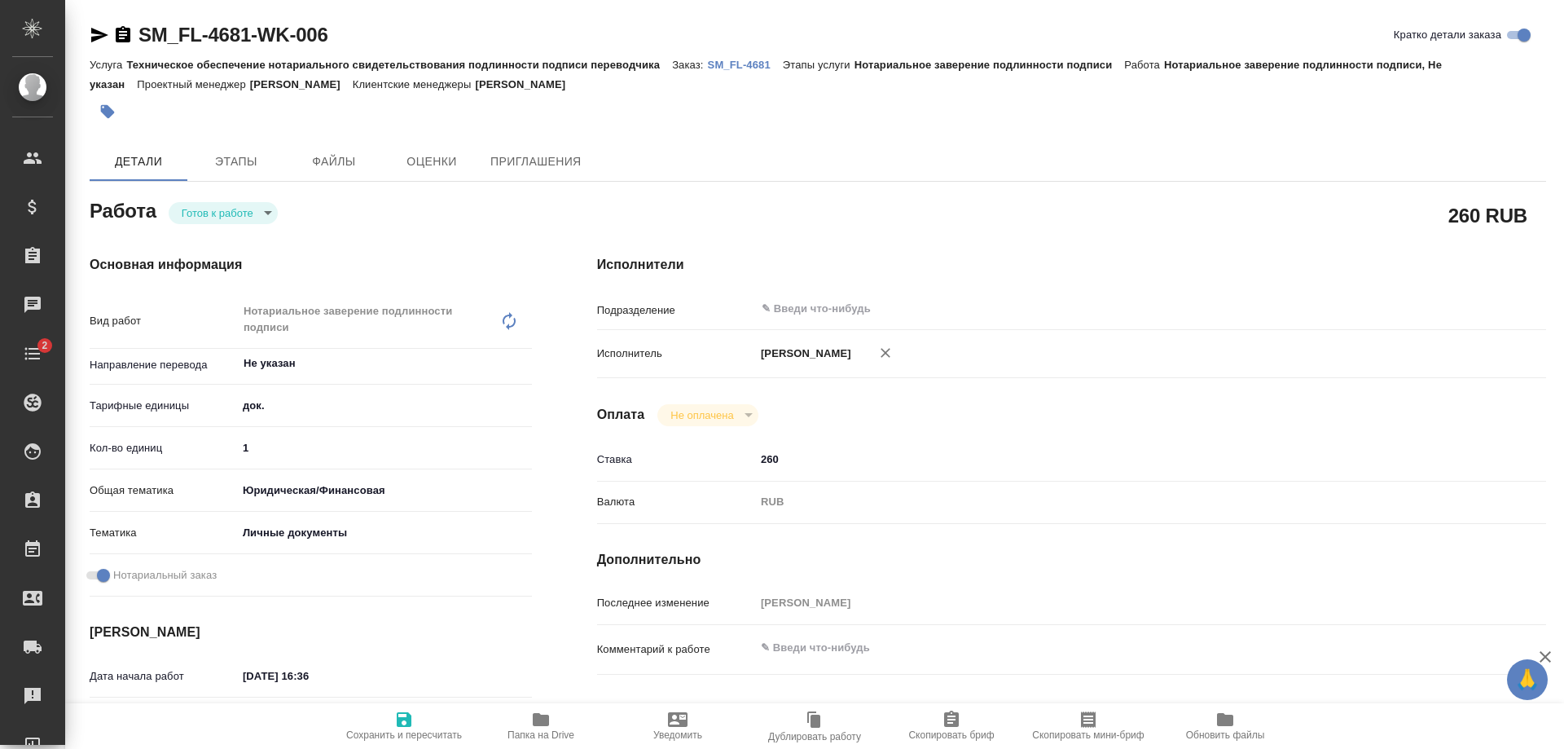
type textarea "x"
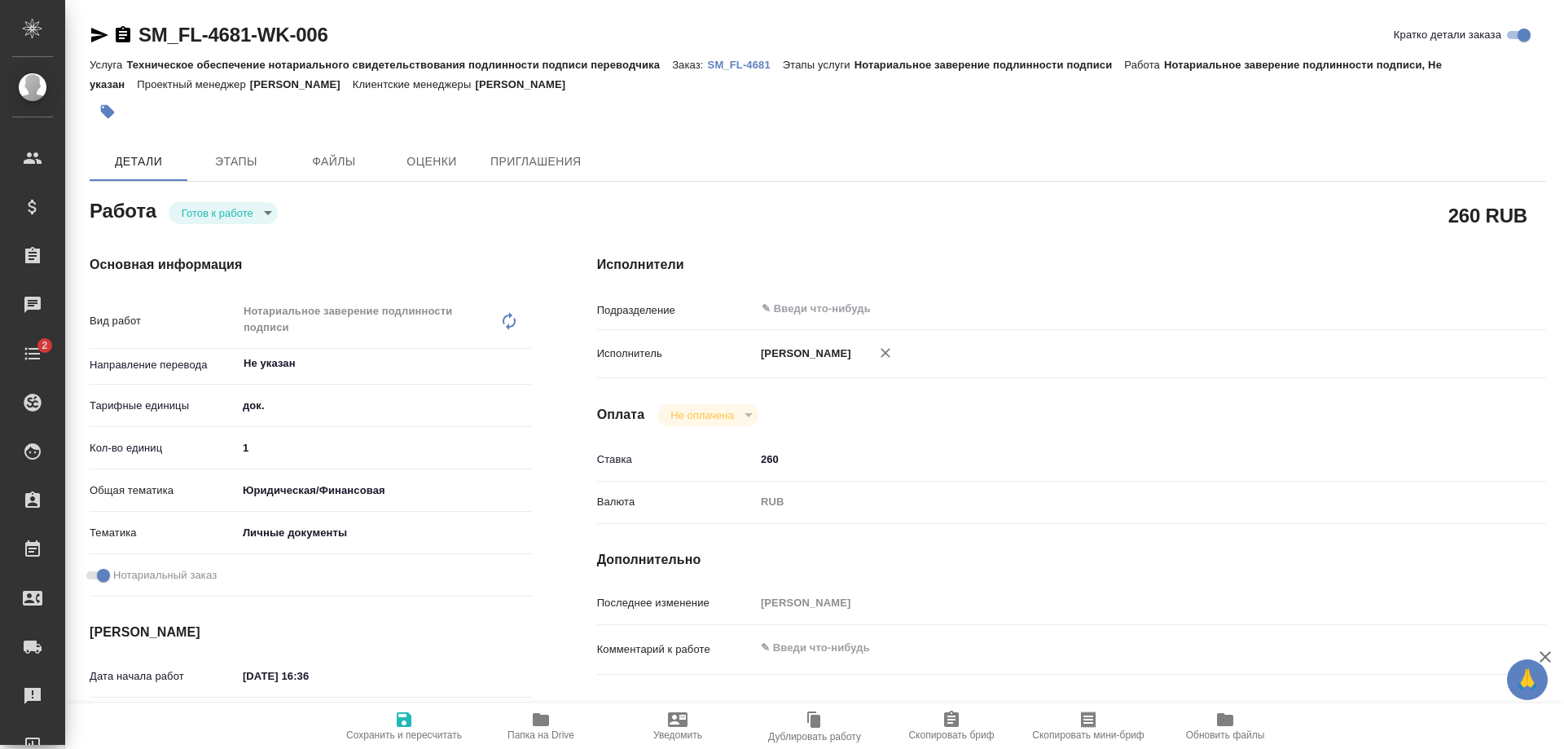
type textarea "x"
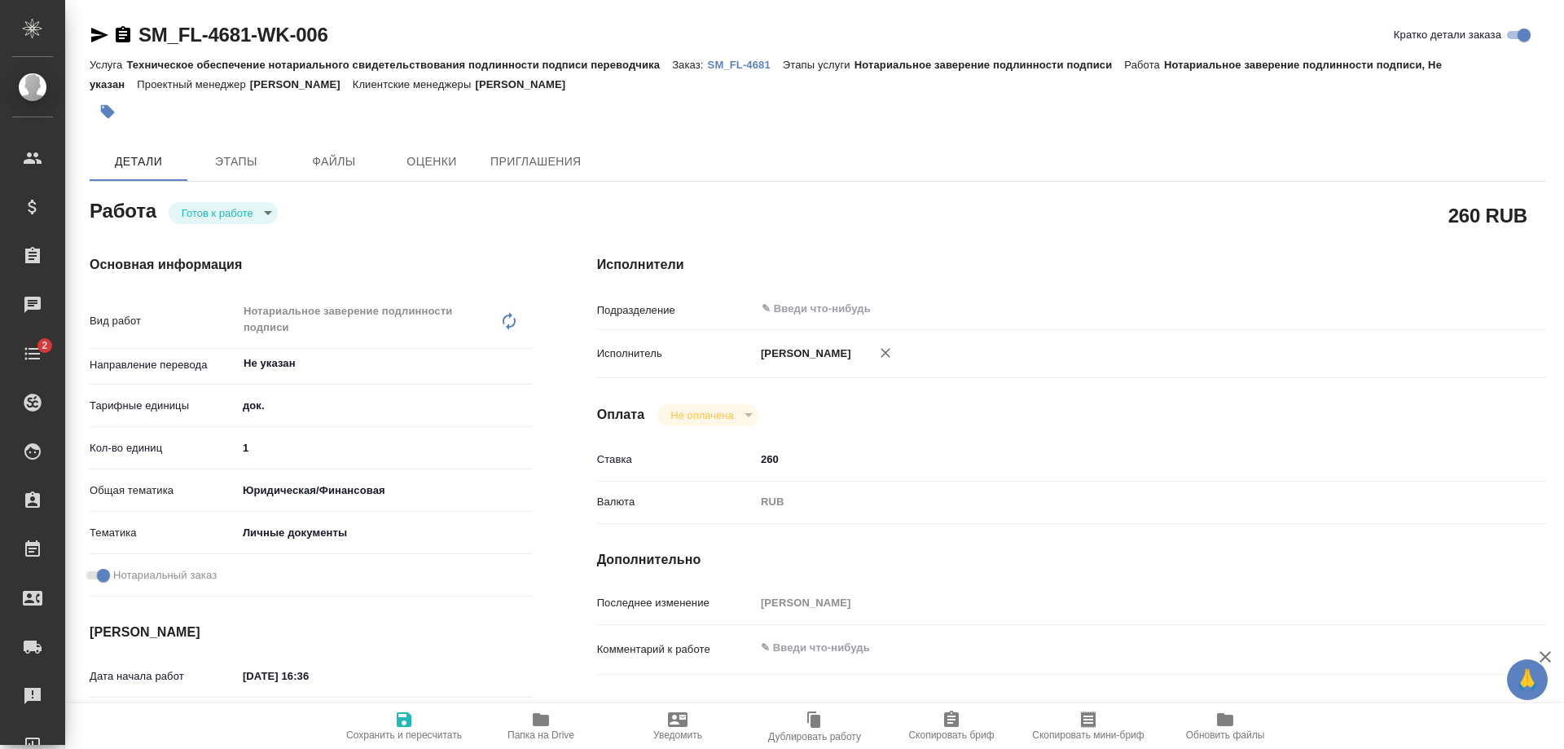
type textarea "x"
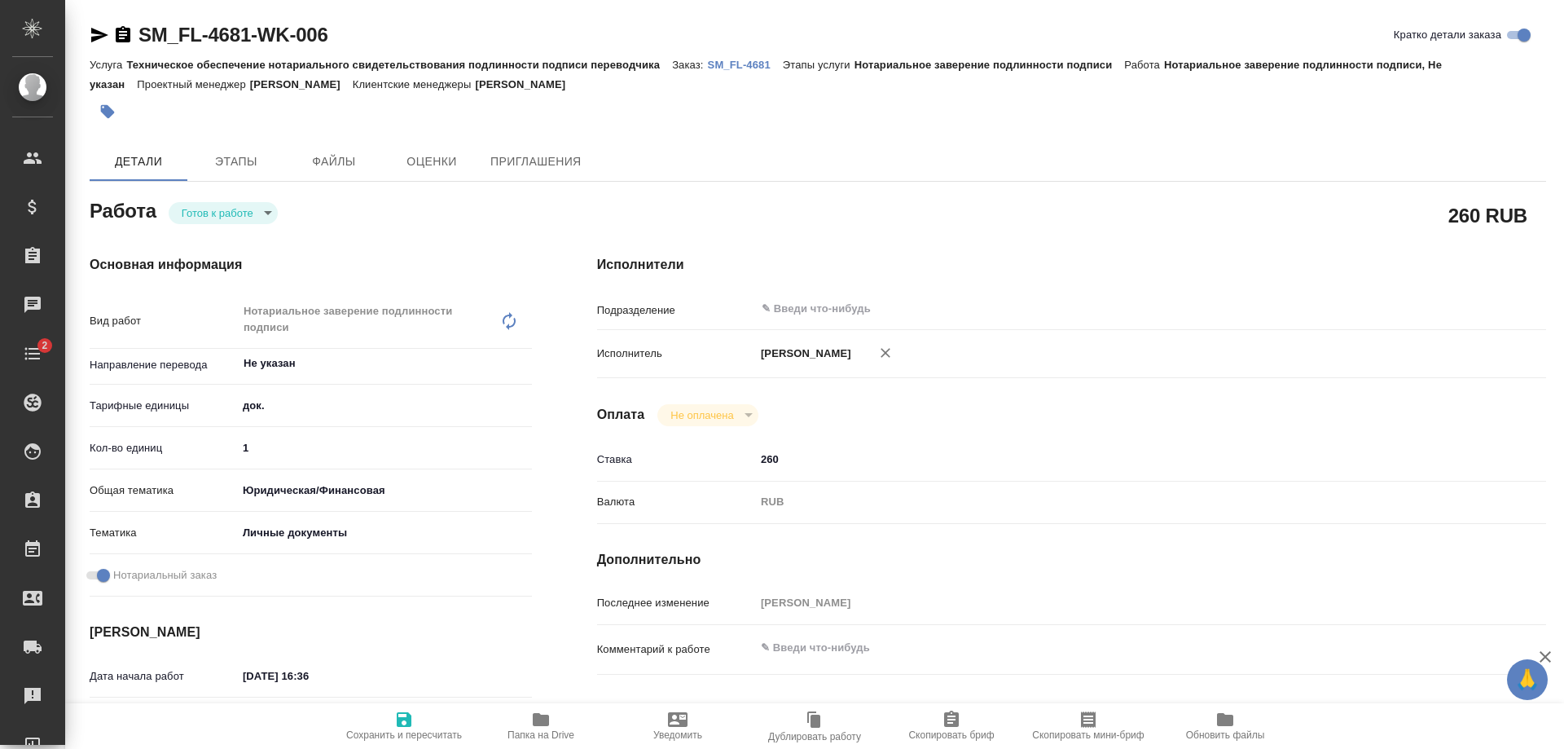
type textarea "x"
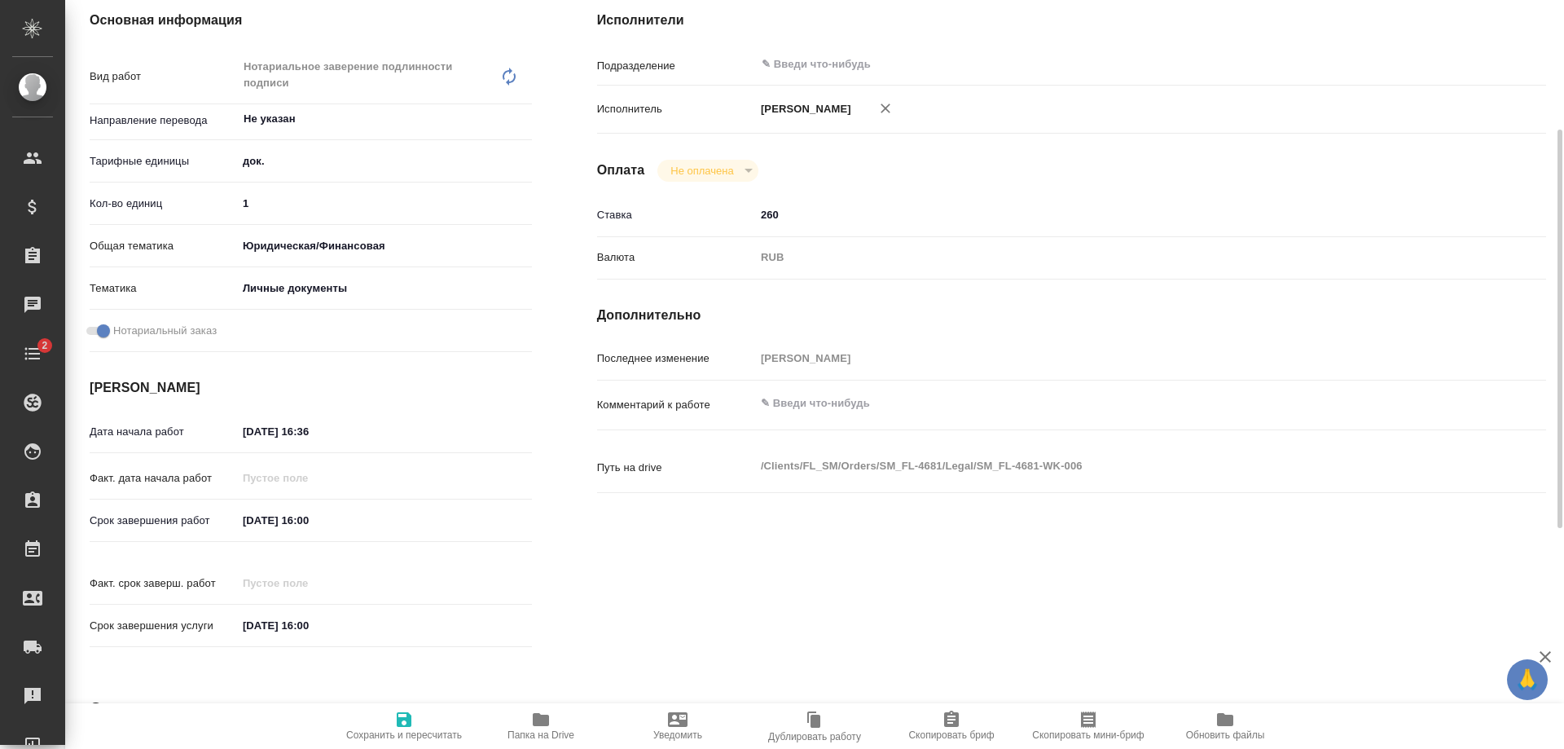
type textarea "x"
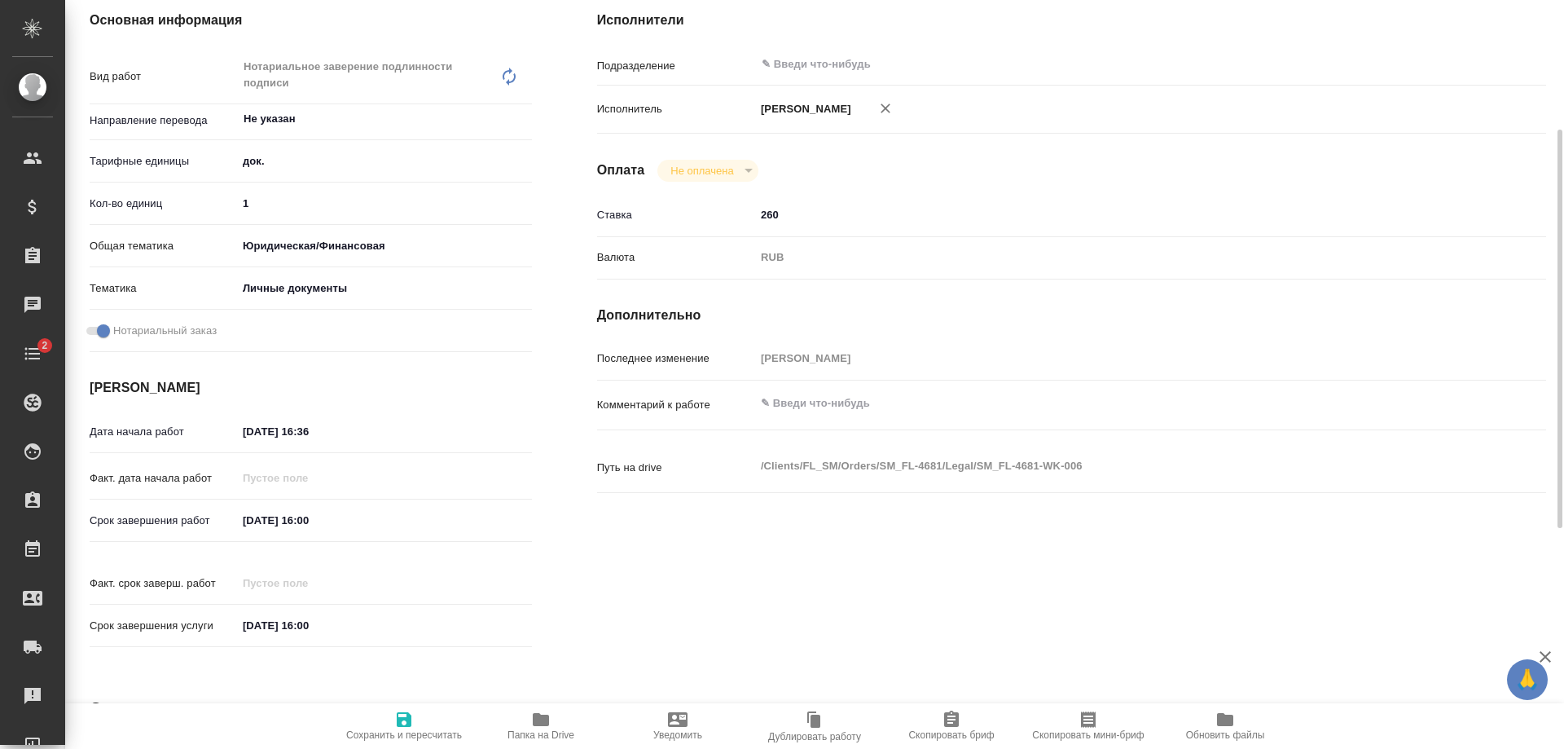
scroll to position [407, 0]
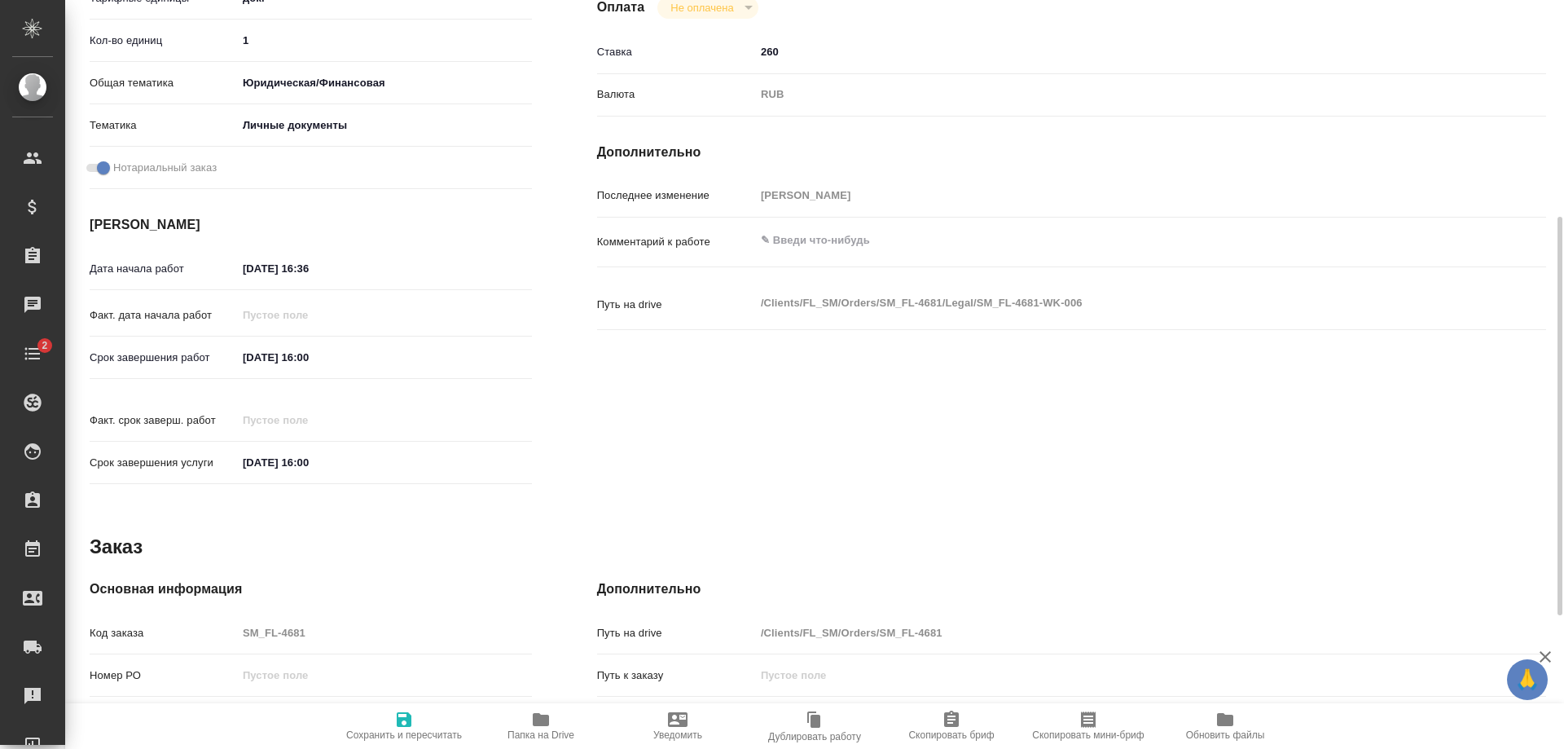
type textarea "x"
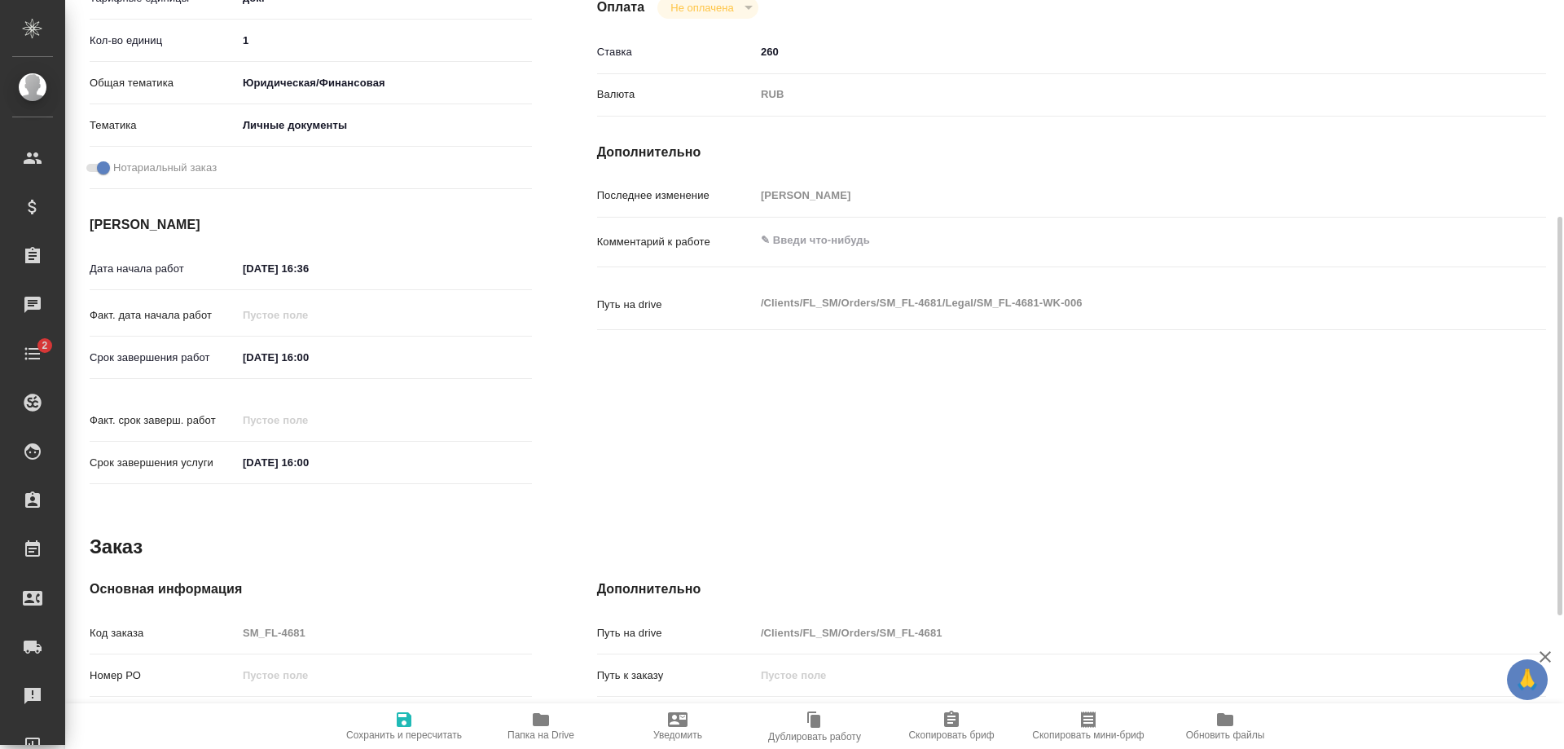
click at [327, 455] on input "[DATE] 16:00" at bounding box center [308, 462] width 143 height 24
click at [475, 451] on icon "button" at bounding box center [485, 461] width 20 height 20
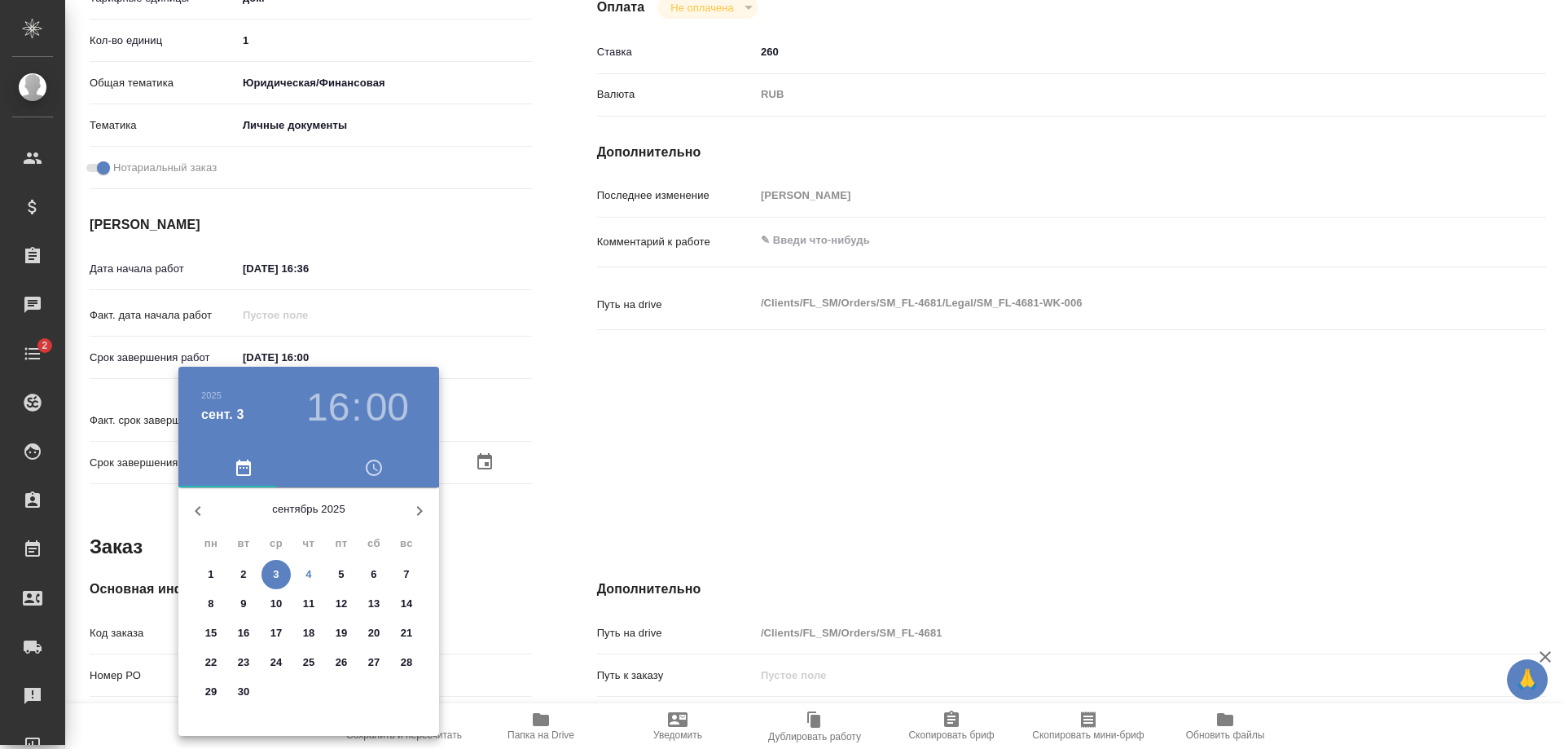
click at [300, 560] on div "4" at bounding box center [308, 574] width 33 height 29
type textarea "x"
type input "[DATE] 16:00"
type textarea "x"
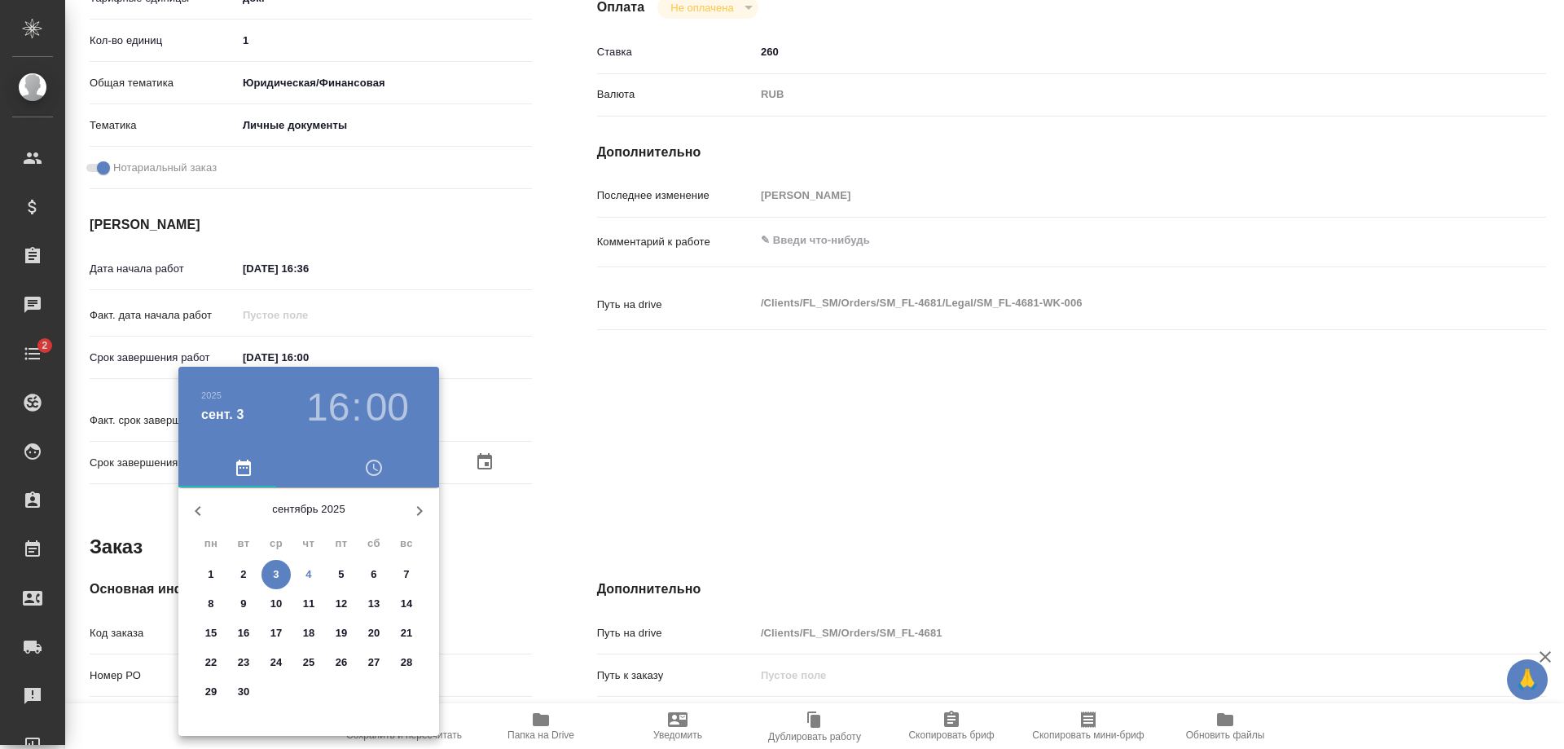
type textarea "x"
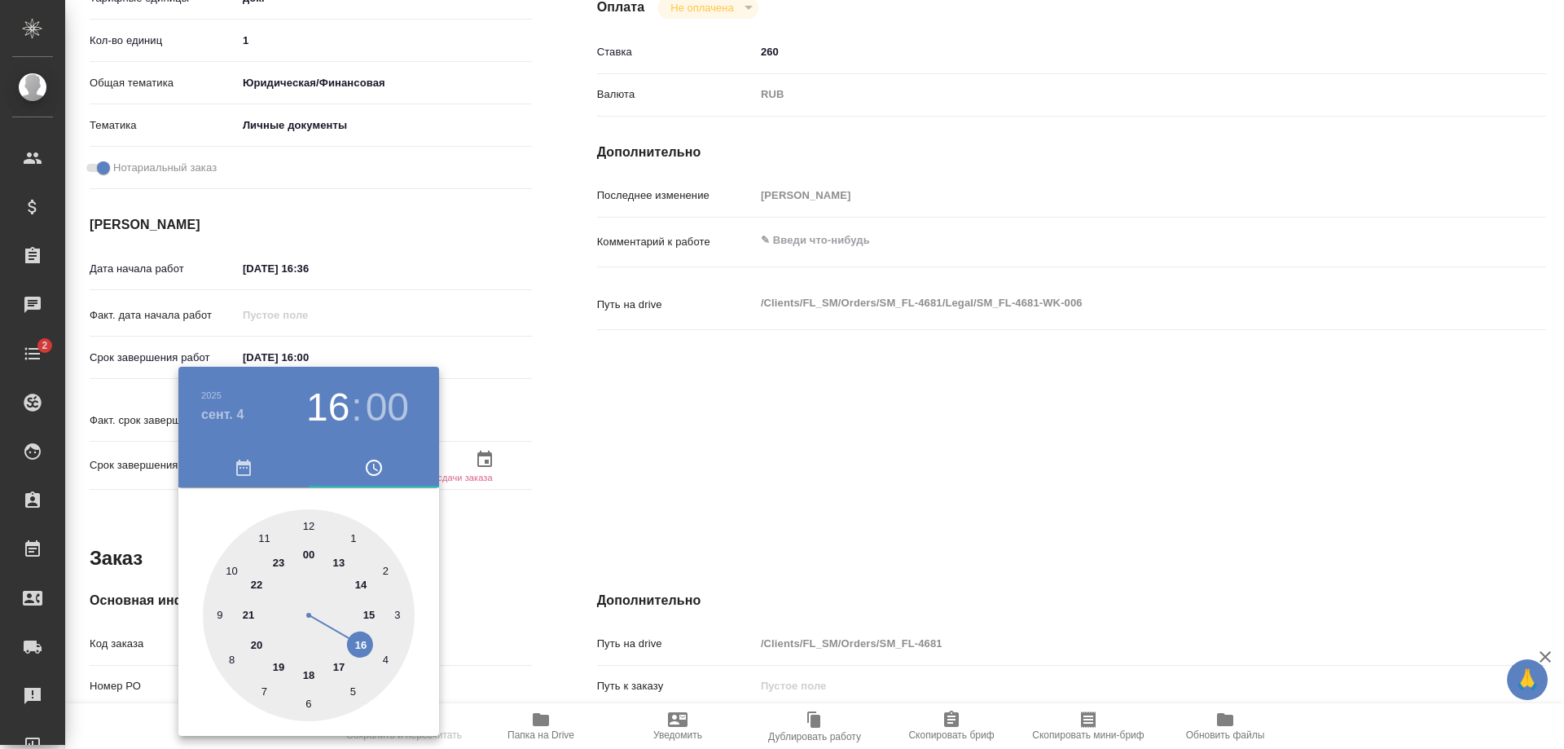
type textarea "x"
type input "[DATE] 15:00"
type textarea "x"
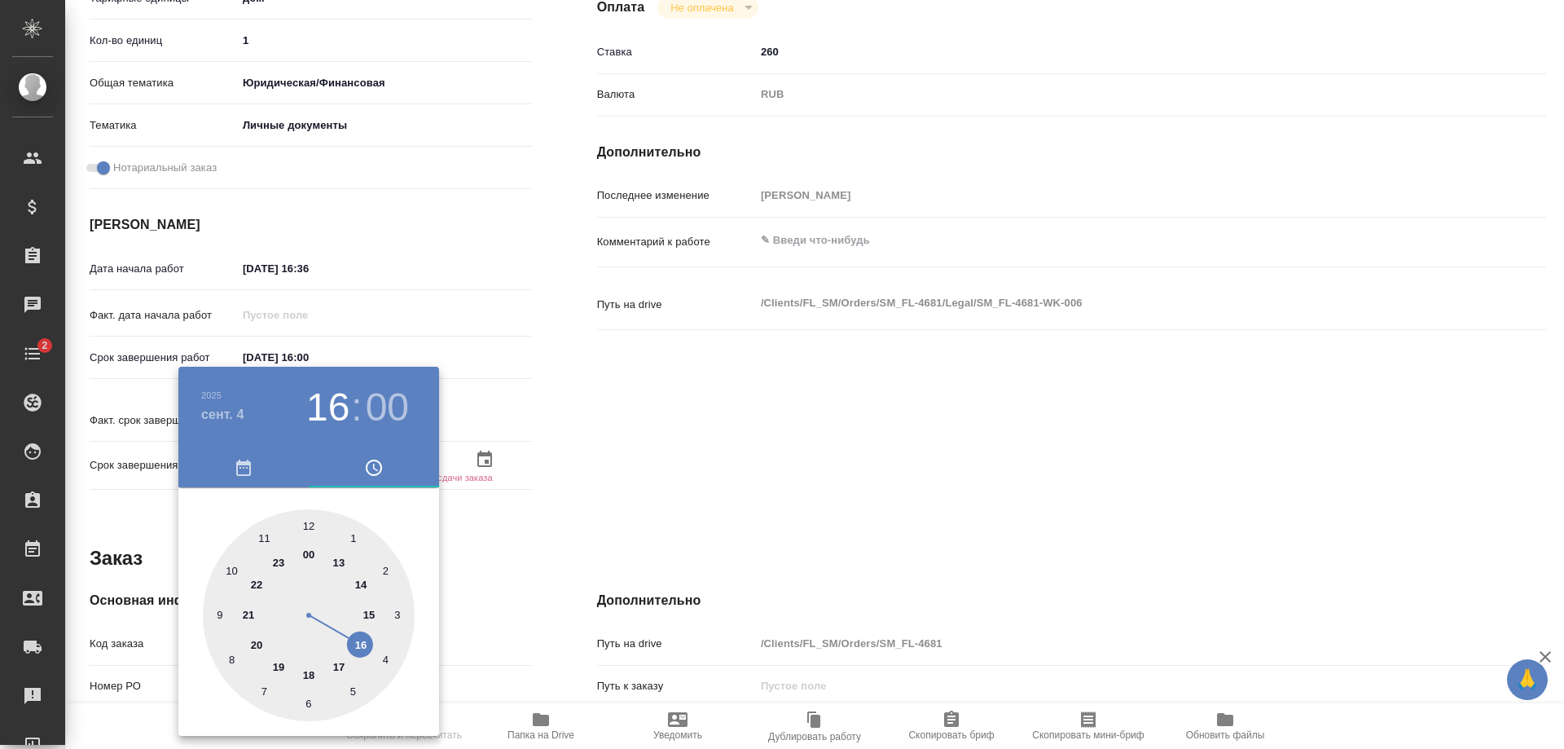
type textarea "x"
type input "[DATE] 14:00"
type textarea "x"
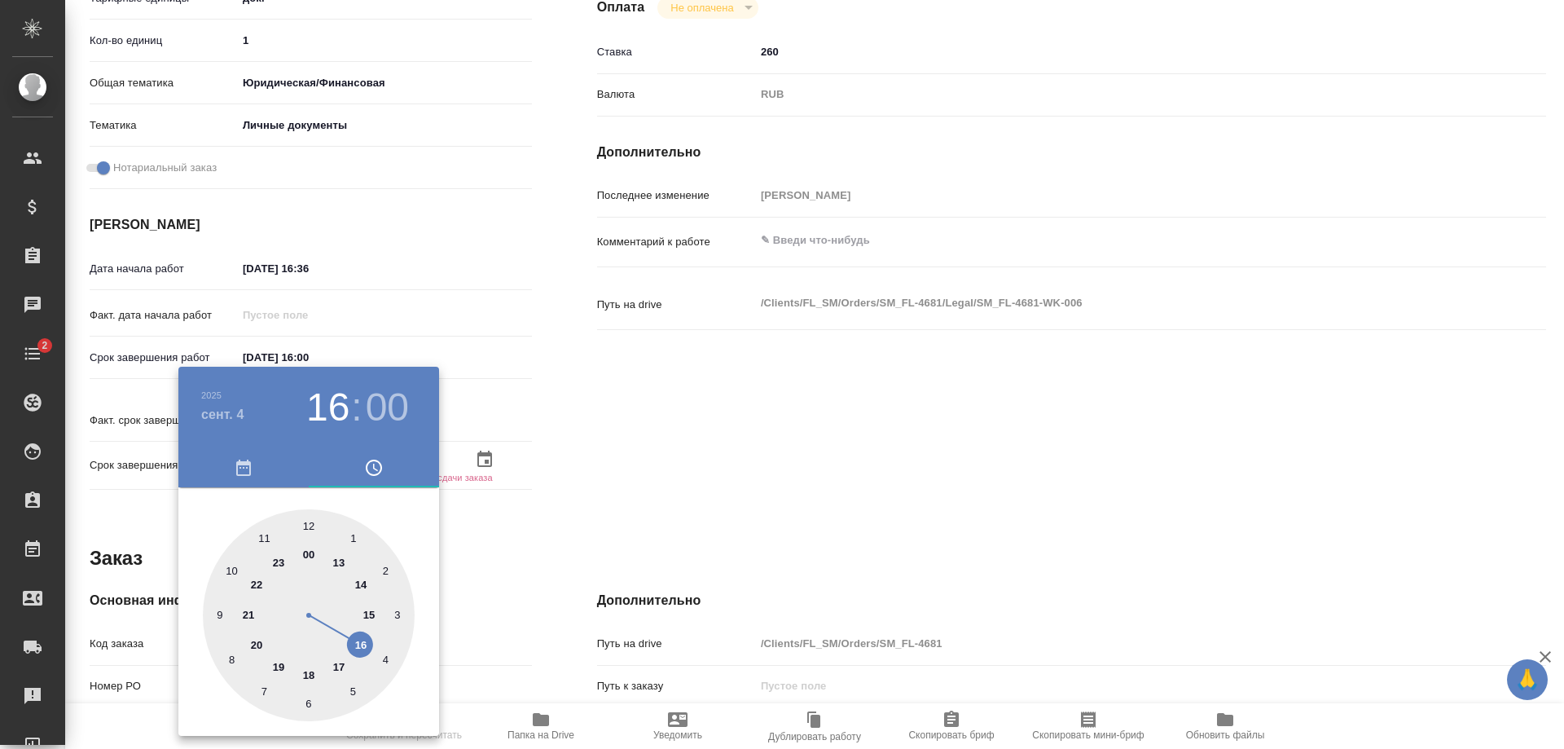
type textarea "x"
type input "[DATE] 13:00"
type textarea "x"
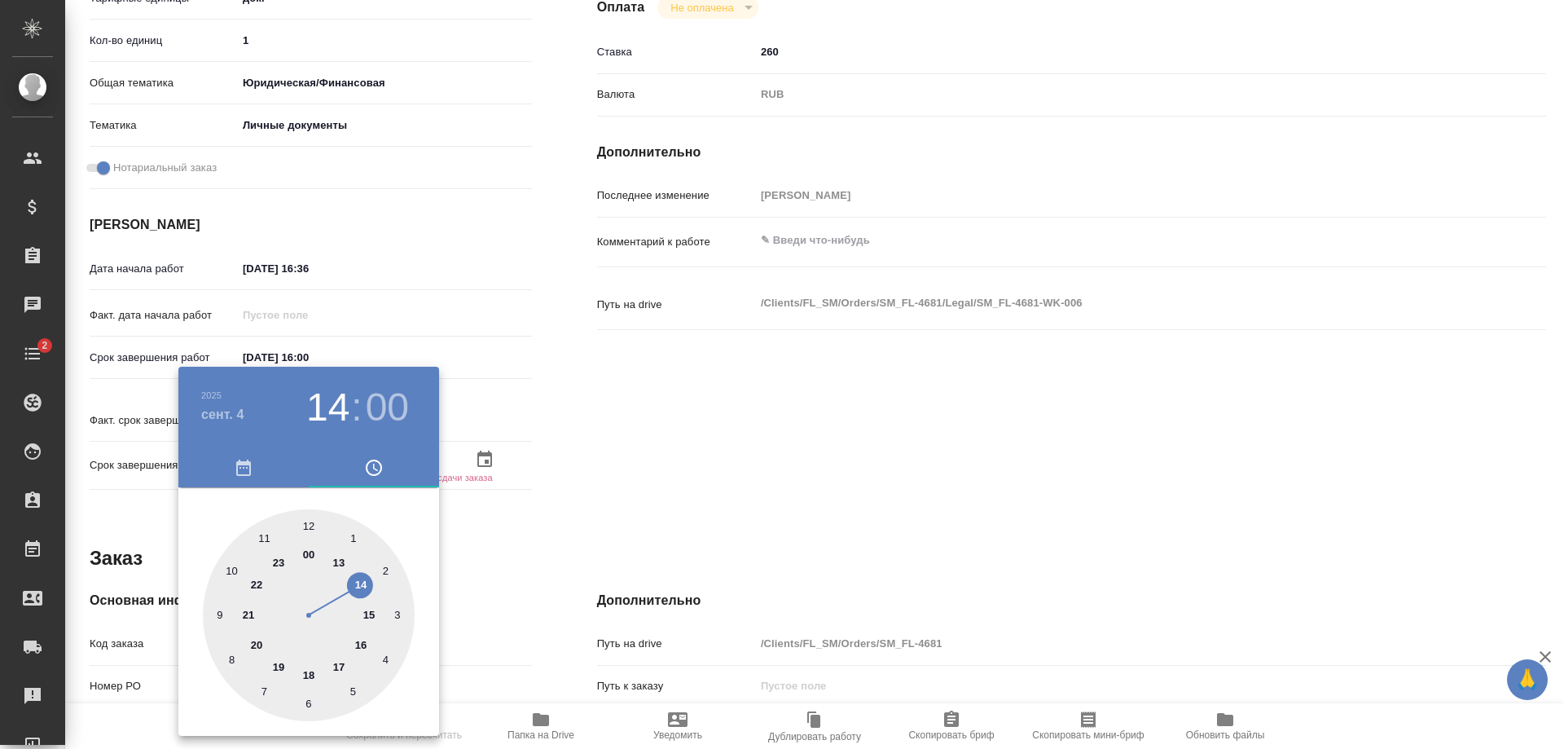
type textarea "x"
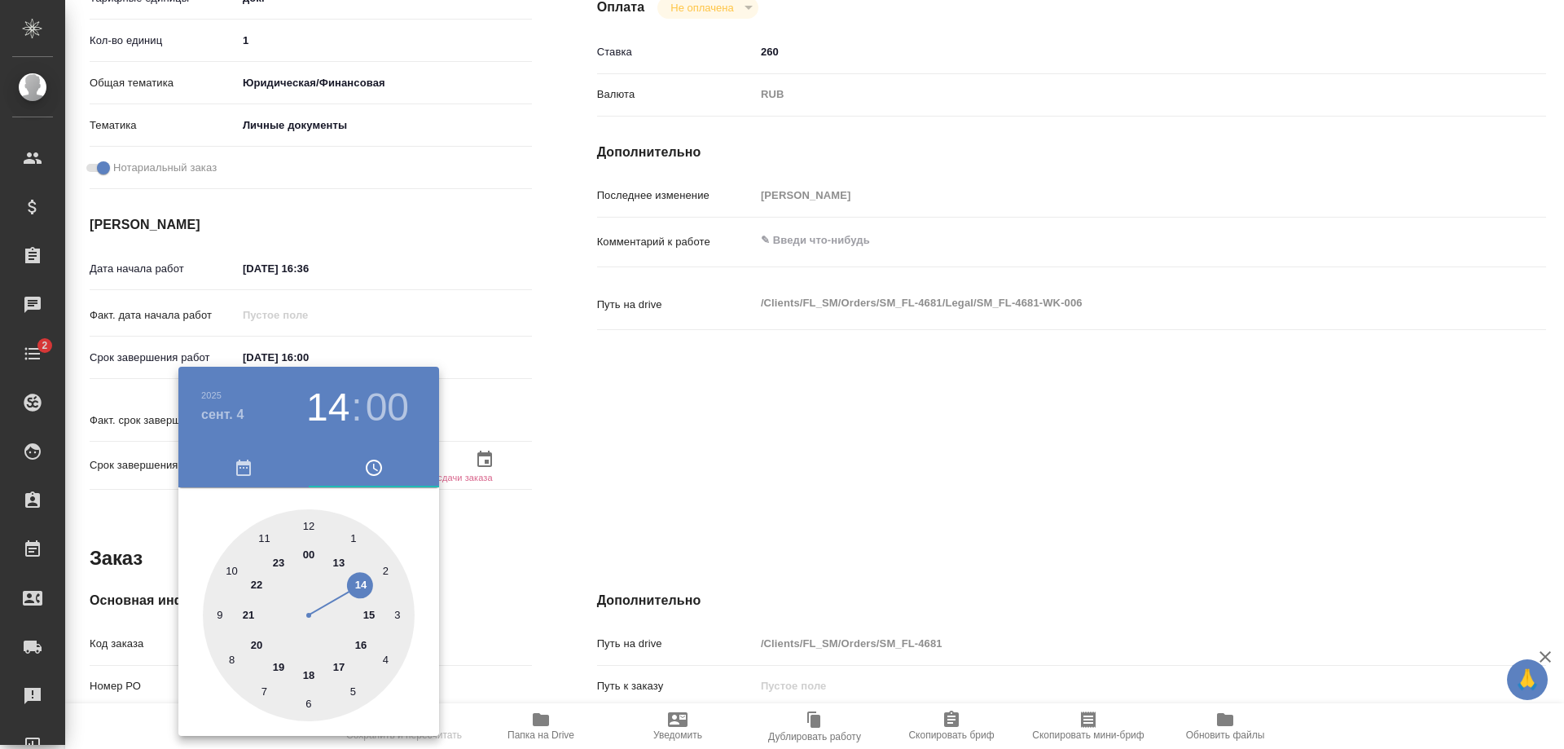
type textarea "x"
type input "[DATE] 00:00"
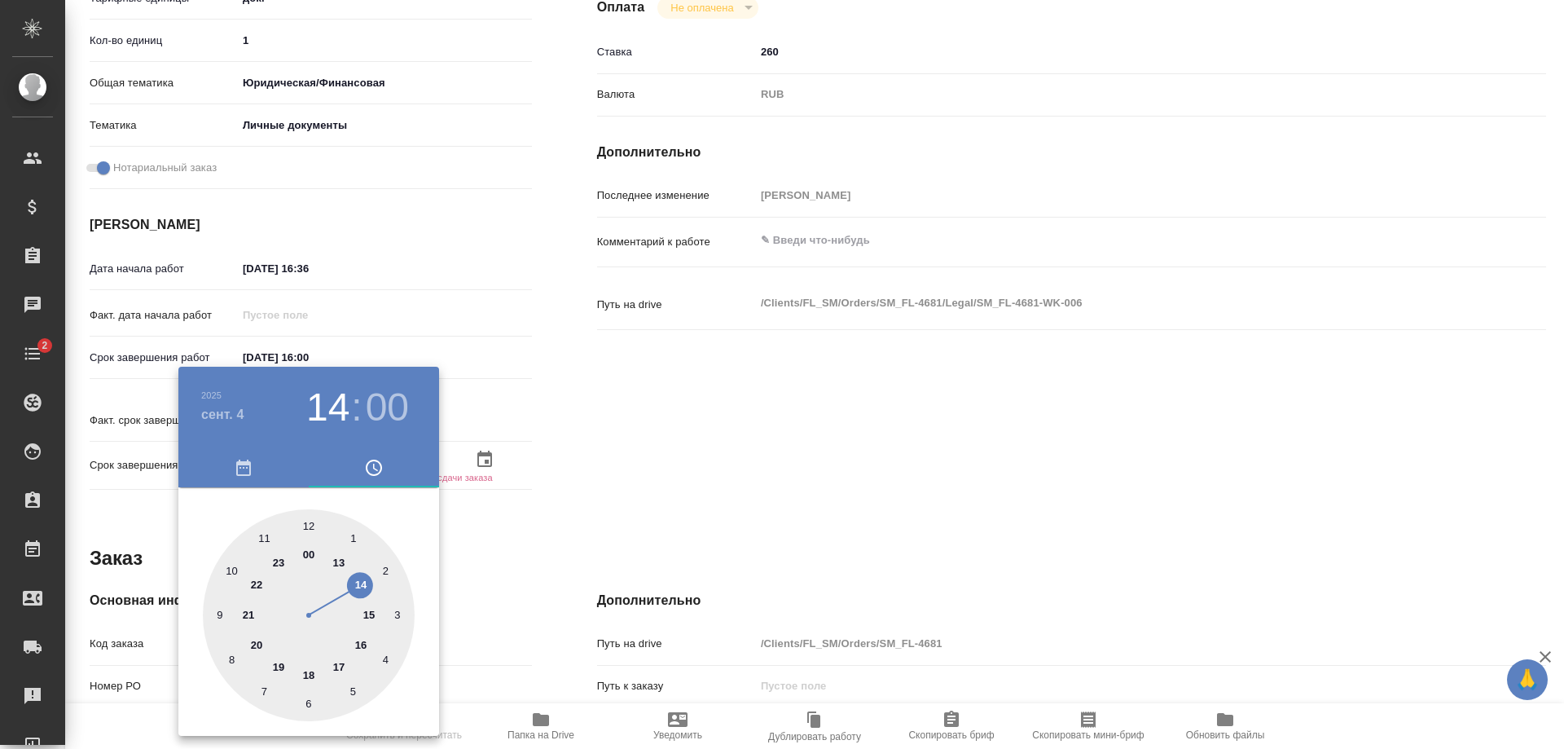
type textarea "x"
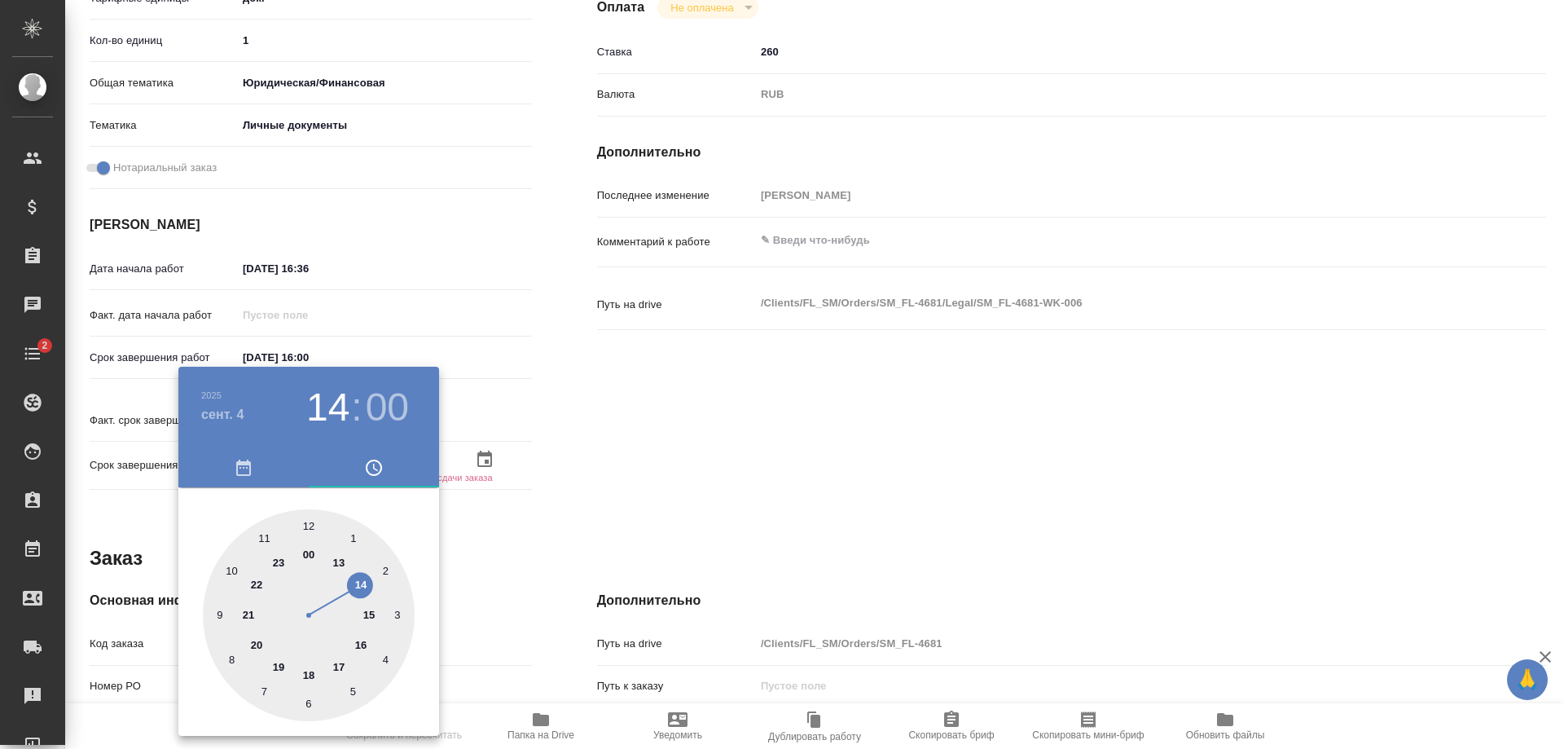
type textarea "x"
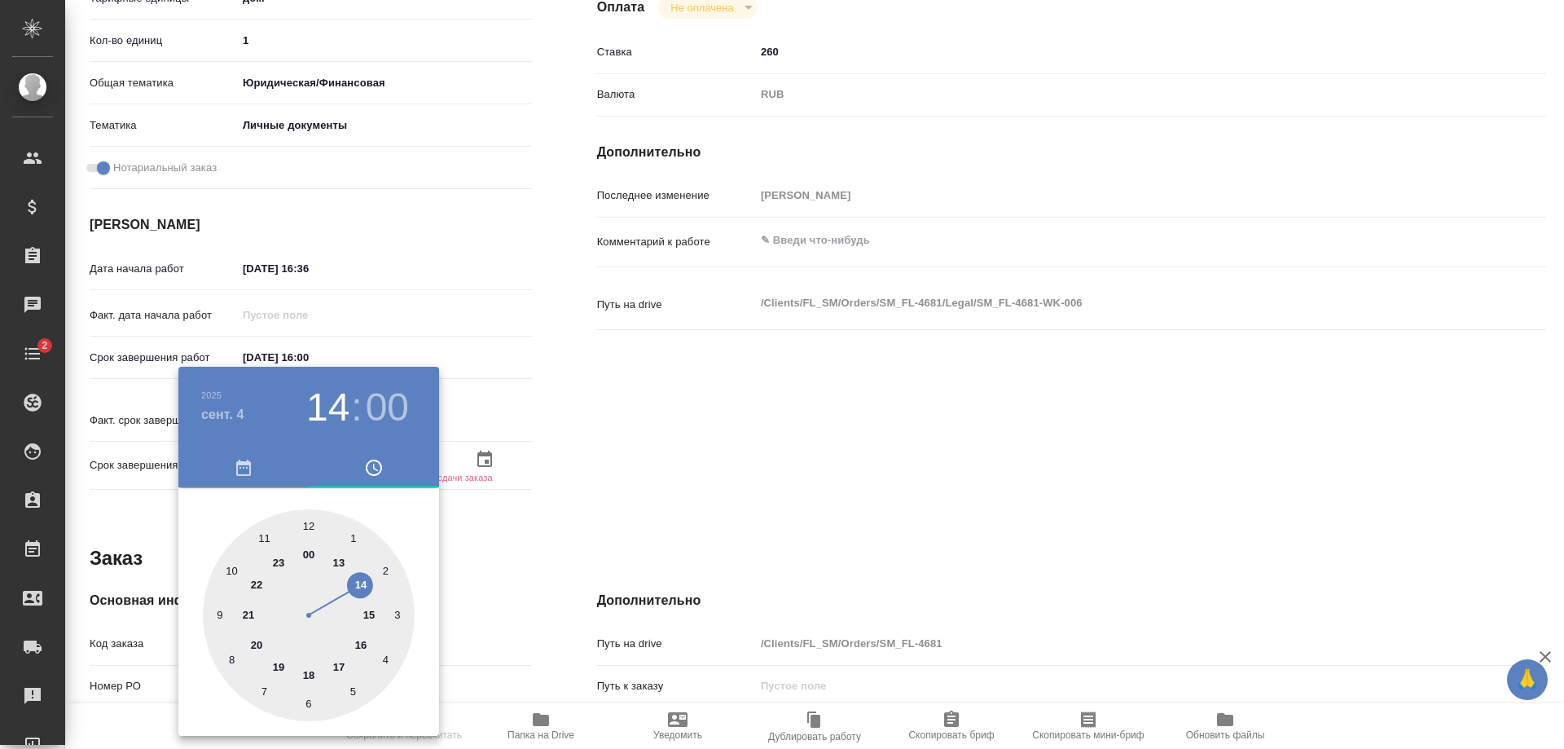
type input "[DATE] 12:00"
type textarea "x"
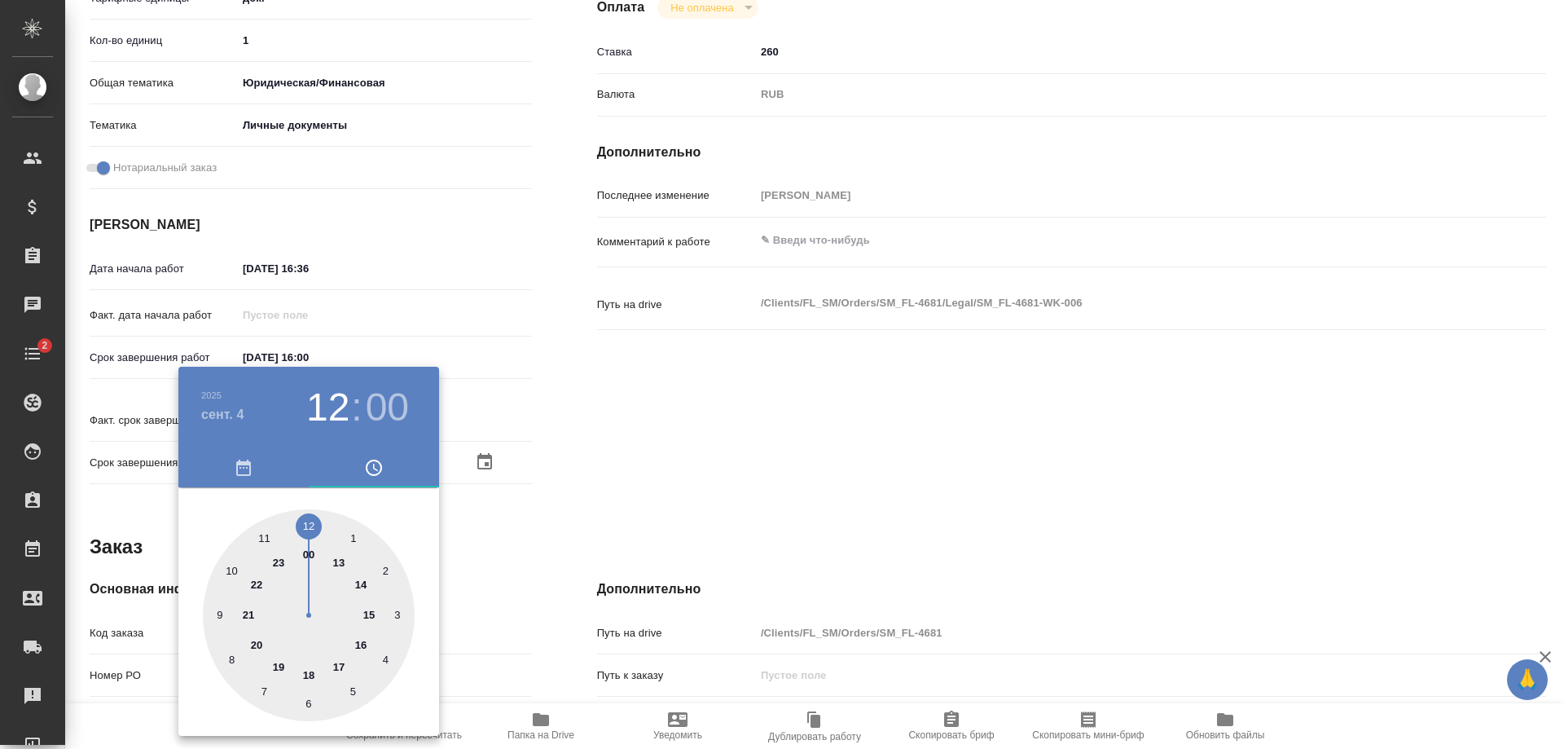
type textarea "x"
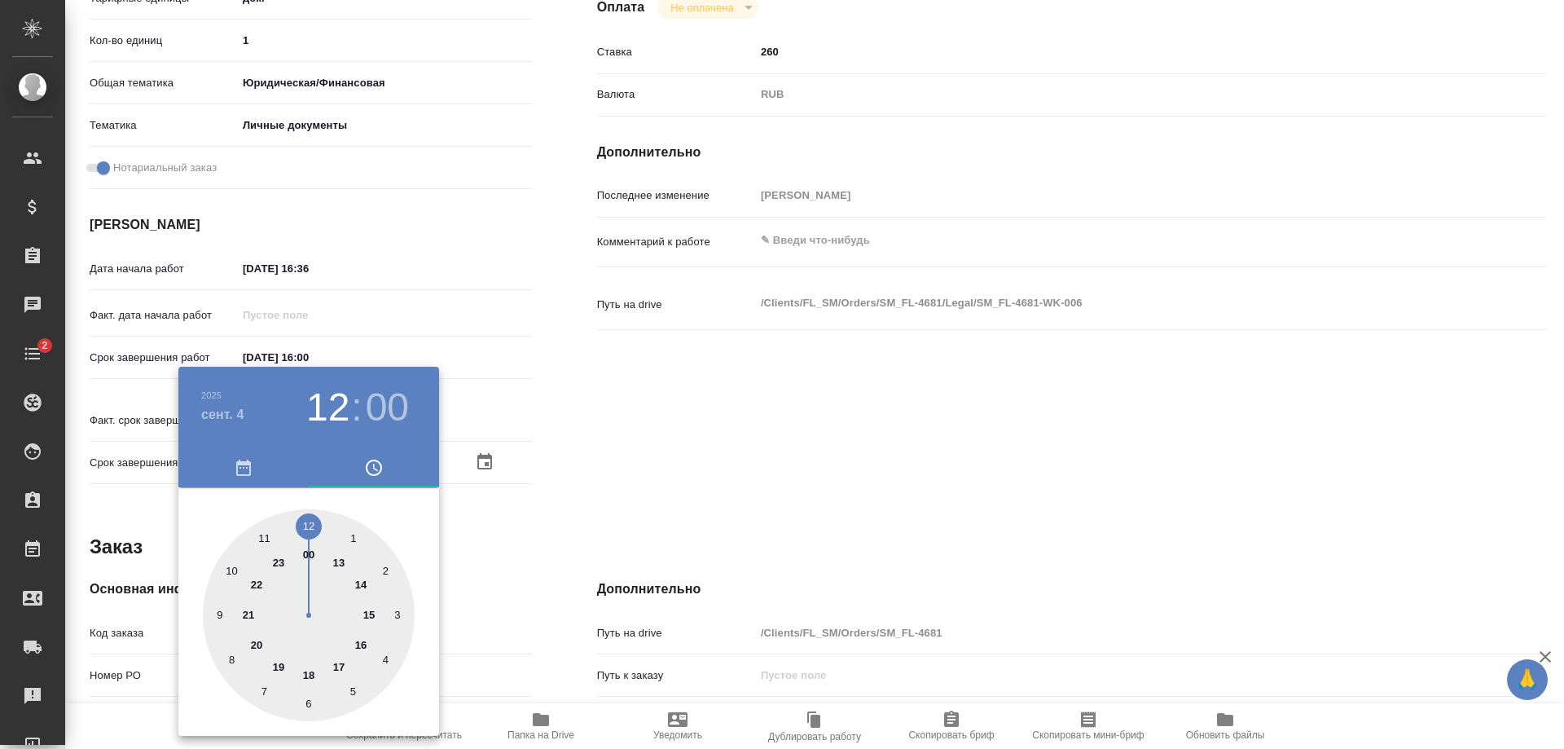
type textarea "x"
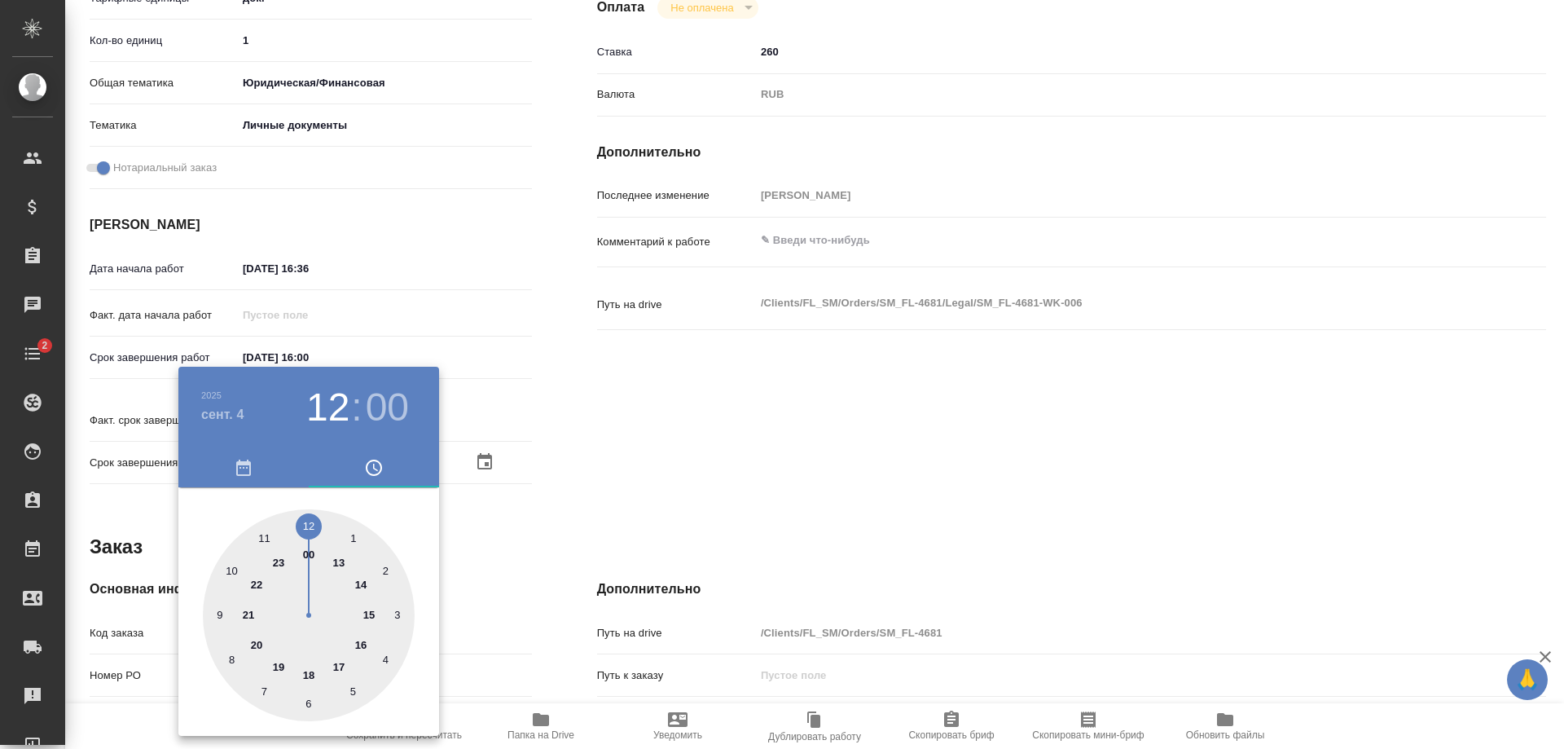
type textarea "x"
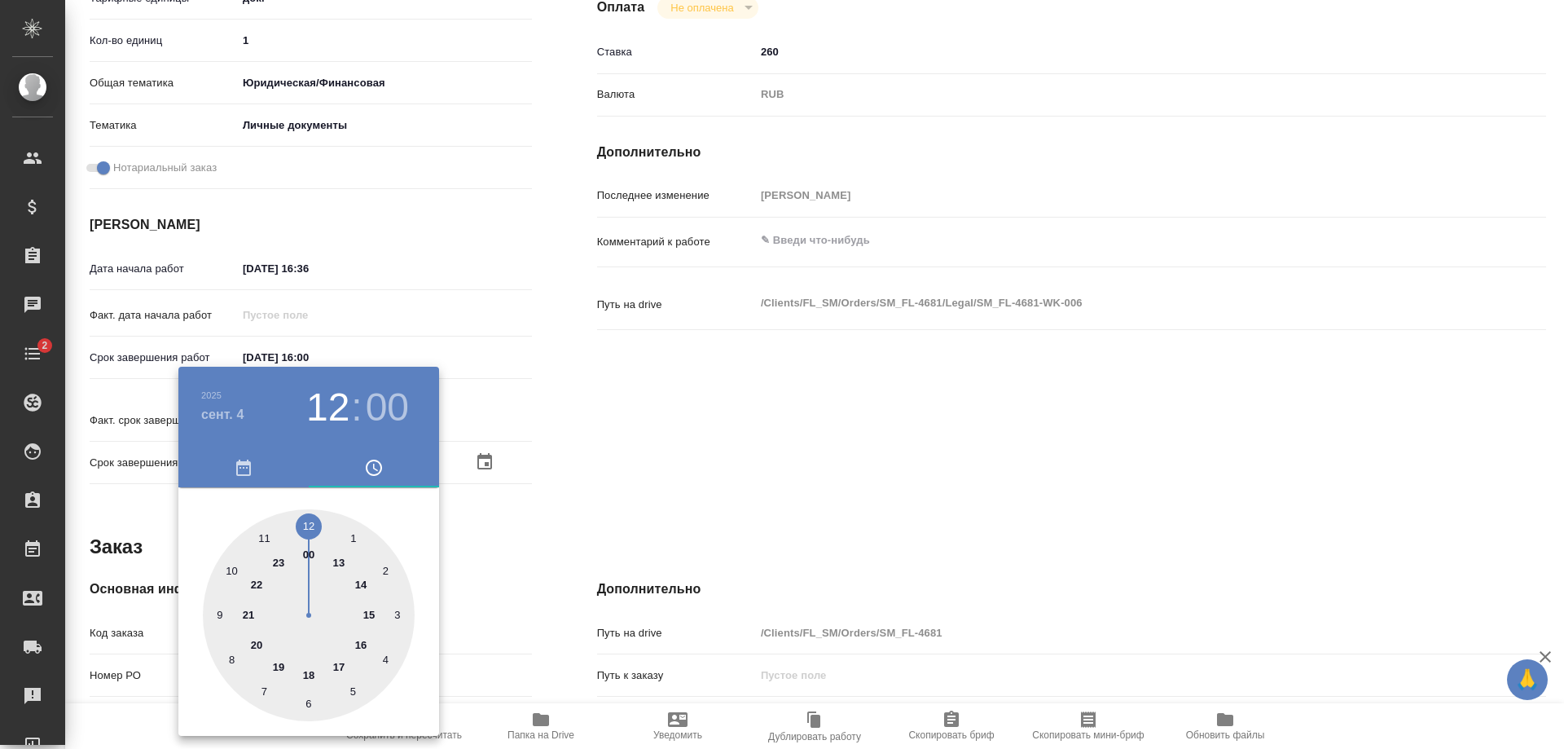
drag, startPoint x: 347, startPoint y: 644, endPoint x: 312, endPoint y: 531, distance: 117.7
click at [312, 531] on div at bounding box center [309, 615] width 212 height 212
type textarea "x"
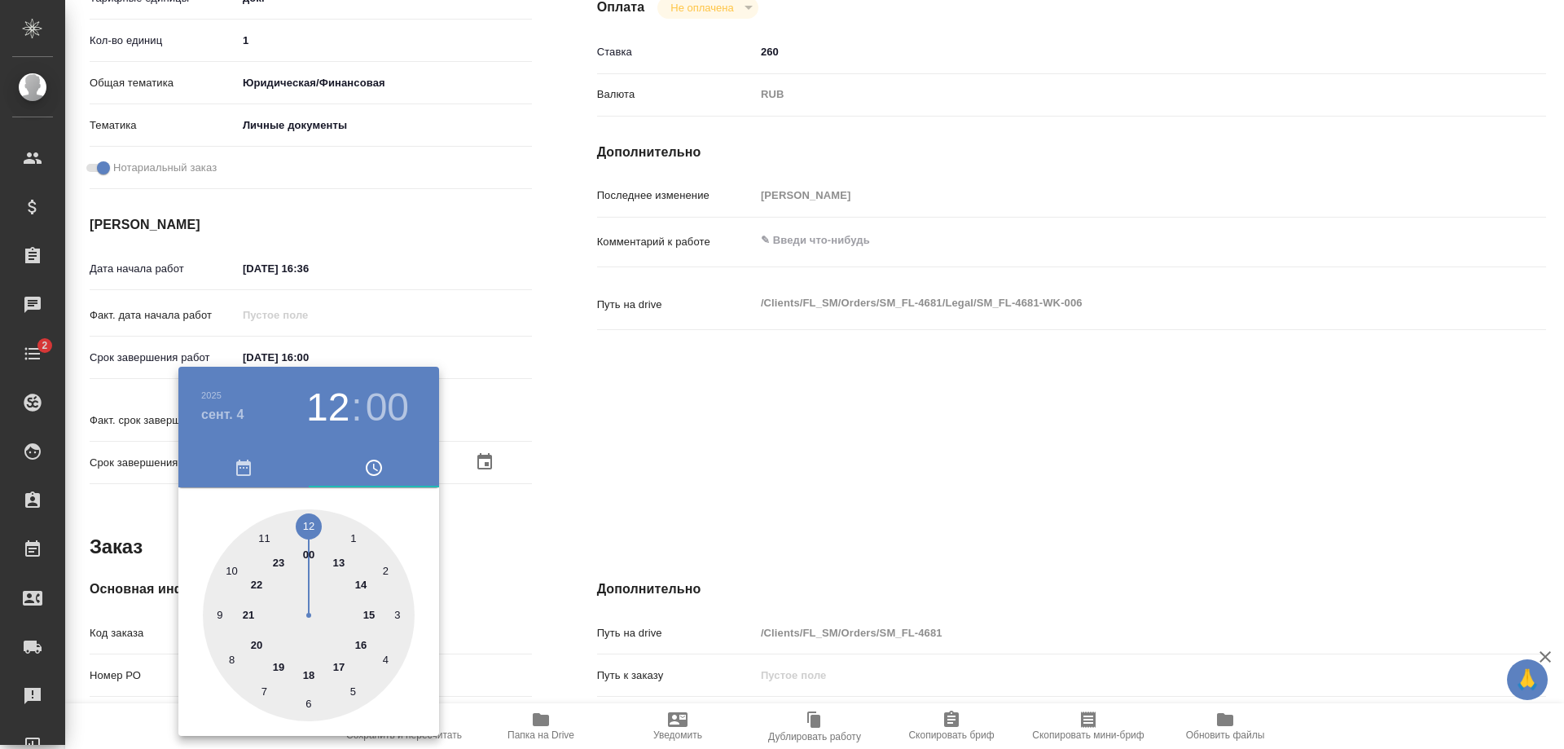
type textarea "x"
type input "[DATE] 12:05"
type textarea "x"
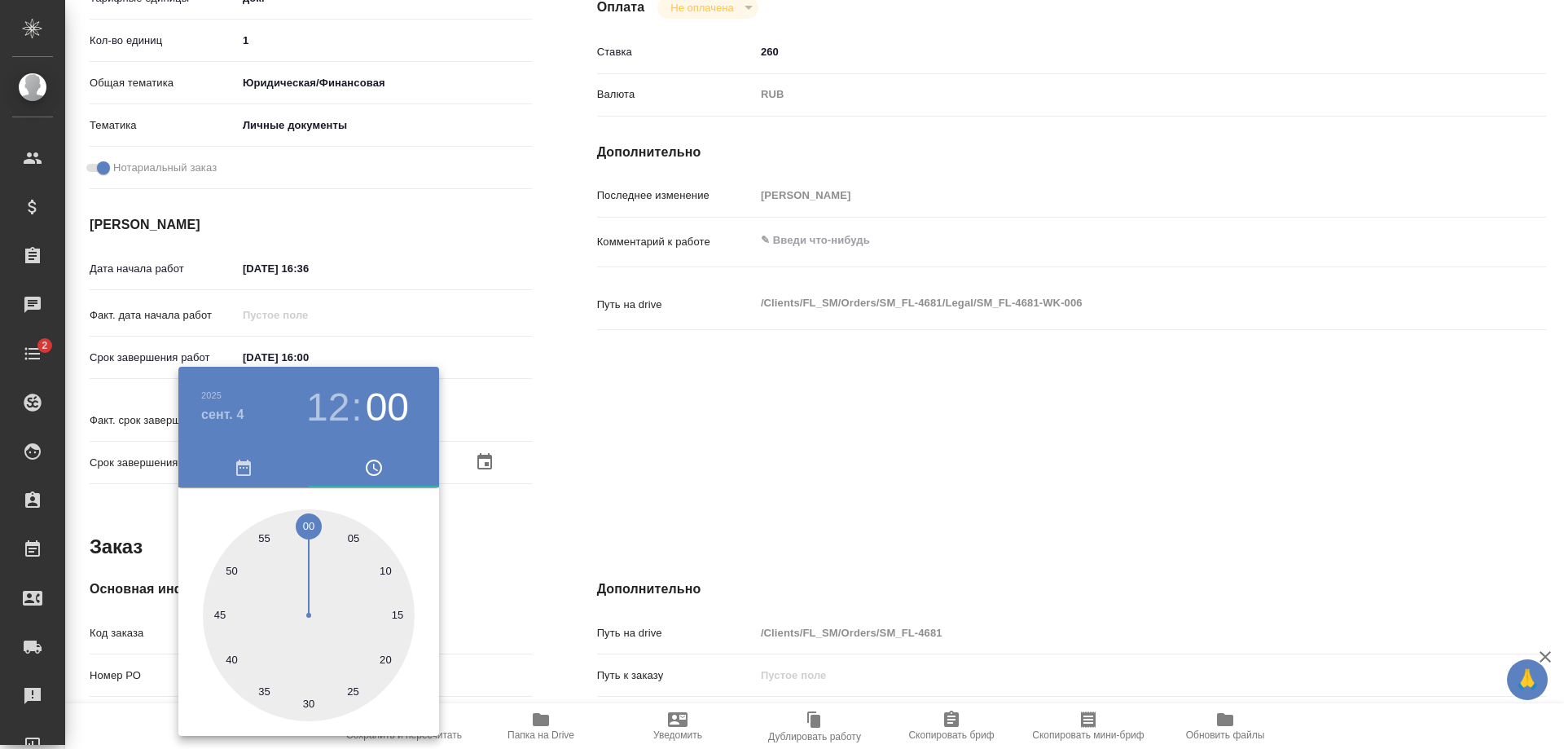
type textarea "x"
type input "[DATE] 12:13"
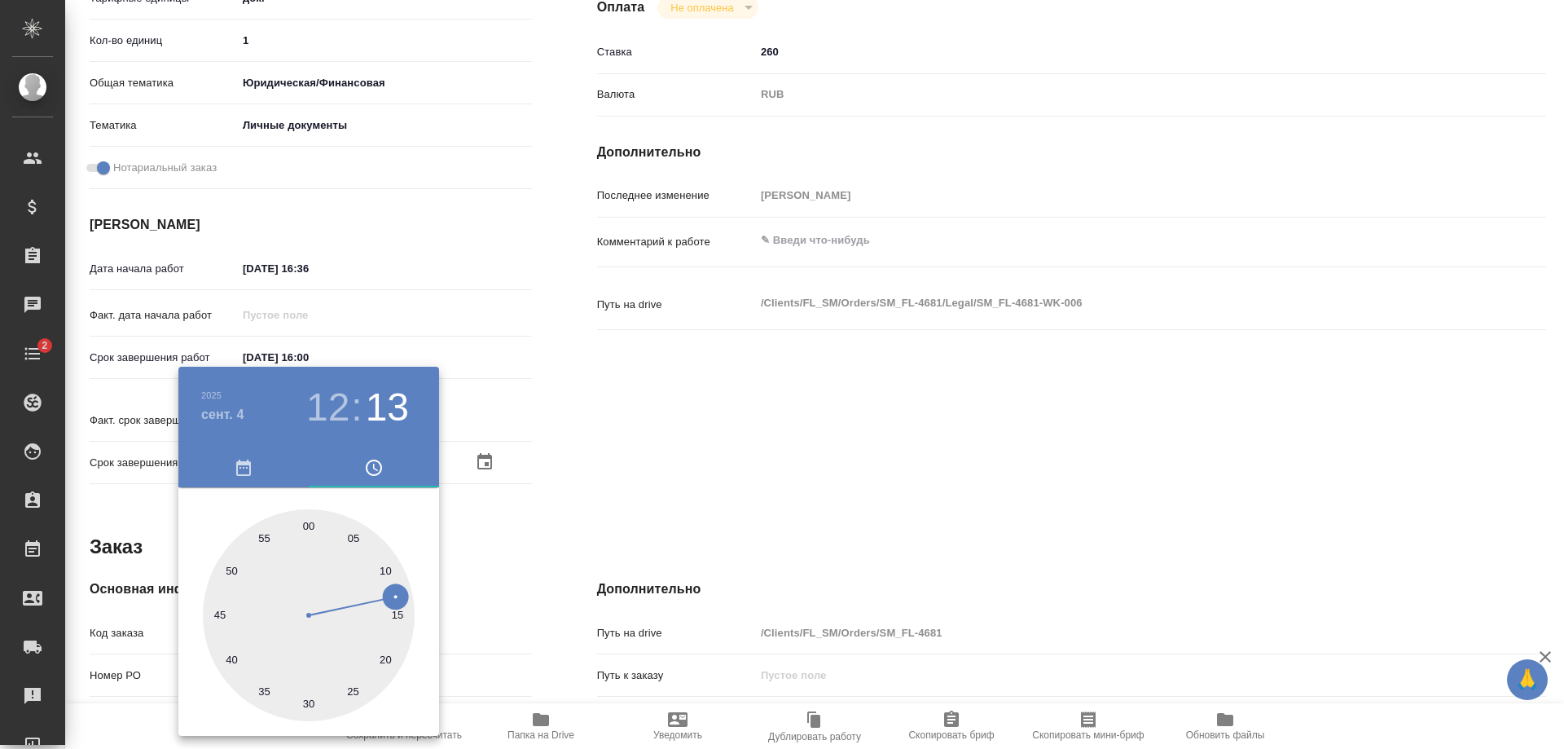
type textarea "x"
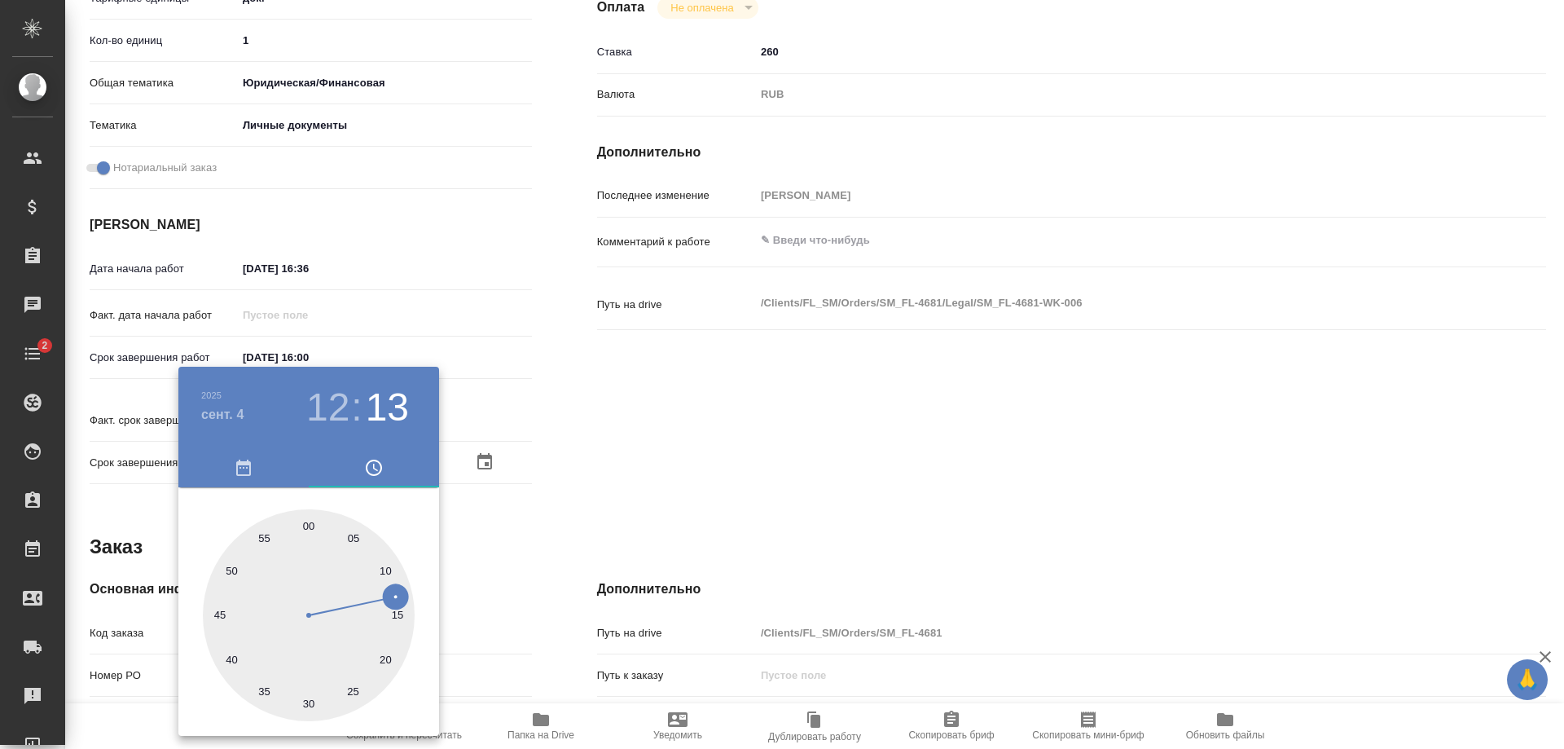
type input "[DATE] 12:22"
type textarea "x"
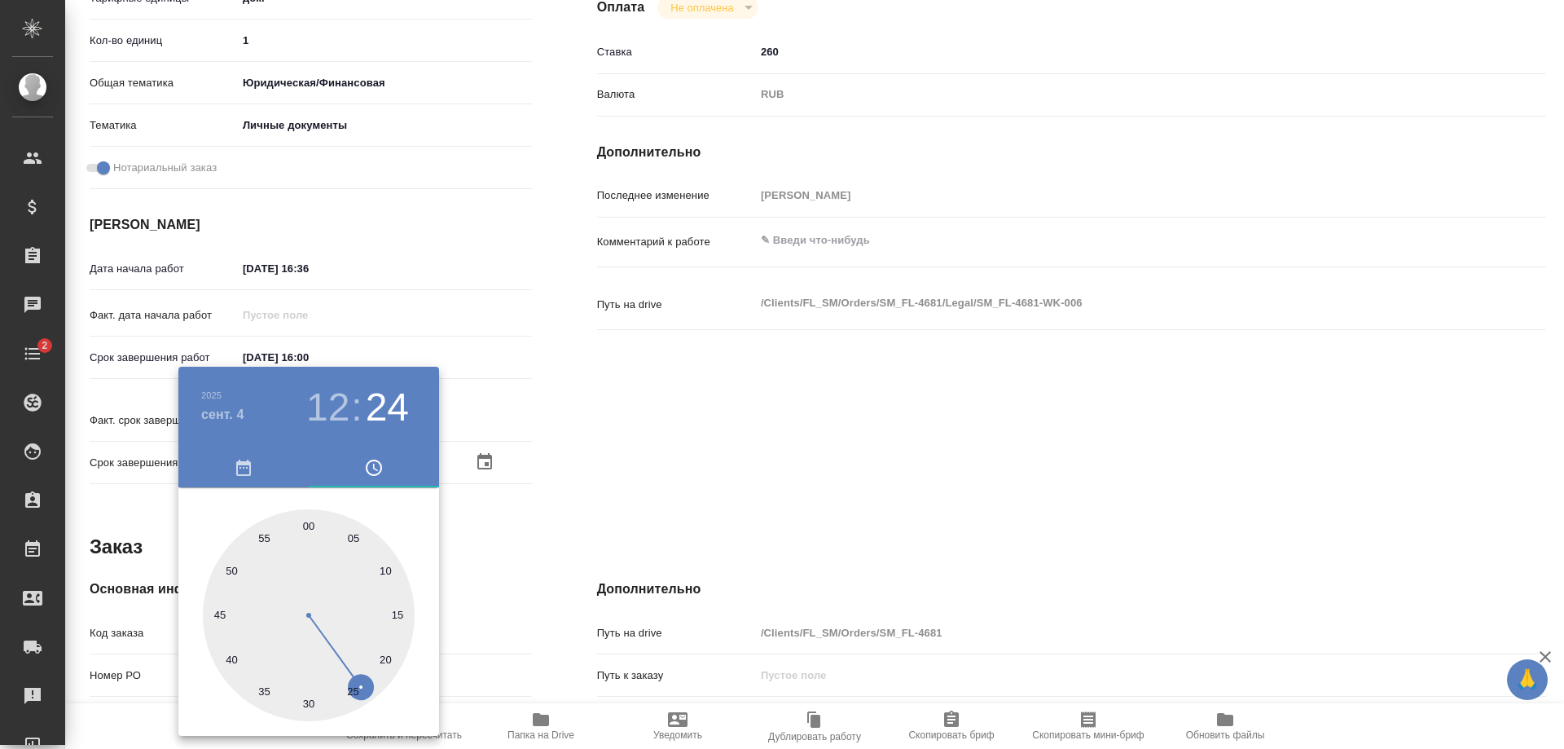
type textarea "x"
type input "[DATE] 12:24"
type textarea "x"
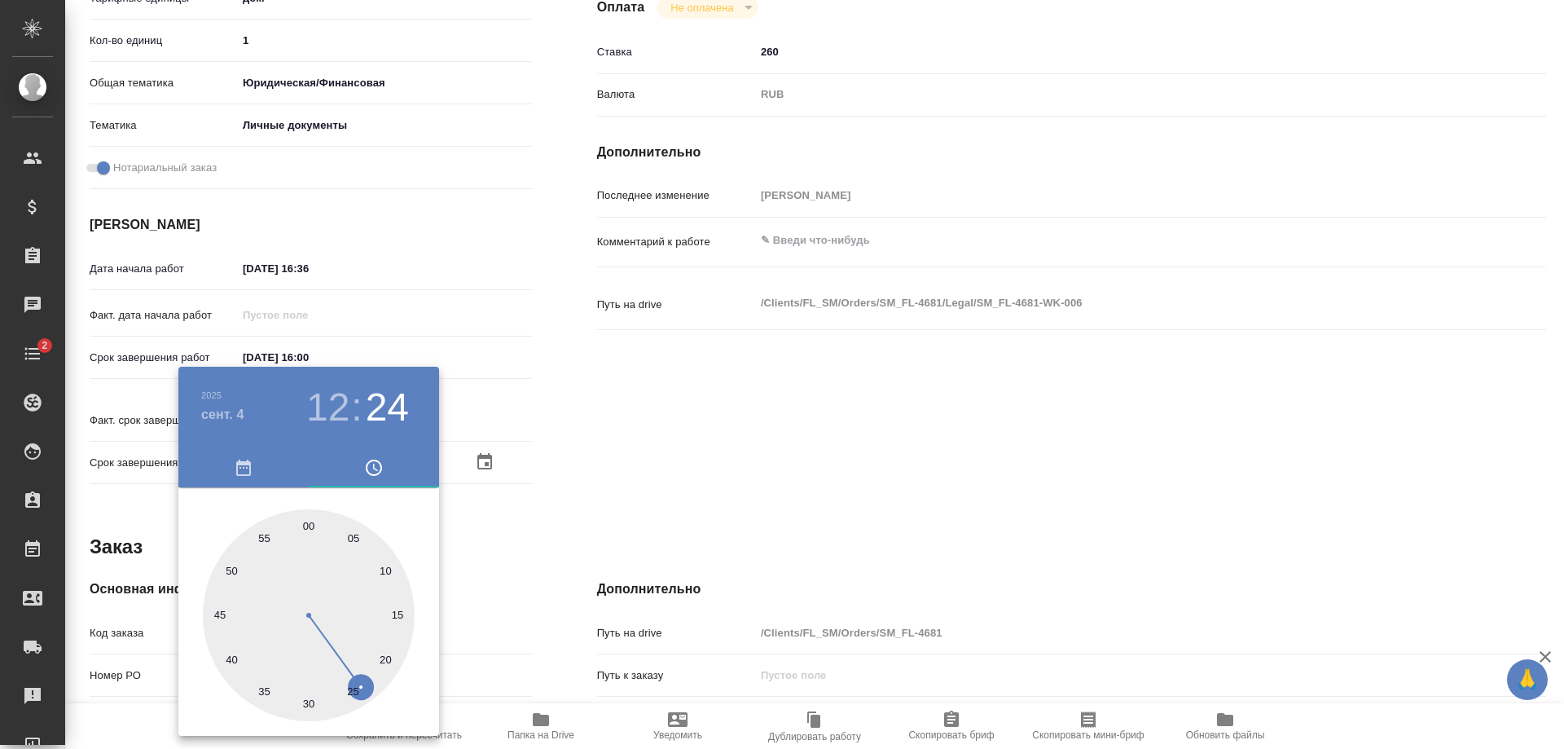
type textarea "x"
type input "[DATE] 12:25"
type textarea "x"
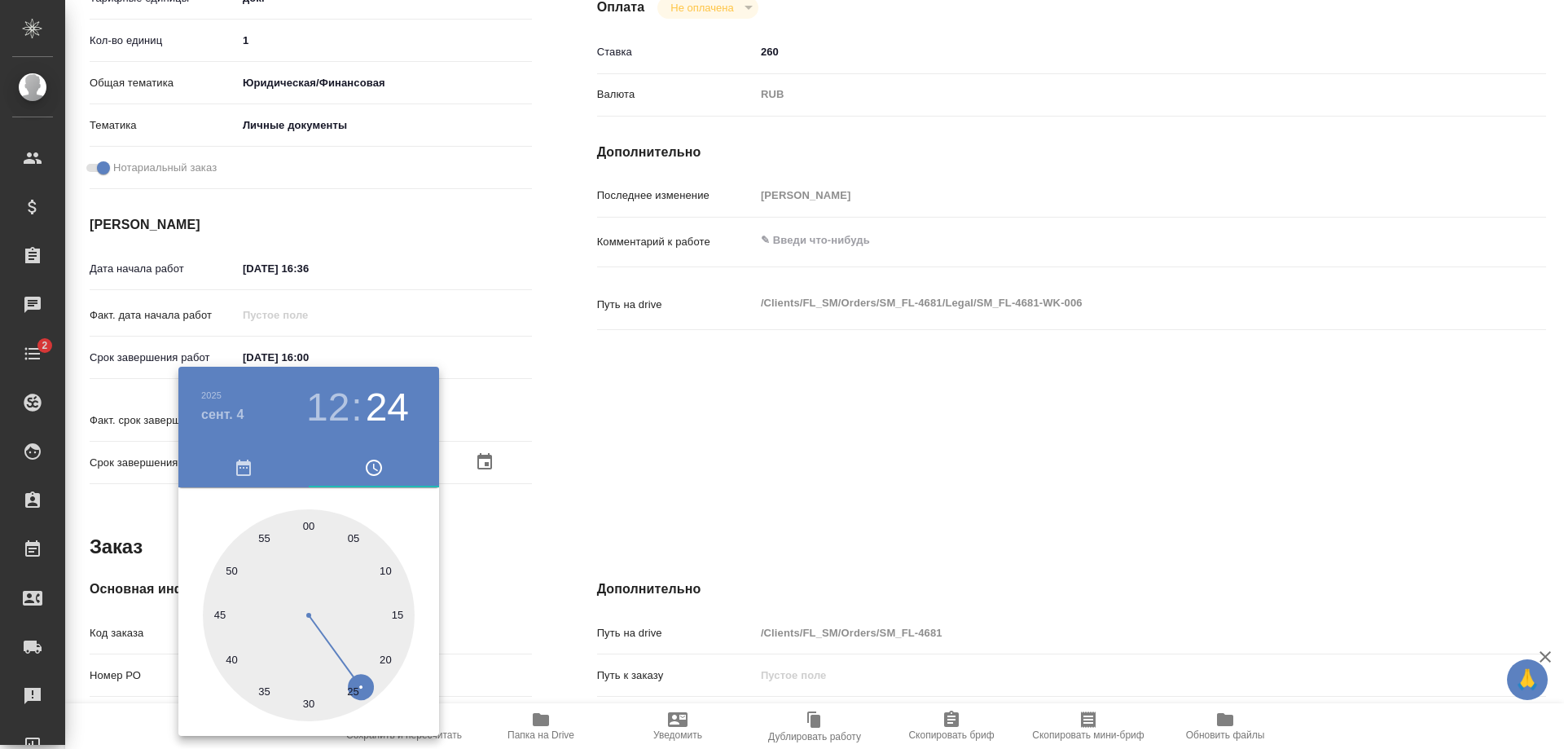
type textarea "x"
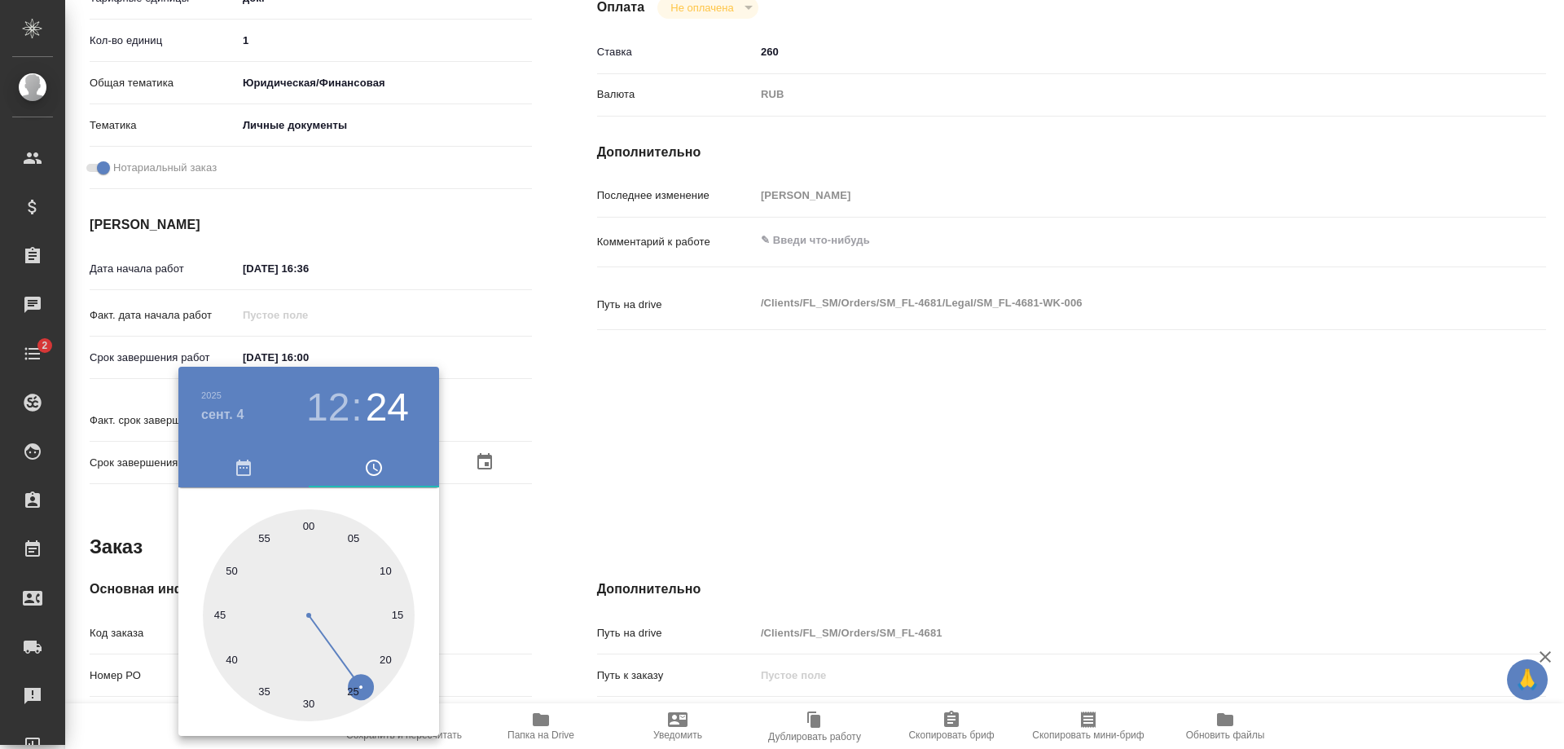
type textarea "x"
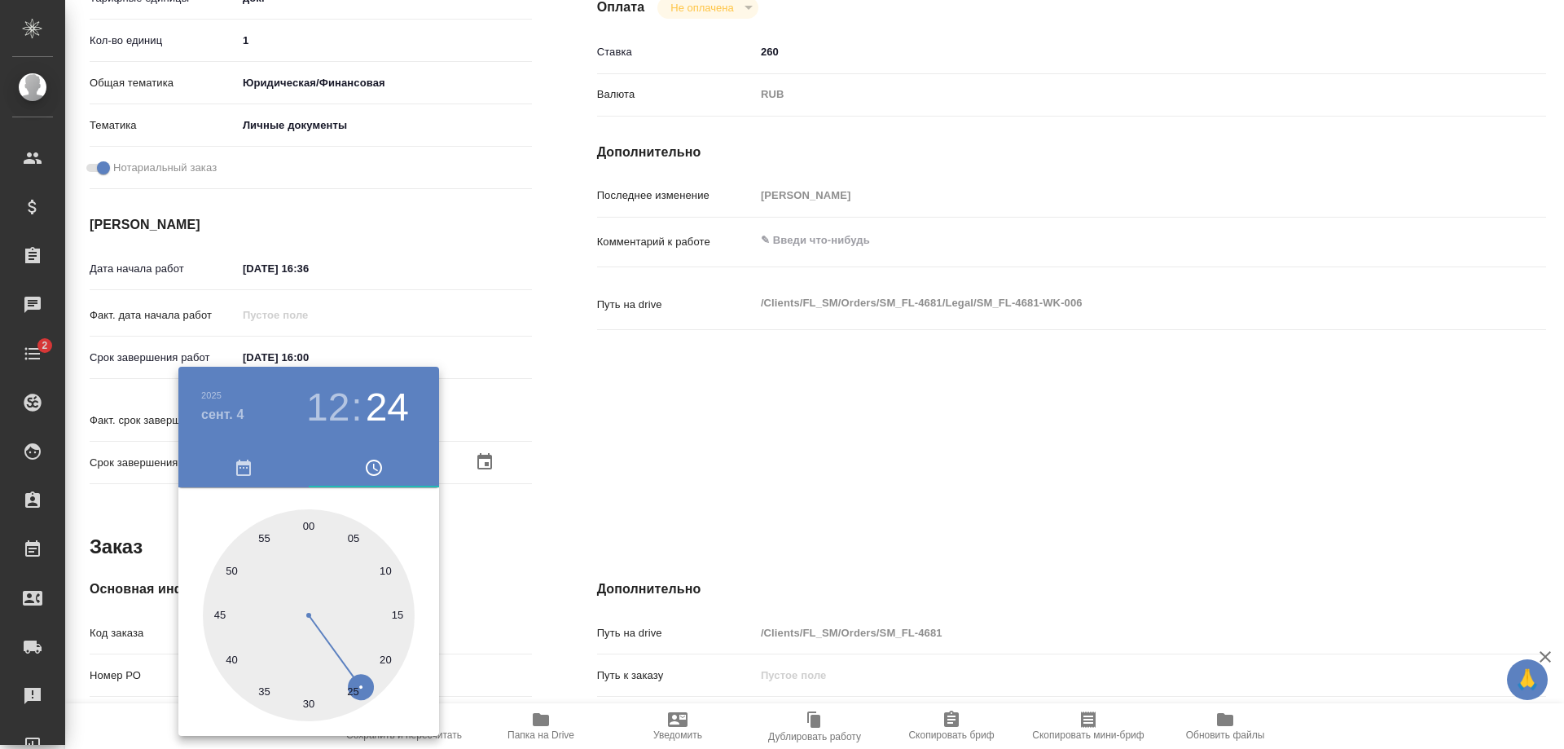
type textarea "x"
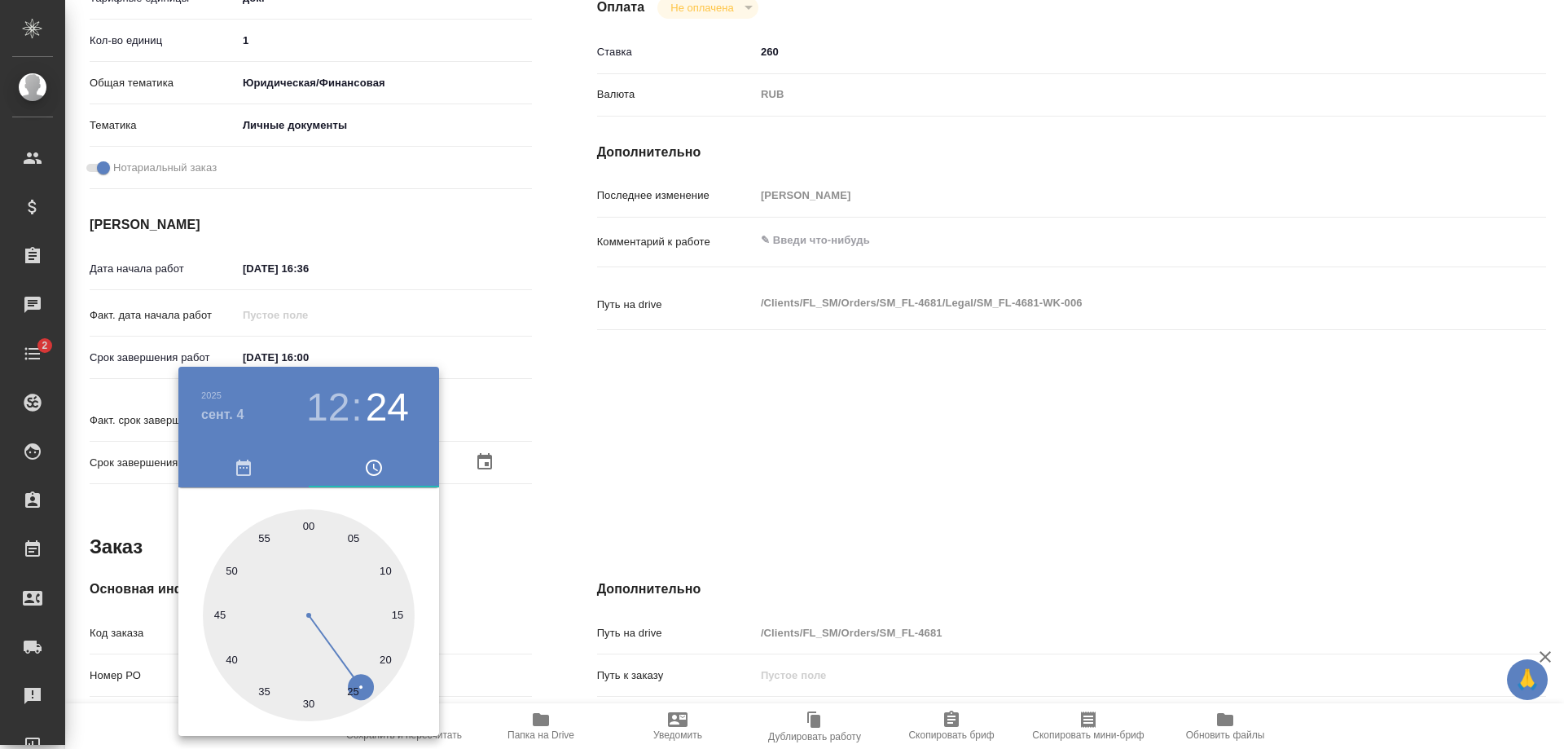
type textarea "x"
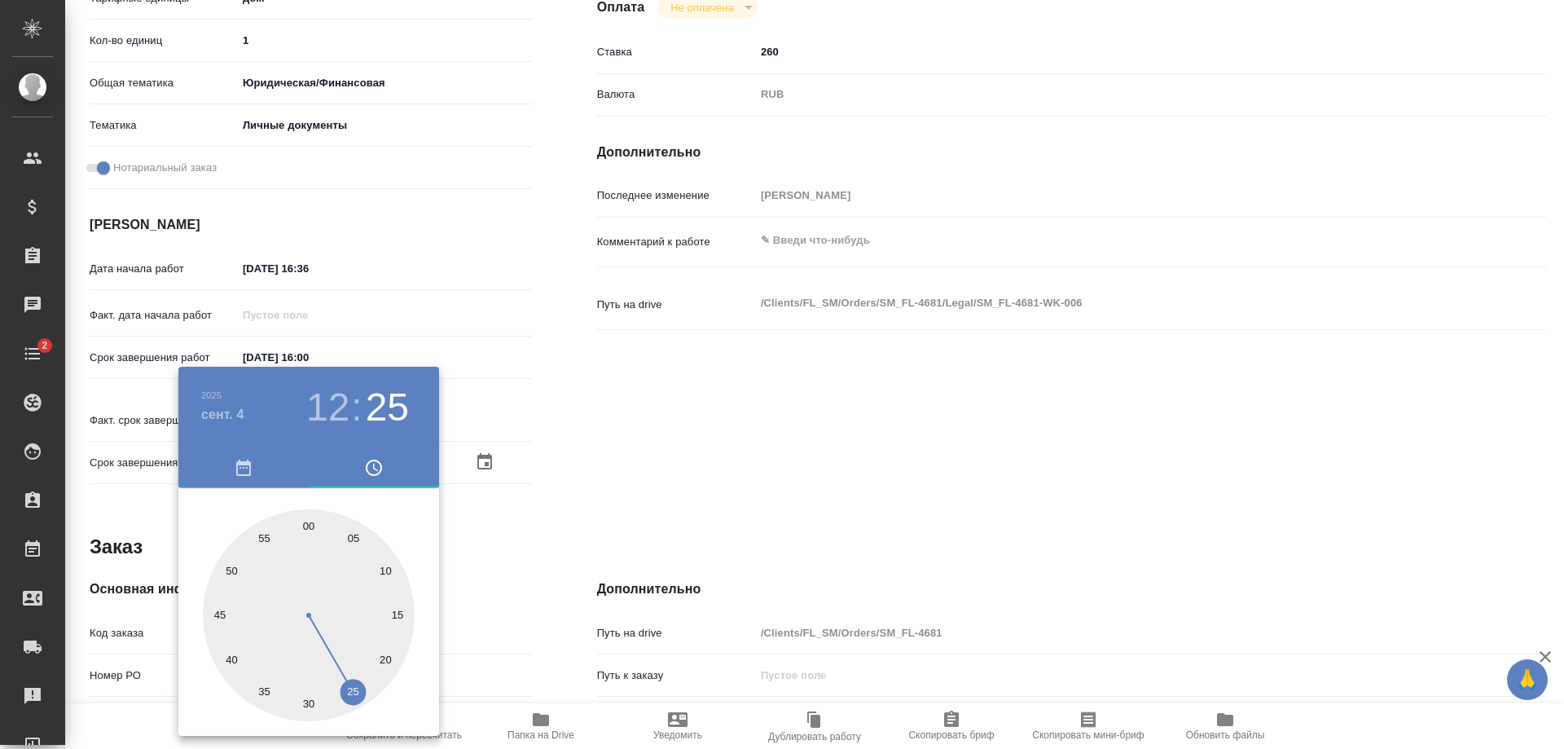
type textarea "x"
drag, startPoint x: 307, startPoint y: 526, endPoint x: 343, endPoint y: 679, distance: 156.5
click at [343, 679] on div at bounding box center [309, 615] width 212 height 212
type textarea "x"
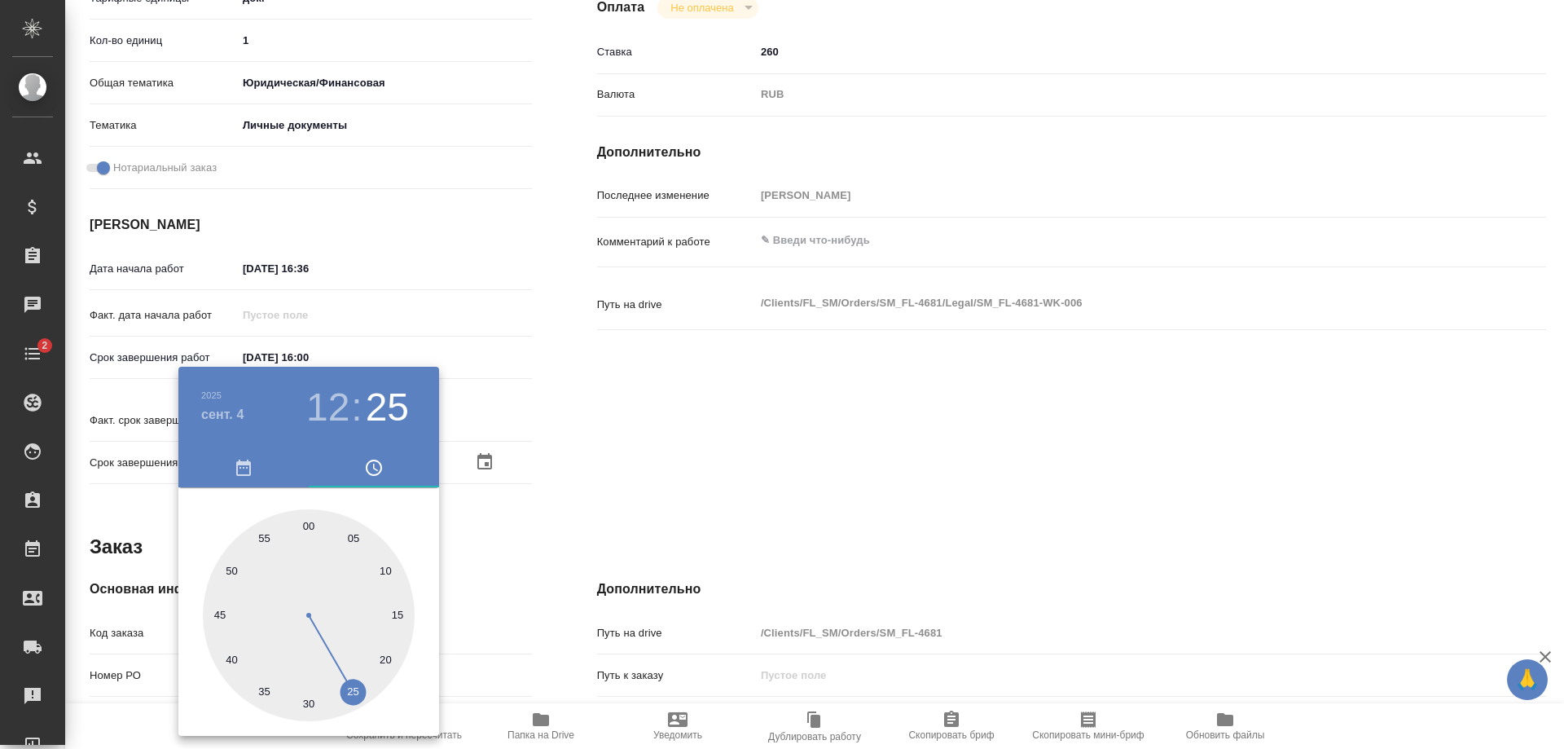
type textarea "x"
click at [472, 551] on div at bounding box center [782, 374] width 1564 height 749
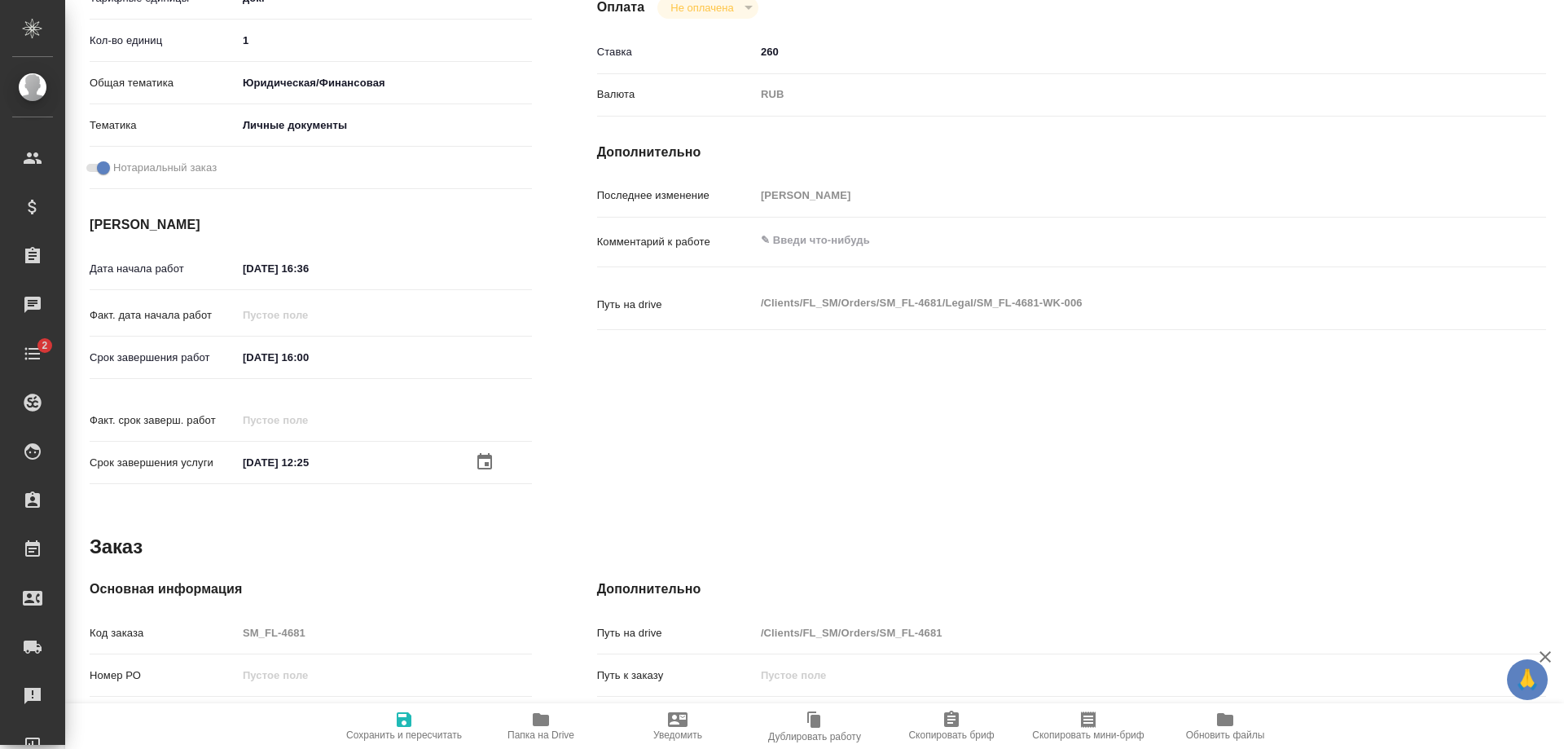
click at [477, 452] on icon "button" at bounding box center [485, 462] width 20 height 20
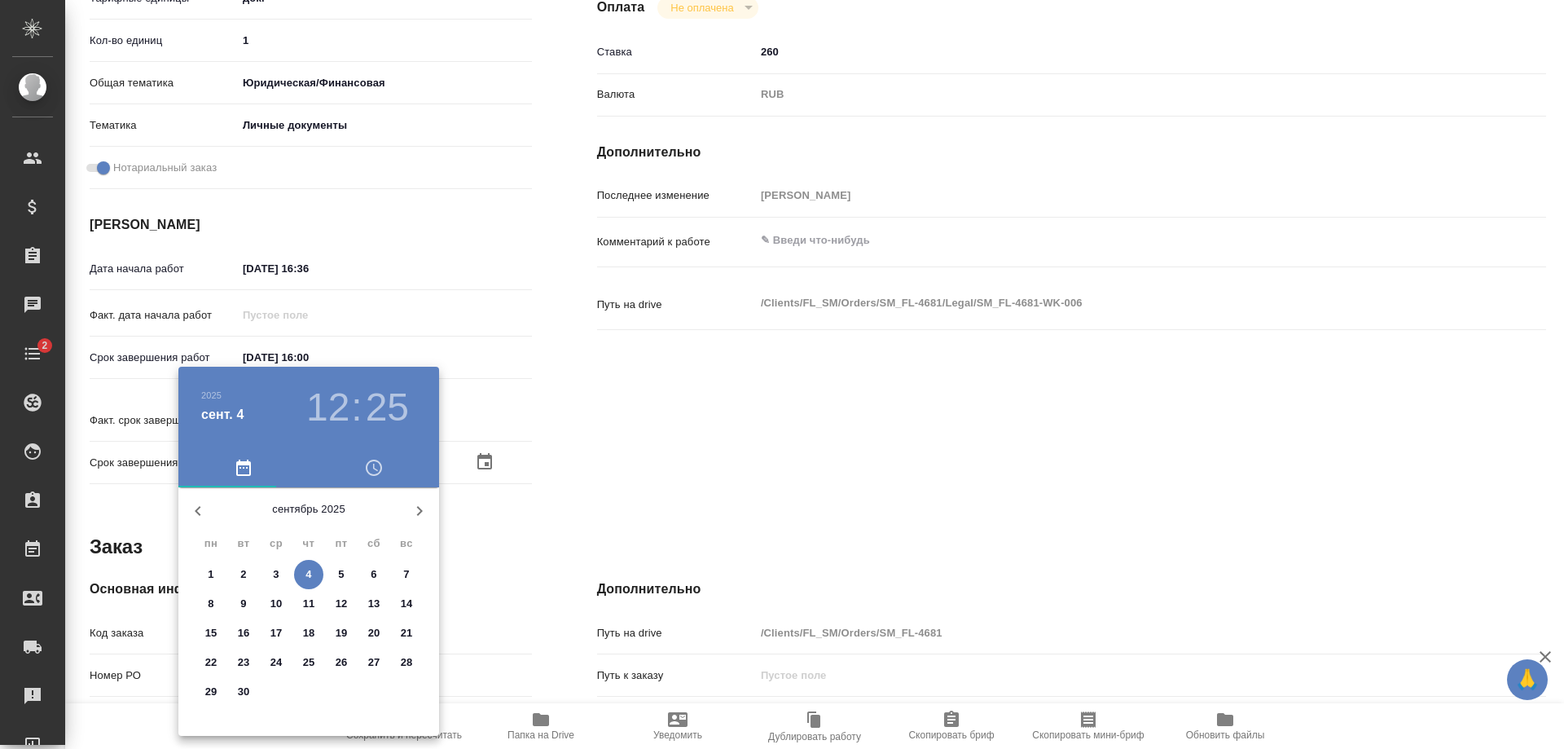
click at [336, 402] on h3 "12" at bounding box center [327, 407] width 43 height 46
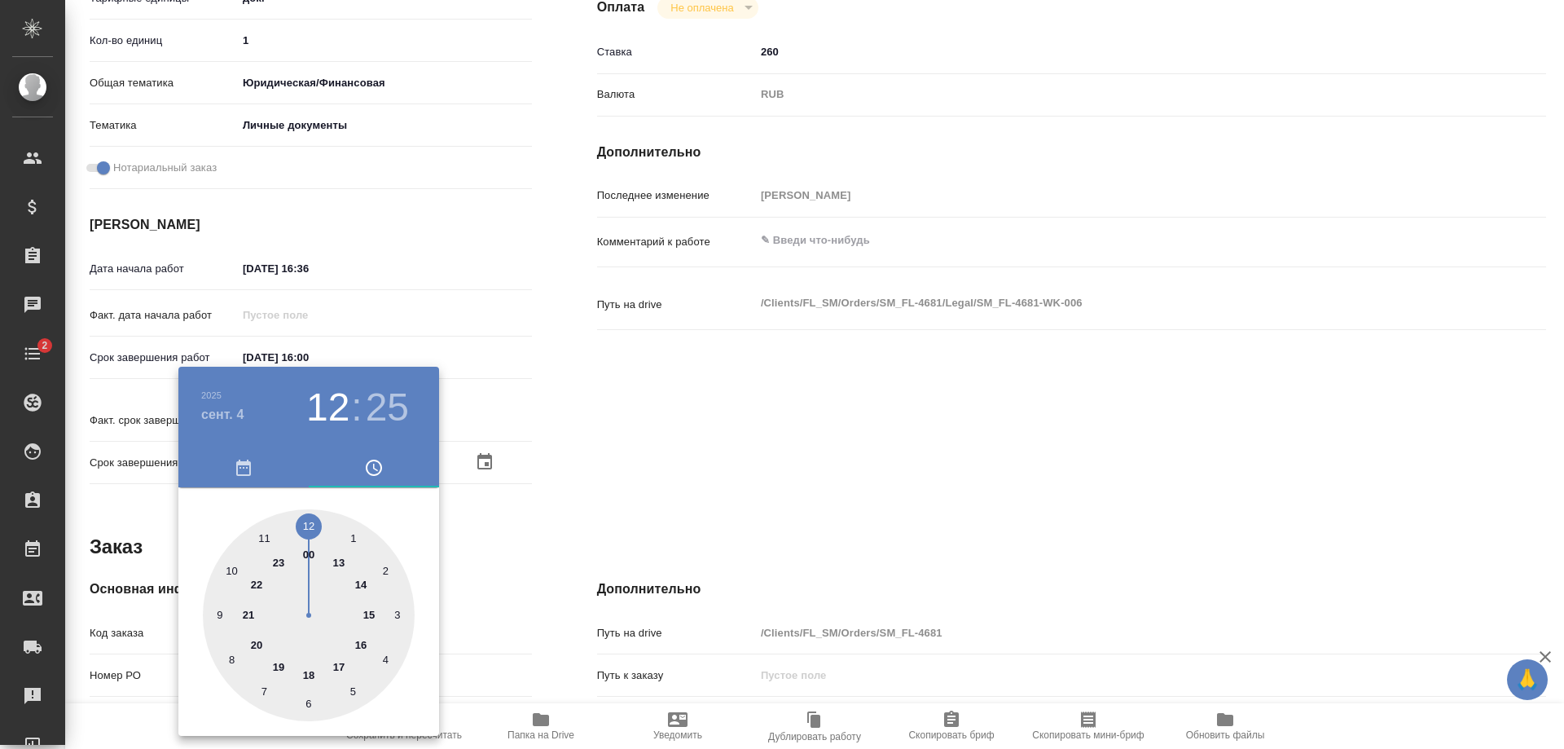
click at [376, 407] on h3 "25" at bounding box center [387, 407] width 43 height 46
type textarea "x"
type input "[DATE] 12:18"
type textarea "x"
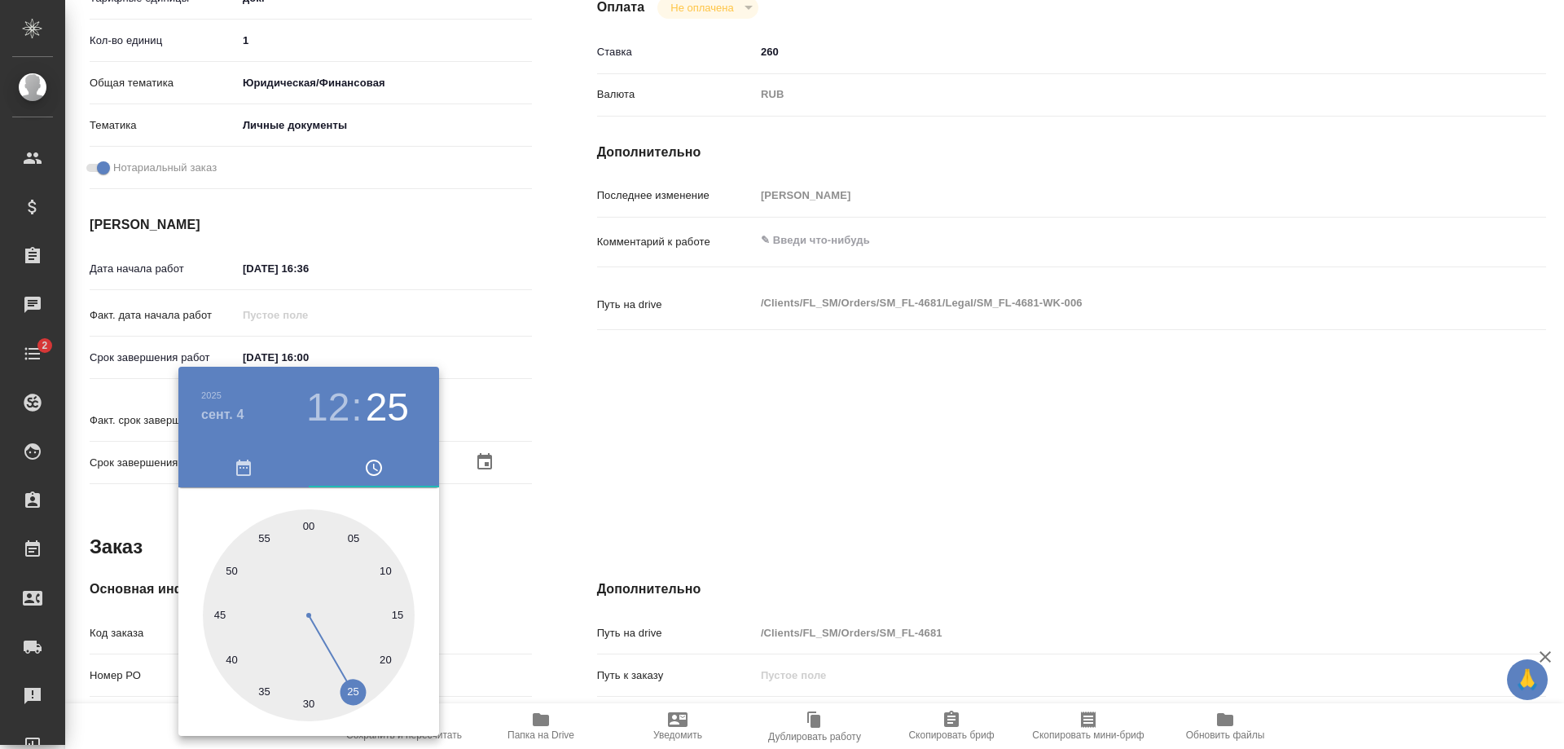
type textarea "x"
type input "[DATE] 12:06"
type textarea "x"
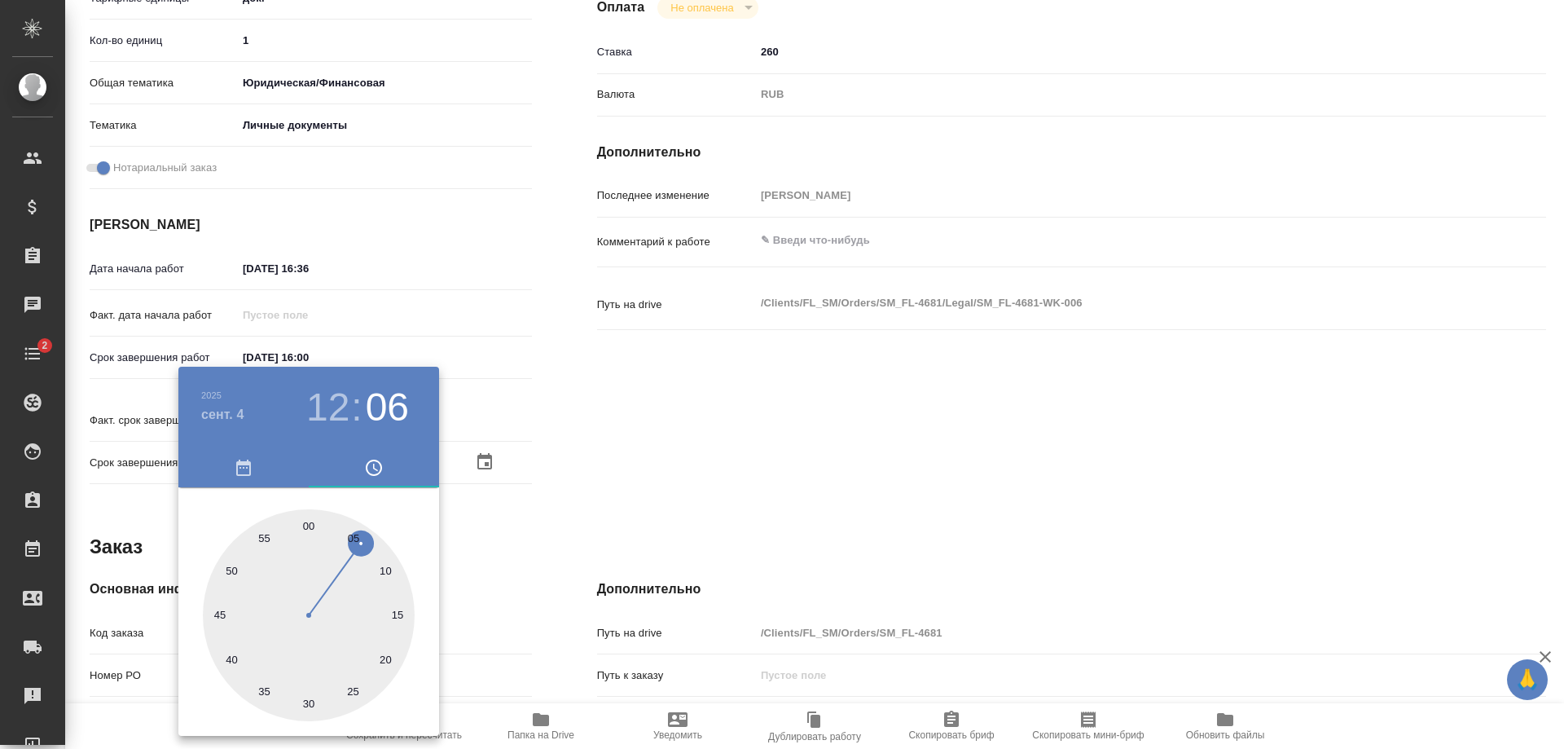
type textarea "x"
type input "[DATE] 12:05"
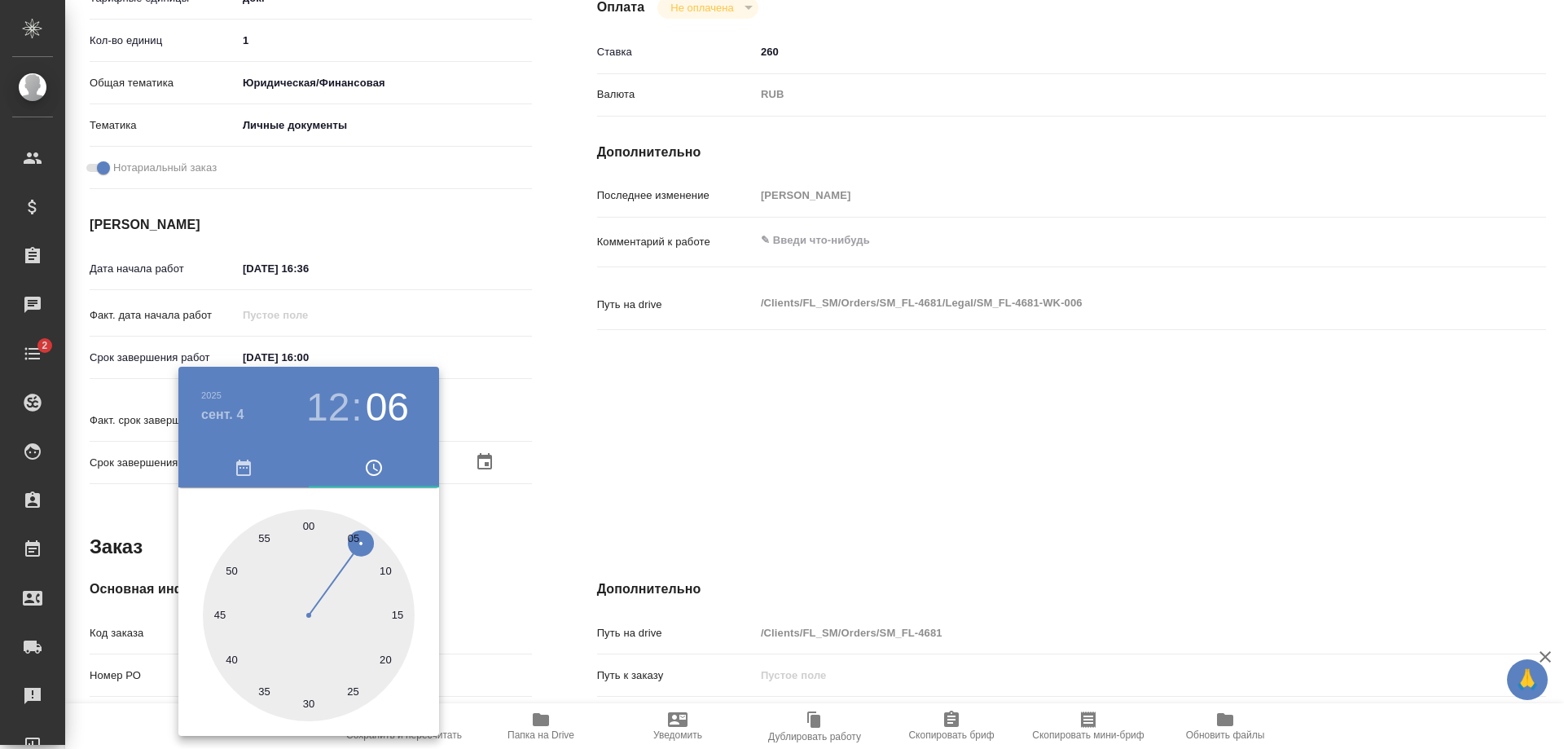
type textarea "x"
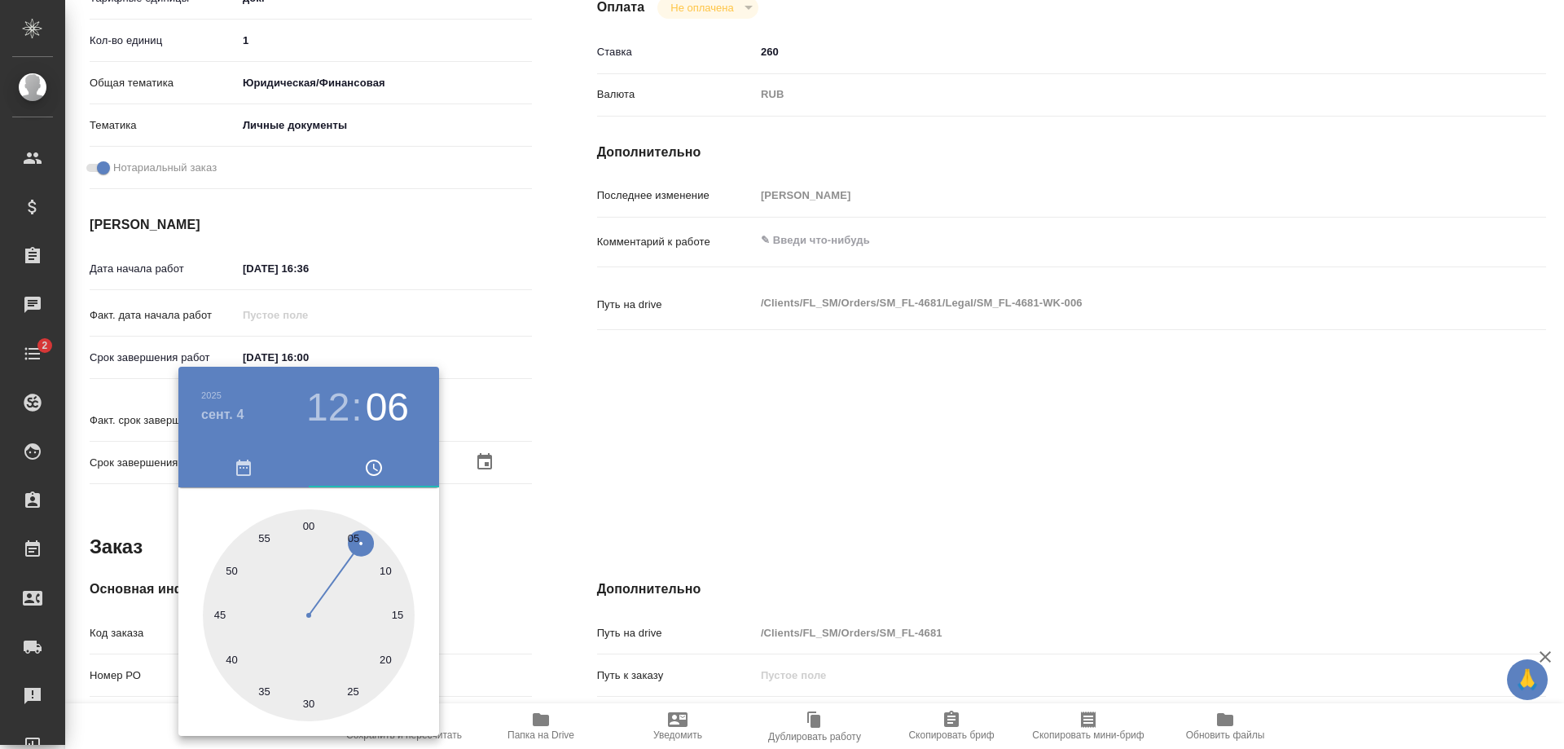
type input "[DATE] 12:03"
type textarea "x"
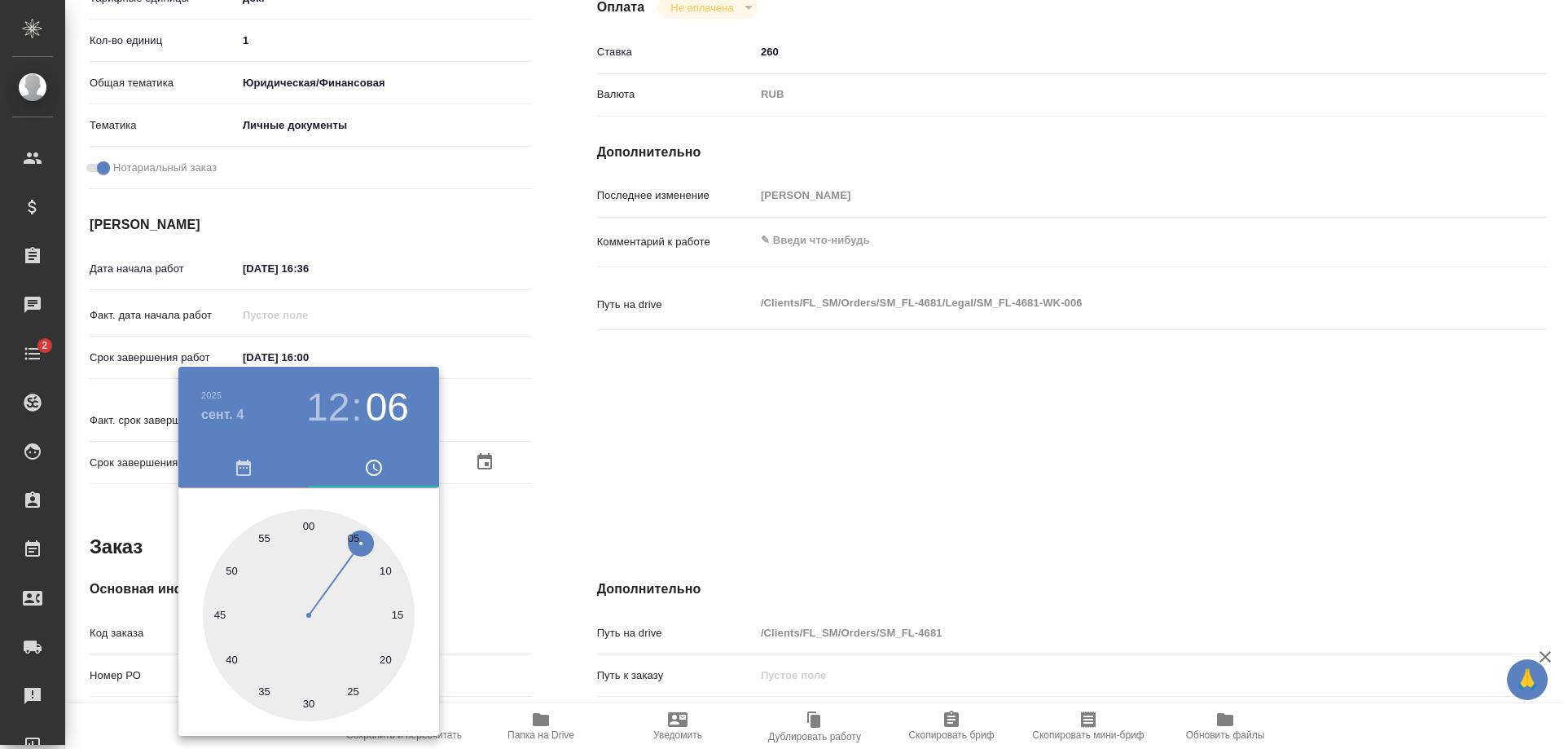
type textarea "x"
type input "[DATE] 12:02"
type textarea "x"
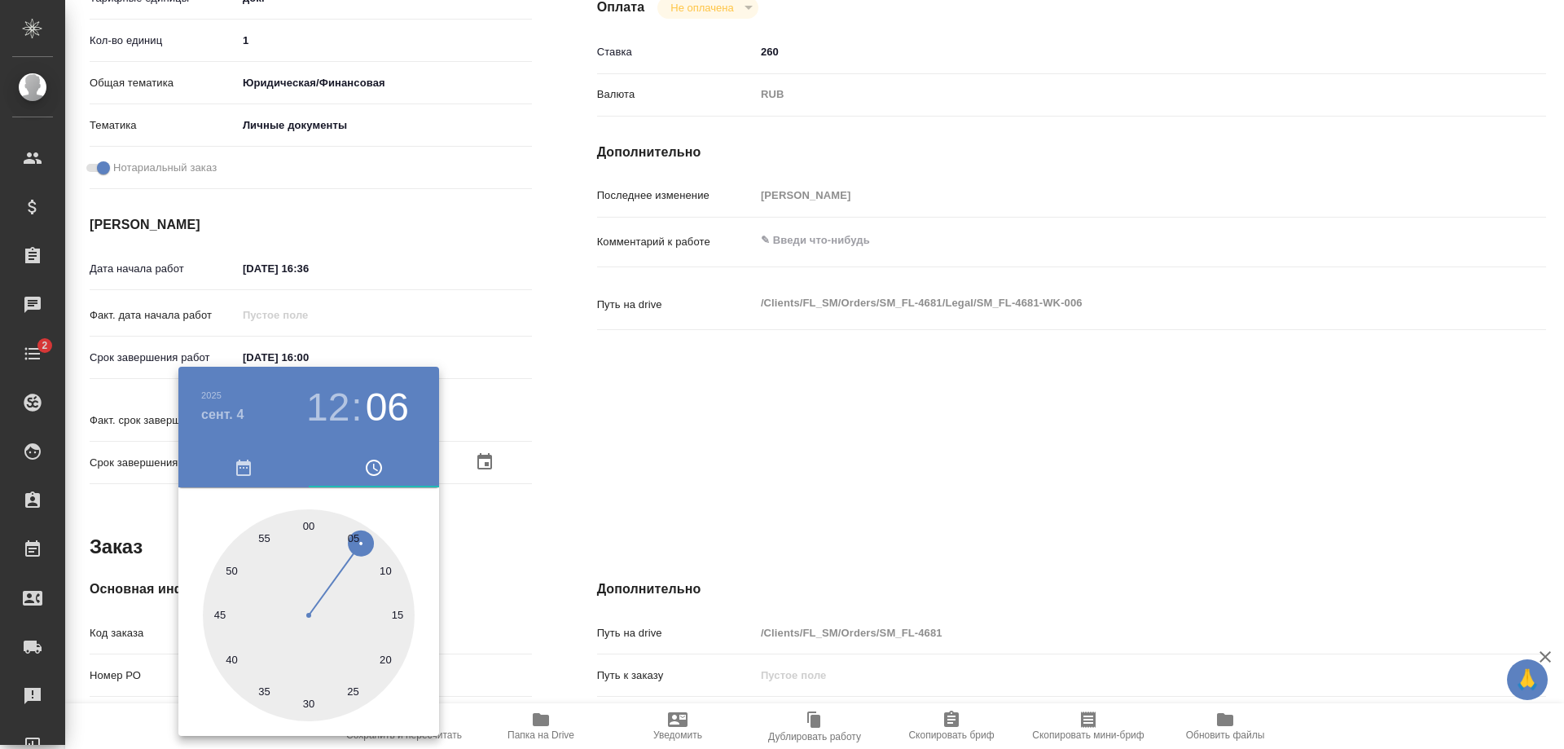
type textarea "x"
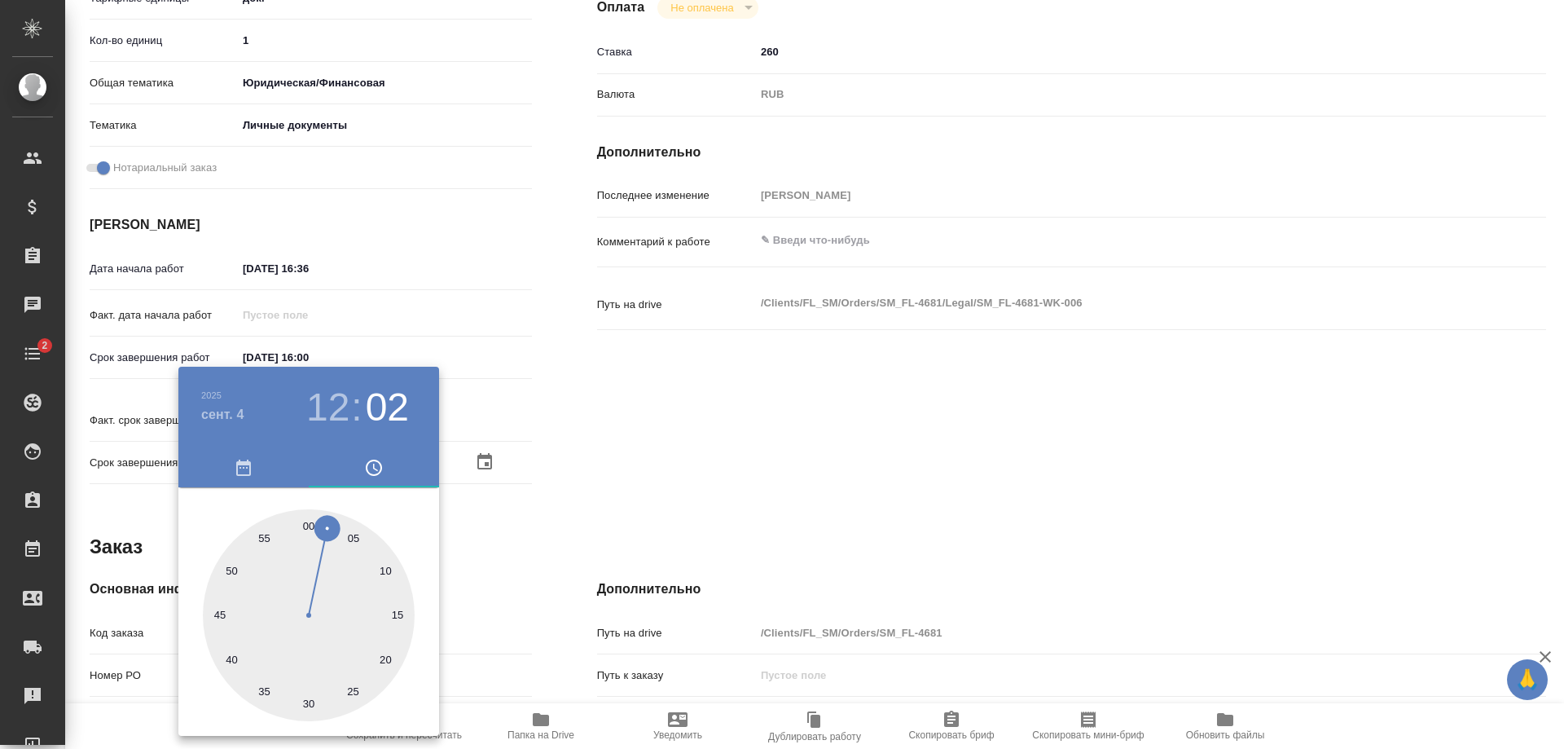
type textarea "x"
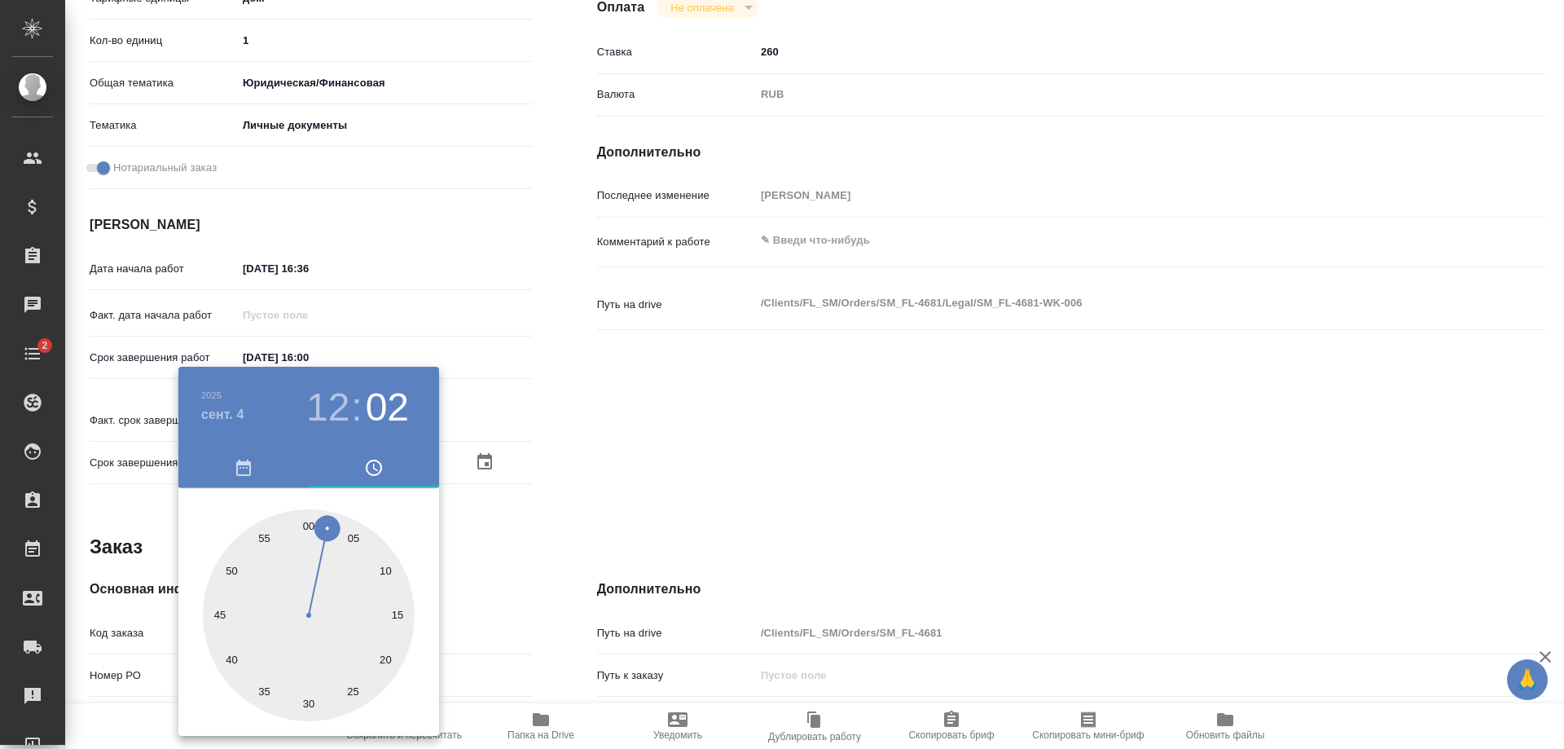
type textarea "x"
type input "[DATE] 12:01"
type textarea "x"
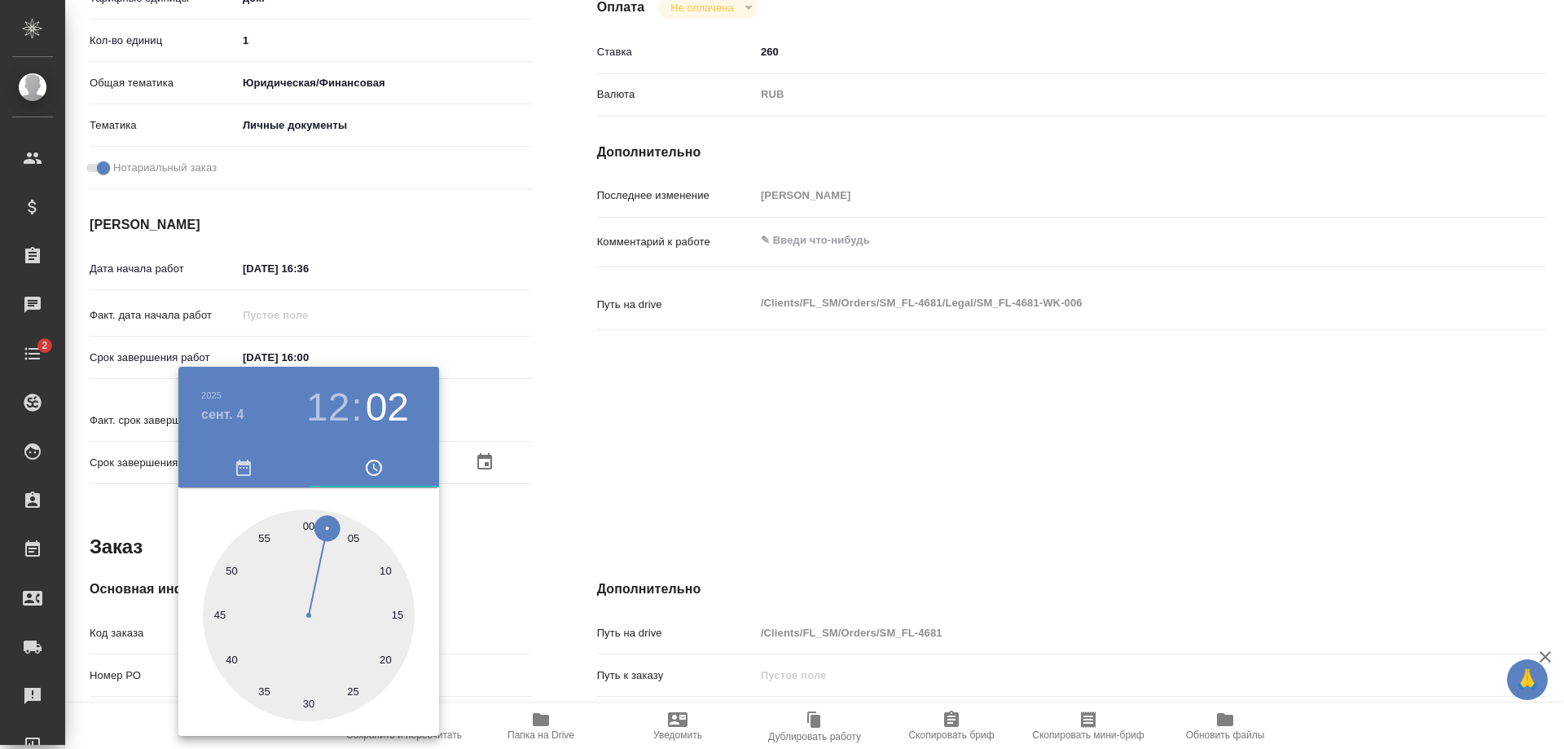
type textarea "x"
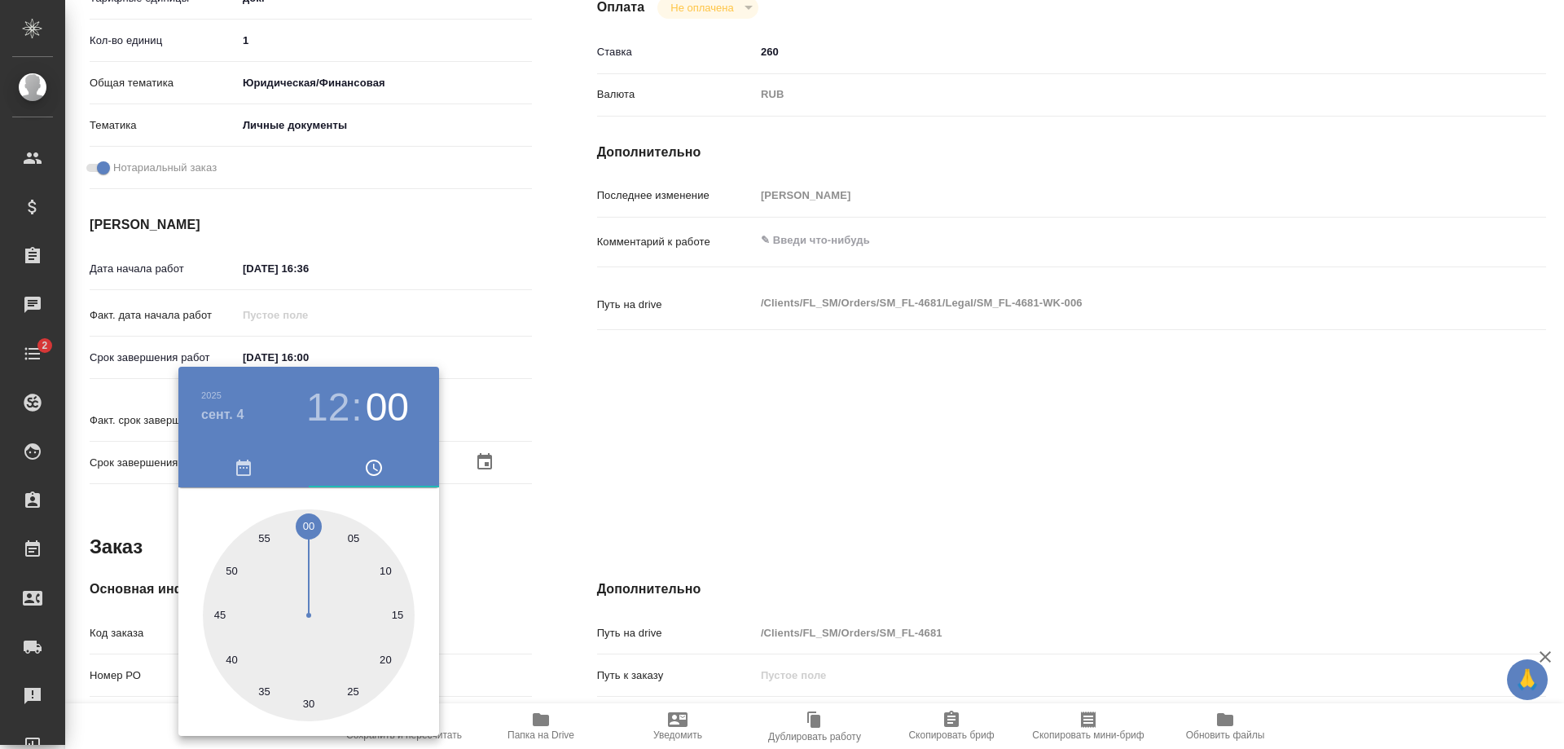
drag, startPoint x: 335, startPoint y: 682, endPoint x: 311, endPoint y: 526, distance: 157.4
click at [311, 526] on div at bounding box center [309, 615] width 212 height 212
click at [529, 518] on div at bounding box center [782, 374] width 1564 height 749
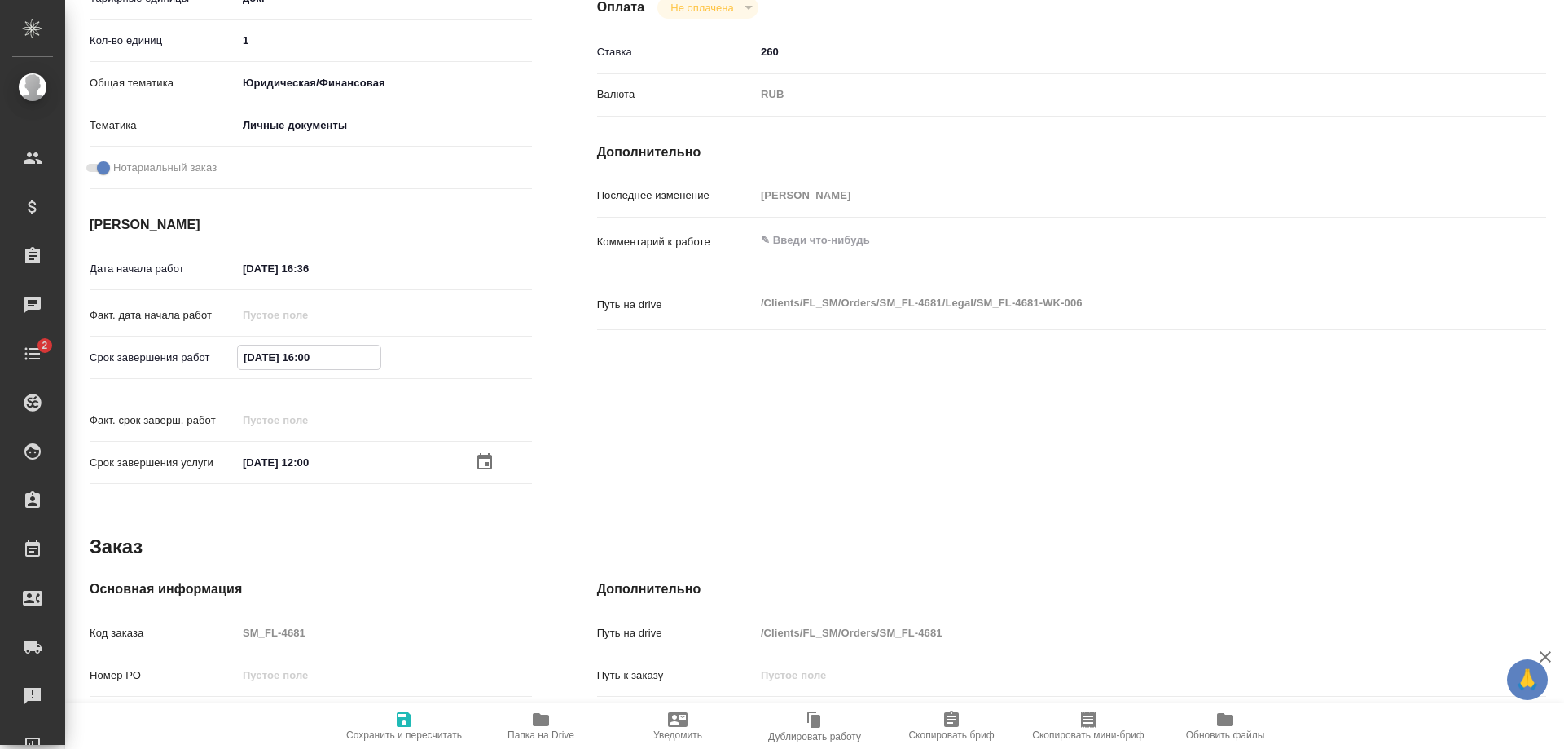
click at [311, 348] on input "[DATE] 16:00" at bounding box center [309, 357] width 143 height 24
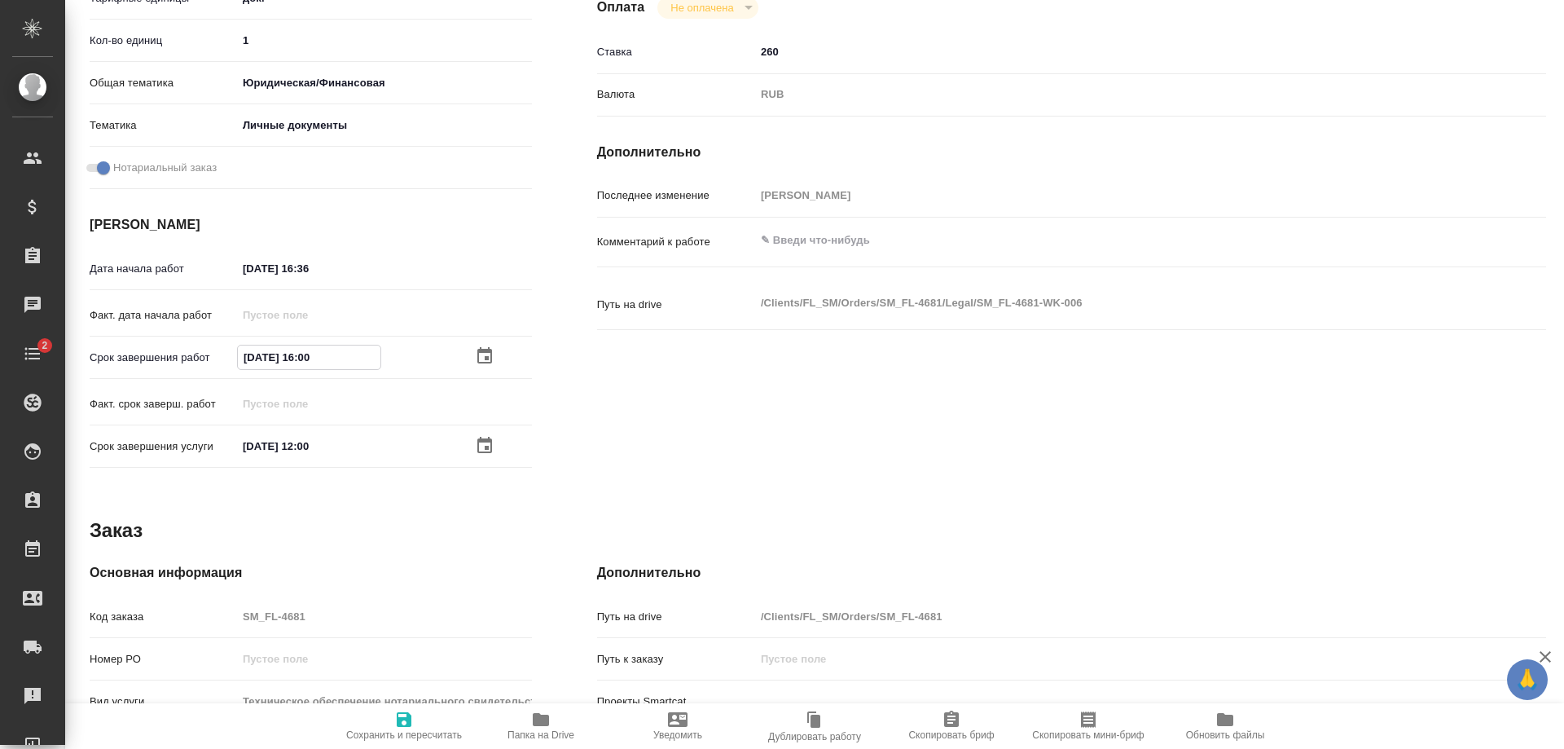
click at [479, 352] on icon "button" at bounding box center [484, 355] width 15 height 16
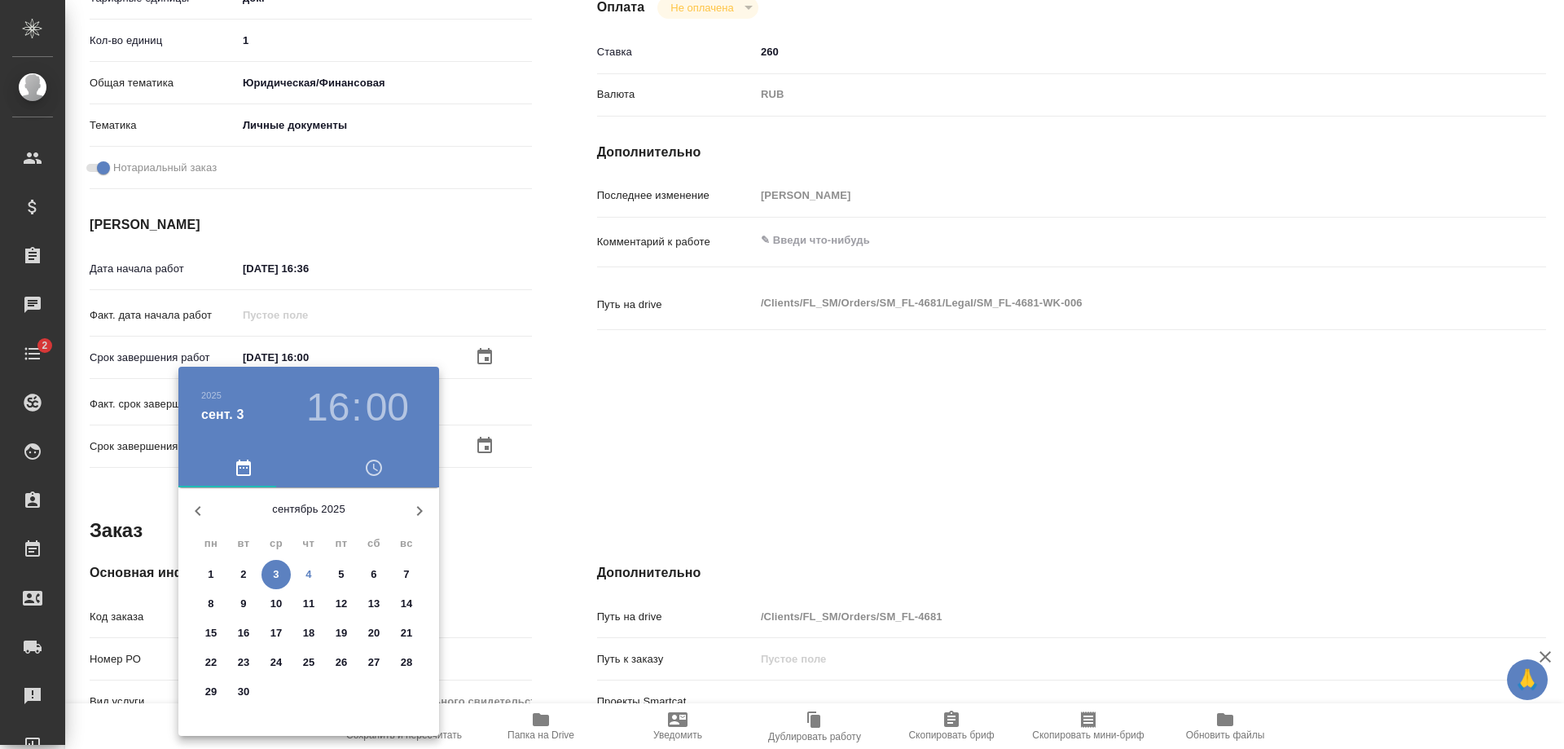
click at [297, 562] on div "4" at bounding box center [308, 574] width 33 height 29
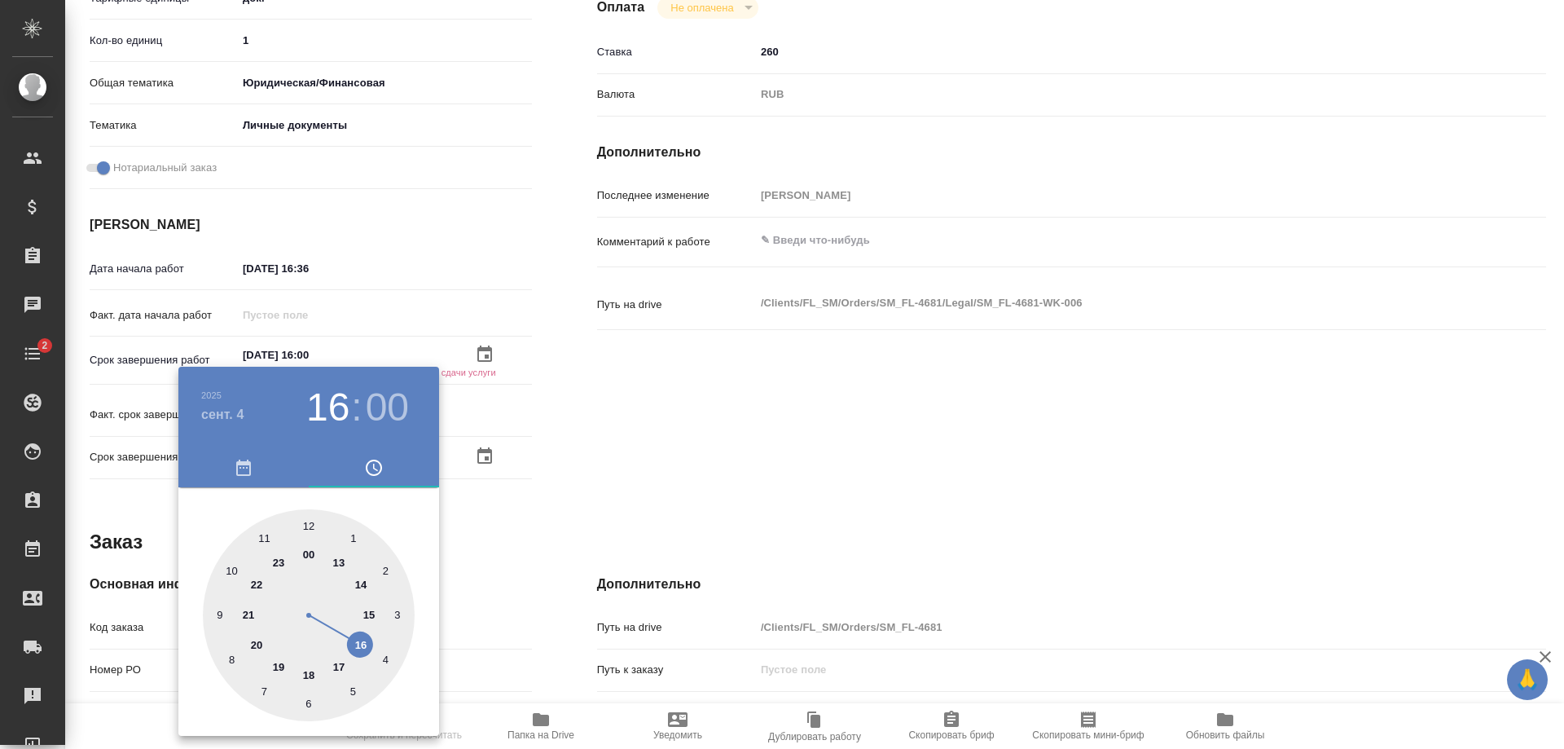
click at [327, 379] on div "[DATE] 16 : 00" at bounding box center [308, 407] width 261 height 81
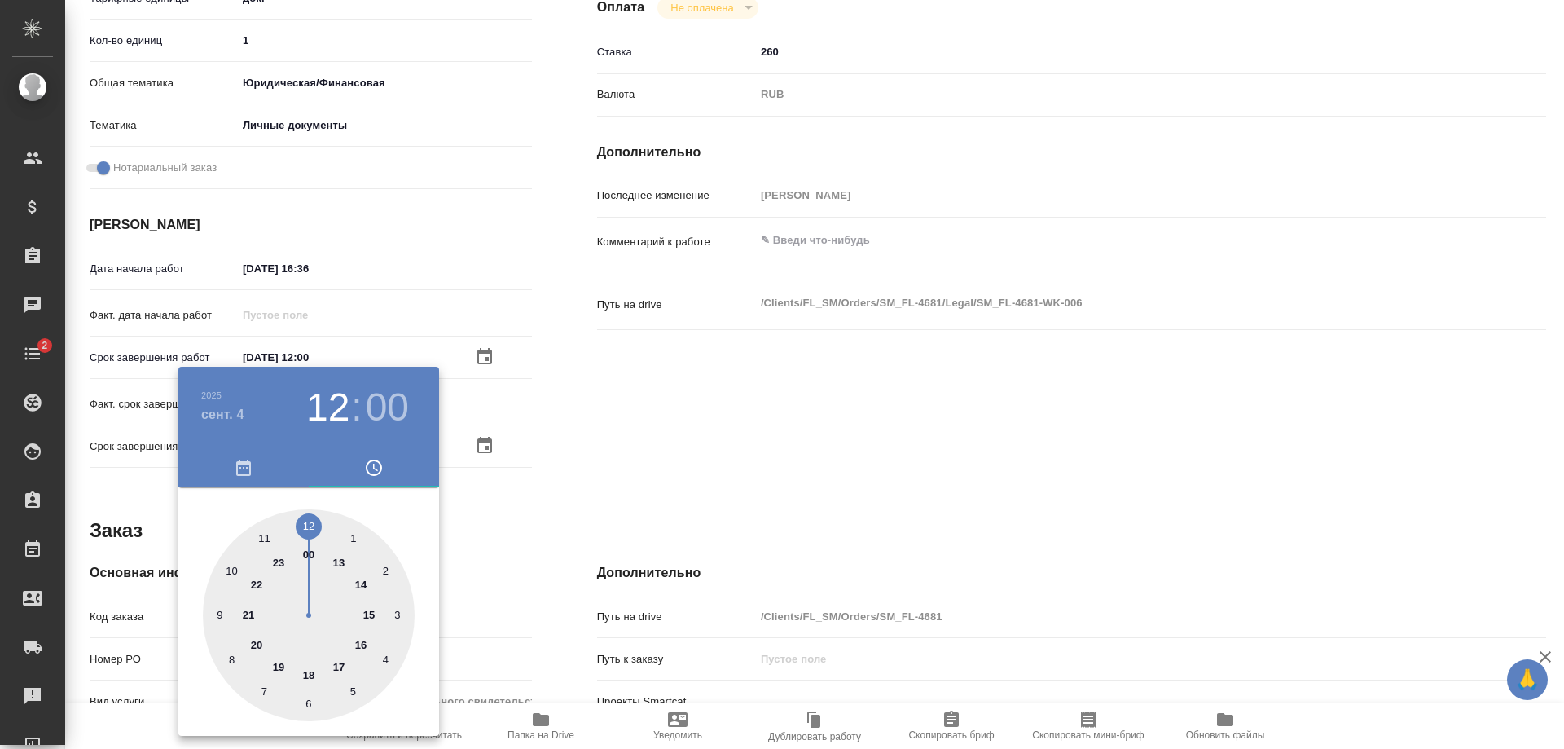
drag, startPoint x: 341, startPoint y: 633, endPoint x: 310, endPoint y: 525, distance: 111.9
click at [310, 525] on div at bounding box center [309, 615] width 212 height 212
click at [566, 504] on div at bounding box center [782, 374] width 1564 height 749
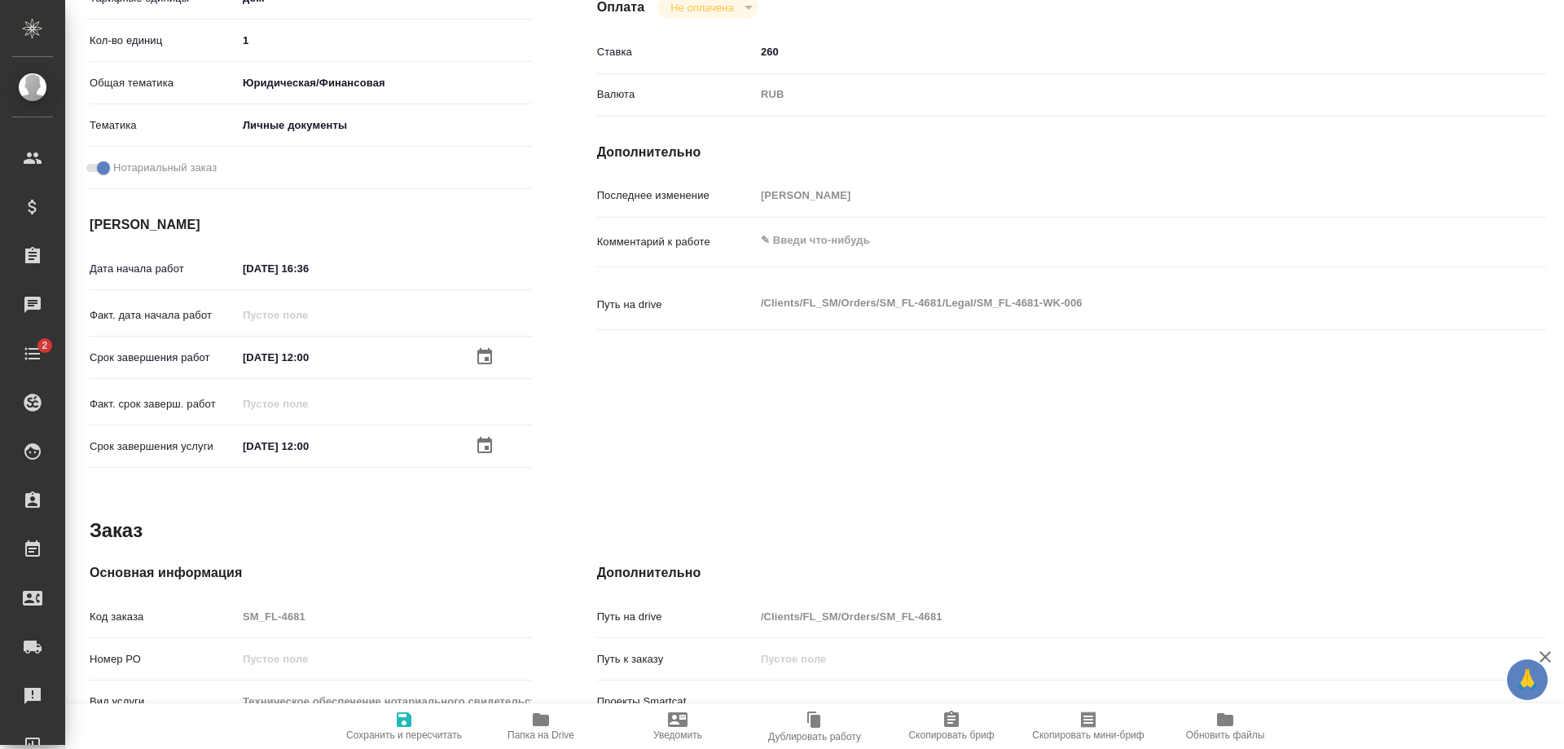
click at [407, 725] on icon "button" at bounding box center [404, 719] width 15 height 15
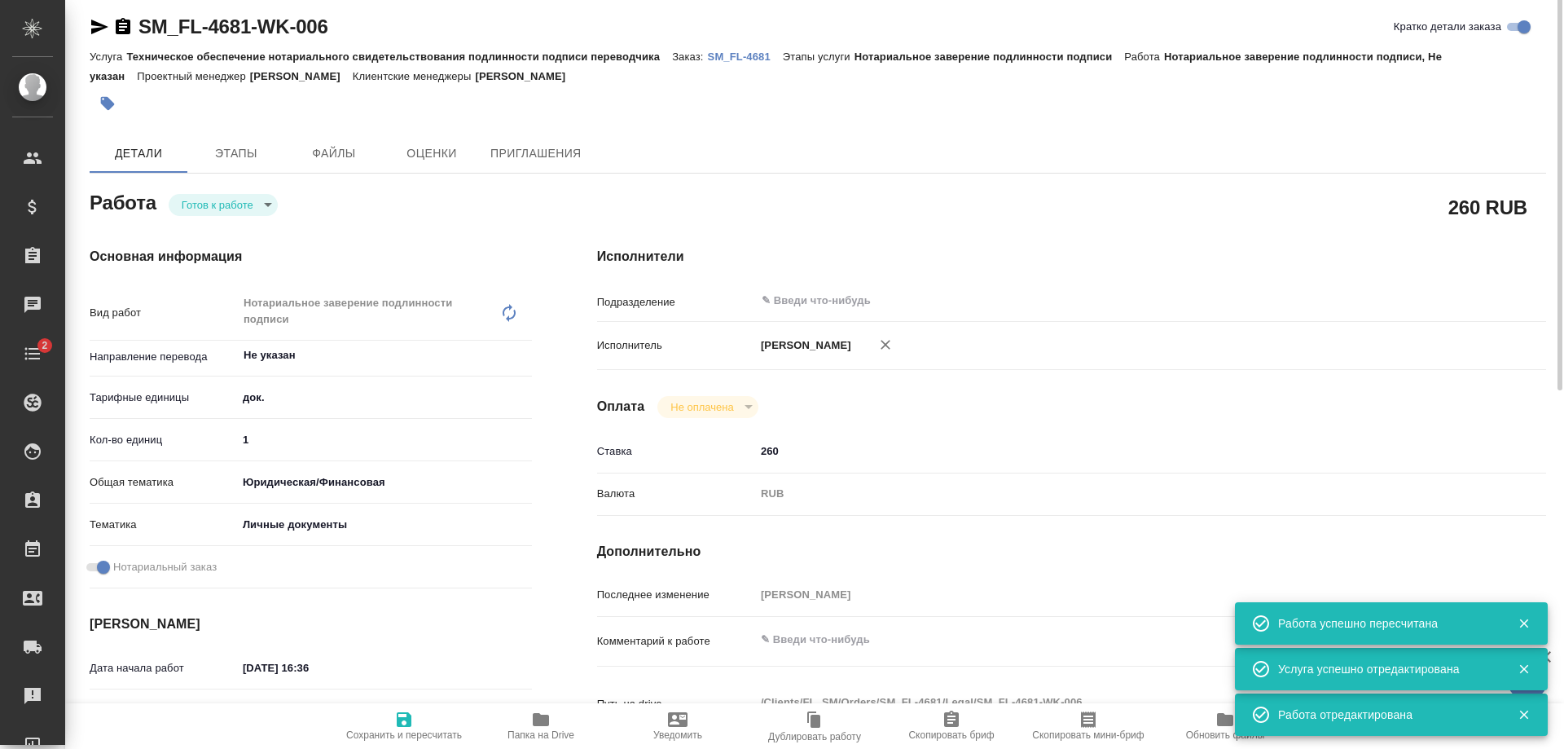
scroll to position [0, 0]
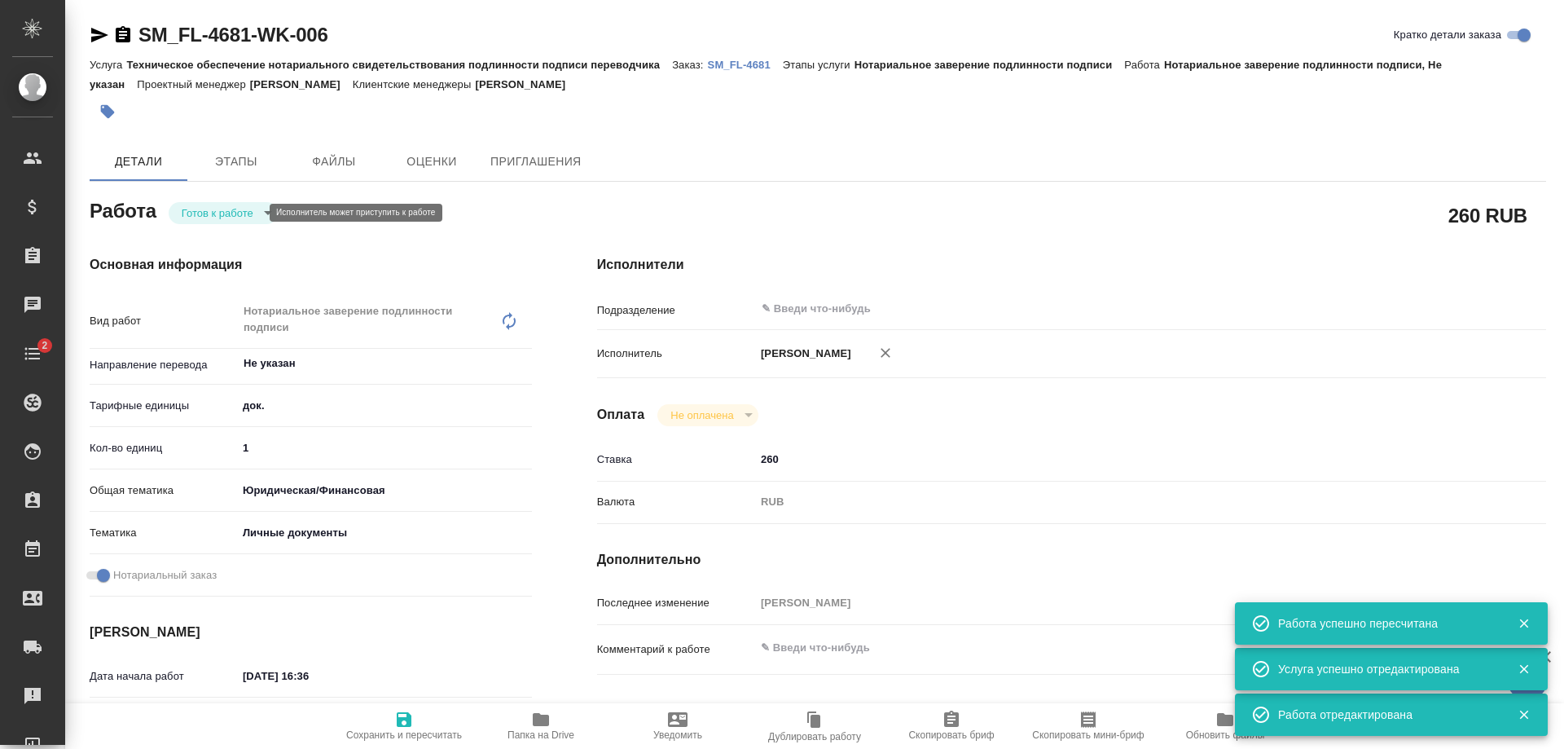
click at [213, 213] on body "🙏 .cls-1 fill:#fff; AWATERA [PERSON_NAME] Спецификации Заказы 0 Чаты 2 Todo Про…" at bounding box center [782, 374] width 1564 height 749
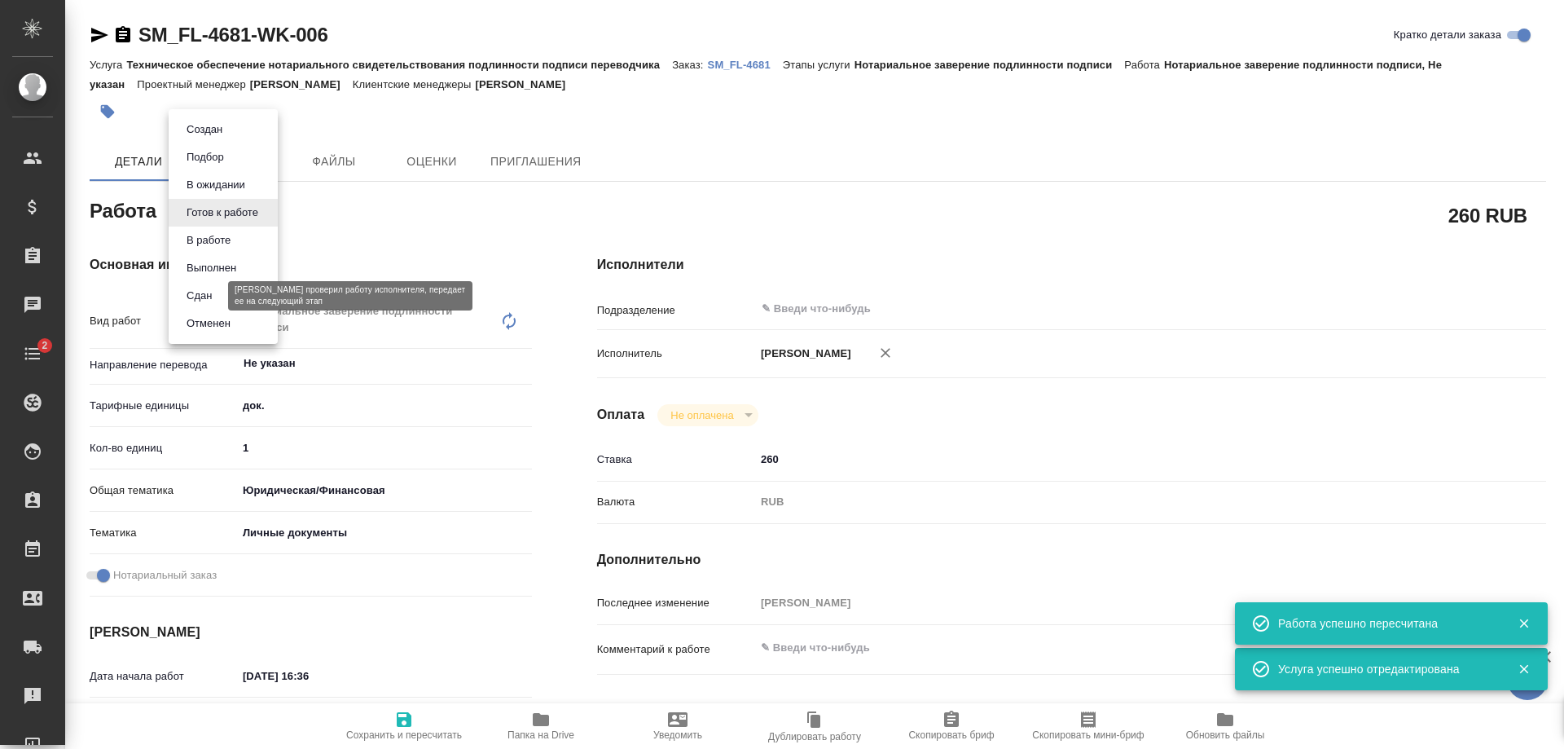
click at [217, 294] on button "Сдан" at bounding box center [199, 296] width 35 height 18
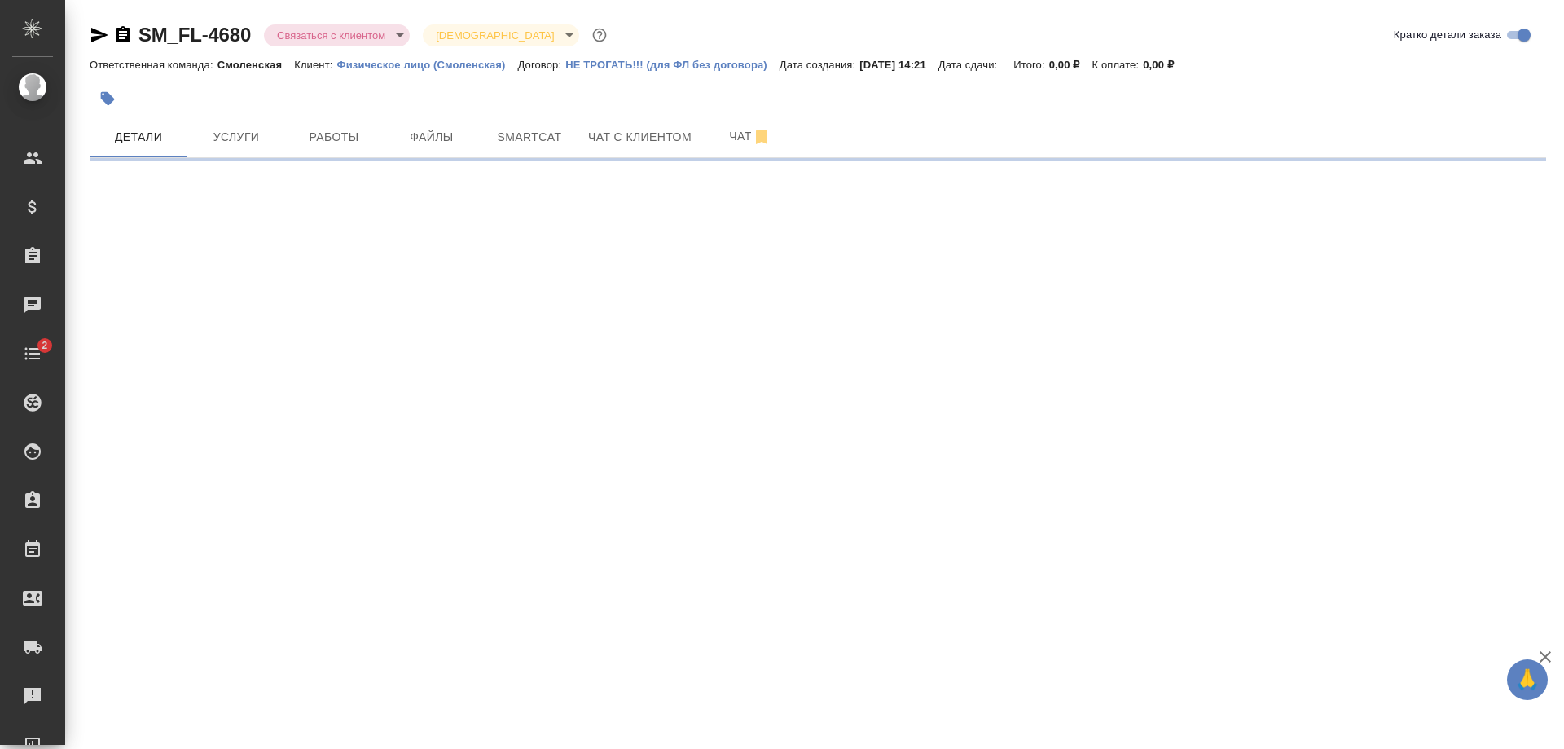
select select "RU"
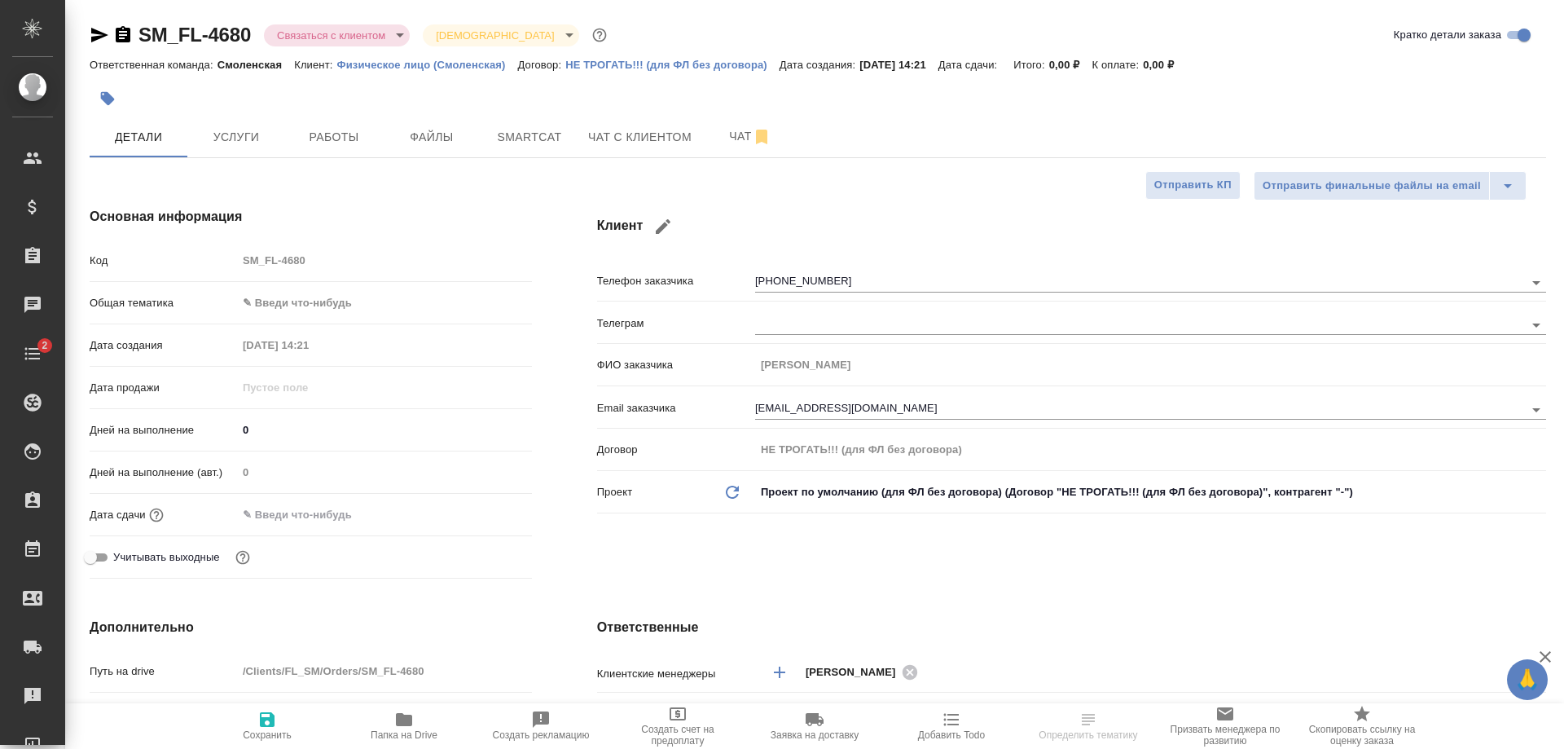
type textarea "x"
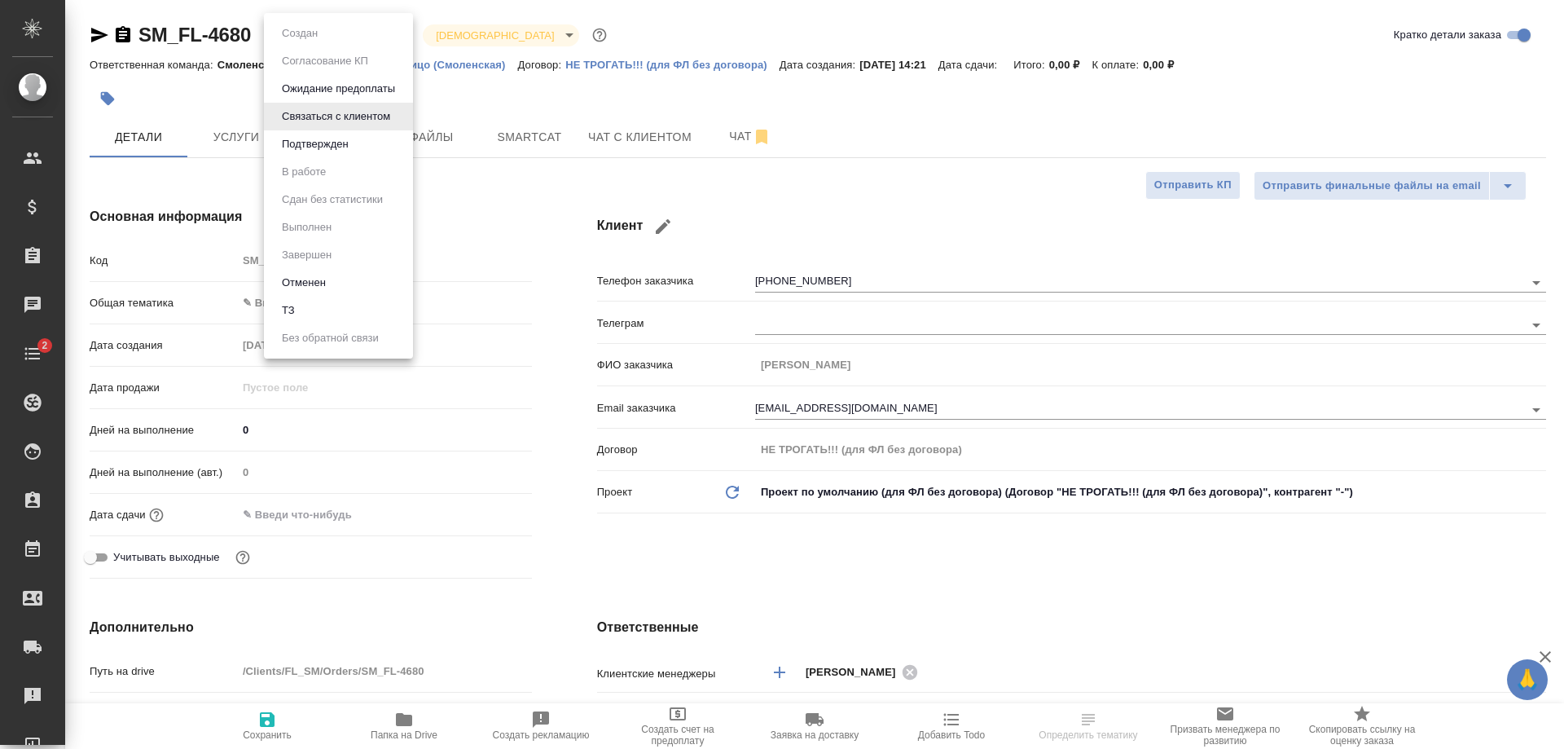
click at [367, 35] on body "🙏 .cls-1 fill:#fff; AWATERA [PERSON_NAME] Спецификации Заказы Чаты 2 Todo Проек…" at bounding box center [782, 374] width 1564 height 749
click at [498, 236] on div at bounding box center [782, 374] width 1564 height 749
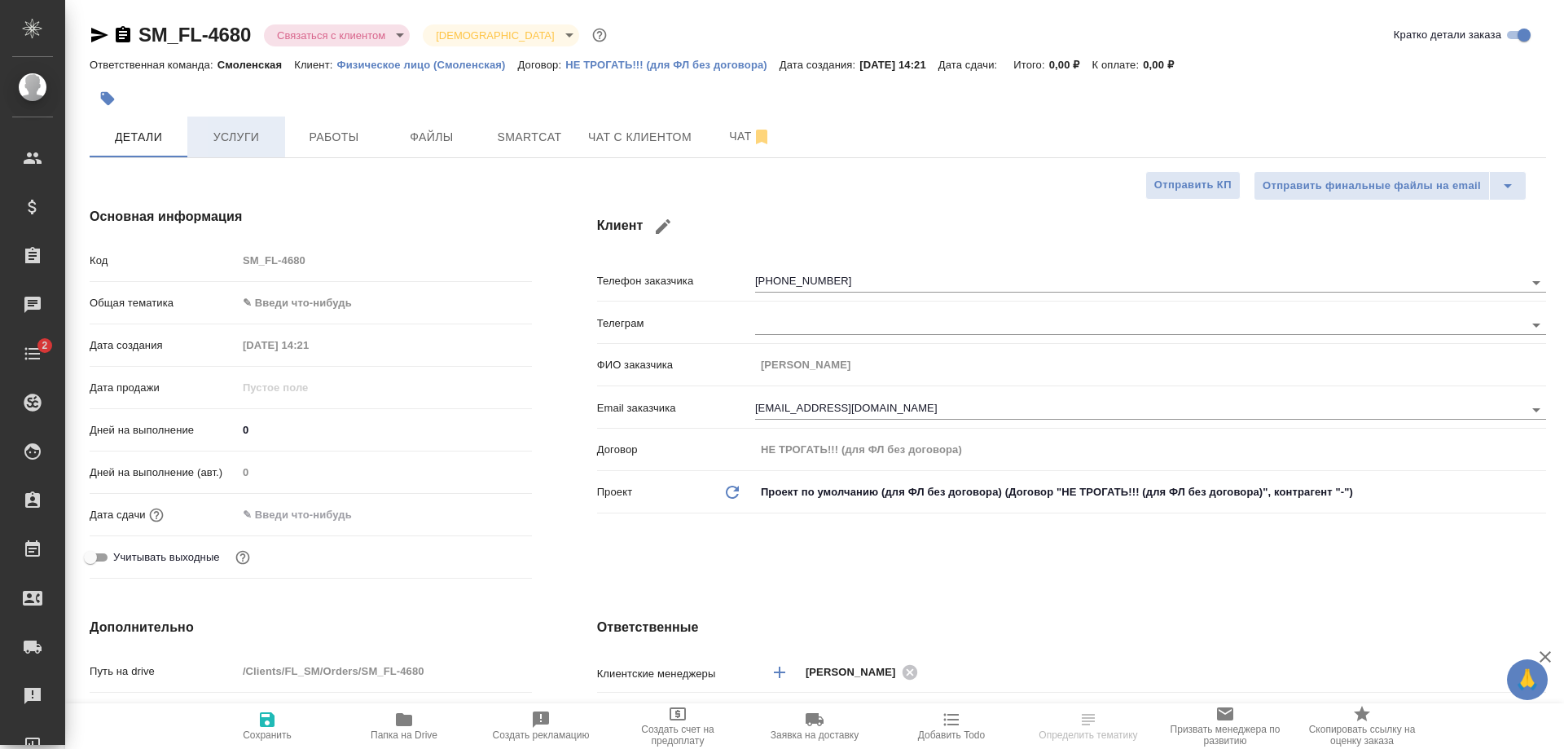
click at [223, 133] on span "Услуги" at bounding box center [236, 137] width 78 height 20
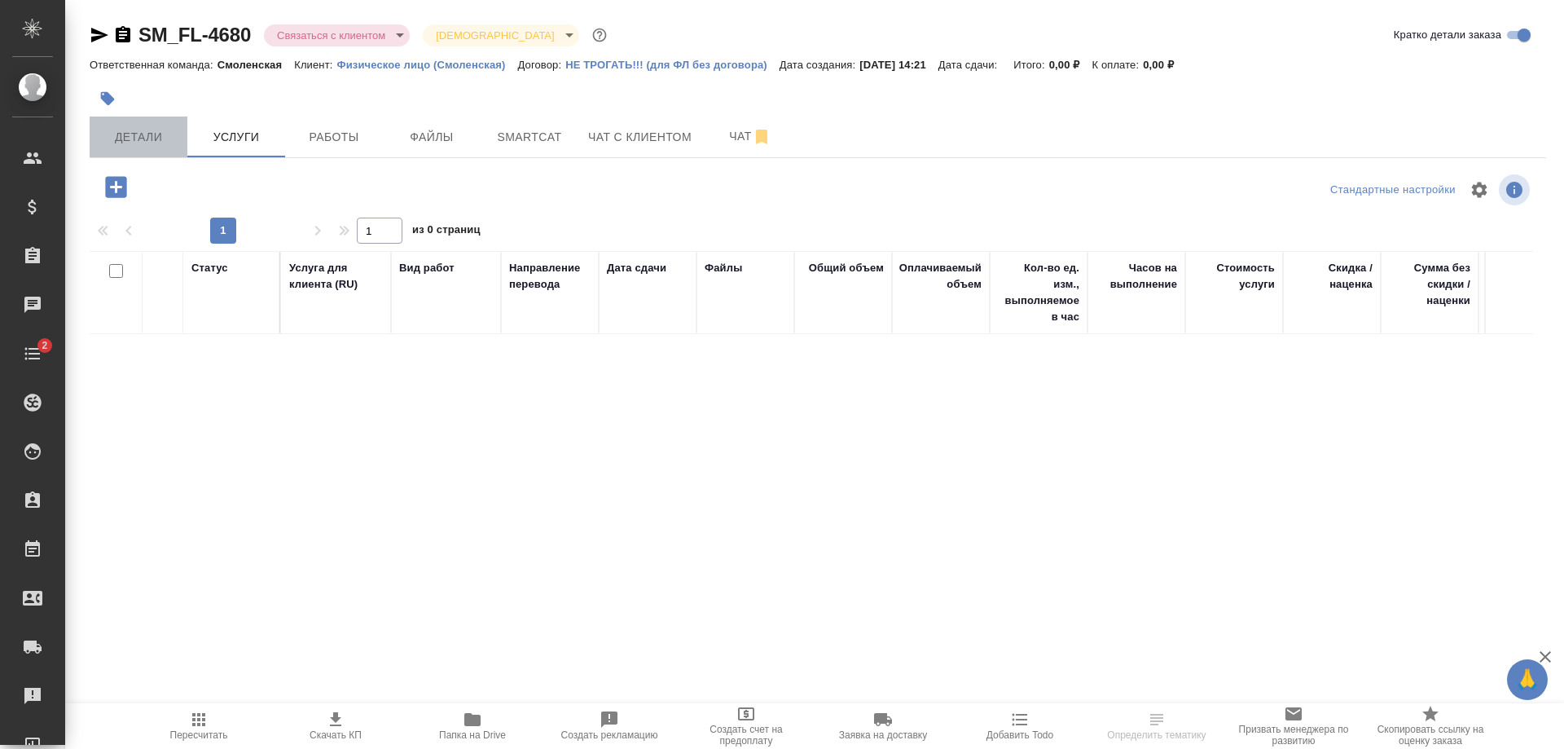
click at [159, 138] on span "Детали" at bounding box center [138, 137] width 78 height 20
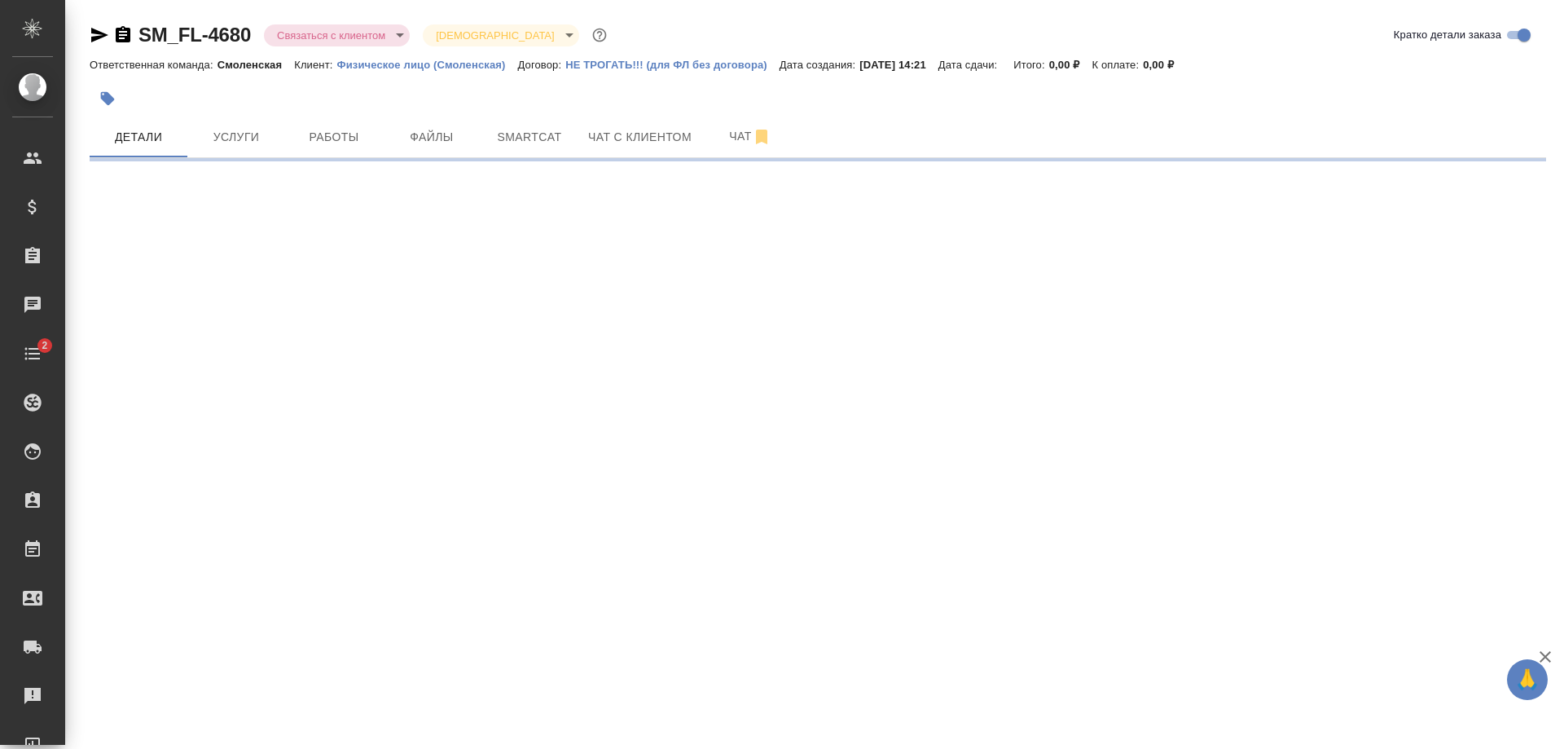
select select "RU"
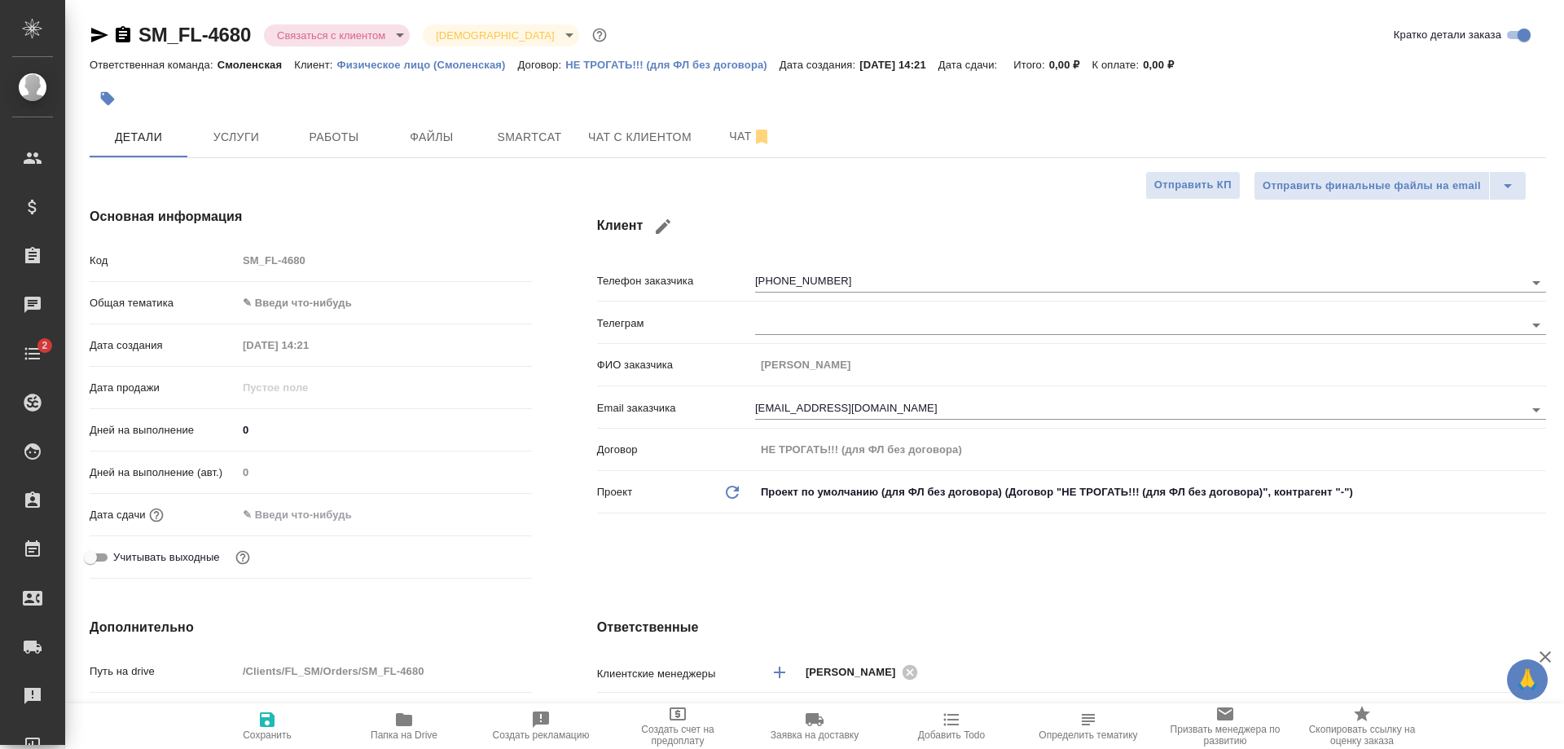
type textarea "x"
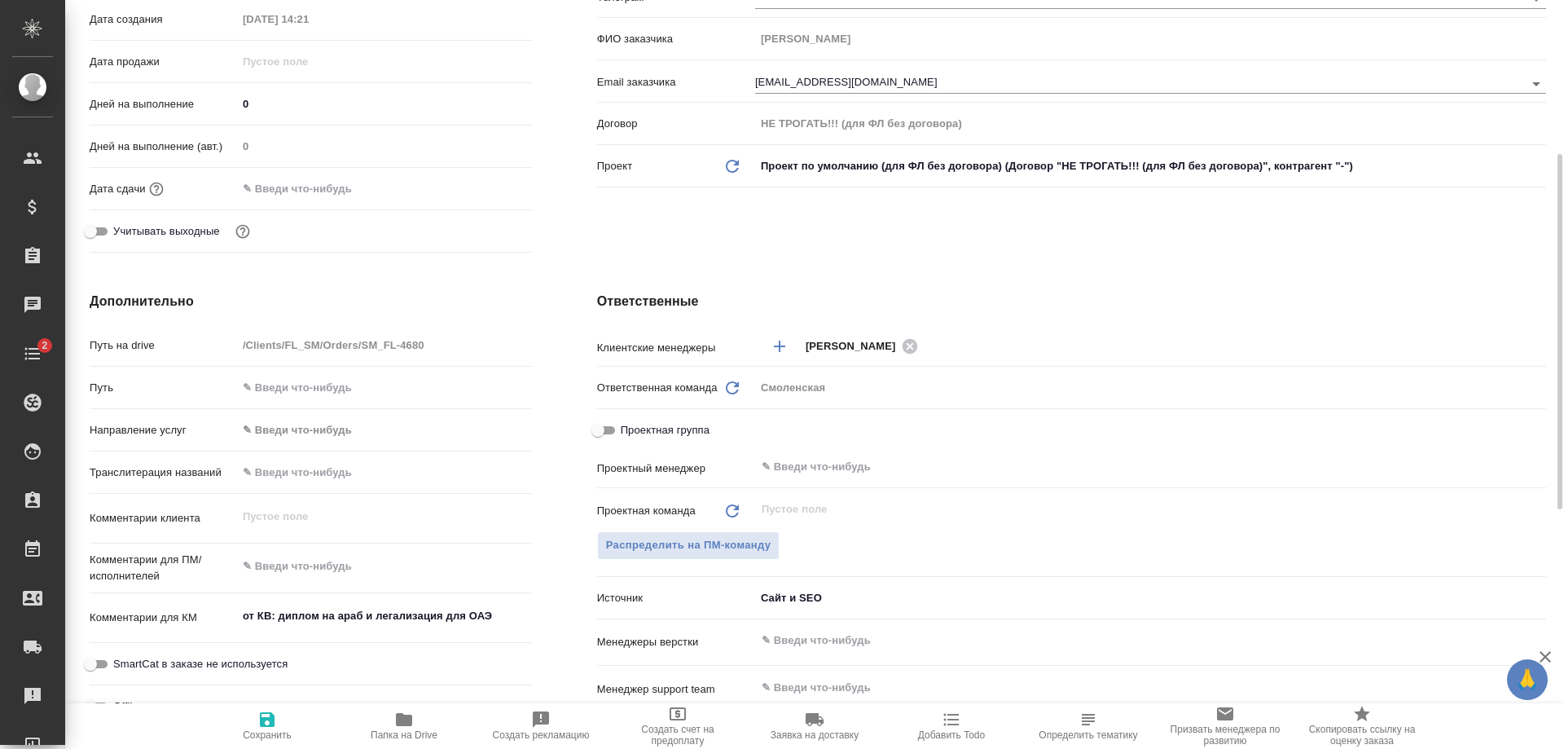
scroll to position [652, 0]
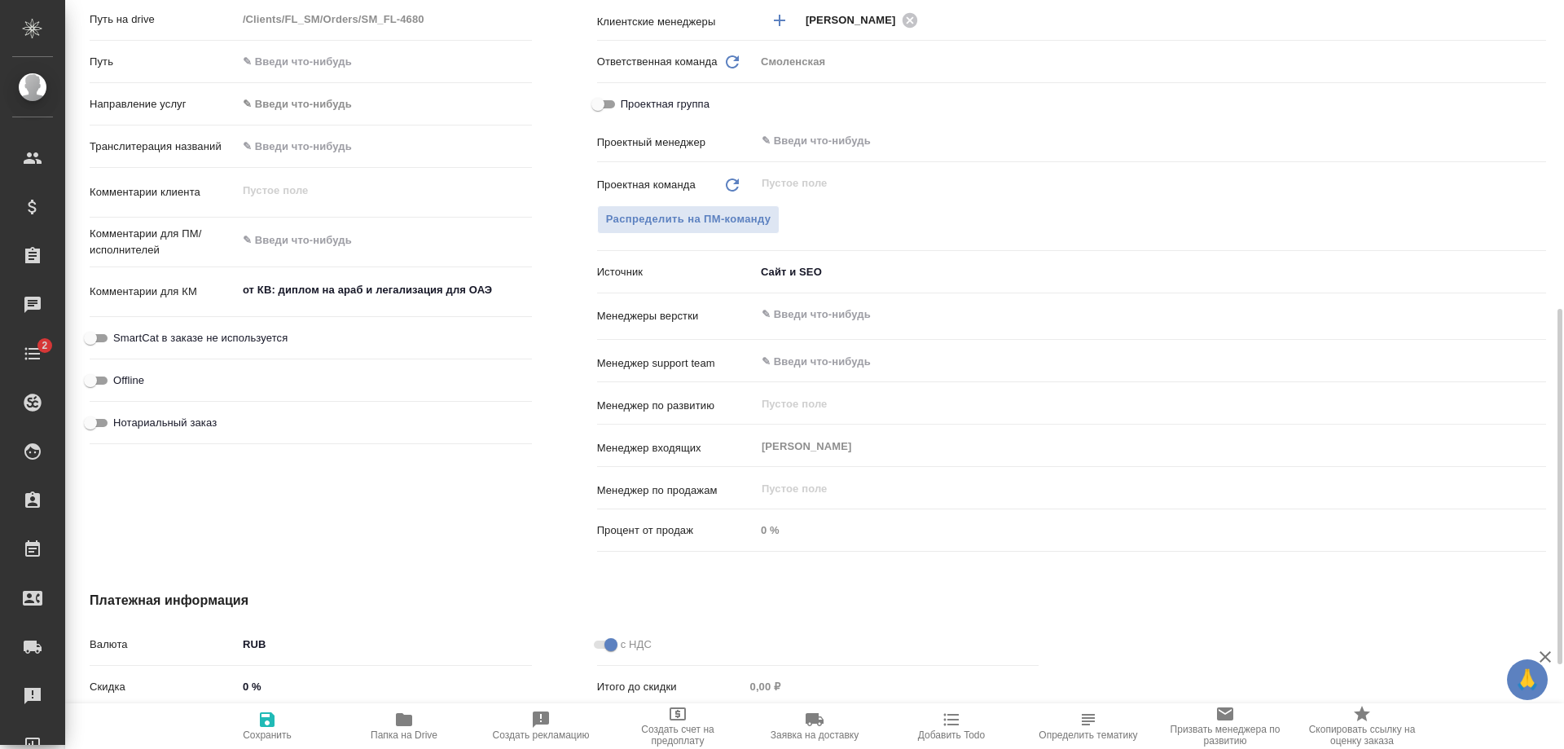
type textarea "x"
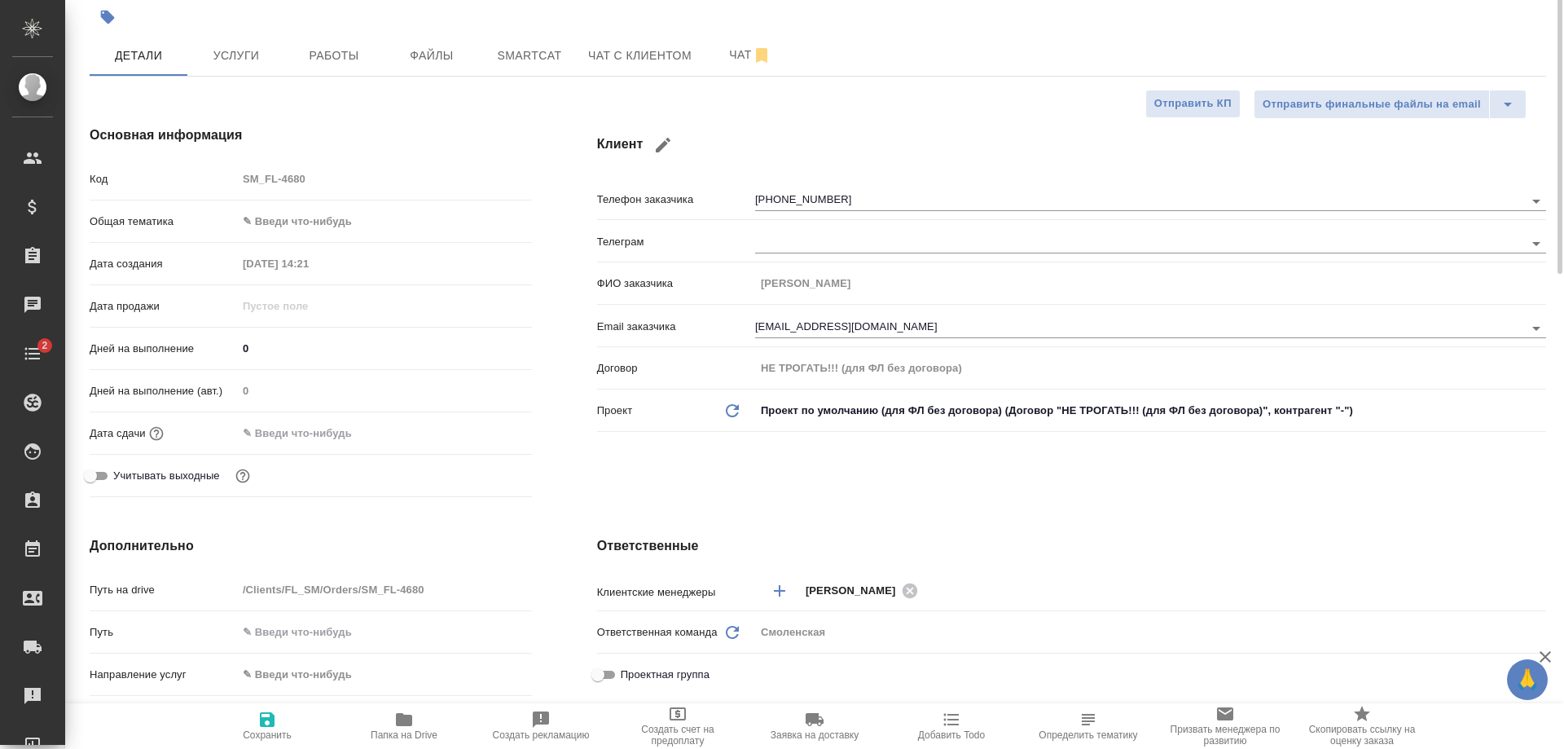
scroll to position [0, 0]
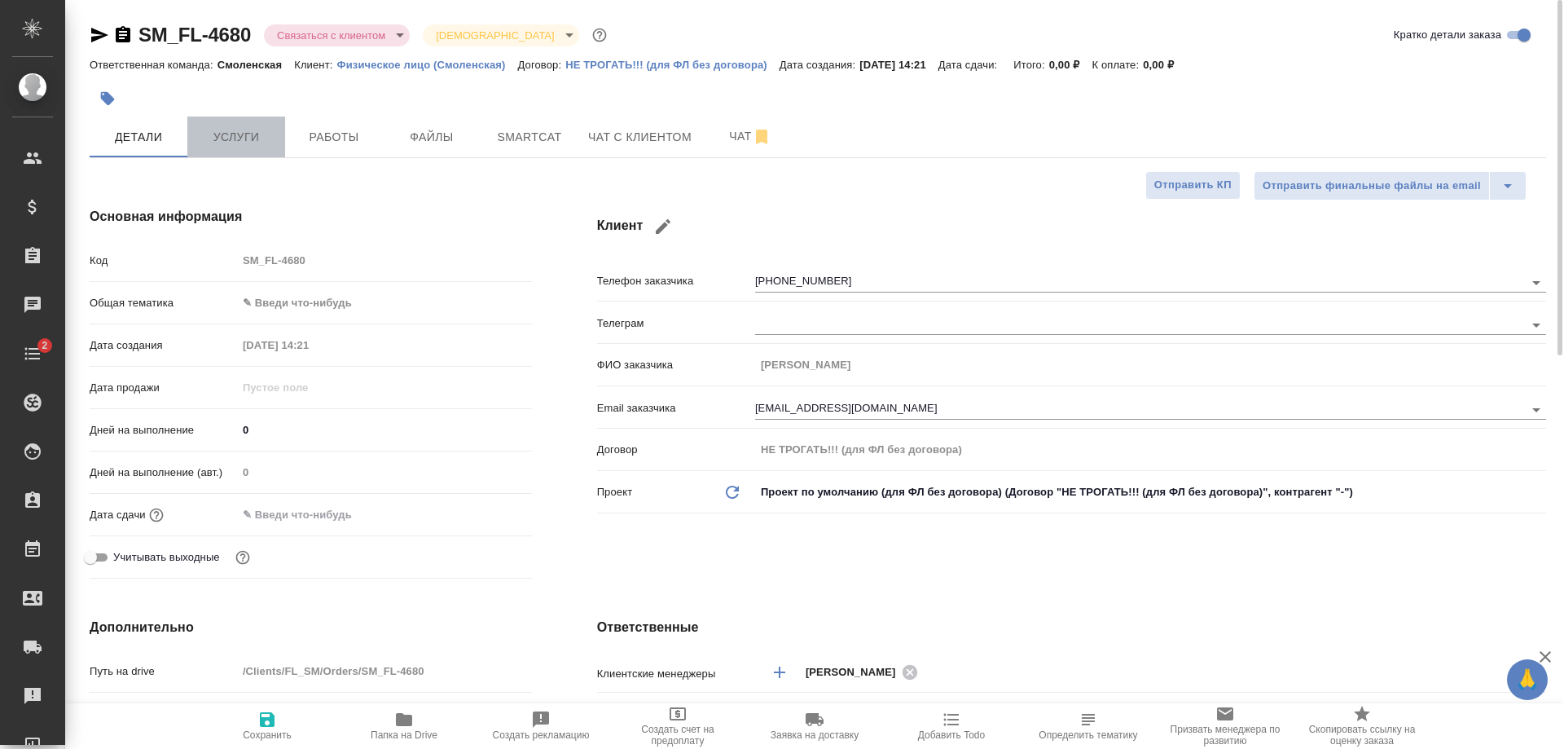
click at [212, 119] on button "Услуги" at bounding box center [236, 136] width 98 height 41
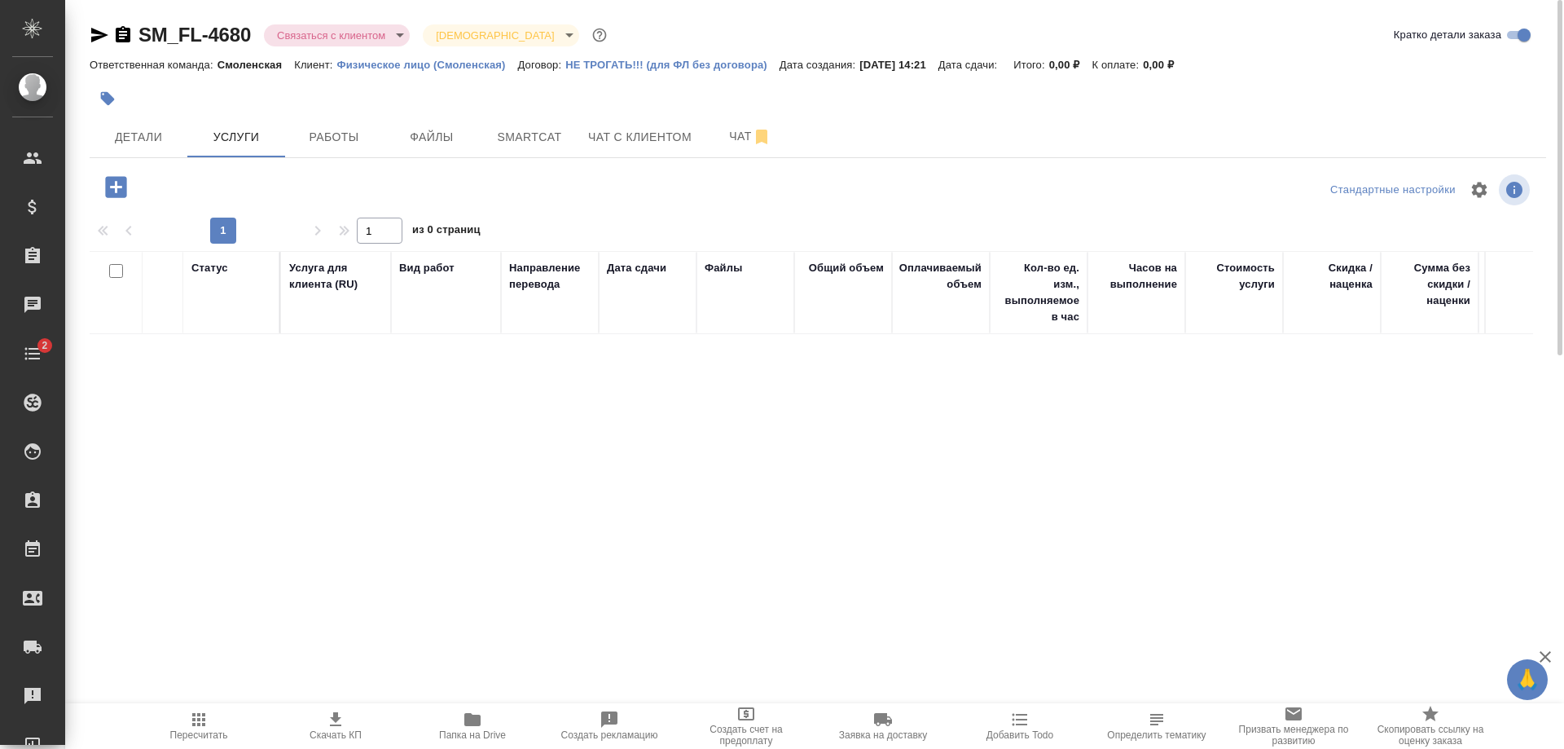
click at [112, 182] on icon "button" at bounding box center [115, 186] width 21 height 21
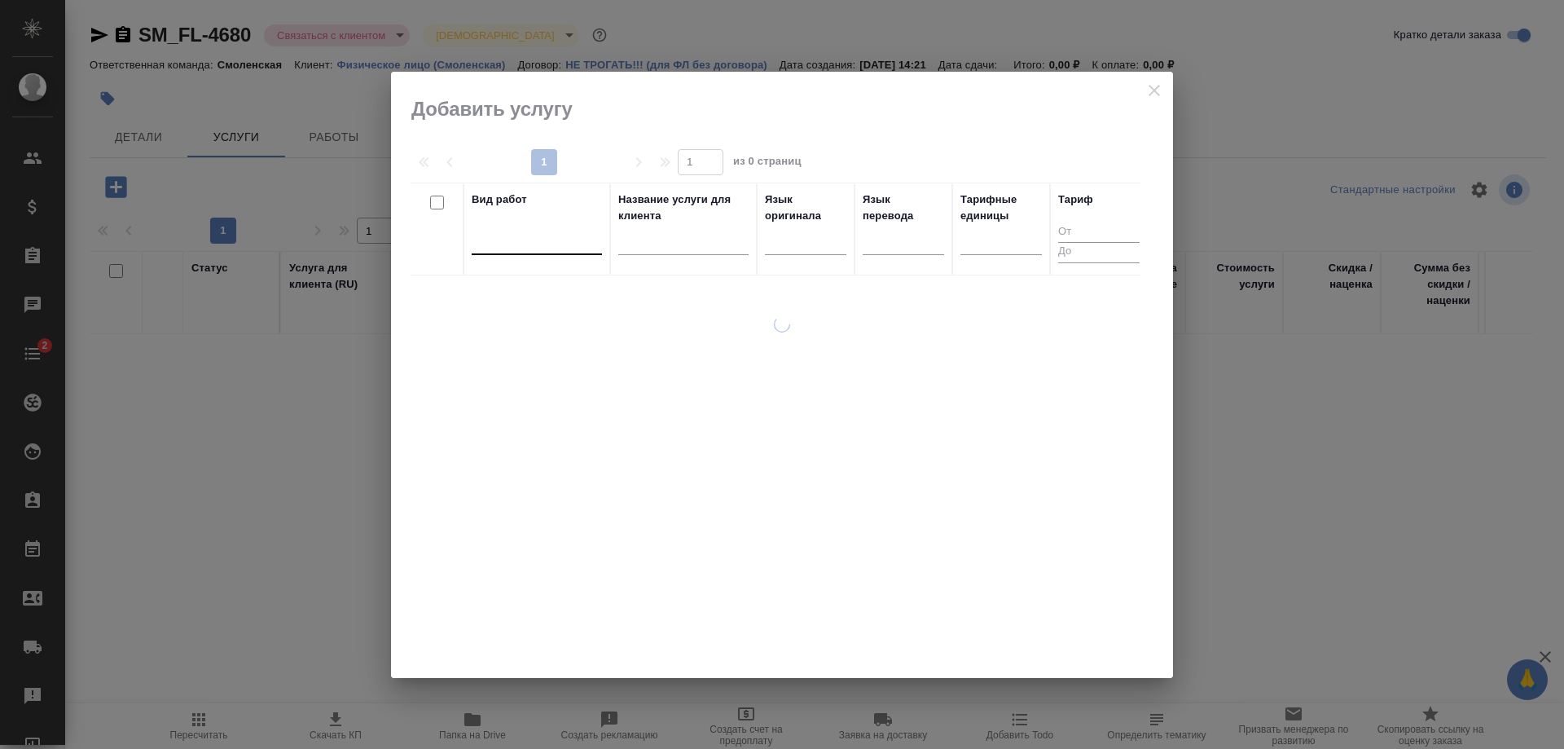
click at [519, 233] on div at bounding box center [537, 238] width 130 height 24
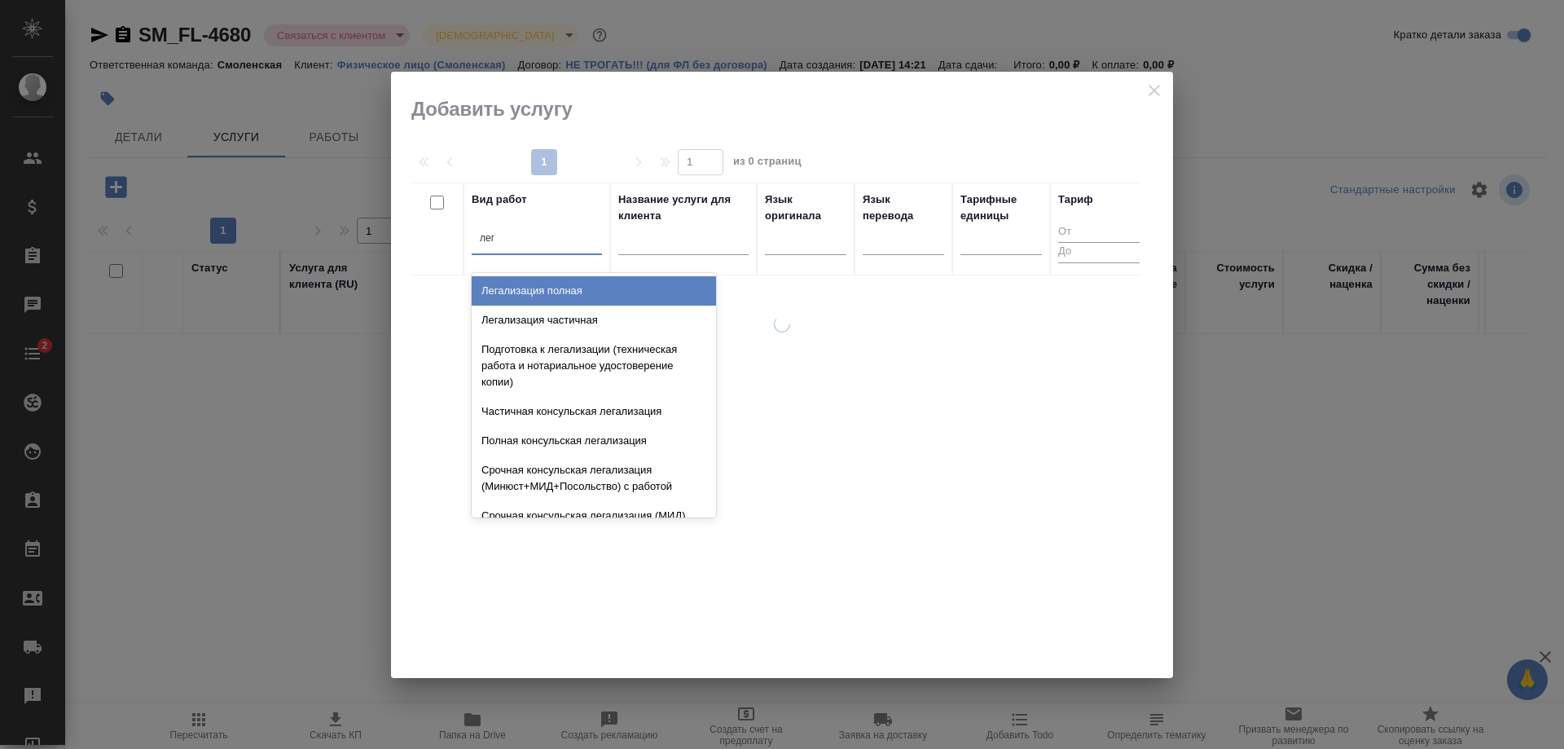
type input "лега"
click at [536, 285] on div "Легализация полная" at bounding box center [594, 290] width 244 height 29
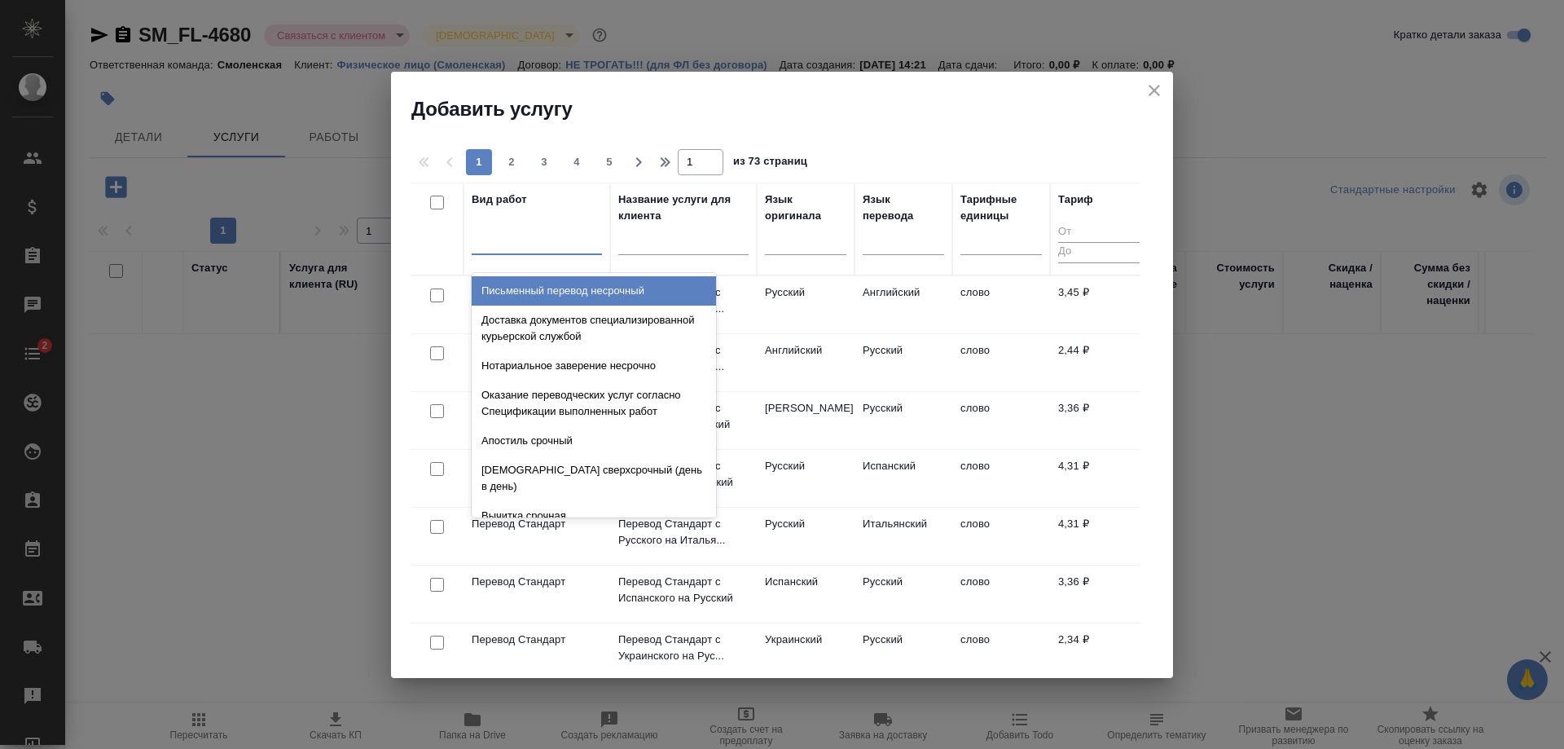
click at [560, 238] on div at bounding box center [537, 238] width 130 height 24
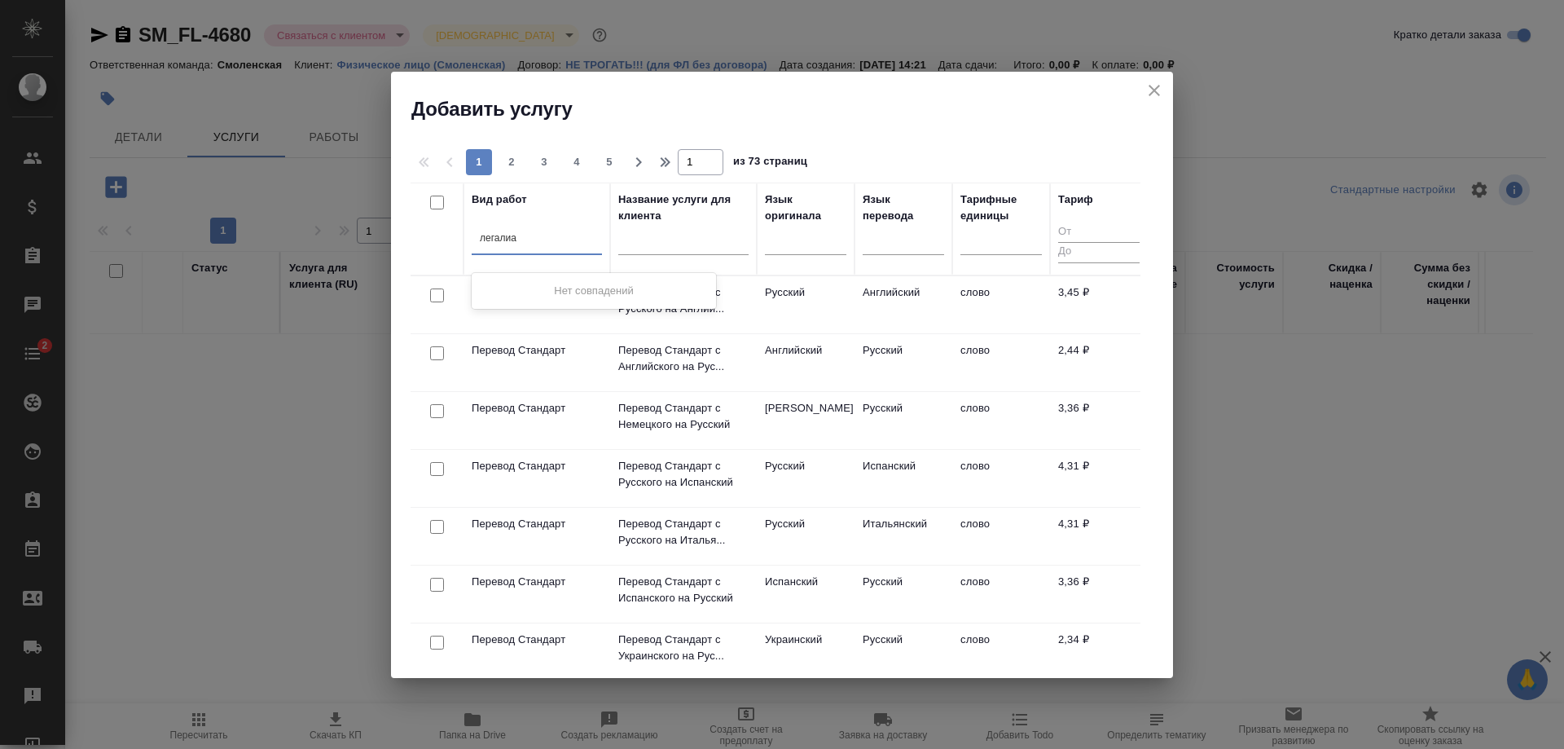
type input "легали"
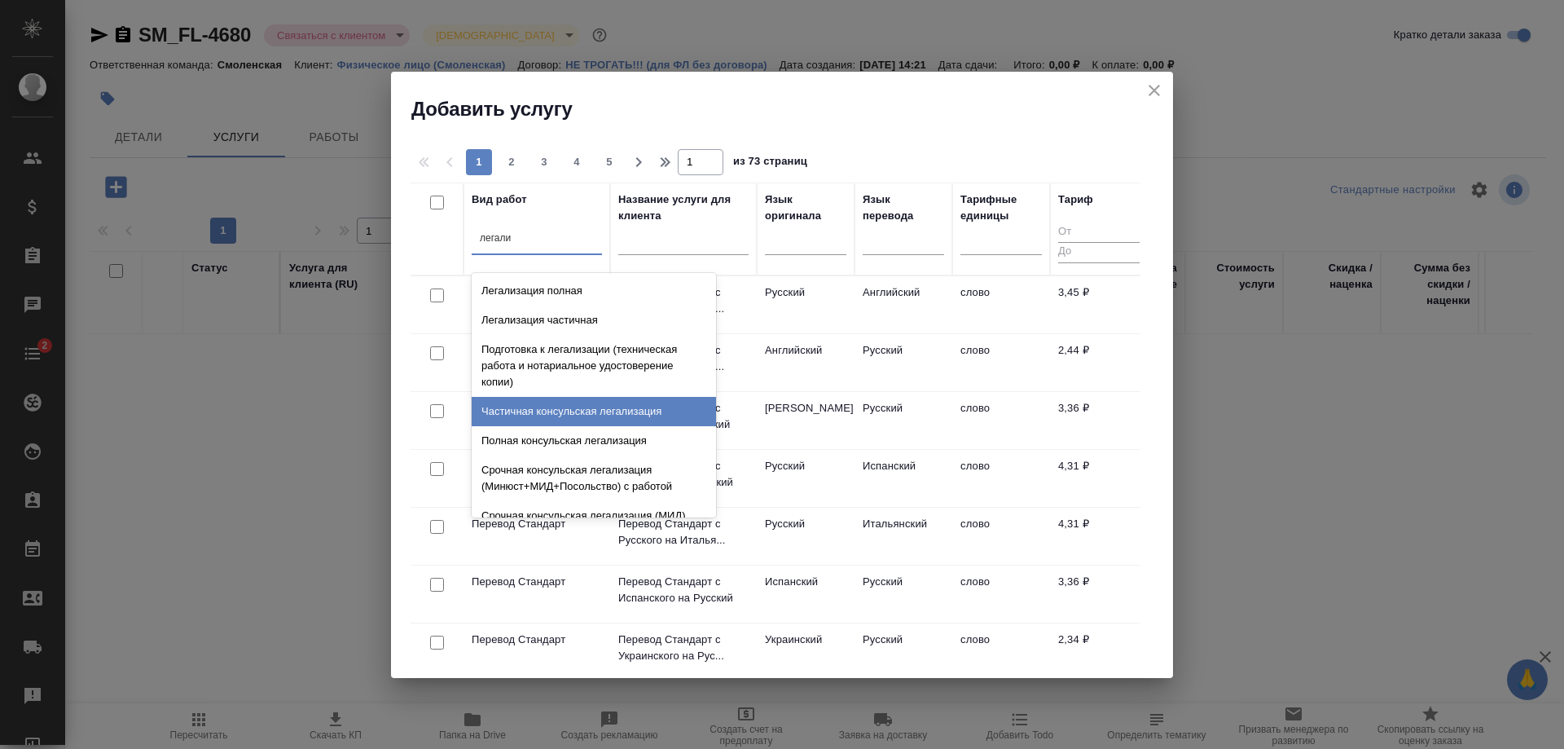
scroll to position [16, 0]
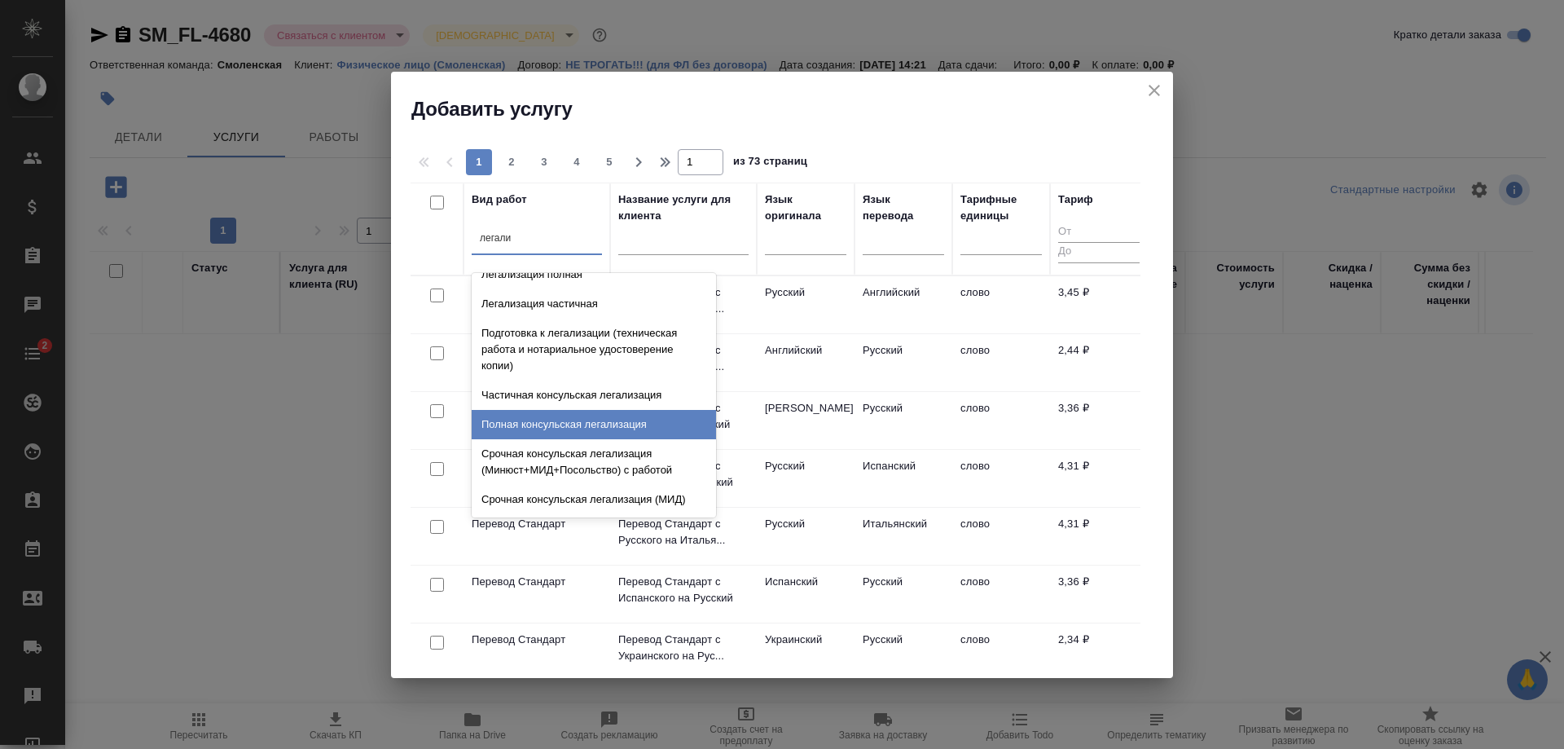
click at [587, 414] on div "Полная консульская легализация" at bounding box center [594, 424] width 244 height 29
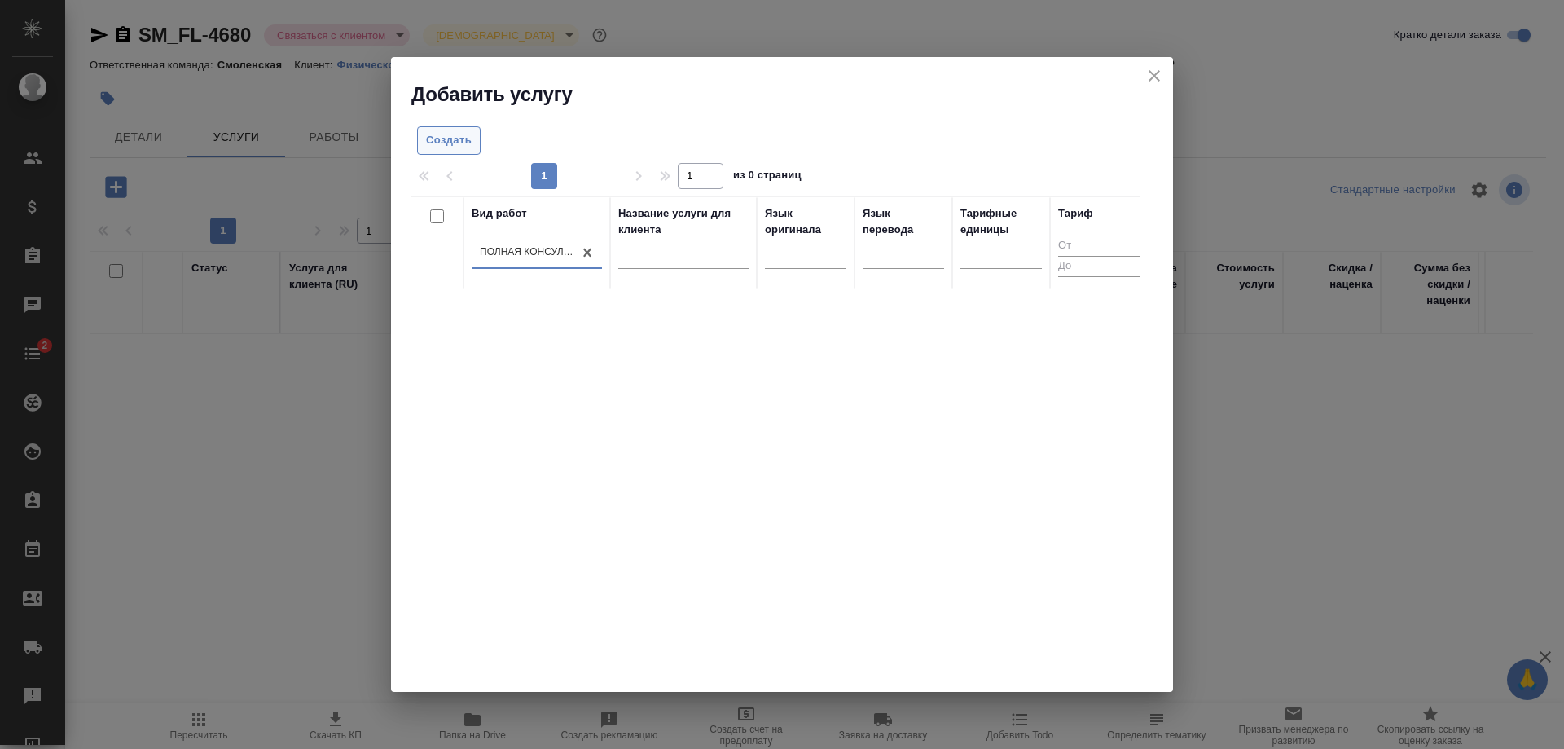
click at [462, 139] on span "Создать" at bounding box center [449, 140] width 46 height 19
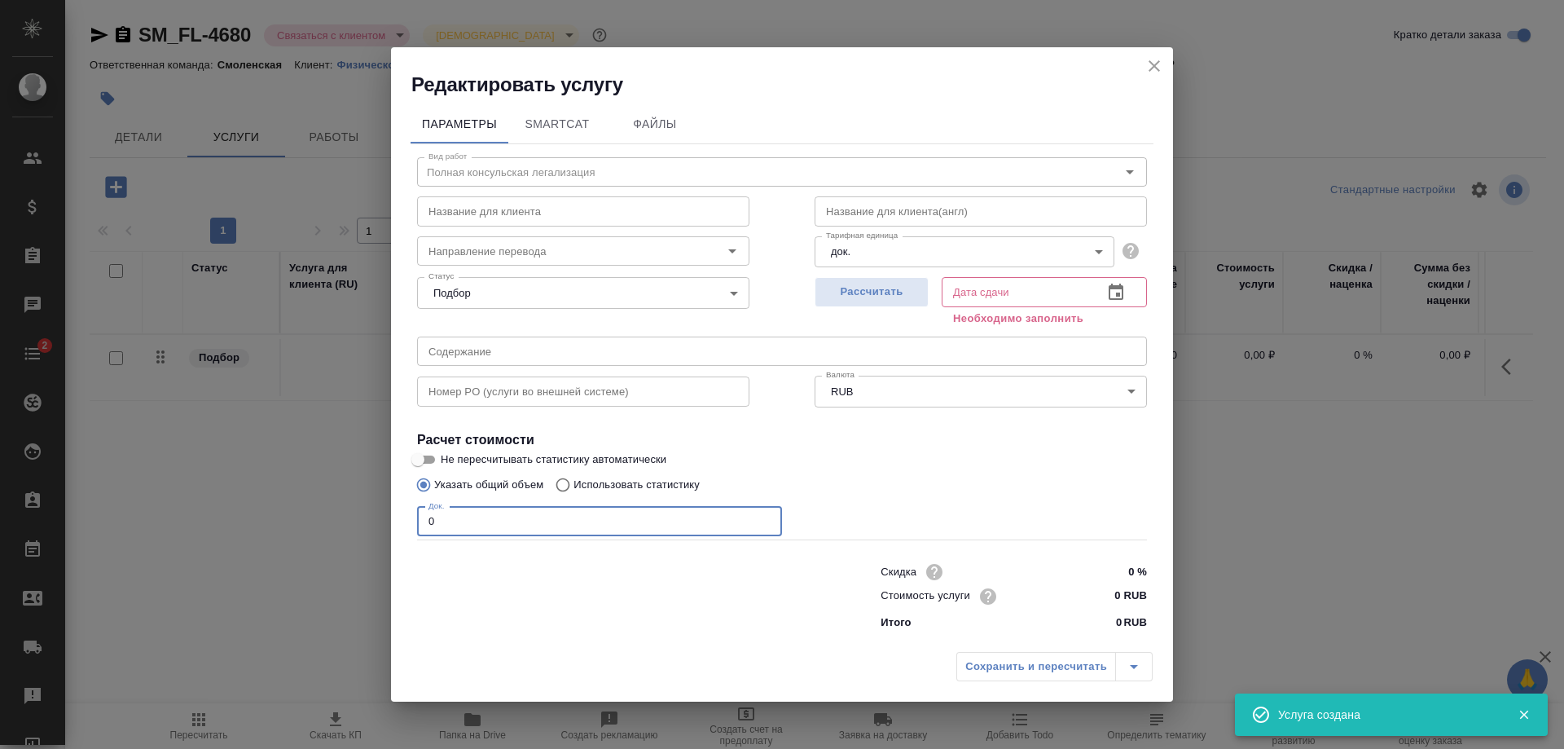
drag, startPoint x: 482, startPoint y: 523, endPoint x: 382, endPoint y: 525, distance: 100.2
click at [384, 524] on div "Редактировать услугу Параметры SmartCat Файлы Вид работ Полная консульская лега…" at bounding box center [782, 374] width 1564 height 749
type input "1"
click at [894, 292] on span "Рассчитать" at bounding box center [872, 292] width 96 height 19
type input "10.09.2025 13:48"
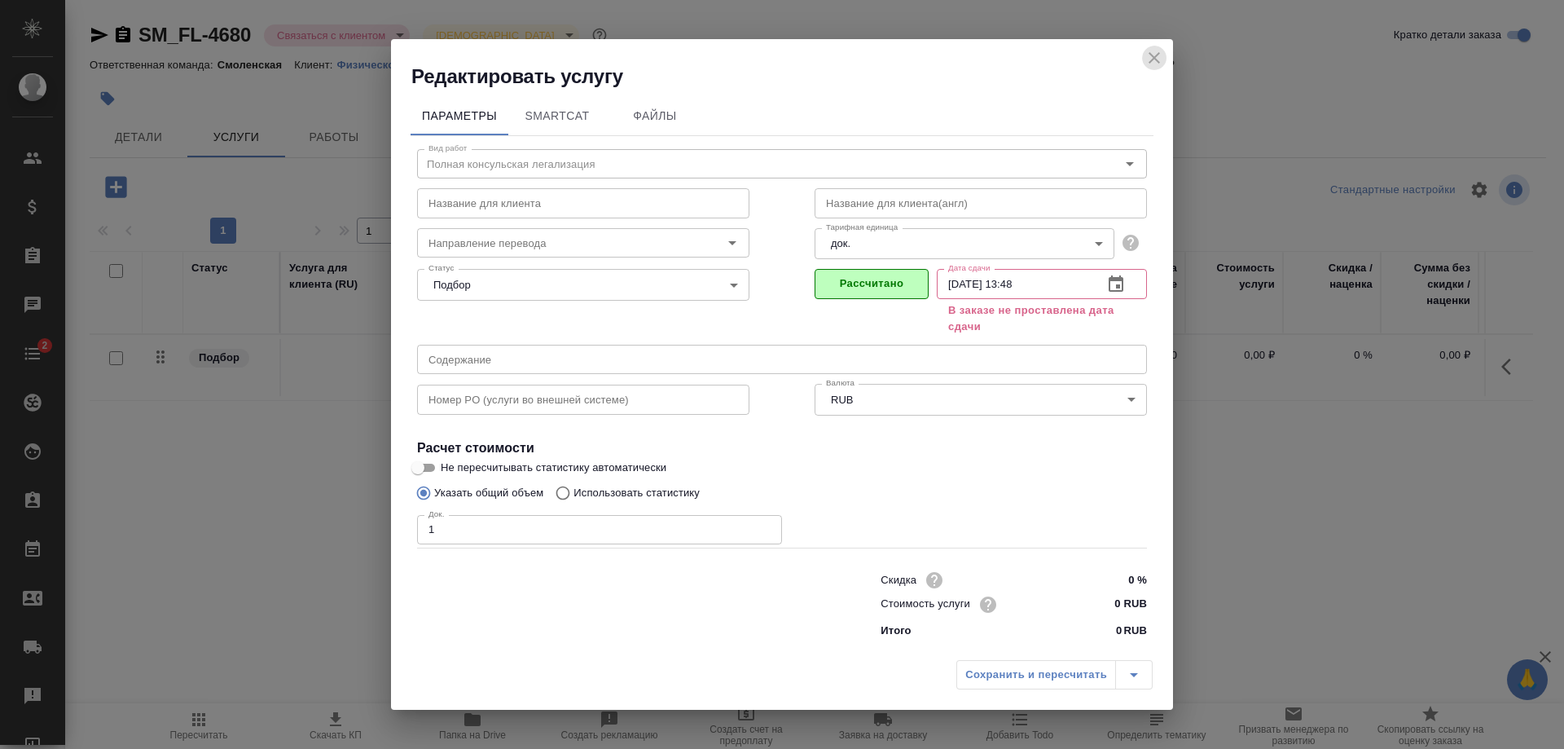
click at [1145, 54] on icon "close" at bounding box center [1154, 58] width 20 height 20
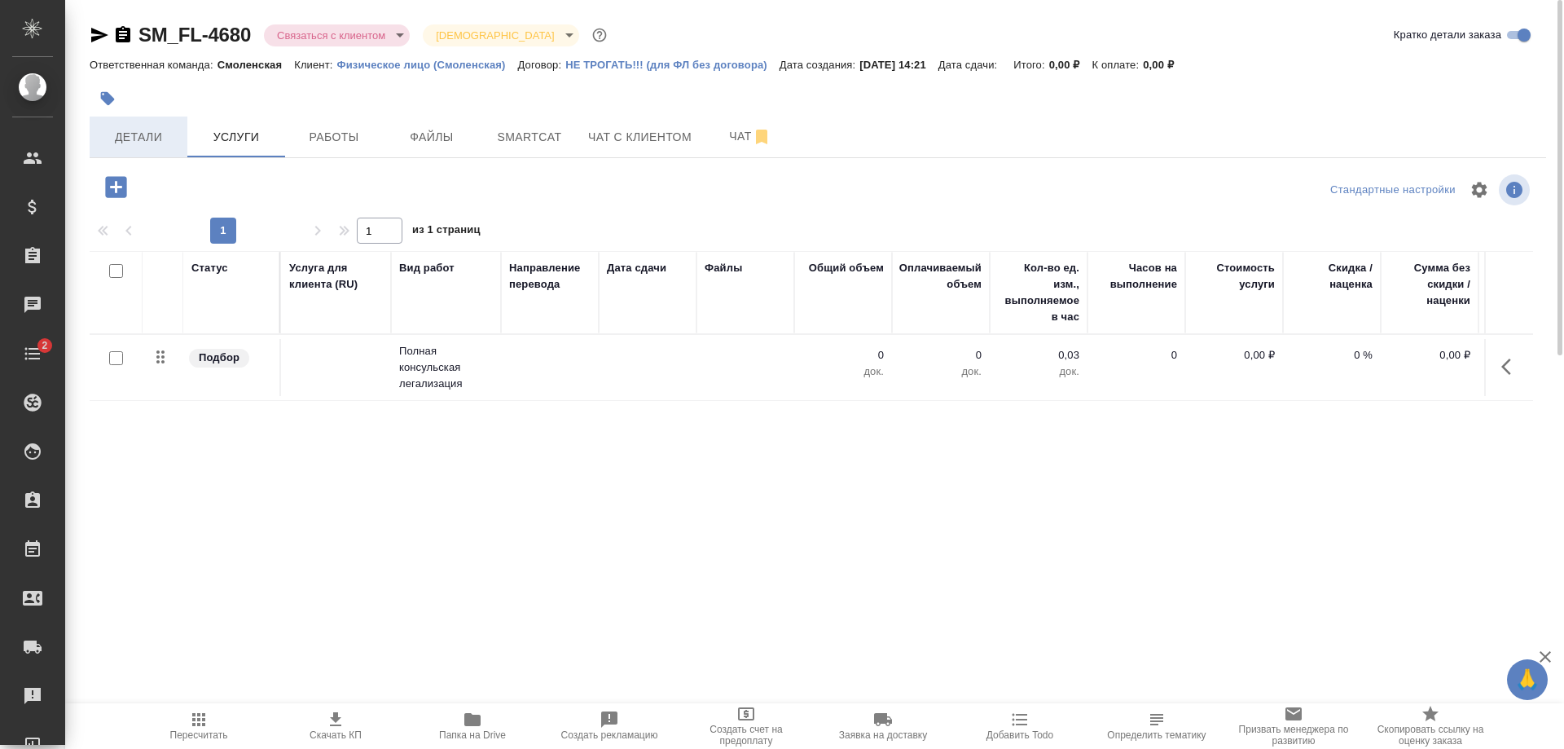
click at [156, 138] on span "Детали" at bounding box center [138, 137] width 78 height 20
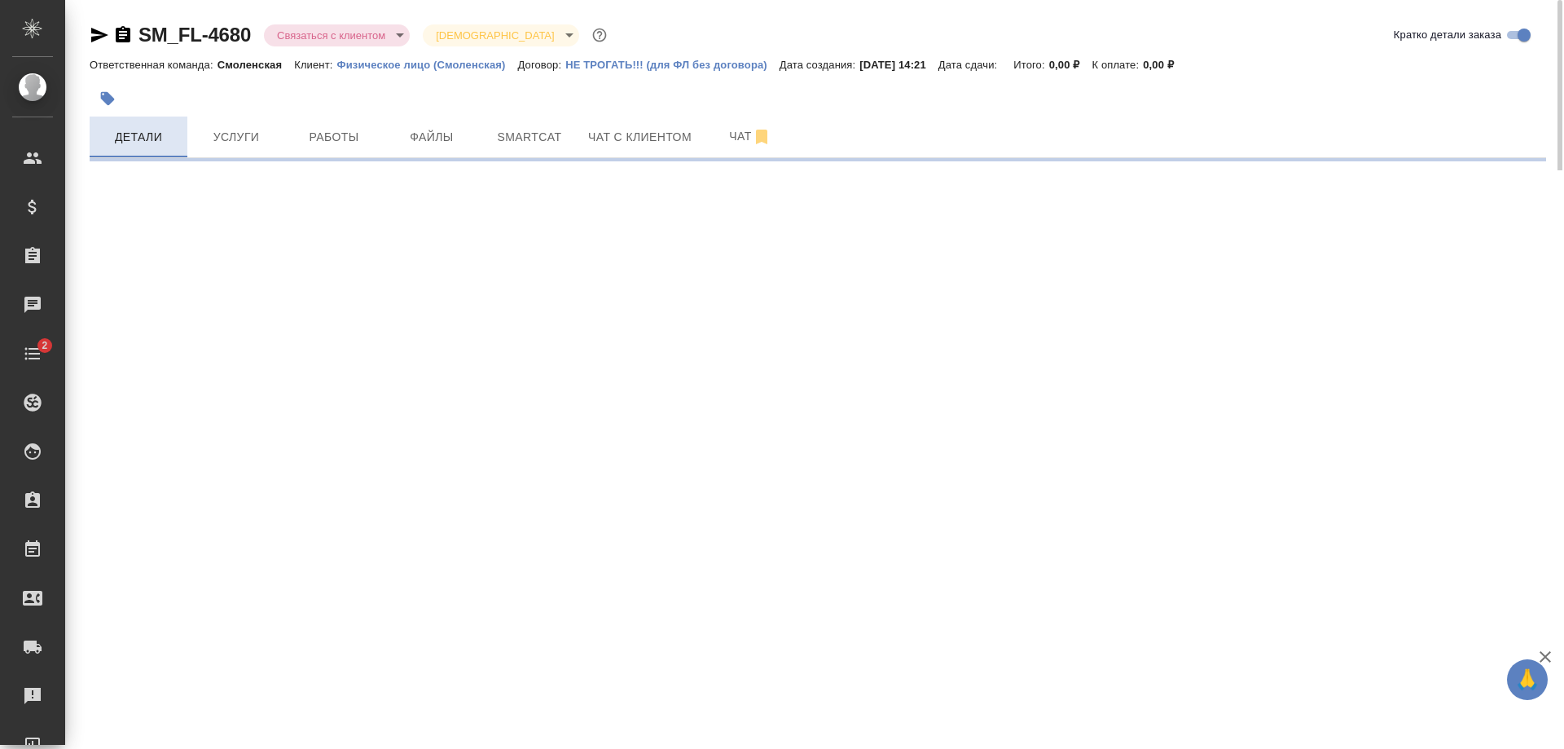
select select "RU"
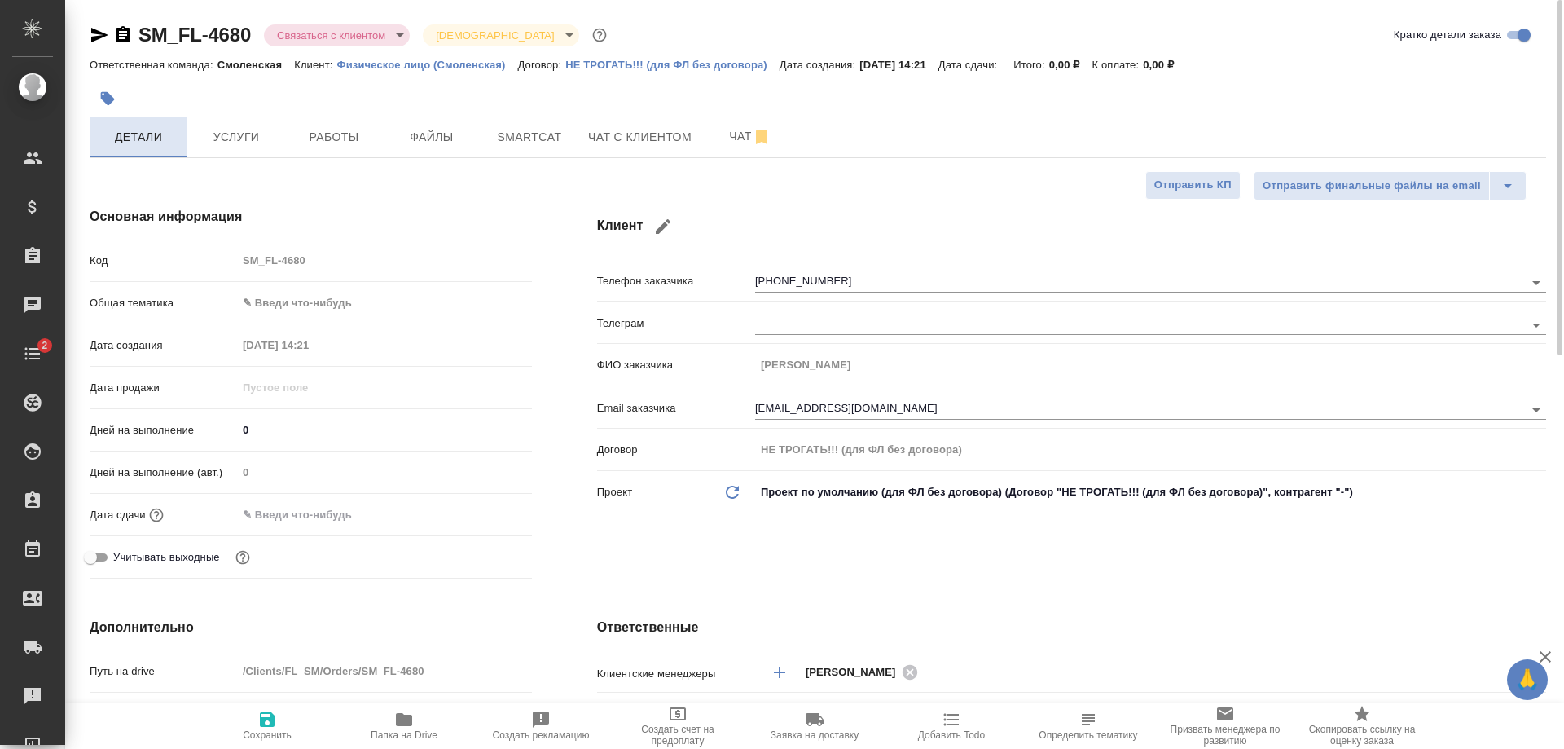
type textarea "x"
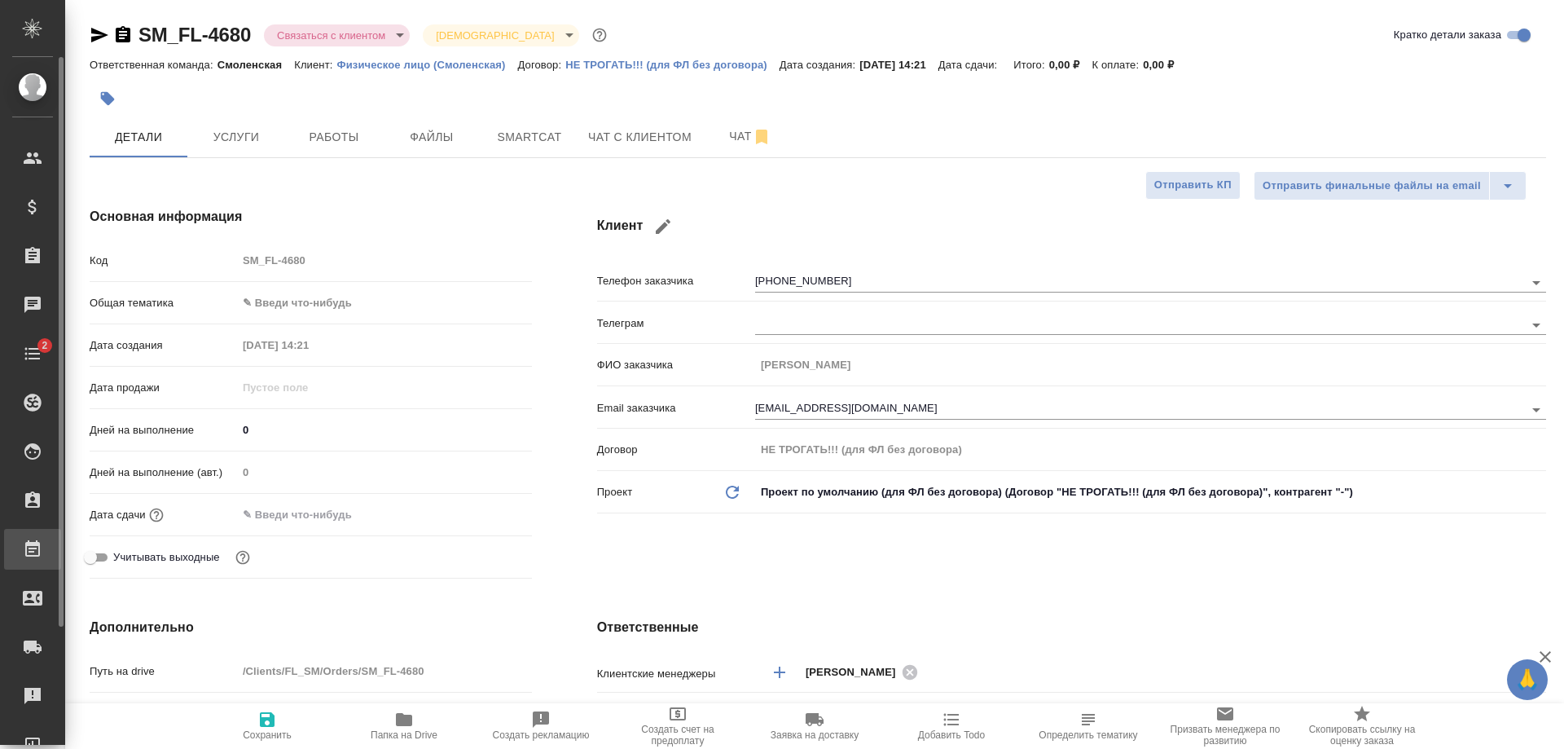
type textarea "x"
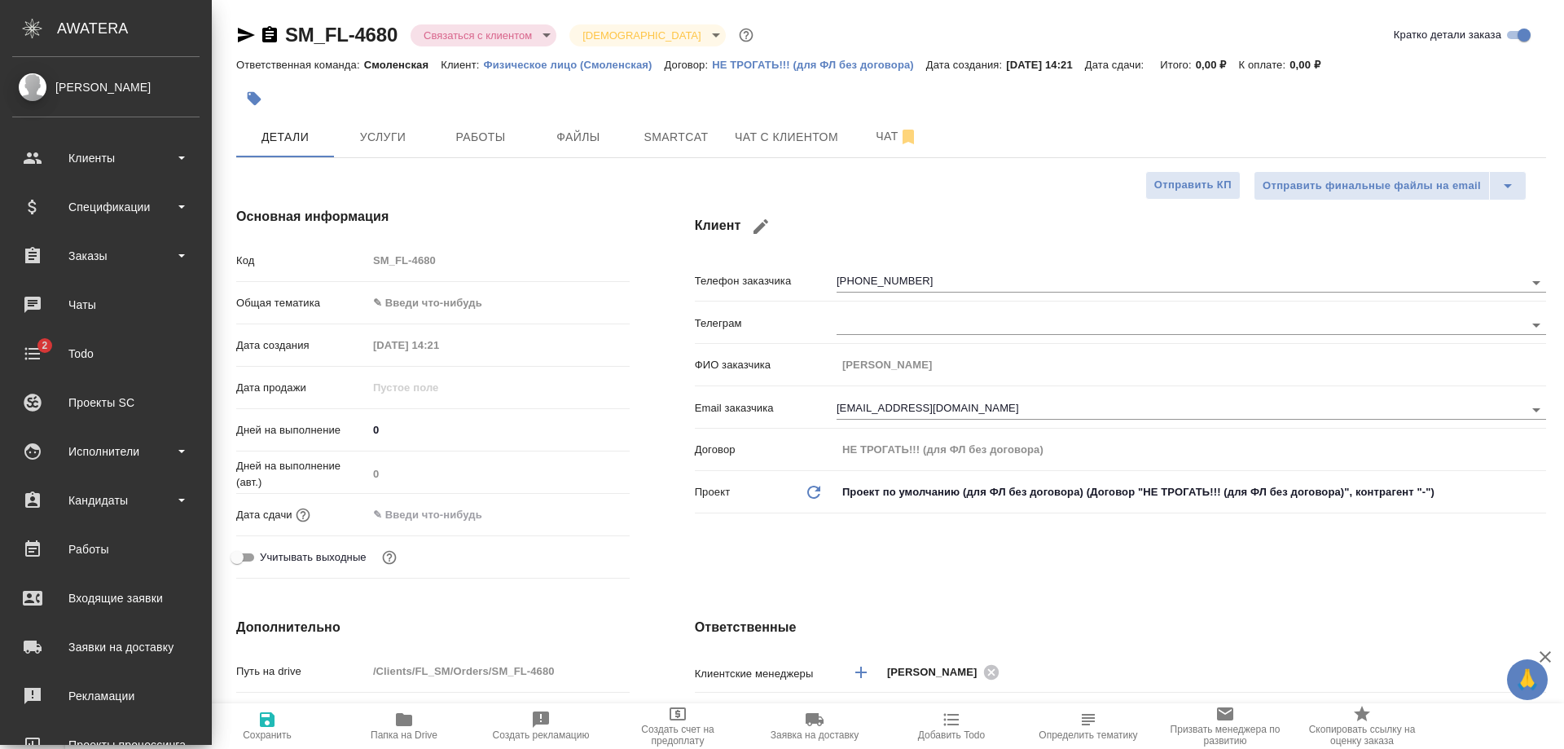
type textarea "x"
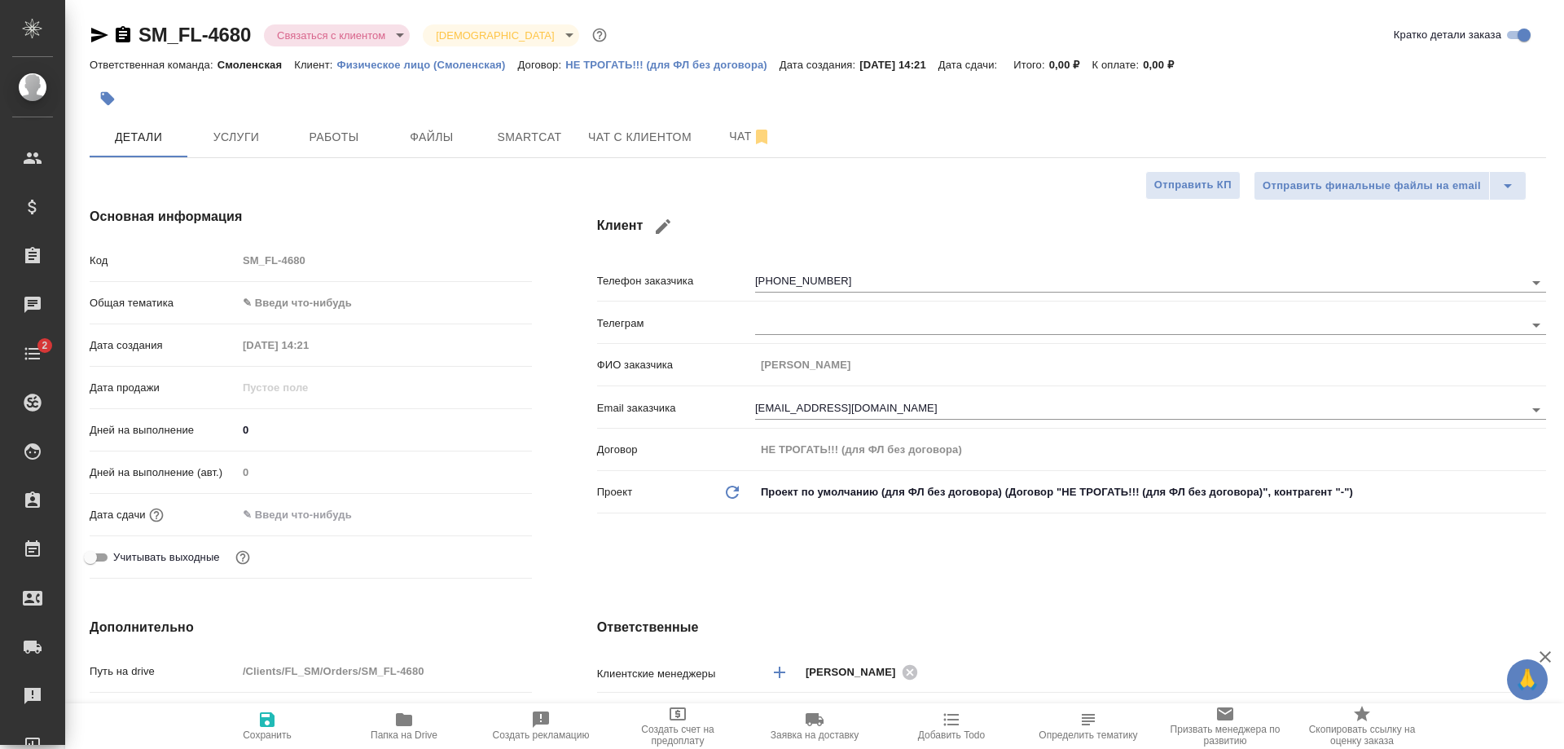
click at [293, 516] on input "text" at bounding box center [308, 515] width 143 height 24
click at [478, 512] on icon "button" at bounding box center [485, 513] width 20 height 20
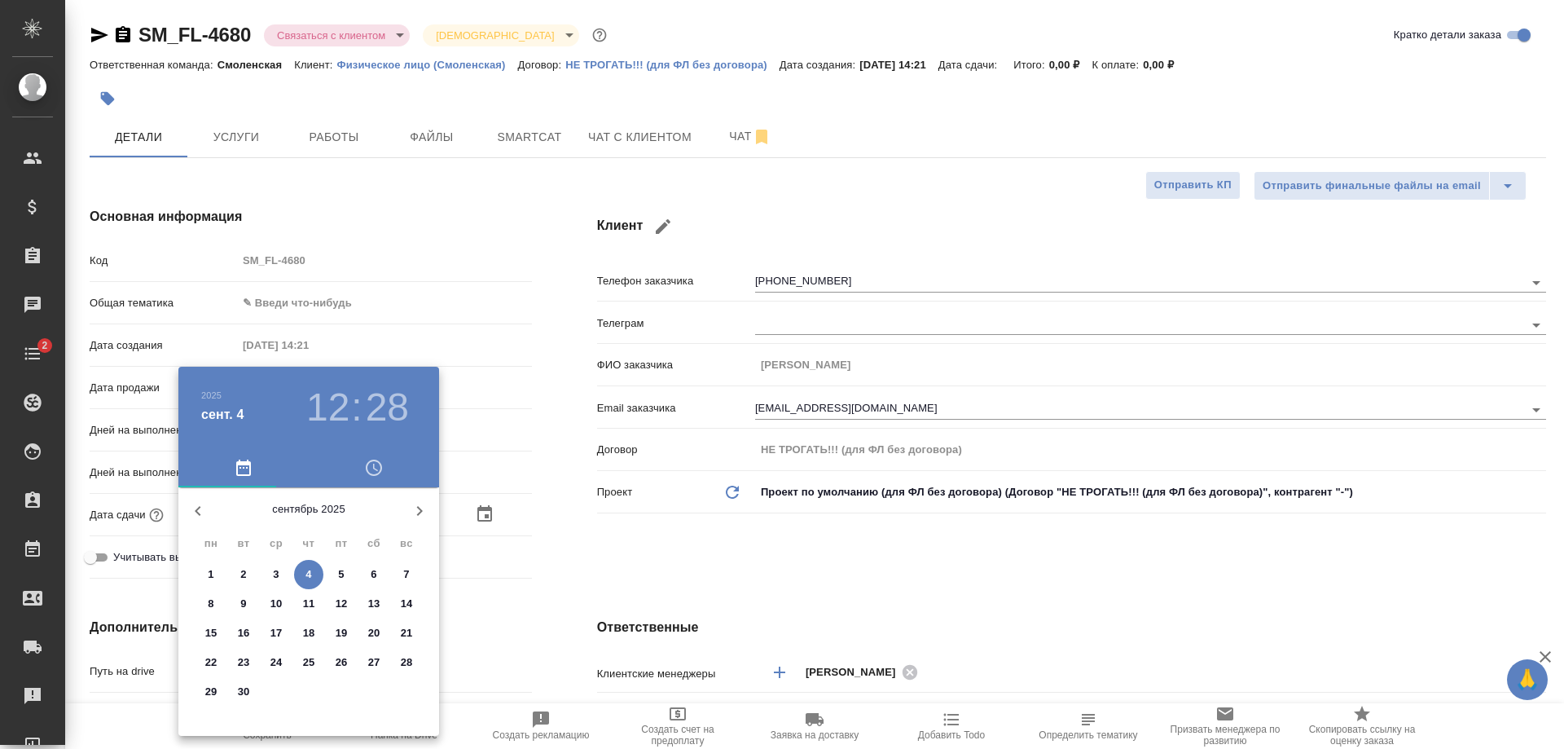
click at [408, 509] on button "button" at bounding box center [419, 510] width 39 height 39
click at [340, 688] on p "31" at bounding box center [342, 691] width 12 height 16
type input "31.10.2025 12:28"
type textarea "x"
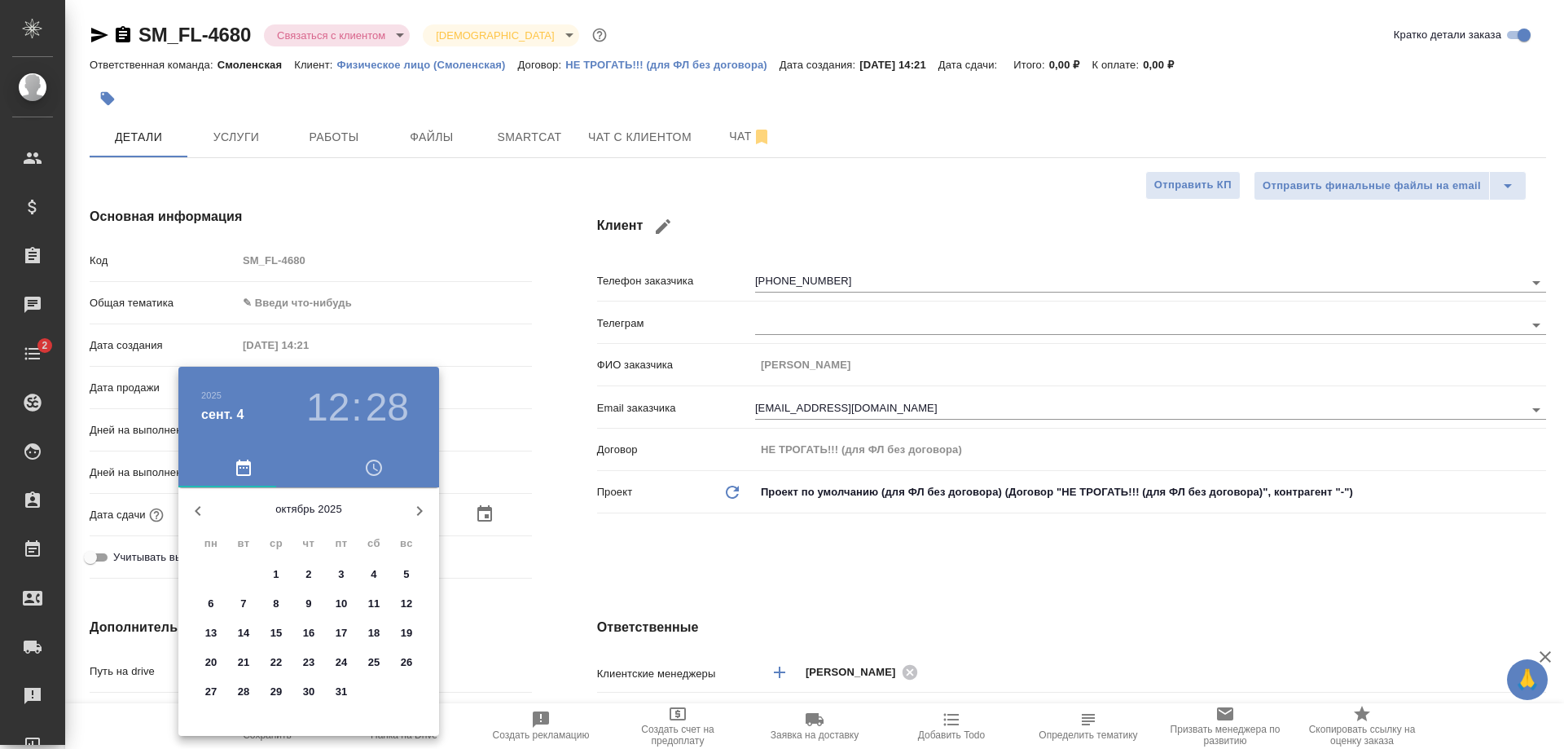
type textarea "x"
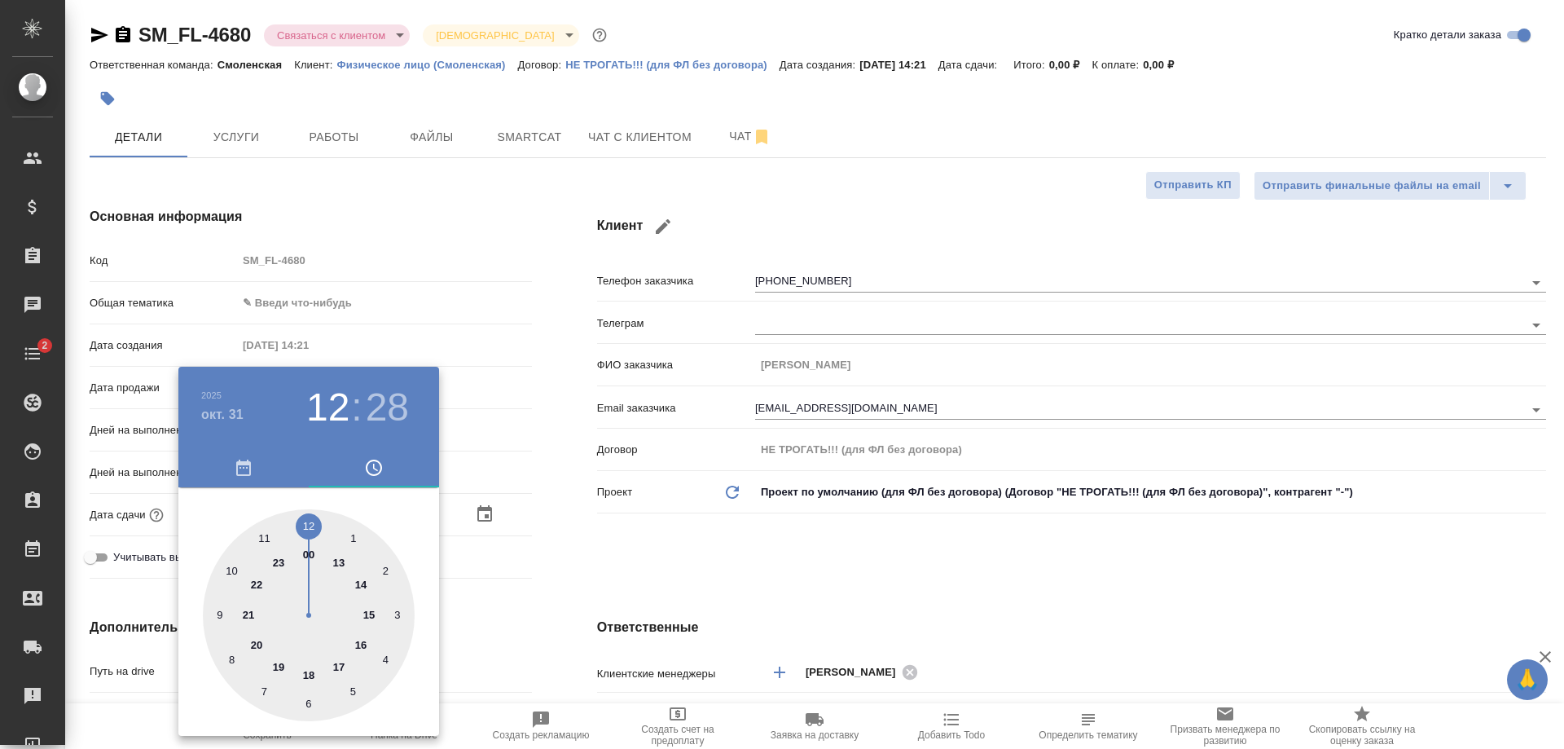
click at [522, 516] on div at bounding box center [782, 374] width 1564 height 749
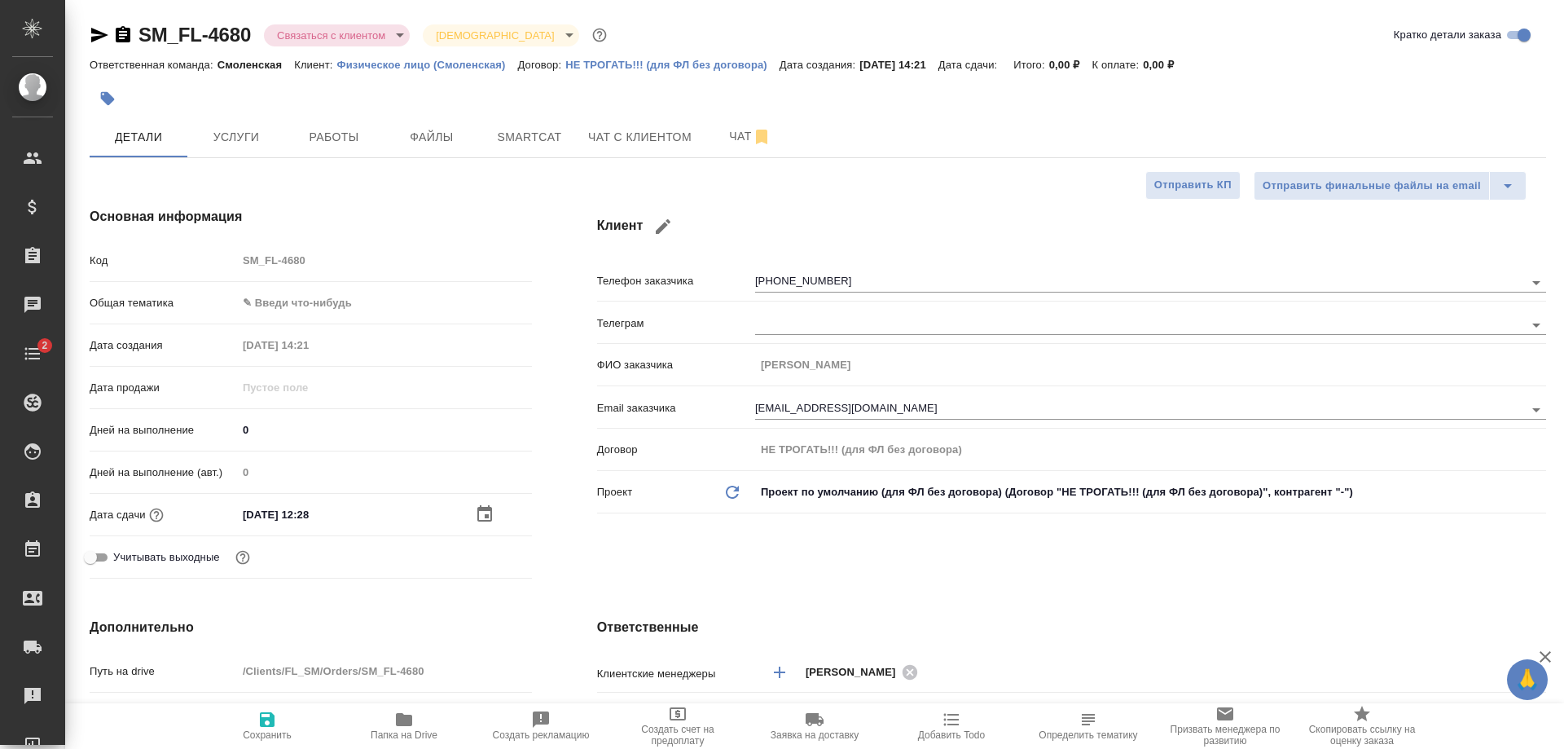
click at [253, 728] on span "Сохранить" at bounding box center [267, 724] width 117 height 31
type textarea "x"
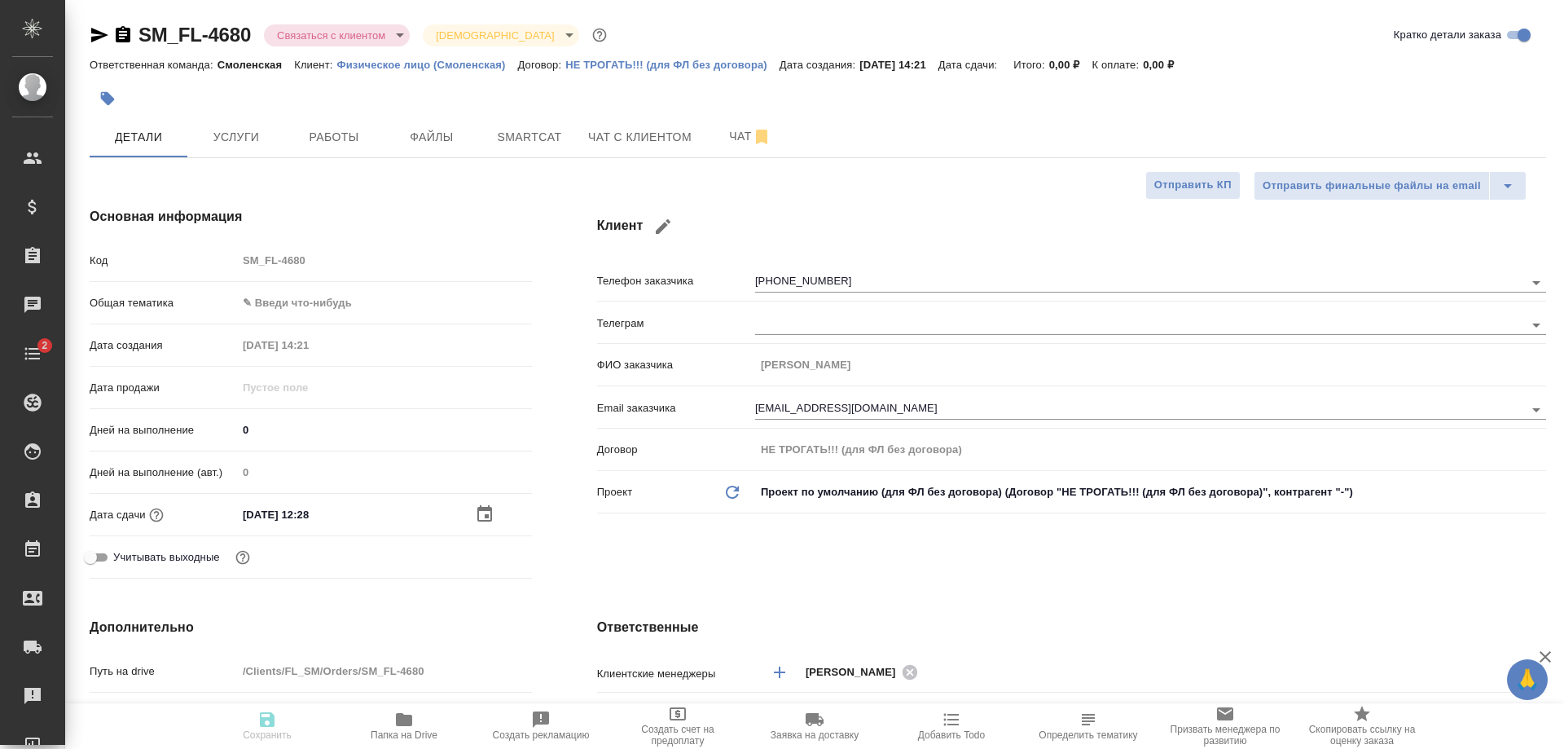
type textarea "x"
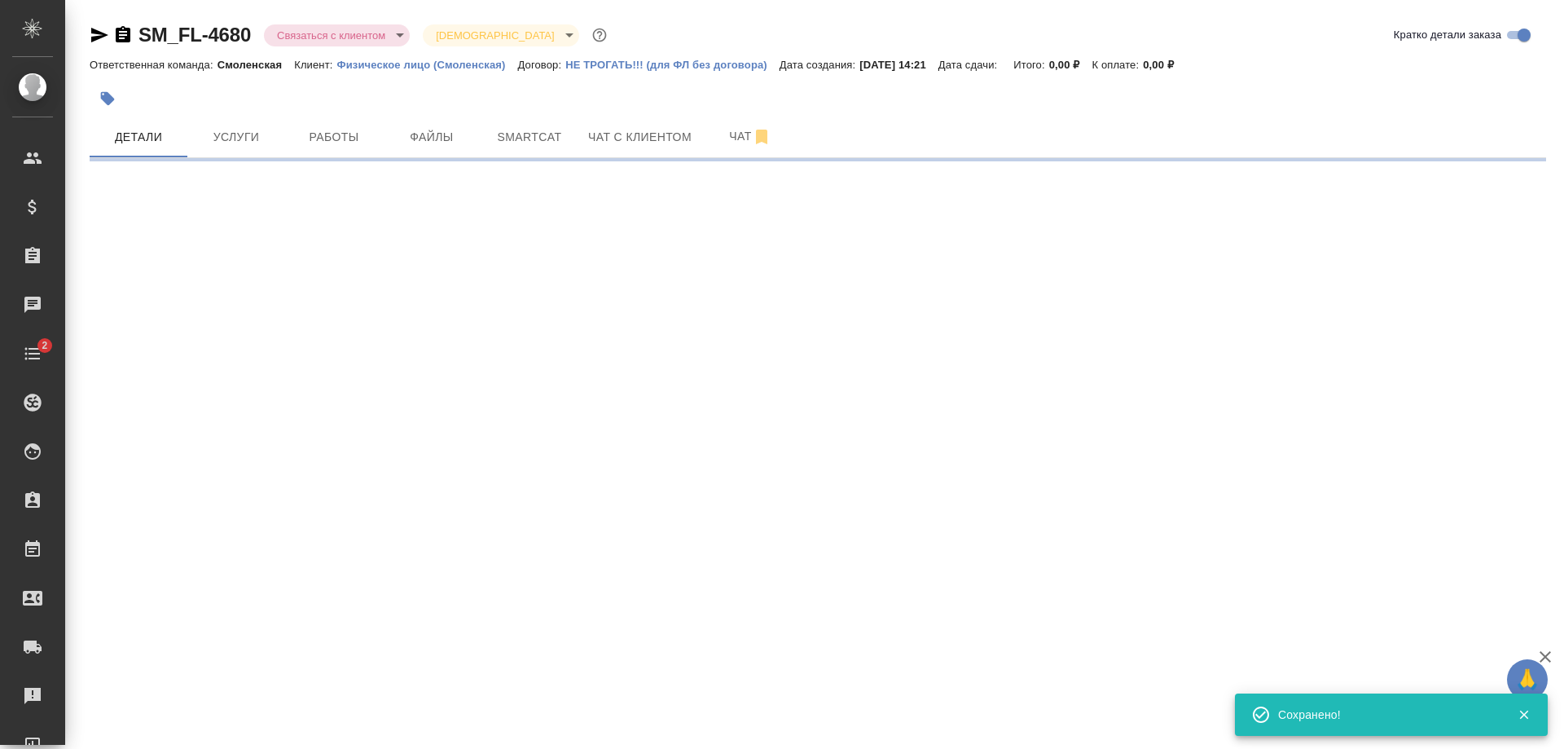
click at [251, 116] on div at bounding box center [575, 99] width 971 height 36
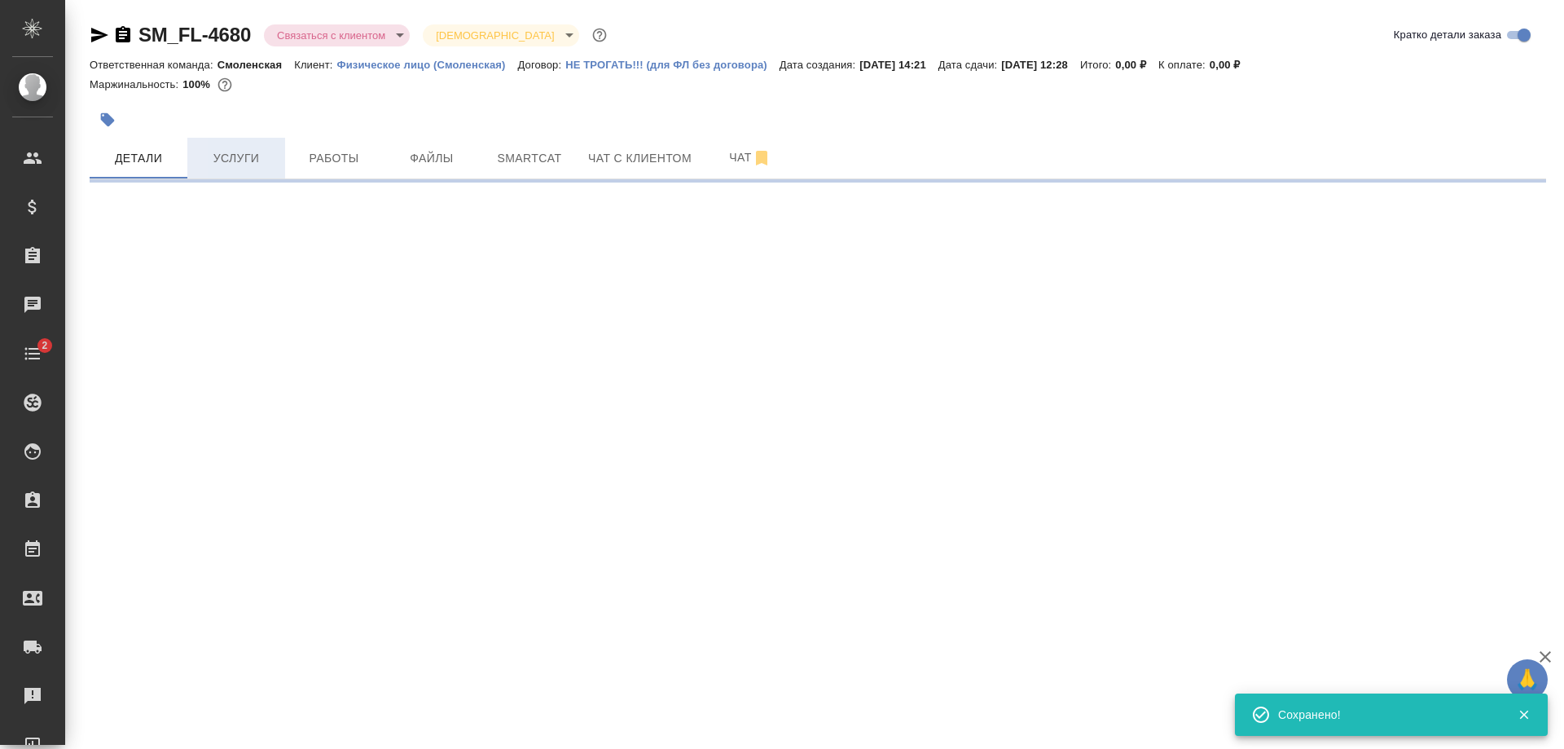
click at [248, 162] on span "Услуги" at bounding box center [236, 158] width 78 height 20
select select "RU"
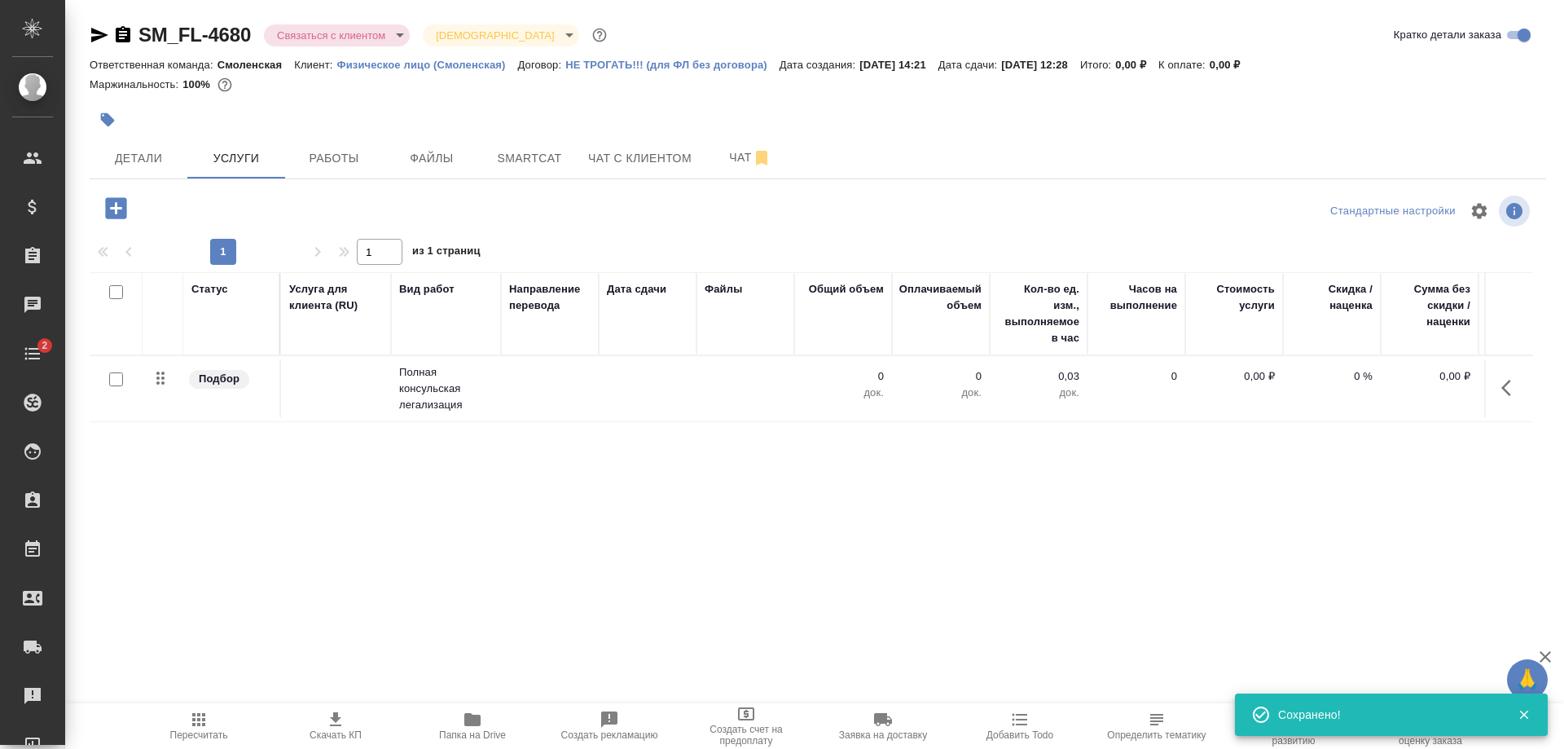
click at [586, 385] on td at bounding box center [550, 388] width 98 height 57
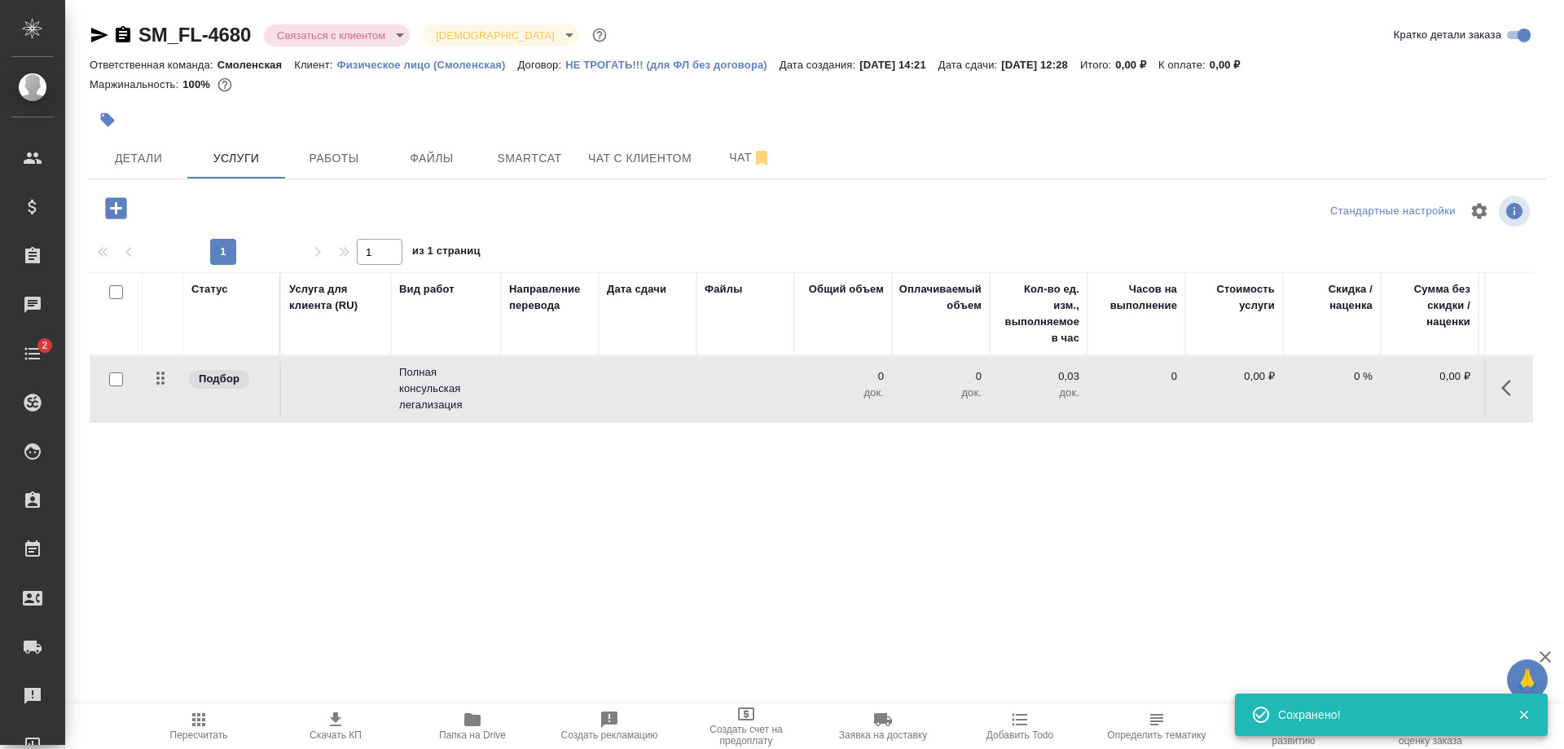
click at [586, 385] on td at bounding box center [550, 388] width 98 height 57
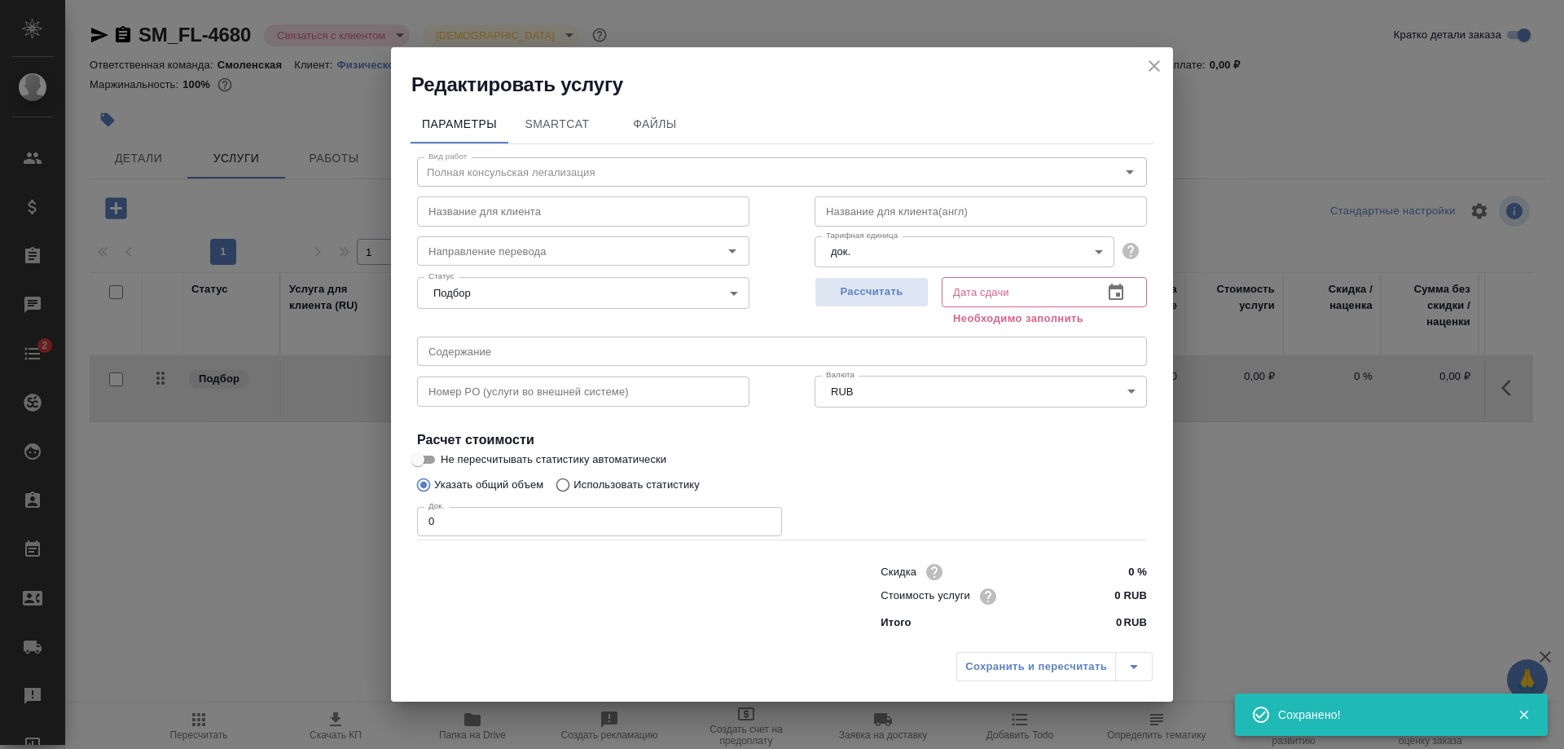
drag, startPoint x: 440, startPoint y: 510, endPoint x: 394, endPoint y: 516, distance: 46.0
click at [394, 516] on div "Параметры SmartCat Файлы Вид работ Полная консульская легализация Вид работ Наз…" at bounding box center [782, 371] width 782 height 546
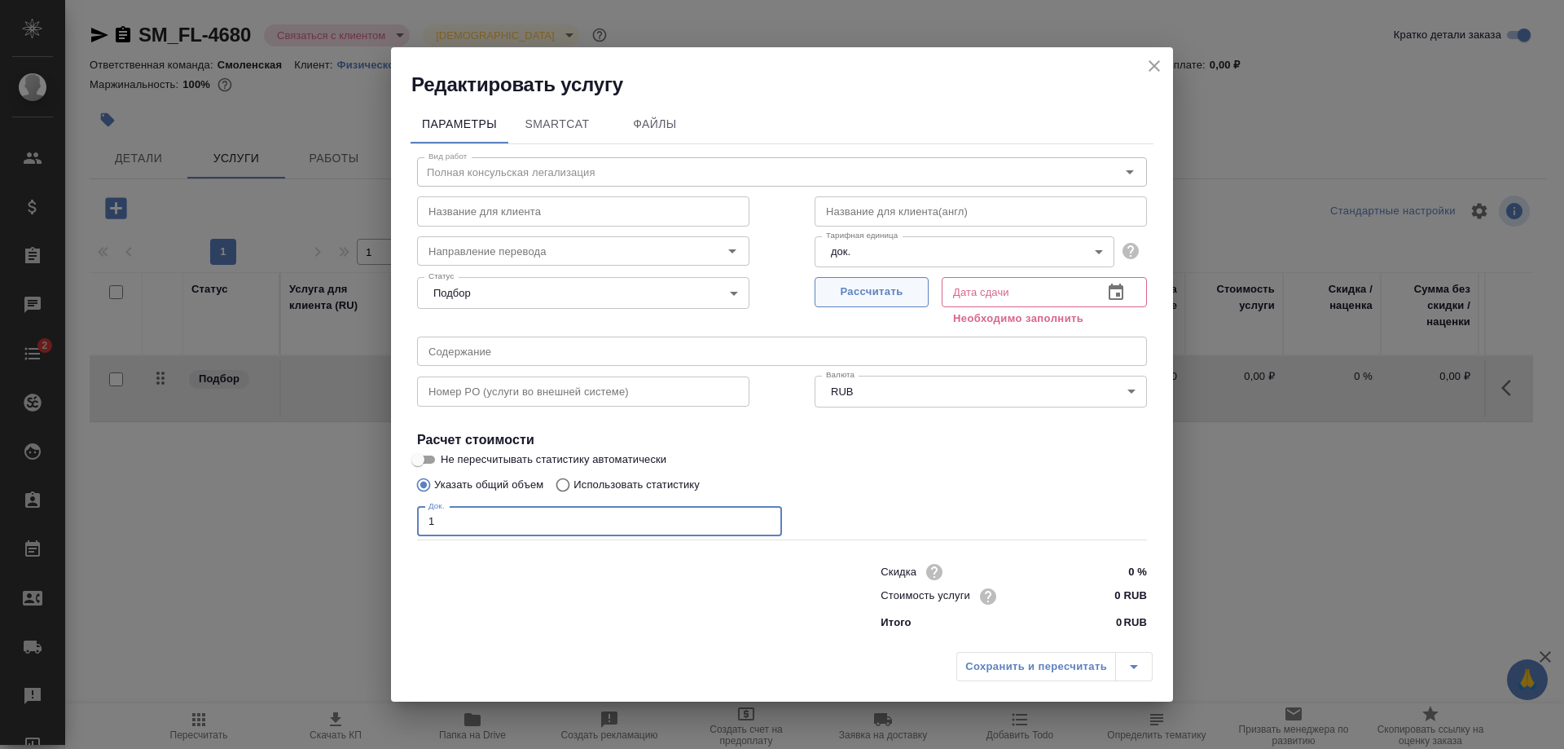
type input "1"
click at [838, 287] on span "Рассчитать" at bounding box center [872, 292] width 96 height 19
type input "31.10.2025 12:28"
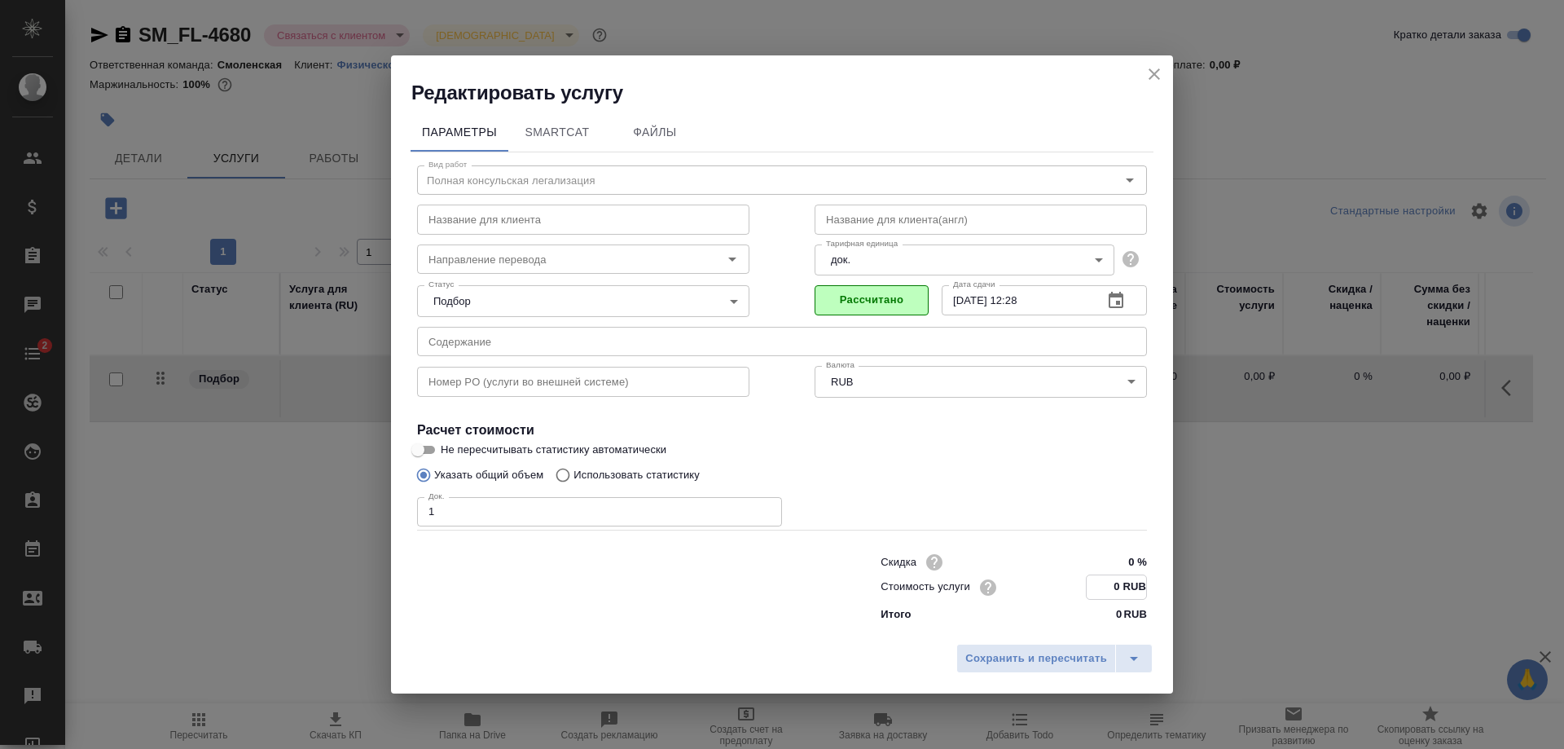
click at [1118, 587] on input "0 RUB" at bounding box center [1116, 587] width 59 height 24
type input "11000 RUB"
click at [1031, 659] on span "Сохранить и пересчитать" at bounding box center [1036, 658] width 142 height 19
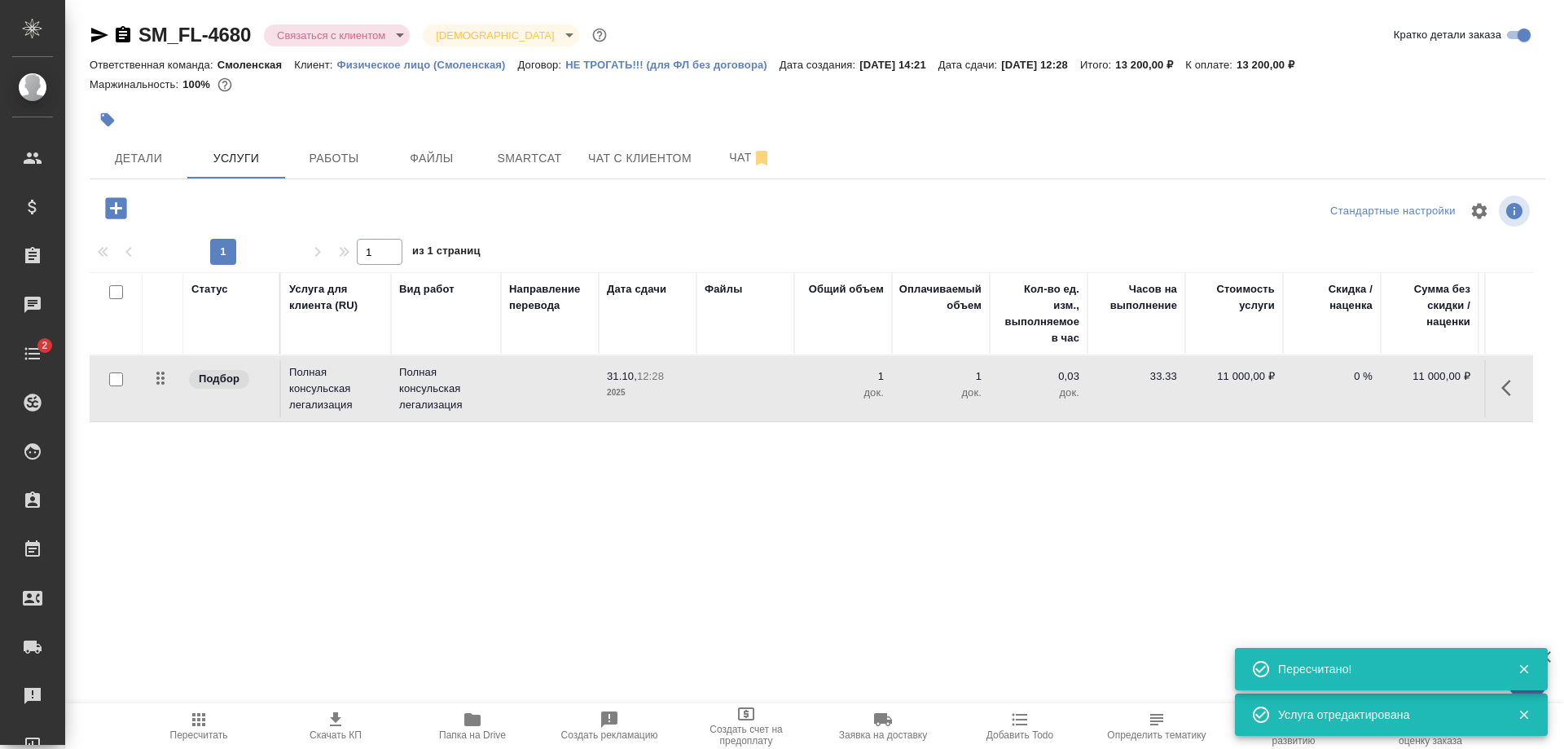
click at [112, 207] on icon "button" at bounding box center [115, 207] width 21 height 21
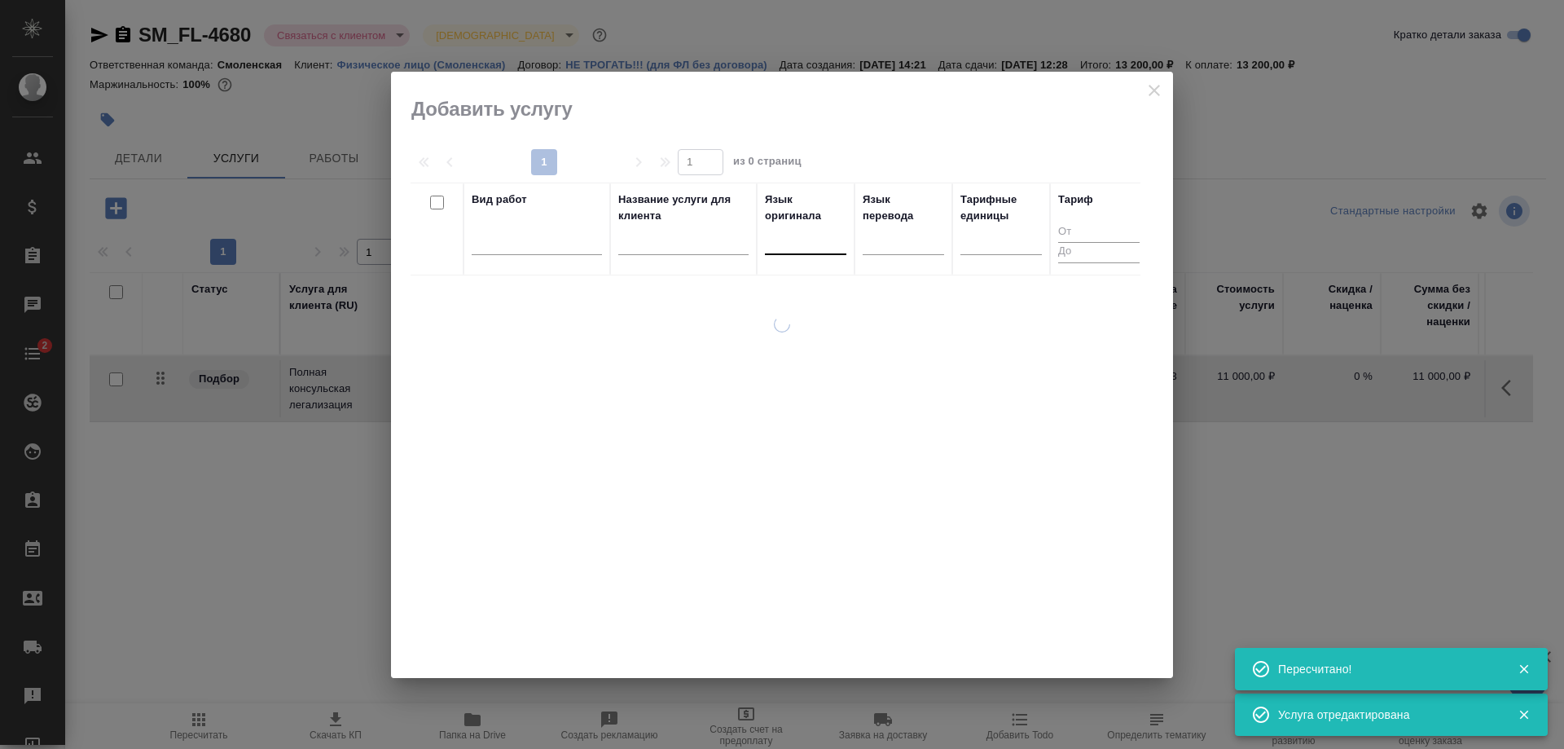
click at [815, 235] on div at bounding box center [805, 238] width 81 height 24
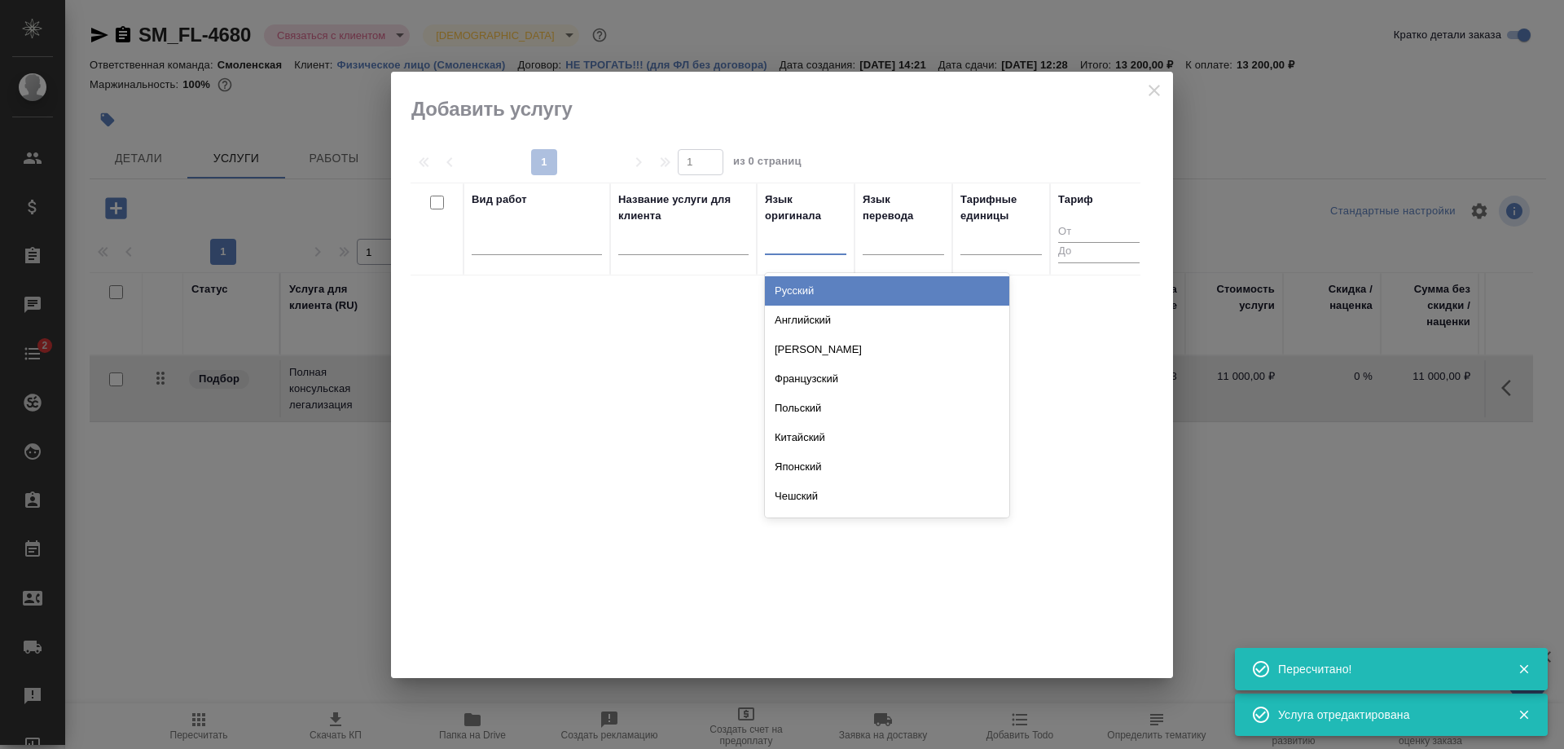
click at [814, 288] on div "Русский" at bounding box center [887, 290] width 244 height 29
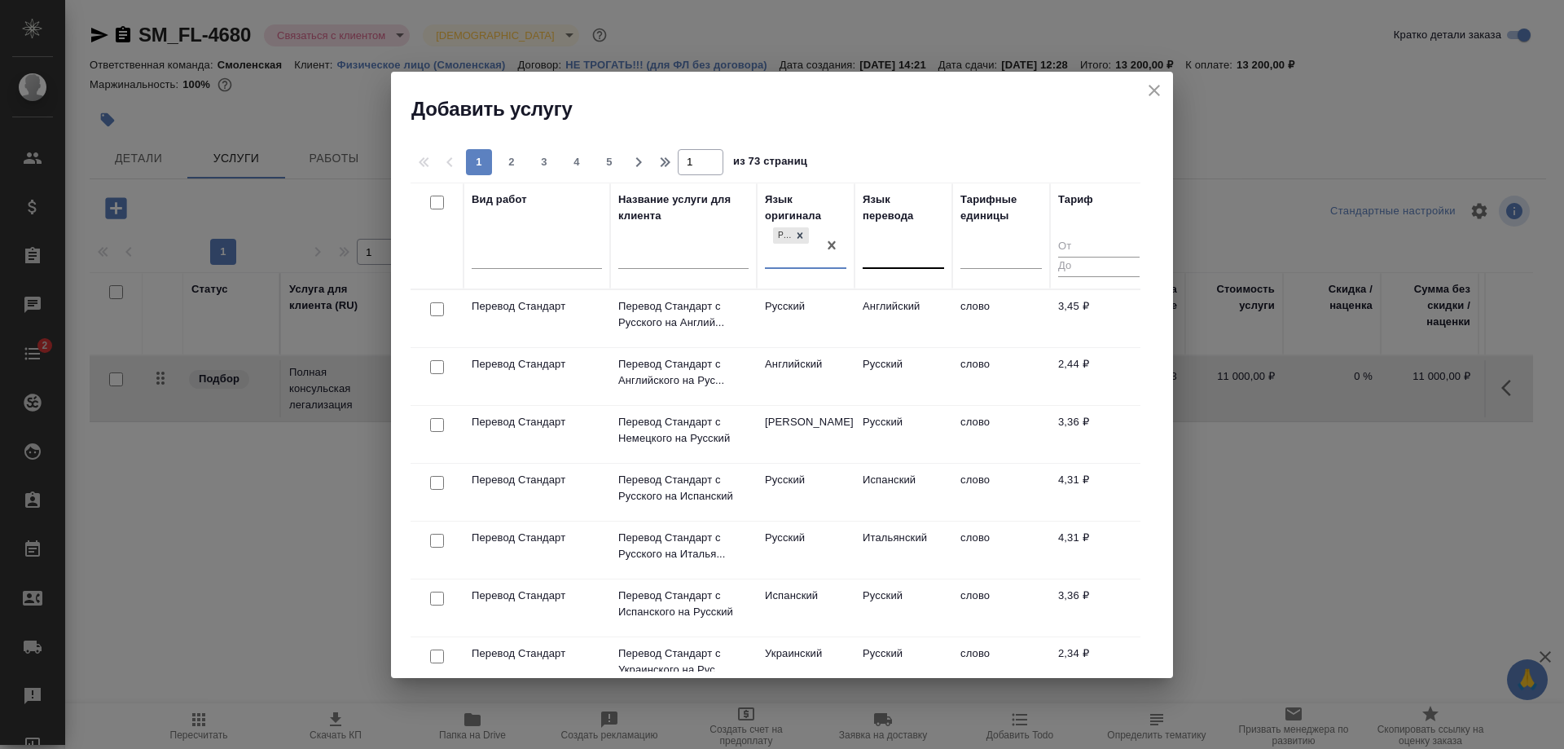
click at [885, 261] on div at bounding box center [903, 253] width 81 height 24
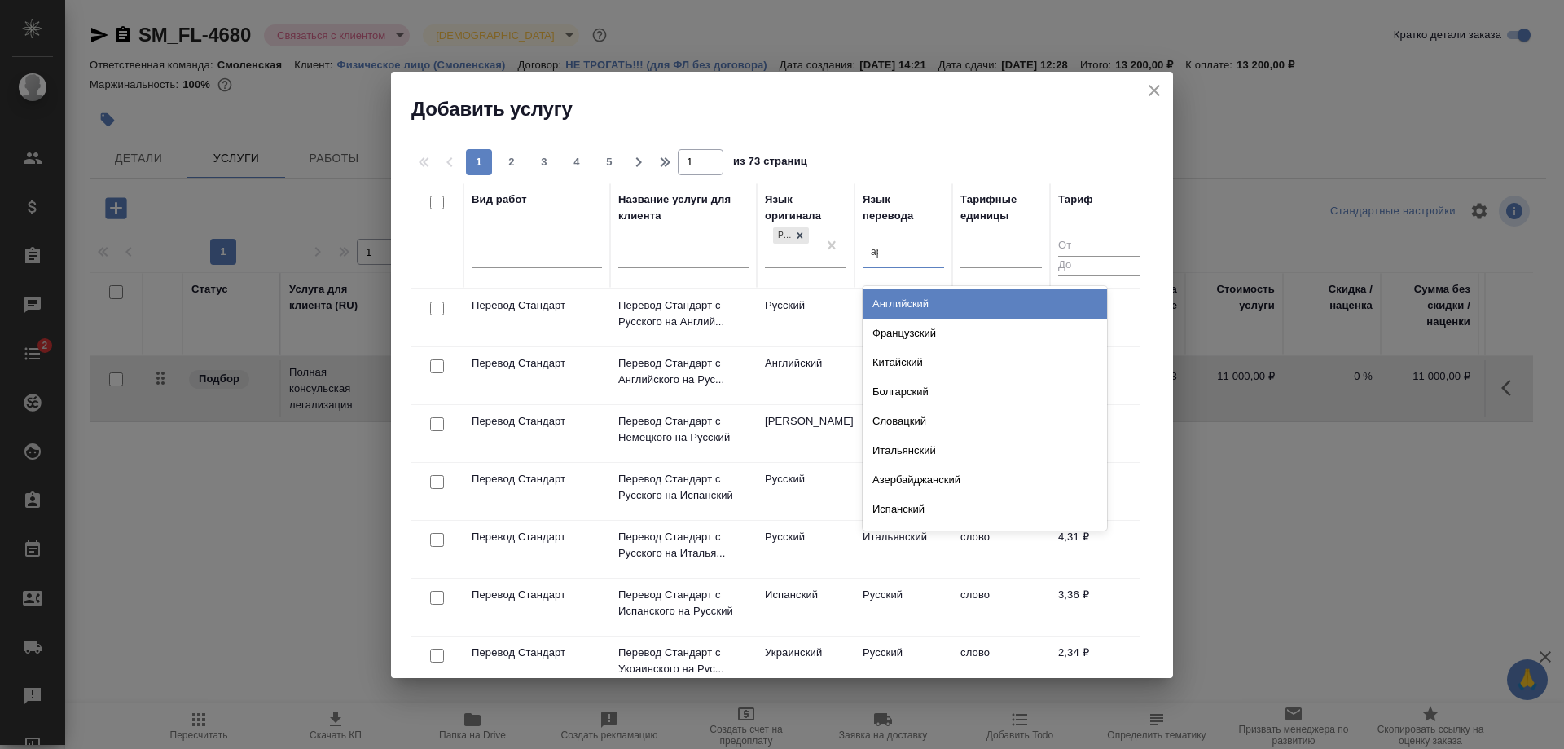
type input "ара"
click at [894, 297] on div "Арабский" at bounding box center [985, 303] width 244 height 29
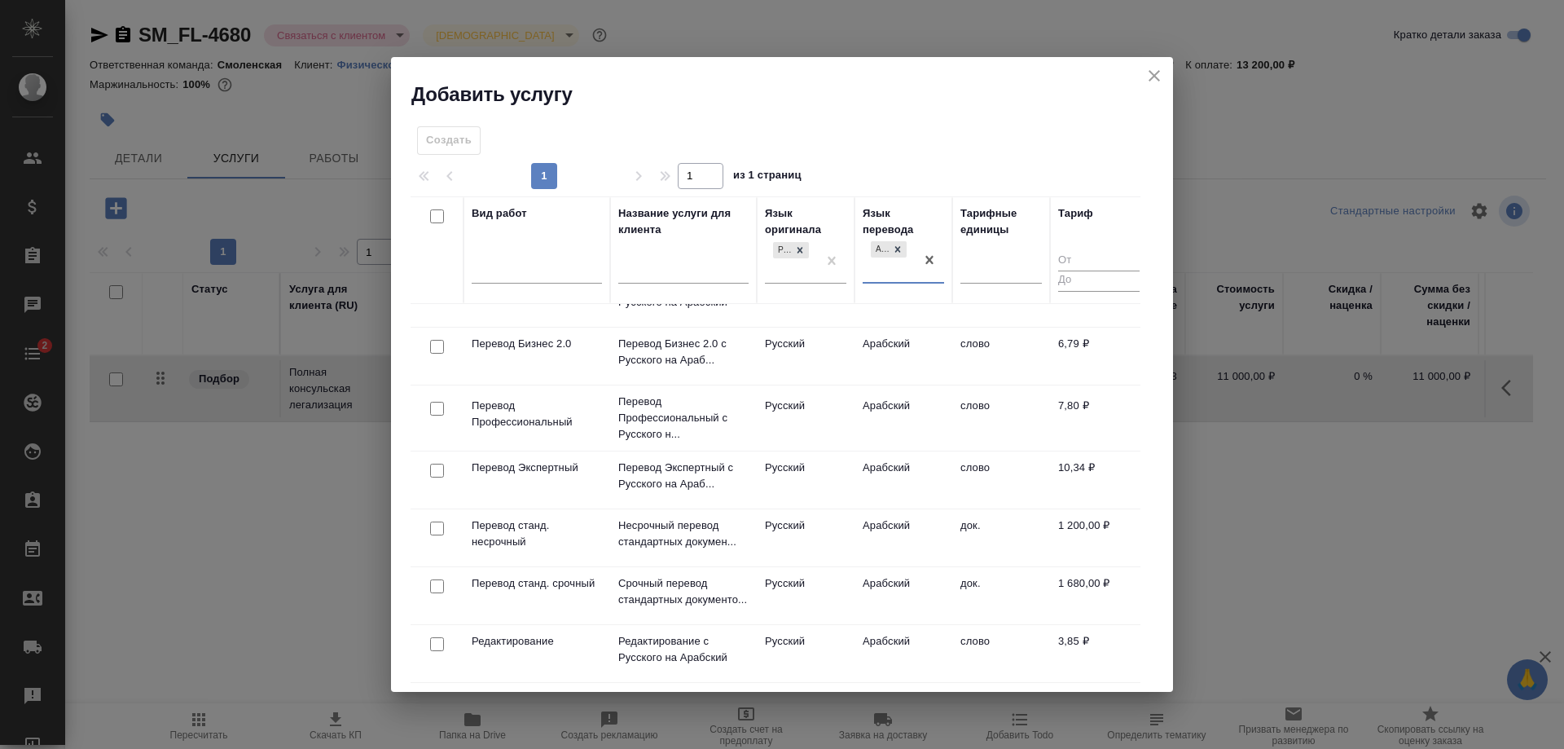
scroll to position [163, 0]
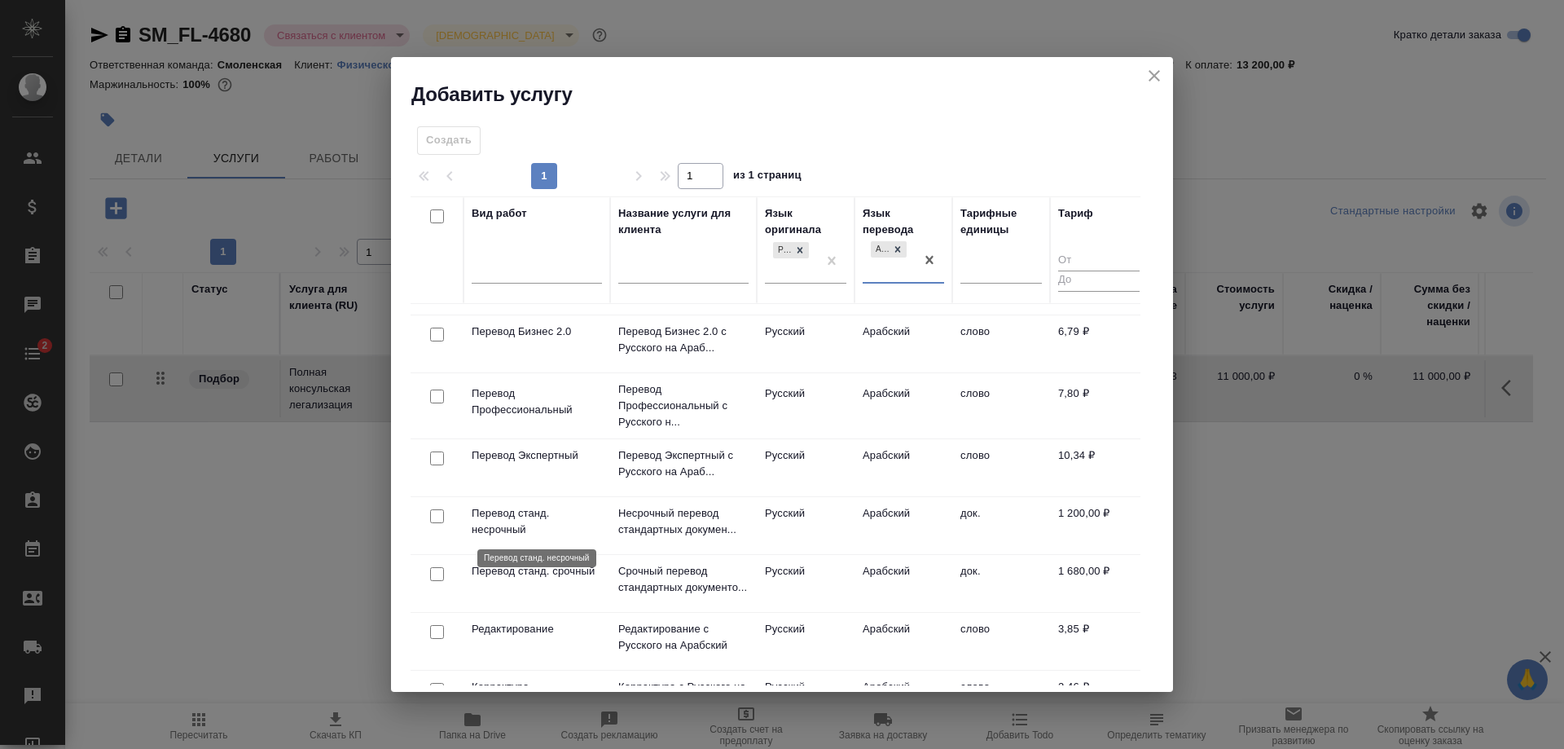
click at [554, 524] on p "Перевод станд. несрочный" at bounding box center [537, 521] width 130 height 33
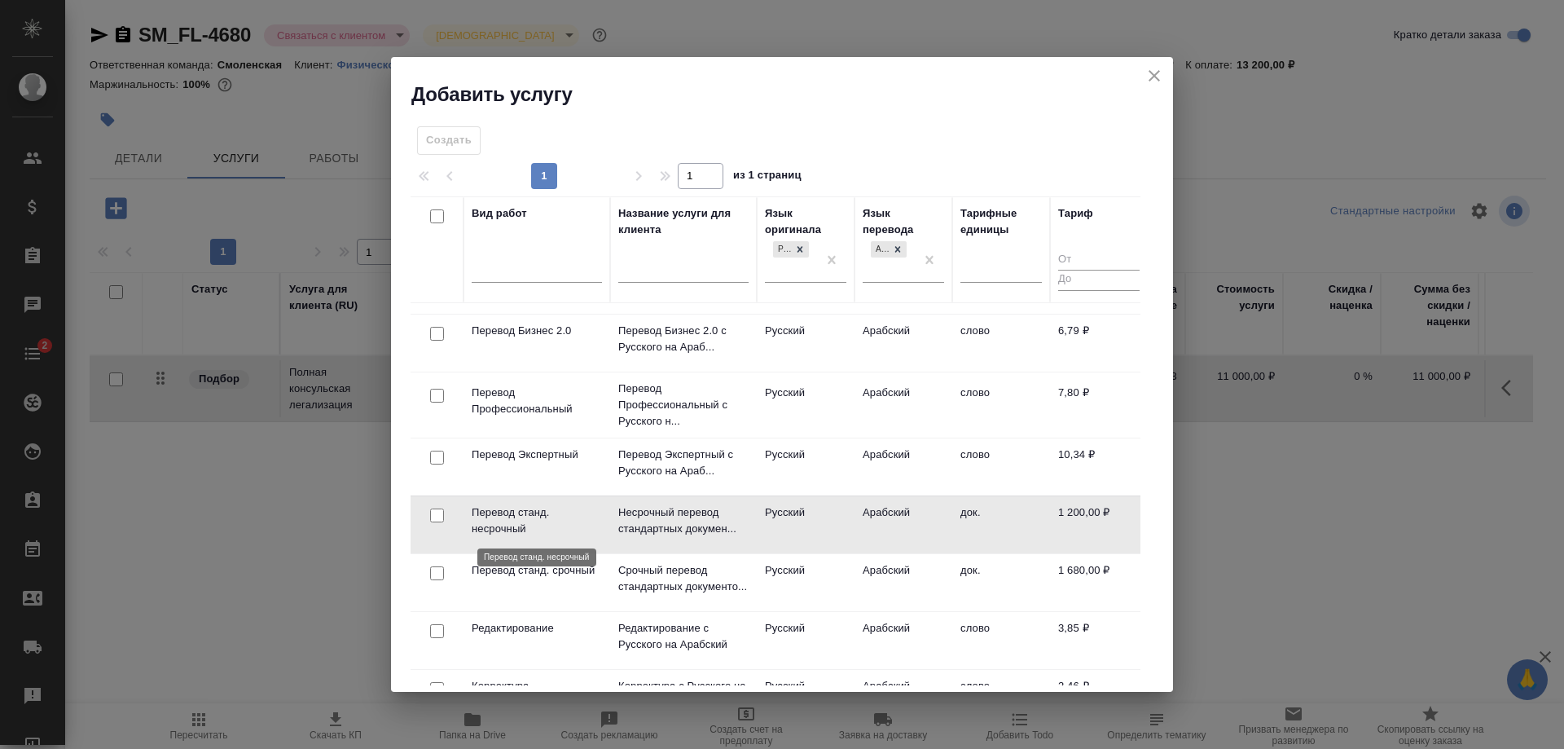
click at [554, 524] on p "Перевод станд. несрочный" at bounding box center [537, 520] width 130 height 33
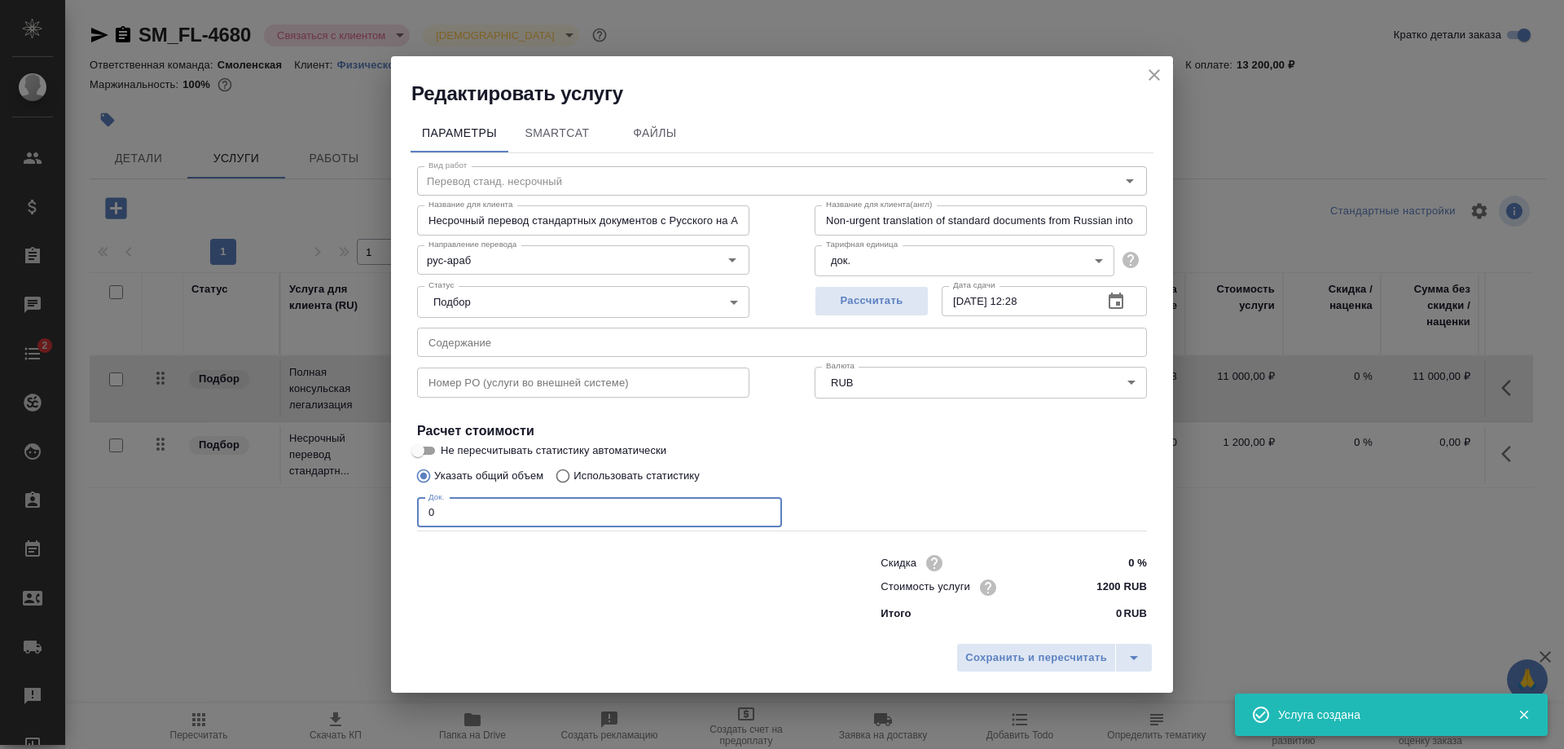
drag, startPoint x: 477, startPoint y: 524, endPoint x: 427, endPoint y: 521, distance: 49.7
click at [427, 521] on input "0" at bounding box center [599, 512] width 365 height 29
type input "1"
click at [846, 302] on span "Рассчитать" at bounding box center [872, 301] width 96 height 19
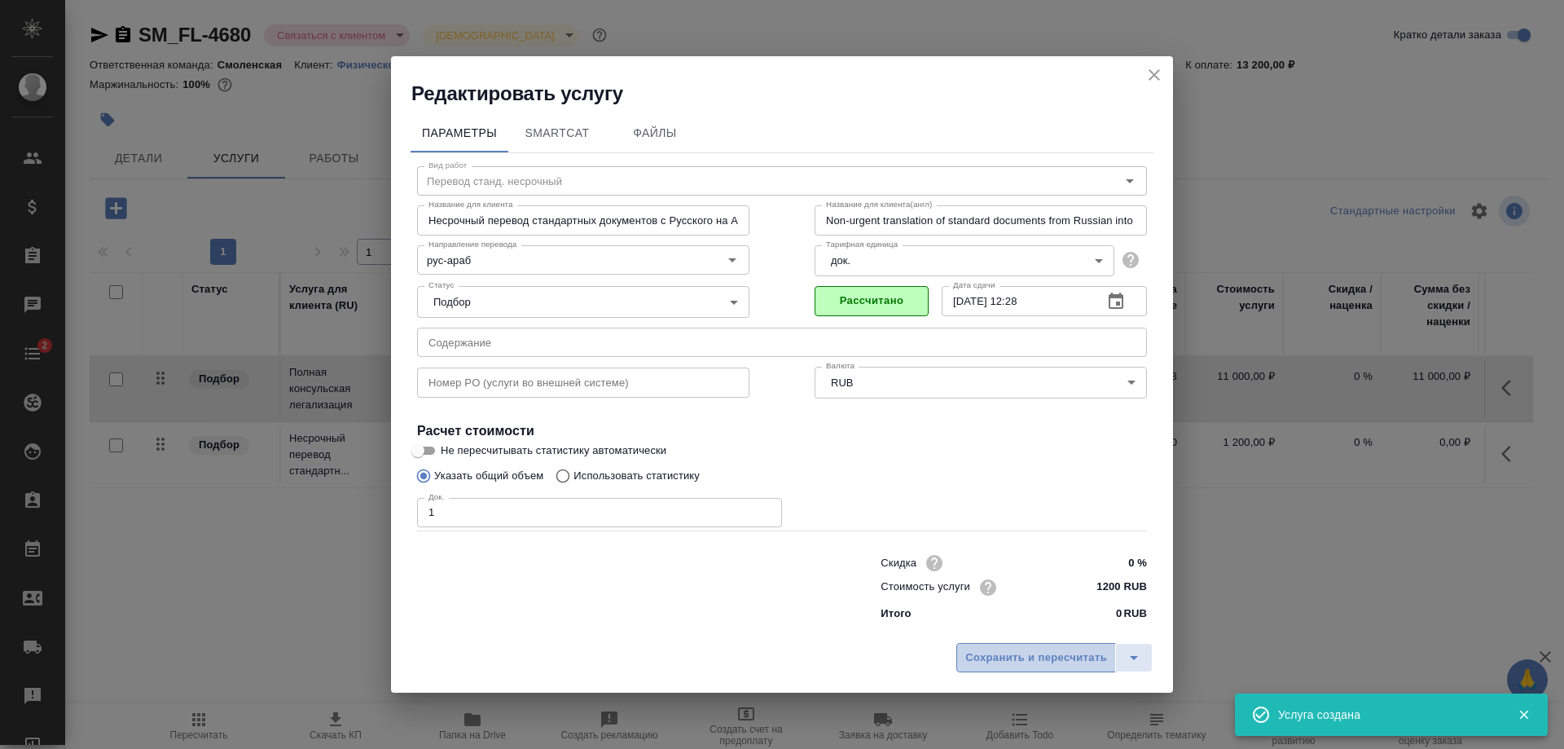
click at [1010, 657] on span "Сохранить и пересчитать" at bounding box center [1036, 657] width 142 height 19
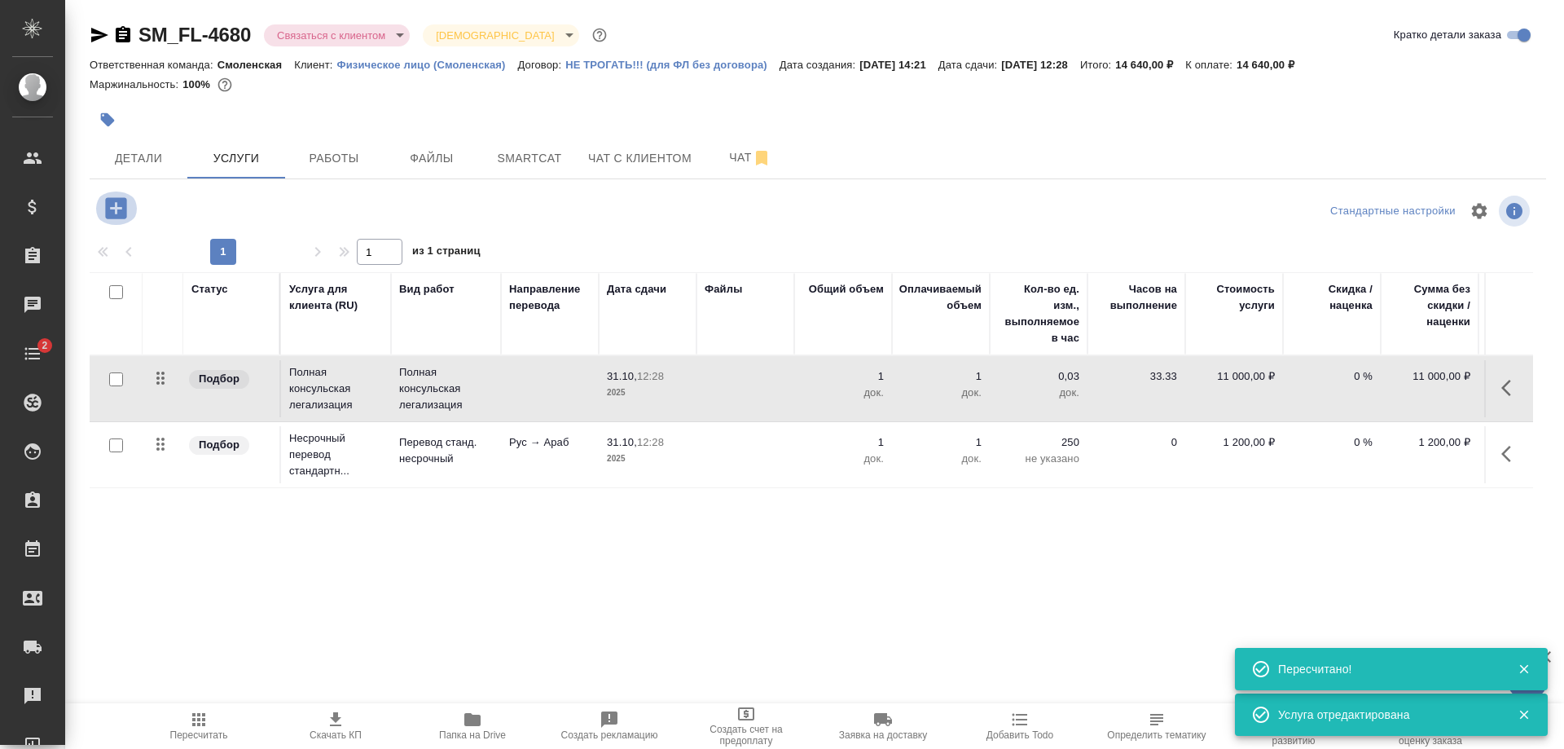
click at [101, 208] on button "button" at bounding box center [116, 207] width 45 height 33
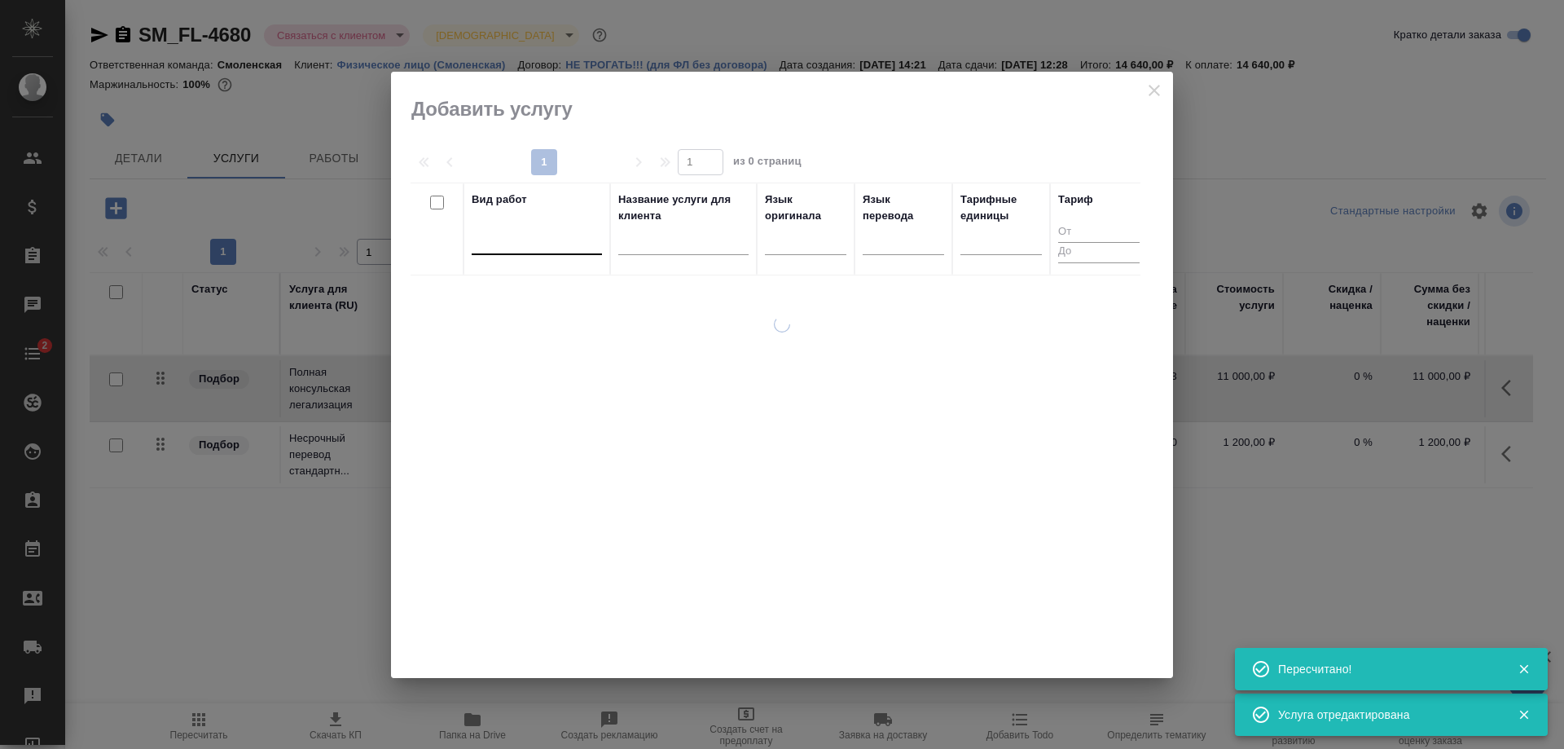
click at [560, 246] on div at bounding box center [537, 238] width 130 height 24
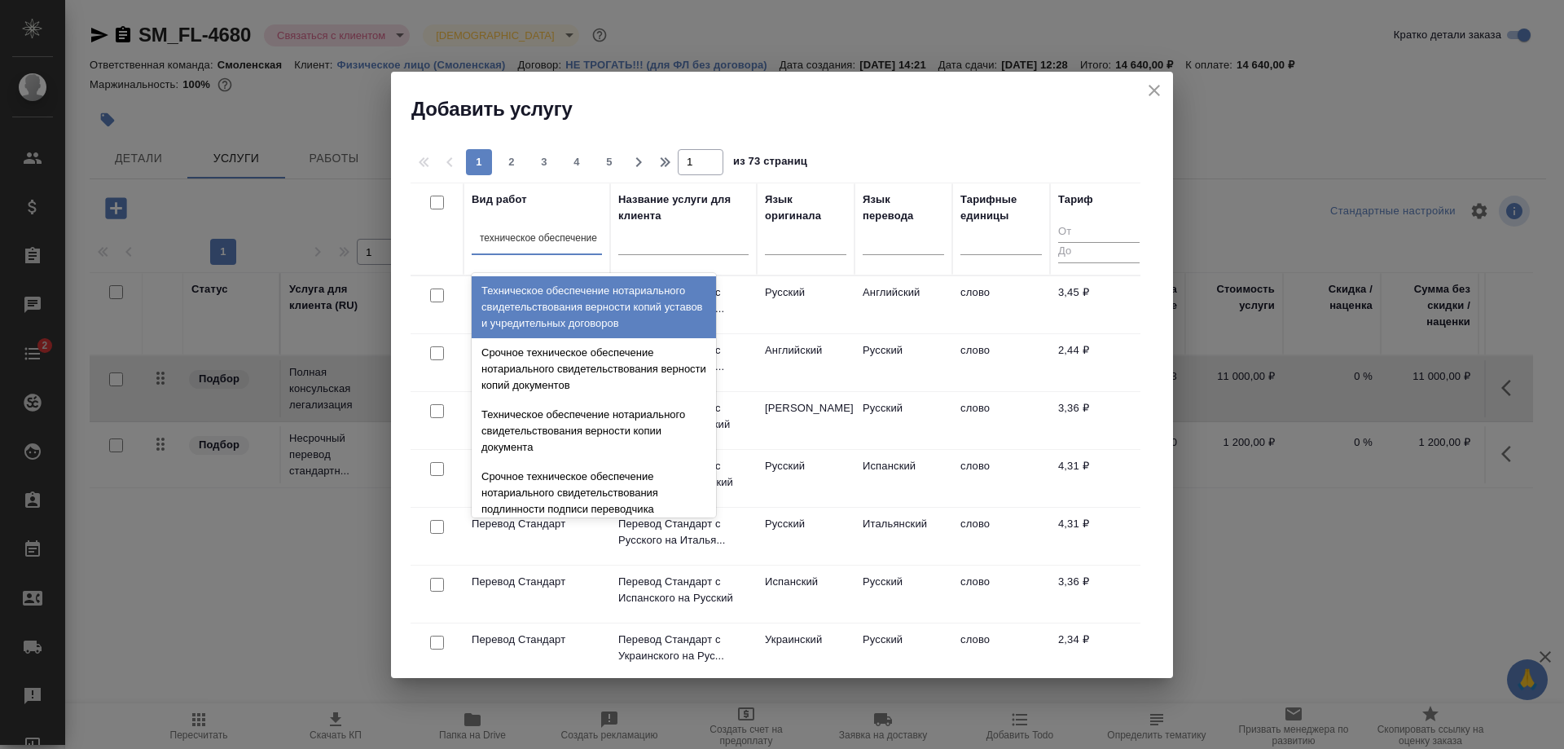
type input "техническое обеспечение"
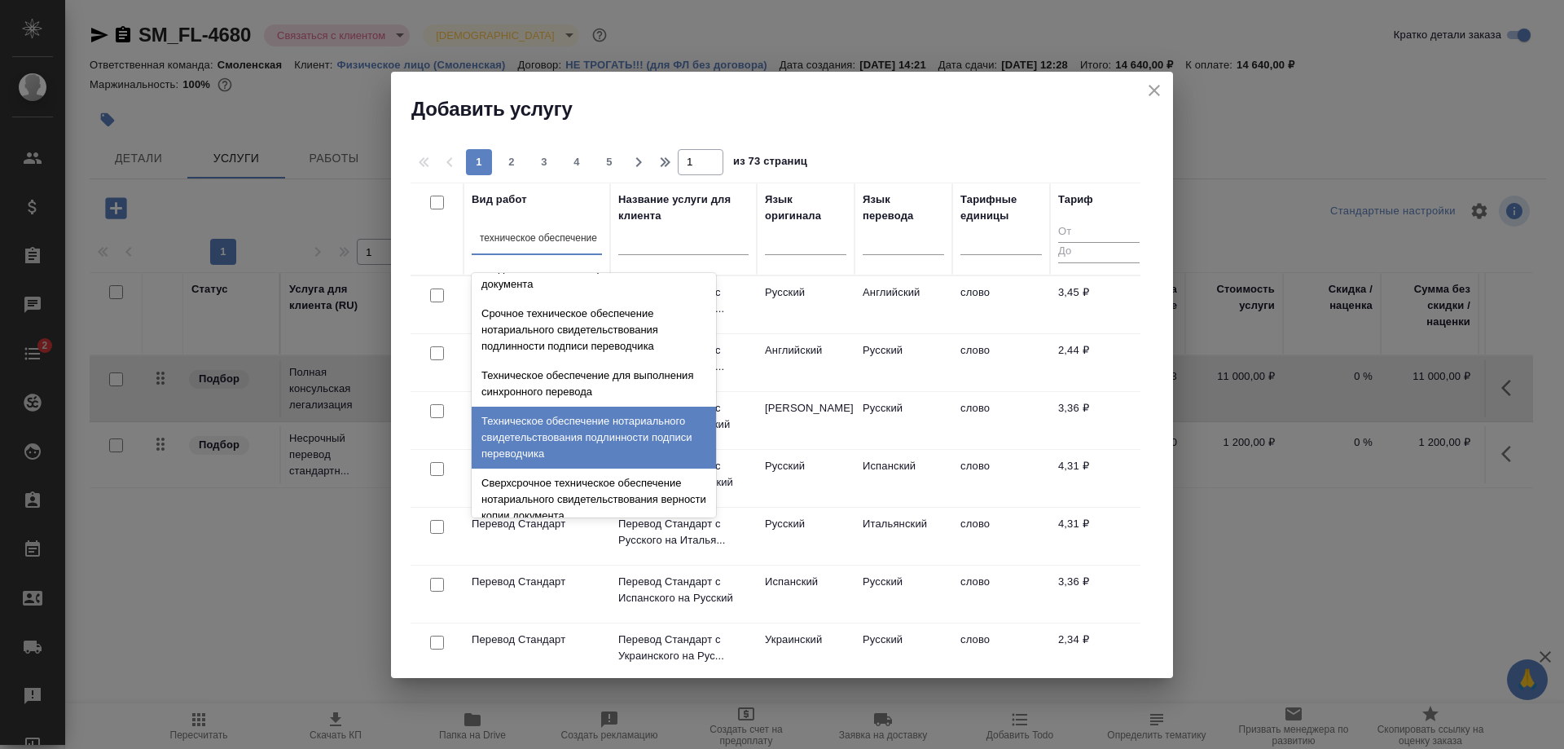
click at [563, 437] on div "Техническое обеспечение нотариального свидетельствования подлинности подписи пе…" at bounding box center [594, 437] width 244 height 62
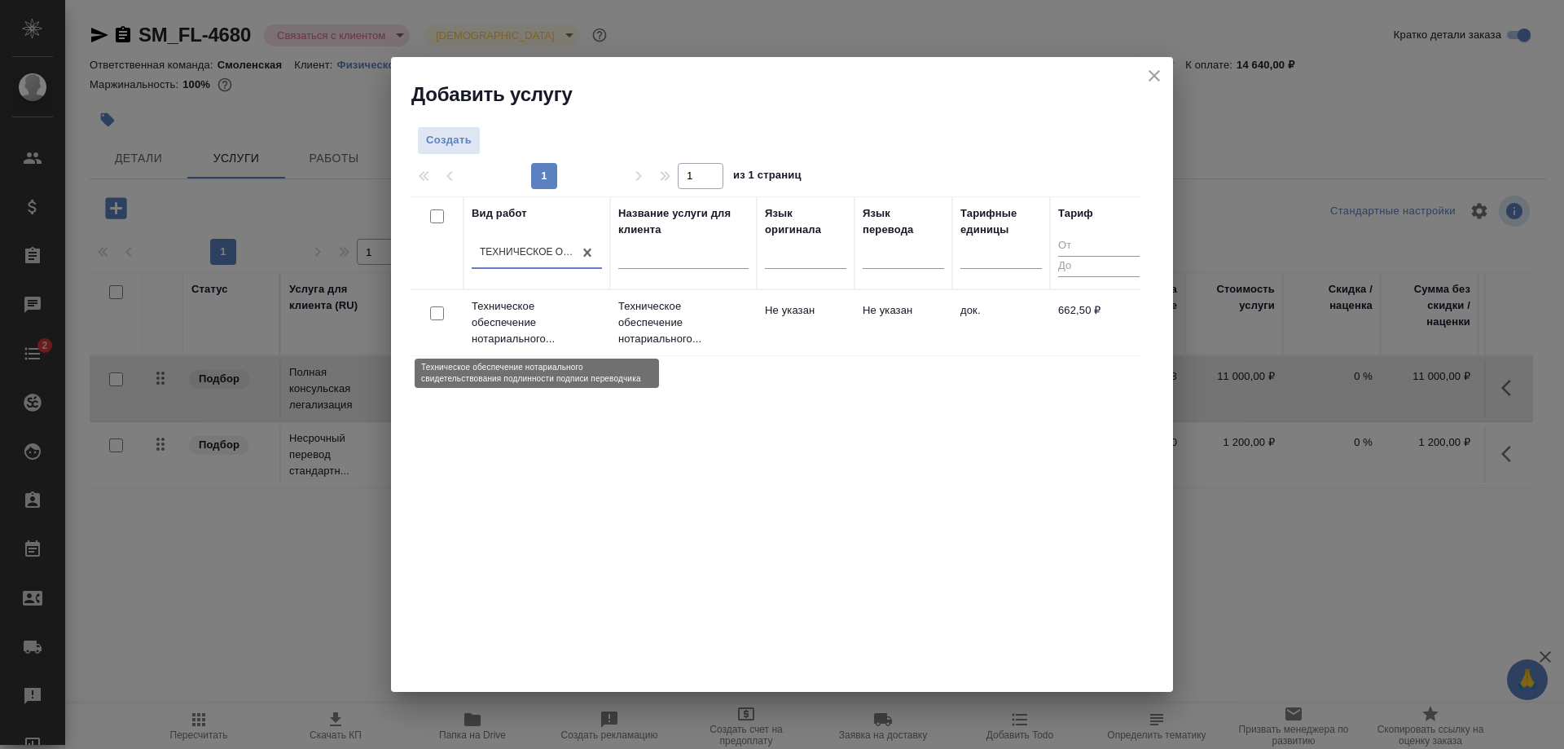
click at [549, 321] on p "Техническое обеспечение нотариального..." at bounding box center [537, 322] width 130 height 49
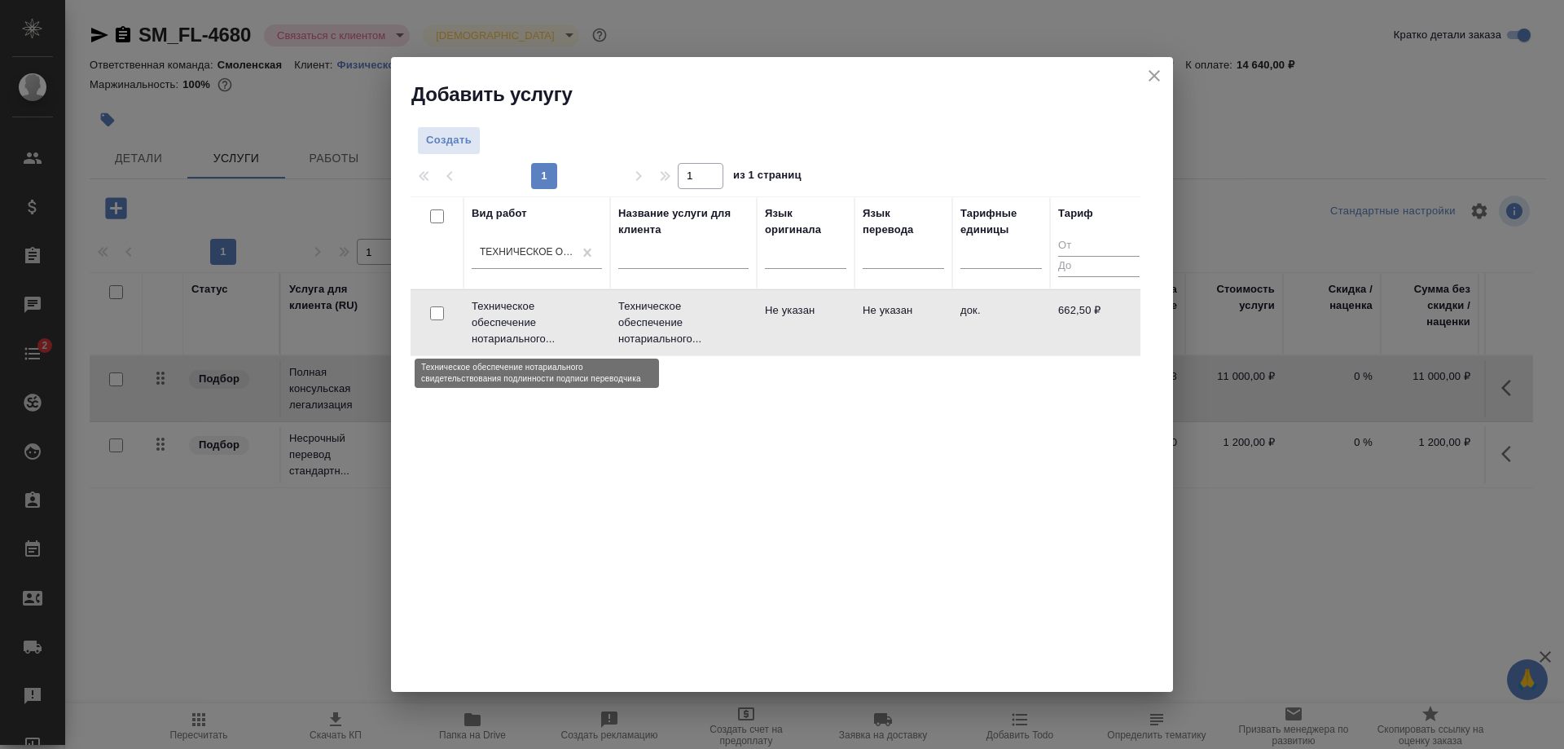
click at [549, 321] on p "Техническое обеспечение нотариального..." at bounding box center [537, 322] width 130 height 49
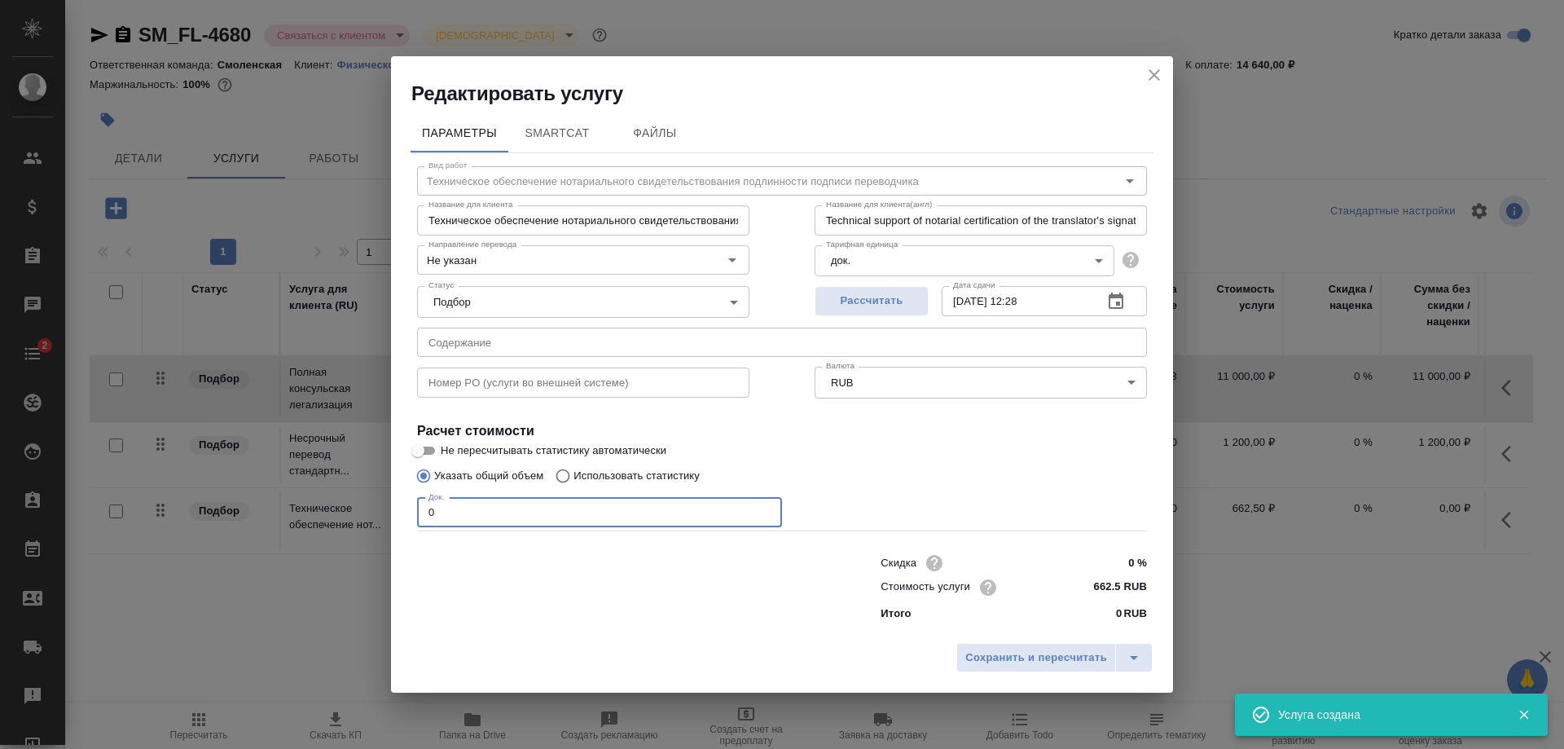
drag, startPoint x: 450, startPoint y: 511, endPoint x: 393, endPoint y: 512, distance: 57.9
click at [393, 512] on div "Параметры SmartCat Файлы Вид работ Техническое обеспечение нотариального свидет…" at bounding box center [782, 371] width 782 height 528
type input "1"
click at [837, 303] on span "Рассчитать" at bounding box center [872, 301] width 96 height 19
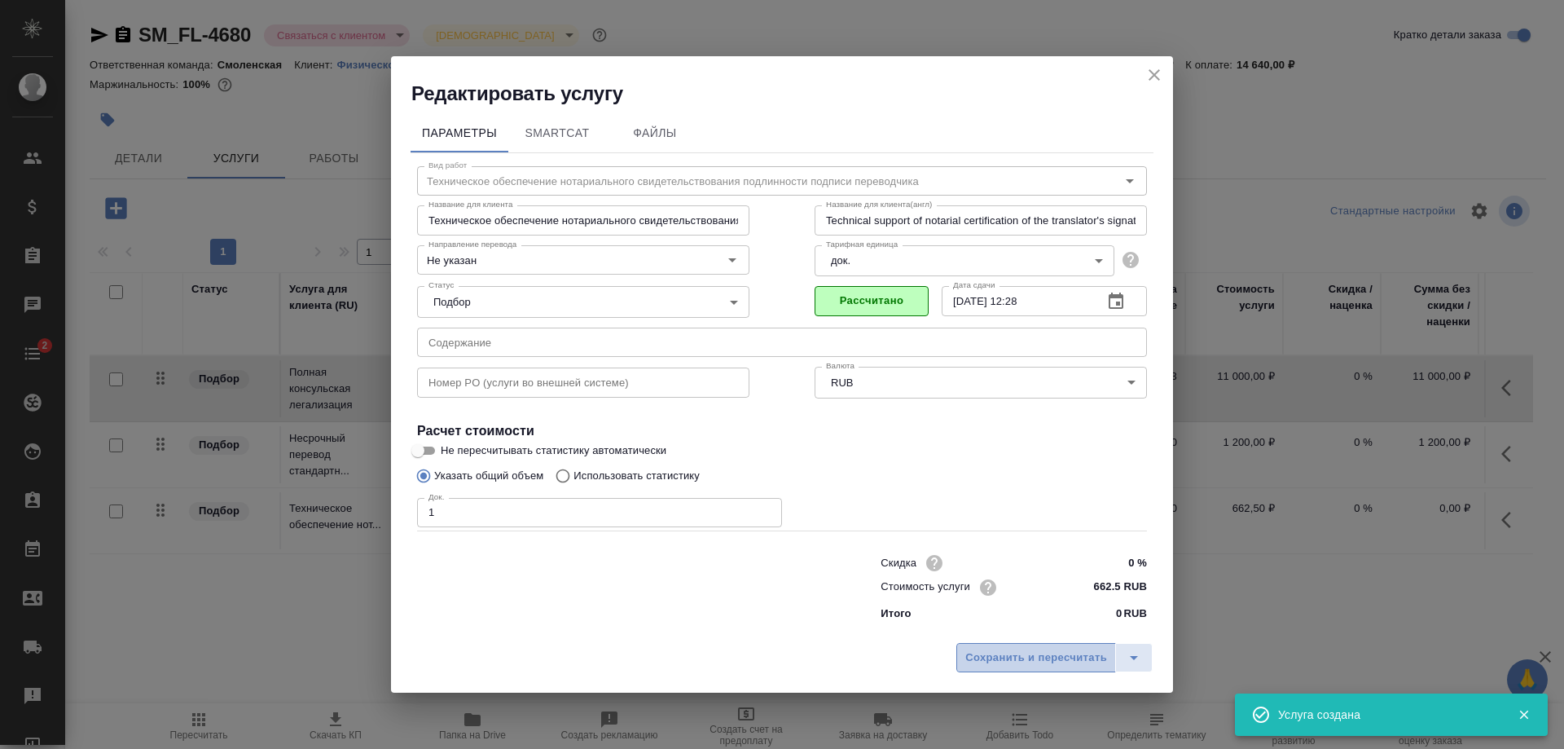
click at [1017, 655] on span "Сохранить и пересчитать" at bounding box center [1036, 657] width 142 height 19
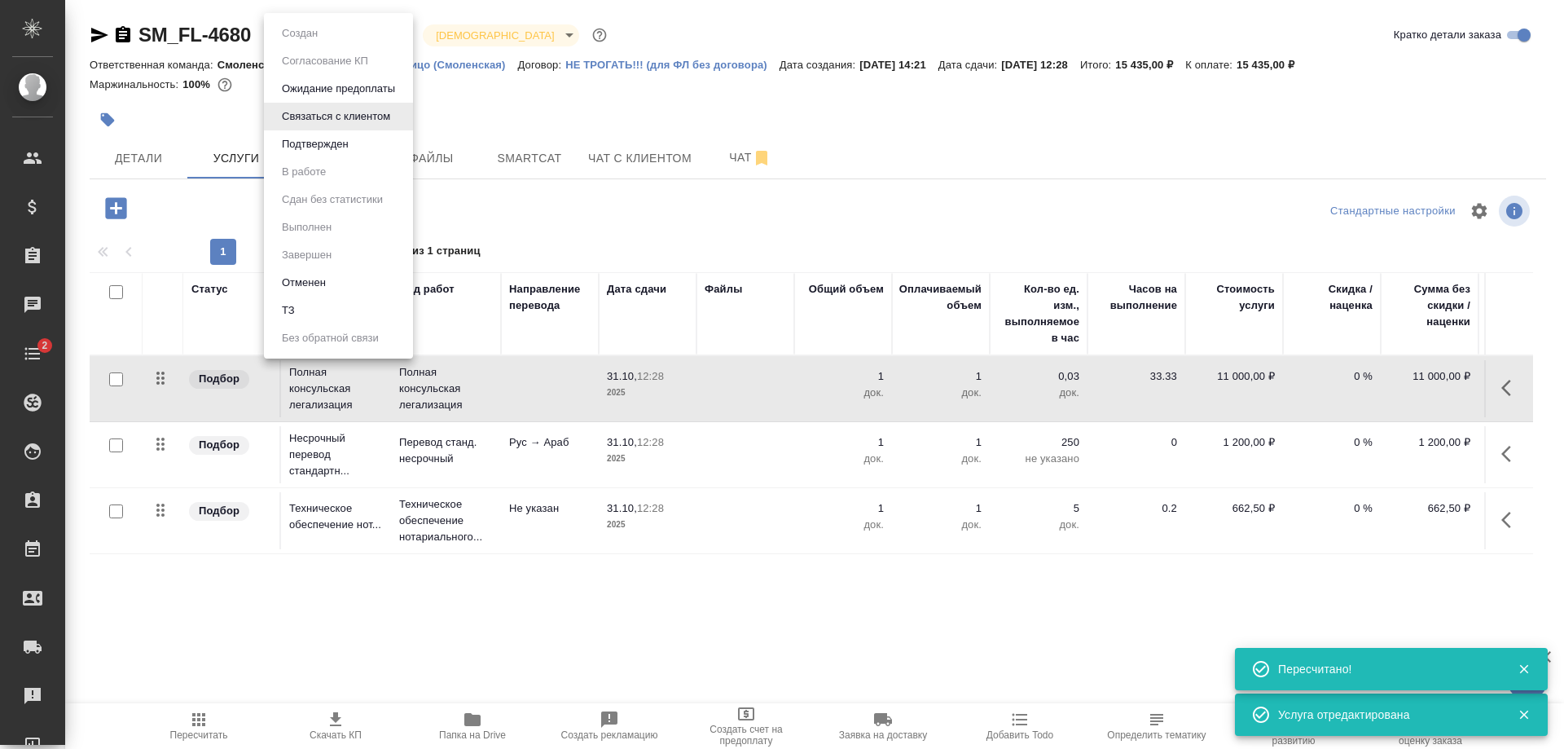
click at [291, 34] on body "🙏 .cls-1 fill:#fff; AWATERA Shulgina Anna Клиенты Спецификации Заказы 0 Чаты 2 …" at bounding box center [782, 374] width 1564 height 749
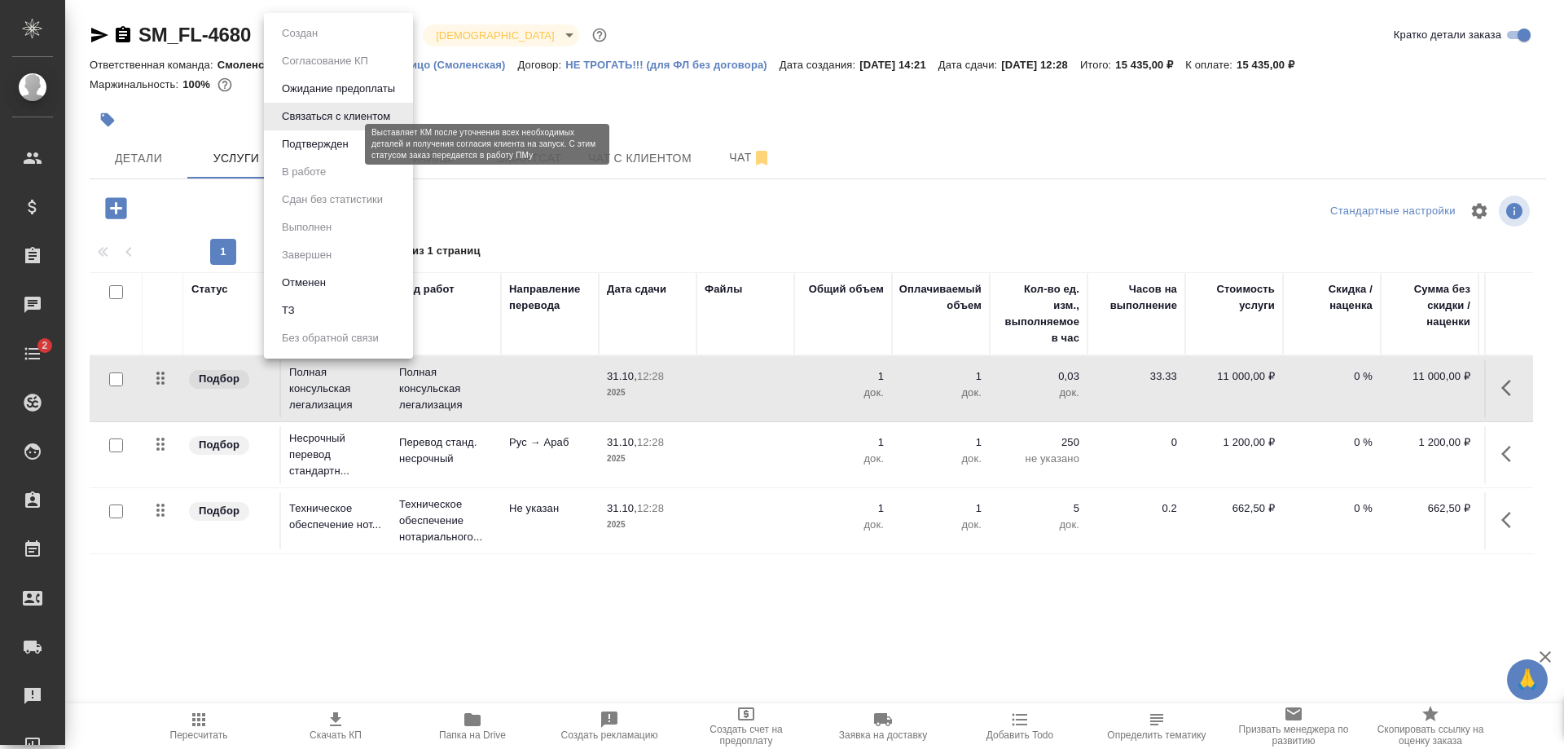
click at [310, 148] on button "Подтвержден" at bounding box center [315, 144] width 77 height 18
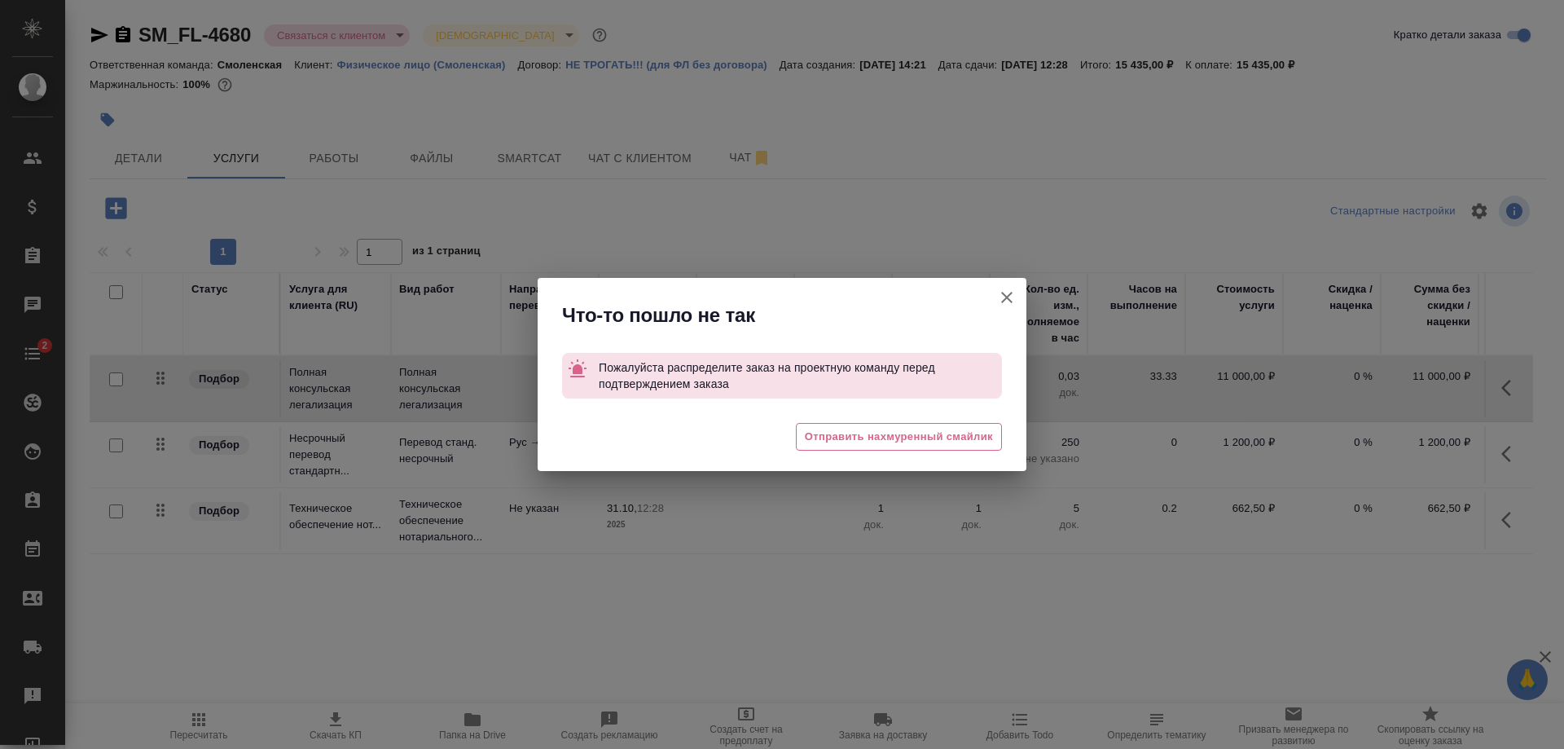
click at [1006, 295] on icon "button" at bounding box center [1007, 298] width 20 height 20
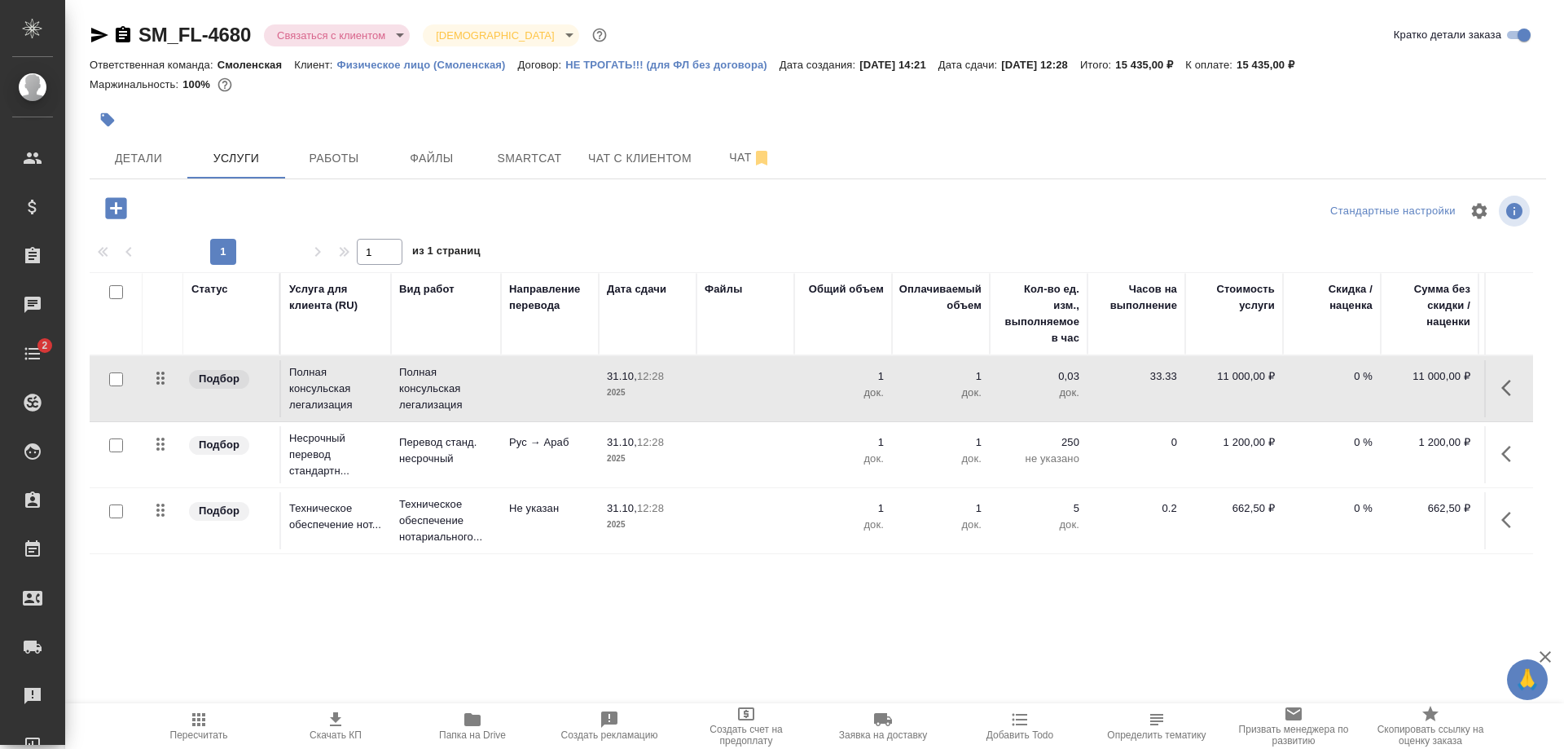
click at [374, 35] on body "🙏 .cls-1 fill:#fff; AWATERA Shulgina Anna Клиенты Спецификации Заказы 0 Чаты 2 …" at bounding box center [782, 374] width 1564 height 749
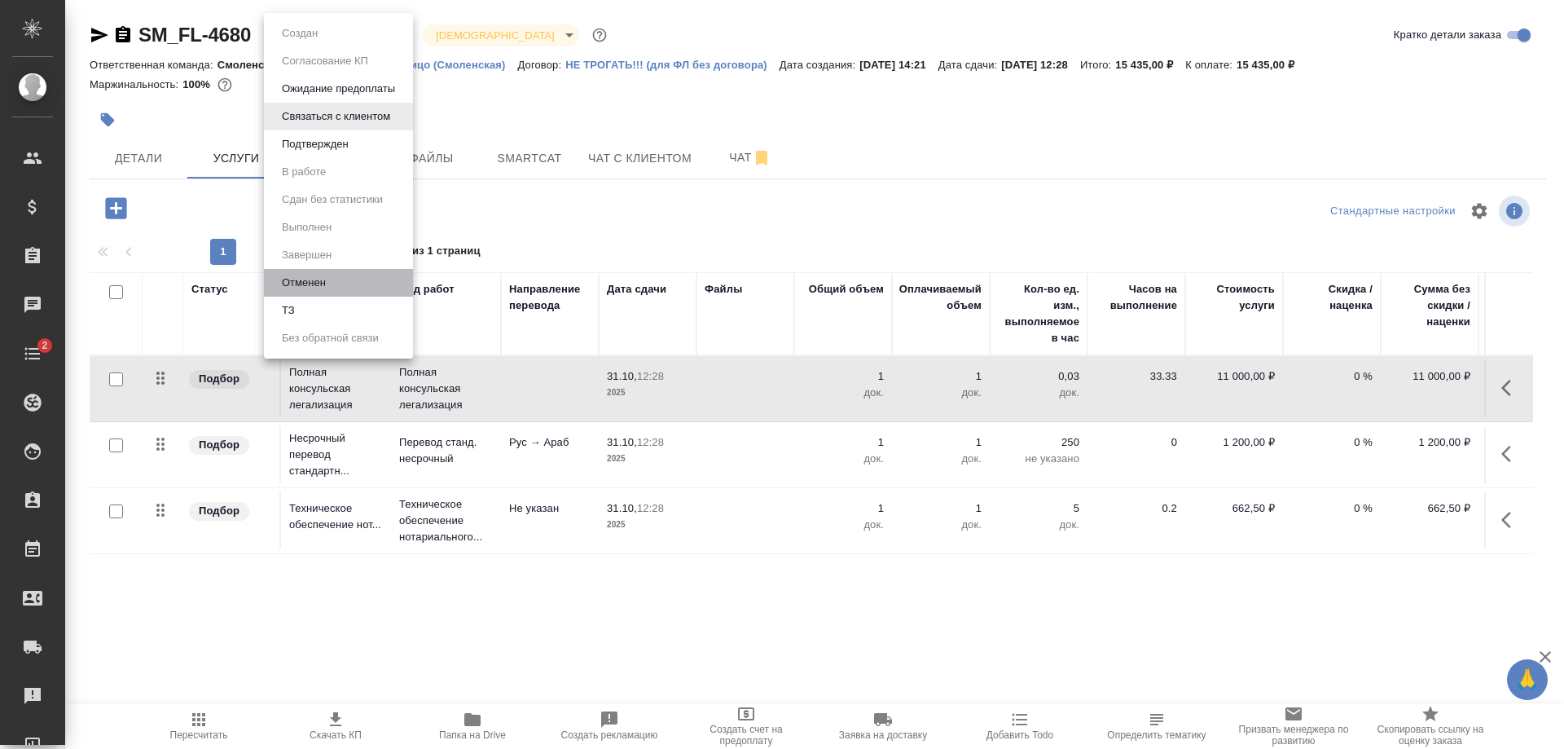
click at [332, 272] on li "Отменен" at bounding box center [338, 283] width 149 height 28
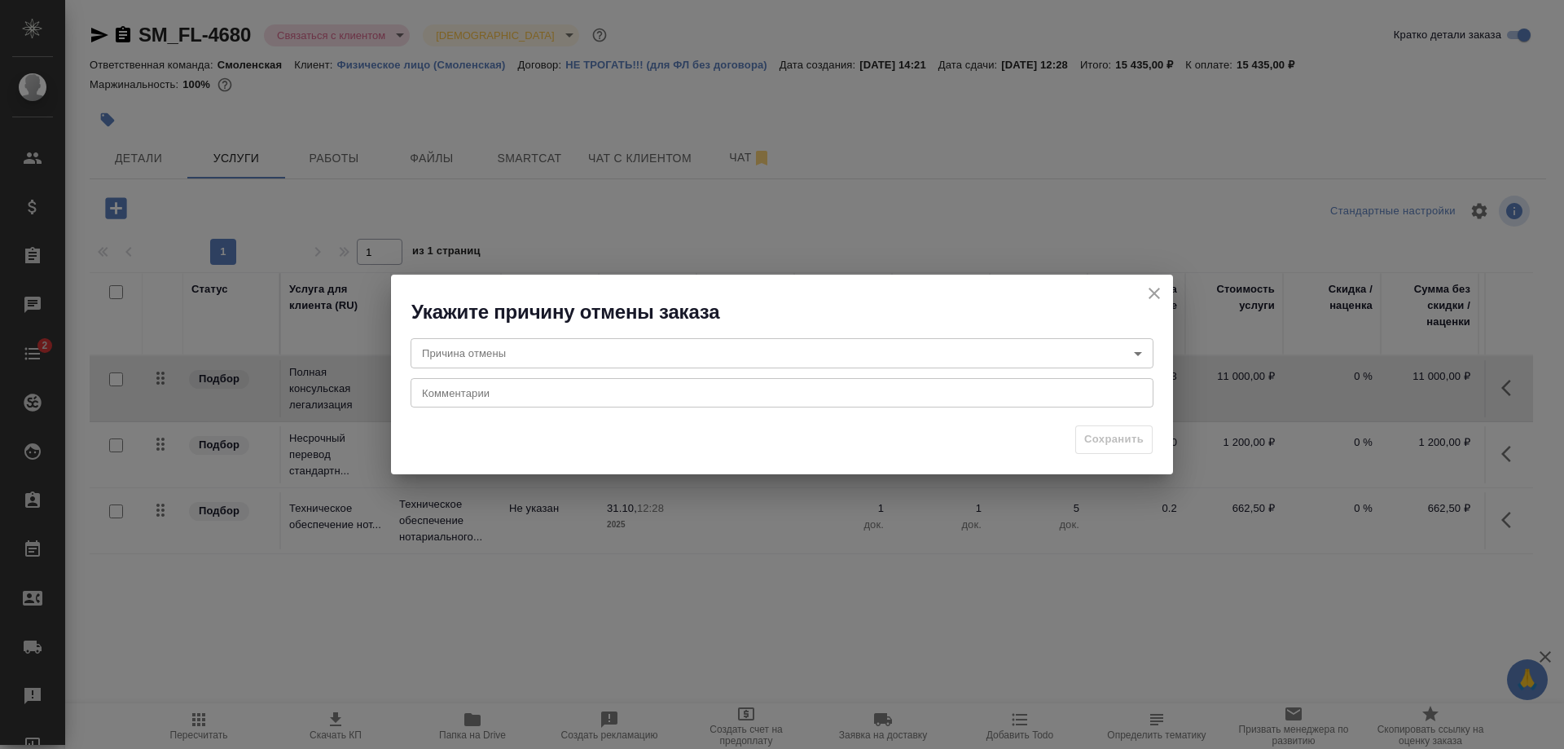
click at [470, 350] on body "🙏 .cls-1 fill:#fff; AWATERA Shulgina Anna Клиенты Спецификации Заказы 0 Чаты 2 …" at bounding box center [782, 374] width 1564 height 749
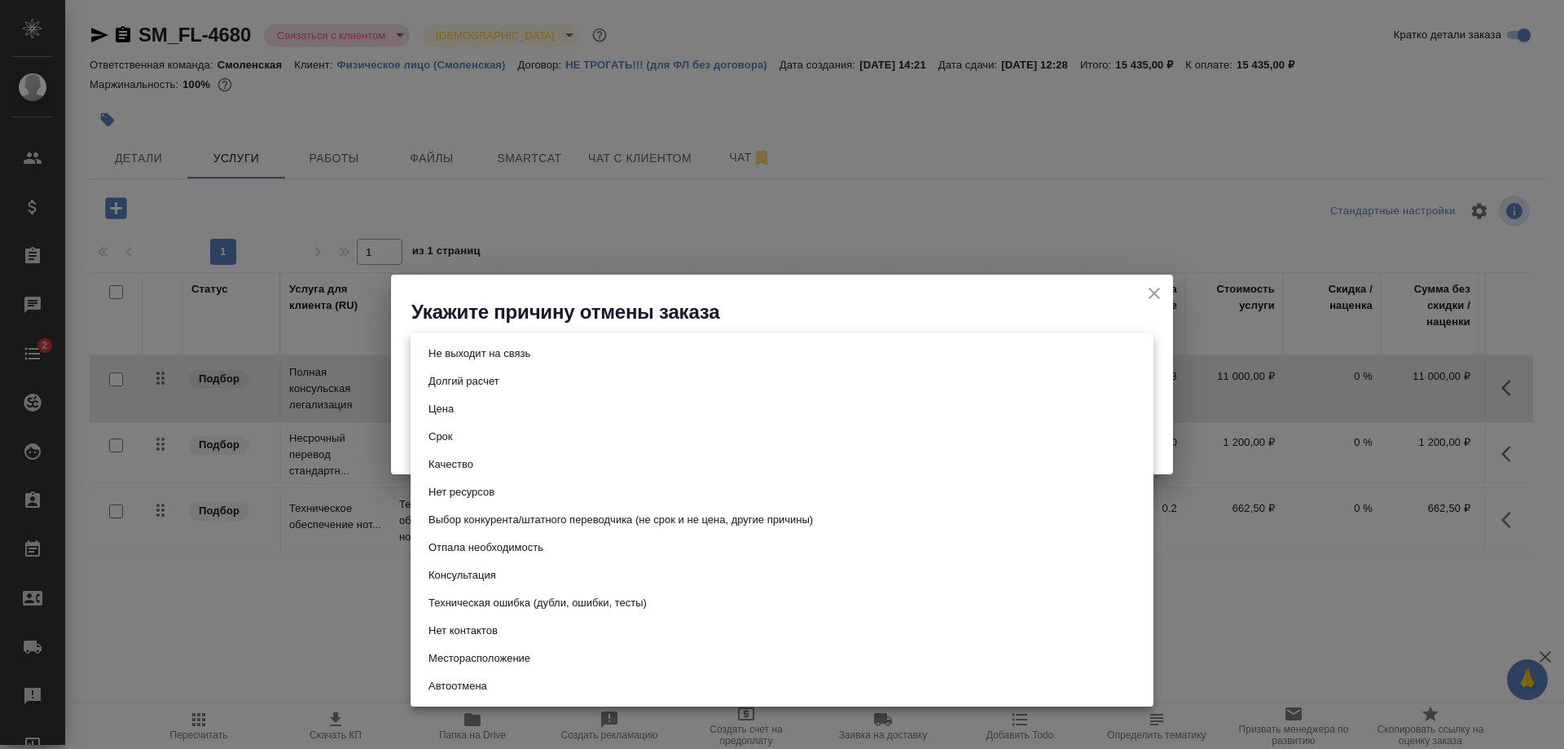
click at [470, 350] on button "Не выходит на связь" at bounding box center [480, 354] width 112 height 18
type input "stopContacting"
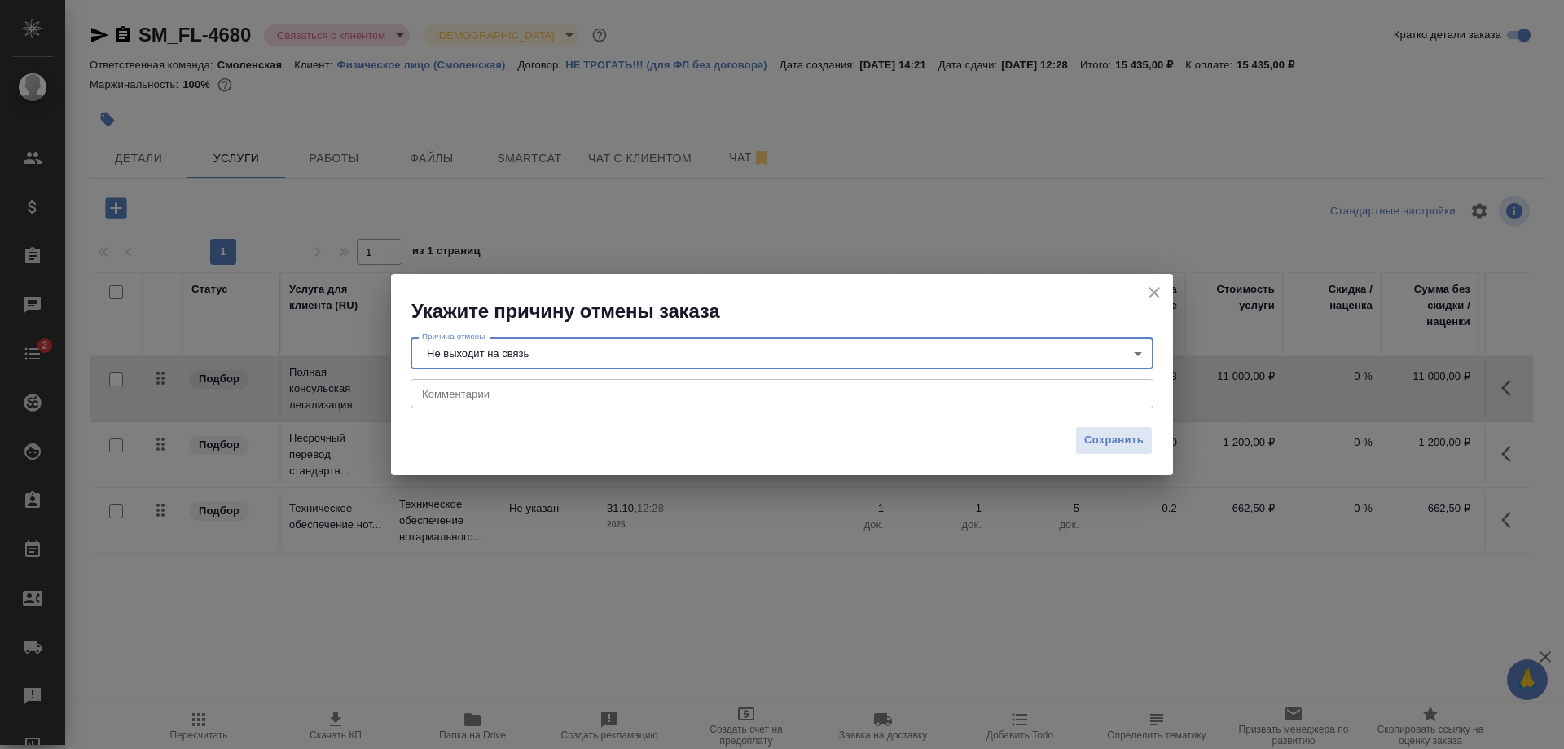
click at [470, 389] on textarea at bounding box center [782, 393] width 720 height 12
type textarea "Попросил перезвонить, но больше не взял трубку"
click at [1106, 433] on span "Сохранить" at bounding box center [1113, 440] width 59 height 19
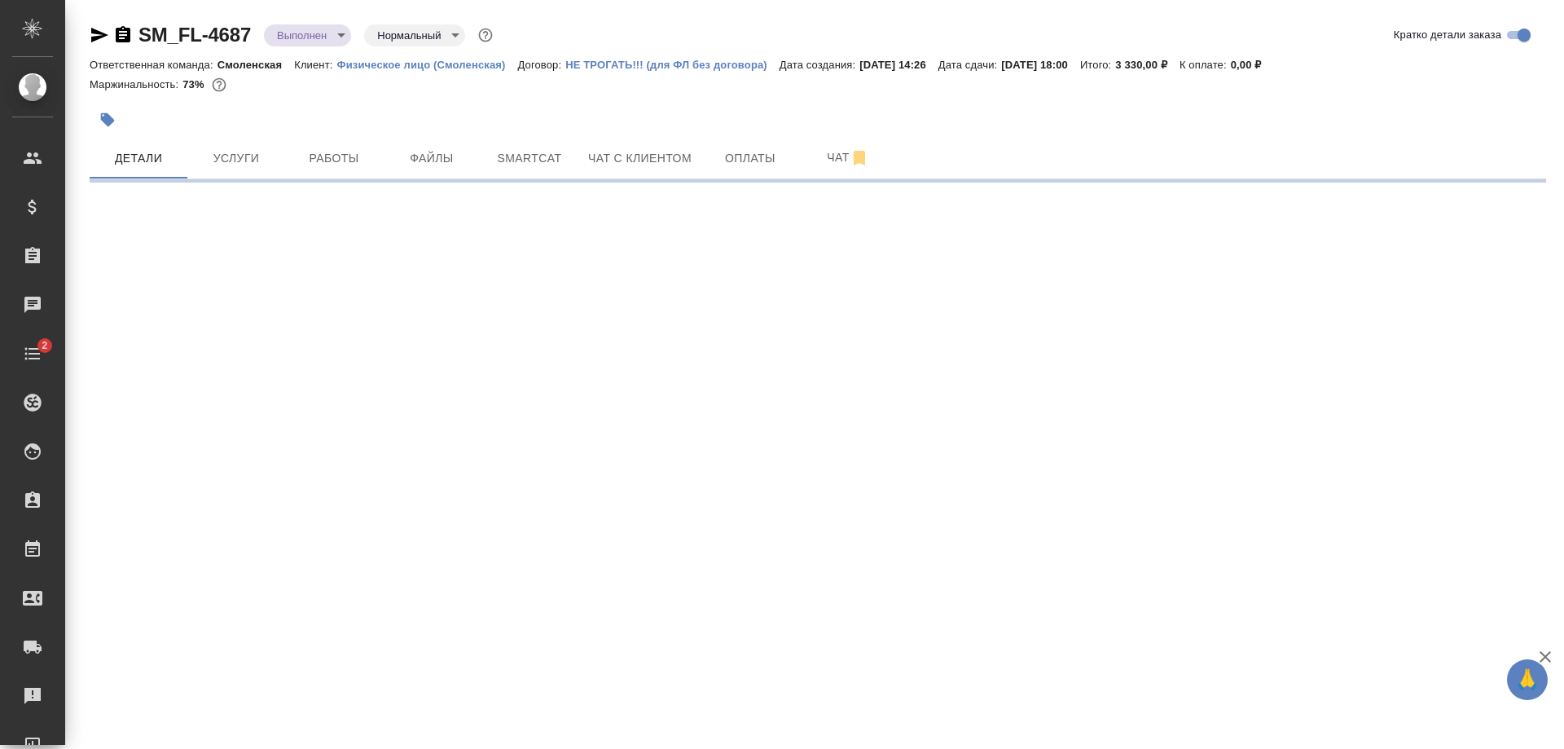
select select "RU"
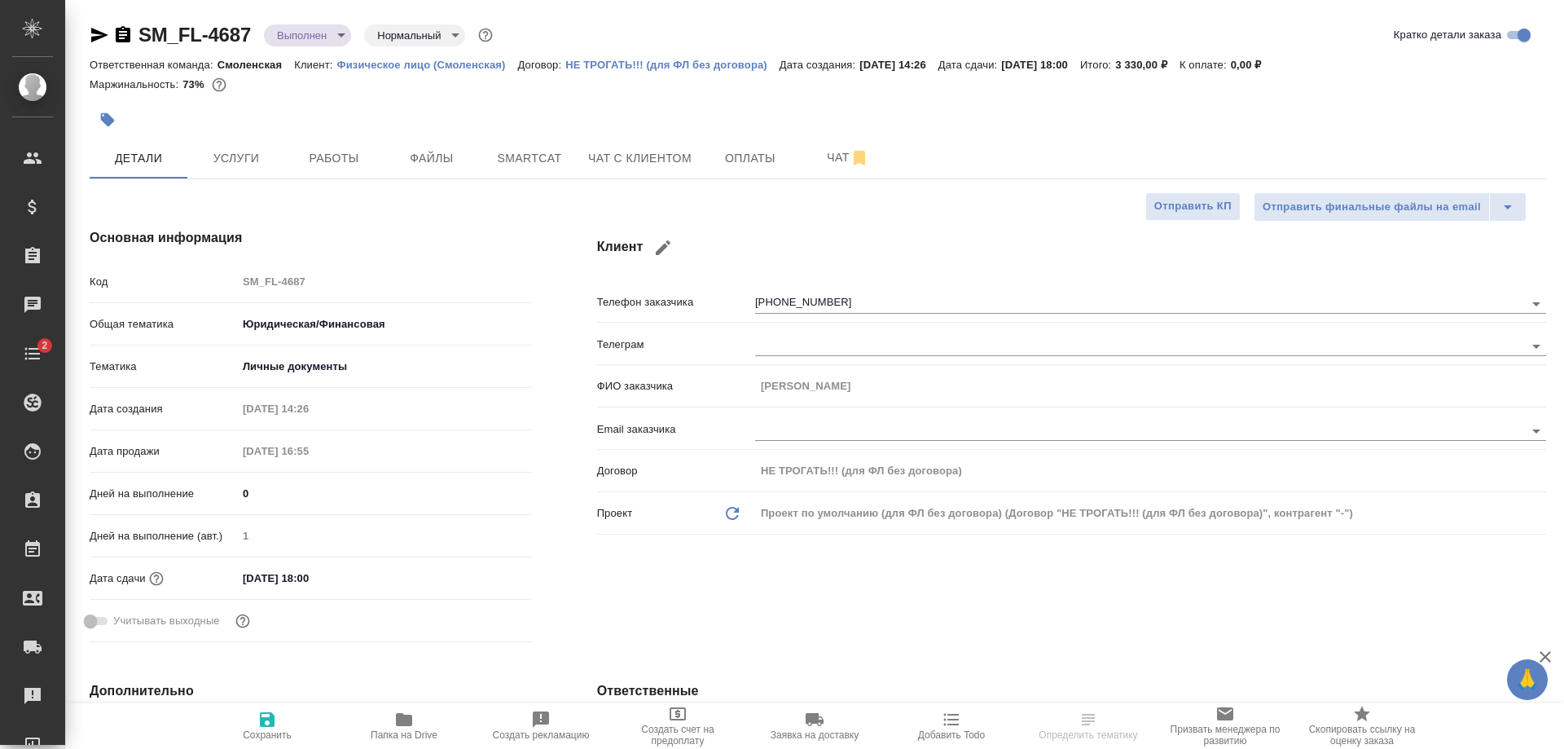
type textarea "x"
click at [310, 169] on button "Работы" at bounding box center [334, 158] width 98 height 41
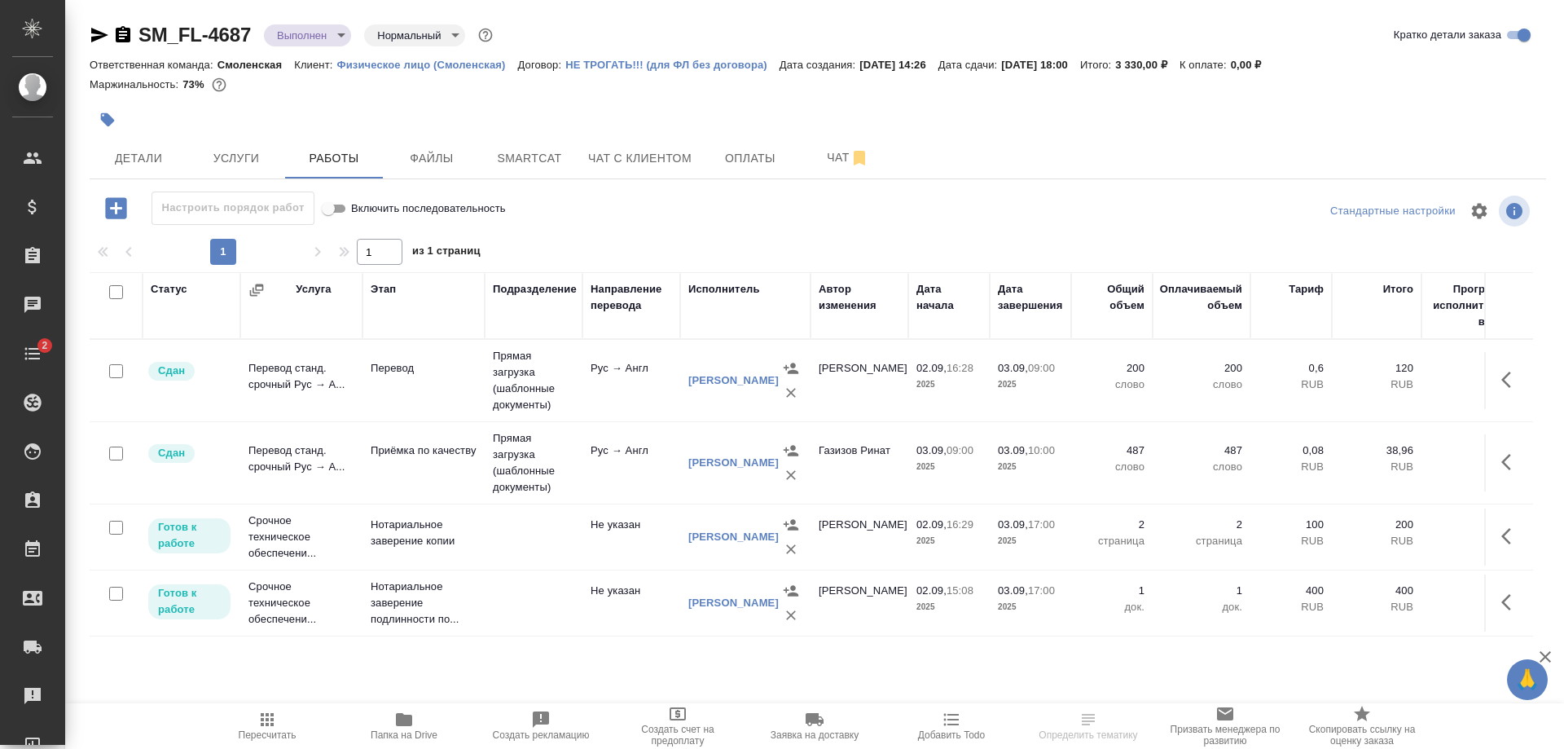
scroll to position [42, 0]
click at [423, 516] on p "Нотариальное заверение копии" at bounding box center [424, 532] width 106 height 33
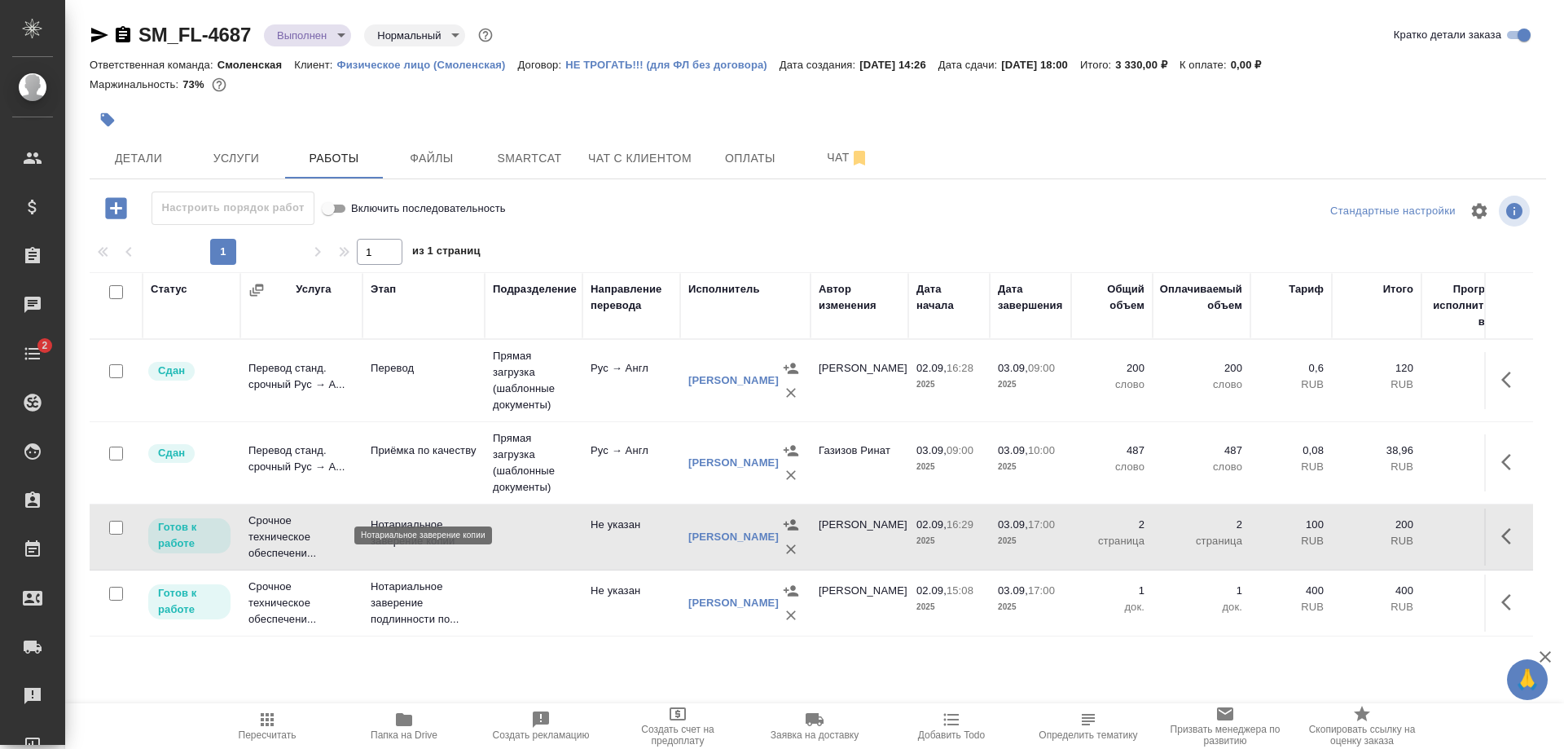
click at [423, 516] on p "Нотариальное заверение копии" at bounding box center [424, 532] width 106 height 33
click at [511, 581] on td at bounding box center [534, 602] width 98 height 57
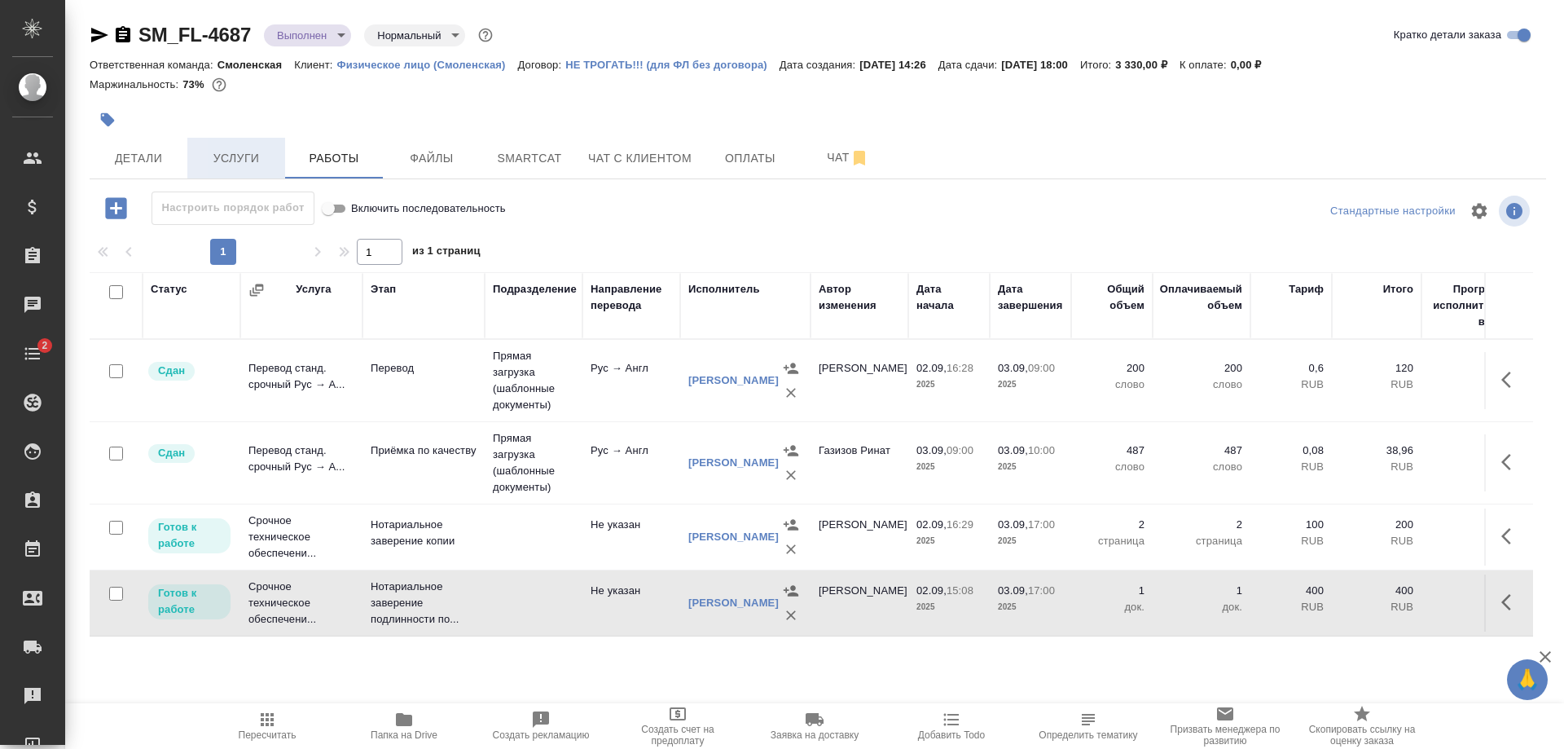
click at [235, 160] on span "Услуги" at bounding box center [236, 158] width 78 height 20
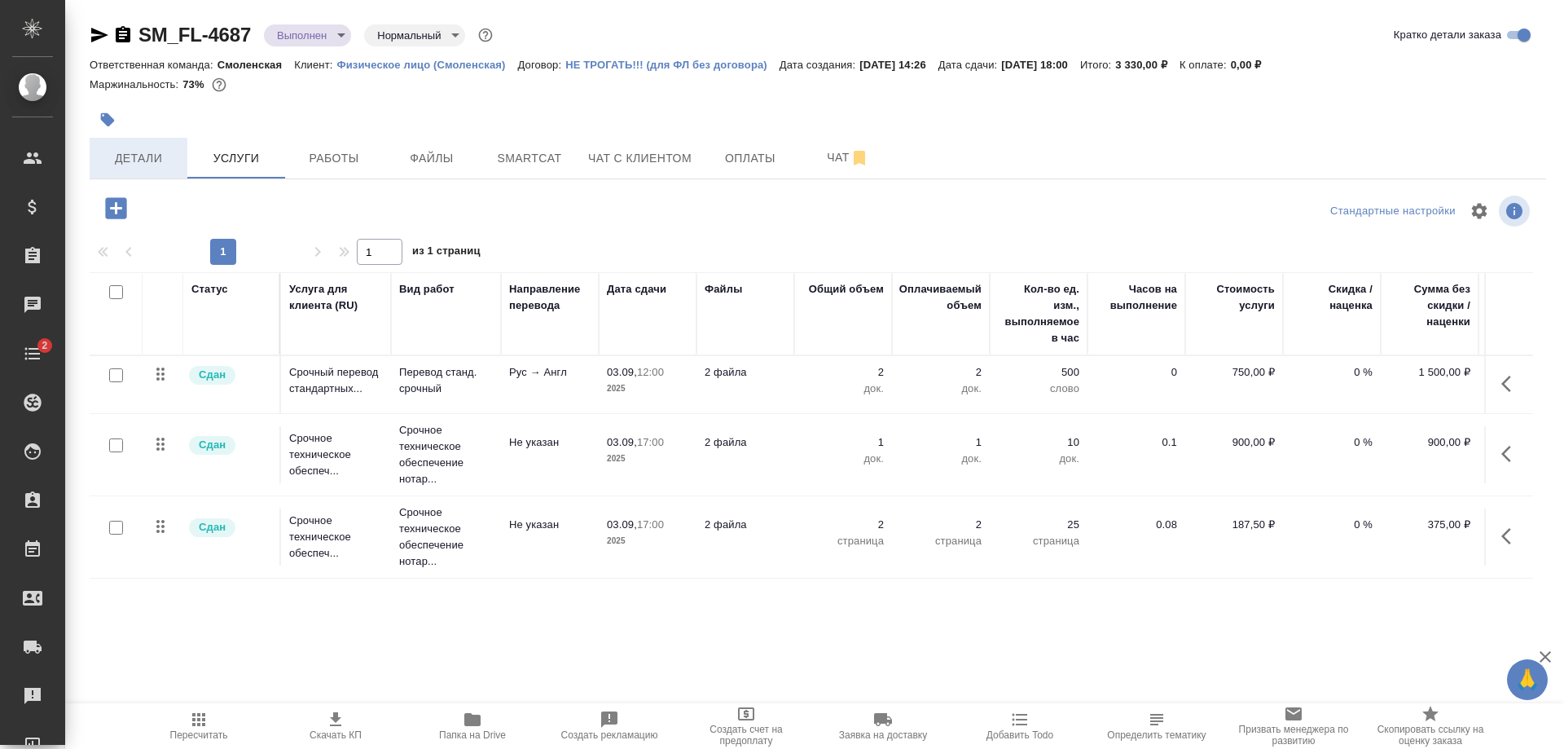
click at [112, 158] on span "Детали" at bounding box center [138, 158] width 78 height 20
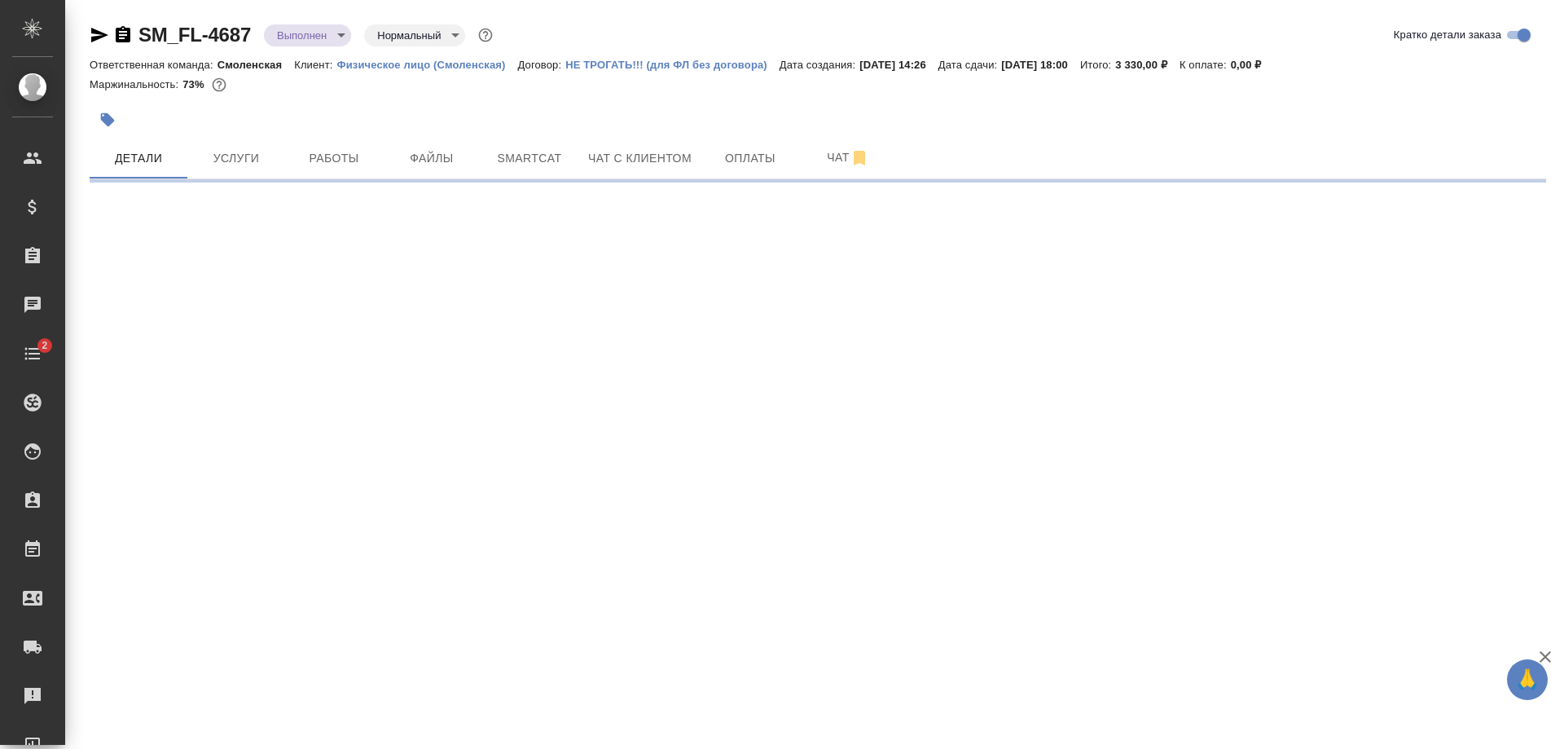
select select "RU"
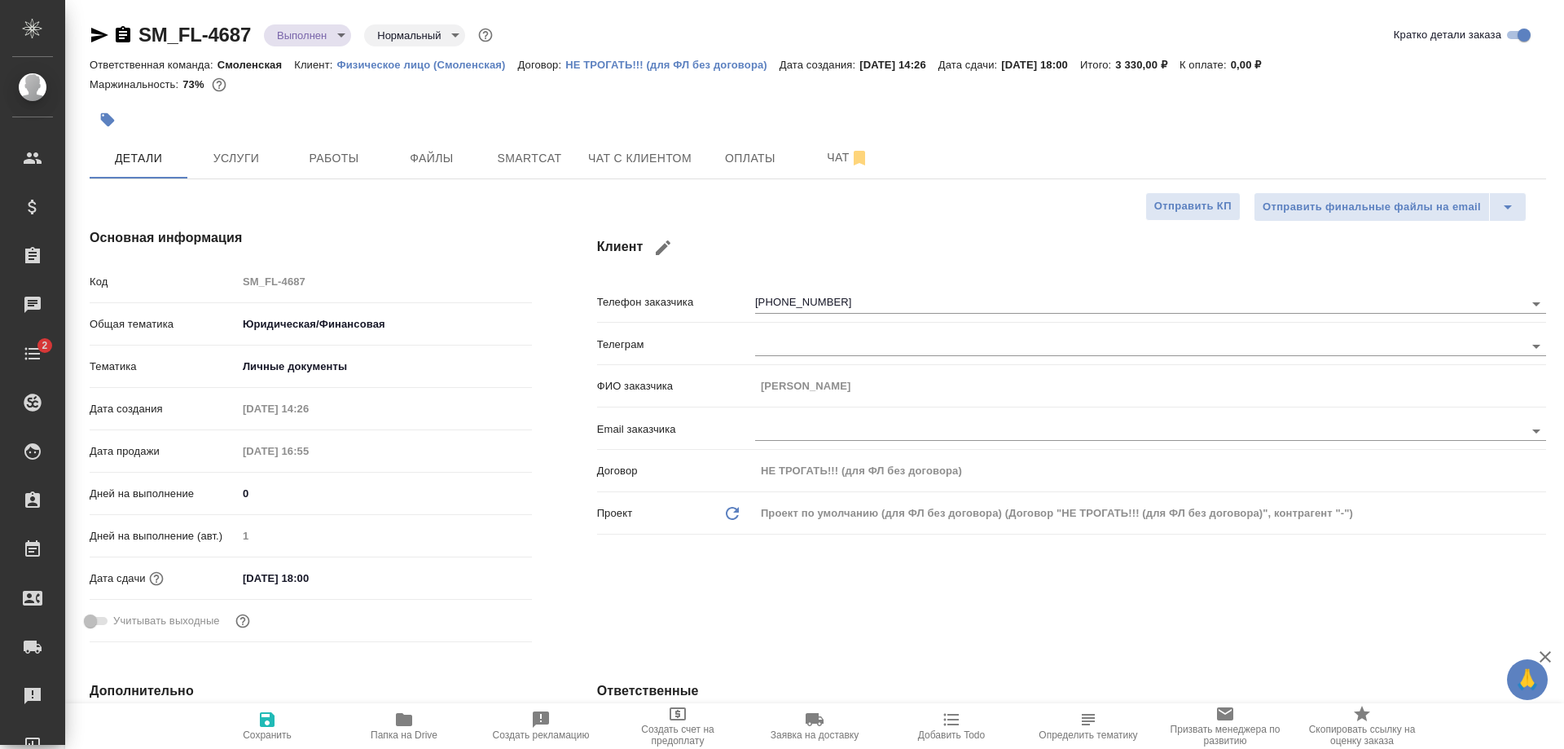
type textarea "x"
click at [253, 166] on span "Услуги" at bounding box center [236, 158] width 78 height 20
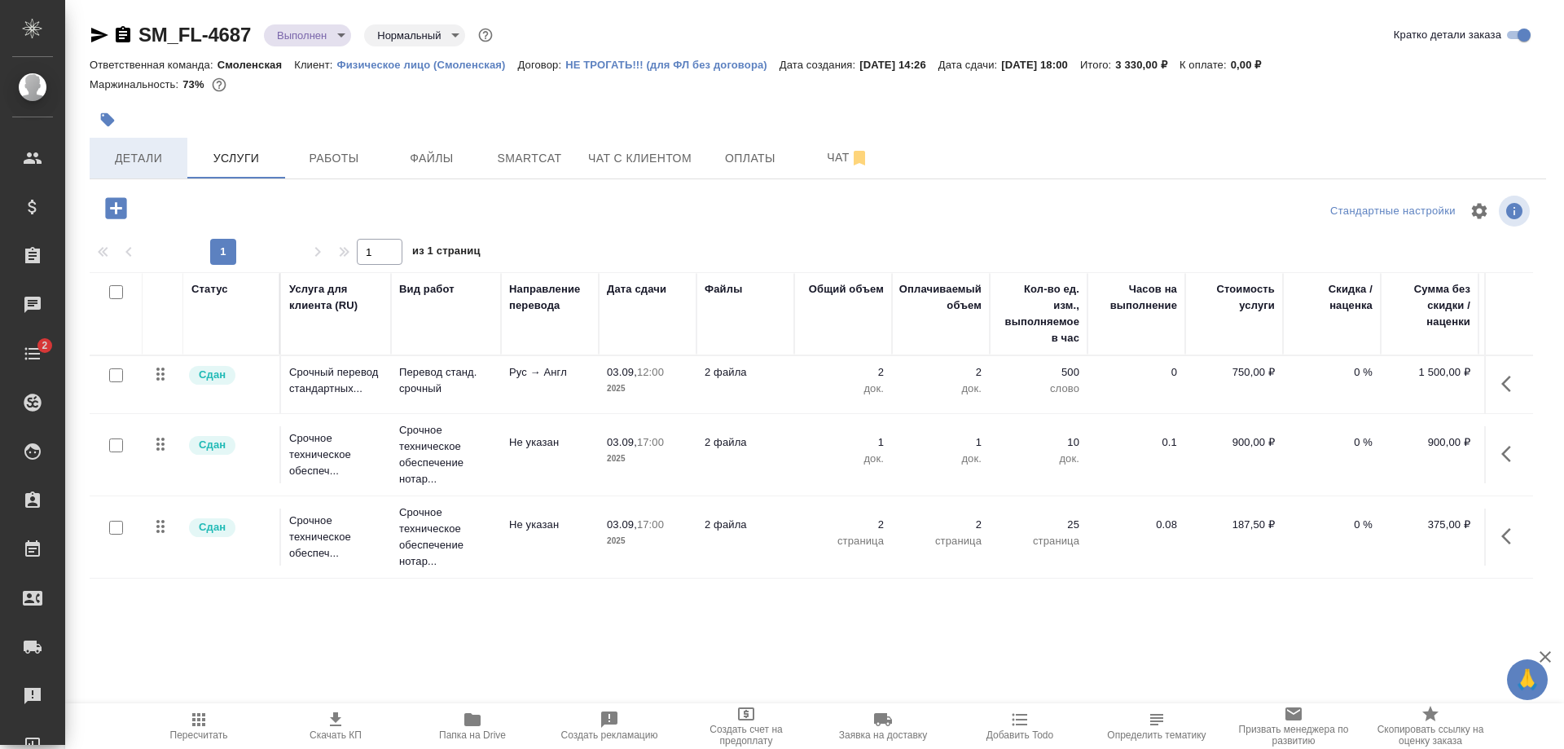
click at [151, 152] on span "Детали" at bounding box center [138, 158] width 78 height 20
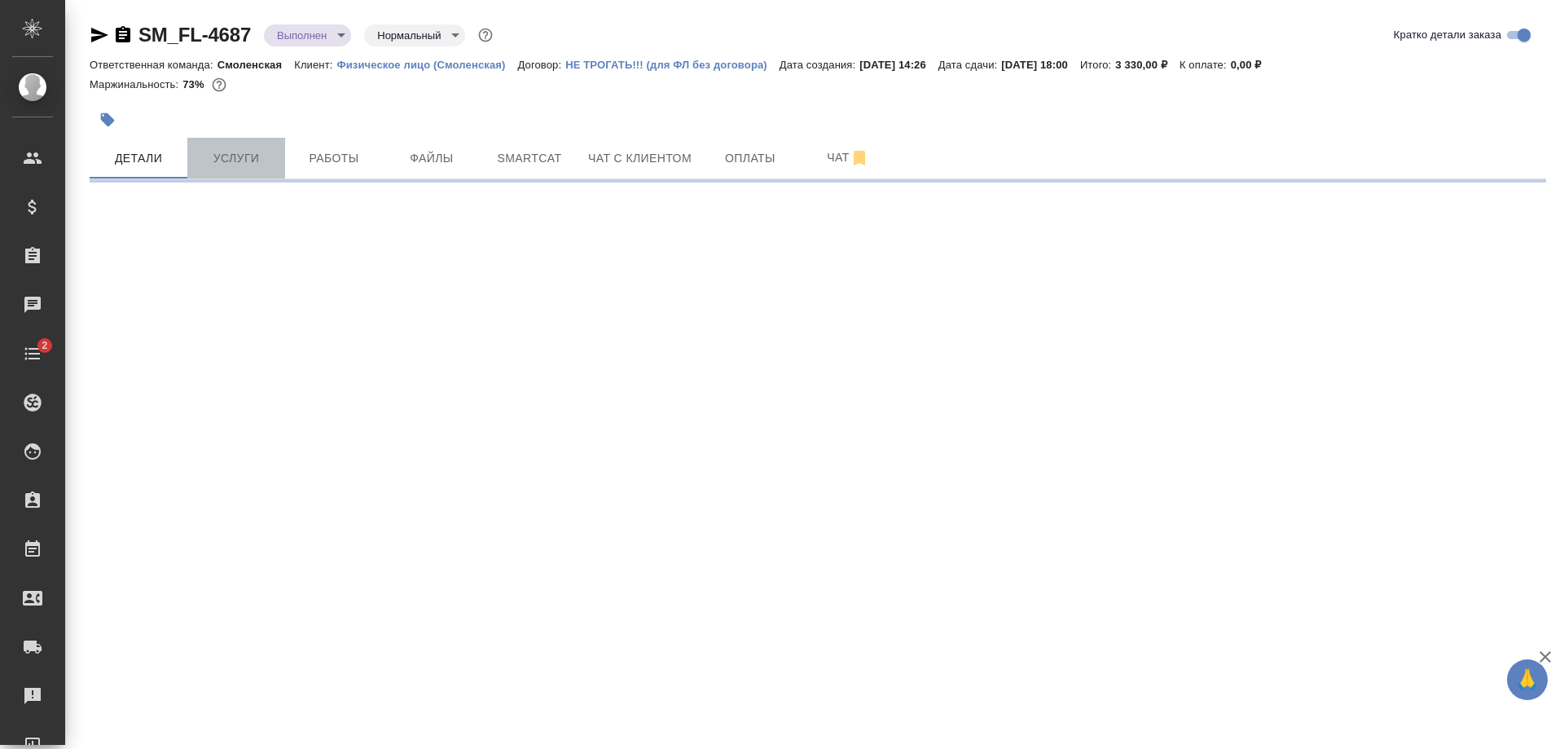
click at [250, 158] on span "Услуги" at bounding box center [236, 158] width 78 height 20
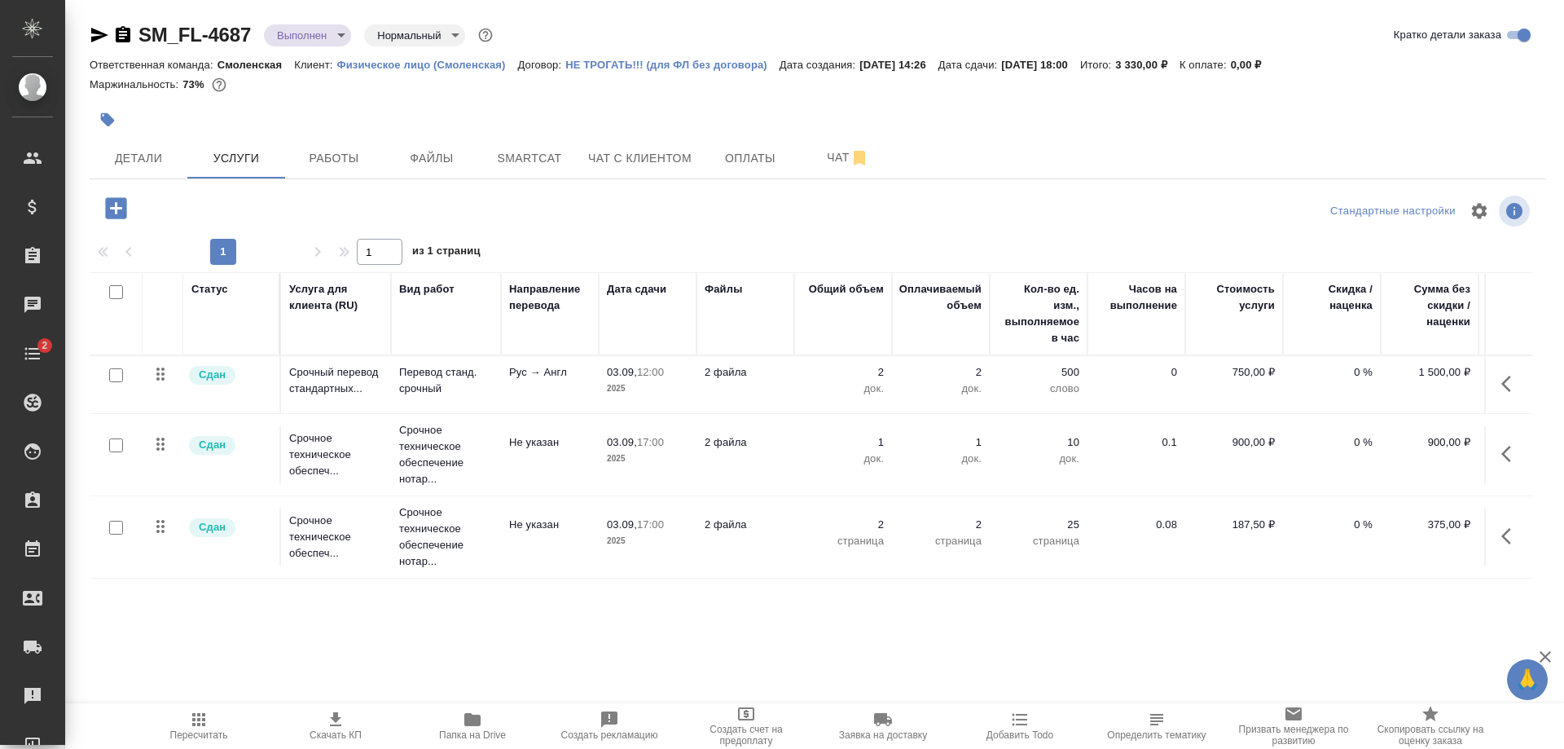
scroll to position [0, 104]
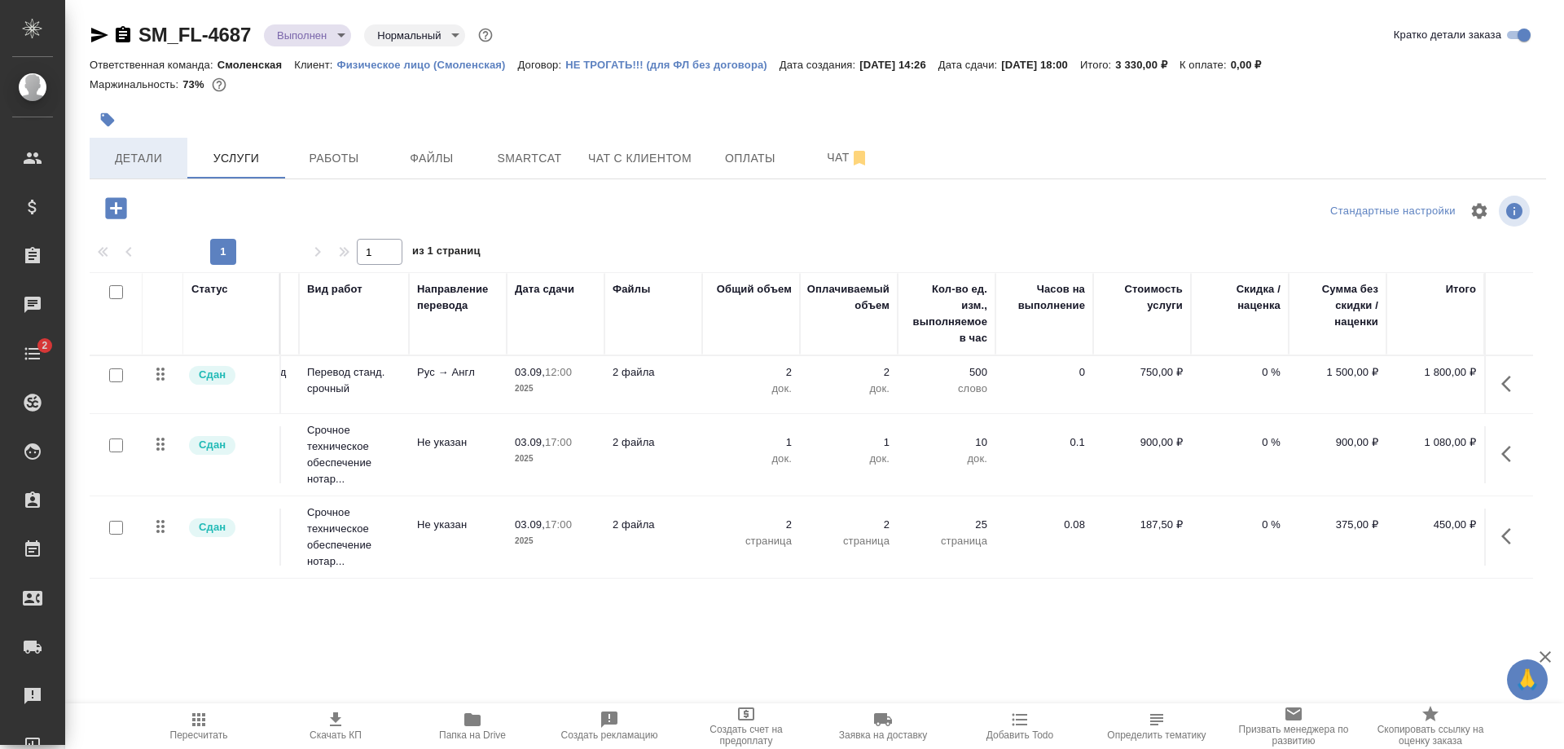
click at [148, 152] on span "Детали" at bounding box center [138, 158] width 78 height 20
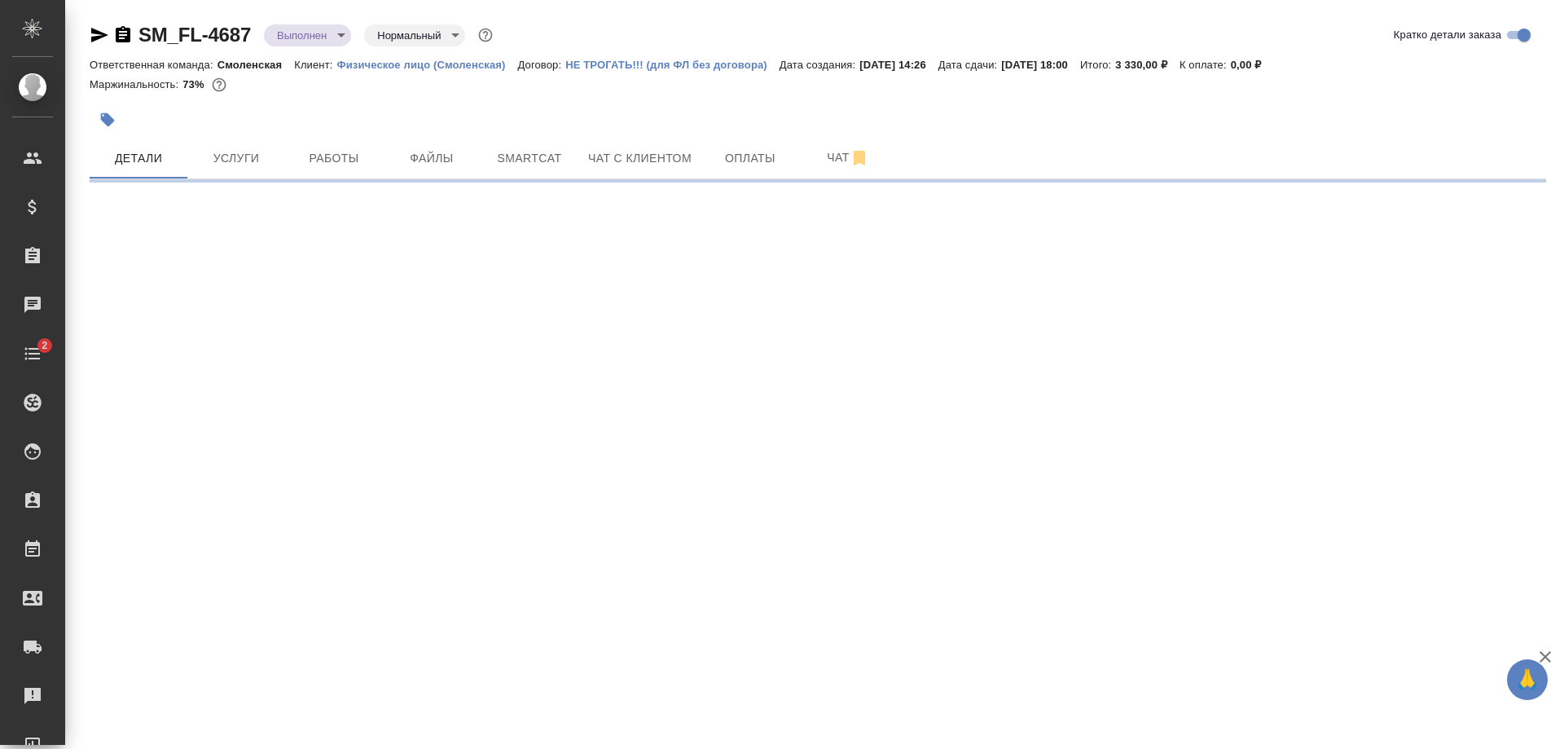
select select "RU"
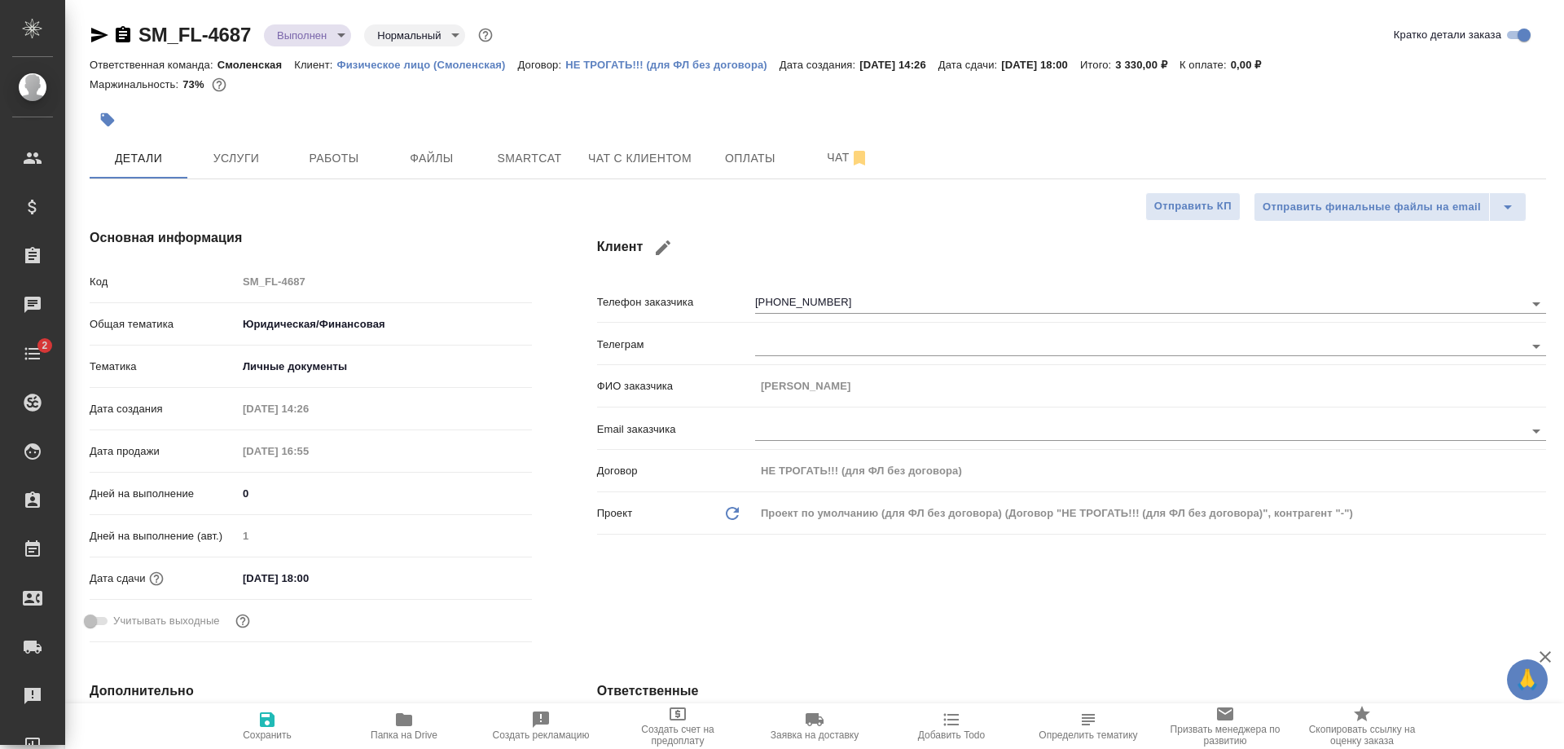
type textarea "x"
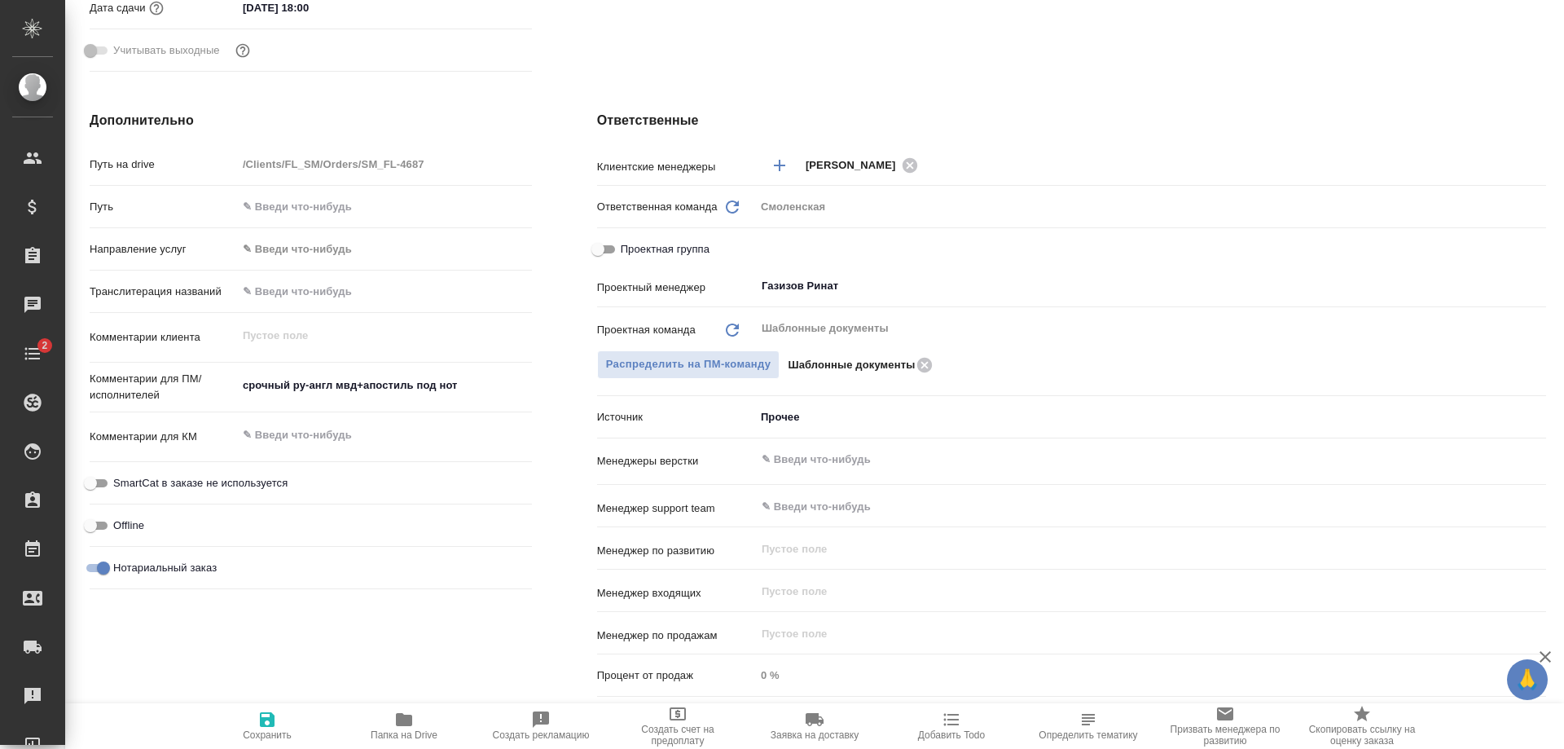
click at [613, 245] on input "Проектная группа" at bounding box center [598, 249] width 59 height 20
checkbox input "true"
type textarea "x"
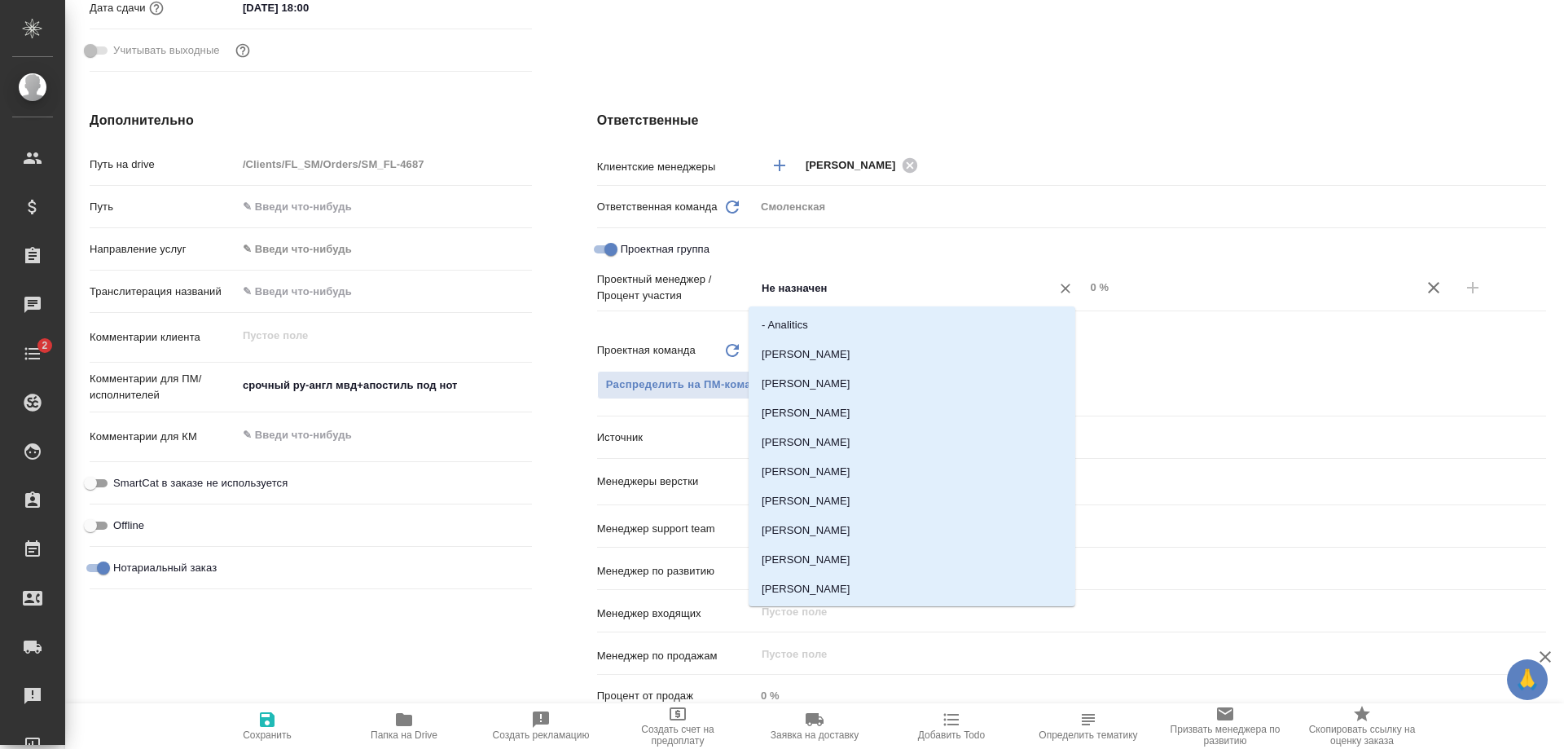
click at [804, 285] on input "Не назначен" at bounding box center [893, 288] width 266 height 20
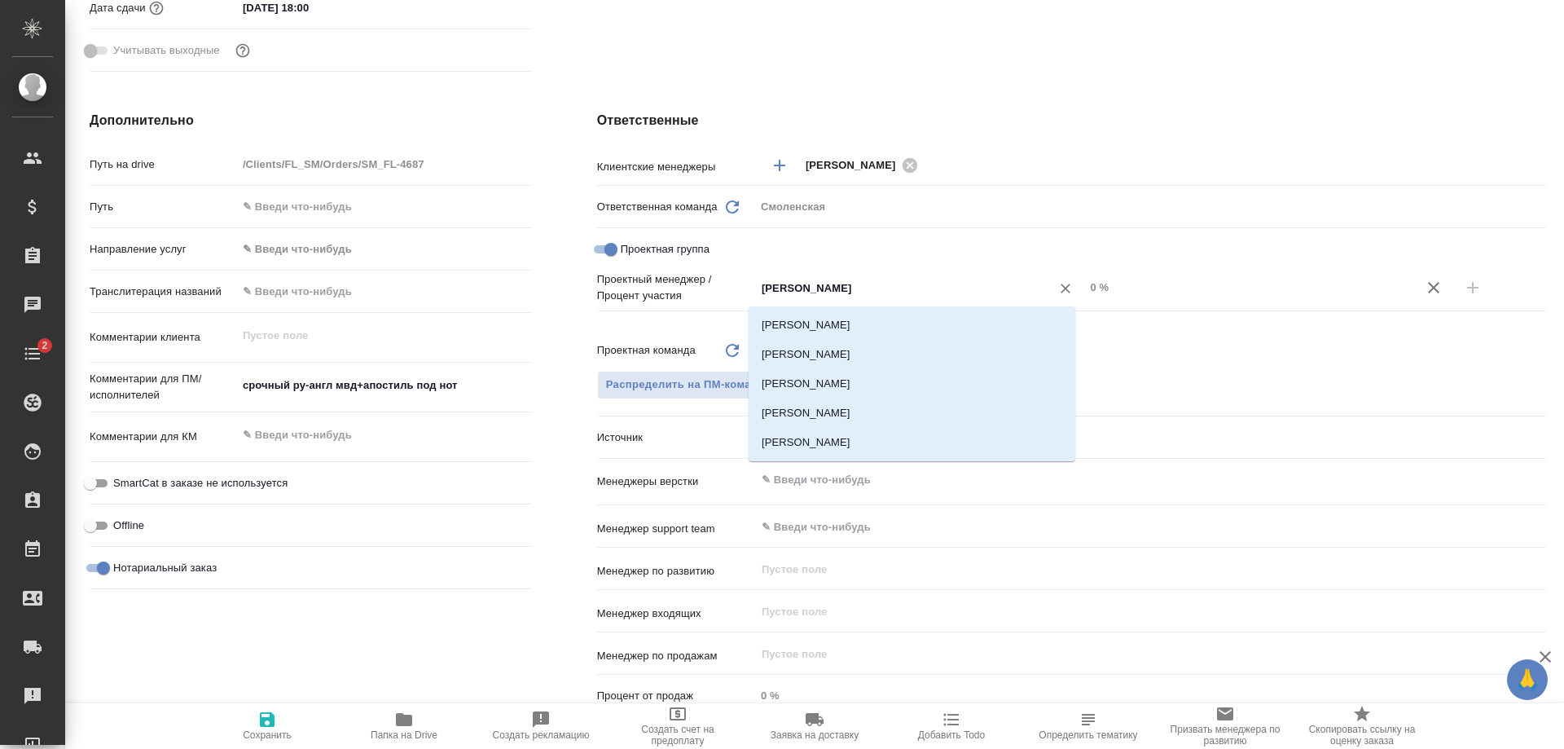
type input "дмитри"
click at [613, 240] on input "Проектная группа" at bounding box center [611, 249] width 59 height 20
checkbox input "false"
type textarea "x"
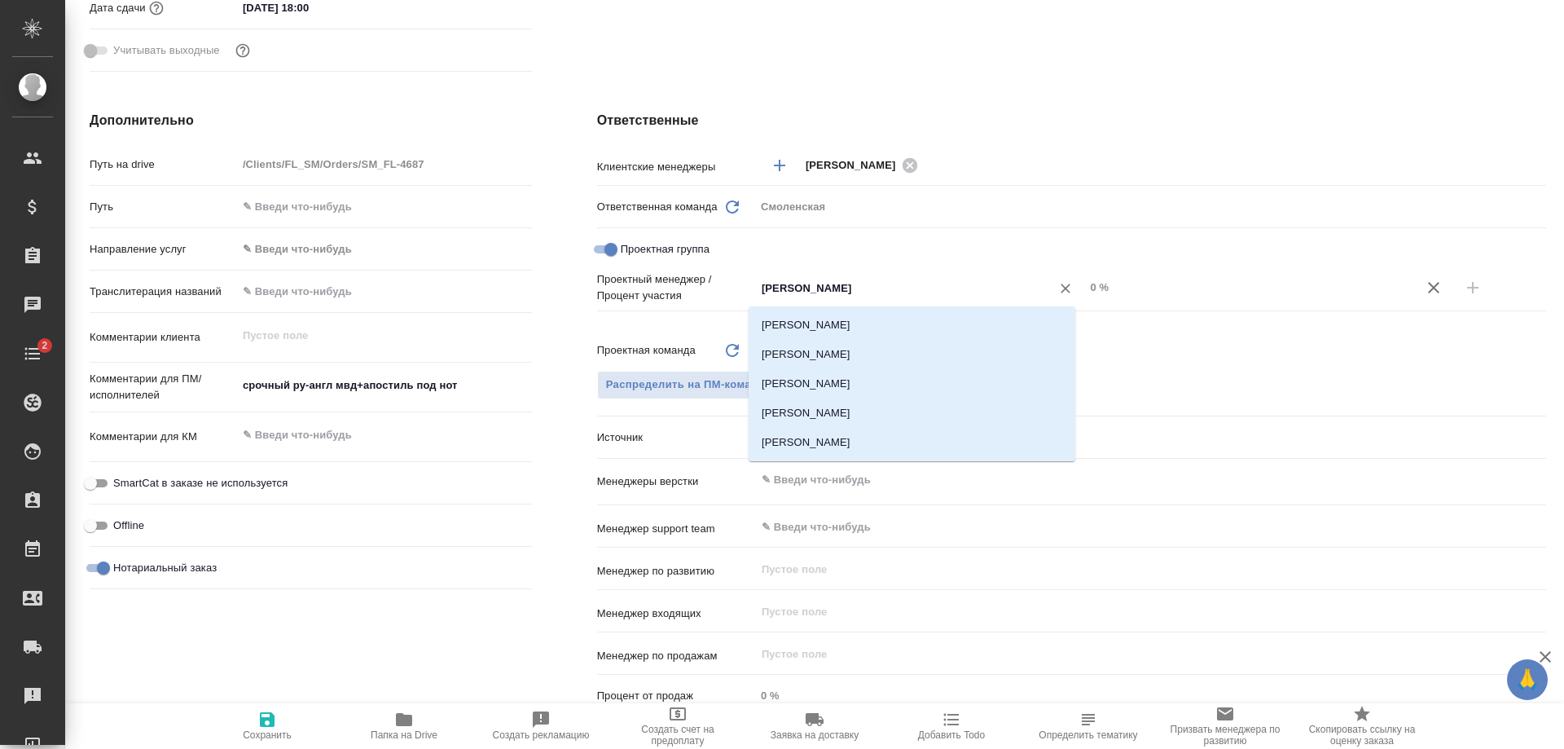
type textarea "x"
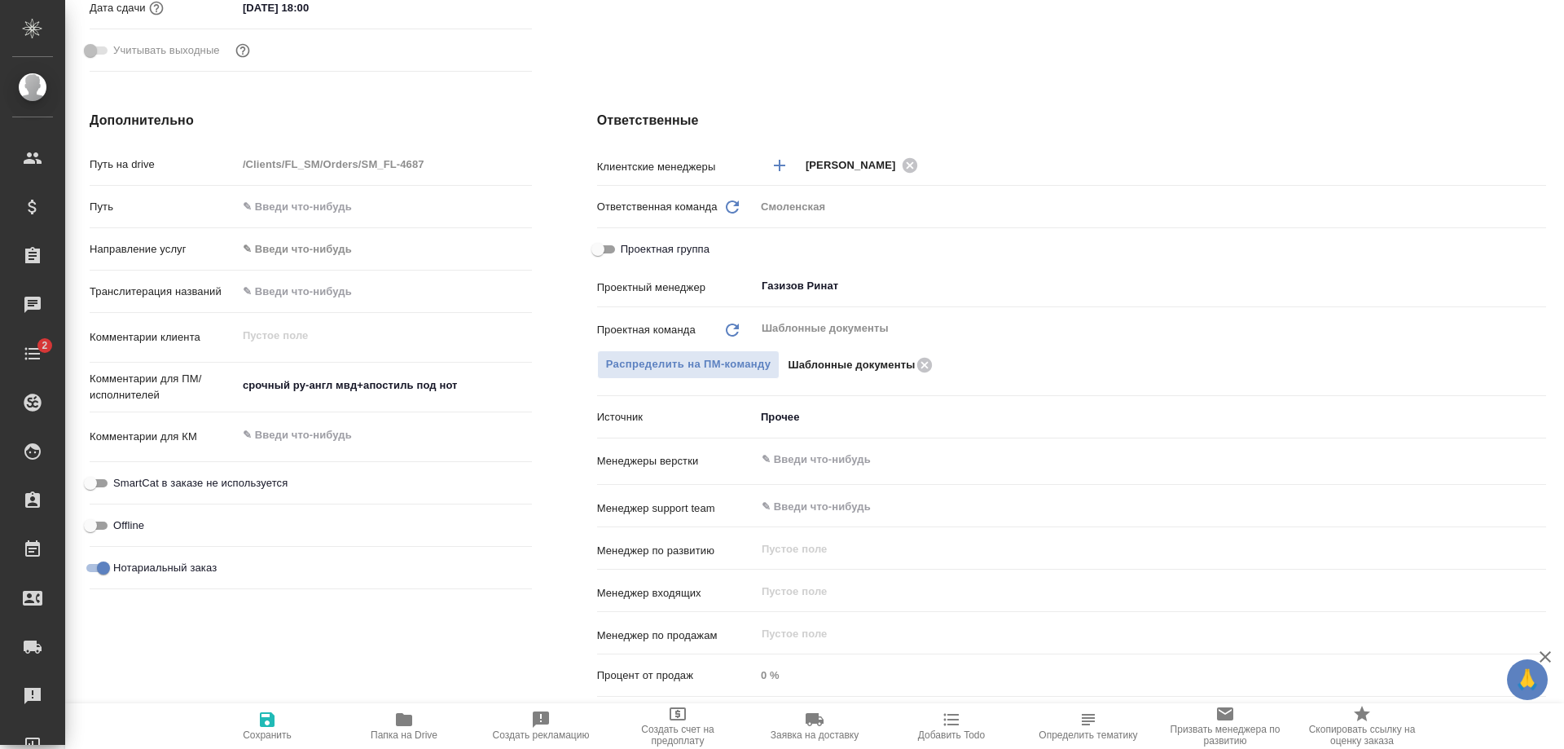
click at [613, 240] on input "Проектная группа" at bounding box center [598, 249] width 59 height 20
checkbox input "true"
type textarea "x"
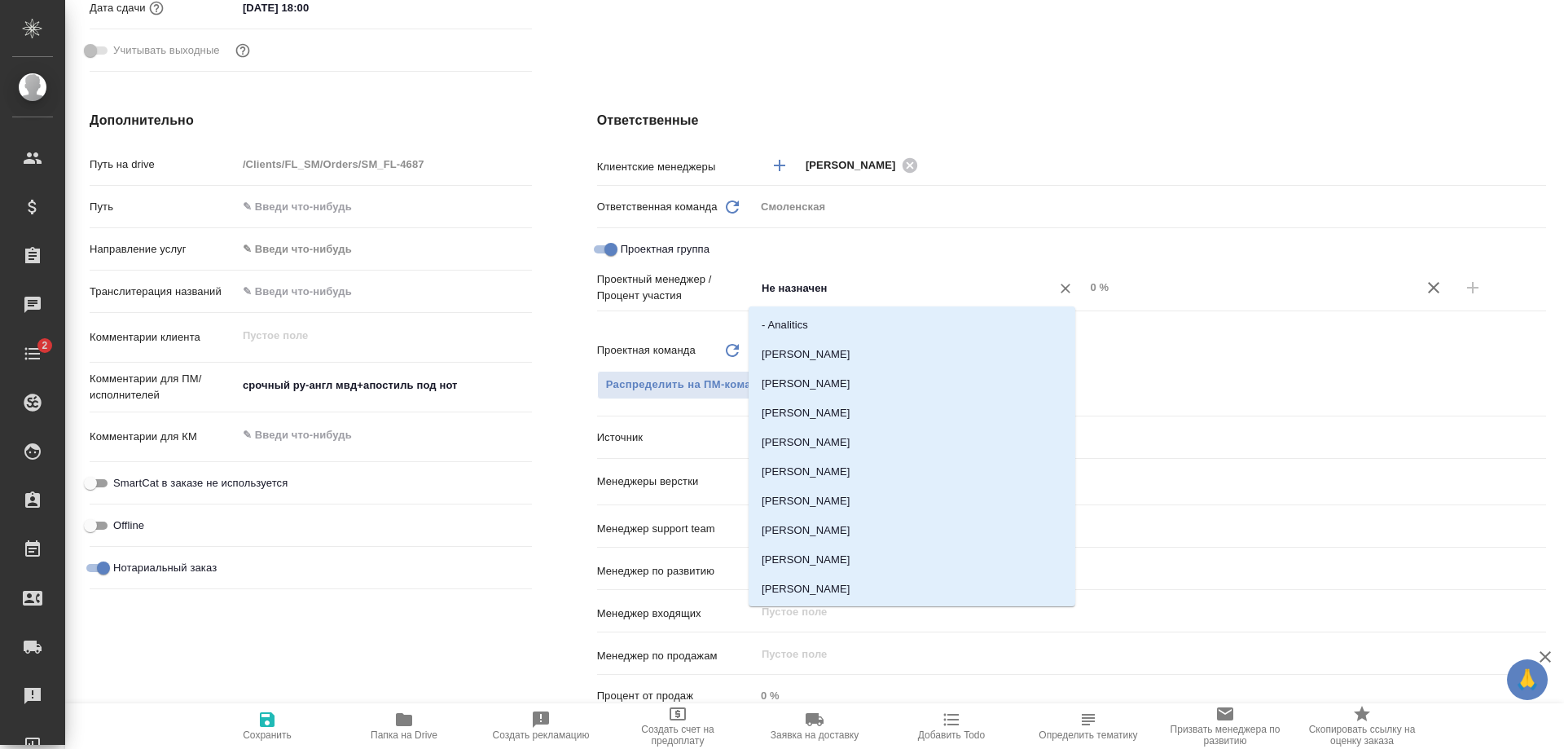
click at [764, 284] on input "Не назначен" at bounding box center [893, 288] width 266 height 20
type input "ринат"
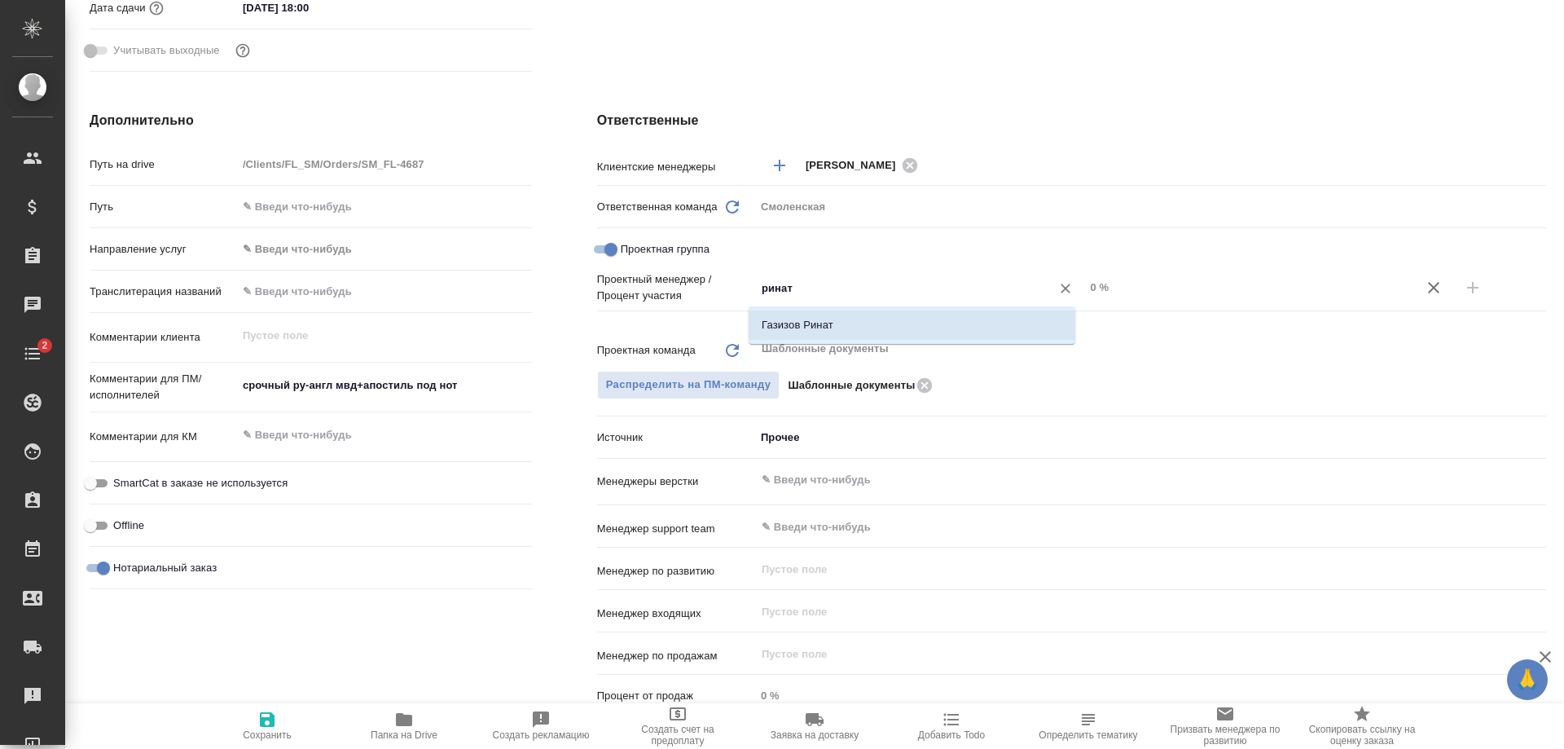
click at [787, 319] on li "Газизов Ринат" at bounding box center [912, 324] width 327 height 29
type textarea "x"
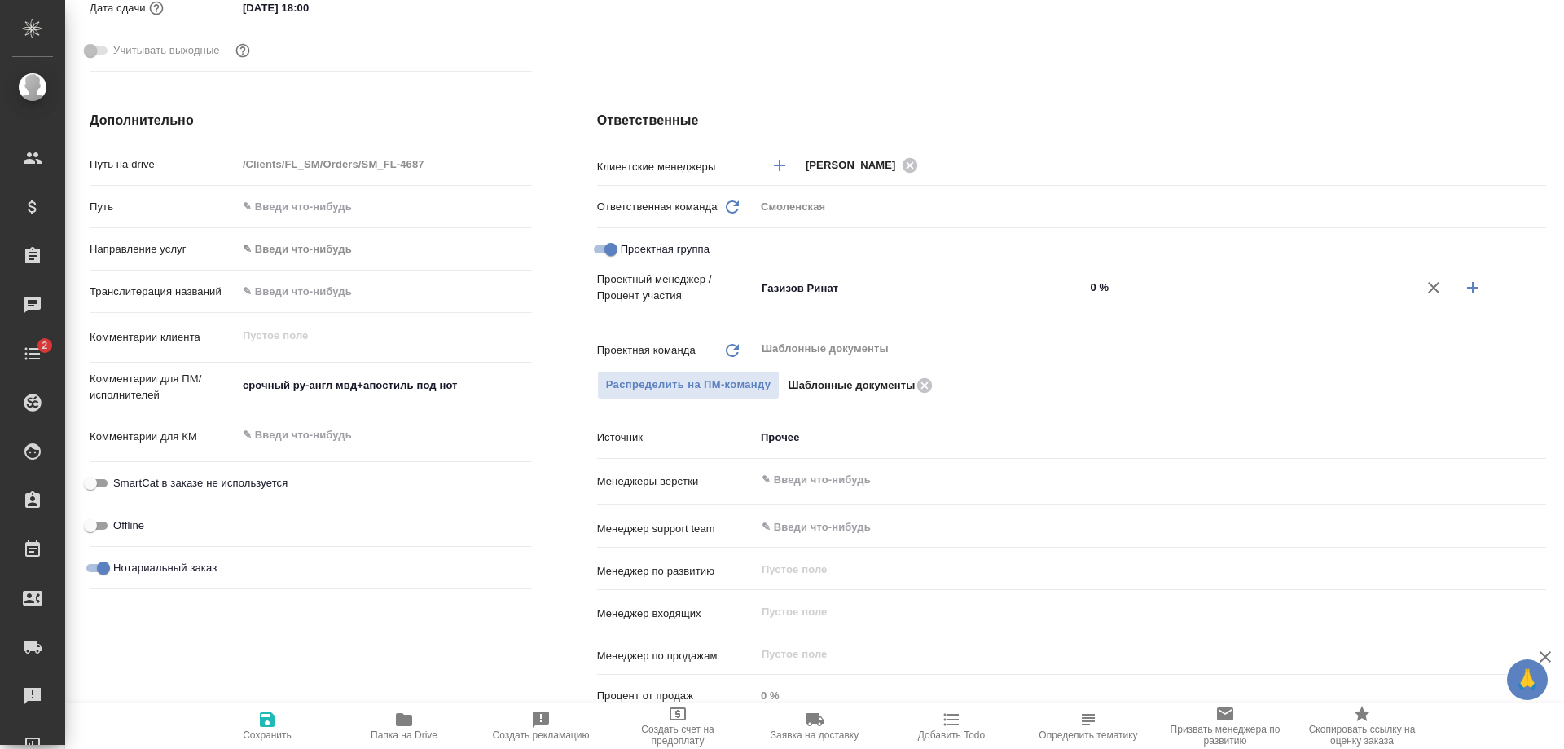
click at [1084, 288] on input "0 %" at bounding box center [1249, 287] width 330 height 24
click at [1089, 288] on input "0 %" at bounding box center [1249, 287] width 328 height 24
type textarea "x"
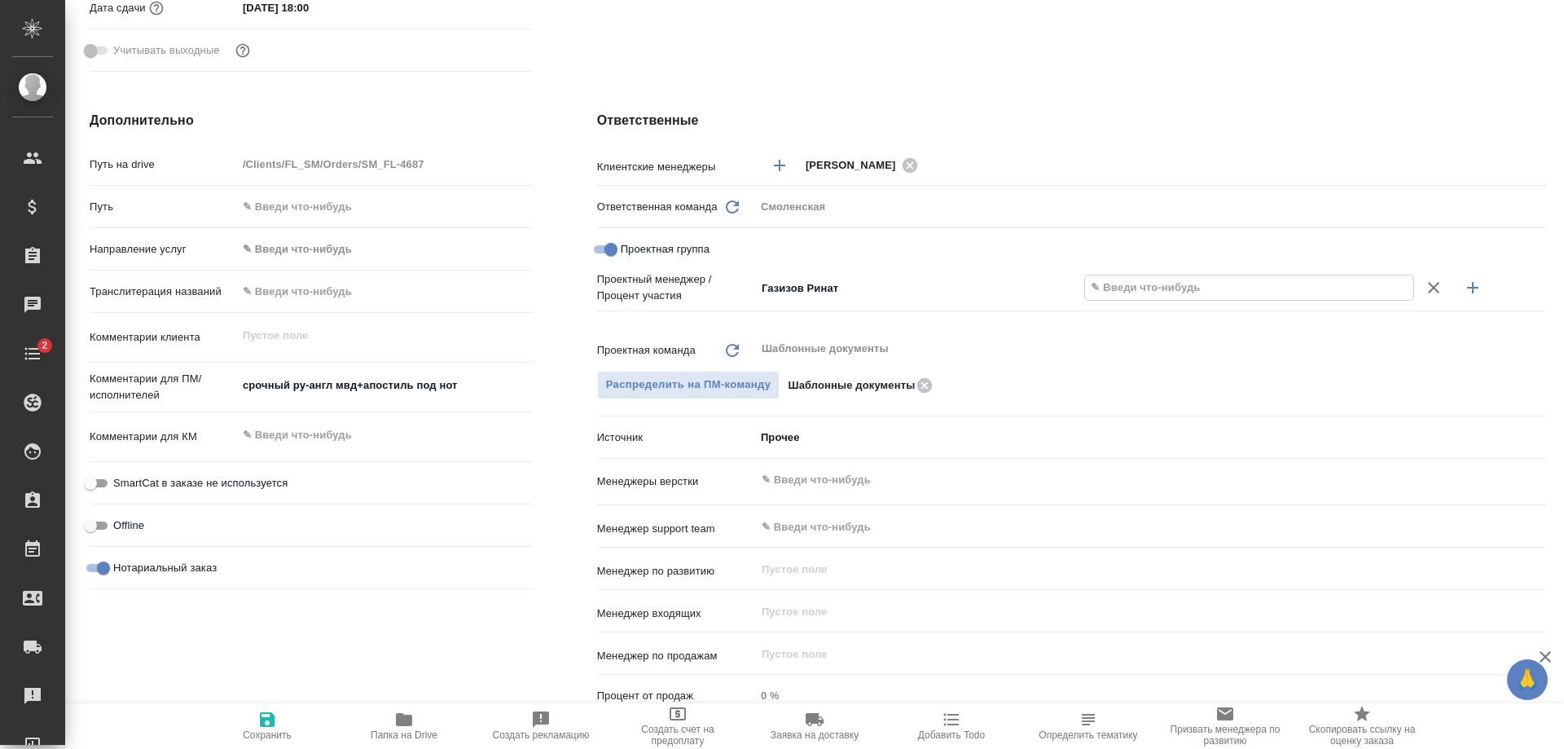
type textarea "x"
type input "54 %"
type textarea "x"
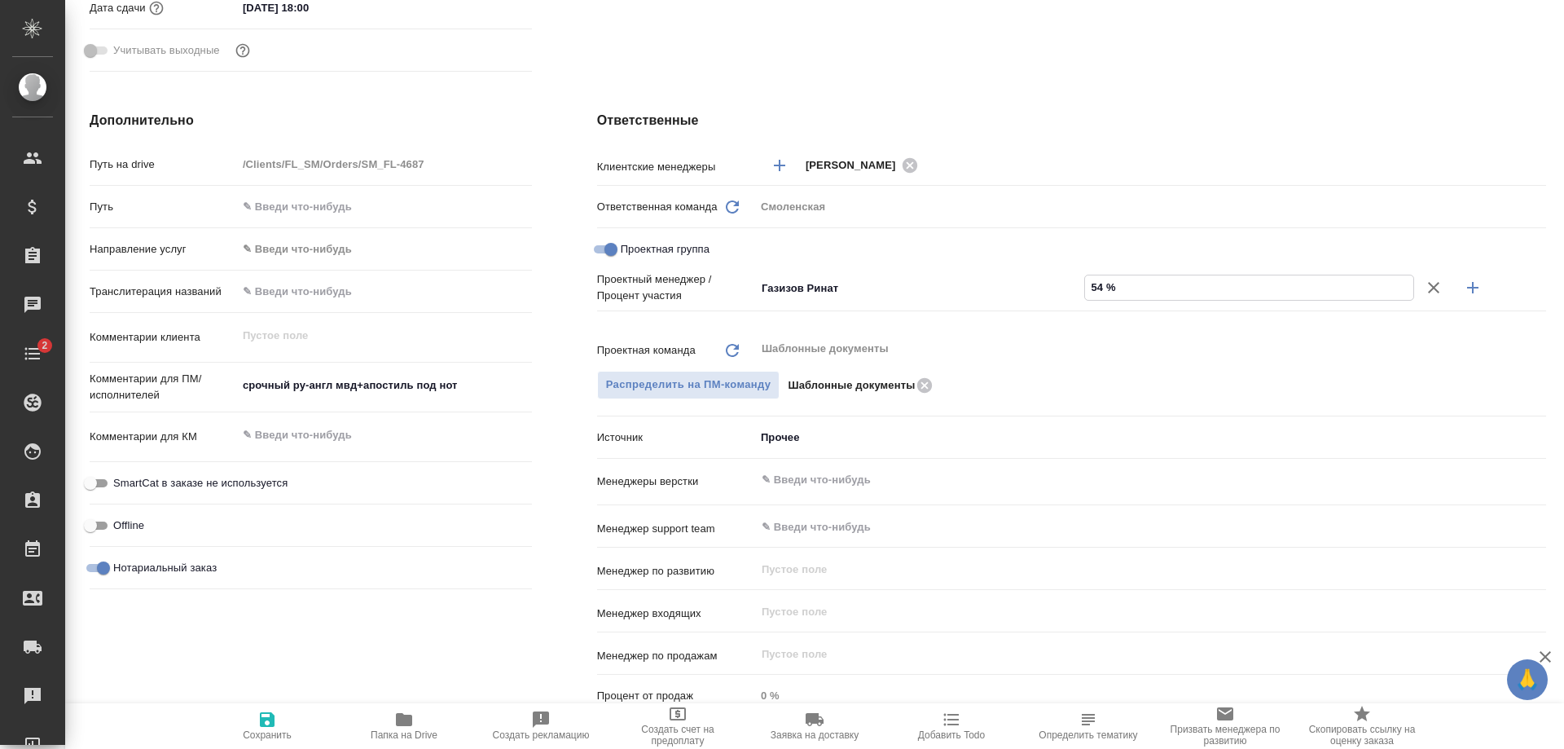
type textarea "x"
type input "54 %"
click at [1453, 283] on button "button" at bounding box center [1472, 287] width 39 height 39
type textarea "x"
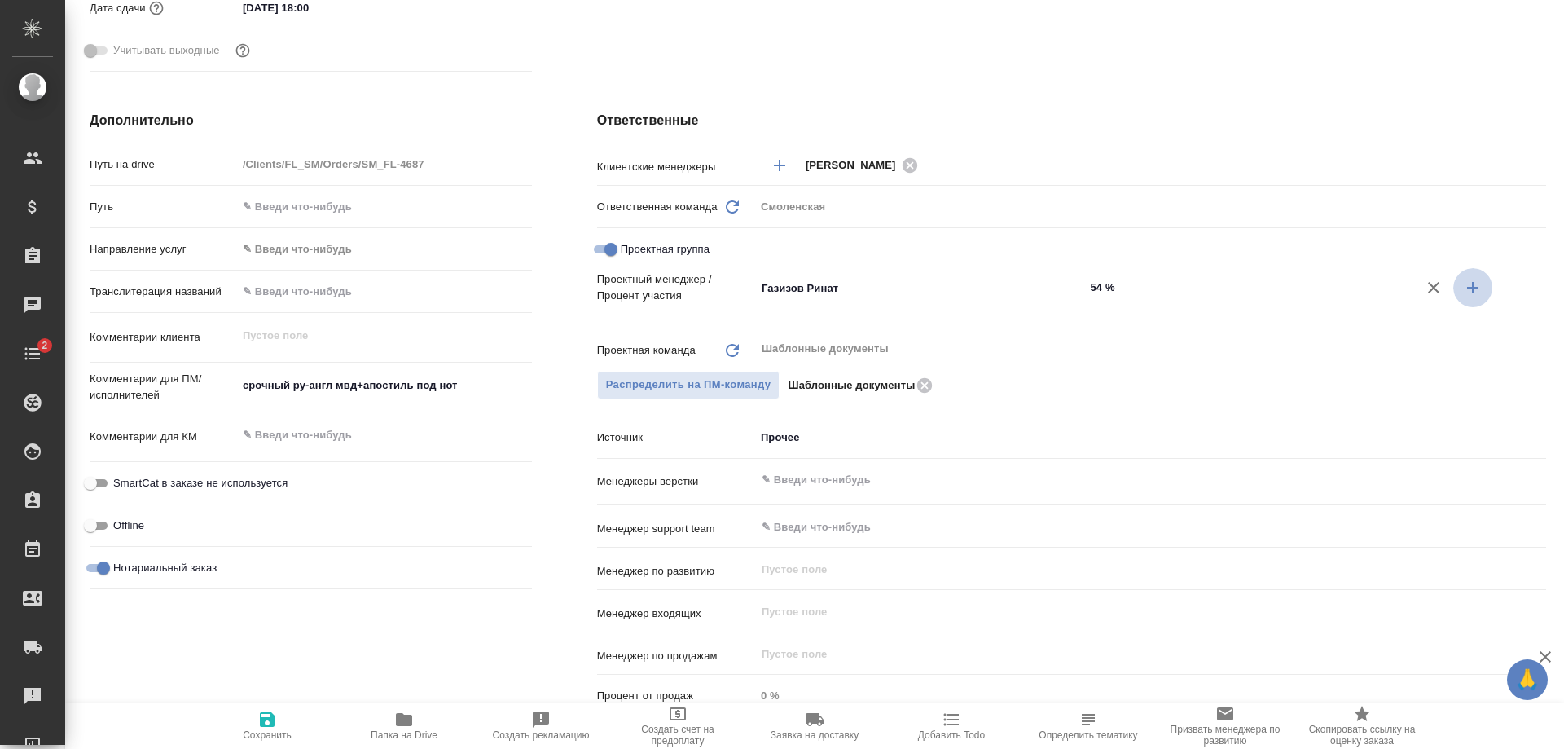
type textarea "x"
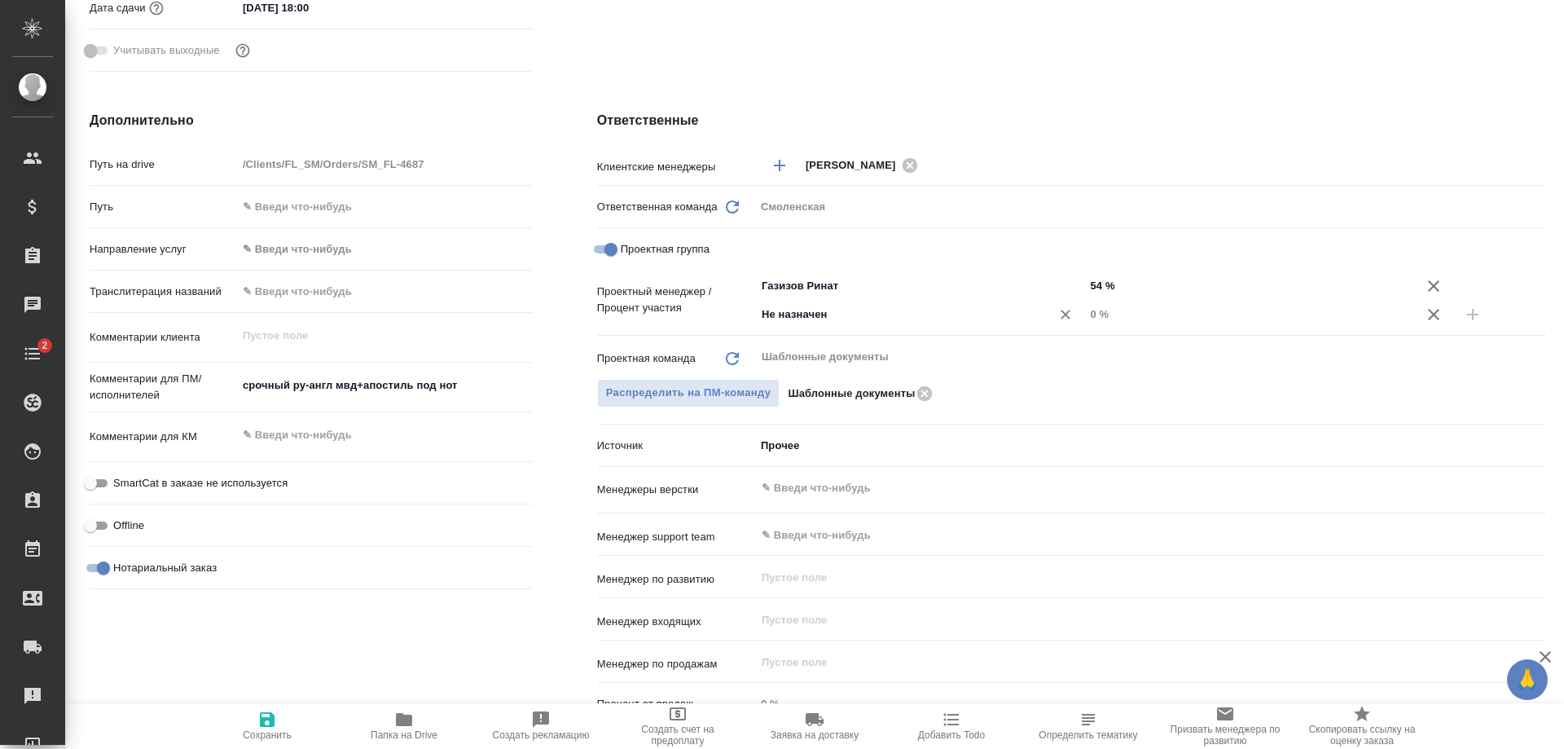
click at [805, 311] on input "Не назначен" at bounding box center [893, 315] width 266 height 20
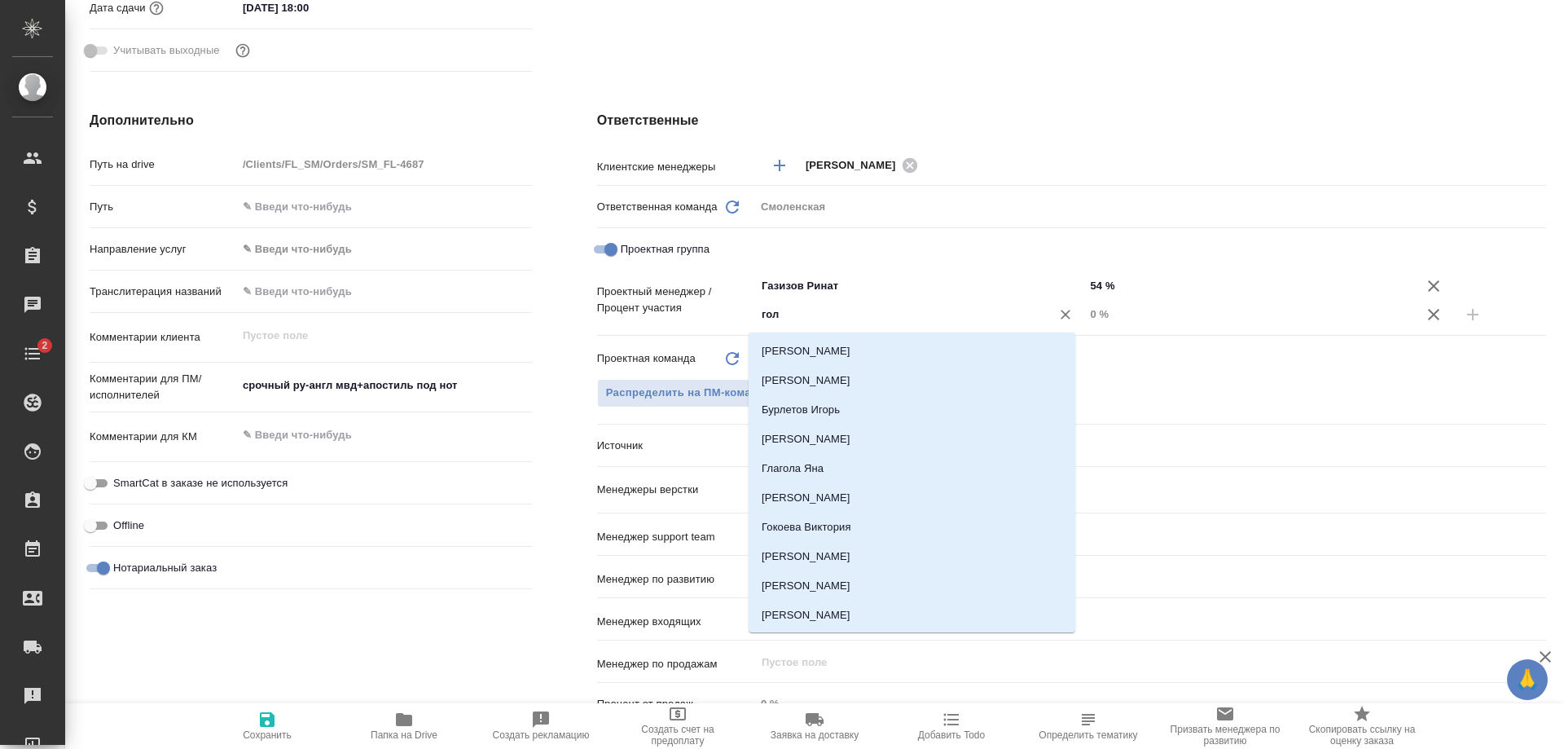
type input "голу"
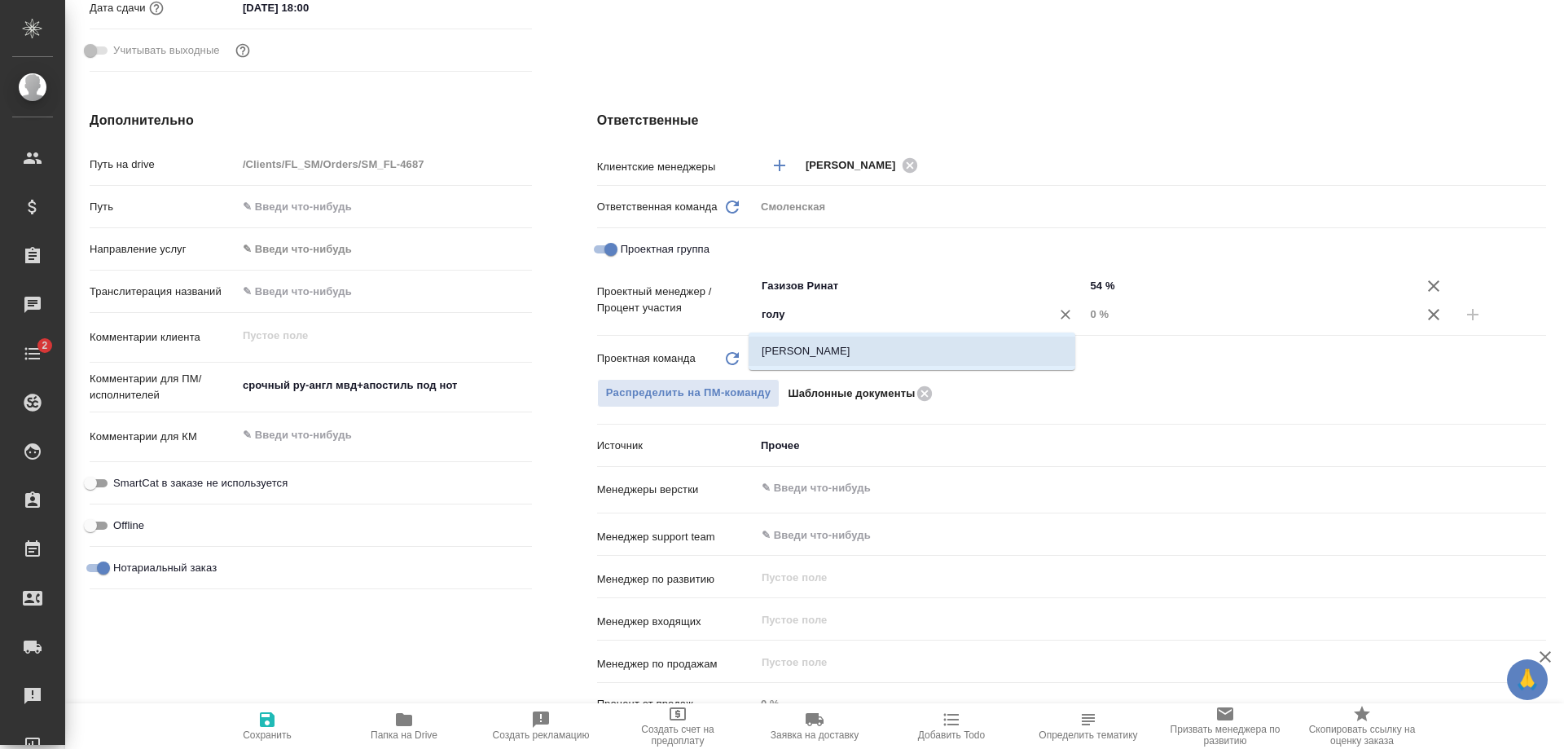
click at [805, 349] on li "Голубев Дмитрий" at bounding box center [912, 350] width 327 height 29
type textarea "x"
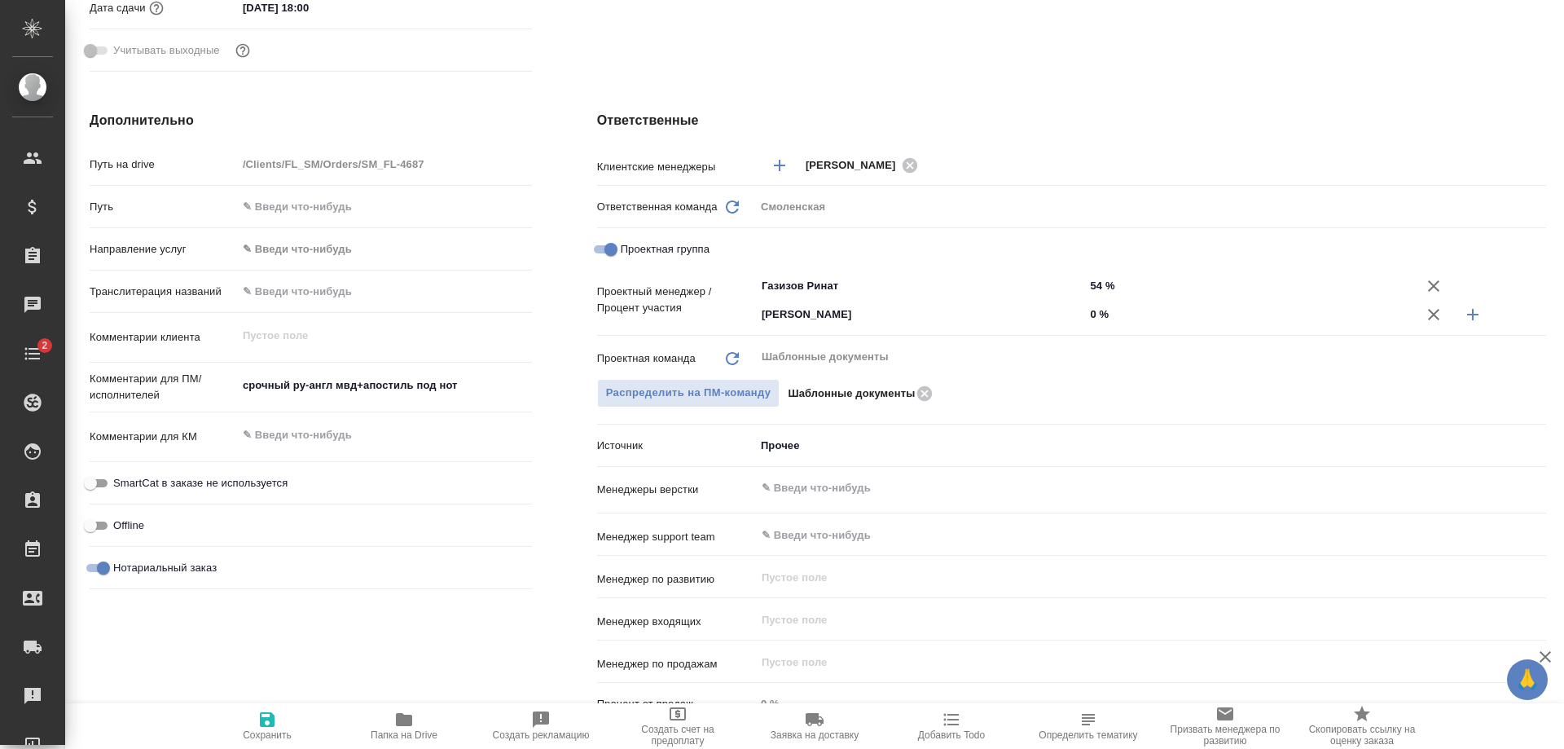
click at [1087, 311] on input "0 %" at bounding box center [1249, 314] width 330 height 24
type textarea "x"
type input "4 %"
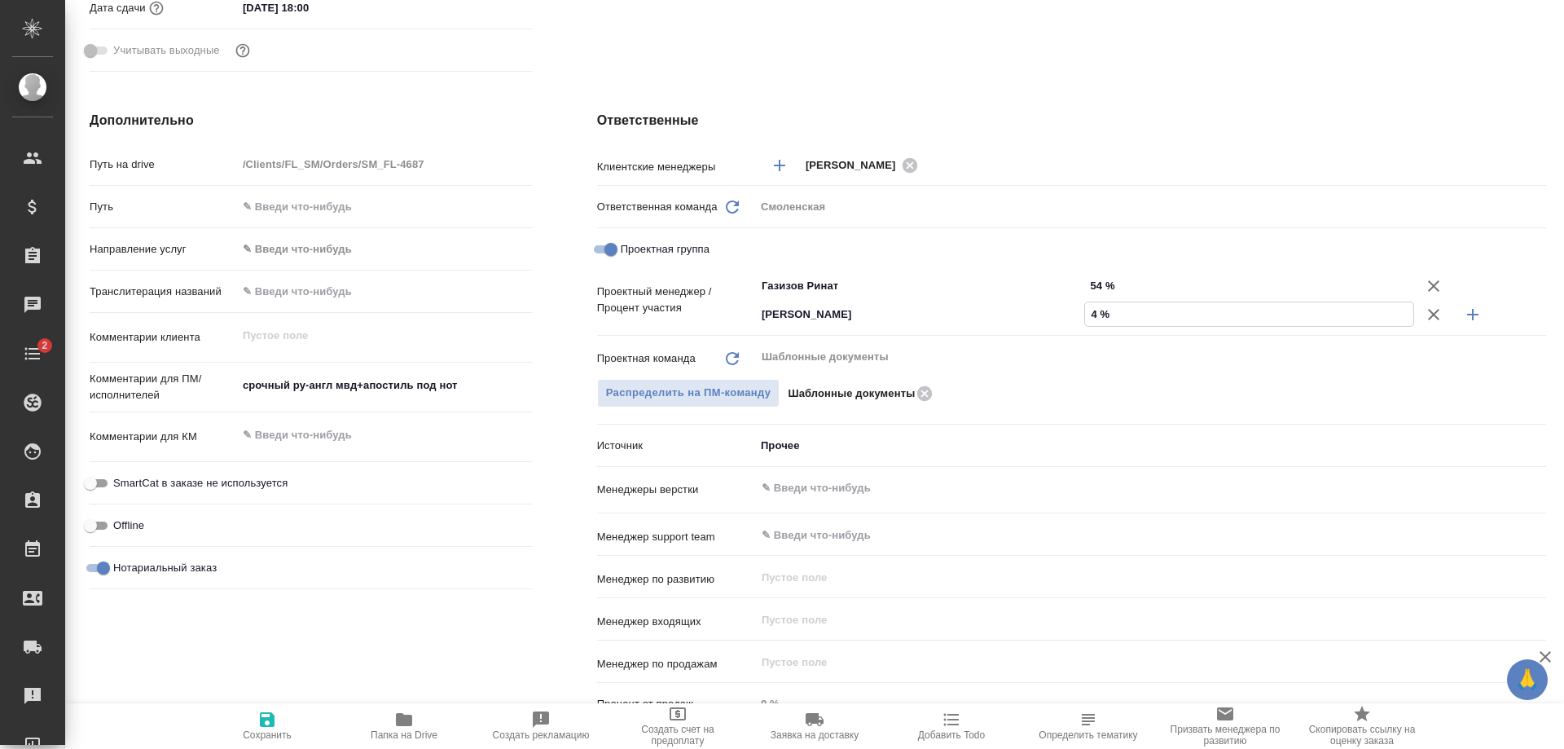
type textarea "x"
type input "46 %"
type textarea "x"
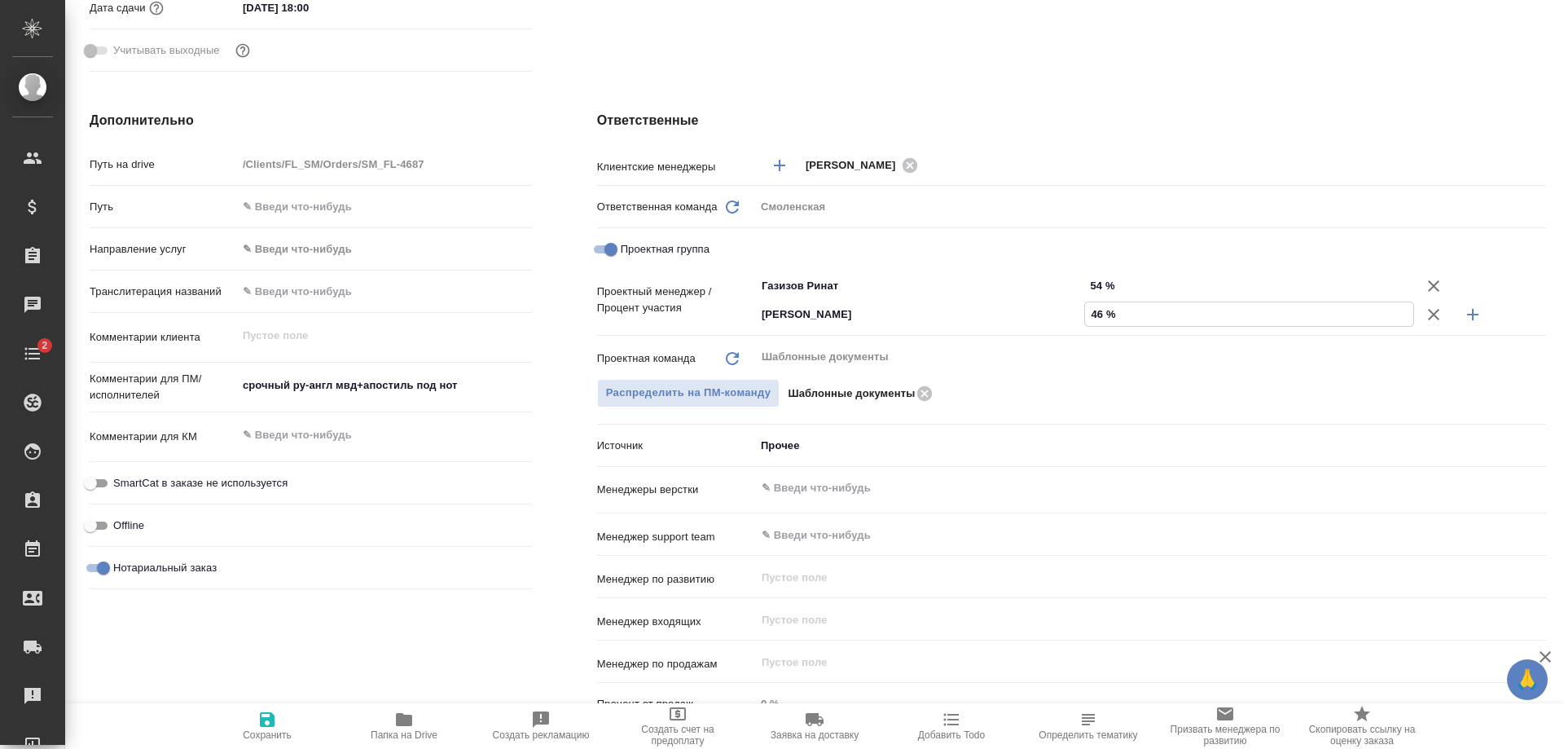
type textarea "x"
type input "46 %"
click at [269, 723] on icon "button" at bounding box center [267, 719] width 20 height 20
type textarea "x"
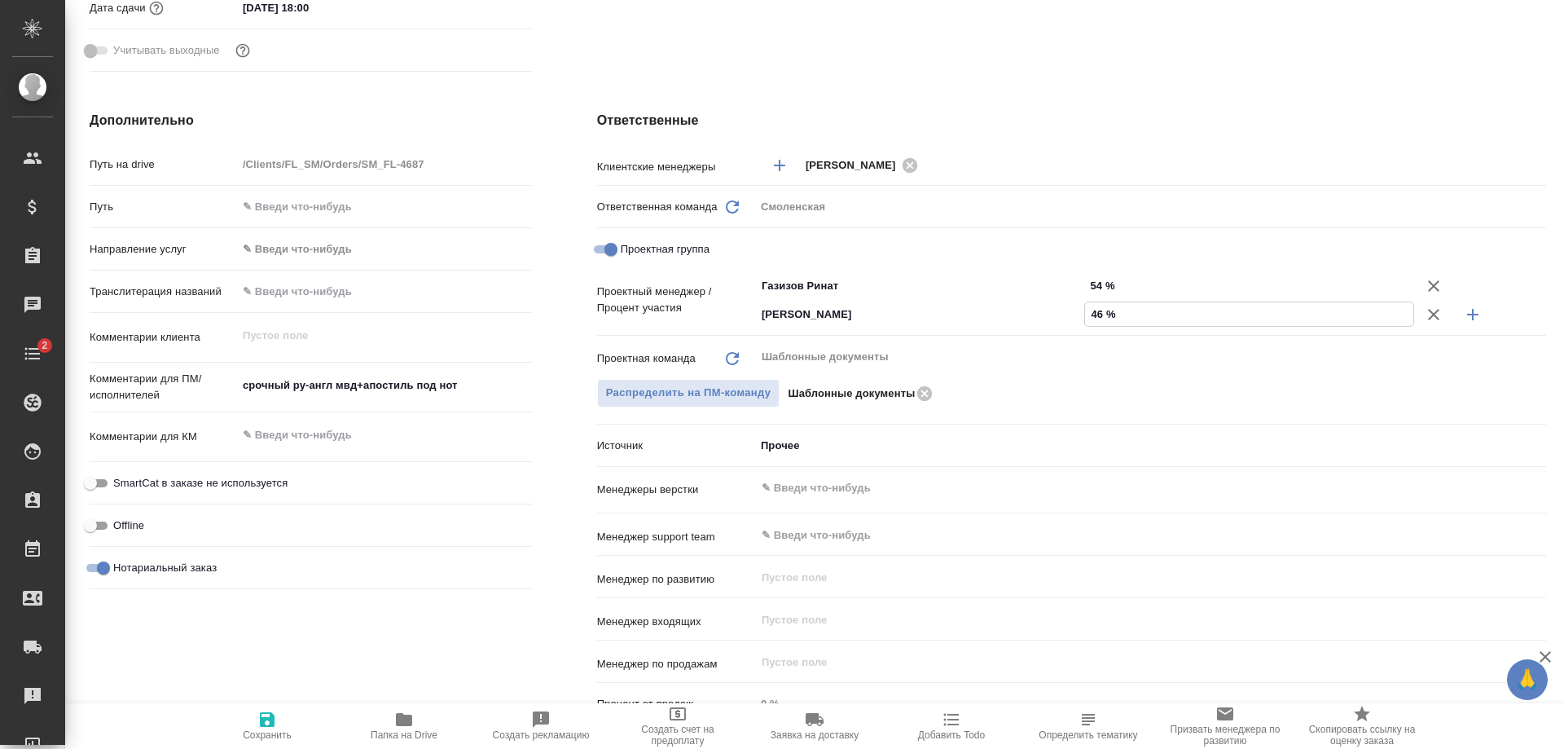
type textarea "x"
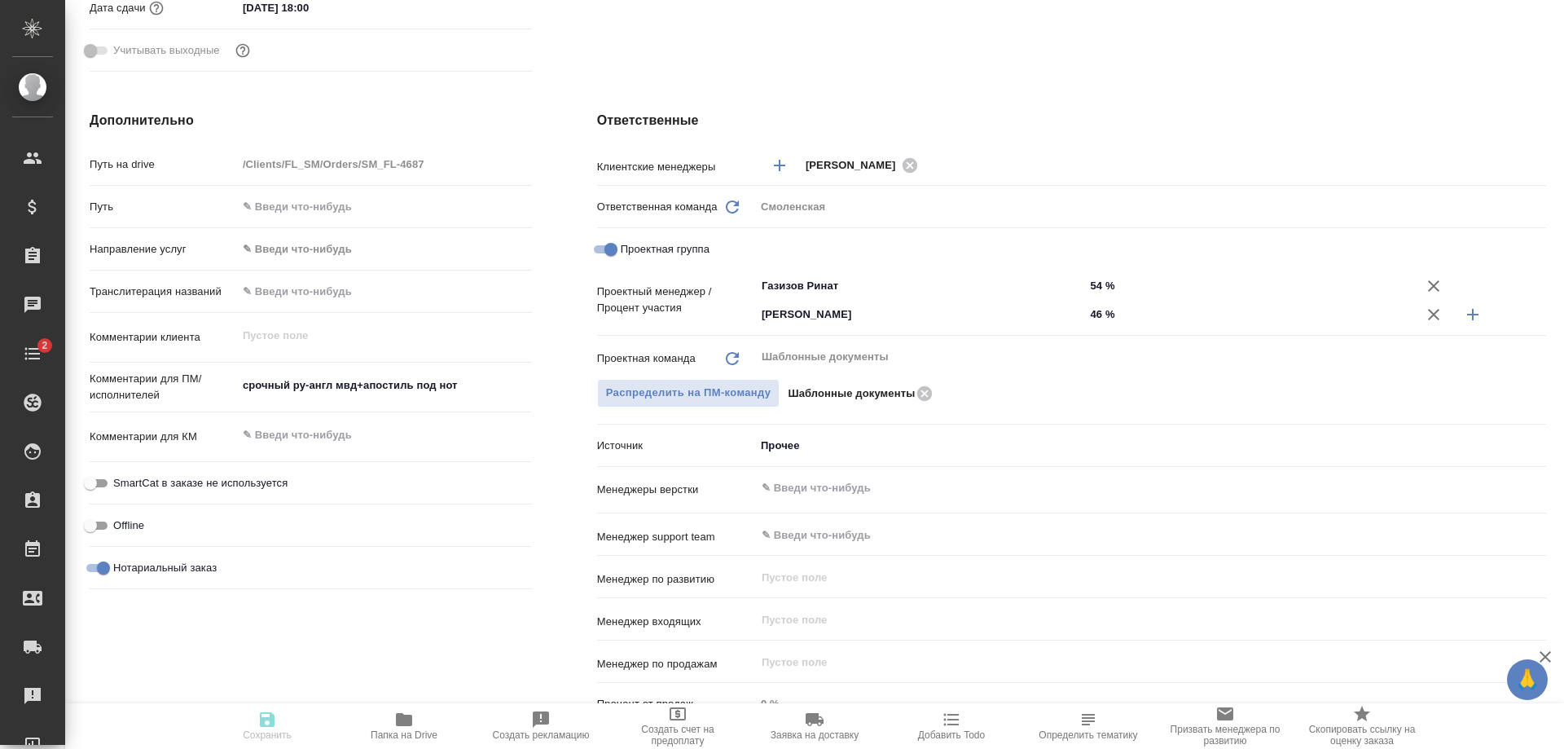
type textarea "x"
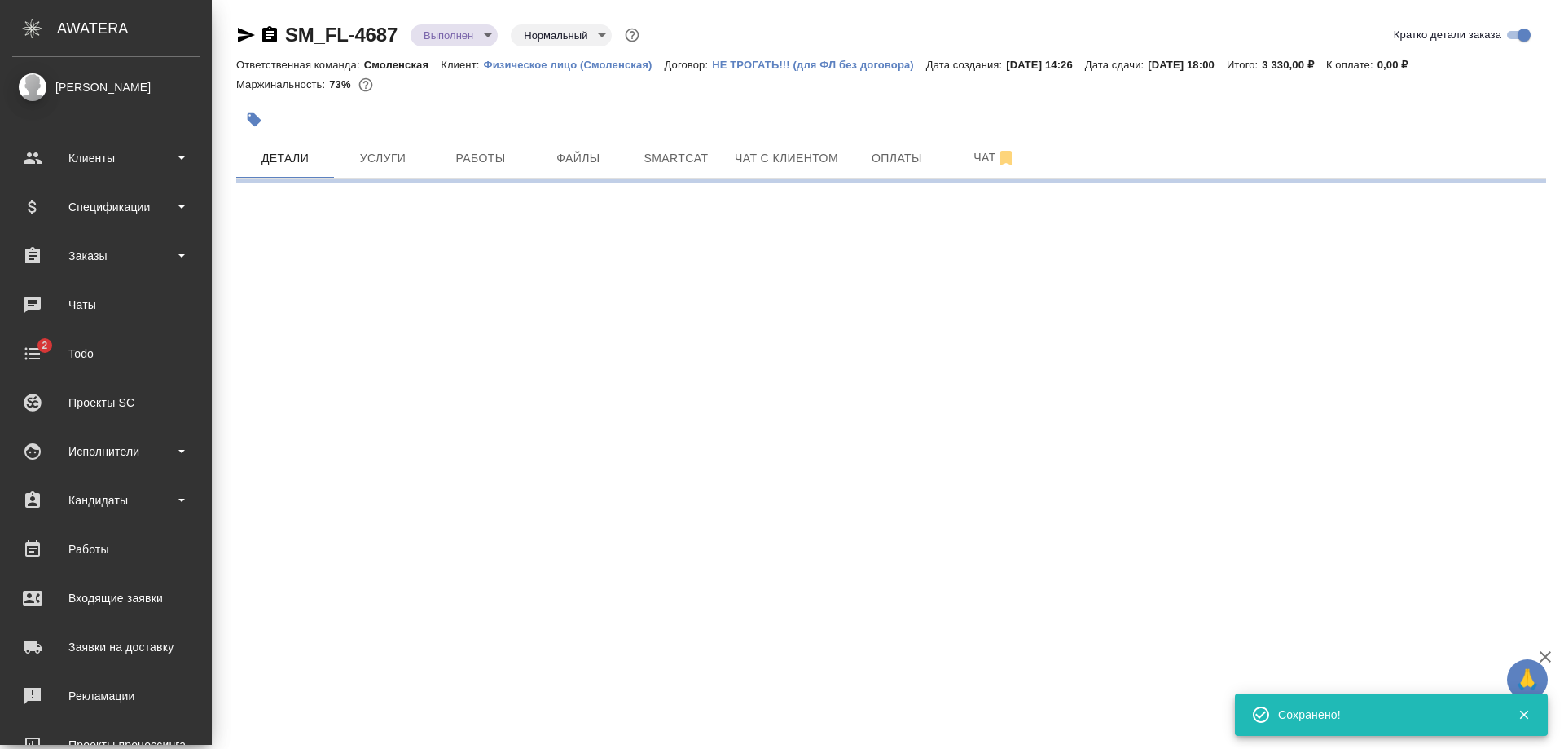
scroll to position [0, 0]
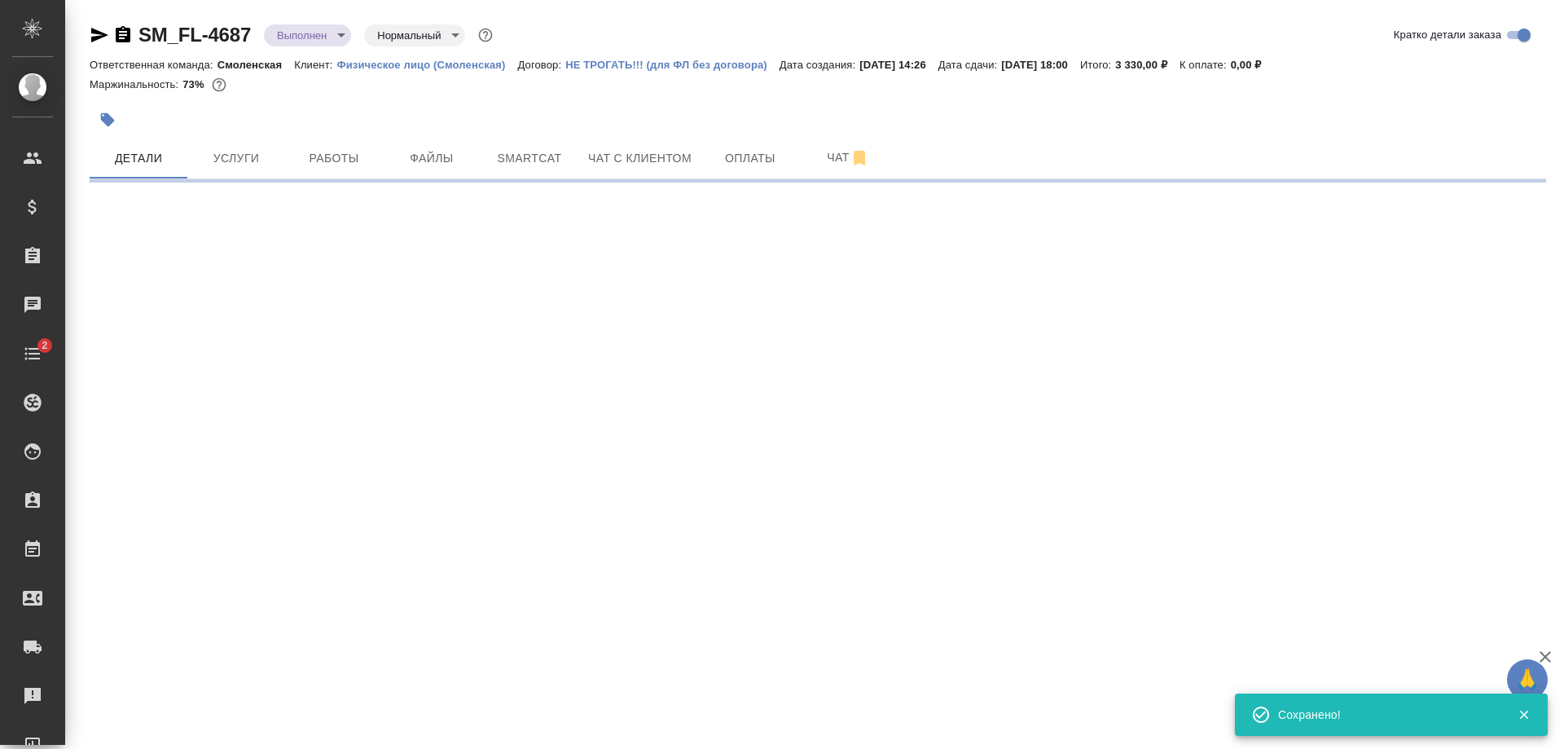
select select "RU"
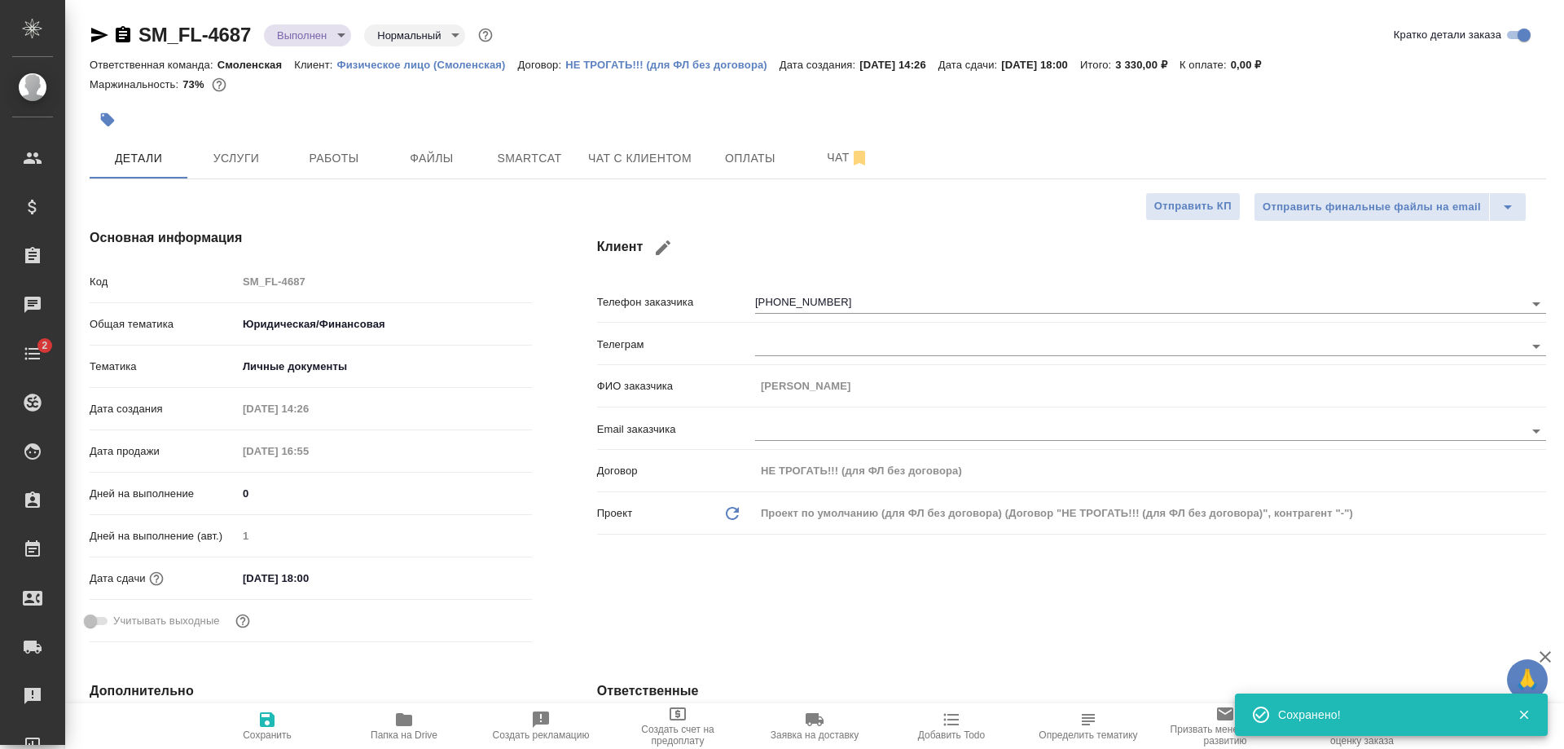
type textarea "x"
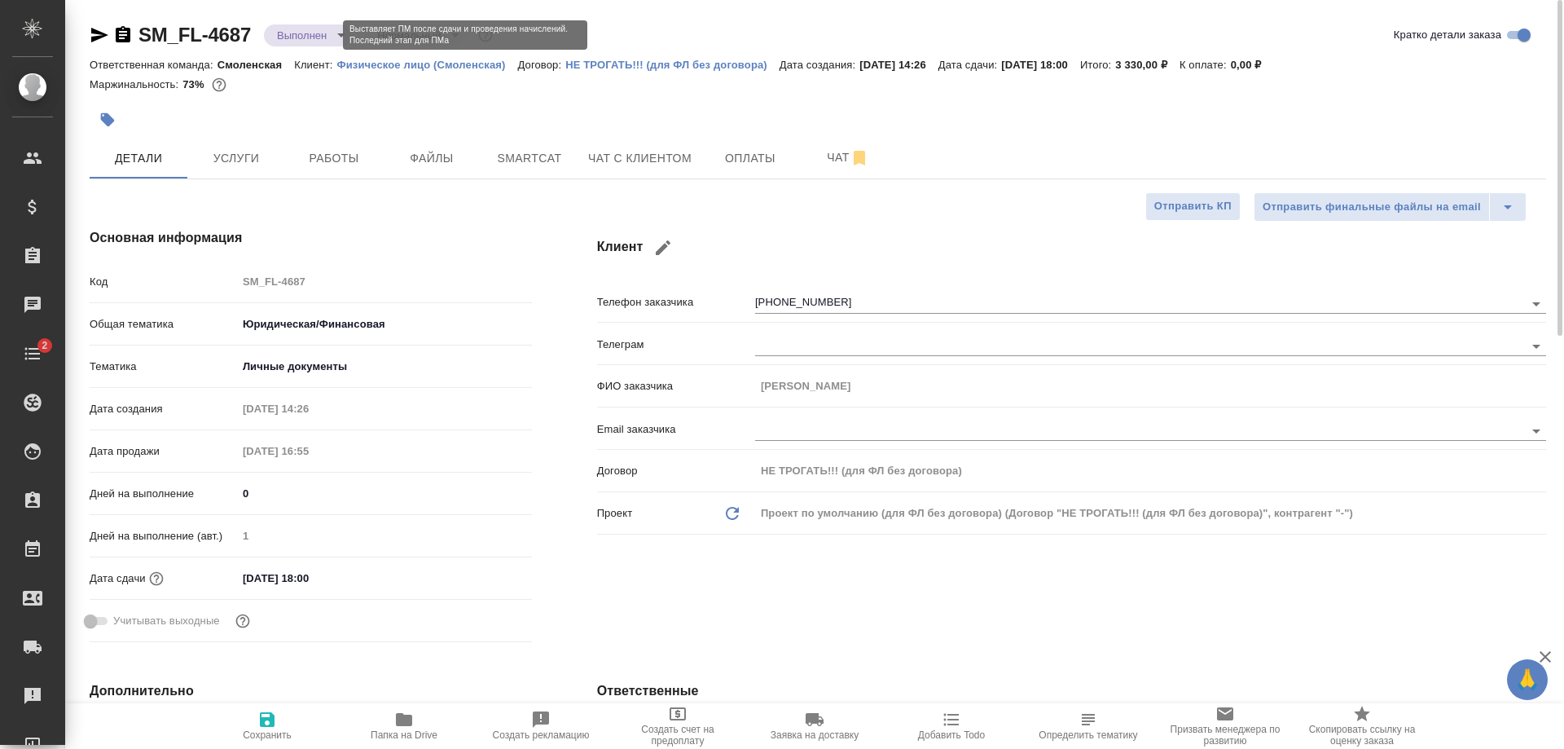
click at [306, 35] on body "🙏 .cls-1 fill:#fff; AWATERA Shulgina Anna Клиенты Спецификации Заказы 0 Чаты 2 …" at bounding box center [782, 374] width 1564 height 749
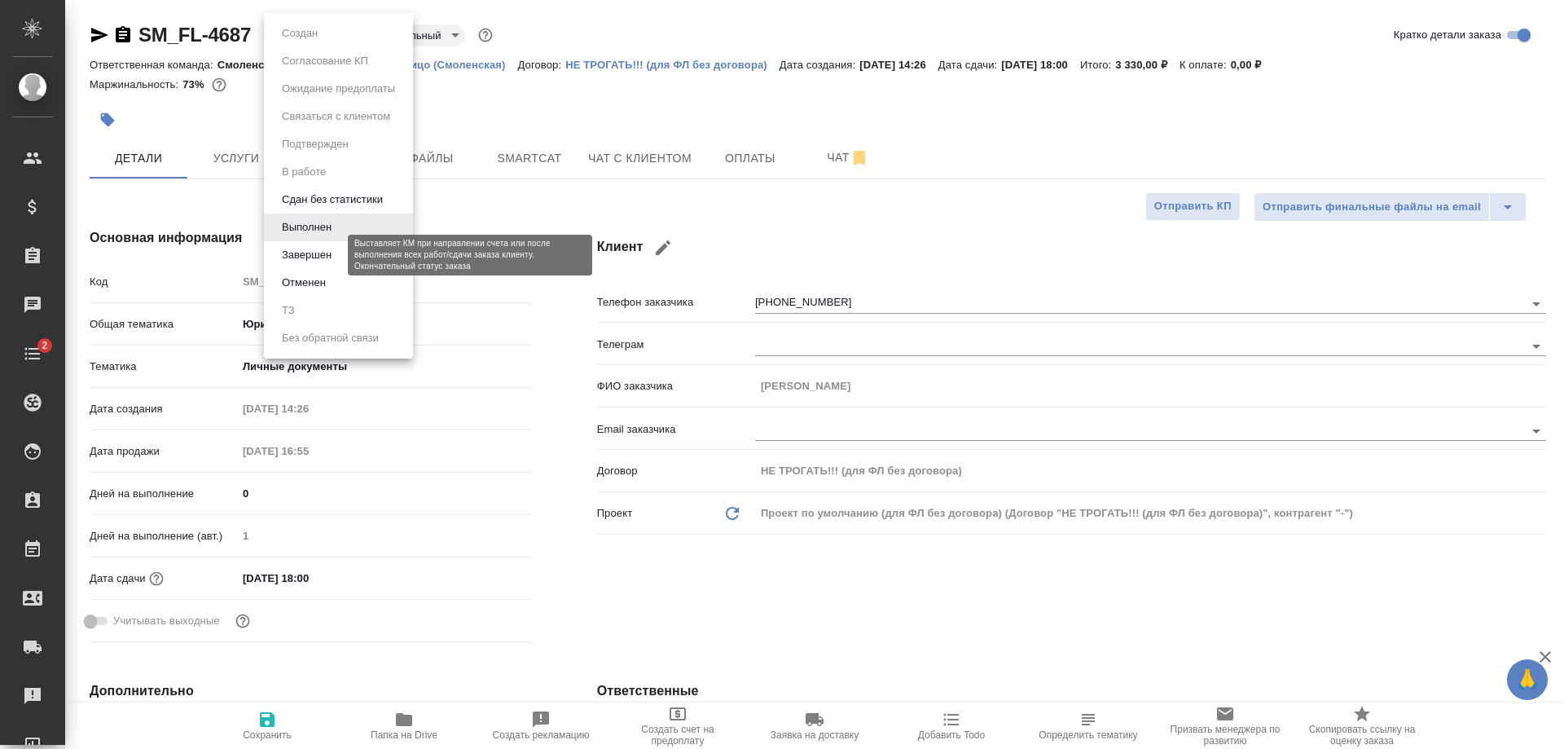
click at [318, 251] on button "Завершен" at bounding box center [306, 255] width 59 height 18
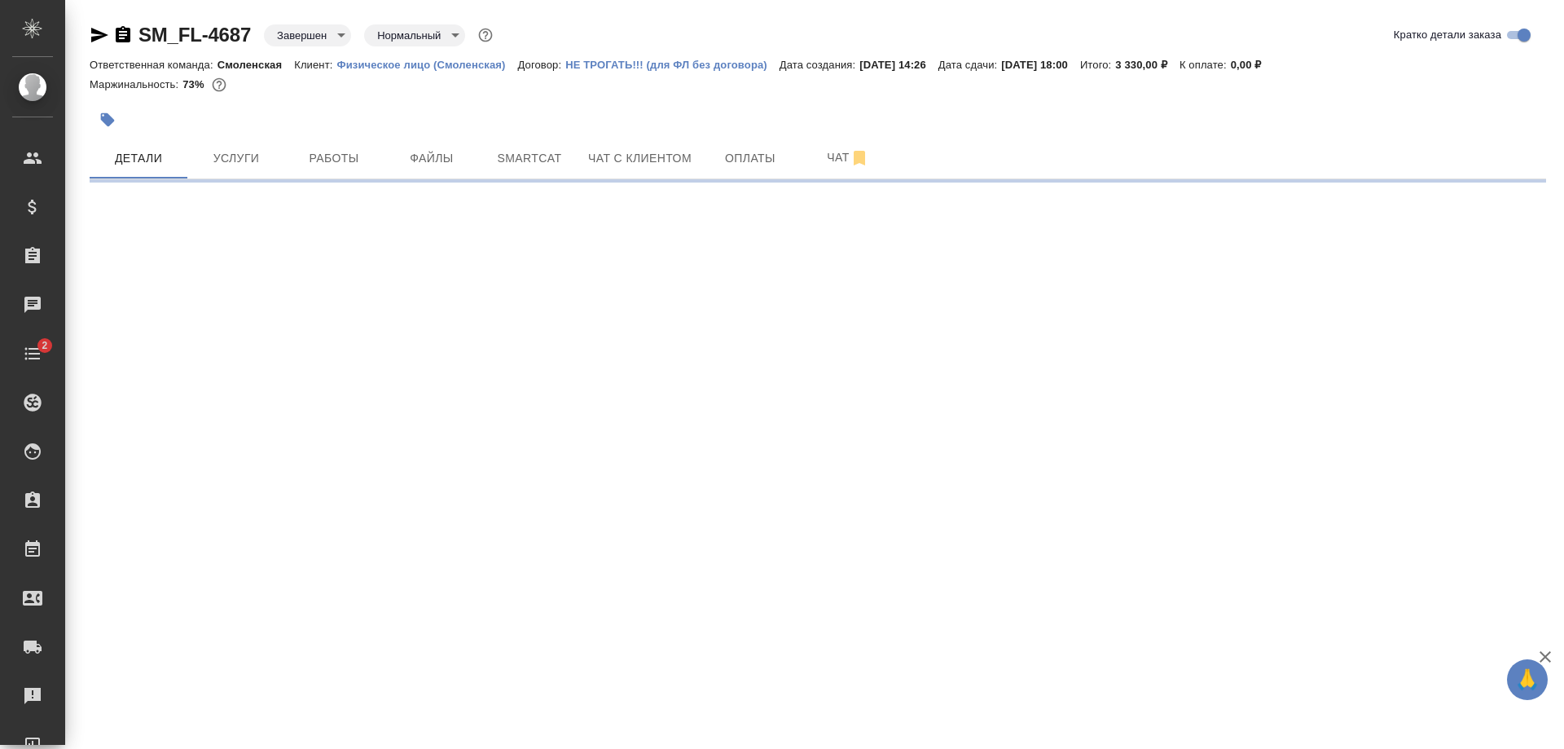
select select "RU"
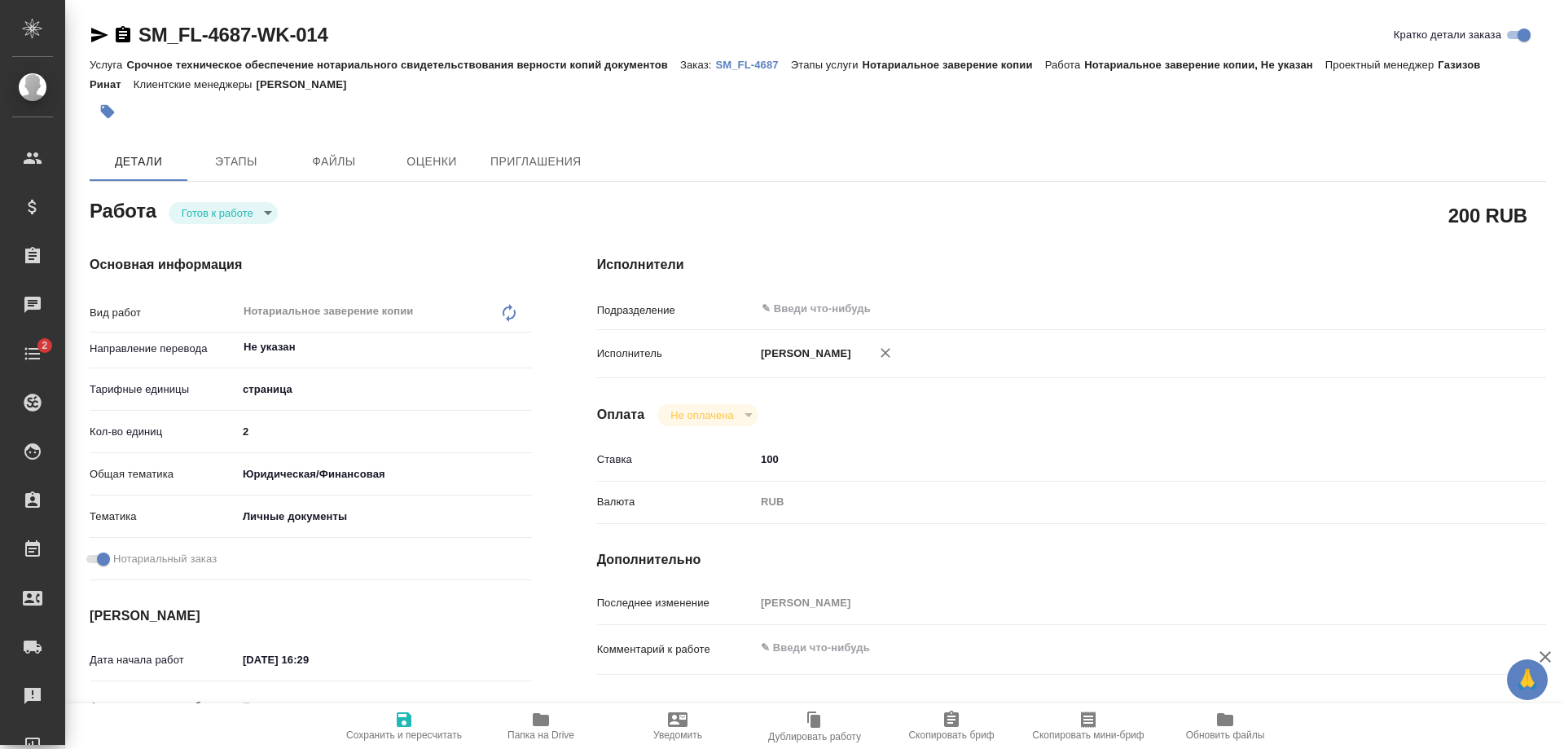
type textarea "x"
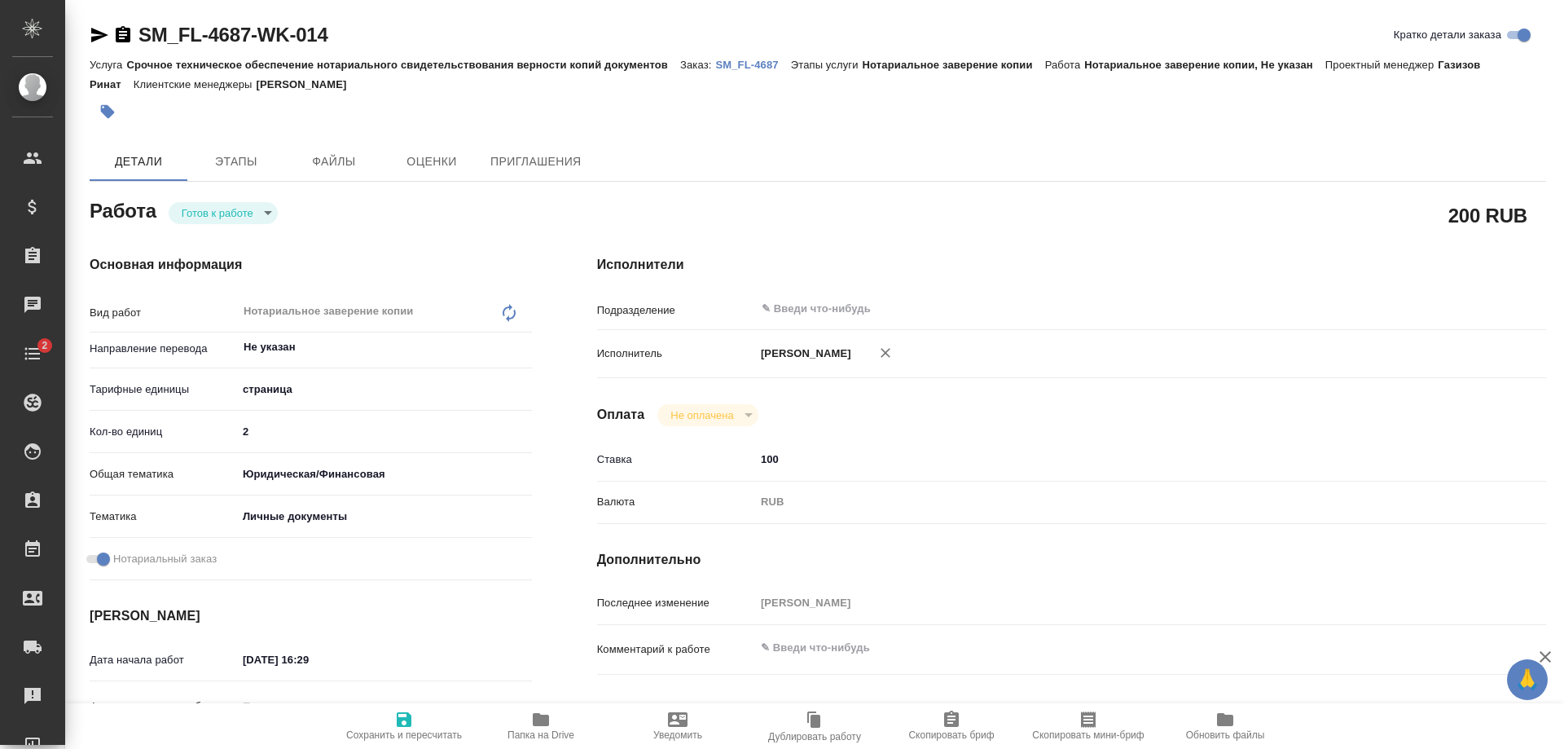
type textarea "x"
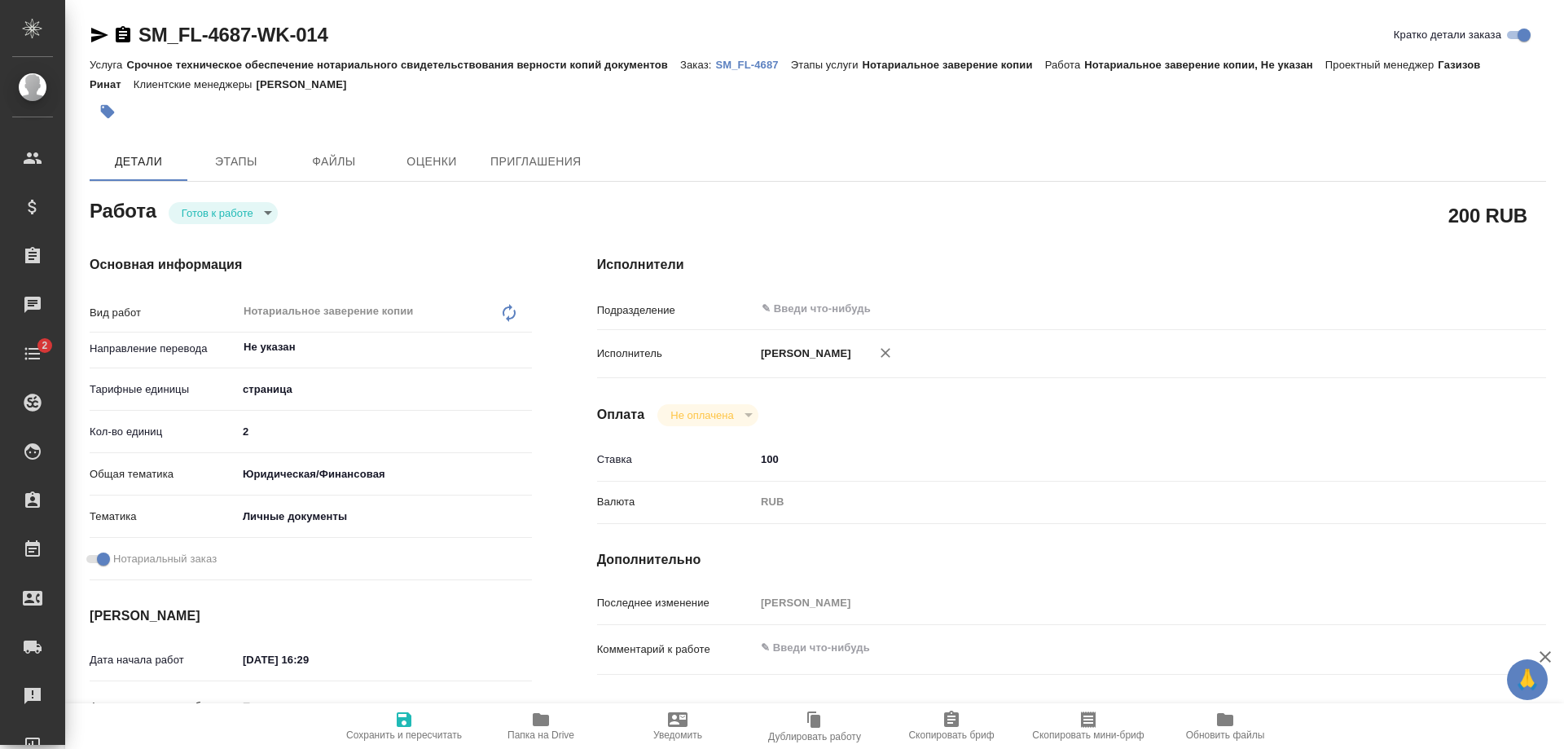
type textarea "x"
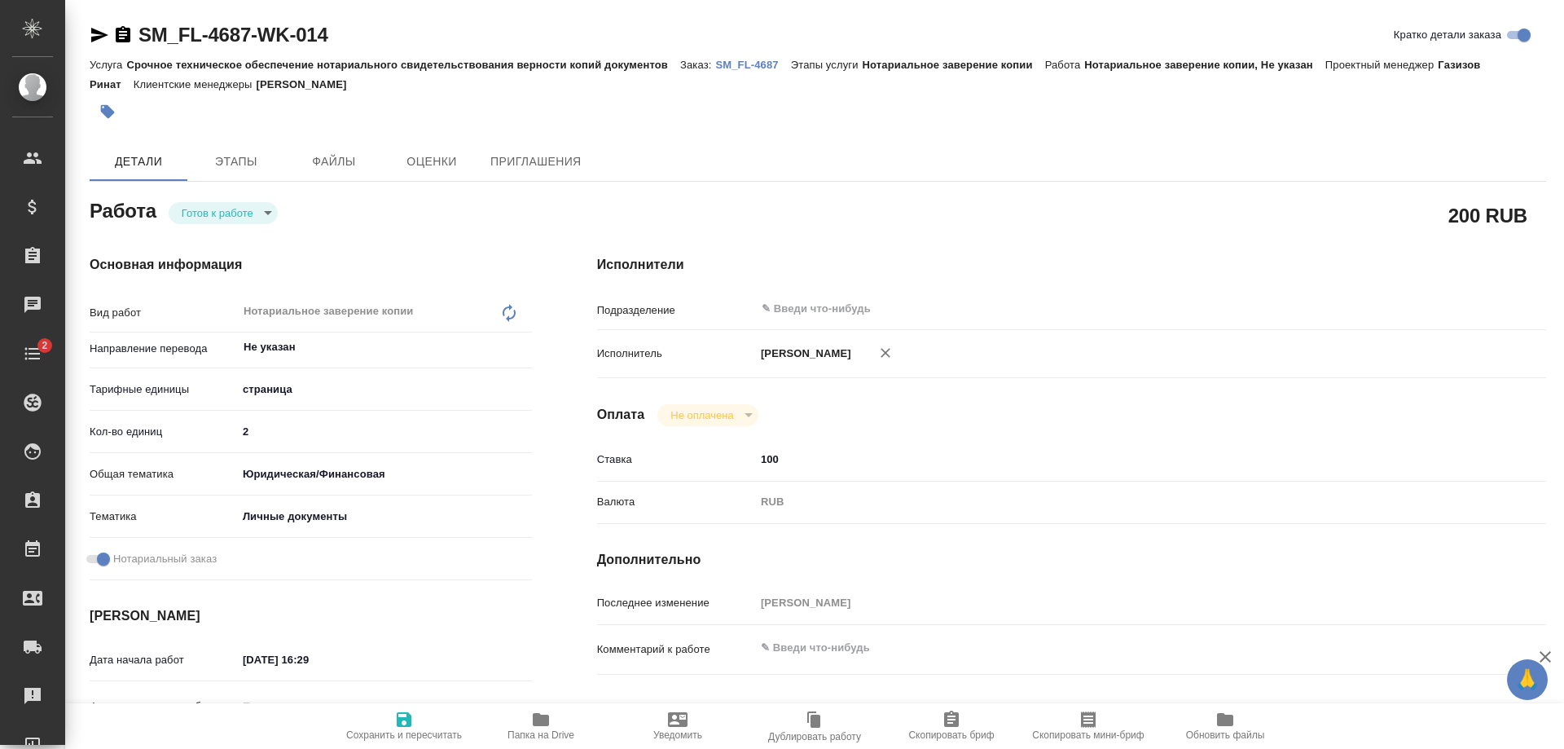
type textarea "x"
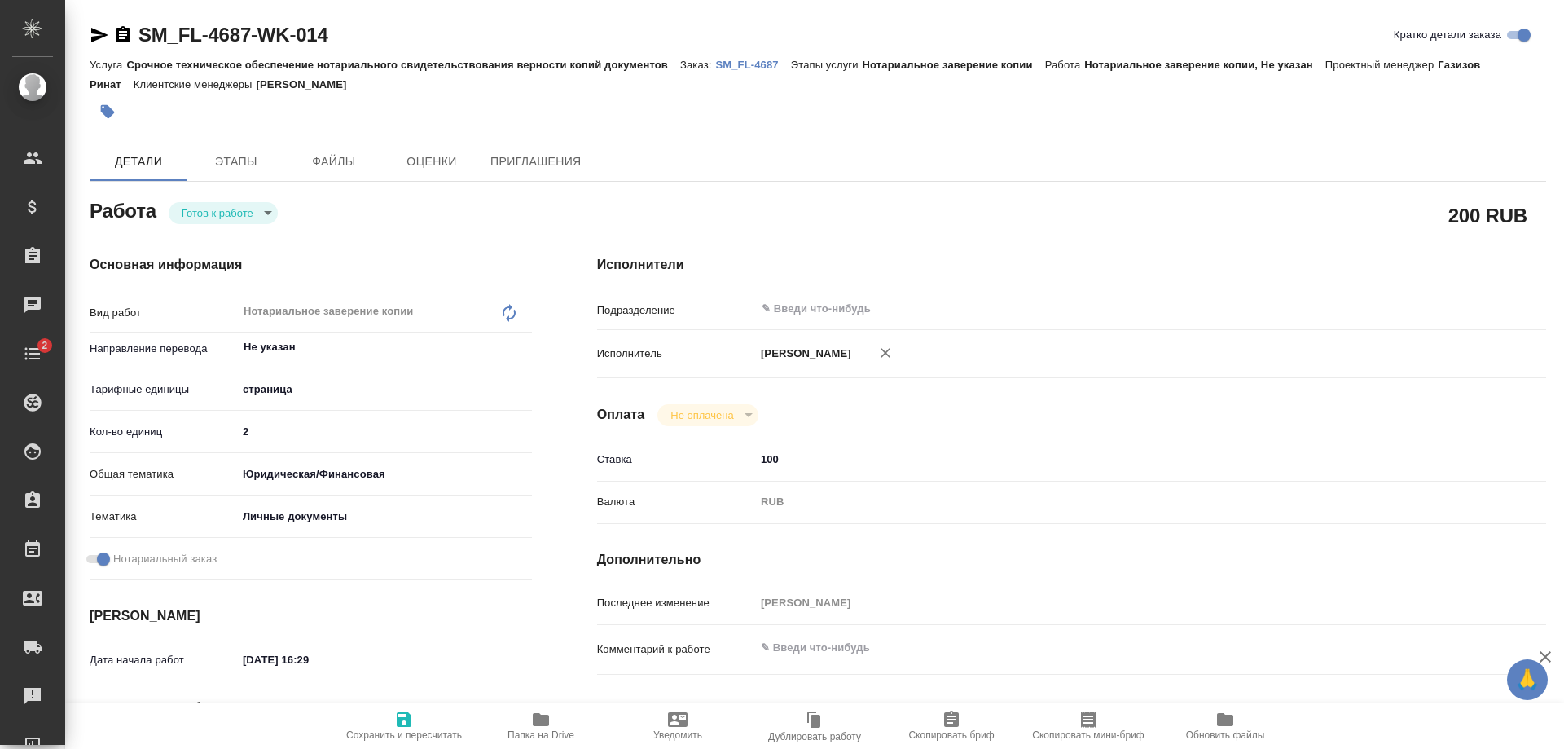
type textarea "x"
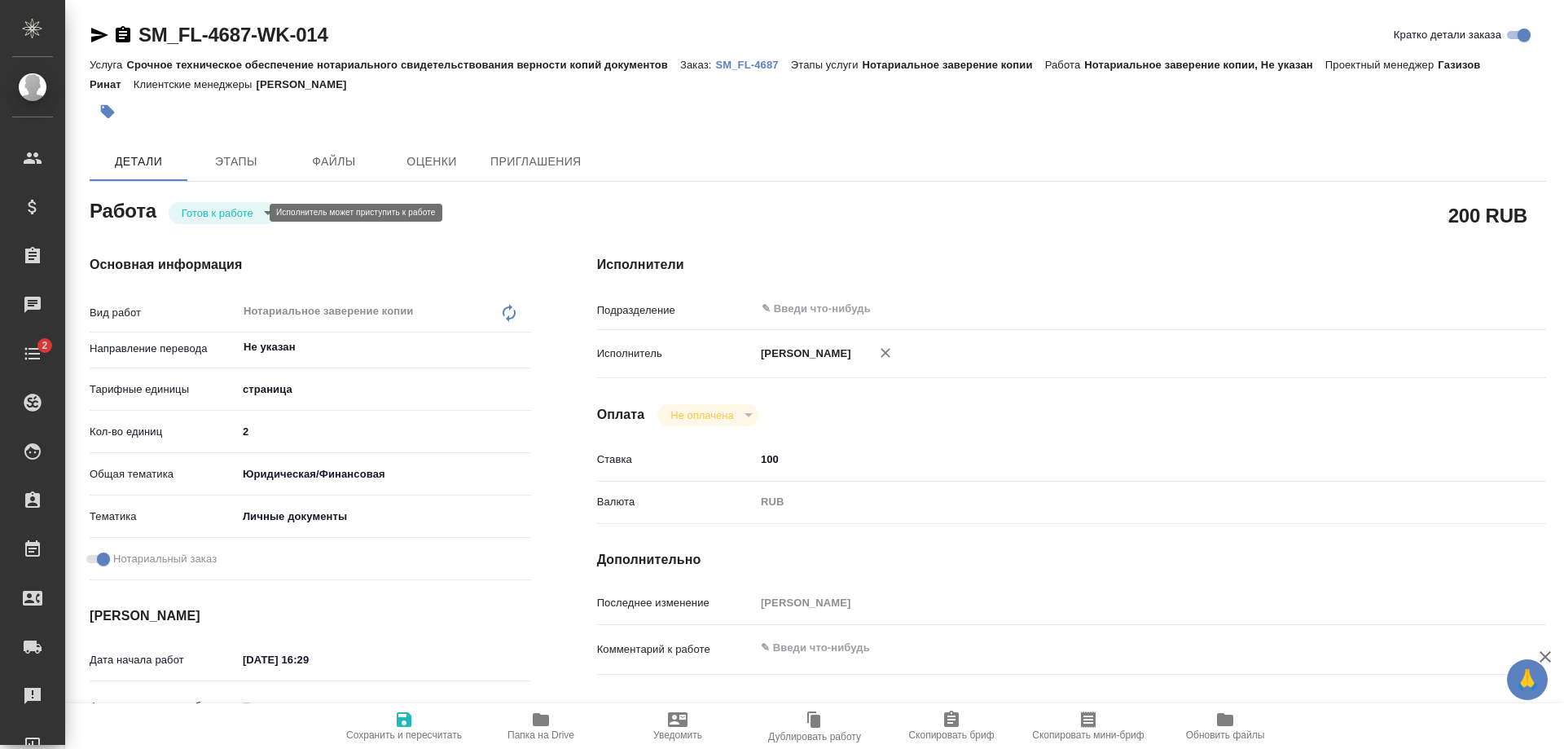
click at [234, 208] on body "🙏 .cls-1 fill:#fff; AWATERA [PERSON_NAME] Спецификации Заказы Чаты 2 Todo Проек…" at bounding box center [782, 374] width 1564 height 749
type textarea "x"
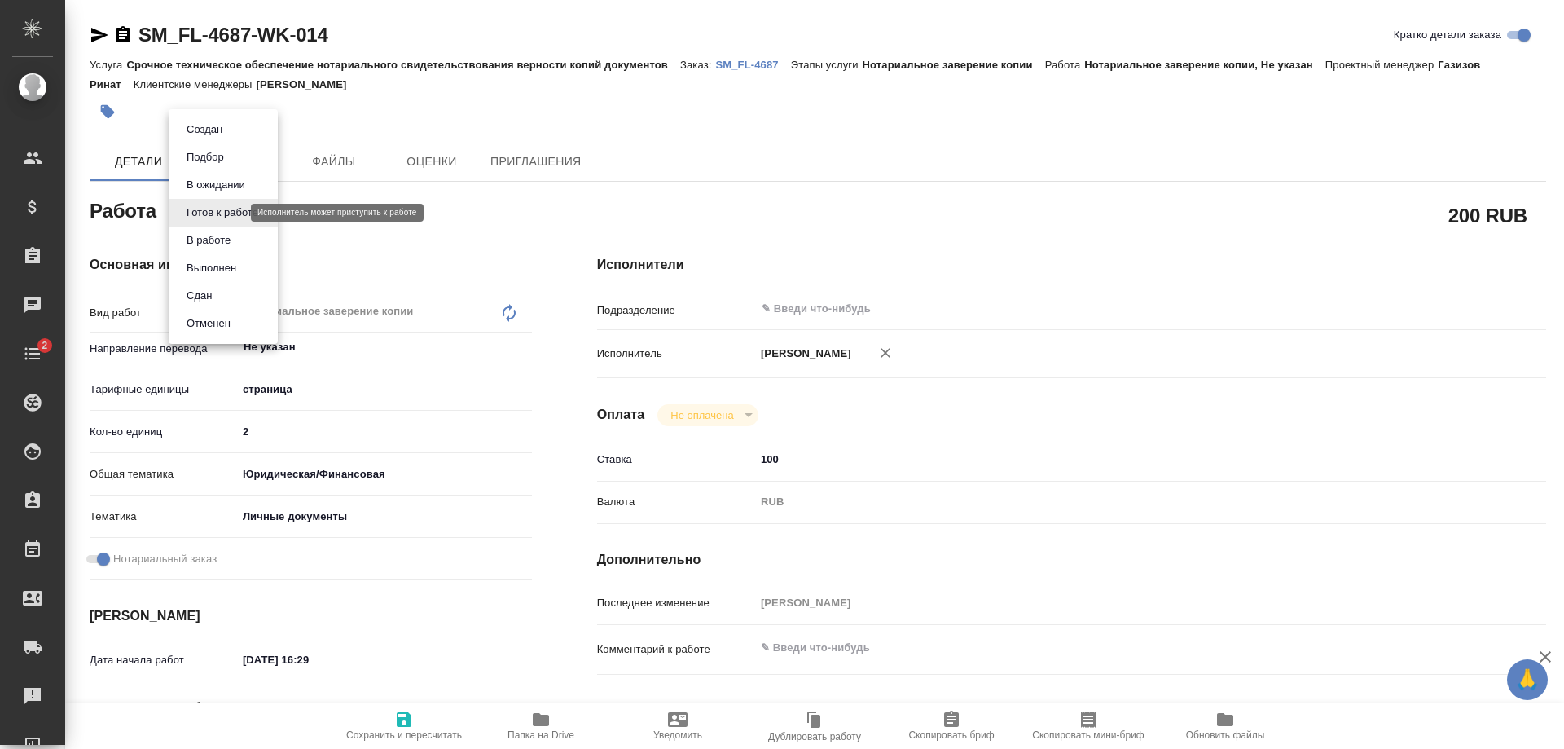
type textarea "x"
click at [221, 292] on li "Сдан" at bounding box center [223, 296] width 109 height 28
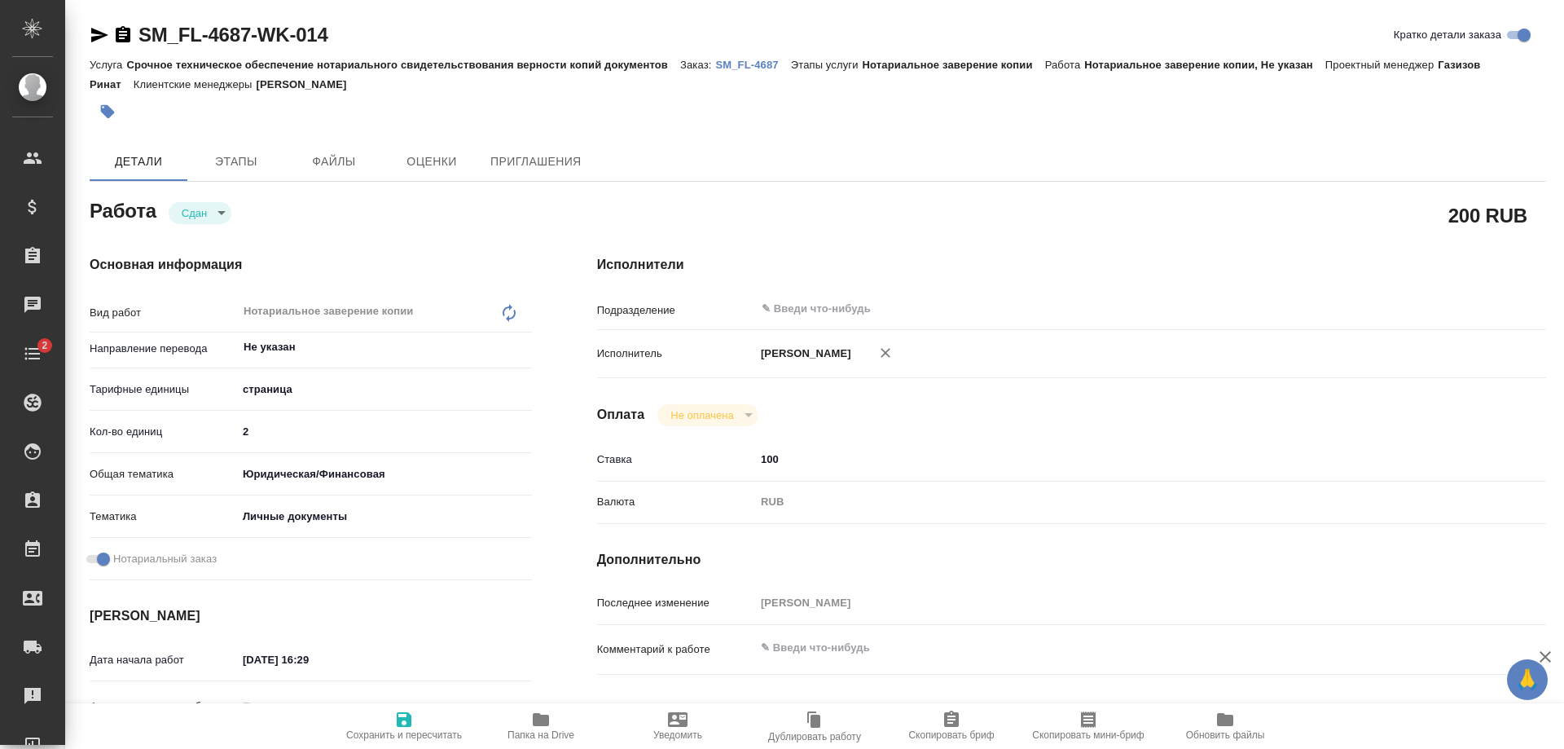
type textarea "x"
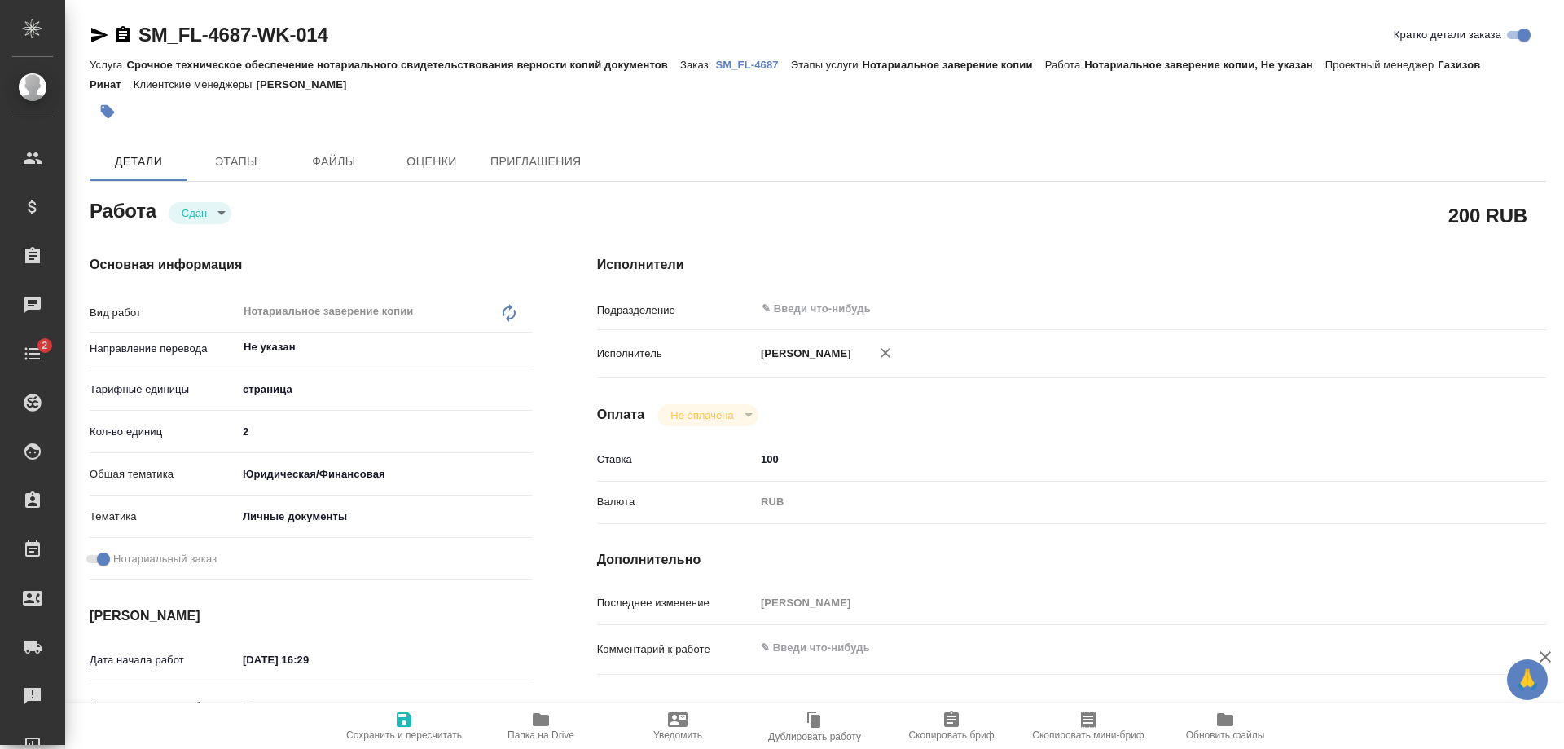
type textarea "x"
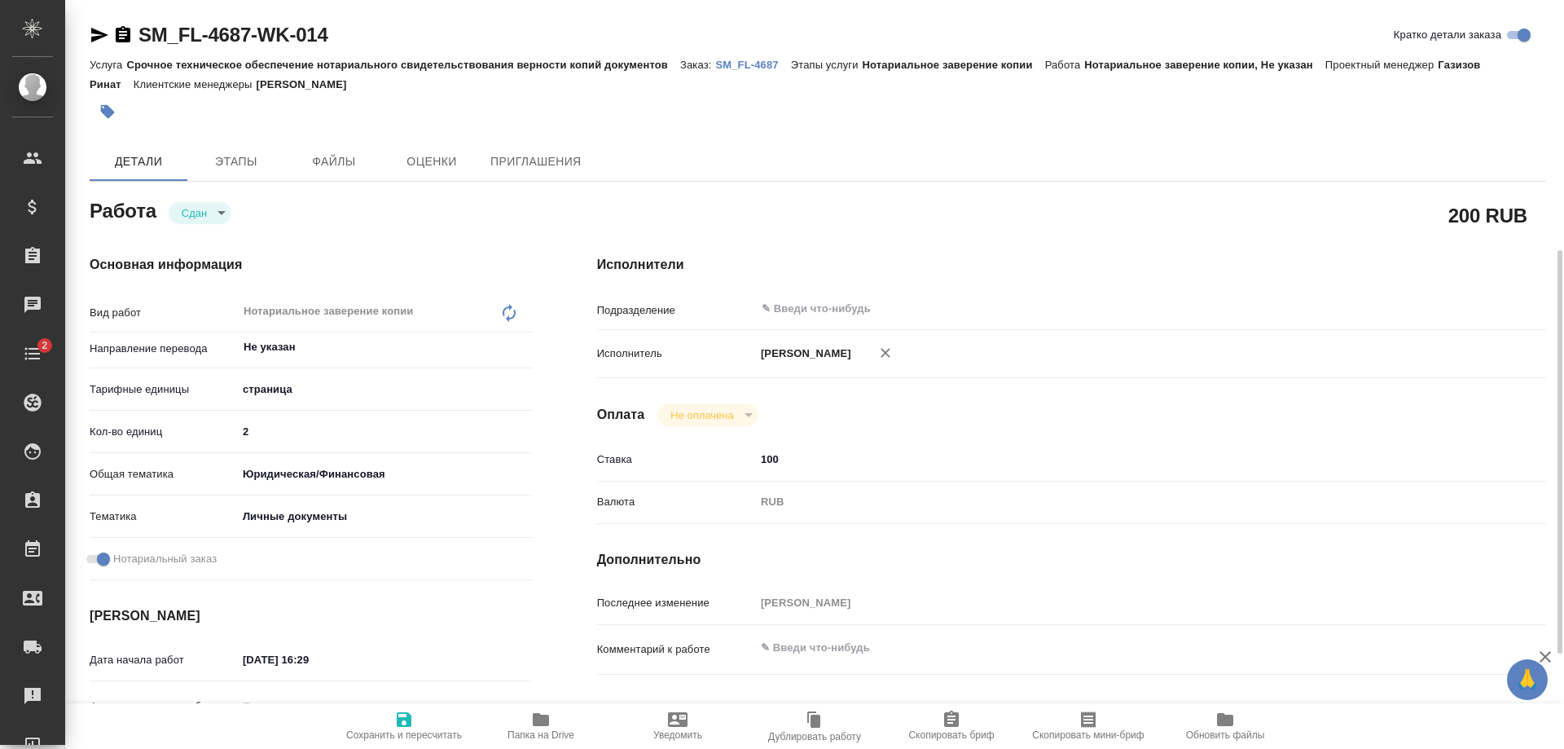
scroll to position [244, 0]
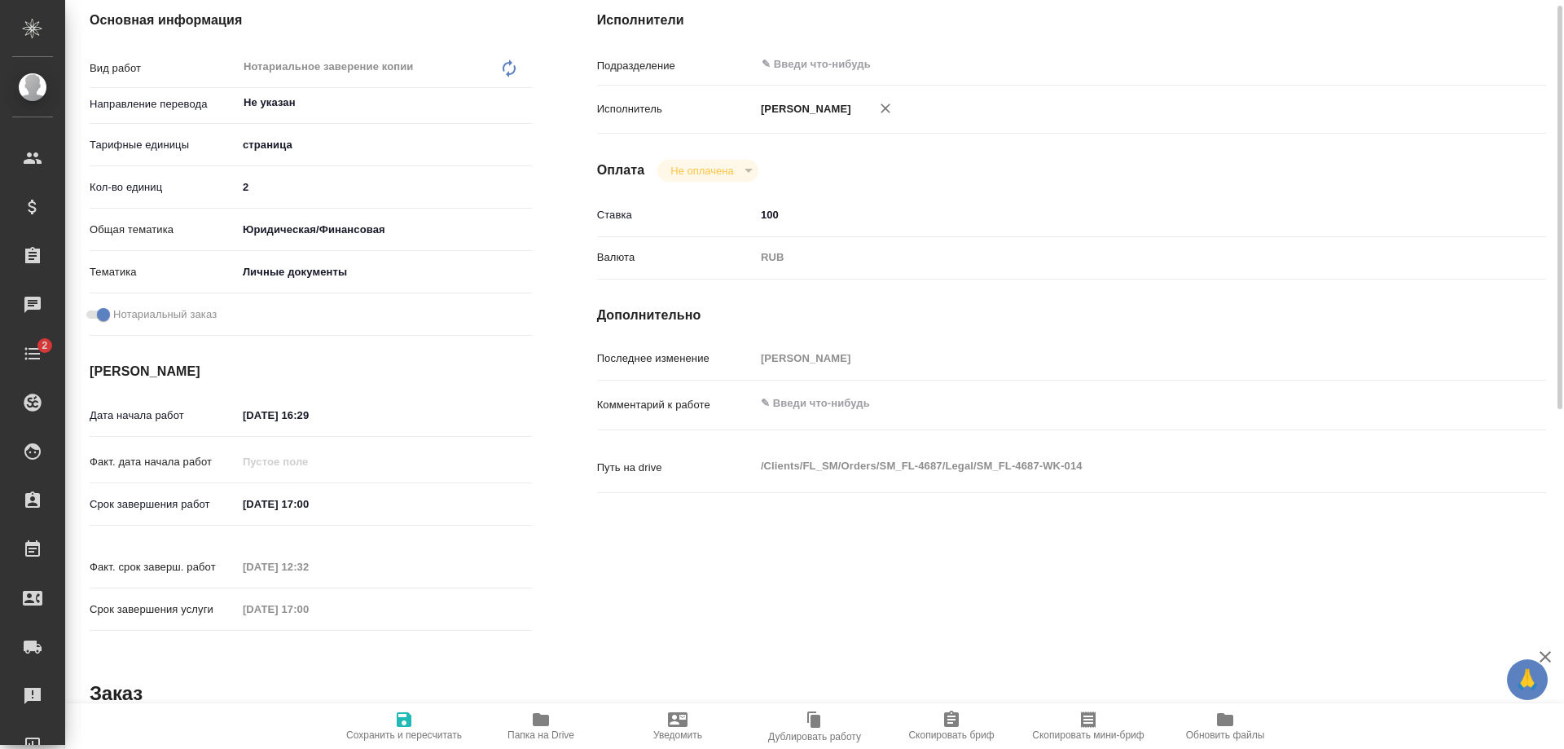
type textarea "x"
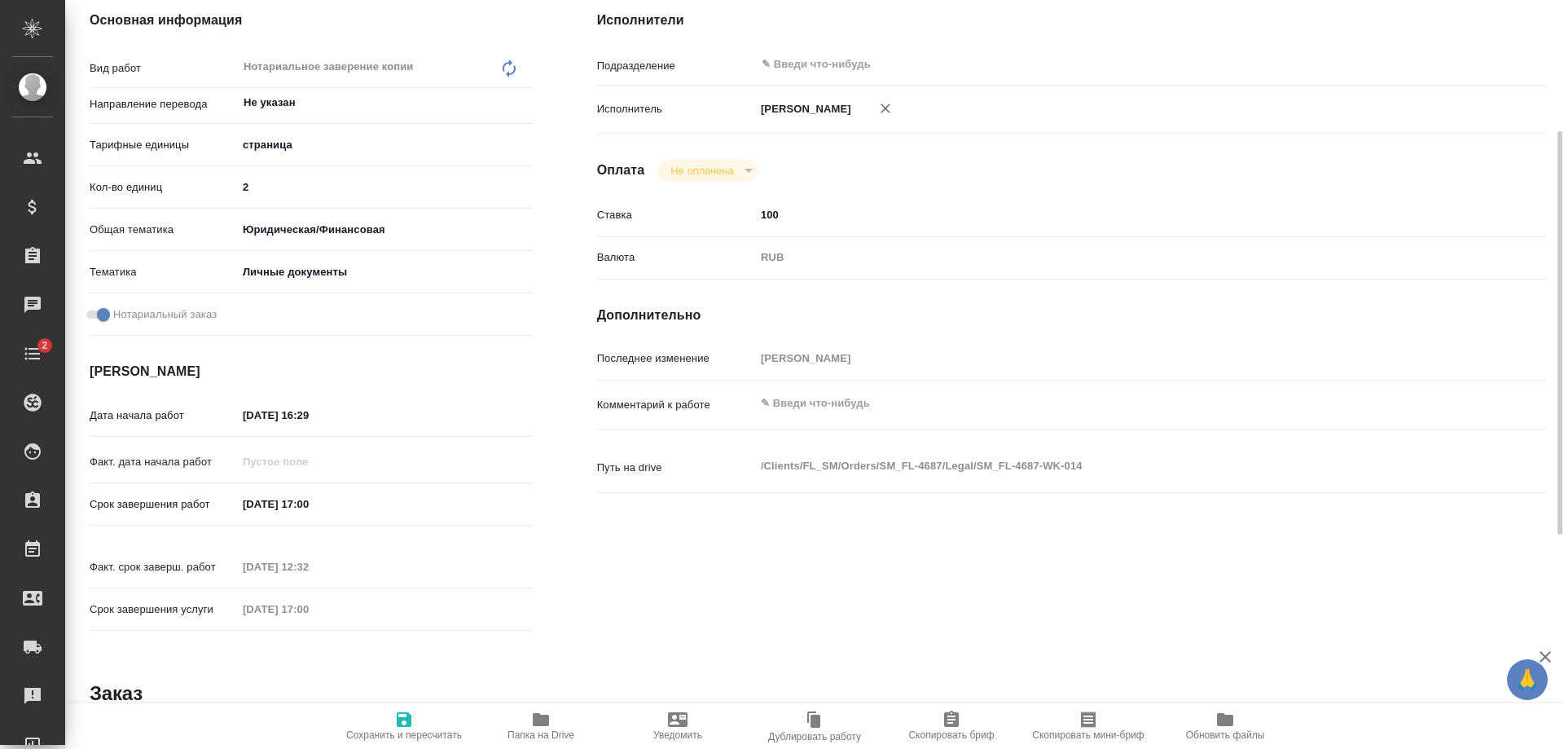
scroll to position [0, 0]
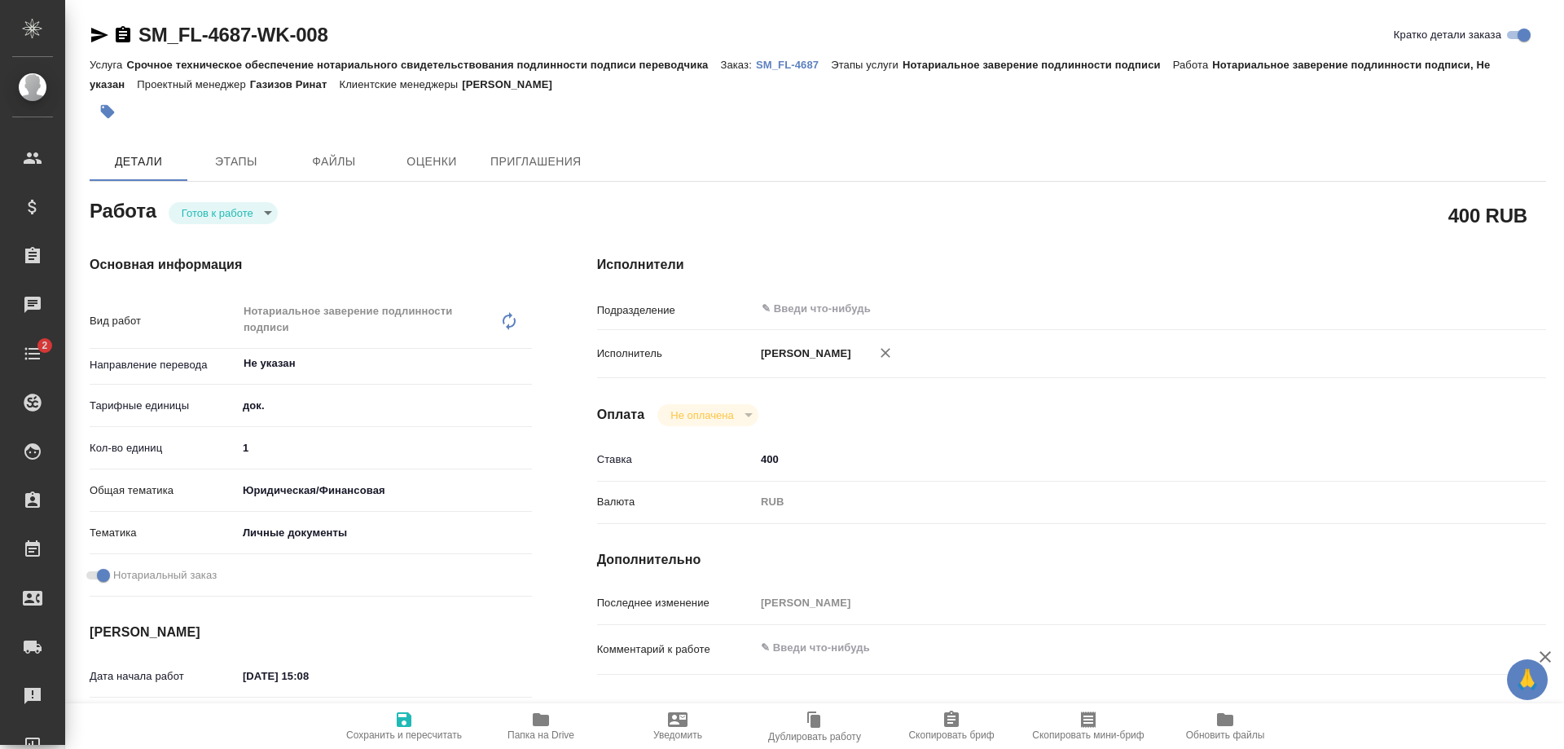
type textarea "x"
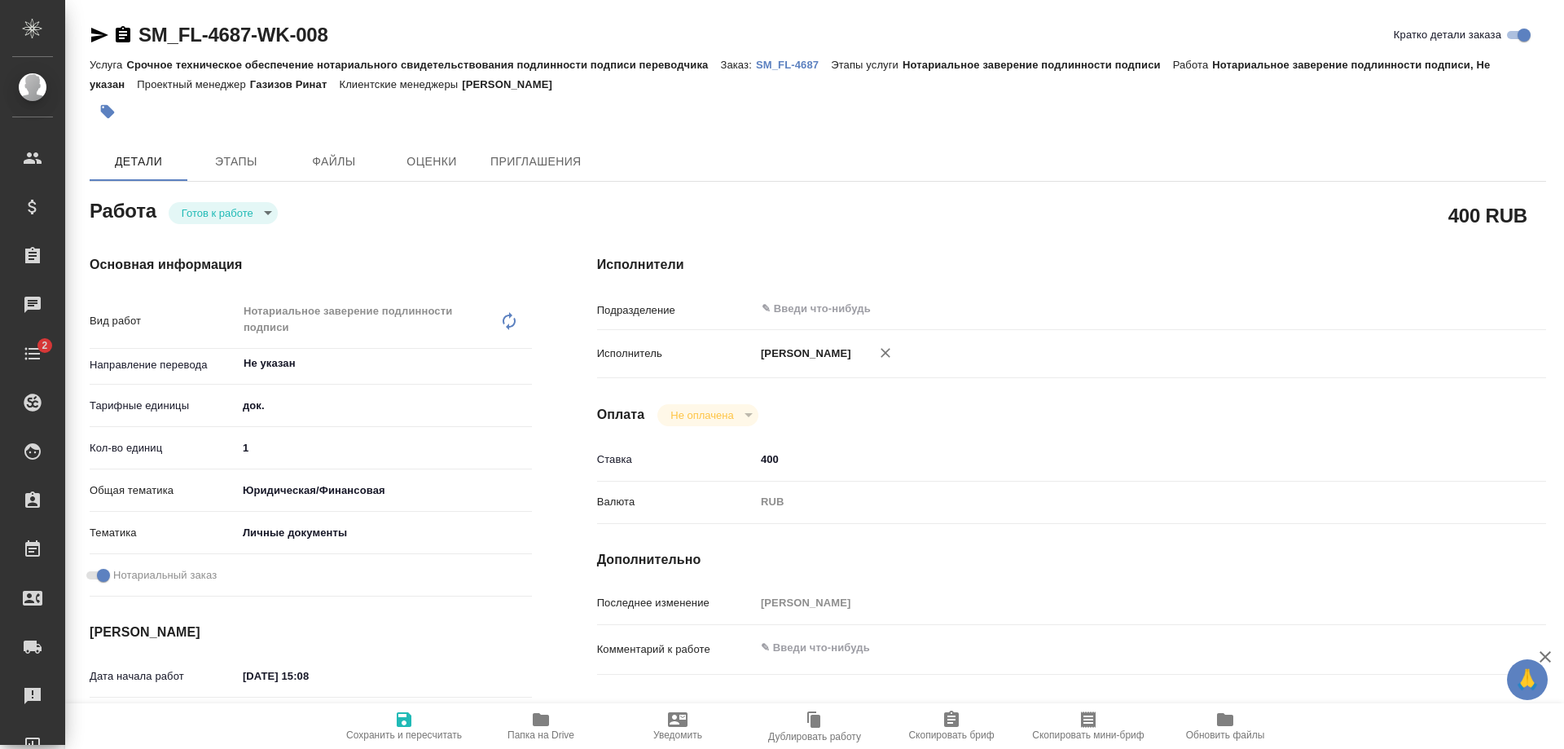
type textarea "x"
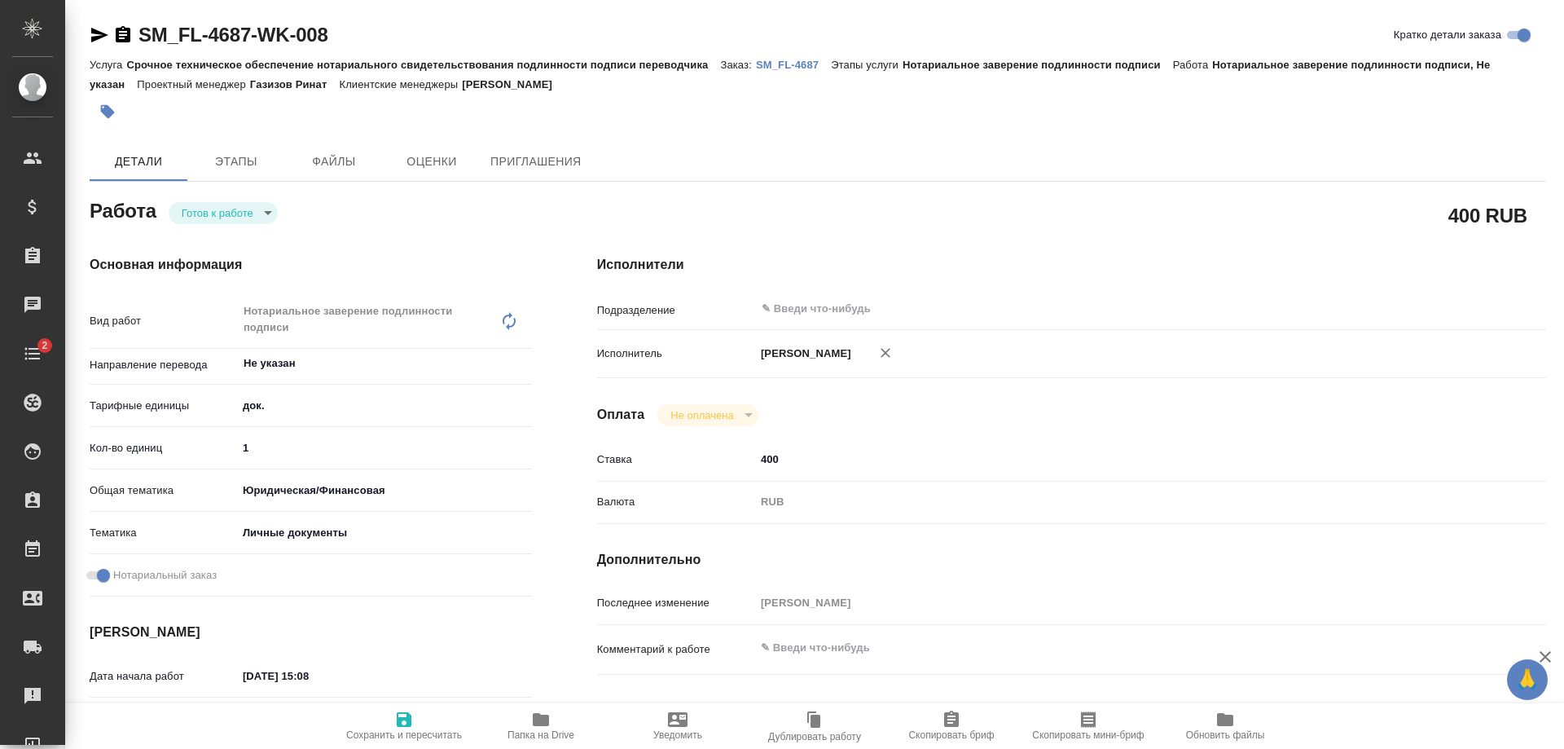
type textarea "x"
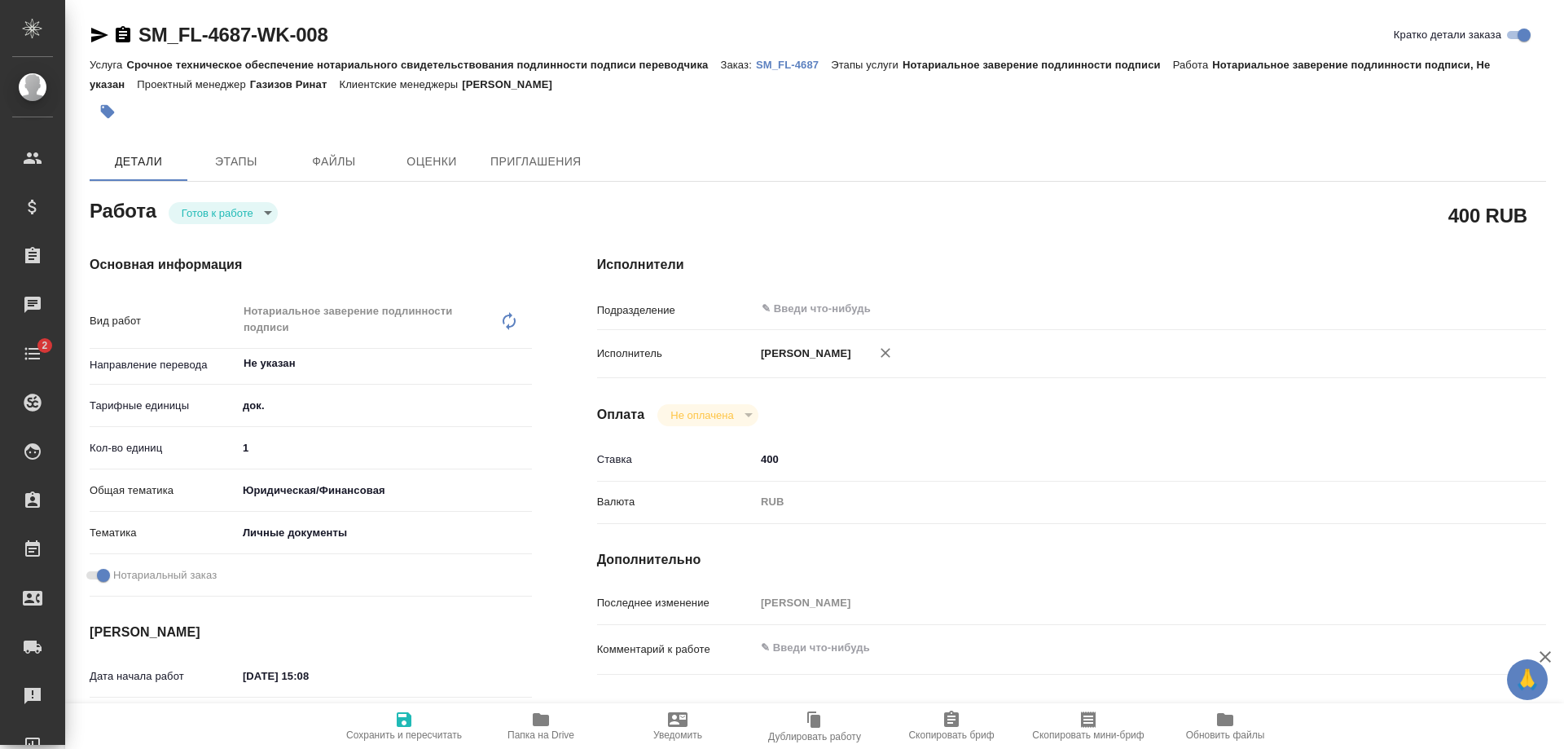
type textarea "x"
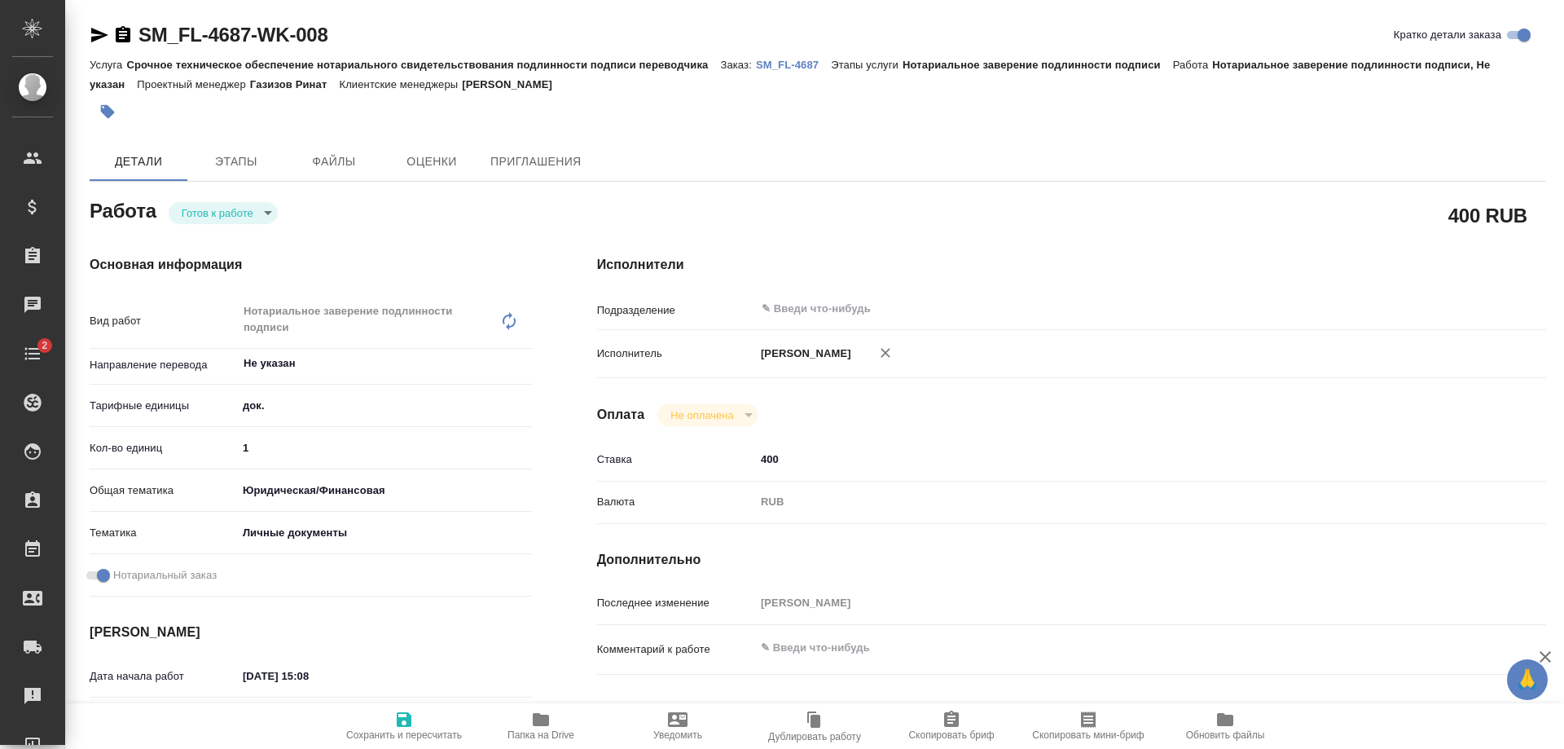
type textarea "x"
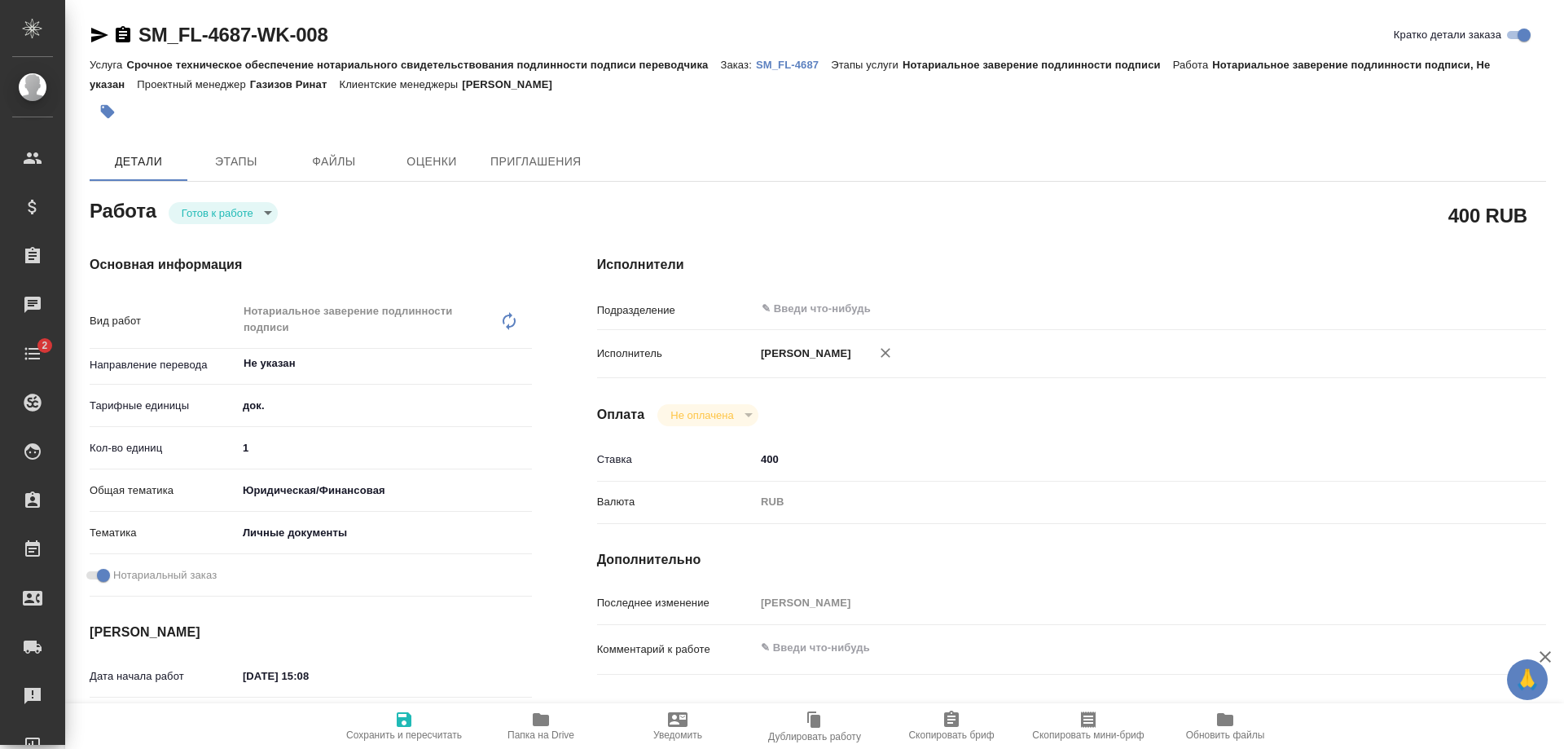
type textarea "x"
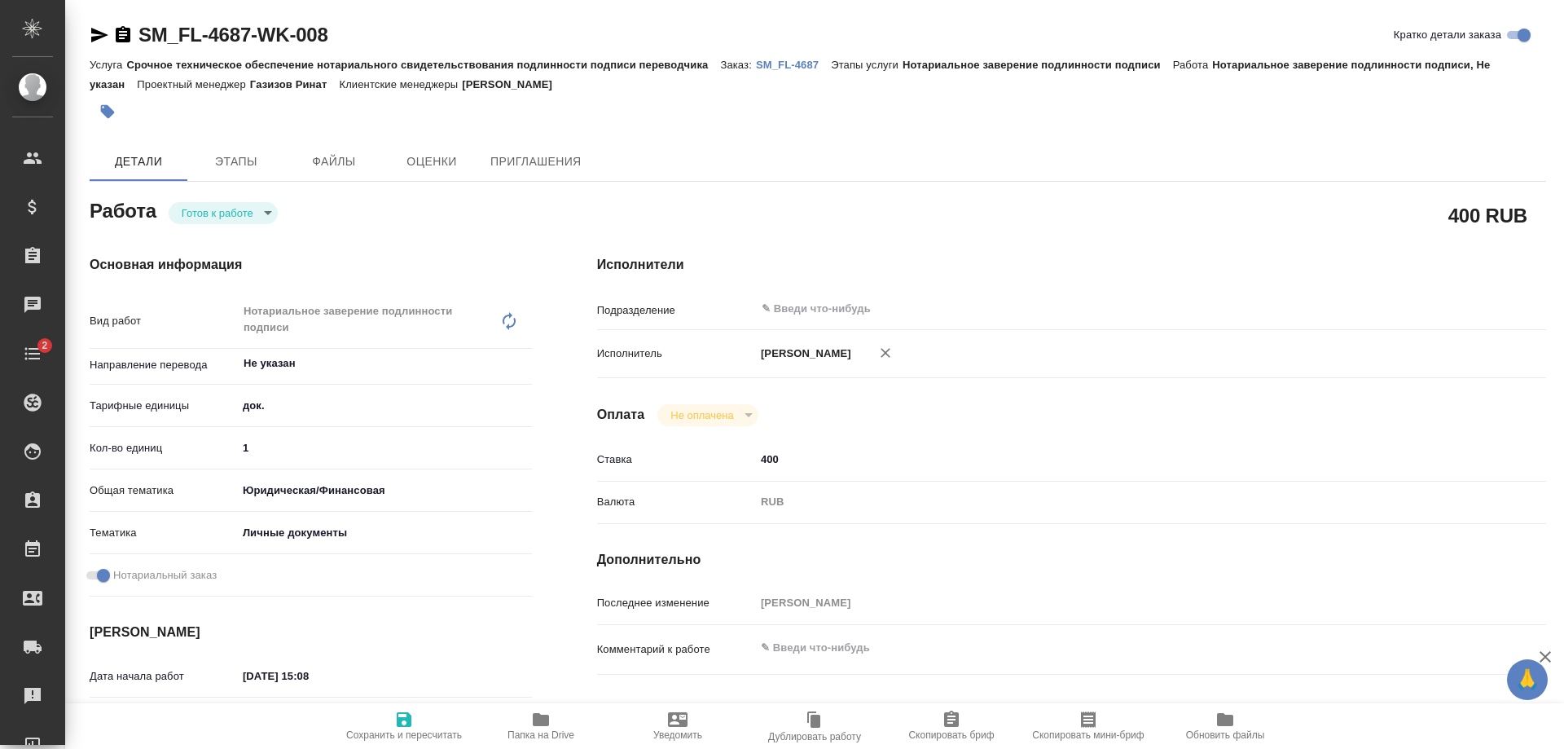
click at [257, 209] on body "🙏 .cls-1 fill:#fff; AWATERA [PERSON_NAME] Спецификации Заказы Чаты 2 Todo Проек…" at bounding box center [782, 374] width 1564 height 749
type textarea "x"
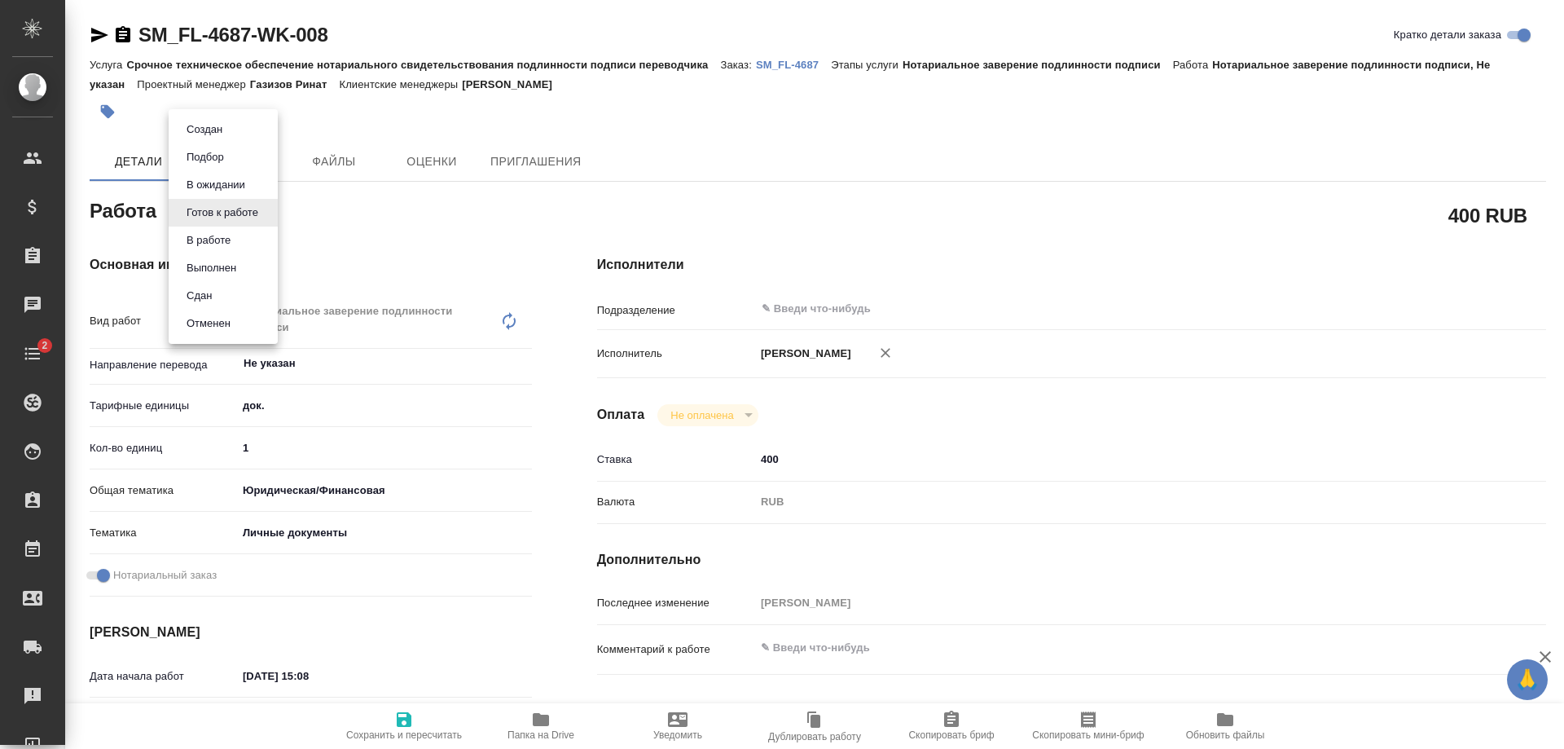
type textarea "x"
click at [239, 289] on li "Сдан" at bounding box center [223, 296] width 109 height 28
type textarea "x"
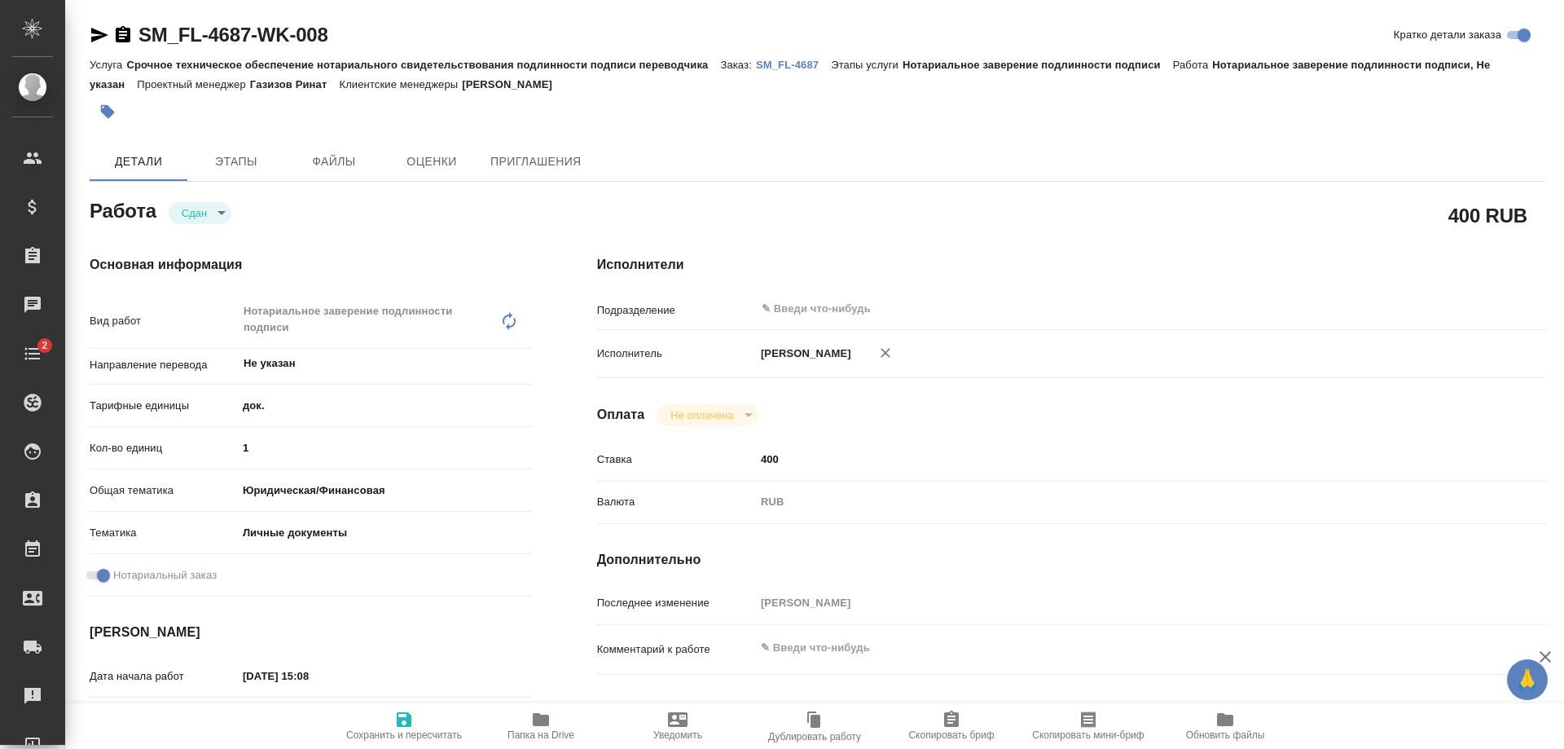
type textarea "x"
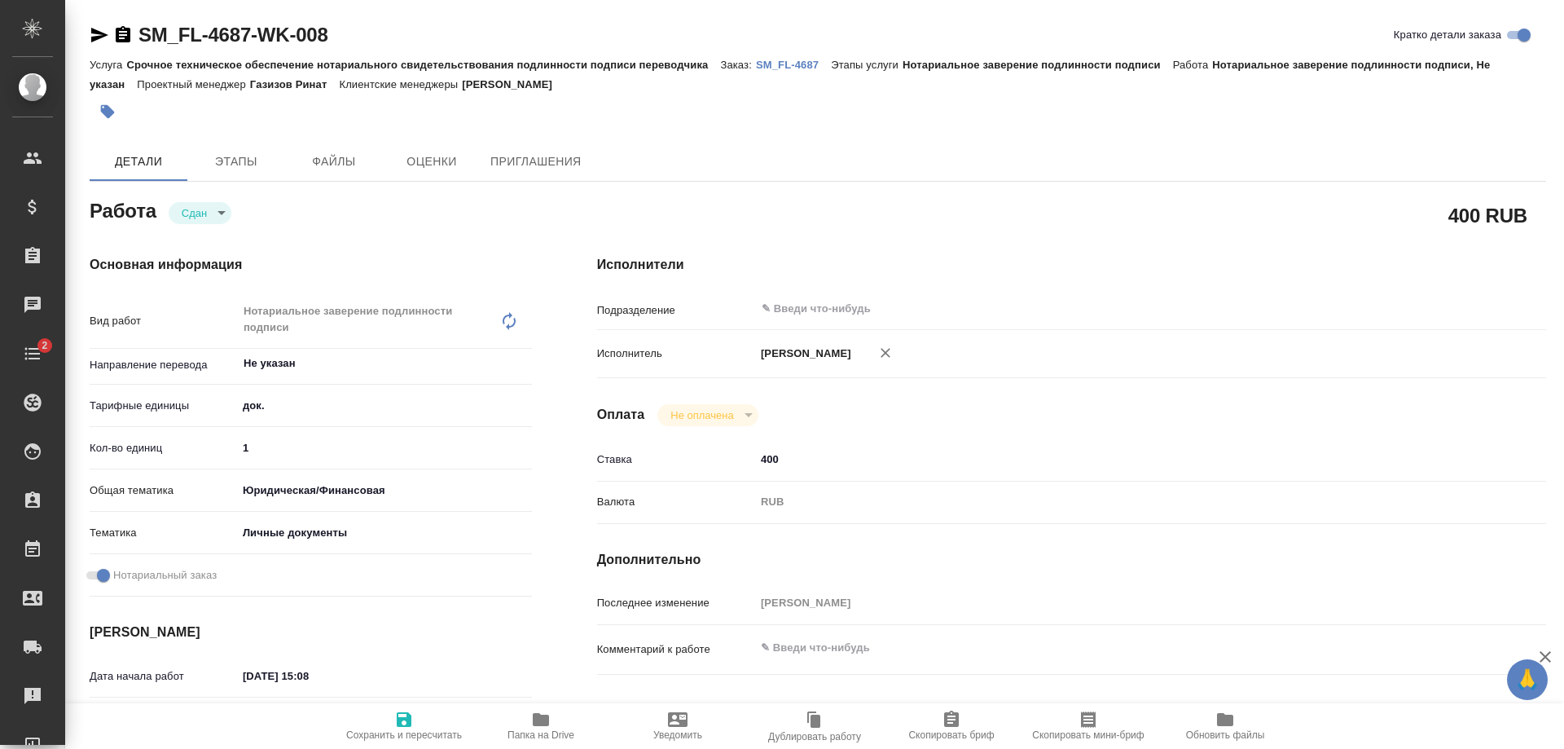
type textarea "x"
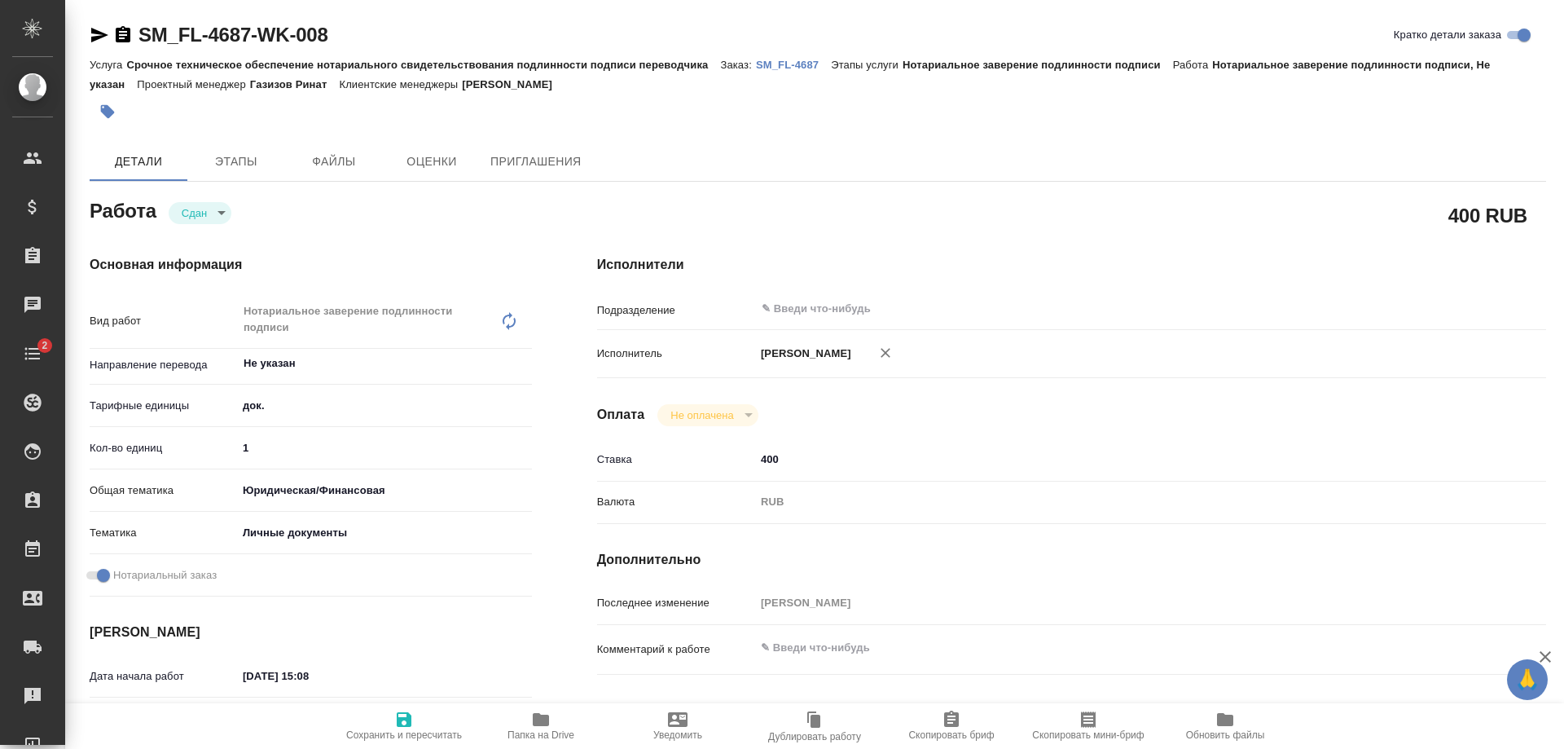
type textarea "x"
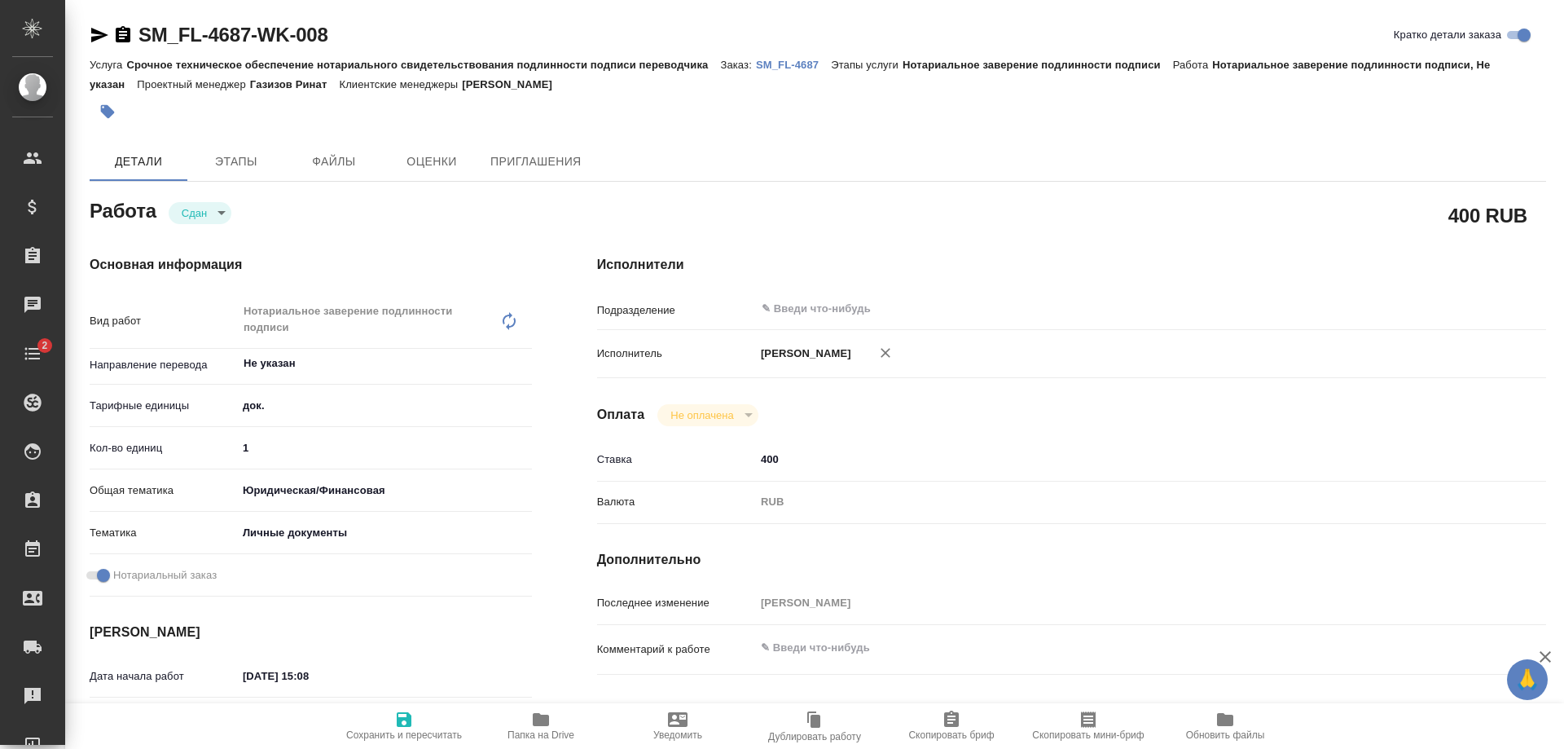
type textarea "x"
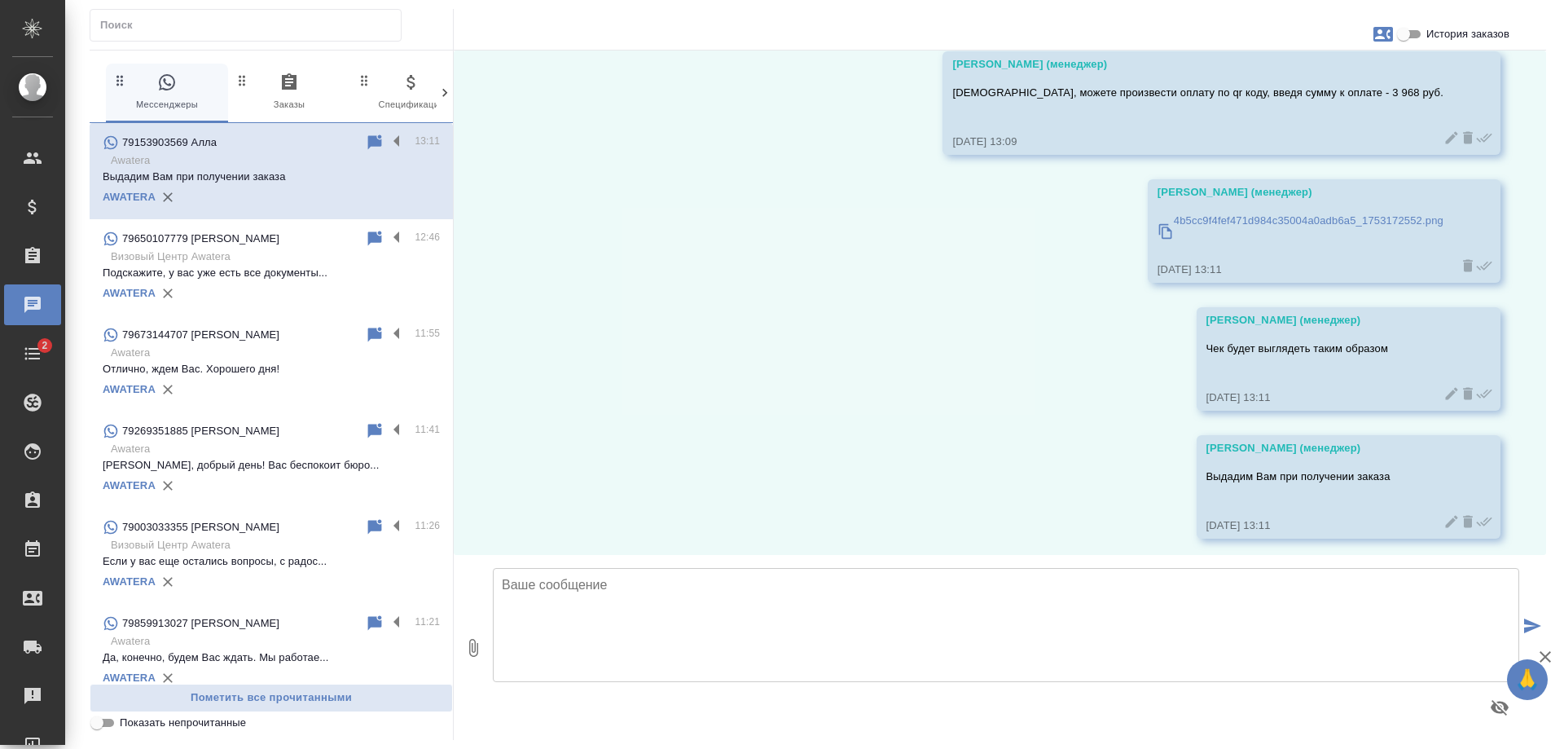
scroll to position [2034, 0]
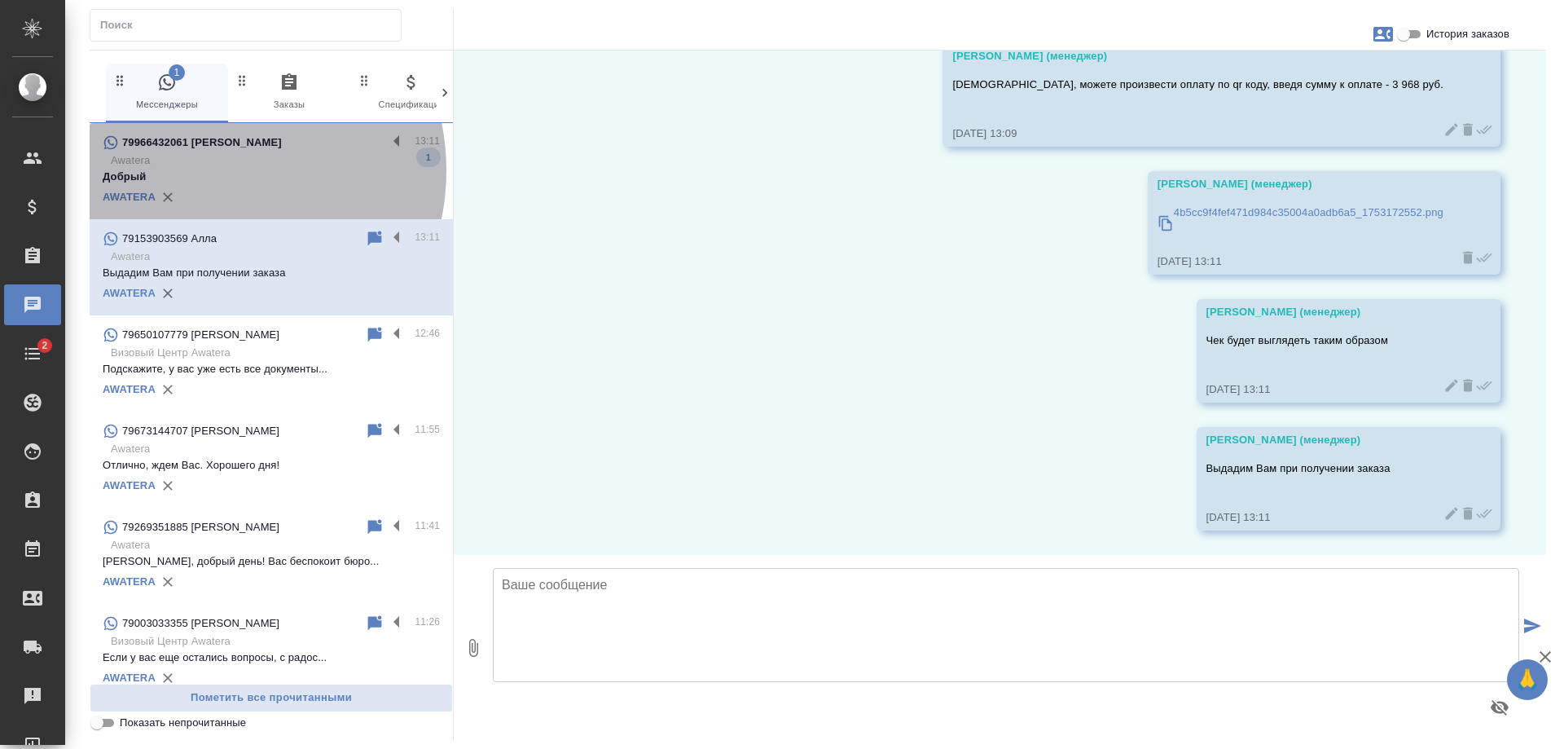
click at [203, 170] on p "Добрый" at bounding box center [271, 177] width 337 height 16
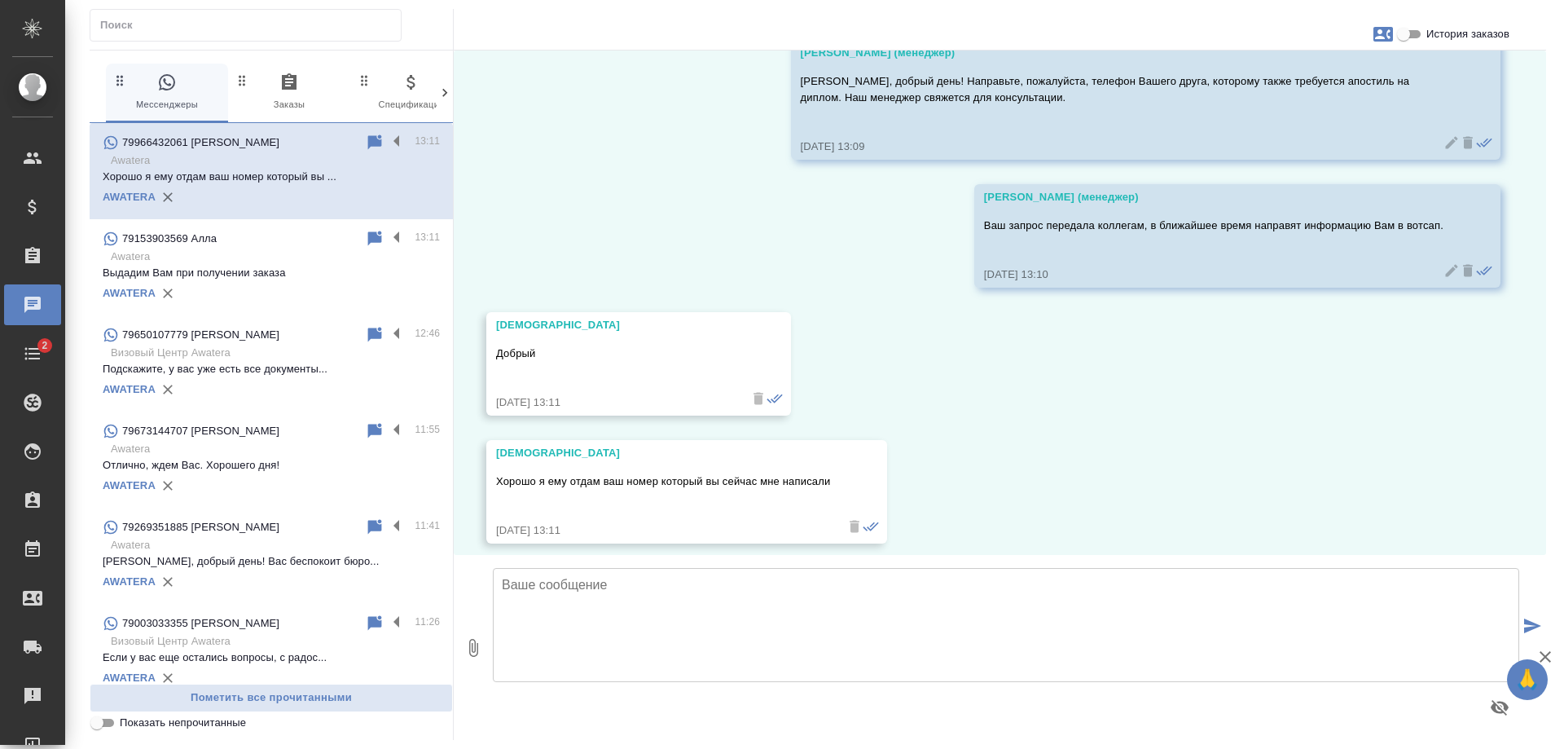
scroll to position [94, 0]
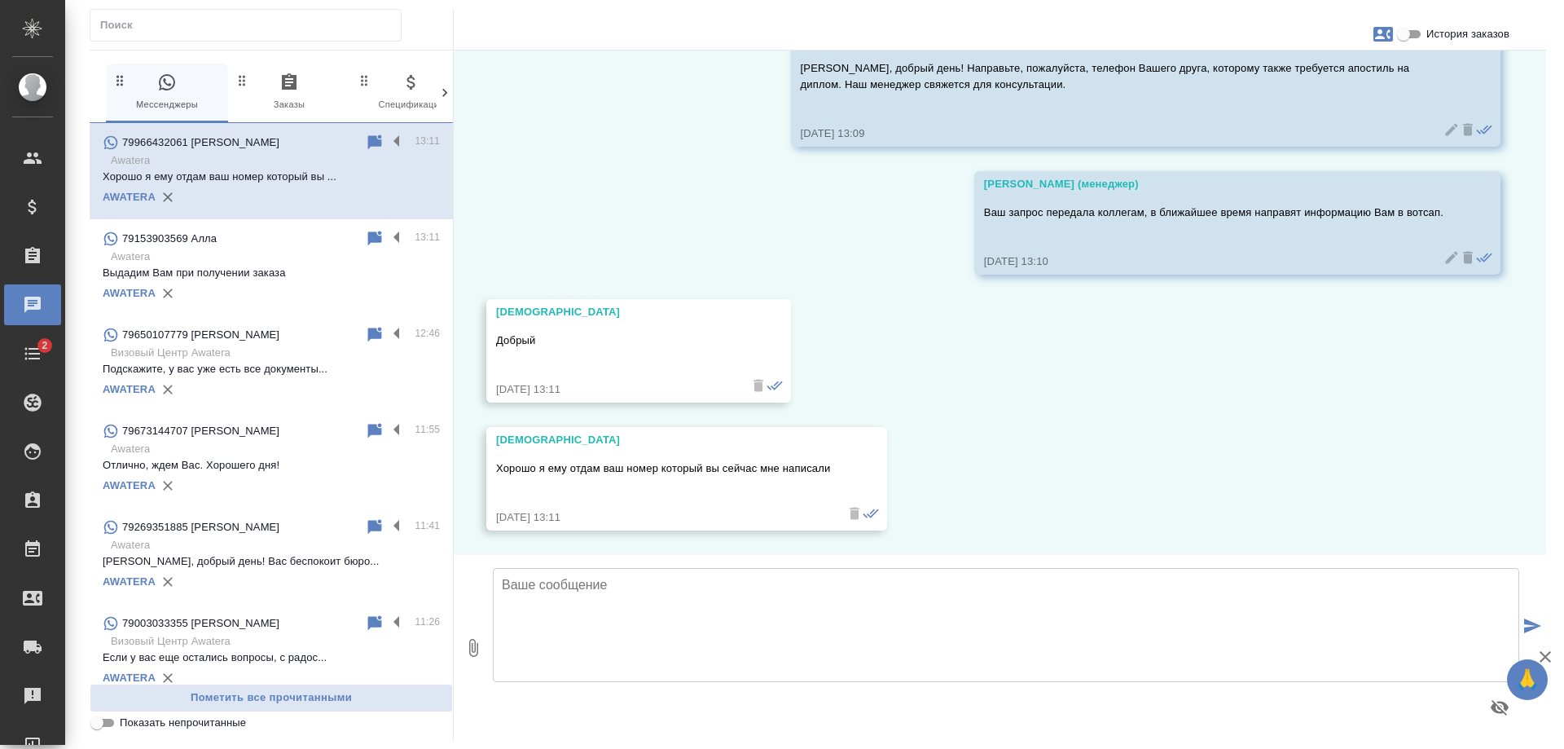
click at [1468, 25] on label "История заказов" at bounding box center [1452, 34] width 116 height 20
click at [1433, 25] on input "История заказов" at bounding box center [1403, 34] width 59 height 20
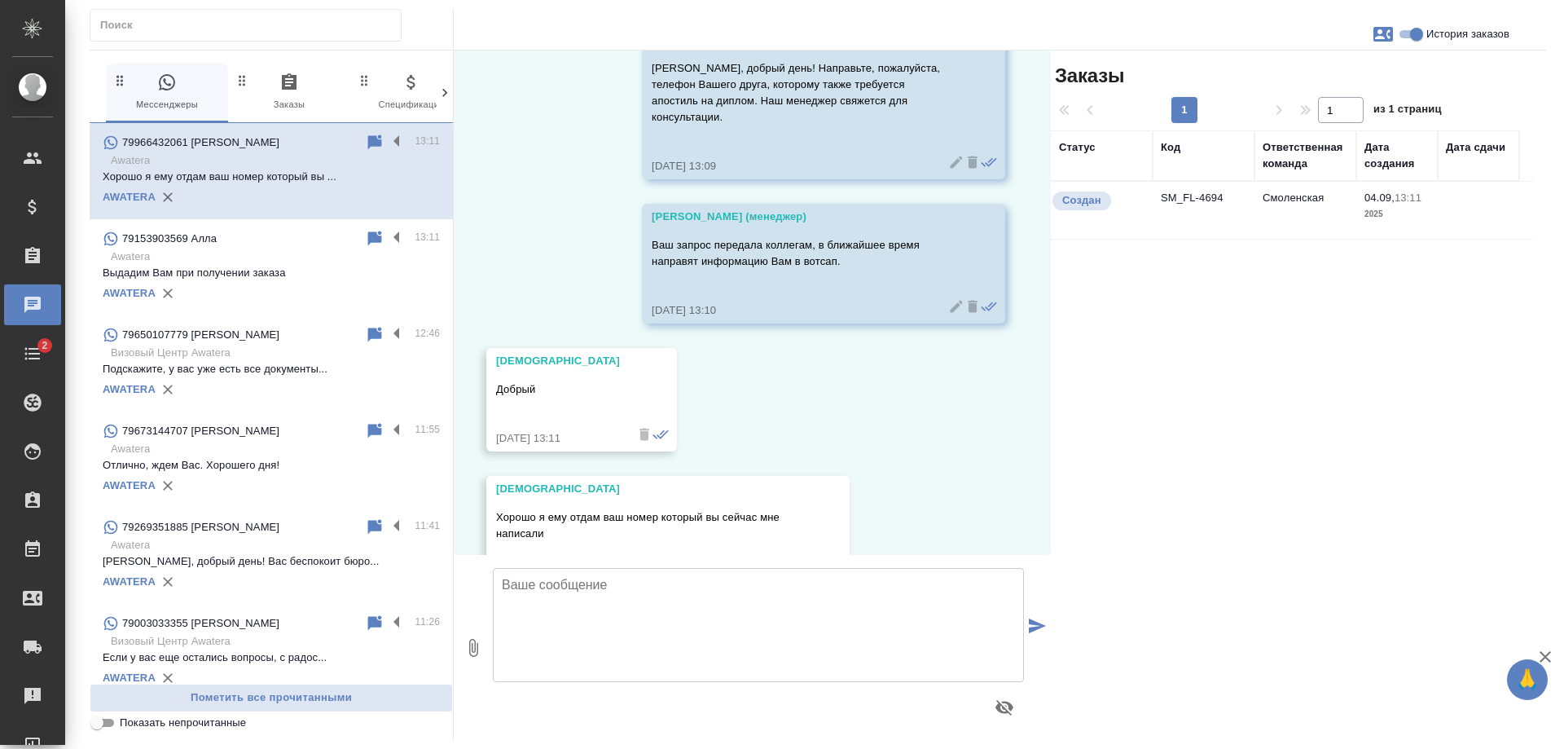
click at [1248, 204] on td "SM_FL-4694" at bounding box center [1204, 210] width 102 height 57
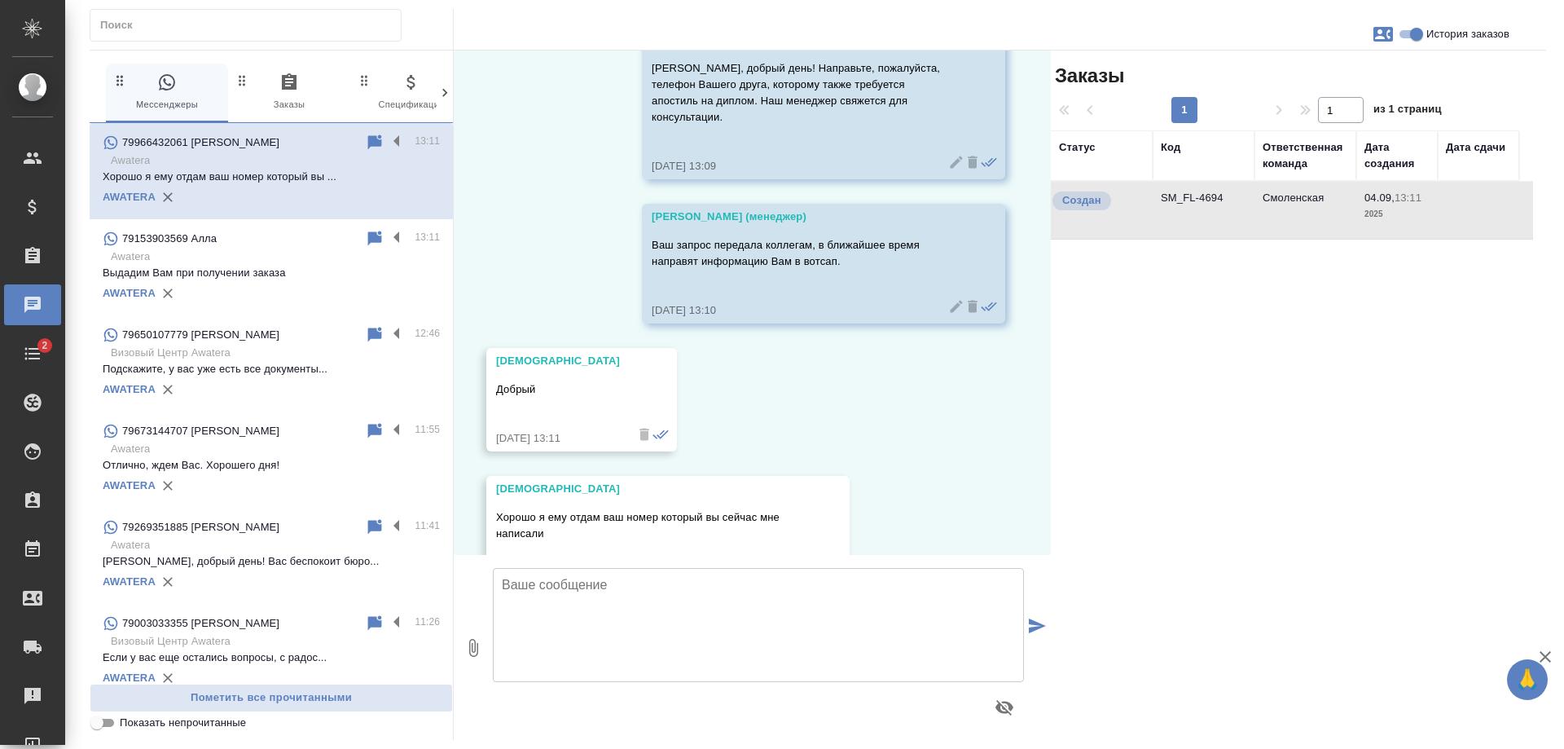
click at [1248, 204] on td "SM_FL-4694" at bounding box center [1204, 210] width 102 height 57
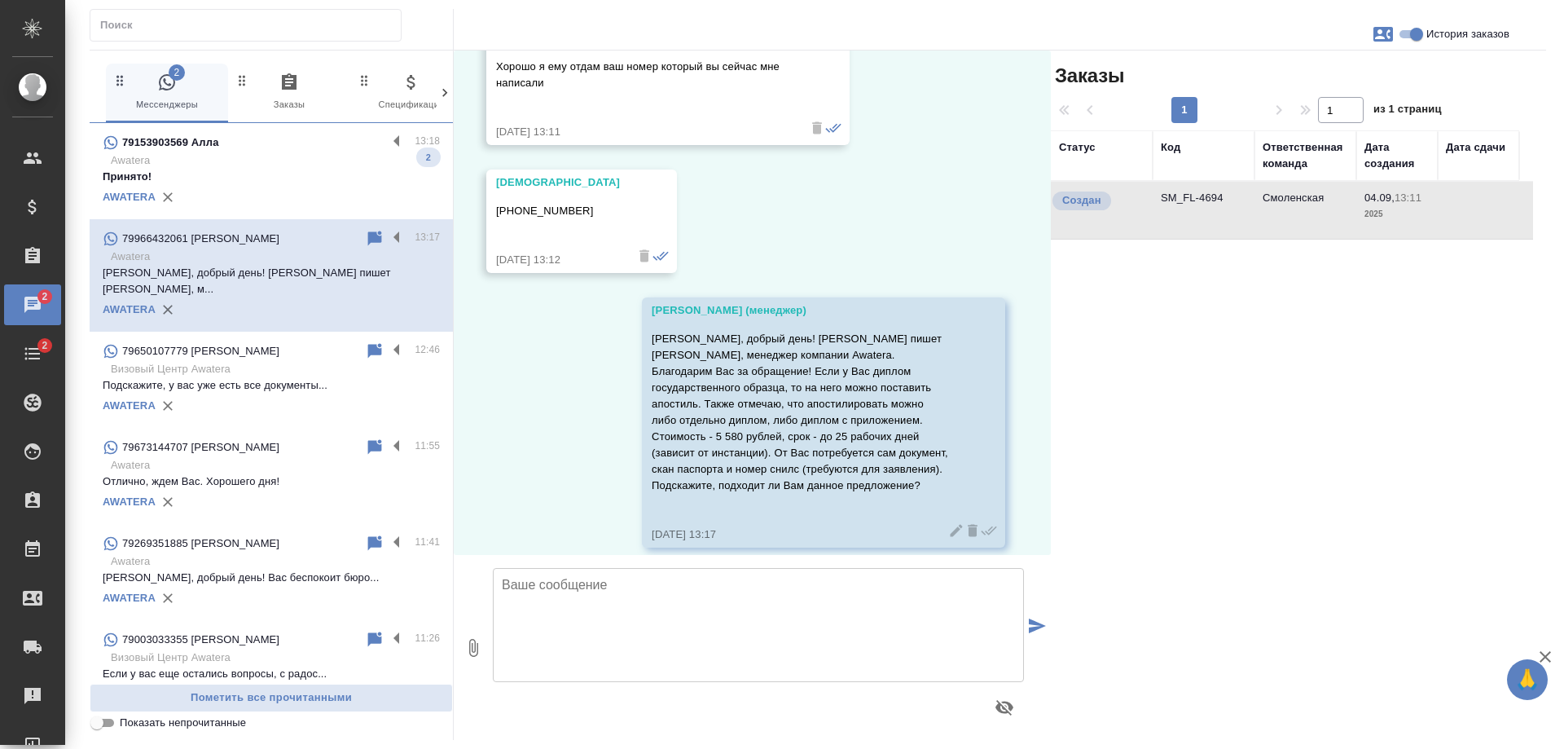
scroll to position [562, 0]
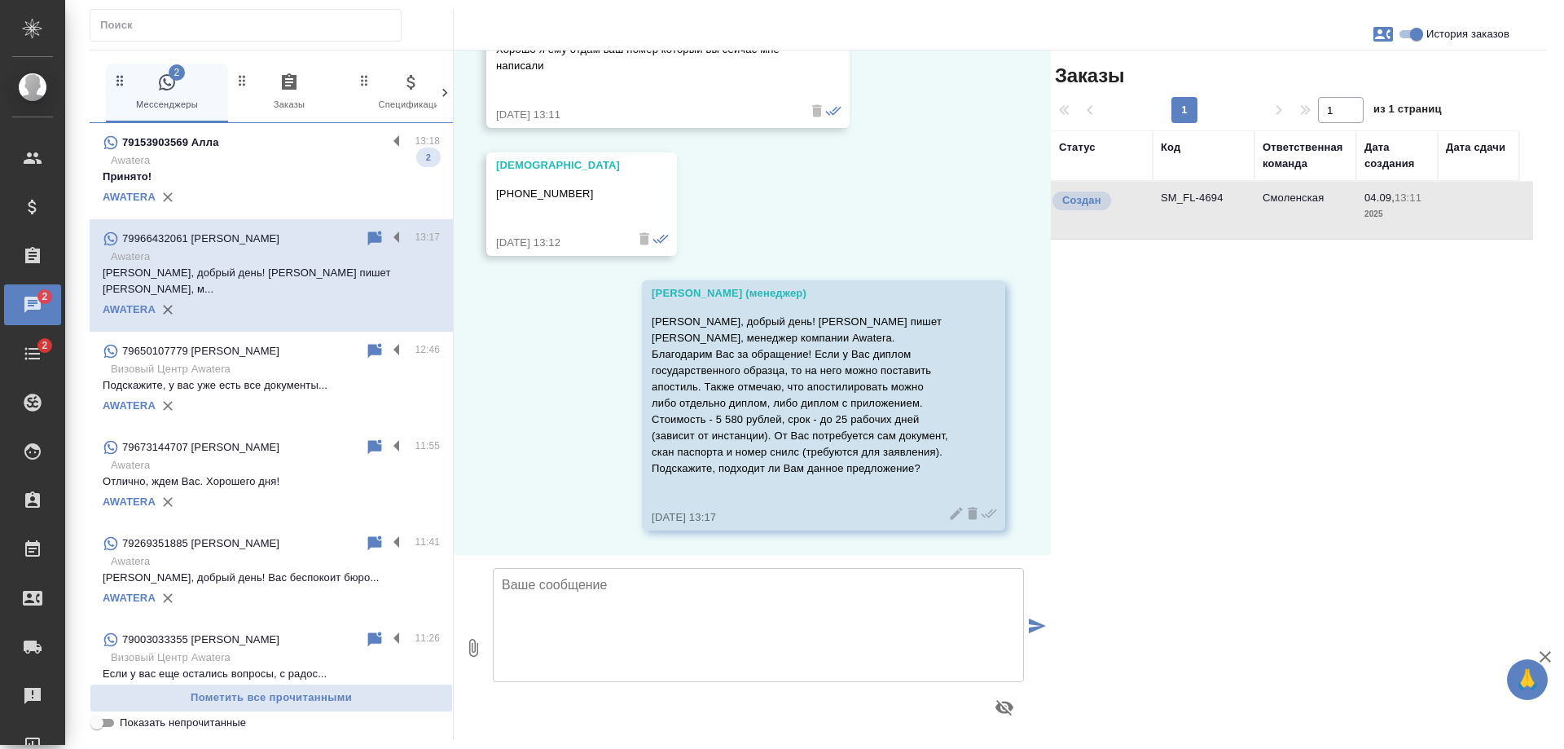
click at [1450, 29] on span "История заказов" at bounding box center [1467, 34] width 83 height 16
click at [1446, 29] on input "История заказов" at bounding box center [1416, 34] width 59 height 20
checkbox input "false"
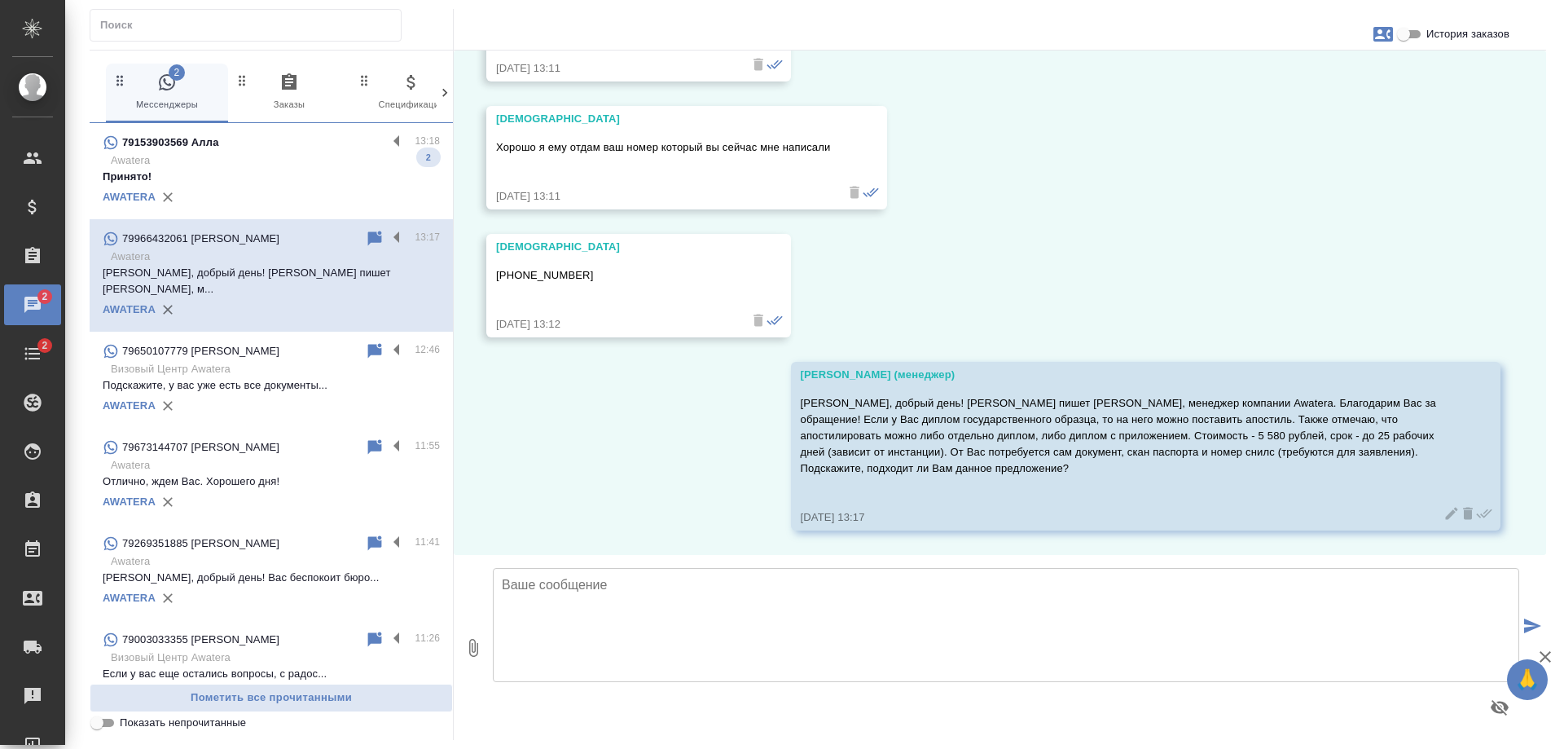
scroll to position [415, 0]
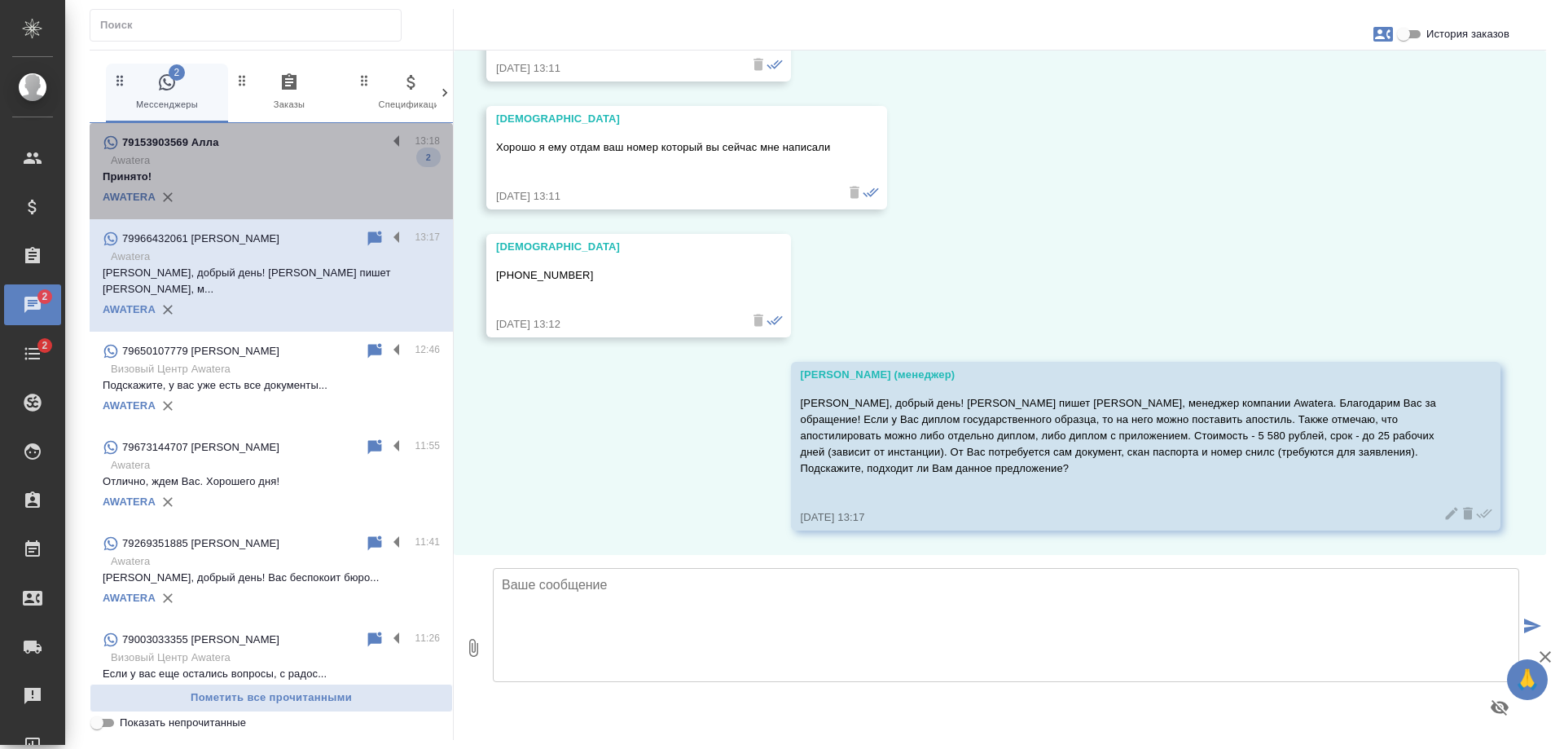
click at [328, 185] on div "AWATERA" at bounding box center [271, 197] width 337 height 24
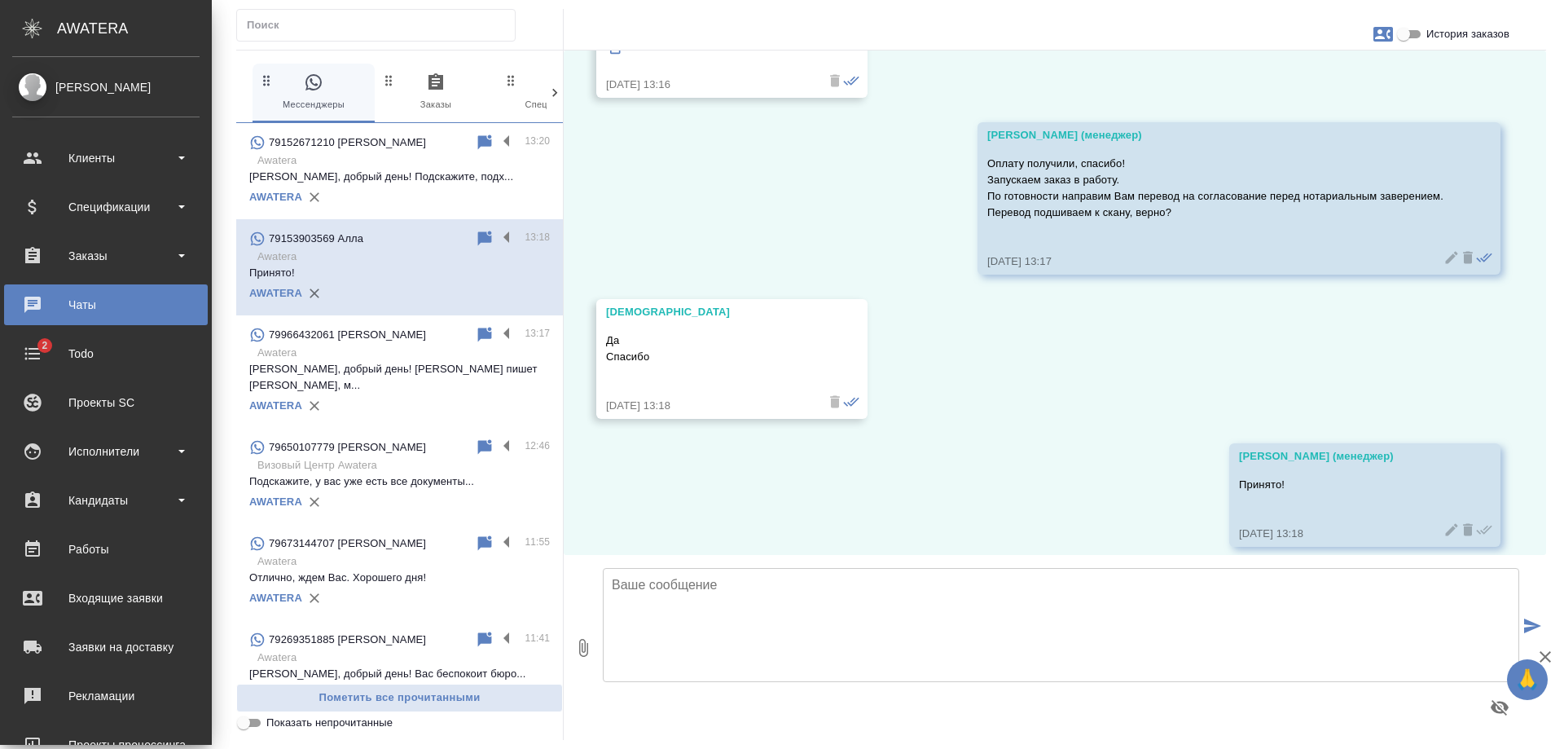
scroll to position [2627, 0]
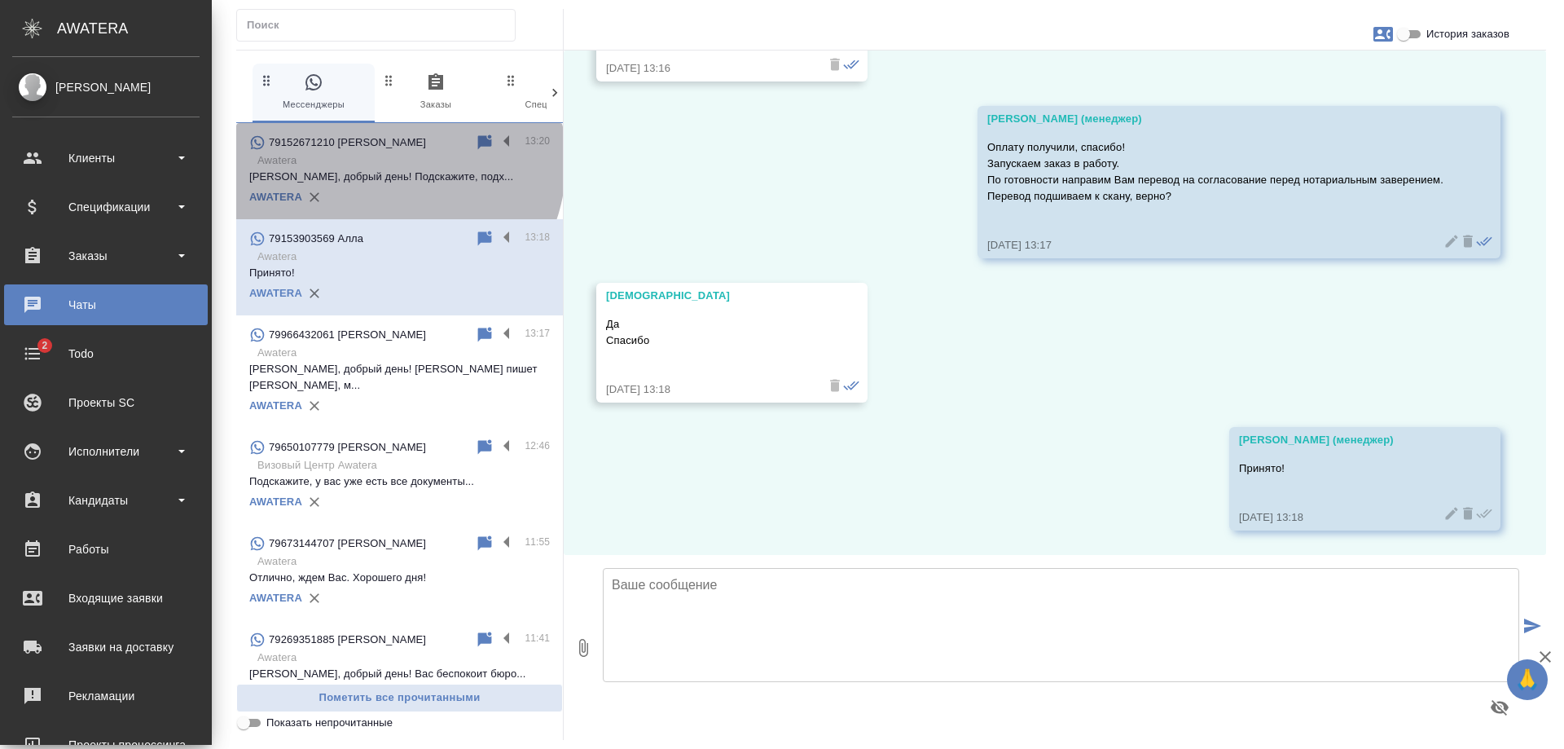
click at [383, 151] on p "79152671210 [PERSON_NAME]" at bounding box center [347, 142] width 157 height 16
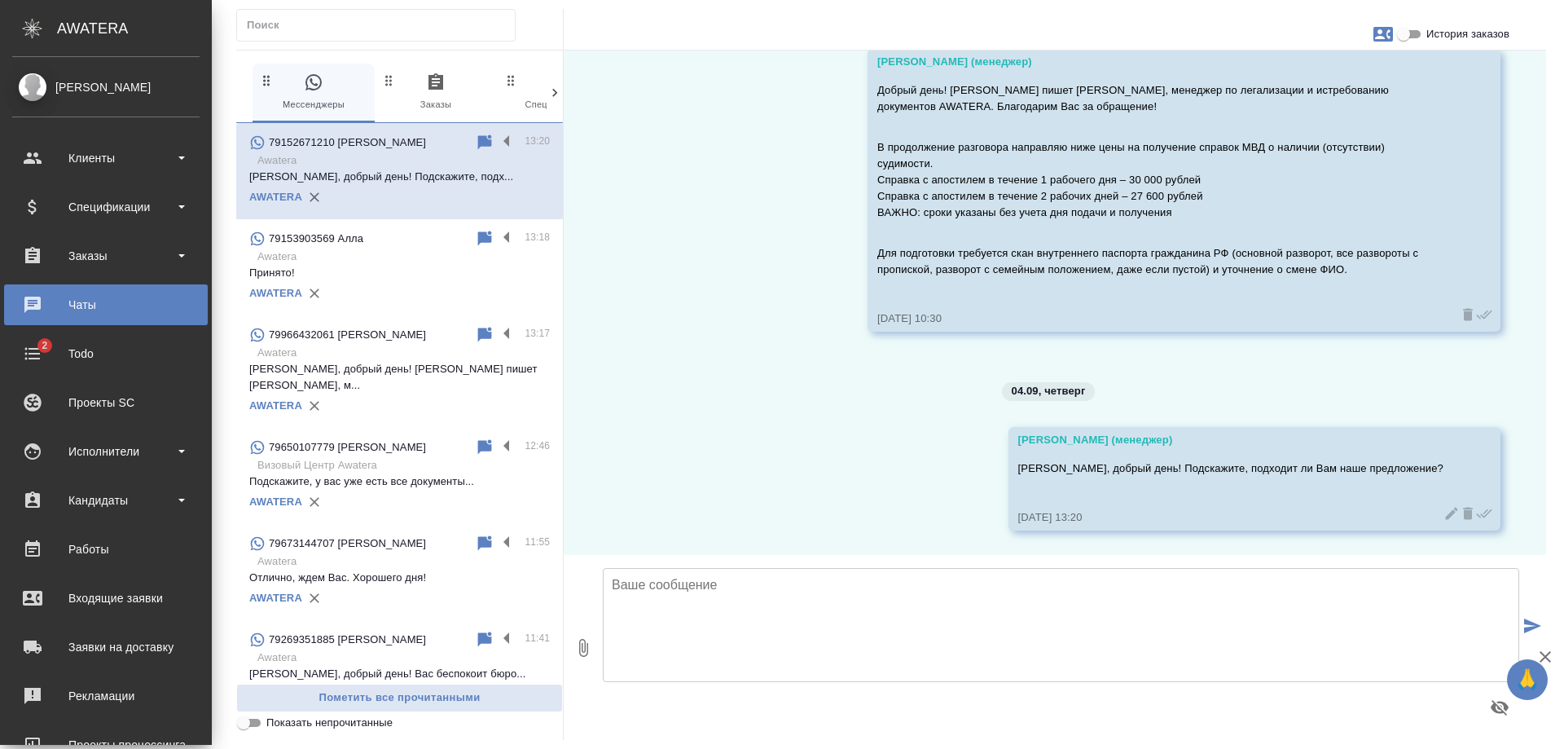
scroll to position [56, 0]
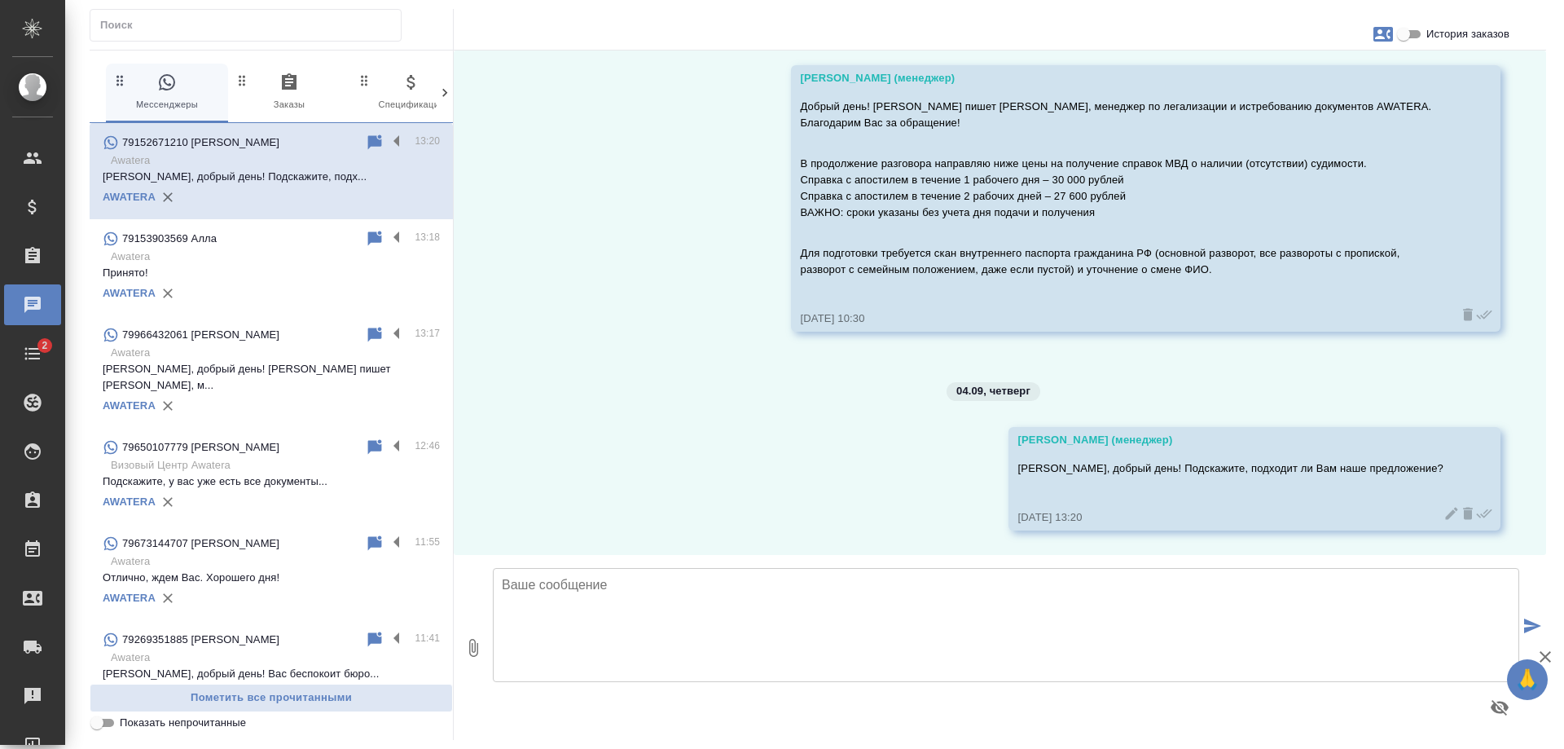
click at [275, 440] on div "79650107779 [PERSON_NAME]" at bounding box center [234, 447] width 262 height 20
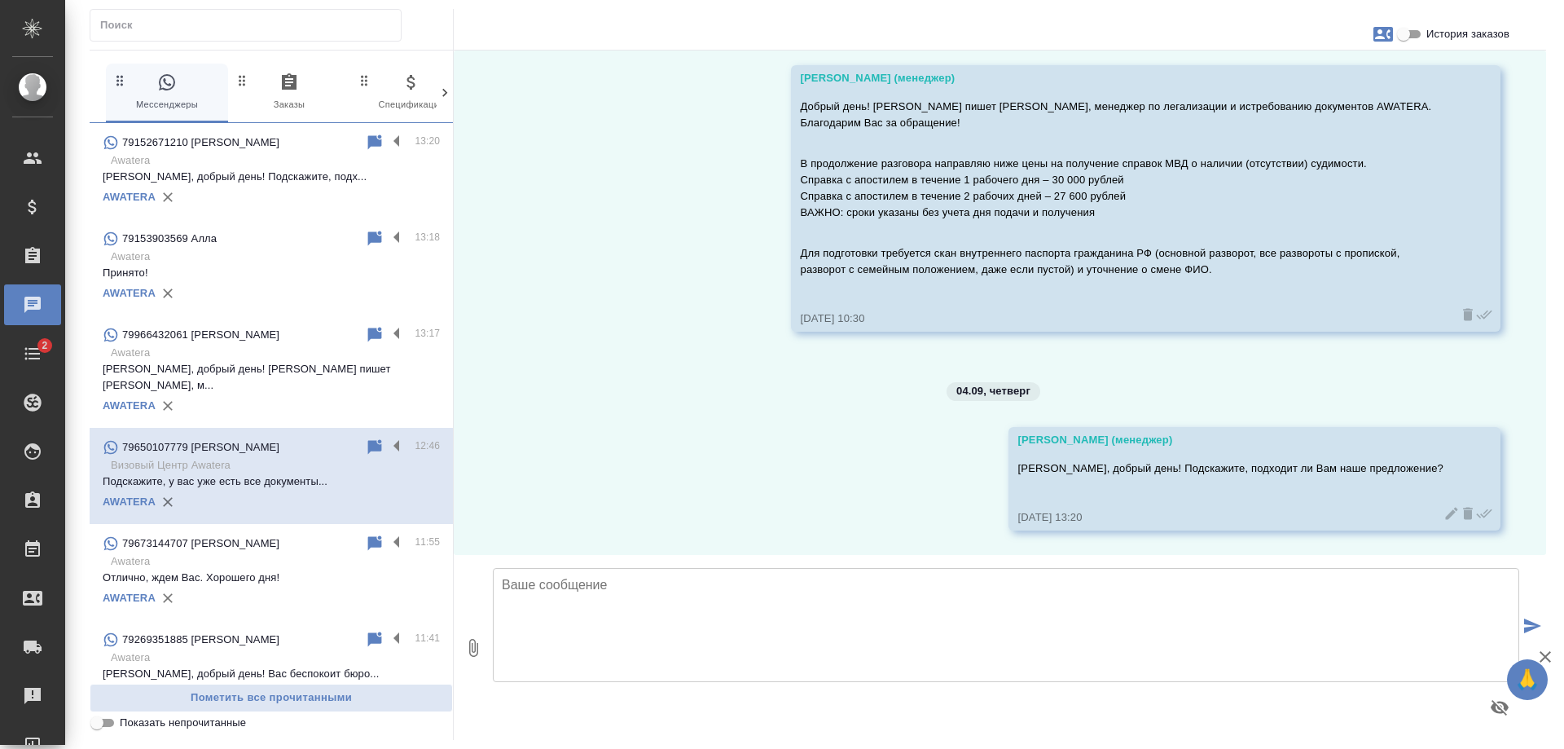
scroll to position [0, 0]
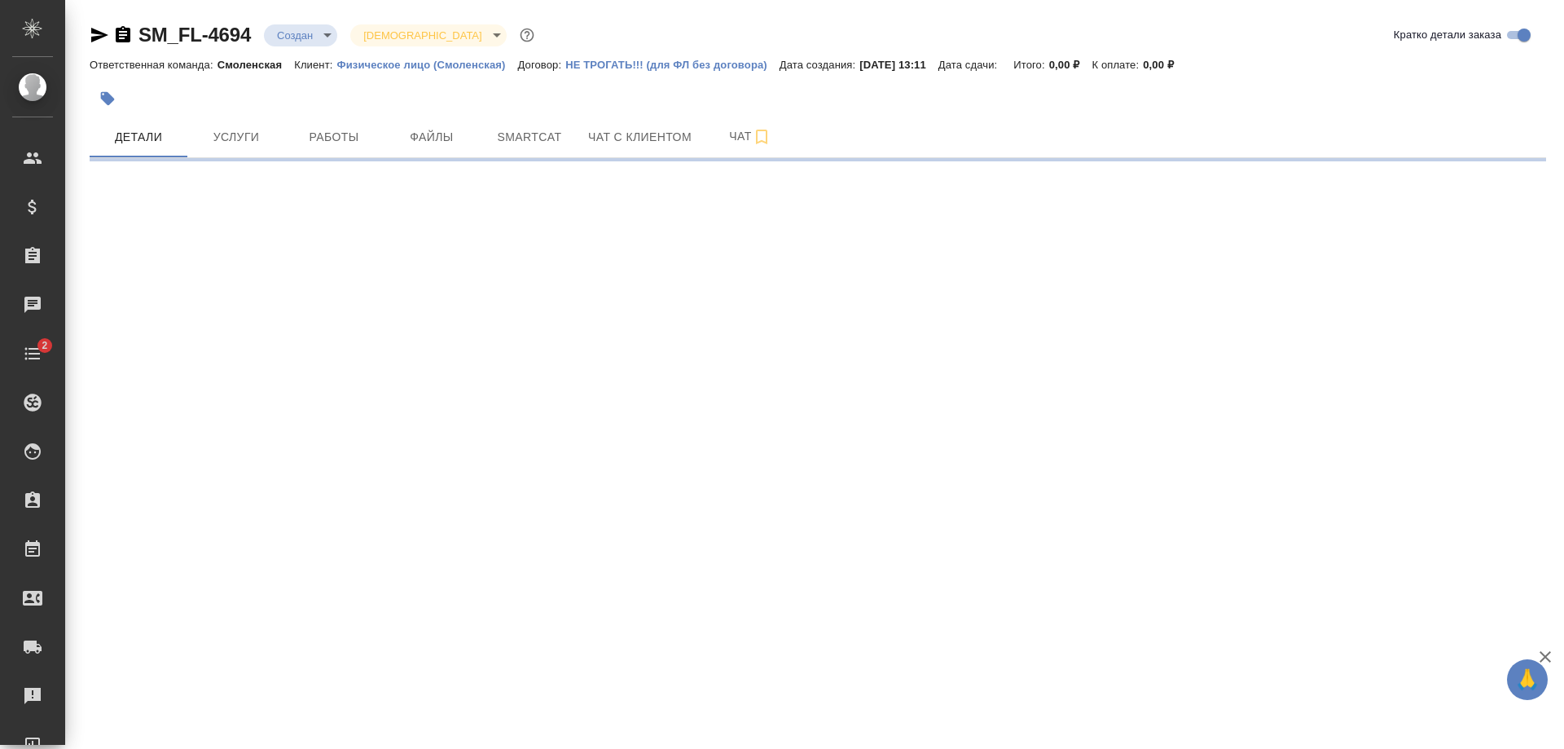
select select "RU"
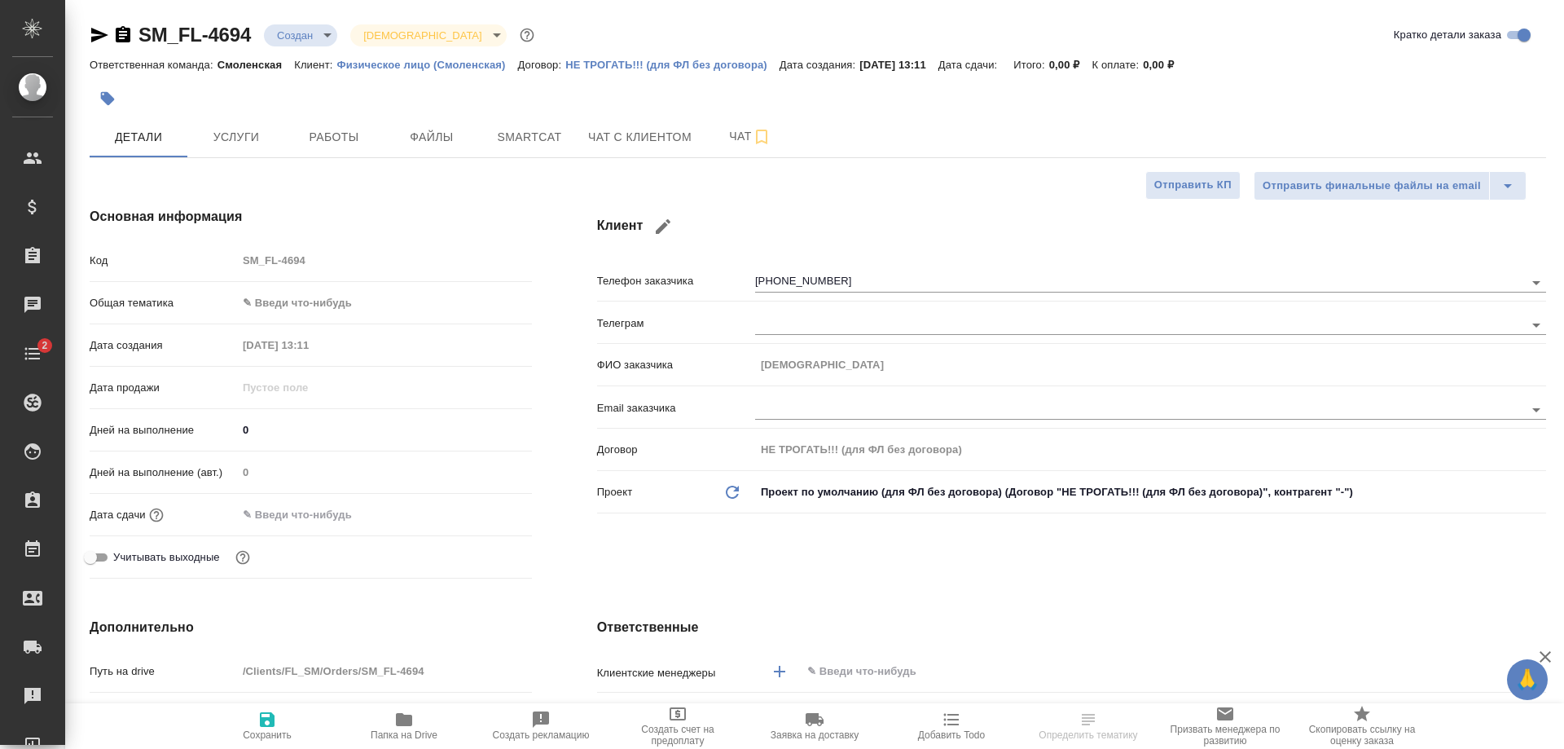
type textarea "x"
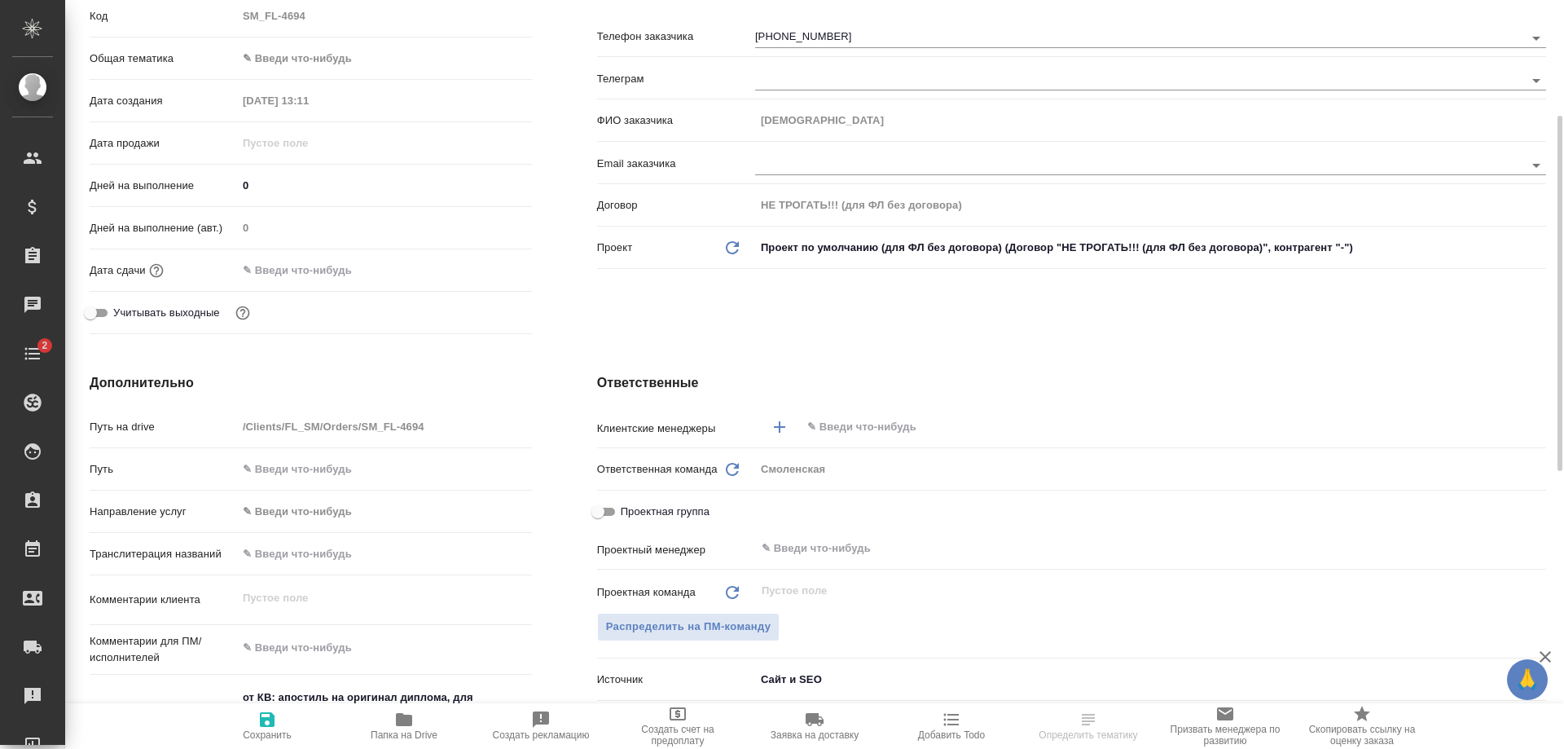
scroll to position [489, 0]
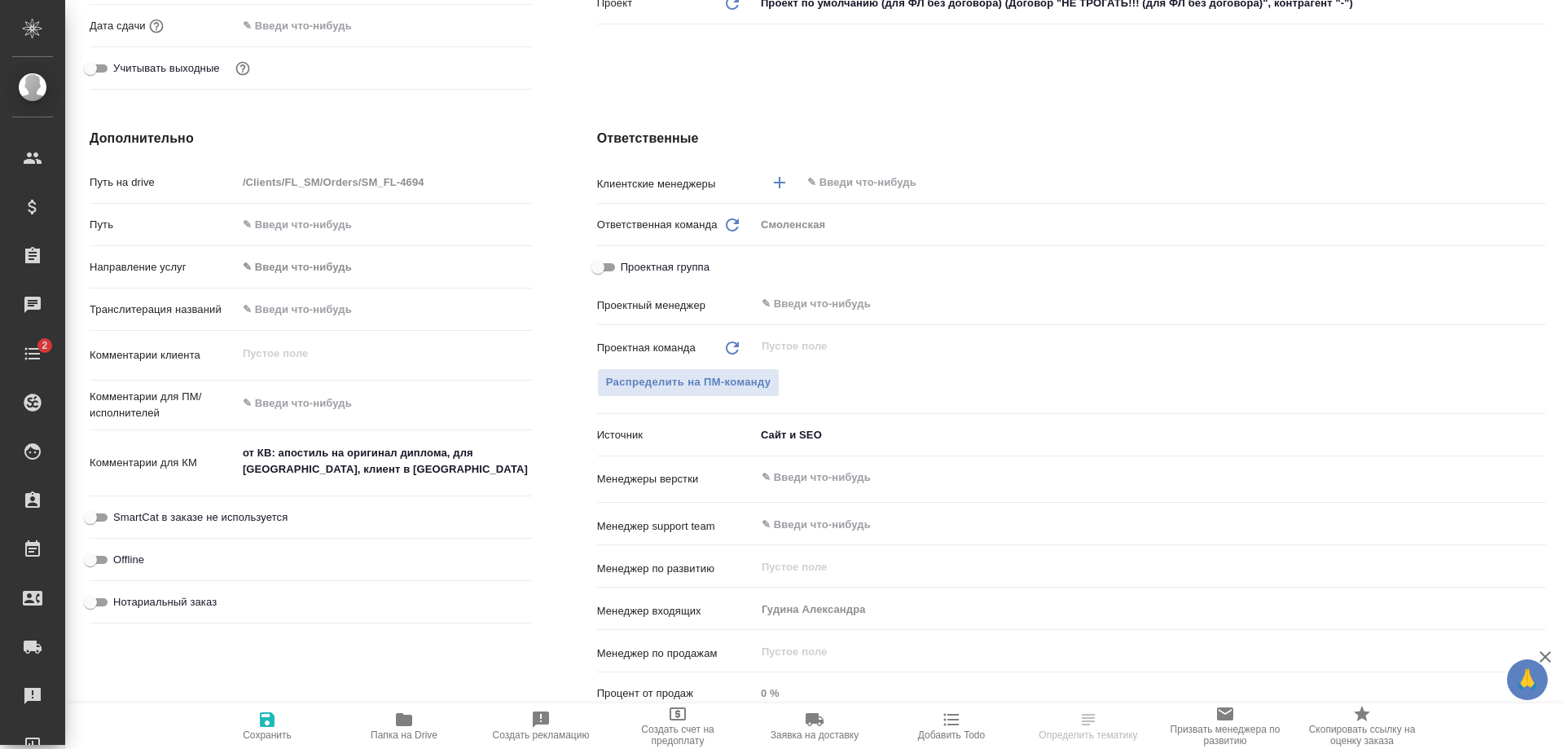
click at [913, 190] on input "text" at bounding box center [1146, 183] width 681 height 20
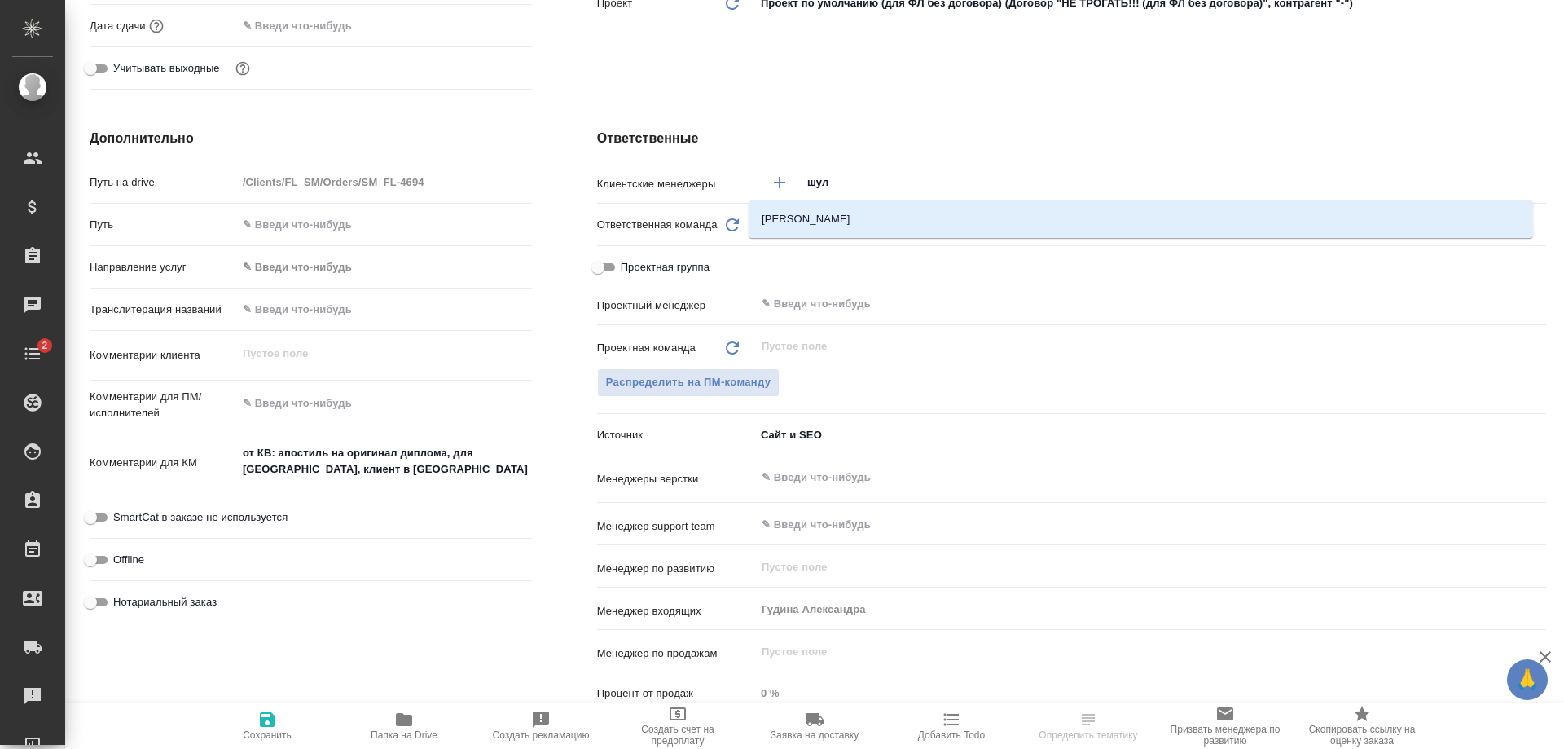
type input "[PERSON_NAME]"
click at [922, 213] on li "[PERSON_NAME]" at bounding box center [1141, 218] width 784 height 29
type textarea "x"
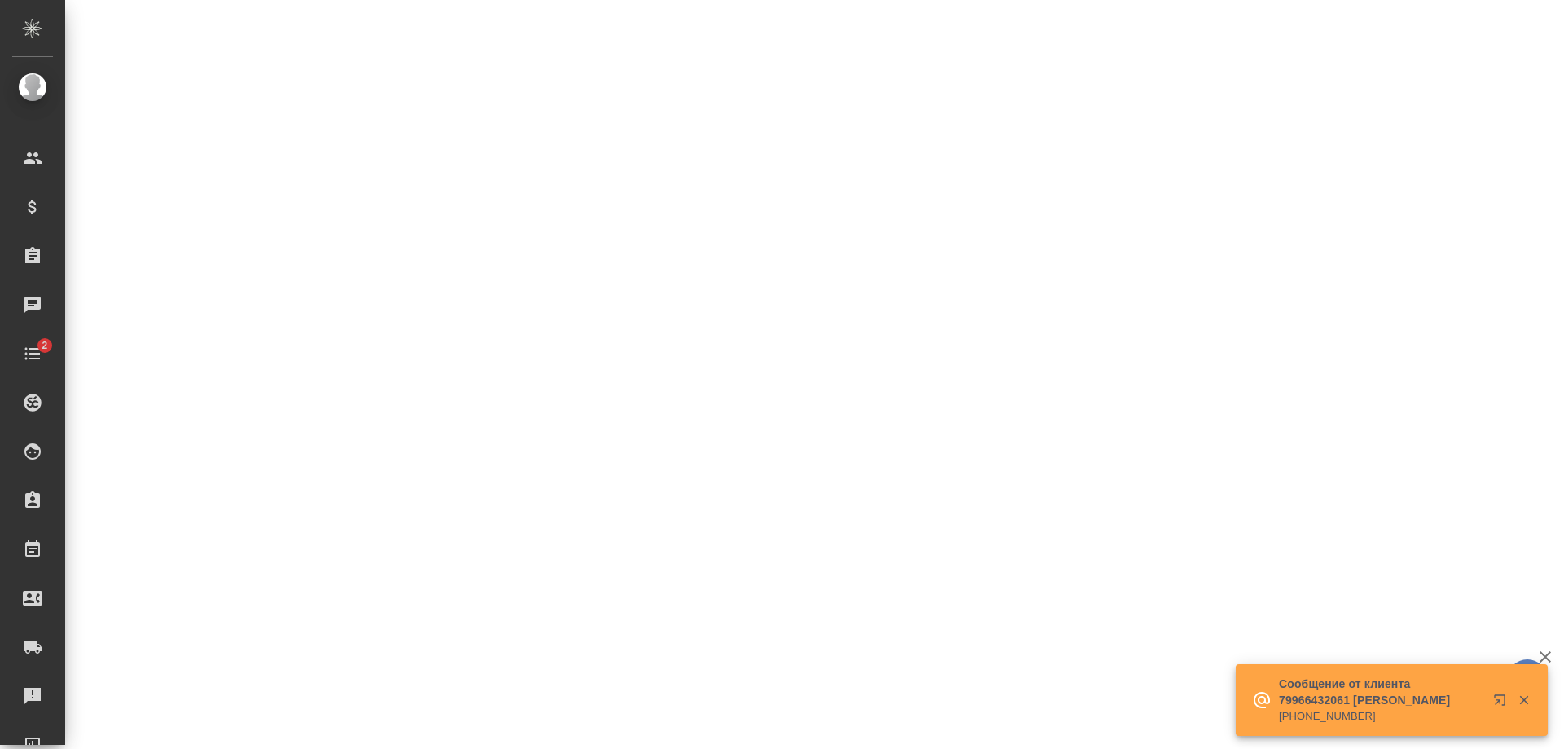
select select "RU"
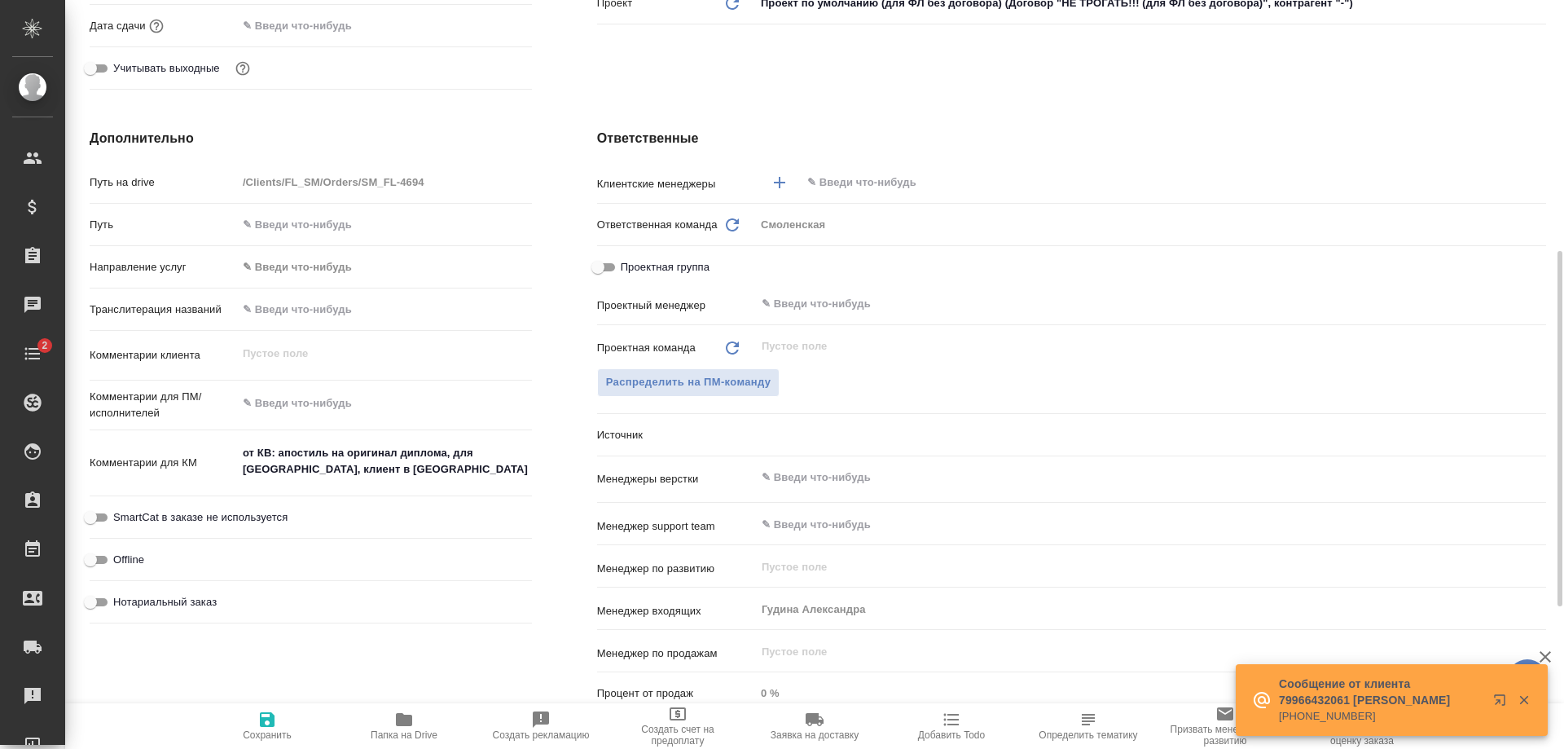
scroll to position [502, 0]
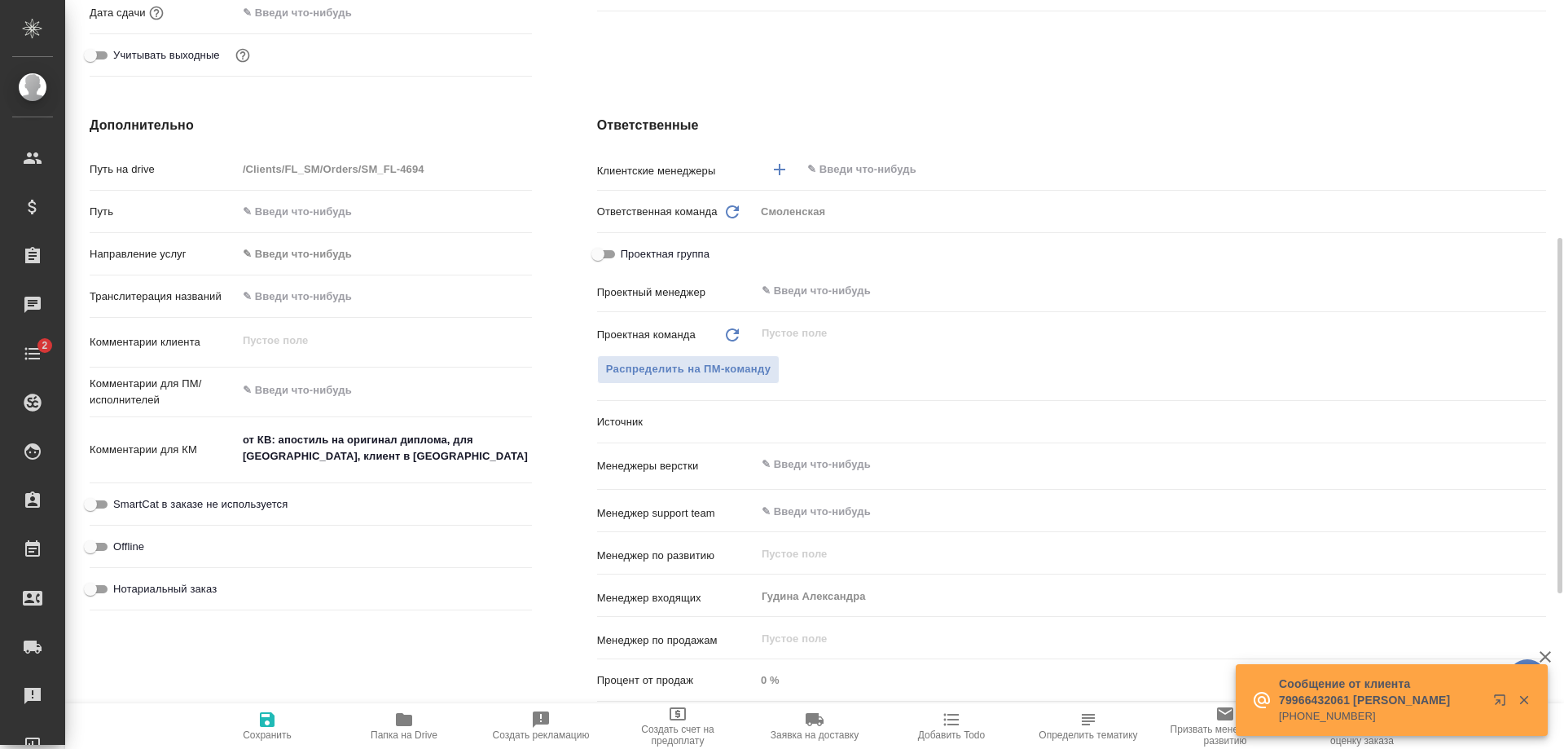
type textarea "x"
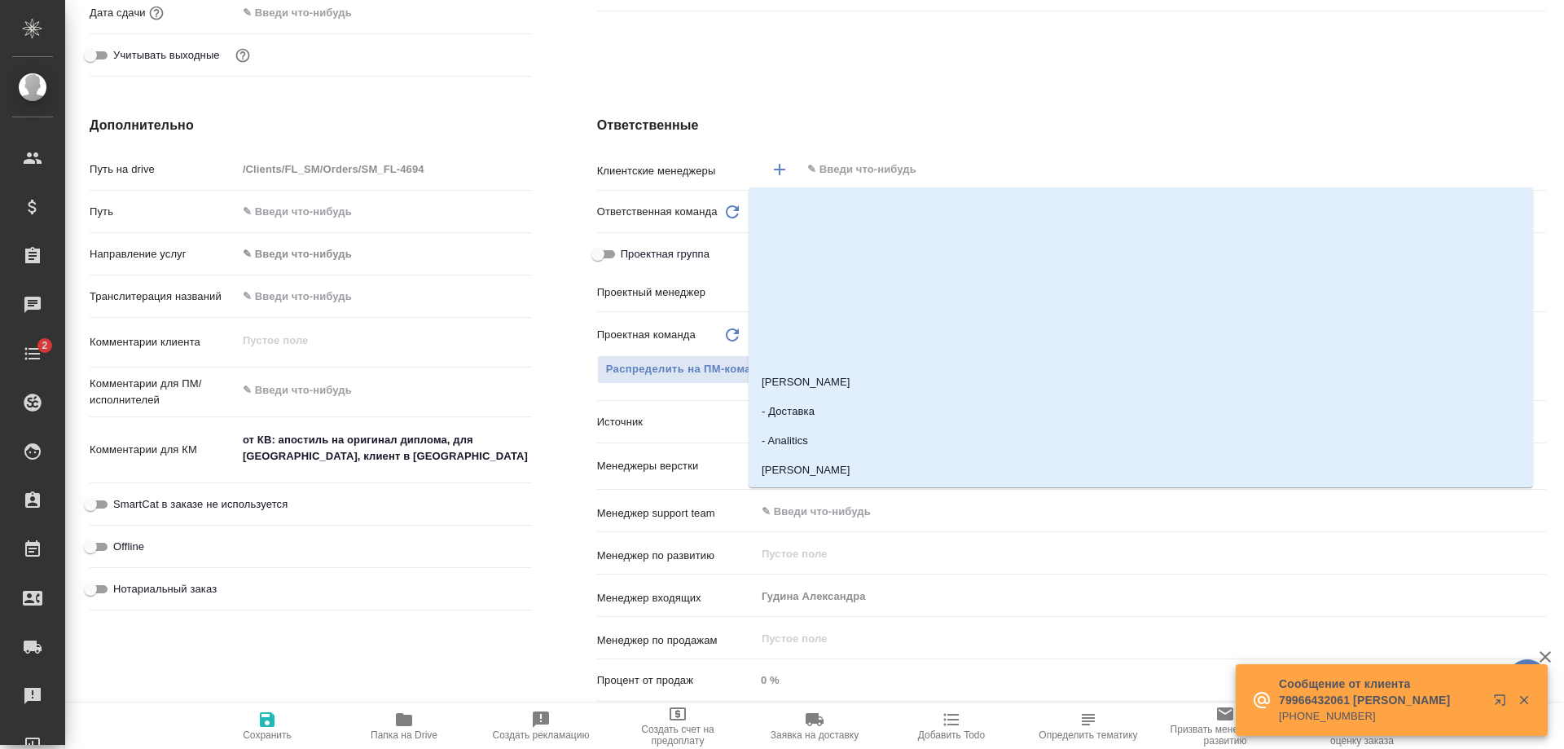
click at [847, 160] on input "text" at bounding box center [1146, 170] width 681 height 20
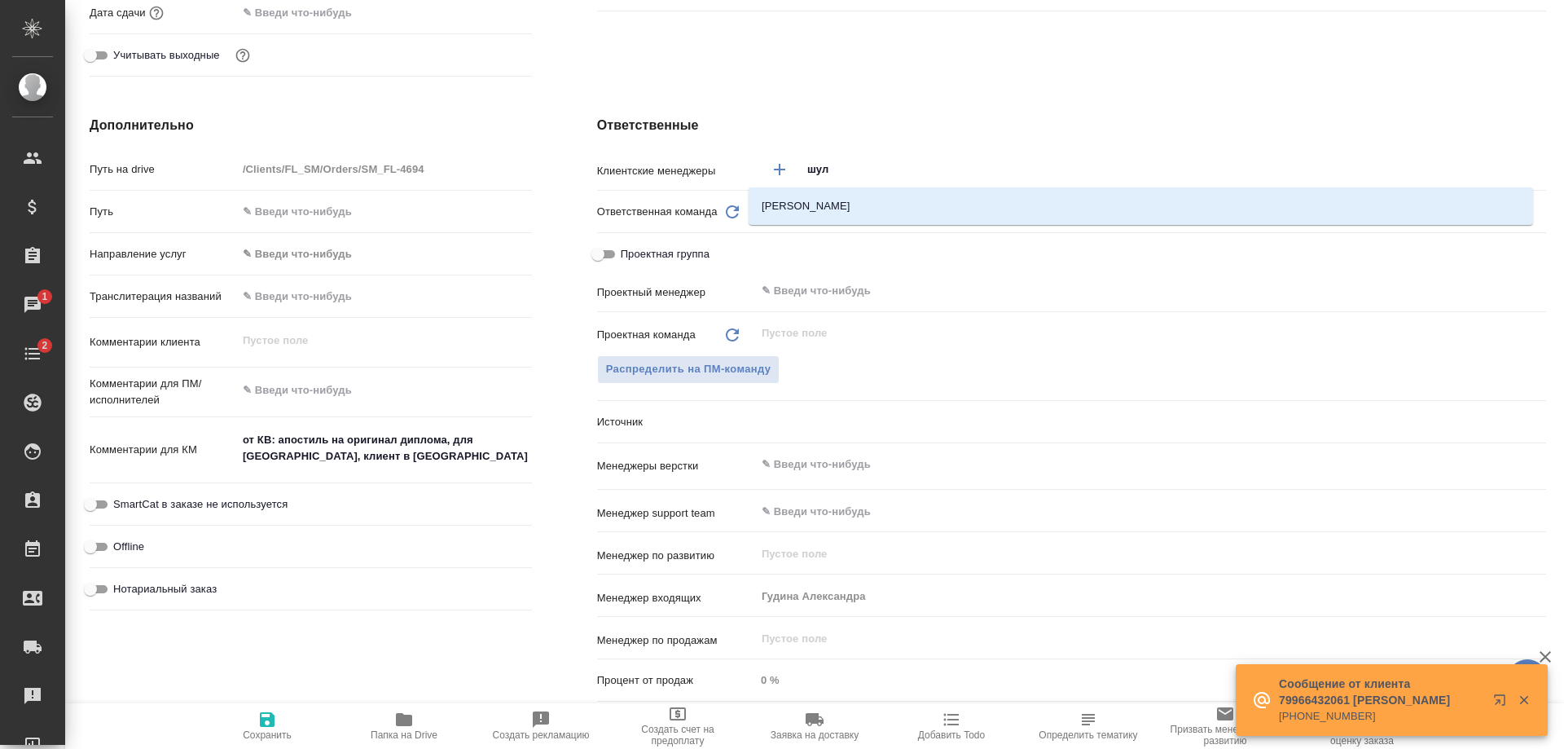
type input "[PERSON_NAME]"
click at [850, 210] on li "[PERSON_NAME]" at bounding box center [1141, 205] width 784 height 29
type textarea "x"
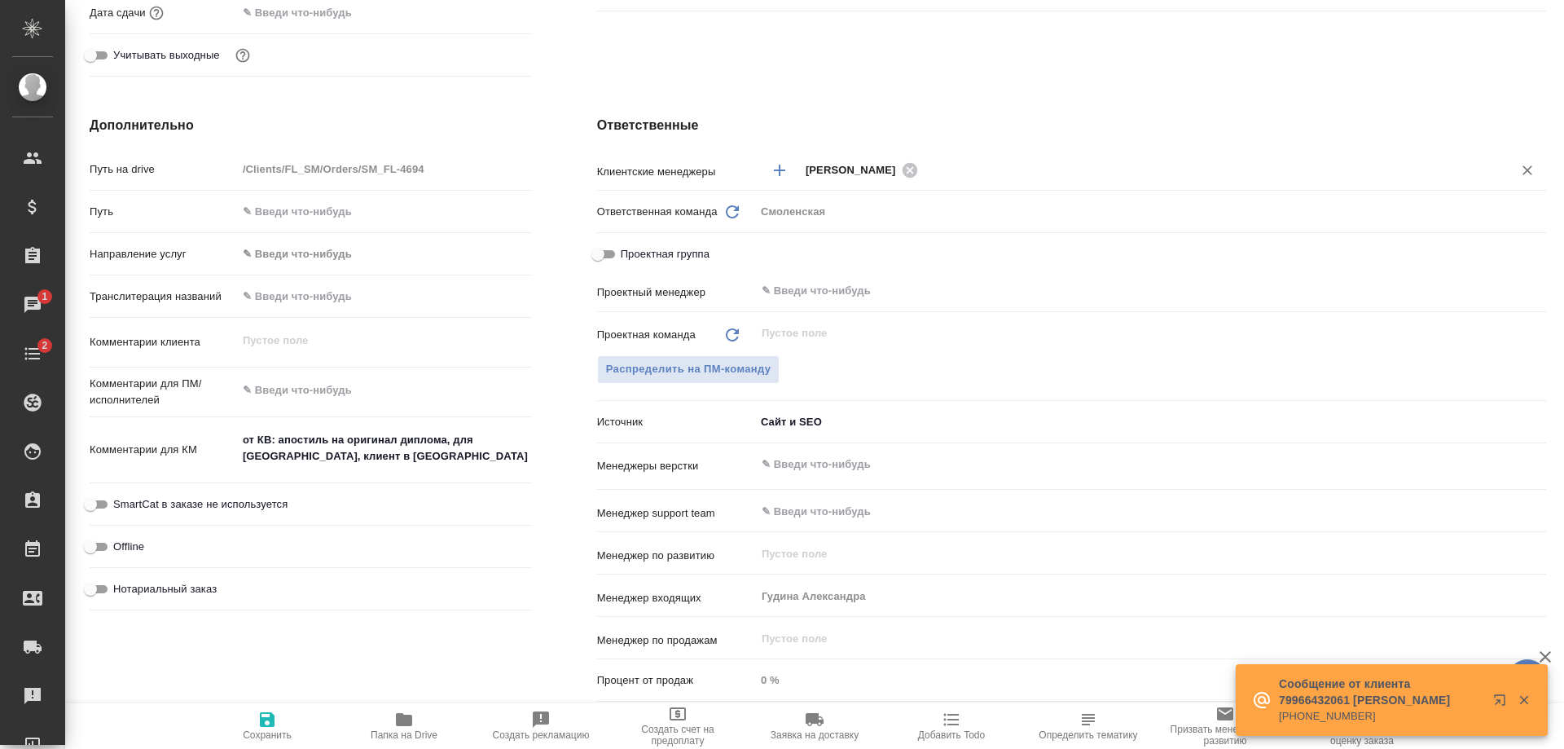
type textarea "x"
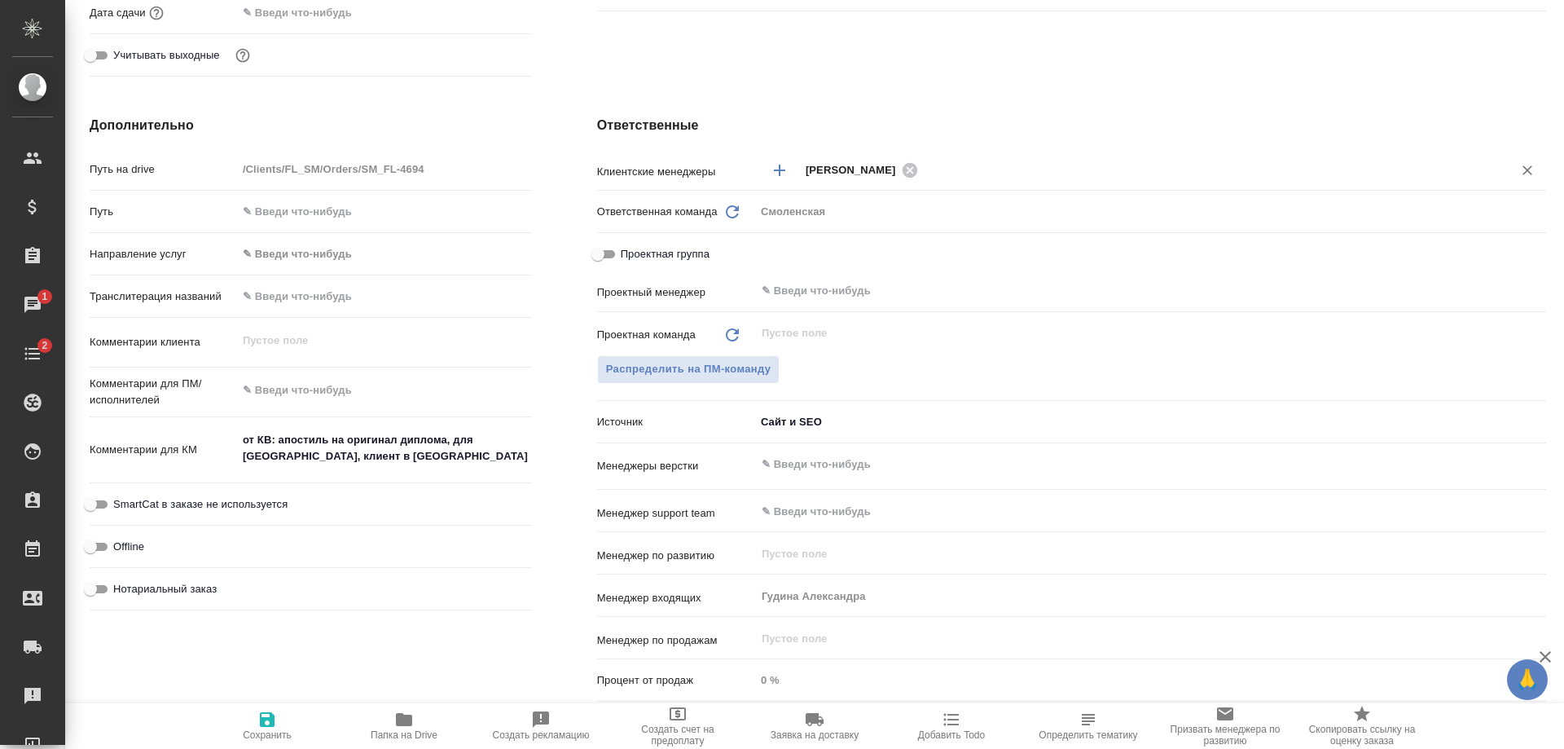
click at [279, 723] on span "Сохранить" at bounding box center [267, 724] width 117 height 31
type textarea "x"
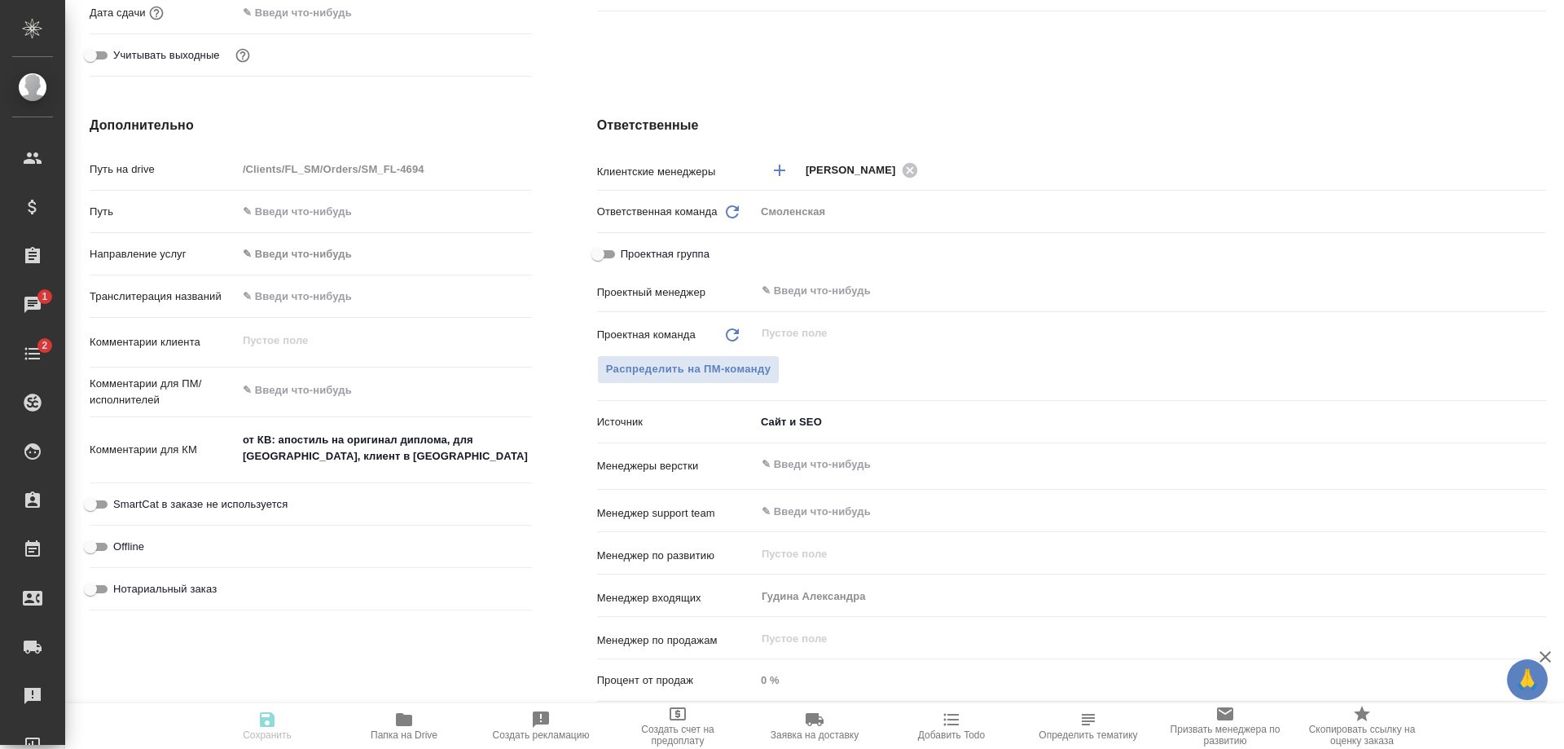
type textarea "x"
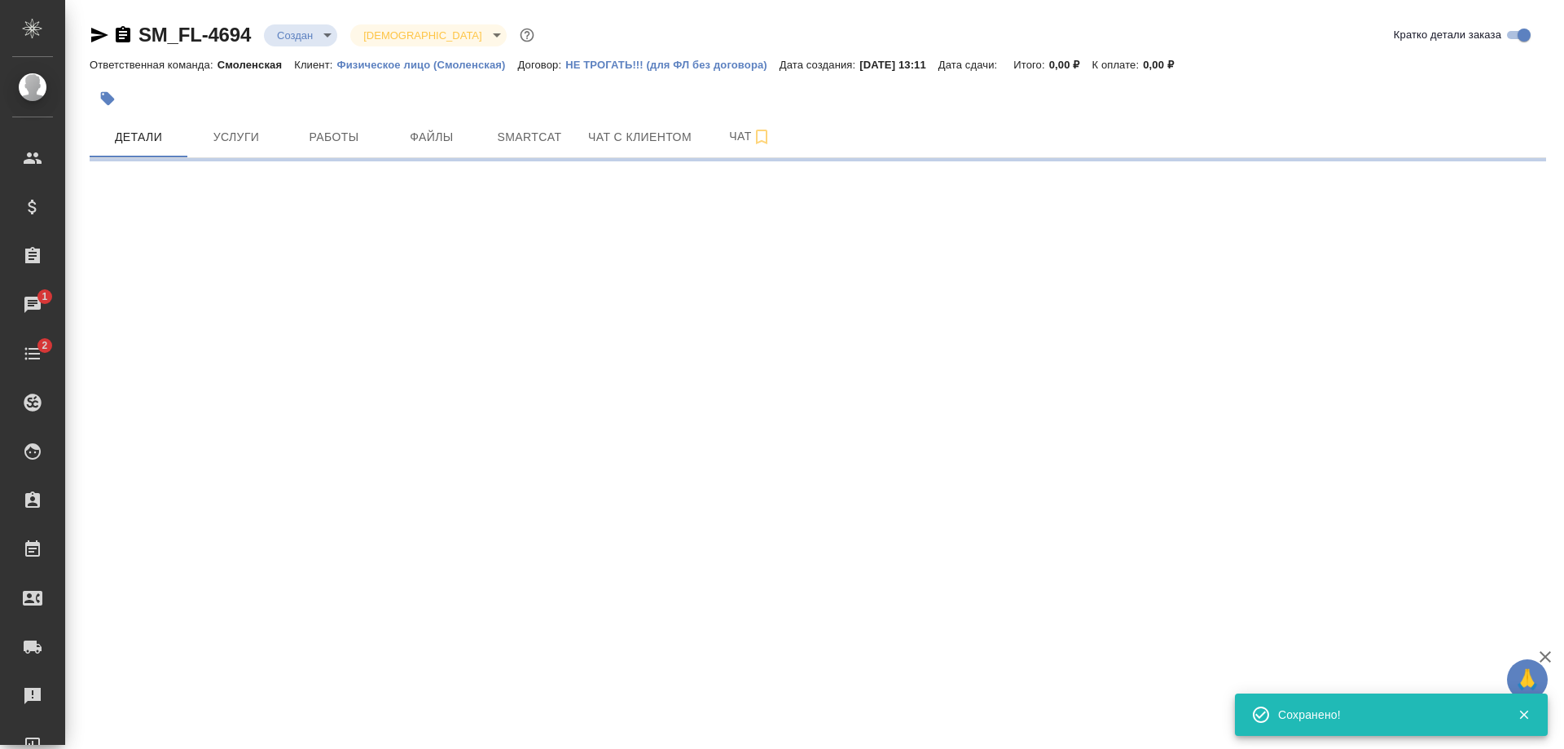
scroll to position [0, 0]
select select "RU"
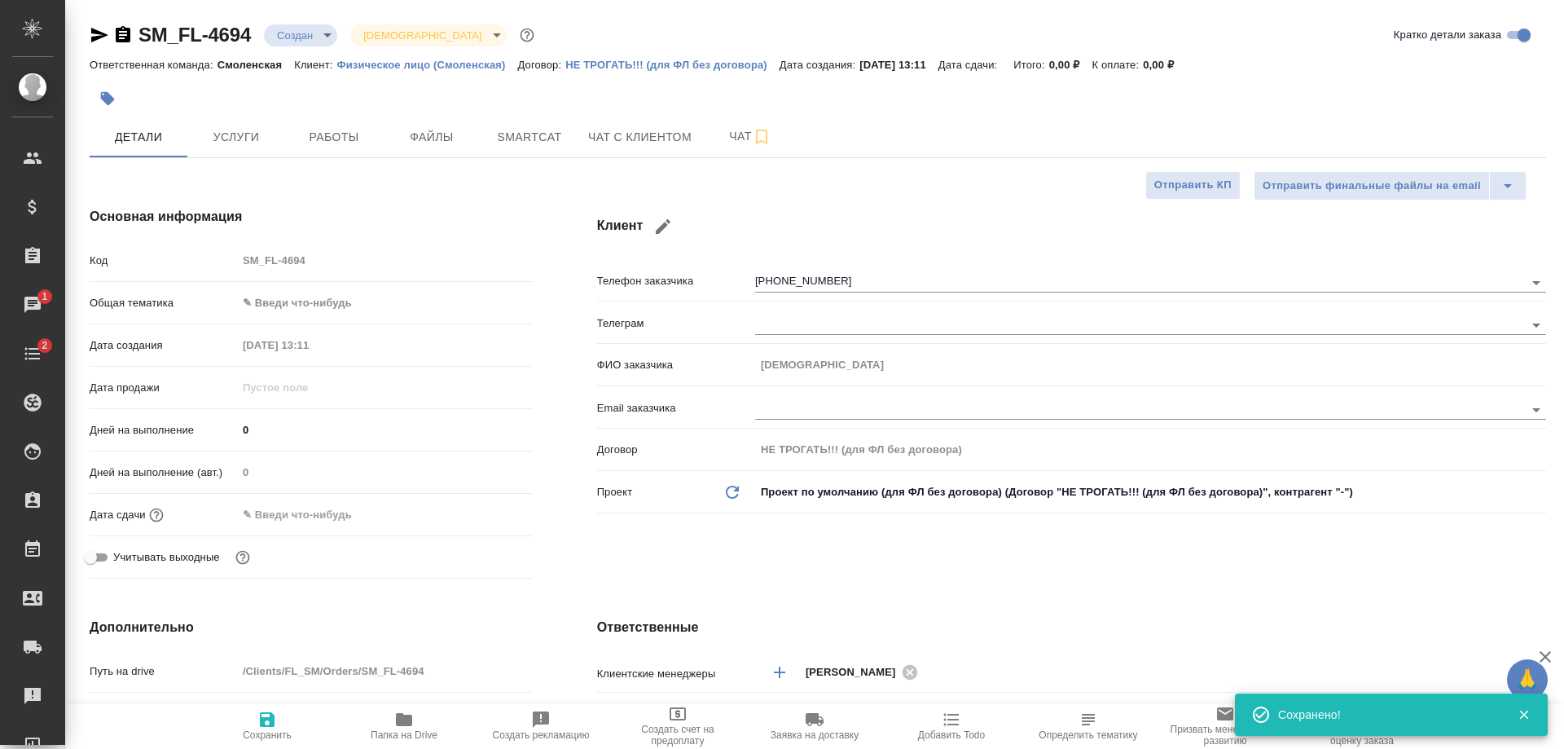
type textarea "x"
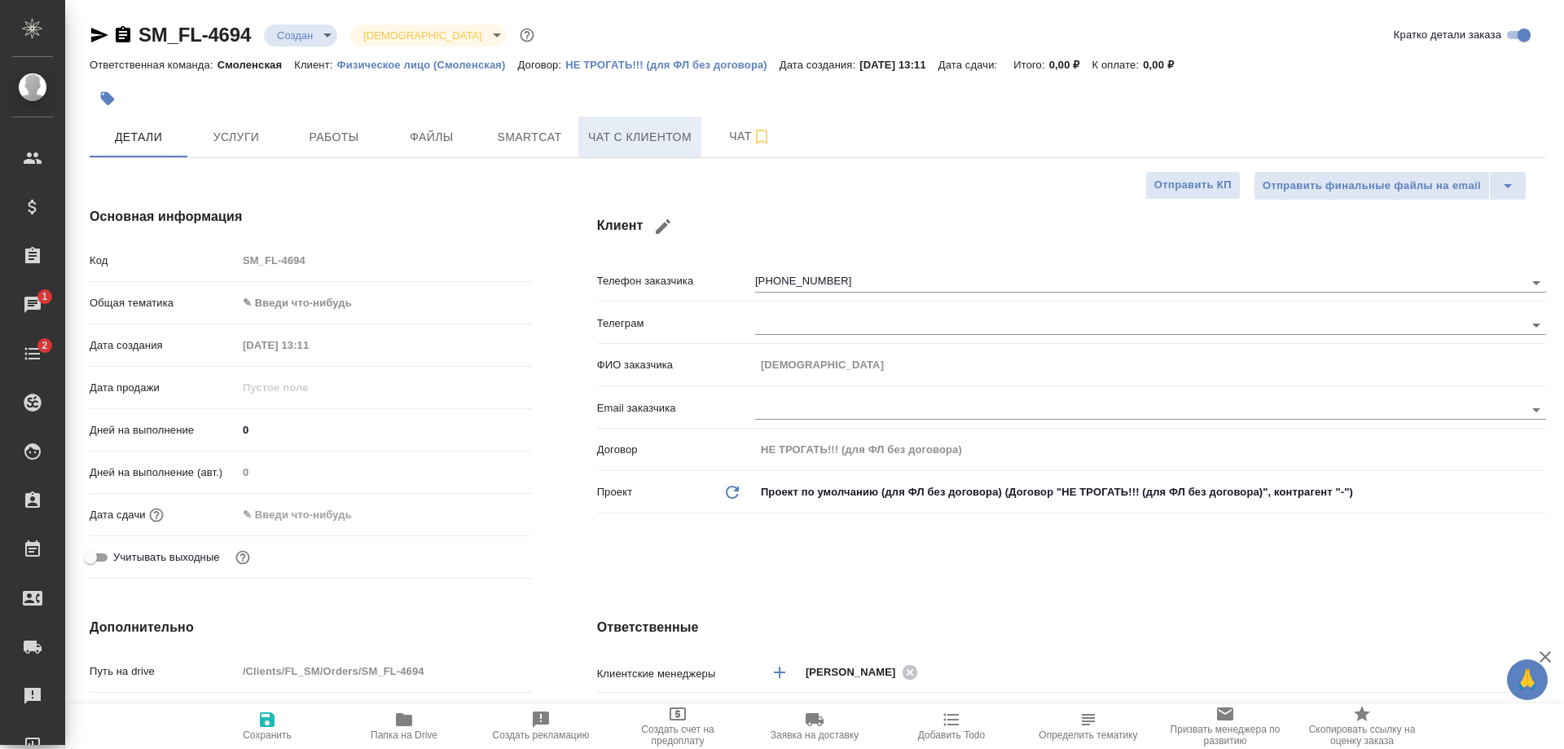
click at [648, 145] on span "Чат с клиентом" at bounding box center [639, 137] width 103 height 20
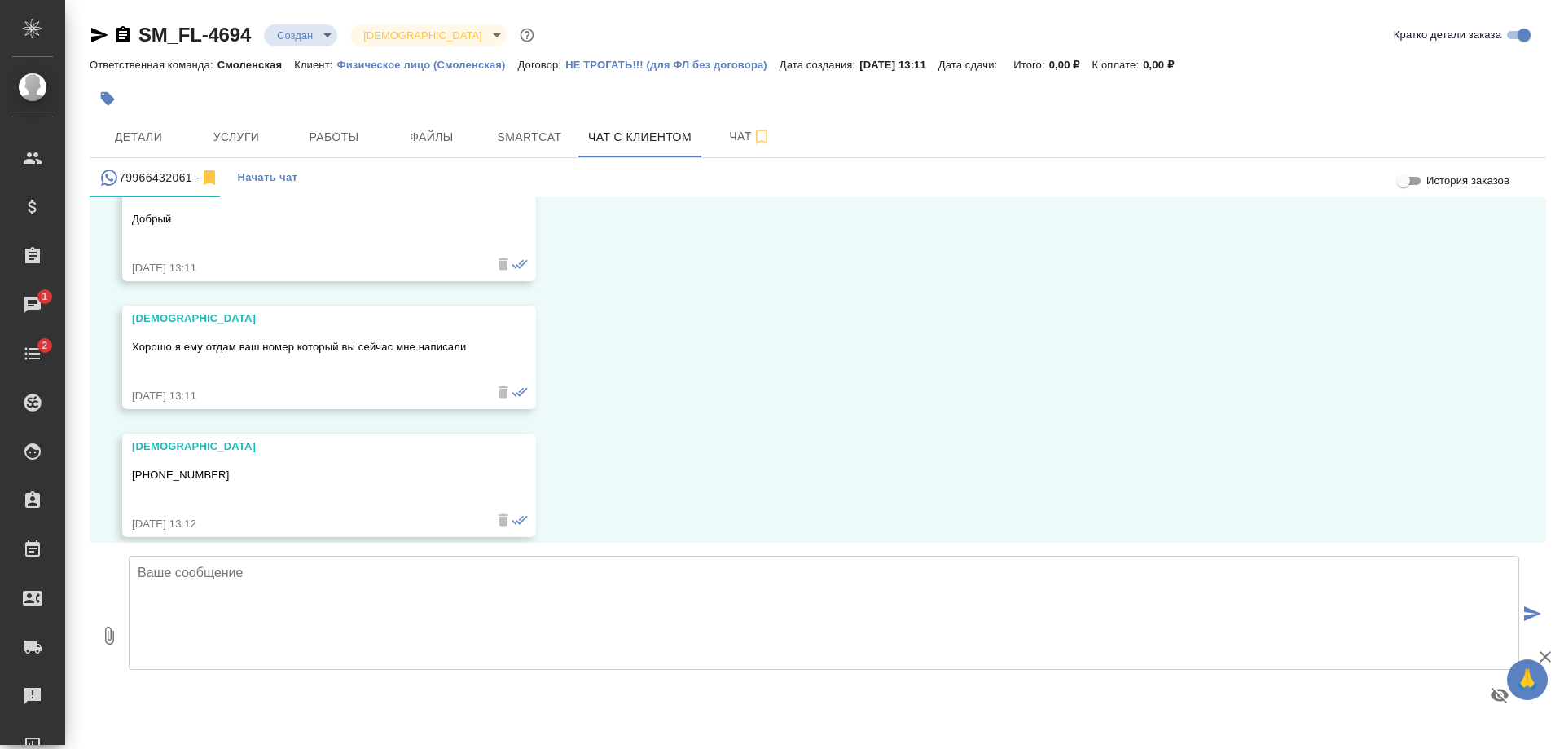
scroll to position [365, 0]
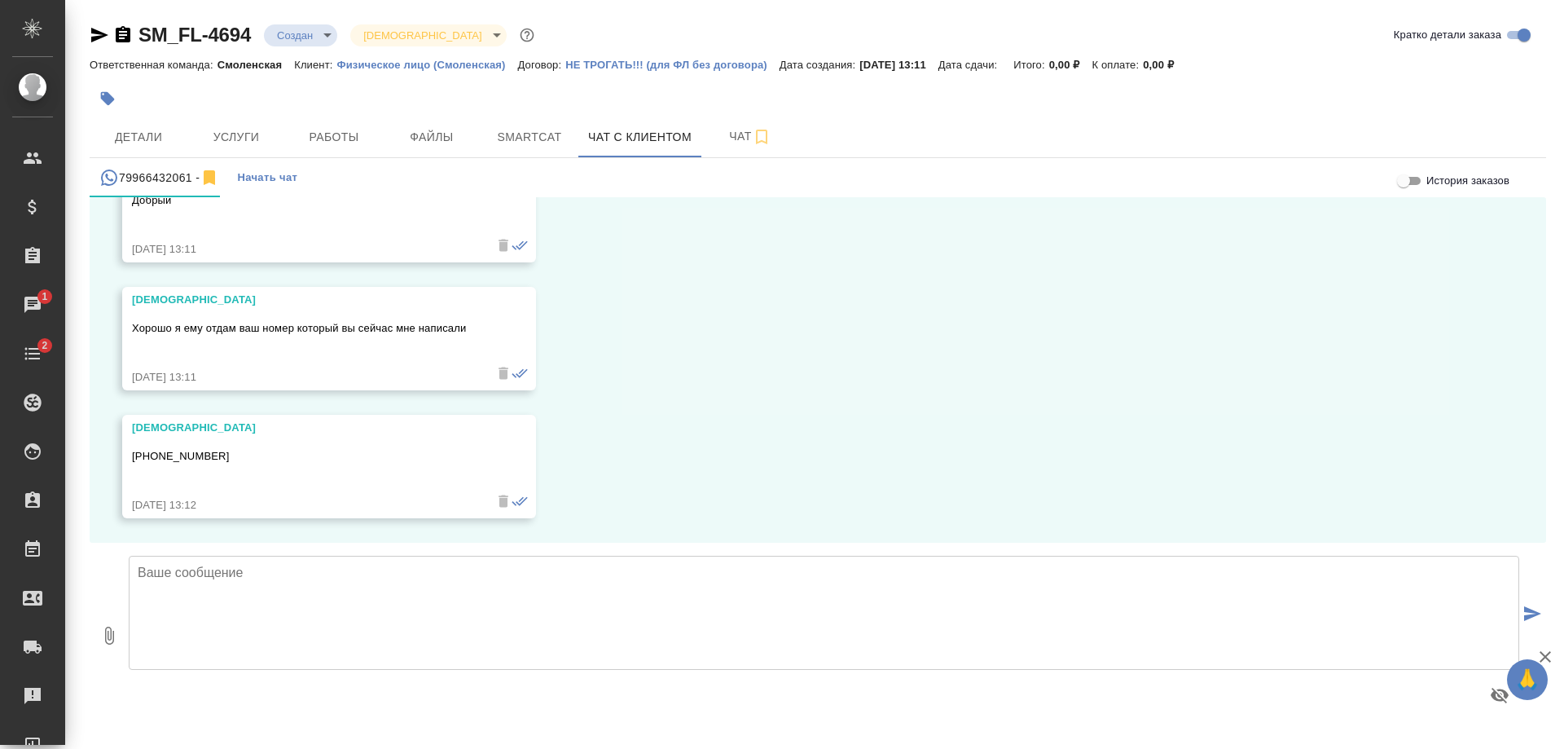
click at [297, 631] on textarea at bounding box center [824, 613] width 1390 height 114
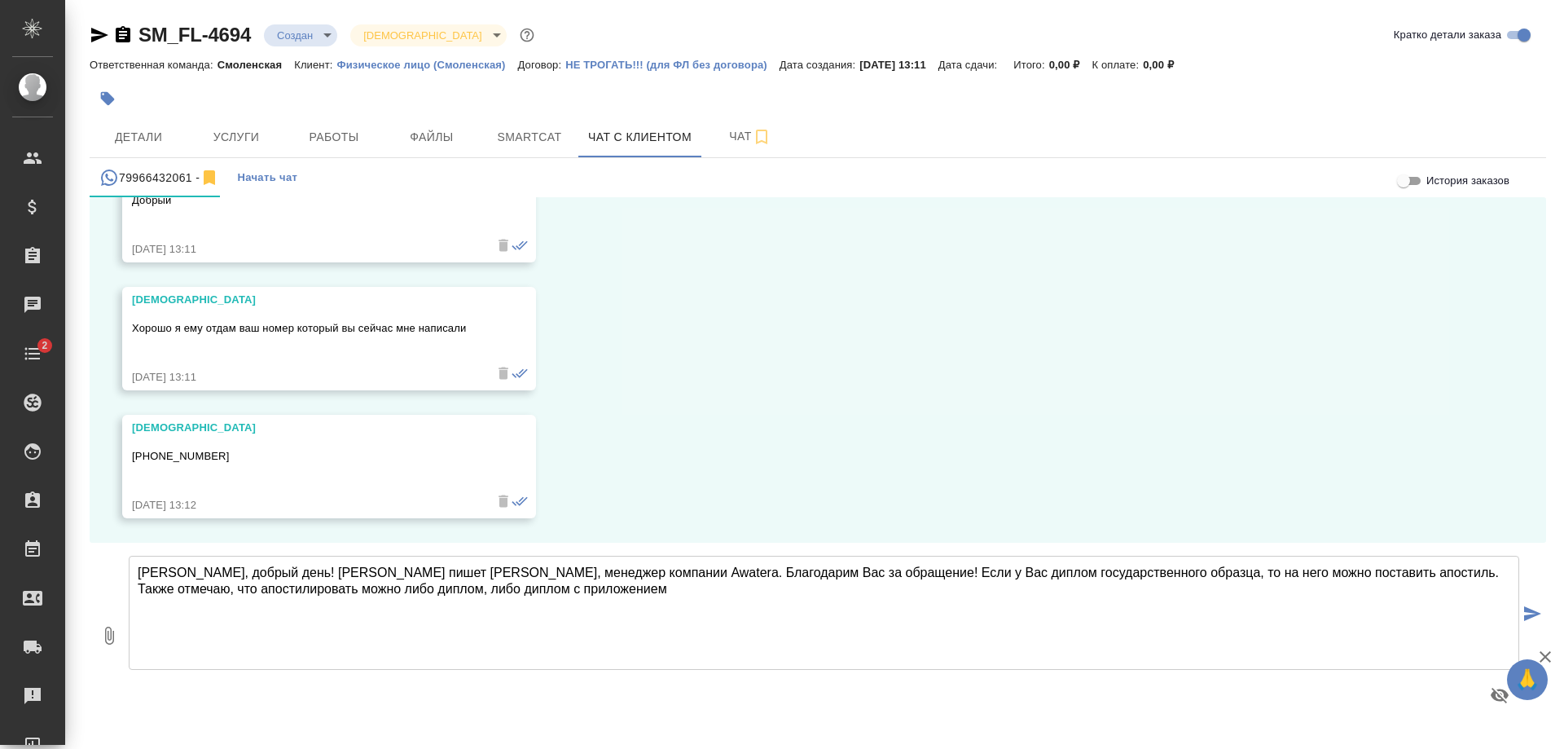
click at [313, 588] on textarea "[PERSON_NAME], добрый день! [PERSON_NAME] пишет [PERSON_NAME], менеджер компани…" at bounding box center [824, 613] width 1390 height 114
click at [615, 582] on textarea "[PERSON_NAME], добрый день! [PERSON_NAME] пишет [PERSON_NAME], менеджер компани…" at bounding box center [824, 613] width 1390 height 114
drag, startPoint x: 1002, startPoint y: 591, endPoint x: 604, endPoint y: 589, distance: 397.5
click at [604, 589] on textarea "[PERSON_NAME], добрый день! [PERSON_NAME] пишет [PERSON_NAME], менеджер компани…" at bounding box center [824, 613] width 1390 height 114
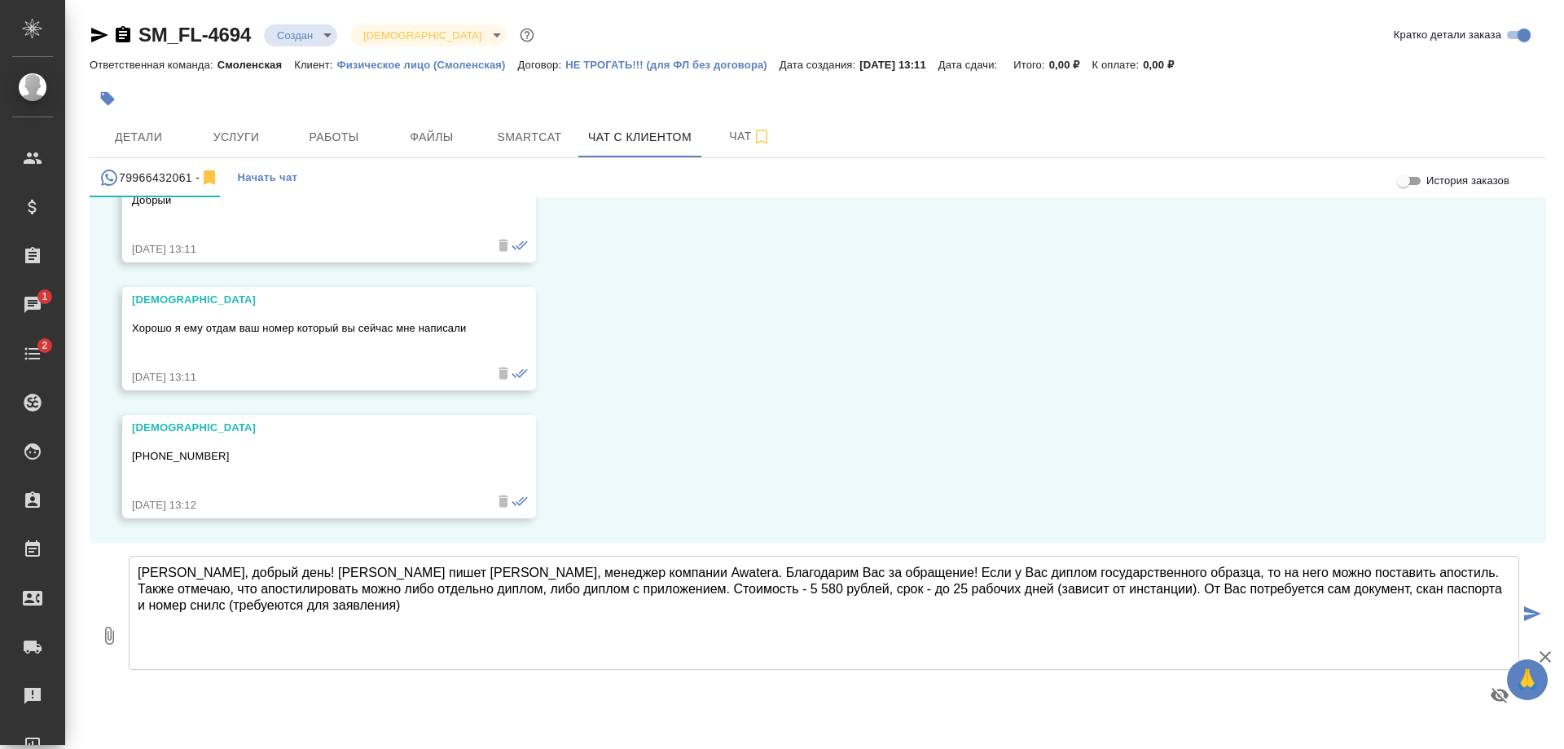
click at [184, 605] on textarea "[PERSON_NAME], добрый день! [PERSON_NAME] пишет [PERSON_NAME], менеджер компани…" at bounding box center [824, 613] width 1390 height 114
click at [328, 612] on textarea "[PERSON_NAME], добрый день! [PERSON_NAME] пишет [PERSON_NAME], менеджер компани…" at bounding box center [824, 613] width 1390 height 114
type textarea "[PERSON_NAME], добрый день! [PERSON_NAME] пишет [PERSON_NAME], менеджер компани…"
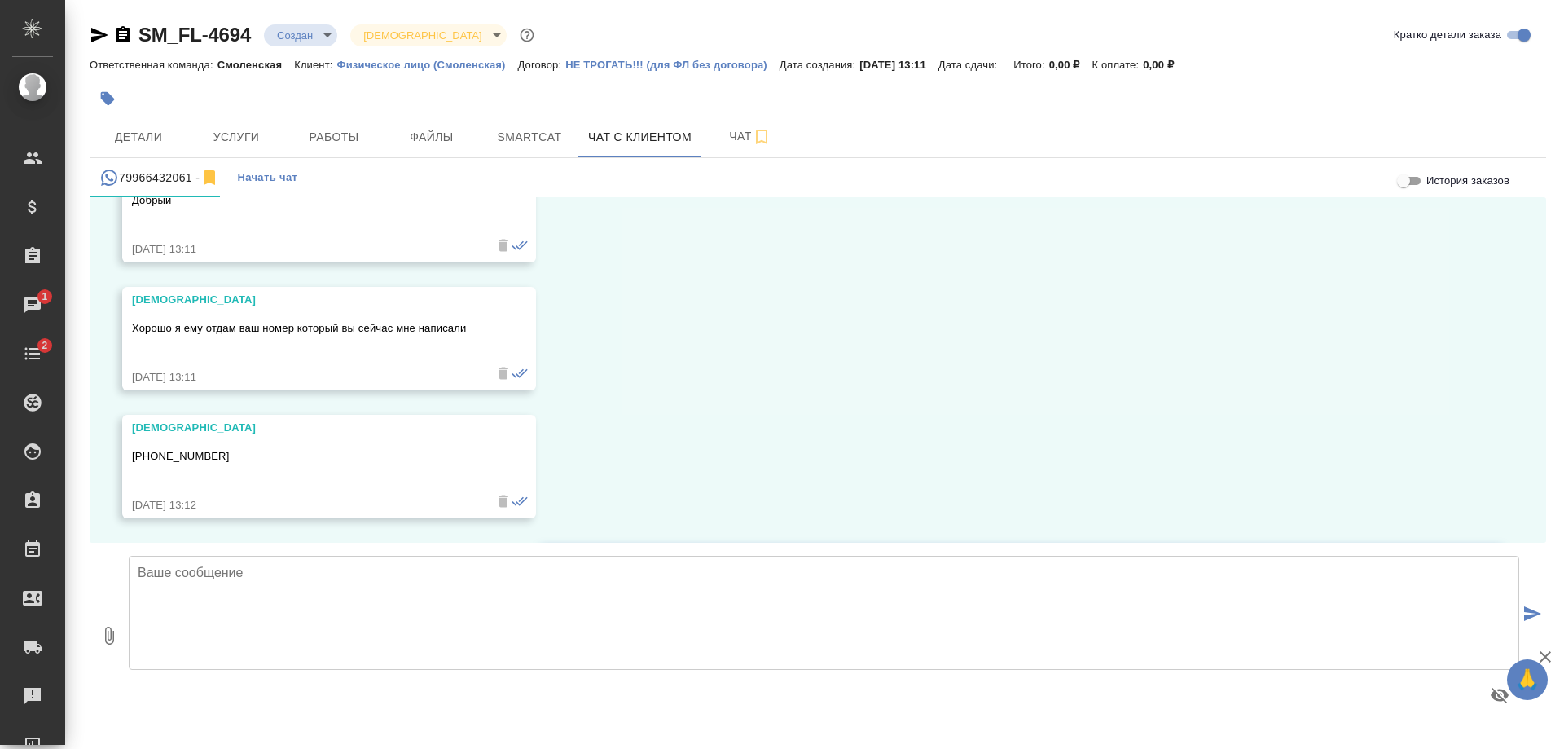
scroll to position [525, 0]
